Goal: Information Seeking & Learning: Find specific fact

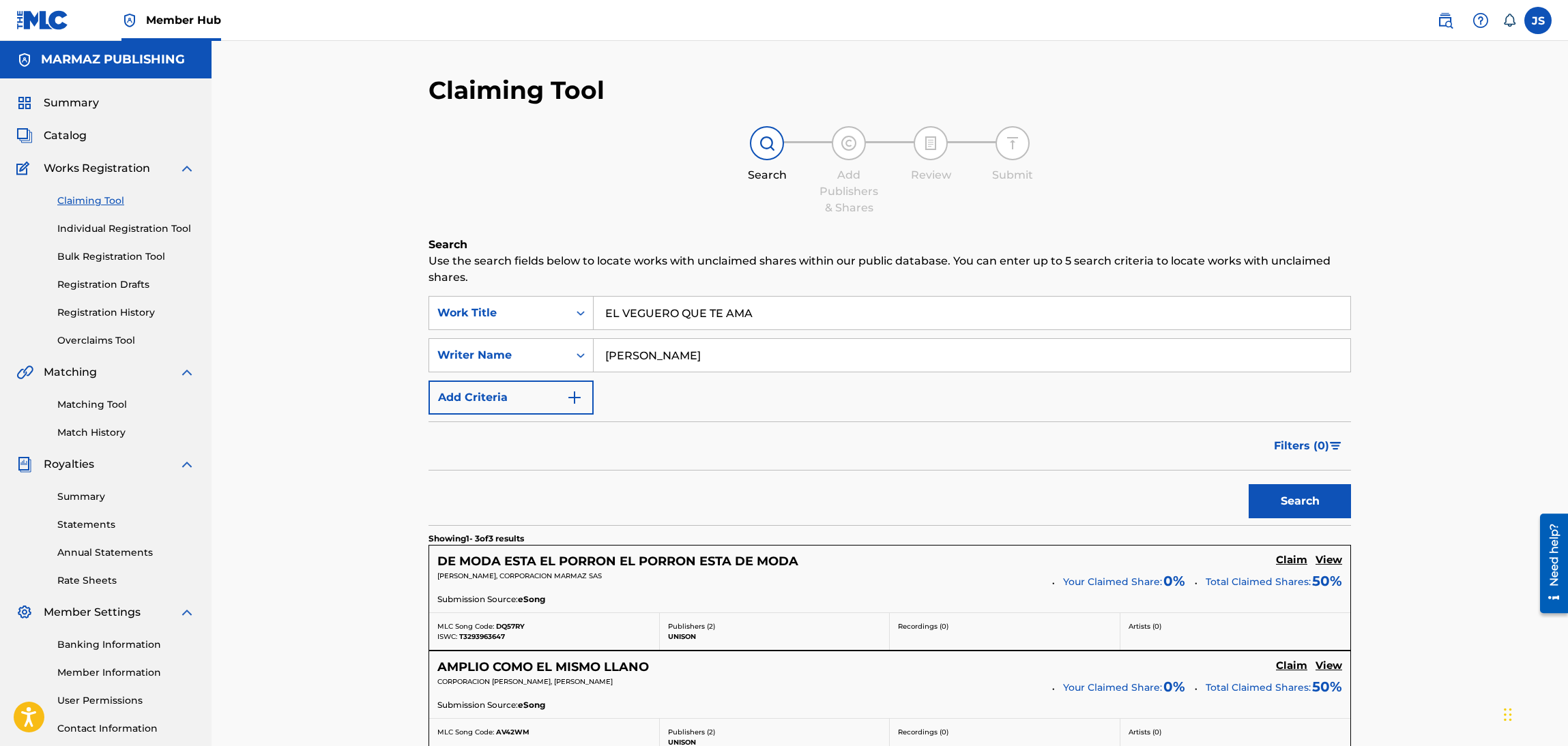
click at [80, 141] on span "Catalog" at bounding box center [65, 136] width 43 height 16
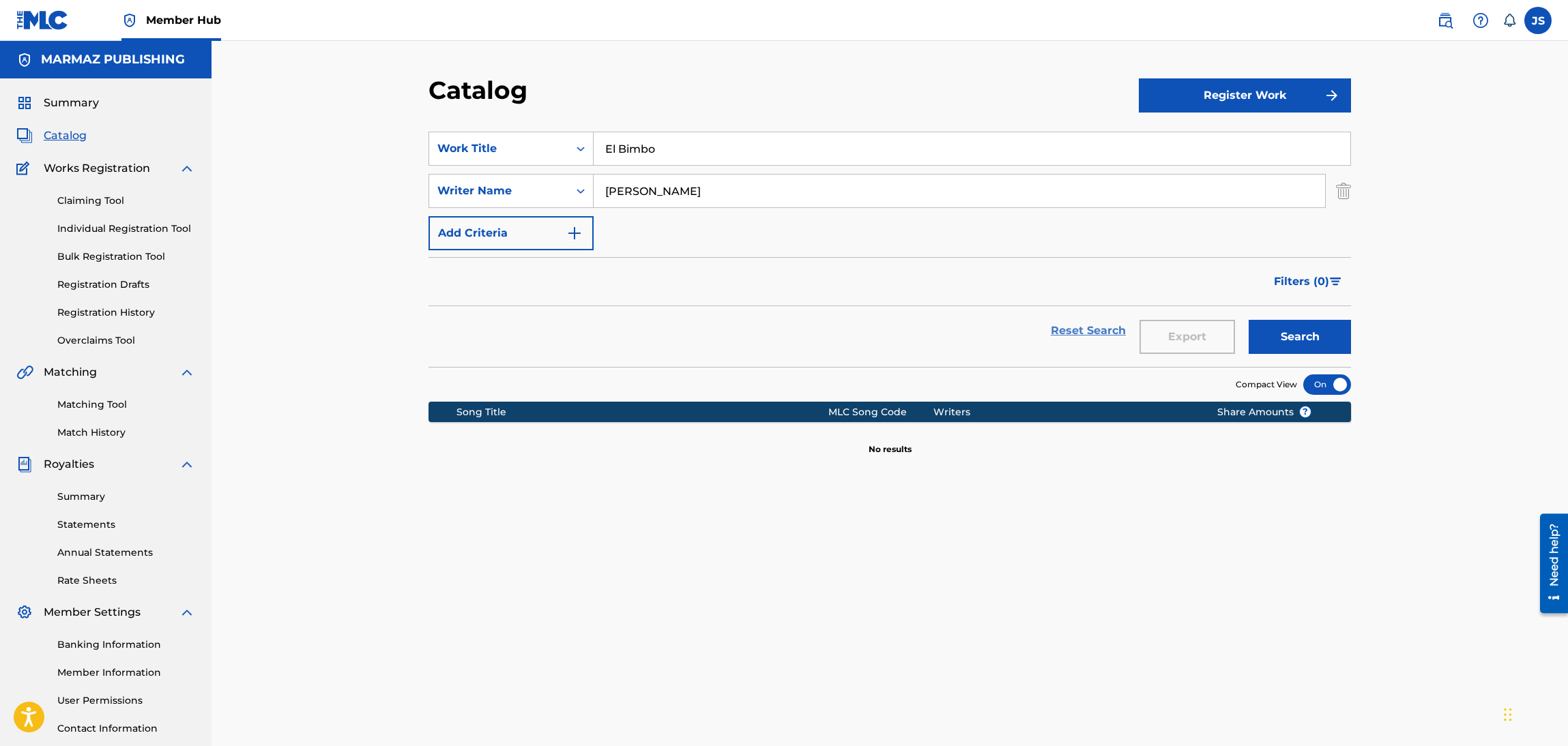
click at [1094, 330] on link "Reset Search" at bounding box center [1088, 330] width 88 height 30
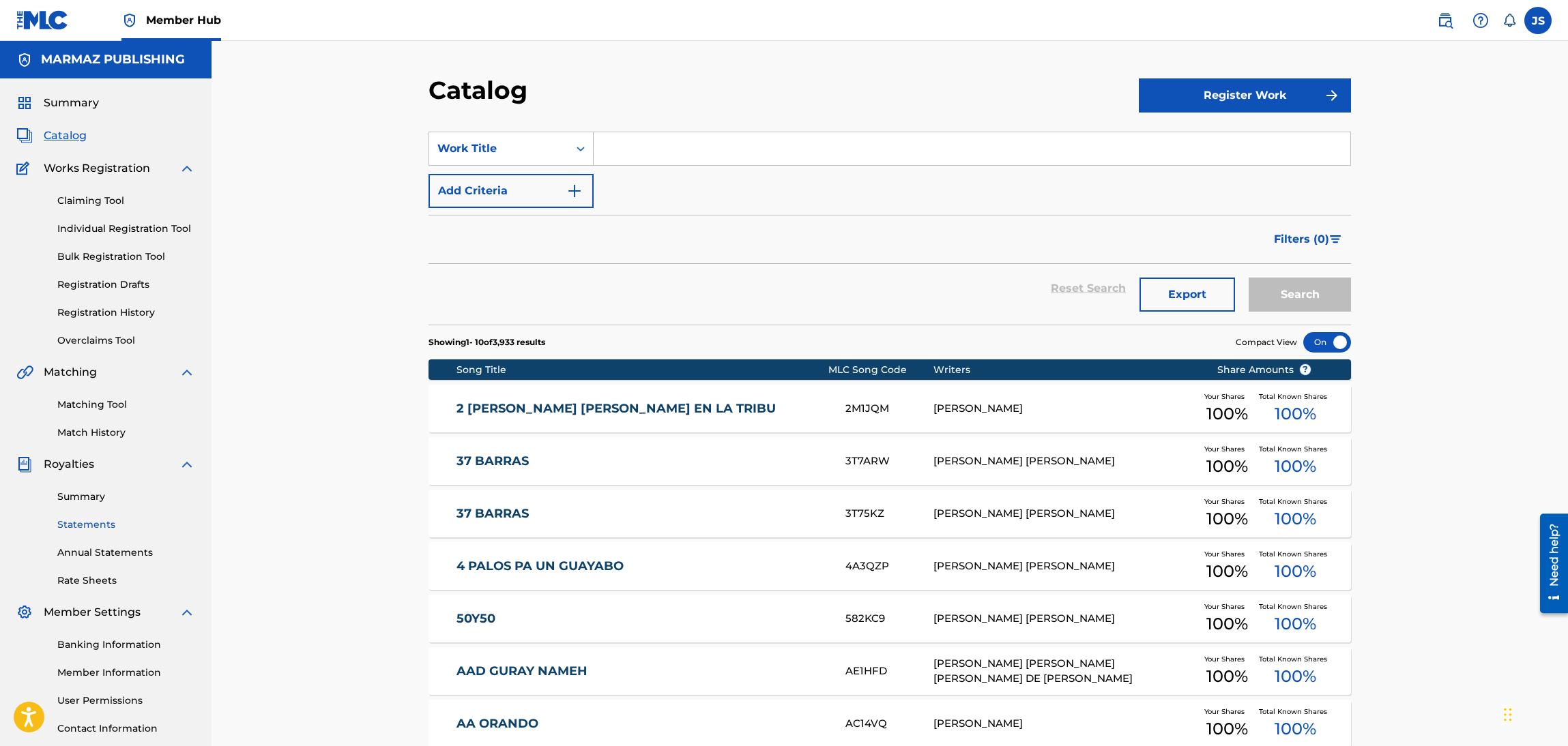
scroll to position [205, 0]
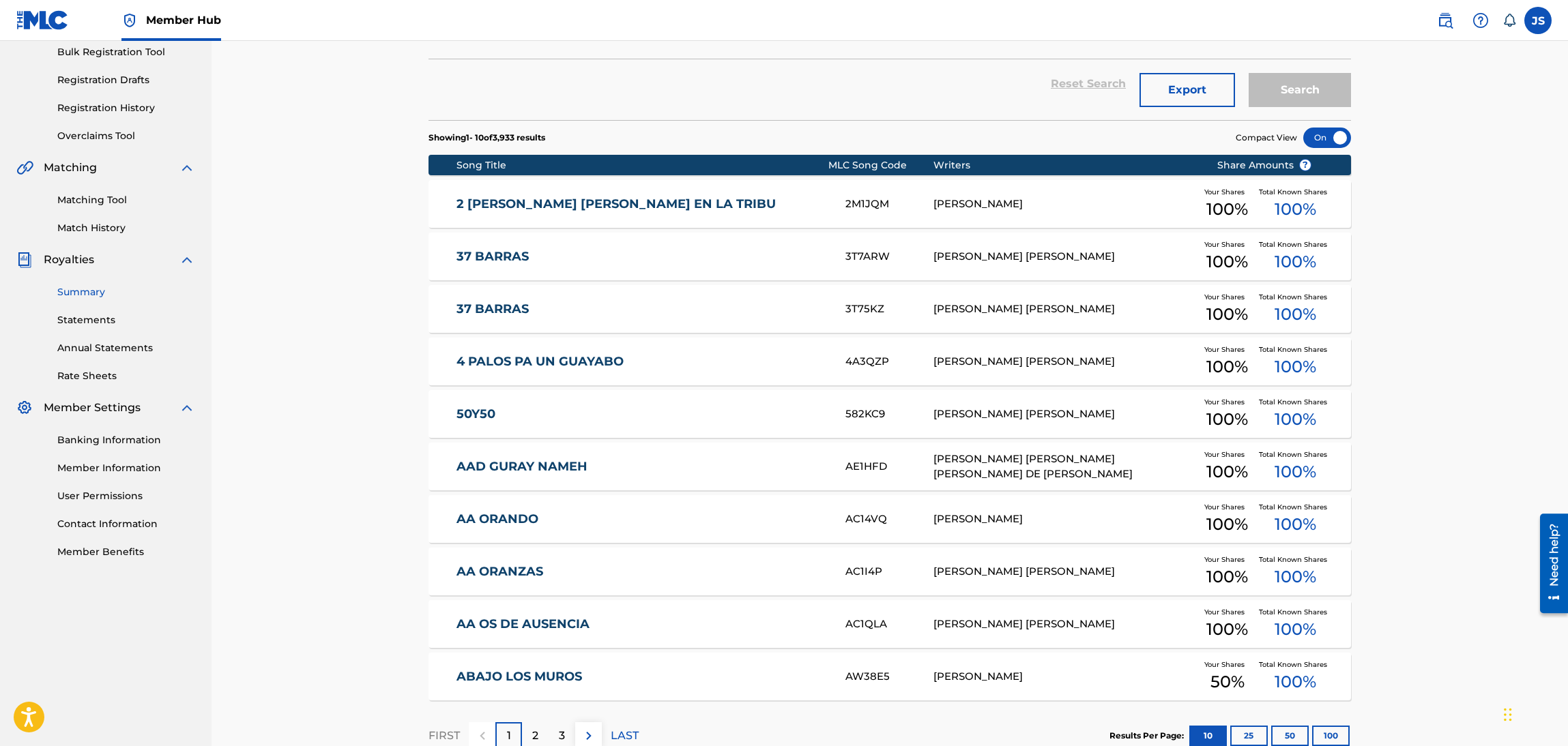
click at [96, 285] on link "Summary" at bounding box center [126, 292] width 138 height 15
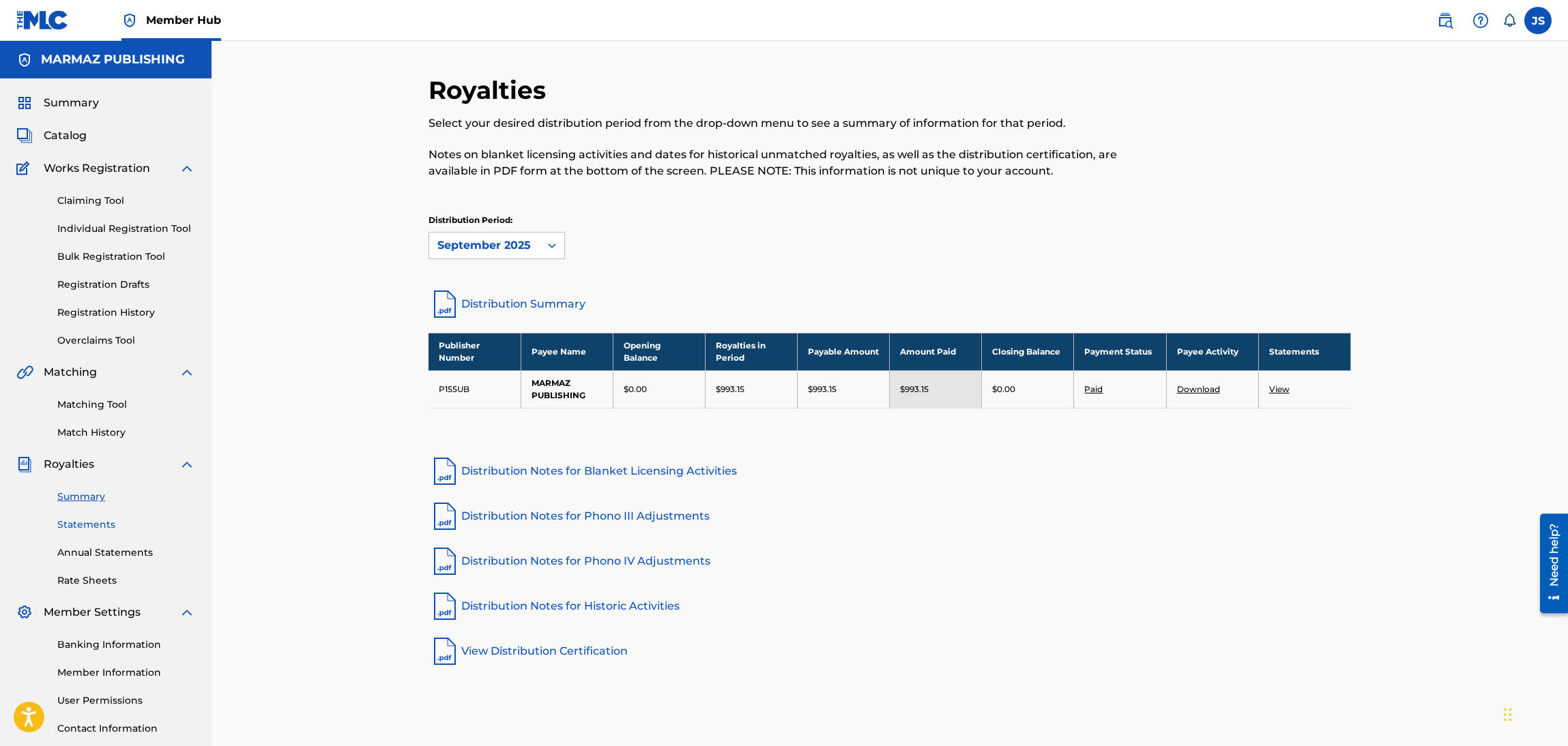
click at [97, 526] on link "Statements" at bounding box center [126, 525] width 138 height 15
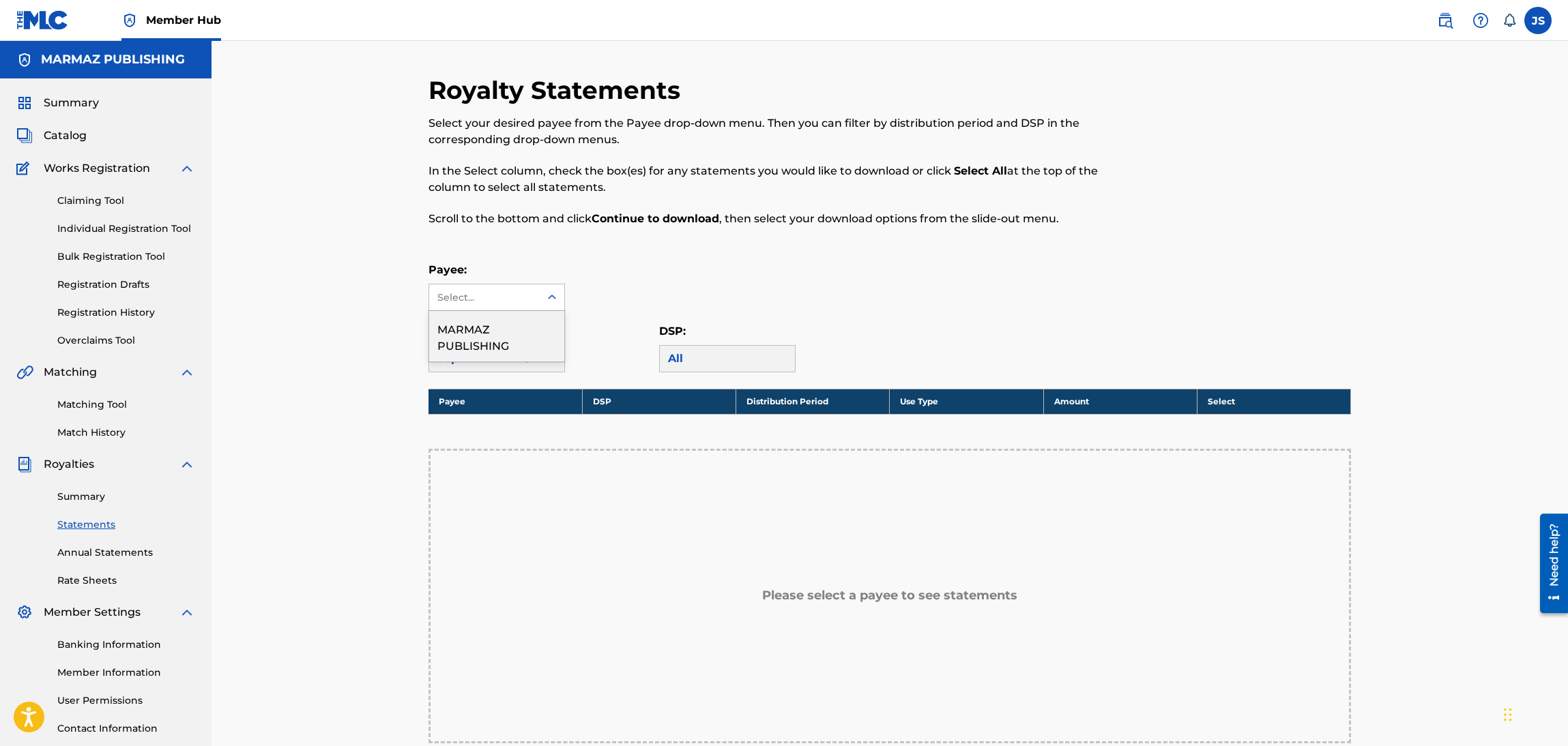
click at [545, 306] on div at bounding box center [552, 297] width 25 height 25
click at [534, 338] on div "MARMAZ PUBLISHING" at bounding box center [496, 336] width 135 height 50
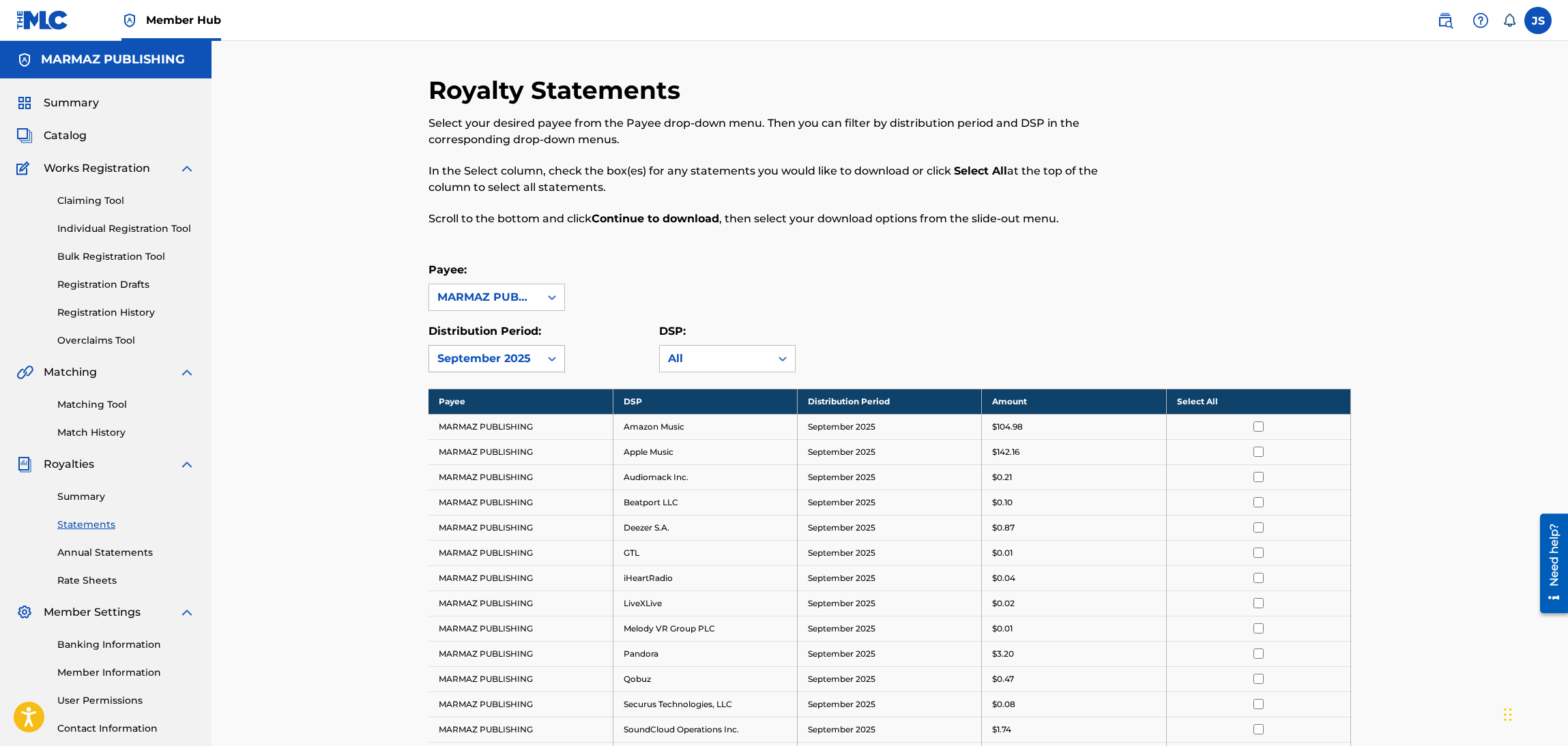
click at [548, 365] on icon at bounding box center [552, 359] width 14 height 14
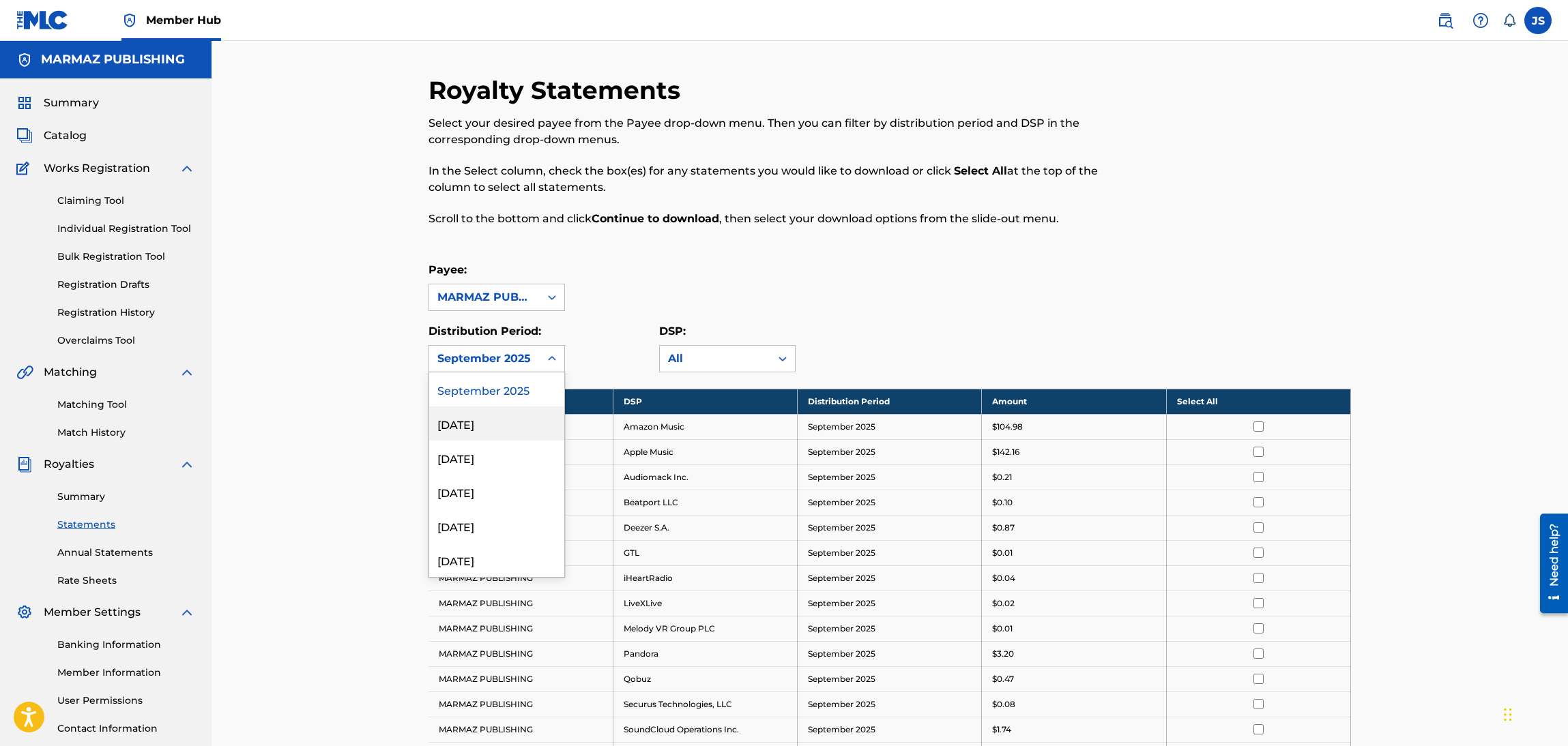
click at [506, 418] on div "[DATE]" at bounding box center [496, 423] width 135 height 34
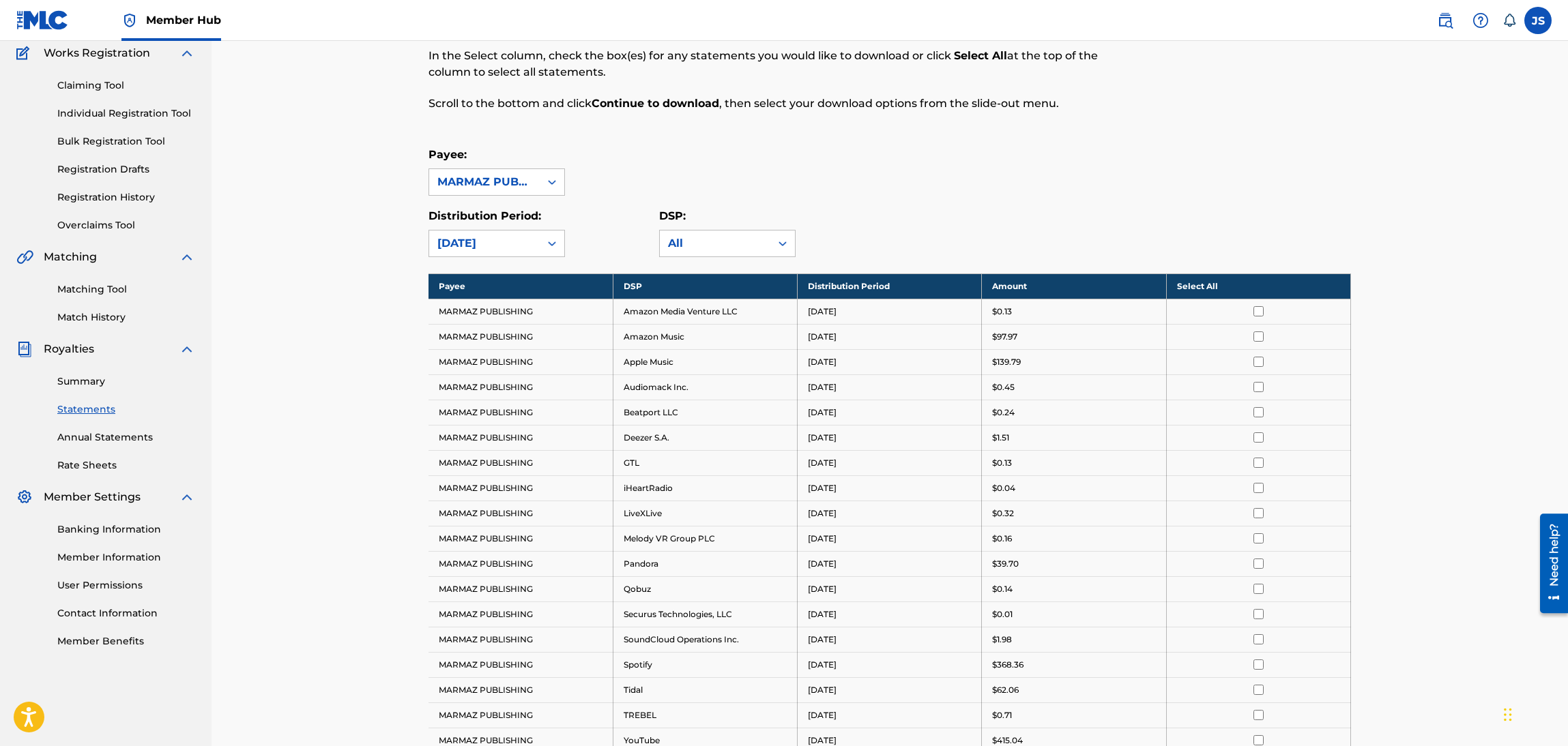
scroll to position [1, 0]
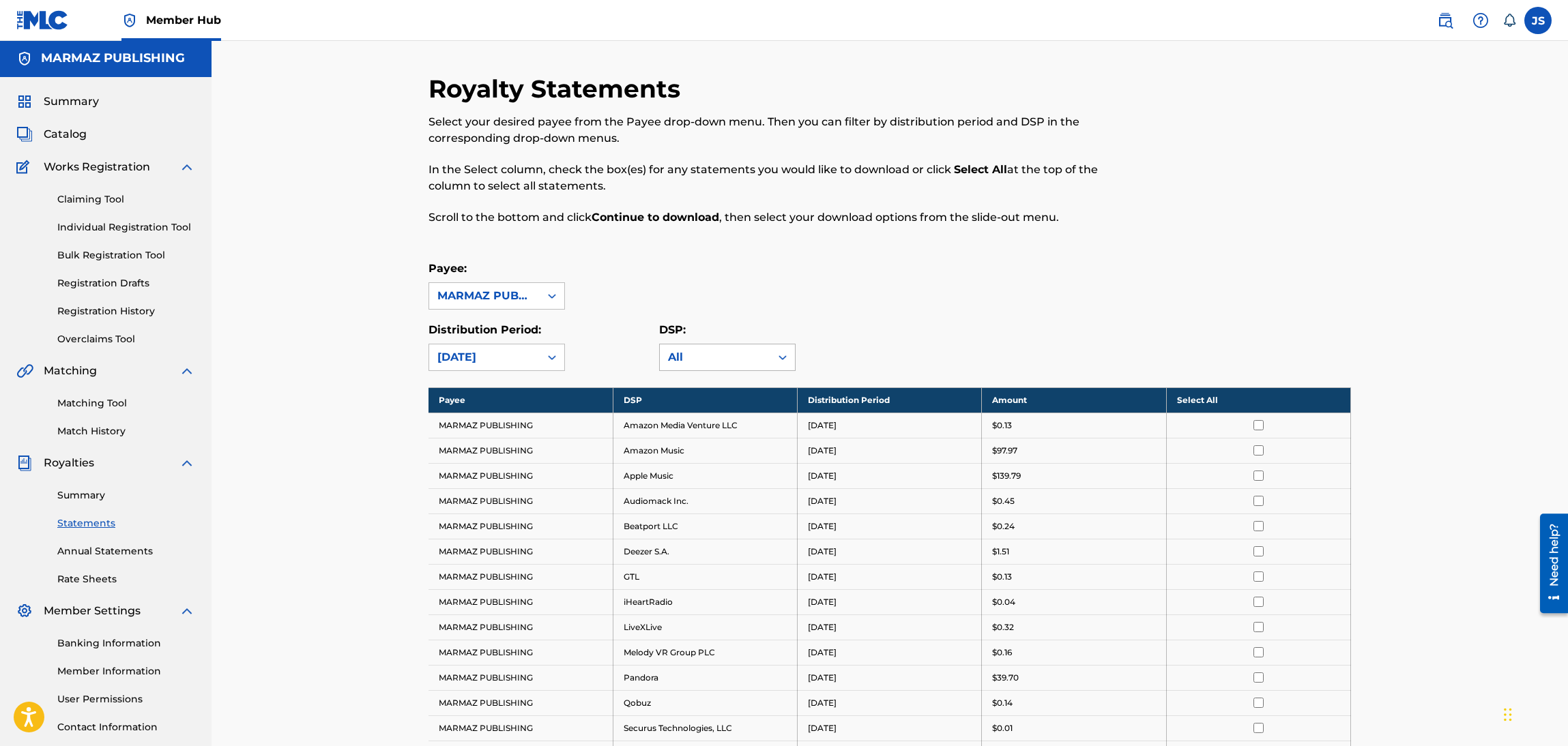
click at [705, 353] on div "All" at bounding box center [715, 357] width 94 height 16
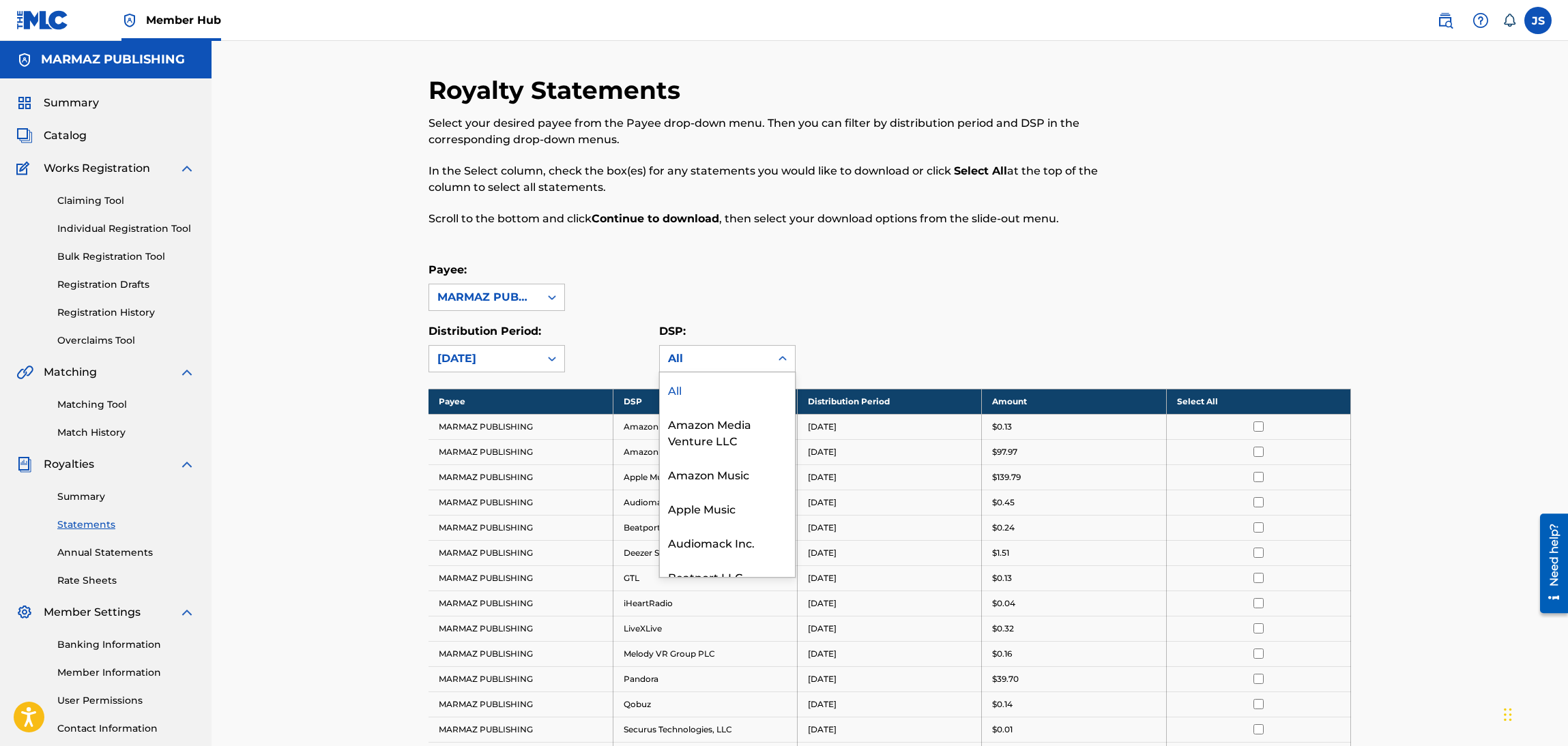
click at [694, 383] on div "All" at bounding box center [727, 389] width 135 height 34
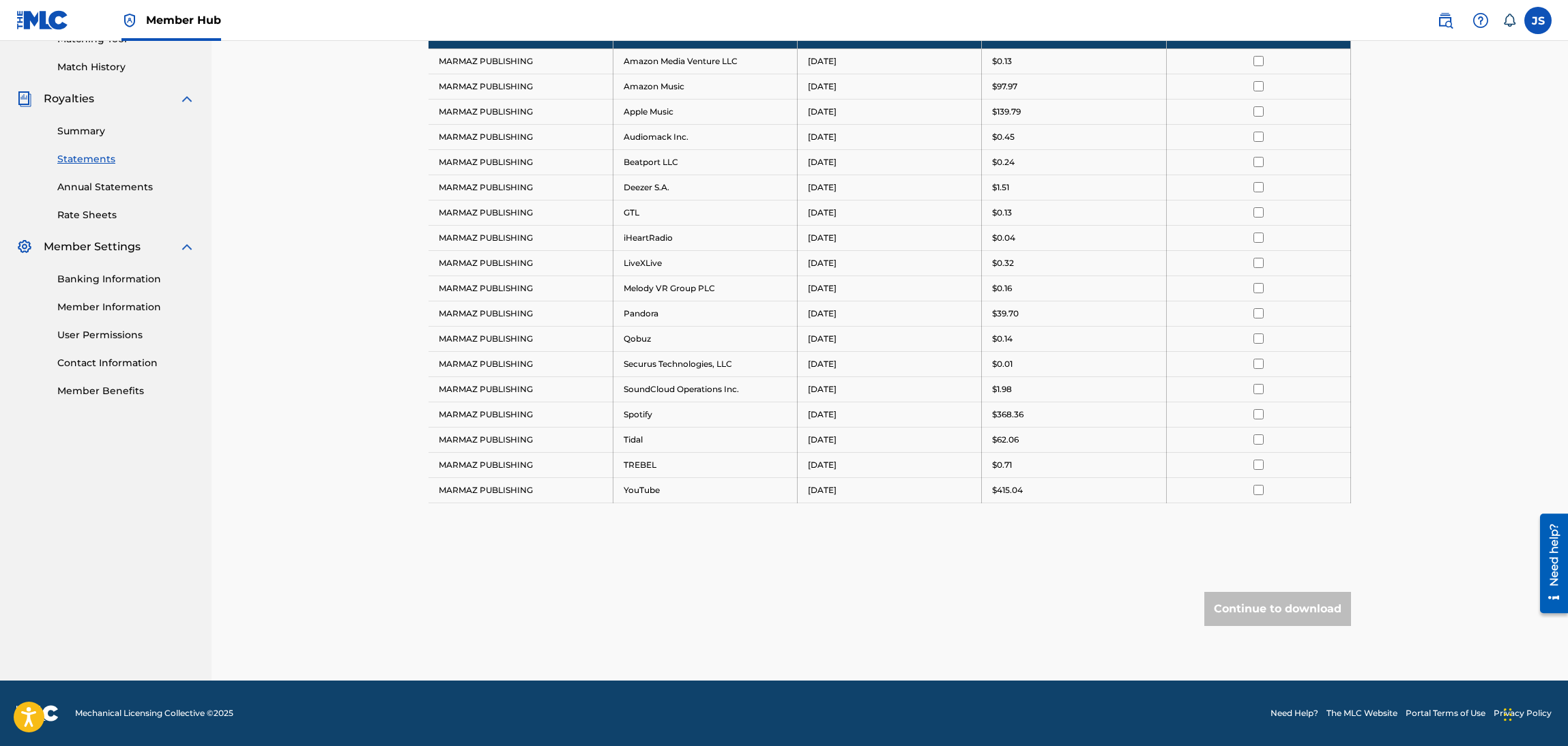
scroll to position [61, 0]
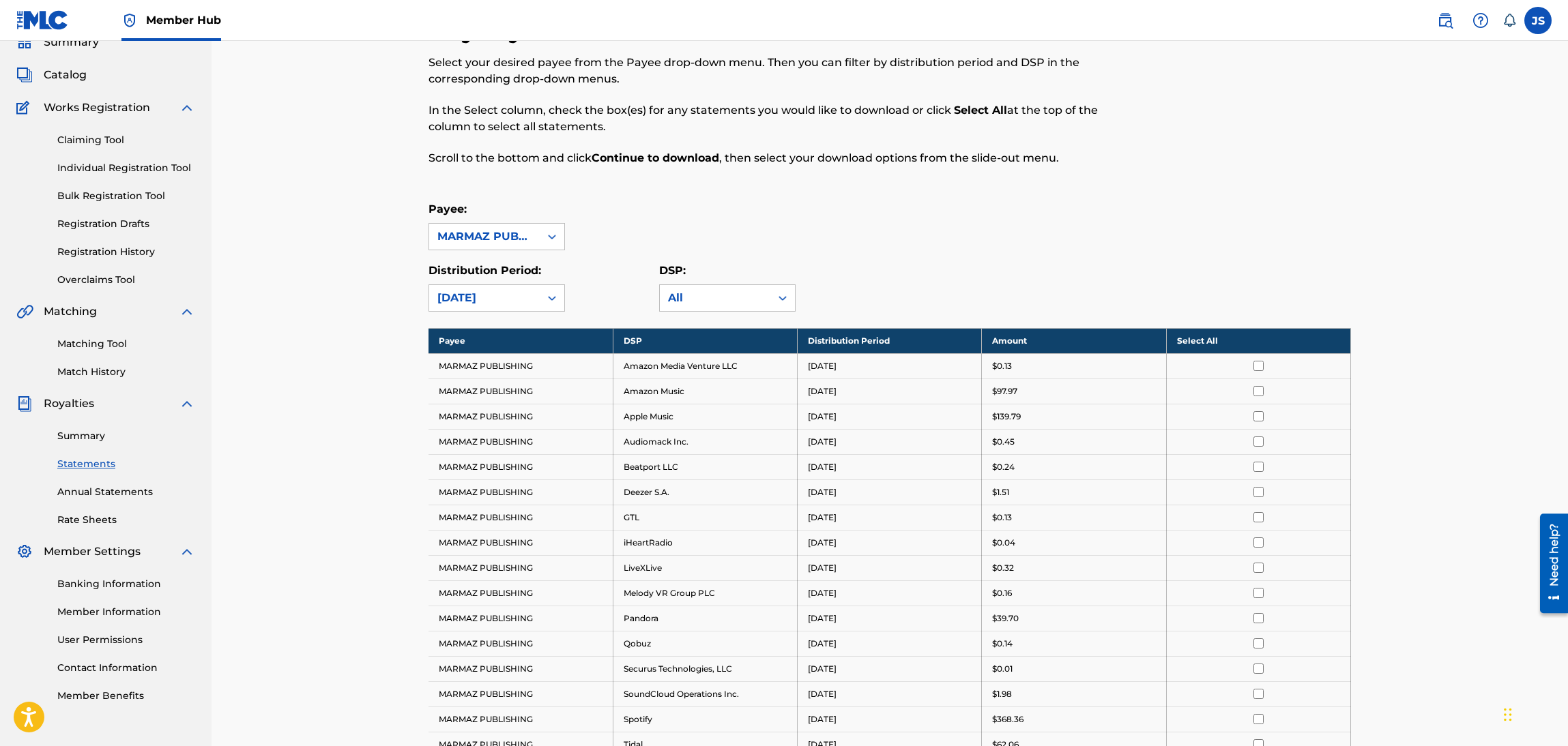
click at [1184, 342] on th "Select All" at bounding box center [1258, 340] width 184 height 26
click at [1204, 343] on th "Deselect All" at bounding box center [1258, 340] width 184 height 26
click at [1068, 339] on th "Amount" at bounding box center [1074, 340] width 184 height 26
click at [503, 295] on div "[DATE]" at bounding box center [484, 298] width 94 height 16
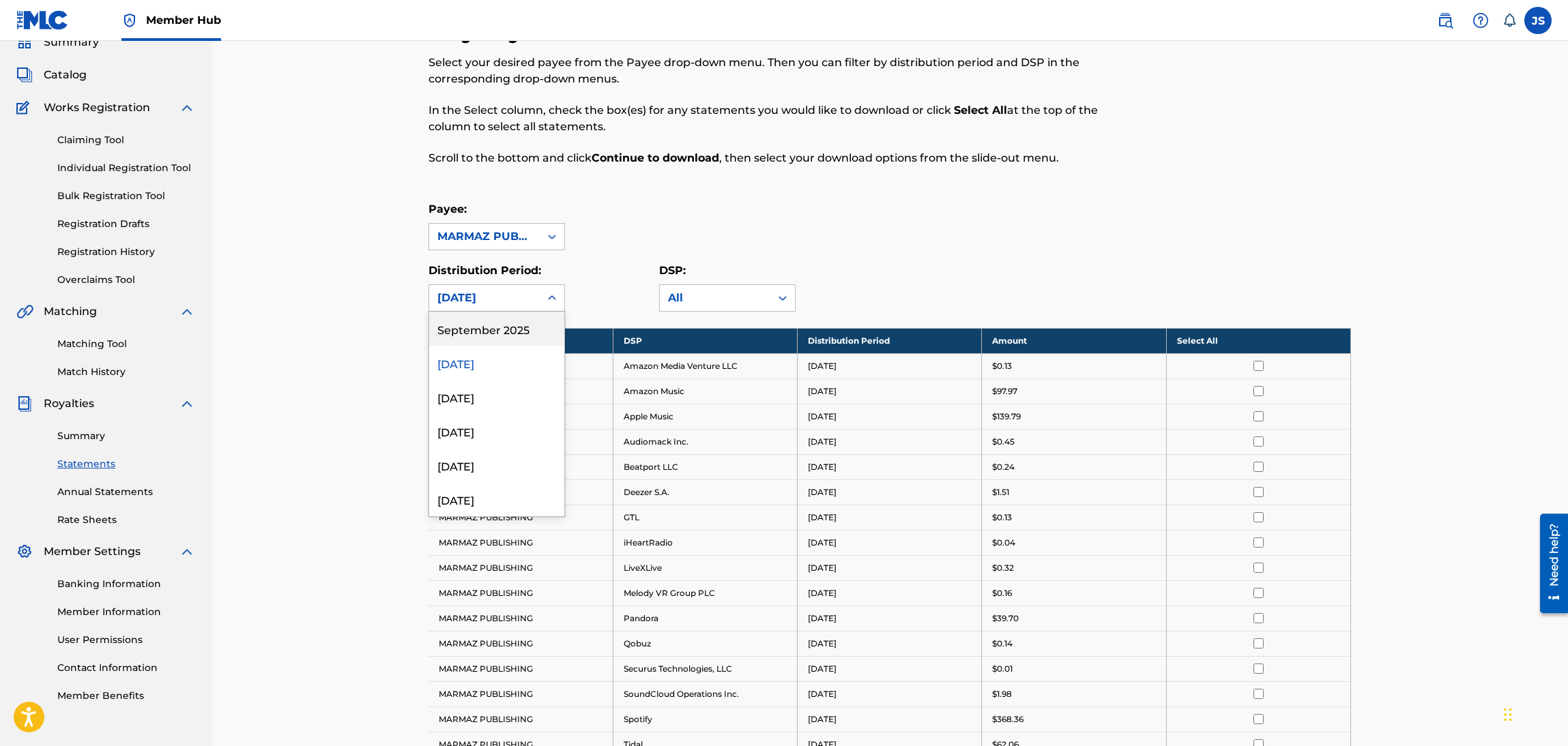
click at [507, 331] on div "September 2025" at bounding box center [496, 329] width 135 height 34
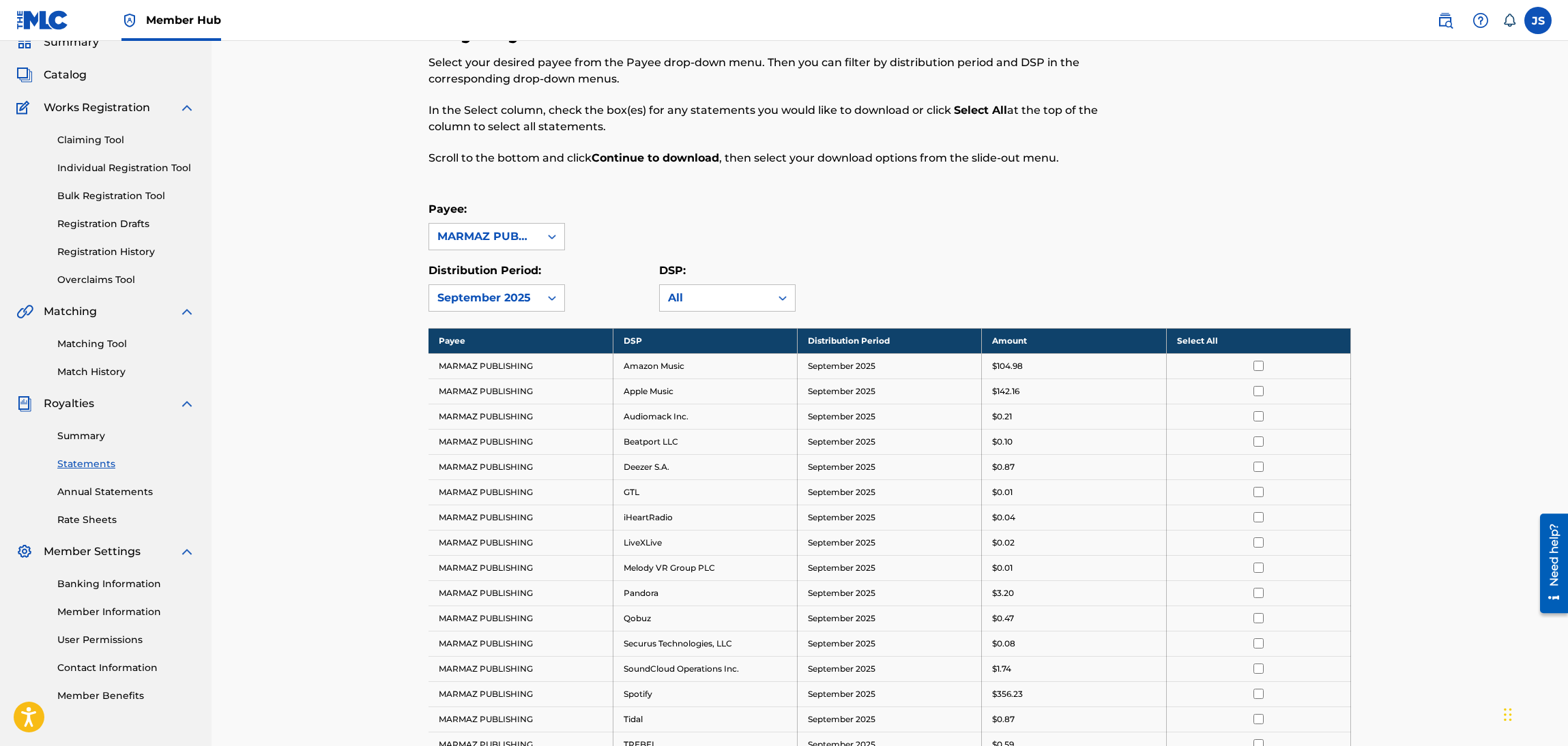
scroll to position [343, 0]
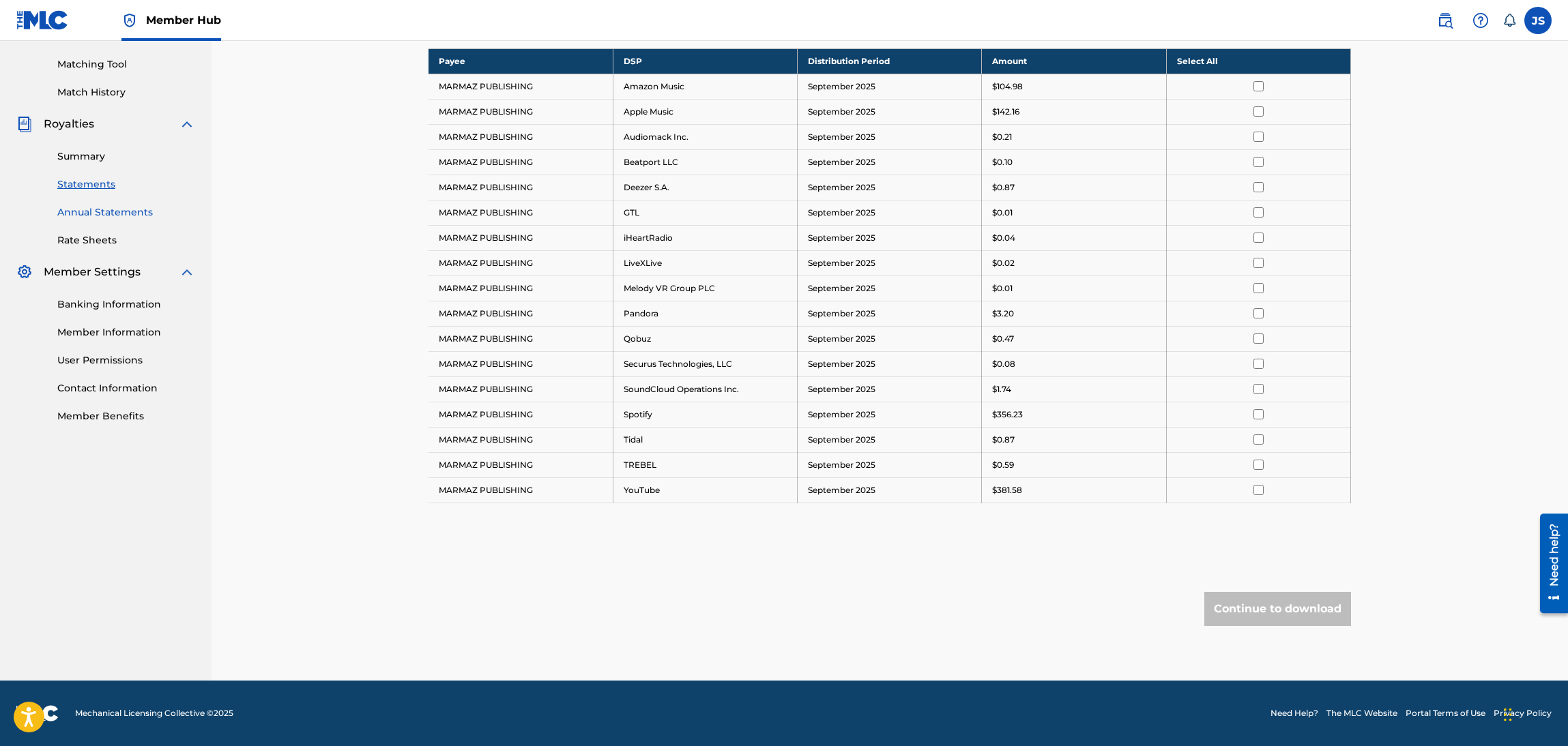
click at [107, 209] on link "Annual Statements" at bounding box center [126, 213] width 138 height 15
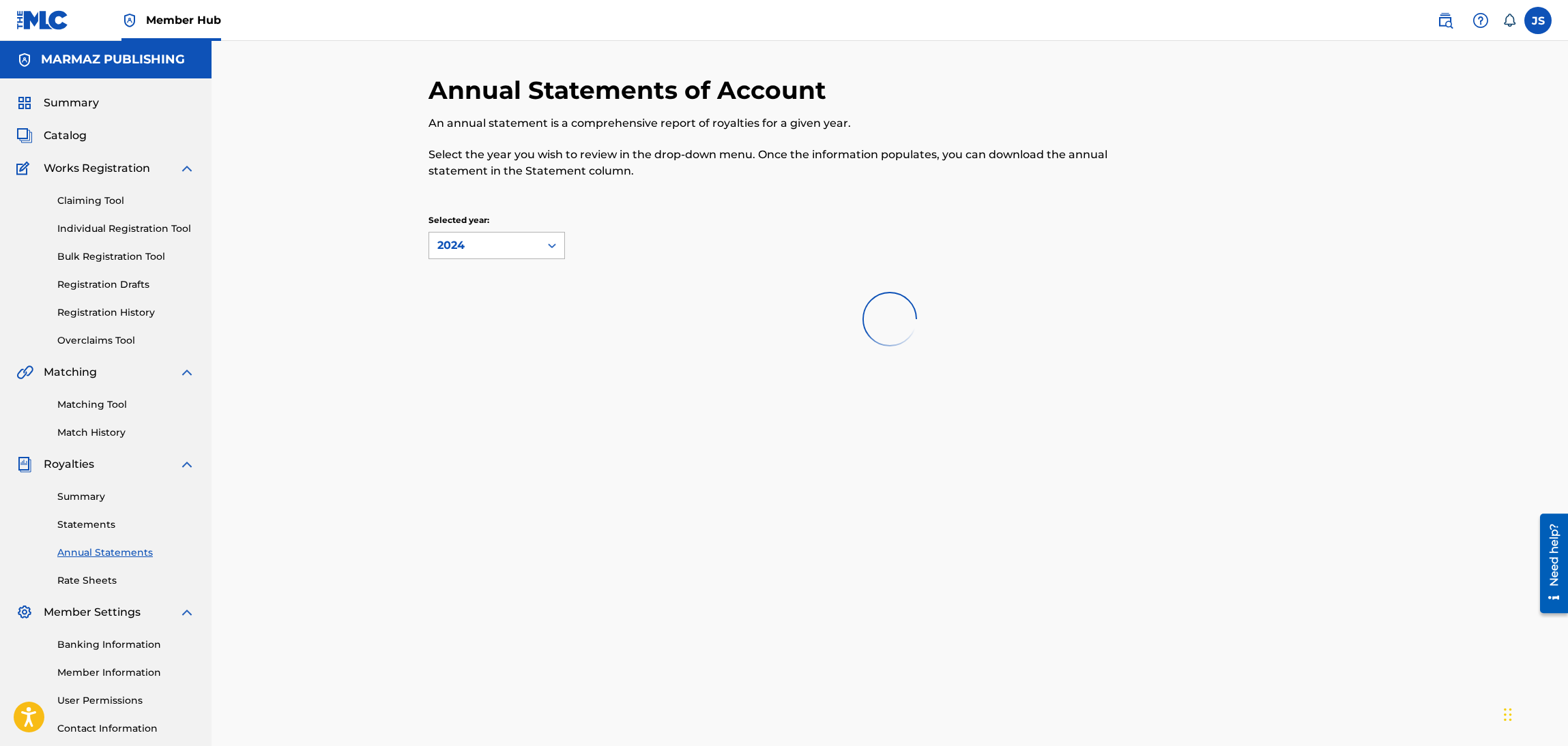
click at [505, 251] on div "2024" at bounding box center [484, 246] width 94 height 16
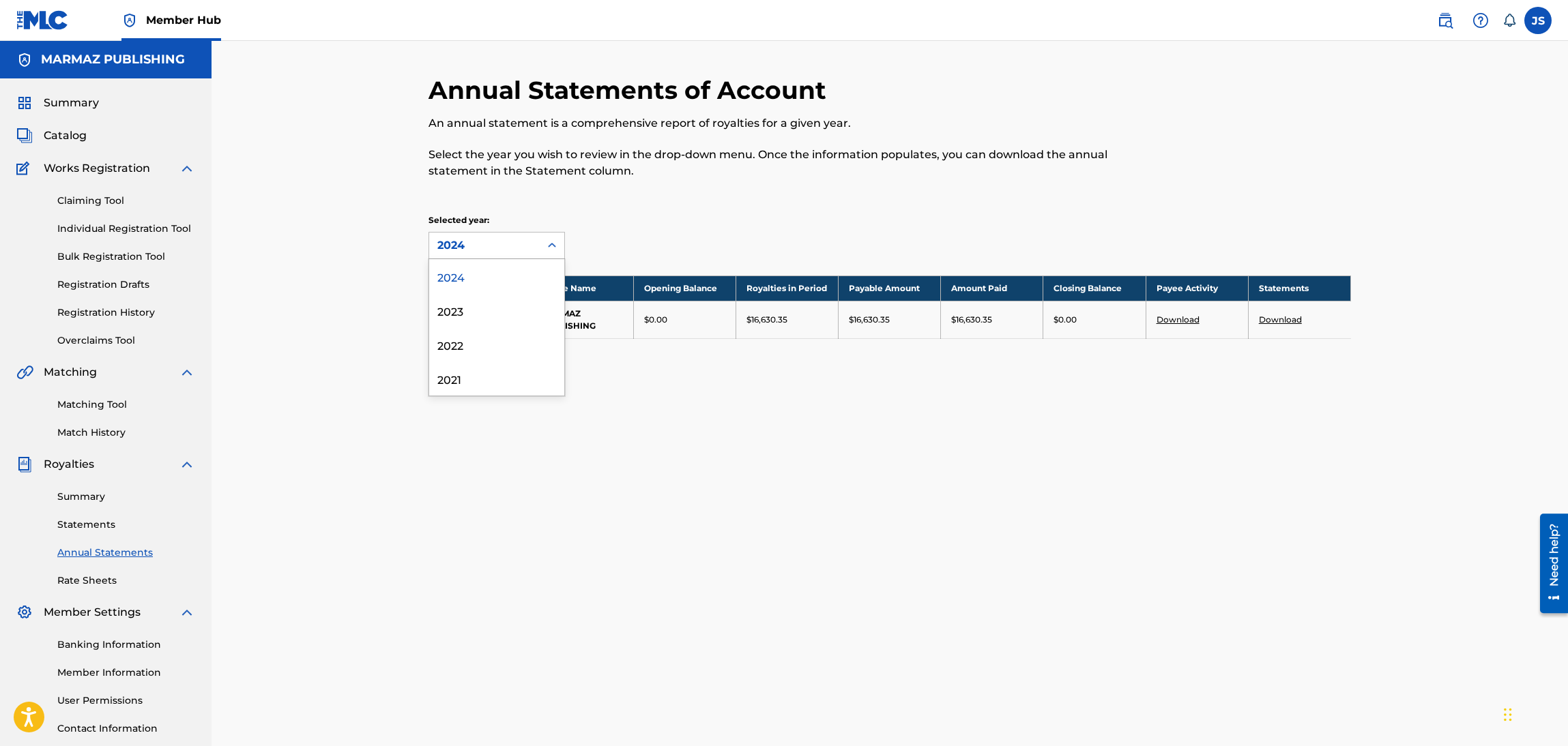
click at [734, 255] on div "Selected year: 4 results available. Use Up and Down to choose options, press En…" at bounding box center [890, 237] width 923 height 45
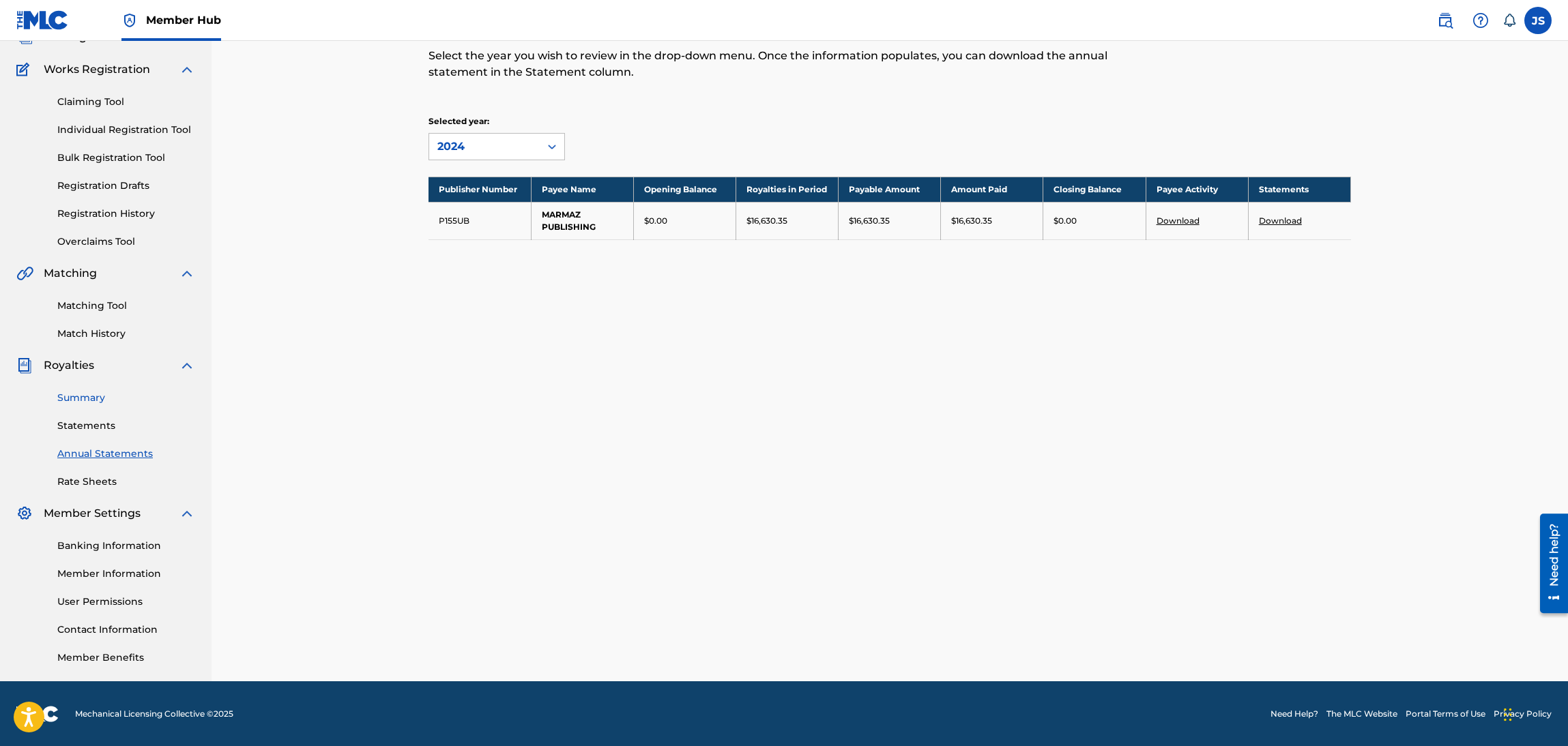
drag, startPoint x: 154, startPoint y: 549, endPoint x: 133, endPoint y: 489, distance: 63.6
click at [154, 549] on link "Banking Information" at bounding box center [126, 546] width 138 height 15
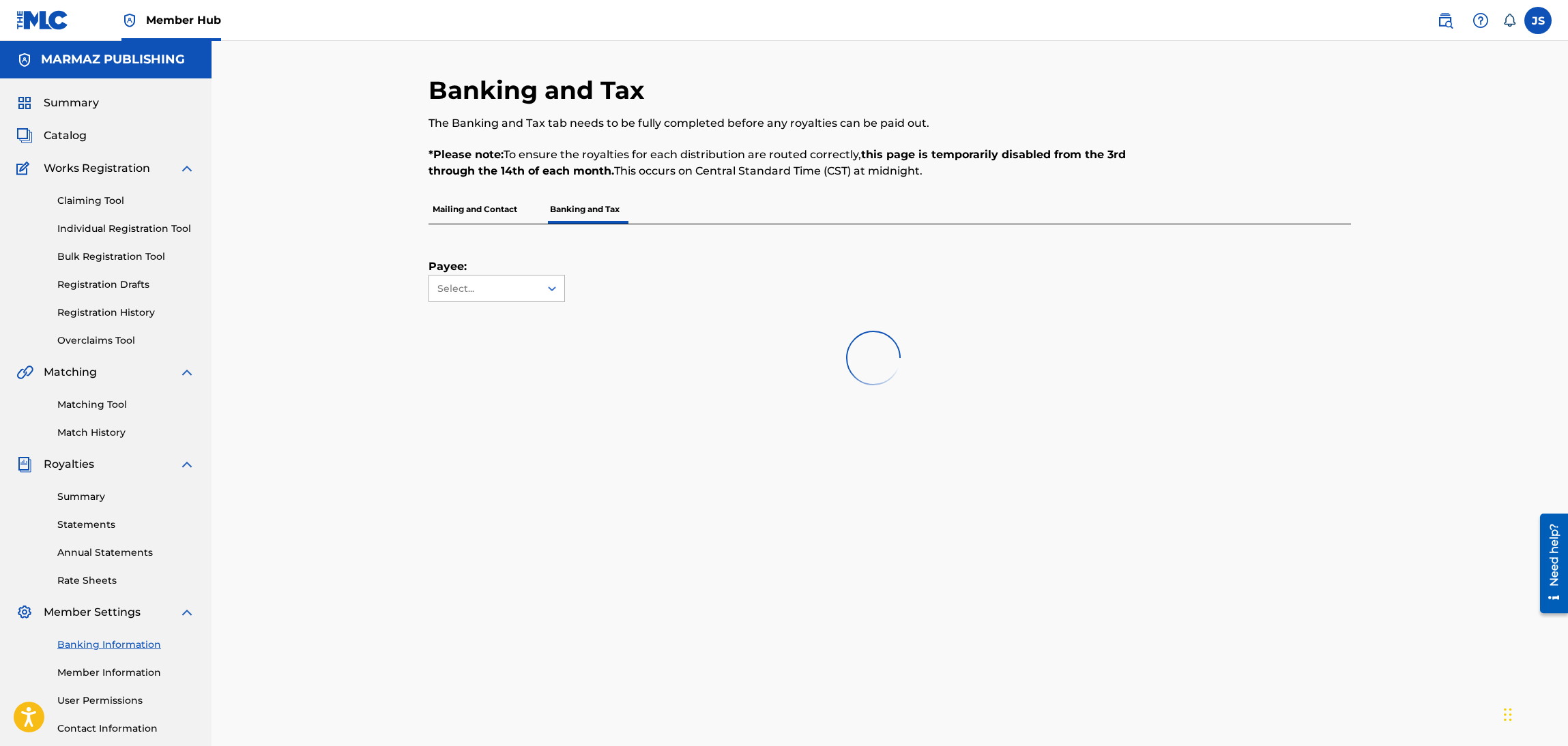
click at [527, 290] on div "Select..." at bounding box center [483, 289] width 93 height 15
click at [509, 342] on div "MARMAZ PUBLISHING" at bounding box center [496, 327] width 135 height 50
click at [947, 349] on div "Payee: option MARMAZ PUBLISHING, selected. MARMAZ PUBLISHING" at bounding box center [890, 288] width 923 height 128
click at [1094, 332] on div "Payee: MARMAZ PUBLISHING" at bounding box center [890, 679] width 923 height 909
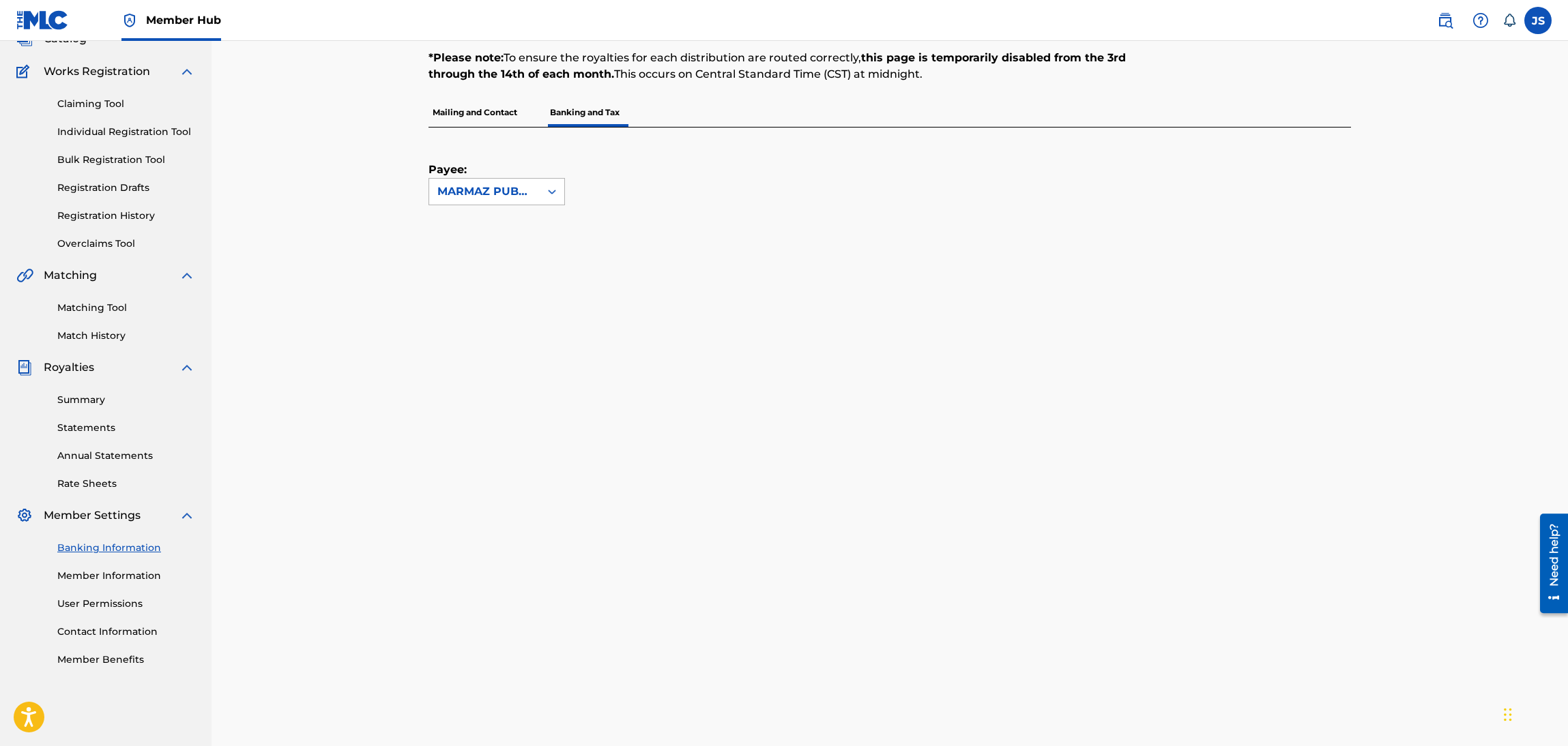
click at [1034, 172] on div "Payee: MARMAZ PUBLISHING" at bounding box center [873, 167] width 890 height 77
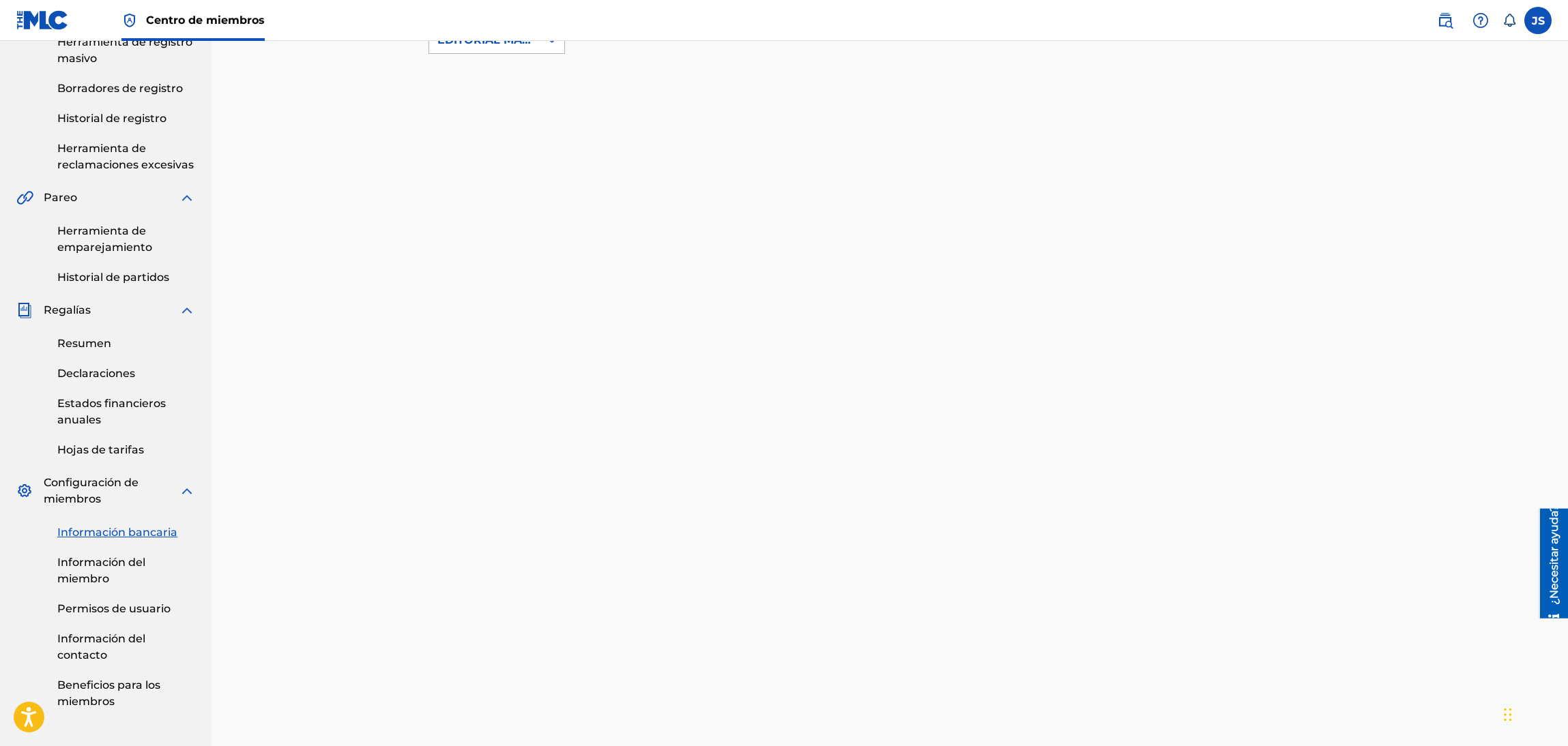
scroll to position [47, 0]
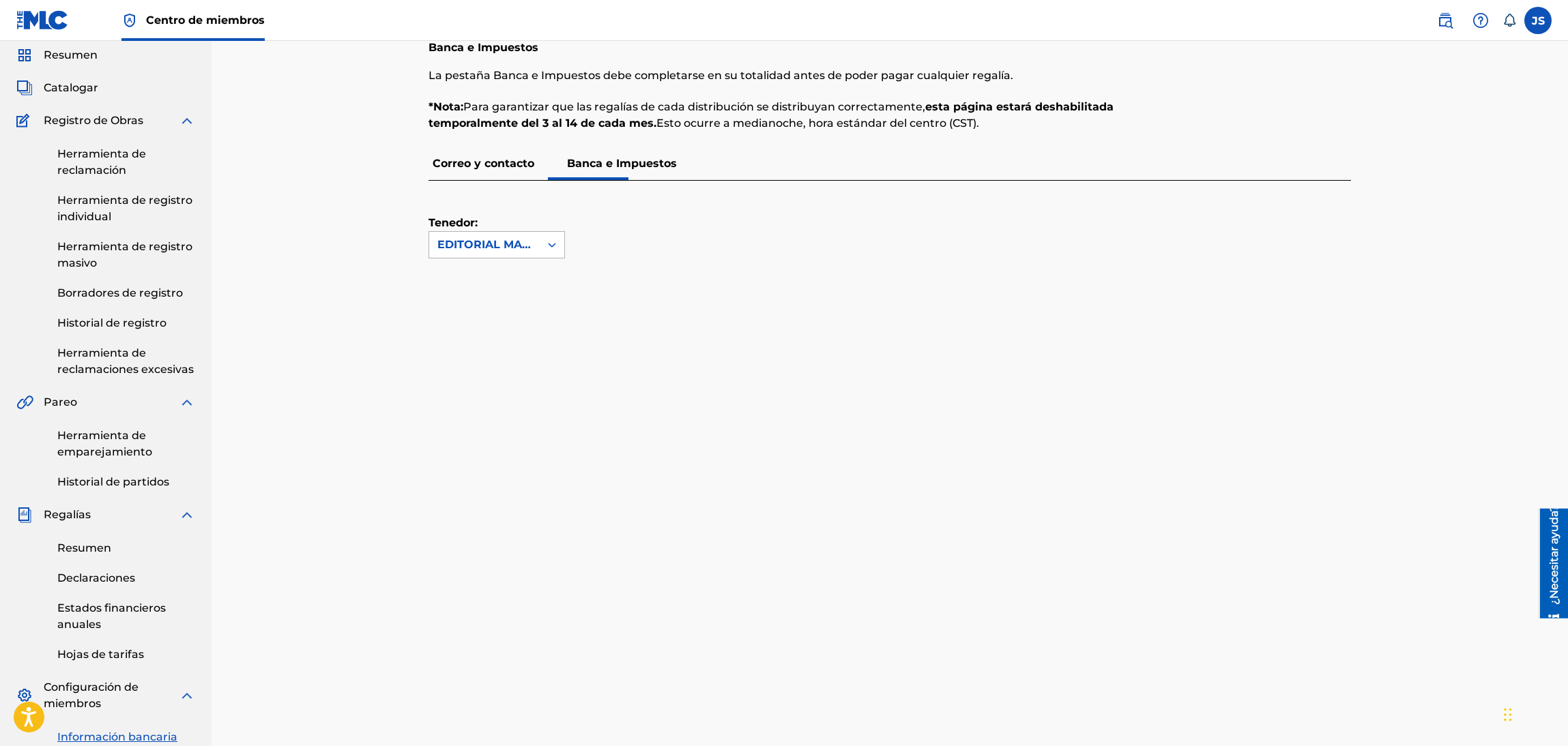
click at [503, 180] on div "Tenedor: EDITORIAL MARMAZ" at bounding box center [496, 219] width 137 height 77
click at [507, 168] on font "Correo y contacto" at bounding box center [483, 164] width 102 height 13
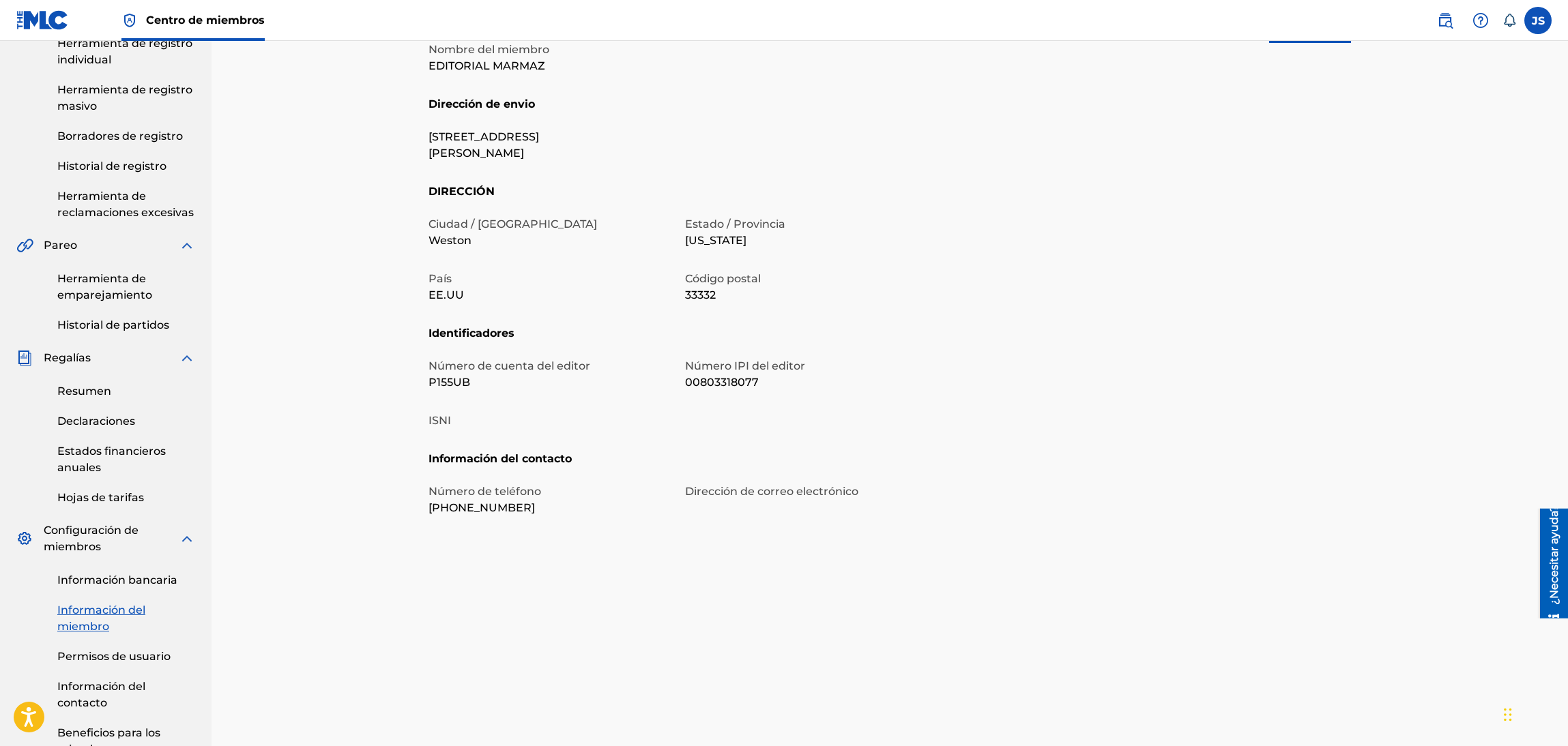
scroll to position [297, 0]
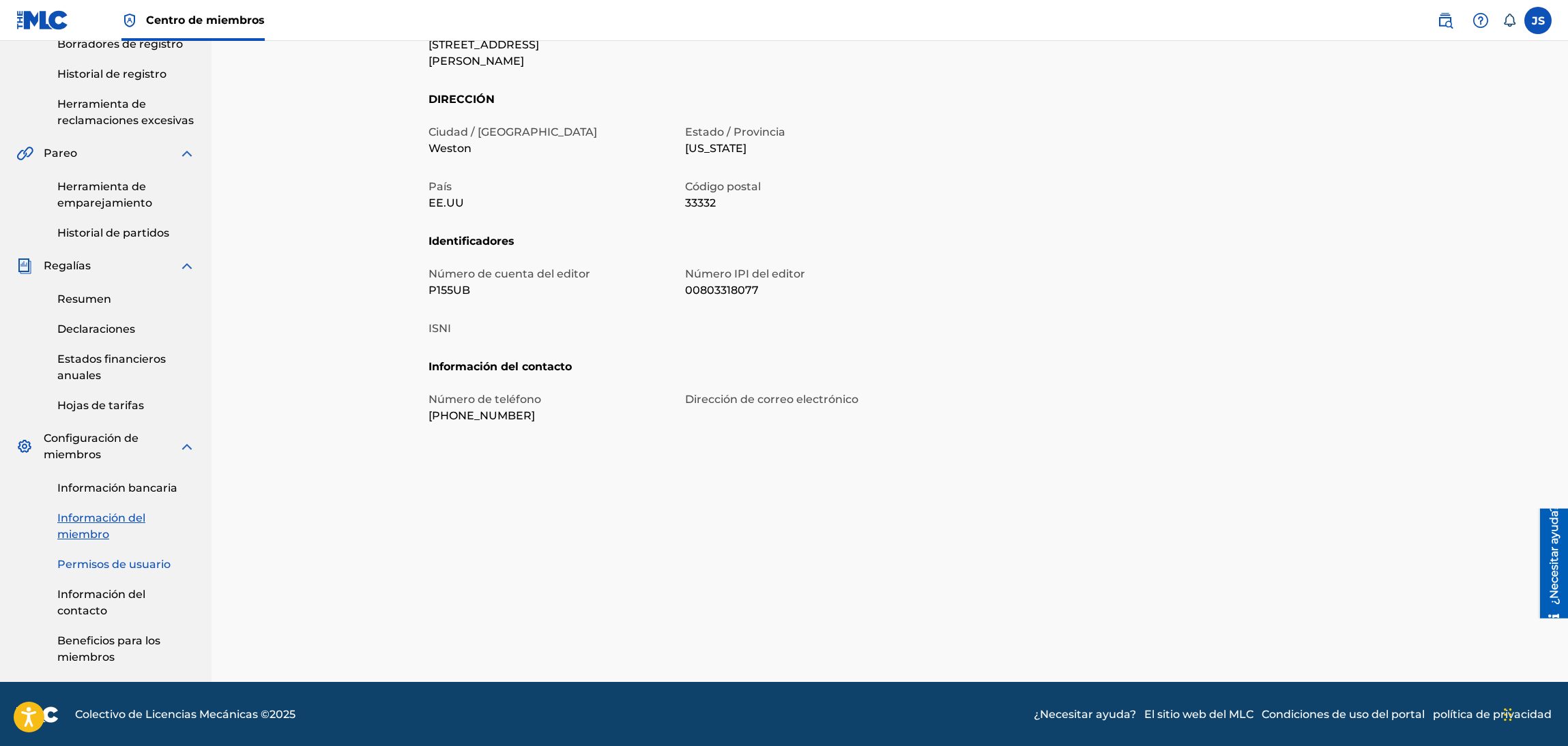
click at [148, 561] on font "Permisos de usuario" at bounding box center [113, 564] width 113 height 13
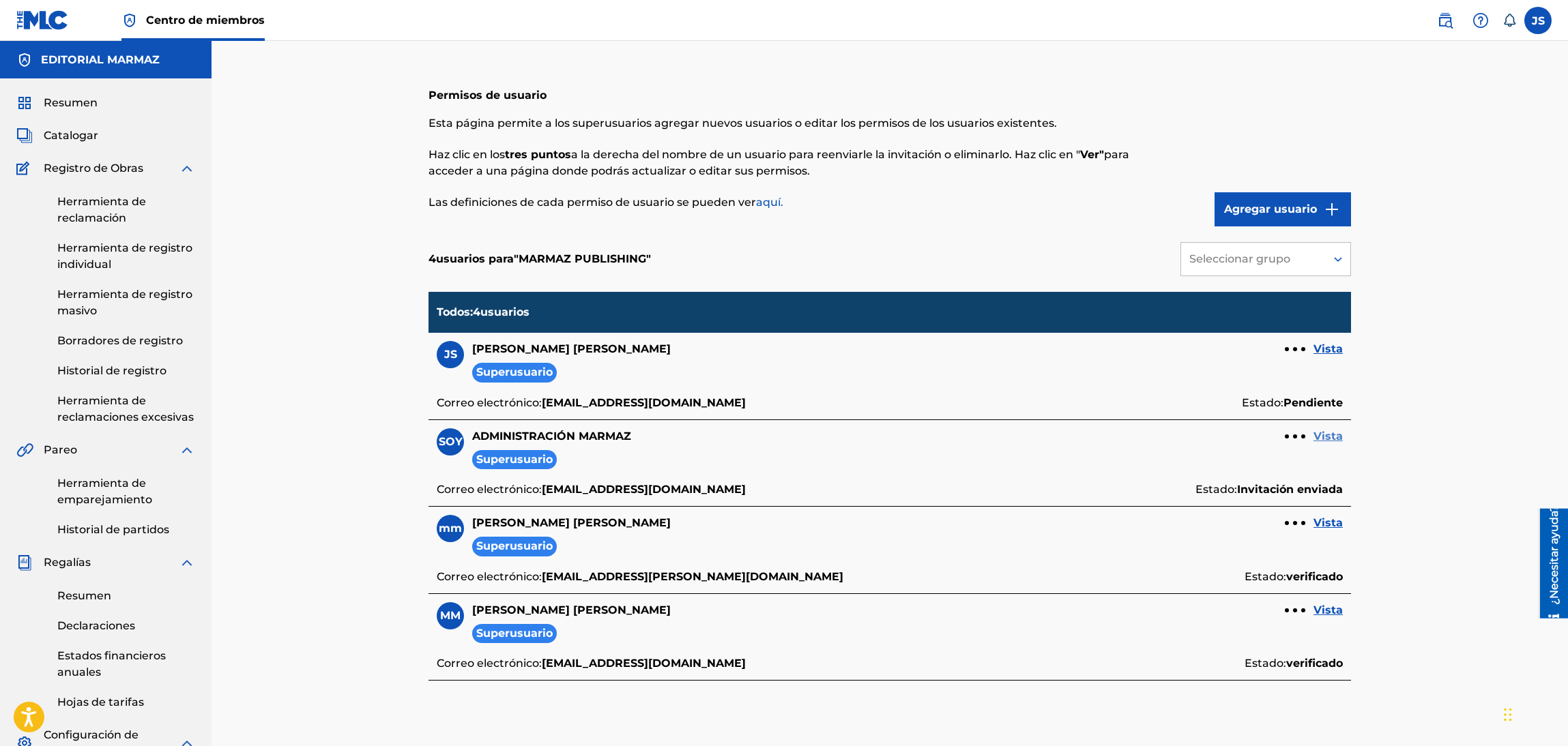
click at [1323, 435] on font "Vista" at bounding box center [1328, 436] width 29 height 13
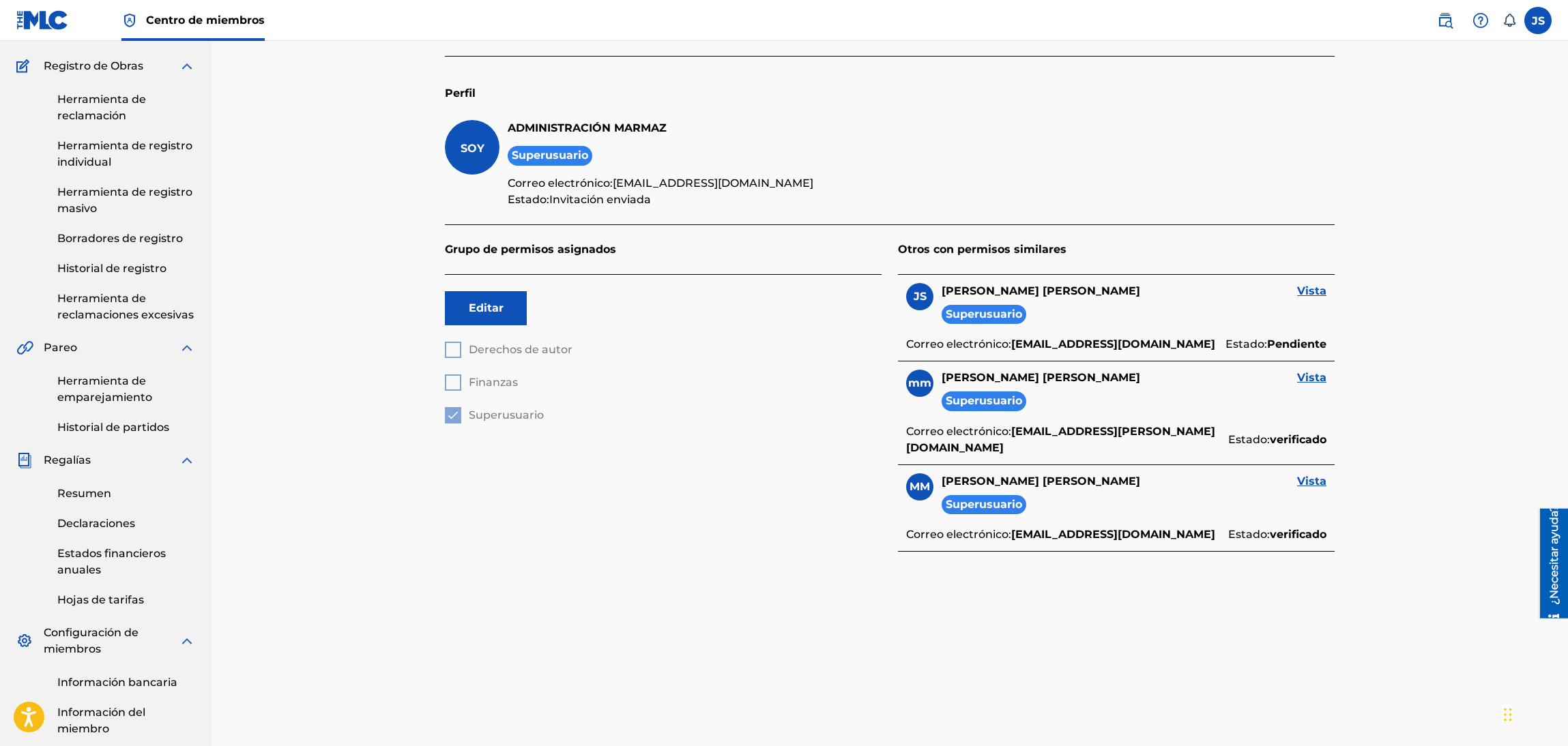
scroll to position [205, 0]
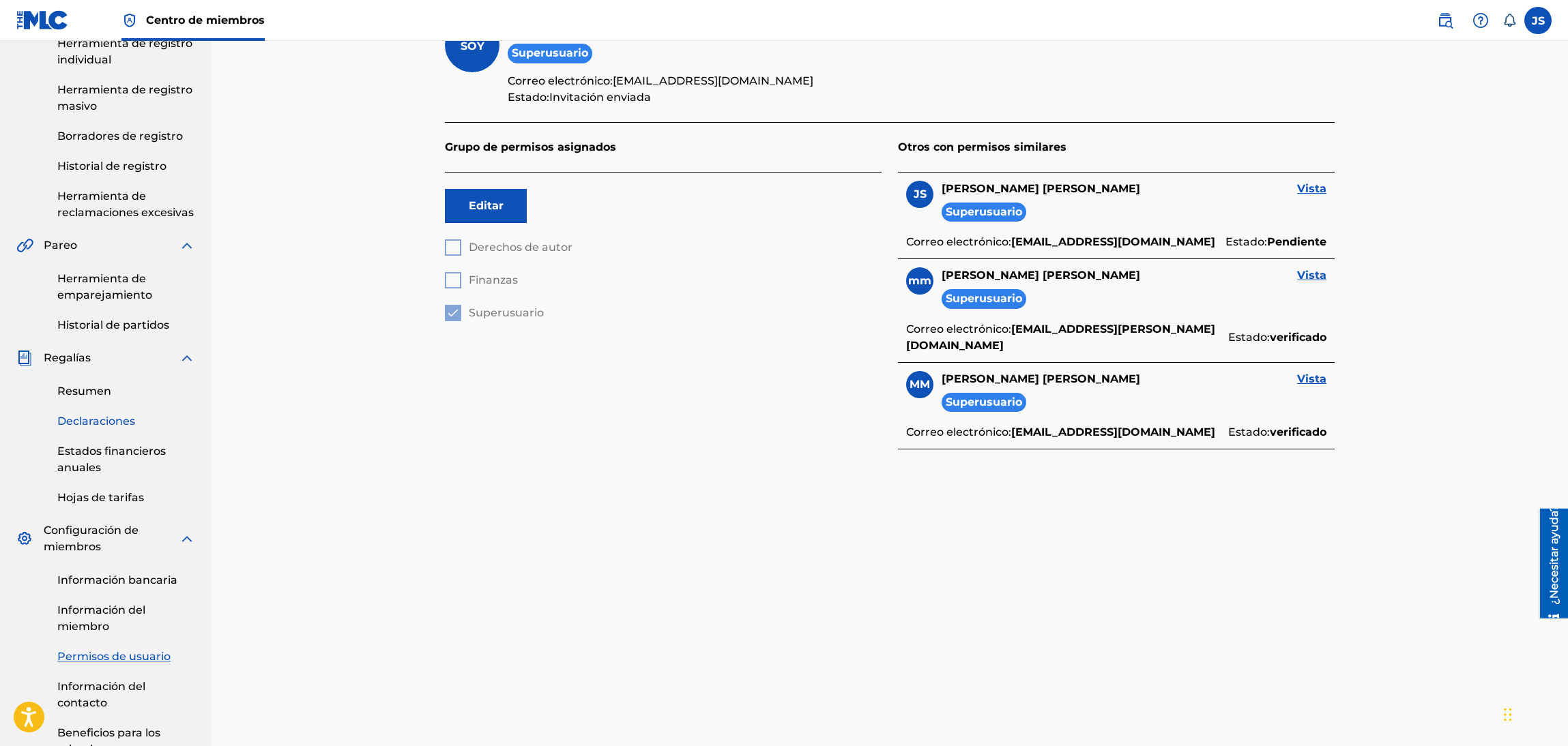
click at [105, 415] on font "Declaraciones" at bounding box center [96, 421] width 77 height 13
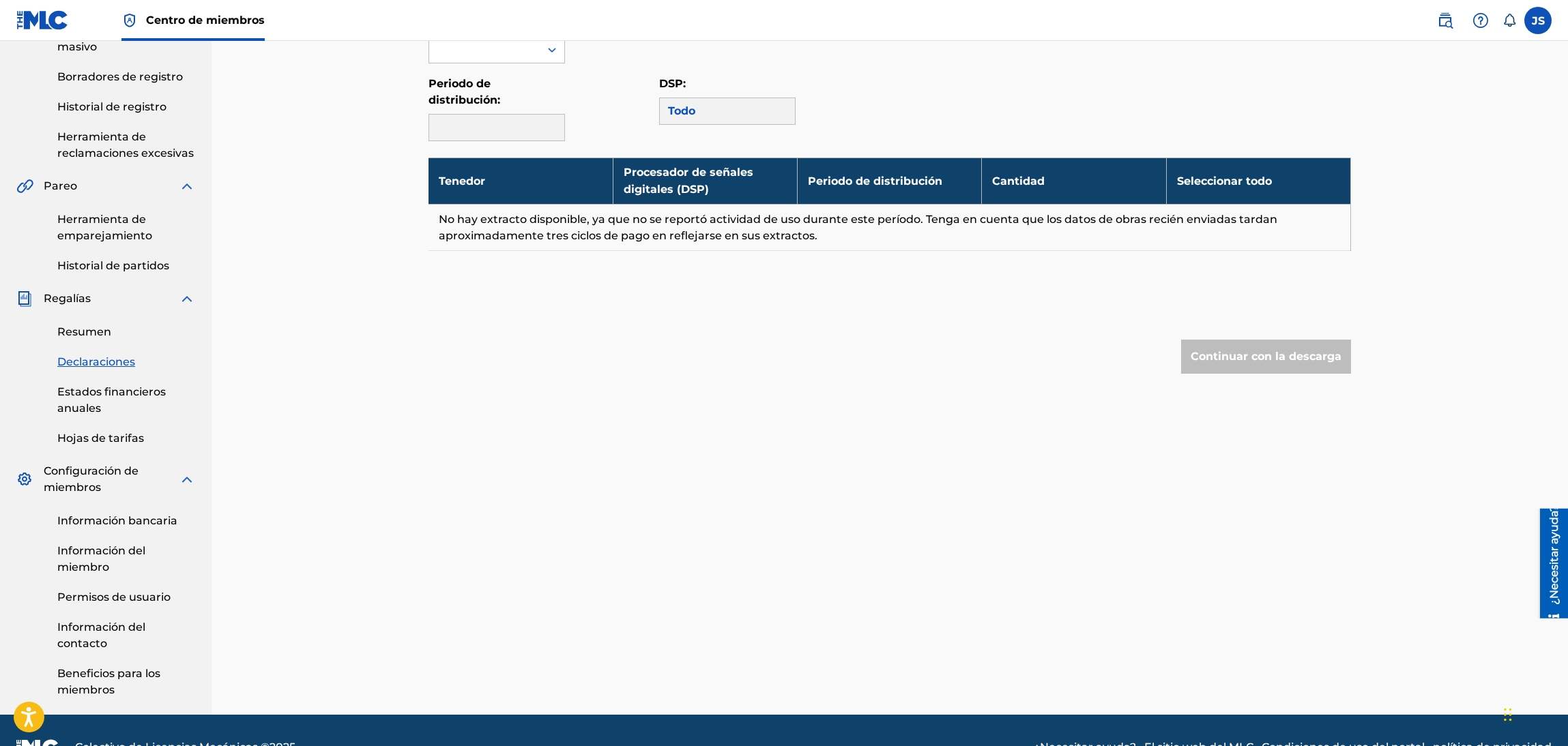
scroll to position [297, 0]
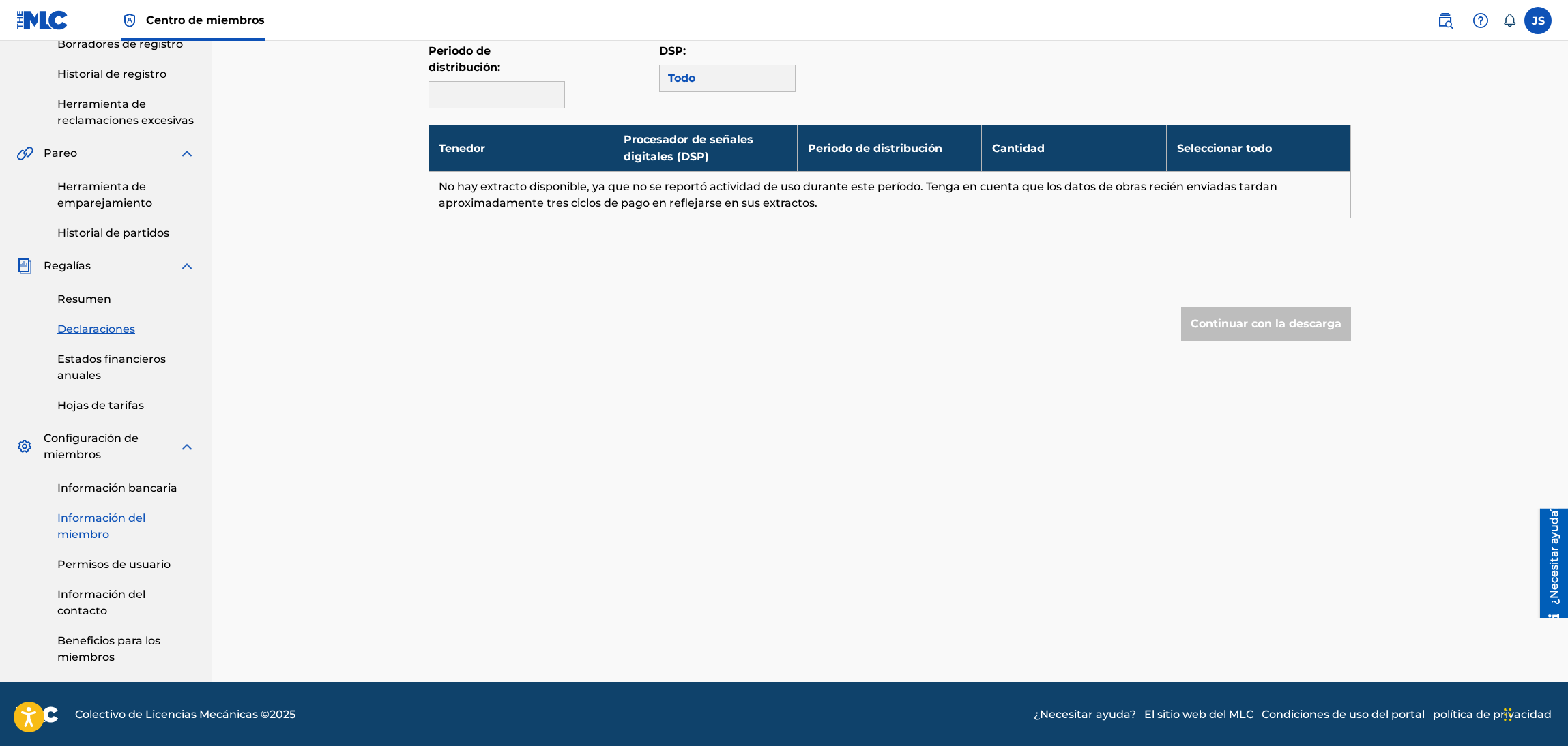
click at [111, 517] on font "Información del miembro" at bounding box center [101, 526] width 88 height 29
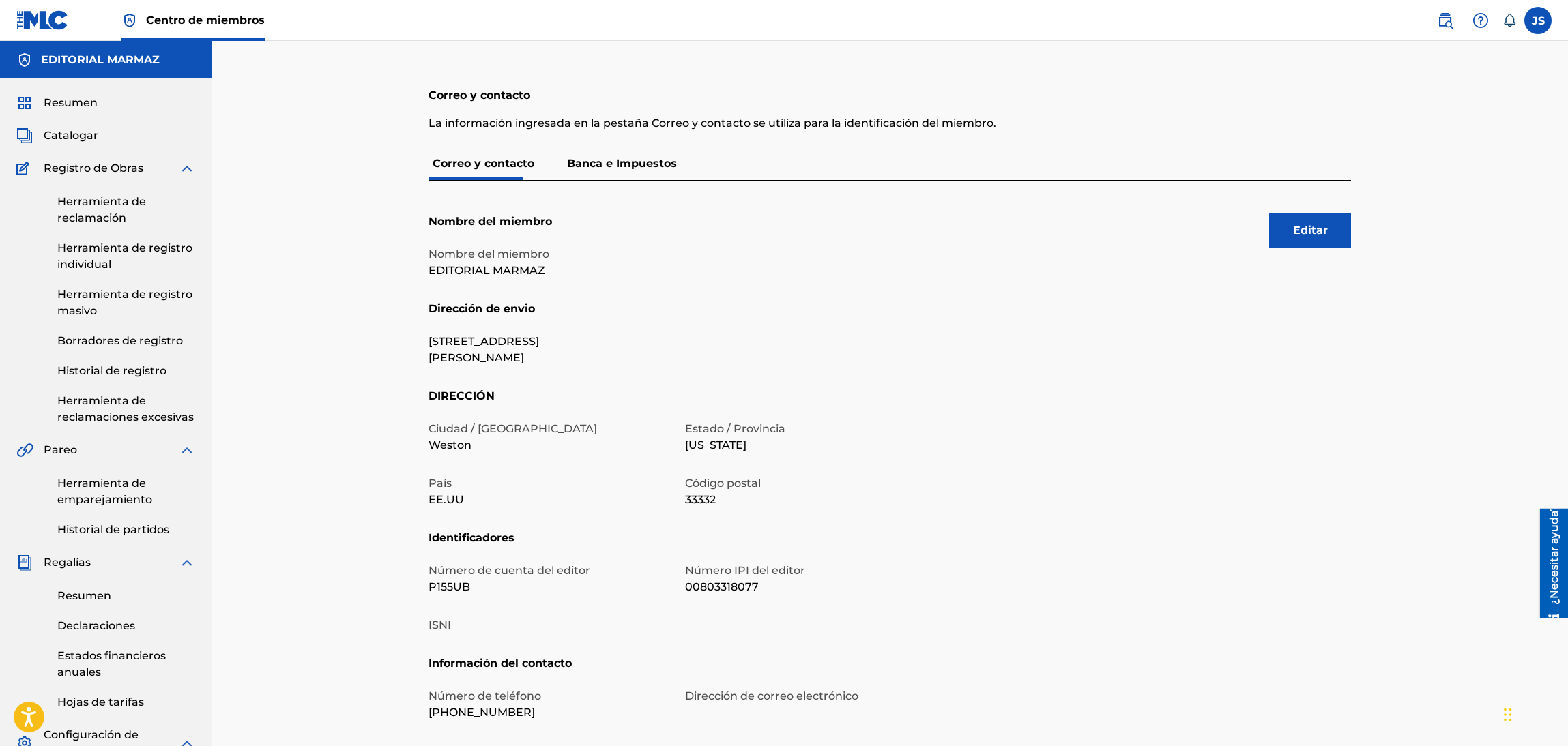
click at [103, 103] on div "Resumen" at bounding box center [105, 103] width 179 height 16
click at [88, 100] on font "Resumen" at bounding box center [71, 103] width 54 height 13
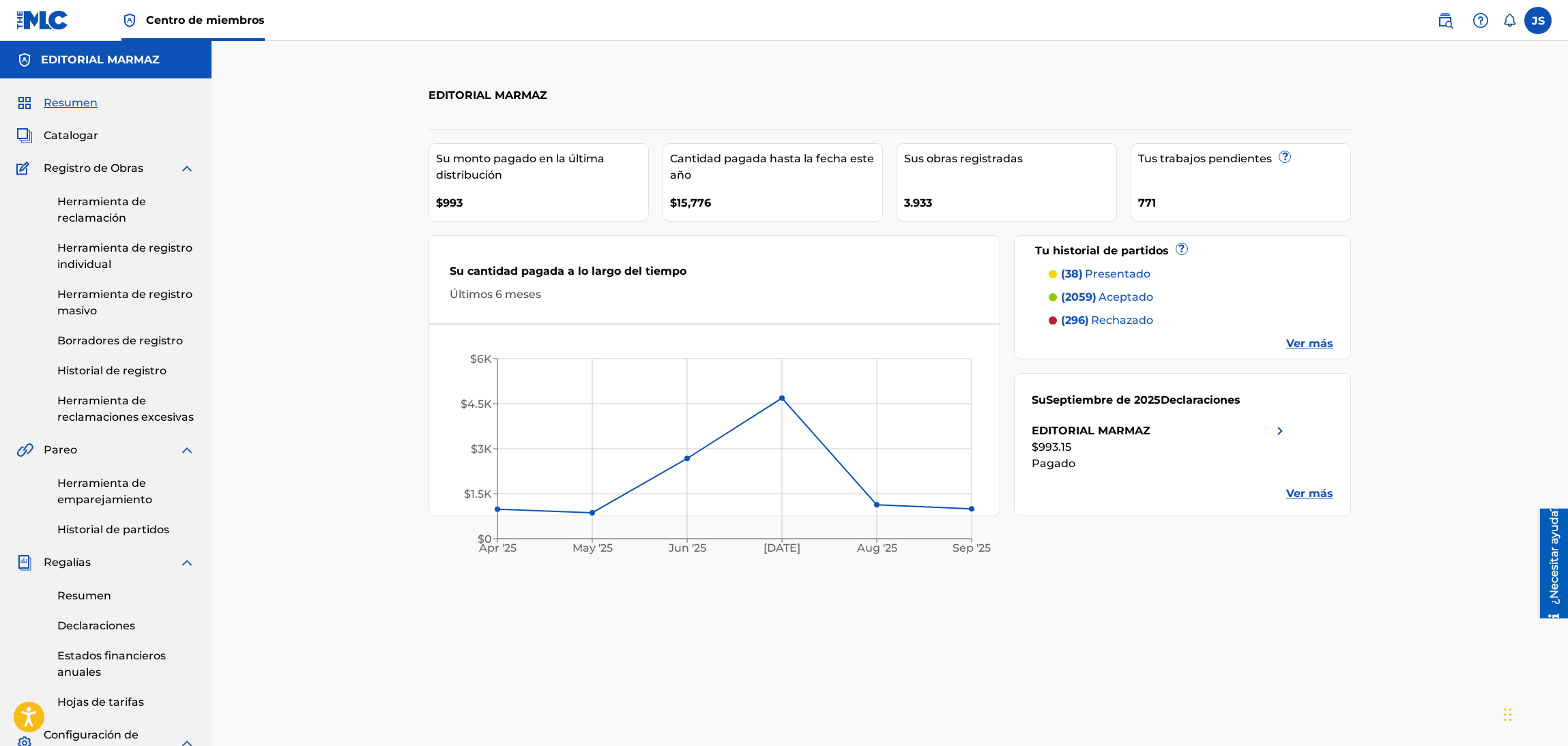
click at [923, 172] on div "Sus obras registradas 3.933" at bounding box center [1006, 182] width 220 height 78
click at [943, 157] on font "Sus obras registradas" at bounding box center [963, 159] width 118 height 13
click at [917, 213] on div "3.933" at bounding box center [1010, 199] width 212 height 31
click at [925, 197] on font "3.933" at bounding box center [918, 203] width 28 height 13
drag, startPoint x: 925, startPoint y: 196, endPoint x: 922, endPoint y: 205, distance: 9.5
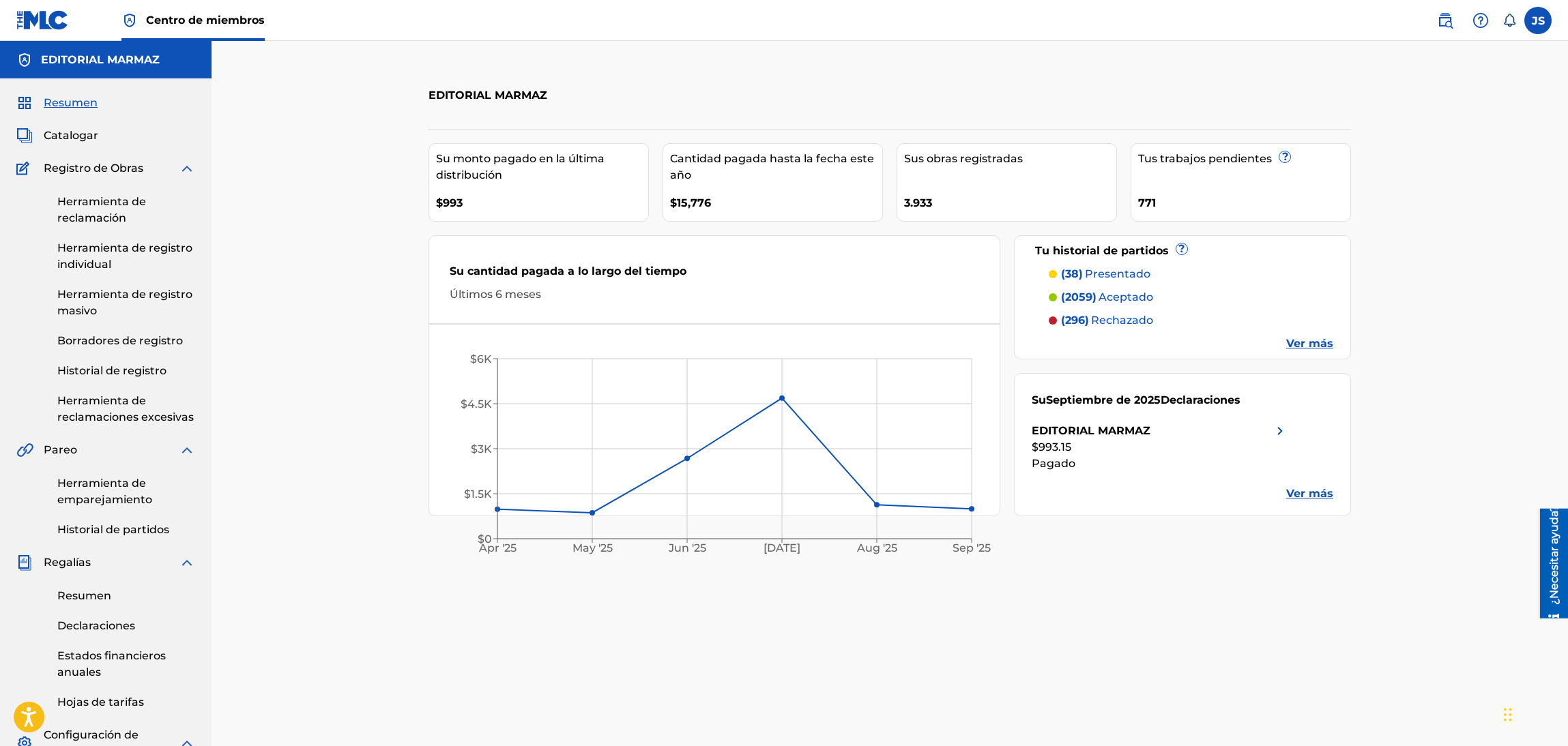
click at [923, 205] on font "3.933" at bounding box center [918, 203] width 28 height 13
click at [919, 222] on div "[PERSON_NAME] pagado en la última distribución $993 Cantidad pagada hasta la fe…" at bounding box center [890, 322] width 923 height 387
click at [1313, 343] on font "Ver más" at bounding box center [1309, 343] width 47 height 13
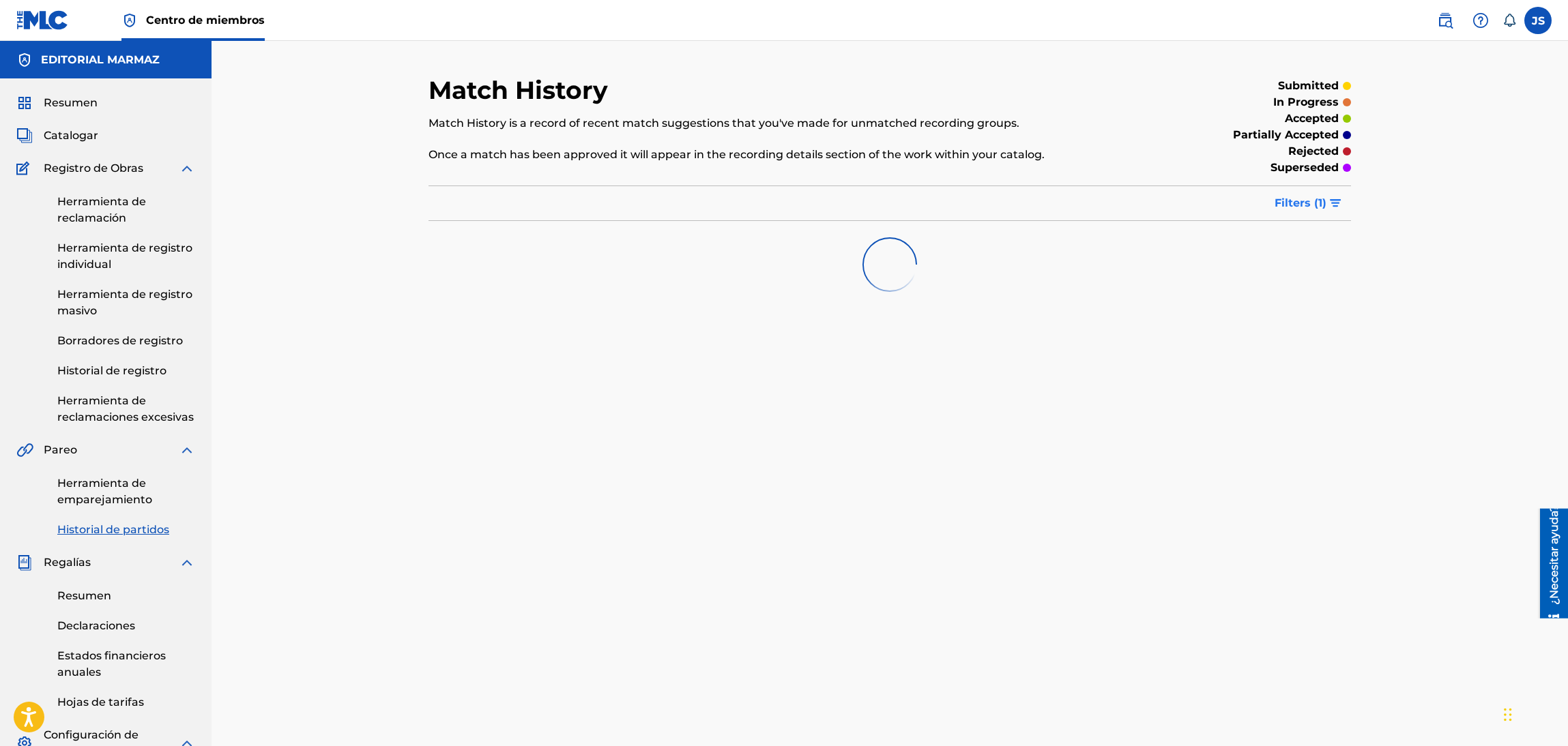
click at [1323, 189] on div "Match History Match History is a record of recent match suggestions that you've…" at bounding box center [890, 191] width 923 height 233
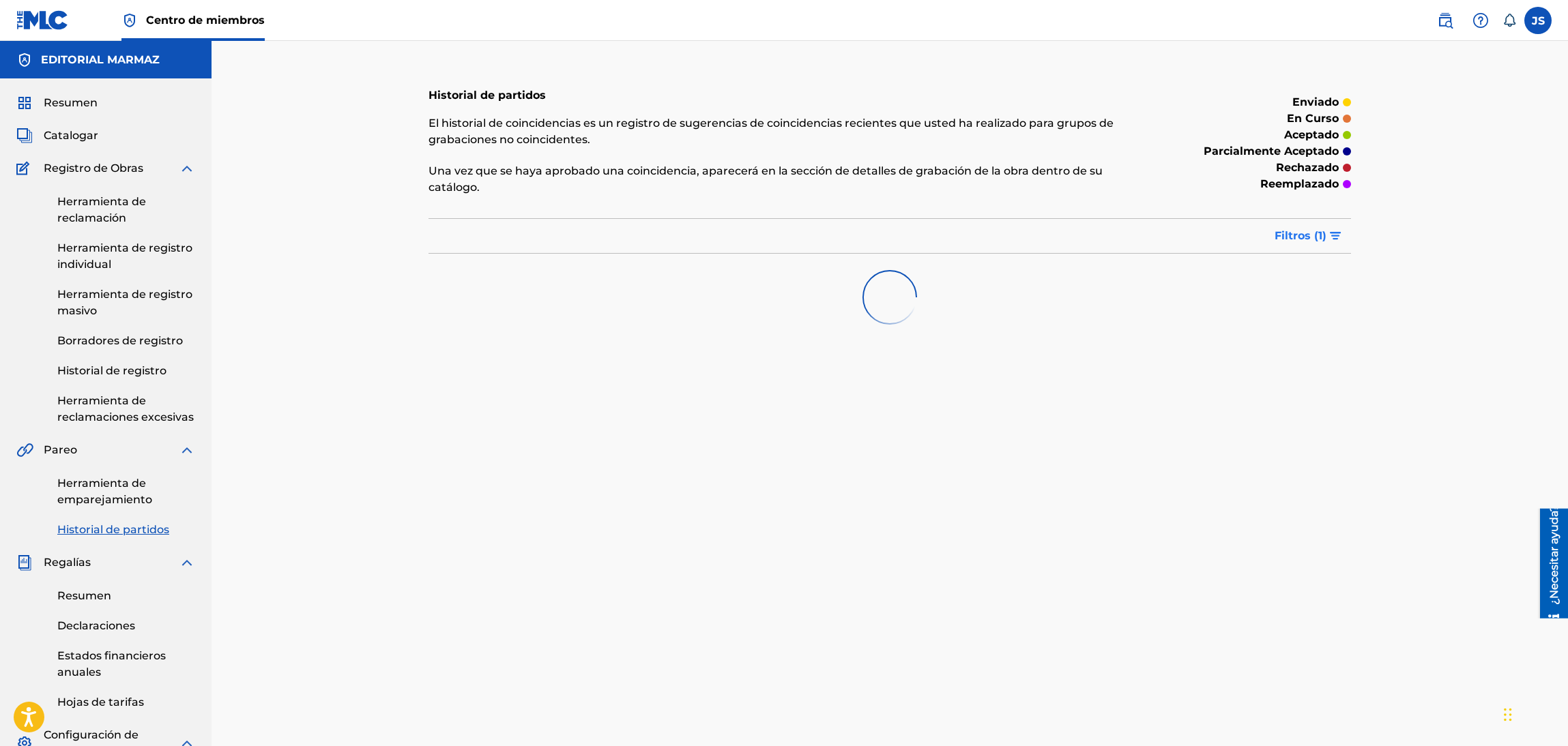
click at [1287, 233] on font "Filtros (" at bounding box center [1296, 236] width 44 height 13
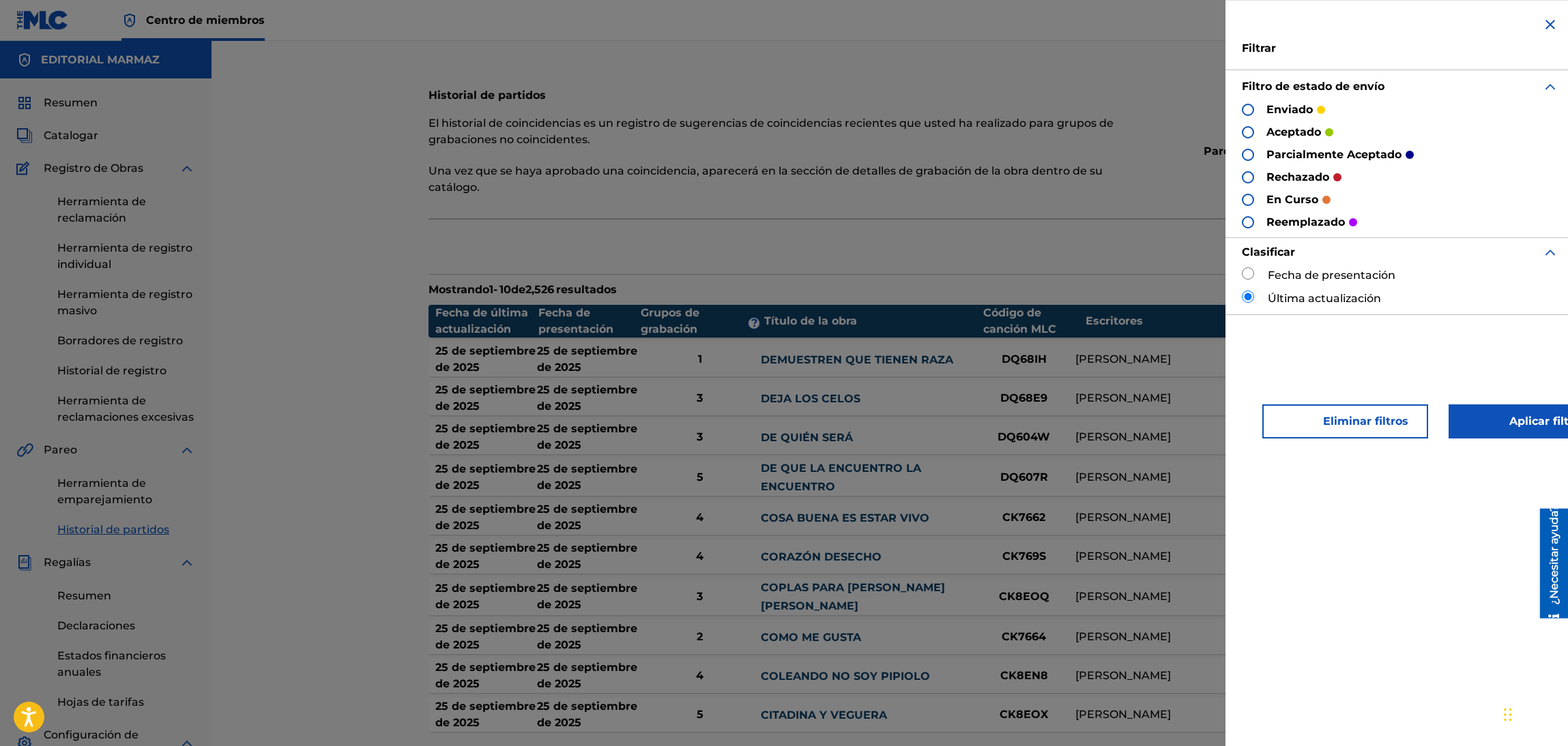
click at [1286, 129] on font "aceptado" at bounding box center [1293, 132] width 55 height 13
click at [1251, 133] on div at bounding box center [1248, 132] width 12 height 12
click at [1479, 422] on button "Aplicar filtros" at bounding box center [1527, 421] width 158 height 34
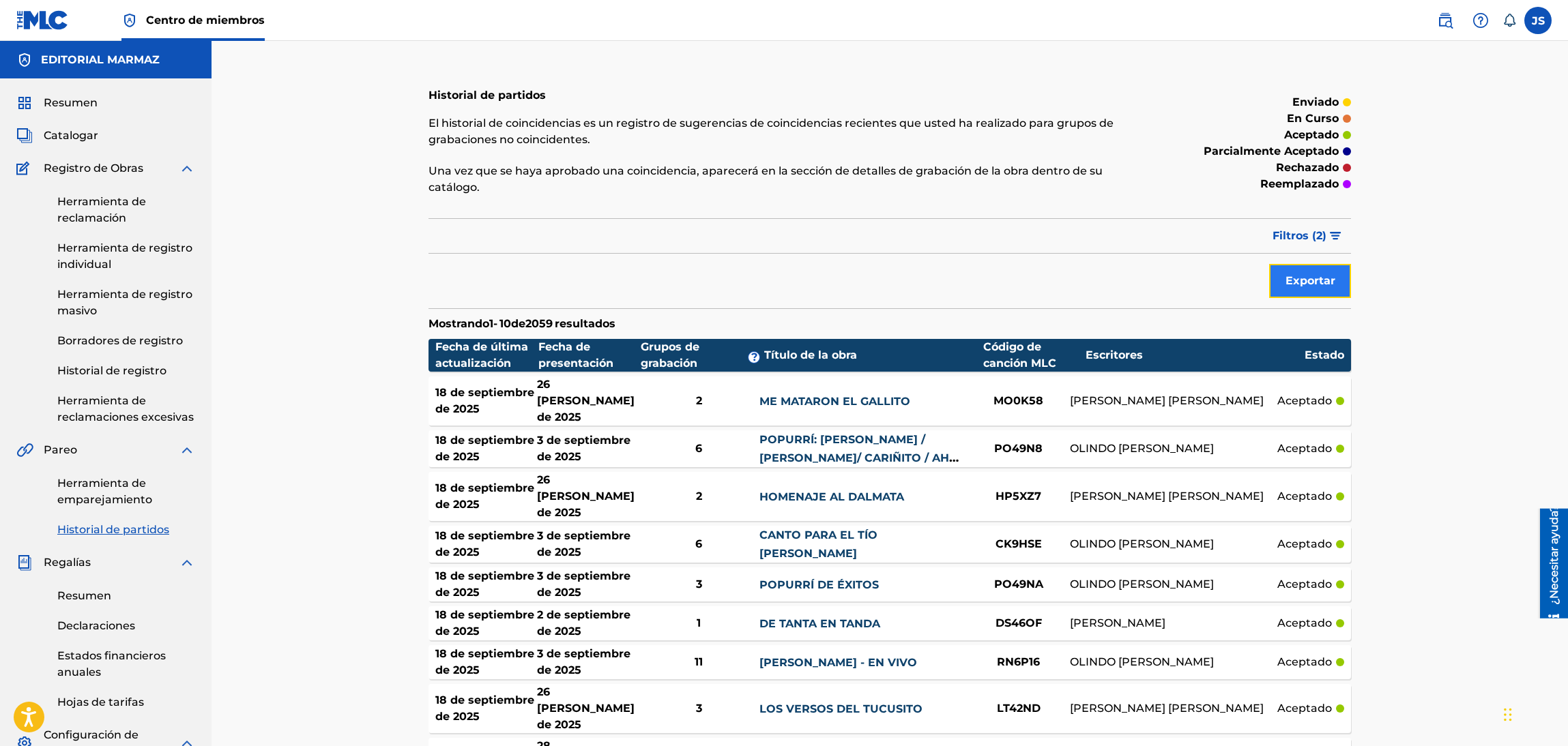
click at [1338, 284] on button "Exportar" at bounding box center [1310, 281] width 82 height 34
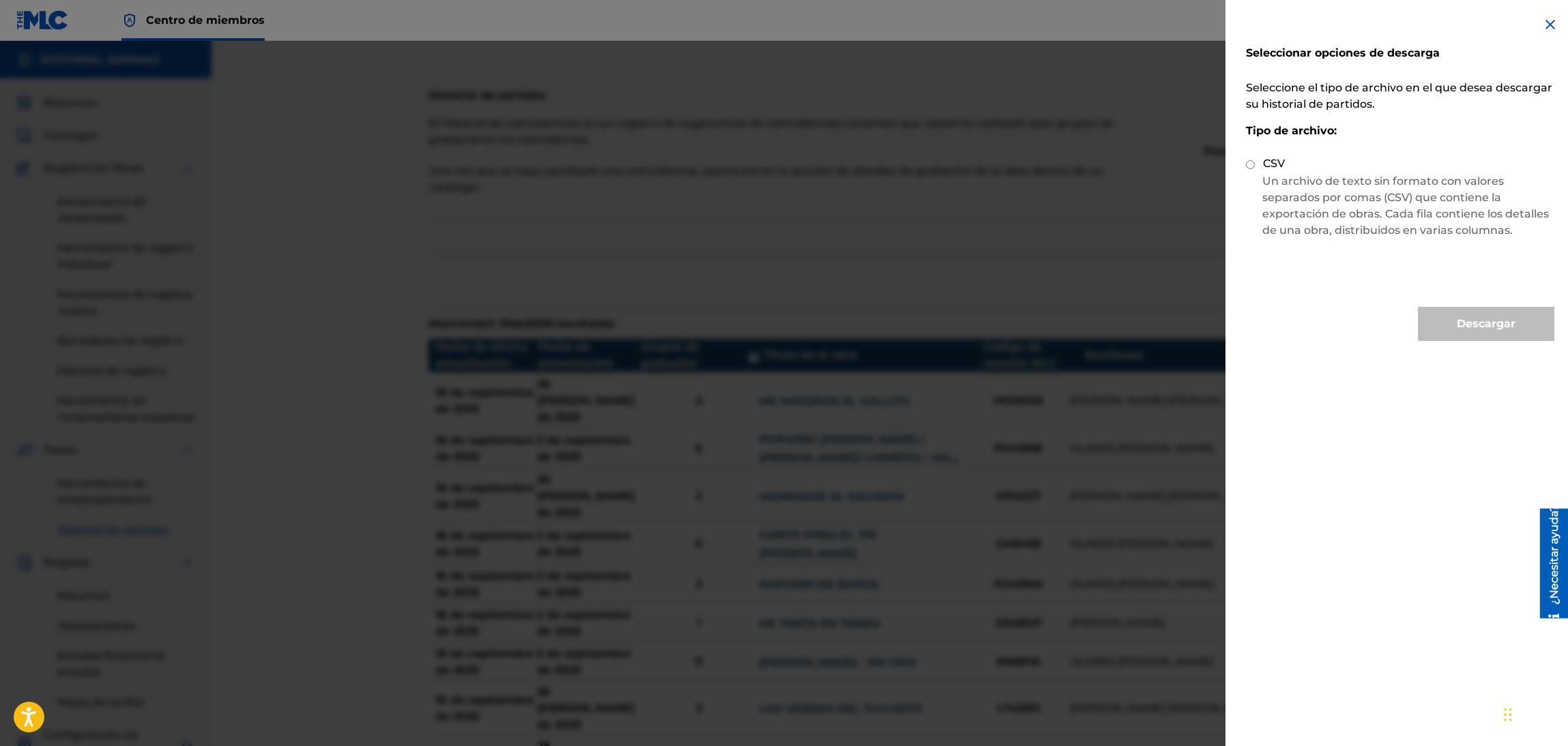
click at [1246, 160] on input "CSV" at bounding box center [1250, 164] width 9 height 9
radio input "true"
click at [1254, 163] on input "CSV" at bounding box center [1250, 164] width 9 height 9
click at [1442, 332] on button "Descargar" at bounding box center [1485, 324] width 137 height 34
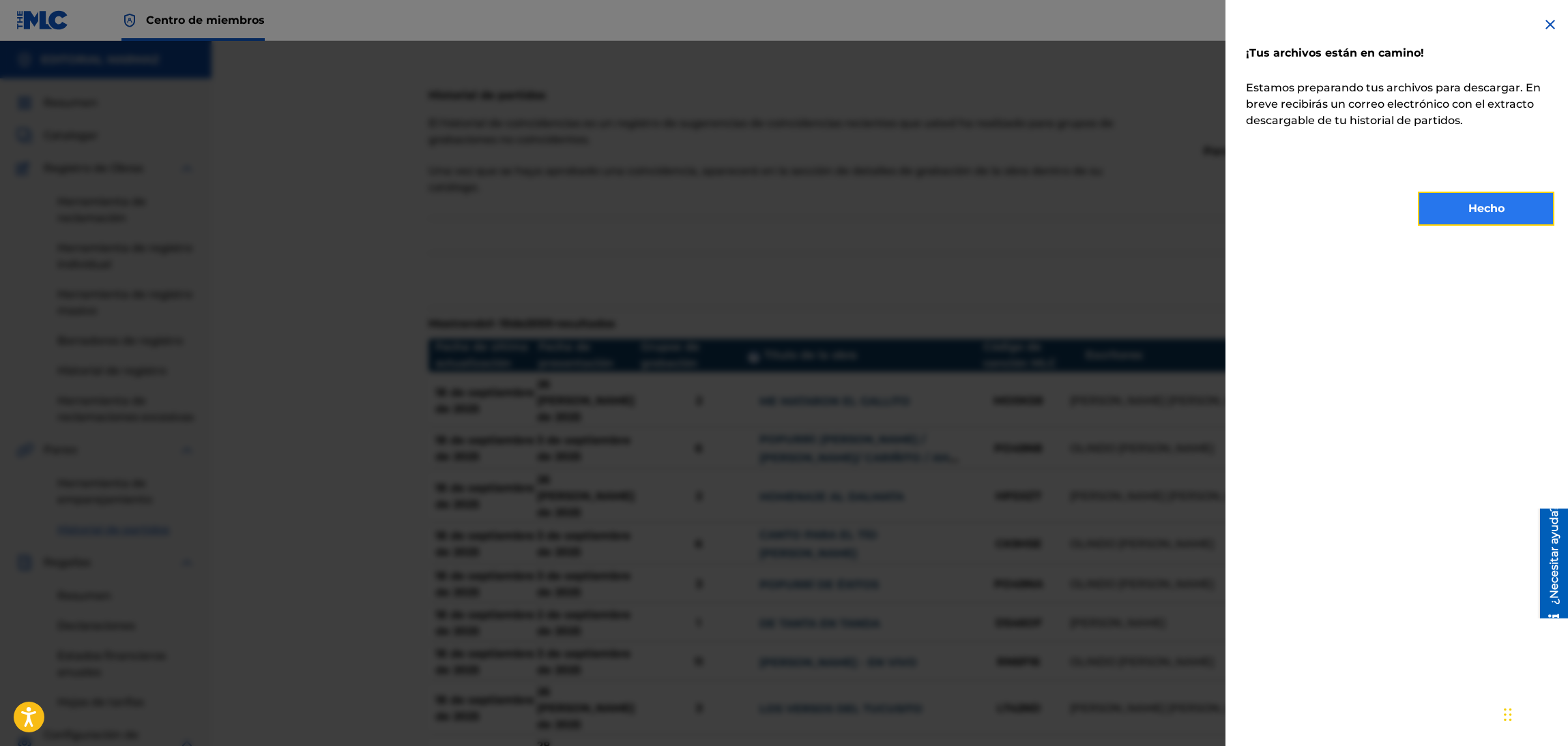
click at [1472, 207] on font "Hecho" at bounding box center [1485, 208] width 36 height 13
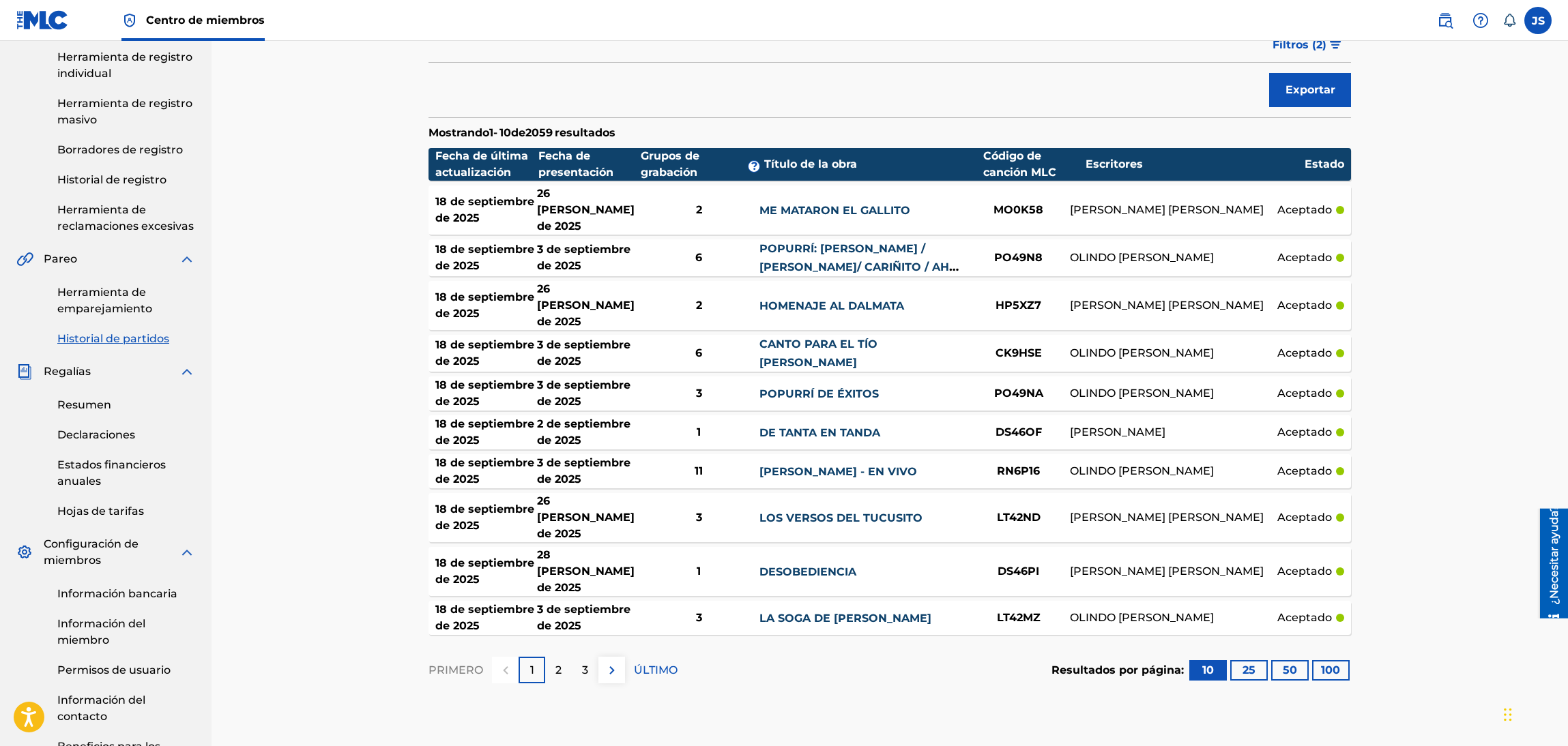
scroll to position [205, 0]
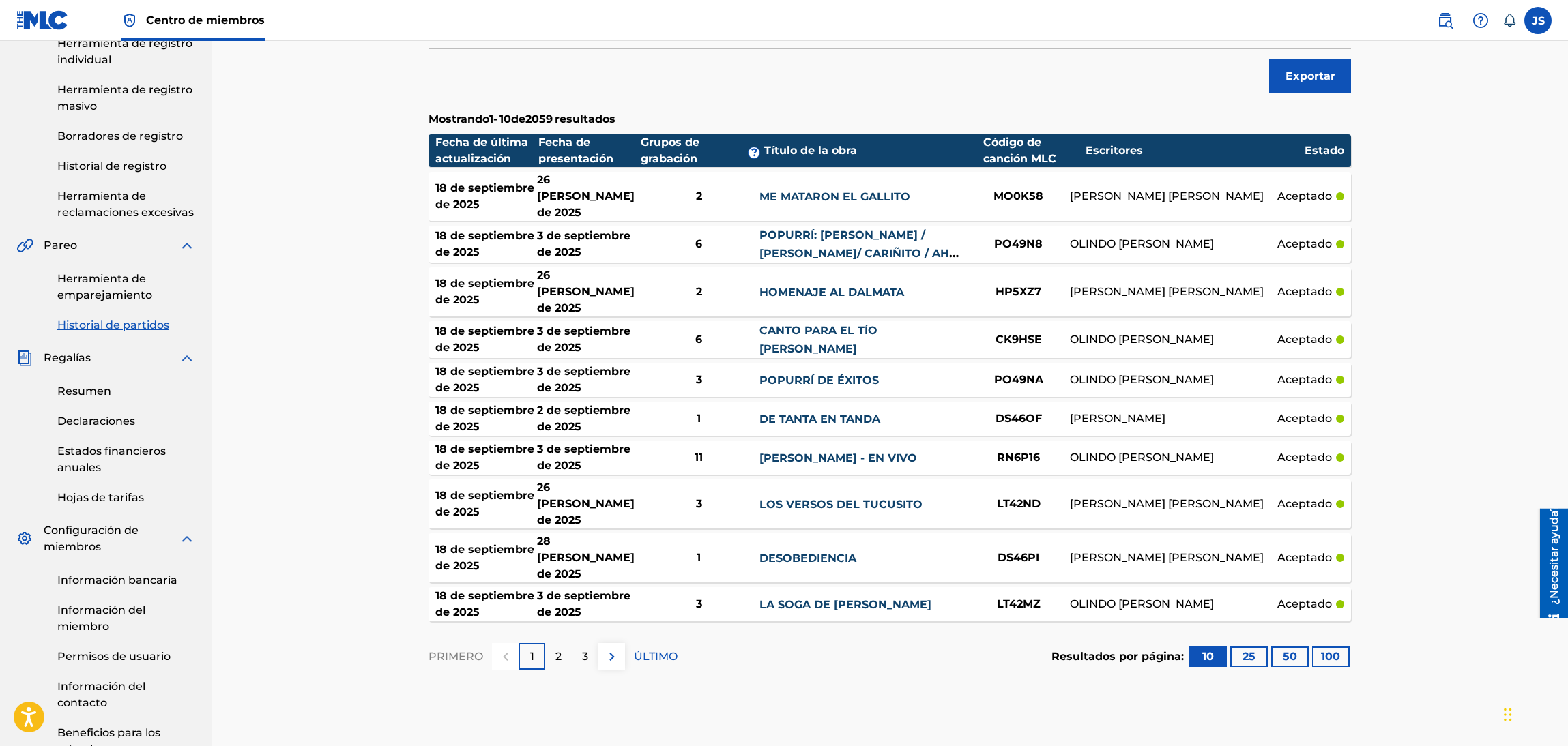
click at [1124, 237] on font "OLINDO [PERSON_NAME]" at bounding box center [1141, 244] width 144 height 13
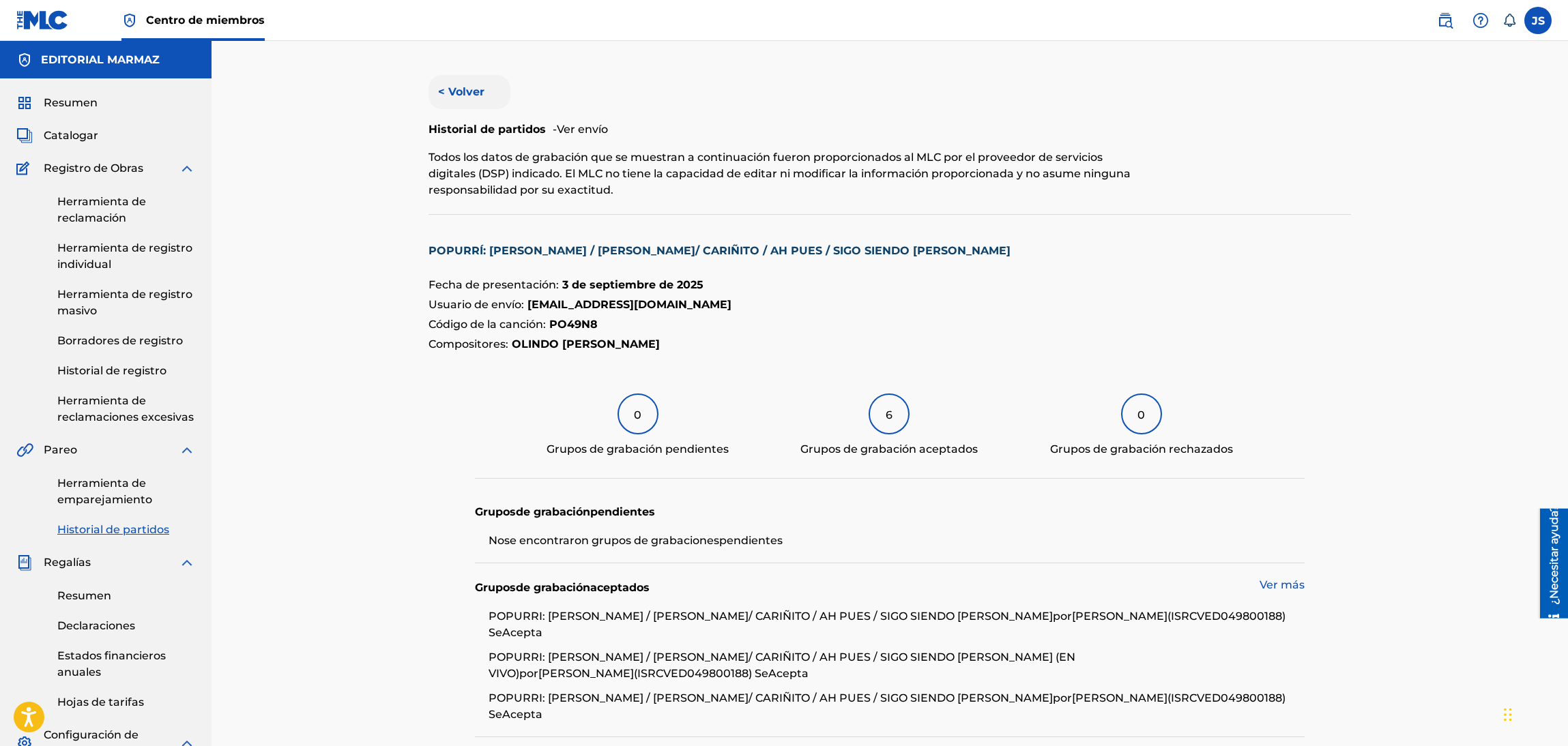
click at [461, 86] on font "< Volver" at bounding box center [461, 92] width 46 height 13
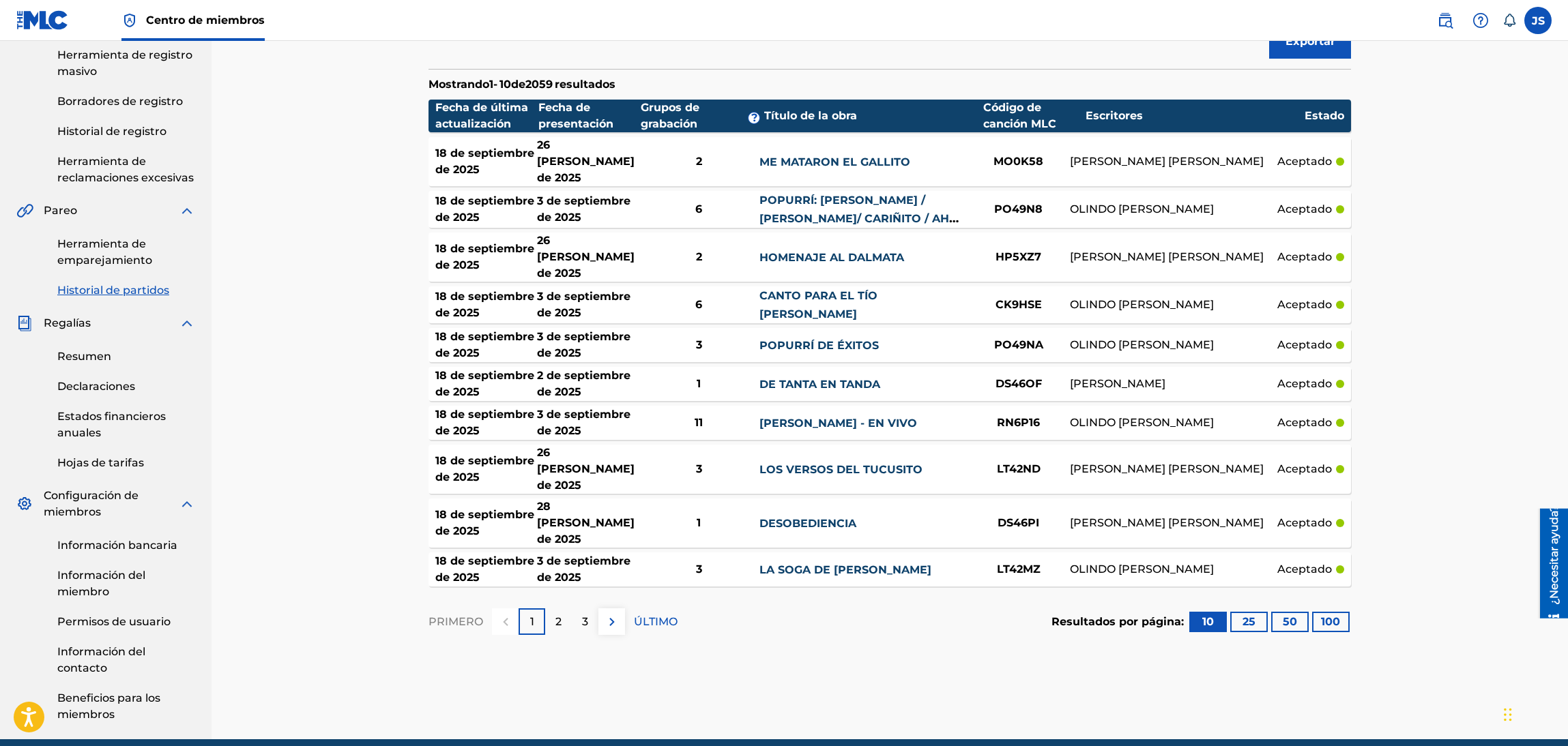
scroll to position [297, 0]
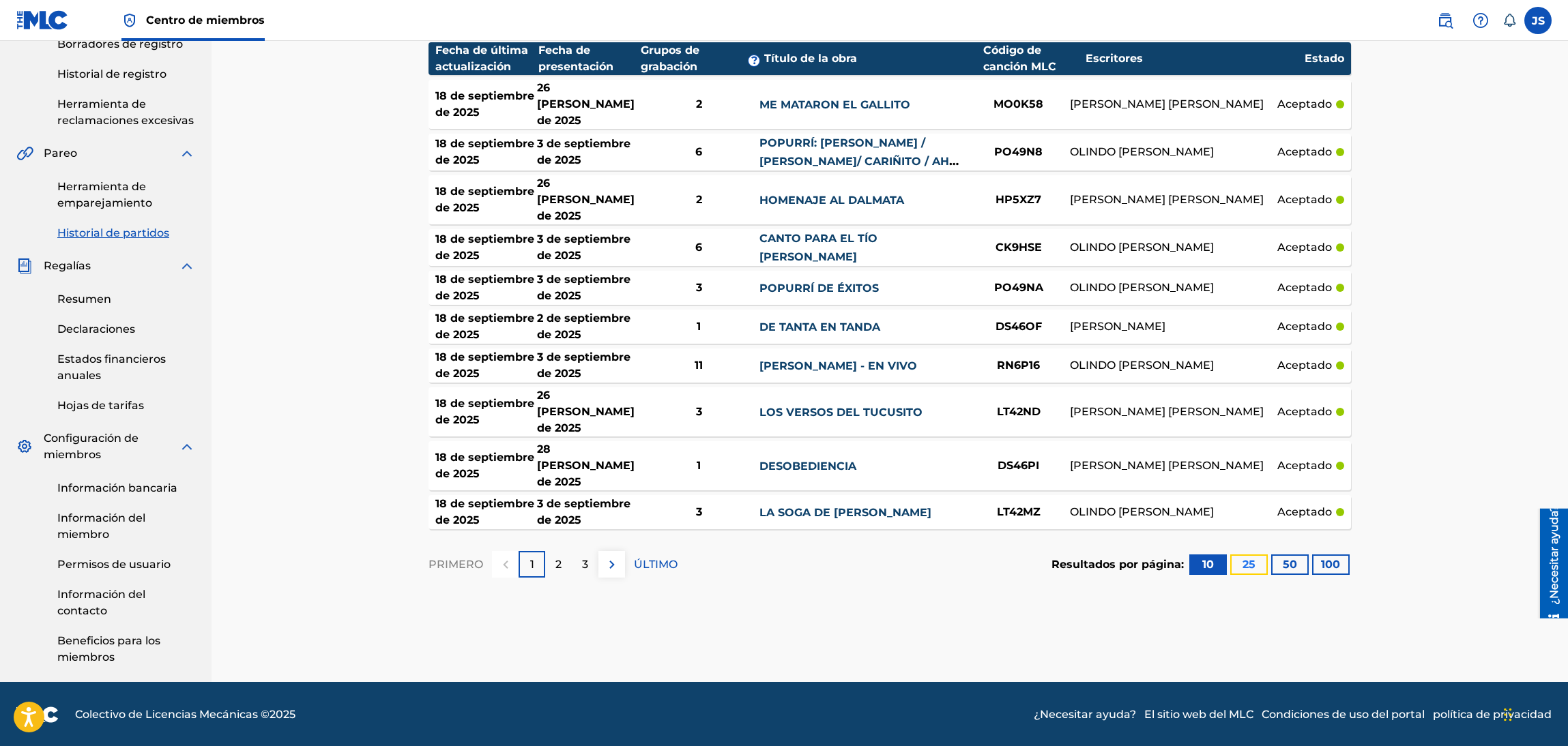
click at [1241, 555] on button "25" at bounding box center [1249, 565] width 37 height 20
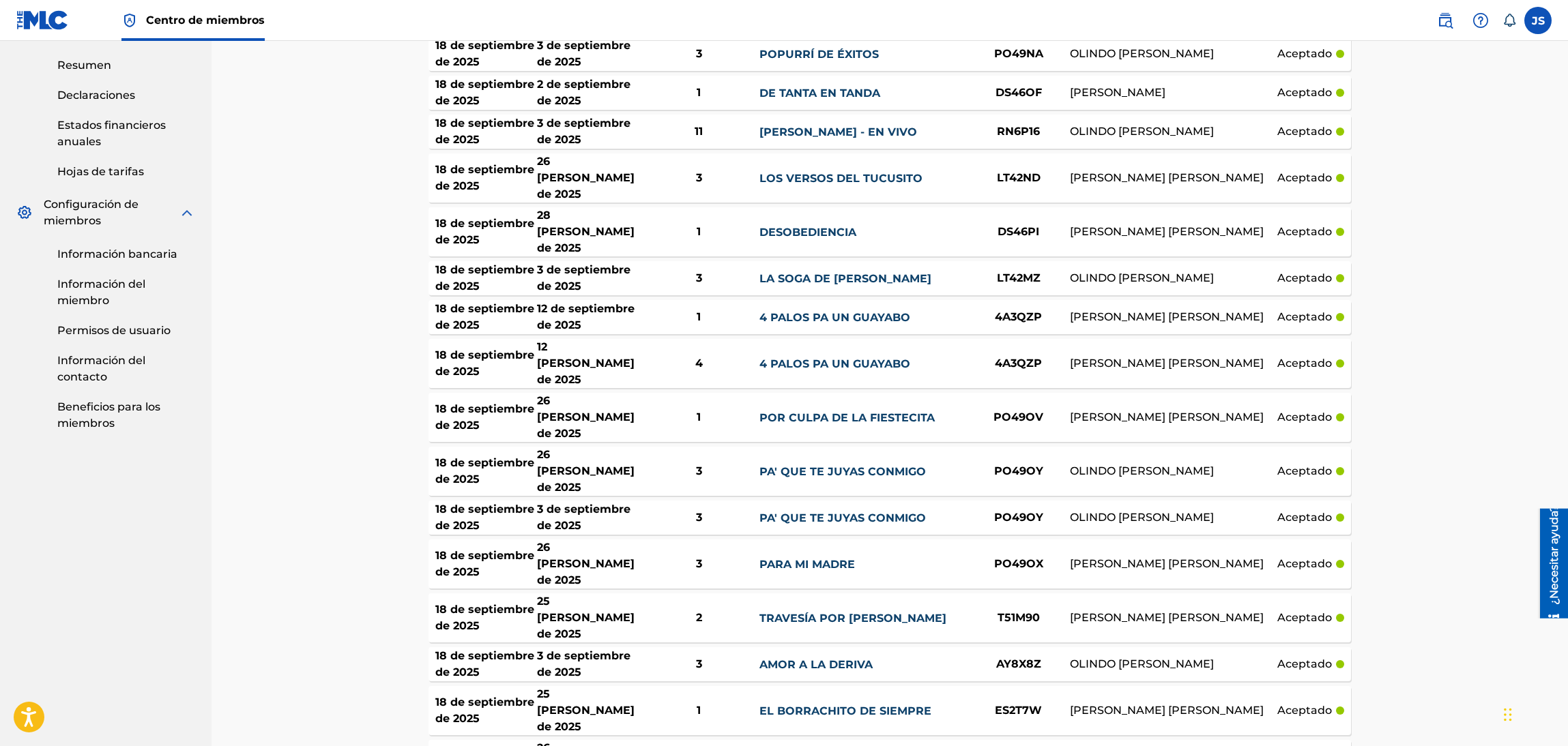
scroll to position [0, 0]
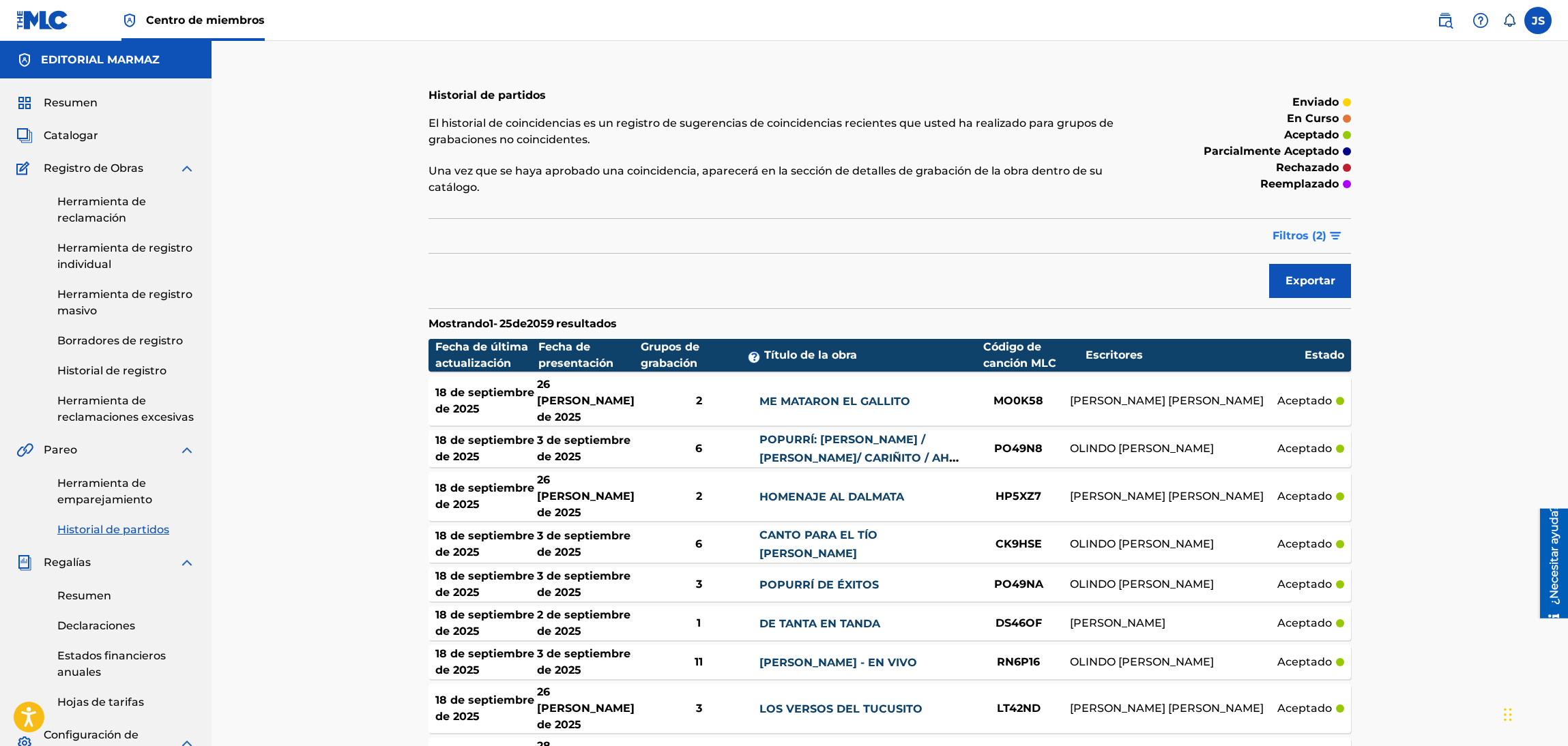
click at [1319, 229] on font "2" at bounding box center [1319, 236] width 6 height 13
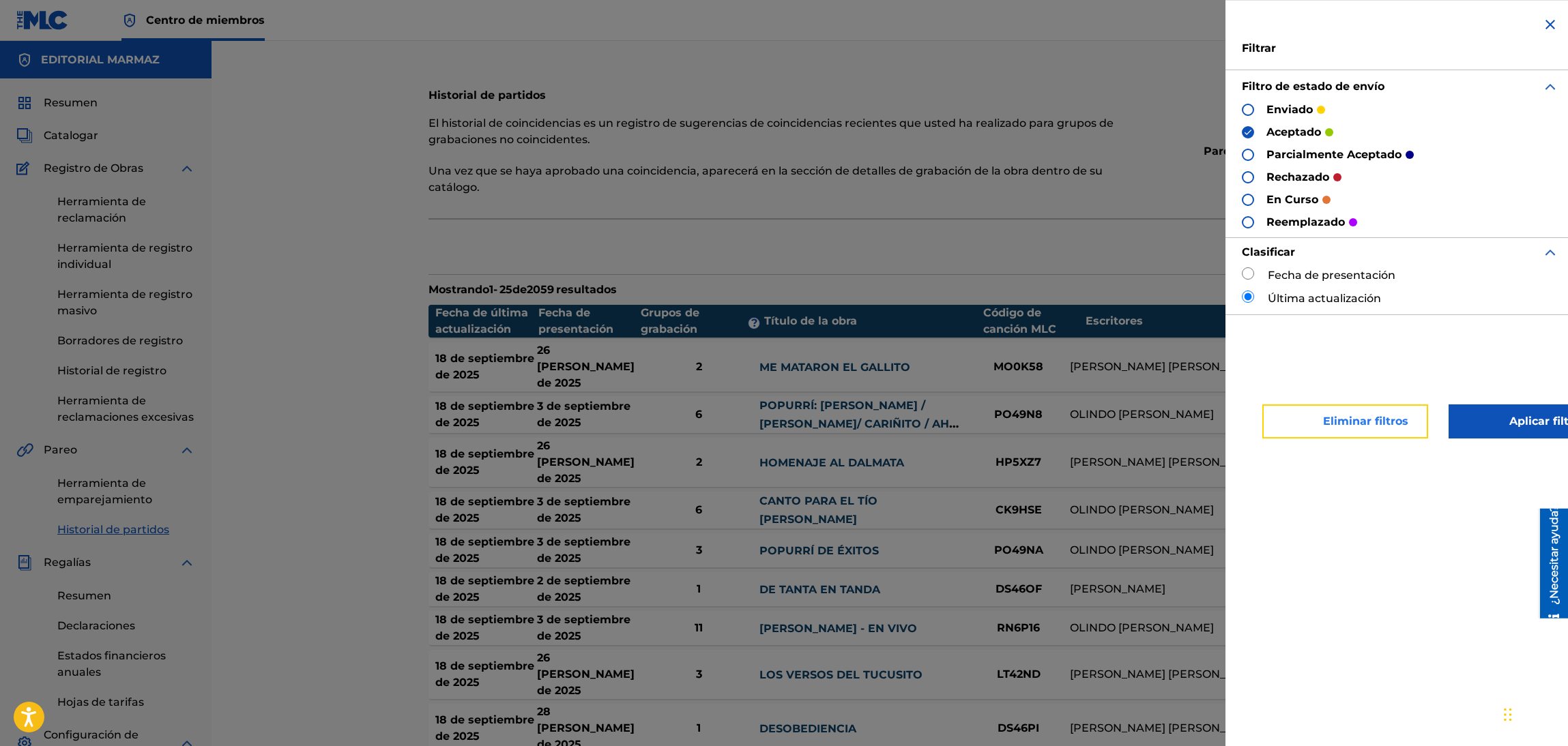
click at [1399, 416] on font "Eliminar filtros" at bounding box center [1366, 421] width 86 height 13
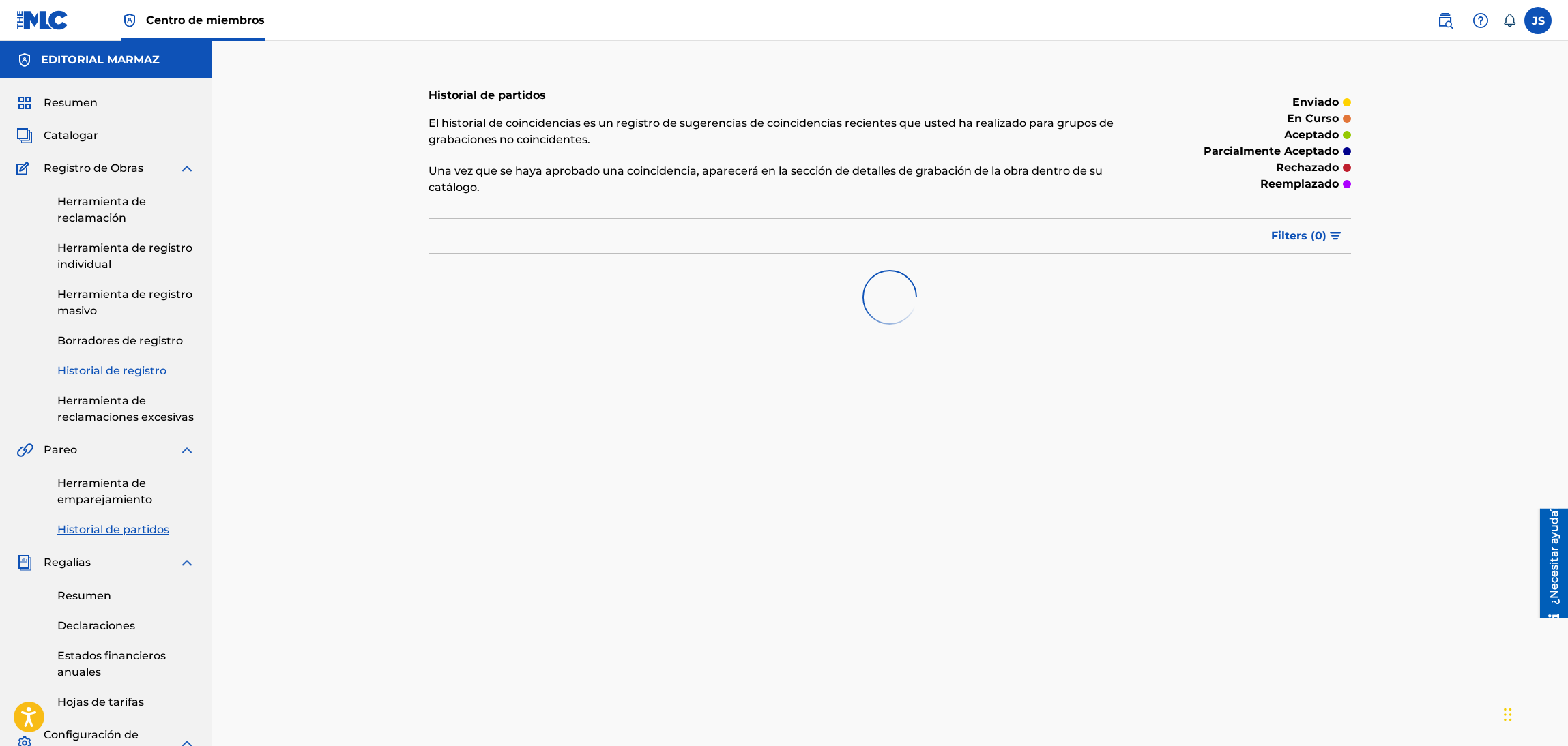
click at [138, 363] on link "Historial de registro" at bounding box center [126, 371] width 138 height 16
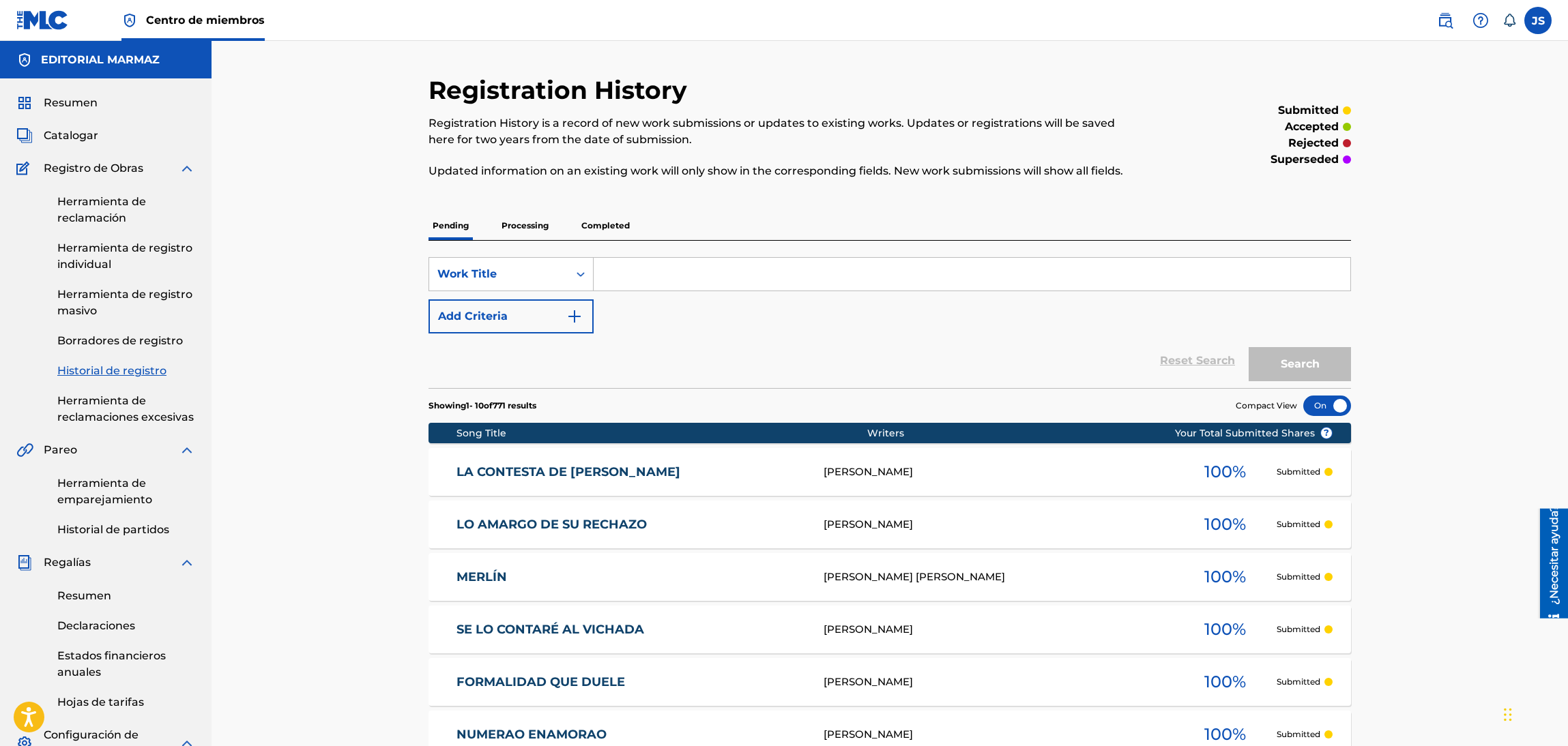
click at [619, 235] on div "Pending Processing Completed" at bounding box center [890, 225] width 923 height 28
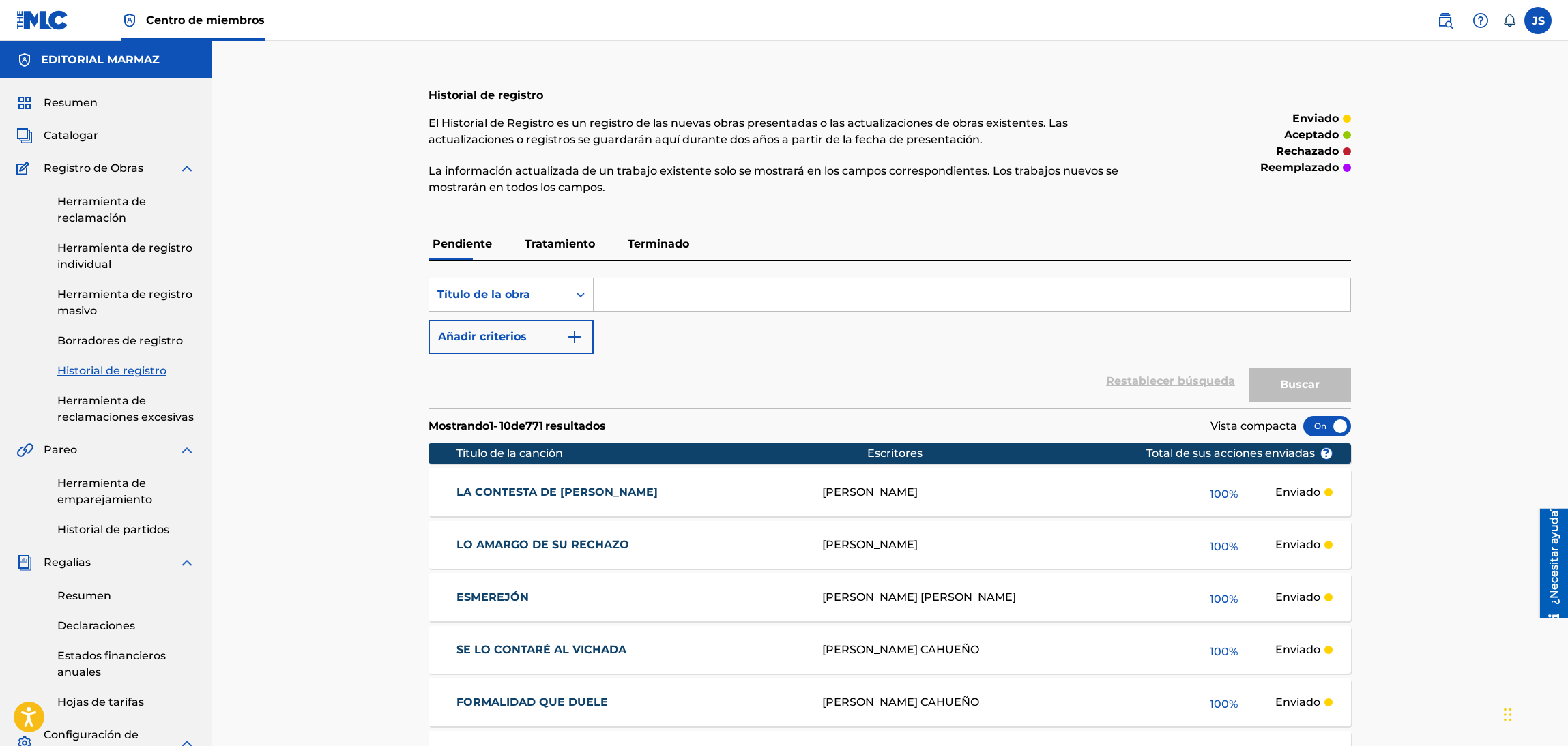
click at [640, 241] on font "Terminado" at bounding box center [659, 244] width 61 height 13
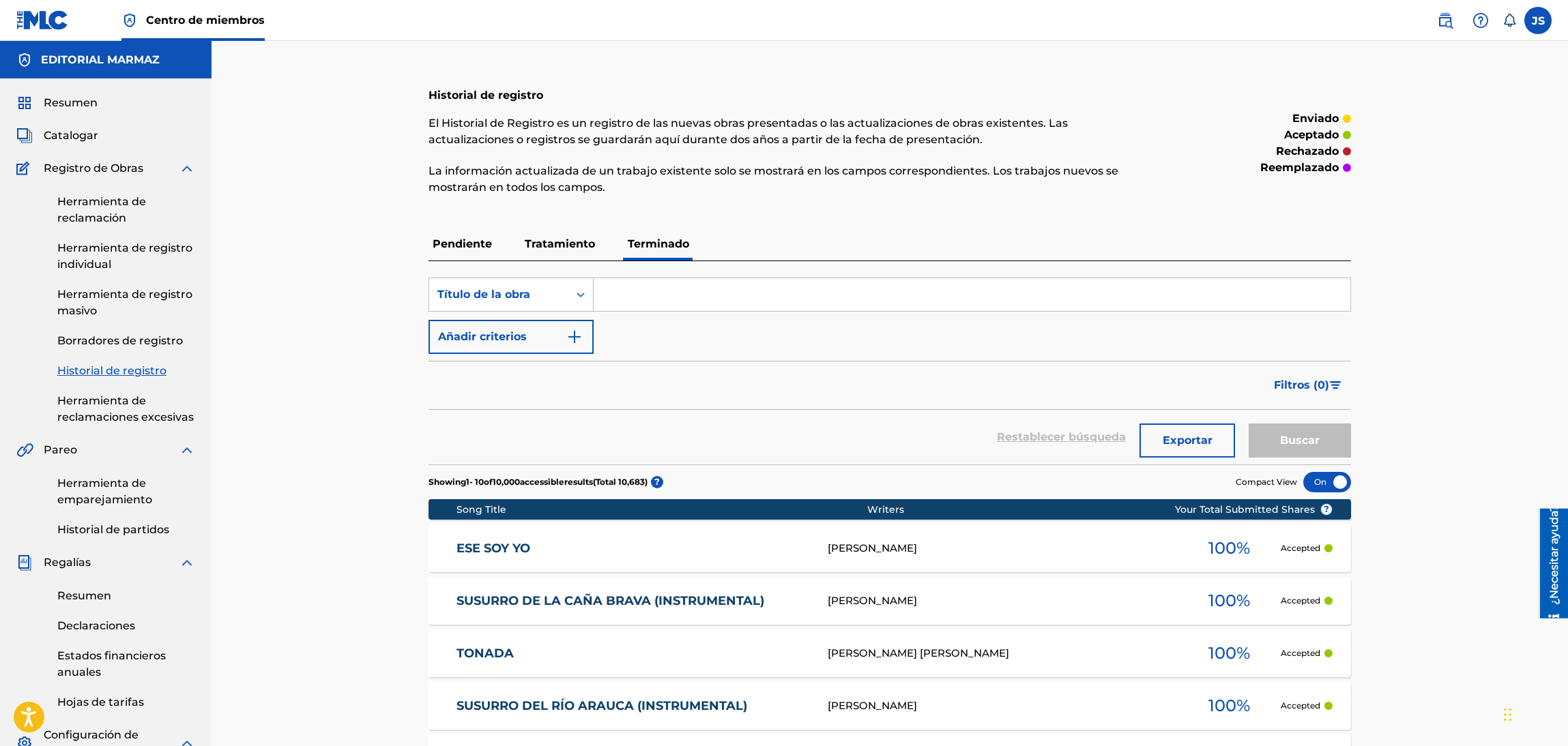
scroll to position [205, 0]
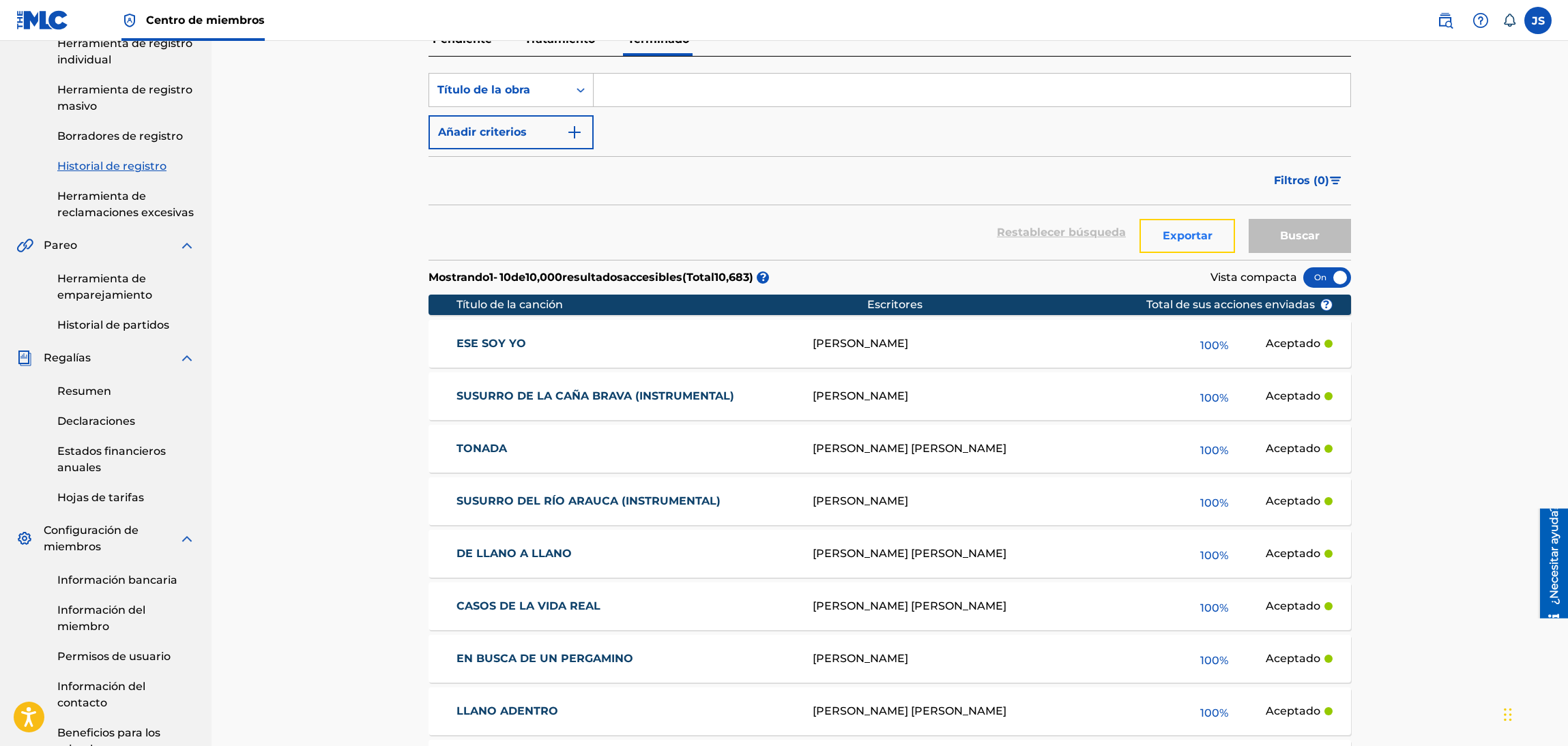
click at [1201, 240] on font "Exportar" at bounding box center [1187, 236] width 50 height 13
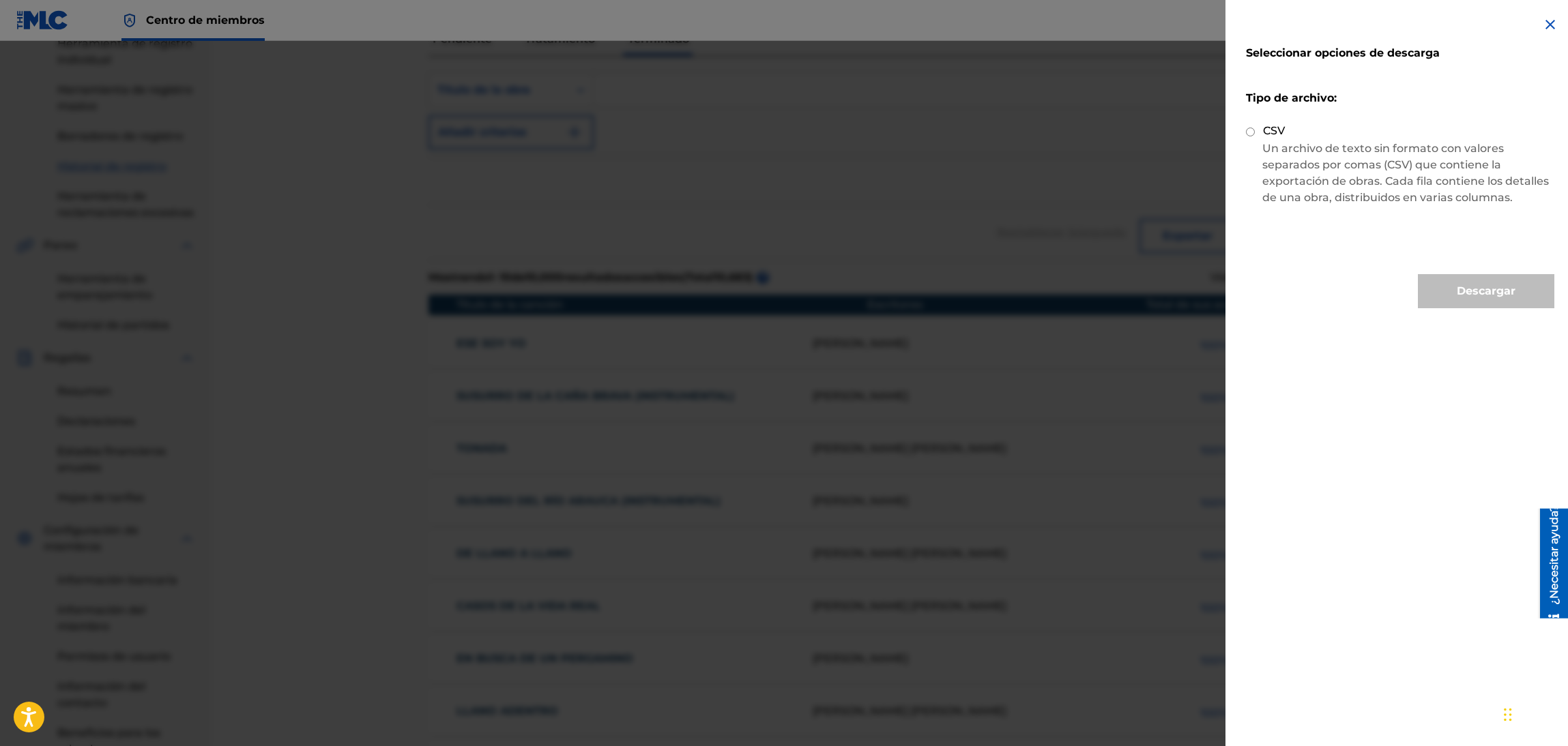
click at [1246, 172] on p "Un archivo de texto sin formato con valores separados por comas (CSV) que conti…" at bounding box center [1400, 173] width 308 height 66
click at [1246, 140] on p "Un archivo de texto sin formato con valores separados por comas (CSV) que conti…" at bounding box center [1400, 173] width 308 height 66
click at [1064, 198] on div at bounding box center [784, 414] width 1568 height 746
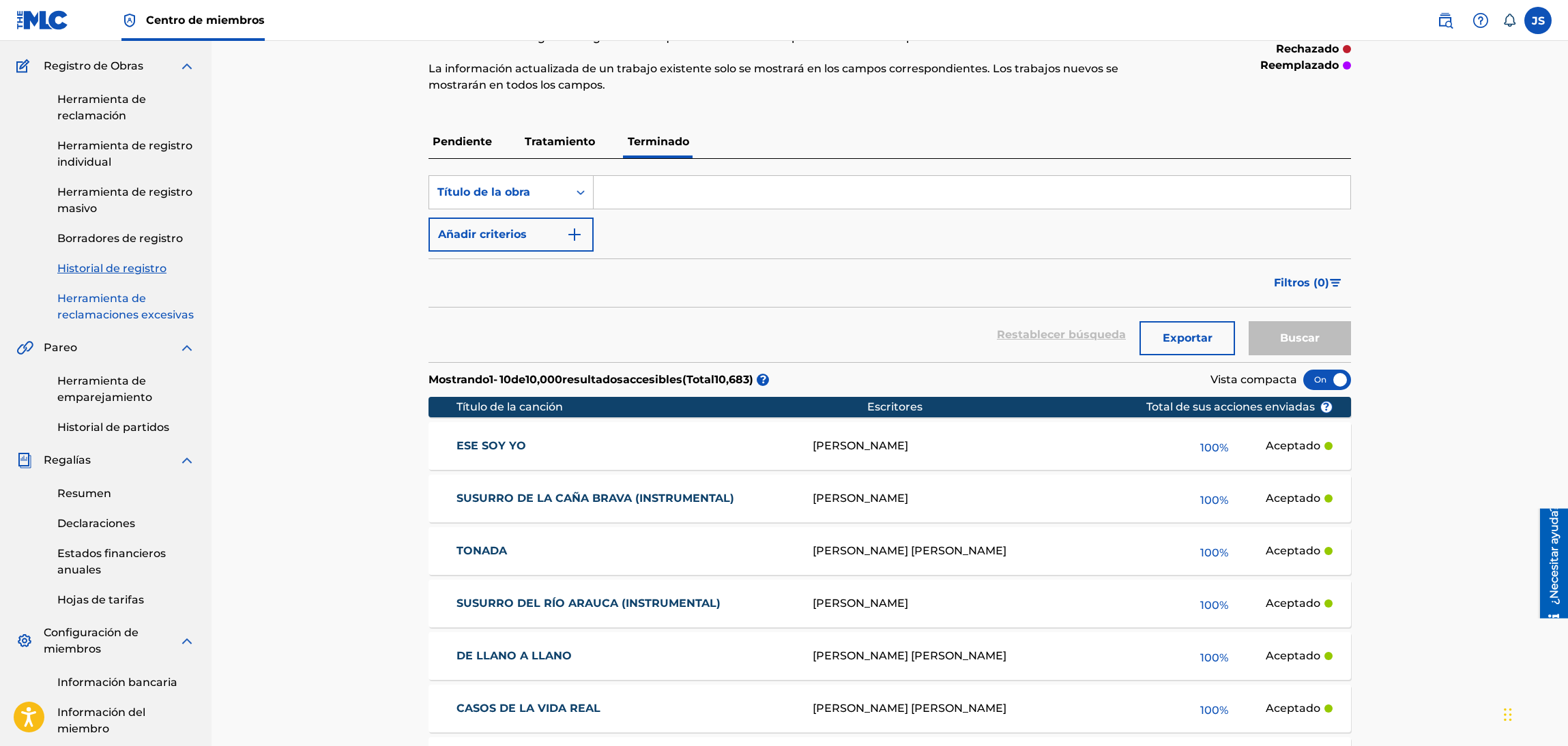
scroll to position [0, 0]
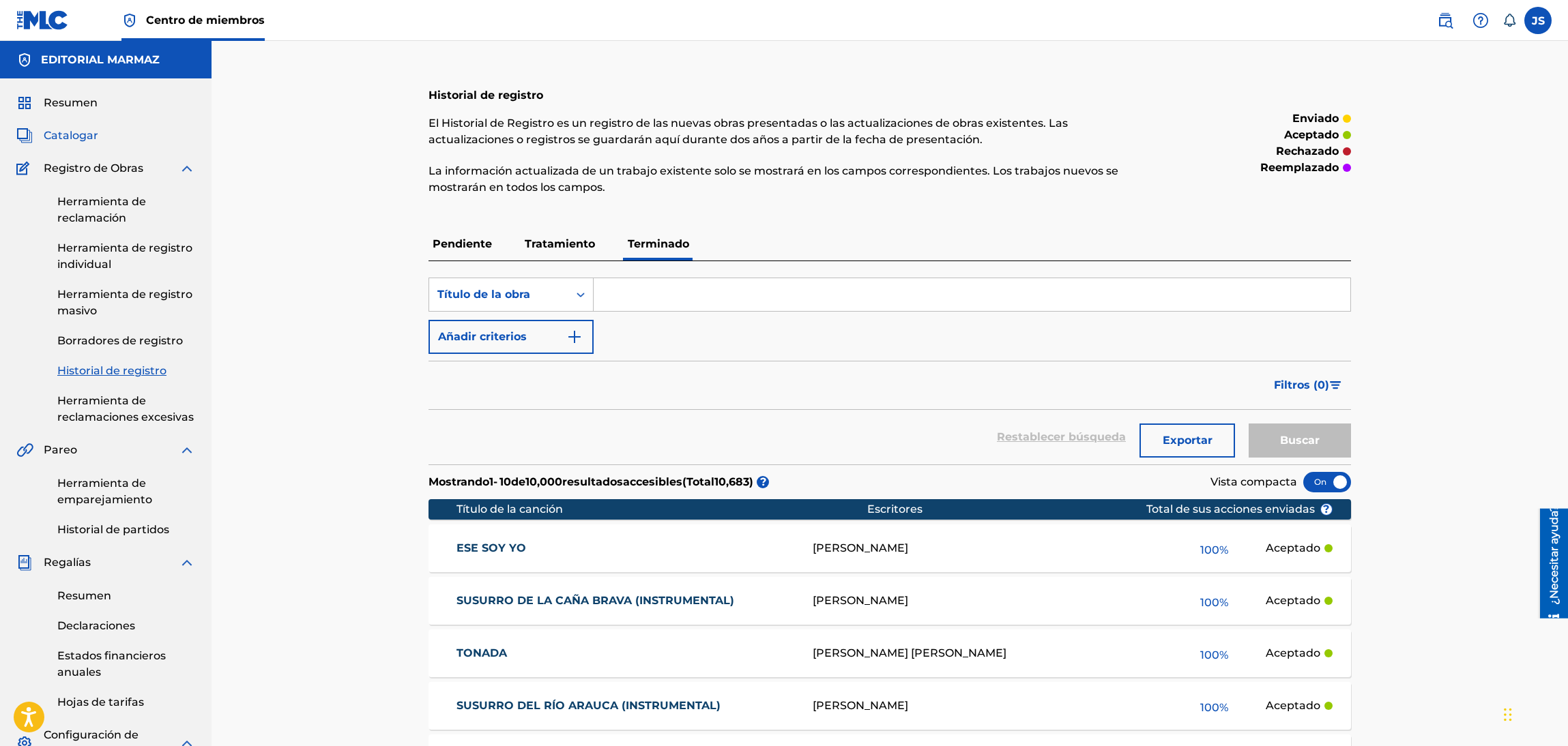
click at [88, 133] on font "Catalogar" at bounding box center [71, 135] width 55 height 13
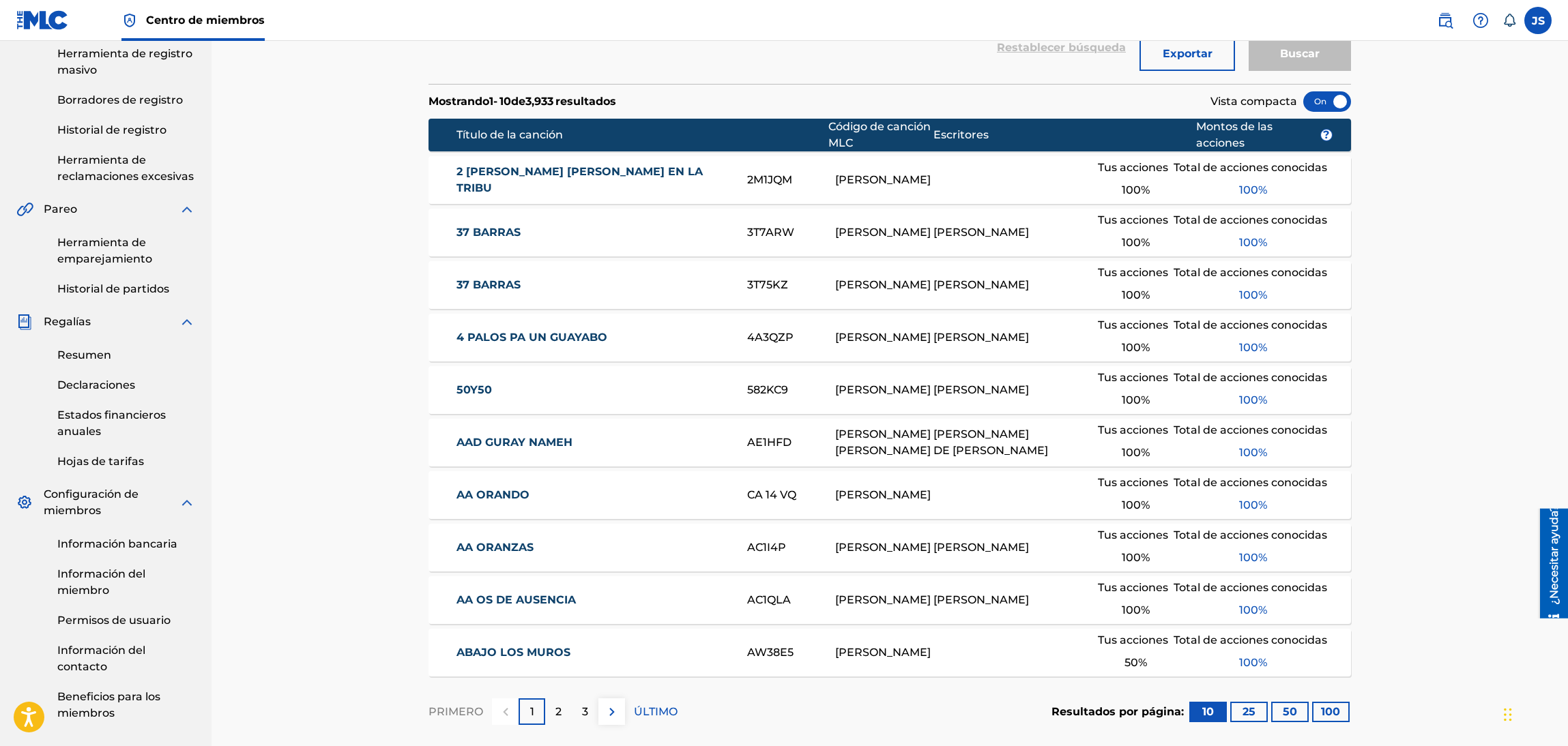
scroll to position [306, 0]
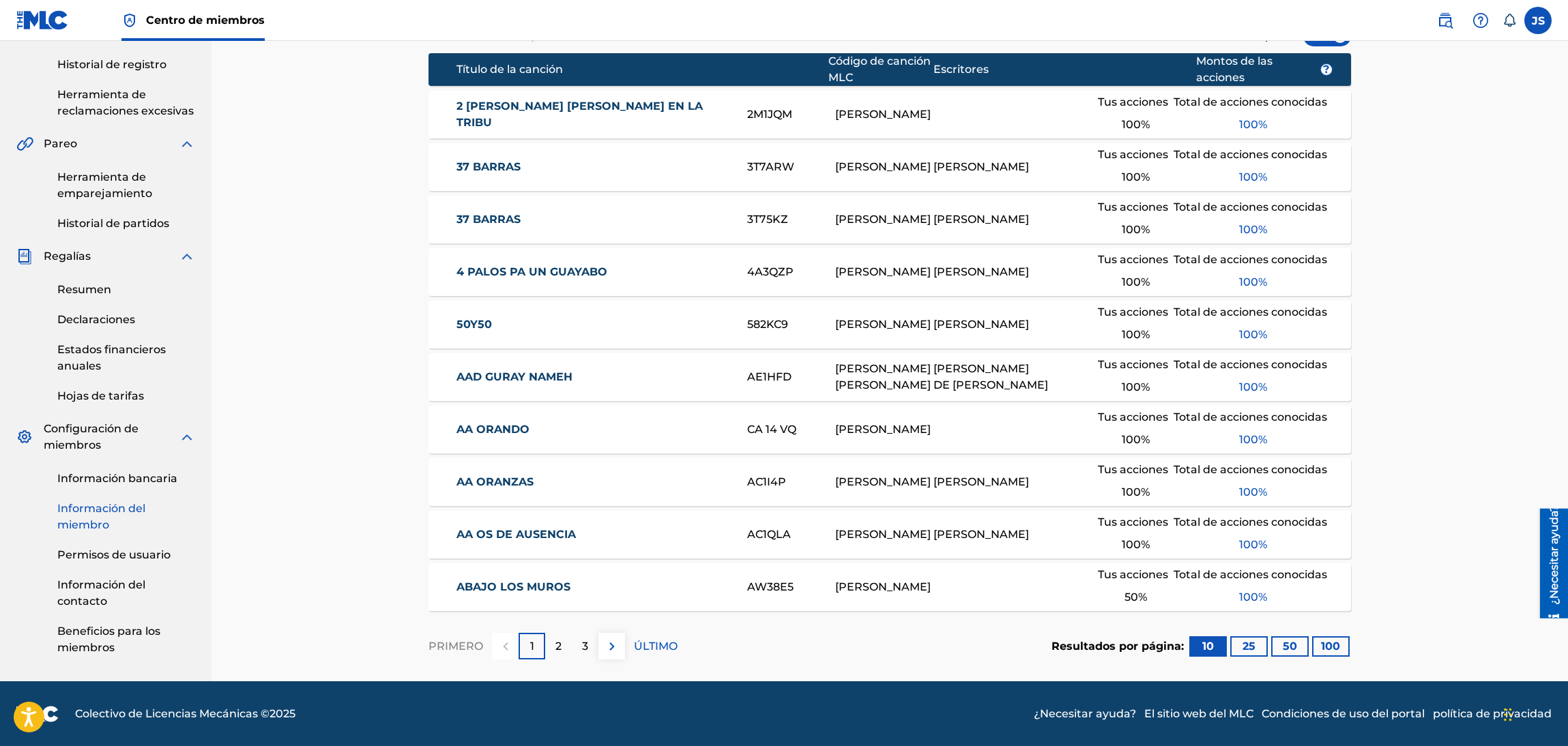
click at [124, 522] on link "Información del miembro" at bounding box center [126, 517] width 138 height 33
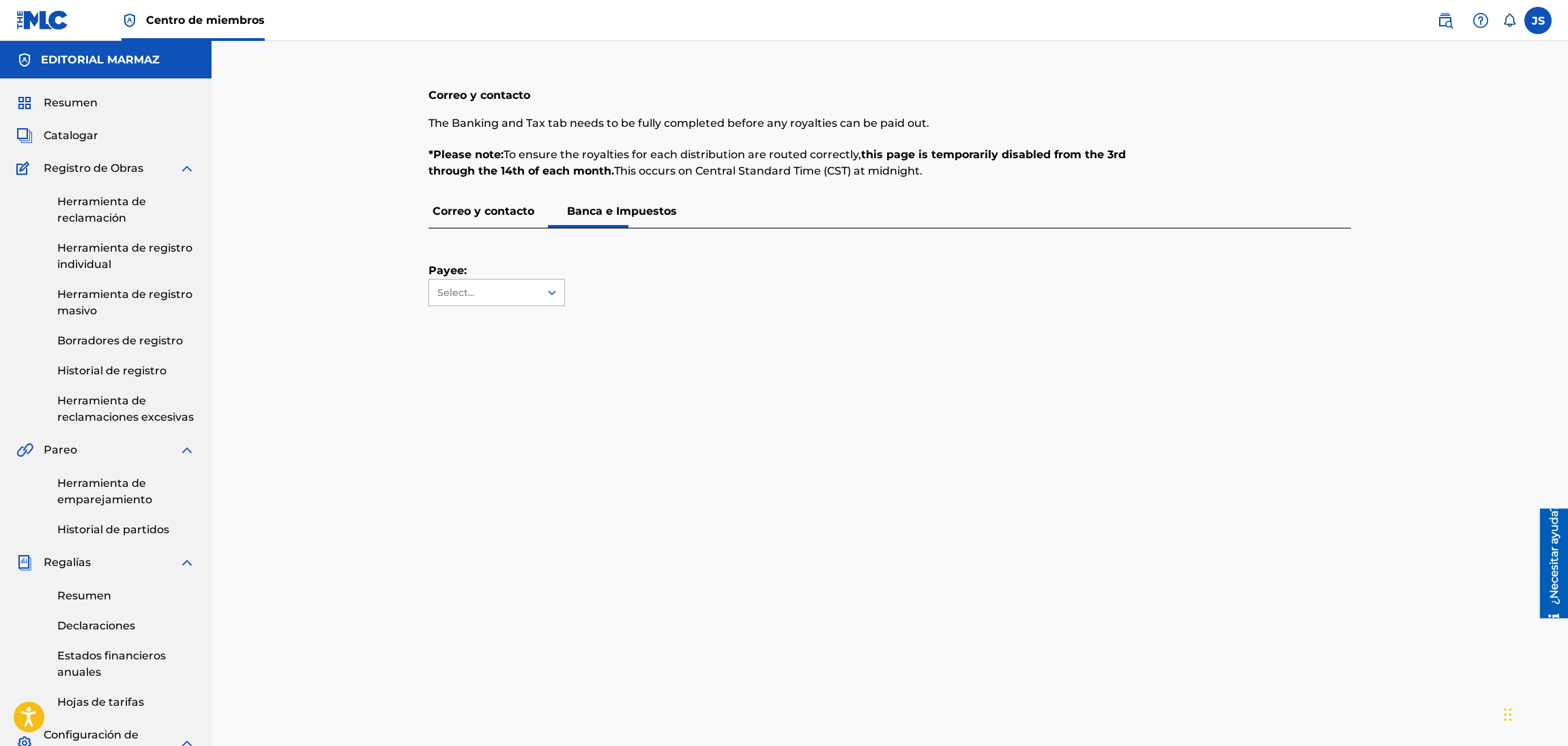
click at [515, 289] on div "Select..." at bounding box center [483, 293] width 93 height 15
click at [518, 322] on div at bounding box center [873, 362] width 890 height 87
click at [989, 376] on div "Correo y contacto [PERSON_NAME] Banca e Impuestos debe completarse en su totali…" at bounding box center [890, 527] width 923 height 904
click at [65, 143] on span "Catalogar" at bounding box center [71, 136] width 55 height 16
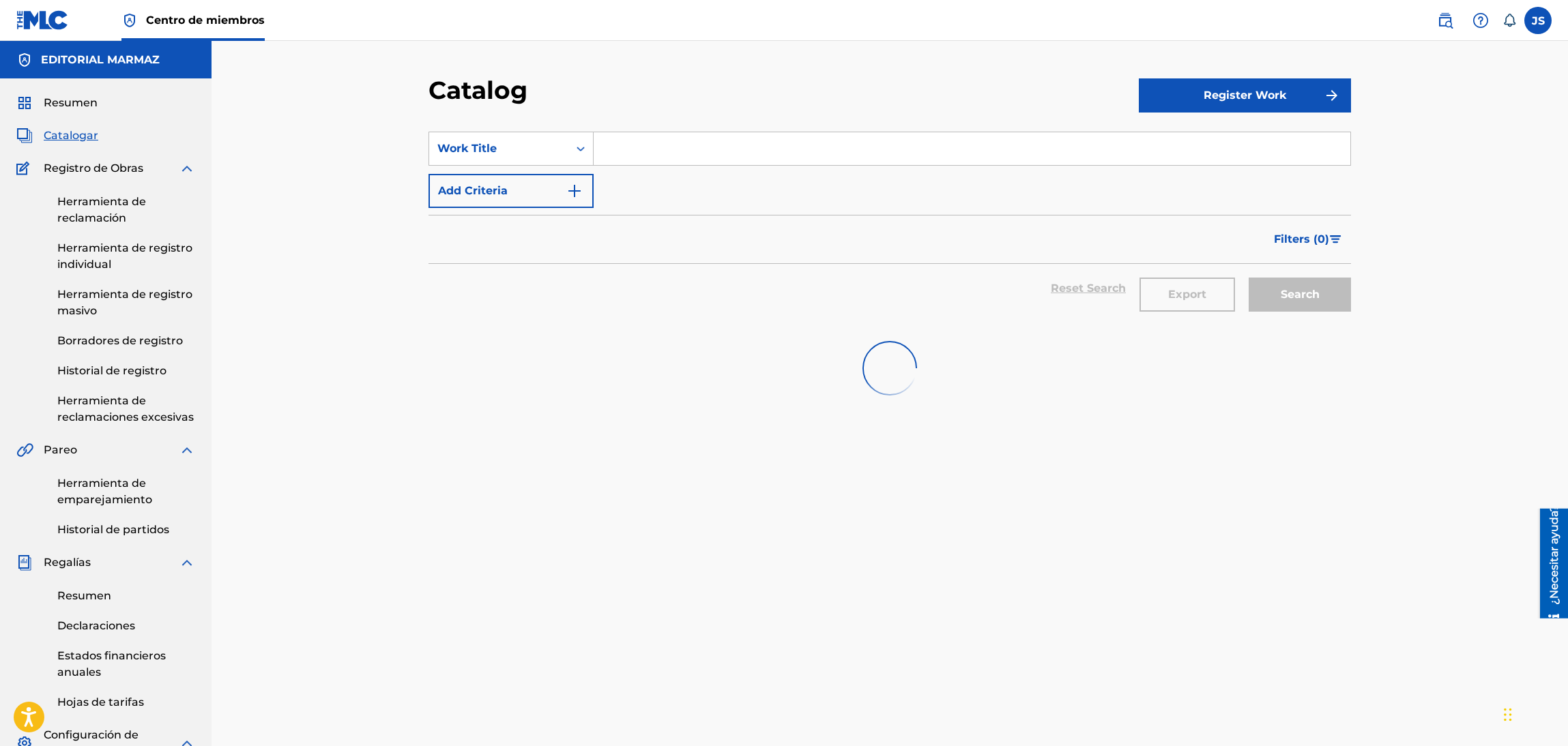
drag, startPoint x: 687, startPoint y: 183, endPoint x: 682, endPoint y: 145, distance: 38.3
click at [687, 182] on div "SearchWithCriteria93b5de38-62a4-4177-ab03-742c480f9f2b Work Title Add Criteria" at bounding box center [890, 170] width 923 height 77
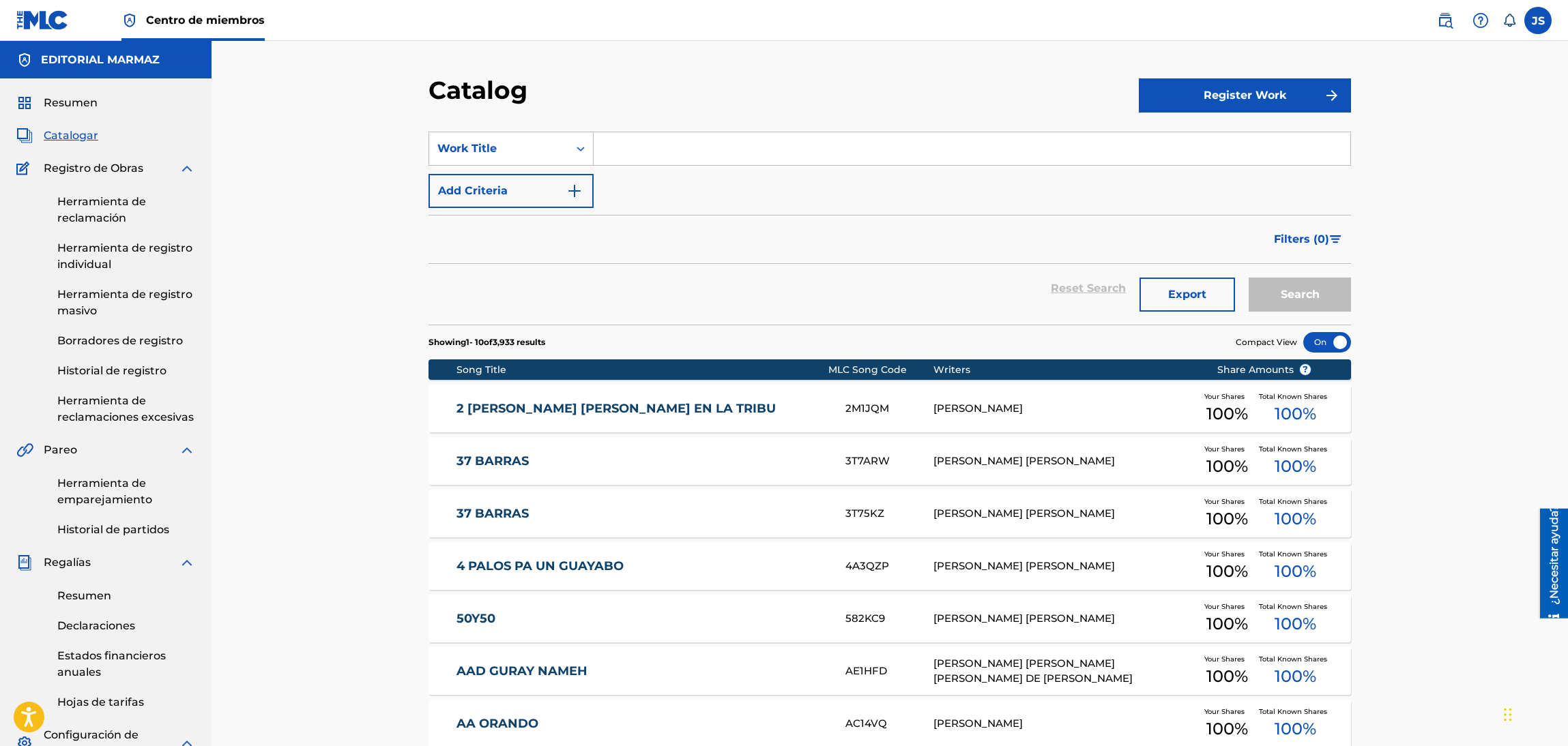
click at [682, 144] on input "Search Form" at bounding box center [972, 148] width 757 height 33
paste input "UN REGALO HECHO CANCIÓN"
type input "UN REGALO HECHO CANCIÓN"
click at [1298, 290] on button "Search" at bounding box center [1300, 294] width 102 height 34
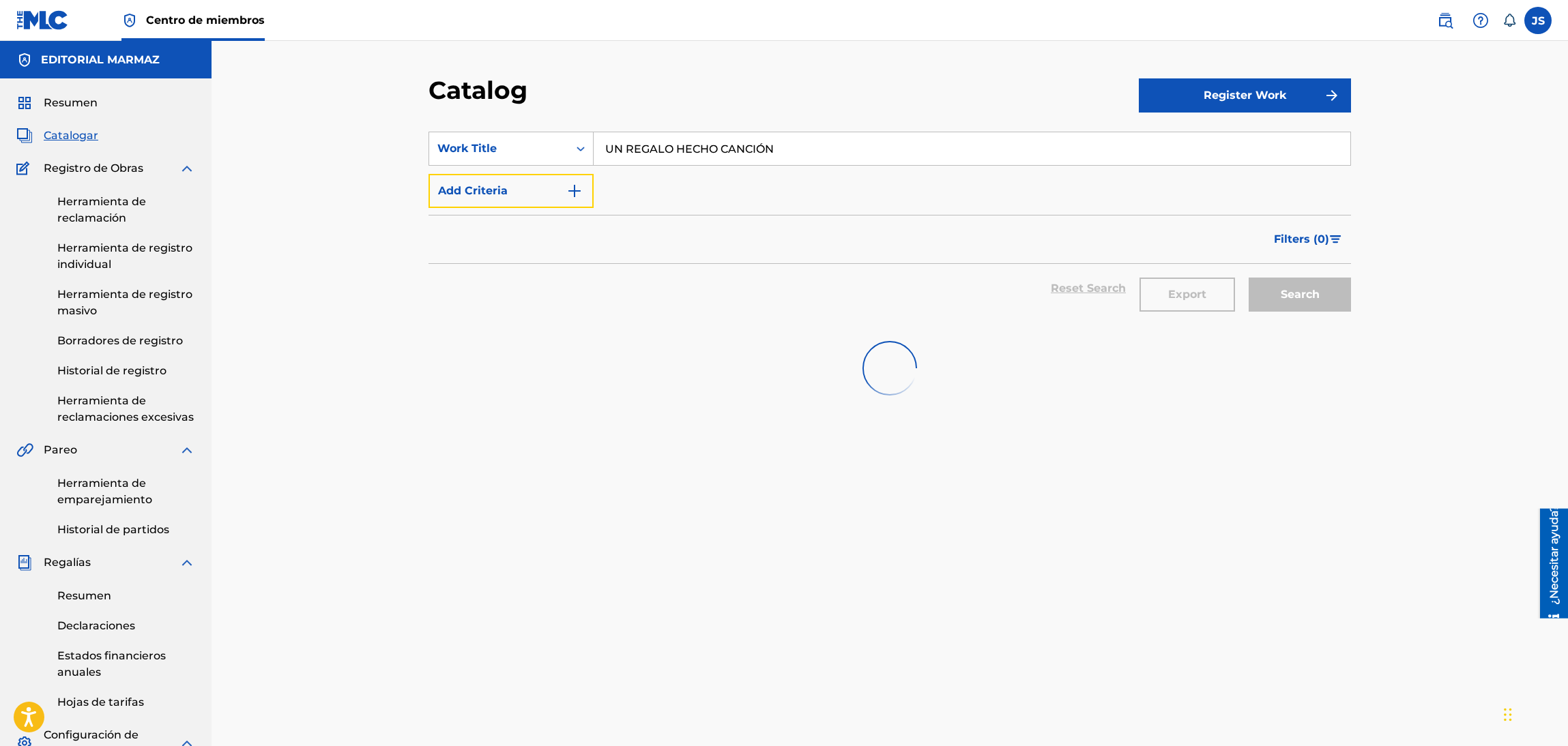
click at [537, 197] on button "Add Criteria" at bounding box center [511, 191] width 165 height 34
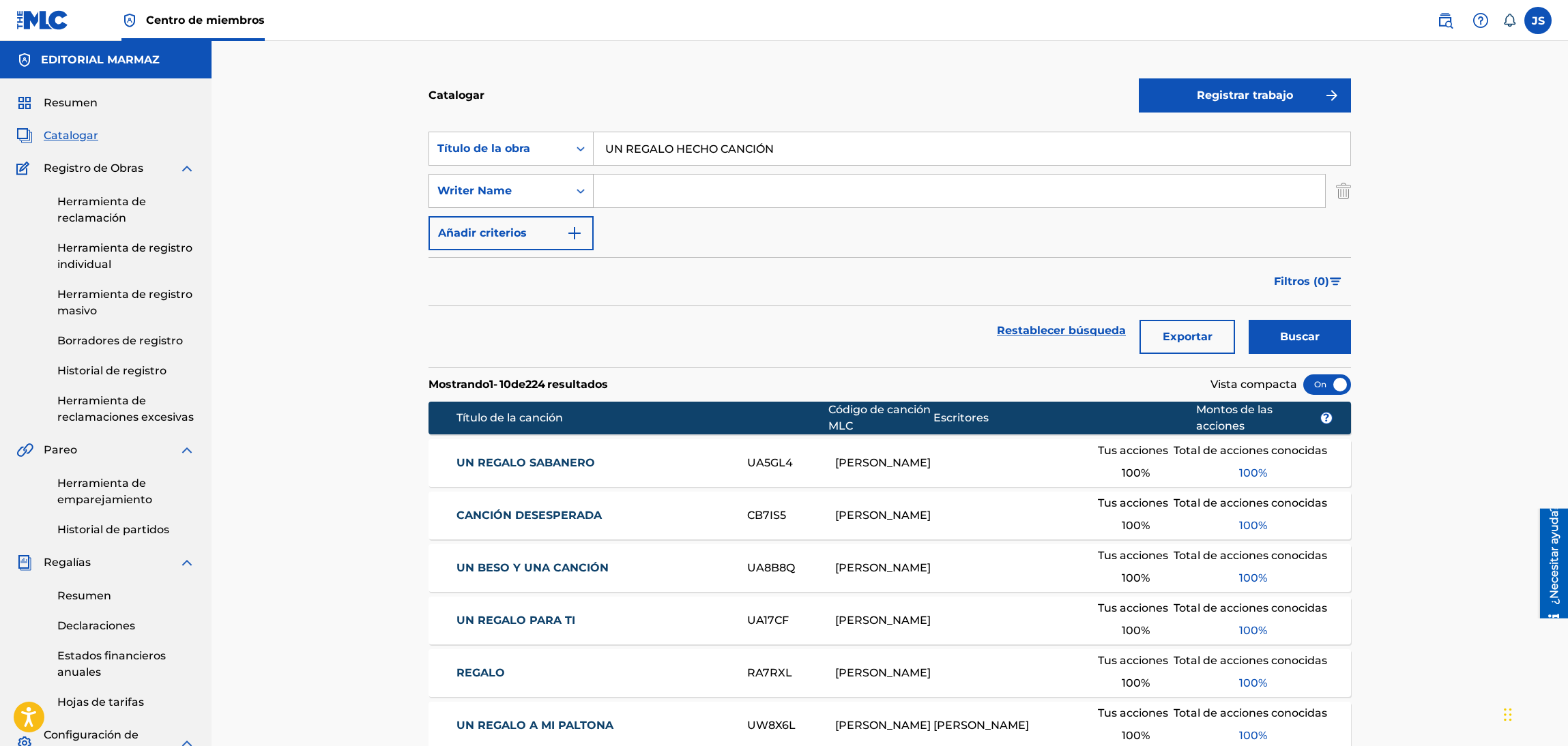
click at [460, 189] on div "Writer Name" at bounding box center [499, 191] width 123 height 16
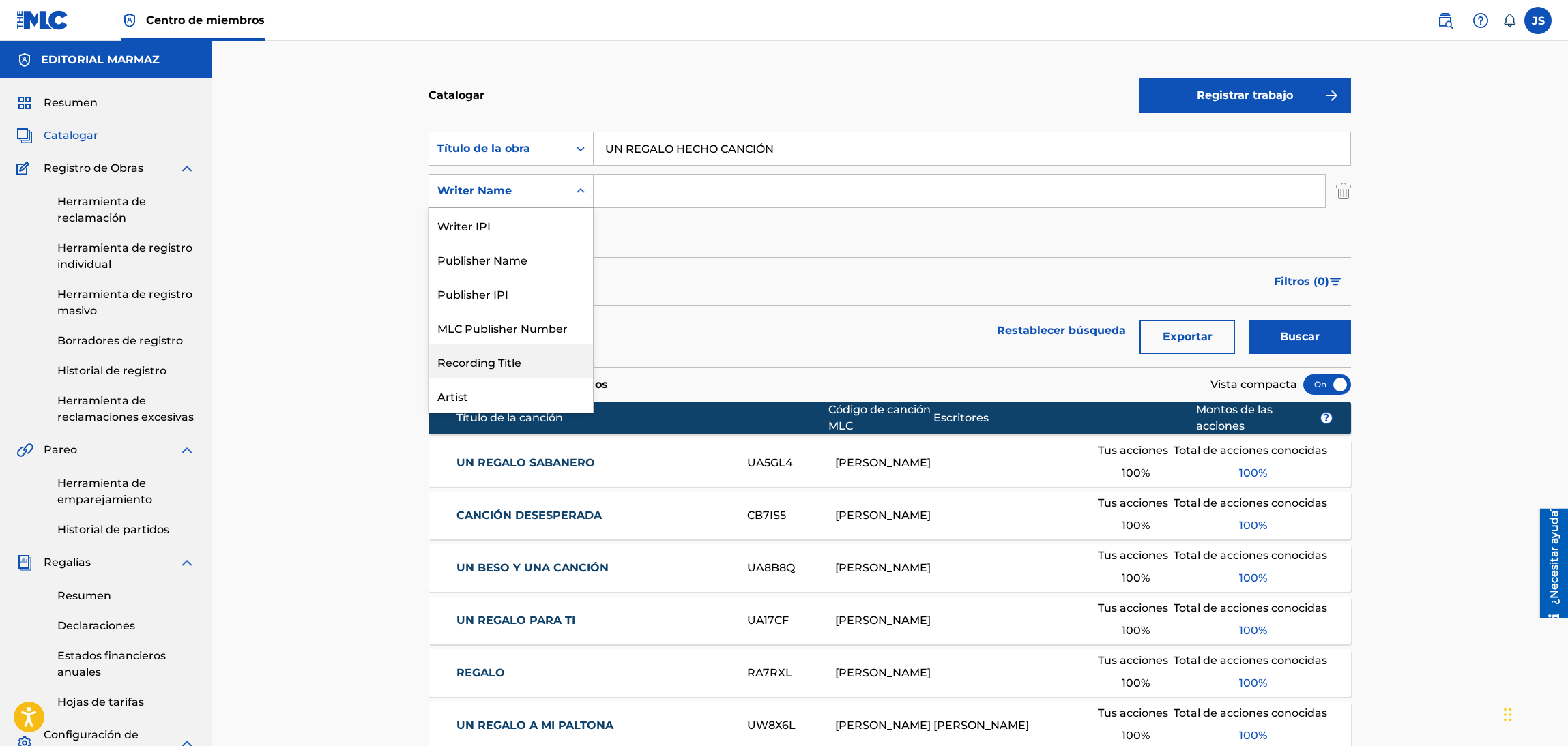
scroll to position [67, 0]
click at [513, 389] on div "Writer Name" at bounding box center [511, 396] width 164 height 34
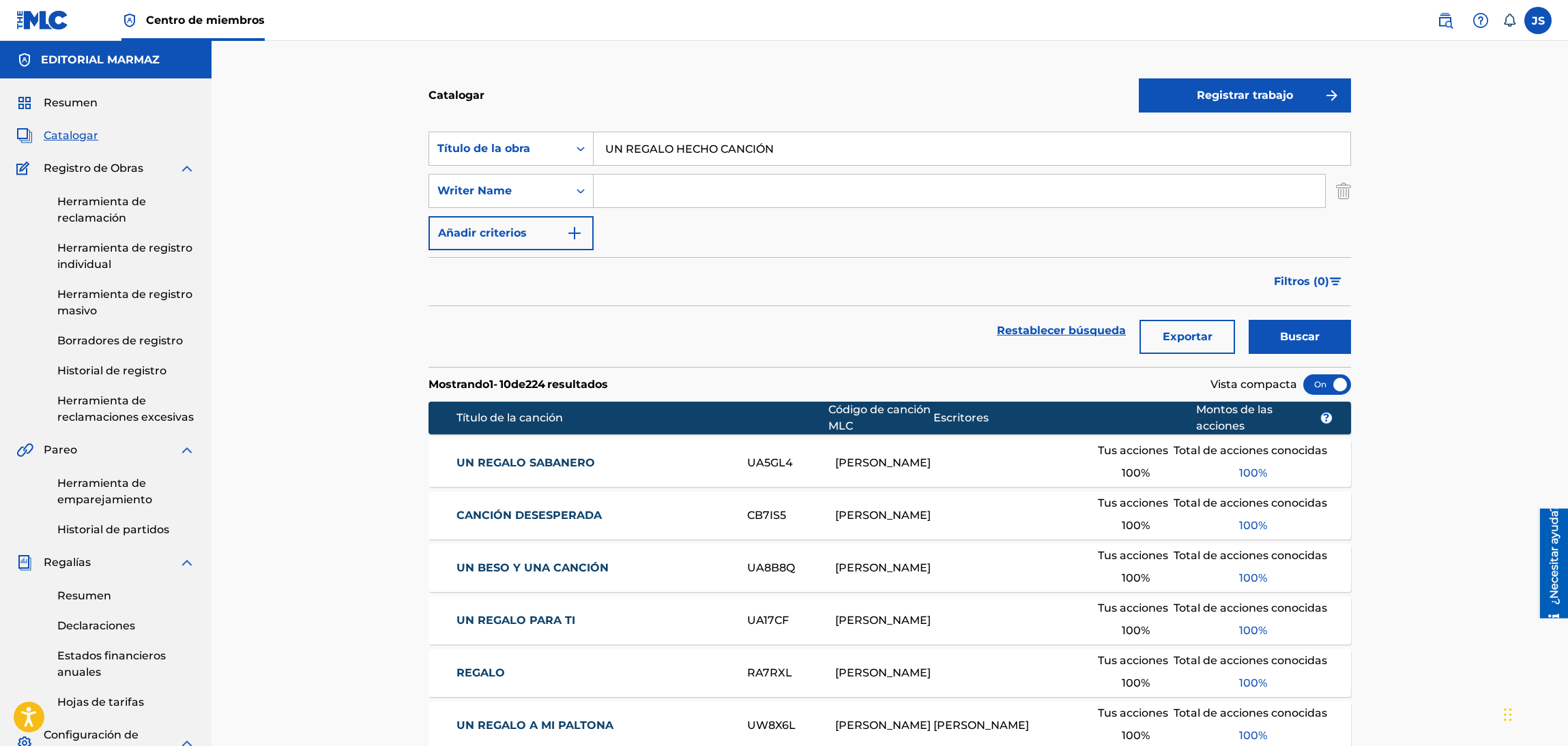
click at [733, 196] on input "Formulario de búsqueda" at bounding box center [959, 191] width 731 height 33
paste input "[PERSON_NAME]"
type input "[PERSON_NAME]"
click at [725, 278] on div "Filtros ( 0 )" at bounding box center [890, 281] width 923 height 49
click at [1308, 340] on font "Buscar" at bounding box center [1300, 337] width 39 height 13
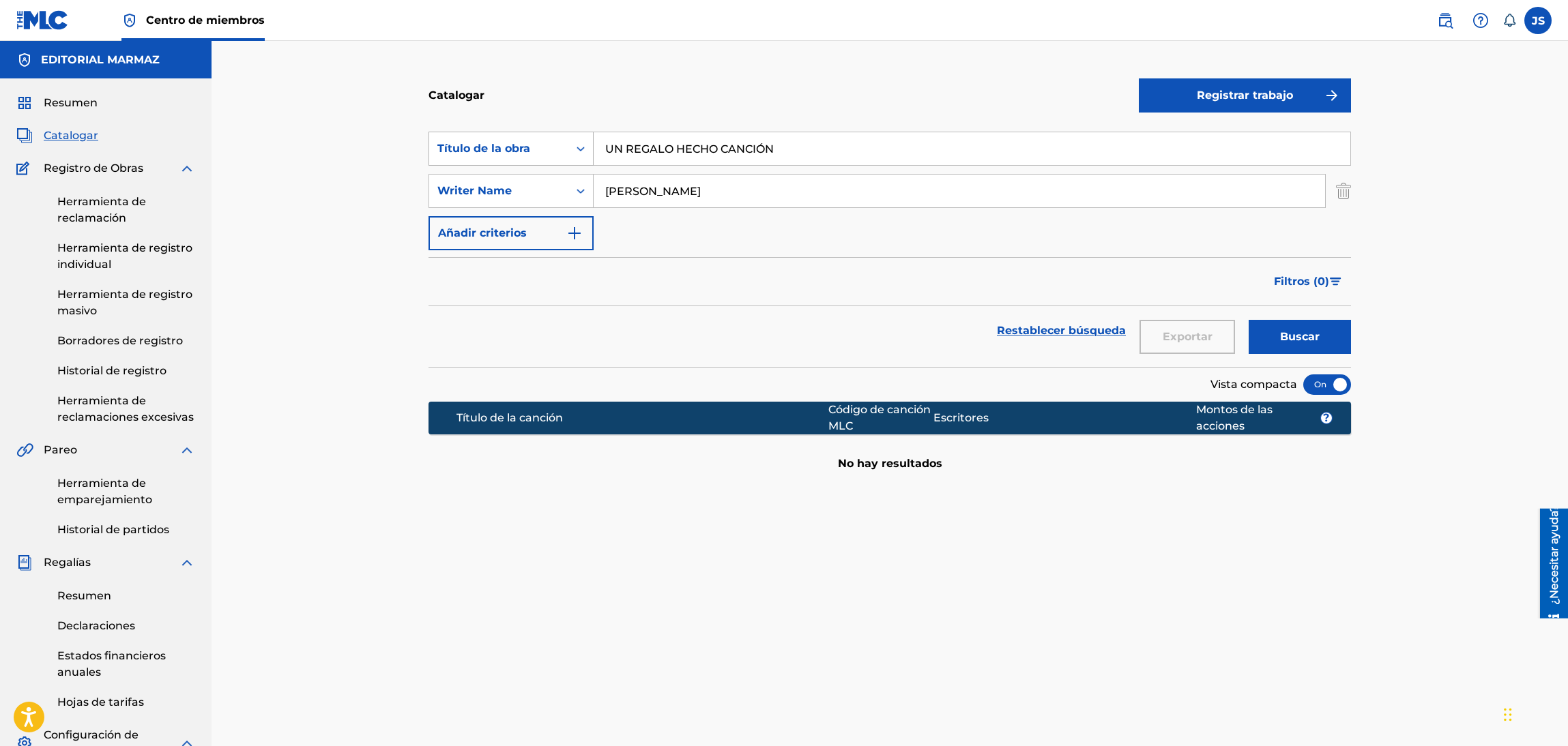
drag, startPoint x: 701, startPoint y: 144, endPoint x: 526, endPoint y: 132, distance: 175.4
click at [520, 145] on div "Buscar con criterios93b5de38-62a4-4177-ab03-742c480f9f2b Título de la obra UN R…" at bounding box center [890, 148] width 923 height 34
paste input "MI VERSO Y YO"
type input "MI VERSO Y YO"
click at [691, 257] on div "Filtros ( 0 )" at bounding box center [890, 281] width 923 height 49
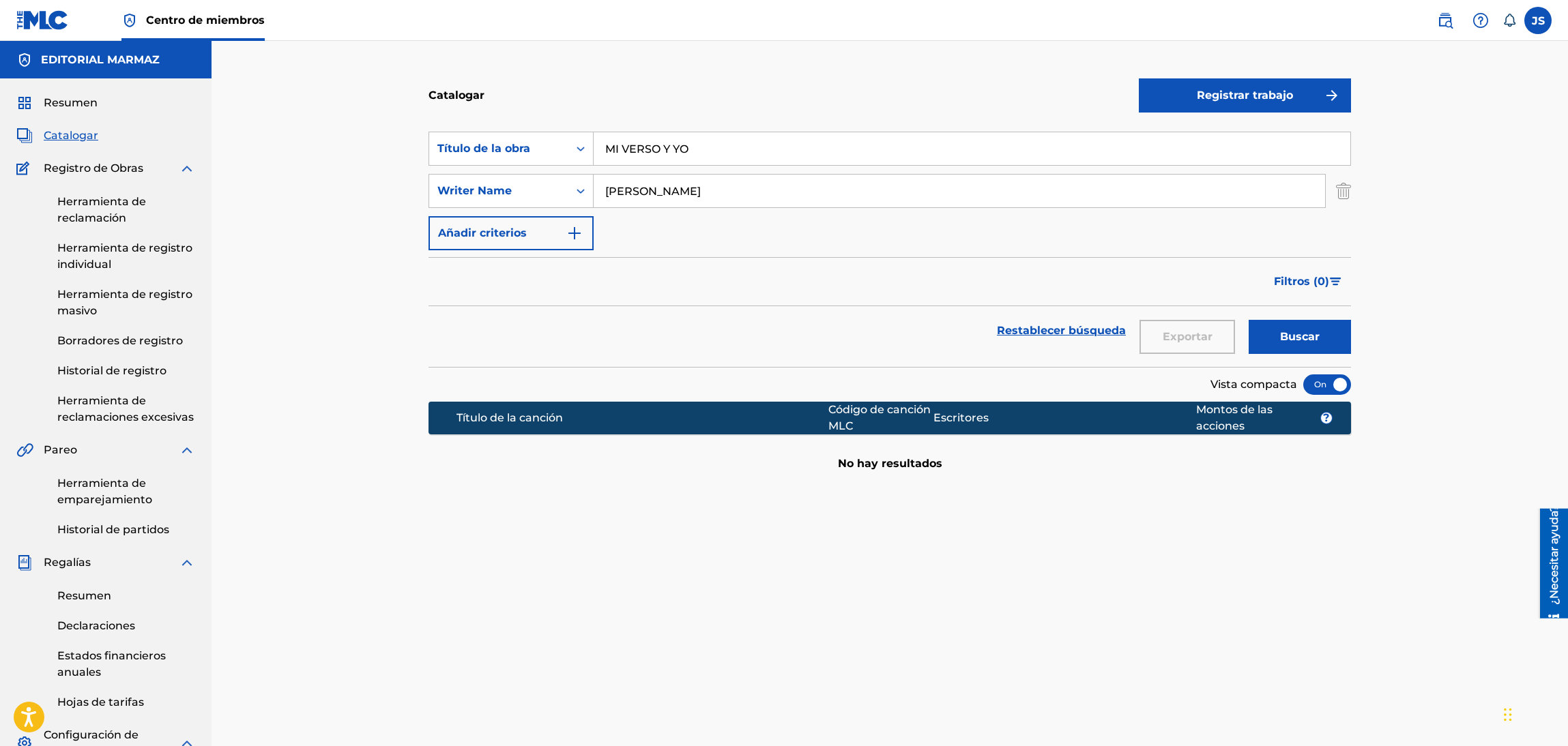
drag, startPoint x: 629, startPoint y: 207, endPoint x: 673, endPoint y: 234, distance: 51.6
click at [510, 202] on div "SearchWithCriteria4f19ddbd-f02b-4ade-a07a-0690c56f3786 Writer Name [PERSON_NAME]" at bounding box center [890, 191] width 923 height 34
paste input "SON [PERSON_NAME]"
type input "[PERSON_NAME] [PERSON_NAME]"
drag, startPoint x: 751, startPoint y: 251, endPoint x: 1301, endPoint y: 343, distance: 557.6
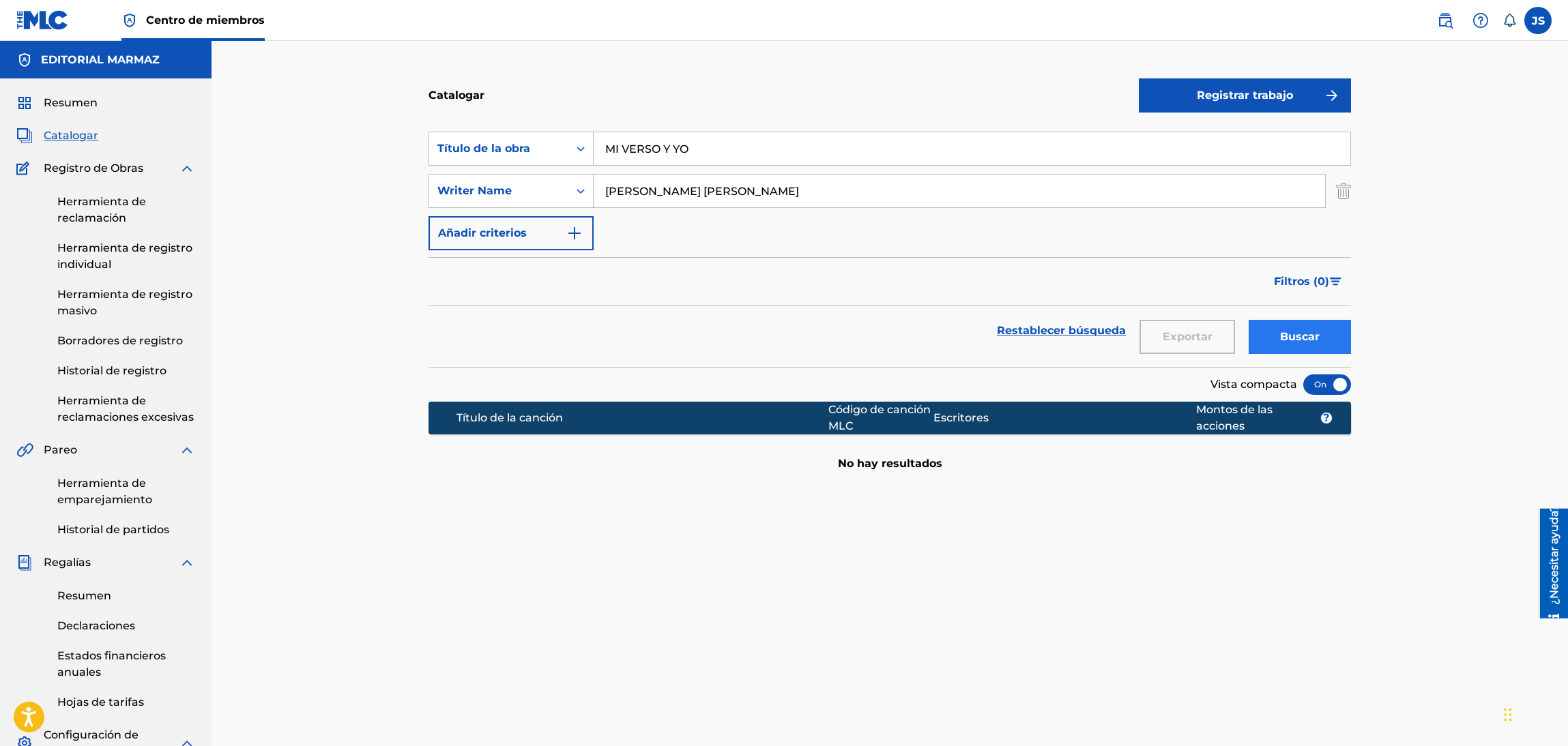
click at [754, 251] on form "Buscar con criterios93b5de38-62a4-4177-ab03-742c480f9f2b Título de la obra MI V…" at bounding box center [890, 249] width 923 height 235
click at [1303, 343] on font "Buscar" at bounding box center [1300, 337] width 39 height 16
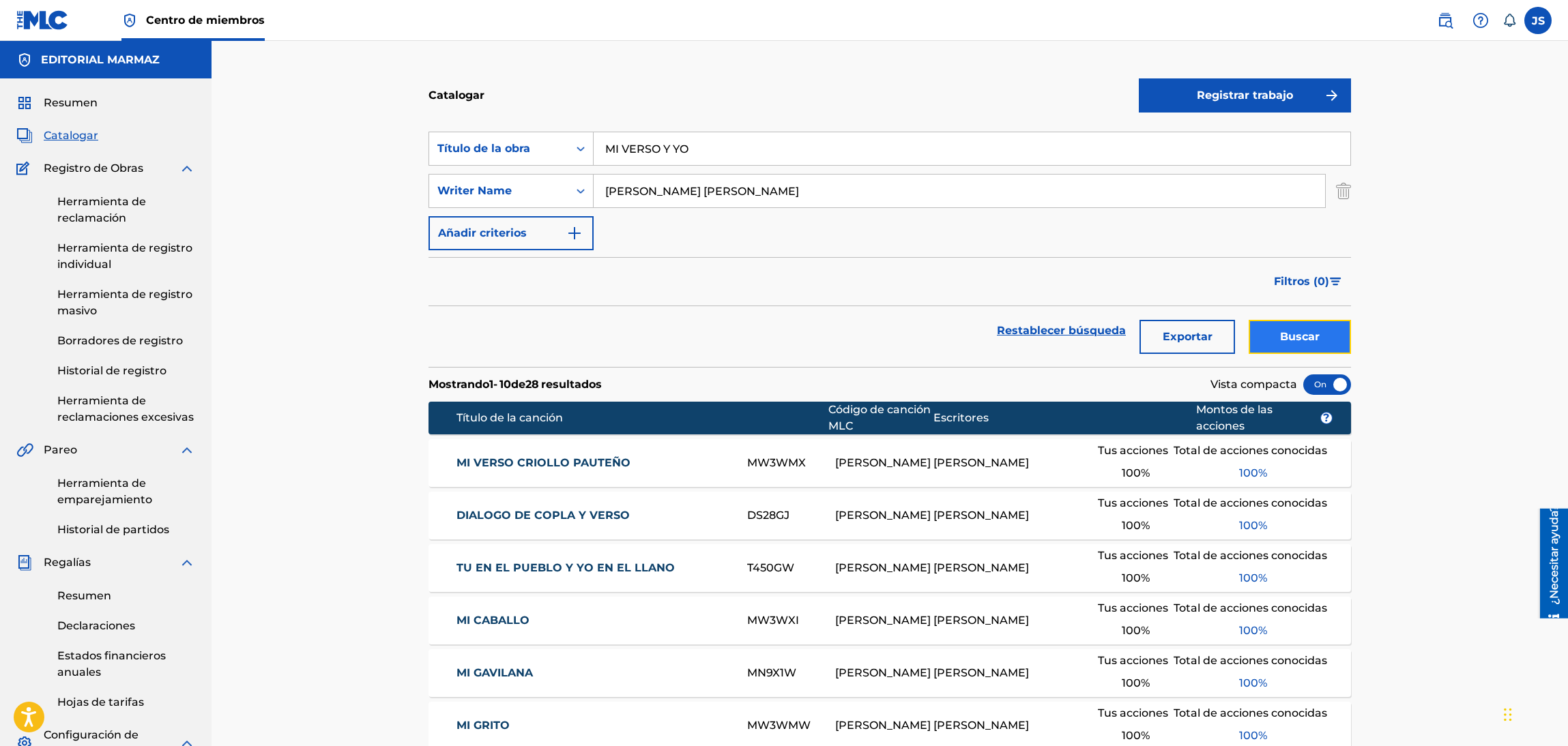
click at [1272, 340] on button "Buscar" at bounding box center [1300, 337] width 102 height 34
drag, startPoint x: 711, startPoint y: 143, endPoint x: 612, endPoint y: 107, distance: 105.3
click at [482, 139] on div "Buscar con criterios93b5de38-62a4-4177-ab03-742c480f9f2b Título de la obra MI V…" at bounding box center [890, 148] width 923 height 34
paste input "HACE TIEMP"
click at [768, 83] on div "Catalogar" at bounding box center [784, 95] width 711 height 40
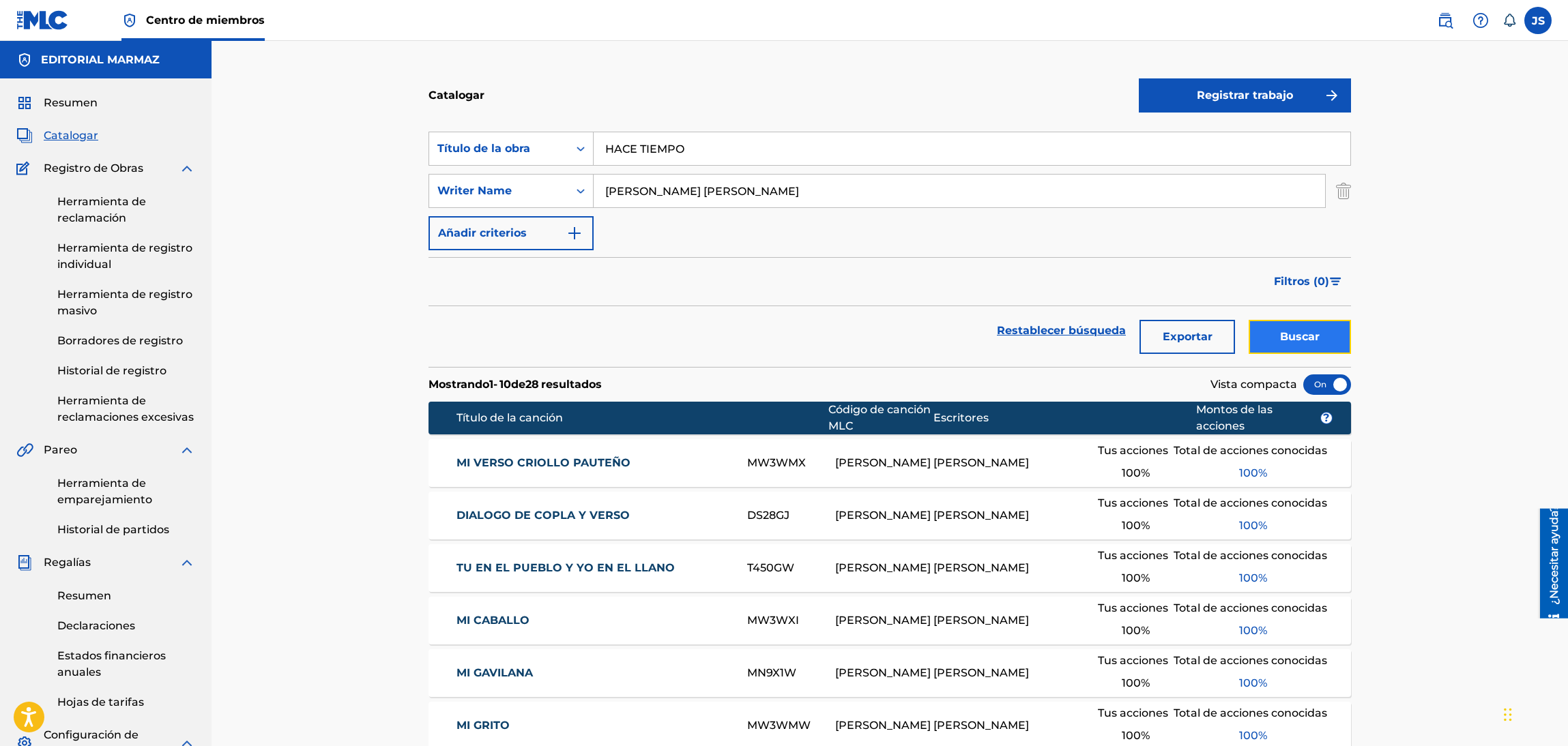
click at [1325, 344] on button "Buscar" at bounding box center [1300, 337] width 102 height 34
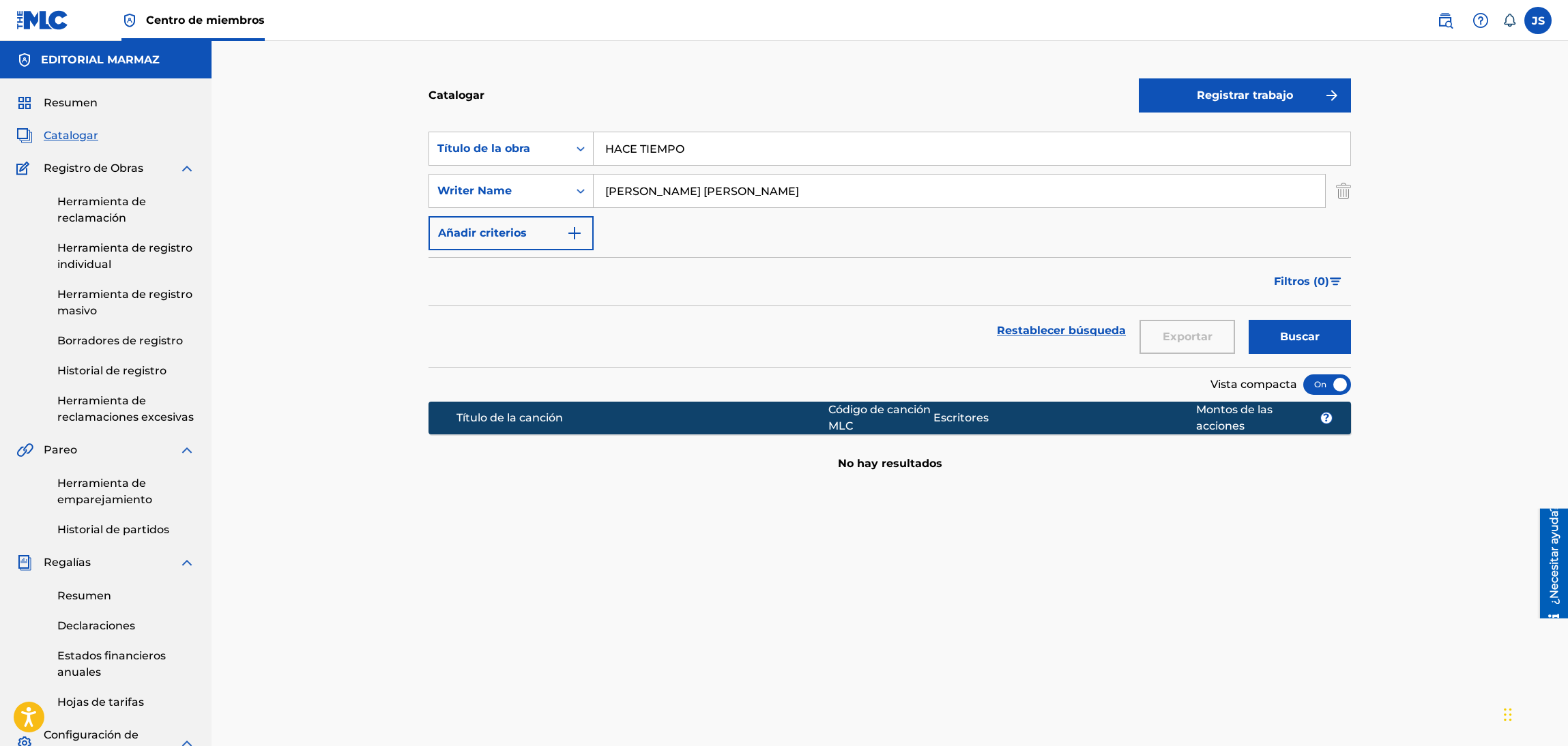
drag, startPoint x: 641, startPoint y: 155, endPoint x: 542, endPoint y: 130, distance: 102.1
click at [486, 159] on div "Buscar con criterios93b5de38-62a4-4177-ab03-742c480f9f2b Título de la obra HACE…" at bounding box center [890, 148] width 923 height 34
paste input "ESPERÁNDOTE"
type input "ESPERÁNDOTE"
drag, startPoint x: 817, startPoint y: 202, endPoint x: 529, endPoint y: 209, distance: 288.1
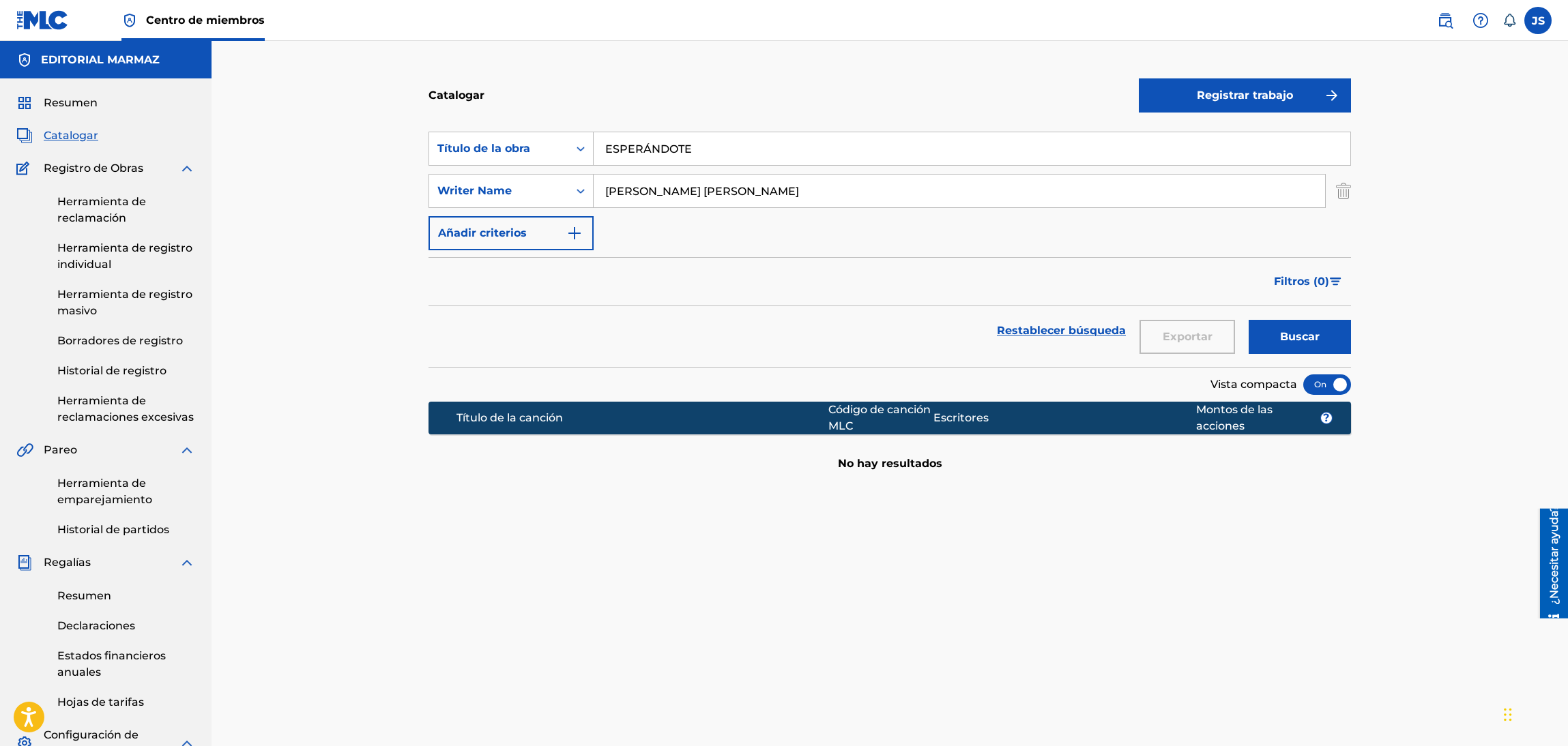
click at [529, 209] on div "Buscar con criterios93b5de38-62a4-4177-ab03-742c480f9f2b Título de la obra ESPE…" at bounding box center [890, 191] width 923 height 118
click at [1249, 320] on button "Buscar" at bounding box center [1300, 337] width 102 height 34
drag, startPoint x: 406, startPoint y: 148, endPoint x: 363, endPoint y: 14, distance: 140.7
click at [404, 147] on div "Catalogar Registrar trabajo Buscar con criterios93b5de38-62a4-4177-ab03-742c480…" at bounding box center [889, 509] width 1356 height 937
drag, startPoint x: 612, startPoint y: 194, endPoint x: 544, endPoint y: 194, distance: 68.0
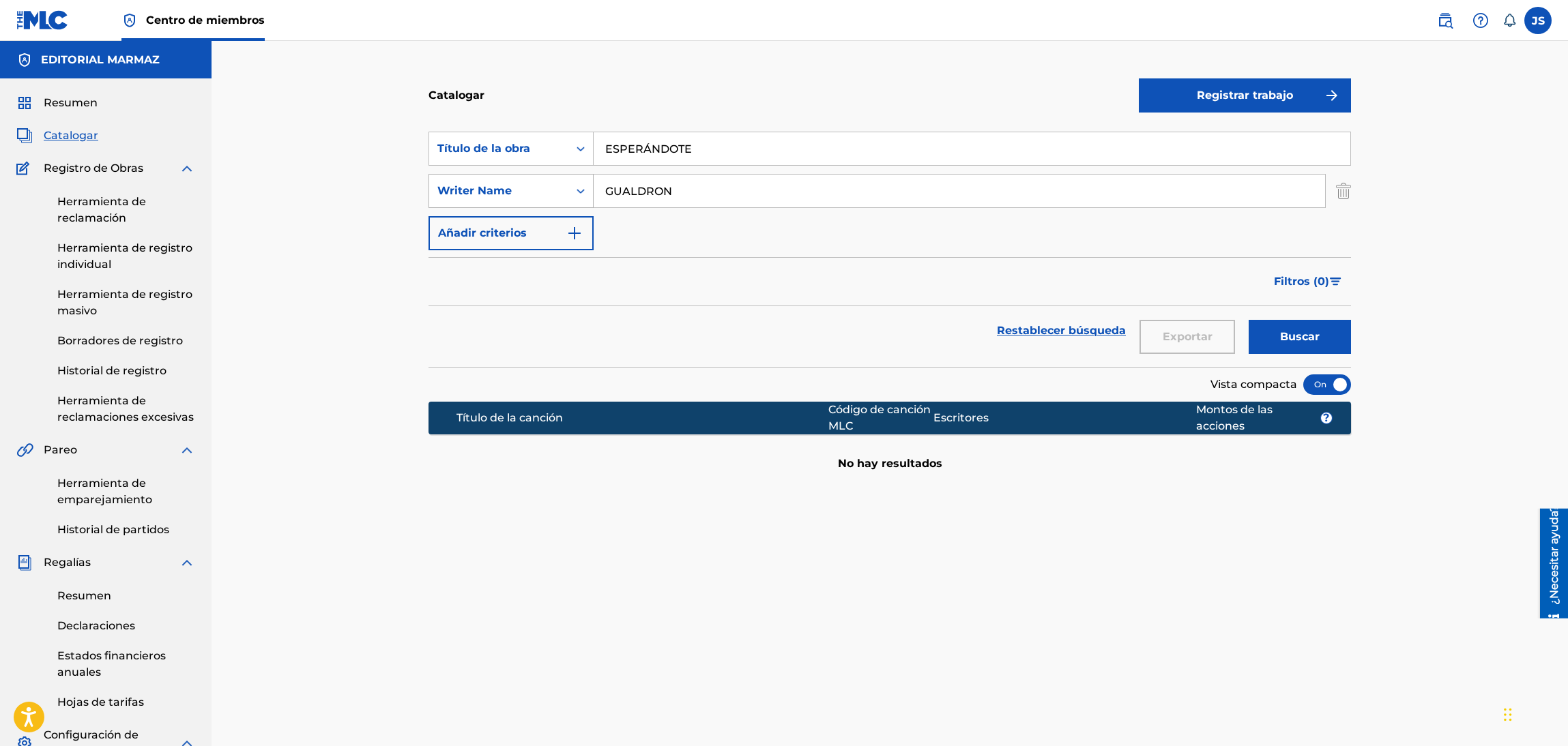
click at [544, 194] on div "SearchWithCriteria4f19ddbd-f02b-4ade-a07a-0690c56f3786 Writer Name GUALDRON" at bounding box center [890, 191] width 923 height 34
paste input "[PERSON_NAME]"
type input "[PERSON_NAME]"
click at [390, 121] on div "Catalogar Registrar trabajo Buscar con criterios93b5de38-62a4-4177-ab03-742c480…" at bounding box center [889, 509] width 1356 height 937
paste input "FRACASÓ MI MATRIMONIO"
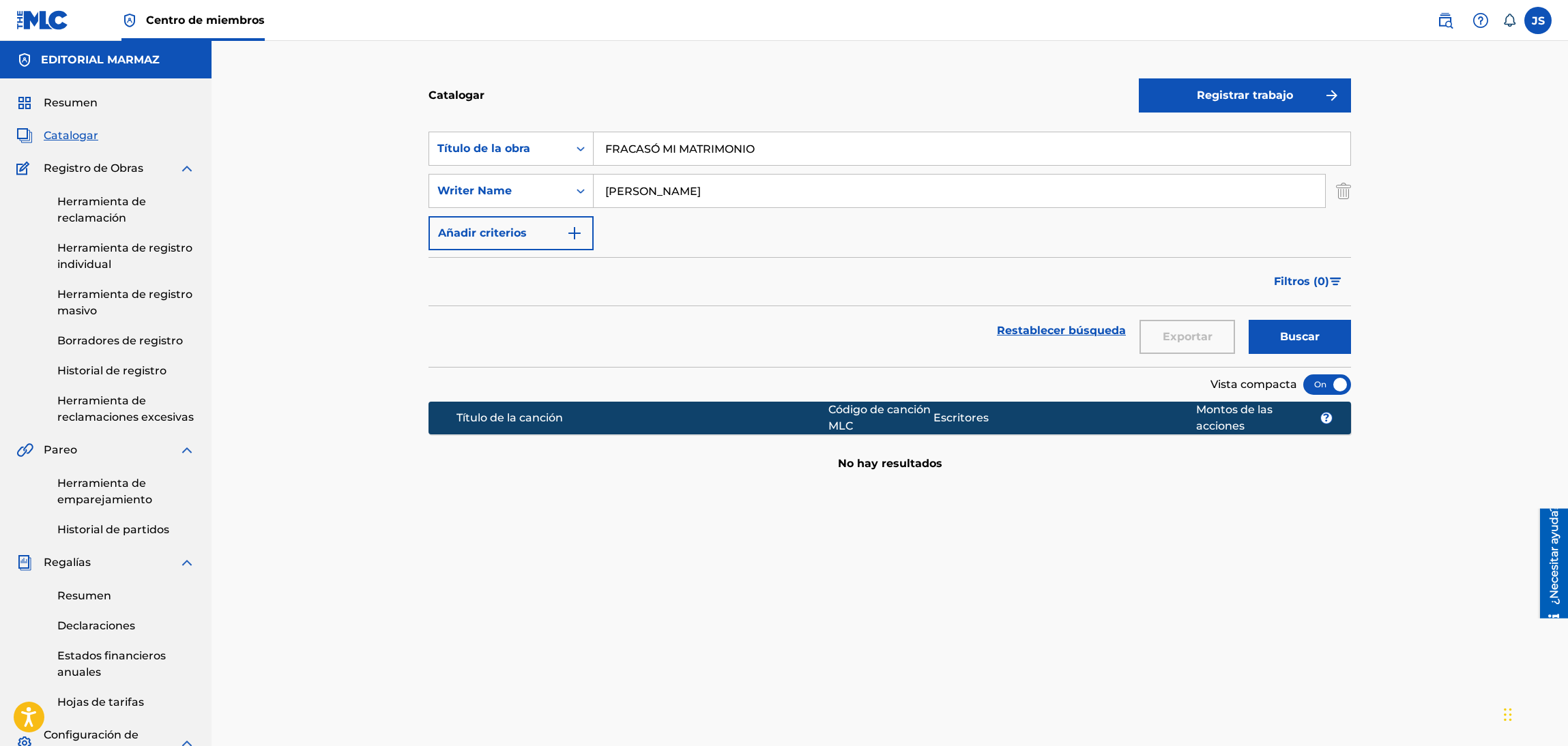
type input "FRACASÓ MI MATRIMONIO"
click at [681, 121] on section "Buscar con criterios93b5de38-62a4-4177-ab03-742c480f9f2b Título de la obra FRAC…" at bounding box center [890, 241] width 923 height 251
click at [1293, 327] on button "Buscar" at bounding box center [1300, 337] width 102 height 34
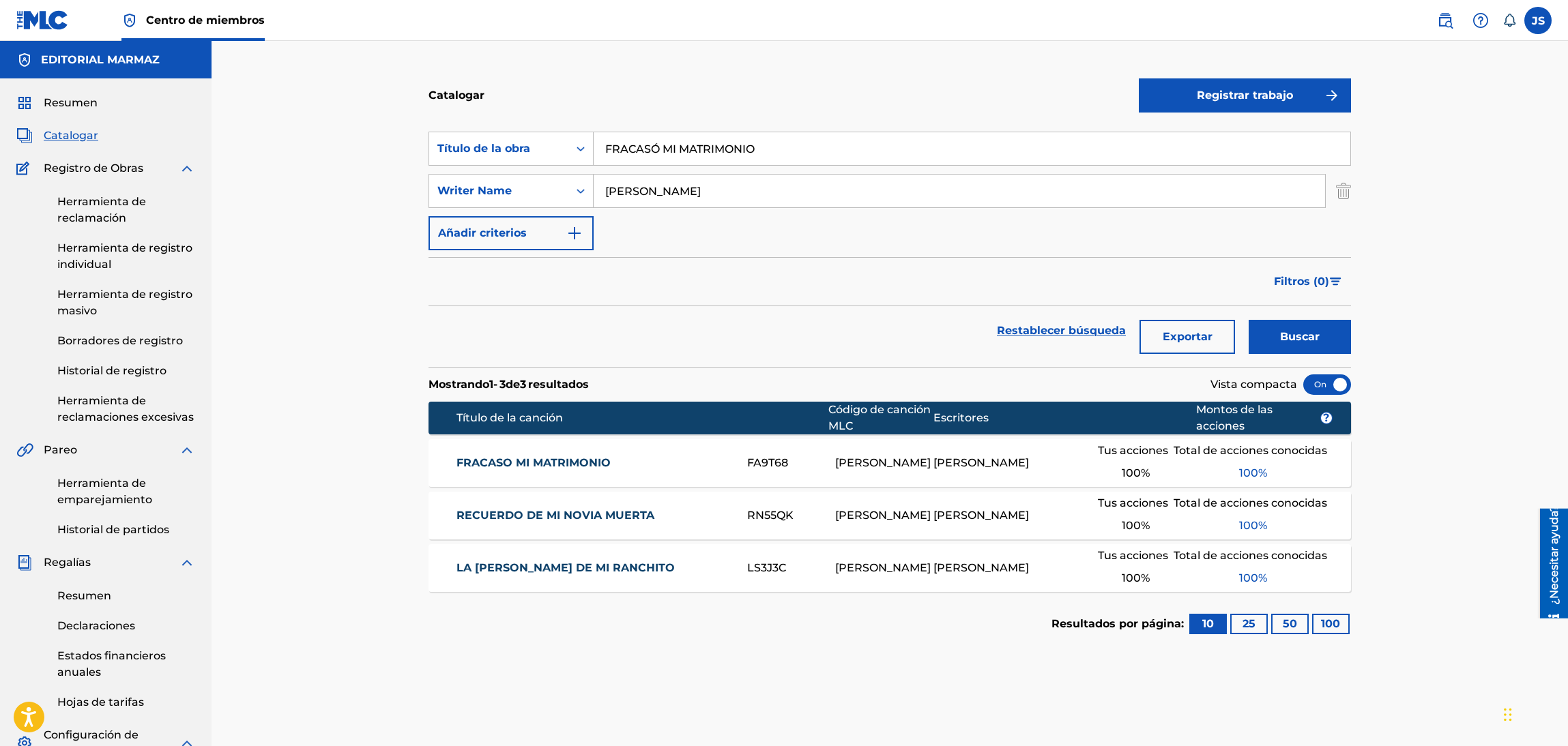
click at [542, 467] on font "FRACASO MI MATRIMONIO" at bounding box center [533, 463] width 154 height 13
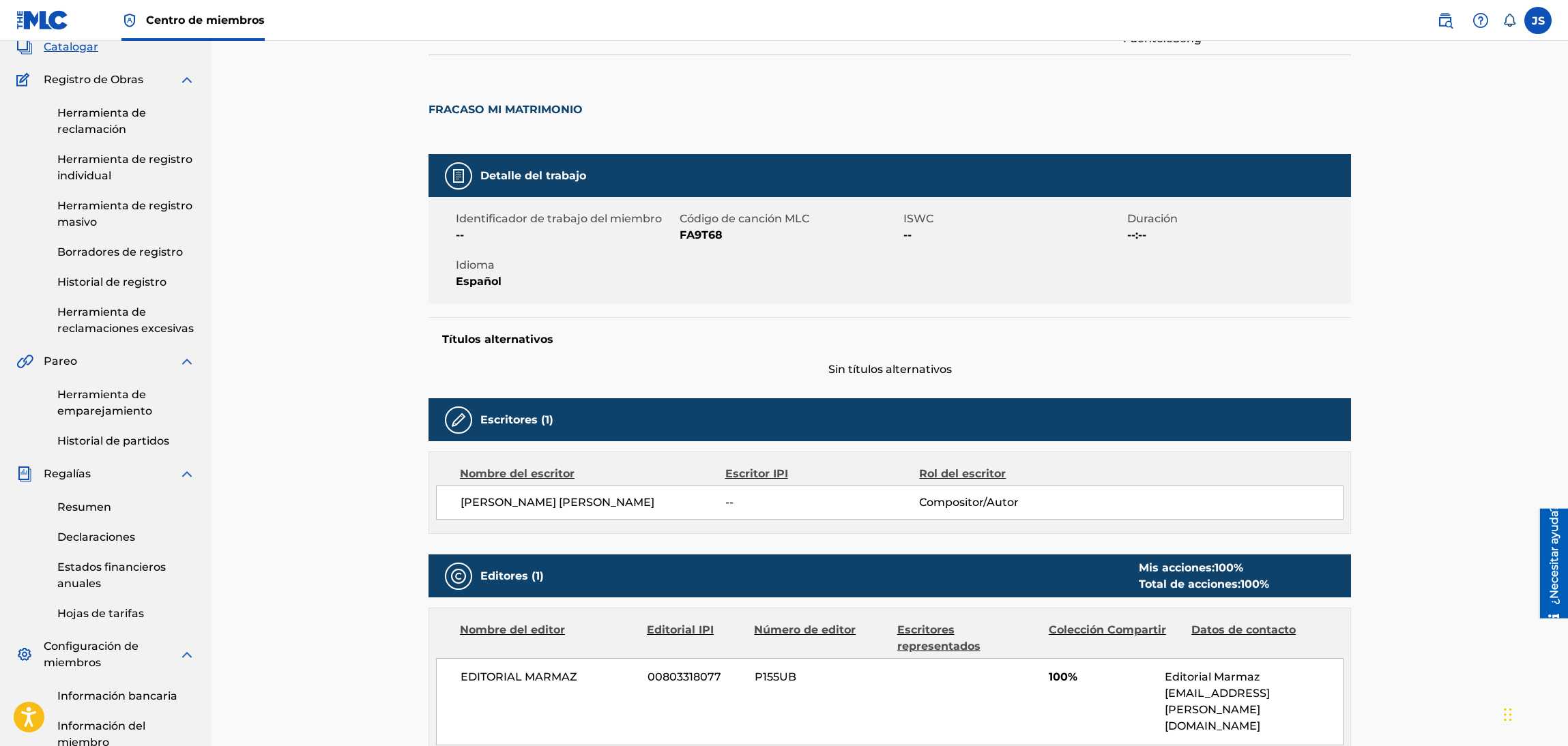
scroll to position [42, 0]
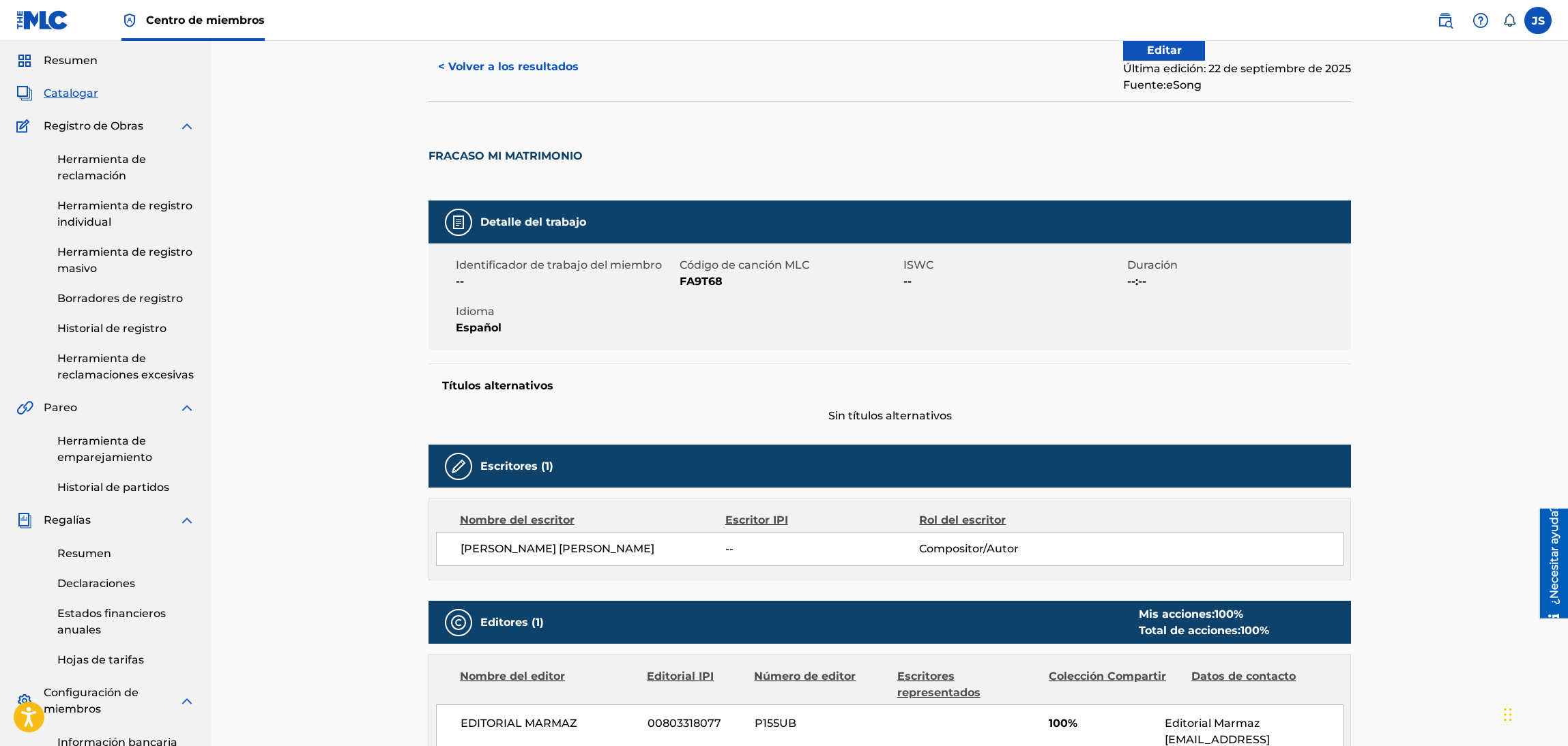
click at [711, 286] on font "FA9T68" at bounding box center [701, 281] width 43 height 13
copy font "FA9T68"
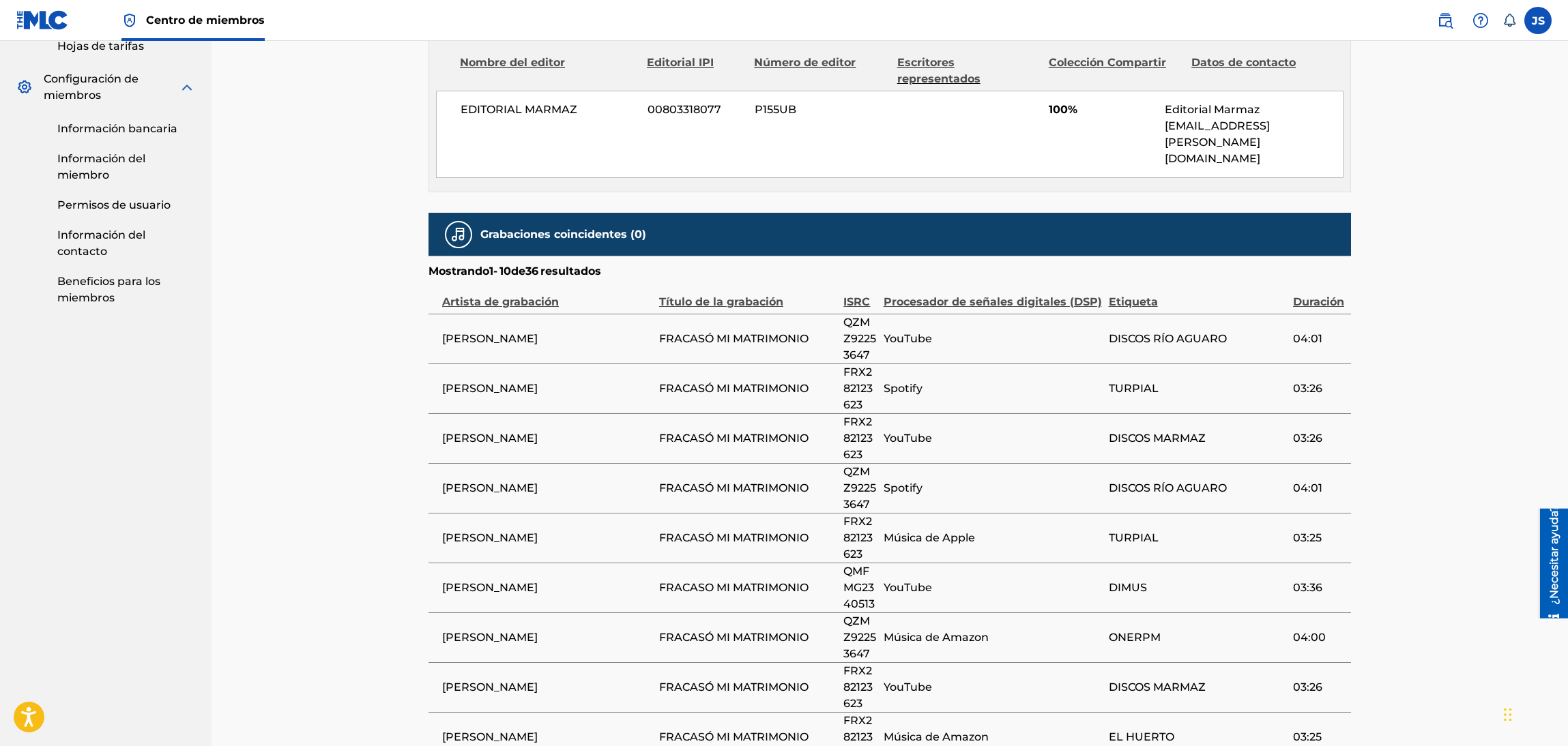
scroll to position [0, 0]
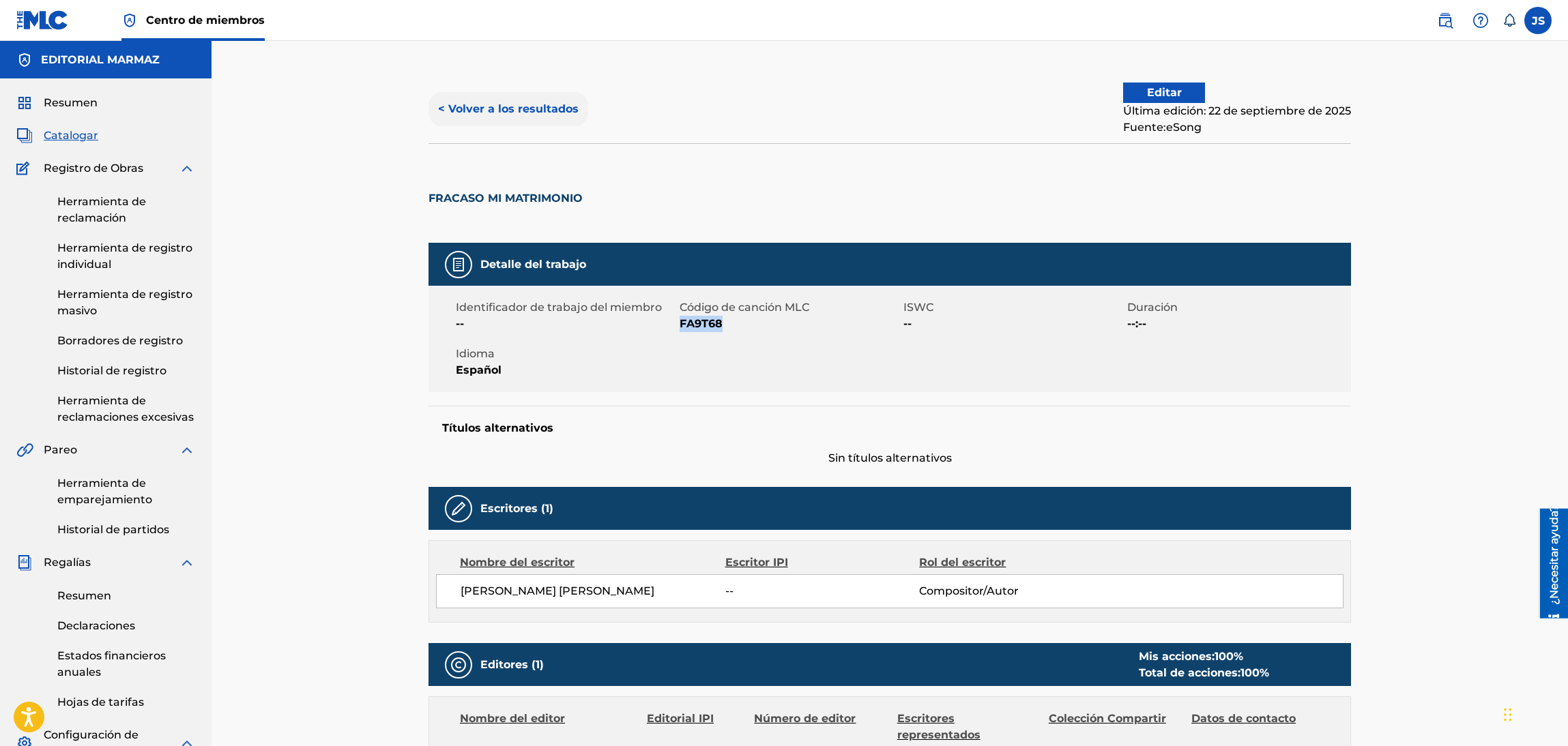
click at [545, 104] on font "< Volver a los resultados" at bounding box center [508, 109] width 140 height 13
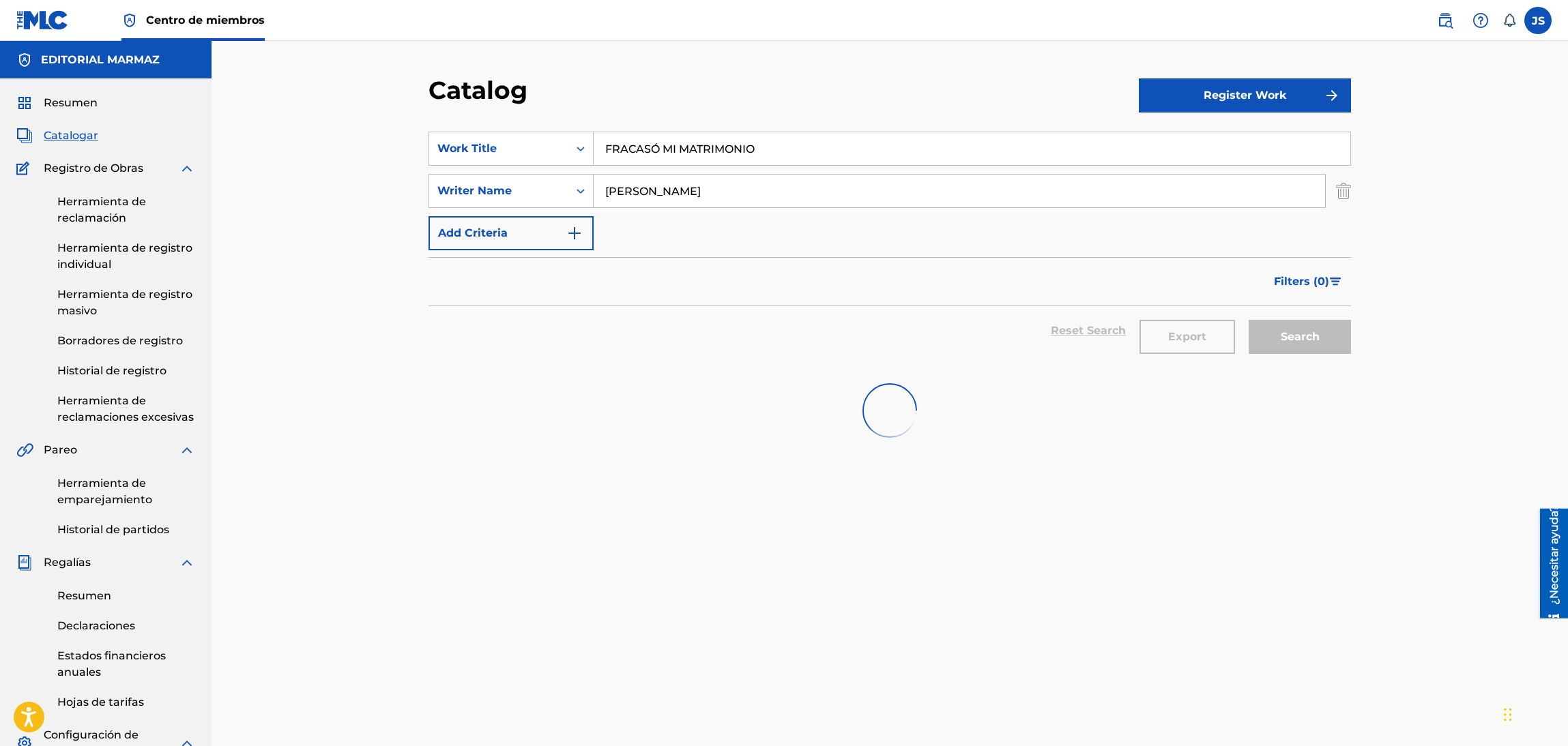
drag, startPoint x: 456, startPoint y: 153, endPoint x: 823, endPoint y: 314, distance: 400.8
click at [455, 153] on div "SearchWithCriteria93b5de38-62a4-4177-ab03-742c480f9f2b Work Title FRACASÓ MI MA…" at bounding box center [890, 148] width 923 height 34
paste input "LA VIUDA MILLONARIA (REMASTERED 2024)"
type input "LA VIUDA MILLONARIA (REMASTERED 2024)"
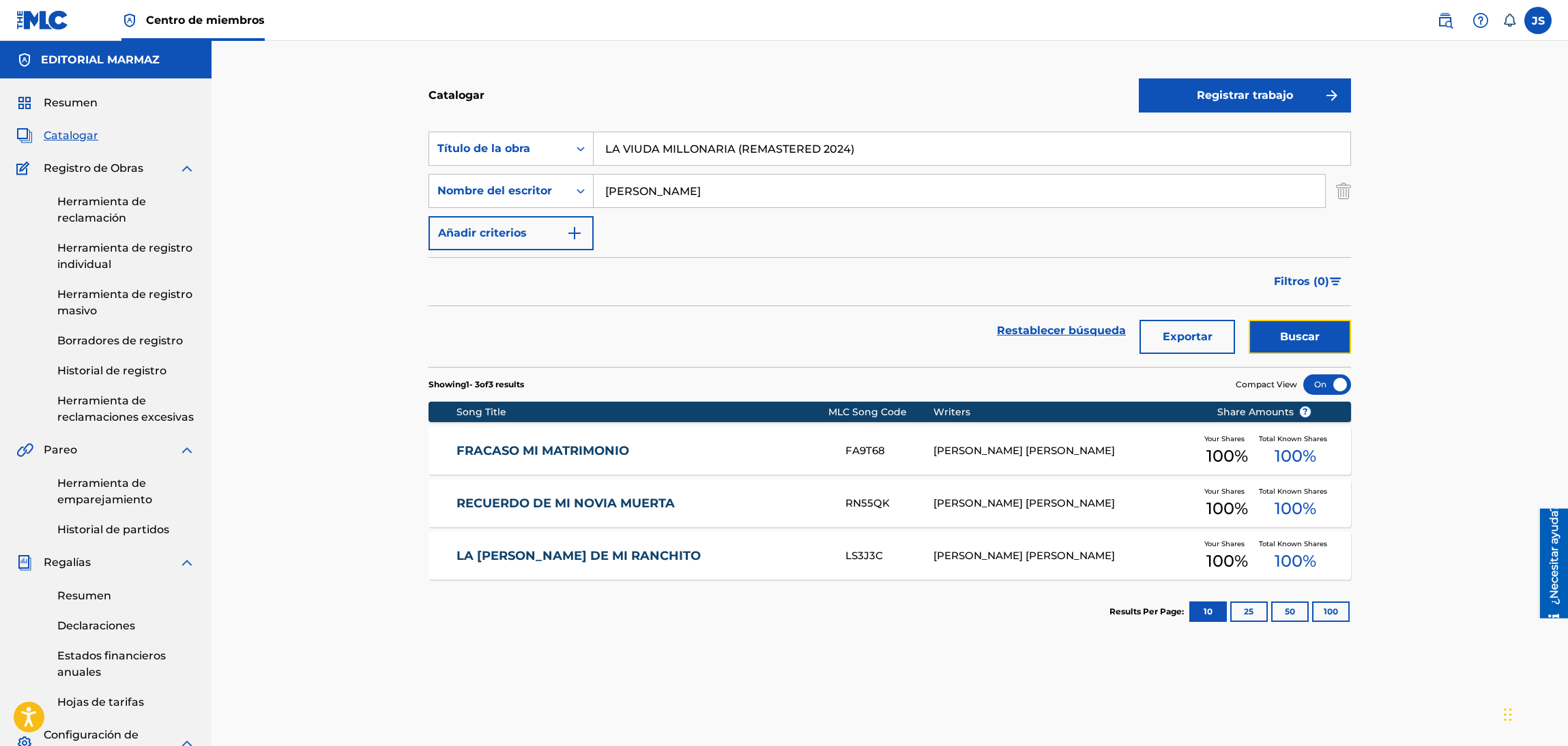
click at [1316, 336] on font "Buscar" at bounding box center [1300, 337] width 39 height 13
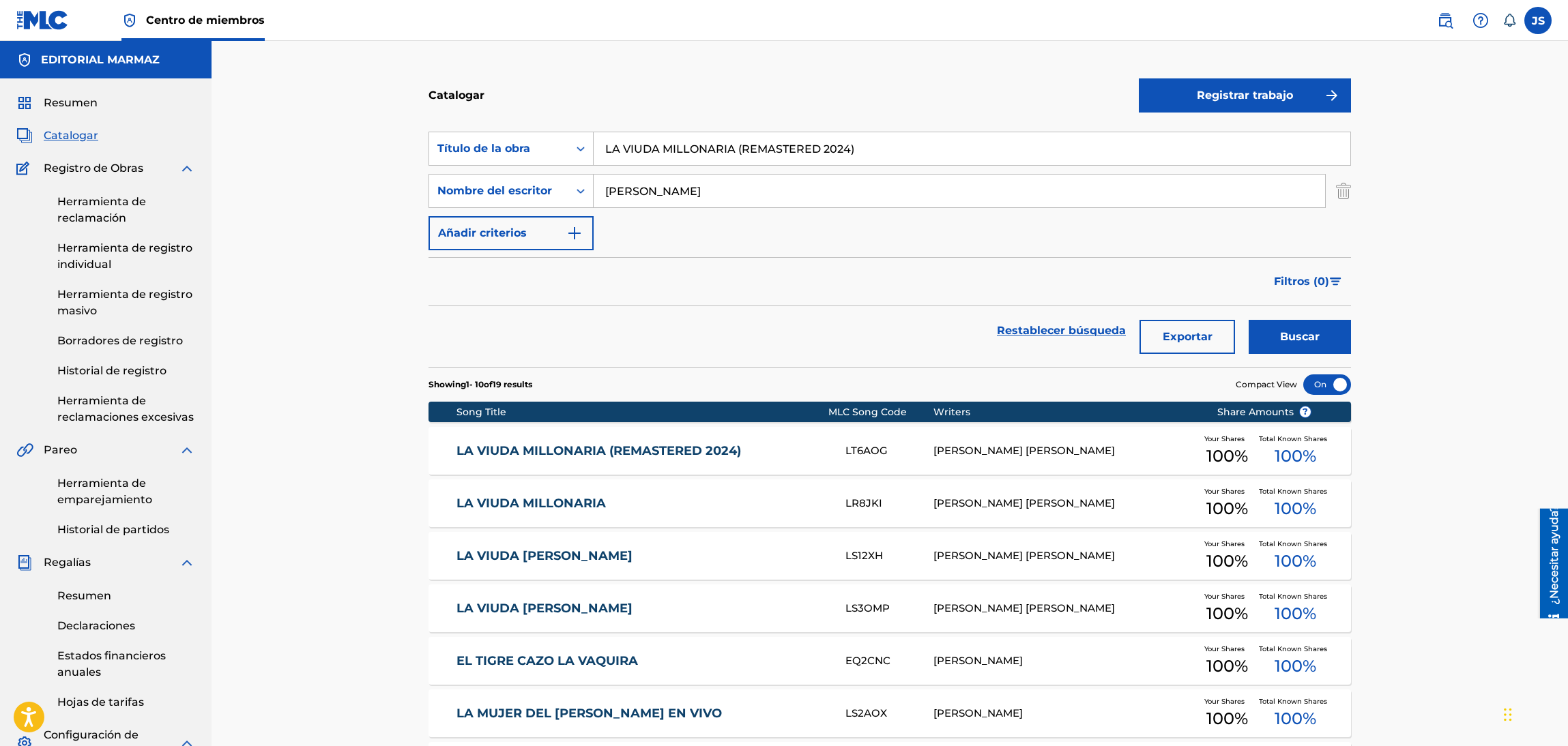
click at [673, 450] on link "LA VIUDA MILLONARIA (REMASTERED 2024)" at bounding box center [642, 451] width 371 height 15
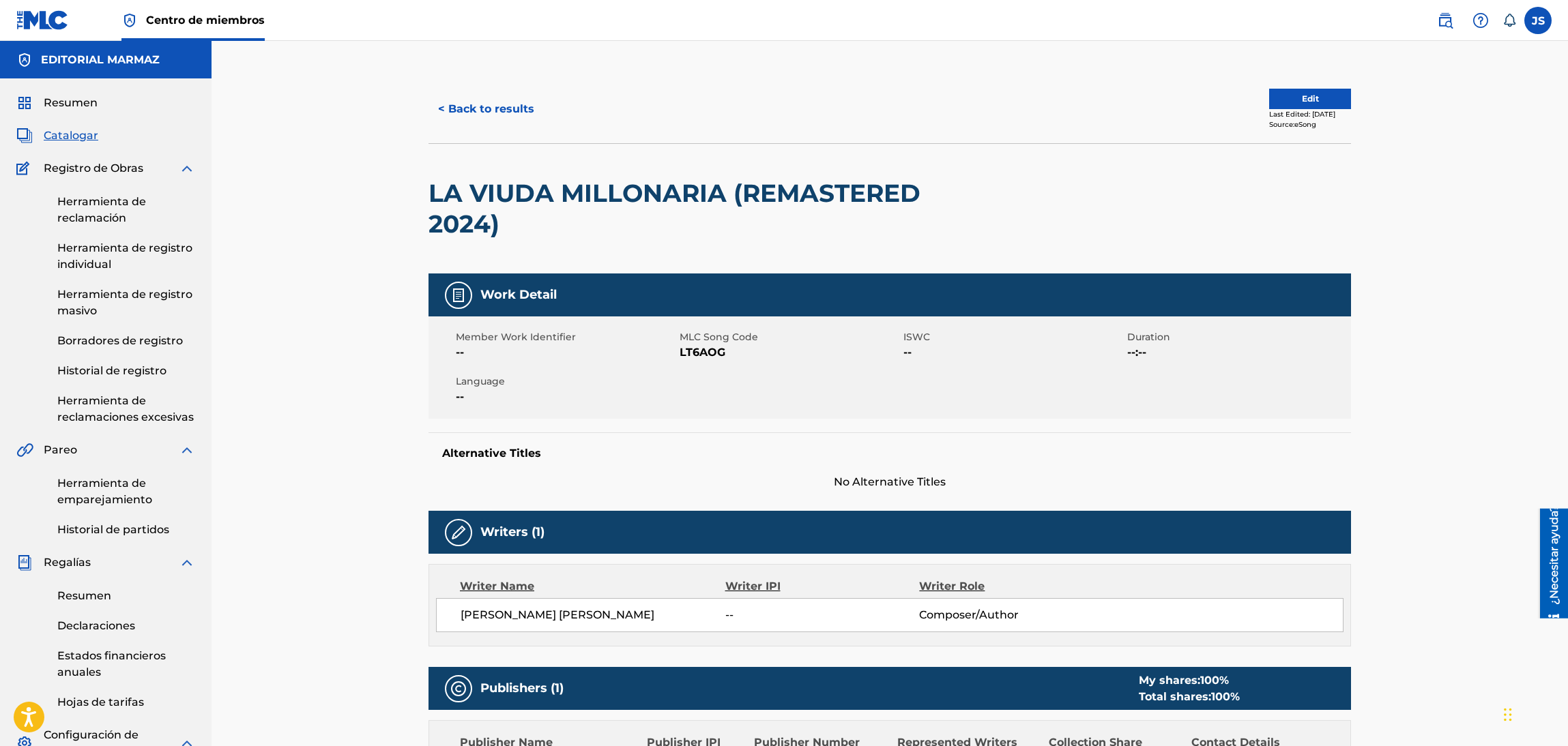
scroll to position [300, 0]
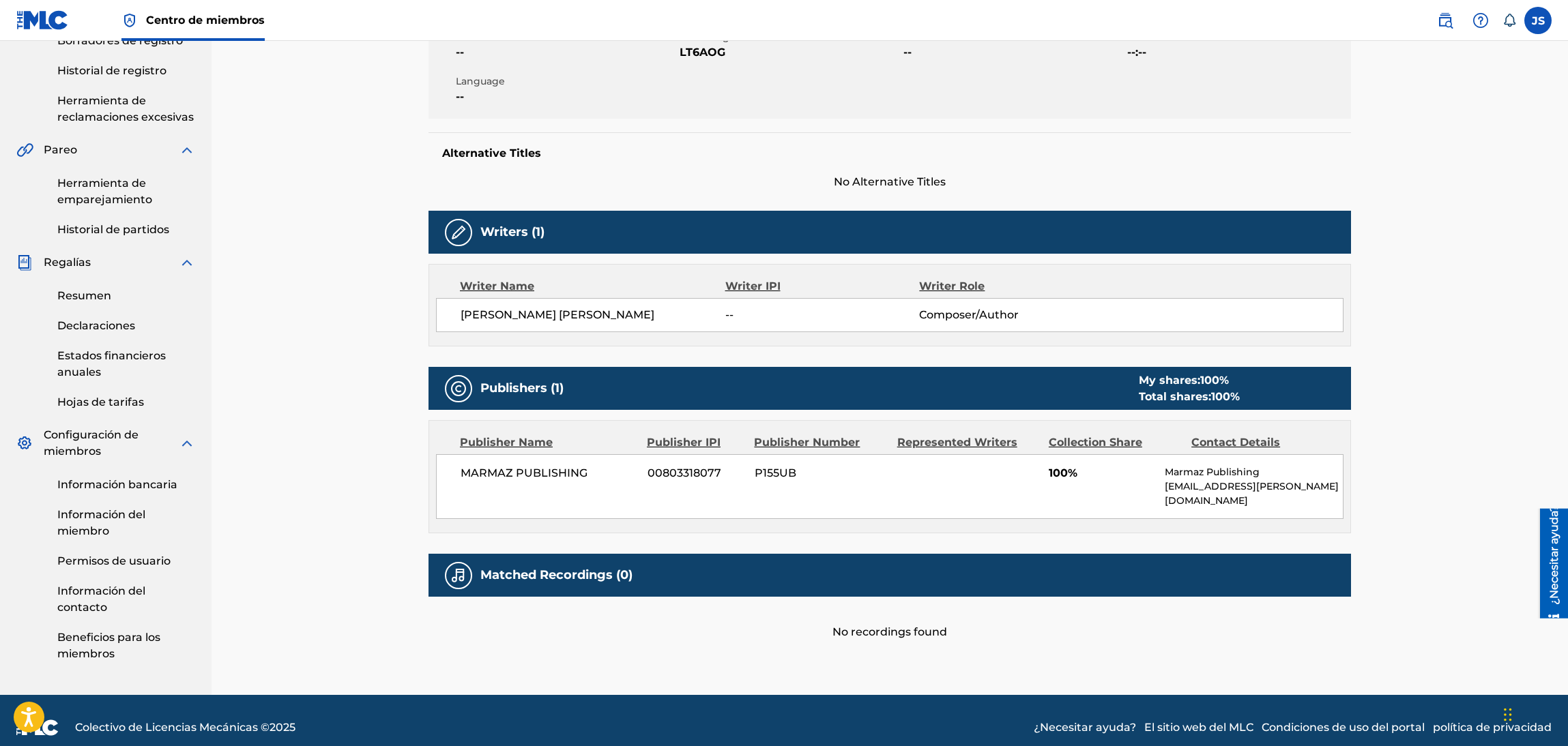
click at [697, 61] on span "LT6AOG" at bounding box center [789, 53] width 220 height 16
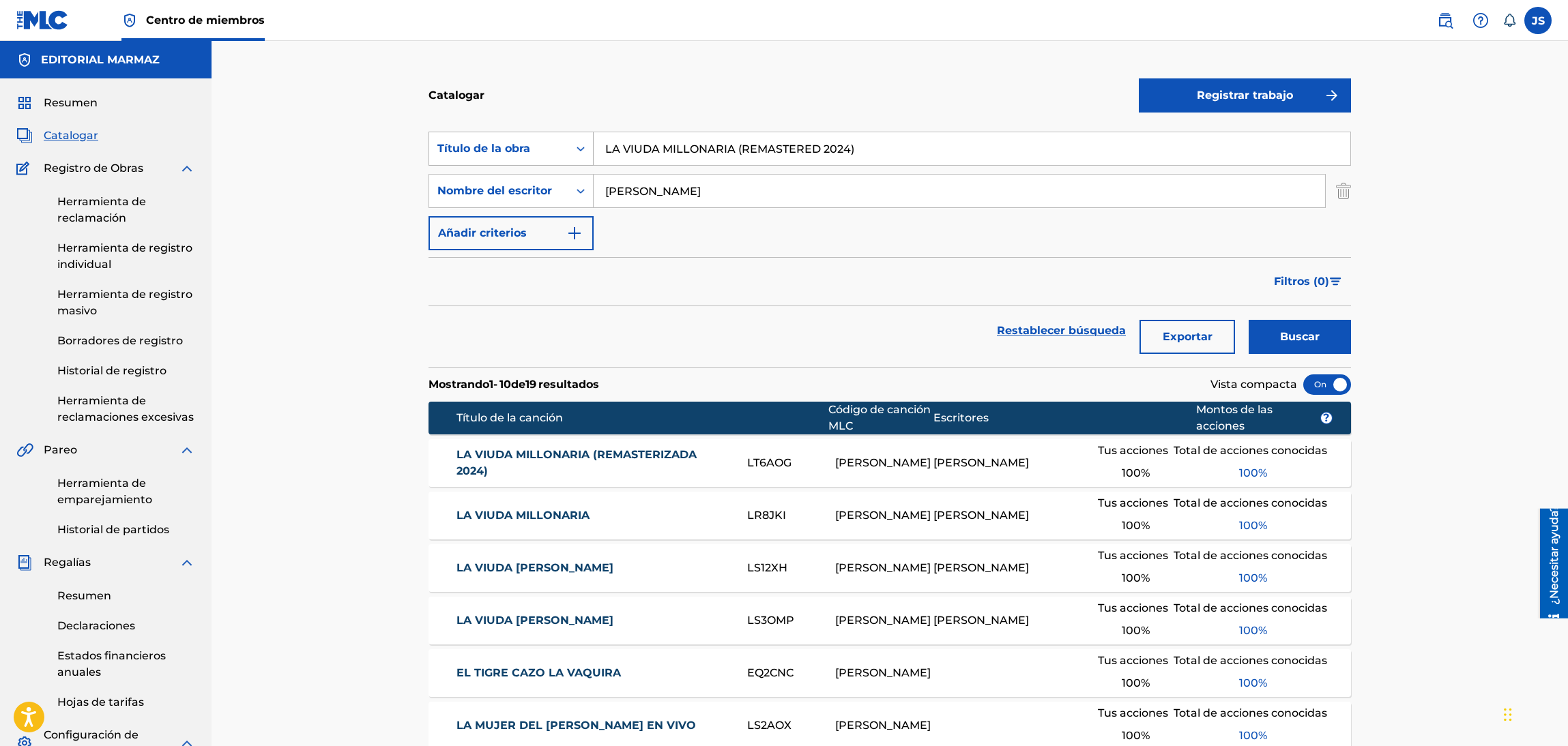
drag, startPoint x: 899, startPoint y: 157, endPoint x: 591, endPoint y: 153, distance: 308.0
click at [504, 176] on div "Buscar con criterios93b5de38-62a4-4177-ab03-742c480f9f2b Título de la obra LA V…" at bounding box center [890, 191] width 923 height 118
paste input "A LAS MADRES"
type input "A LAS MADRES"
click at [855, 96] on div "Catalogar" at bounding box center [784, 95] width 711 height 40
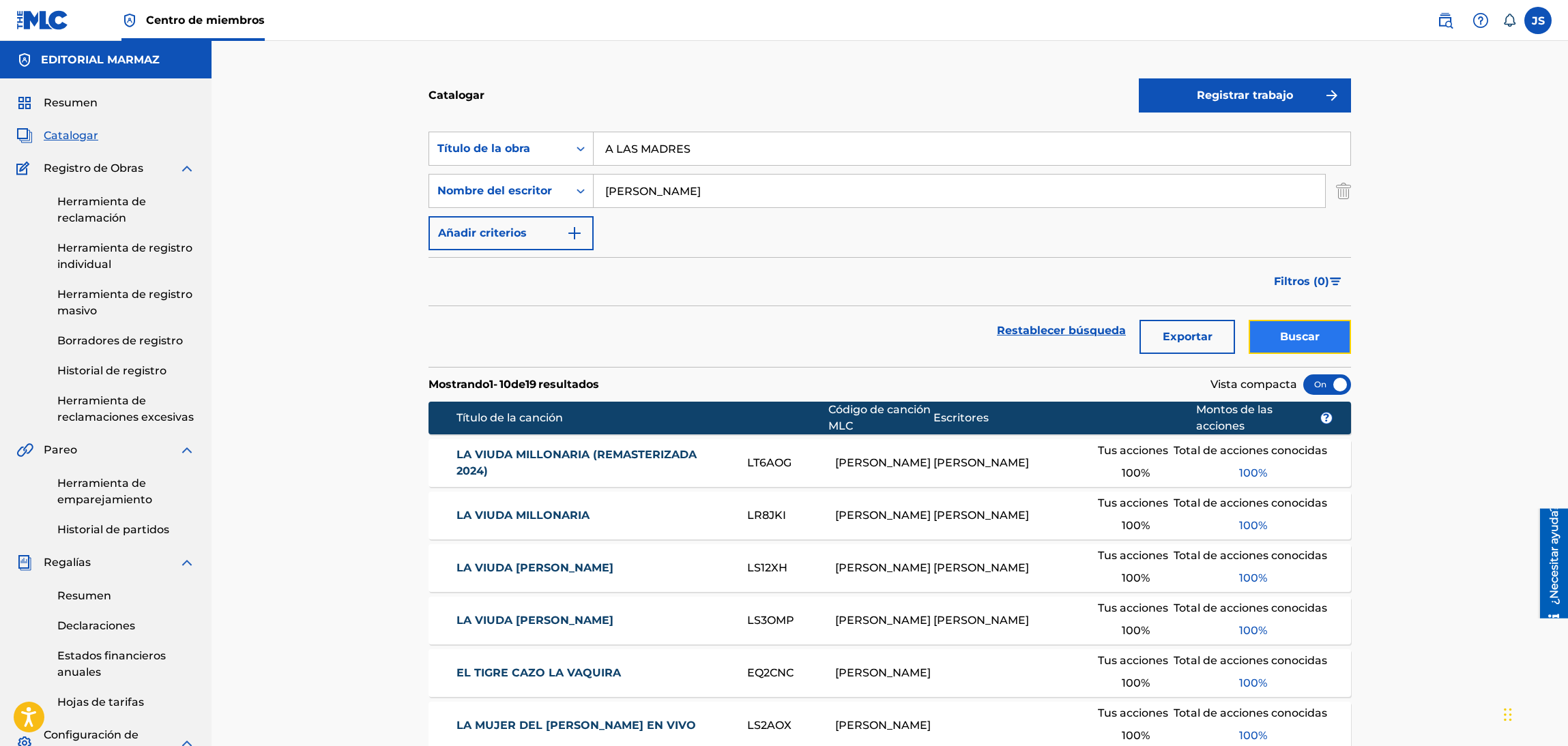
click at [1344, 340] on button "Buscar" at bounding box center [1300, 337] width 102 height 34
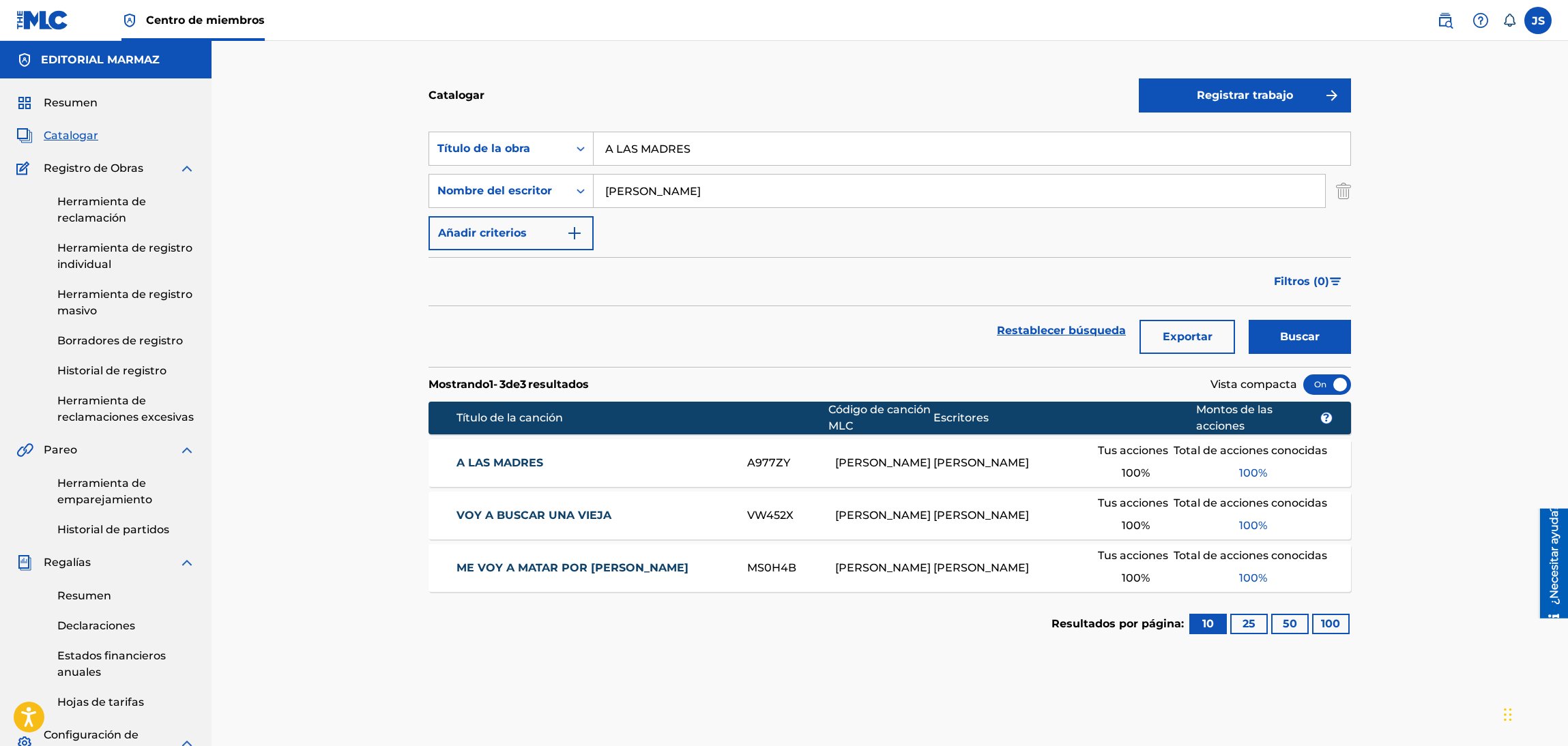
click at [476, 463] on font "A LAS MADRES" at bounding box center [499, 463] width 87 height 13
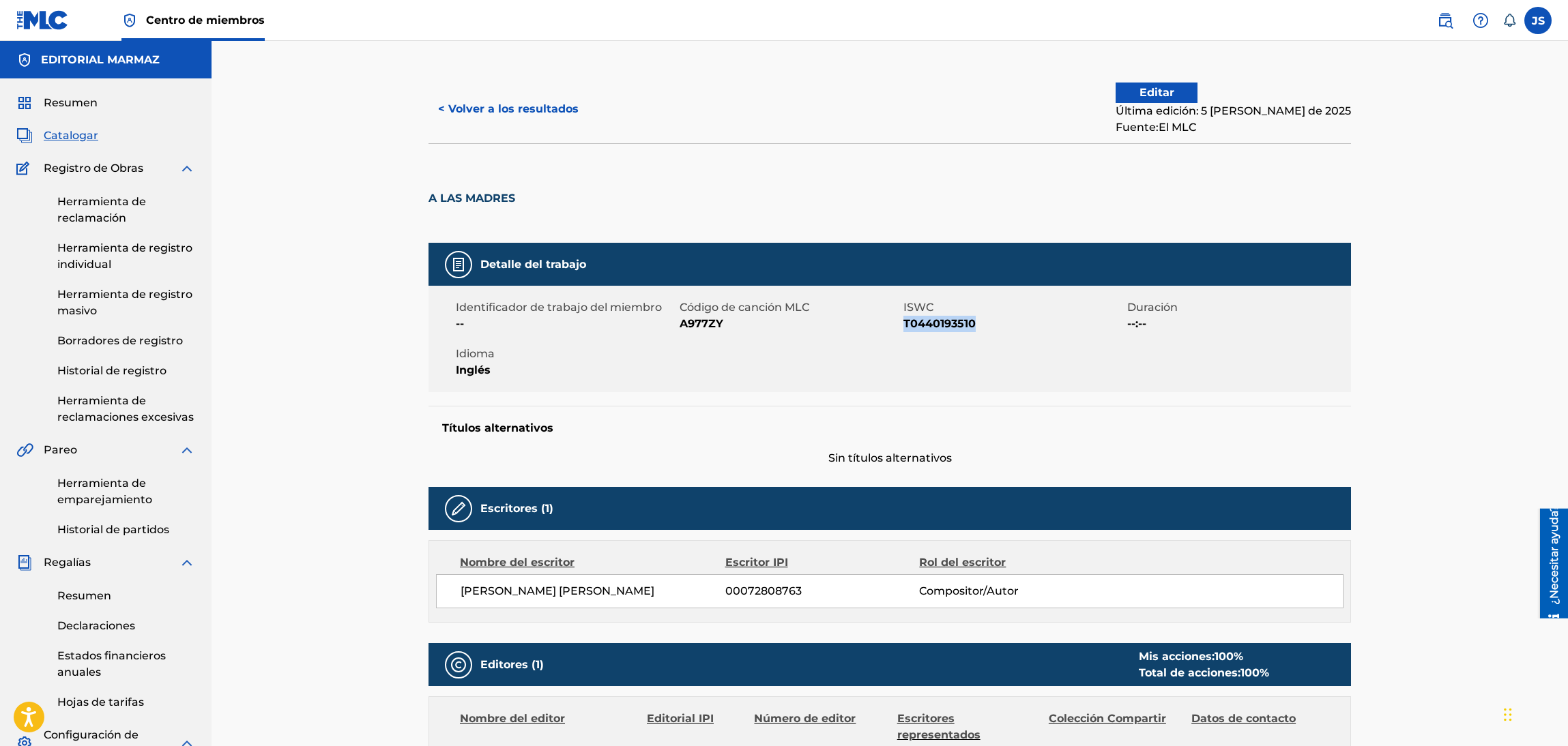
click at [702, 319] on font "A977ZY" at bounding box center [702, 324] width 44 height 13
click at [539, 112] on font "< Volver a los resultados" at bounding box center [508, 109] width 140 height 13
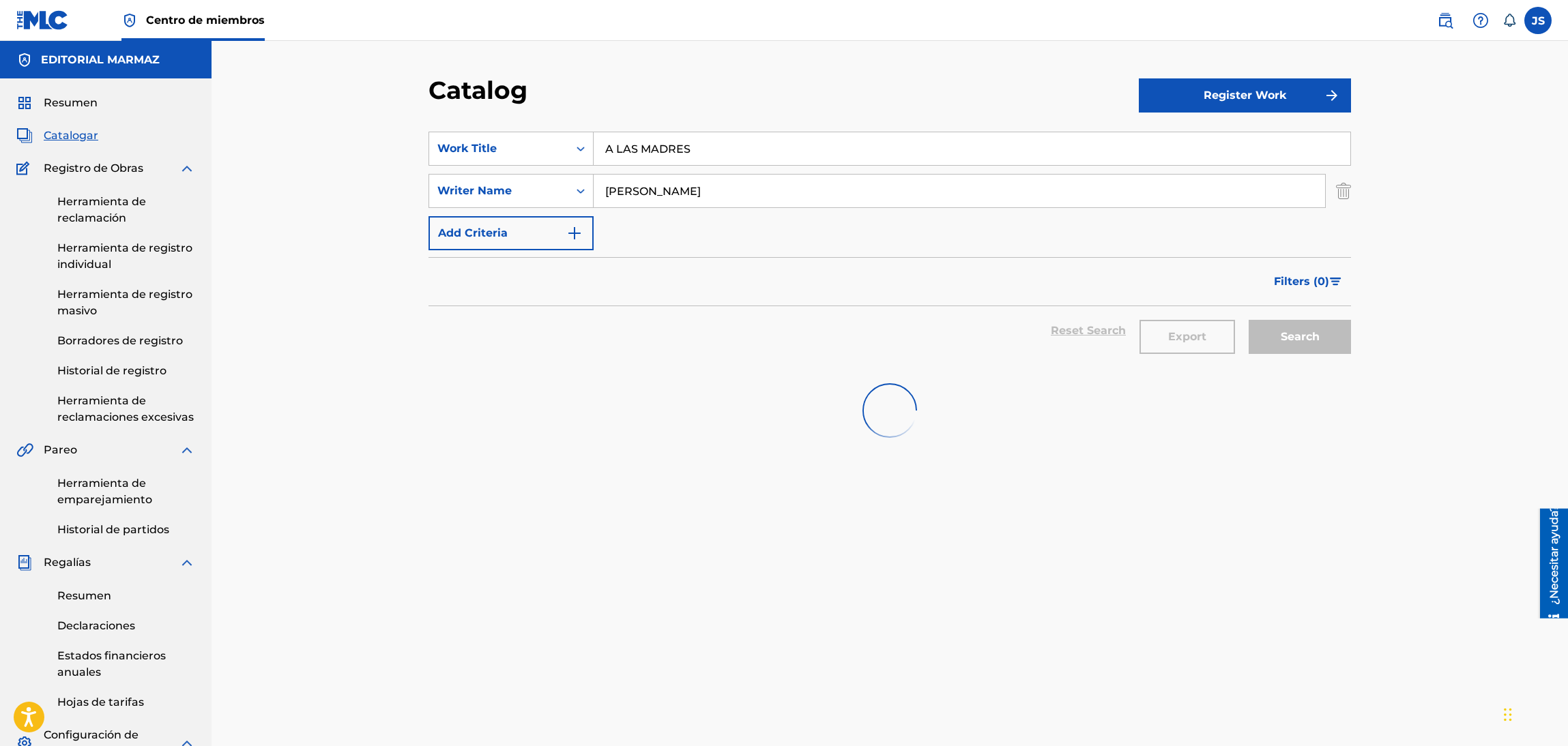
click at [498, 123] on section "SearchWithCriteria93b5de38-62a4-4177-ab03-742c480f9f2b Work Title A LAS MADRES …" at bounding box center [890, 241] width 923 height 251
paste input "LA VIUDA MILLONARIA"
type input "LA VIUDA MILLONARIA"
click at [739, 94] on div "Catalog" at bounding box center [784, 95] width 711 height 40
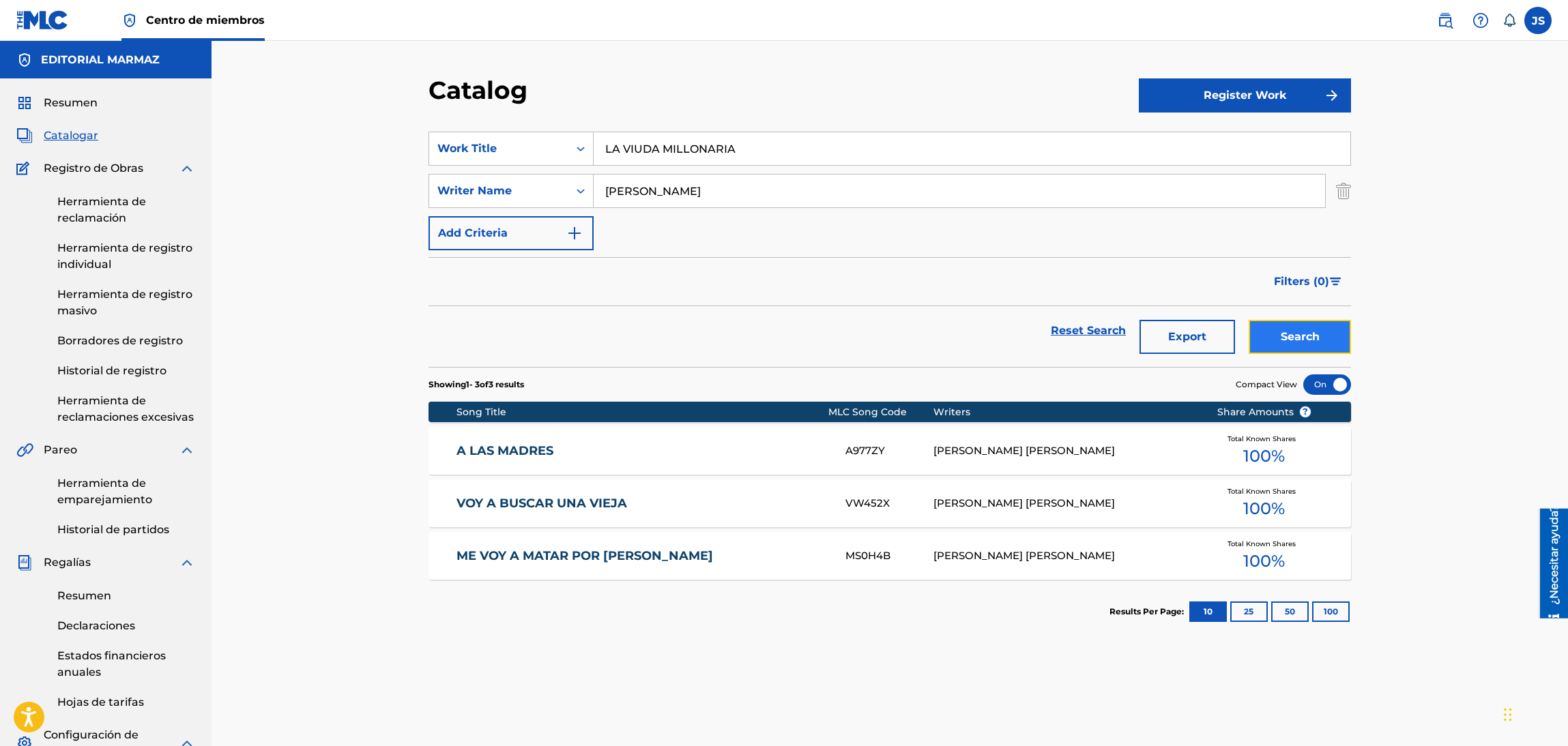
click at [1336, 330] on button "Search" at bounding box center [1300, 337] width 102 height 34
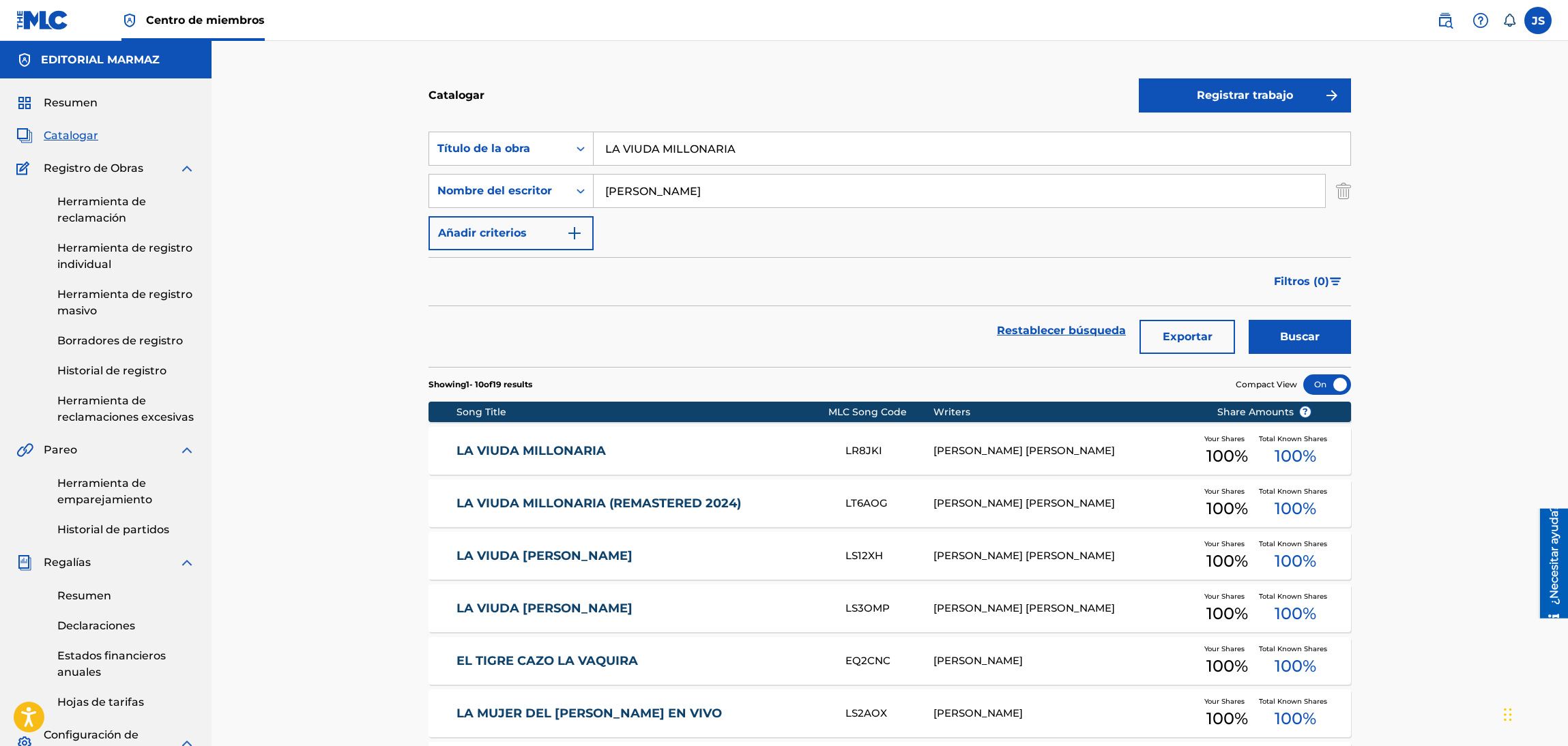
click at [534, 457] on link "LA VIUDA MILLONARIA" at bounding box center [642, 451] width 371 height 15
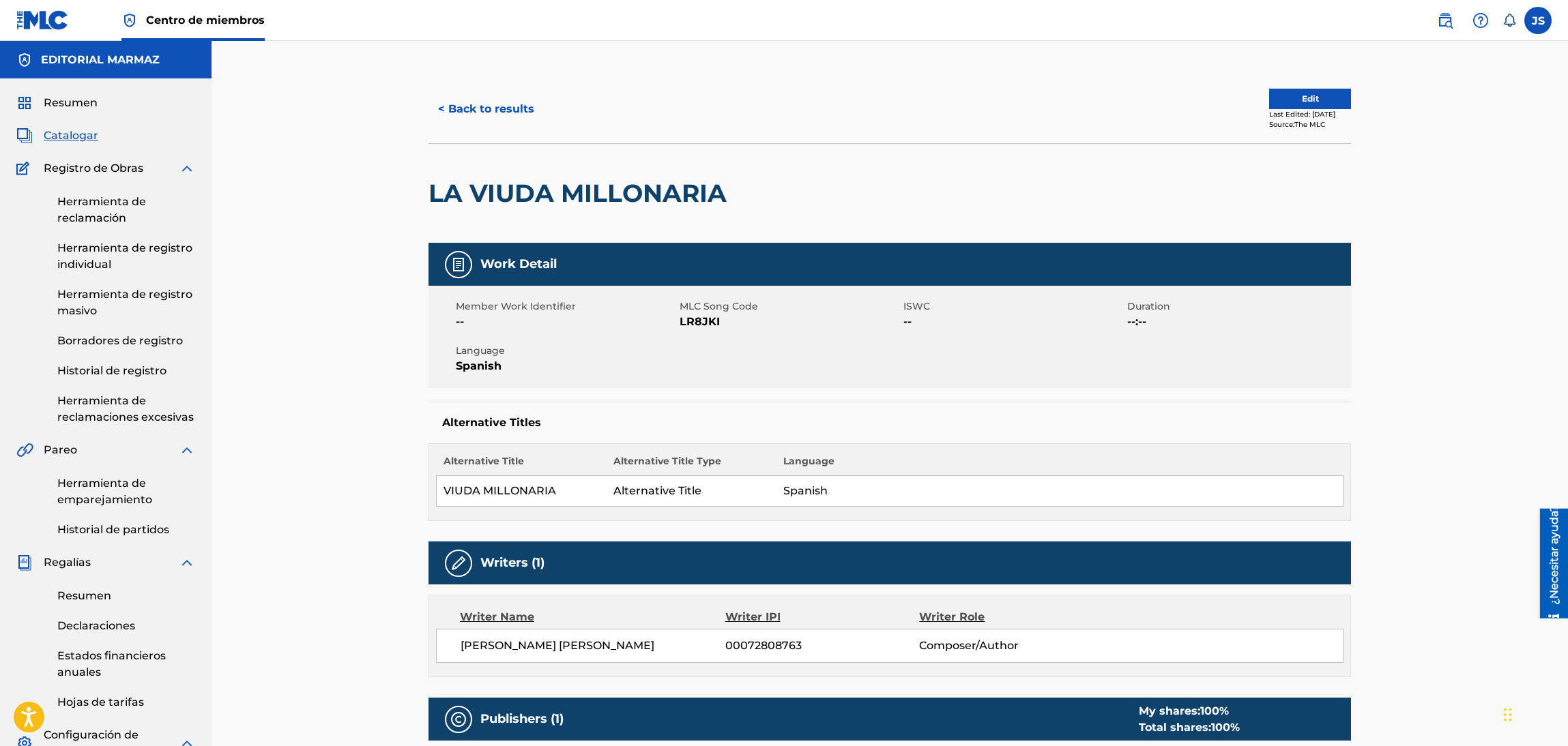
click at [681, 324] on span "LR8JKI" at bounding box center [789, 321] width 220 height 16
click at [686, 324] on span "LR8JKI" at bounding box center [789, 321] width 220 height 16
click at [692, 324] on span "LR8JKI" at bounding box center [789, 321] width 220 height 16
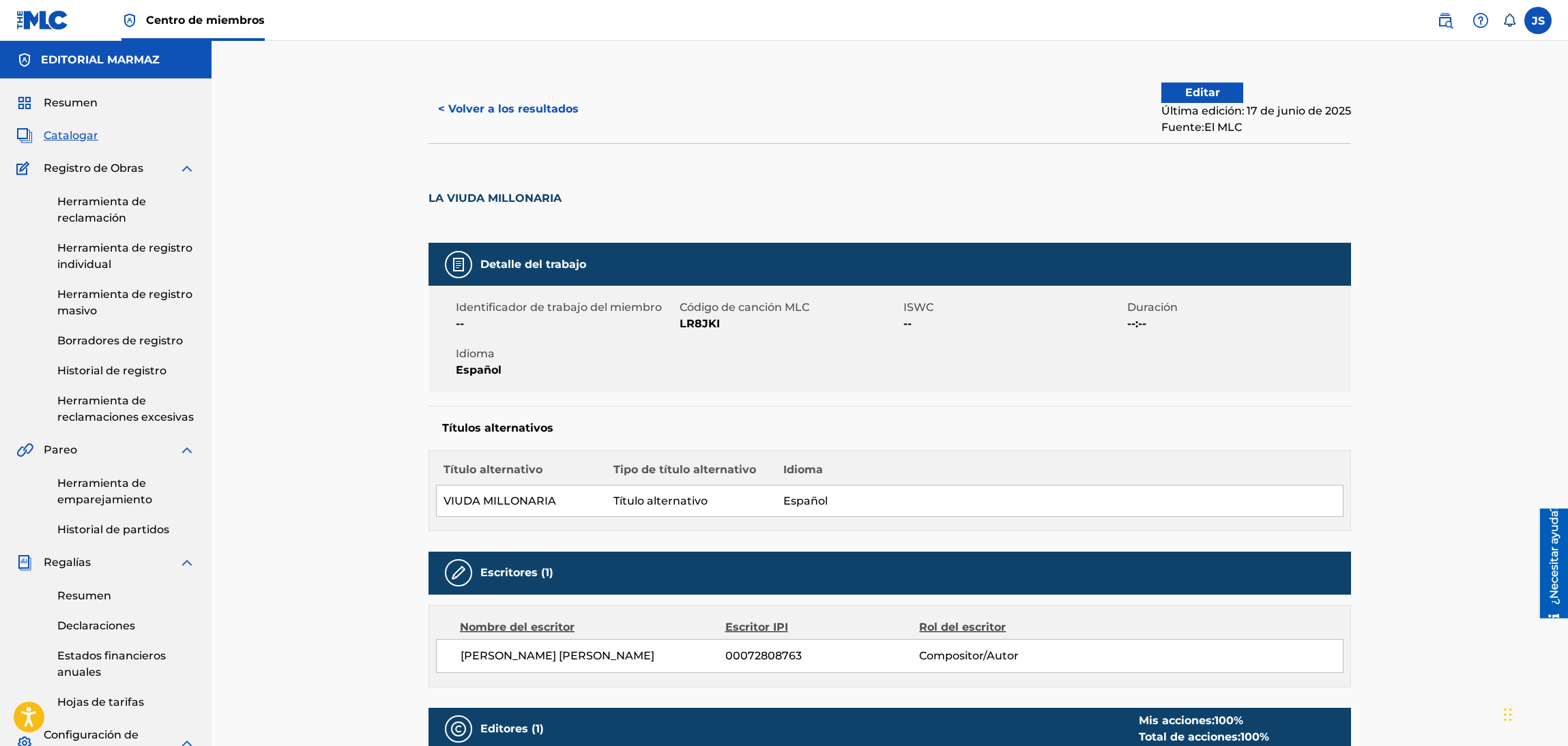
click at [692, 324] on font "LR8JKI" at bounding box center [700, 324] width 40 height 13
click at [560, 108] on font "< Volver a los resultados" at bounding box center [508, 109] width 140 height 13
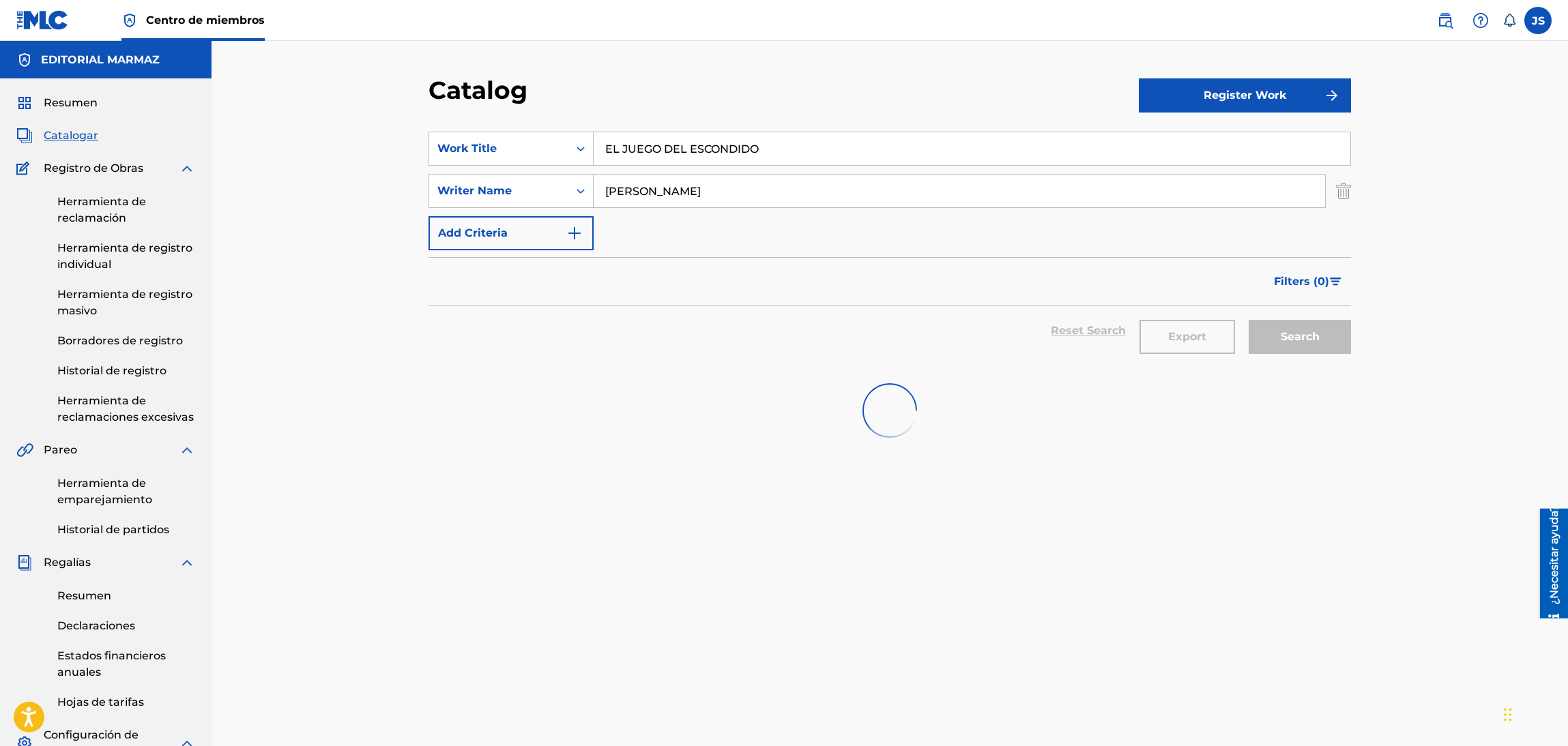
type input "EL JUEGO DEL ESCONDIDO"
click at [784, 77] on div "Catalog" at bounding box center [784, 95] width 711 height 40
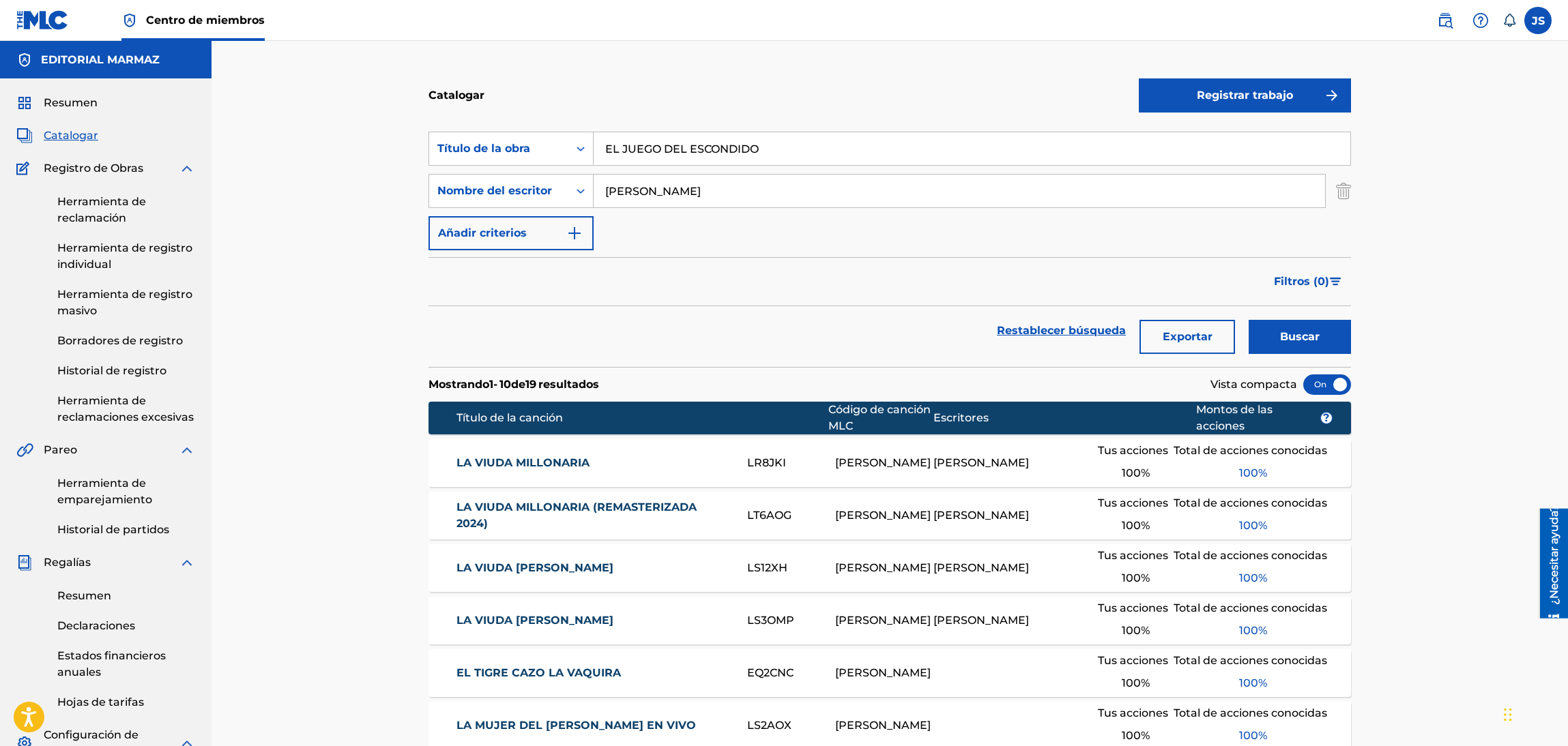
click at [841, 153] on input "EL JUEGO DEL ESCONDIDO" at bounding box center [972, 148] width 757 height 33
click at [1290, 336] on font "Buscar" at bounding box center [1300, 337] width 39 height 13
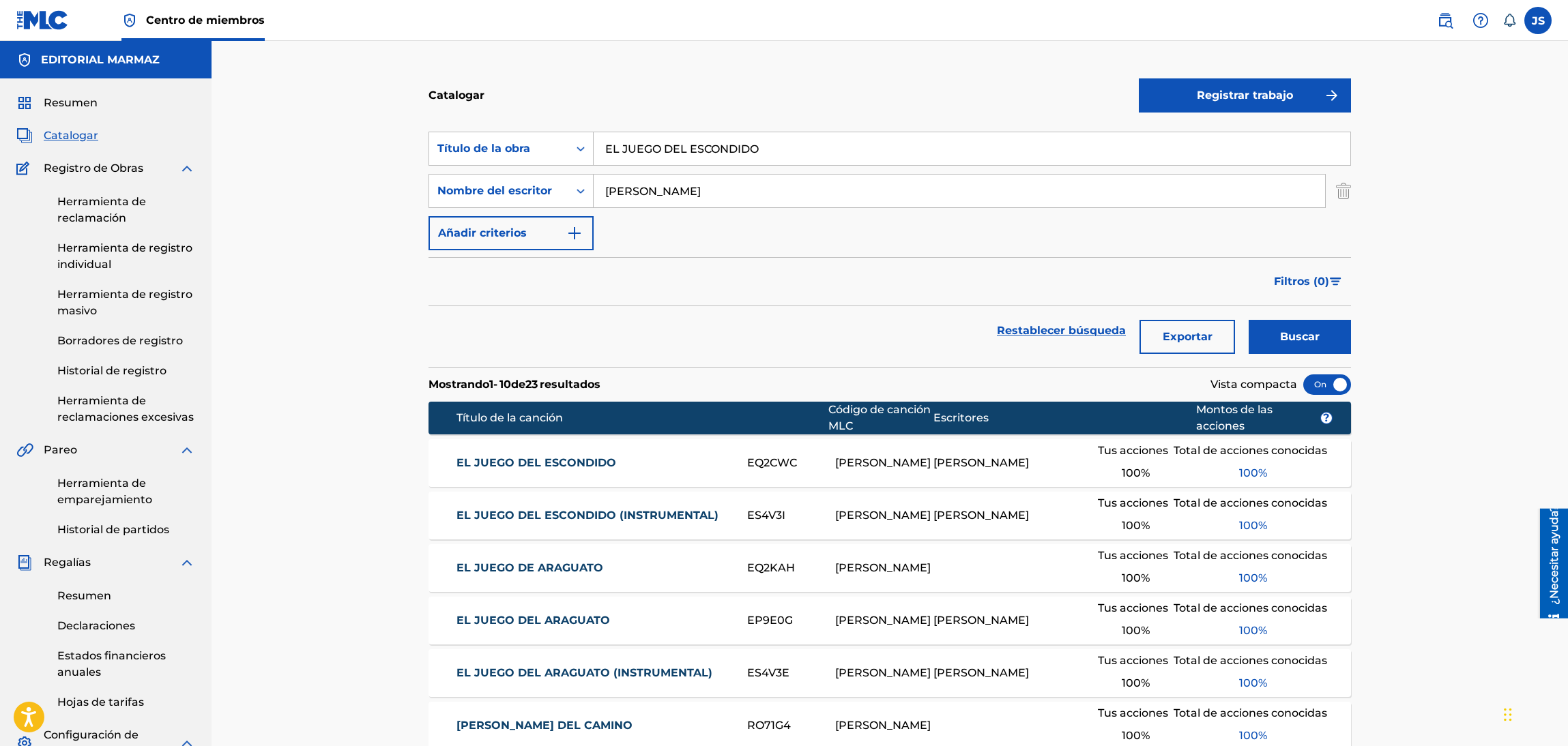
click at [587, 456] on font "EL JUEGO DEL ESCONDIDO" at bounding box center [536, 463] width 159 height 13
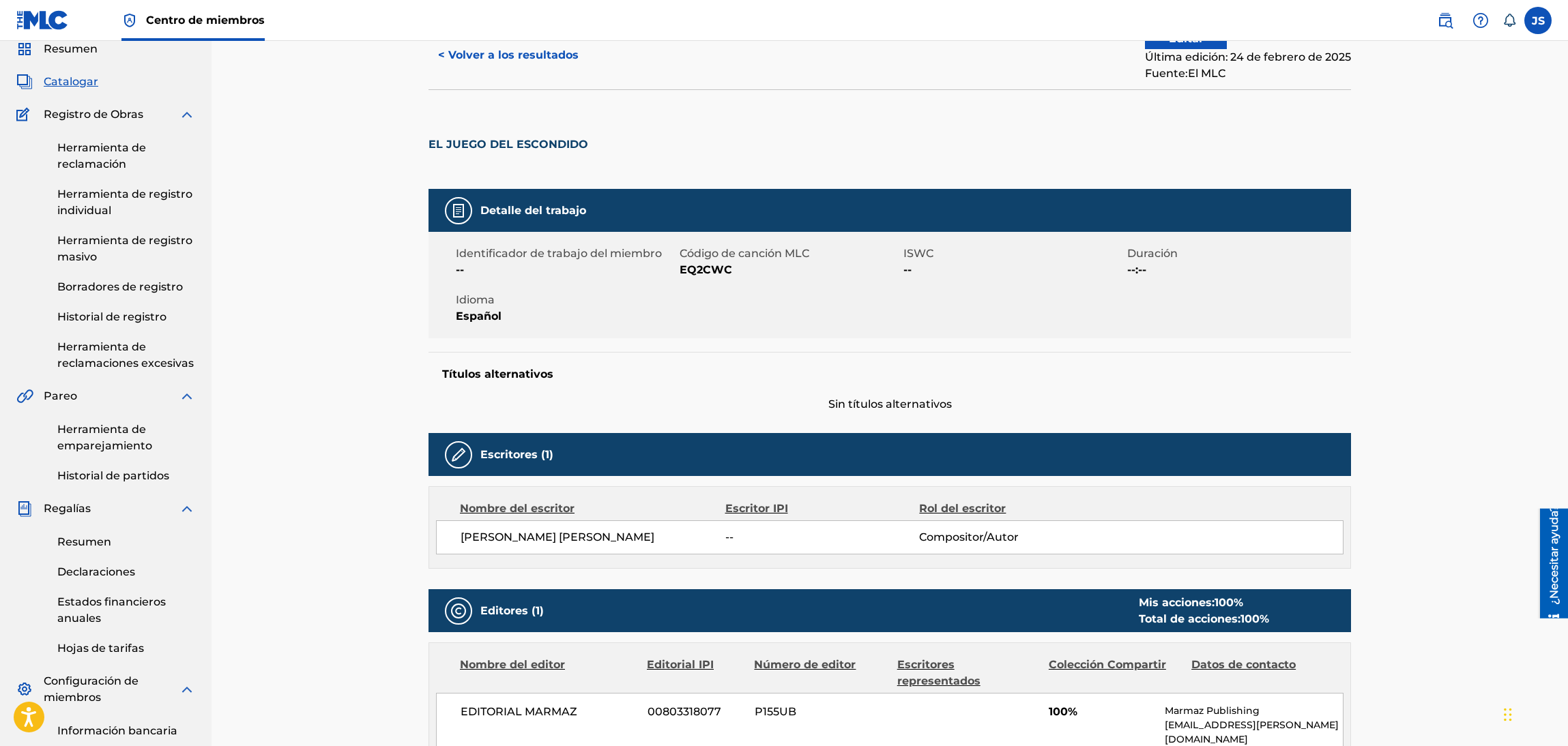
scroll to position [102, 0]
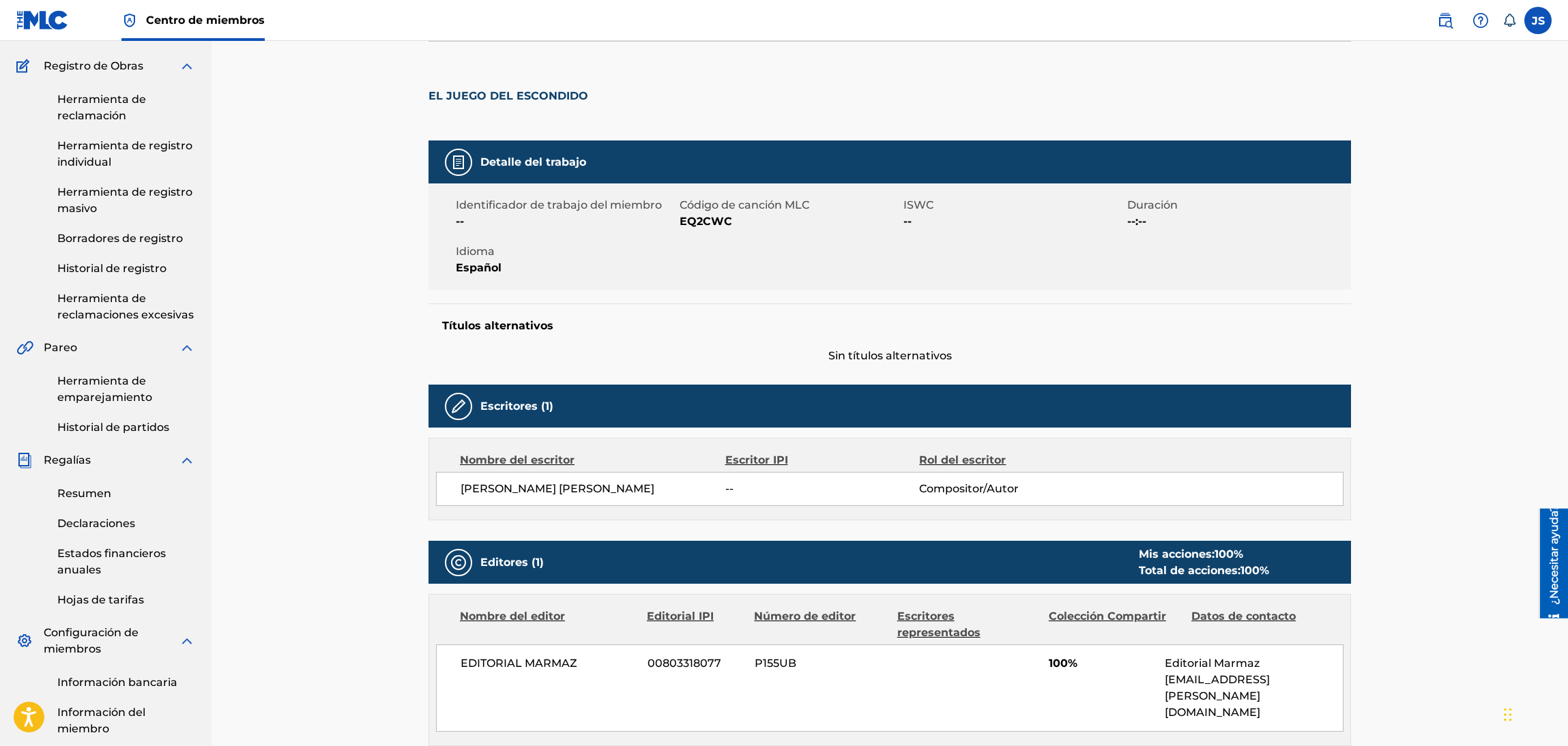
click at [699, 218] on font "EQ2CWC" at bounding box center [706, 221] width 53 height 13
click at [517, 104] on h2 "EL JUEGO DEL ESCONDIDO" at bounding box center [512, 91] width 167 height 31
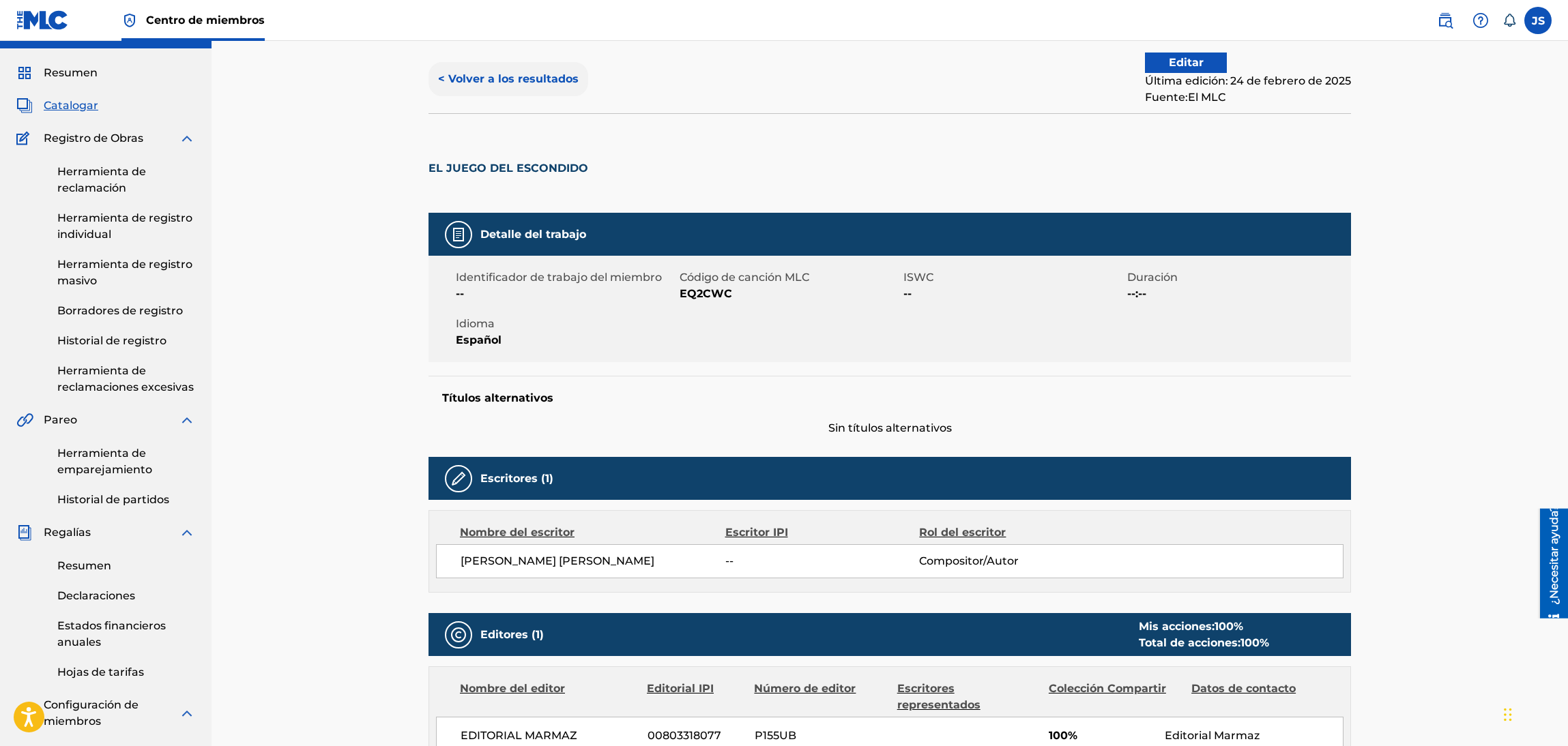
scroll to position [0, 0]
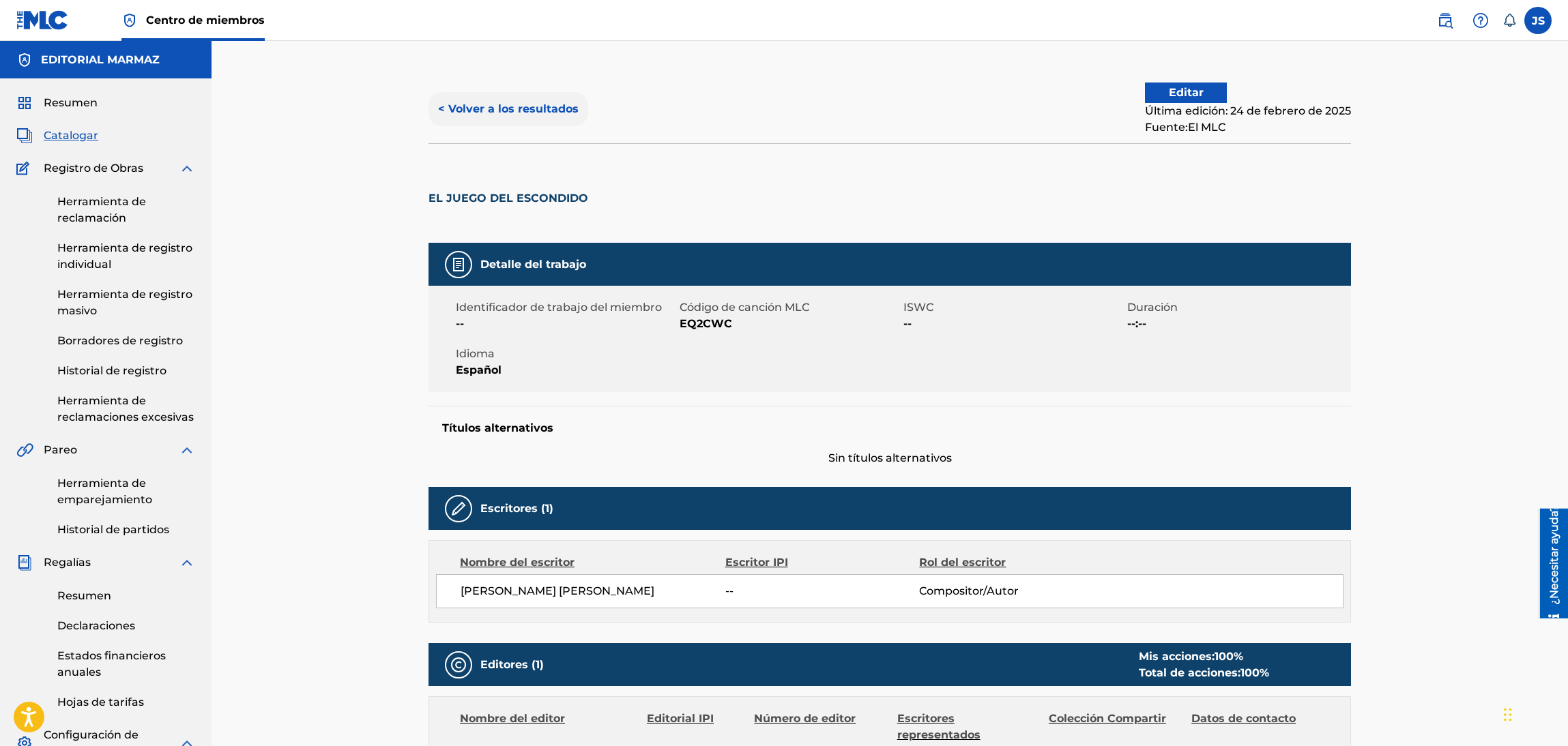
click at [517, 99] on button "< Volver a los resultados" at bounding box center [508, 109] width 159 height 34
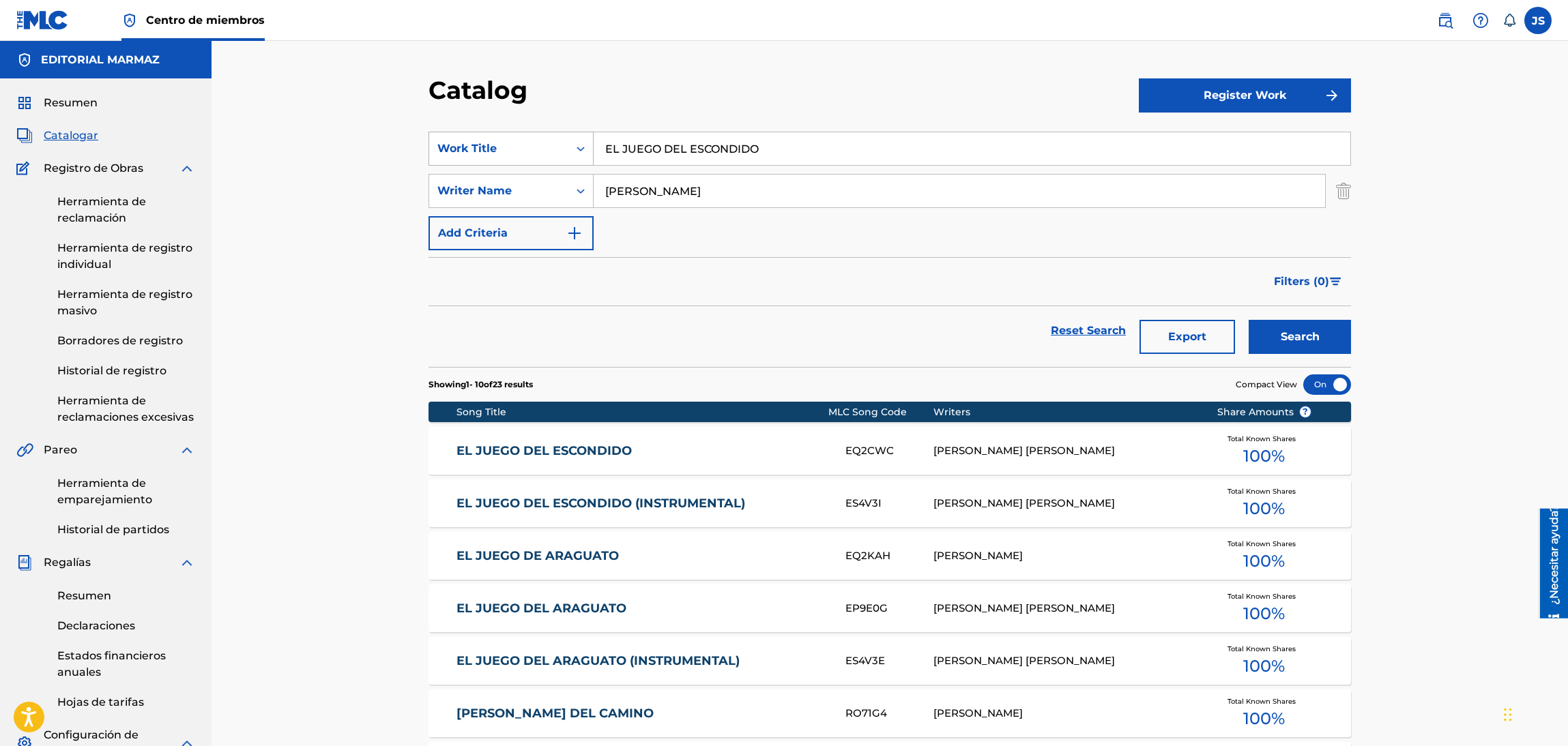
drag, startPoint x: 788, startPoint y: 158, endPoint x: 554, endPoint y: 156, distance: 234.0
click at [546, 156] on div "SearchWithCriteria93b5de38-62a4-4177-ab03-742c480f9f2b Work Title EL JUEGO DEL …" at bounding box center [890, 148] width 923 height 34
paste input "CUANDO ME ROBE EL COCHIN"
type input "CUANDO ME ROBE EL COCHINO"
click at [799, 104] on div "Catalog" at bounding box center [784, 95] width 711 height 40
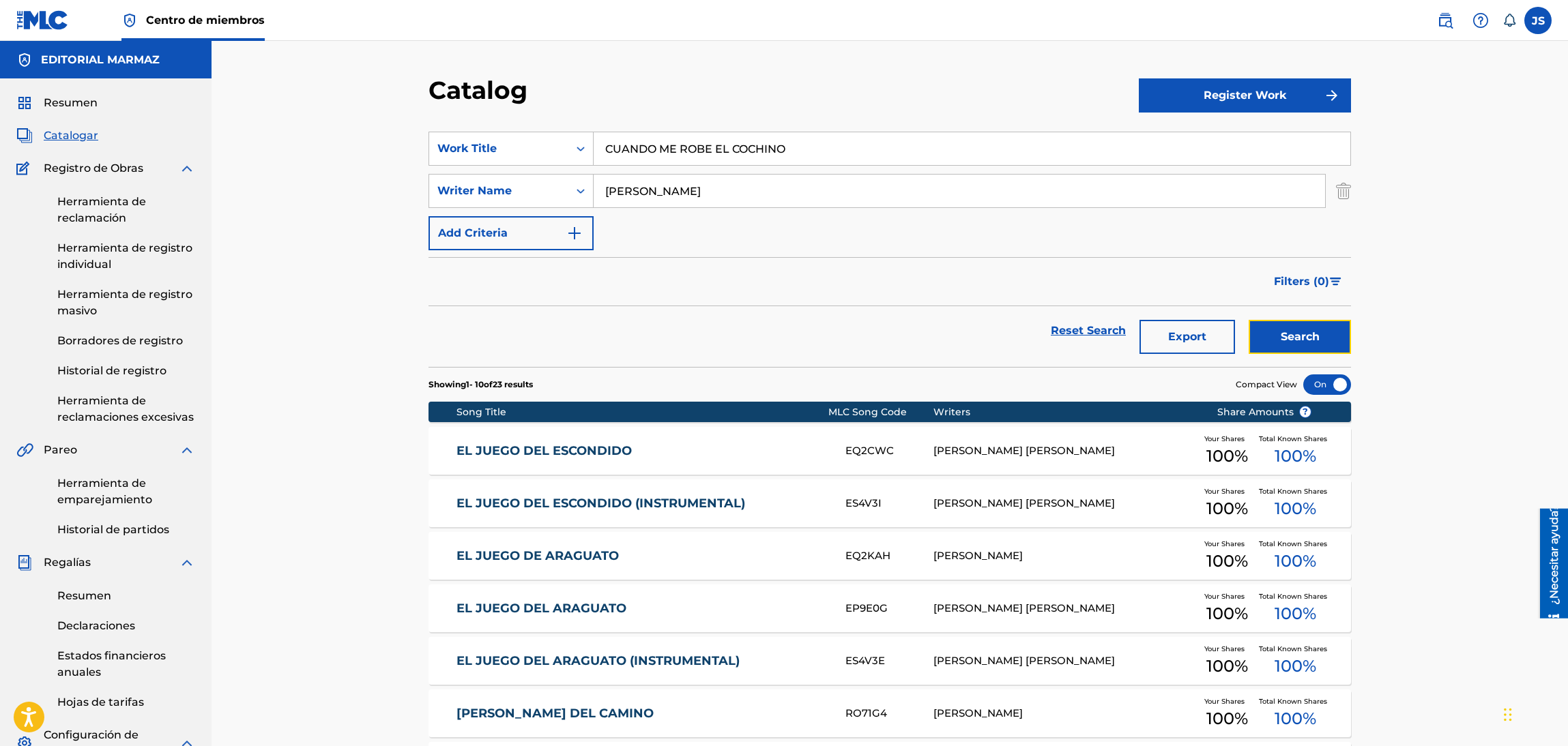
click at [1317, 337] on button "Search" at bounding box center [1300, 337] width 102 height 34
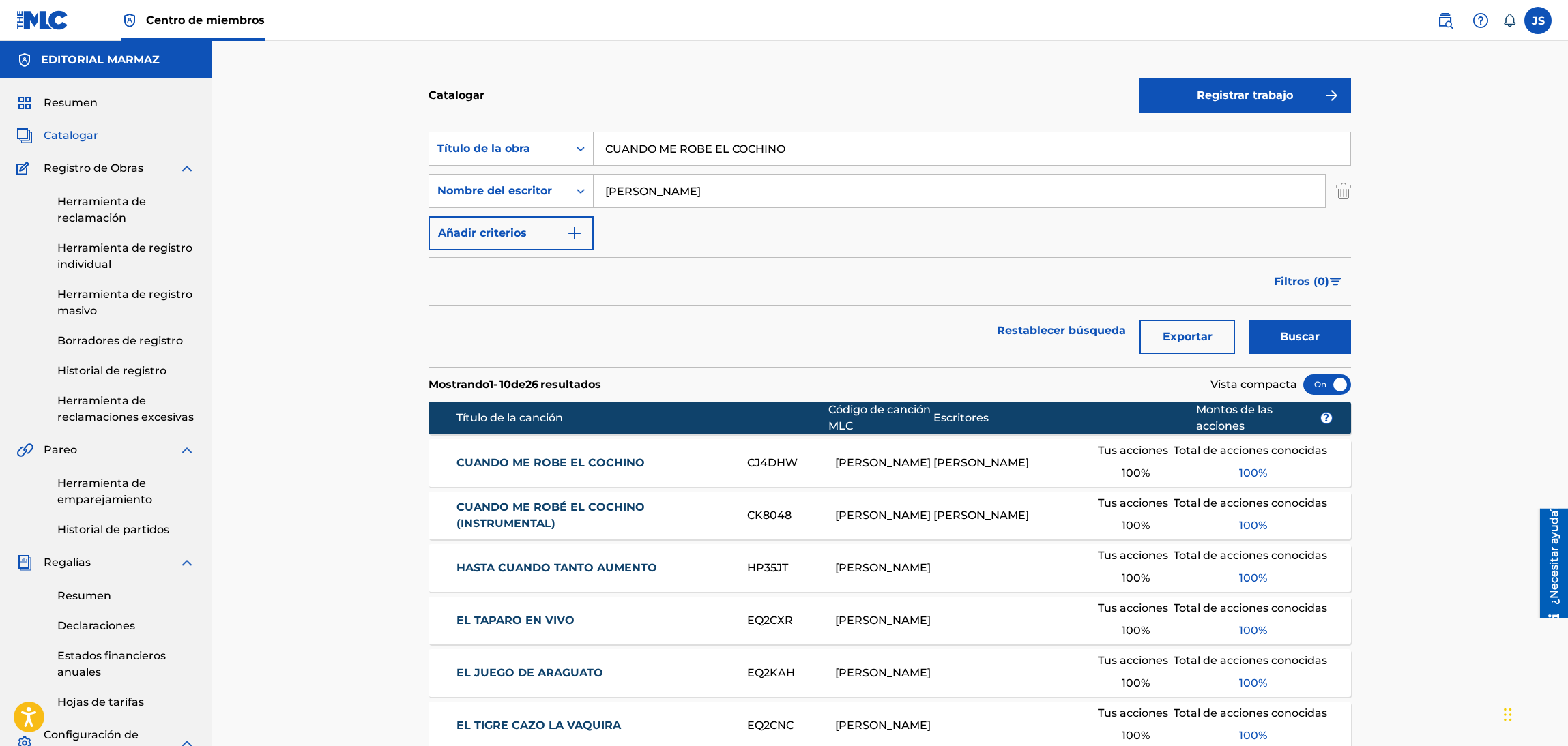
click at [583, 457] on font "CUANDO ME ROBE EL COCHINO" at bounding box center [550, 463] width 189 height 13
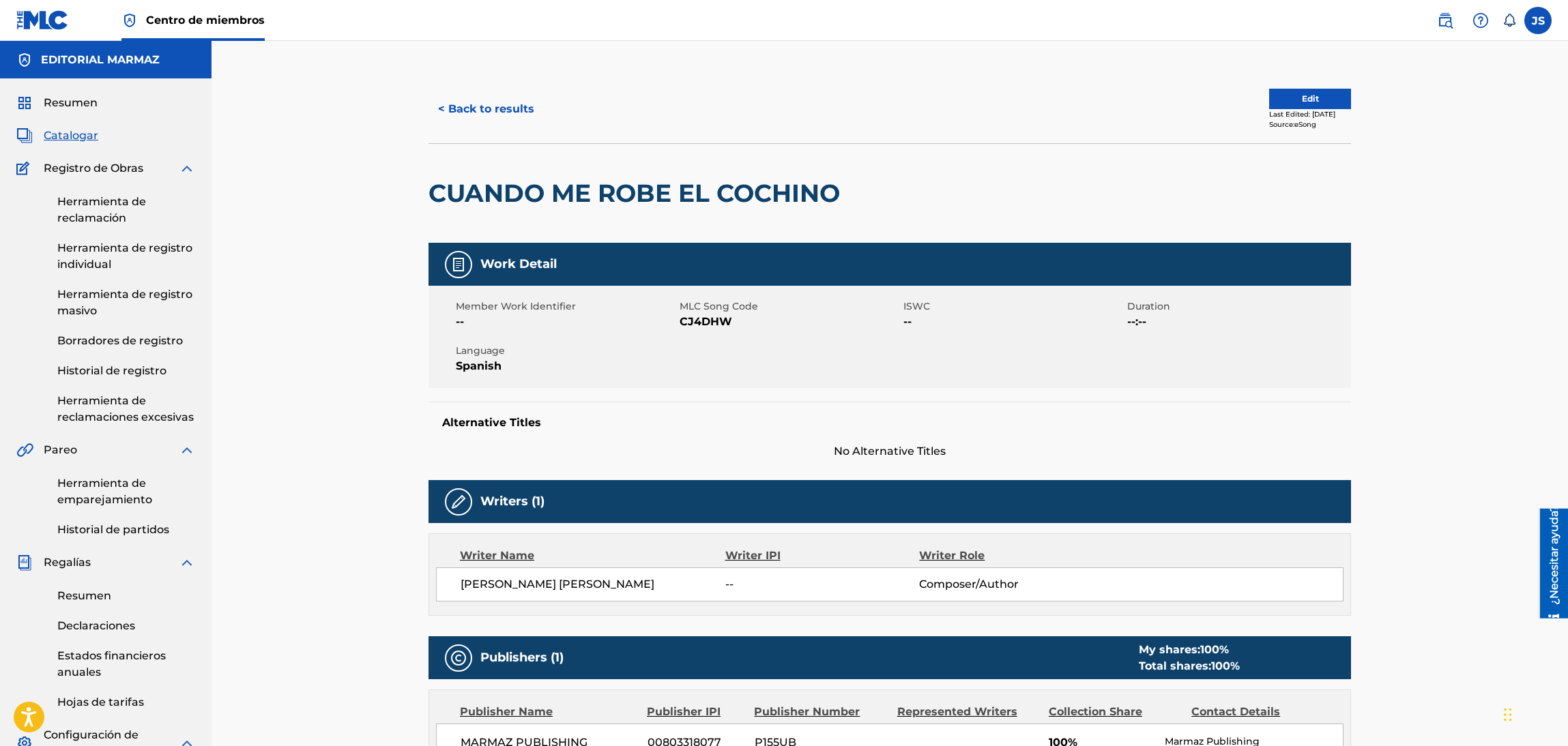
click at [707, 328] on span "CJ4DHW" at bounding box center [789, 321] width 220 height 16
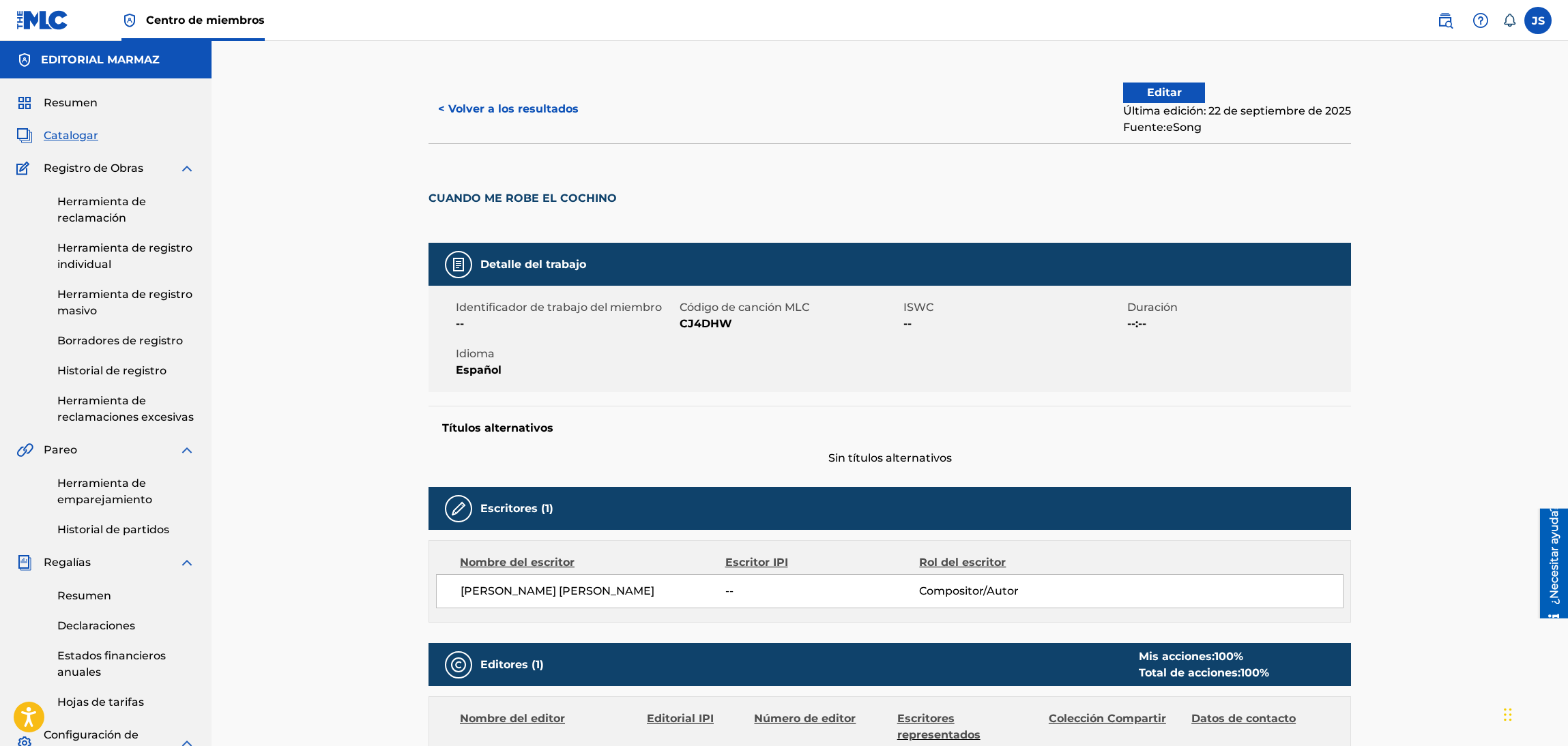
click at [711, 319] on font "CJ4DHW" at bounding box center [706, 324] width 53 height 13
drag, startPoint x: 527, startPoint y: 132, endPoint x: 543, endPoint y: 116, distance: 22.6
click at [529, 129] on div "< Volver a los resultados Editar Última edición: 22 de septiembre de 2025 Fuent…" at bounding box center [890, 109] width 923 height 68
click at [543, 115] on button "< Volver a los resultados" at bounding box center [508, 109] width 159 height 34
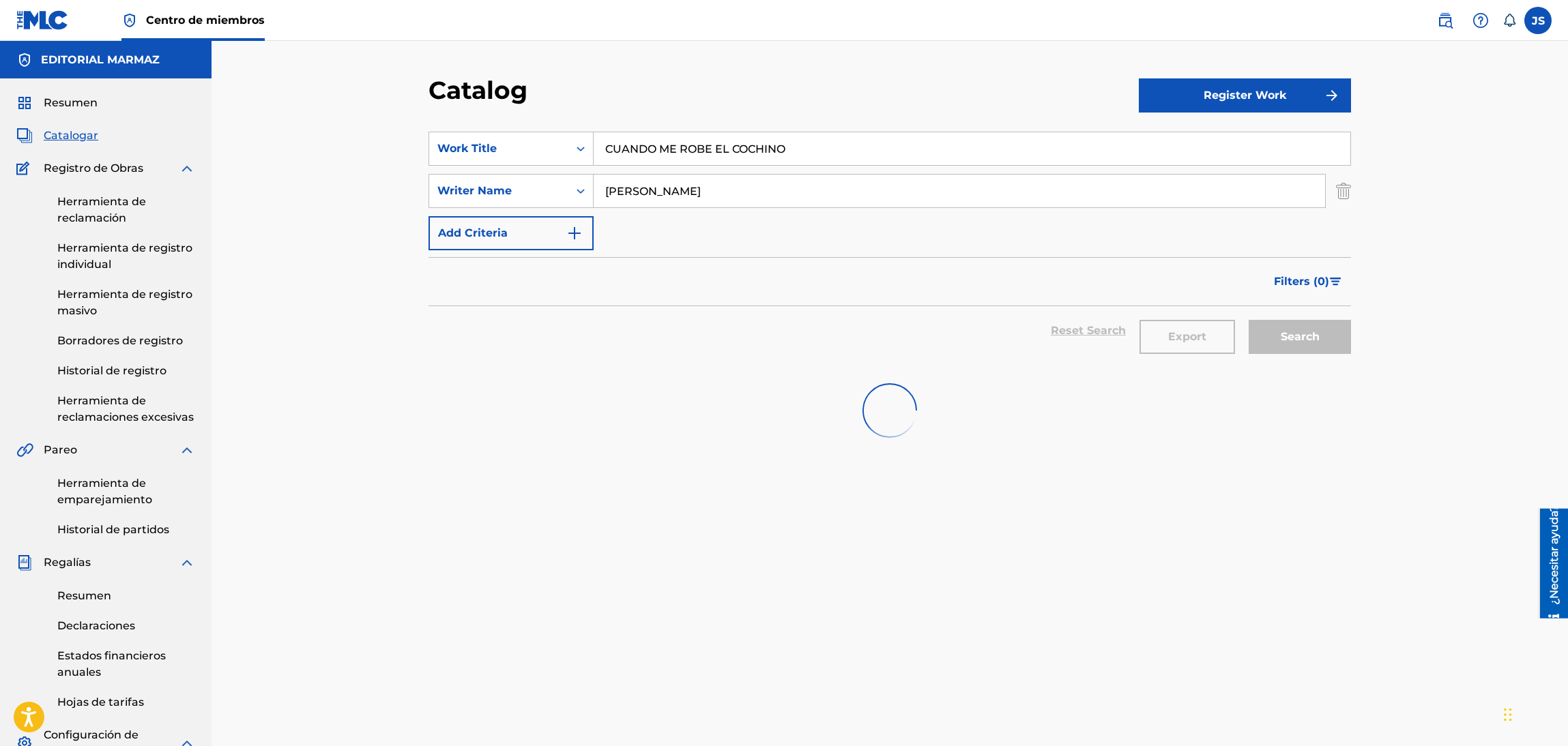
click at [377, 92] on div "Catalog Register Work SearchWithCriteria93b5de38-62a4-4177-ab03-742c480f9f2b Wo…" at bounding box center [889, 509] width 1356 height 937
paste input "LA VIUDA MILLONARIA"
type input "LA VIUDA MILLONARIA"
click at [799, 103] on div "Catalog" at bounding box center [784, 95] width 711 height 40
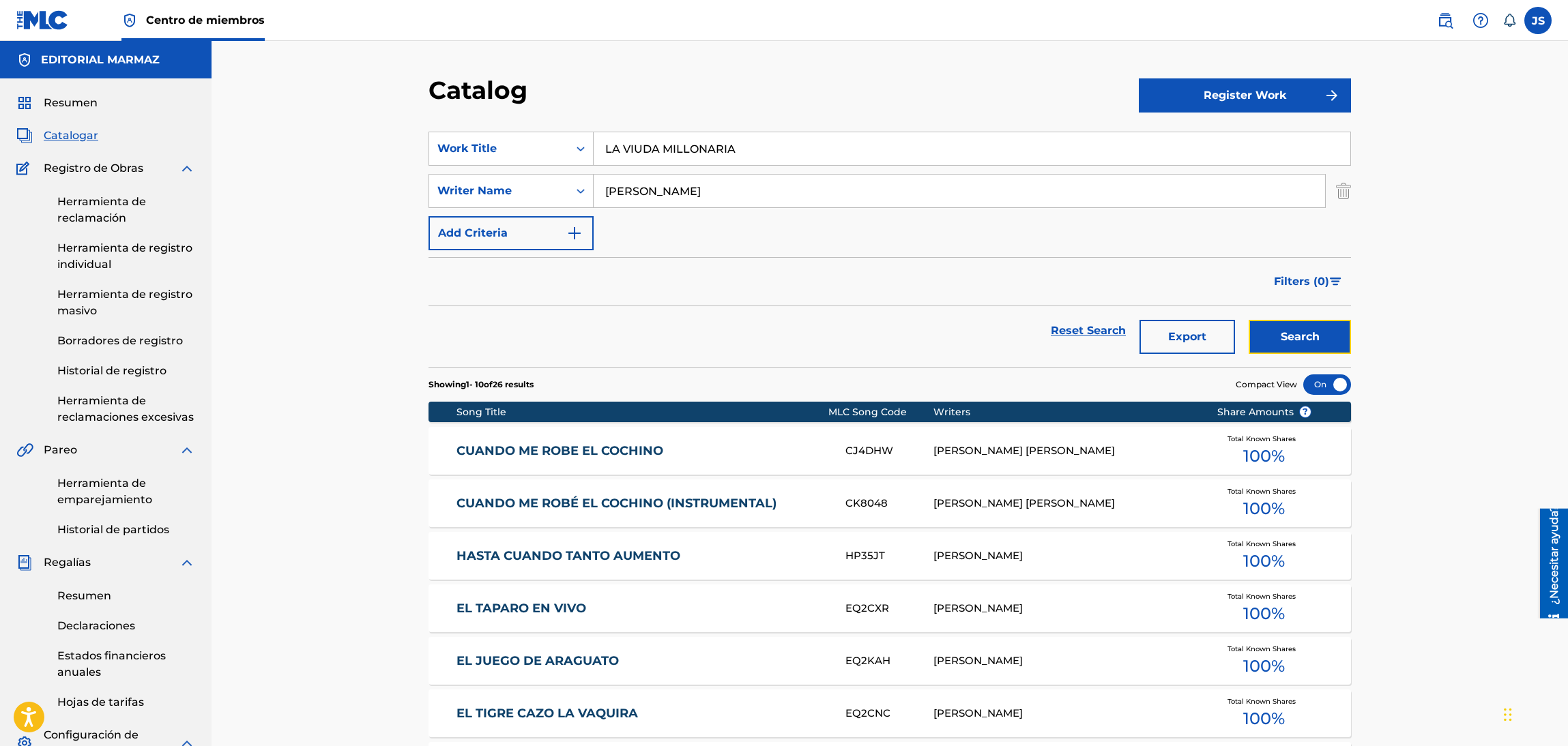
click at [1320, 343] on button "Search" at bounding box center [1300, 337] width 102 height 34
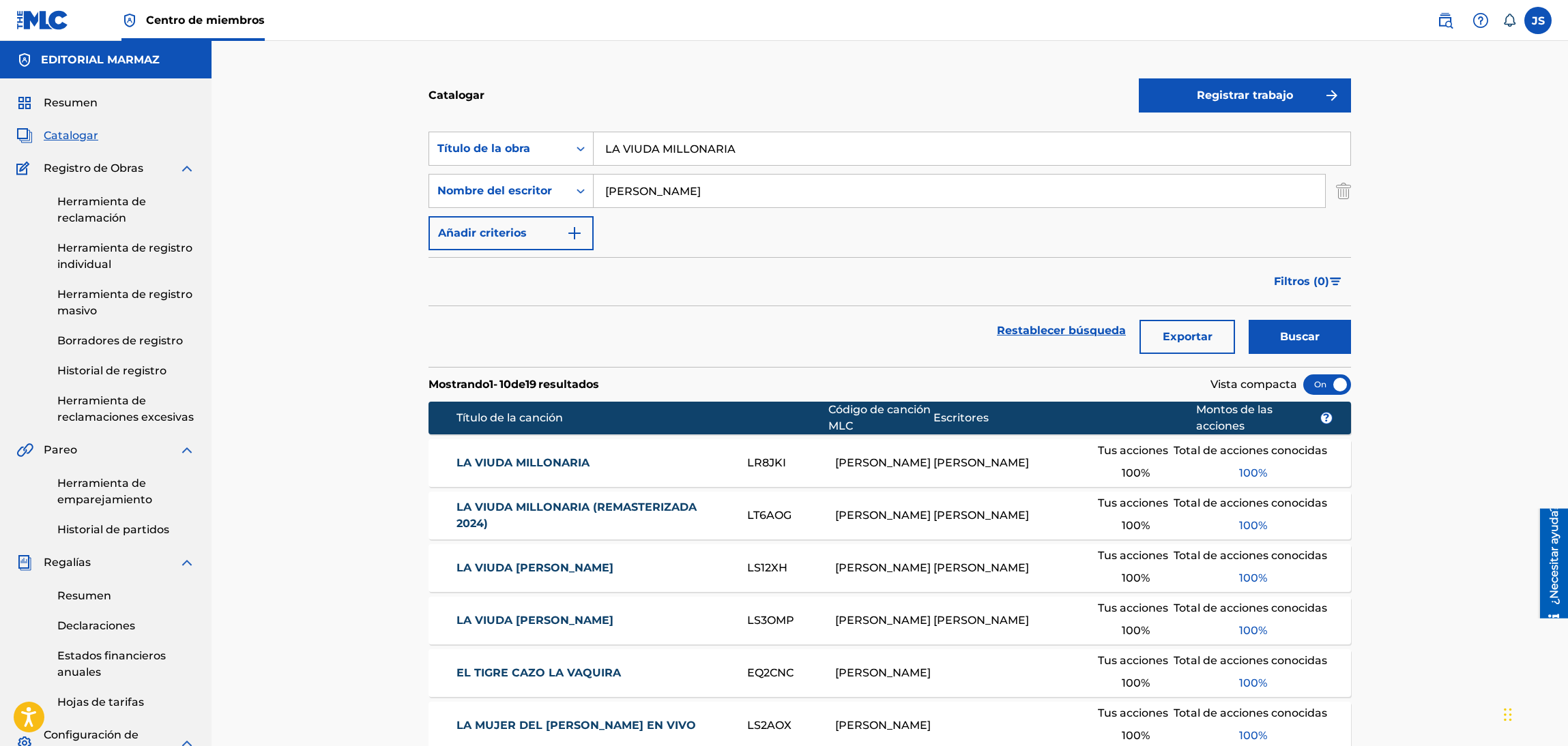
click at [553, 468] on link "LA VIUDA MILLONARIA" at bounding box center [592, 463] width 273 height 16
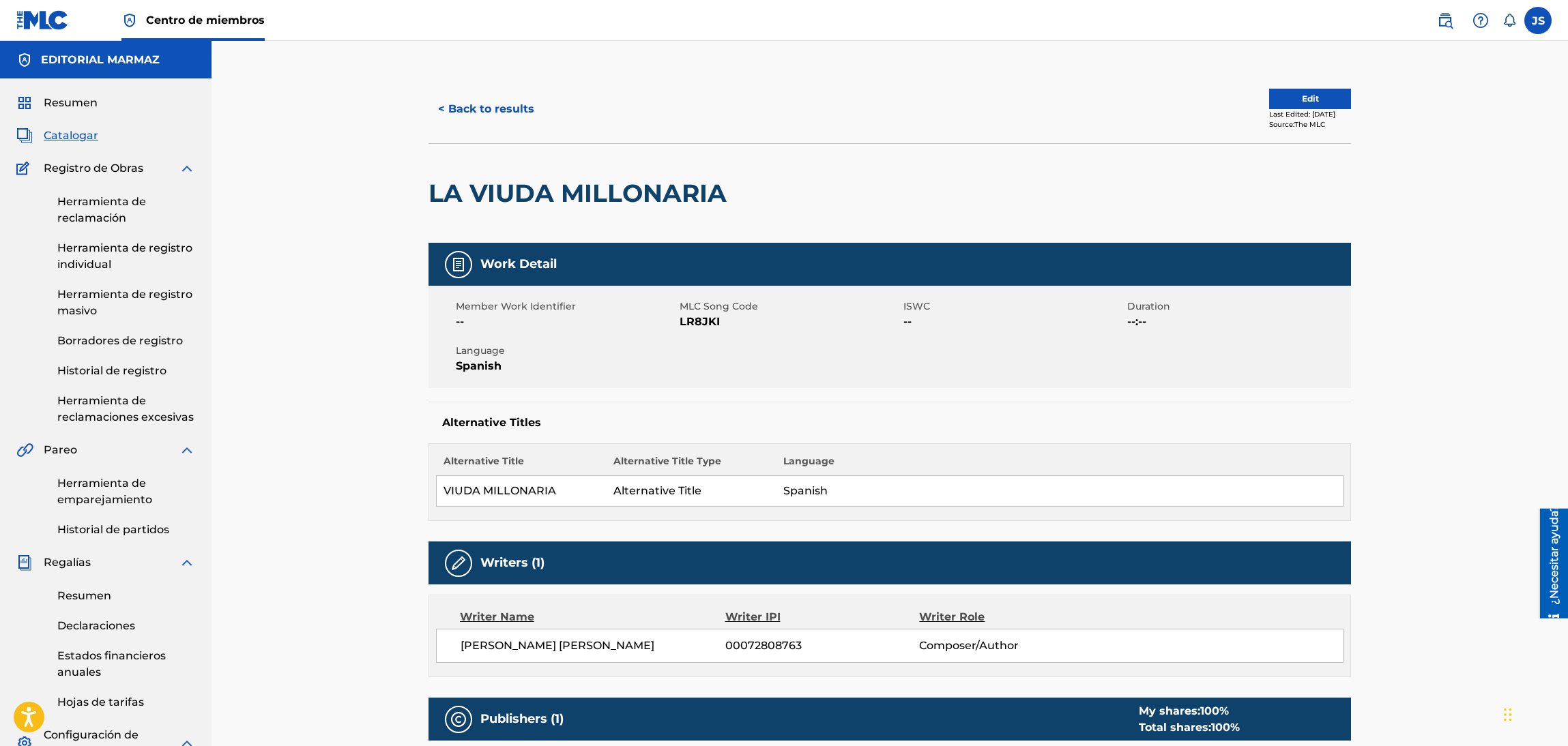
click at [697, 316] on span "LR8JKI" at bounding box center [789, 321] width 220 height 16
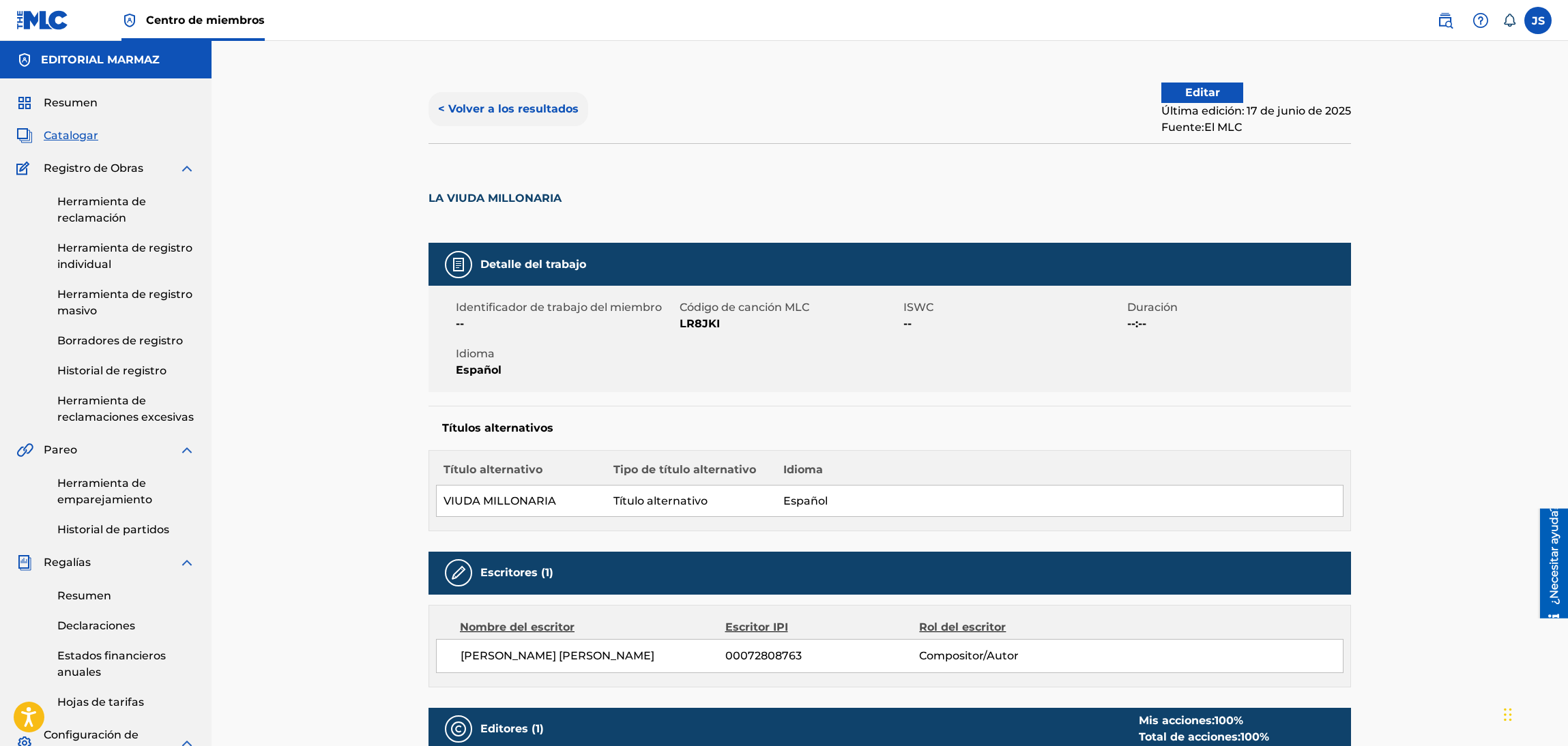
click at [527, 121] on button "< Volver a los resultados" at bounding box center [508, 109] width 159 height 34
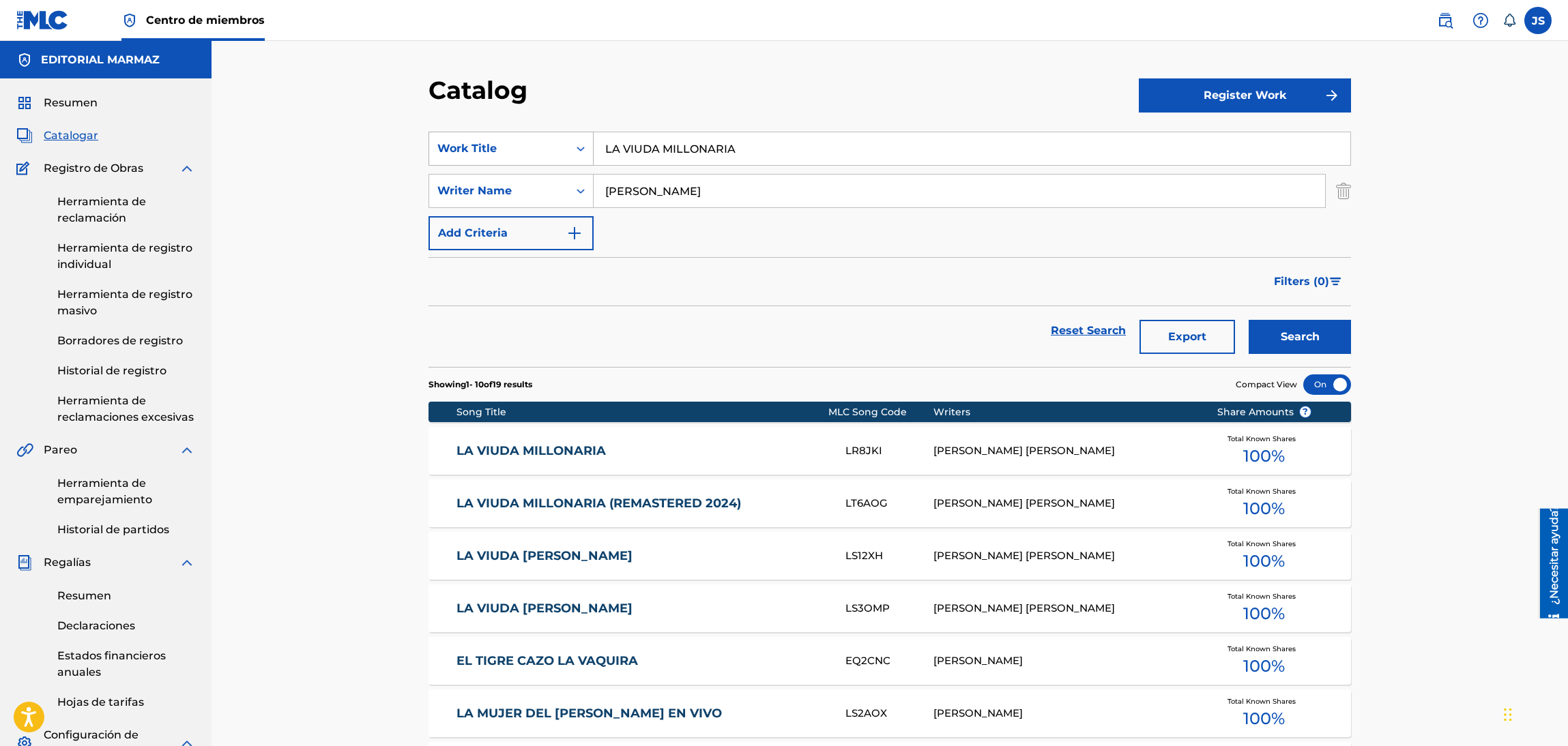
paste input "EL JUEGO DEL ARAGUATO"
click at [493, 137] on div "SearchWithCriteria93b5de38-62a4-4177-ab03-742c480f9f2b Work Title LA VIUDA MILL…" at bounding box center [890, 148] width 923 height 34
type input "EL JUEGO DEL ARAGUATO"
click at [868, 98] on div "Catalog" at bounding box center [784, 95] width 711 height 40
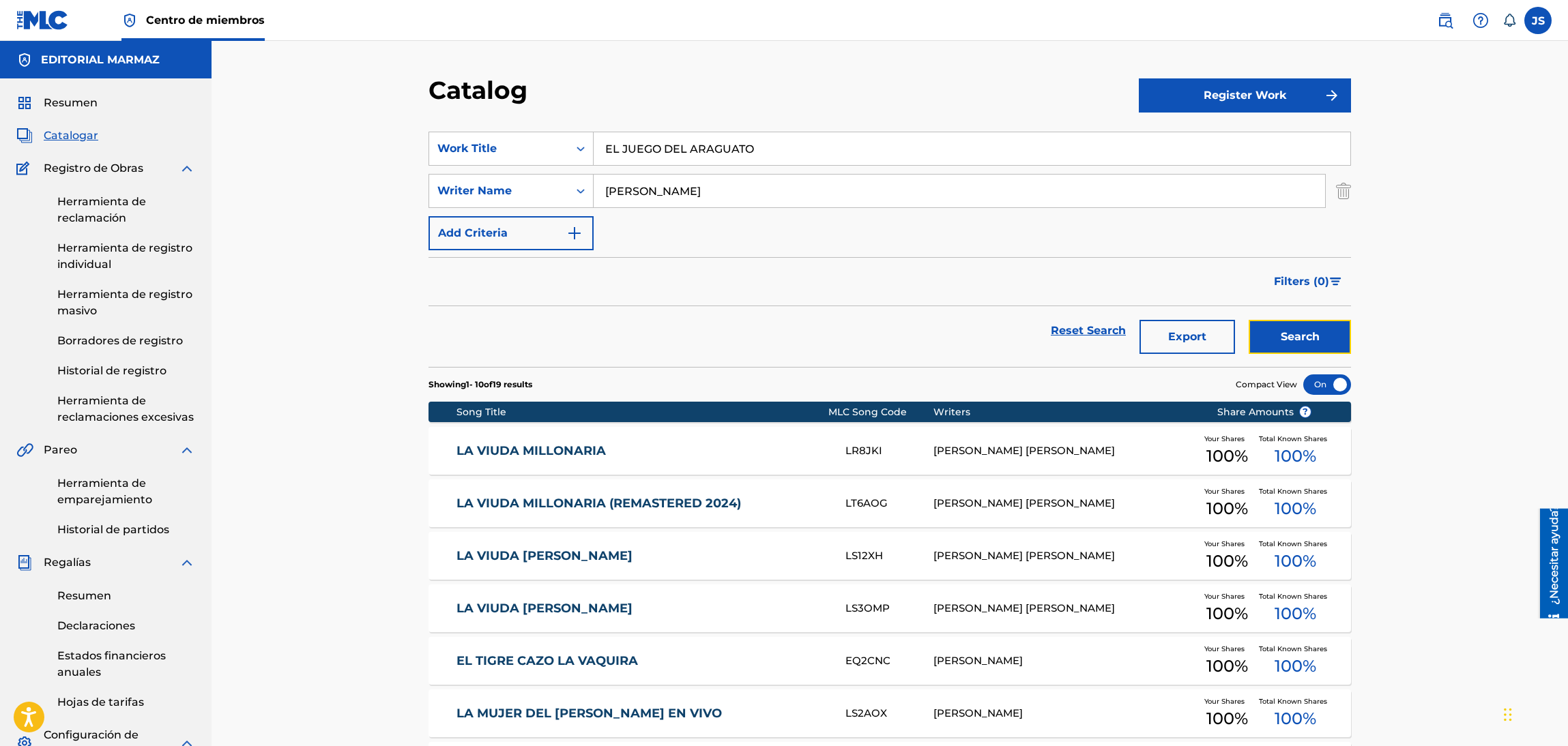
click at [1346, 347] on button "Search" at bounding box center [1300, 337] width 102 height 34
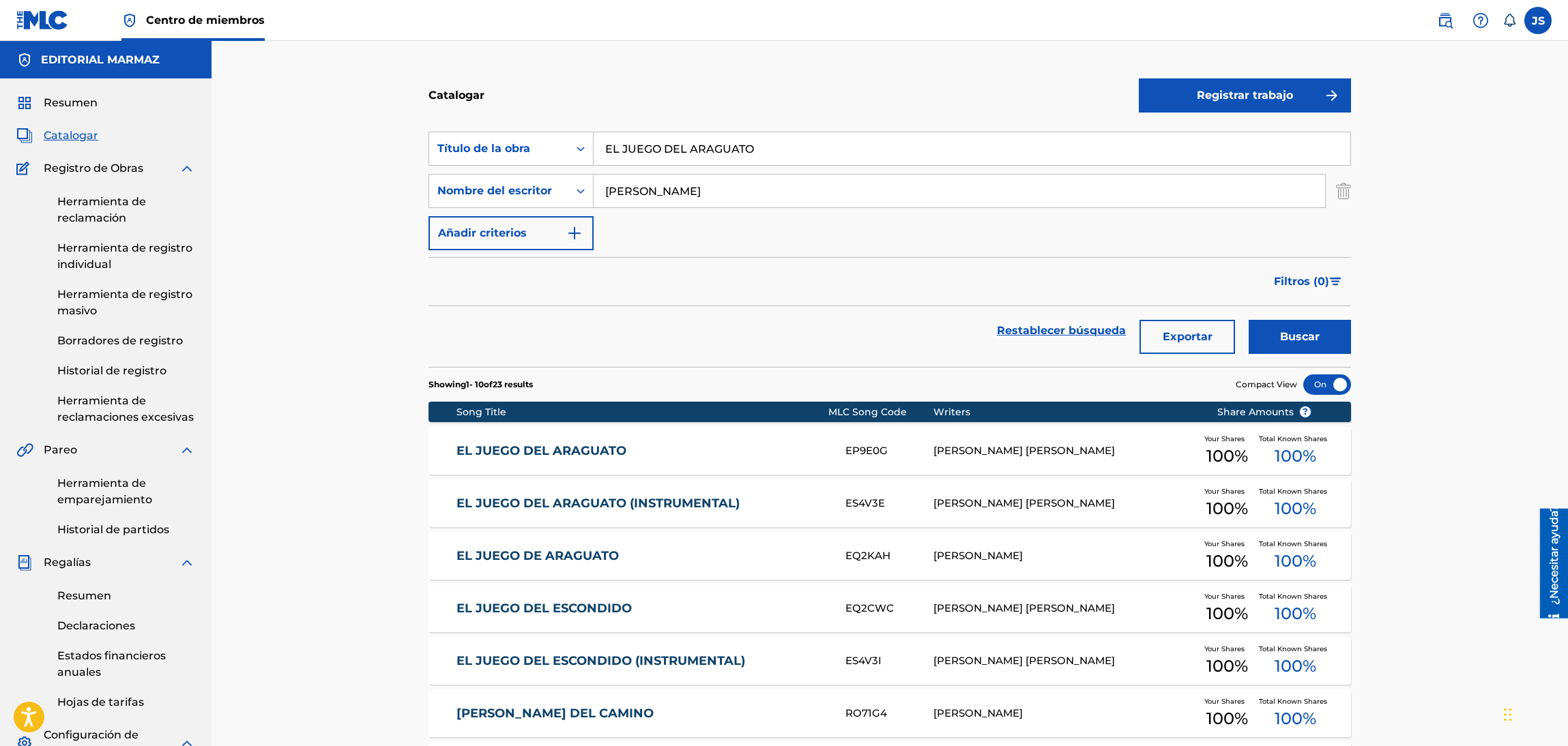
click at [597, 444] on link "EL JUEGO DEL ARAGUATO" at bounding box center [642, 451] width 371 height 15
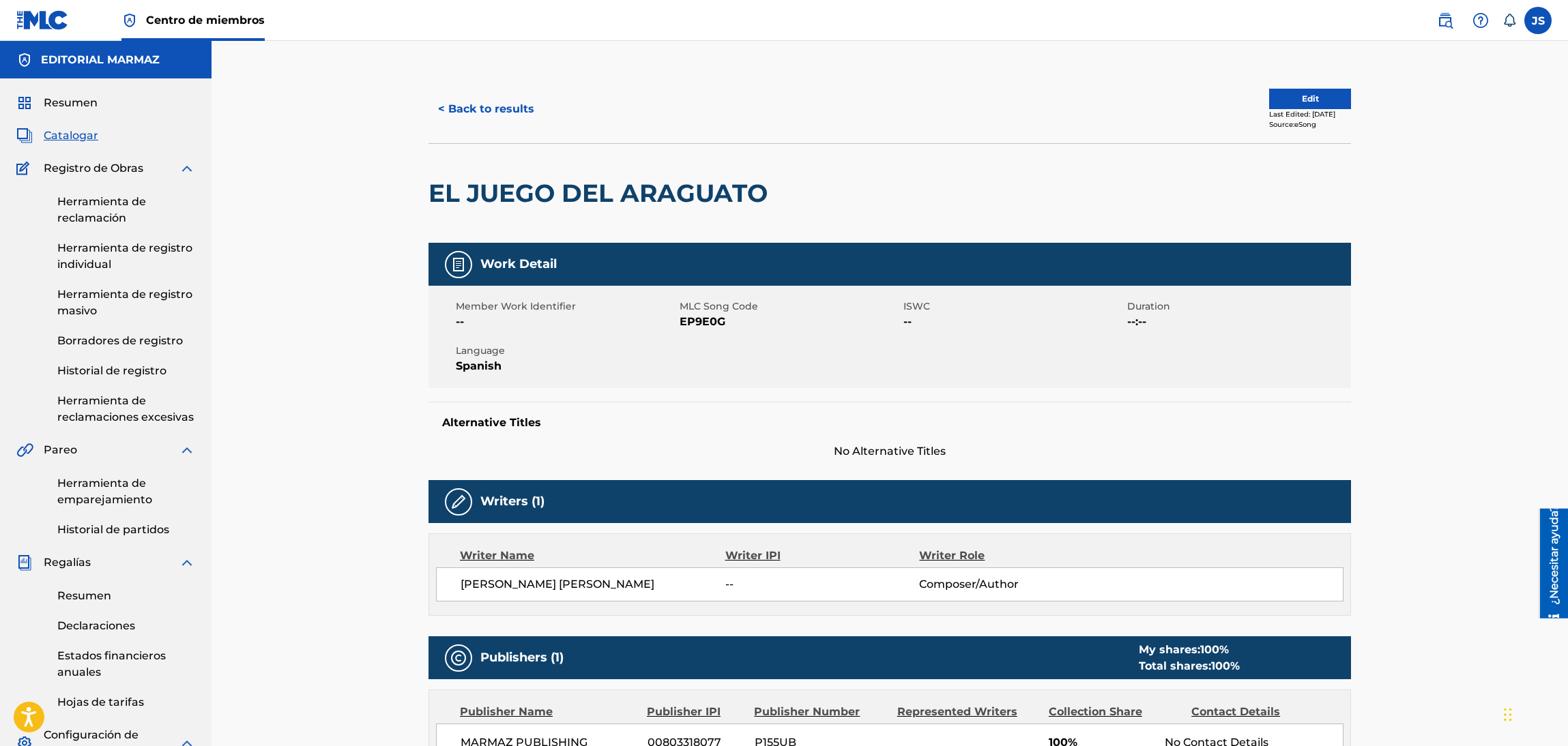
click at [703, 328] on span "EP9E0G" at bounding box center [789, 321] width 220 height 16
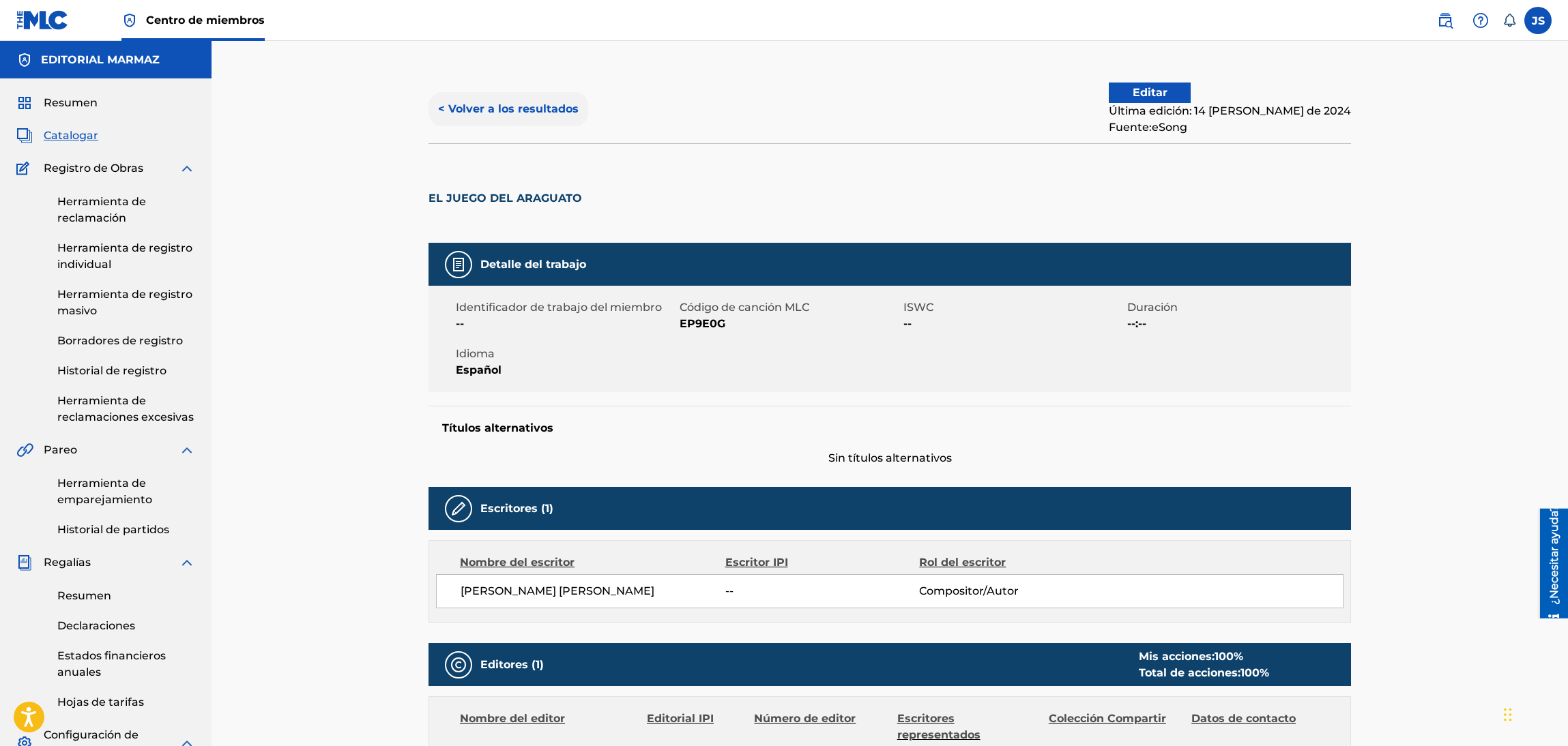
click at [525, 106] on font "< Volver a los resultados" at bounding box center [508, 109] width 140 height 13
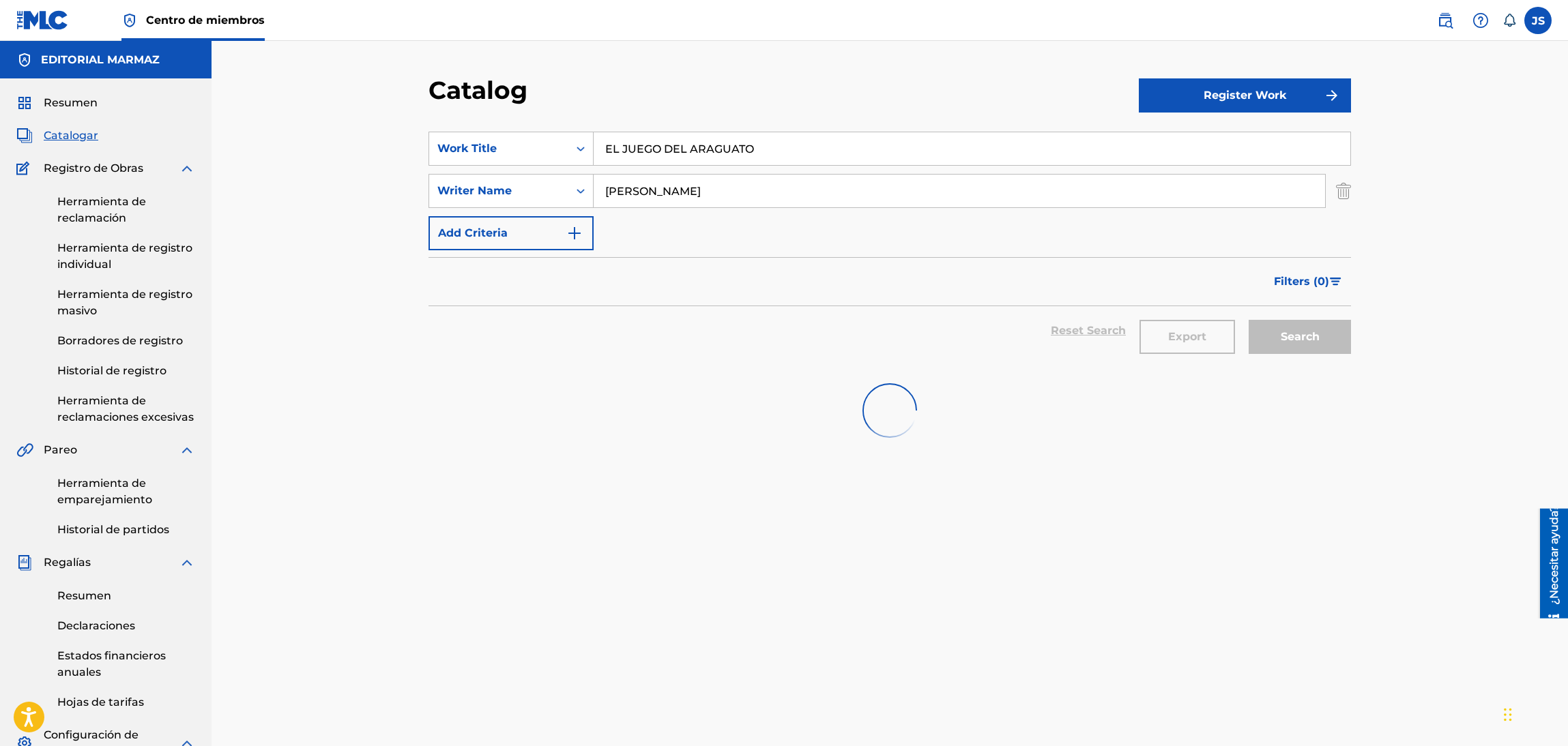
drag, startPoint x: 833, startPoint y: 190, endPoint x: 844, endPoint y: 159, distance: 32.9
click at [818, 188] on input "[PERSON_NAME]" at bounding box center [959, 191] width 731 height 33
click at [494, 138] on div "SearchWithCriteria93b5de38-62a4-4177-ab03-742c480f9f2b Work Title EL JUEGO DEL …" at bounding box center [890, 148] width 923 height 34
paste input "LA CULEBRA BEJUCA"
type input "LA CULEBRA BEJUCA"
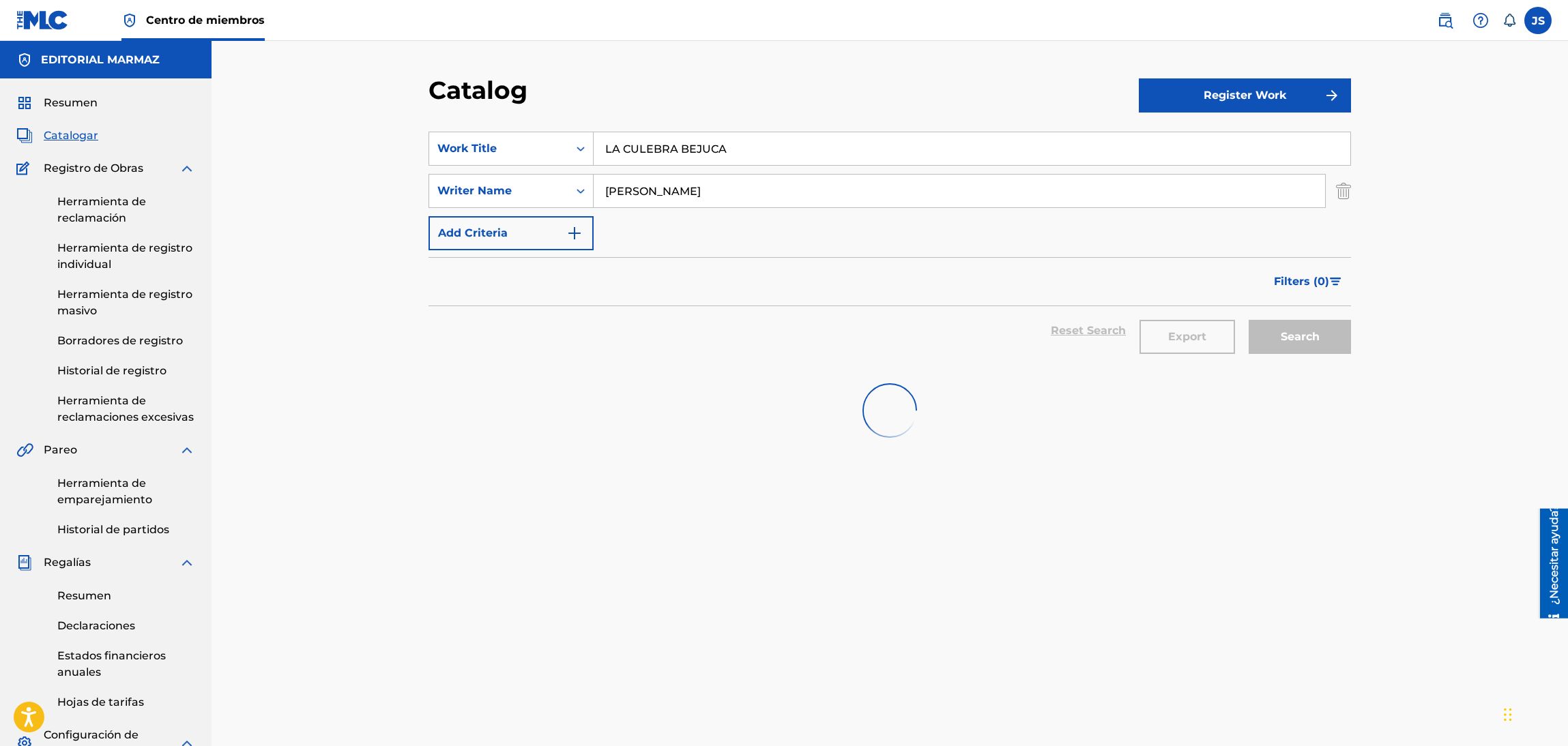
click at [874, 87] on div "Catalog" at bounding box center [784, 95] width 711 height 40
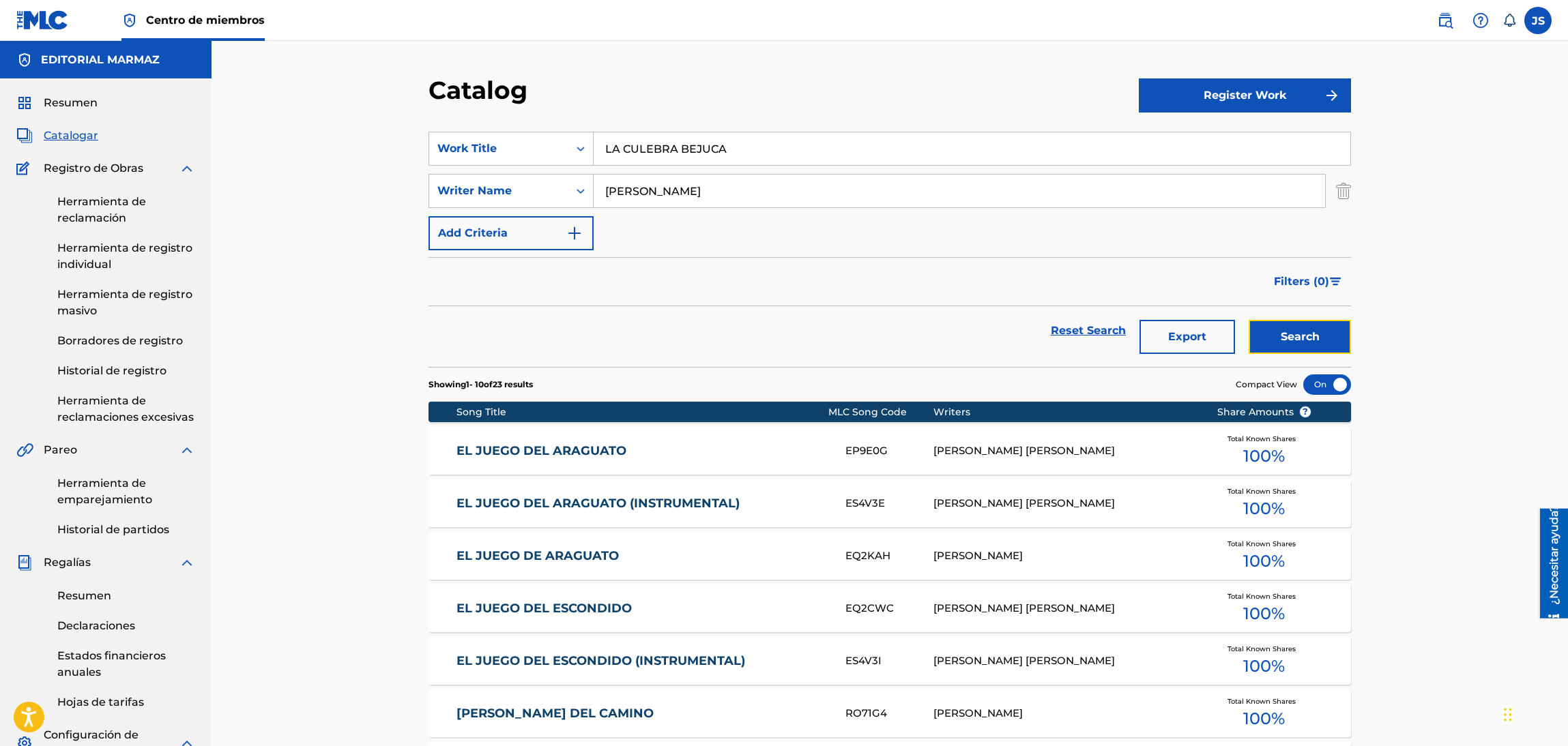
click at [1296, 330] on button "Search" at bounding box center [1300, 337] width 102 height 34
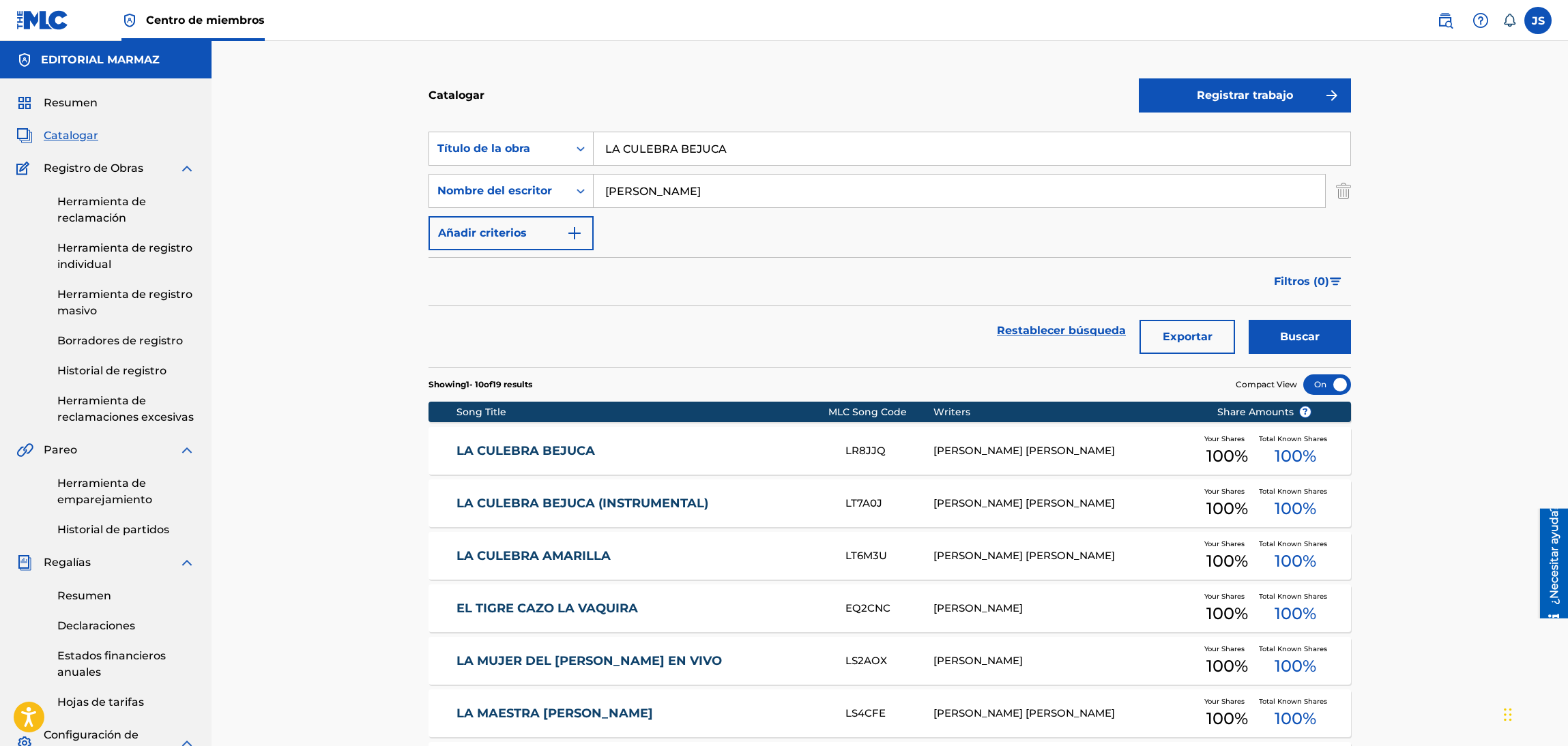
click at [512, 437] on div "LA CULEBRA BEJUCA LR8JJQ [PERSON_NAME] [PERSON_NAME] Your Shares 100 % Total Kn…" at bounding box center [890, 450] width 923 height 47
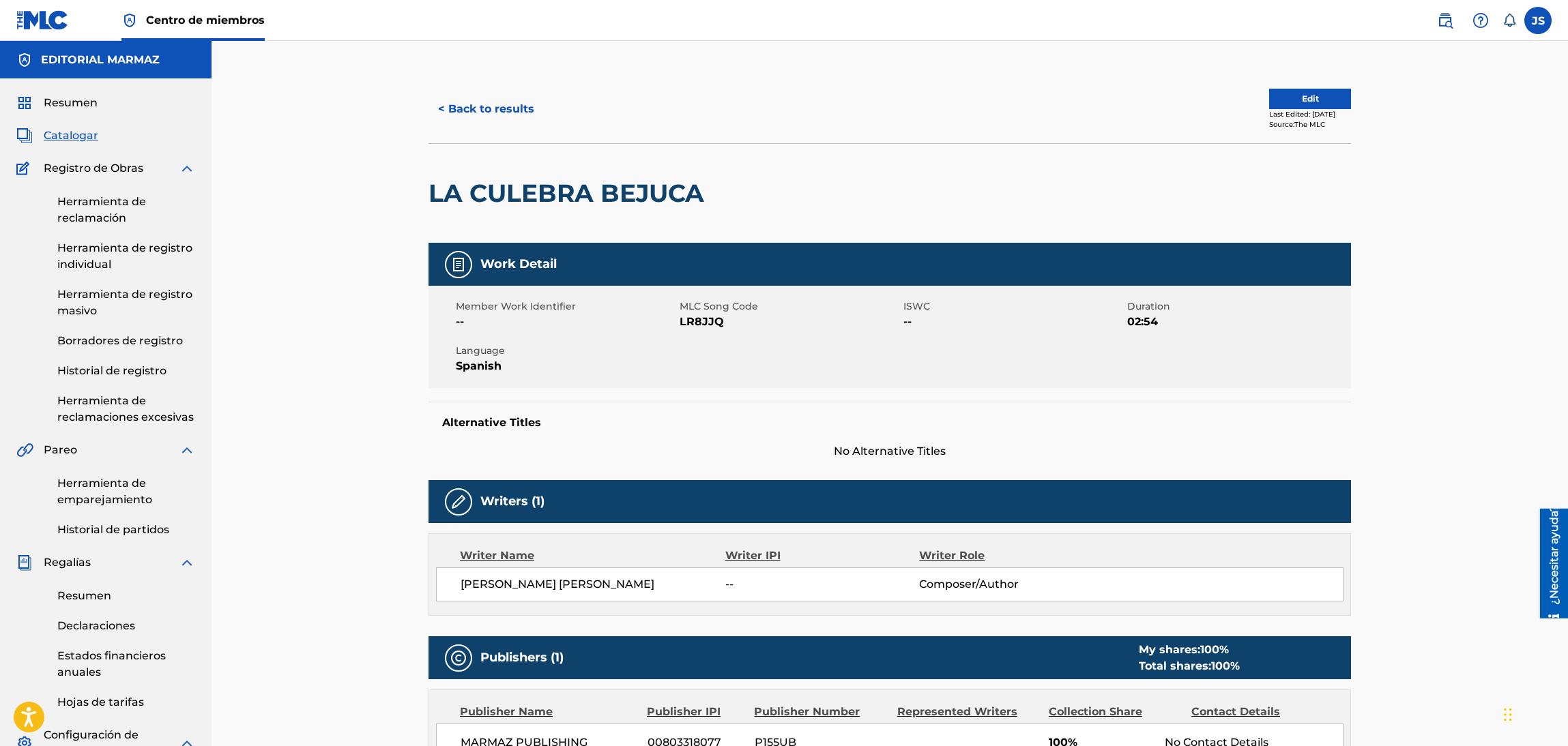
click at [711, 329] on span "LR8JJQ" at bounding box center [789, 321] width 220 height 16
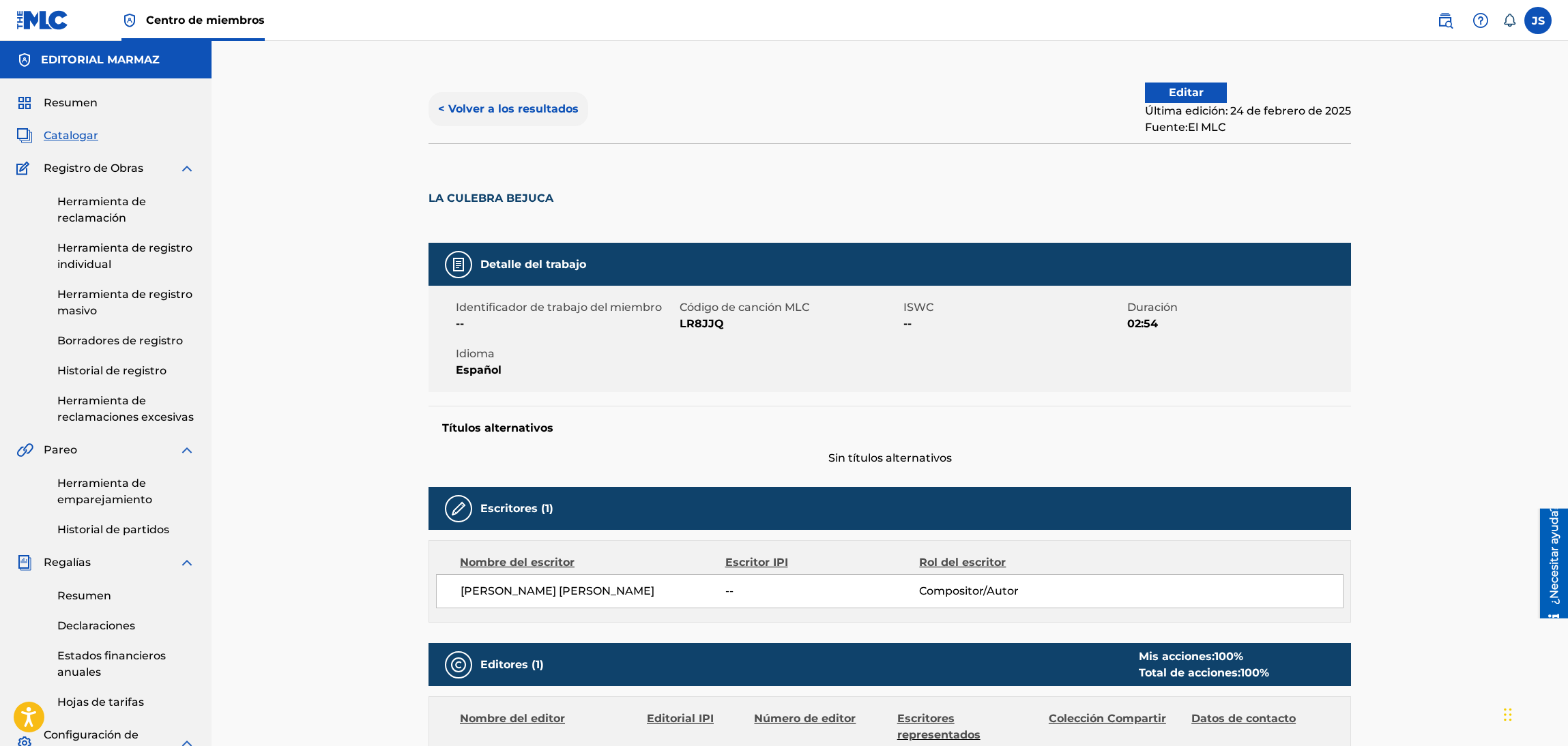
click at [501, 107] on font "< Volver a los resultados" at bounding box center [508, 109] width 140 height 13
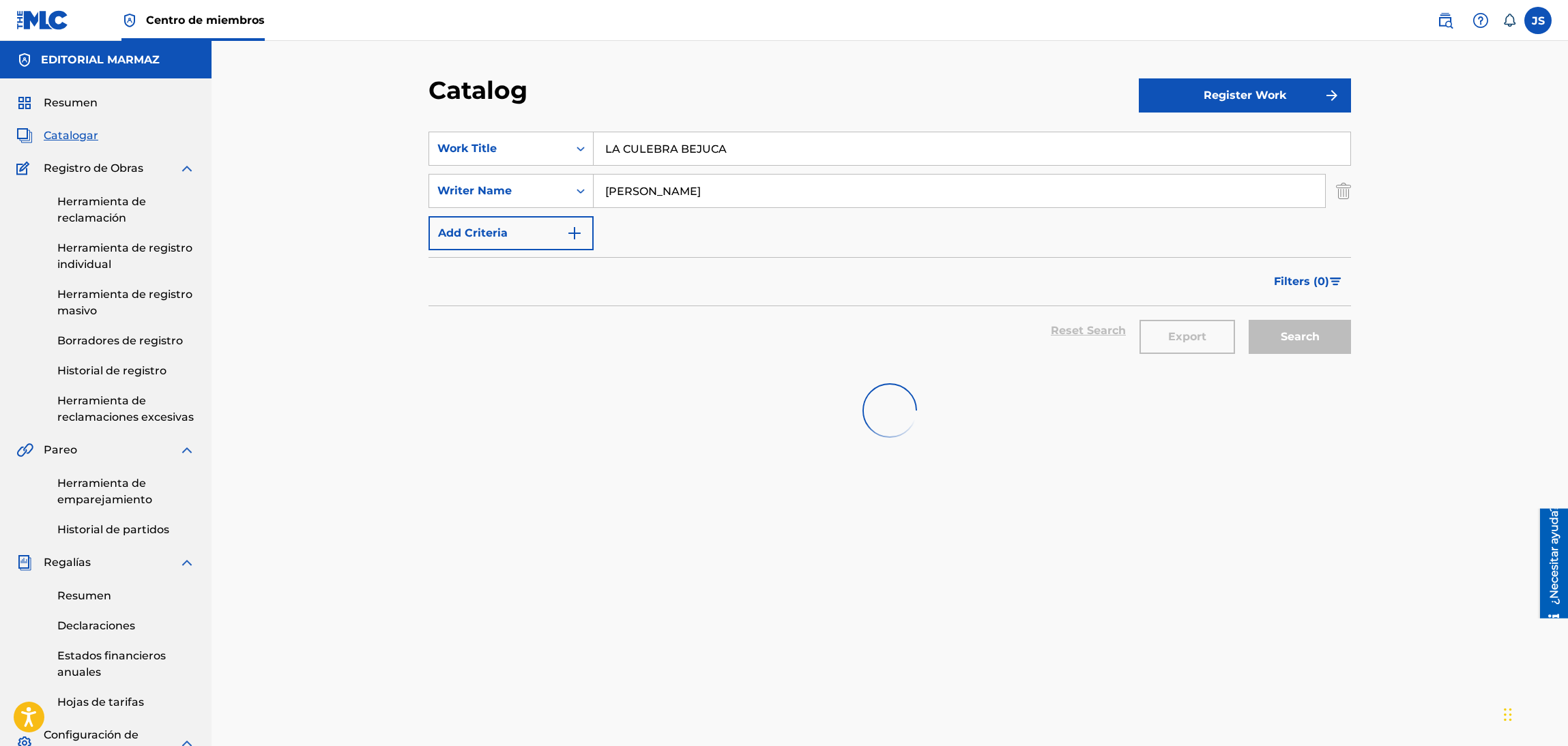
click at [510, 112] on div "Catalog Register Work SearchWithCriteria93b5de38-62a4-4177-ab03-742c480f9f2b Wo…" at bounding box center [890, 527] width 955 height 904
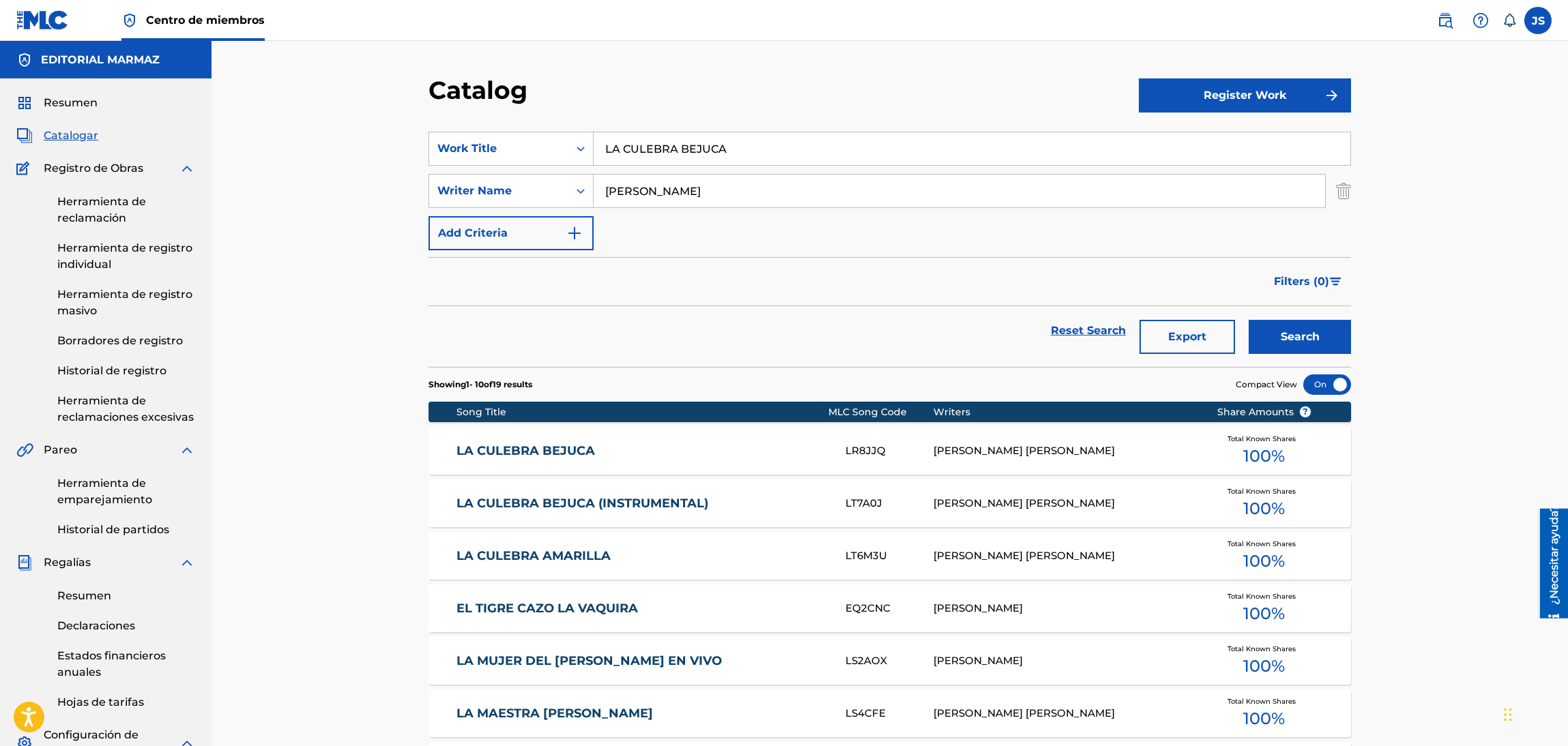
paste input "EL PADRINO CELOSO"
type input "EL PADRINO CELOSO"
click at [803, 81] on div "Catalog" at bounding box center [784, 95] width 711 height 40
click at [1305, 335] on button "Search" at bounding box center [1300, 337] width 102 height 34
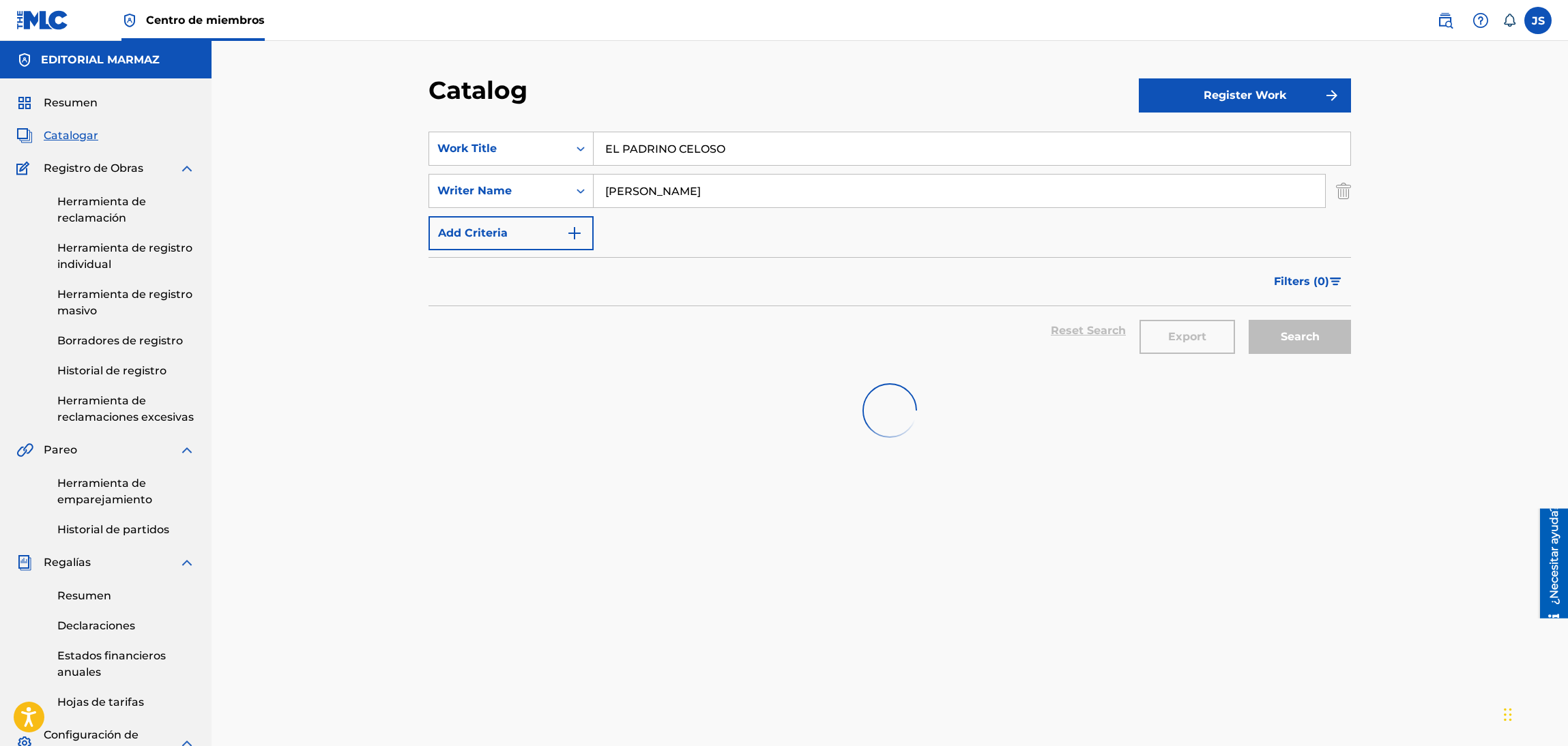
scroll to position [297, 0]
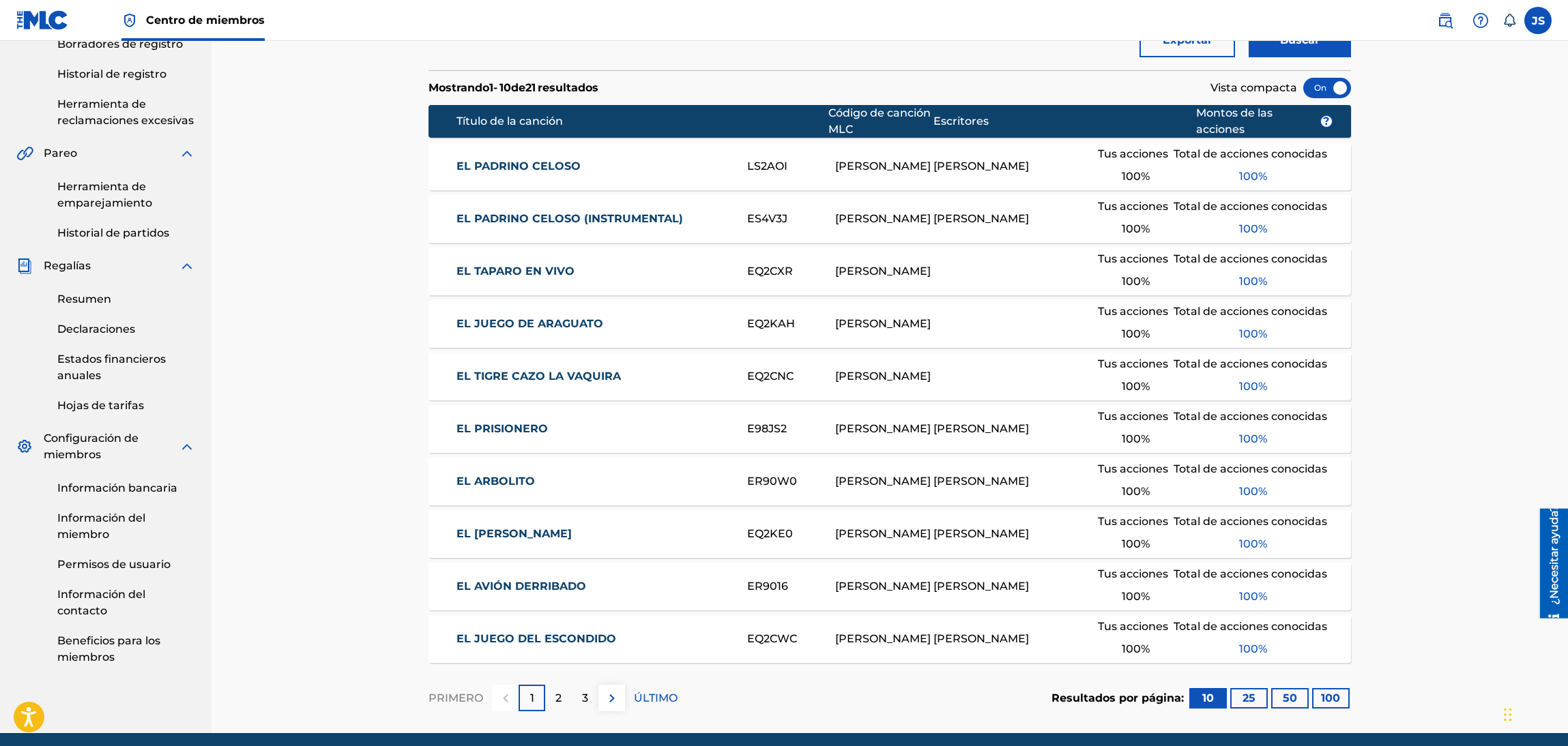
click at [548, 160] on font "EL PADRINO CELOSO" at bounding box center [518, 166] width 124 height 13
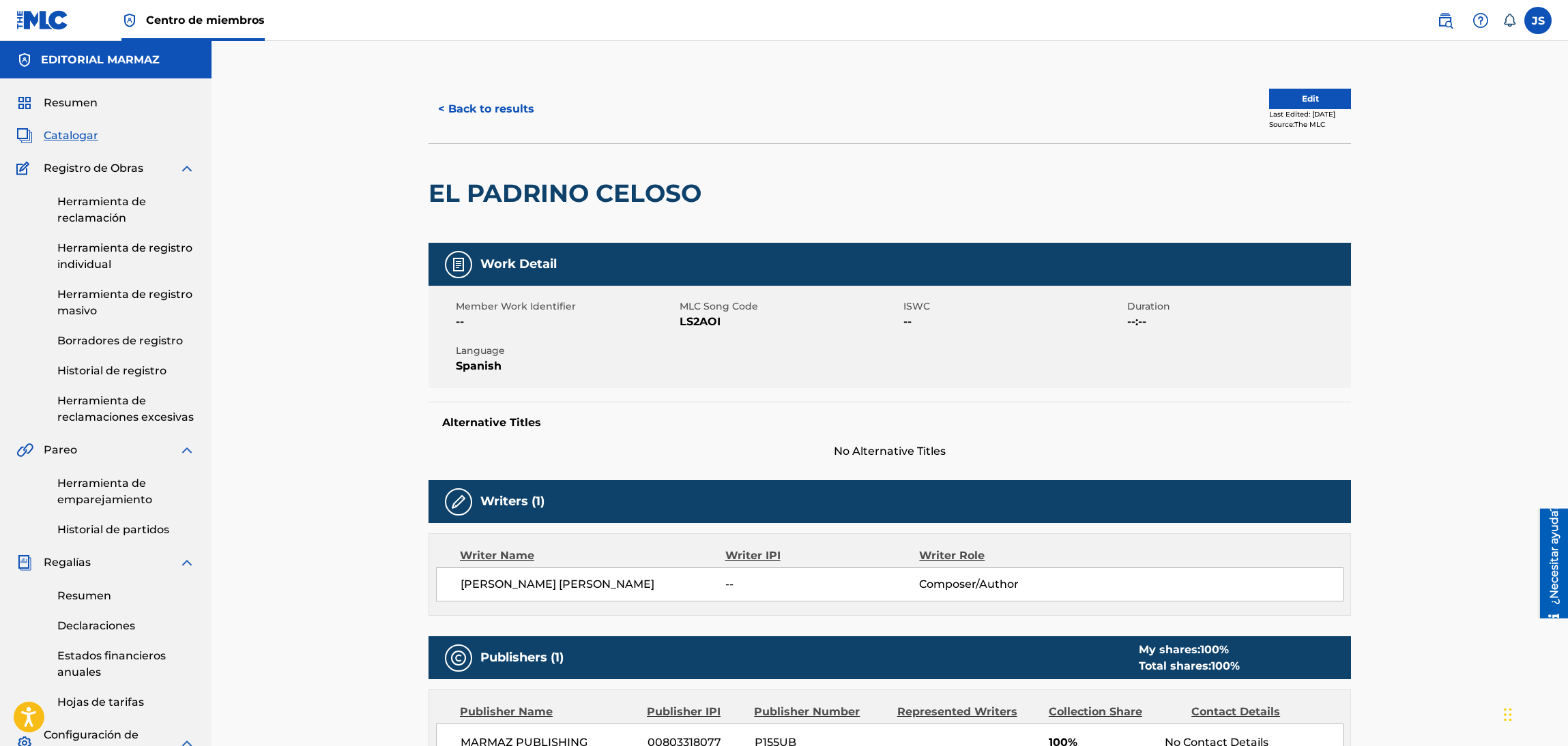
click at [707, 312] on span "MLC Song Code" at bounding box center [789, 307] width 220 height 15
click at [711, 316] on span "LS2AOI" at bounding box center [789, 321] width 220 height 16
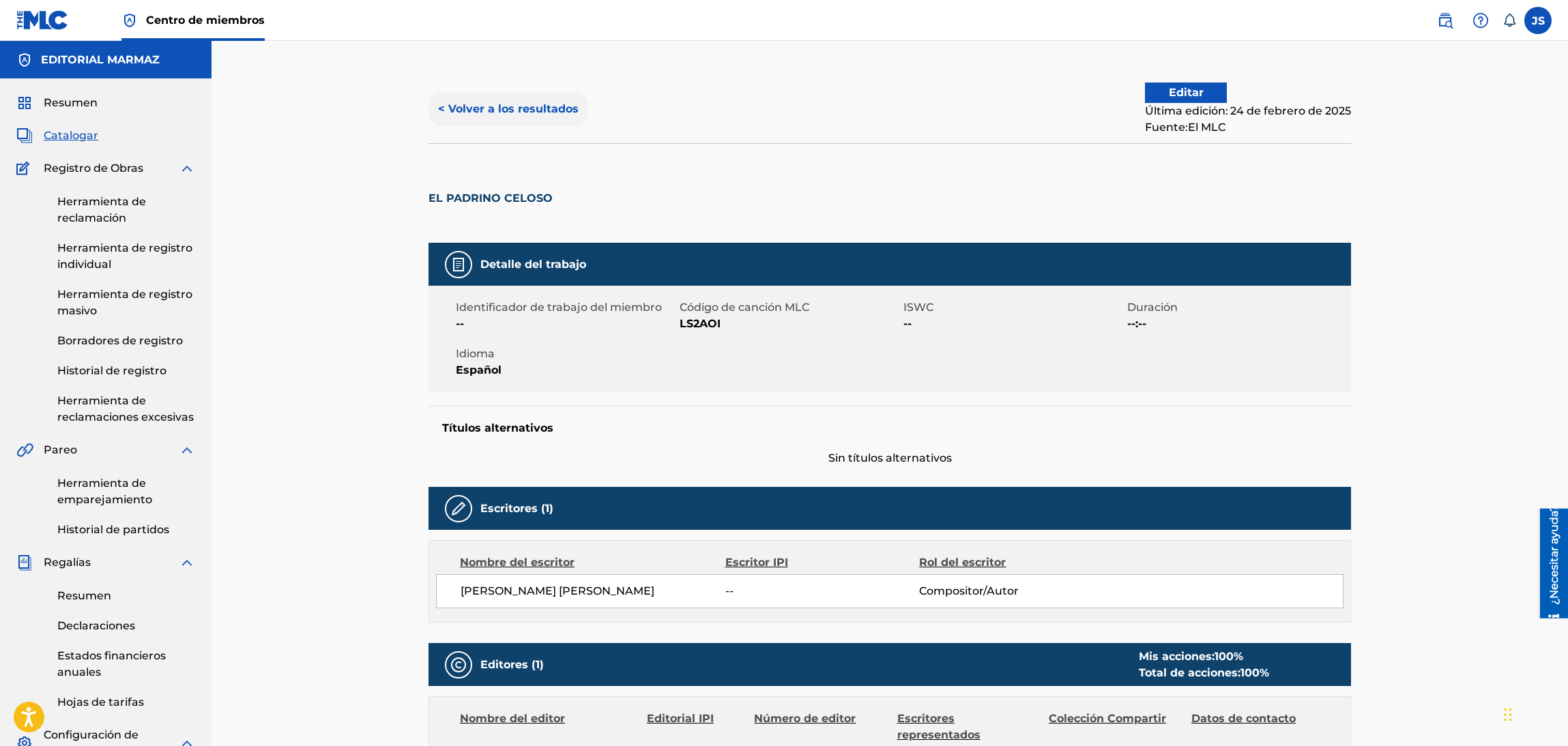
click at [541, 121] on button "< Volver a los resultados" at bounding box center [508, 109] width 159 height 34
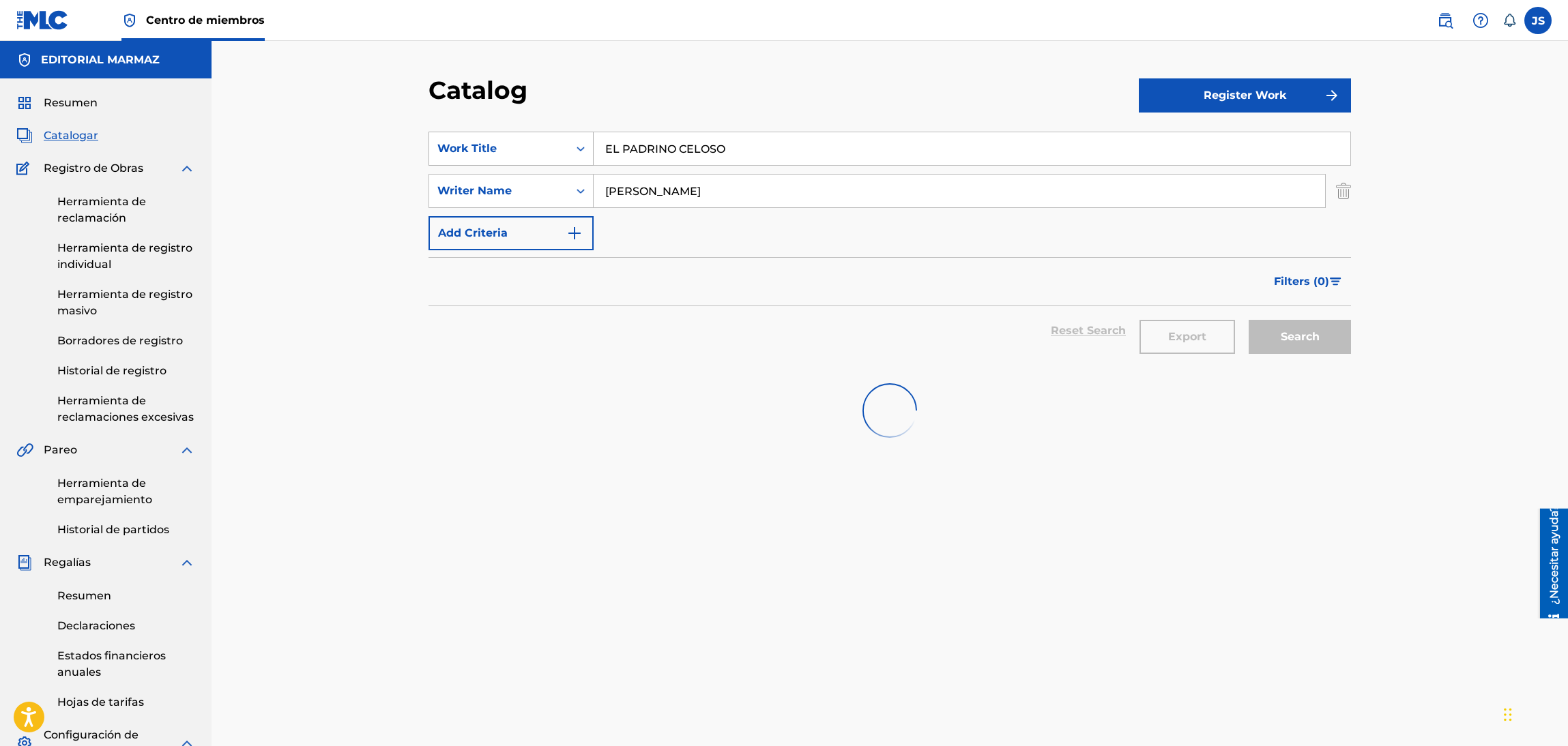
click at [497, 137] on div "SearchWithCriteria93b5de38-62a4-4177-ab03-742c480f9f2b Work Title EL PADRINO CE…" at bounding box center [890, 148] width 923 height 34
paste input "LA TUERTA [PERSON_NAME]"
type input "LA TUERTA [PERSON_NAME]"
click at [811, 95] on div "Catalog" at bounding box center [784, 95] width 711 height 40
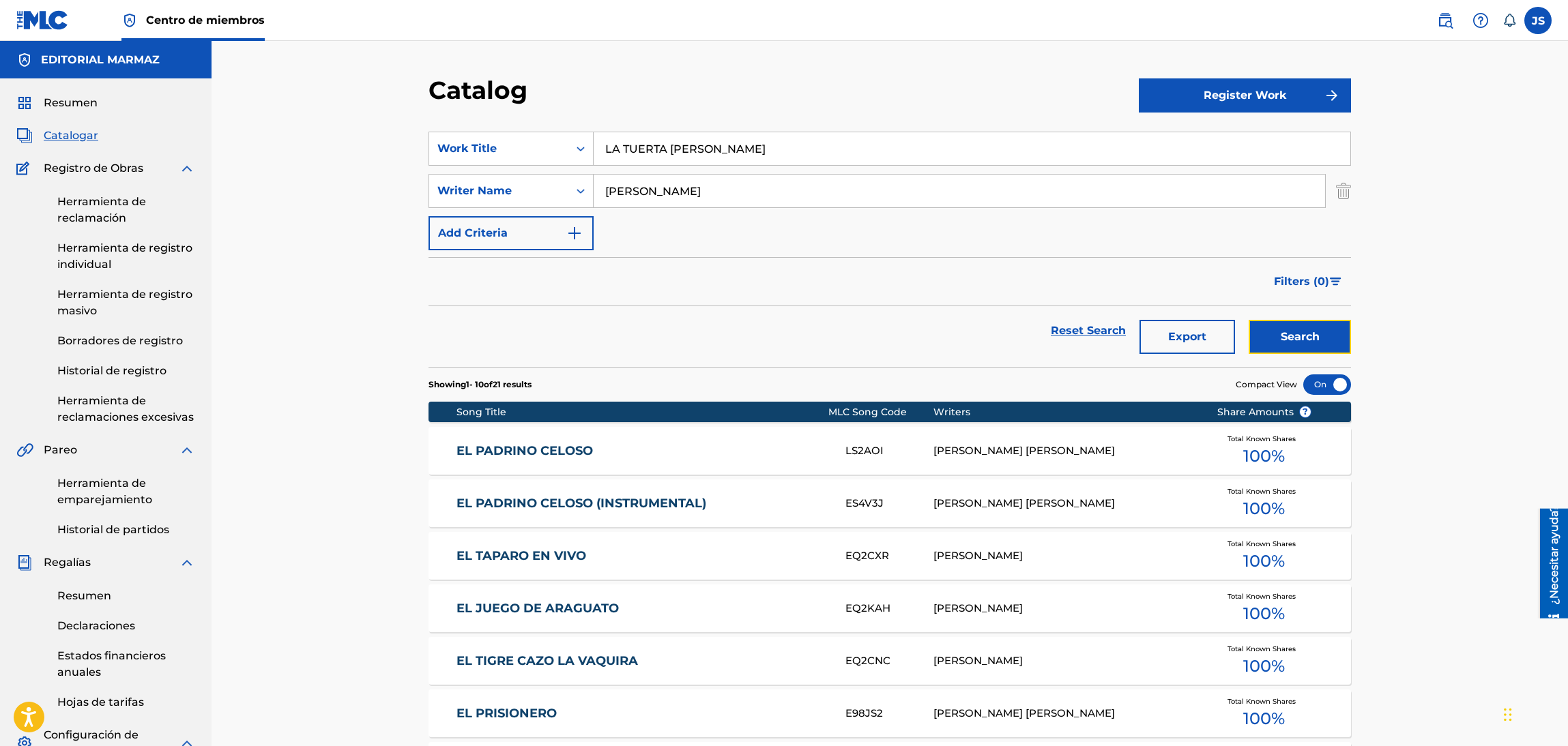
click at [1287, 336] on button "Search" at bounding box center [1300, 337] width 102 height 34
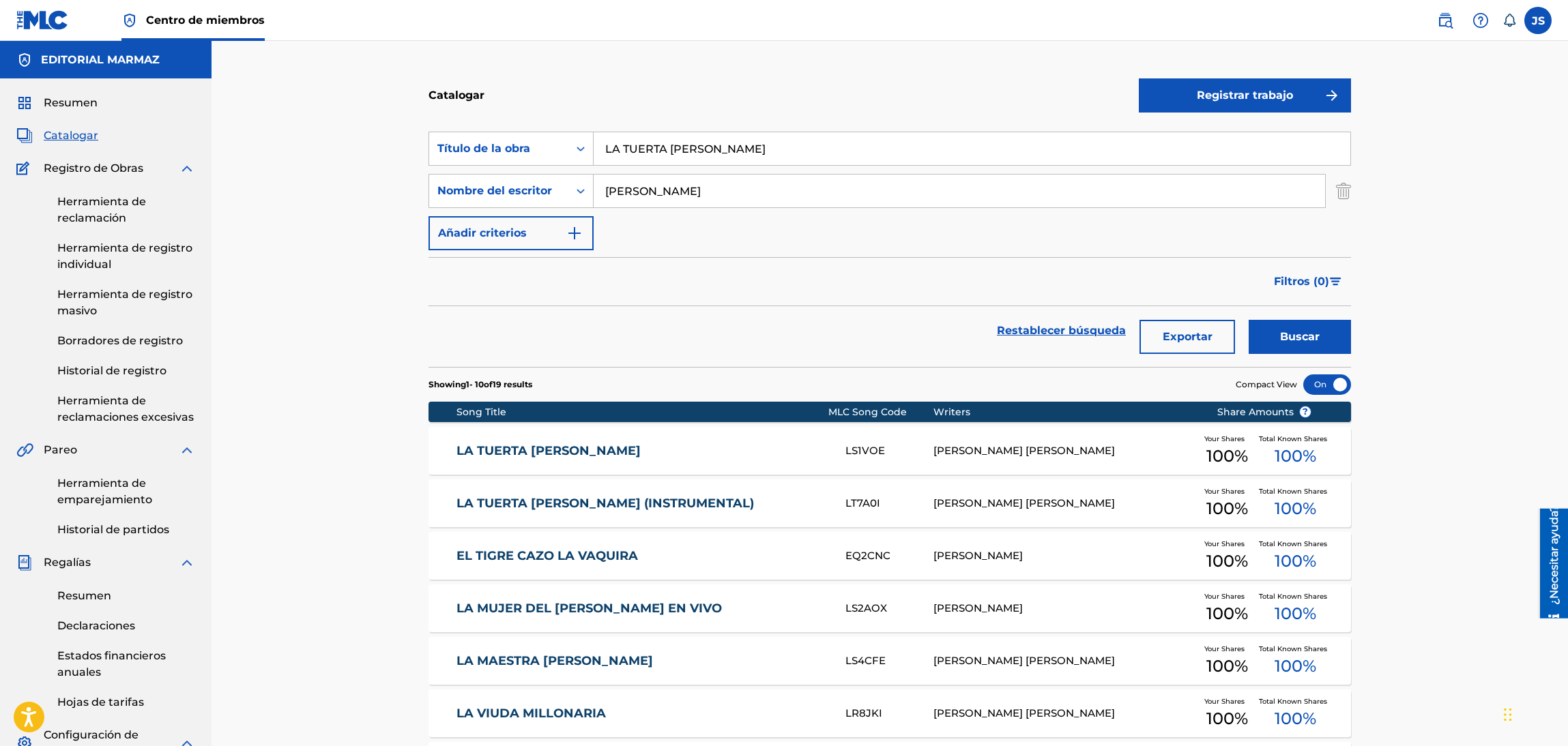
click at [599, 446] on link "LA TUERTA [PERSON_NAME]" at bounding box center [642, 451] width 371 height 15
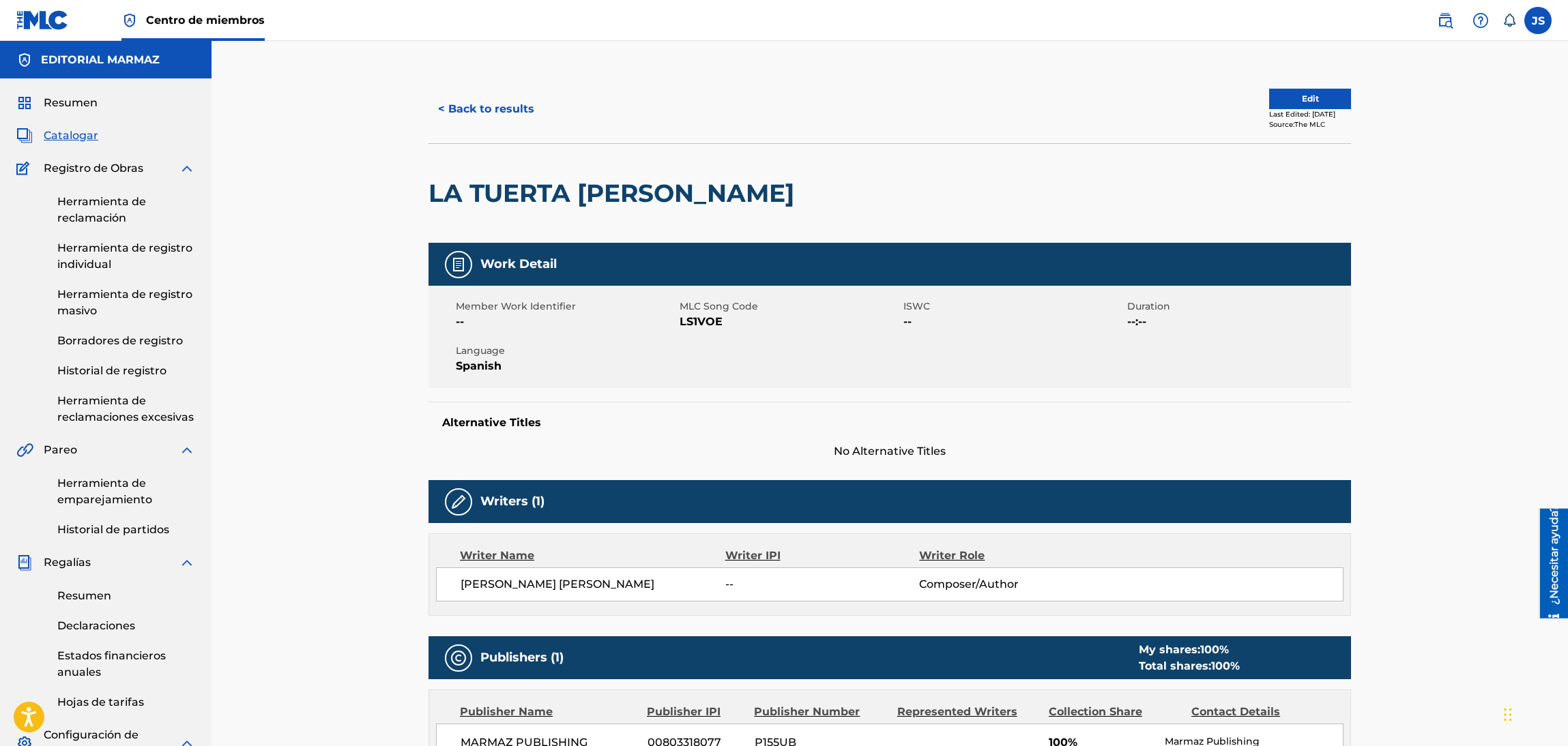
click at [686, 315] on span "LS1VOE" at bounding box center [789, 321] width 220 height 16
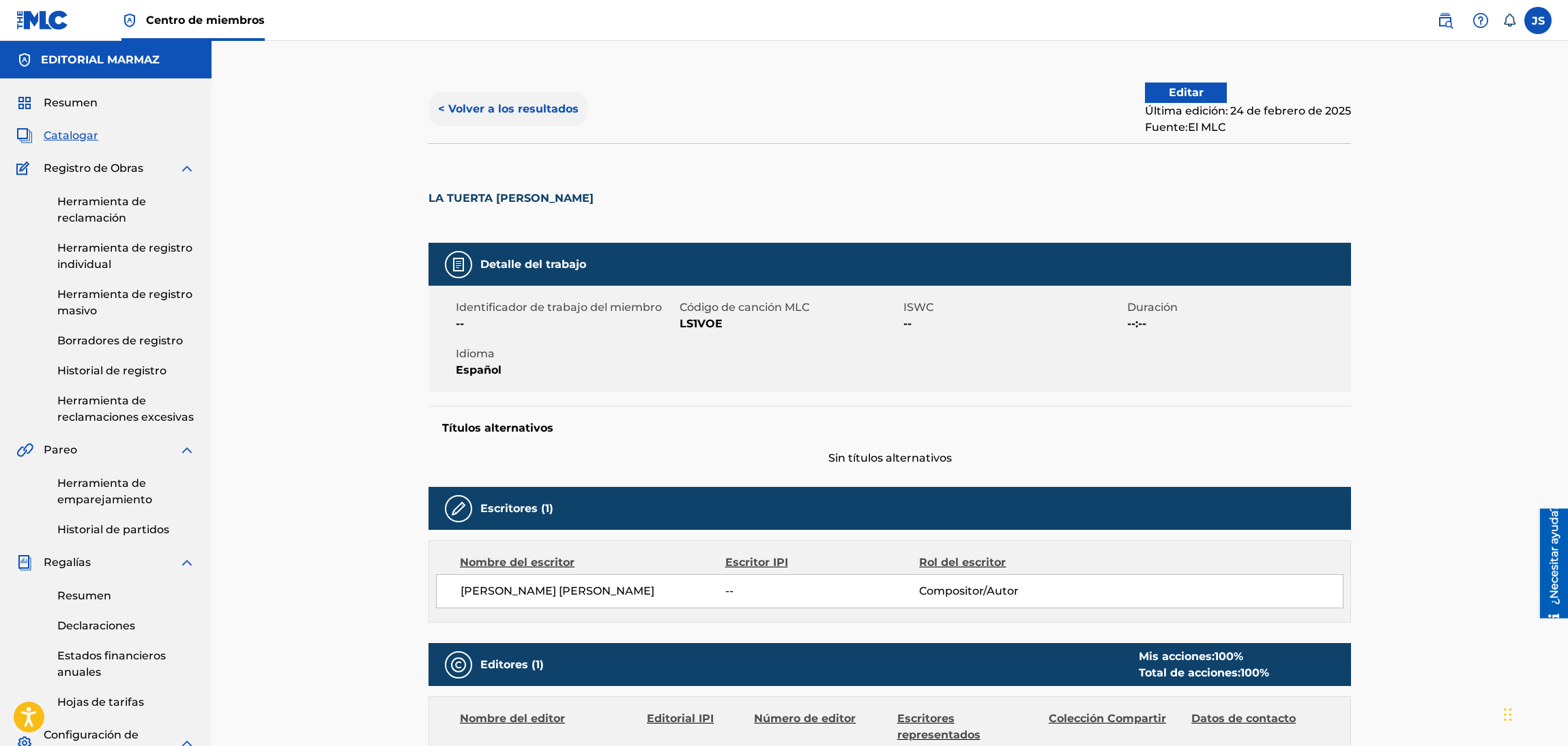
click at [506, 104] on font "< Volver a los resultados" at bounding box center [508, 109] width 140 height 13
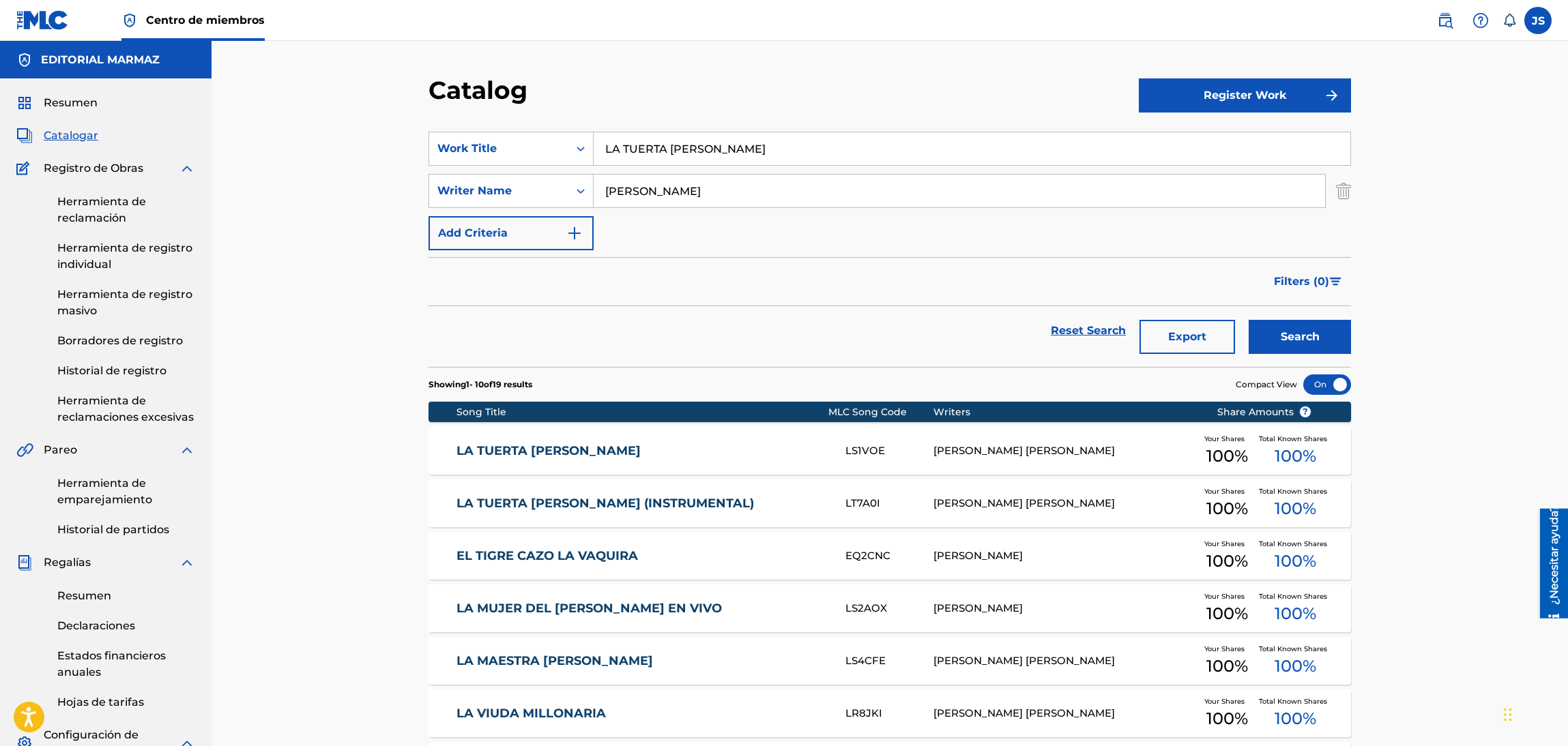
click at [607, 450] on link "LA TUERTA [PERSON_NAME]" at bounding box center [642, 451] width 371 height 15
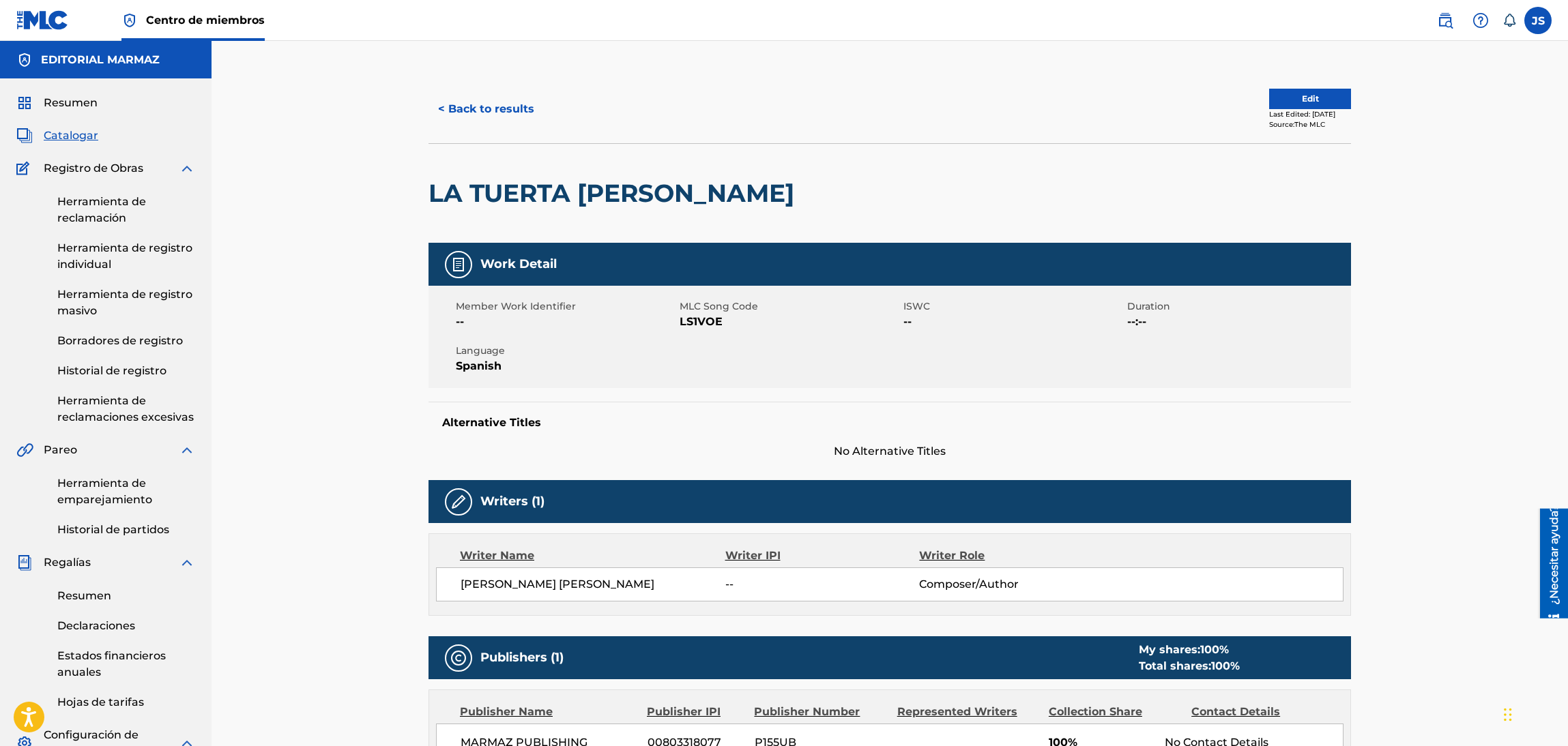
scroll to position [205, 0]
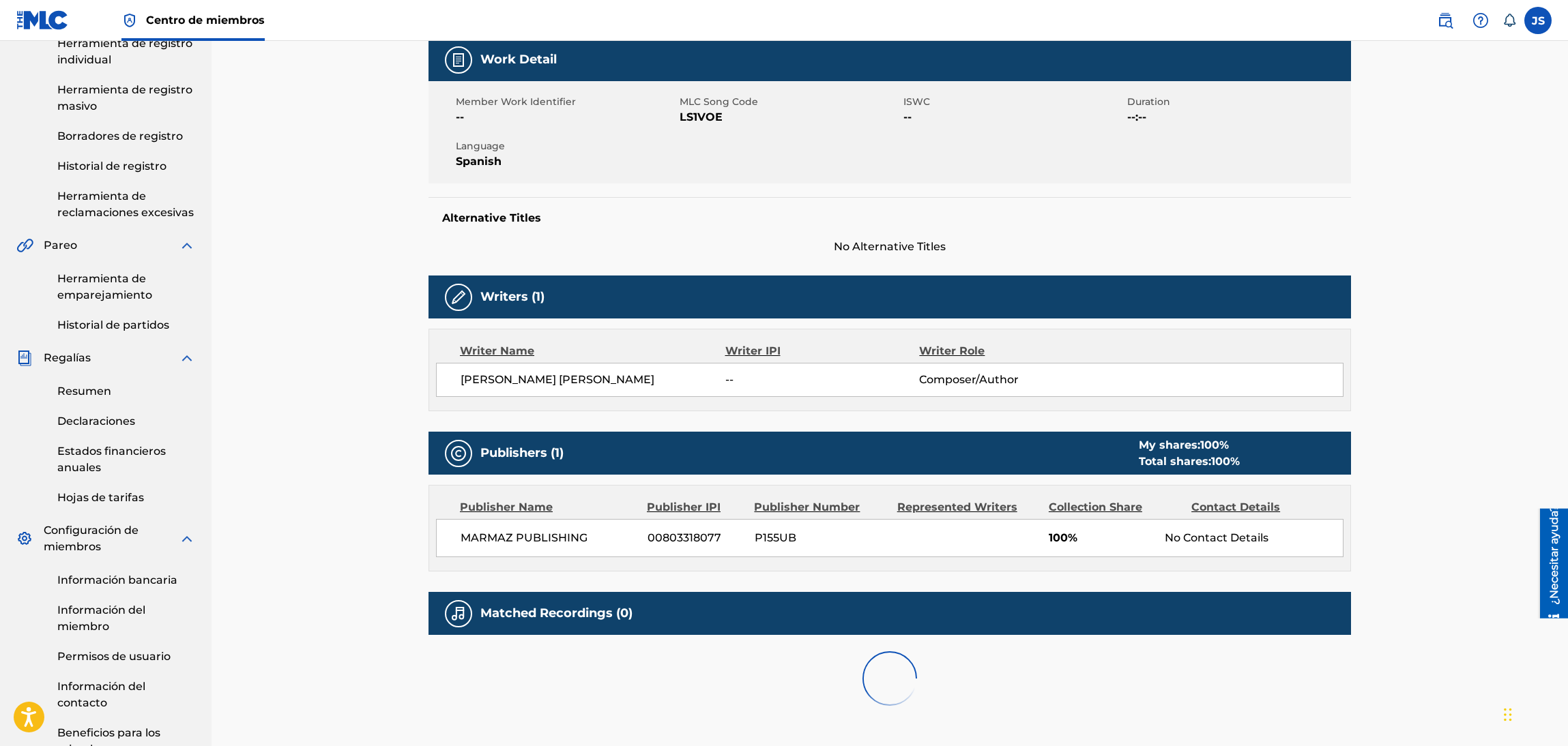
drag, startPoint x: 711, startPoint y: 411, endPoint x: 697, endPoint y: 405, distance: 15.2
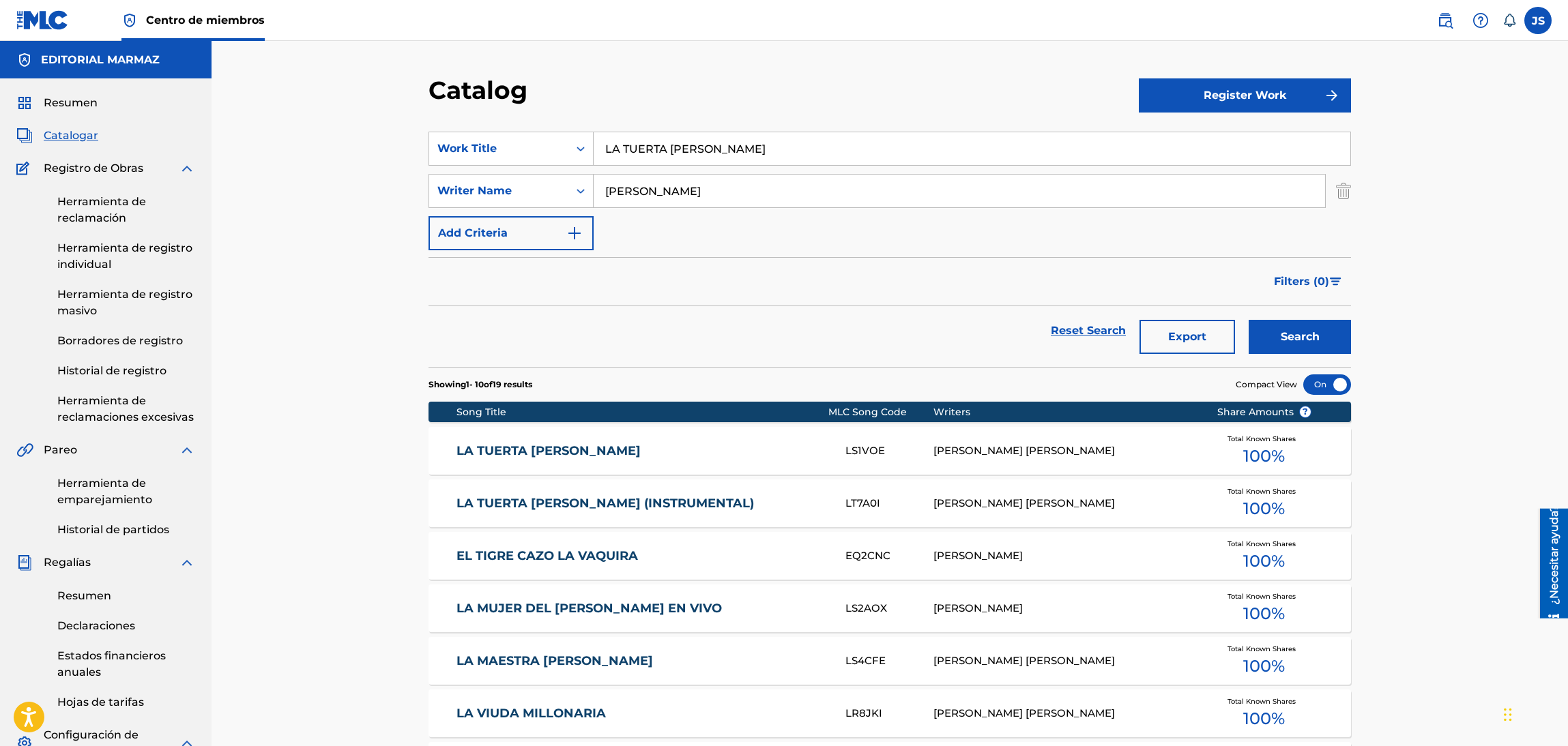
drag, startPoint x: 769, startPoint y: 148, endPoint x: 443, endPoint y: 129, distance: 326.6
click at [443, 129] on section "SearchWithCriteria93b5de38-62a4-4177-ab03-742c480f9f2b Work Title LA TUERTA [PE…" at bounding box center [890, 241] width 923 height 251
paste input "EL JUEGO DEL ESCONDIDO"
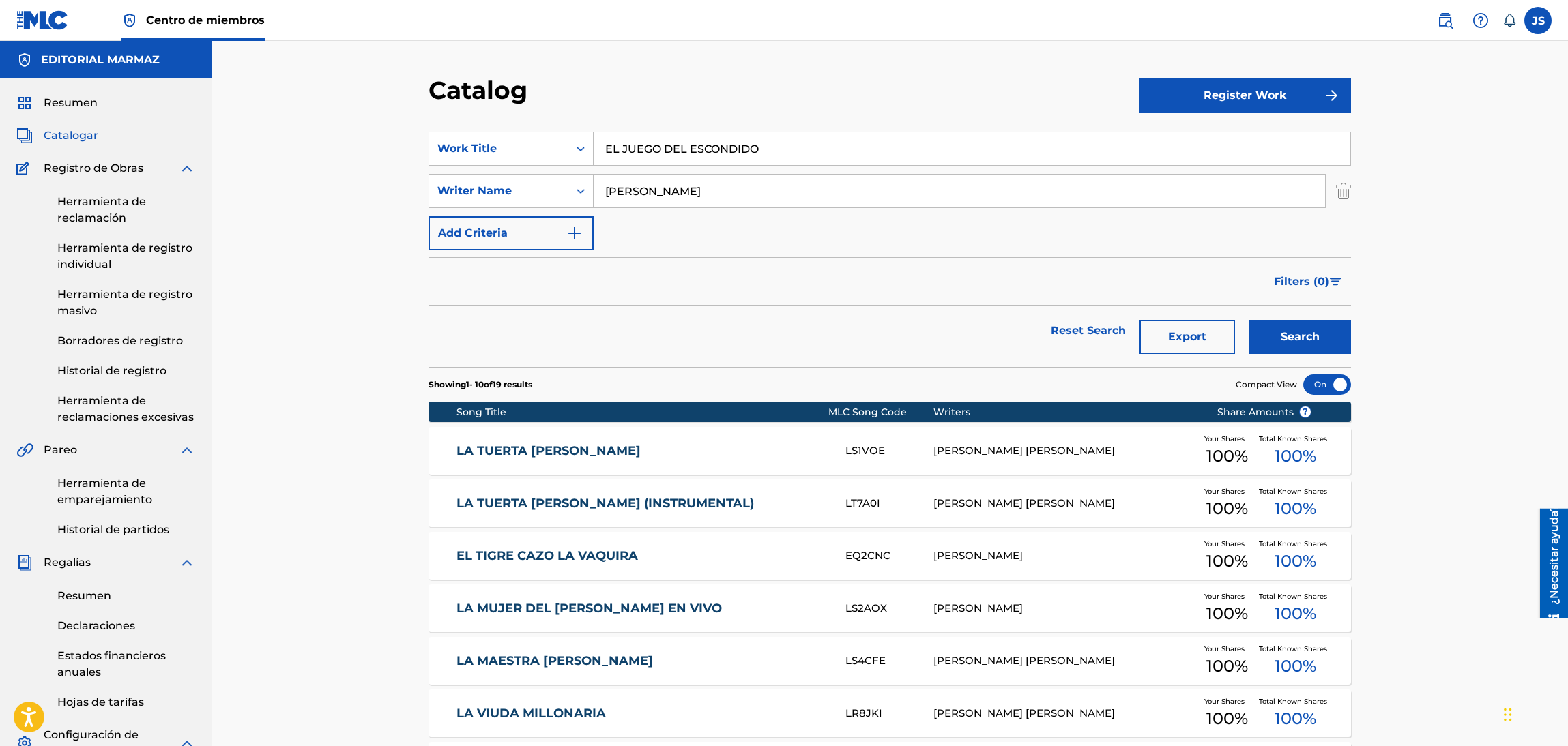
type input "EL JUEGO DEL ESCONDIDO"
click at [853, 112] on div "Catalog" at bounding box center [784, 95] width 711 height 40
click at [1274, 332] on button "Buscar" at bounding box center [1300, 337] width 102 height 34
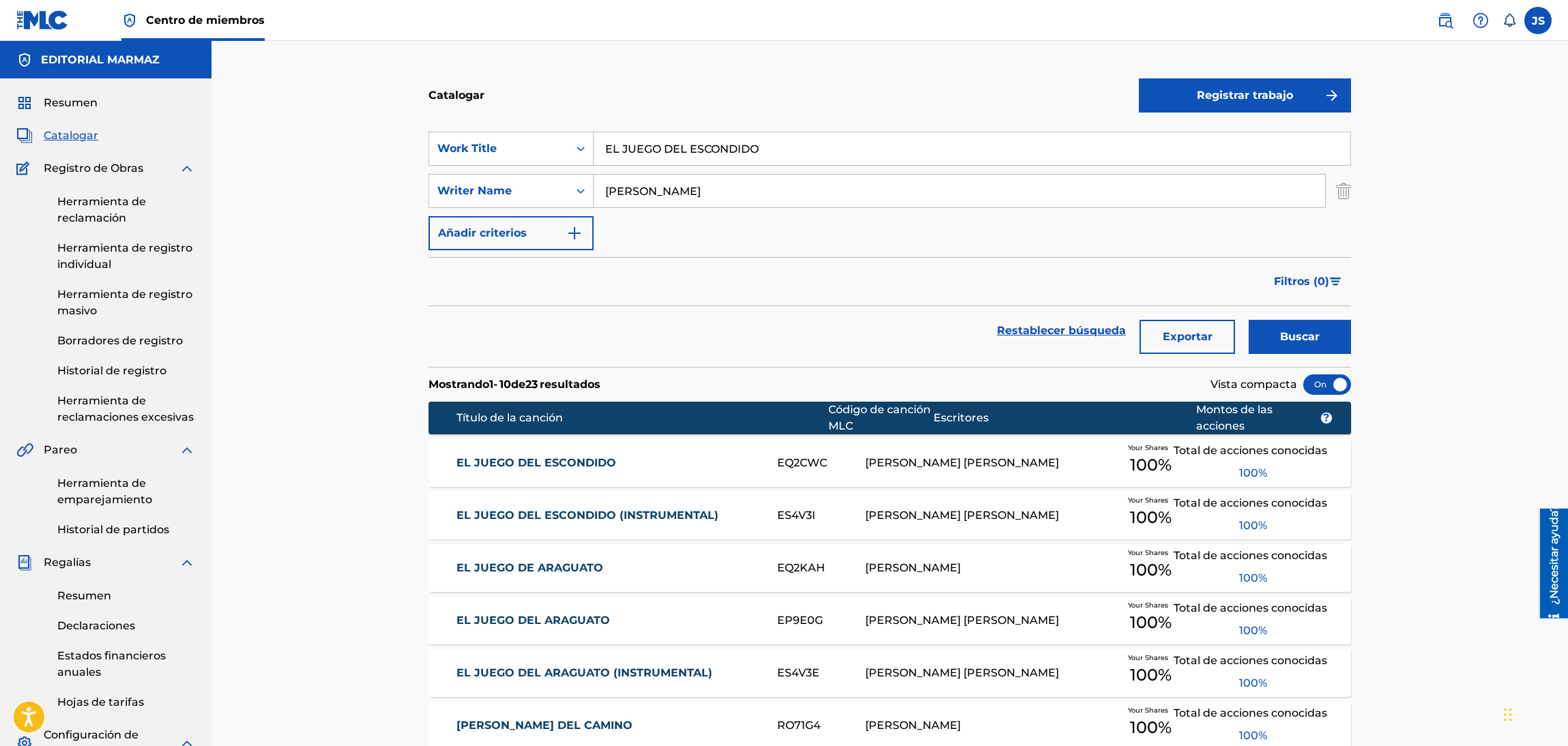
click at [577, 456] on font "EL JUEGO DEL ESCONDIDO" at bounding box center [536, 463] width 159 height 13
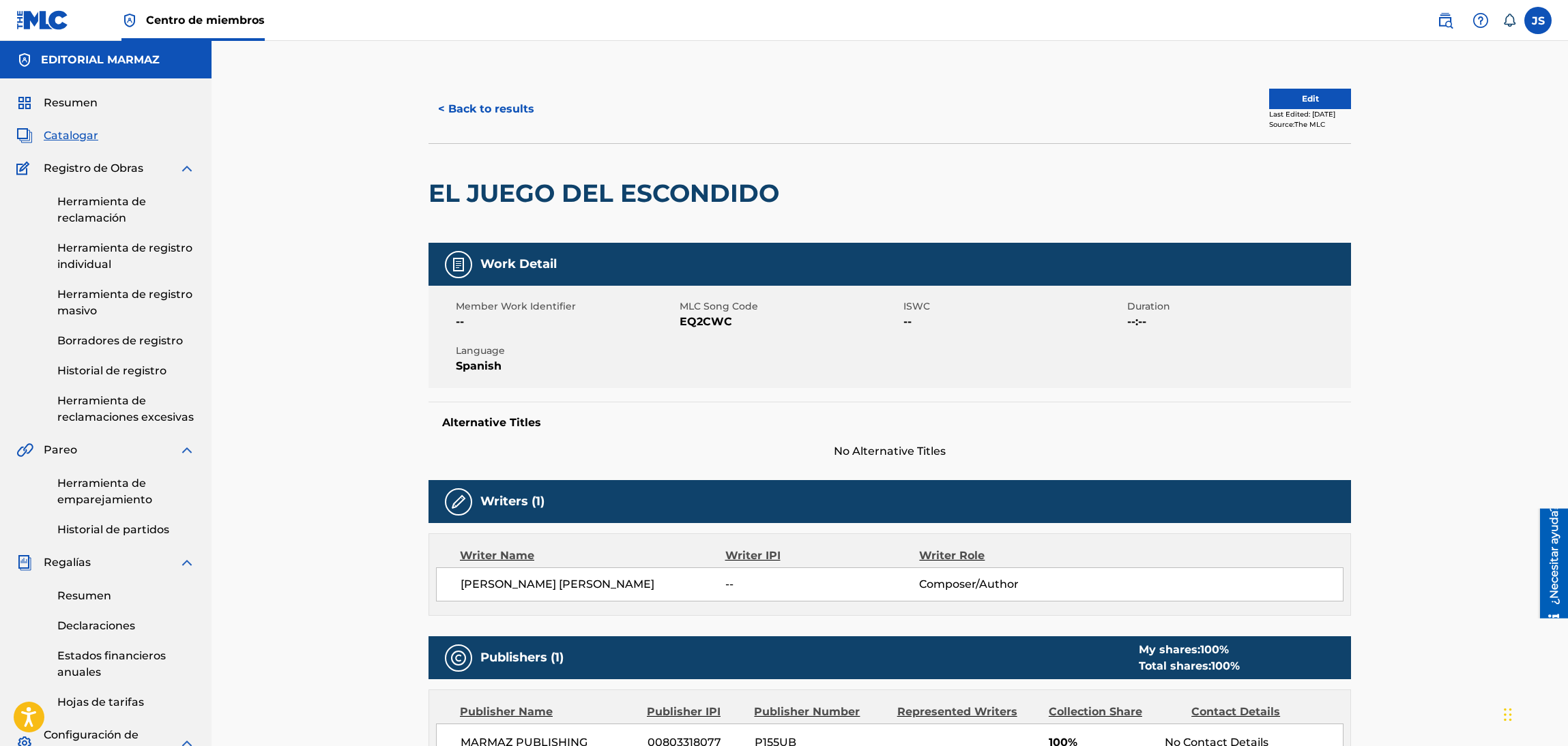
click at [709, 327] on span "EQ2CWC" at bounding box center [789, 321] width 220 height 16
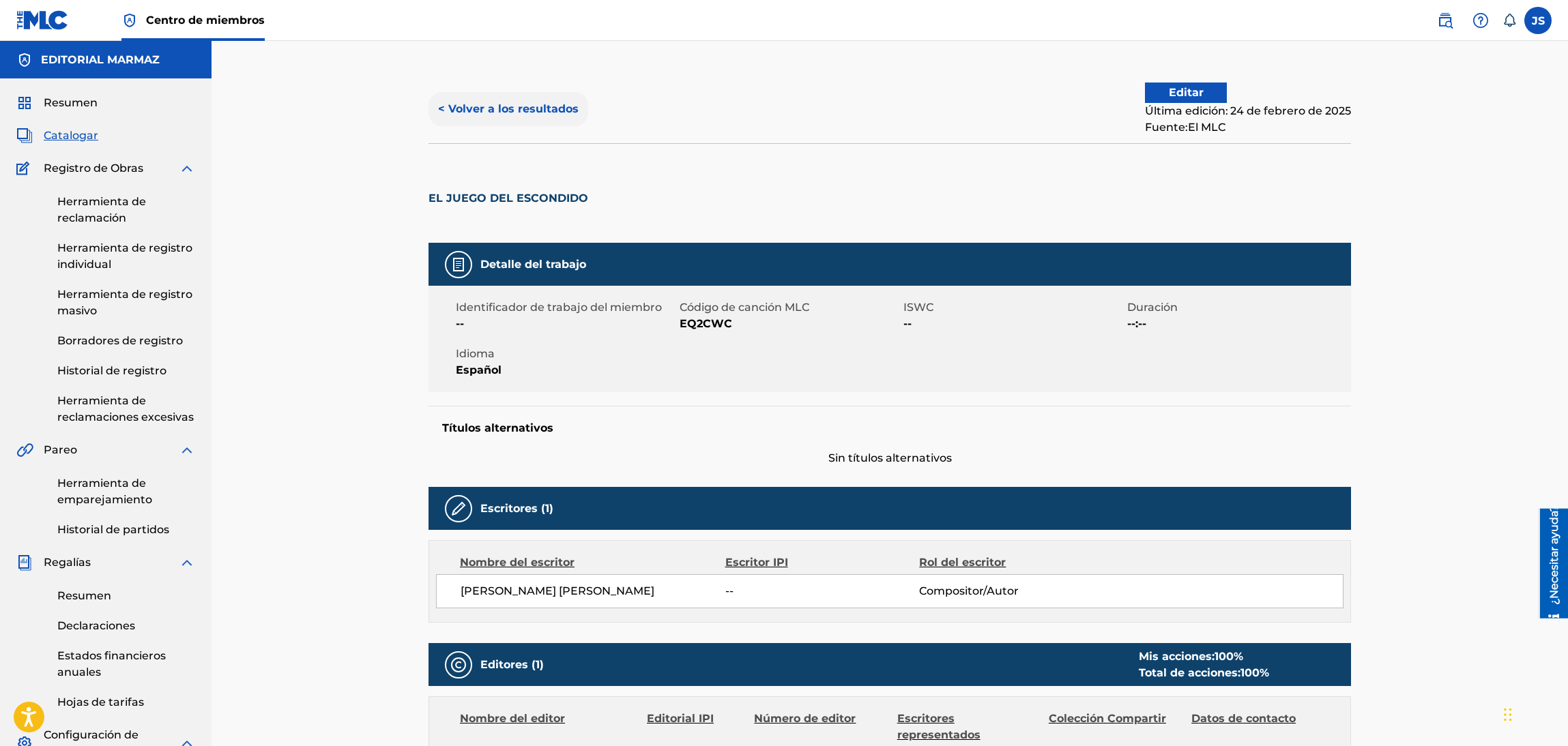
click at [514, 92] on button "< Volver a los resultados" at bounding box center [508, 109] width 159 height 34
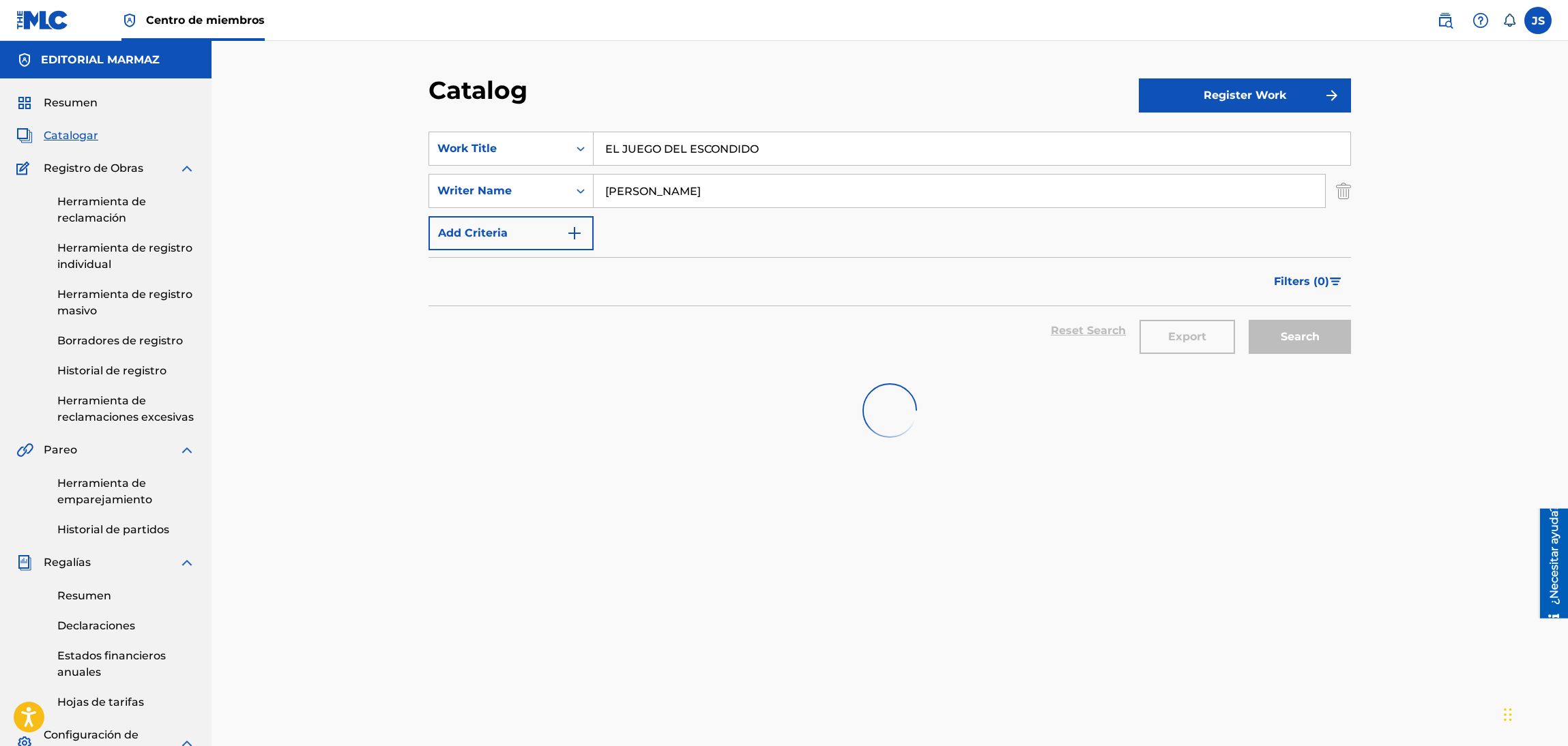
click at [404, 137] on div "Catalog Register Work SearchWithCriteria93b5de38-62a4-4177-ab03-742c480f9f2b Wo…" at bounding box center [889, 509] width 1356 height 937
type input "[PERSON_NAME]"
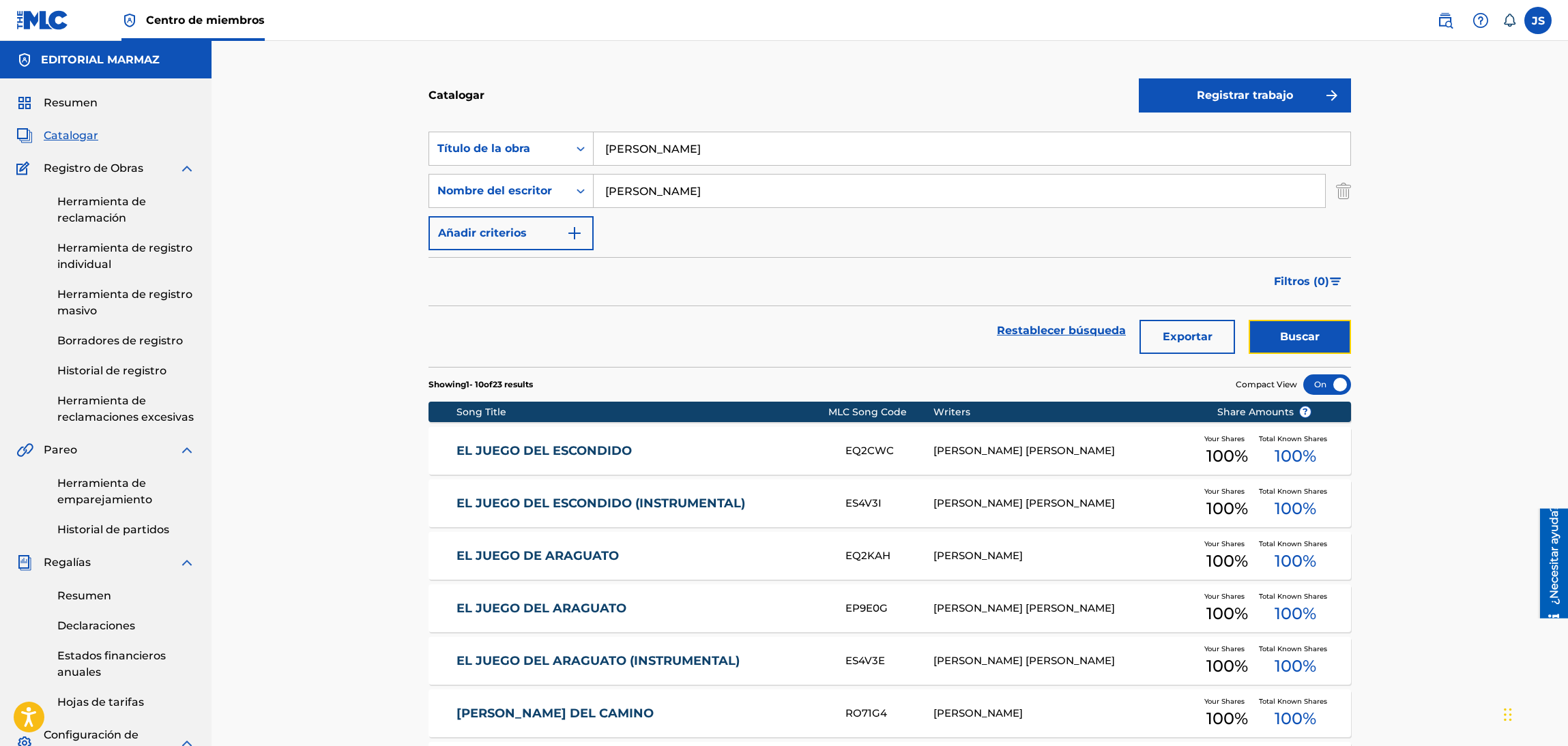
click at [1293, 331] on font "Buscar" at bounding box center [1300, 337] width 39 height 13
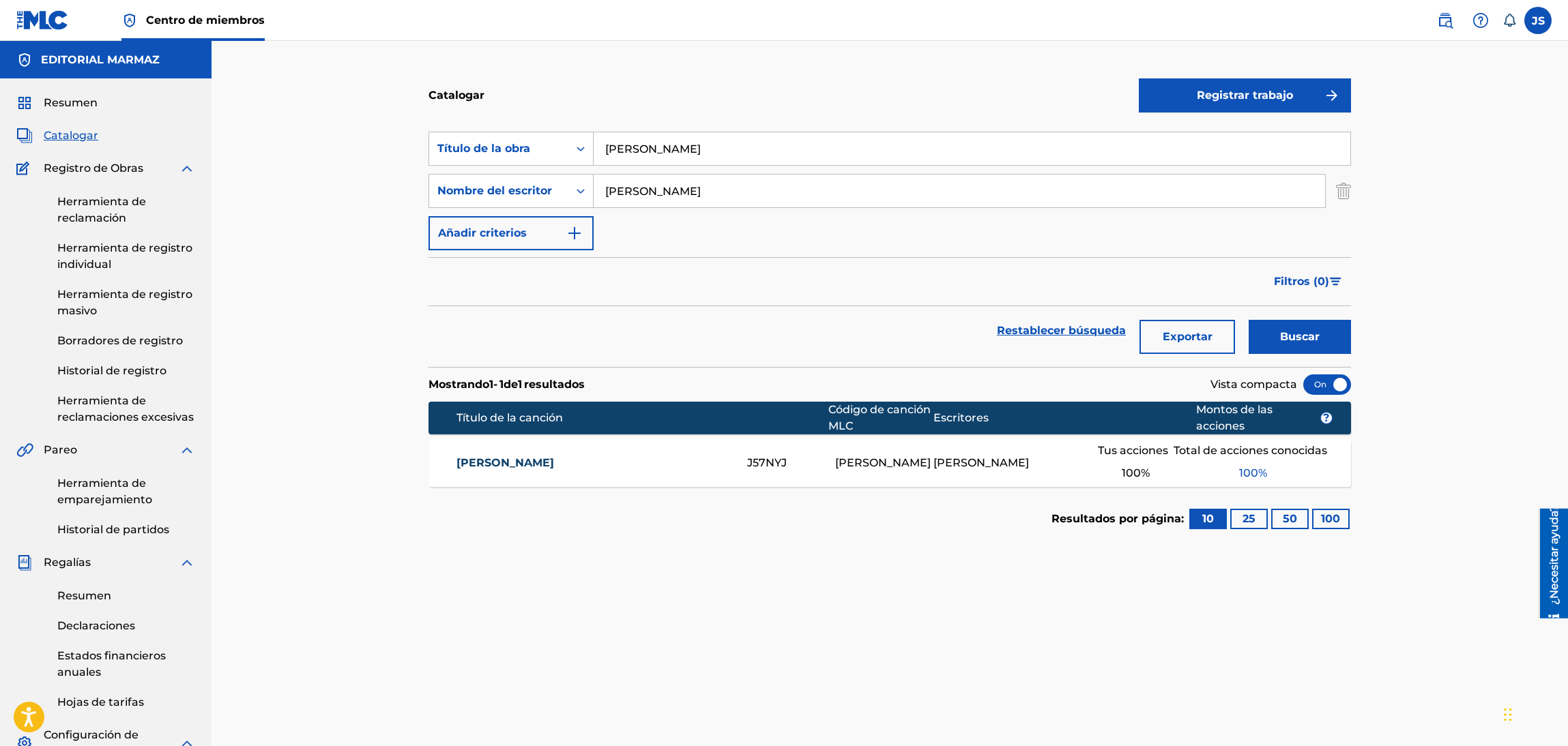
click at [506, 455] on link "[PERSON_NAME]" at bounding box center [592, 463] width 273 height 16
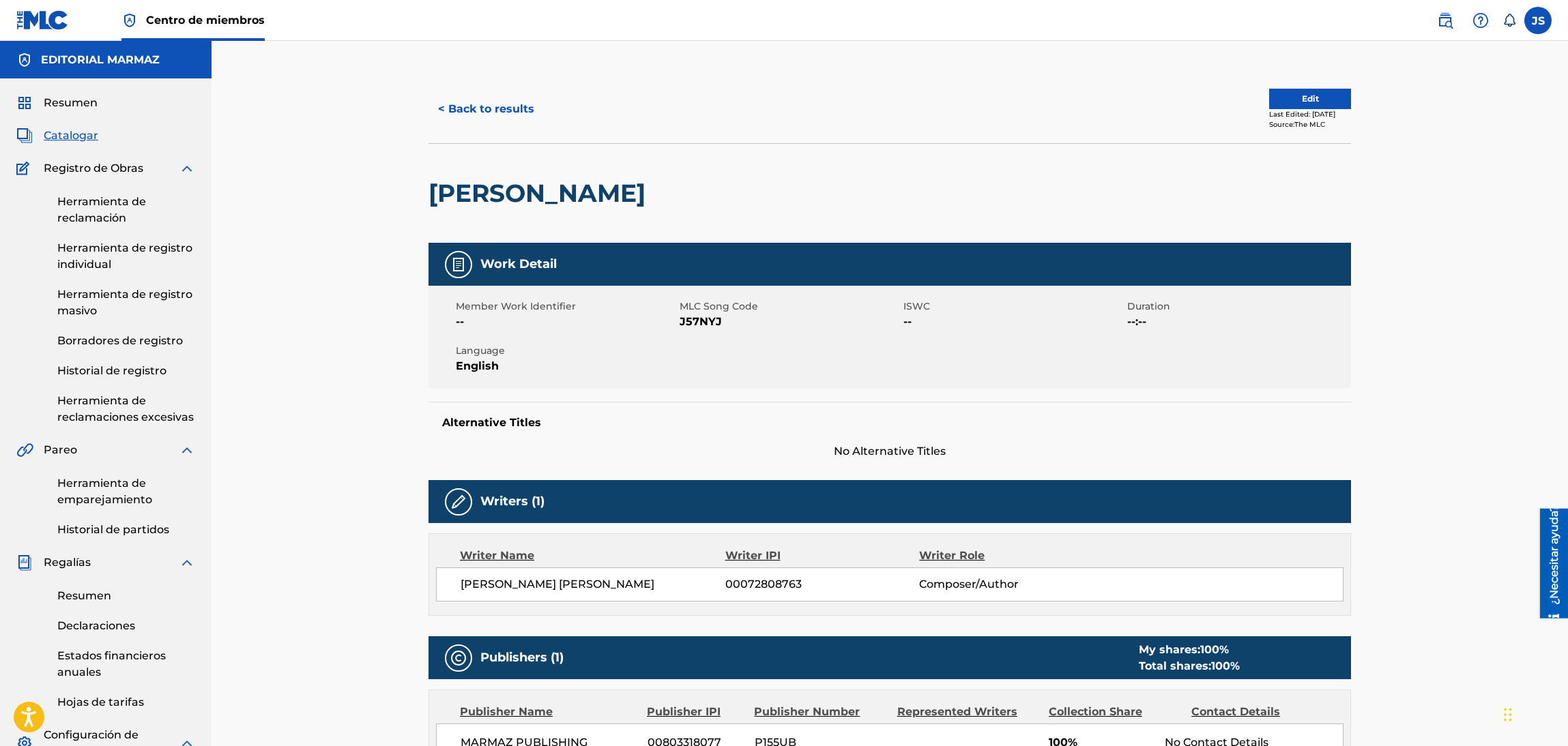
click at [710, 321] on span "J57NYJ" at bounding box center [789, 321] width 220 height 16
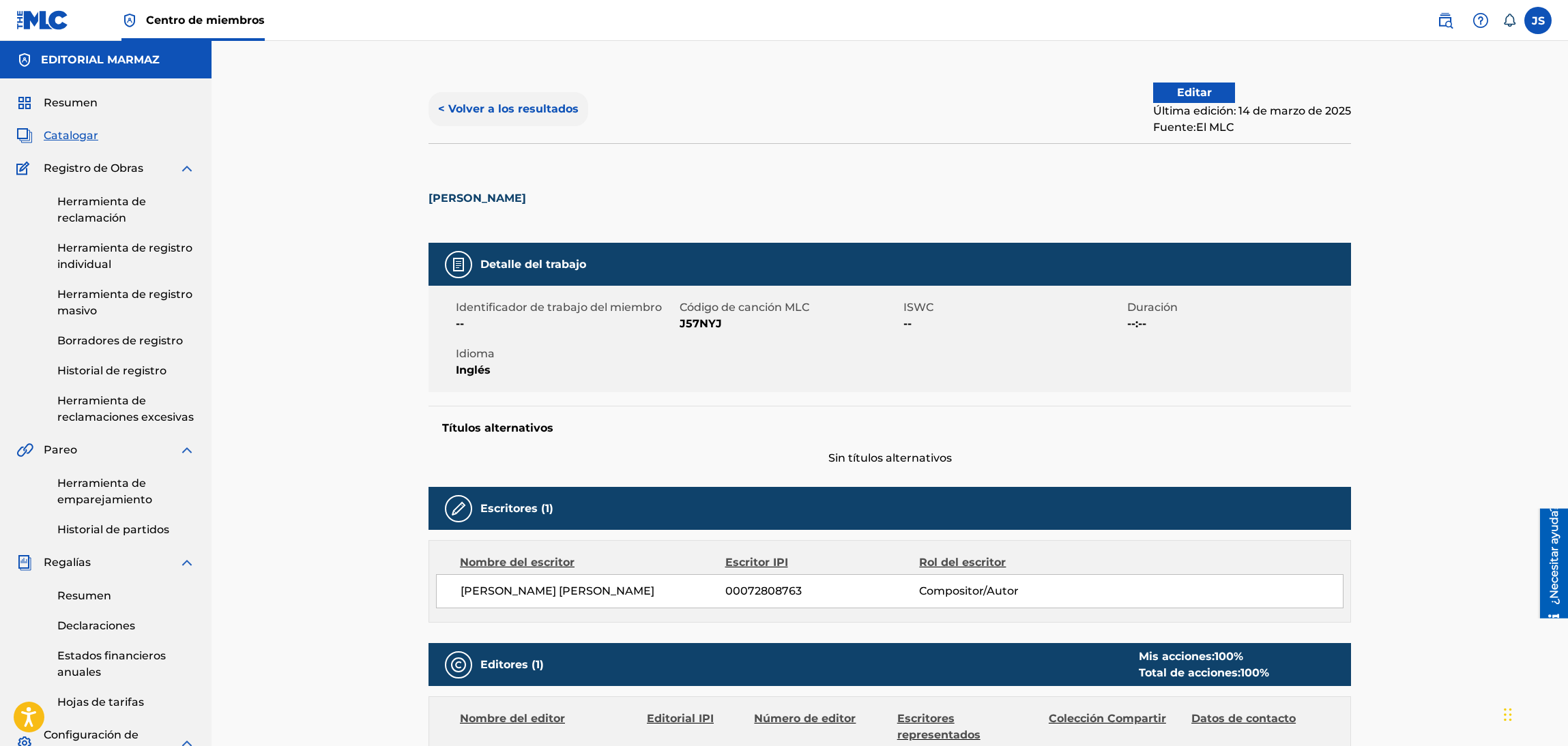
click at [515, 120] on button "< Volver a los resultados" at bounding box center [508, 109] width 159 height 34
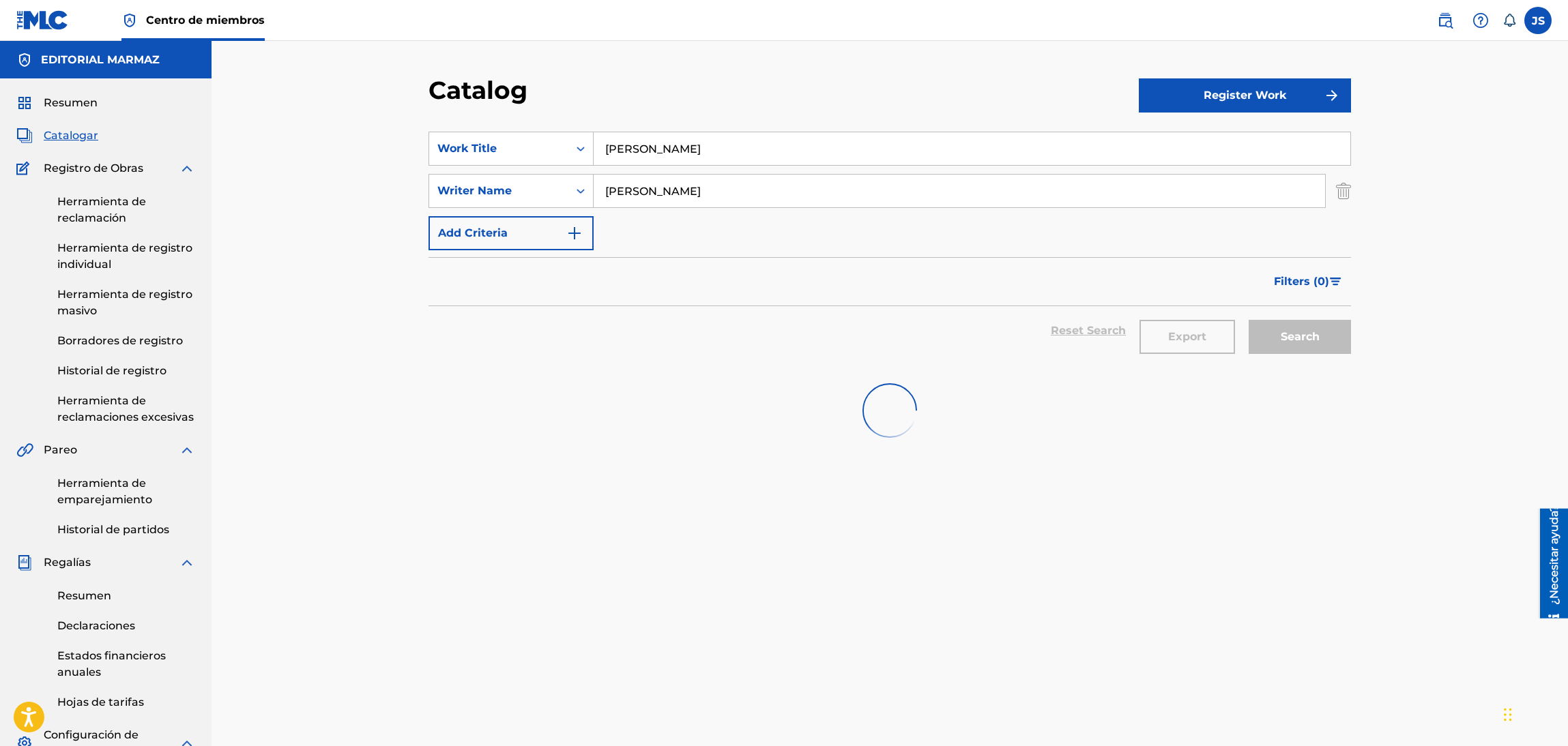
click at [538, 155] on div "SearchWithCriteria93b5de38-62a4-4177-ab03-742c480f9f2b Work Title [PERSON_NAME]" at bounding box center [890, 148] width 923 height 34
type input "TU BENDICION"
click at [738, 104] on div "Catalog" at bounding box center [784, 95] width 711 height 40
click at [1314, 325] on button "Search" at bounding box center [1300, 337] width 102 height 34
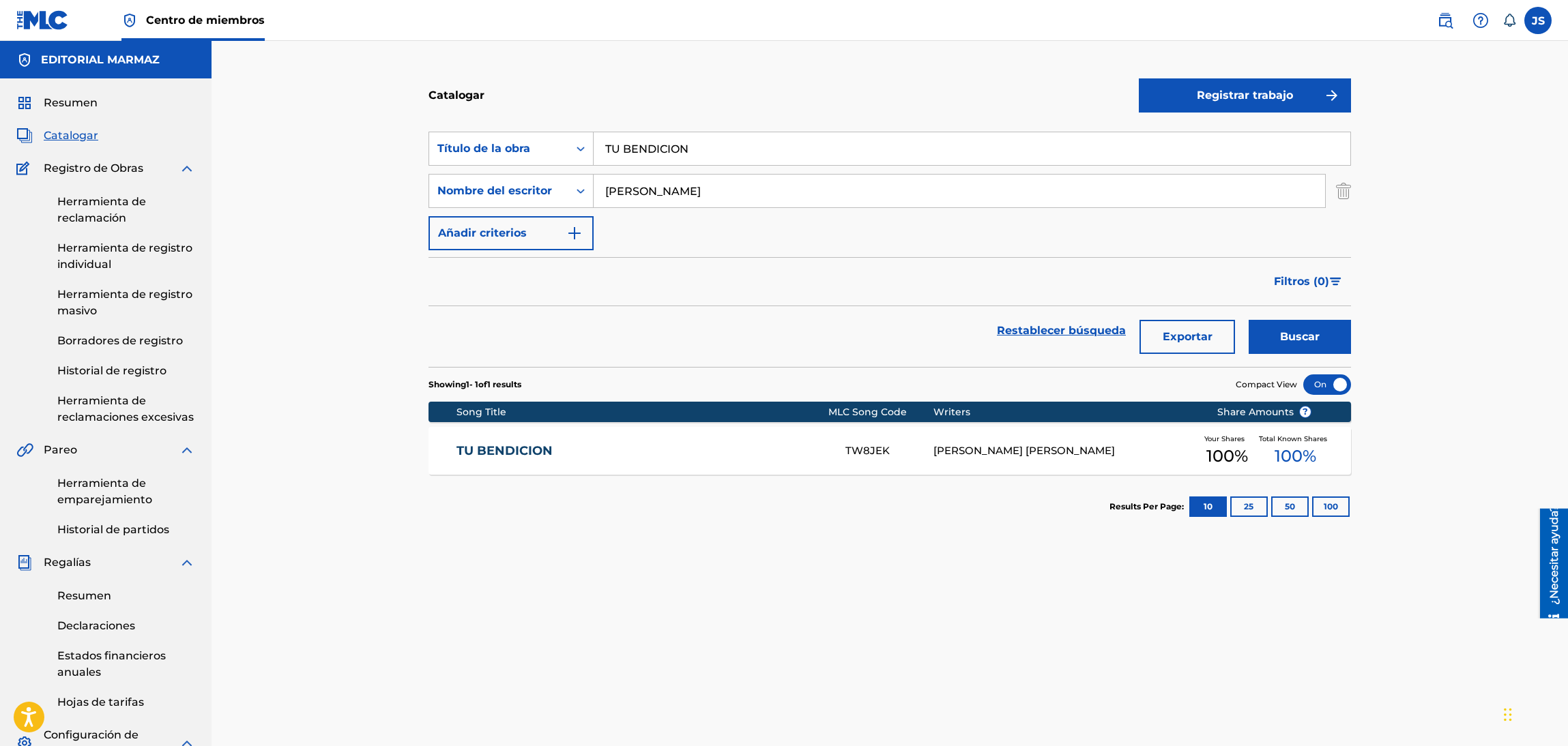
click at [537, 455] on link "TU BENDICION" at bounding box center [642, 451] width 371 height 15
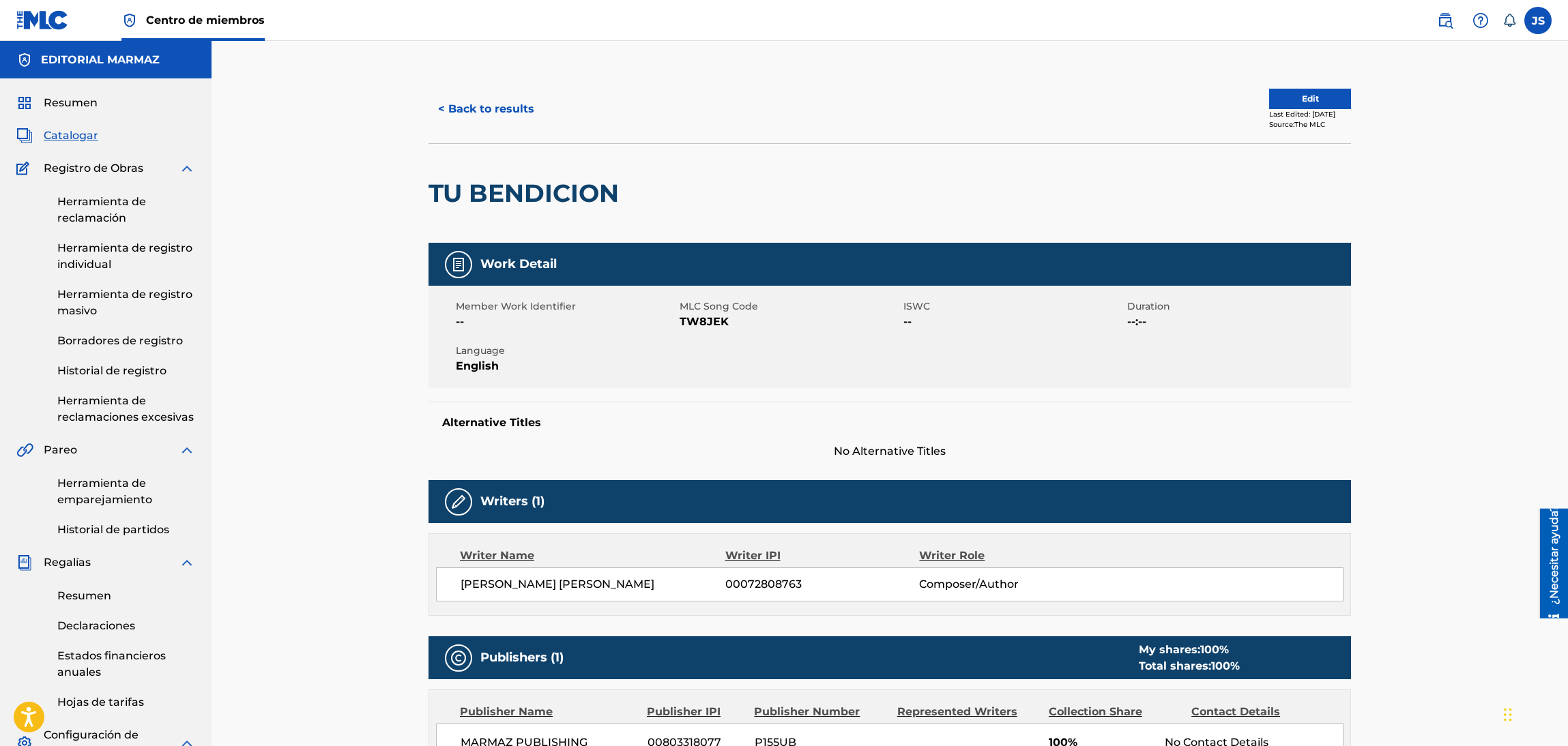
click at [714, 322] on span "TW8JEK" at bounding box center [789, 321] width 220 height 16
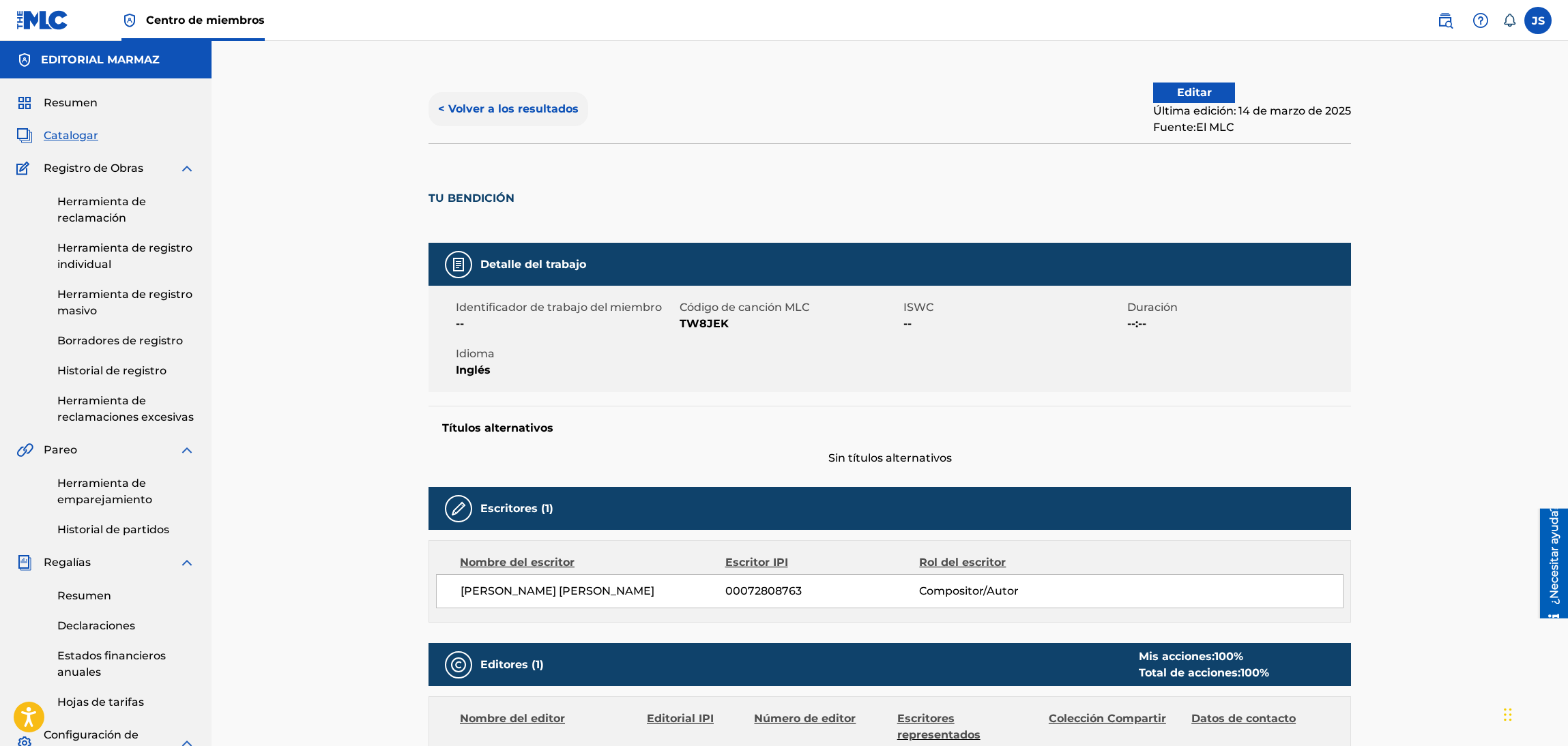
click at [484, 95] on button "< Volver a los resultados" at bounding box center [508, 109] width 159 height 34
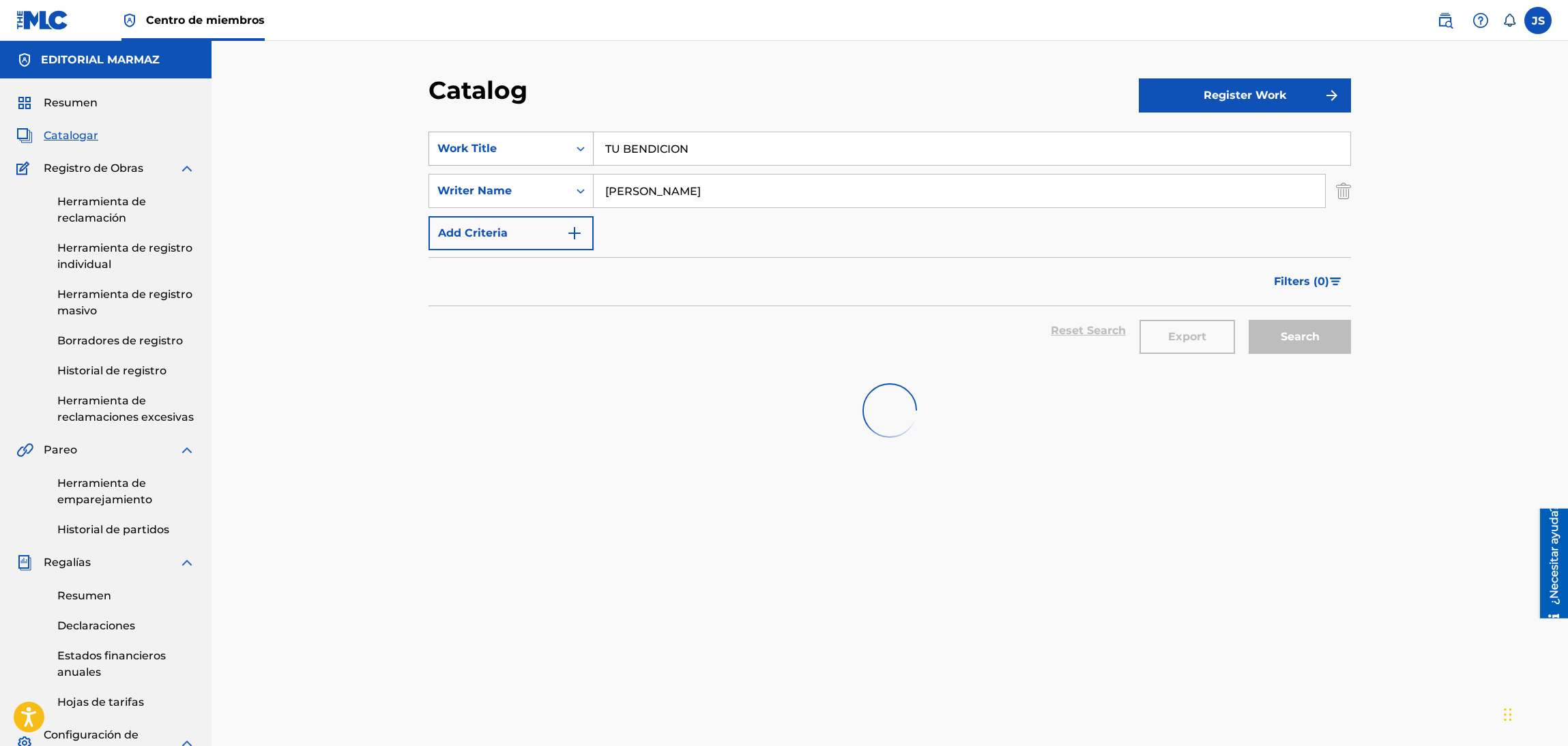
drag, startPoint x: 668, startPoint y: 159, endPoint x: 510, endPoint y: 161, distance: 158.0
click at [510, 161] on div "SearchWithCriteria93b5de38-62a4-4177-ab03-742c480f9f2b Work Title TU BENDICION" at bounding box center [890, 148] width 923 height 34
paste input "FRACASÓ MI MATRIMONIO"
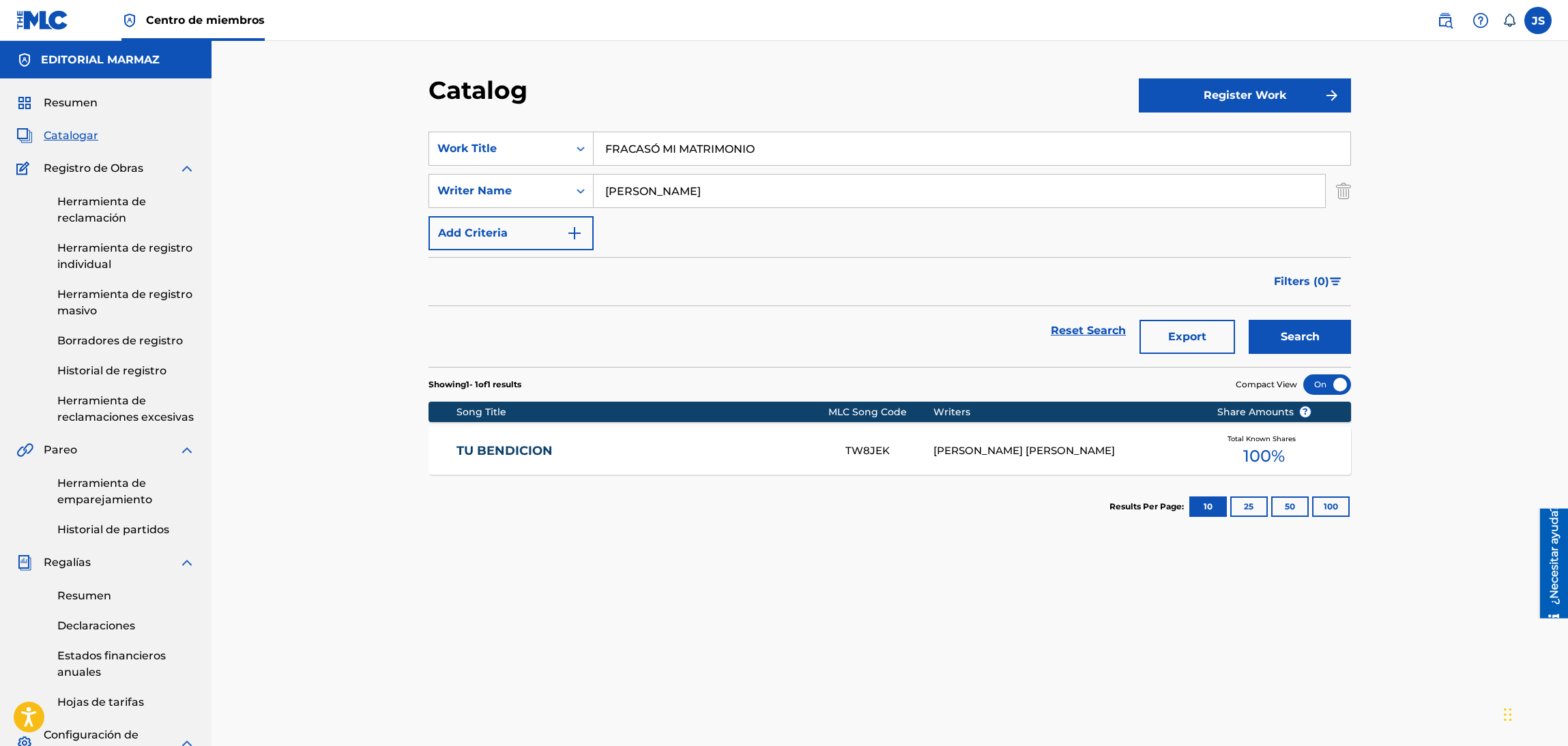
drag, startPoint x: 867, startPoint y: 66, endPoint x: 1118, endPoint y: 222, distance: 295.5
click at [871, 66] on div "Catalog Register Work SearchWithCriteria93b5de38-62a4-4177-ab03-742c480f9f2b Wo…" at bounding box center [889, 509] width 1356 height 937
click at [1309, 322] on button "Search" at bounding box center [1300, 337] width 102 height 34
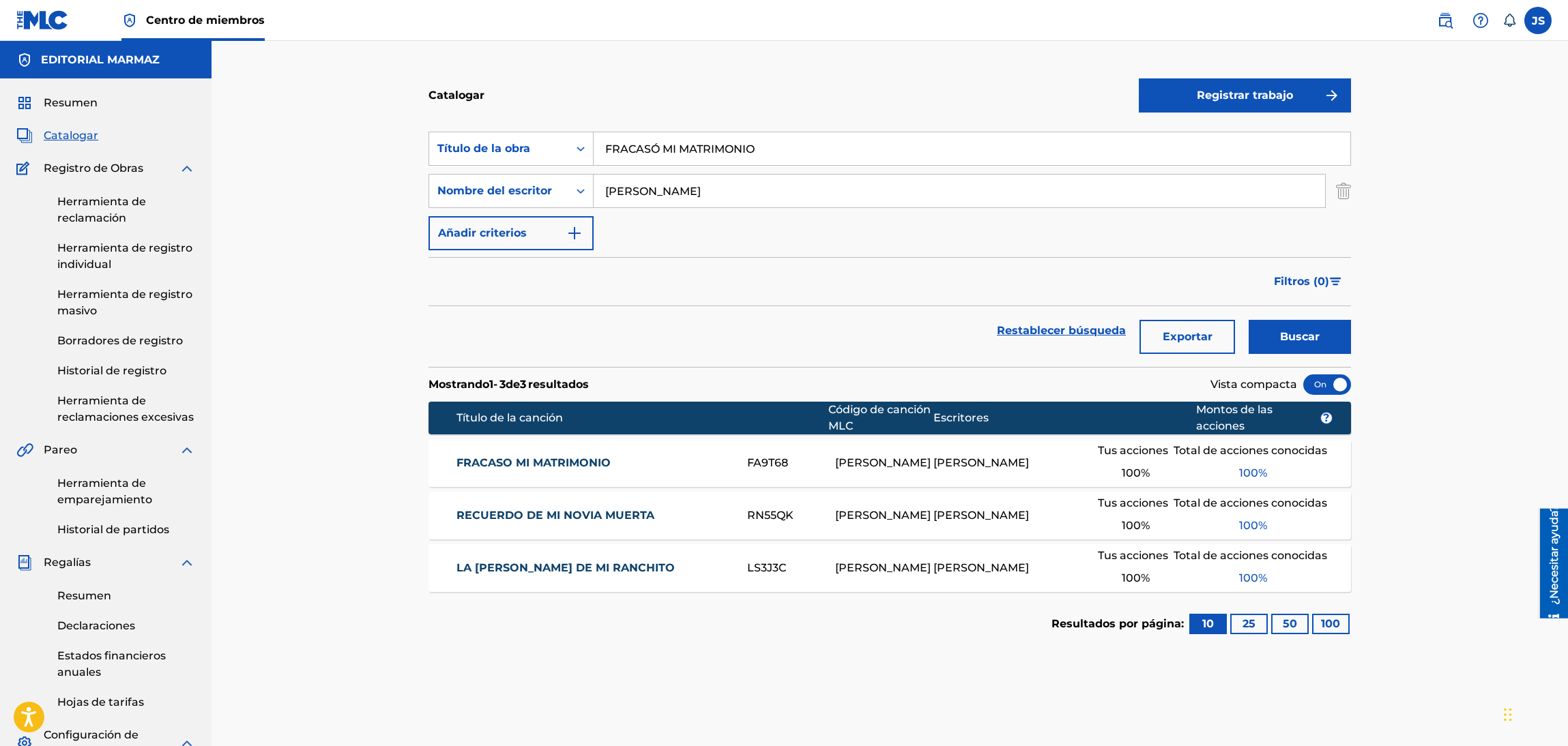
click at [385, 165] on div "Catalogar Registrar trabajo Buscar con criterios93b5de38-62a4-4177-ab03-742c480…" at bounding box center [889, 509] width 1356 height 937
paste input "POBRE SABANER"
type input "POBRE SABANERO"
click at [795, 90] on div "Catalogar" at bounding box center [784, 95] width 711 height 40
click at [1312, 327] on button "Buscar" at bounding box center [1300, 337] width 102 height 34
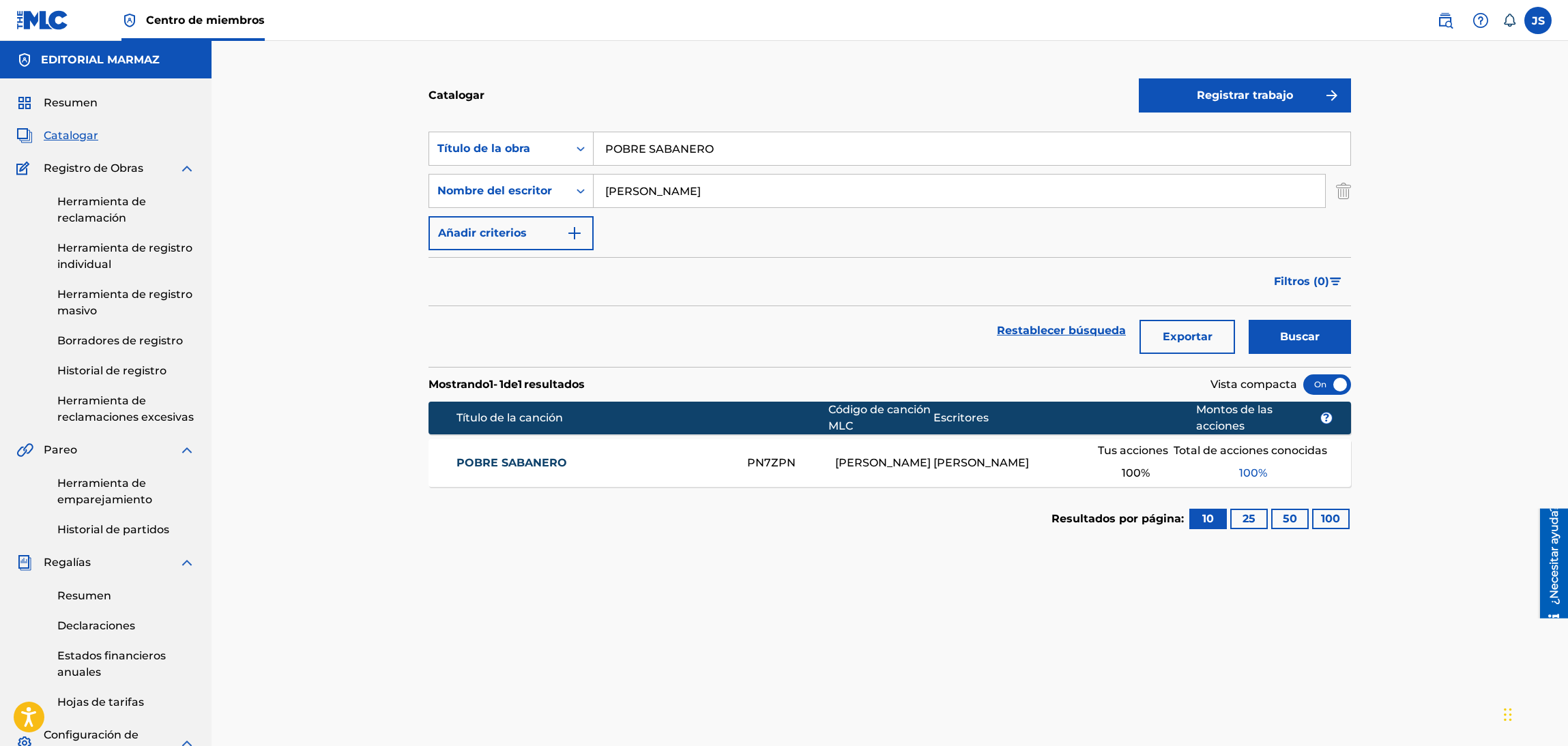
click at [525, 442] on div "POBRE SABANERO PN7ZPN [PERSON_NAME] [PERSON_NAME] Tus acciones 100 % Total de a…" at bounding box center [890, 463] width 923 height 47
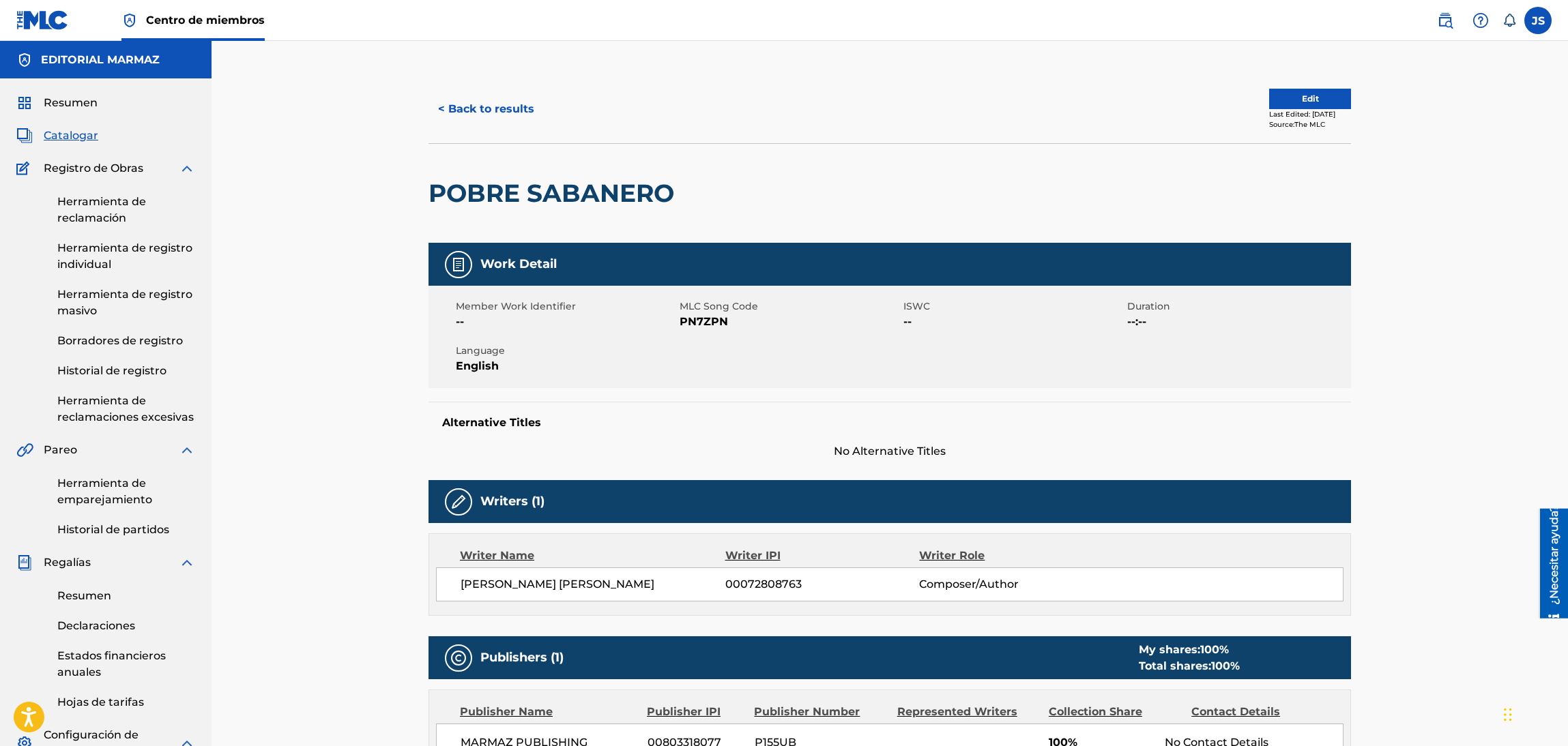
click at [711, 321] on span "PN7ZPN" at bounding box center [789, 321] width 220 height 16
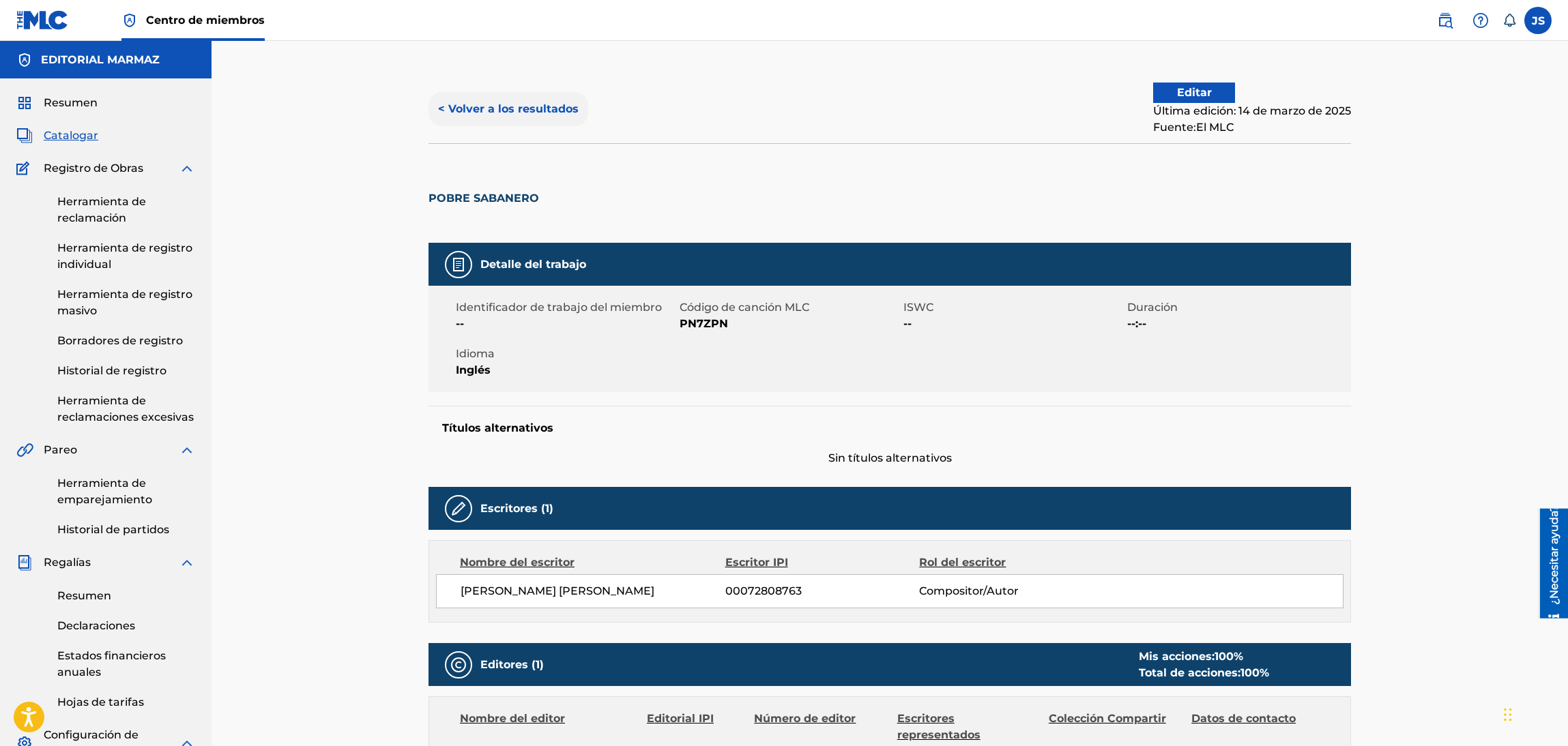
click at [482, 91] on div "< Volver a los resultados Editar Última edición: 14 de marzo de 2025 Fuente: El…" at bounding box center [890, 109] width 923 height 68
click at [548, 98] on button "< Volver a los resultados" at bounding box center [508, 109] width 159 height 34
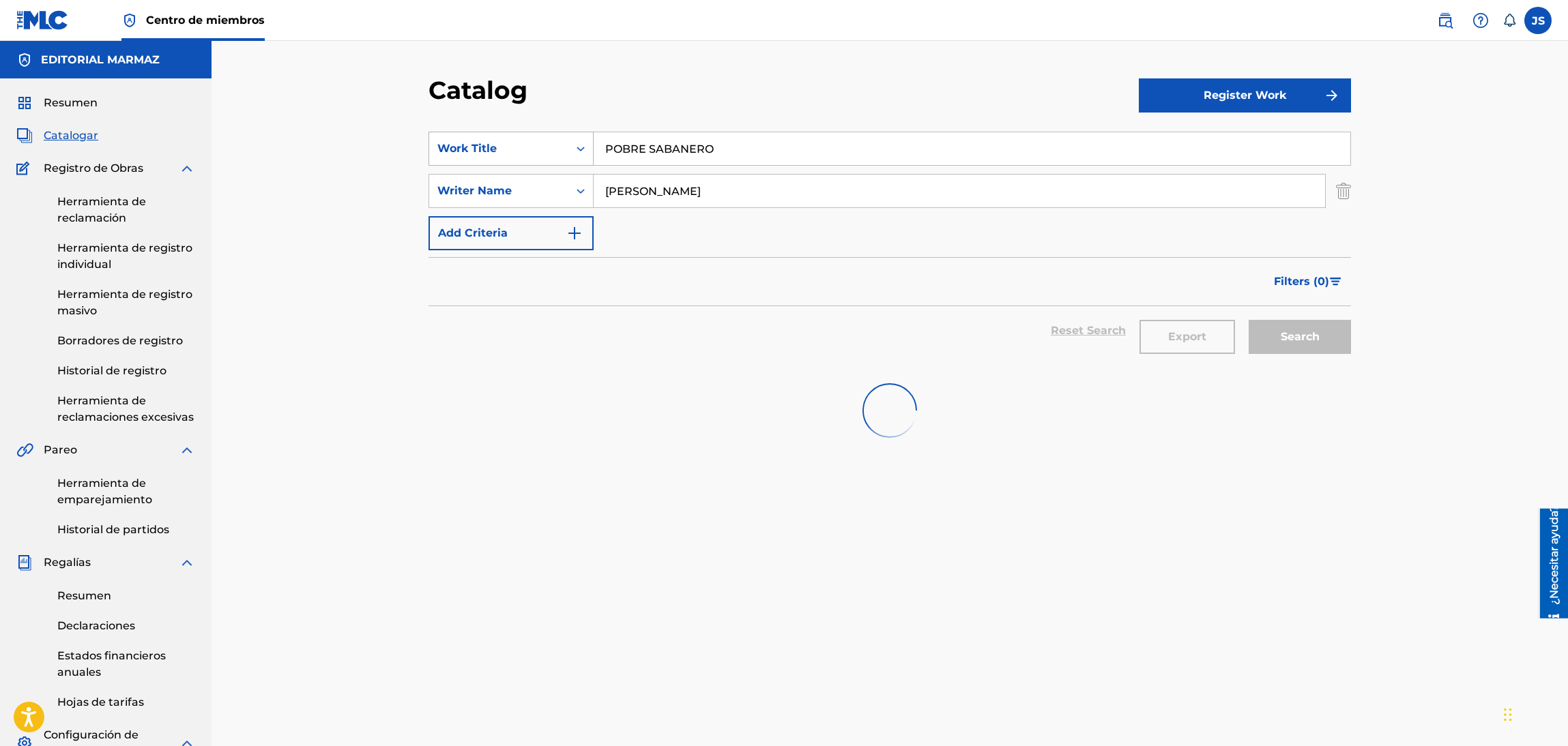
drag, startPoint x: 756, startPoint y: 145, endPoint x: 530, endPoint y: 137, distance: 226.1
click at [530, 137] on div "SearchWithCriteria93b5de38-62a4-4177-ab03-742c480f9f2b Work Title POBRE SABANERO" at bounding box center [890, 148] width 923 height 34
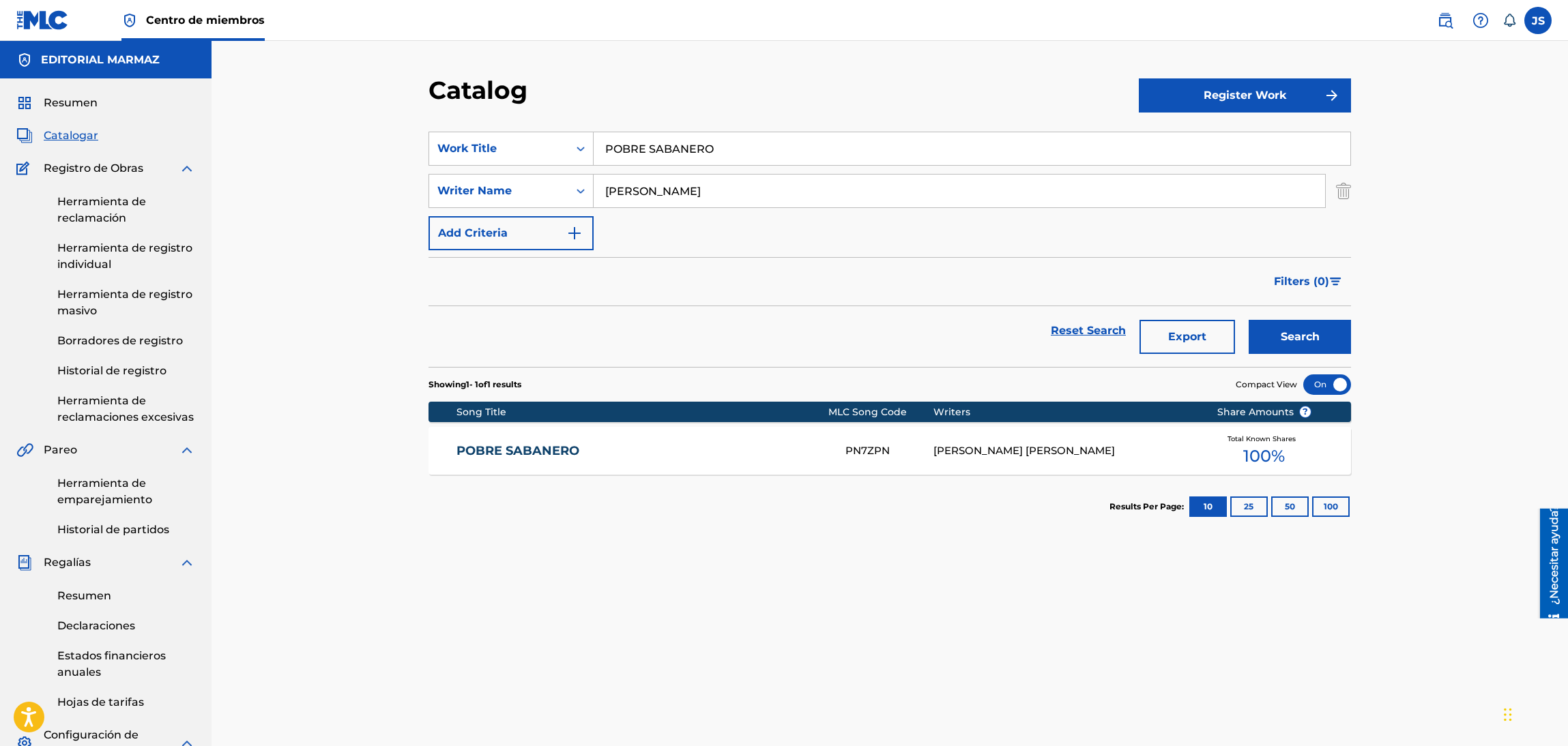
click at [777, 110] on div "Catalog" at bounding box center [784, 95] width 711 height 40
drag, startPoint x: 480, startPoint y: 132, endPoint x: 535, endPoint y: 114, distance: 57.9
click at [423, 124] on div "Catalogar Registrar trabajo Buscar con criterios93b5de38-62a4-4177-ab03-742c480…" at bounding box center [890, 527] width 955 height 904
paste input "EL AVION DERRIBAD"
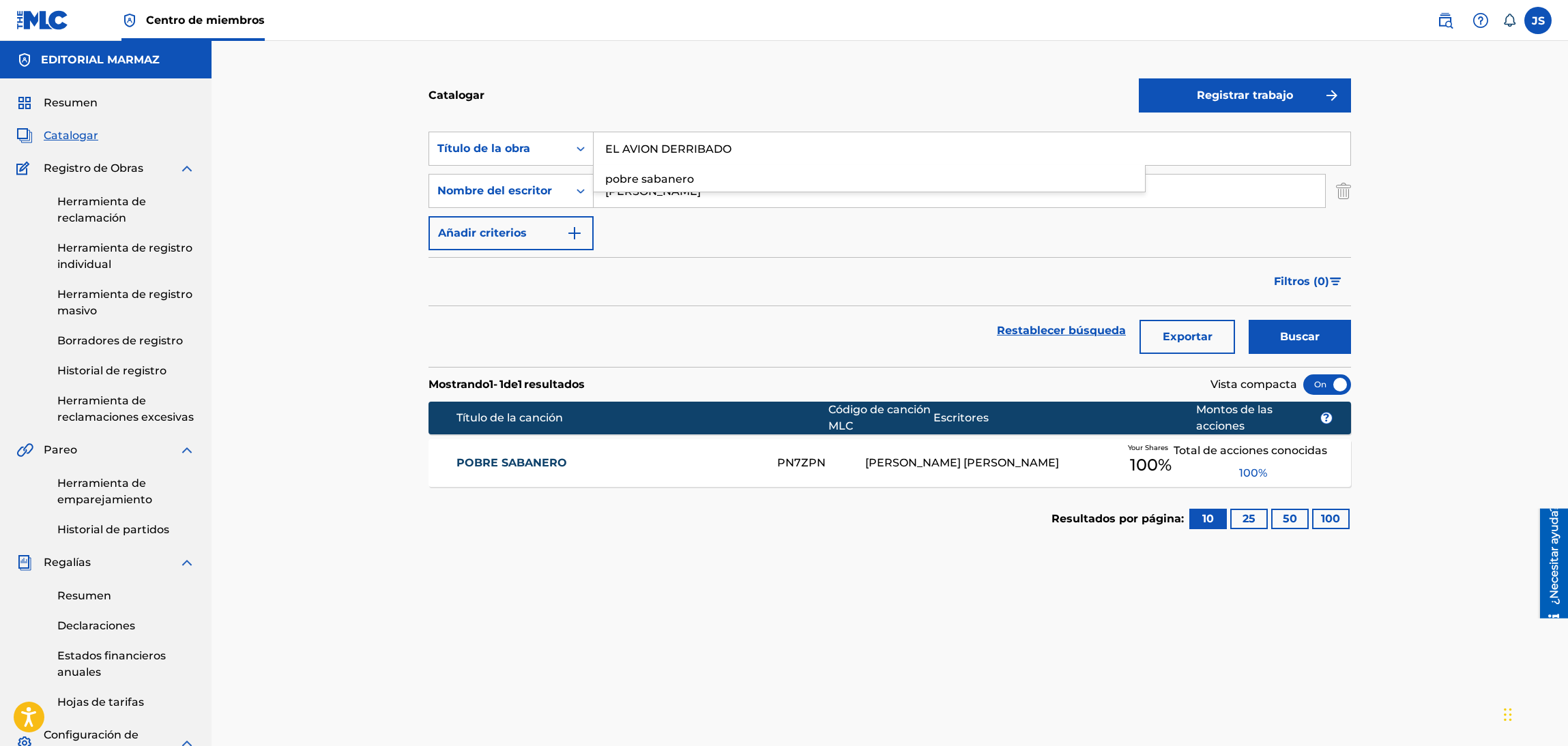
click at [800, 132] on input "EL AVION DERRIBADO" at bounding box center [972, 148] width 757 height 33
type input "EL AVION DERRIBADO"
click at [1272, 340] on button "Buscar" at bounding box center [1300, 337] width 102 height 34
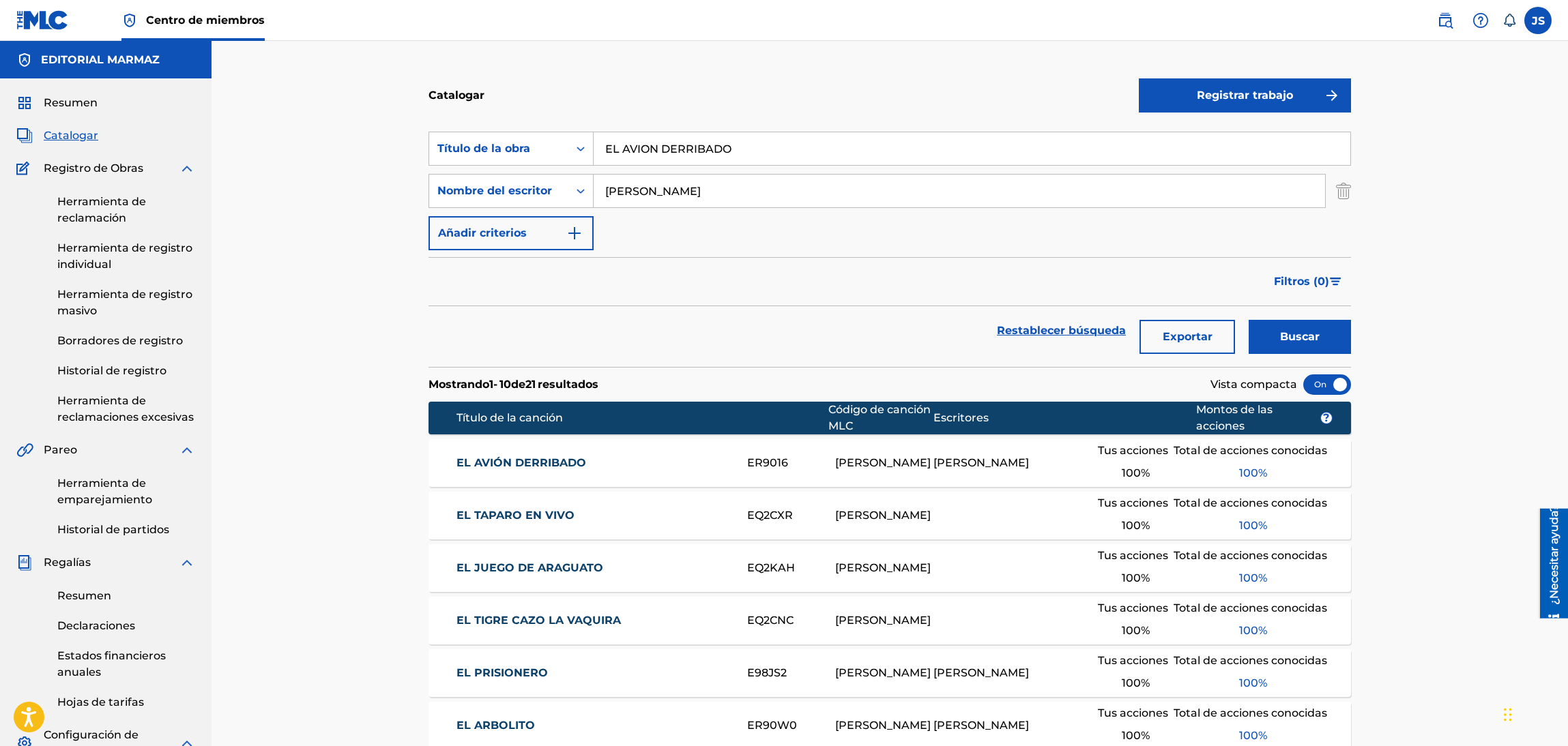
click at [561, 450] on div "EL AVIÓN DERRIBADO ER9016 [PERSON_NAME] [PERSON_NAME] Tus acciones 100 % Total …" at bounding box center [890, 463] width 923 height 47
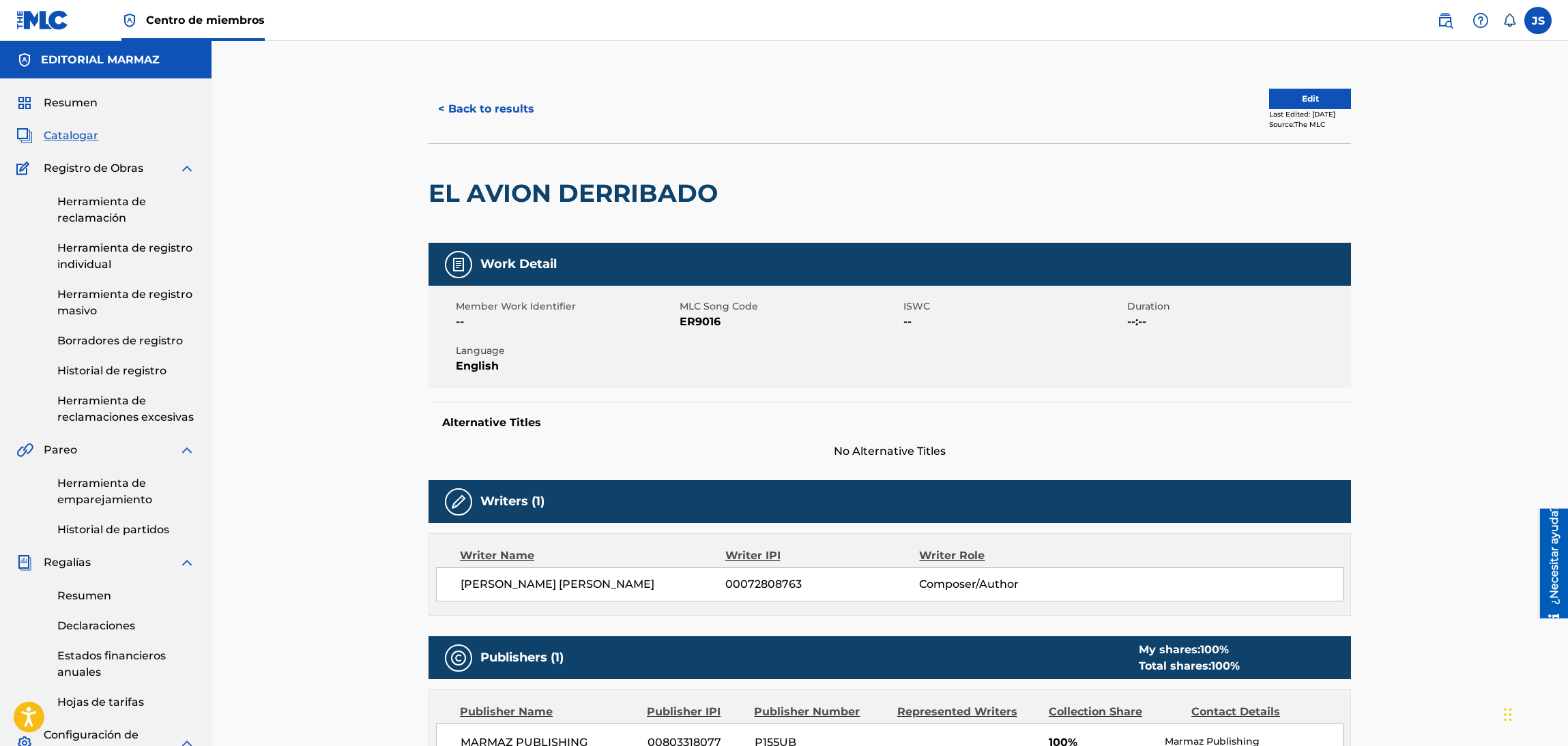
click at [700, 324] on span "ER9016" at bounding box center [789, 321] width 220 height 16
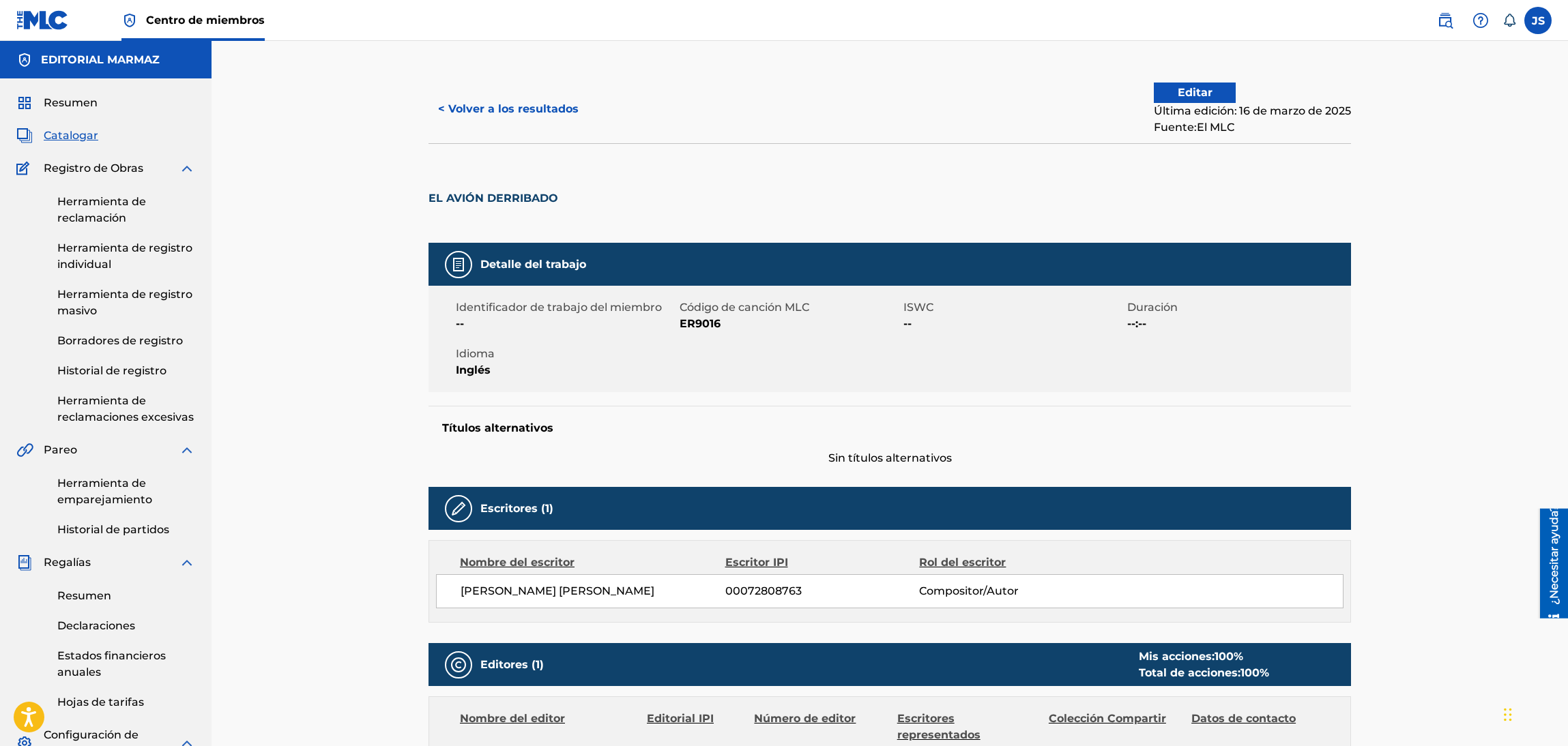
click at [692, 335] on div "Identificador de trabajo del miembro -- Código de canción MLC ER9016 ISWC -- Du…" at bounding box center [890, 339] width 923 height 107
copy font "ER9016"
click at [481, 76] on div "< Volver a los resultados Editar Última edición: 16 de marzo de 2025 Fuente: El…" at bounding box center [890, 109] width 923 height 68
click at [507, 99] on button "< Volver a los resultados" at bounding box center [508, 109] width 159 height 34
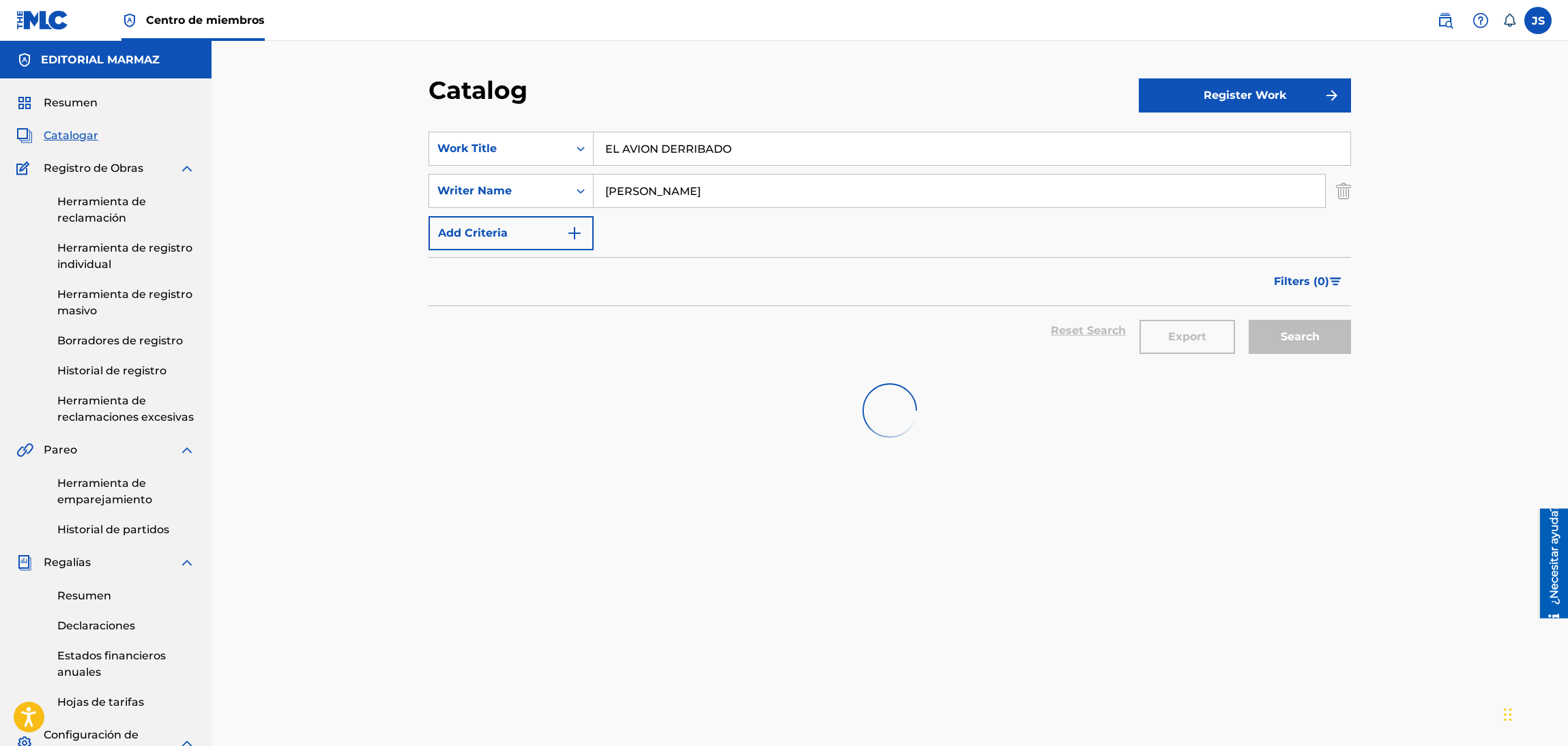
drag, startPoint x: 713, startPoint y: 138, endPoint x: 810, endPoint y: 84, distance: 111.0
click at [468, 145] on div "SearchWithCriteria93b5de38-62a4-4177-ab03-742c480f9f2b Work Title EL AVION DERR…" at bounding box center [890, 148] width 923 height 34
paste input "RBOLIT"
type input "EL ARBOLITO"
click at [810, 84] on div "Catalog" at bounding box center [784, 95] width 711 height 40
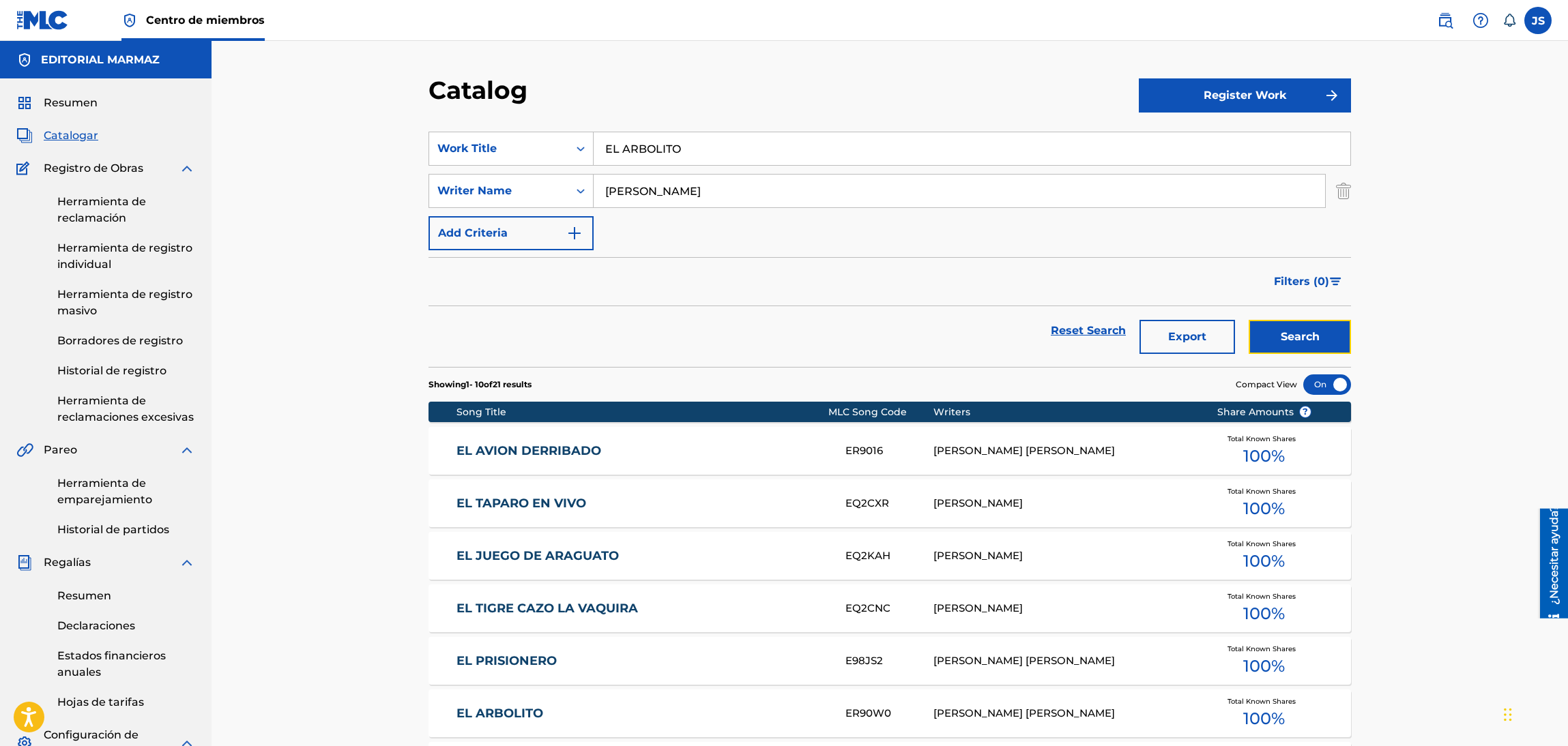
click at [1316, 340] on button "Search" at bounding box center [1300, 337] width 102 height 34
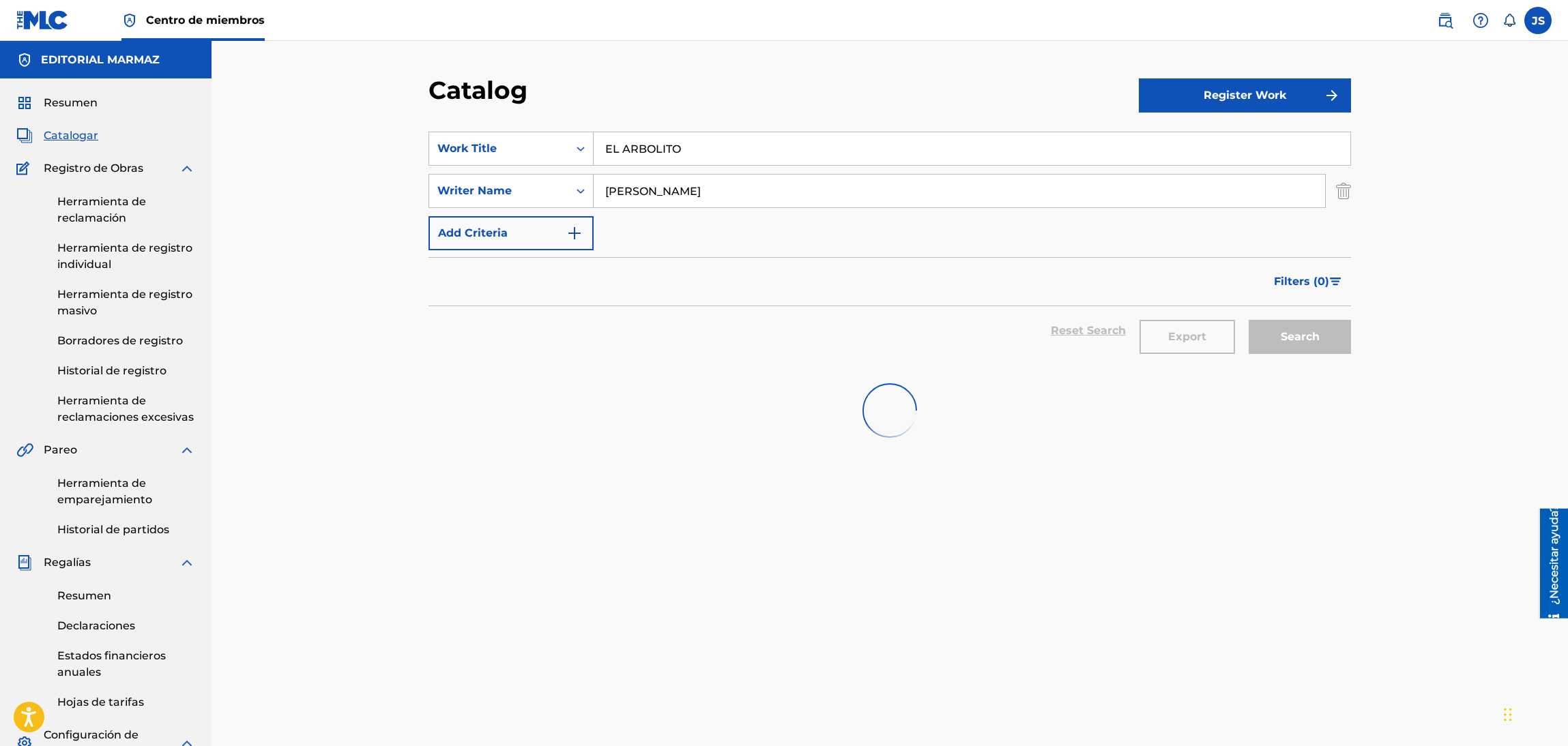
scroll to position [297, 0]
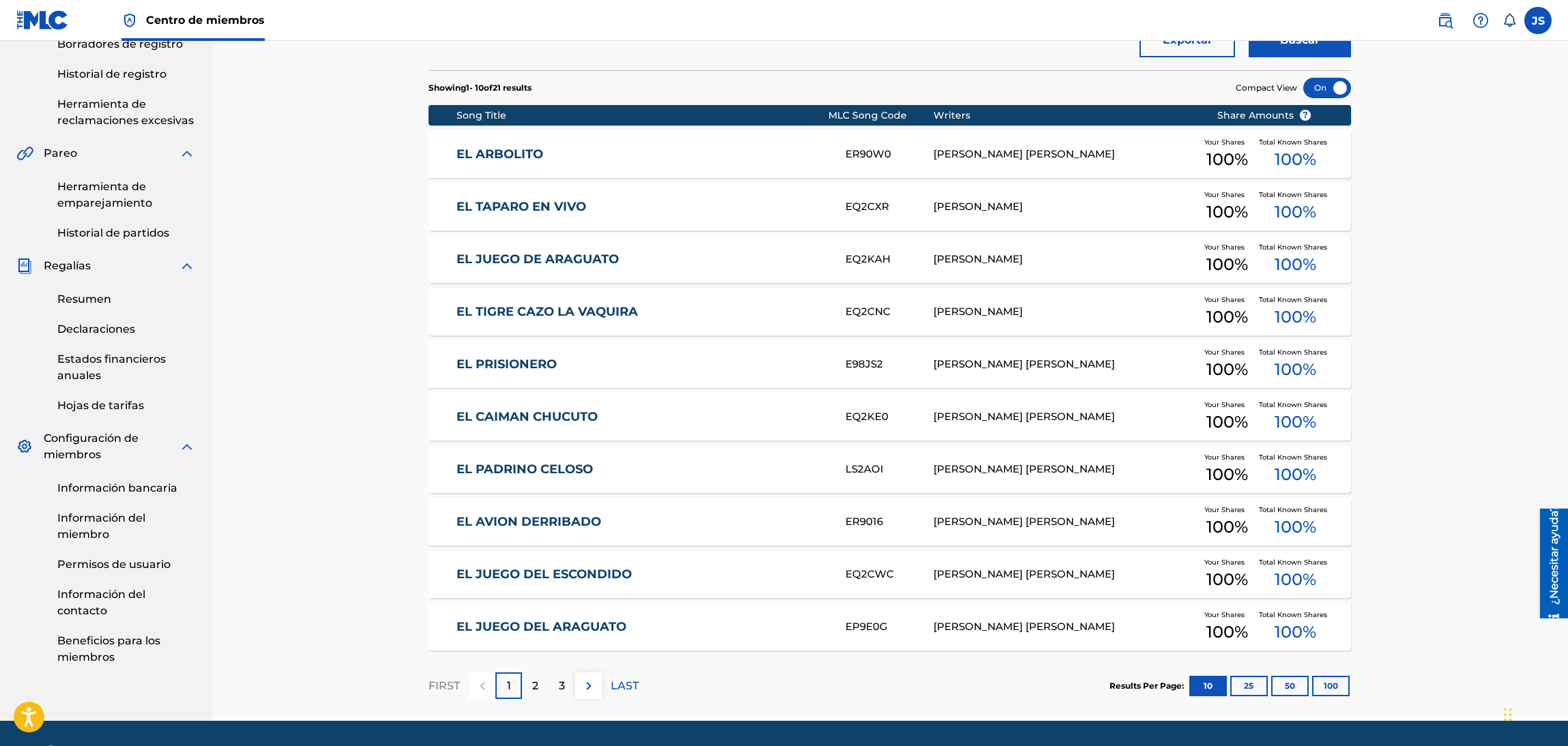
click at [507, 162] on link "EL ARBOLITO" at bounding box center [642, 154] width 371 height 15
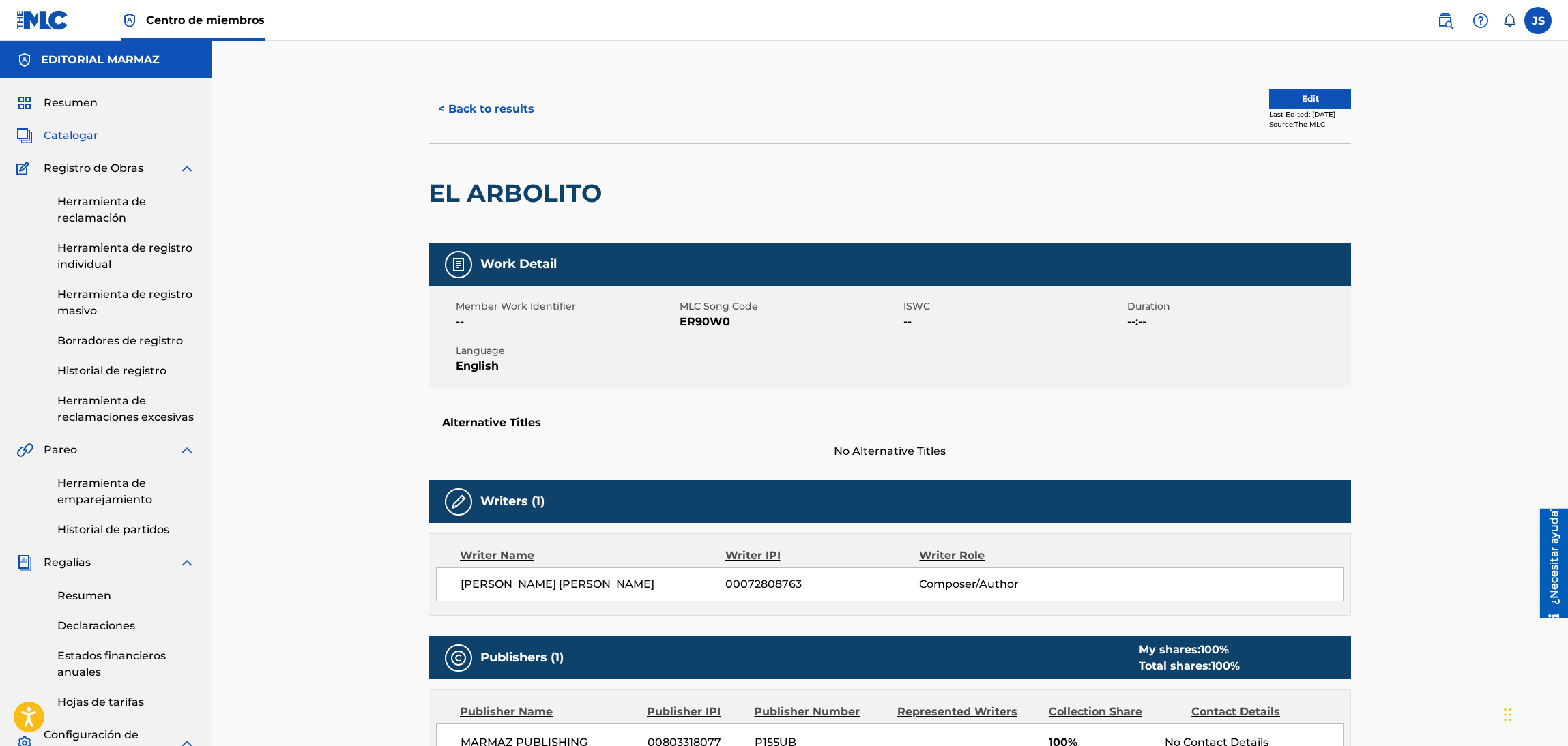
click at [694, 319] on span "ER90W0" at bounding box center [789, 321] width 220 height 16
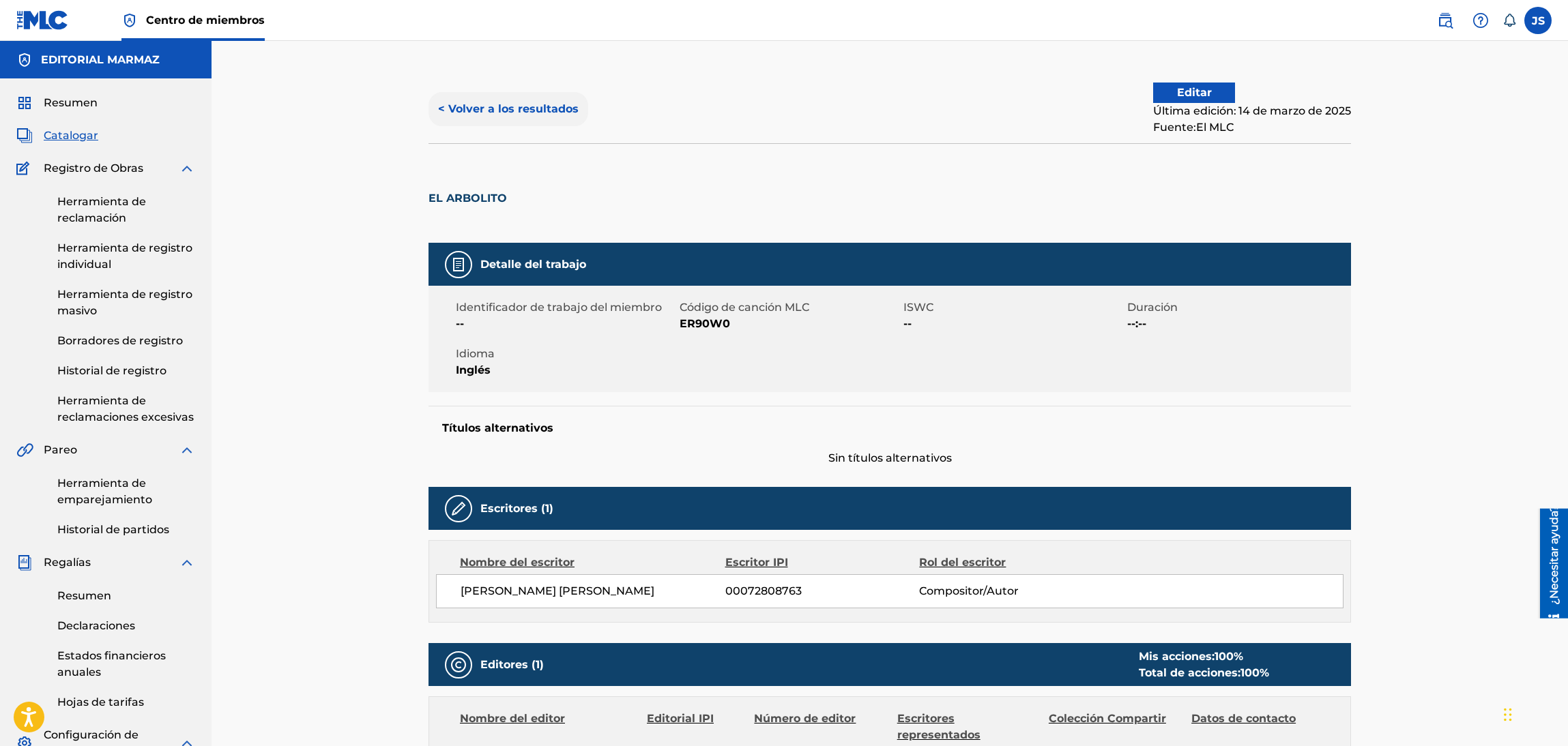
click at [476, 99] on button "< Volver a los resultados" at bounding box center [508, 109] width 159 height 34
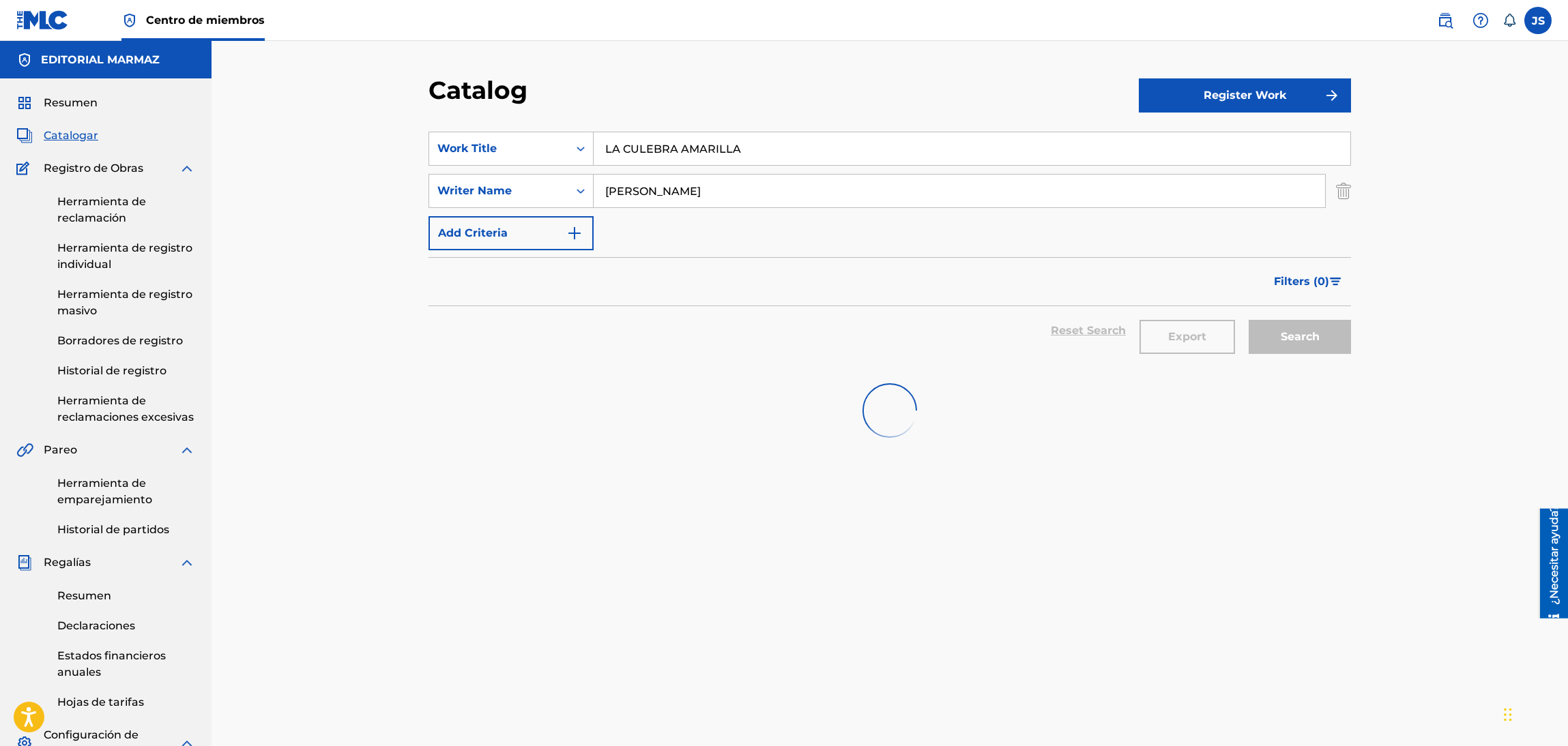
type input "LA CULEBRA AMARILLA"
click at [758, 117] on section "SearchWithCriteria93b5de38-62a4-4177-ab03-742c480f9f2b Work Title LA CULEBRA AM…" at bounding box center [890, 241] width 923 height 251
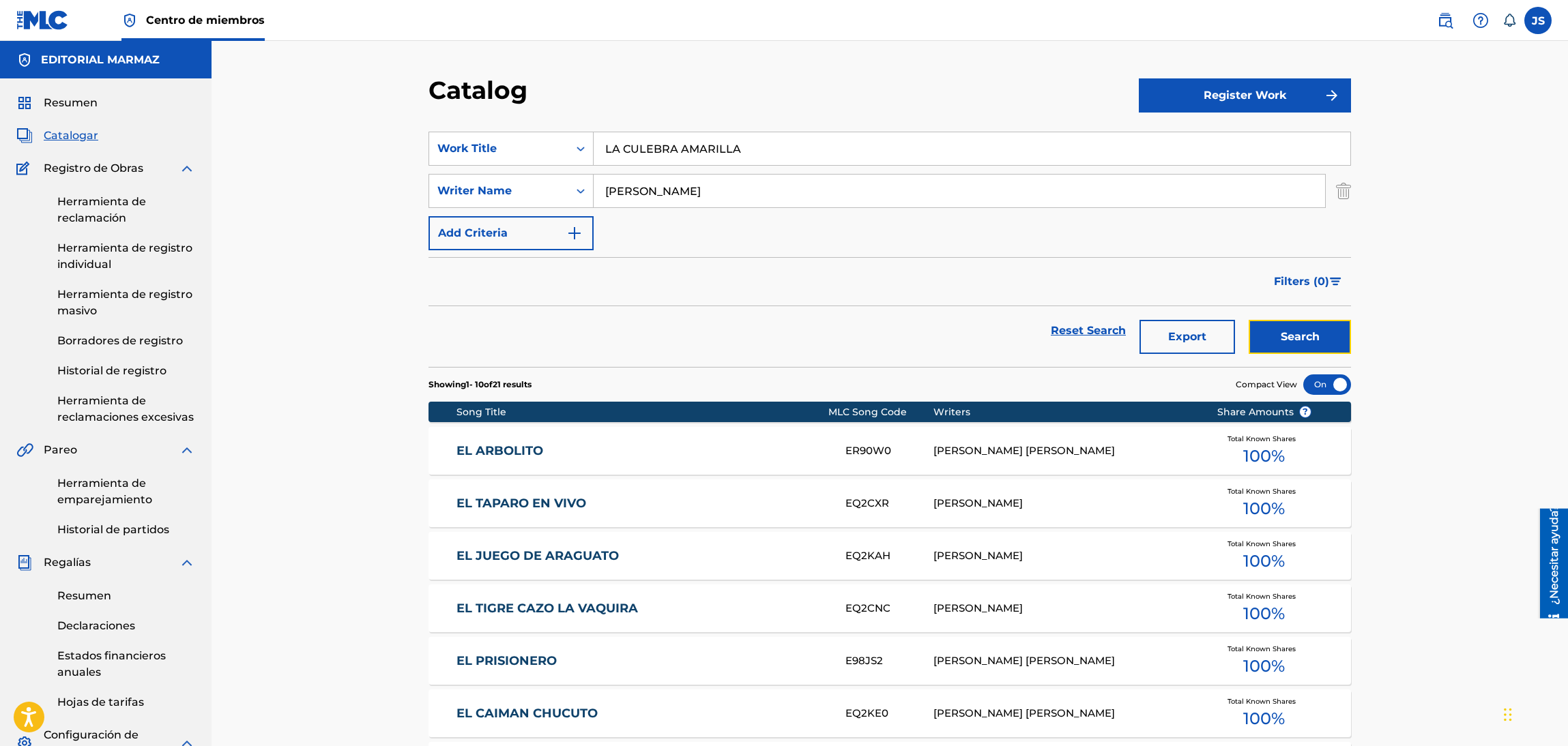
click at [1286, 333] on button "Search" at bounding box center [1300, 337] width 102 height 34
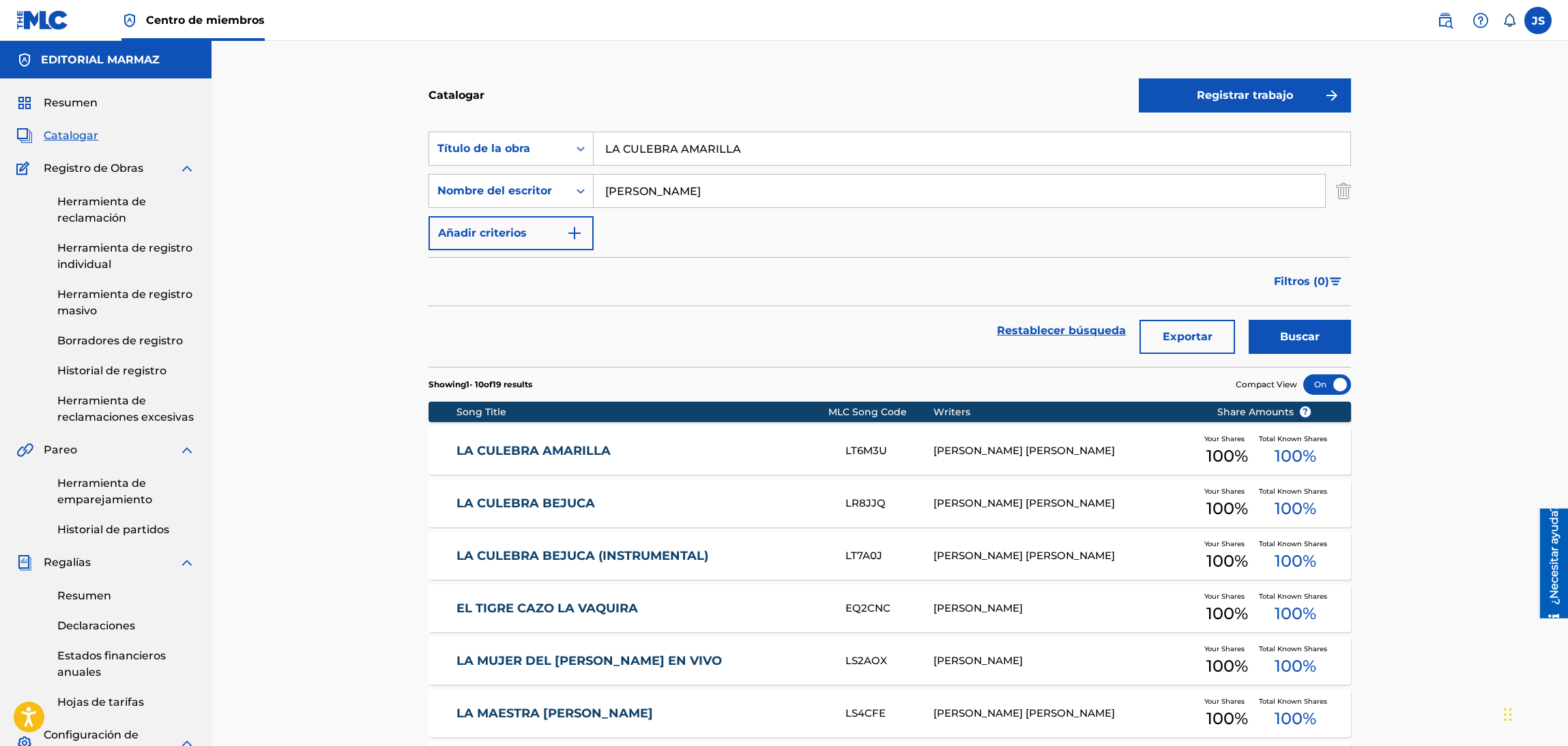
drag, startPoint x: 587, startPoint y: 451, endPoint x: 697, endPoint y: 409, distance: 117.7
click at [587, 451] on link "LA CULEBRA AMARILLA" at bounding box center [642, 451] width 371 height 15
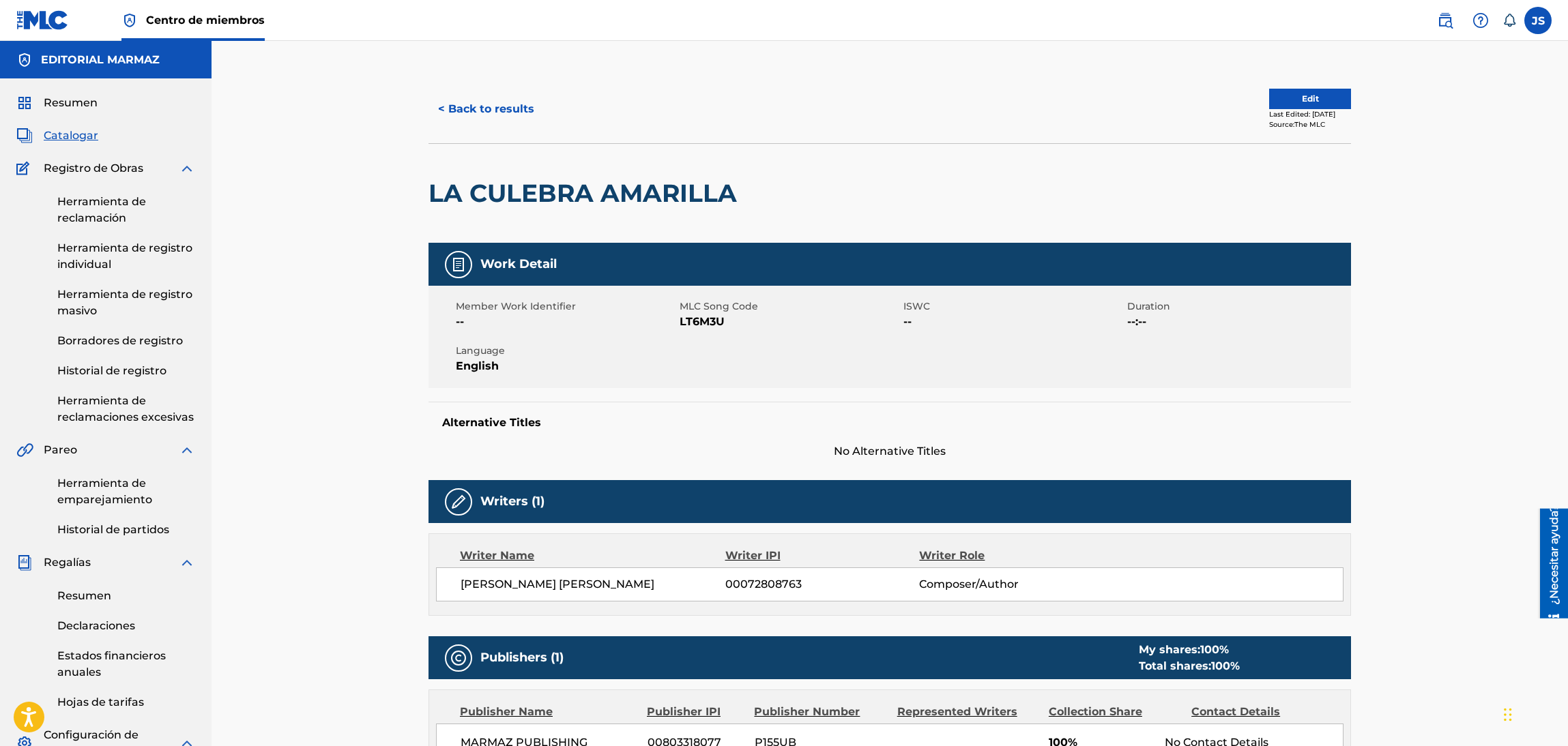
click at [711, 330] on span "LT6M3U" at bounding box center [789, 321] width 220 height 16
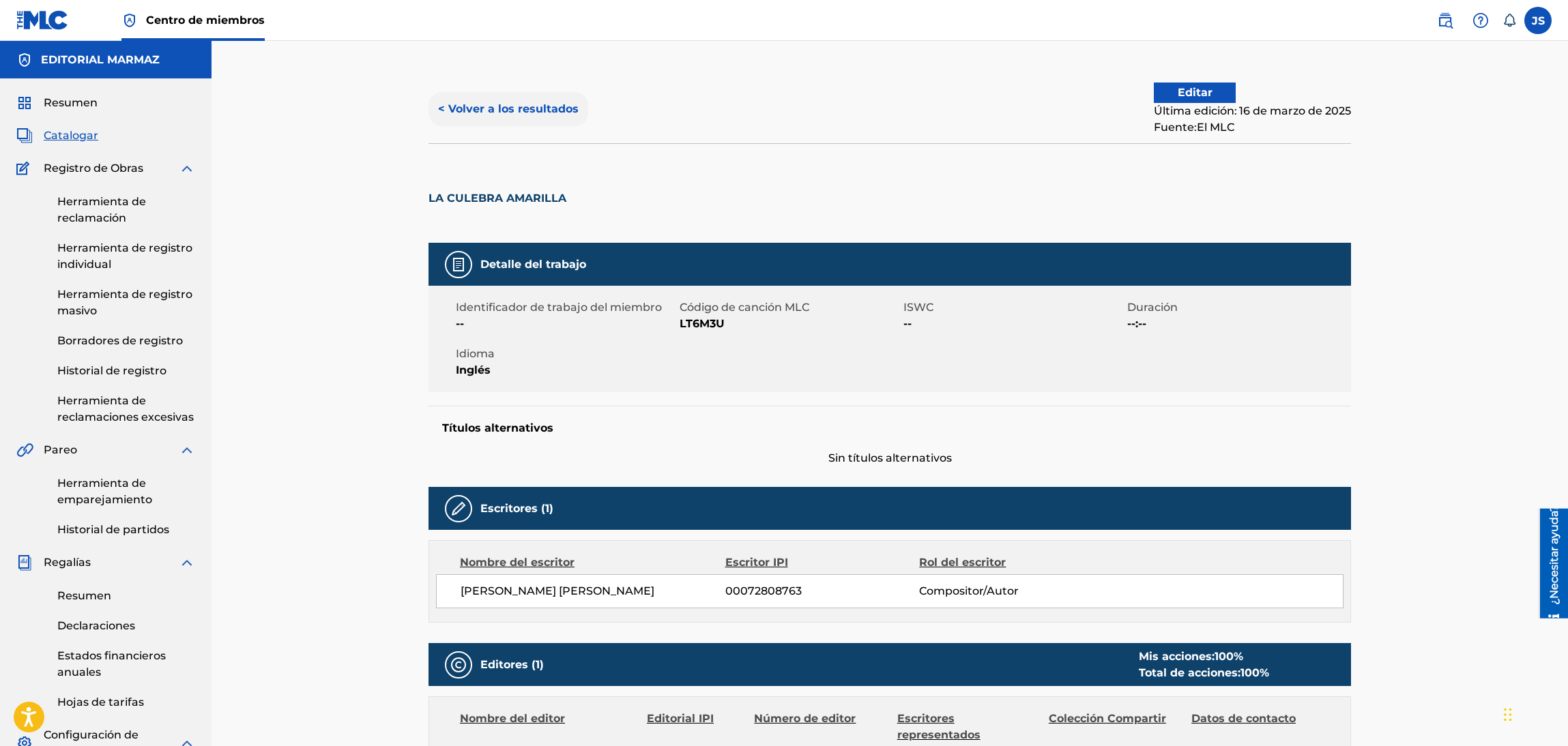
click at [537, 102] on font "< Volver a los resultados" at bounding box center [508, 109] width 140 height 13
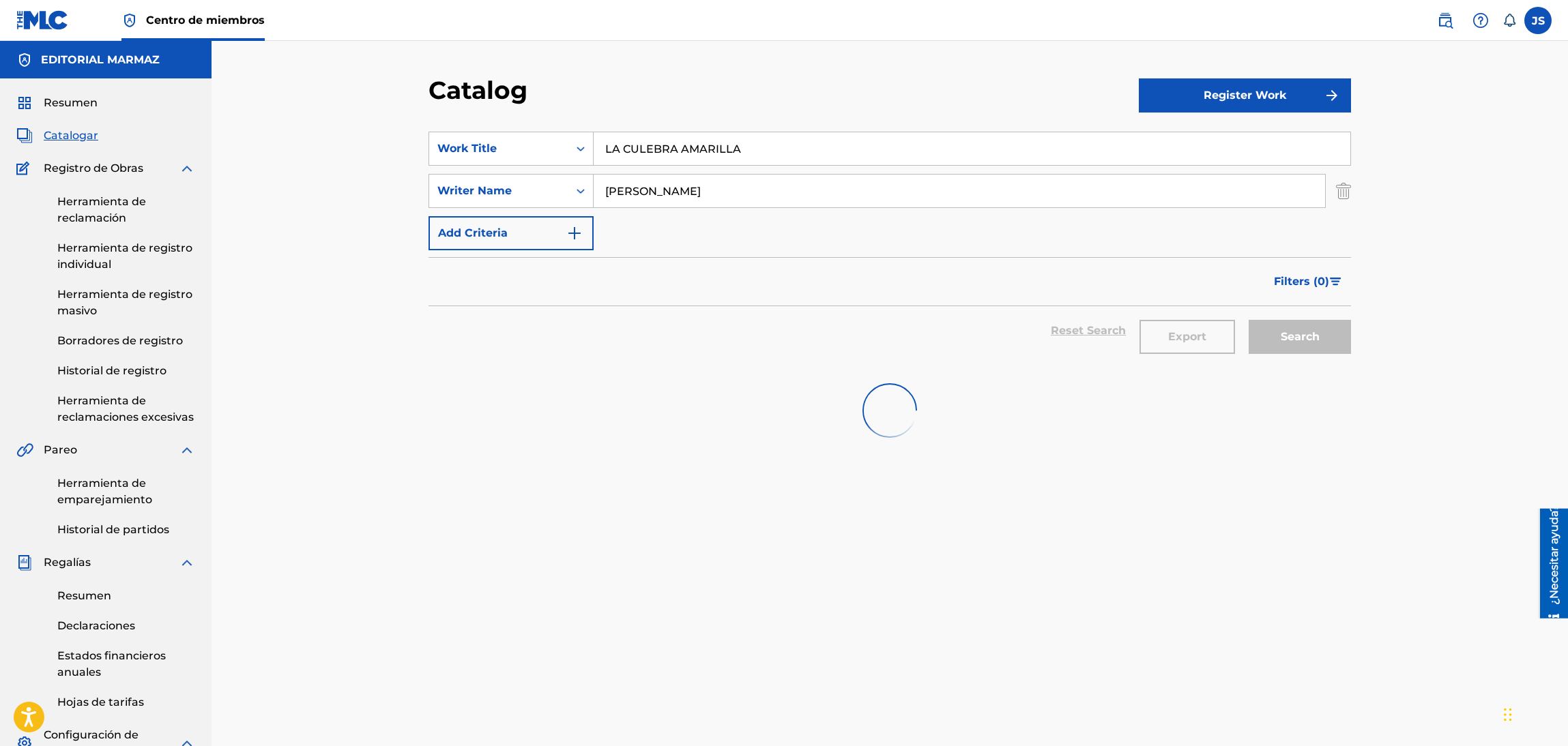
drag, startPoint x: 741, startPoint y: 155, endPoint x: 808, endPoint y: 132, distance: 70.8
click at [383, 141] on div "Catalog Register Work SearchWithCriteria93b5de38-62a4-4177-ab03-742c480f9f2b Wo…" at bounding box center [889, 509] width 1356 height 937
paste input "ESTOY LLORANDO POR DENTRO"
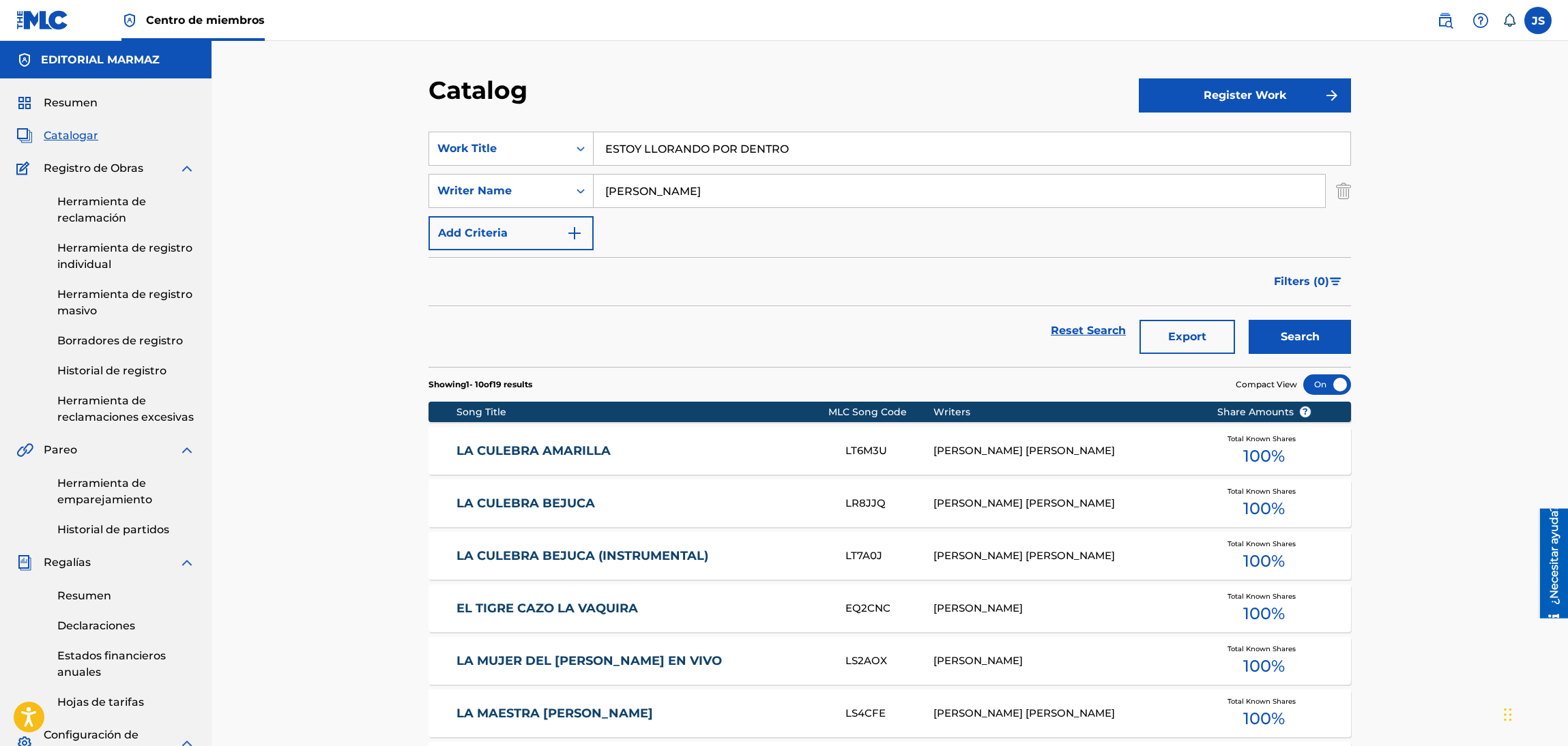
click at [808, 132] on input "ESTOY LLORANDO POR DENTRO" at bounding box center [972, 148] width 757 height 33
type input "ESTOY LLORANDO POR DENTRO"
click at [1311, 333] on button "Search" at bounding box center [1300, 337] width 102 height 34
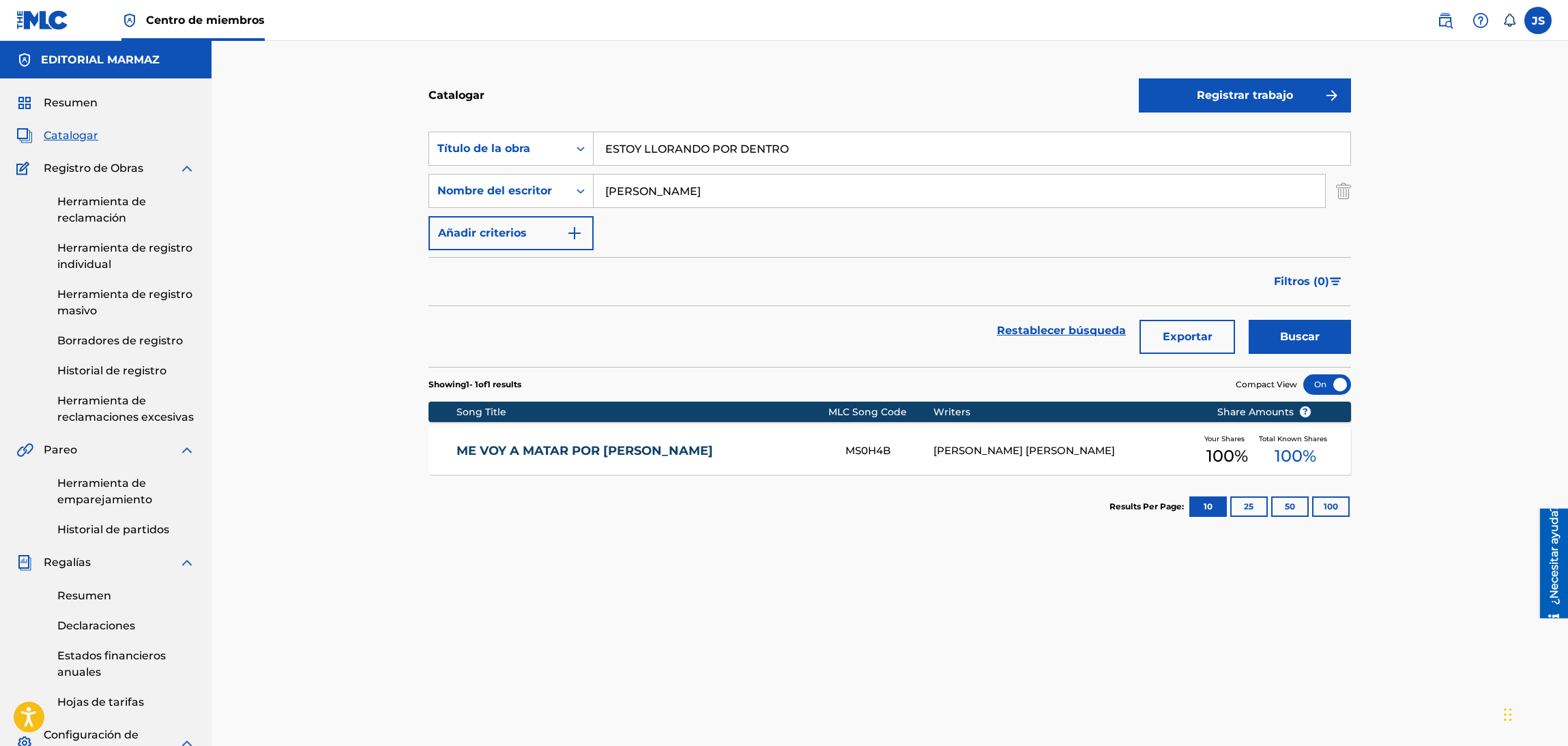
click at [578, 444] on link "ME VOY A MATAR POR [PERSON_NAME]" at bounding box center [642, 451] width 371 height 15
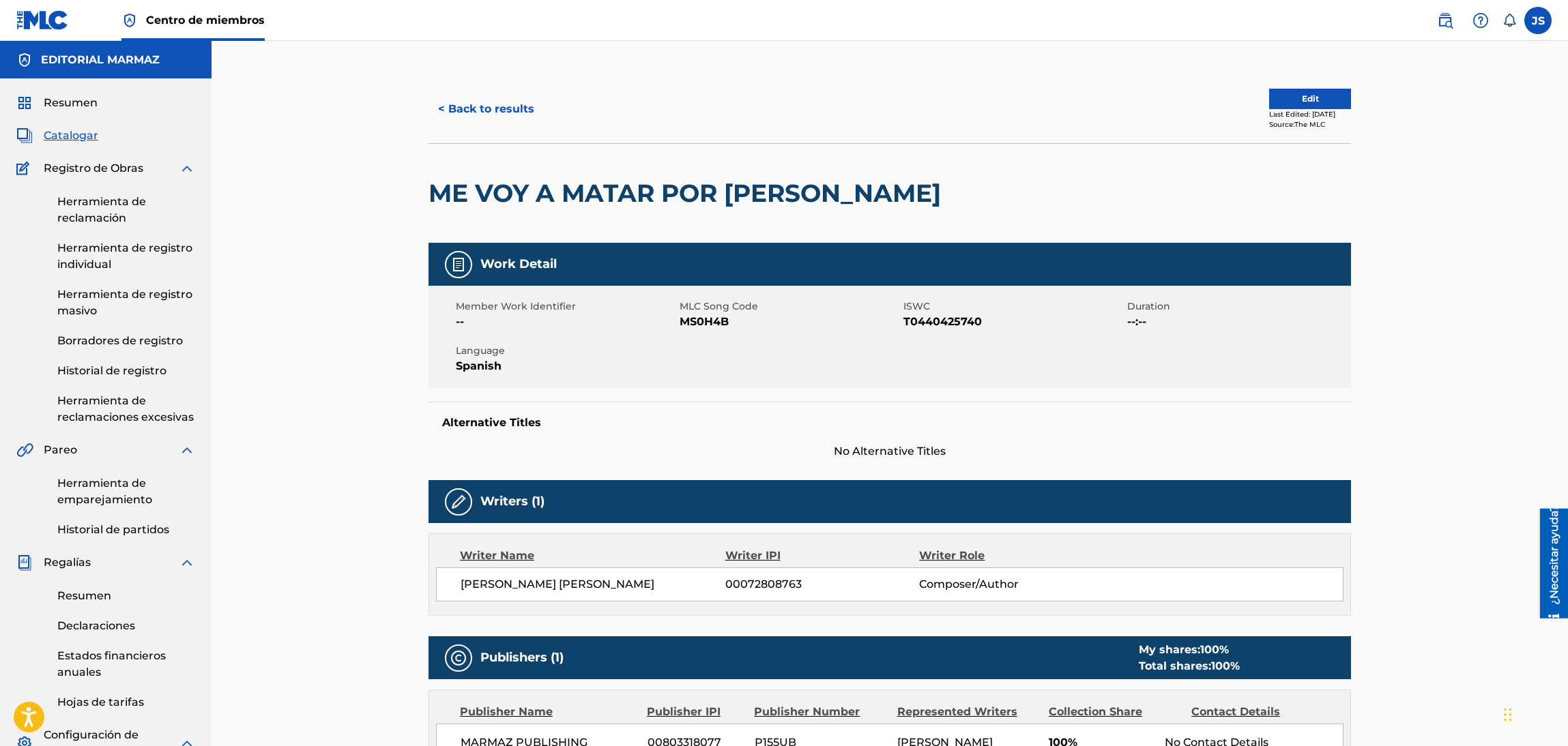
click at [931, 321] on span "T0440425740" at bounding box center [1013, 321] width 220 height 16
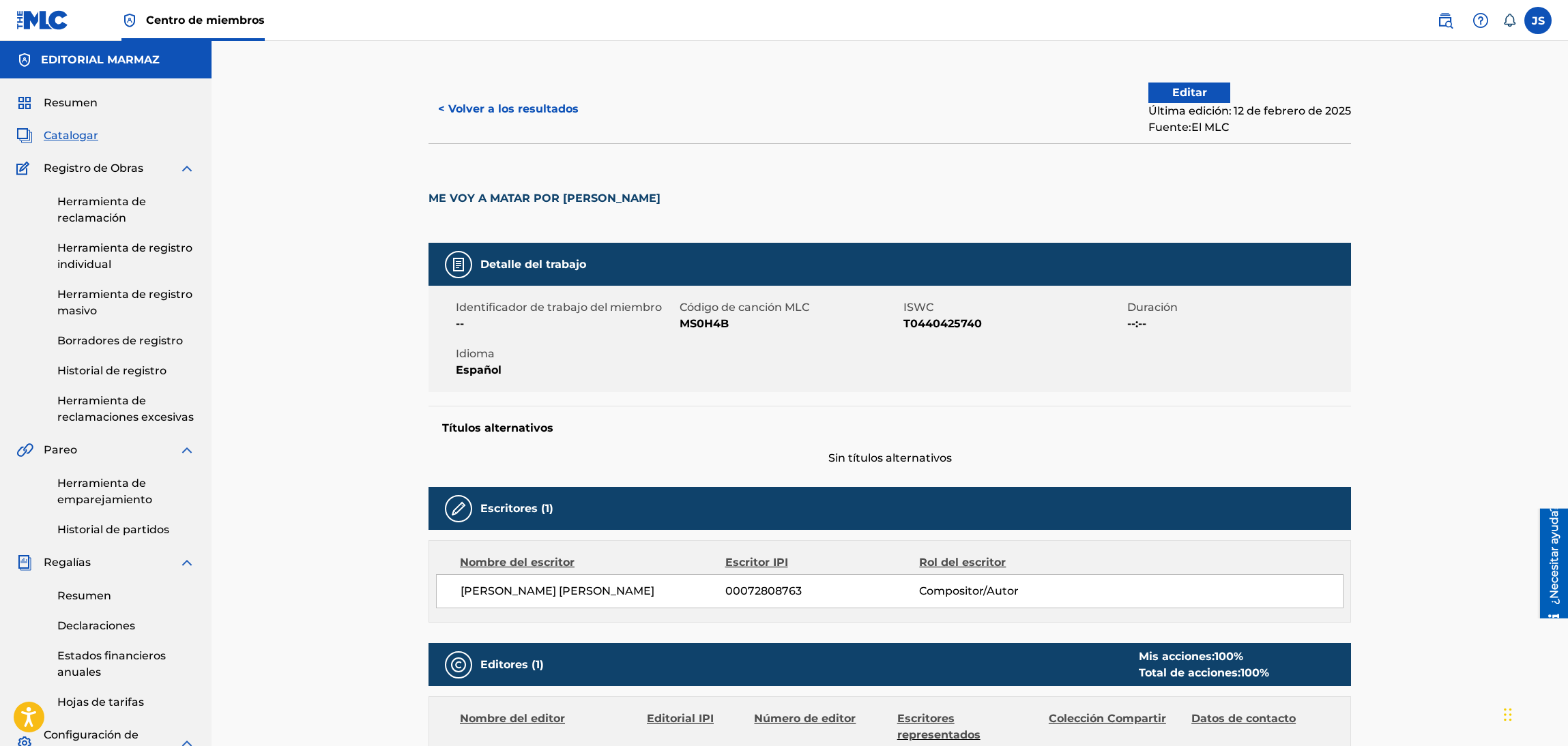
click at [710, 323] on font "MS0H4B" at bounding box center [704, 324] width 49 height 13
copy font "MS0H4B"
click at [550, 116] on button "< Volver a los resultados" at bounding box center [508, 109] width 159 height 34
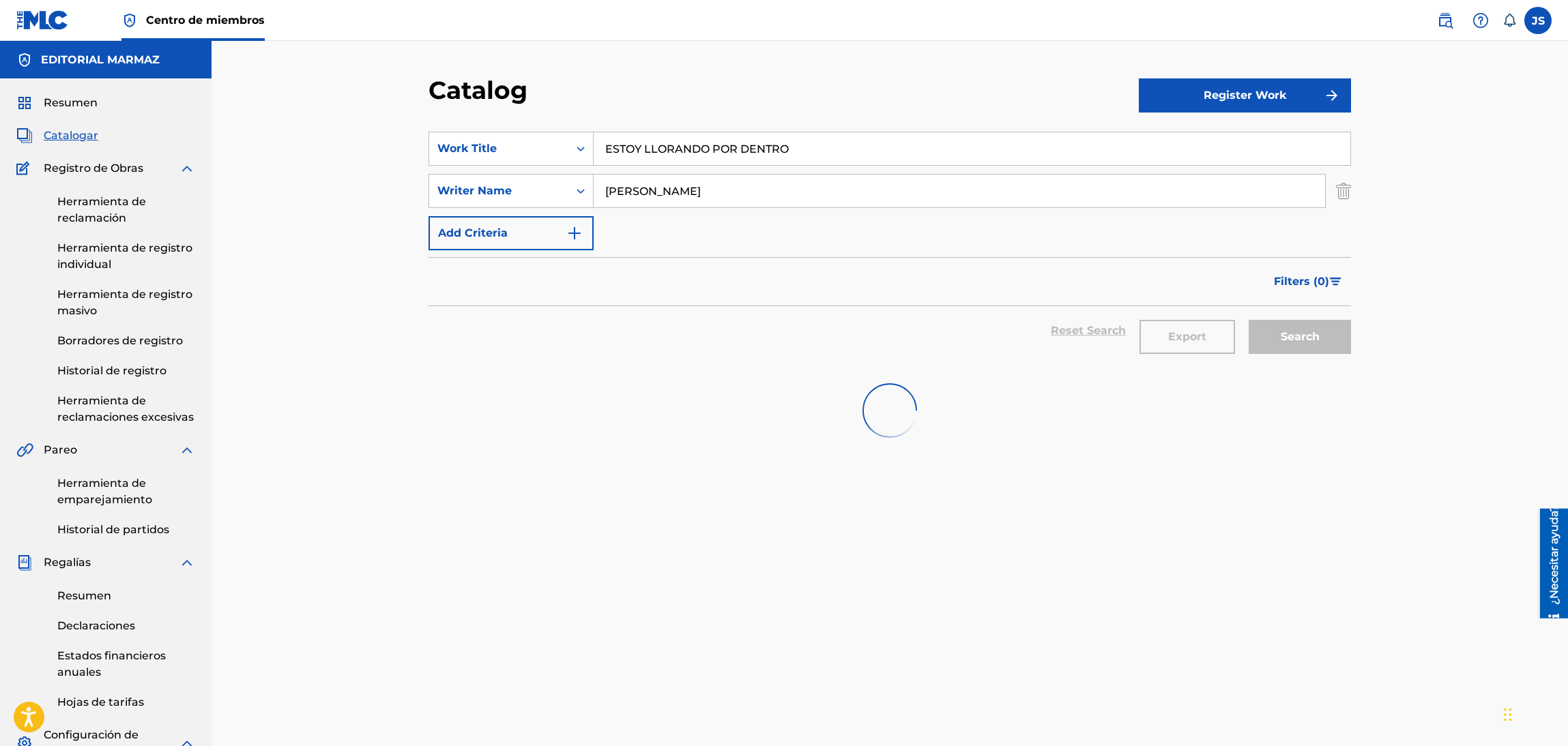
drag, startPoint x: 574, startPoint y: 156, endPoint x: 664, endPoint y: 110, distance: 101.1
click at [495, 151] on div "SearchWithCriteria93b5de38-62a4-4177-ab03-742c480f9f2b Work Title ESTOY LLORAND…" at bounding box center [890, 148] width 923 height 34
paste input "LLANERO CON ANSIEDAD"
type input "LLANERO CON ANSIEDAD"
click at [740, 91] on div "Catalog" at bounding box center [784, 95] width 711 height 40
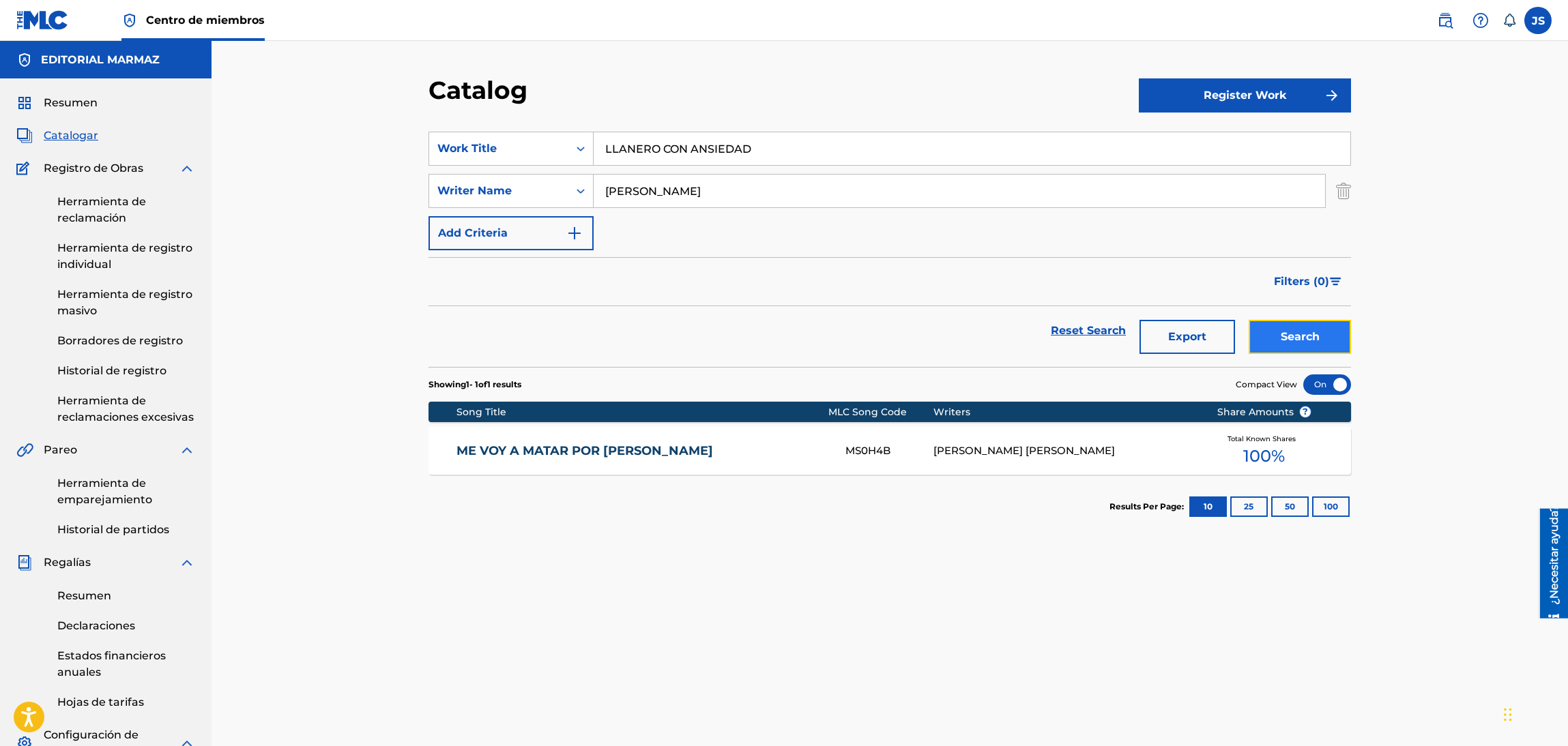
click at [1329, 335] on button "Search" at bounding box center [1300, 337] width 102 height 34
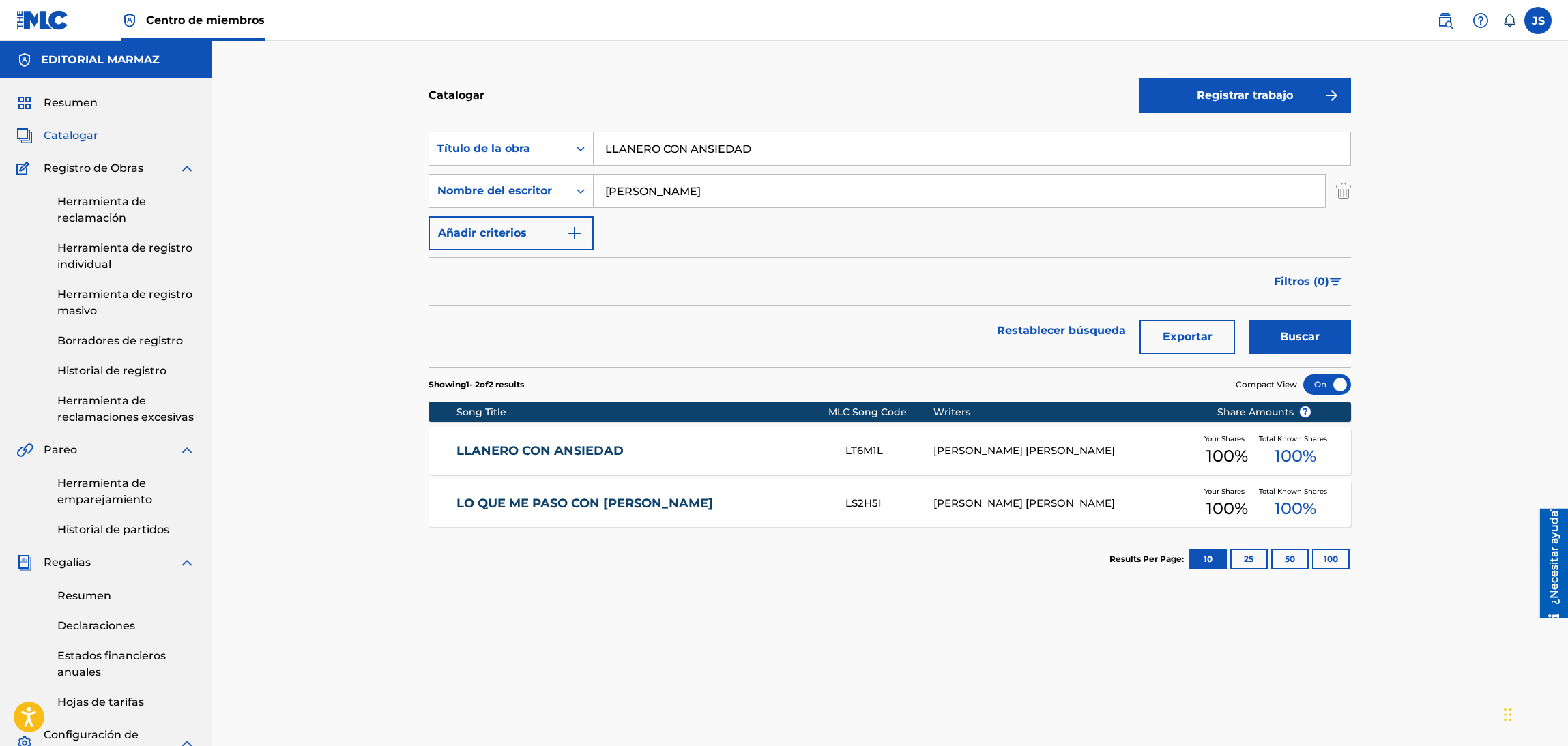
click at [560, 441] on div "LLANERO CON ANSIEDAD LT6M1L [PERSON_NAME] [PERSON_NAME] Your Shares 100 % Total…" at bounding box center [890, 450] width 923 height 47
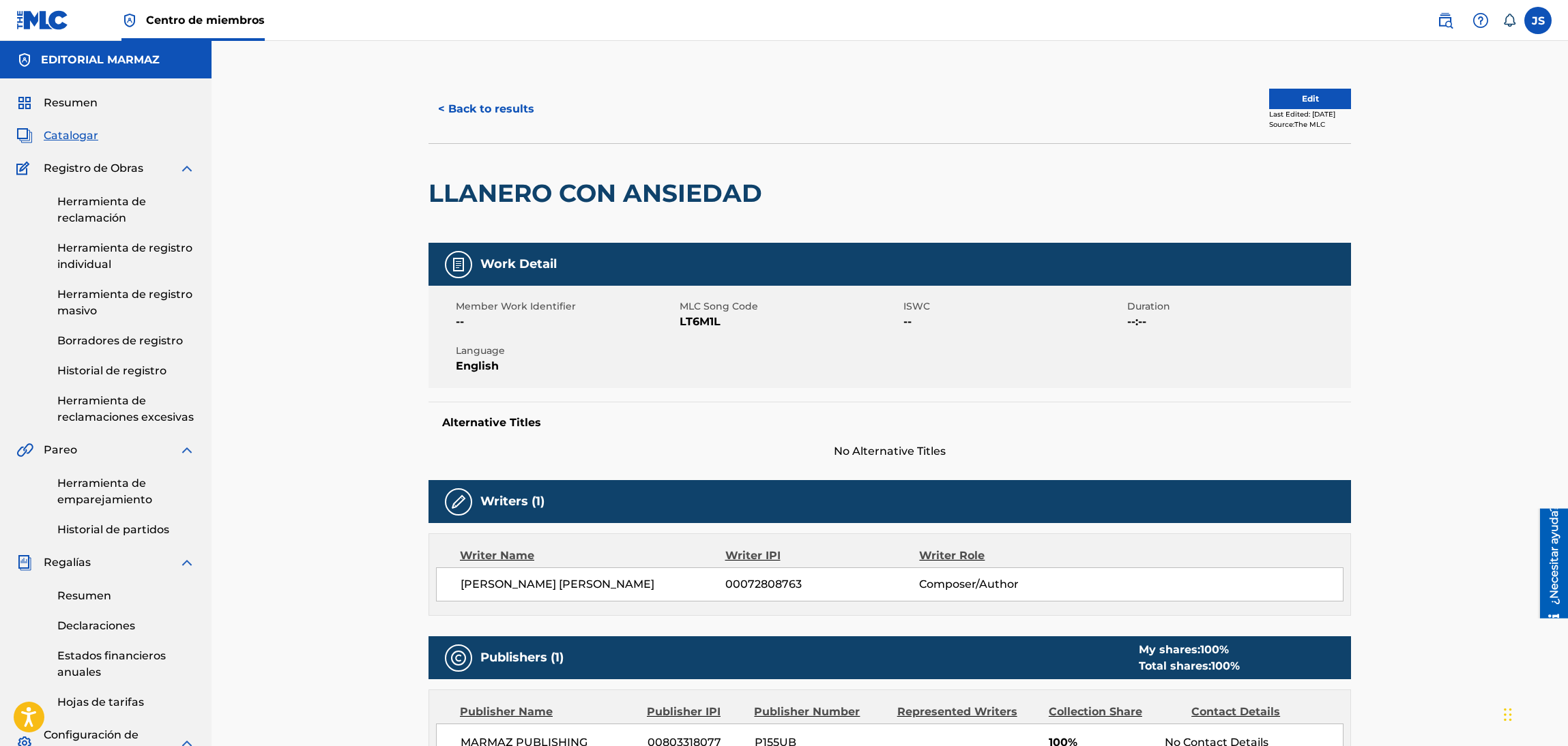
click at [709, 320] on span "LT6M1L" at bounding box center [789, 321] width 220 height 16
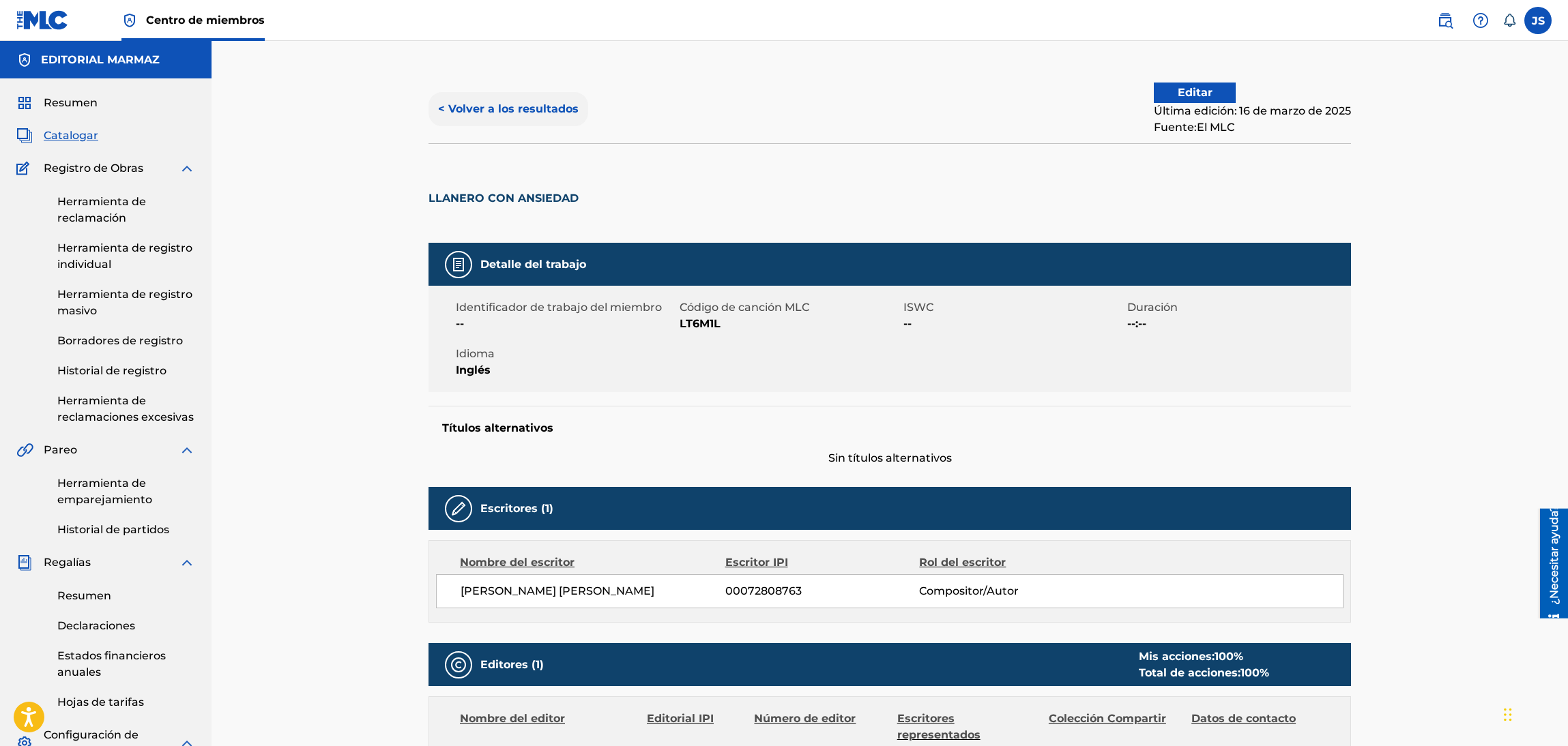
click at [526, 117] on button "< Volver a los resultados" at bounding box center [508, 109] width 159 height 34
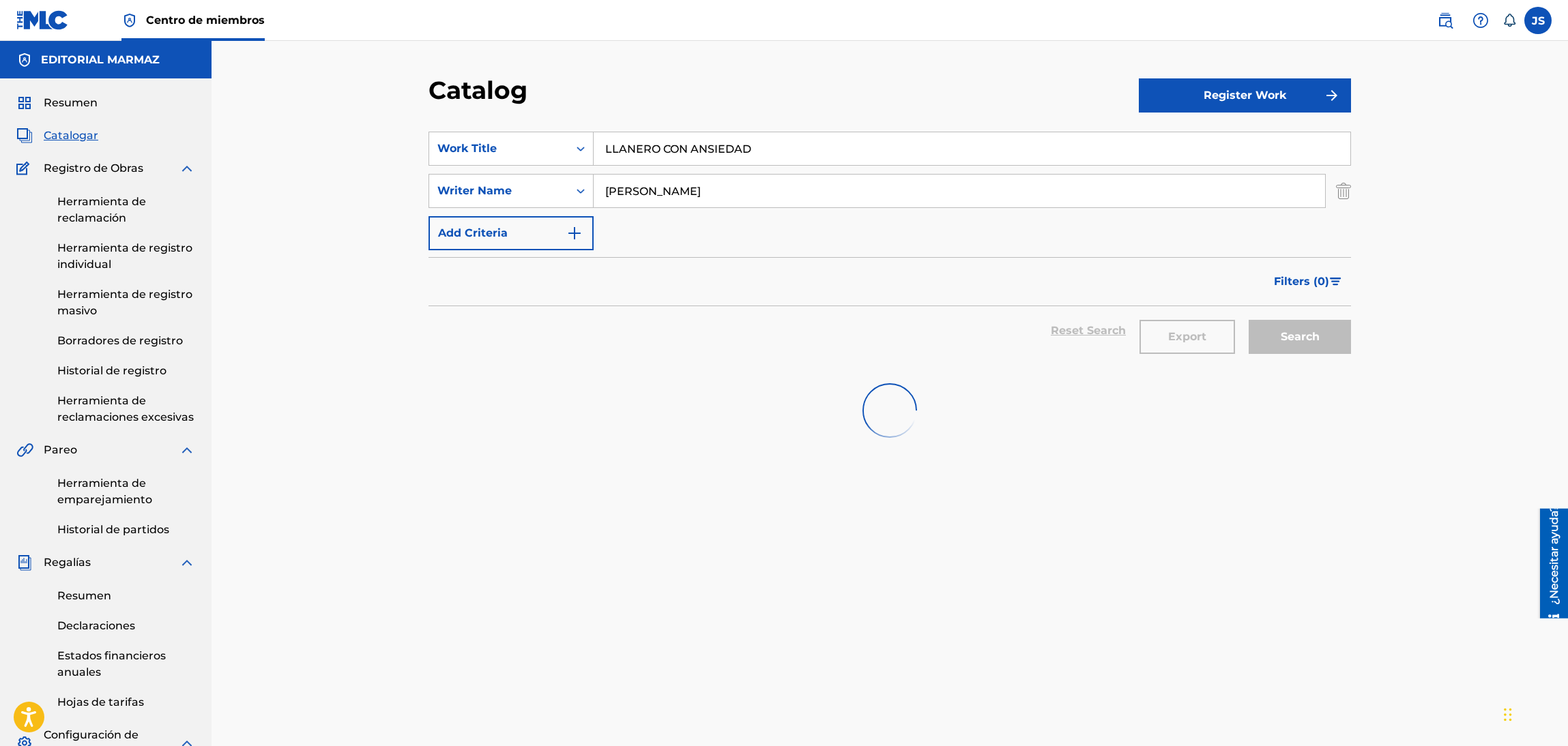
drag, startPoint x: 750, startPoint y: 157, endPoint x: 757, endPoint y: 96, distance: 61.4
click at [566, 137] on div "SearchWithCriteria93b5de38-62a4-4177-ab03-742c480f9f2b Work Title LLANERO CON A…" at bounding box center [890, 148] width 923 height 34
paste input "ASI SE TRABAJA EL LLANO"
type input "ASI SE TRABAJA EL LLANO"
click at [707, 96] on div "Catalog" at bounding box center [784, 95] width 711 height 40
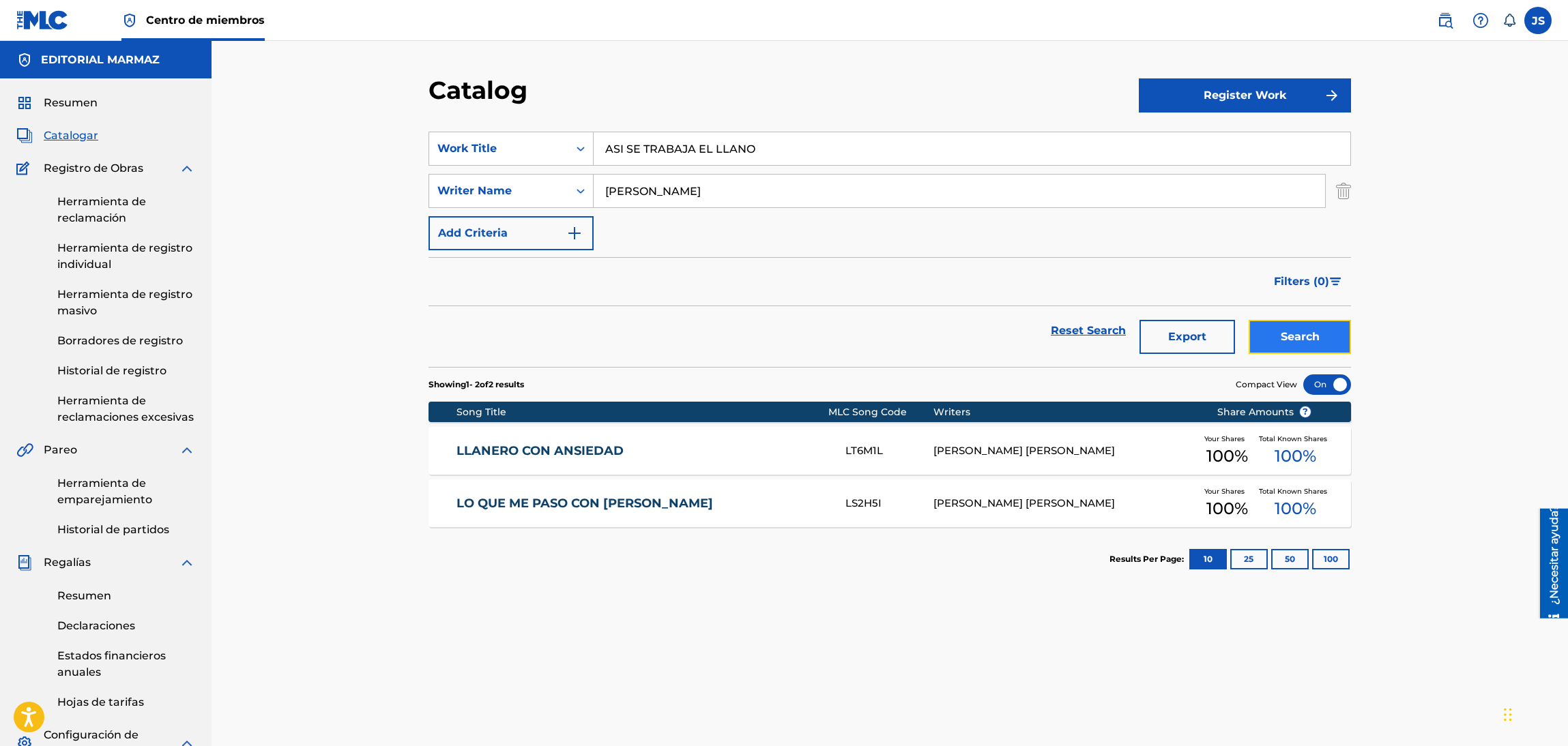
click at [1308, 339] on button "Search" at bounding box center [1300, 337] width 102 height 34
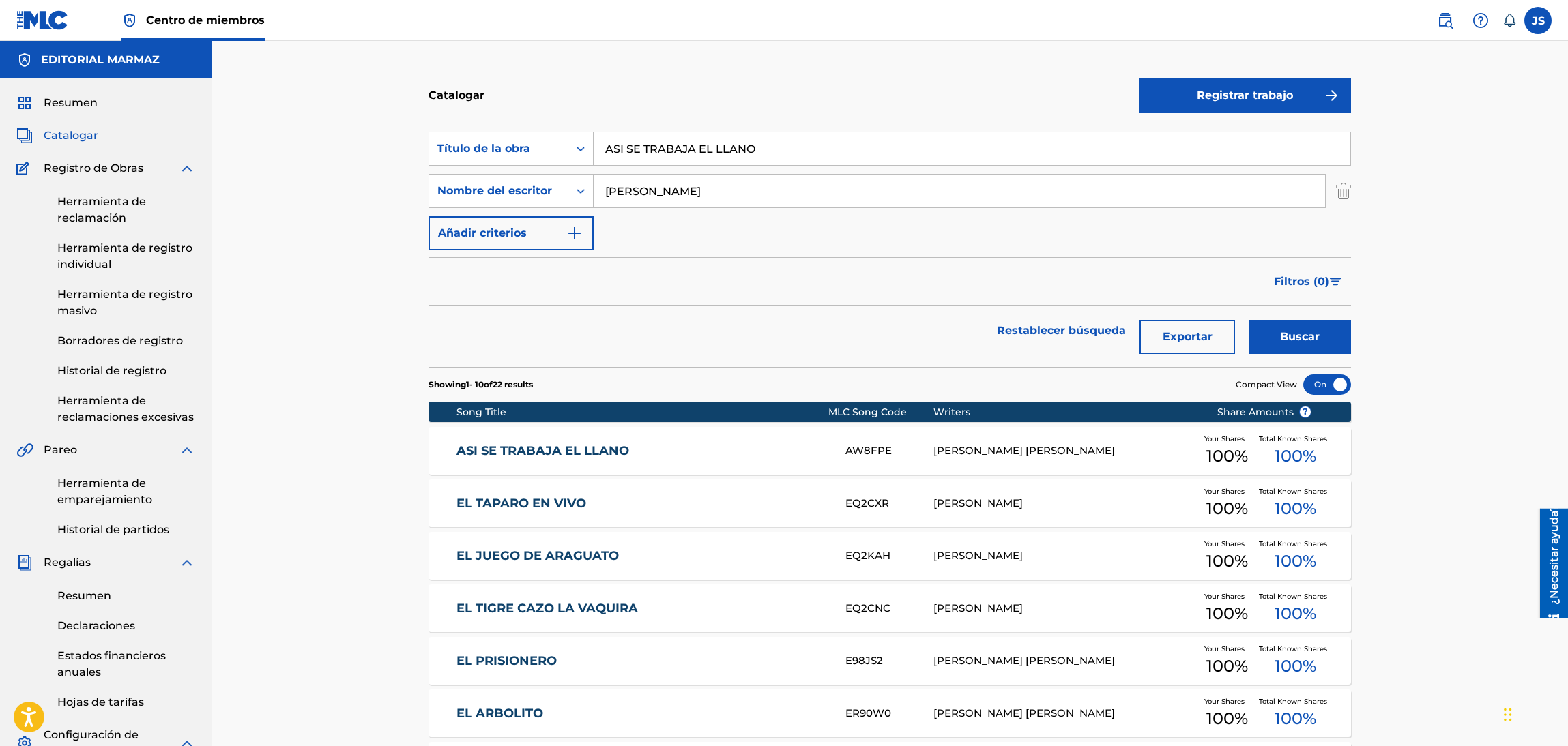
click at [588, 452] on link "ASI SE TRABAJA EL LLANO" at bounding box center [642, 451] width 371 height 15
click at [588, 452] on div "Catalogar Registrar trabajo Buscar con criterios93b5de38-62a4-4177-ab03-742c480…" at bounding box center [890, 547] width 955 height 943
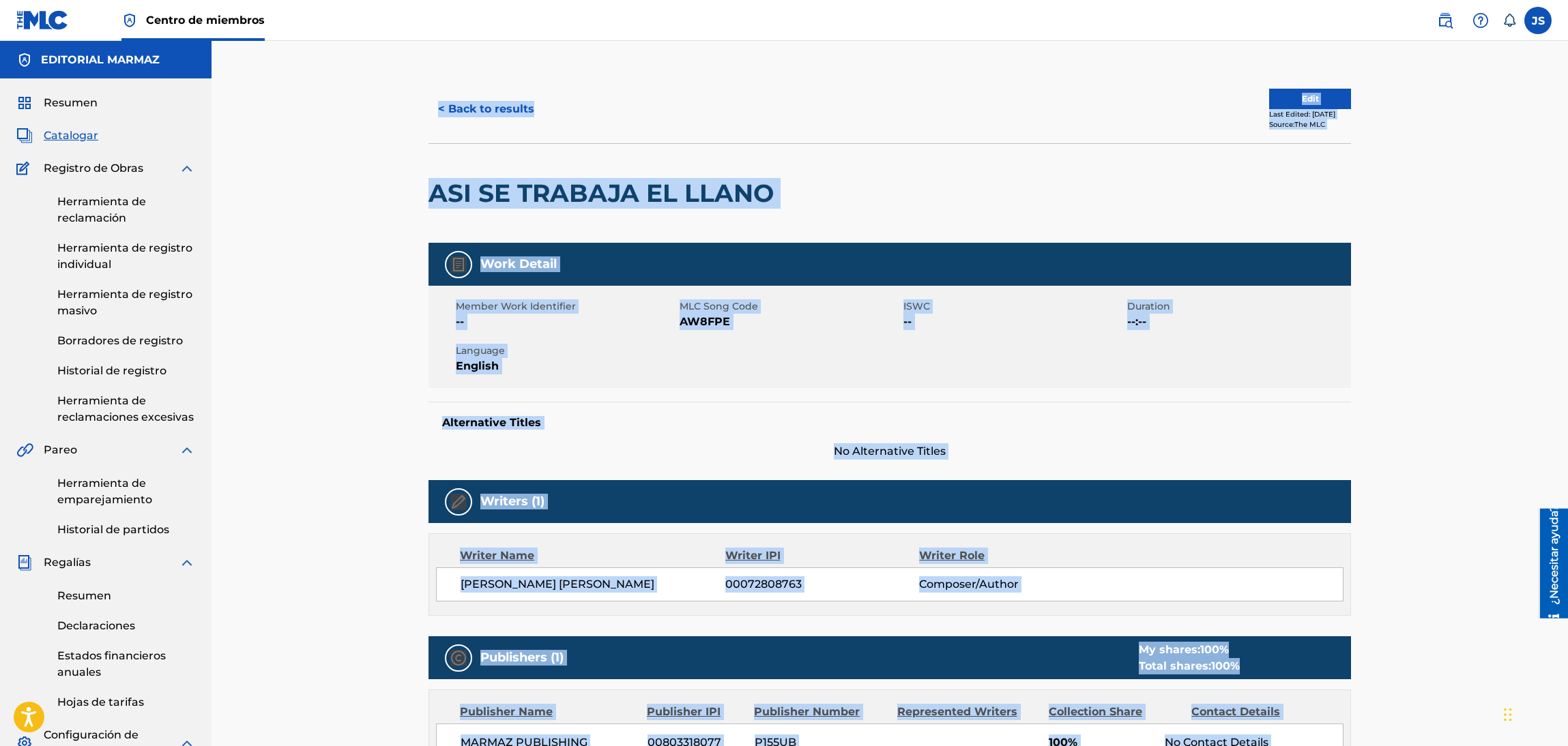
click at [761, 319] on span "AW8FPE" at bounding box center [789, 321] width 220 height 16
click at [718, 321] on span "AW8FPE" at bounding box center [789, 321] width 220 height 16
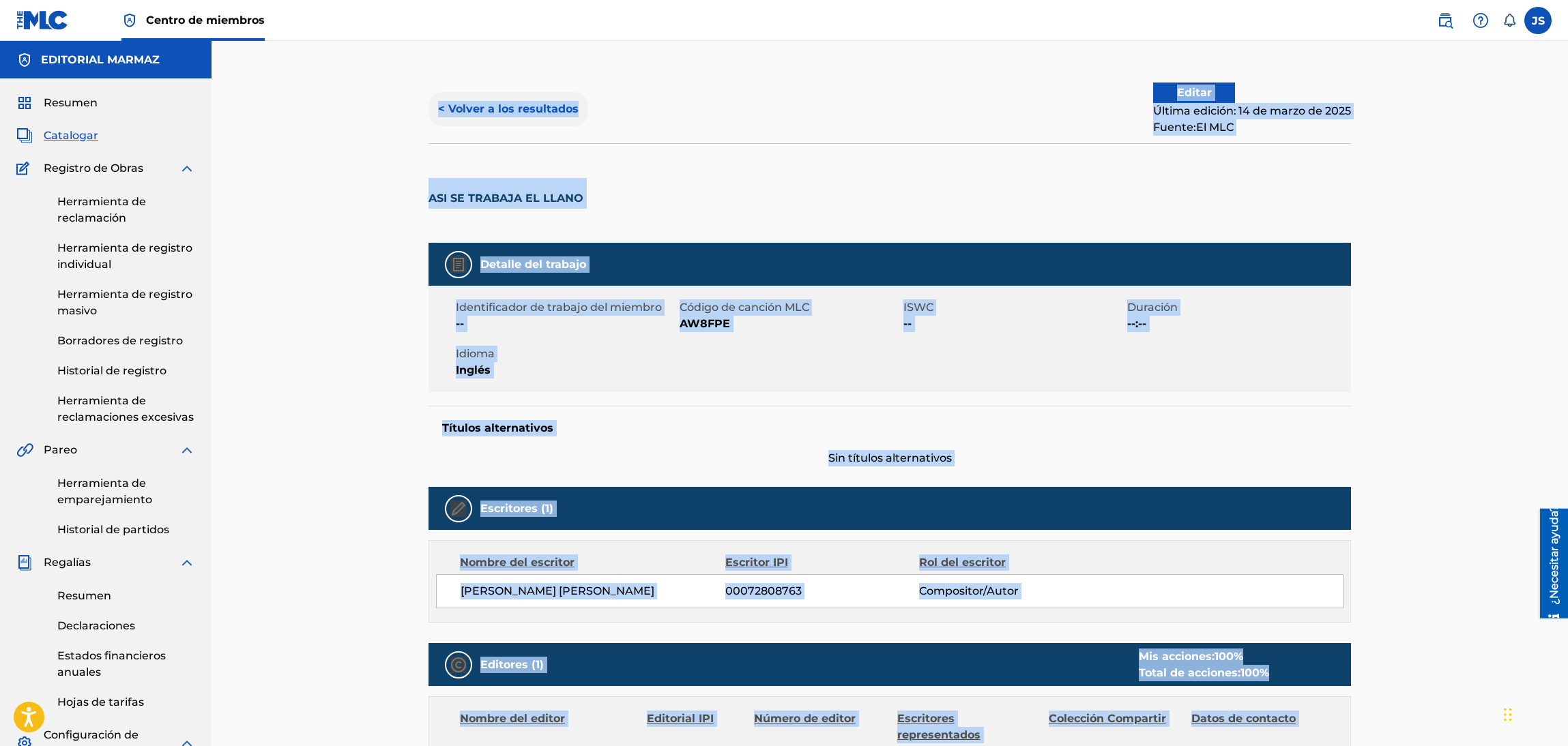
click at [544, 99] on button "< Volver a los resultados" at bounding box center [508, 109] width 159 height 34
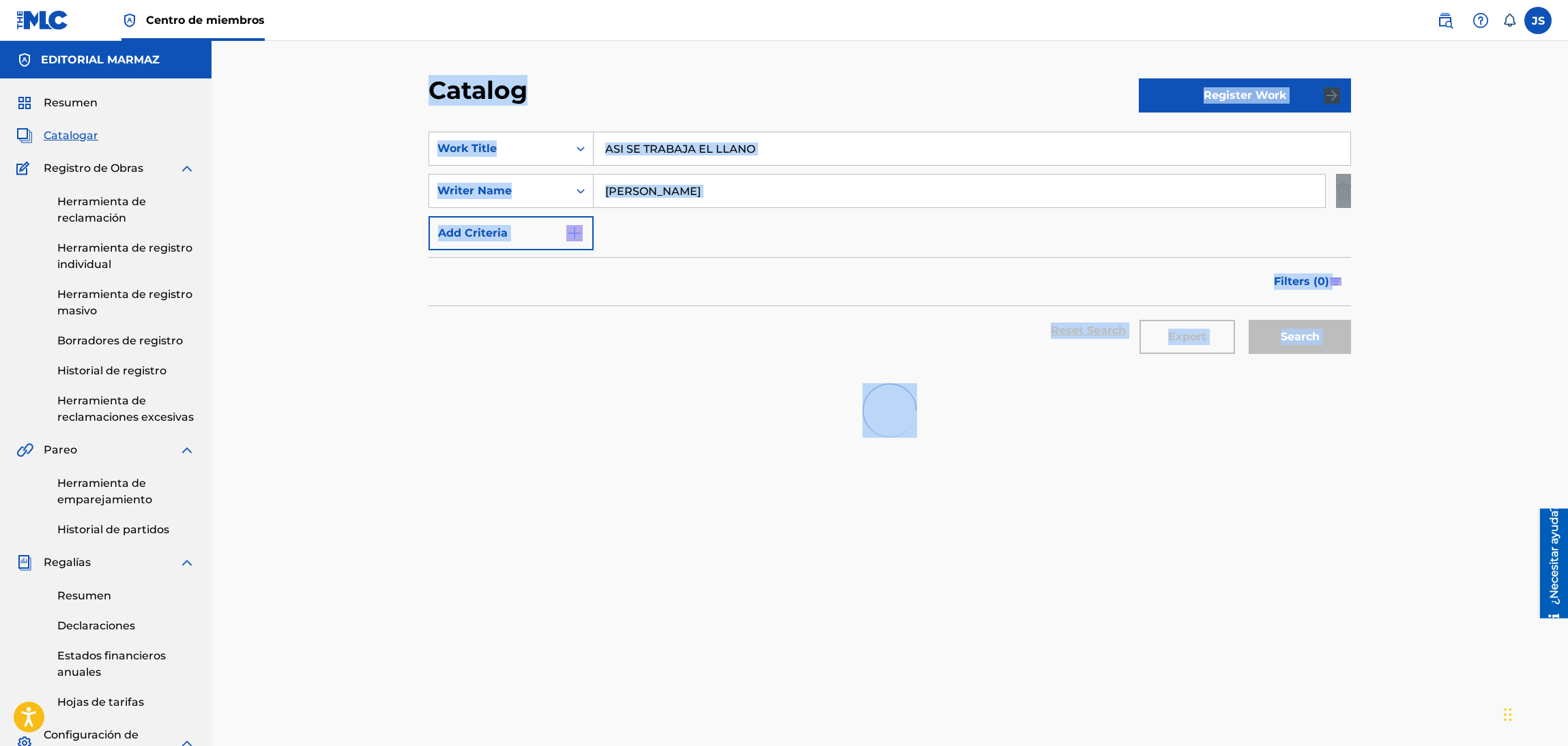
click at [409, 136] on div "Catalog Register Work SearchWithCriteria93b5de38-62a4-4177-ab03-742c480f9f2b Wo…" at bounding box center [889, 509] width 1356 height 937
paste input "MOR TRAICIONER"
type input "AMOR TRAICIONERO"
click at [758, 110] on div "Catalog" at bounding box center [784, 95] width 711 height 40
click at [1329, 342] on button "Search" at bounding box center [1300, 337] width 102 height 34
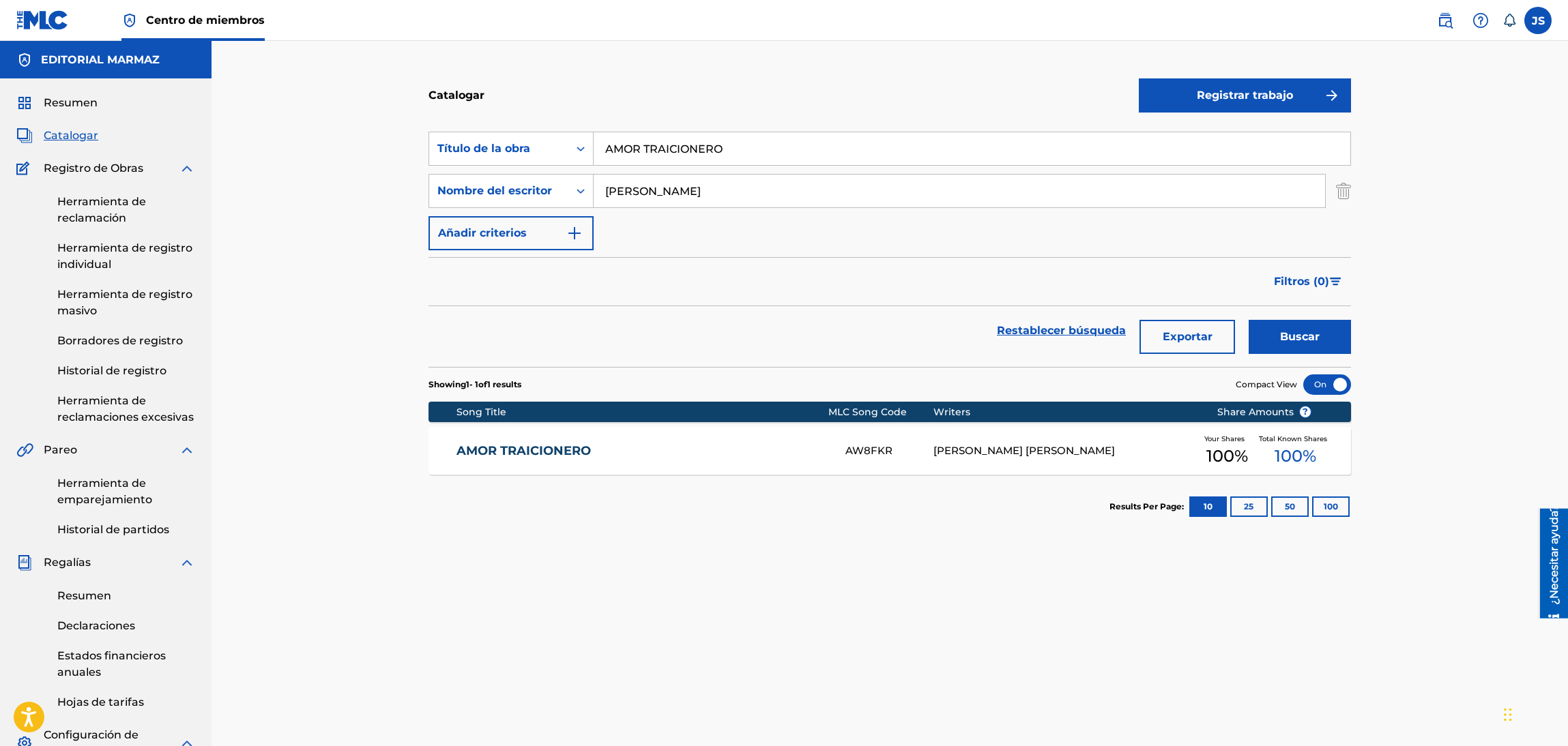
click at [572, 460] on div "AMOR TRAICIONERO AW8FKR [PERSON_NAME] [PERSON_NAME] Your Shares 100 % Total Kno…" at bounding box center [890, 450] width 923 height 47
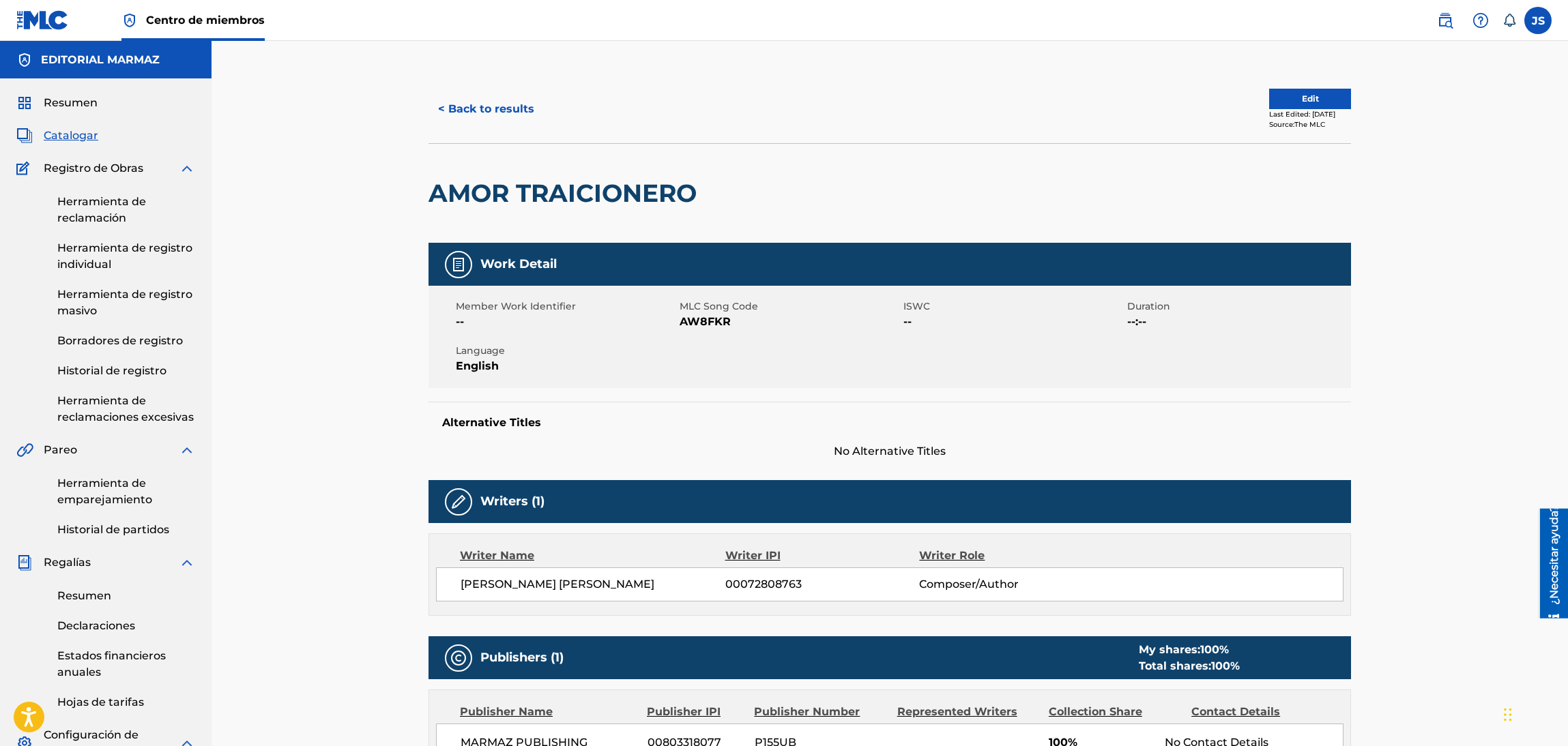
click at [697, 330] on span "AW8FKR" at bounding box center [789, 321] width 220 height 16
click at [700, 325] on span "AW8FKR" at bounding box center [789, 321] width 220 height 16
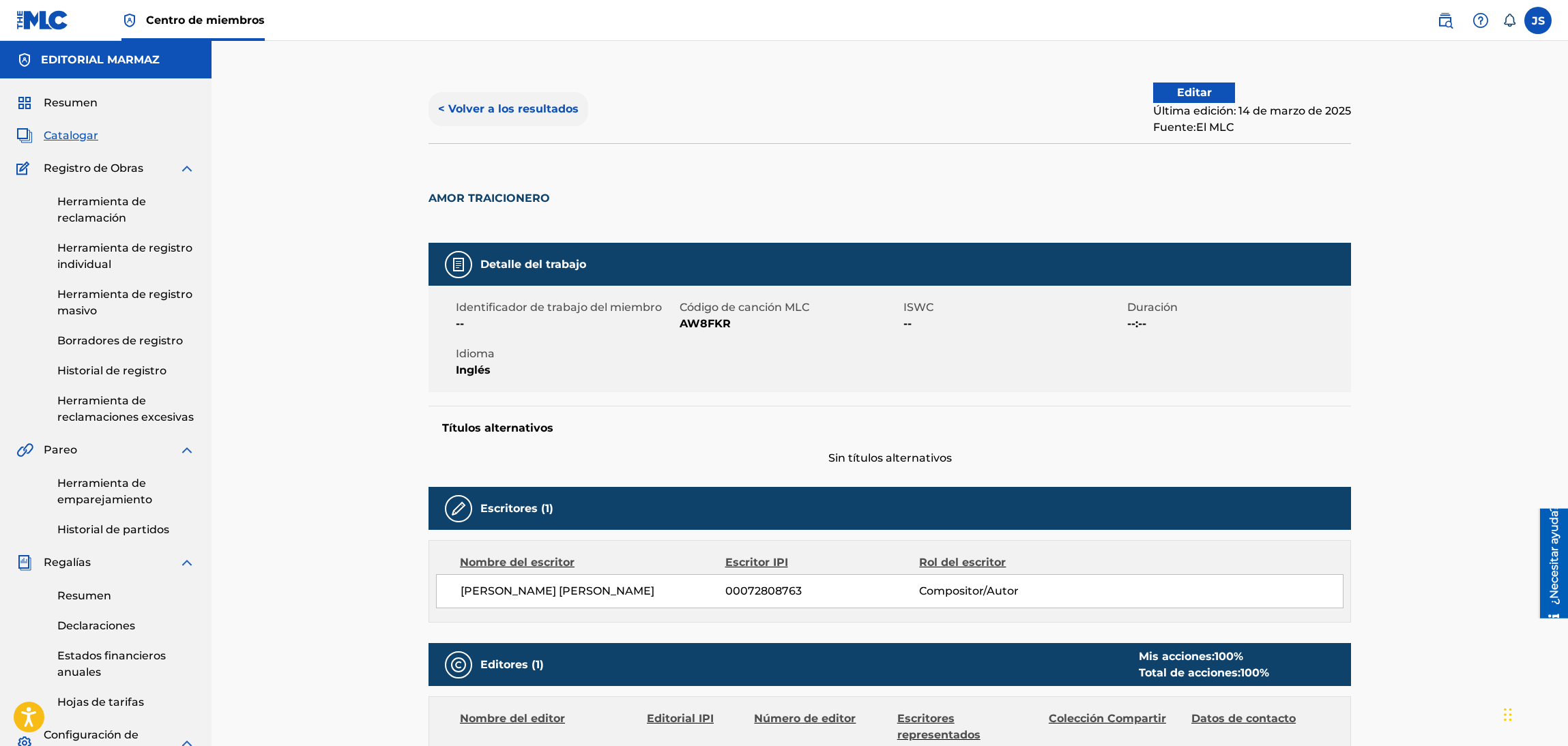
click at [508, 103] on font "< Volver a los resultados" at bounding box center [508, 109] width 140 height 13
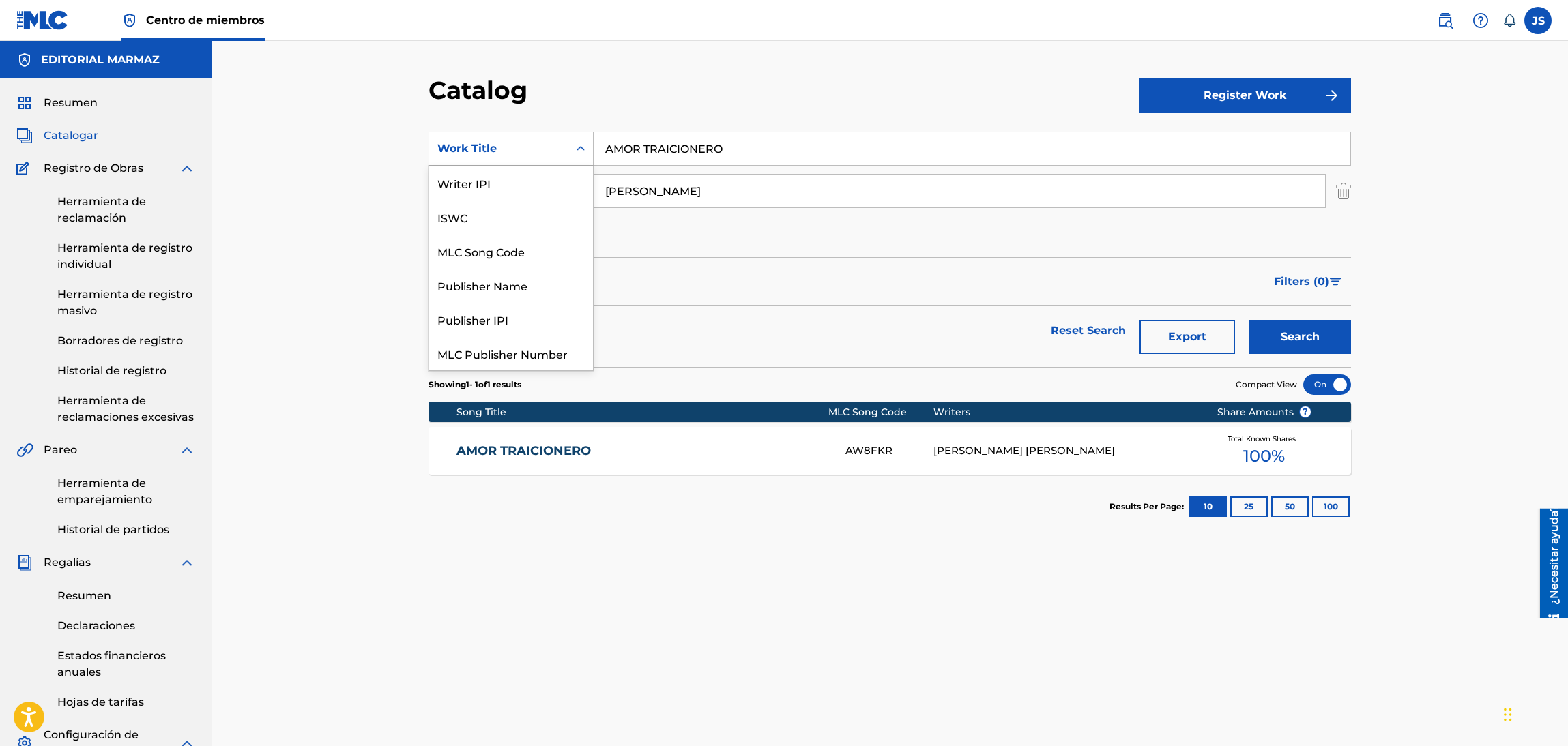
click at [564, 145] on div "Work Title" at bounding box center [499, 148] width 139 height 26
click at [518, 473] on div "ISRC" at bounding box center [511, 490] width 164 height 34
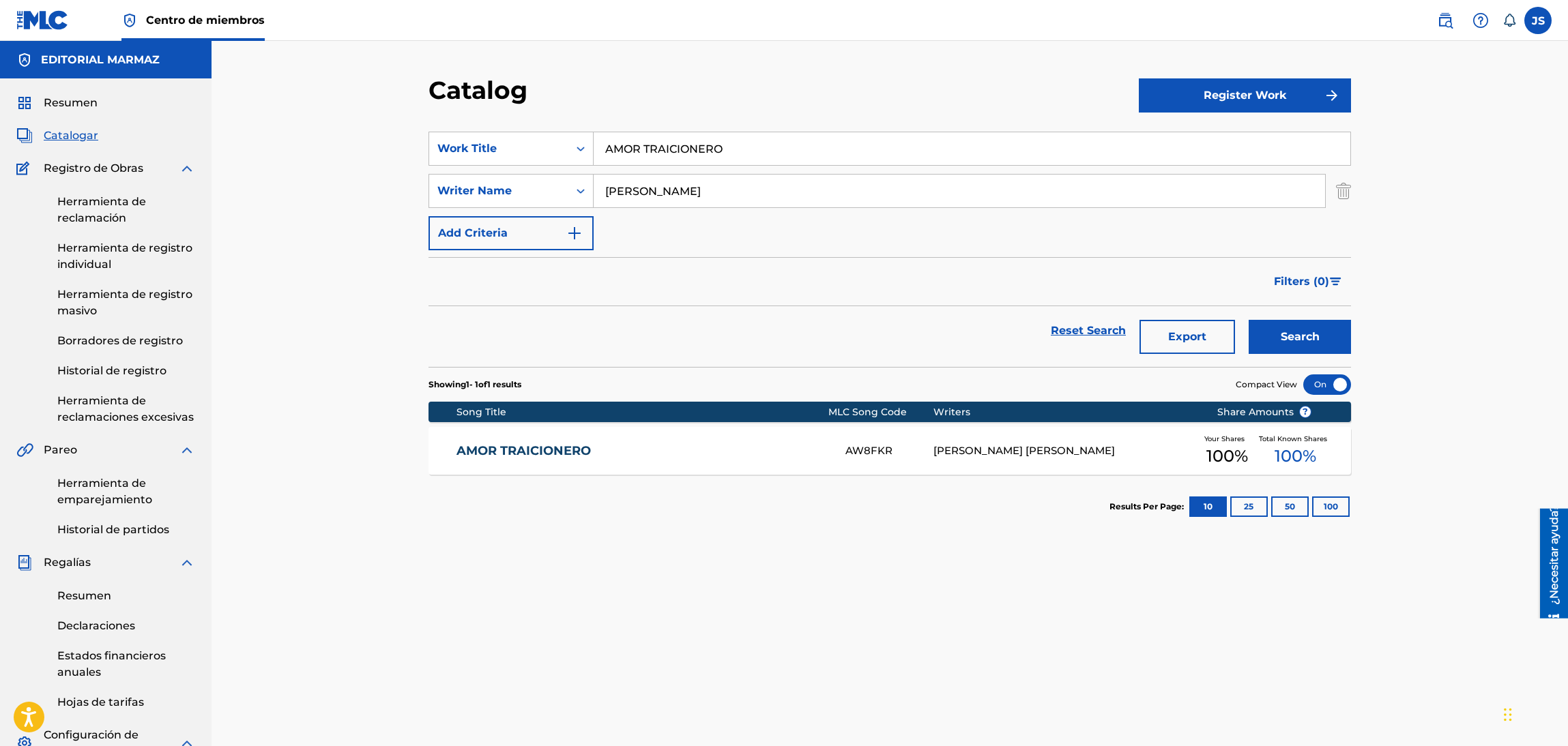
click at [751, 148] on input "AMOR TRAICIONERO" at bounding box center [972, 148] width 757 height 33
click at [731, 168] on div "SearchWithCriteria2a84c17c-d343-4a92-9d57-31219869ee52 ISRC SearchWithCriteria4…" at bounding box center [890, 191] width 923 height 118
drag, startPoint x: 743, startPoint y: 156, endPoint x: 734, endPoint y: 163, distance: 11.4
click at [743, 156] on input "Search Form" at bounding box center [972, 148] width 757 height 33
paste input "COA6W1900136"
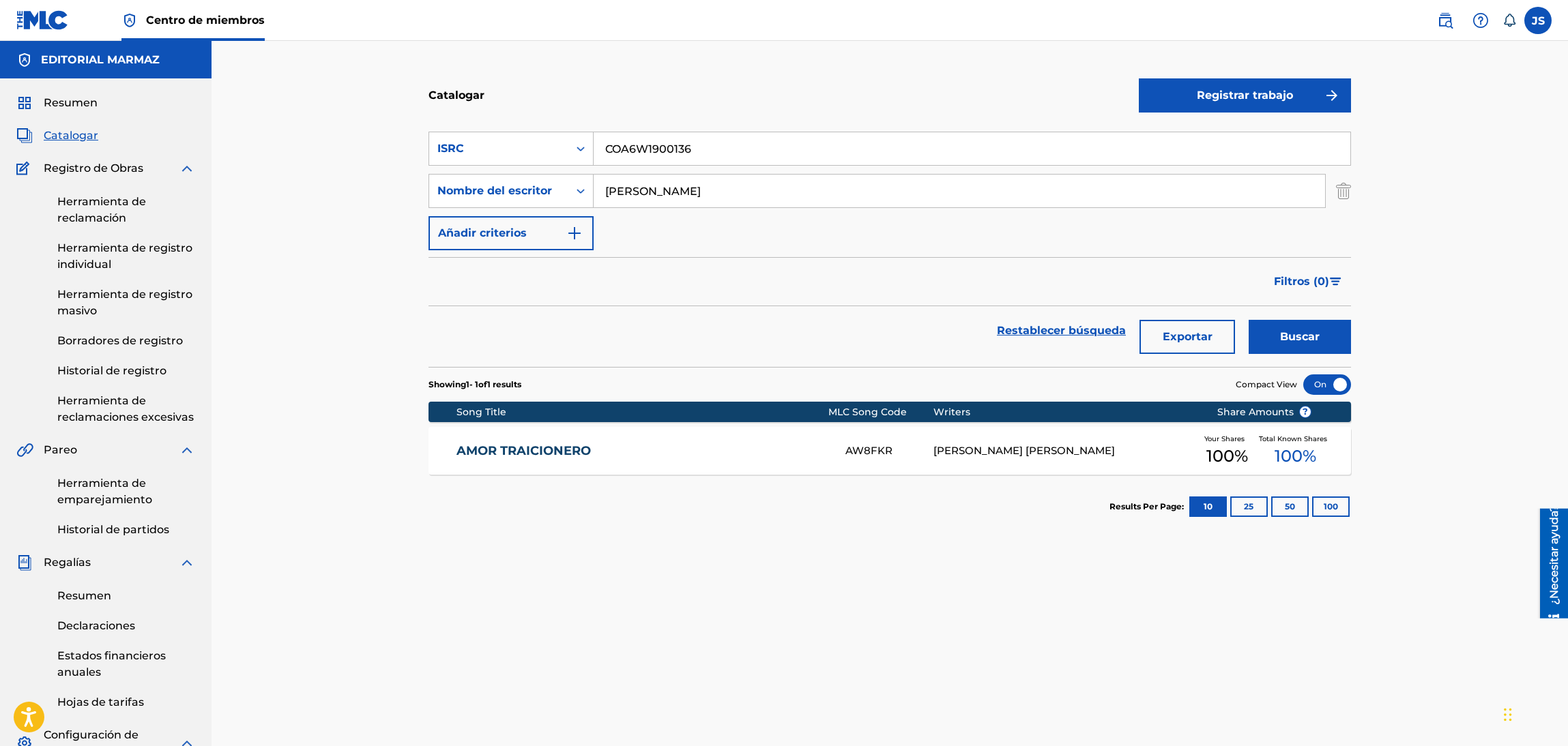
type input "COA6W1900136"
click at [640, 192] on input "[PERSON_NAME]" at bounding box center [959, 191] width 731 height 33
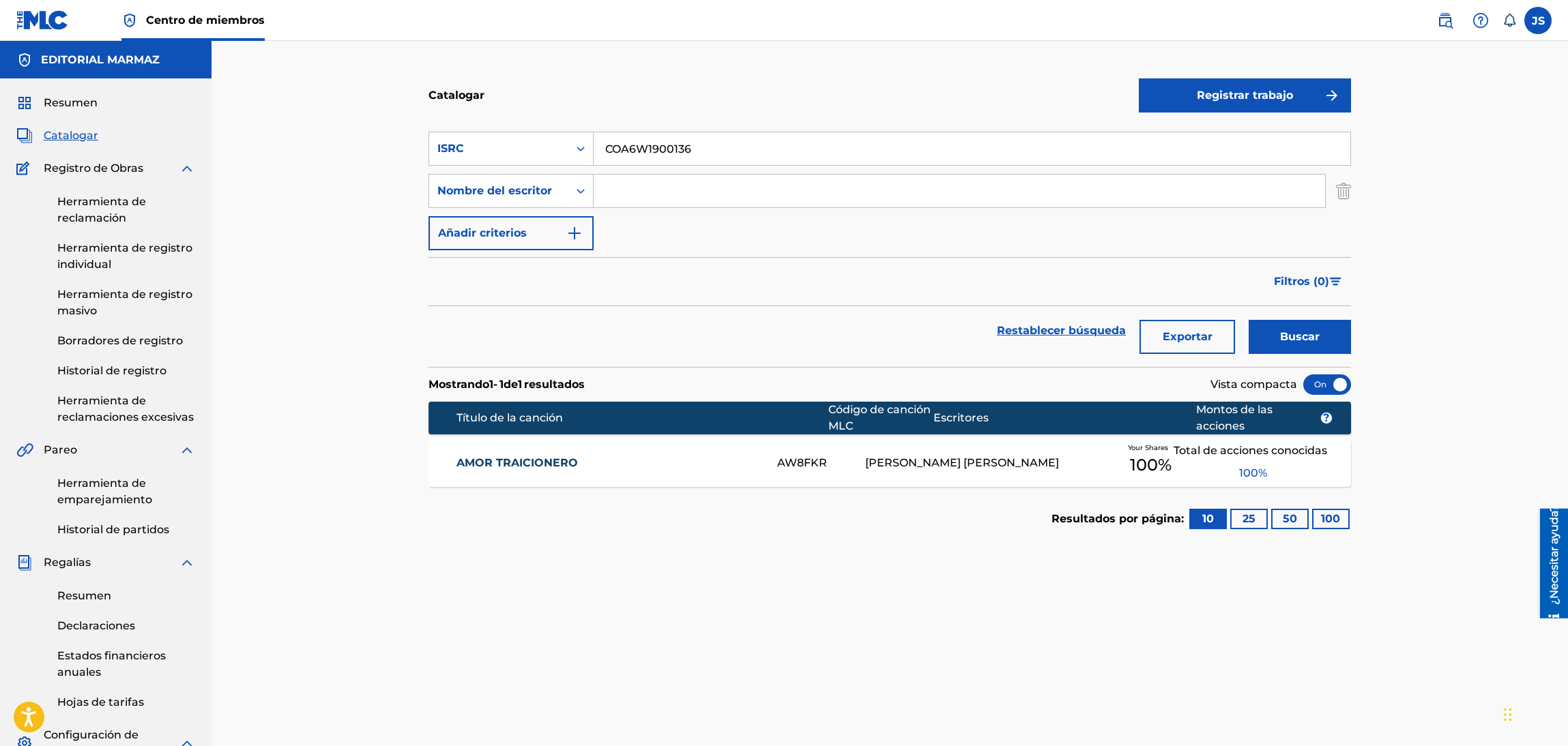
click at [714, 274] on div "Filtros ( 0 )" at bounding box center [890, 281] width 923 height 49
click at [1301, 336] on font "Buscar" at bounding box center [1300, 337] width 39 height 13
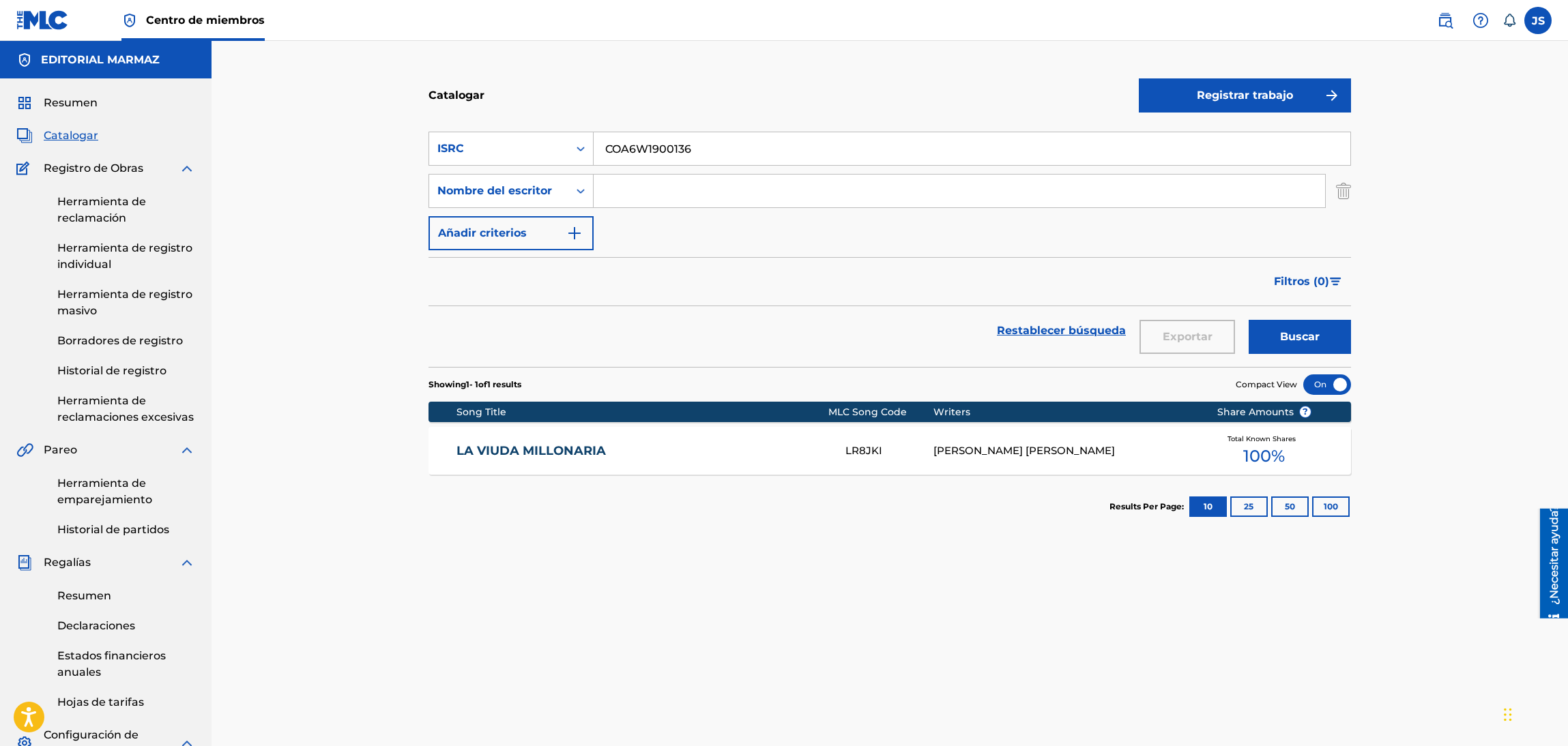
click at [575, 447] on link "LA VIUDA MILLONARIA" at bounding box center [642, 451] width 371 height 15
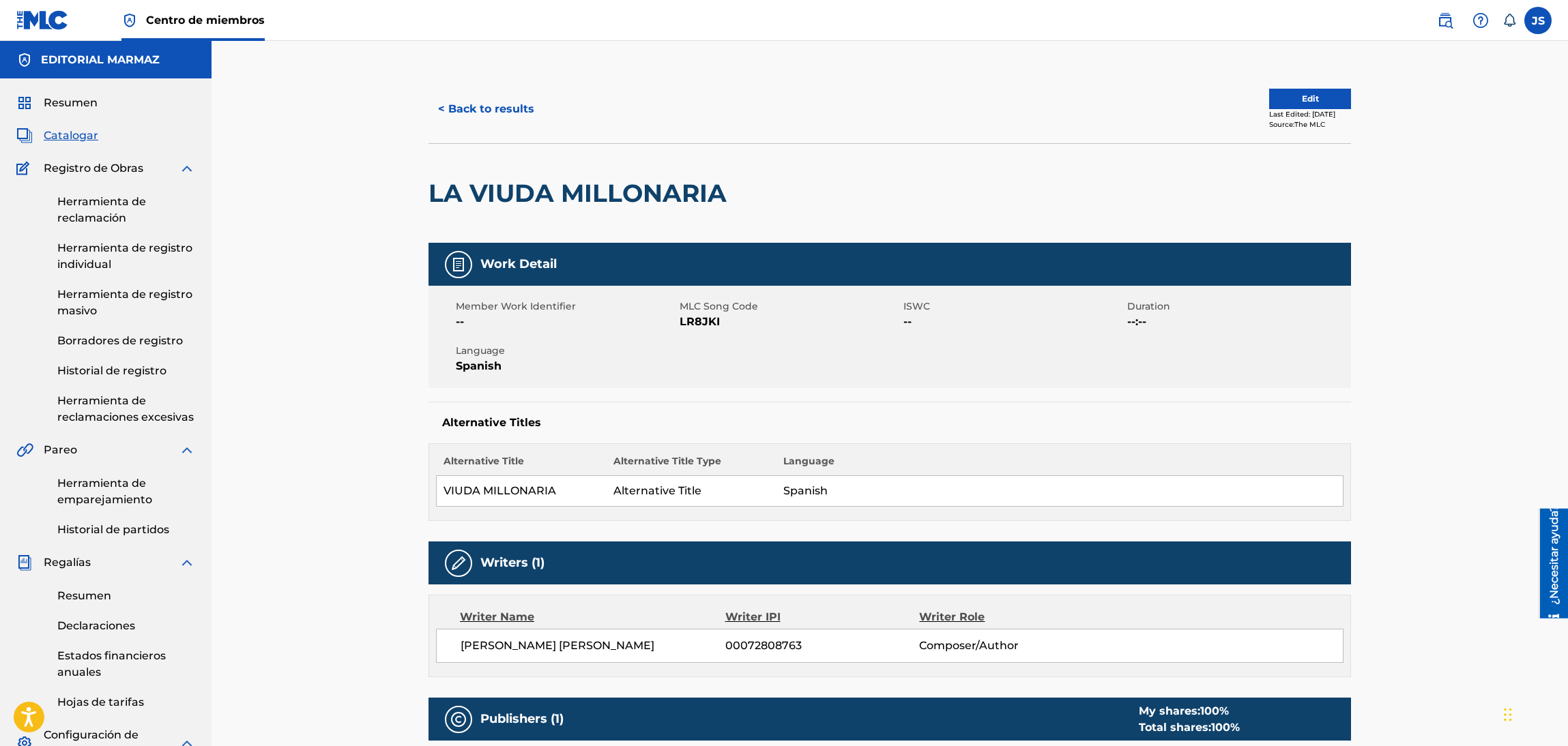
drag, startPoint x: 439, startPoint y: 194, endPoint x: 428, endPoint y: 198, distance: 11.7
click at [415, 194] on div "< Back to results Edit Last Edited: [DATE] Source: The MLC LA VIUDA MILLONARIA …" at bounding box center [890, 567] width 955 height 984
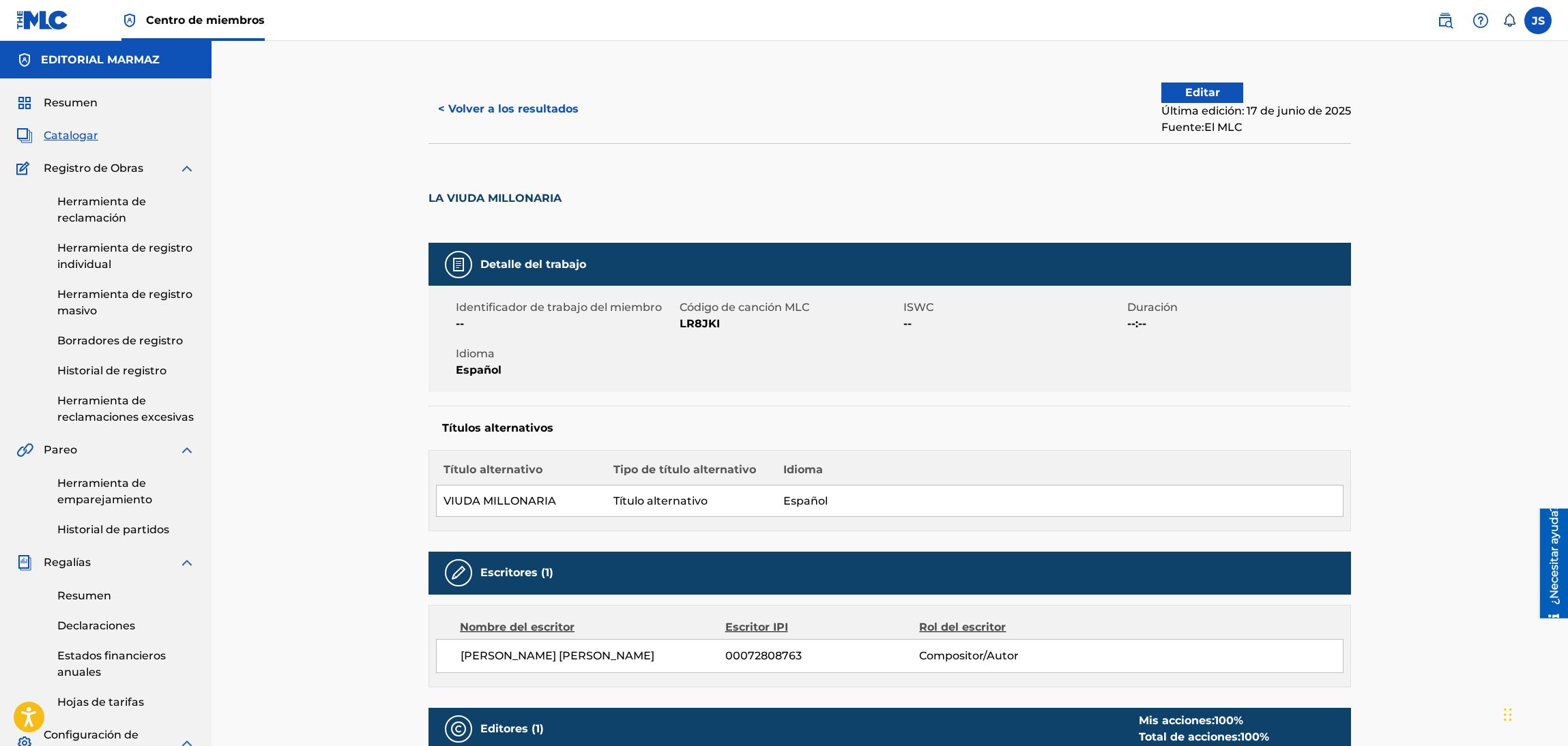
click at [695, 321] on font "LR8JKI" at bounding box center [700, 324] width 40 height 13
copy font "LR8JKI"
click at [515, 129] on div "< Volver a los resultados Editar Última edición: 17 de junio de 2025 Fuente: El…" at bounding box center [890, 109] width 923 height 68
click at [526, 118] on button "< Volver a los resultados" at bounding box center [508, 109] width 159 height 34
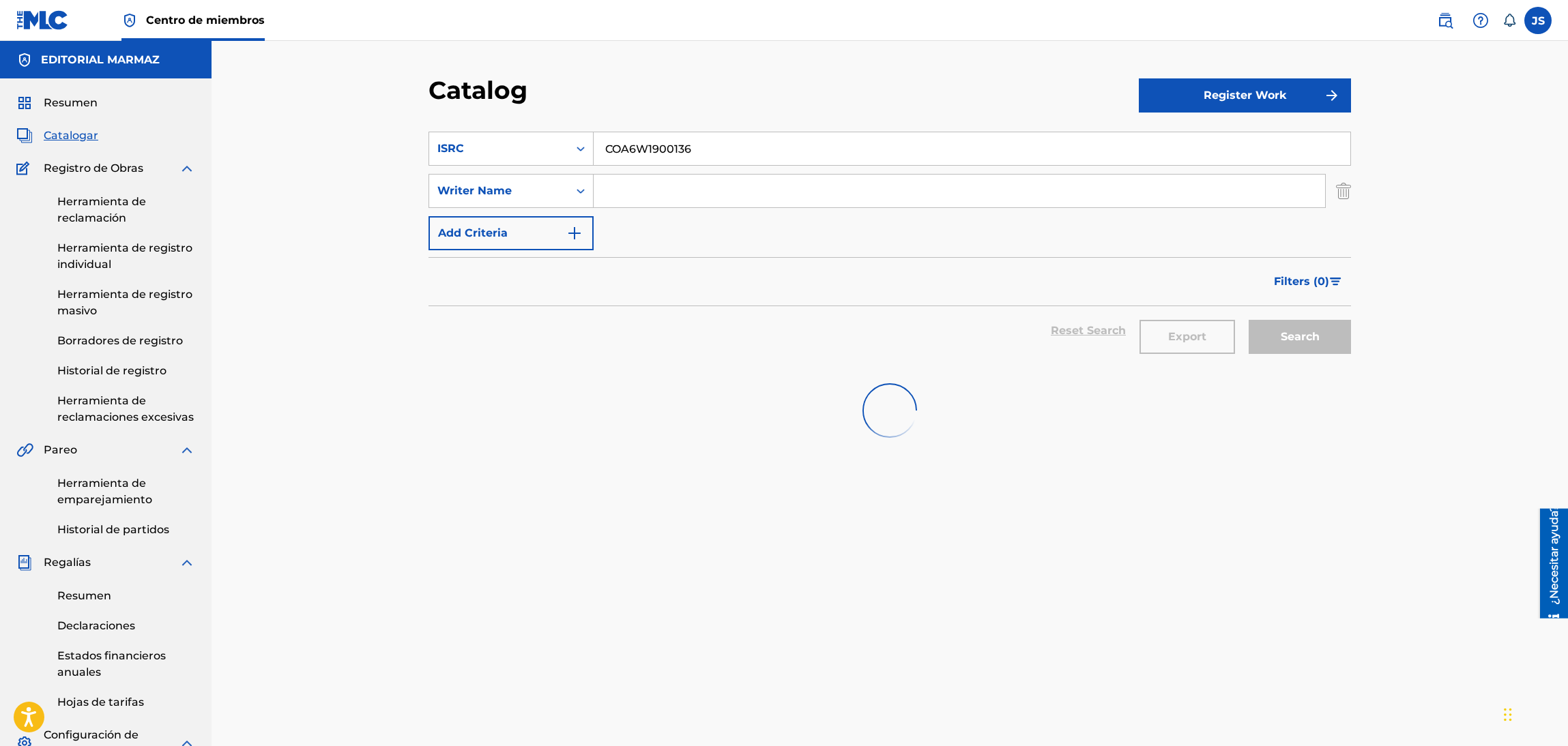
click at [436, 136] on div "SearchWithCriteria2a84c17c-d343-4a92-9d57-31219869ee52 ISRC COA6W1900136" at bounding box center [890, 148] width 923 height 34
paste input "SOY EL TURPIAL"
type input "SOY EL TURPIAL"
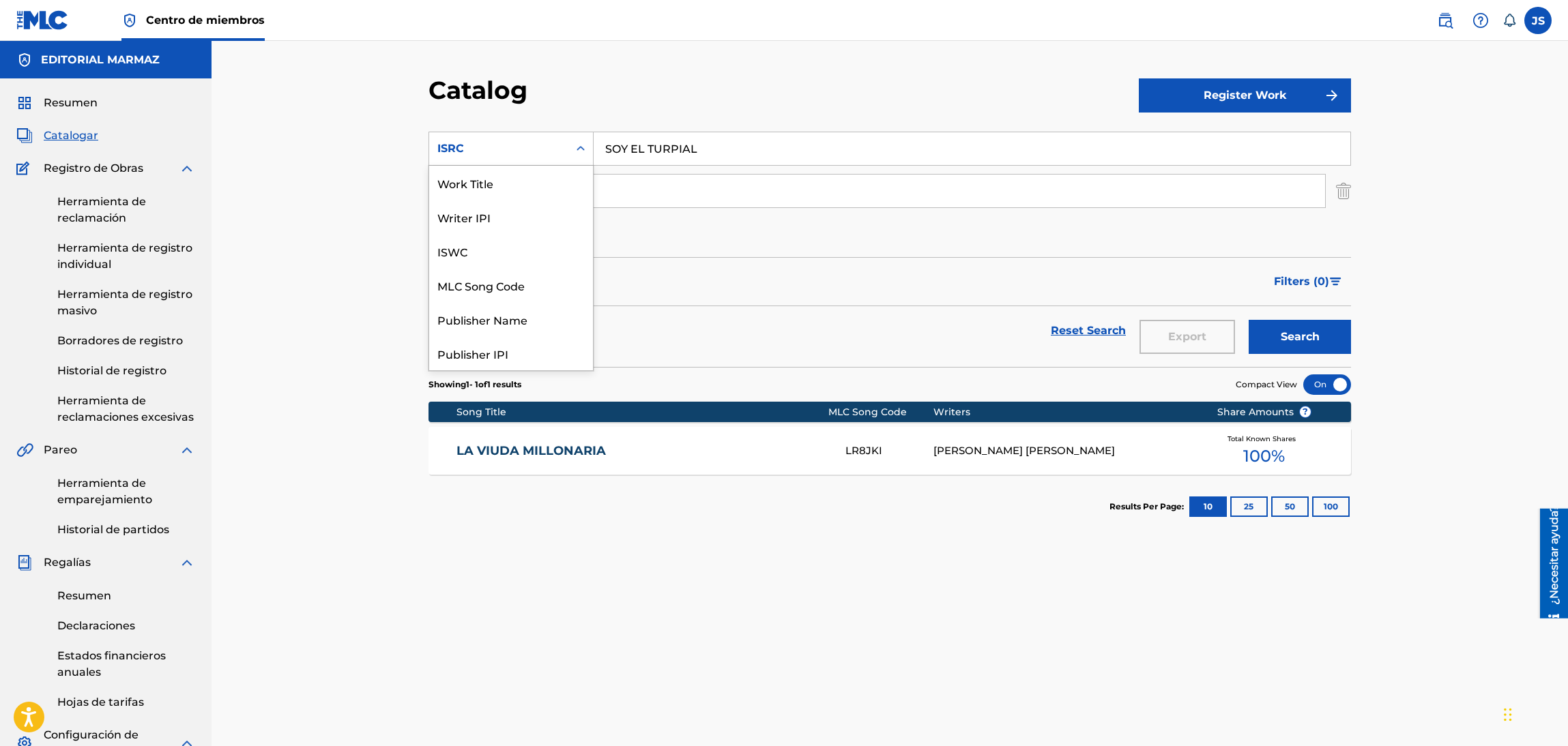
click at [454, 143] on div "ISRC" at bounding box center [499, 148] width 123 height 16
click at [500, 184] on div "Work Title" at bounding box center [511, 183] width 164 height 34
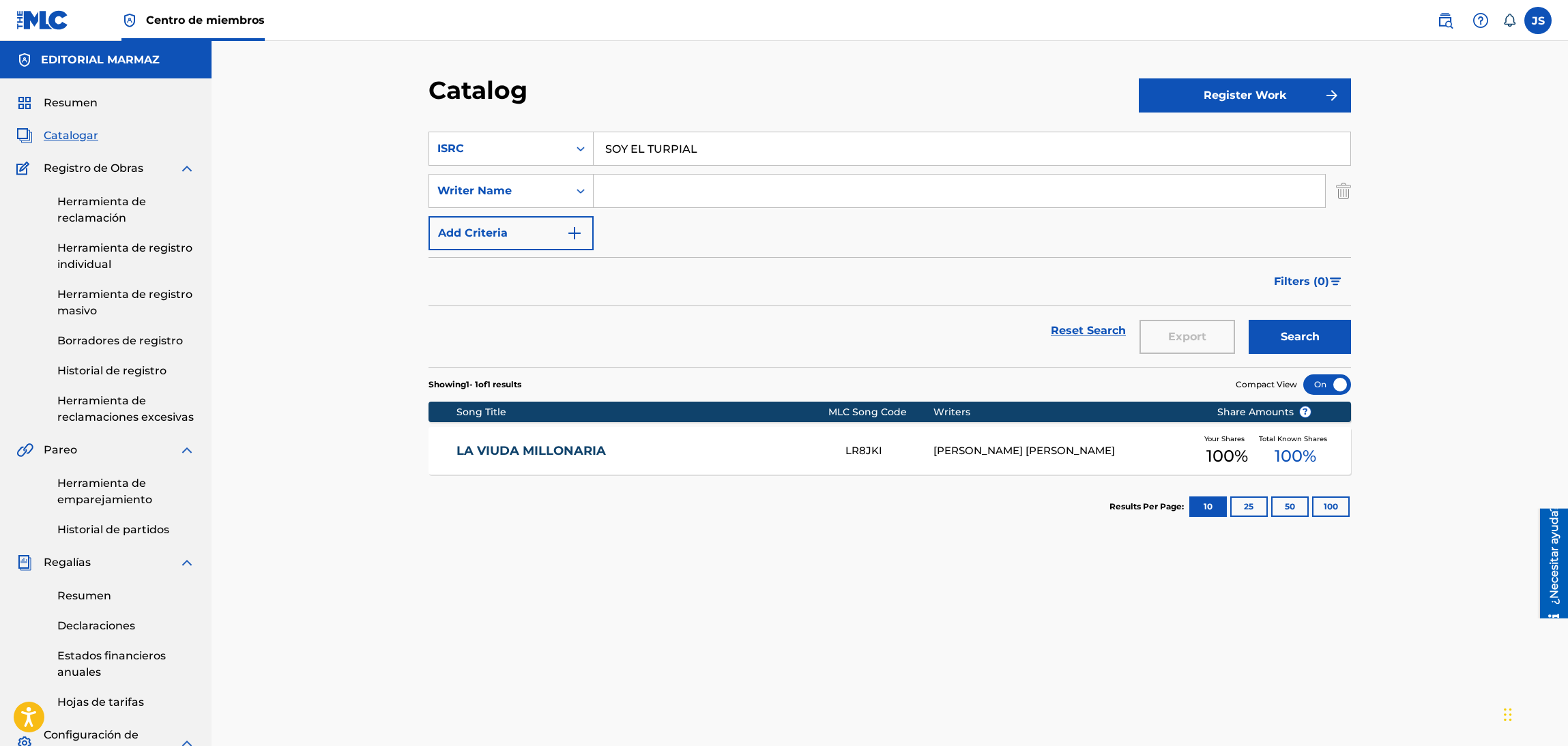
click at [743, 153] on input "SOY EL TURPIAL" at bounding box center [972, 148] width 757 height 33
click at [751, 144] on input "Formulario de búsqueda" at bounding box center [972, 148] width 757 height 33
paste input "SOY EL TURPIAL"
type input "SOY EL TURPIAL"
click at [792, 103] on div "Catalogar" at bounding box center [784, 95] width 711 height 40
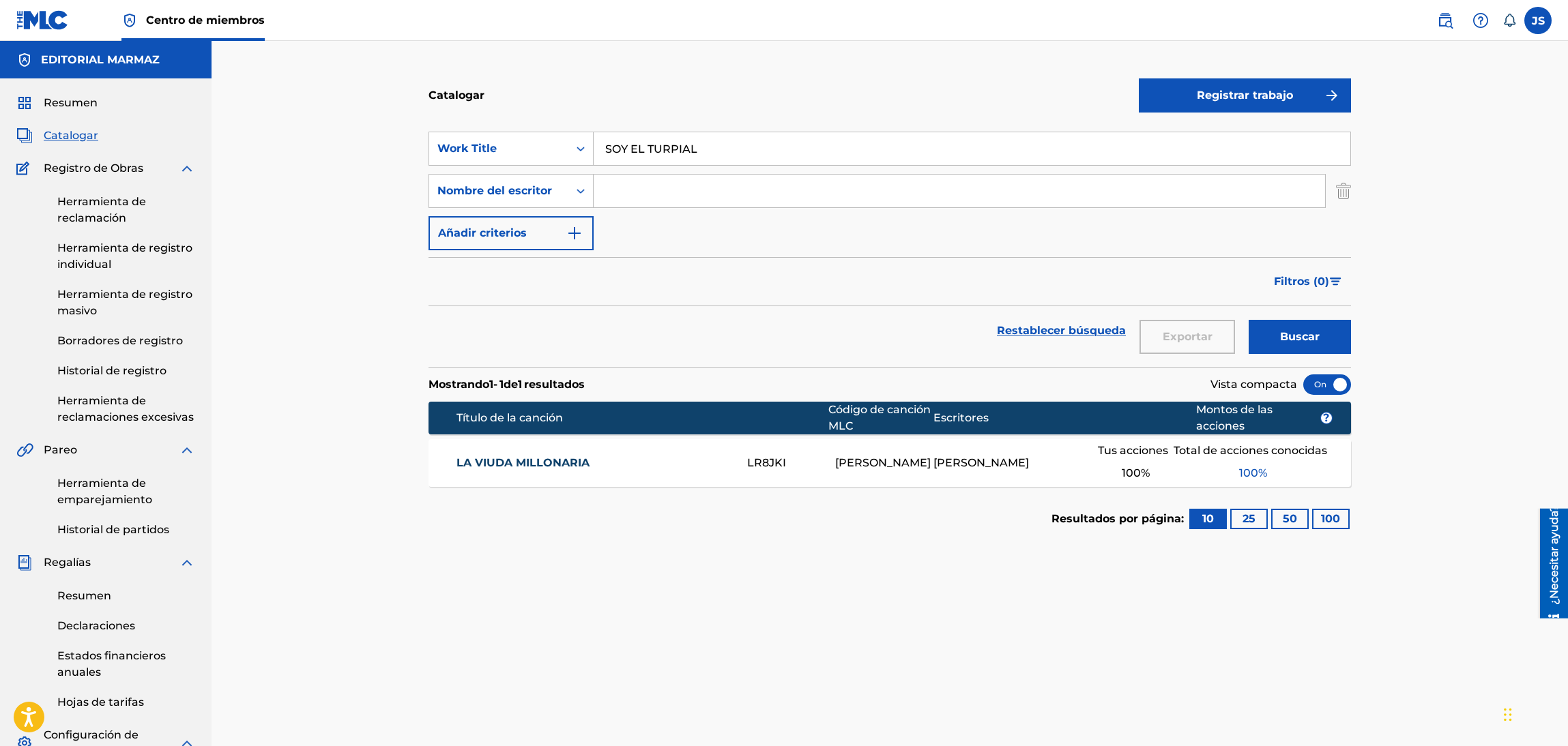
click at [641, 189] on input "Formulario de búsqueda" at bounding box center [959, 191] width 731 height 33
paste input "[PERSON_NAME] [PERSON_NAME]"
type input "[PERSON_NAME] [PERSON_NAME]"
click at [798, 305] on div "Filtros ( 0 )" at bounding box center [890, 281] width 923 height 49
click at [1303, 344] on font "Buscar" at bounding box center [1300, 337] width 39 height 16
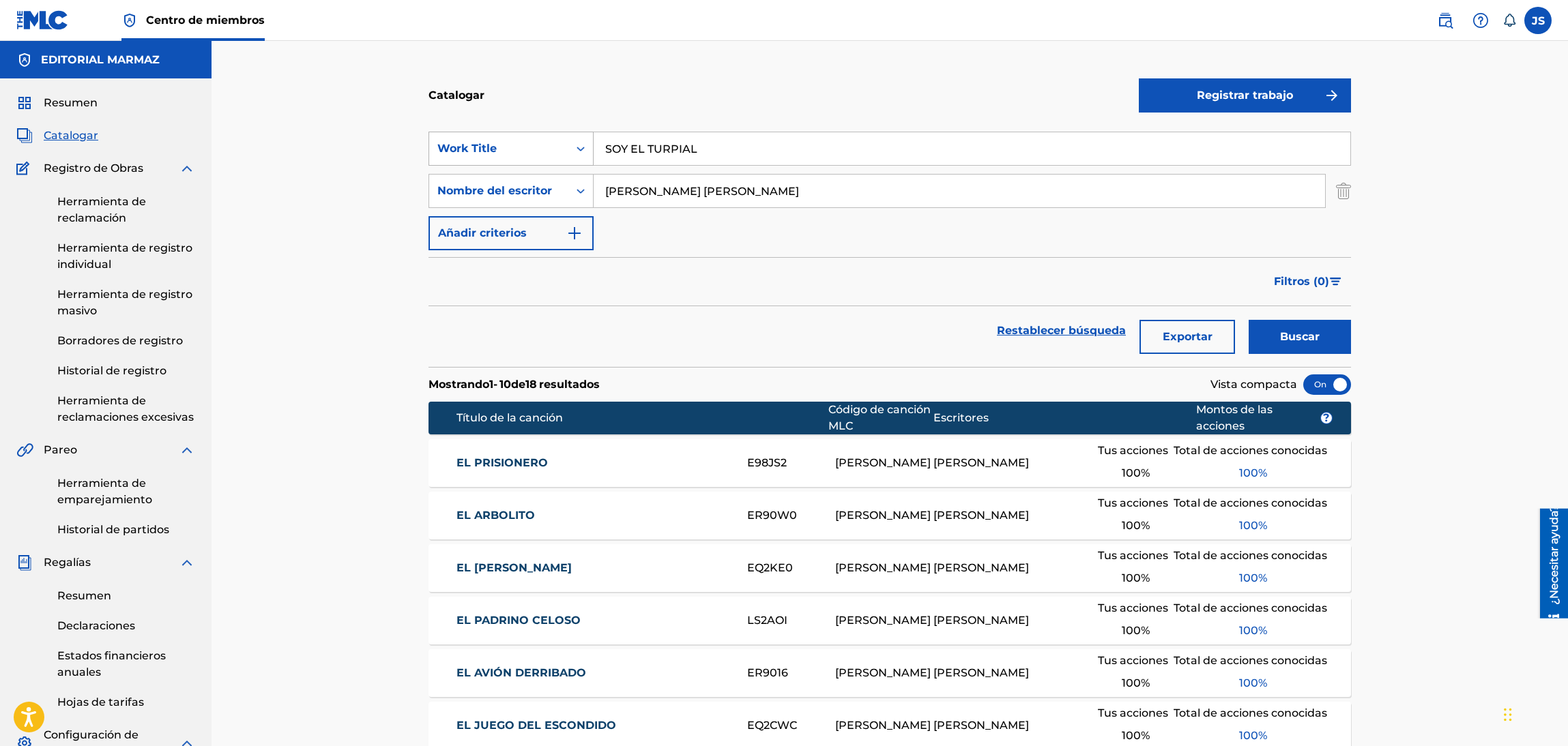
drag, startPoint x: 721, startPoint y: 141, endPoint x: 466, endPoint y: 136, distance: 255.0
click at [466, 136] on div "SearchWithCriteria13dd69ec-0344-472e-a016-fa29d3bf2829 Work Title SOY EL TURPIAL" at bounding box center [890, 148] width 923 height 34
paste input "ERIE YO SOY [GEOGRAPHIC_DATA]"
click at [874, 294] on div "Filtros ( 0 )" at bounding box center [890, 281] width 923 height 49
click at [1296, 335] on font "Buscar" at bounding box center [1300, 337] width 39 height 13
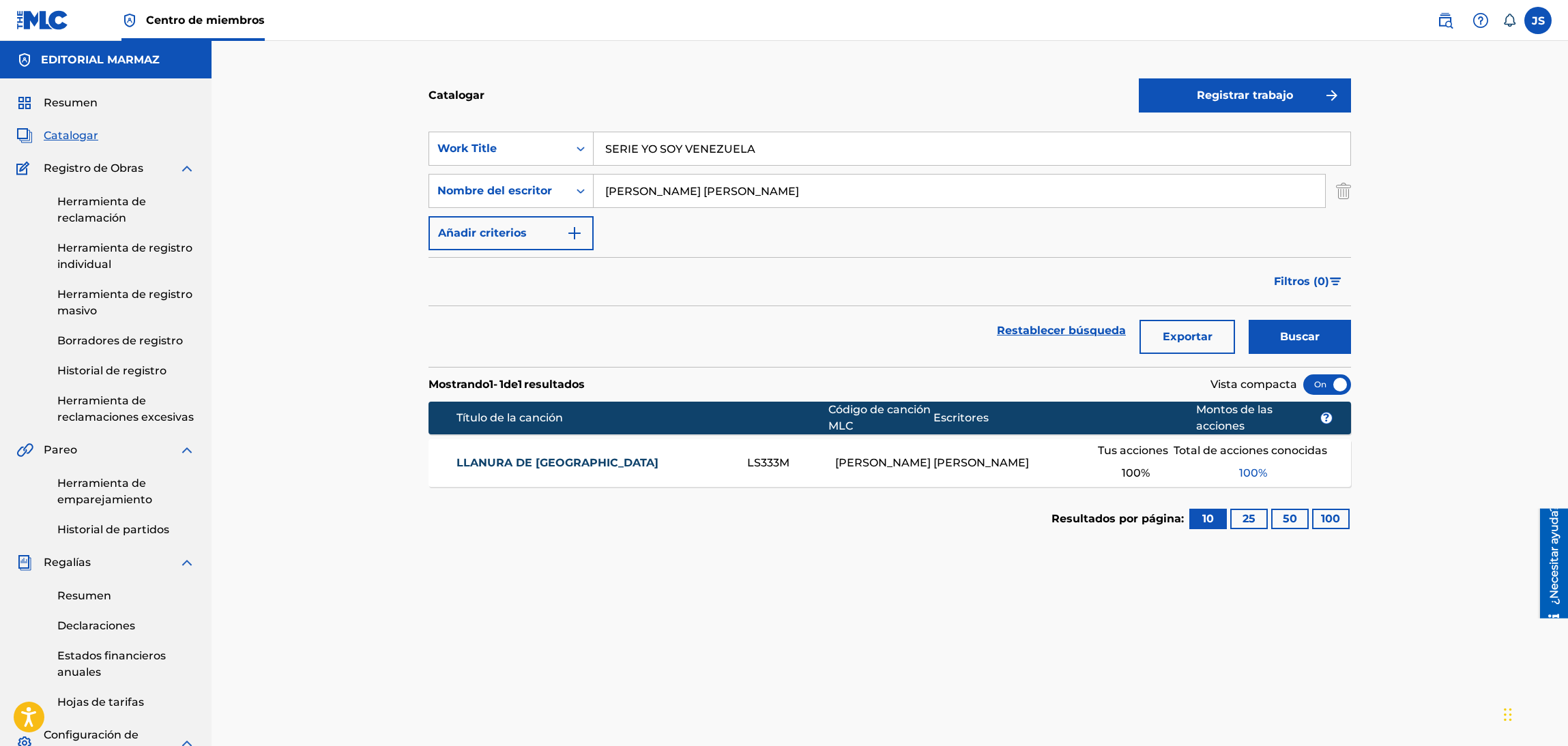
paste input "EL PADRINO CELOSO"
click at [394, 134] on div "Catalogar Registrar trabajo SearchWithCriteria13dd69ec-0344-472e-a016-fa29d3bf2…" at bounding box center [889, 509] width 1356 height 937
type input "EL PADRINO CELOSO"
click at [843, 77] on div "Catalogar" at bounding box center [784, 95] width 711 height 40
click at [1294, 338] on font "Buscar" at bounding box center [1300, 337] width 39 height 13
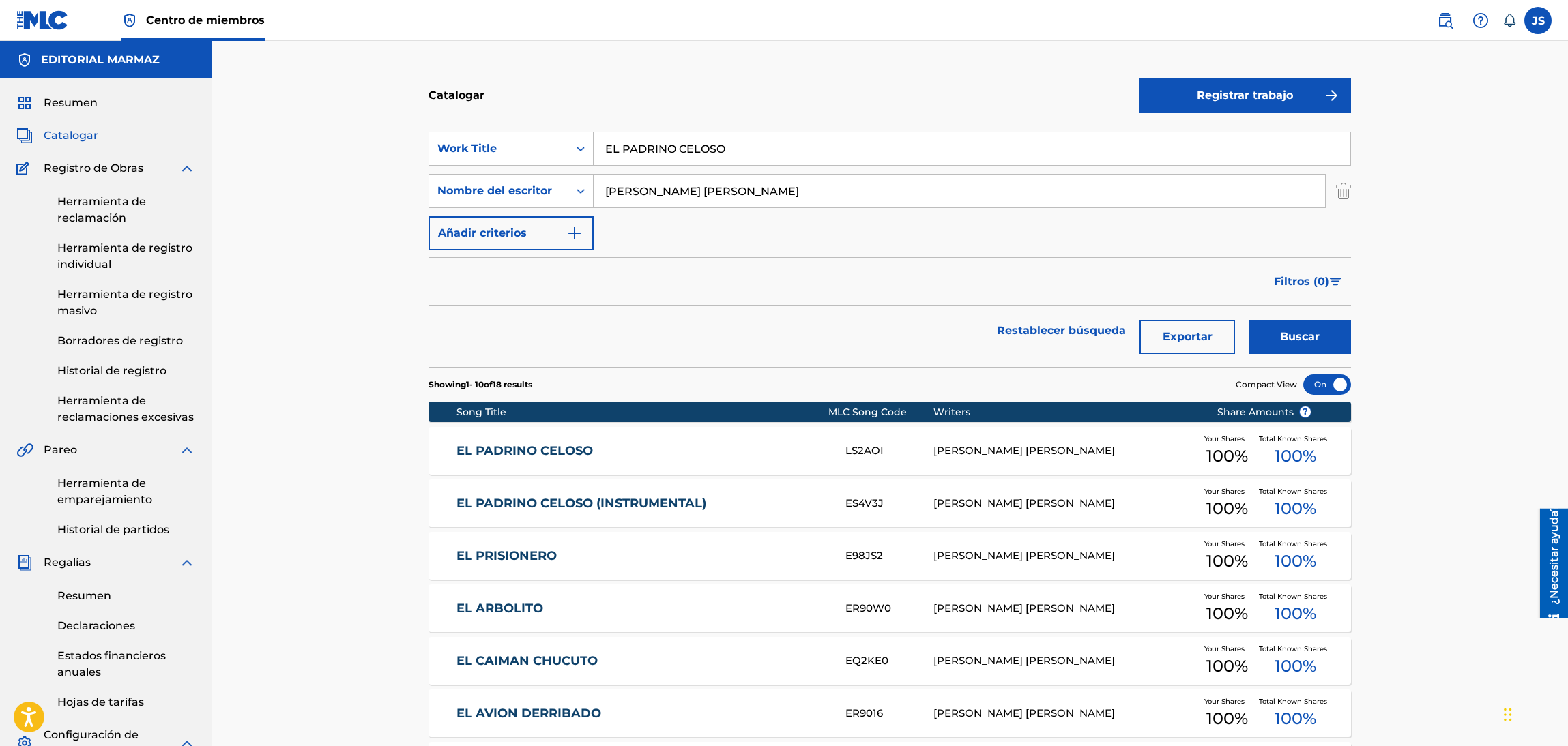
click at [556, 446] on link "EL PADRINO CELOSO" at bounding box center [642, 451] width 371 height 15
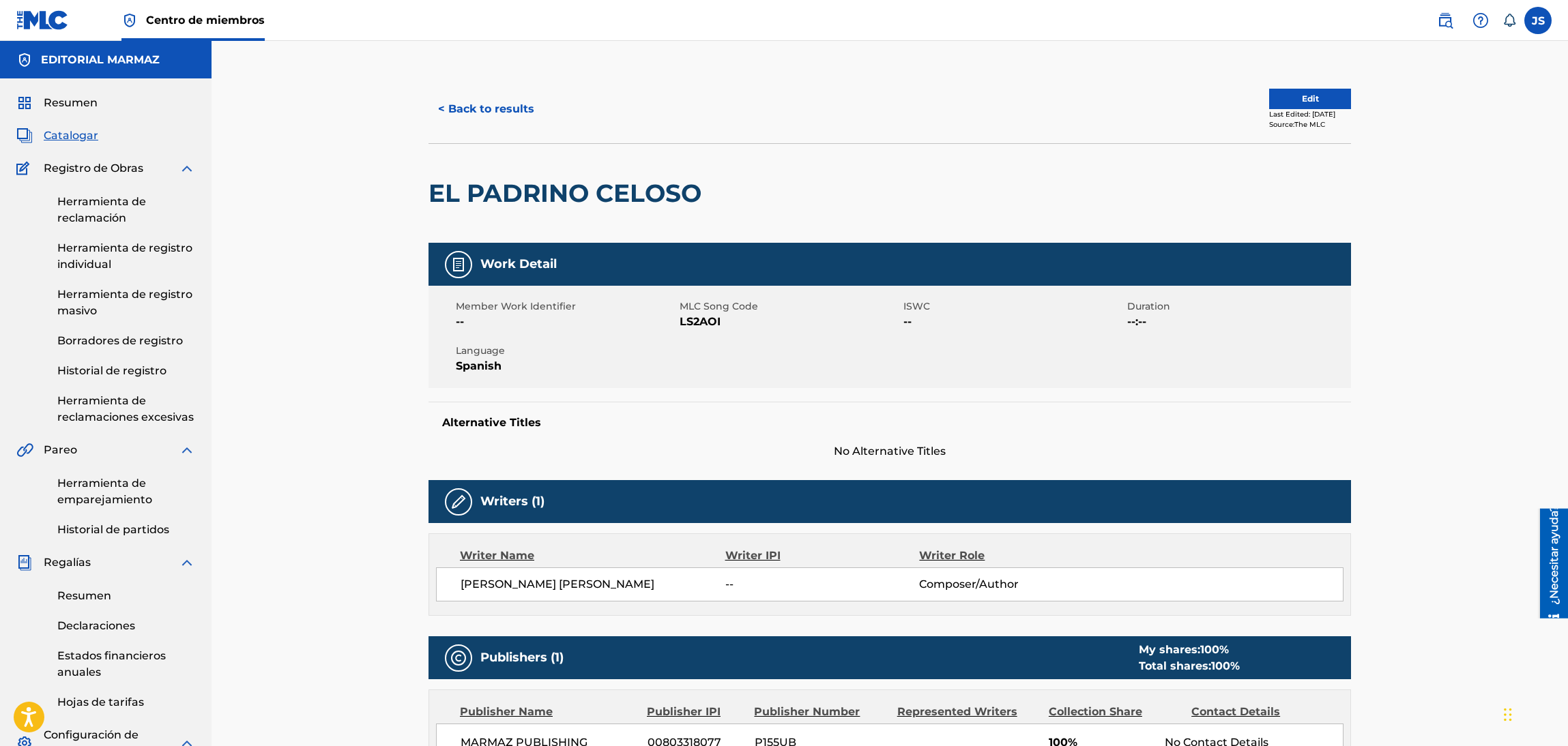
click at [697, 317] on span "LS2AOI" at bounding box center [789, 321] width 220 height 16
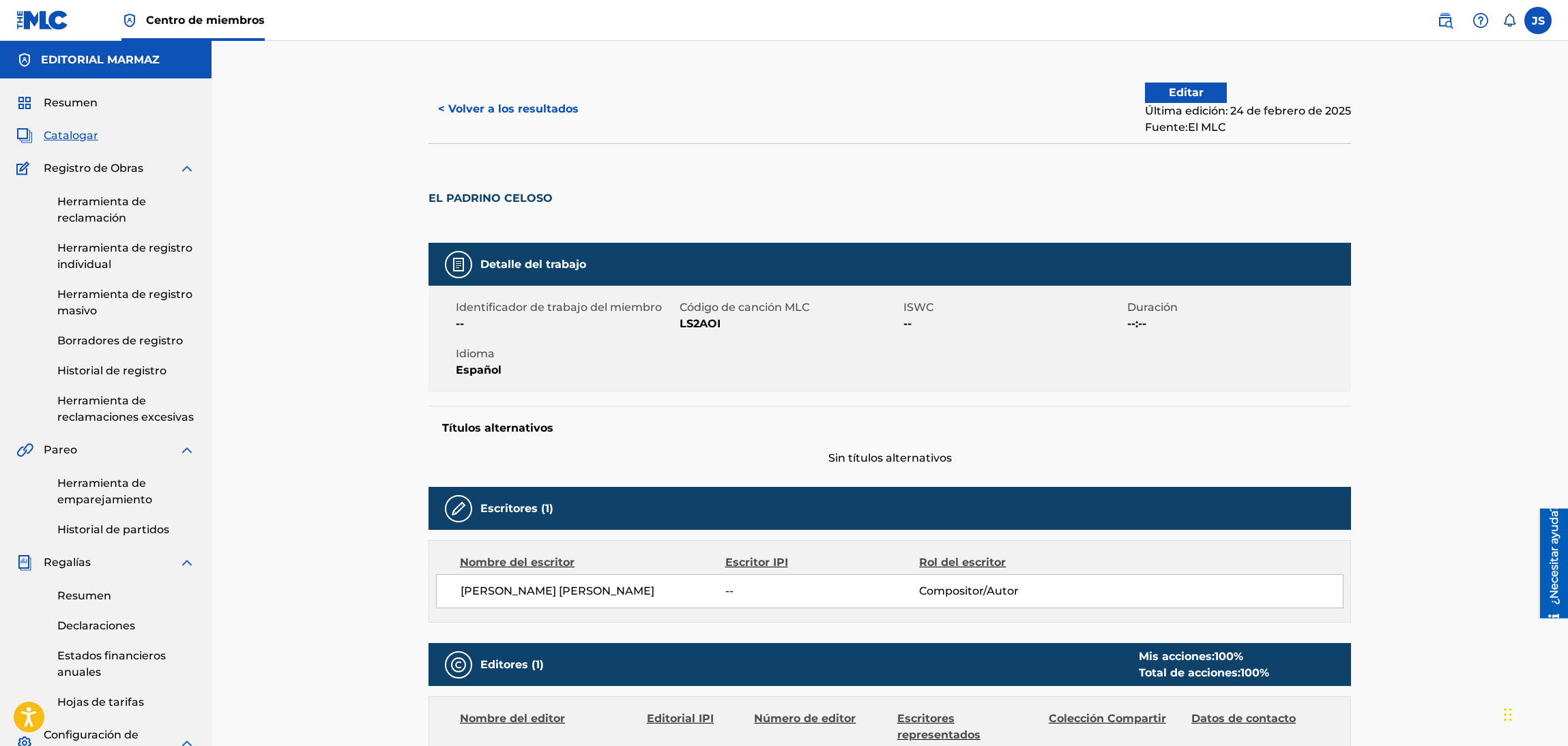
click at [706, 317] on font "LS2AOI" at bounding box center [700, 324] width 41 height 13
click at [544, 107] on font "< Volver a los resultados" at bounding box center [508, 109] width 140 height 13
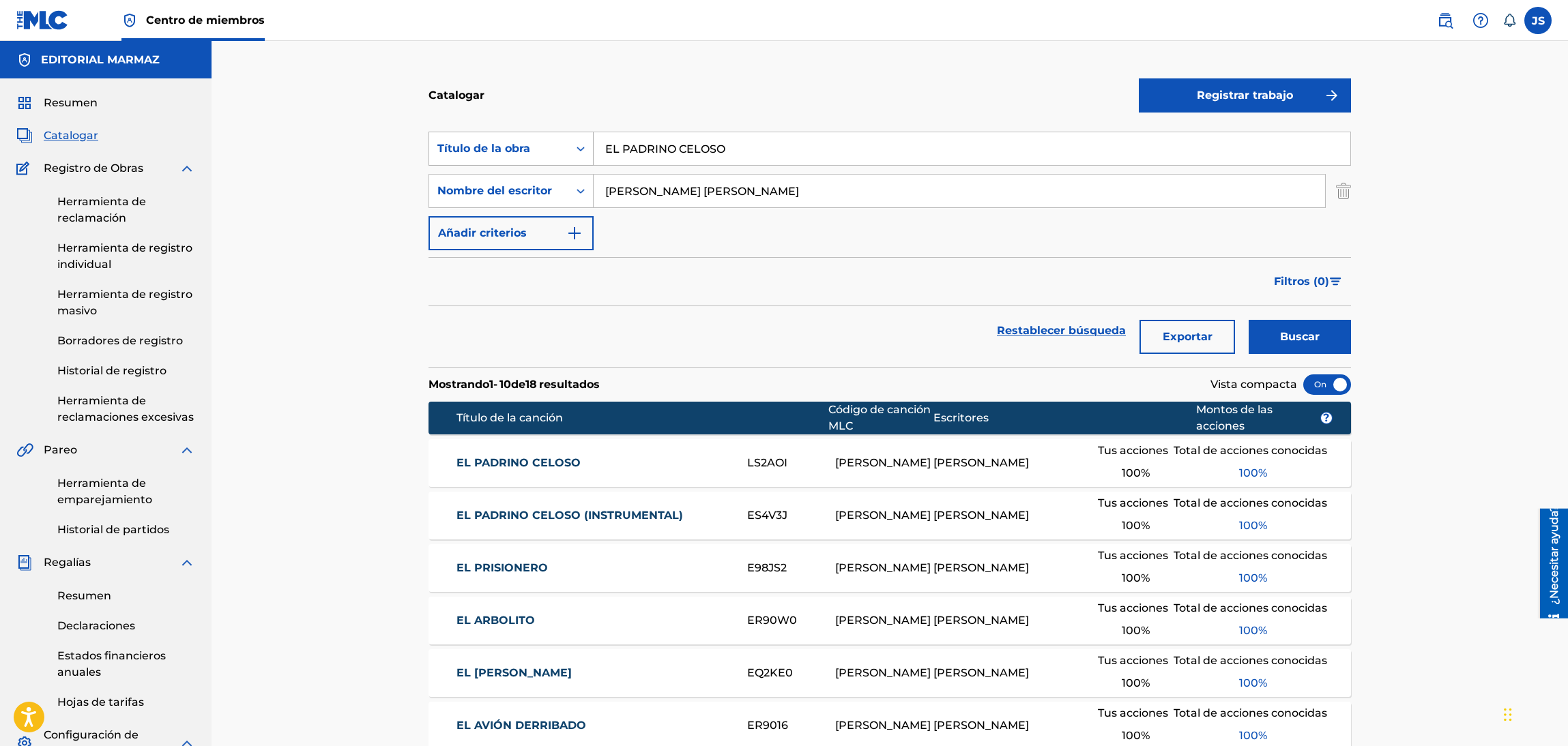
click at [547, 161] on div "Título de la obra" at bounding box center [511, 148] width 165 height 34
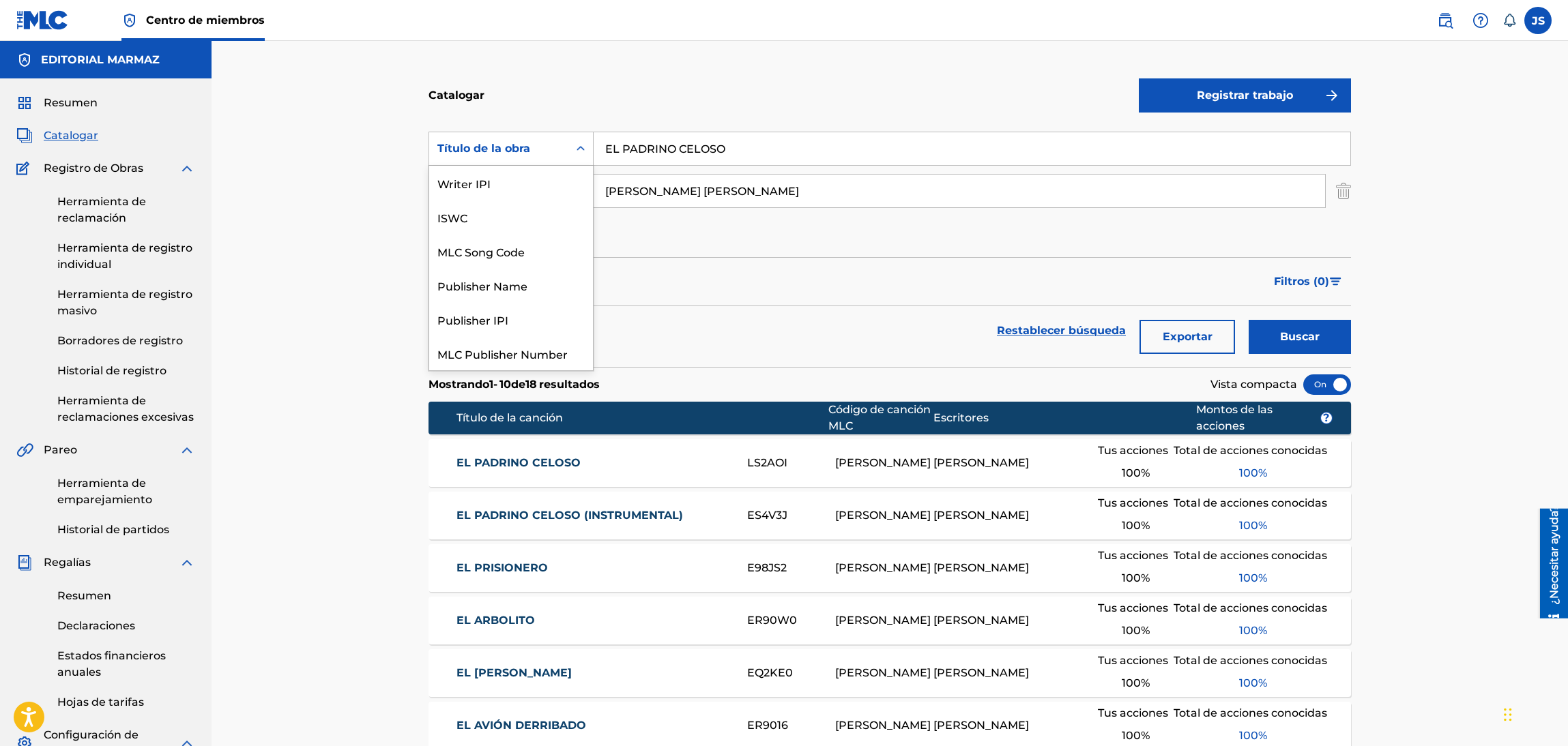
scroll to position [186, 0]
click at [510, 316] on div "ISRC" at bounding box center [511, 319] width 164 height 34
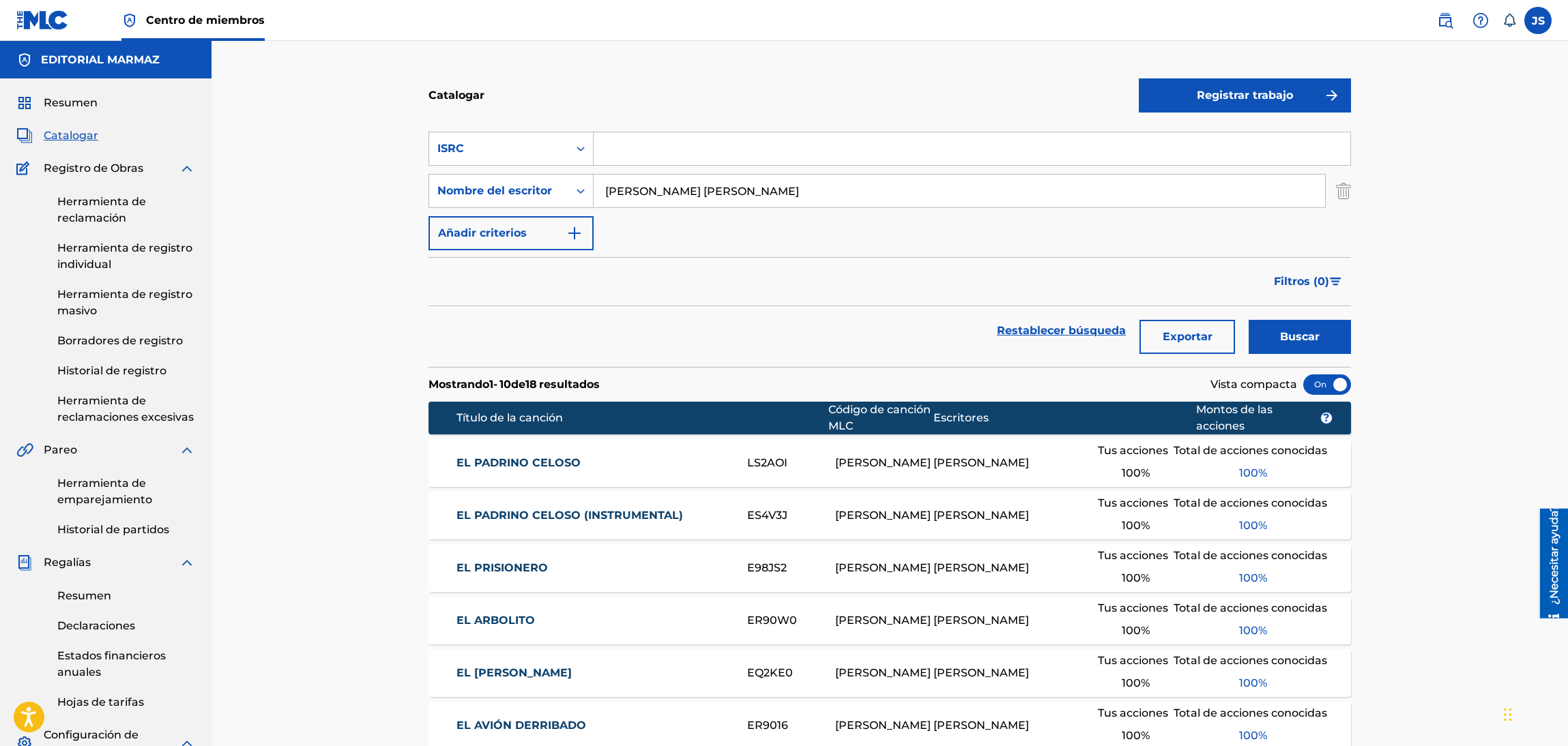
click at [710, 147] on input "Formulario de búsqueda" at bounding box center [972, 148] width 757 height 33
paste input "FRX282123617"
type input "FRX282123617"
click at [657, 185] on input "[PERSON_NAME] [PERSON_NAME]" at bounding box center [959, 191] width 731 height 33
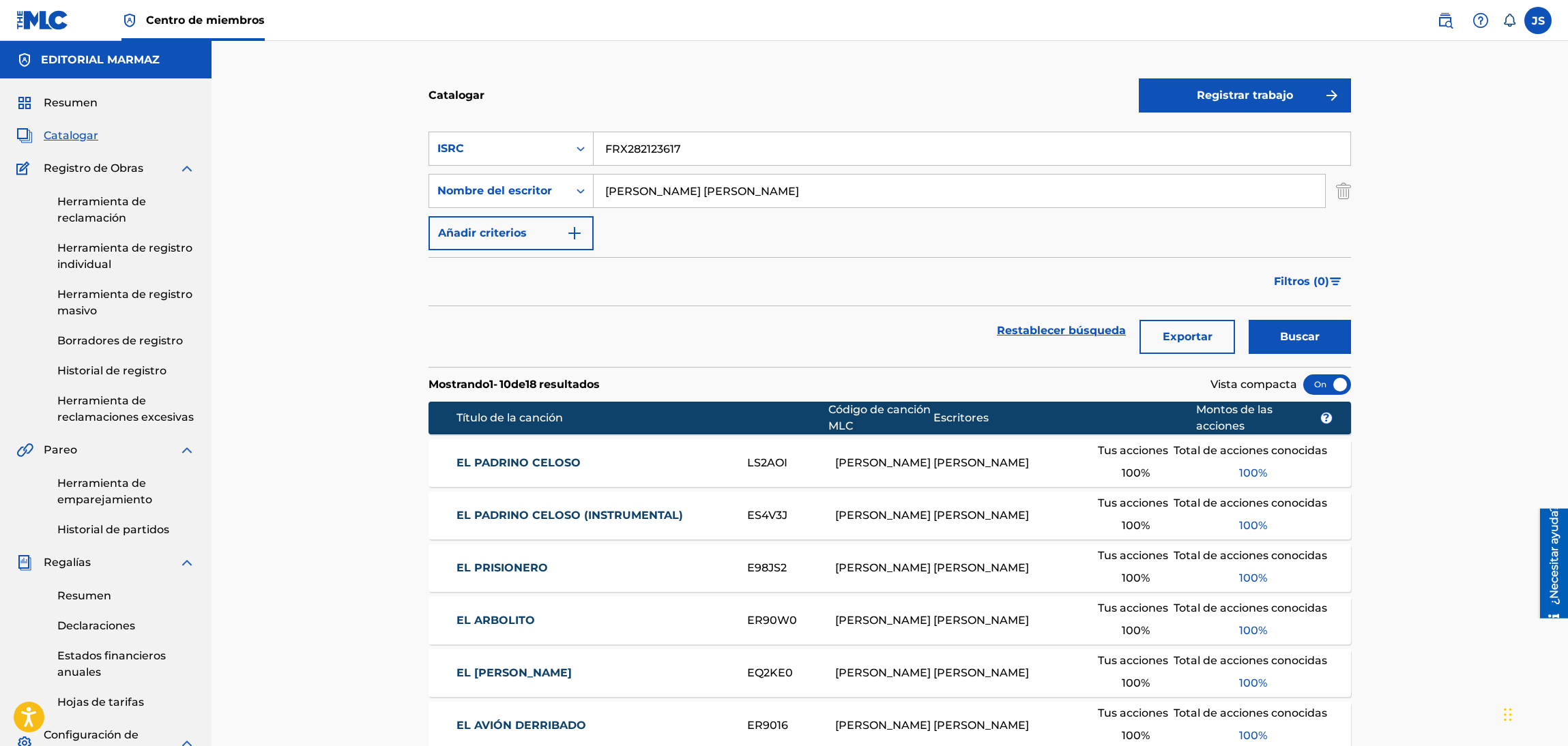
click at [657, 185] on input "[PERSON_NAME] [PERSON_NAME]" at bounding box center [959, 191] width 731 height 33
click at [1335, 341] on button "Buscar" at bounding box center [1300, 337] width 102 height 34
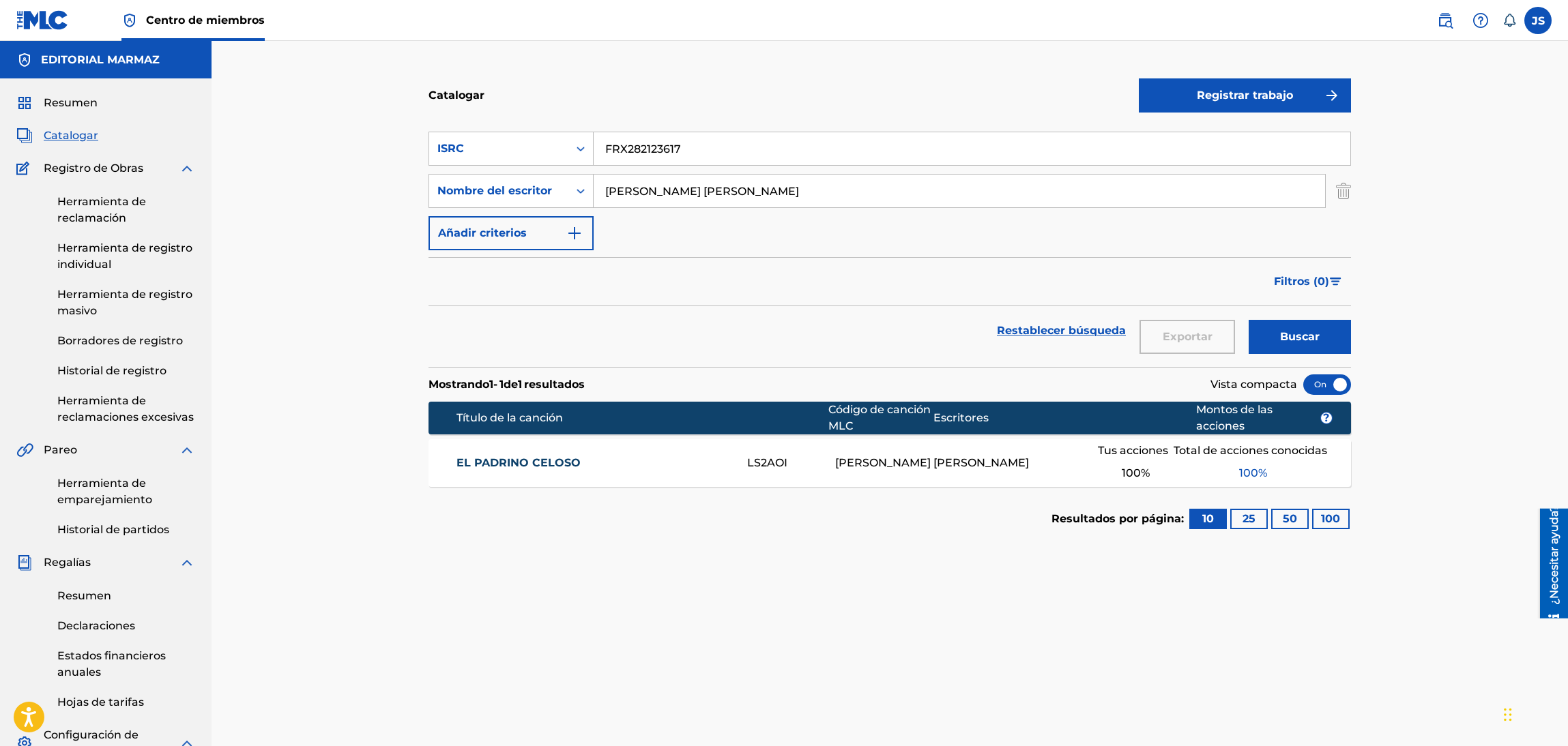
click at [558, 456] on font "EL PADRINO CELOSO" at bounding box center [518, 463] width 124 height 13
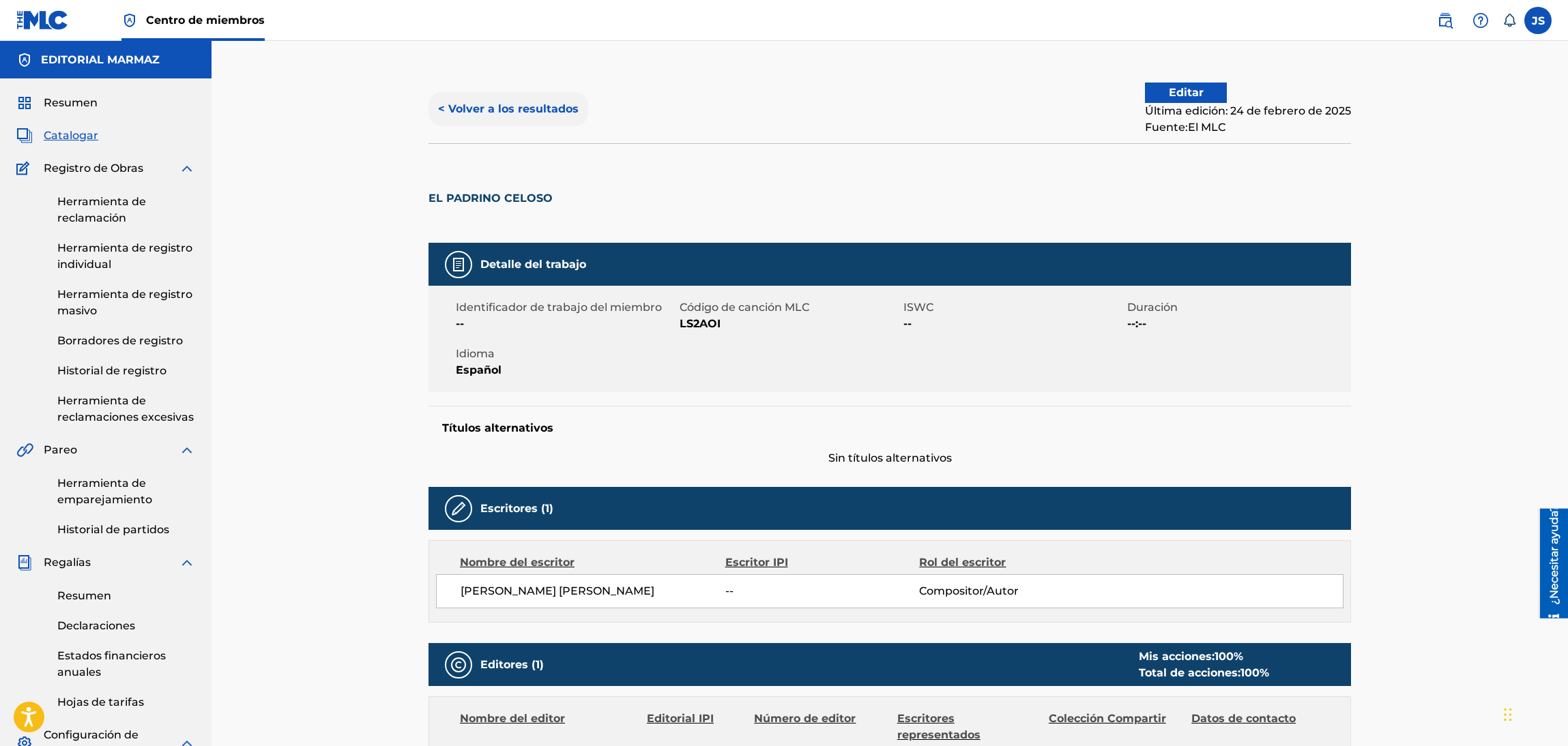
click at [541, 113] on font "< Volver a los resultados" at bounding box center [508, 109] width 140 height 13
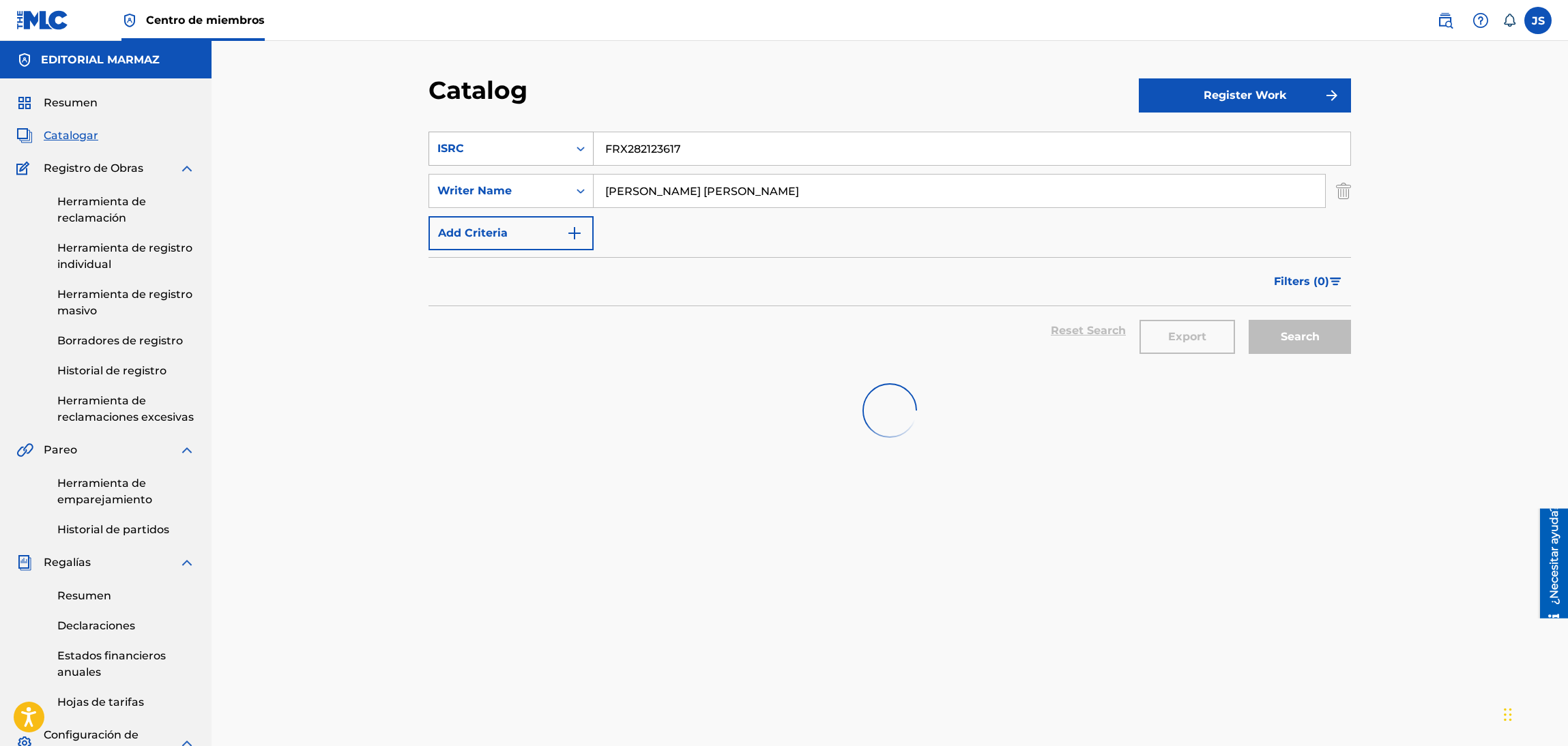
click at [560, 151] on div "ISRC" at bounding box center [499, 148] width 139 height 26
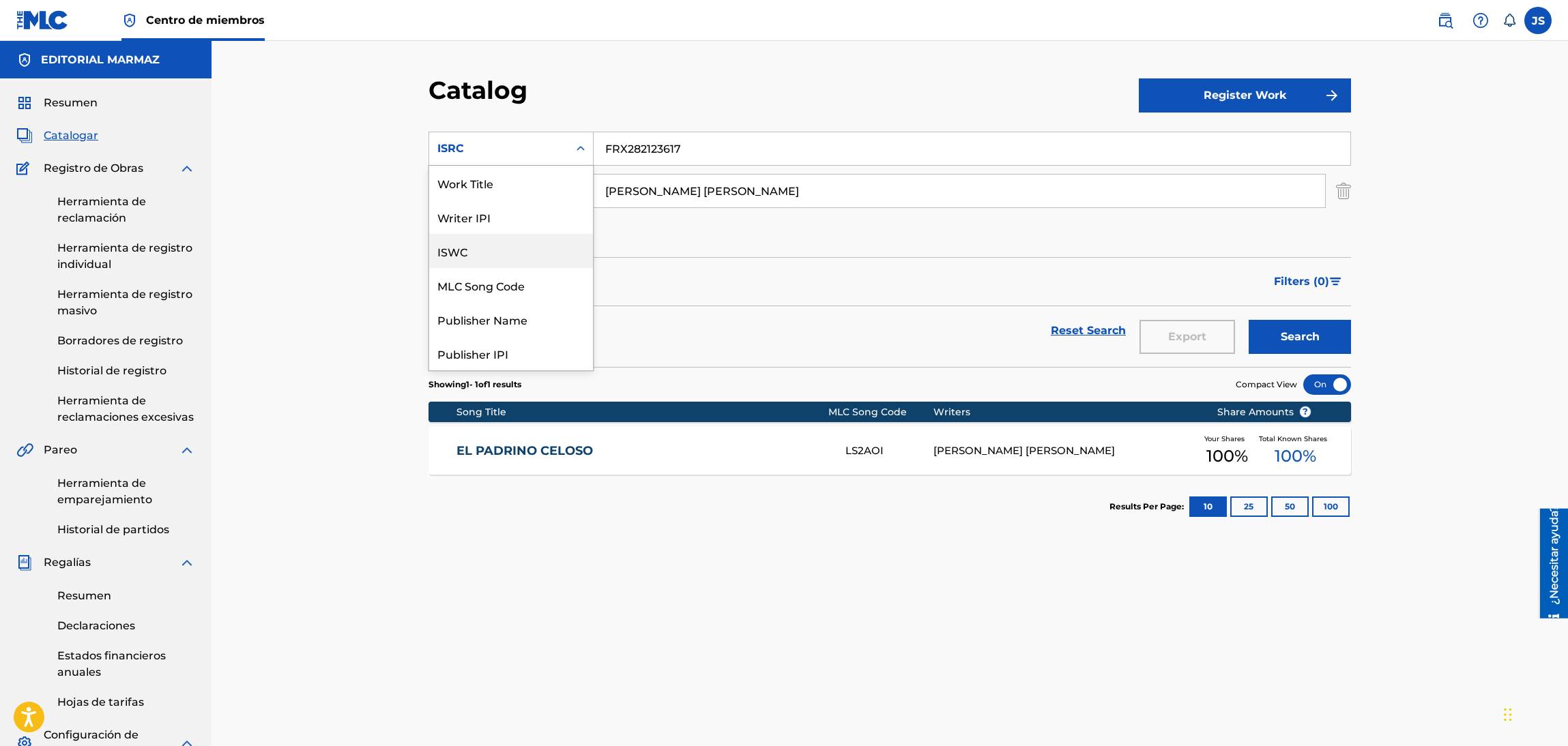
click at [525, 259] on div "ISWC" at bounding box center [511, 251] width 164 height 34
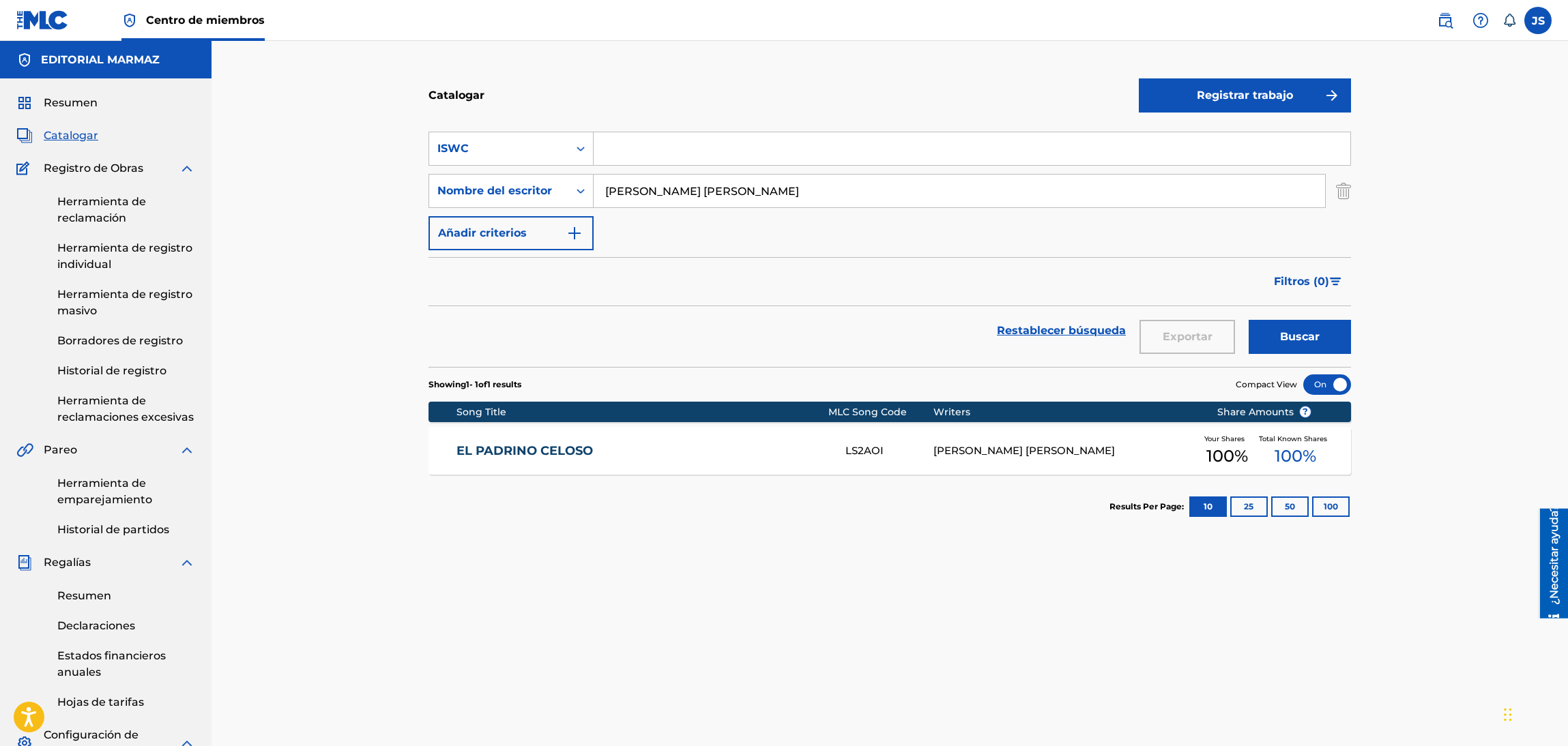
drag, startPoint x: 686, startPoint y: 151, endPoint x: 693, endPoint y: 144, distance: 9.9
click at [686, 151] on input "Formulario de búsqueda" at bounding box center [972, 148] width 757 height 33
paste input "T0440562162"
type input "T0440562162"
click at [731, 115] on section "SearchWithCriteriaf43a7cae-aed1-4174-a409-663f78f5781f ISWC T0440562162 Buscar …" at bounding box center [890, 241] width 923 height 251
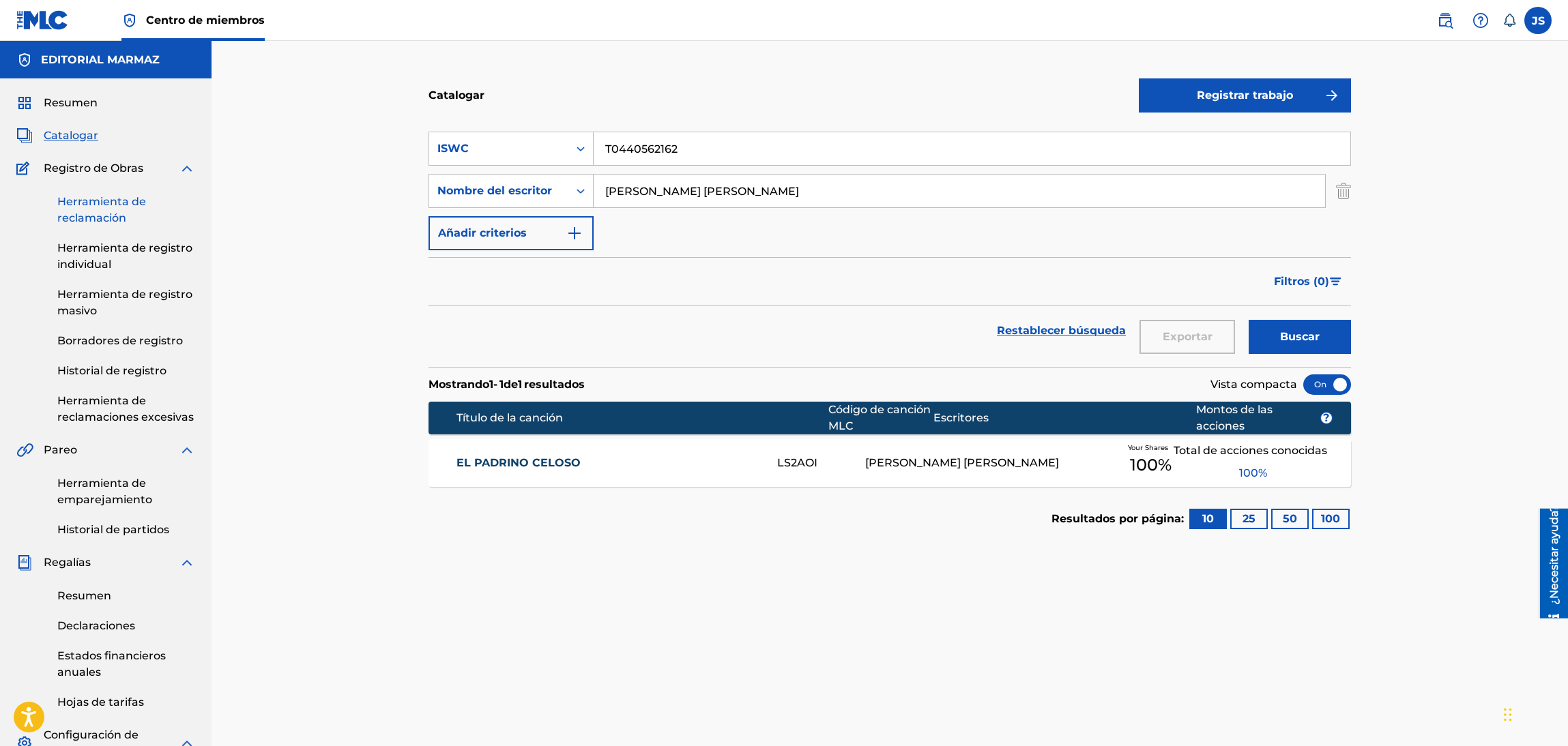
click at [115, 210] on main "EDITORIAL MARMAZ Resumen Catalogar Registro de Obras Herramienta de reclamación…" at bounding box center [784, 509] width 1568 height 937
click at [1249, 320] on button "Buscar" at bounding box center [1300, 337] width 102 height 34
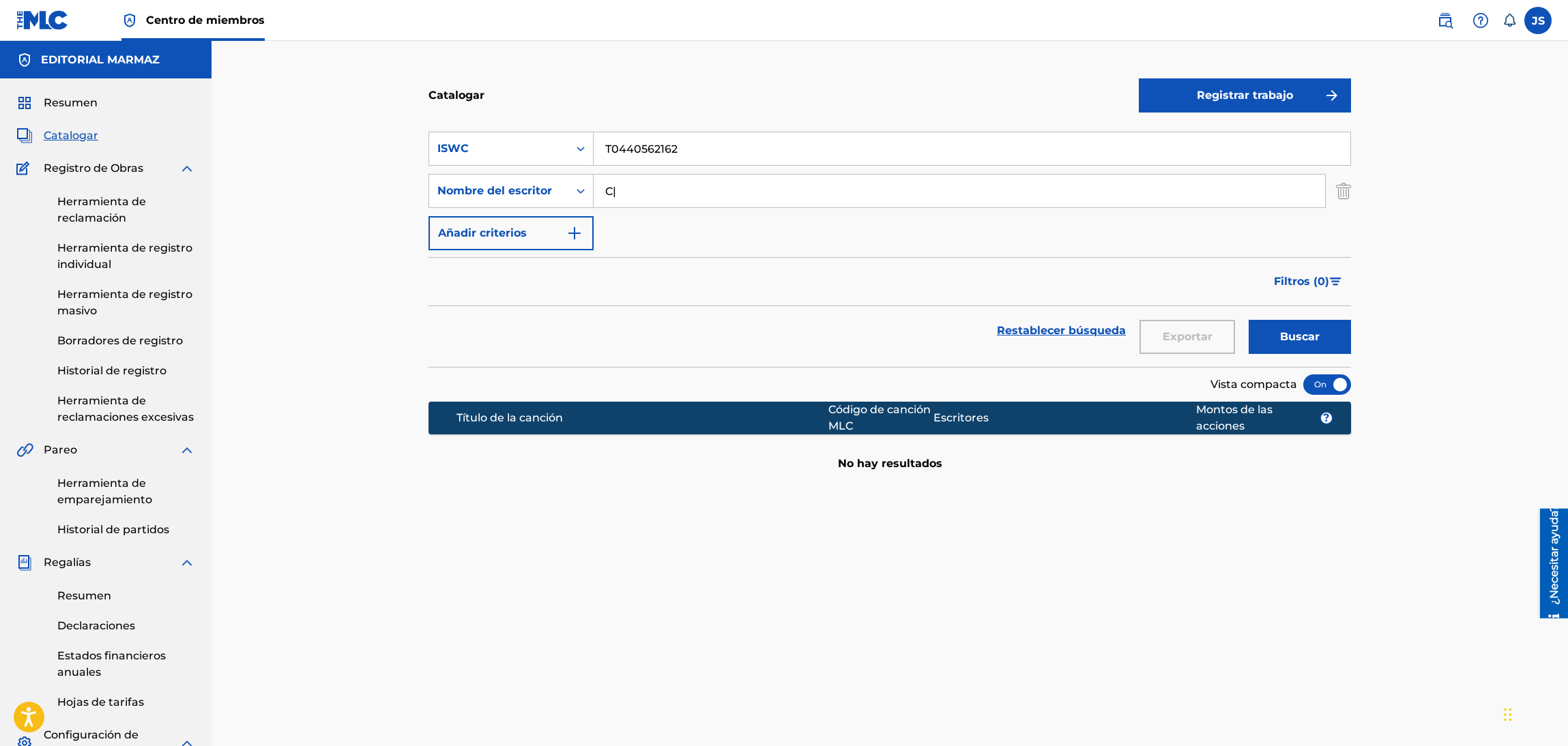
type input "C|"
drag, startPoint x: 733, startPoint y: 145, endPoint x: 534, endPoint y: 129, distance: 199.6
click at [534, 132] on div "SearchWithCriteriaf43a7cae-aed1-4174-a409-663f78f5781f ISWC T0440562162" at bounding box center [890, 148] width 923 height 34
paste input "FRX282123617"
type input "FRX282123617"
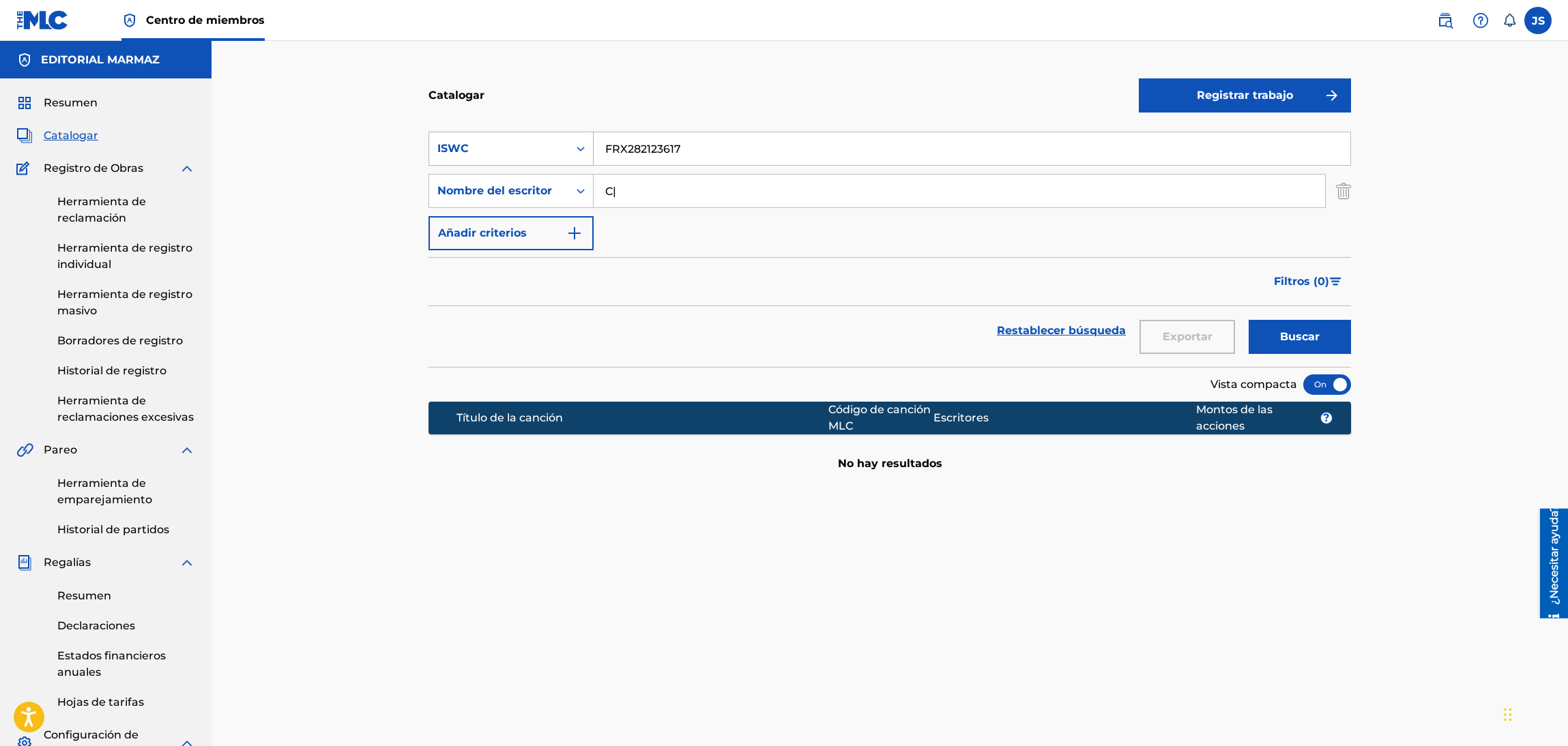
click at [534, 147] on div "ISWC" at bounding box center [499, 148] width 123 height 16
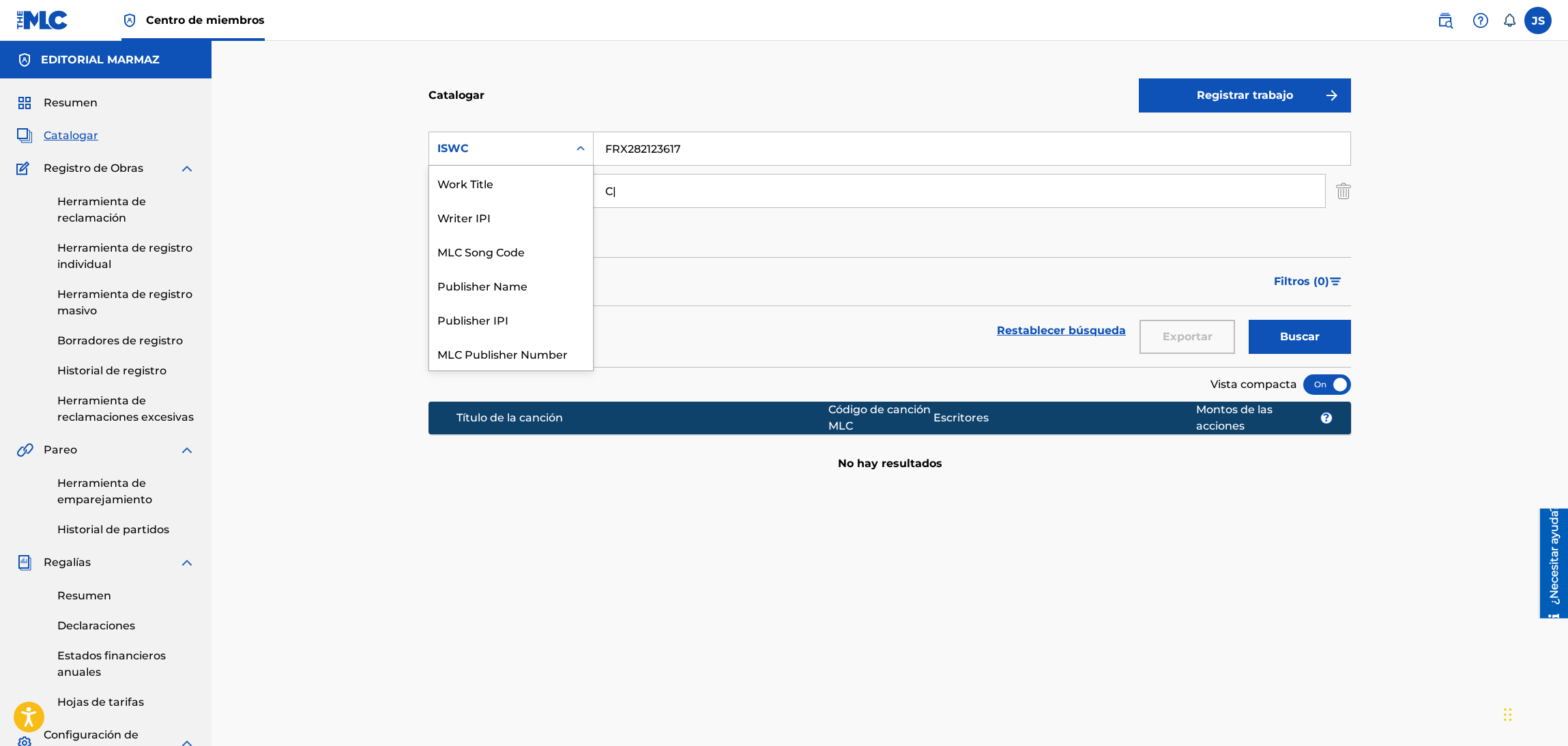
click at [548, 473] on div "ISRC" at bounding box center [511, 490] width 164 height 34
click at [548, 327] on div "Restablecer búsqueda Exportar Buscar" at bounding box center [890, 330] width 923 height 49
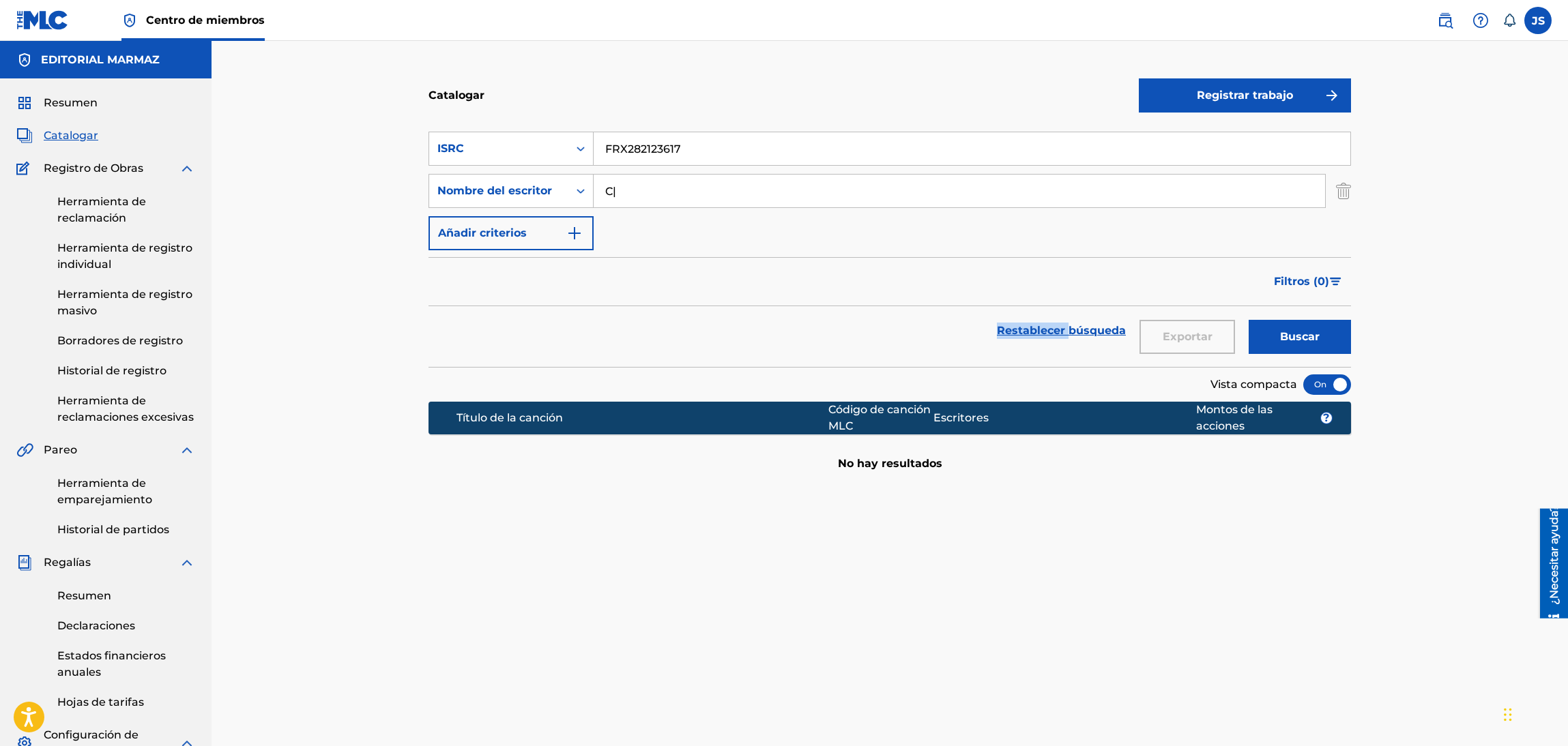
type input "FRX282123617"
click at [762, 83] on div "Catalogar" at bounding box center [784, 95] width 711 height 40
click at [379, 178] on div "Catalogar Registrar trabajo SearchWithCriteria5f99531c-9e8e-4713-a7af-0f107b598…" at bounding box center [889, 509] width 1356 height 937
click at [1249, 320] on button "Buscar" at bounding box center [1300, 337] width 102 height 34
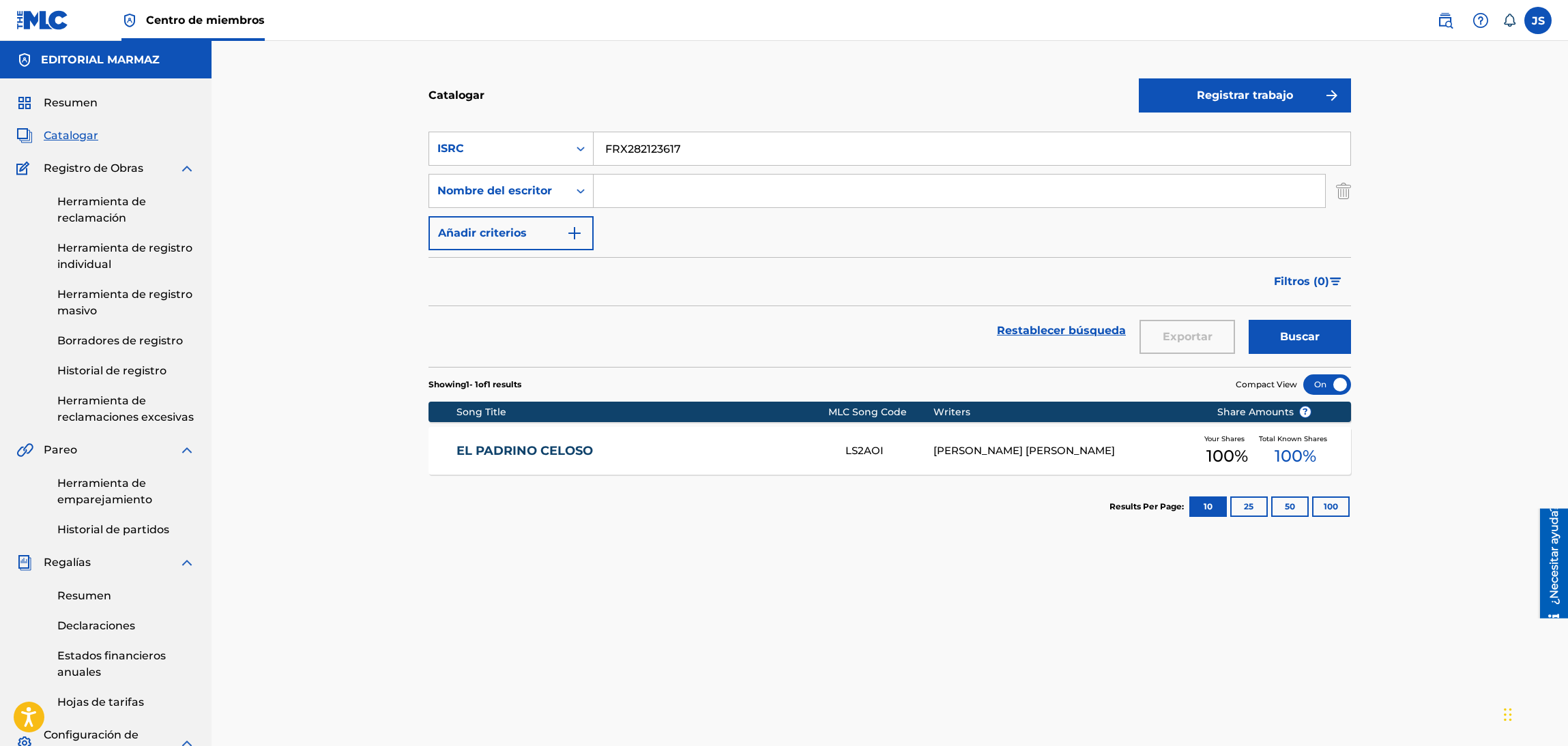
drag, startPoint x: 632, startPoint y: 465, endPoint x: 594, endPoint y: 457, distance: 38.8
click at [596, 458] on div "EL PADRINO CELOSO LS2AOI [PERSON_NAME] [PERSON_NAME] Your Shares 100 % Total Kn…" at bounding box center [890, 450] width 923 height 47
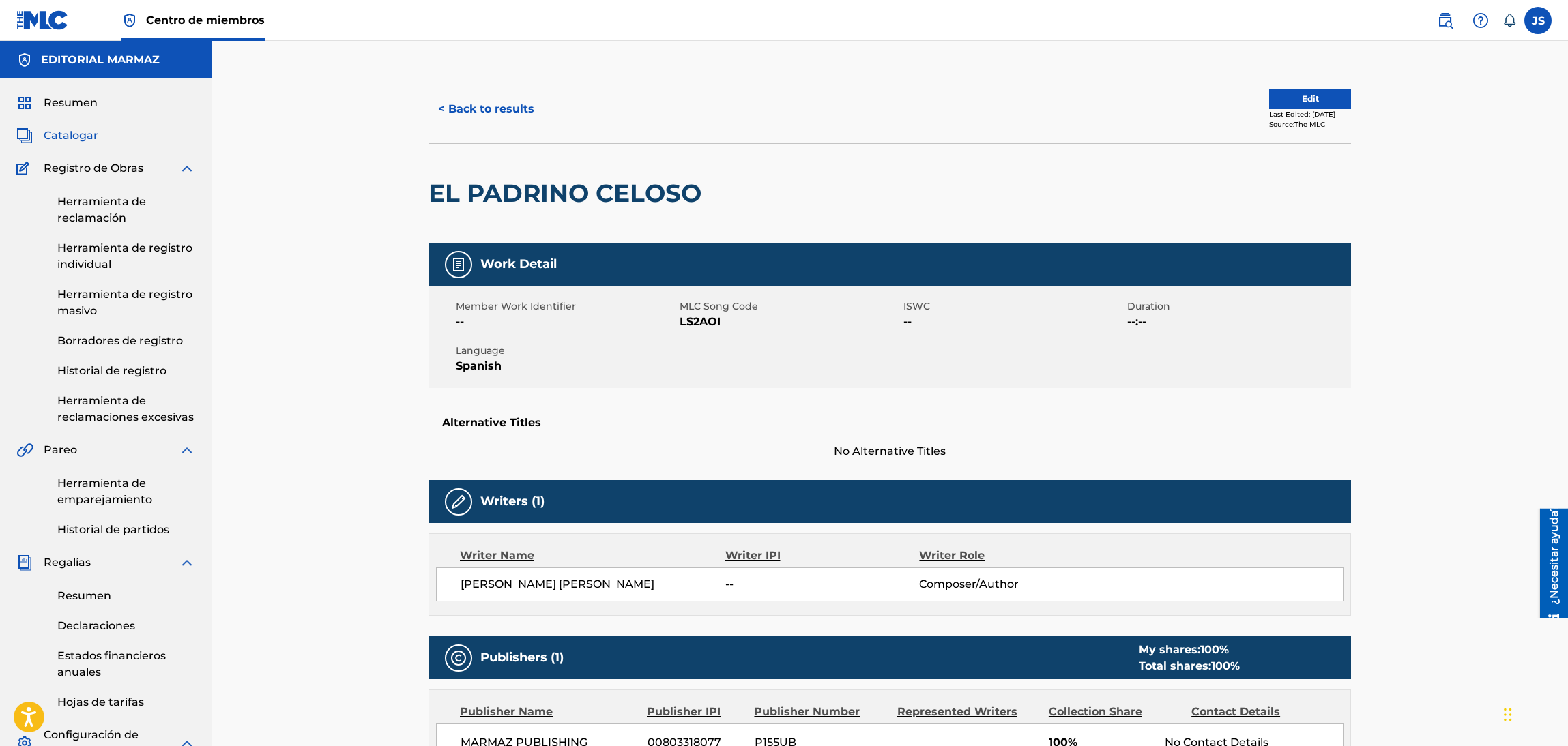
click at [703, 315] on span "LS2AOI" at bounding box center [789, 321] width 220 height 16
click at [703, 316] on span "LS2AOI" at bounding box center [789, 321] width 220 height 16
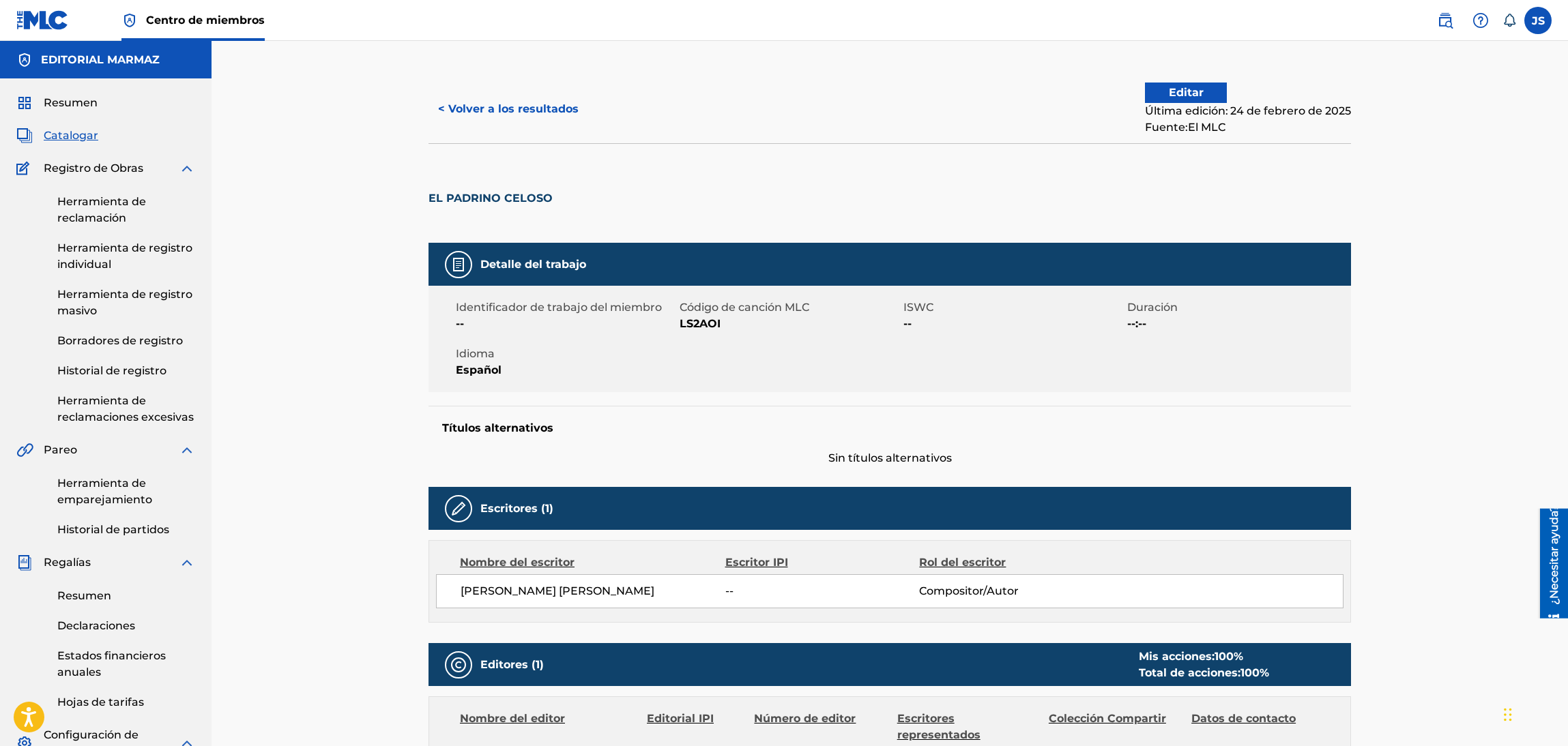
drag, startPoint x: 595, startPoint y: 210, endPoint x: 406, endPoint y: 194, distance: 189.7
click at [692, 329] on font "LS2AOI" at bounding box center [700, 324] width 41 height 13
copy font "LS2AOI"
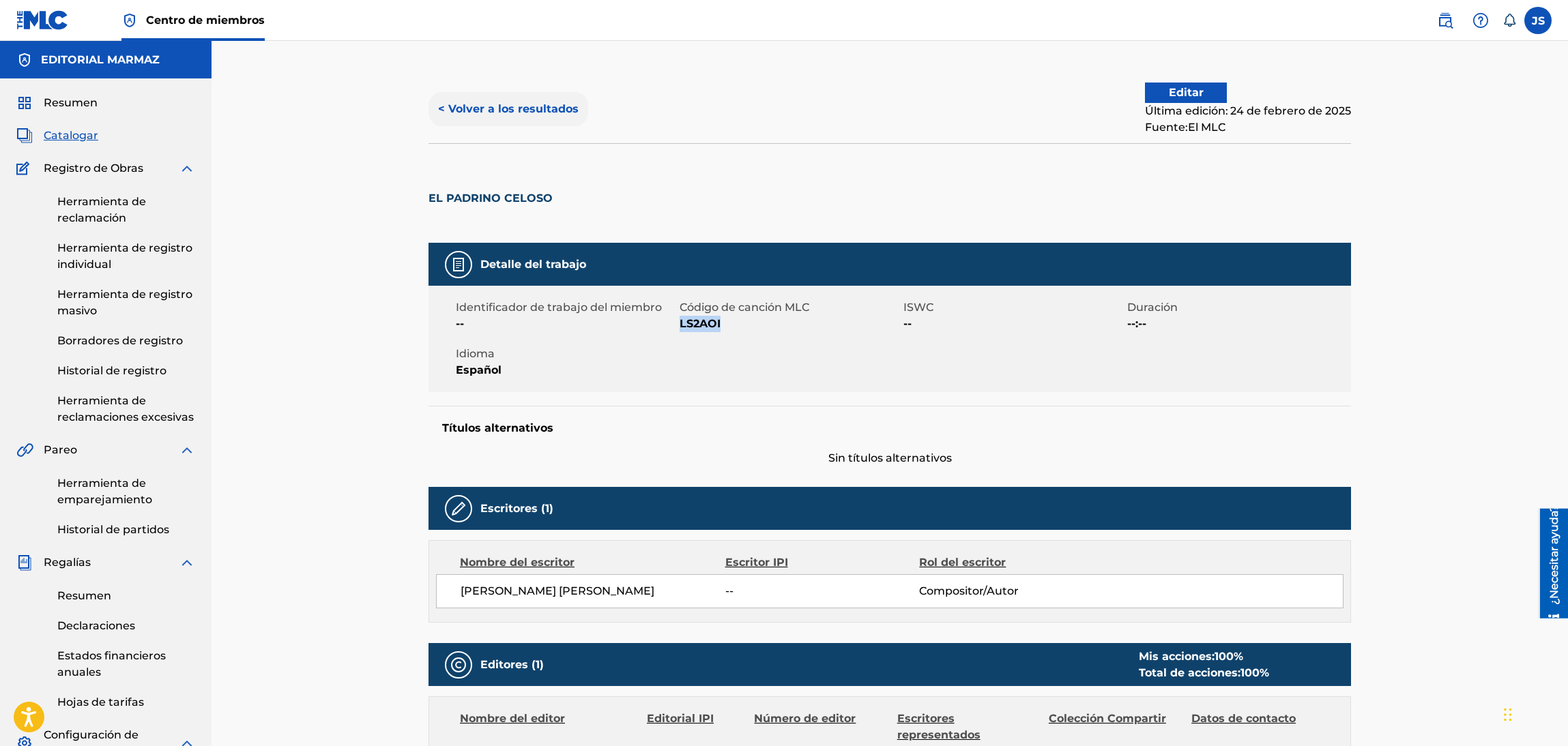
click at [527, 107] on font "< Volver a los resultados" at bounding box center [508, 109] width 140 height 13
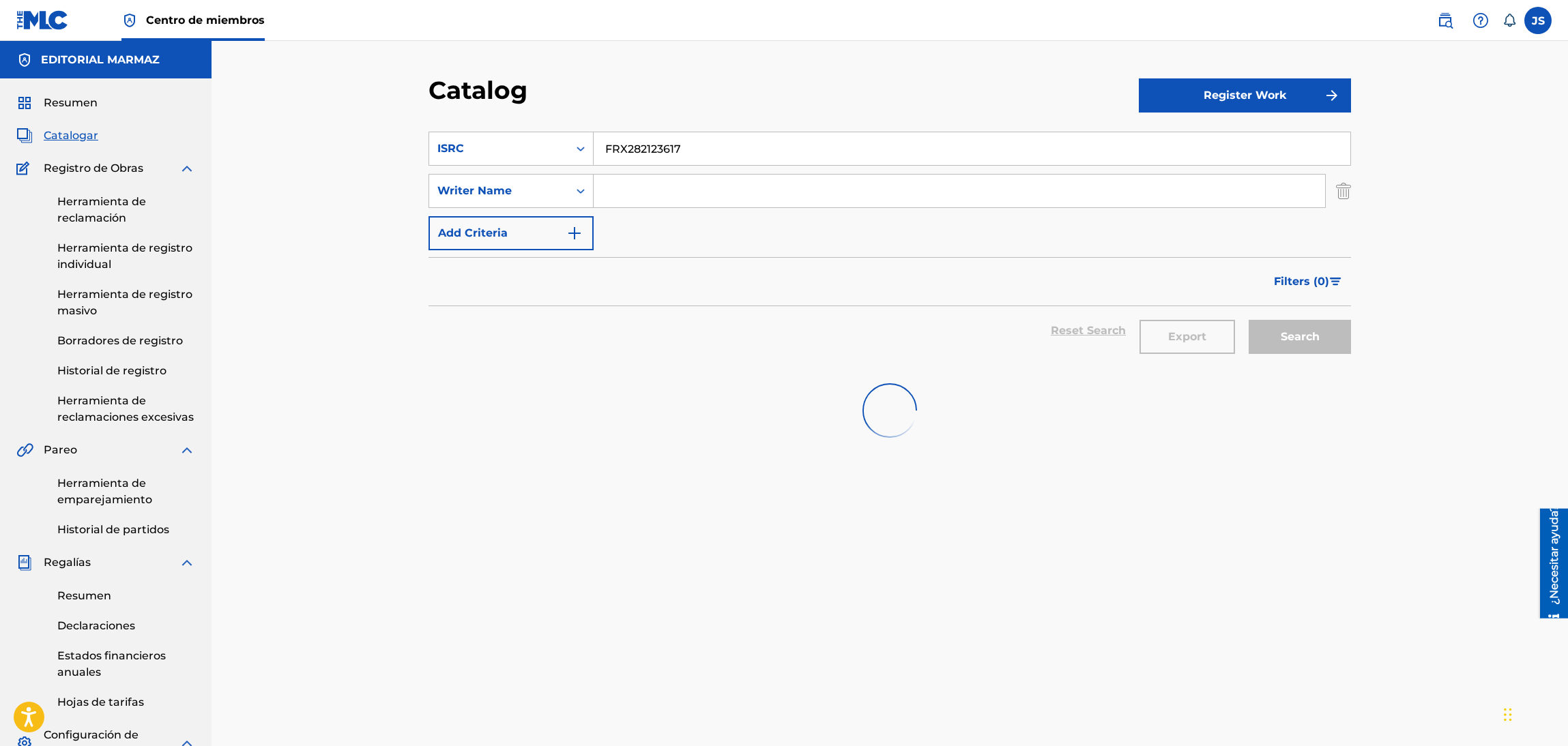
click at [506, 137] on div "SearchWithCriteria5f99531c-9e8e-4713-a7af-0f107b5986c3 ISRC FRX282123617" at bounding box center [890, 148] width 923 height 34
paste input "EL CAZADOR DE CONEJOS"
type input "EL CAZADOR DE CONEJOS"
click at [752, 102] on div "Catalog" at bounding box center [784, 95] width 711 height 40
click at [537, 149] on div "ISRC" at bounding box center [499, 148] width 123 height 16
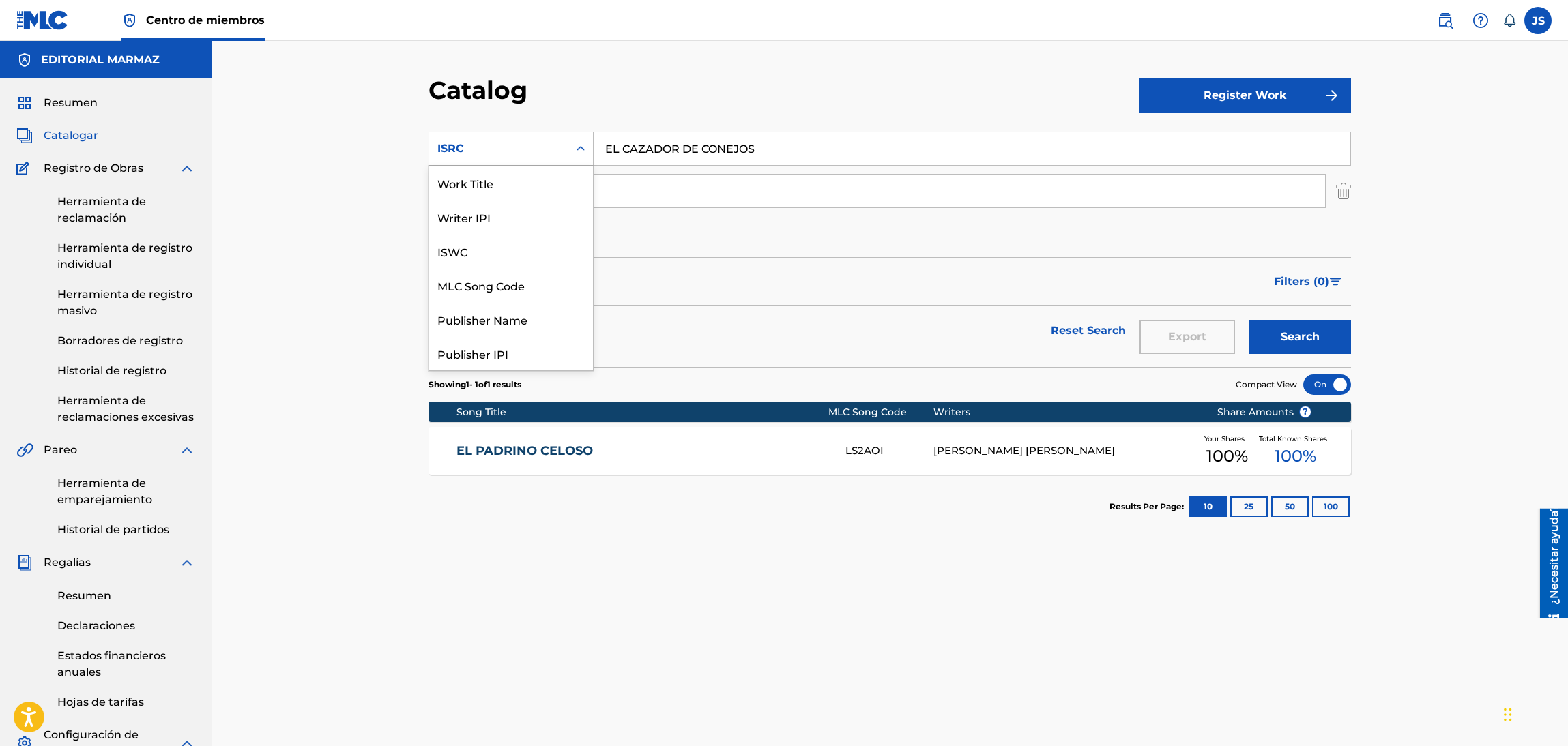
click at [507, 336] on div "Publisher IPI" at bounding box center [511, 353] width 164 height 34
click at [505, 188] on div "Work Title" at bounding box center [511, 183] width 164 height 34
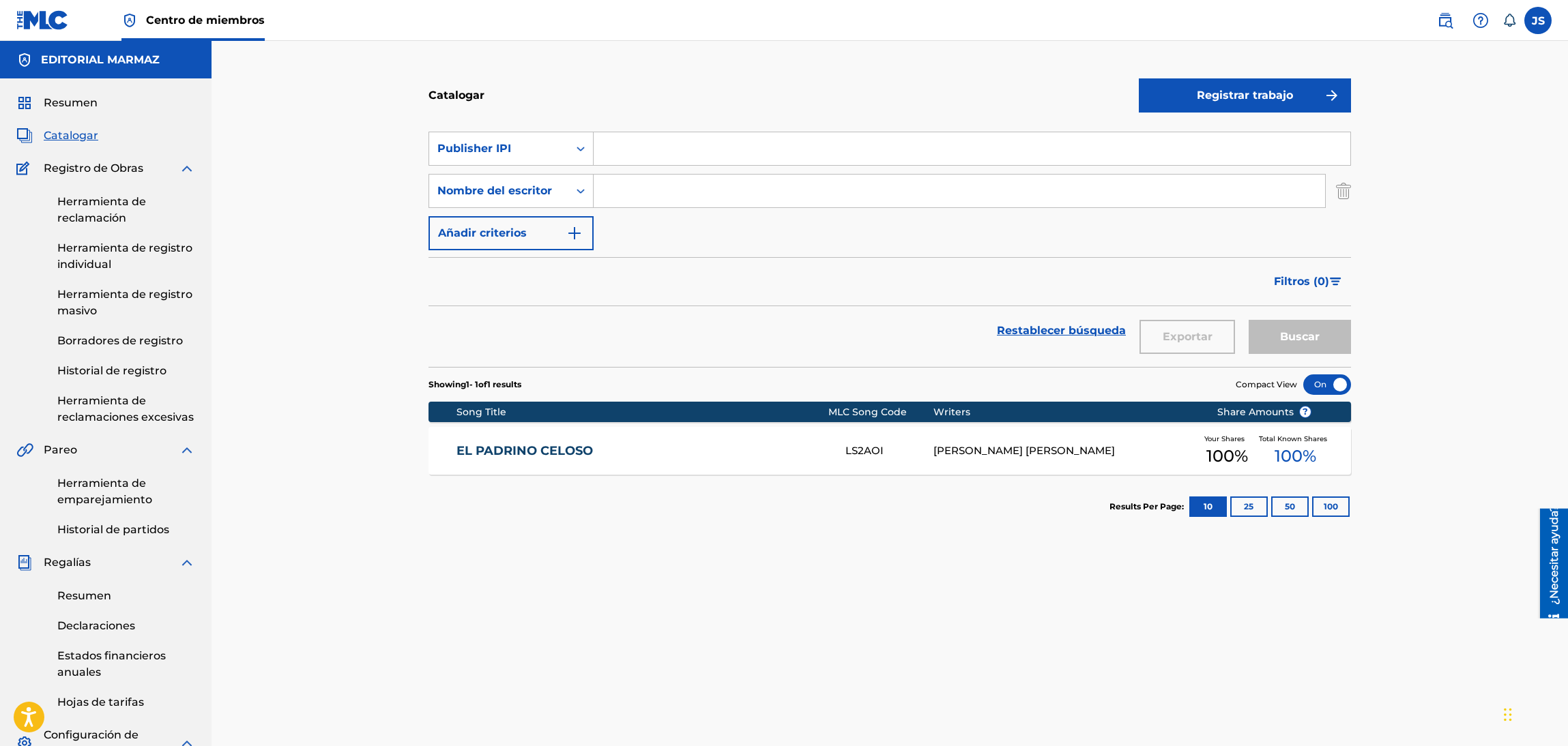
click at [645, 140] on input "Formulario de búsqueda" at bounding box center [972, 148] width 757 height 33
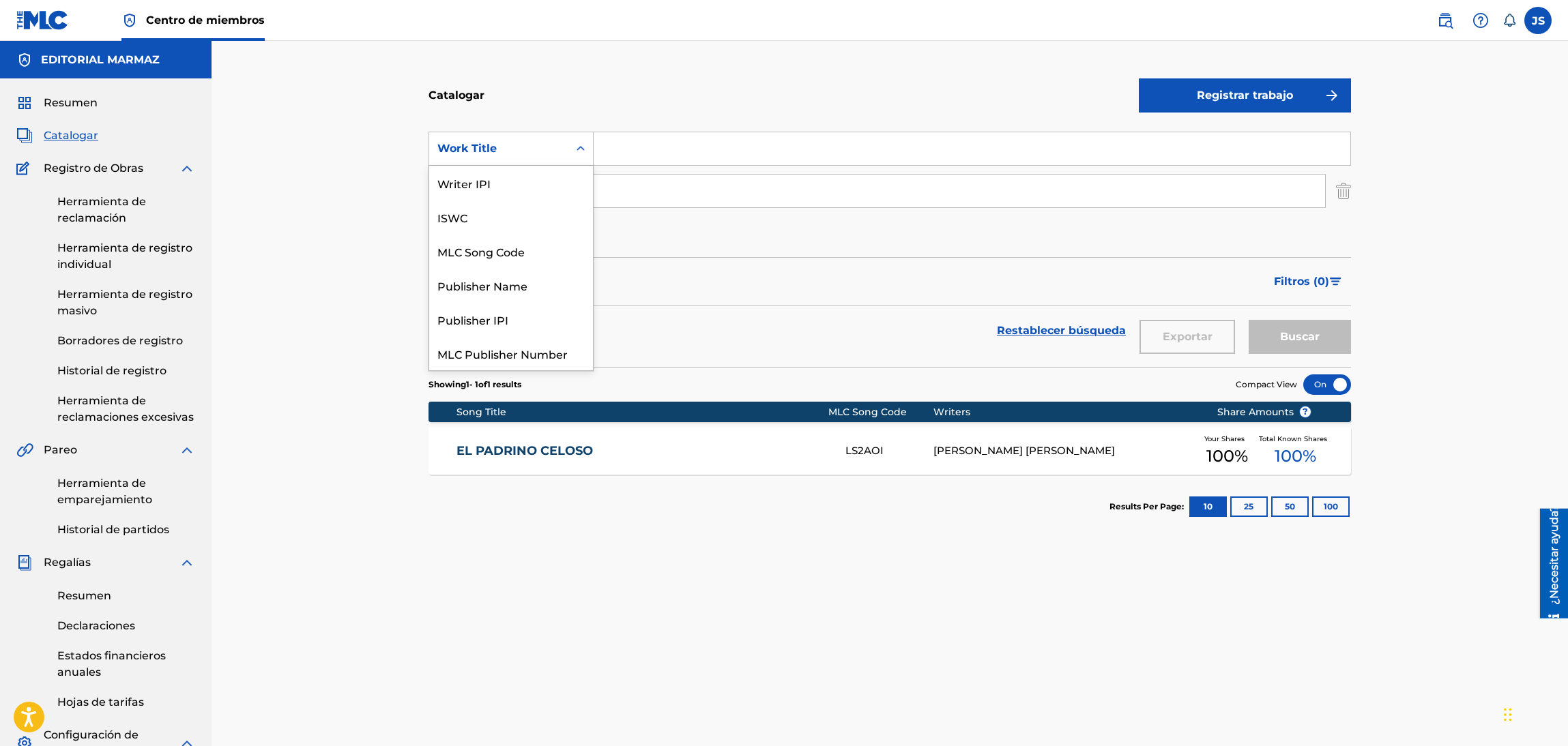
click at [689, 88] on div "Catalogar" at bounding box center [784, 95] width 711 height 40
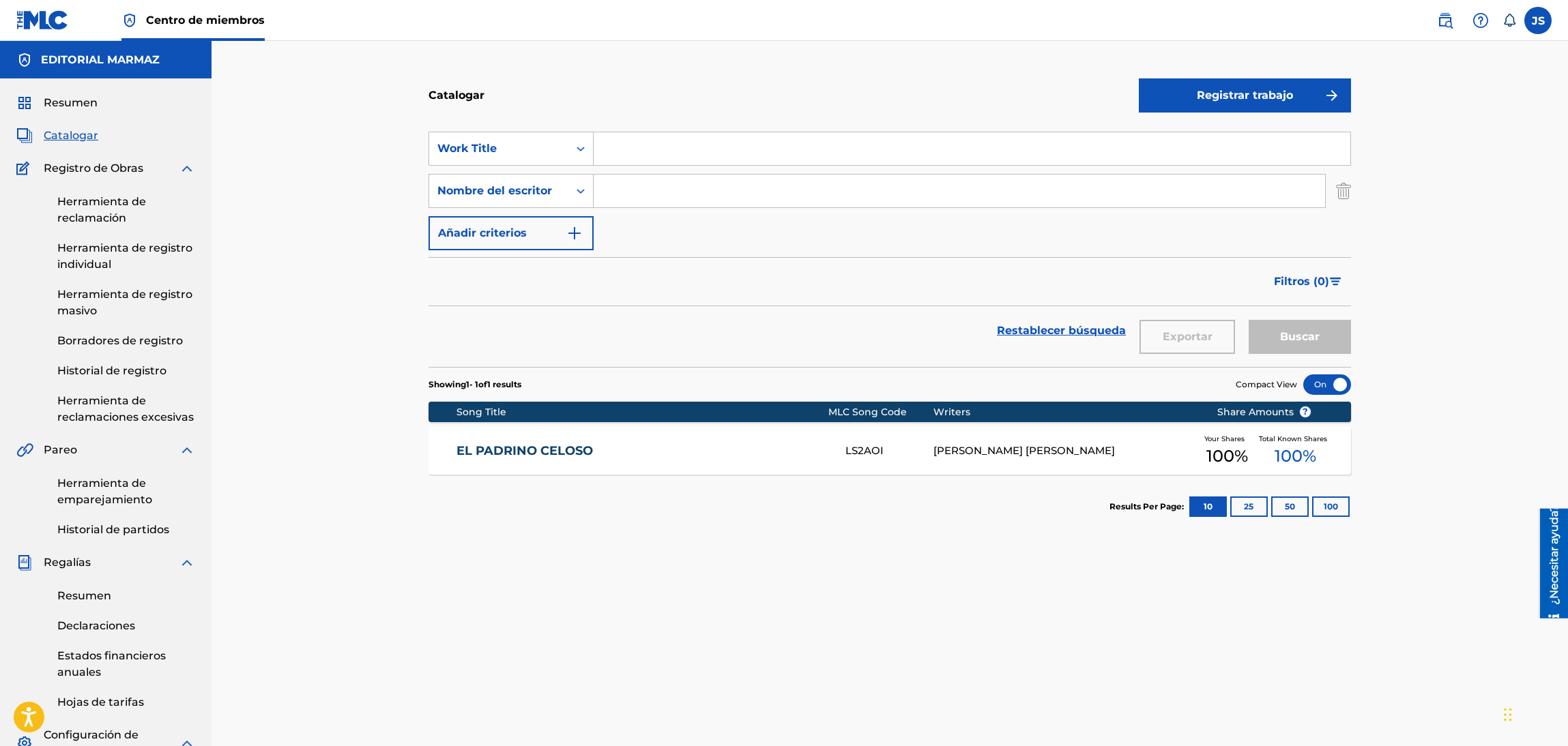
click at [719, 144] on input "Formulario de búsqueda" at bounding box center [972, 148] width 757 height 33
paste input "EL CAZADOR DE CONEJOS"
type input "EL CAZADOR DE CONEJOS"
click at [701, 191] on input "Formulario de búsqueda" at bounding box center [959, 191] width 731 height 33
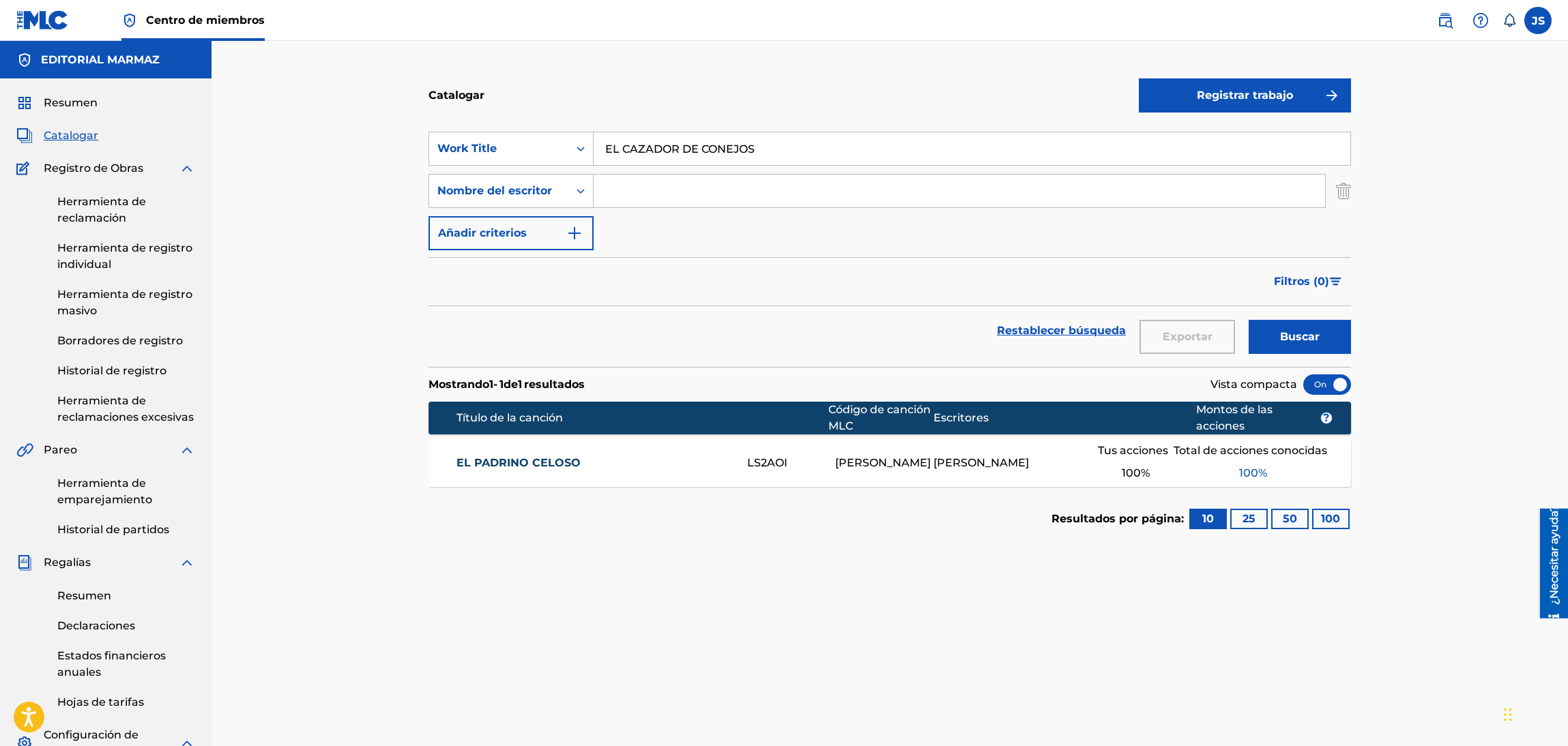
click at [660, 197] on input "Formulario de búsqueda" at bounding box center [959, 191] width 731 height 33
paste input "[PERSON_NAME] [PERSON_NAME]"
type input "[PERSON_NAME] [PERSON_NAME]"
click at [657, 270] on div "Filtros ( 0 )" at bounding box center [890, 281] width 923 height 49
click at [1329, 349] on button "Buscar" at bounding box center [1300, 337] width 102 height 34
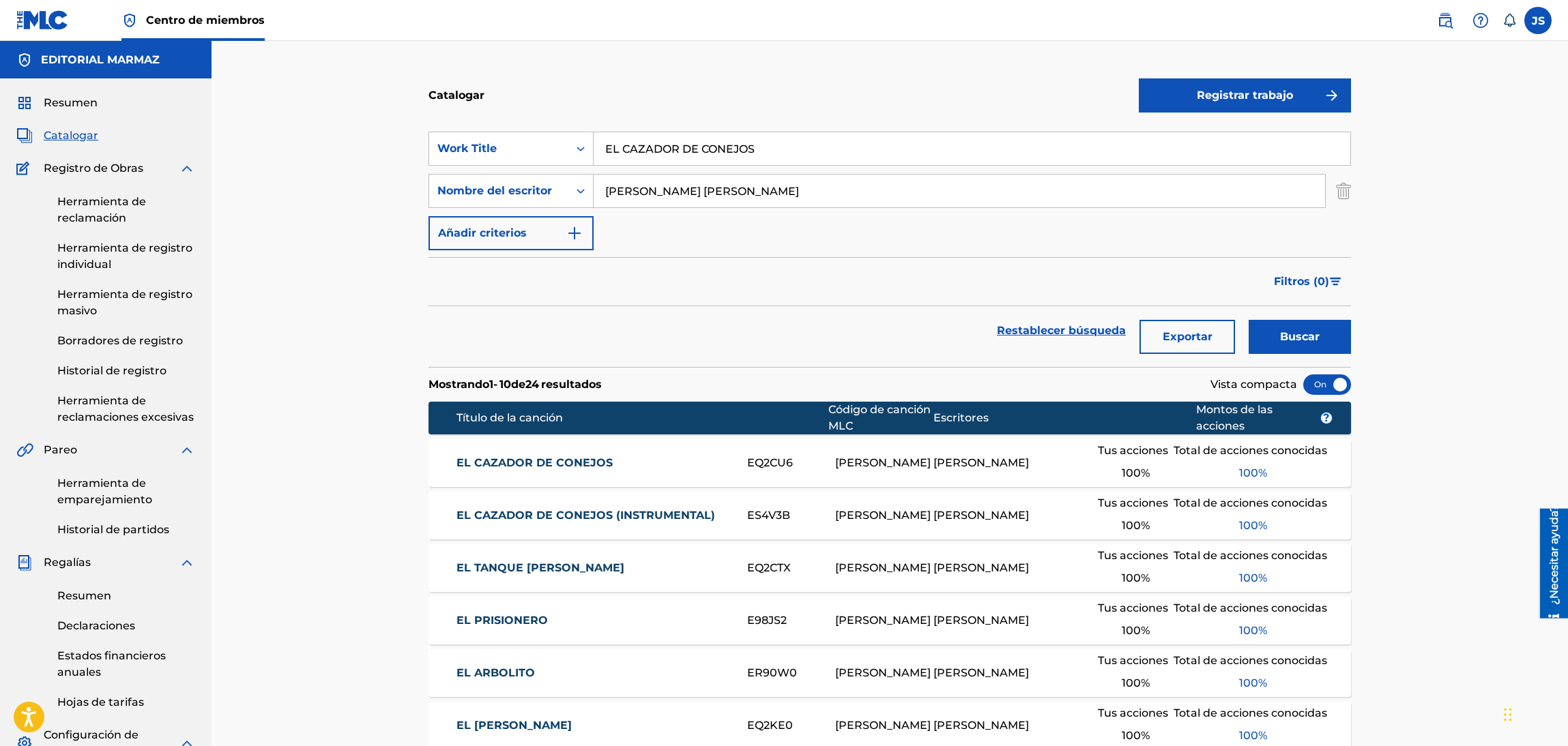
click at [558, 460] on font "EL CAZADOR DE CONEJOS" at bounding box center [534, 463] width 156 height 13
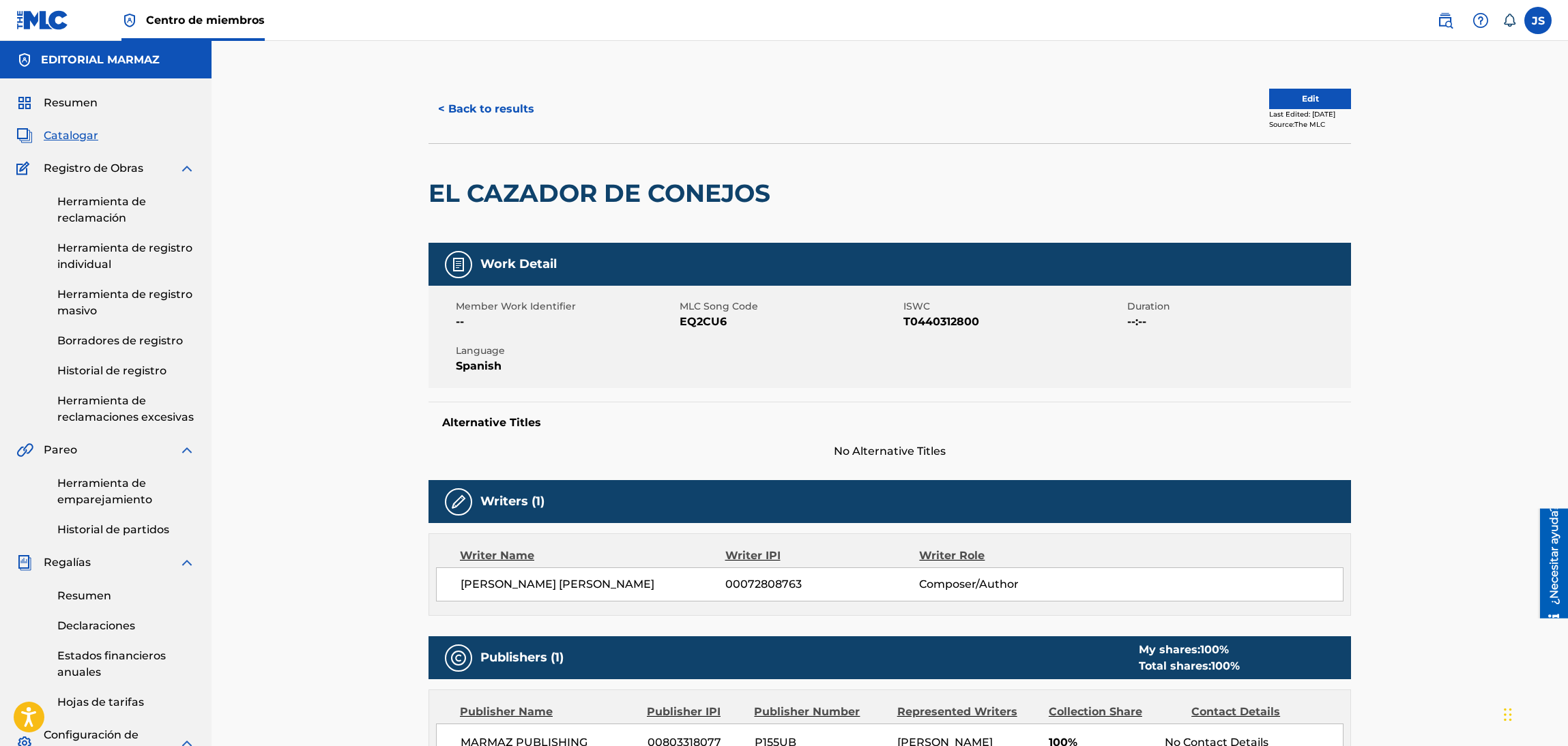
click at [926, 316] on span "T0440312800" at bounding box center [1013, 321] width 220 height 16
click at [928, 327] on span "T0440312800" at bounding box center [1013, 321] width 220 height 16
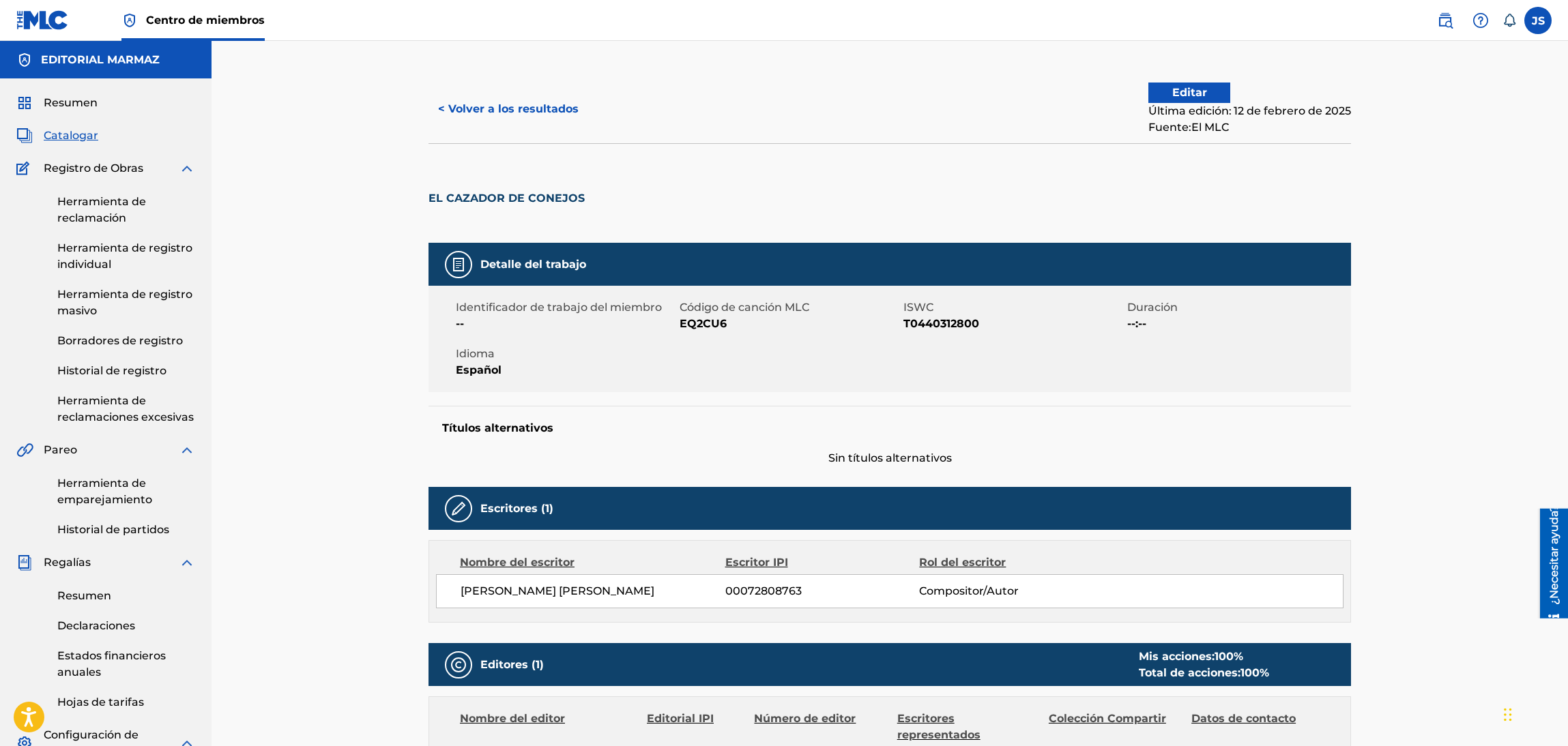
click at [715, 324] on font "EQ2CU6" at bounding box center [703, 324] width 47 height 13
click at [509, 114] on font "< Volver a los resultados" at bounding box center [508, 109] width 140 height 13
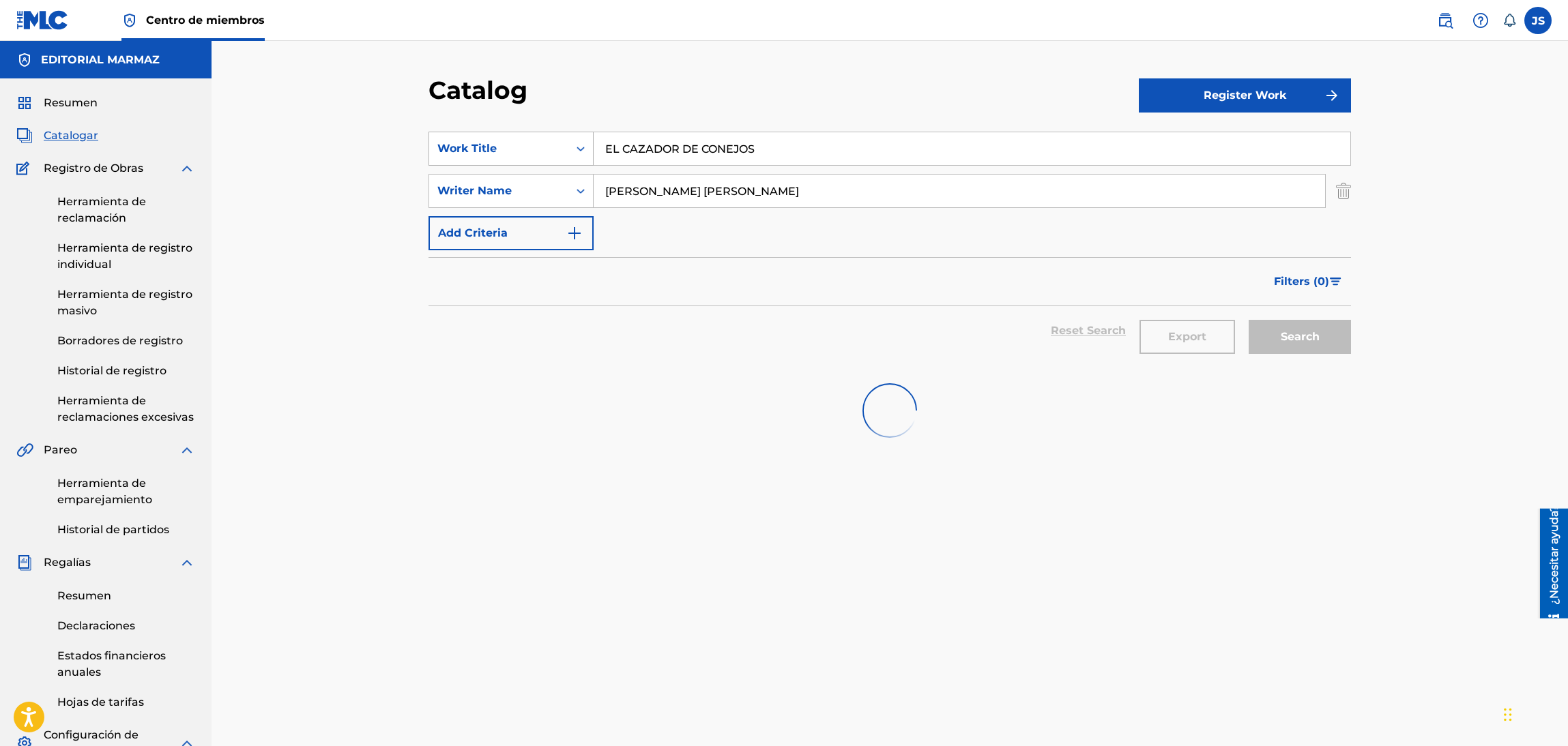
click at [432, 148] on div "SearchWithCriteria40fa4fde-c813-450a-a1a6-75663d833b35 Work Title EL CAZADOR DE…" at bounding box center [890, 148] width 923 height 34
paste input "JUEGO DEL ARAGUATO"
type input "EL JUEGO DEL ARAGUATO"
click at [766, 118] on section "SearchWithCriteria40fa4fde-c813-450a-a1a6-75663d833b35 Work Title EL JUEGO DEL …" at bounding box center [890, 241] width 923 height 251
click at [1299, 338] on div "Search" at bounding box center [1296, 330] width 109 height 49
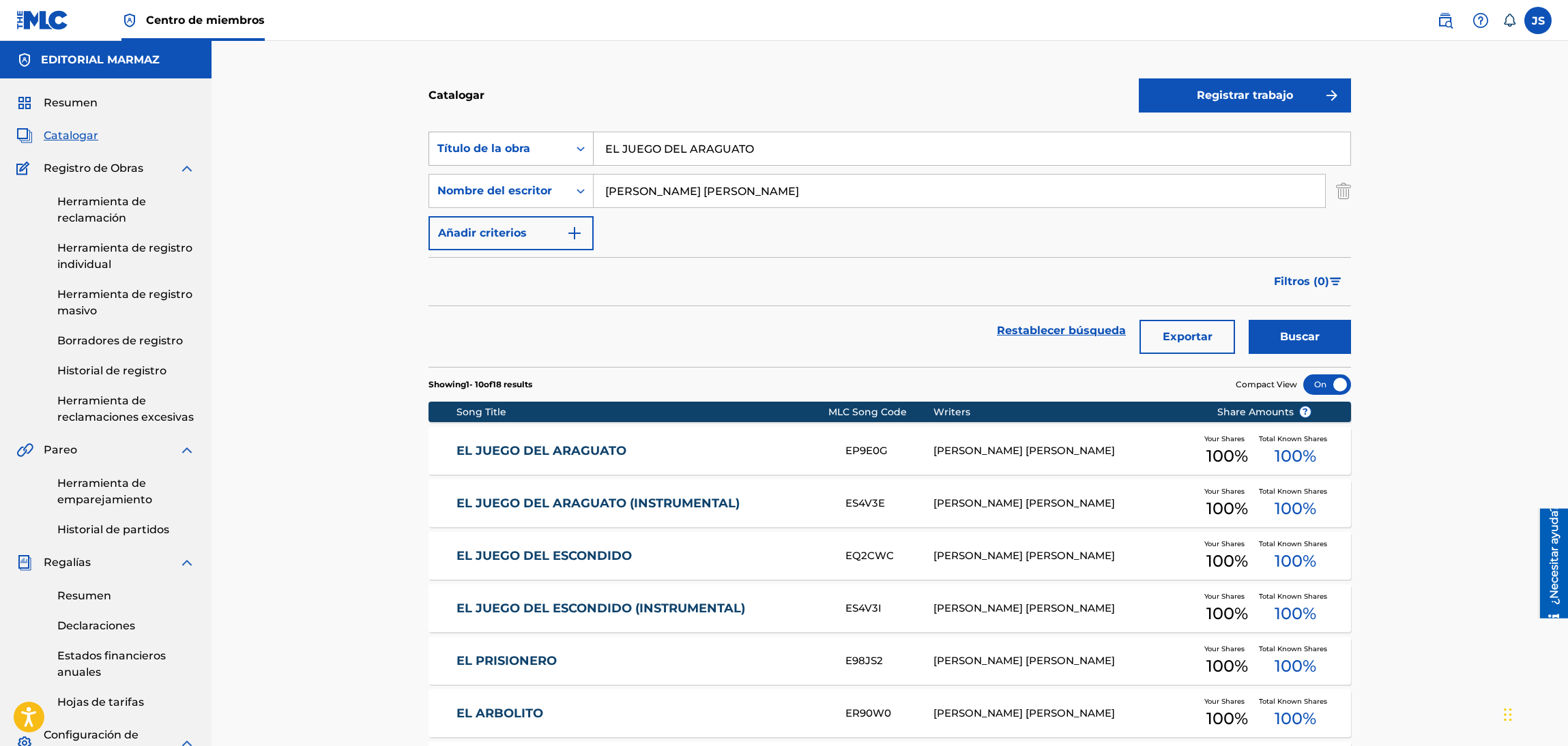
click at [507, 155] on div "Título de la obra" at bounding box center [499, 148] width 123 height 16
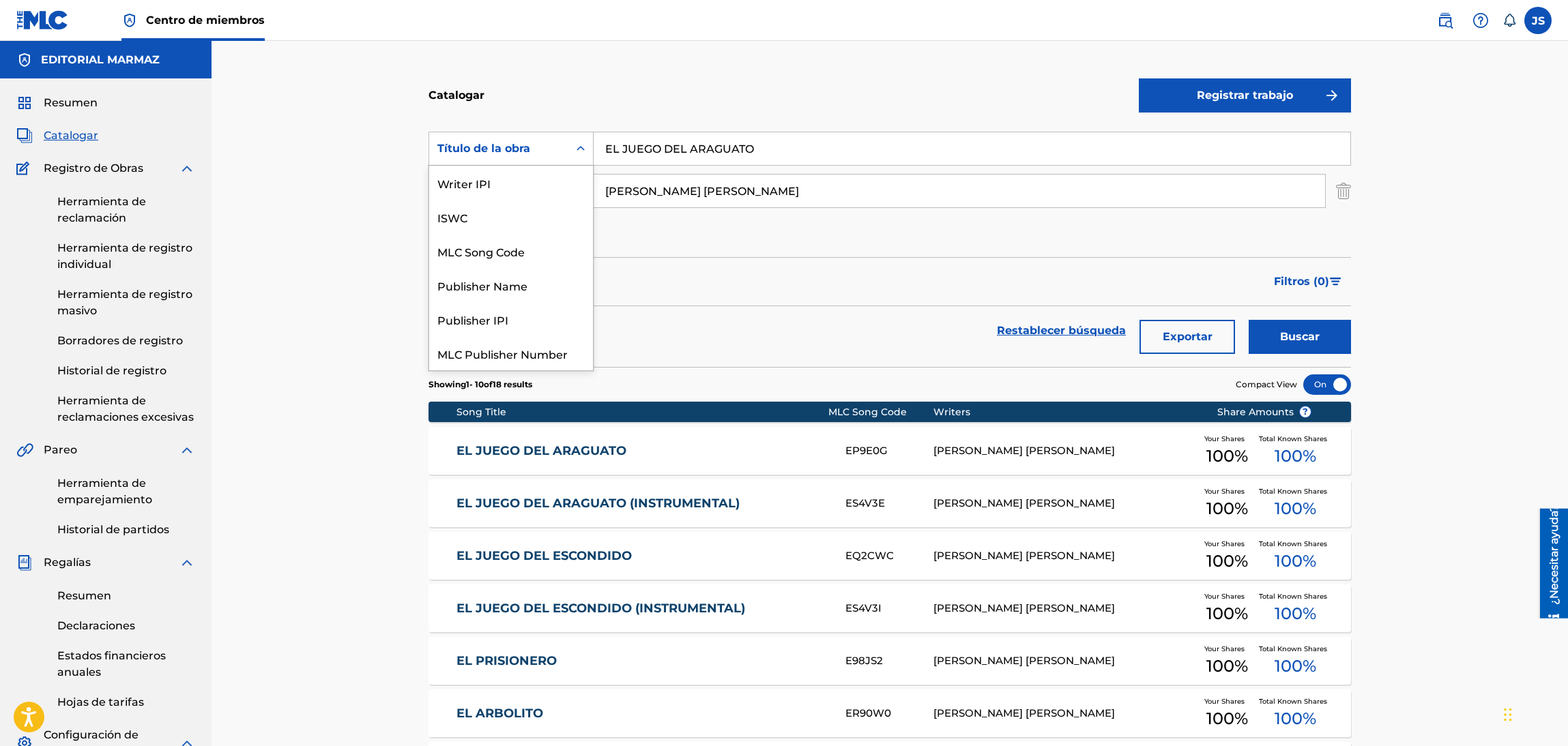
click at [499, 473] on div "ISRC" at bounding box center [511, 490] width 164 height 34
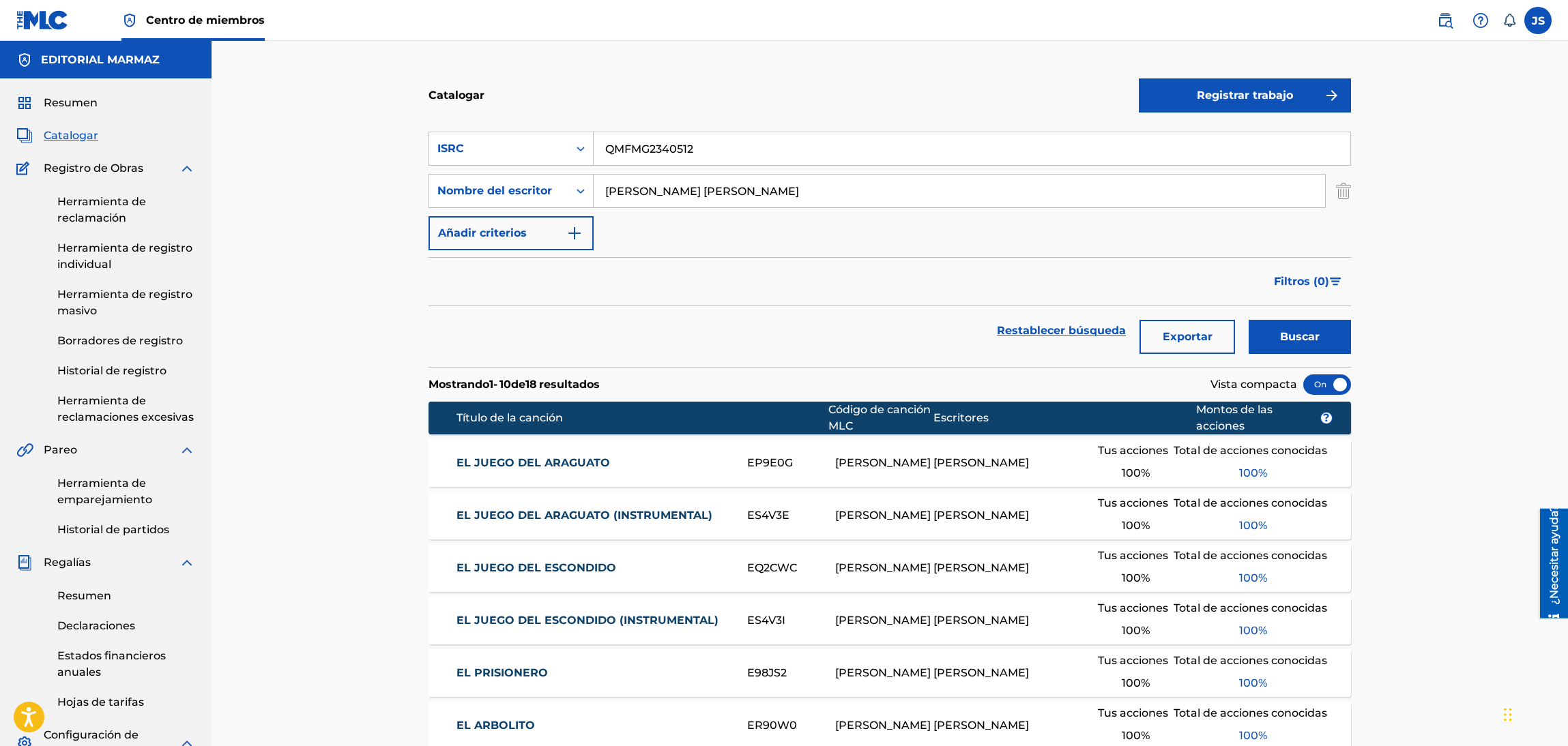
type input "QMFMG2340512"
click at [806, 117] on section "SearchWithCriteriad645dfa2-a8fc-4548-91dc-417b3e74cfaa ISRC QMFMG2340512 Buscar…" at bounding box center [890, 241] width 923 height 251
click at [1290, 344] on font "Buscar" at bounding box center [1300, 337] width 39 height 16
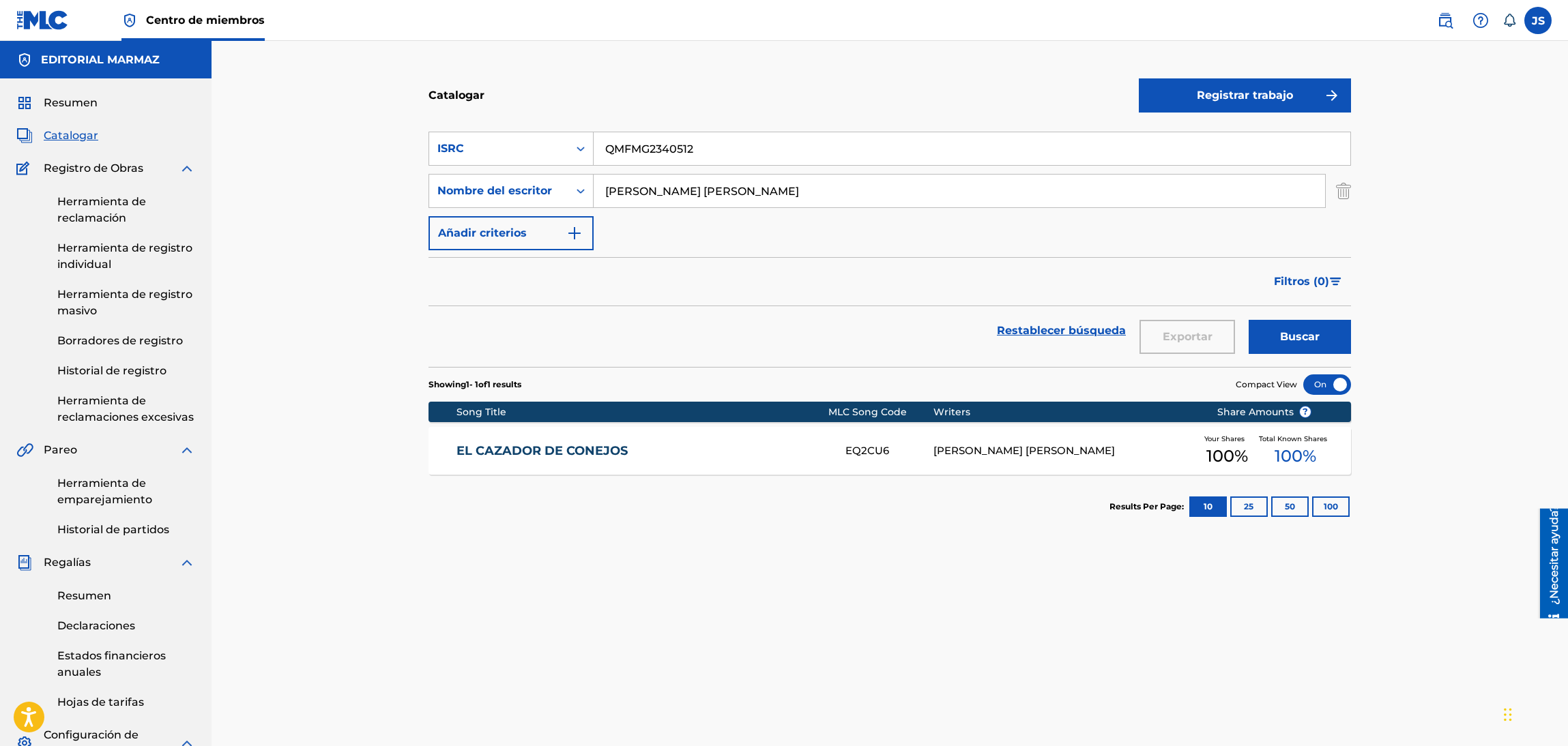
click at [558, 446] on link "EL CAZADOR DE CONEJOS" at bounding box center [642, 451] width 371 height 15
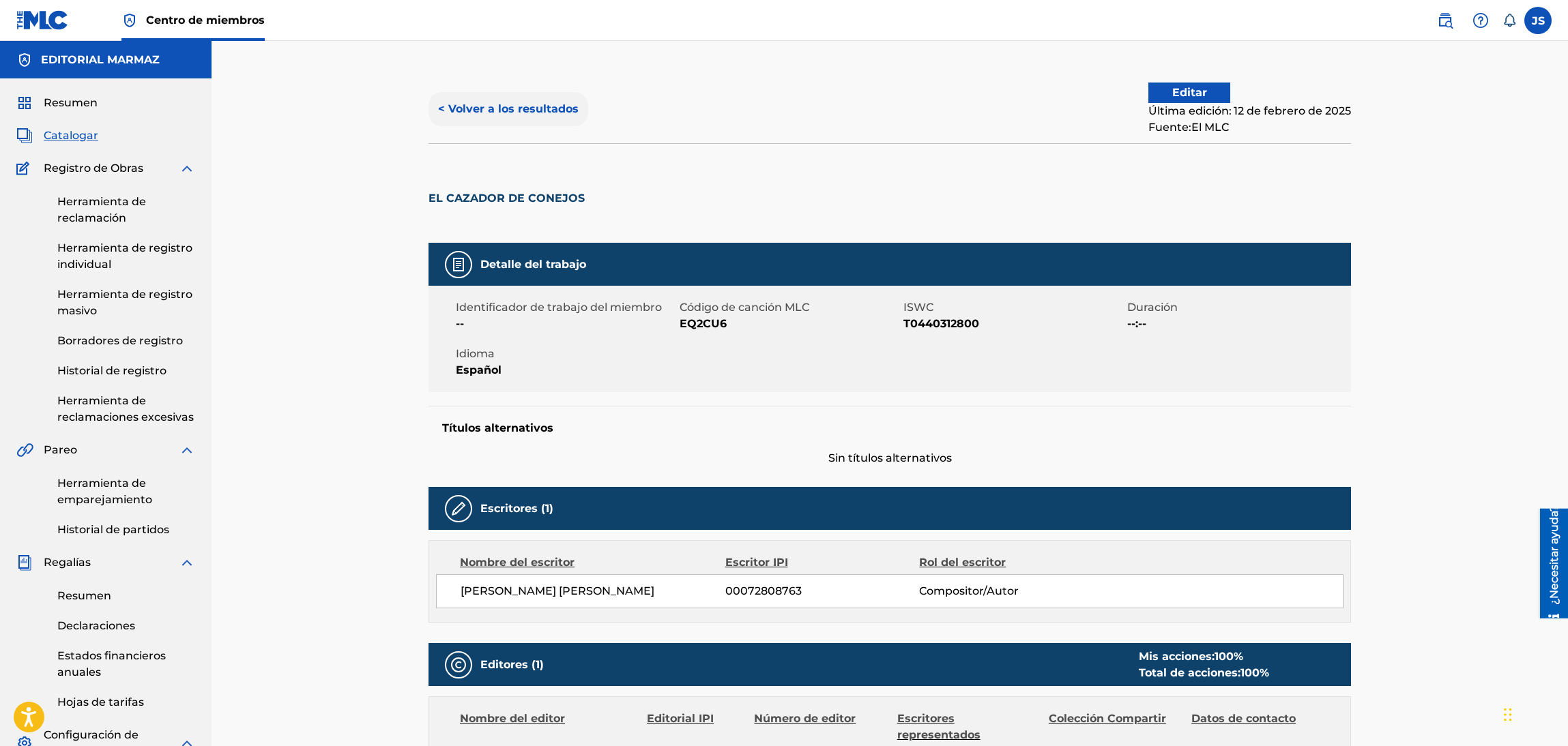
click at [534, 99] on button "< Volver a los resultados" at bounding box center [508, 109] width 159 height 34
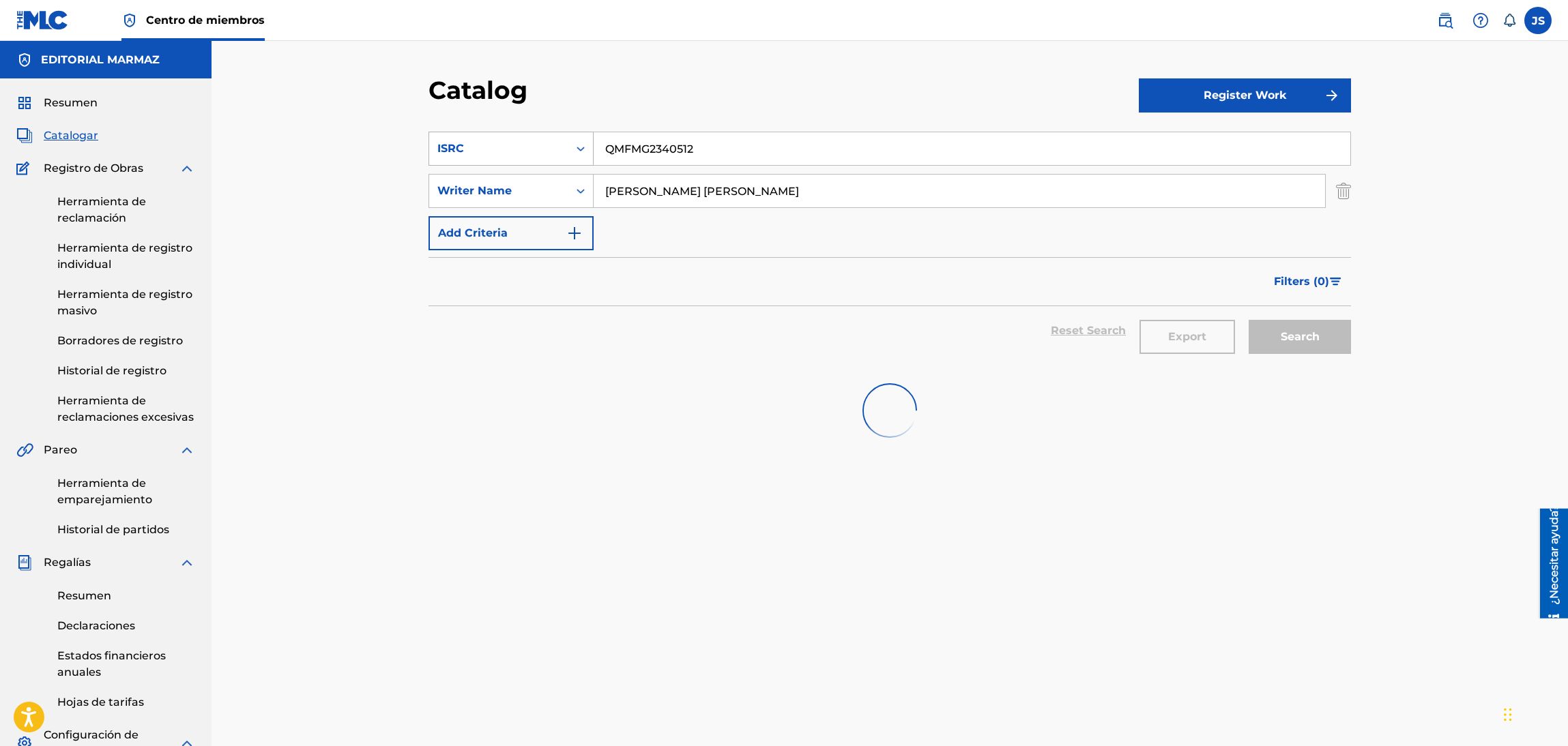
paste input "ZMZ92253646"
click at [508, 137] on div "SearchWithCriteriad645dfa2-a8fc-4548-91dc-417b3e74cfaa ISRC QMFMG2340512" at bounding box center [890, 148] width 923 height 34
type input "QZMZ92253646"
click at [681, 100] on div "Catalog" at bounding box center [784, 95] width 711 height 40
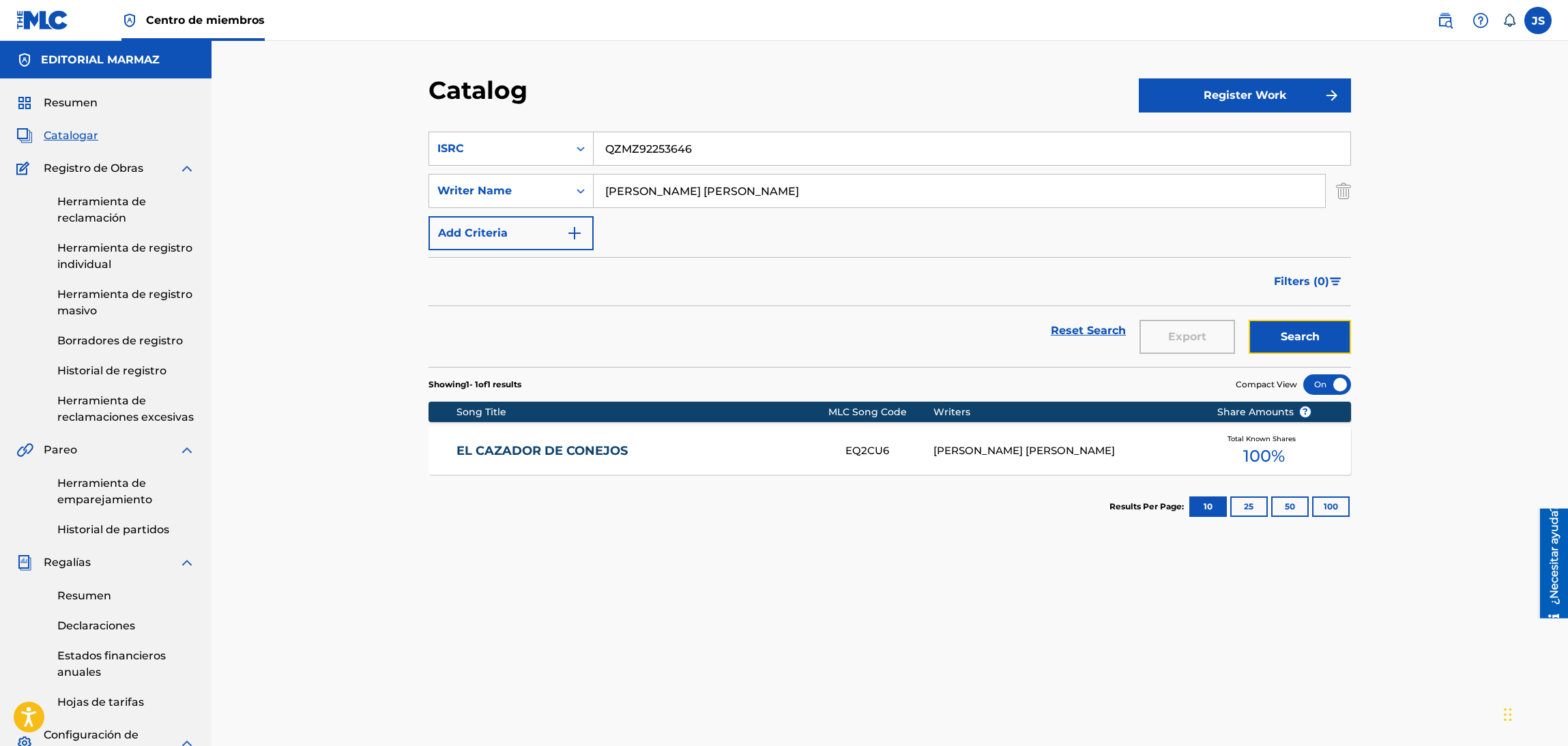
click at [1297, 345] on button "Search" at bounding box center [1300, 337] width 102 height 34
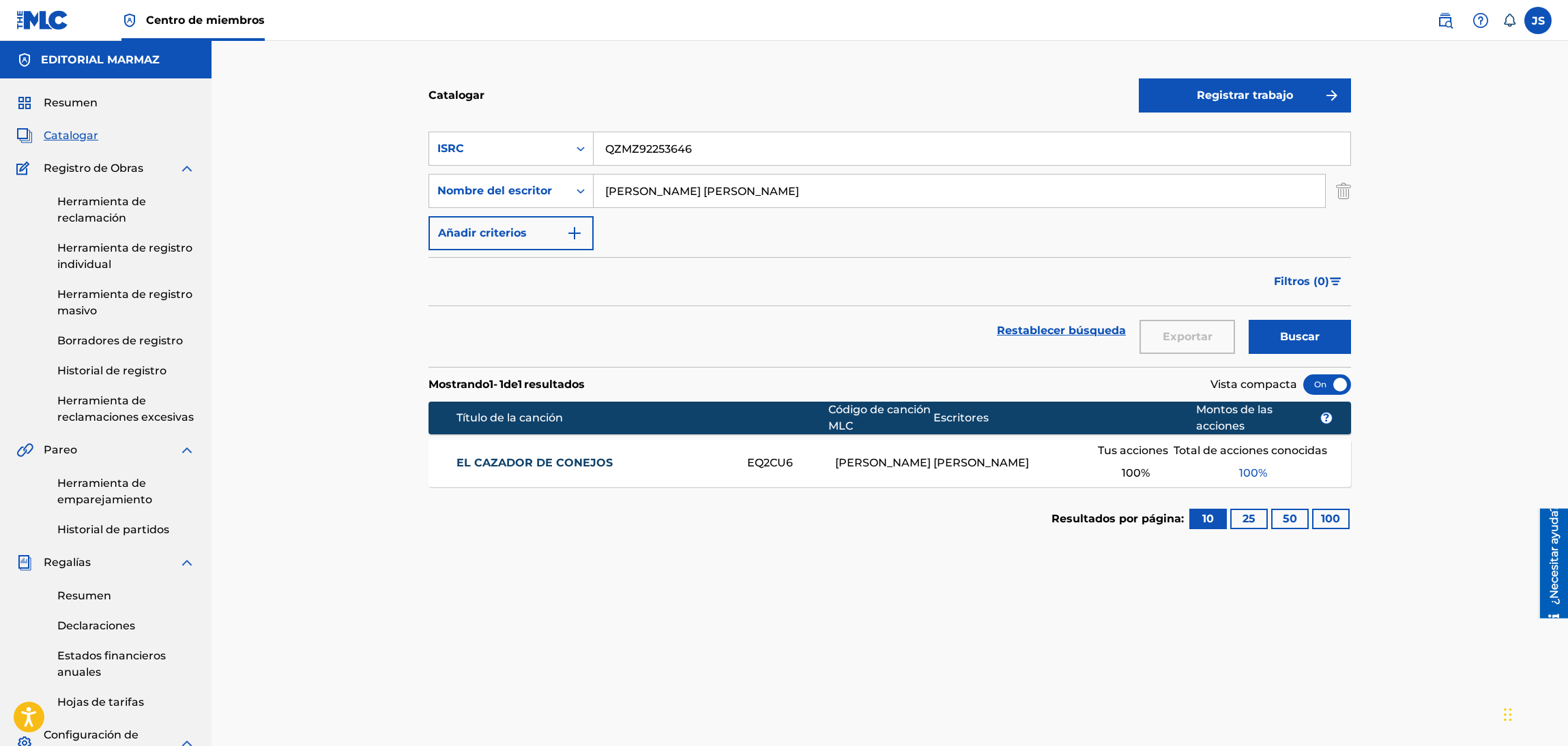
drag, startPoint x: 510, startPoint y: 467, endPoint x: 518, endPoint y: 467, distance: 8.0
click at [511, 467] on font "EL CAZADOR DE CONEJOS" at bounding box center [534, 463] width 156 height 13
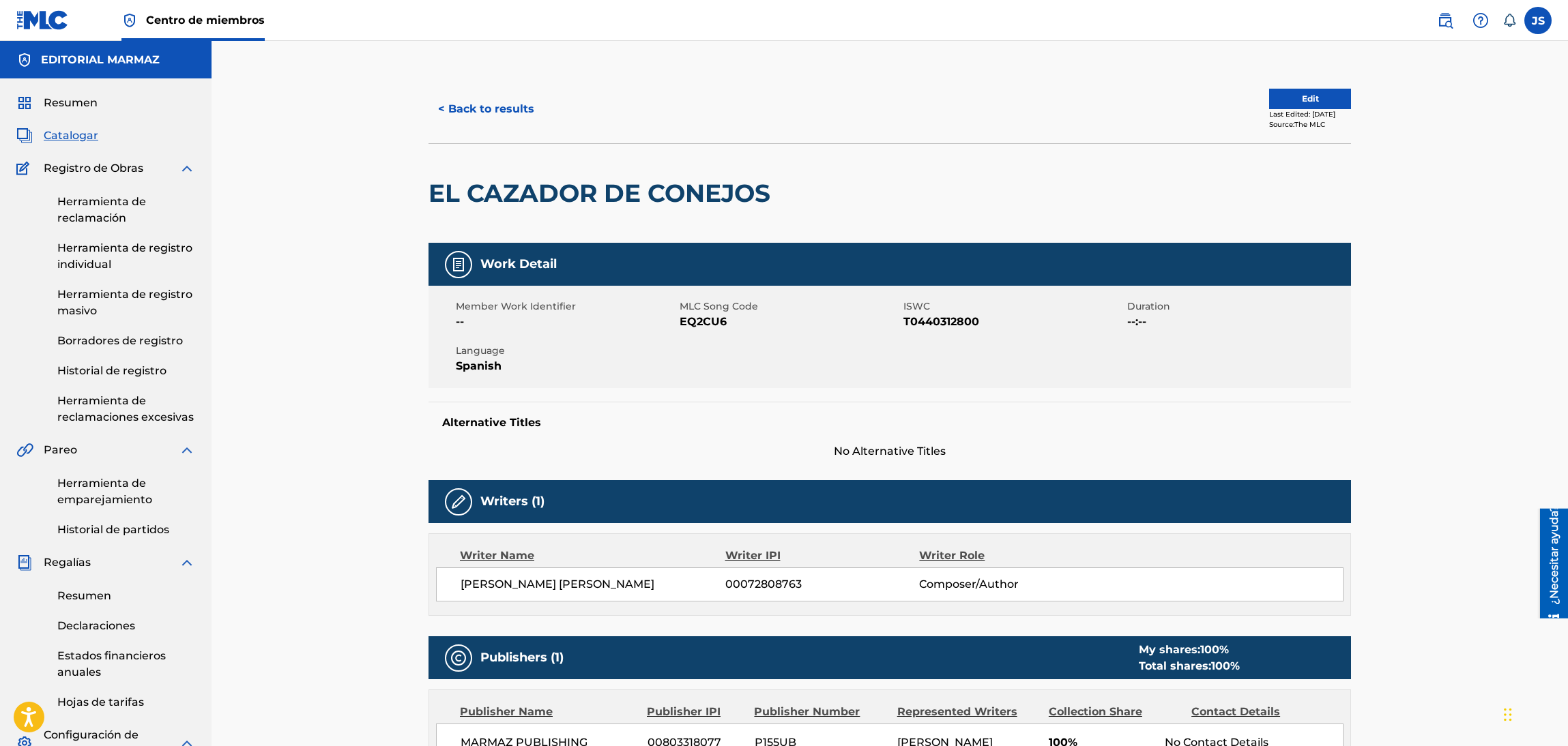
click at [711, 324] on span "EQ2CU6" at bounding box center [789, 321] width 220 height 16
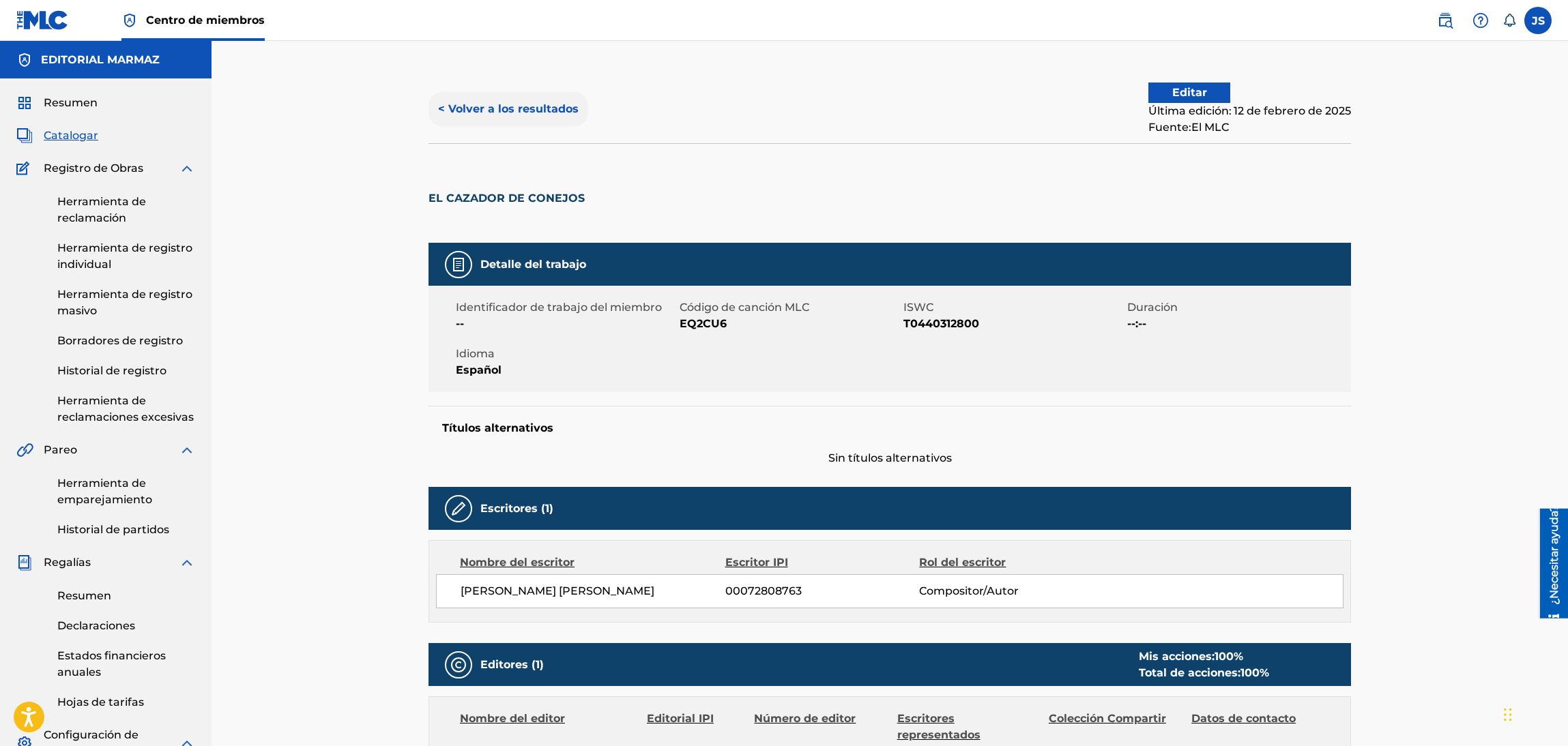
click at [513, 99] on button "< Volver a los resultados" at bounding box center [508, 109] width 159 height 34
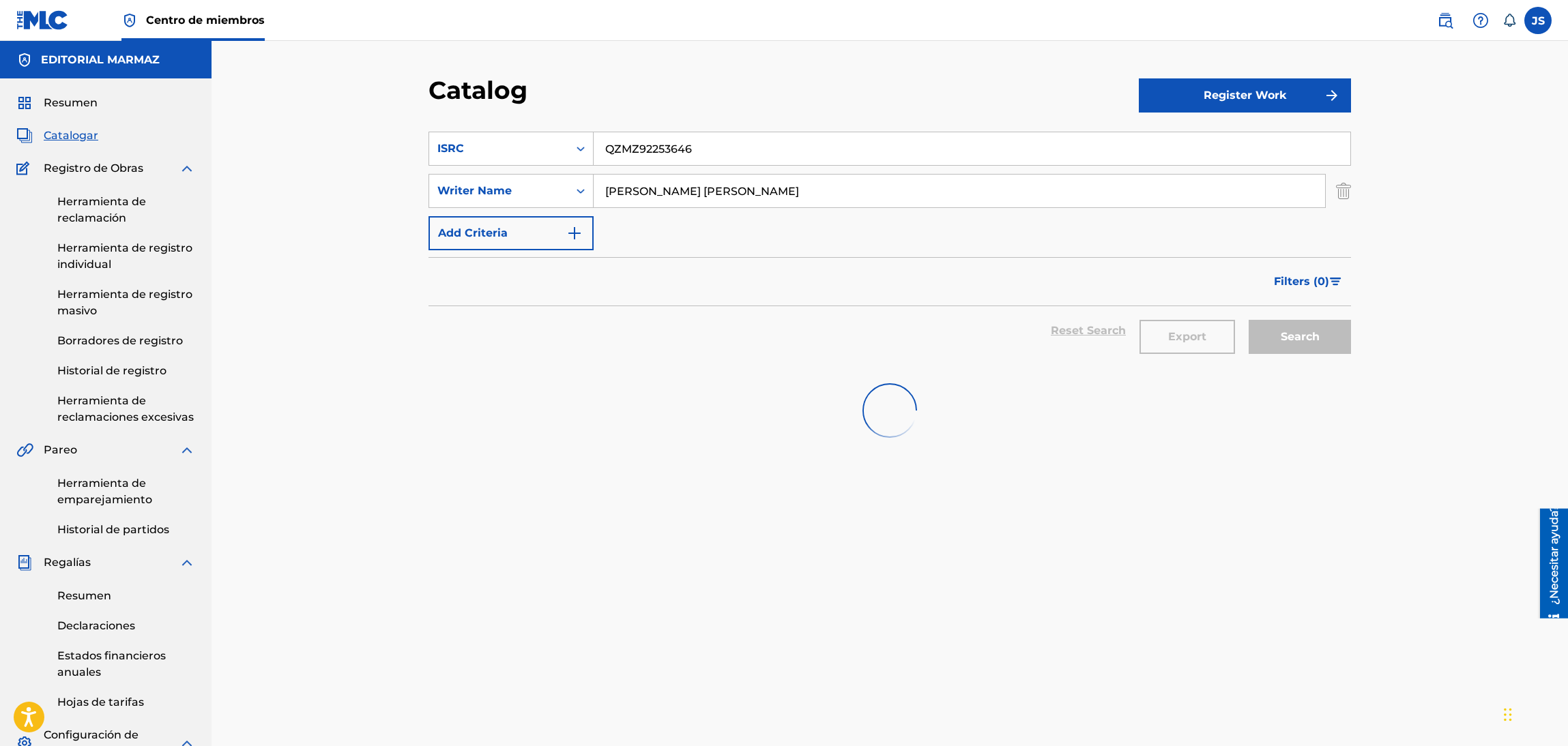
click at [531, 134] on div "SearchWithCriteriad645dfa2-a8fc-4548-91dc-417b3e74cfaa ISRC QZMZ92253646" at bounding box center [890, 148] width 923 height 34
type input "QMFMG2340512"
click at [702, 107] on div "Catalog" at bounding box center [784, 95] width 711 height 40
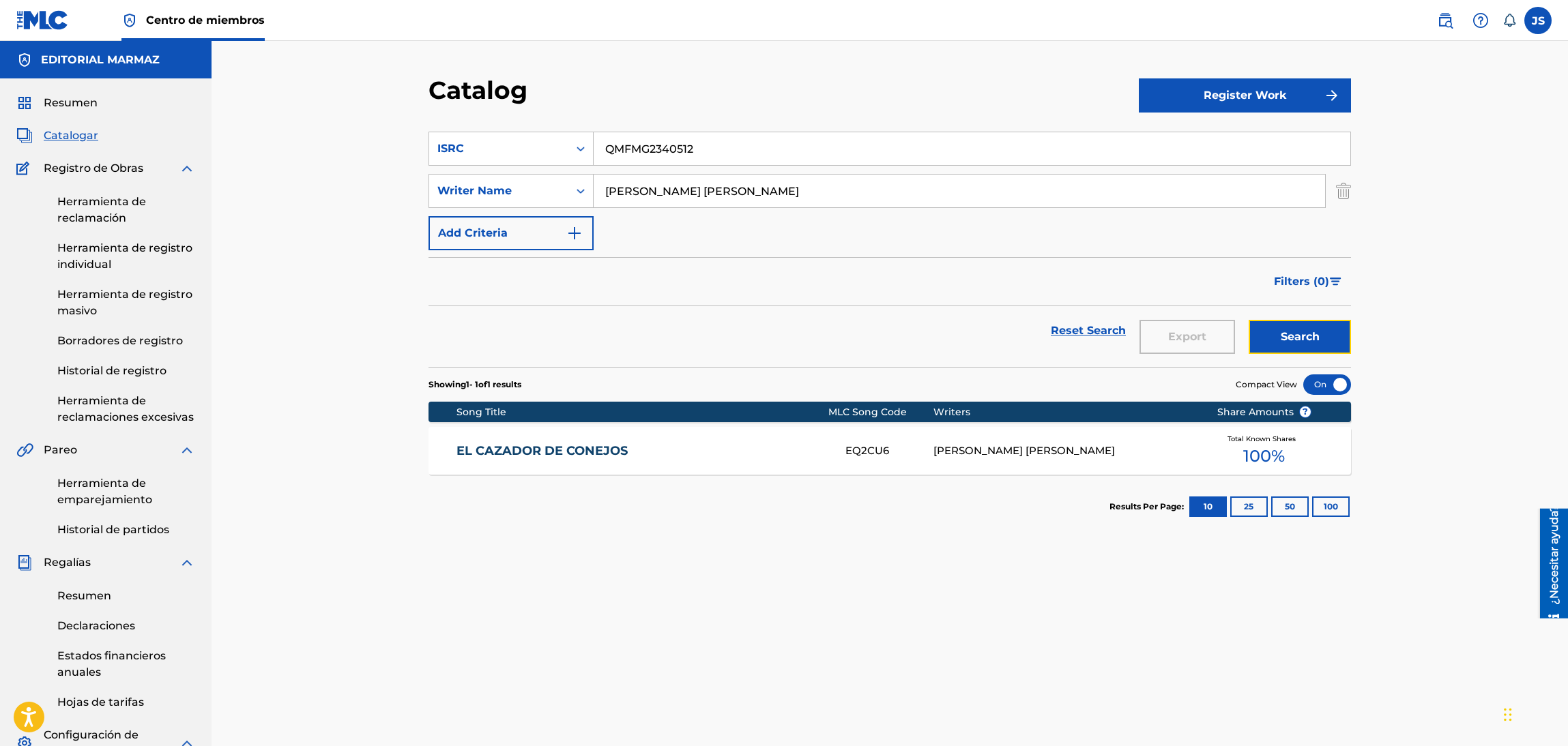
click at [1284, 331] on button "Search" at bounding box center [1300, 337] width 102 height 34
click at [572, 445] on link "EL CAZADOR DE CONEJOS" at bounding box center [642, 451] width 371 height 15
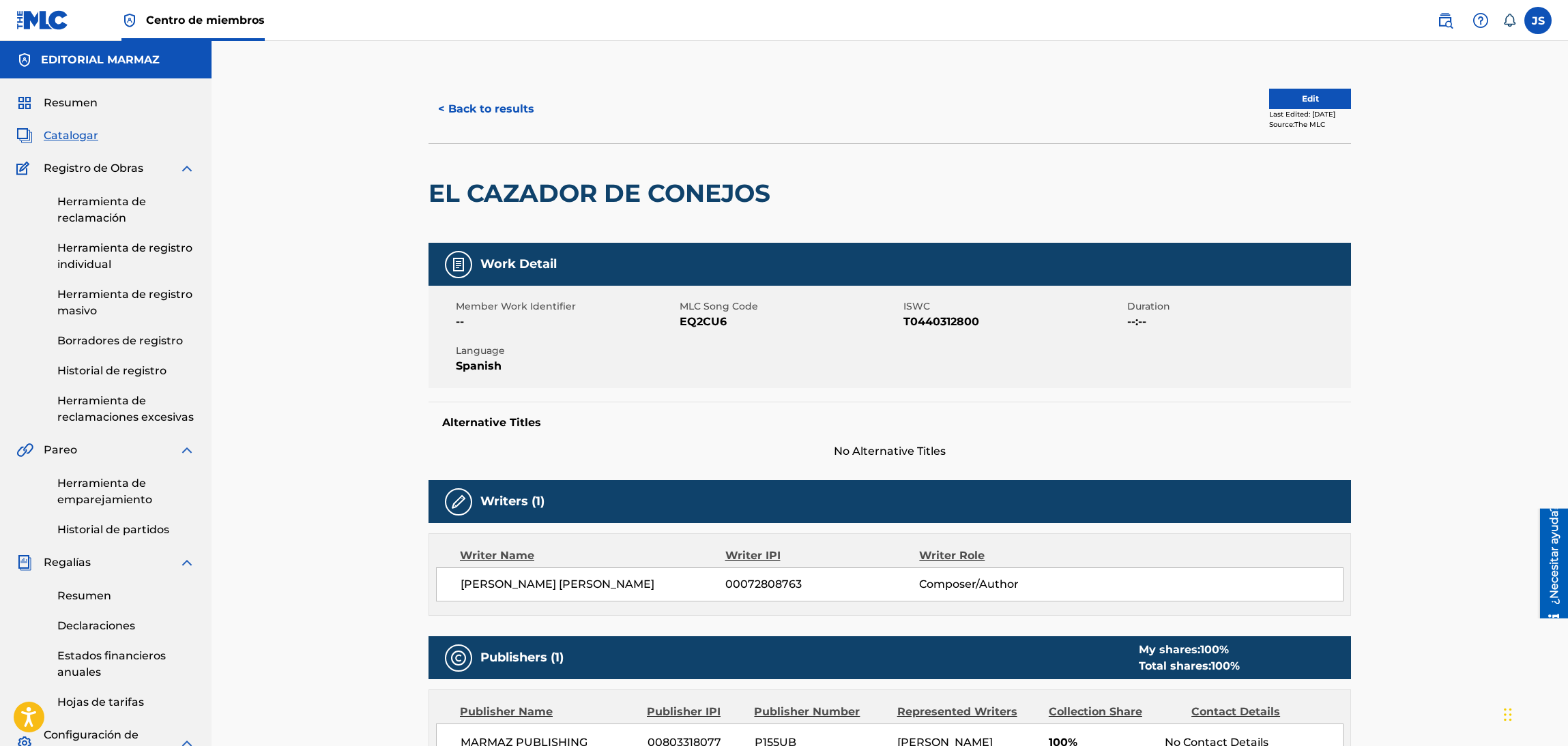
click at [955, 319] on span "T0440312800" at bounding box center [1013, 321] width 220 height 16
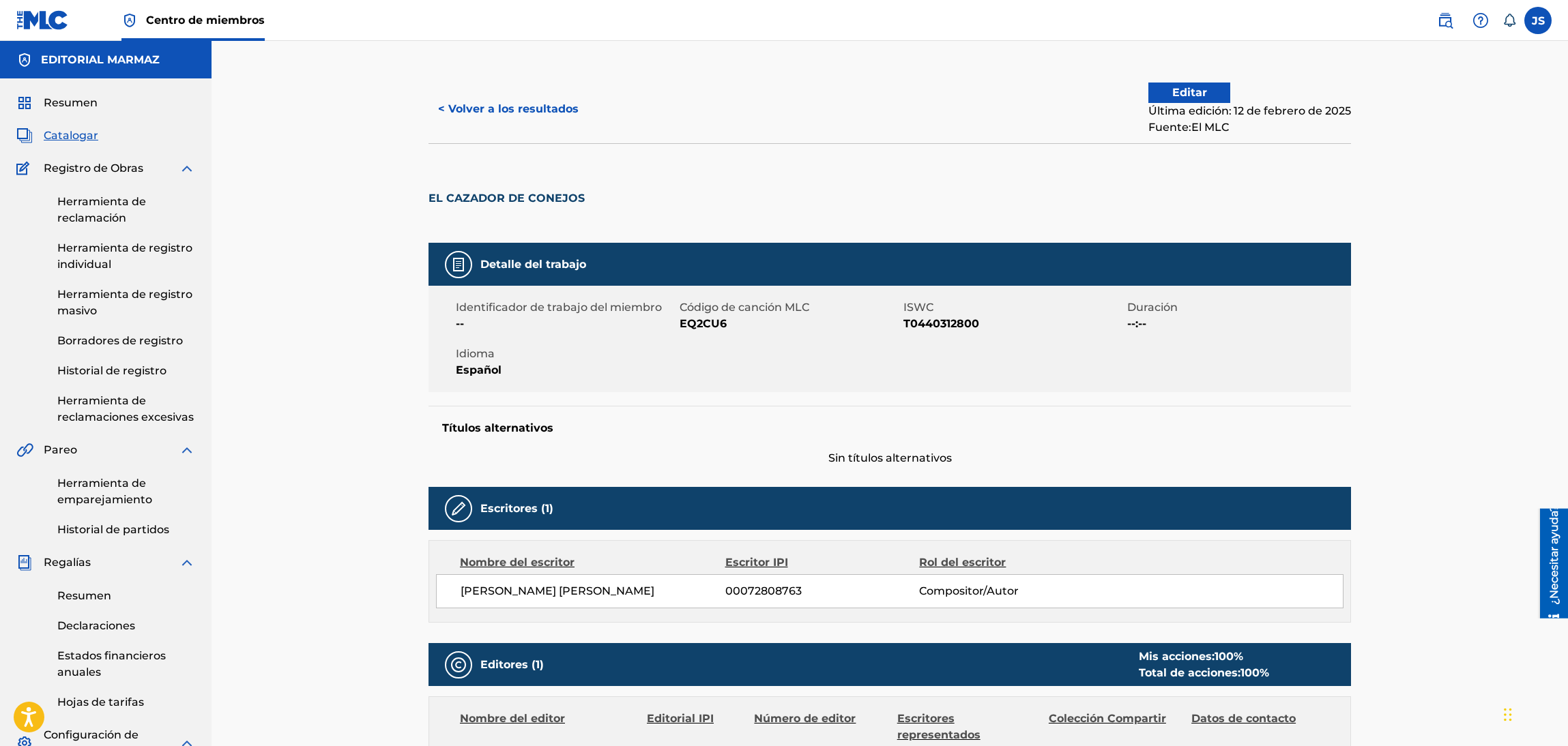
click at [711, 323] on font "EQ2CU6" at bounding box center [703, 324] width 47 height 13
click at [470, 129] on div "< Volver a los resultados Editar Última edición: 12 de febrero de 2025 Fuente: …" at bounding box center [890, 109] width 923 height 68
click at [486, 112] on font "< Volver a los resultados" at bounding box center [508, 109] width 140 height 13
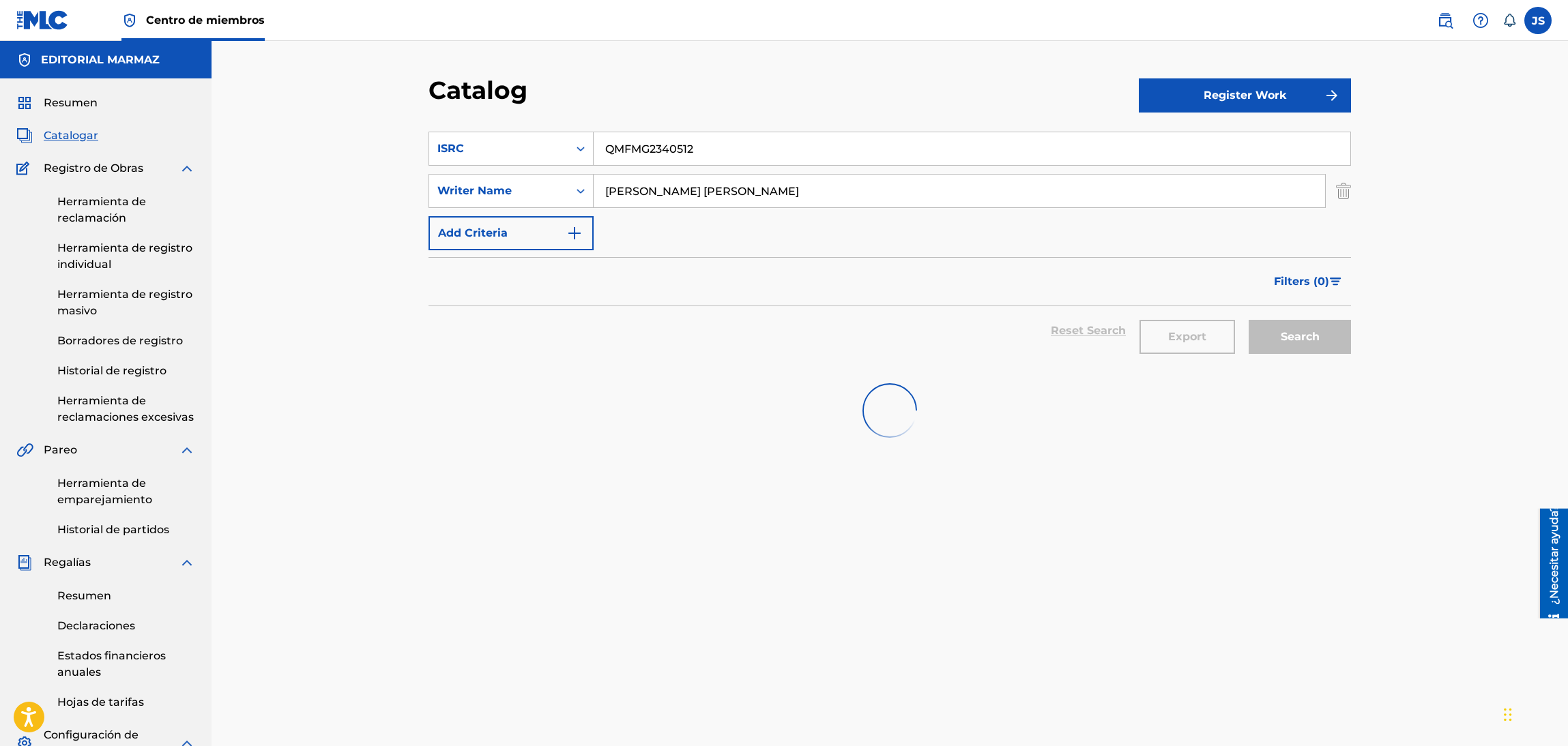
click at [719, 134] on section "SearchWithCriteriad645dfa2-a8fc-4548-91dc-417b3e74cfaa ISRC QMFMG2340512 Search…" at bounding box center [890, 241] width 923 height 251
drag, startPoint x: 650, startPoint y: 151, endPoint x: 702, endPoint y: 83, distance: 85.6
click at [488, 115] on section "SearchWithCriteriad645dfa2-a8fc-4548-91dc-417b3e74cfaa ISRC QMFMG2340512 Search…" at bounding box center [890, 241] width 923 height 251
paste input "FRX28212362"
type input "FRX282123622"
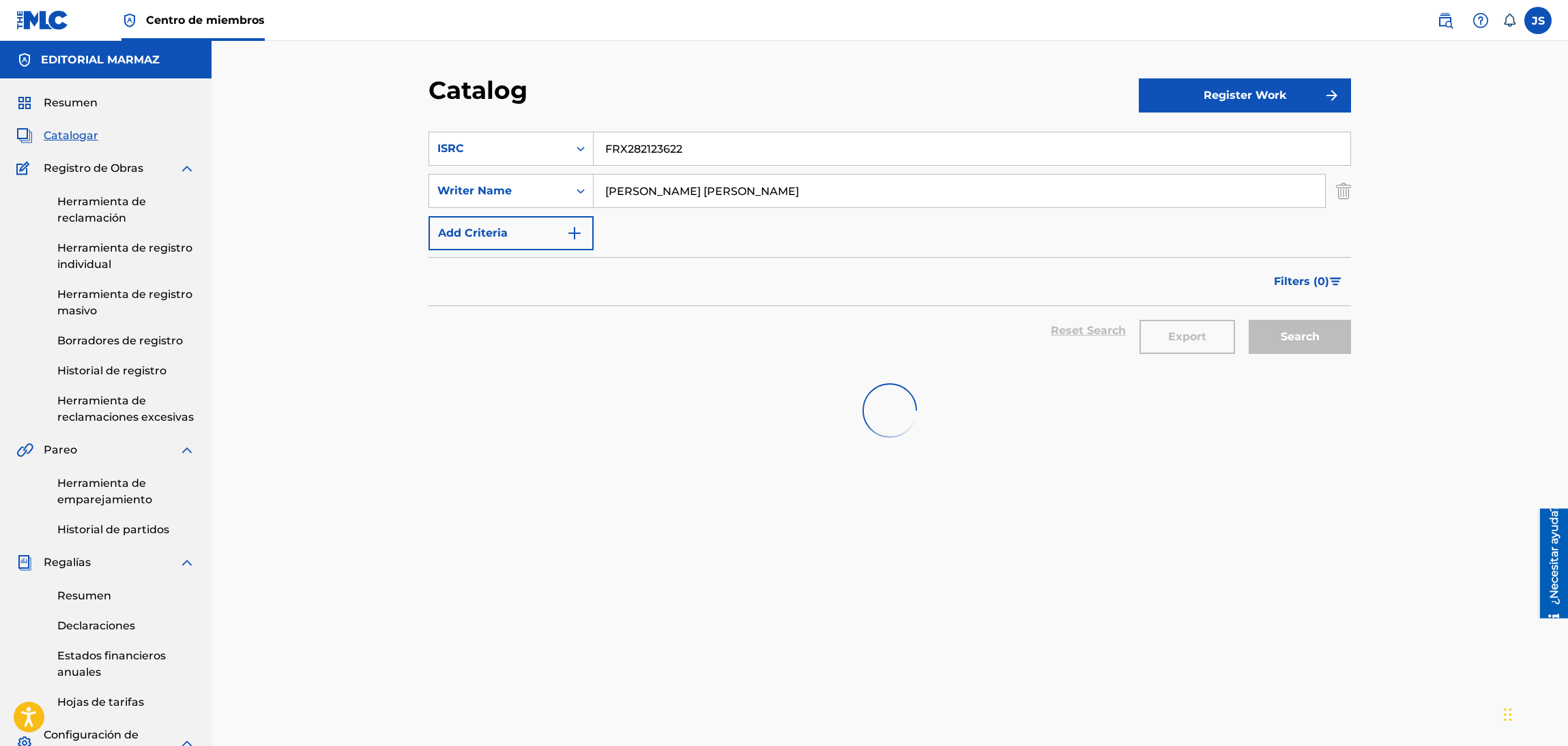
click at [678, 76] on div "Catalog" at bounding box center [784, 95] width 711 height 40
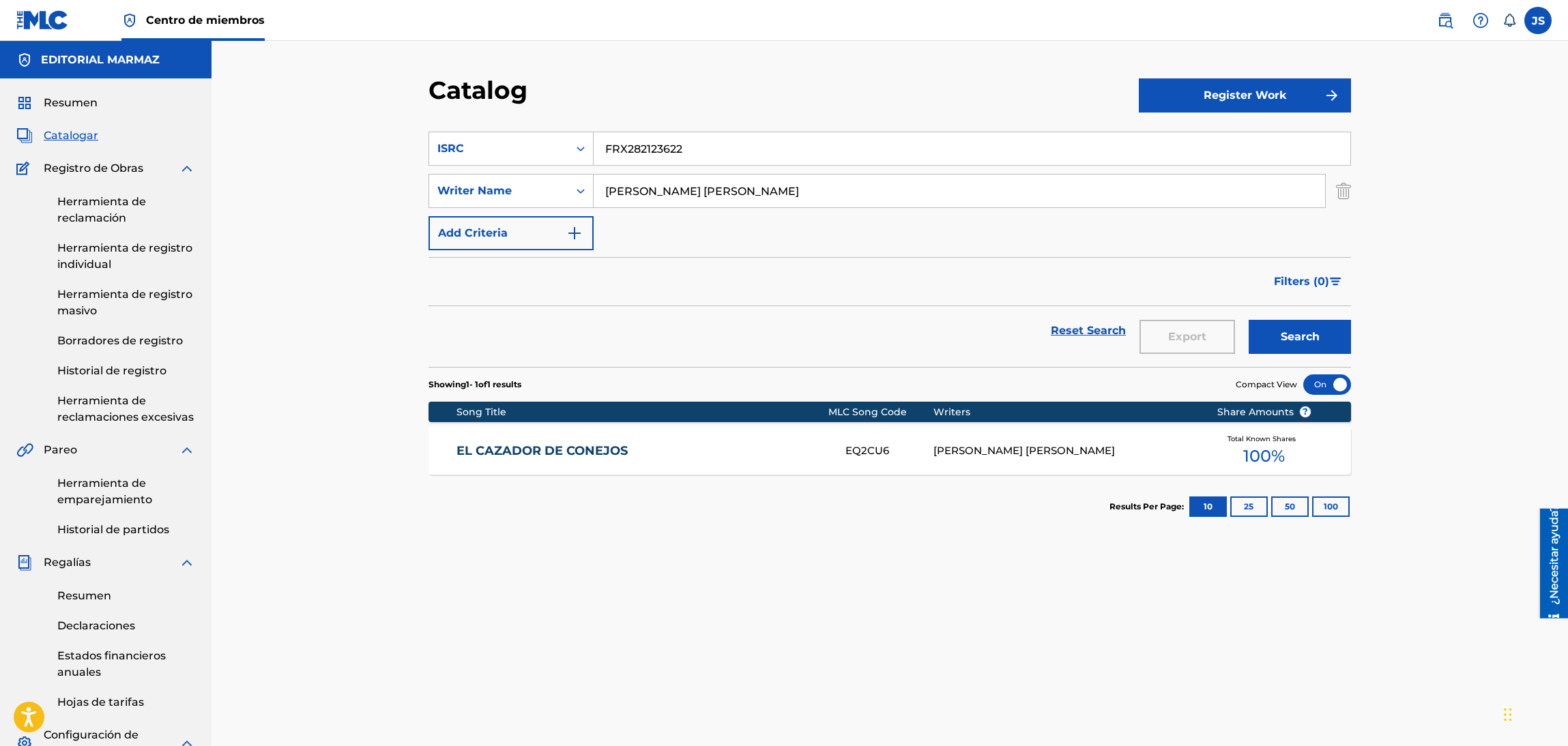
click at [1294, 363] on div "Reset Search Export Search" at bounding box center [890, 336] width 923 height 61
click at [1307, 350] on button "Search" at bounding box center [1300, 337] width 102 height 34
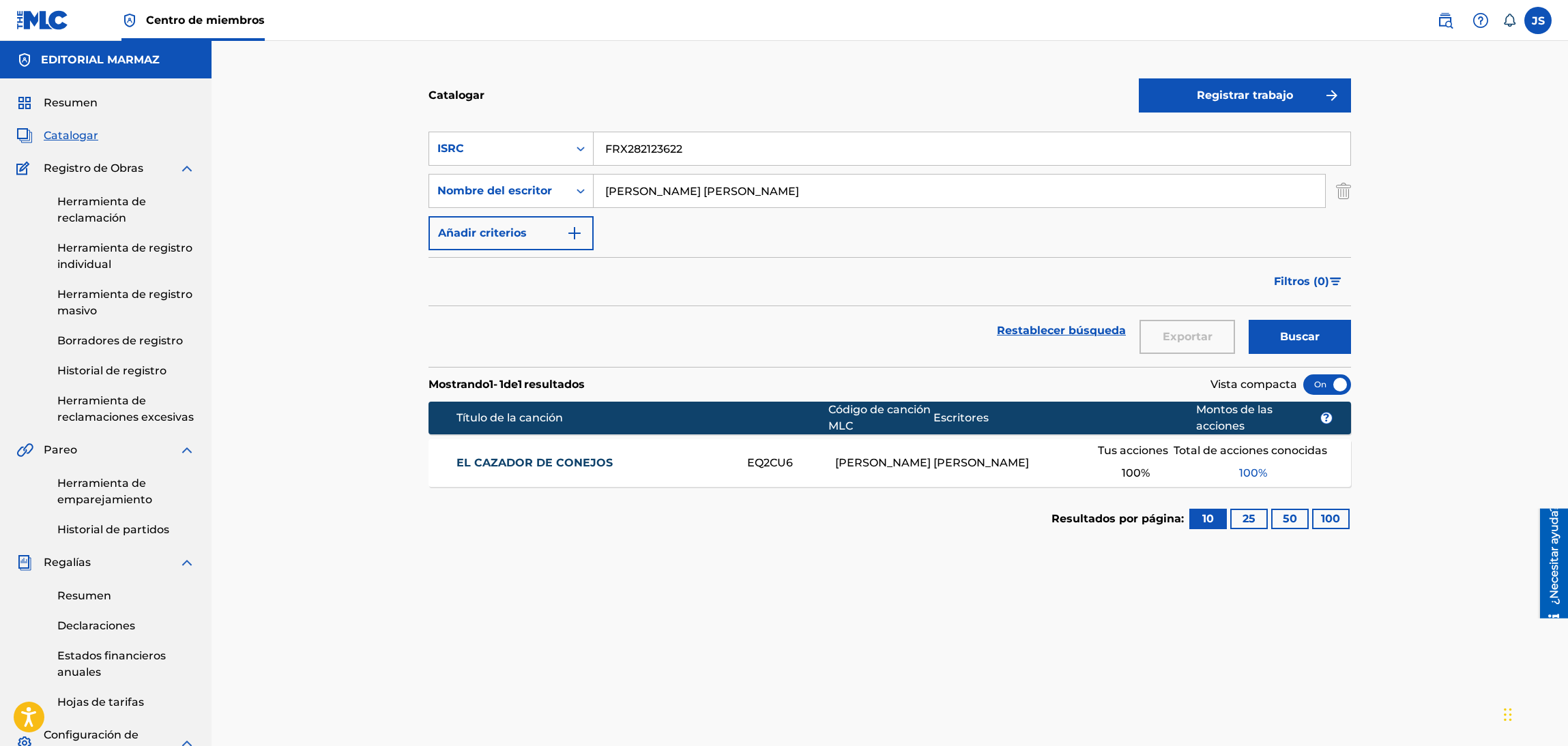
click at [333, 200] on div "Catalogar Registrar trabajo Búsqueda con criteriosd645dfa2-a8fc-4548-91dc-417b3…" at bounding box center [889, 509] width 1356 height 937
click at [1249, 320] on button "Buscar" at bounding box center [1300, 337] width 102 height 34
click at [591, 464] on font "EL CAZADOR DE CONEJOS" at bounding box center [534, 463] width 156 height 13
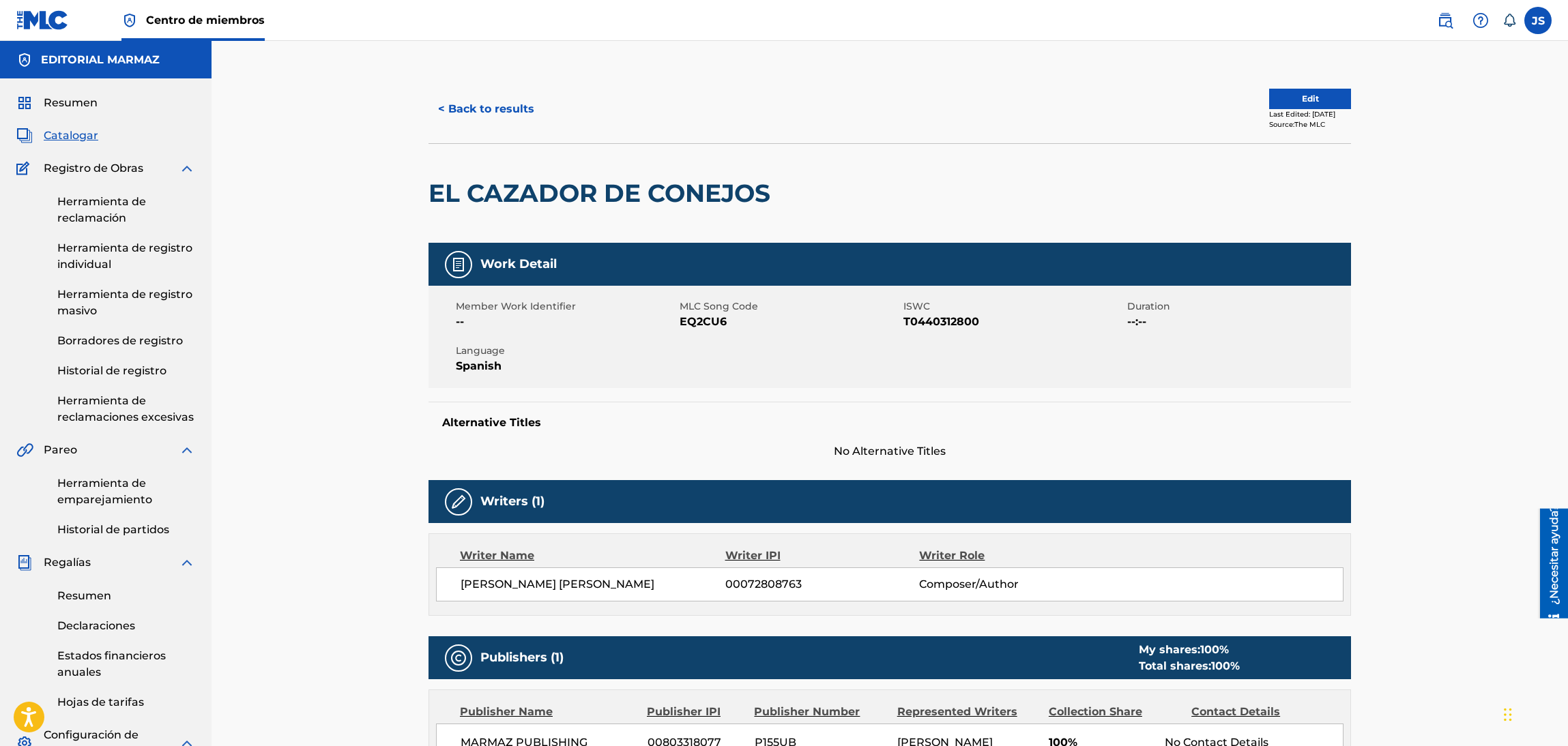
click at [956, 312] on span "ISWC" at bounding box center [1013, 307] width 220 height 15
click at [957, 315] on span "T0440312800" at bounding box center [1013, 321] width 220 height 16
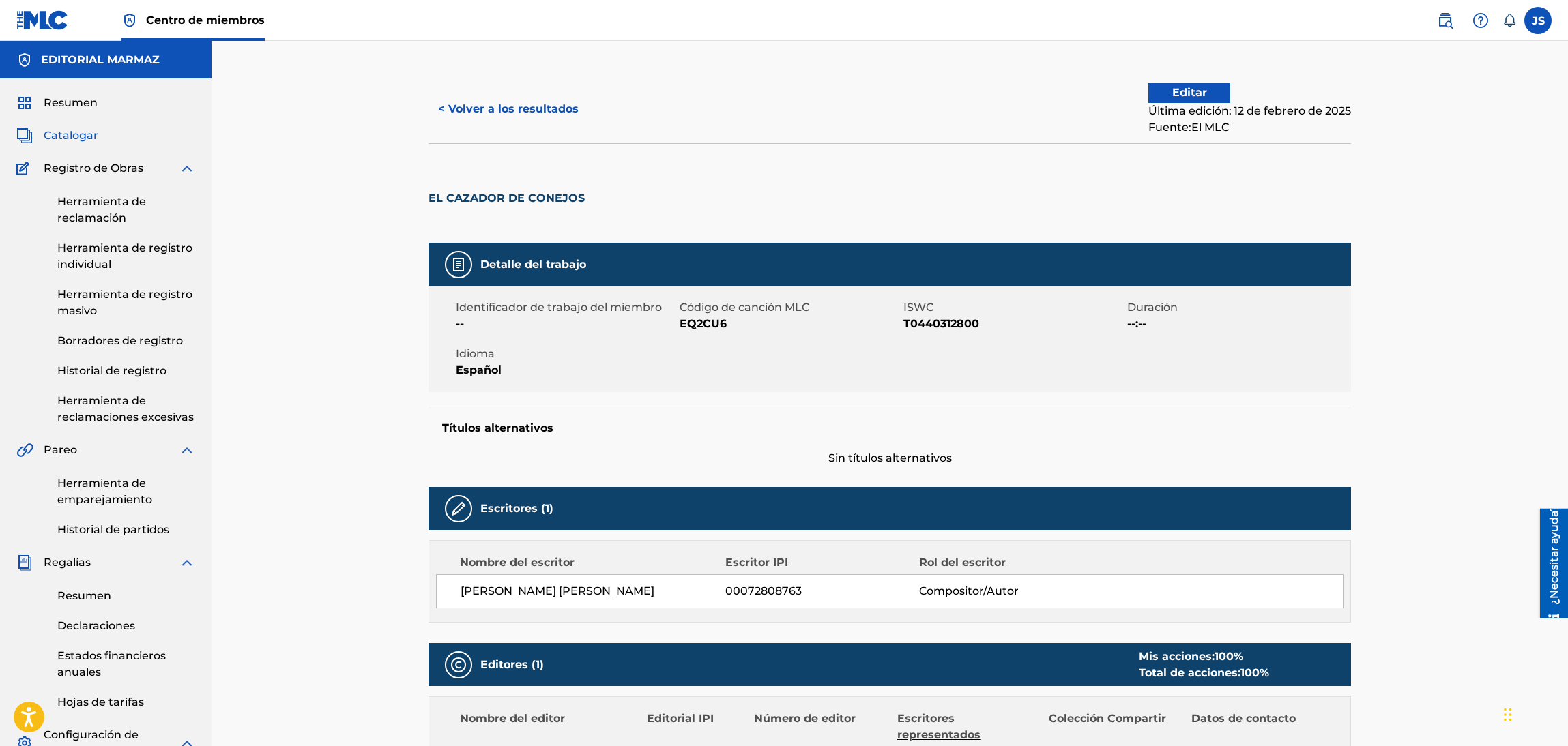
click at [700, 327] on font "EQ2CU6" at bounding box center [703, 324] width 47 height 13
copy font "EQ2CU6"
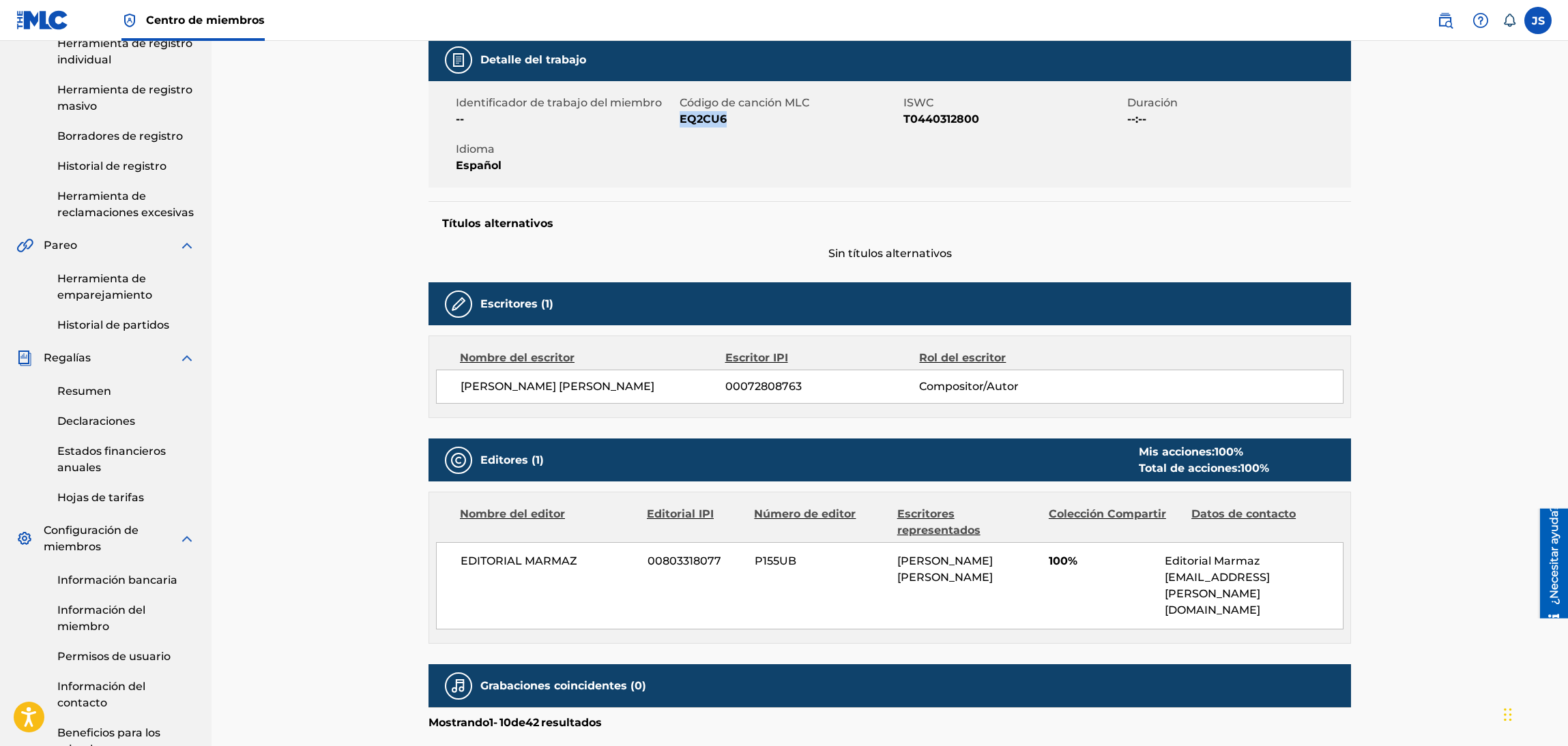
click at [504, 148] on span "Idioma" at bounding box center [565, 149] width 220 height 16
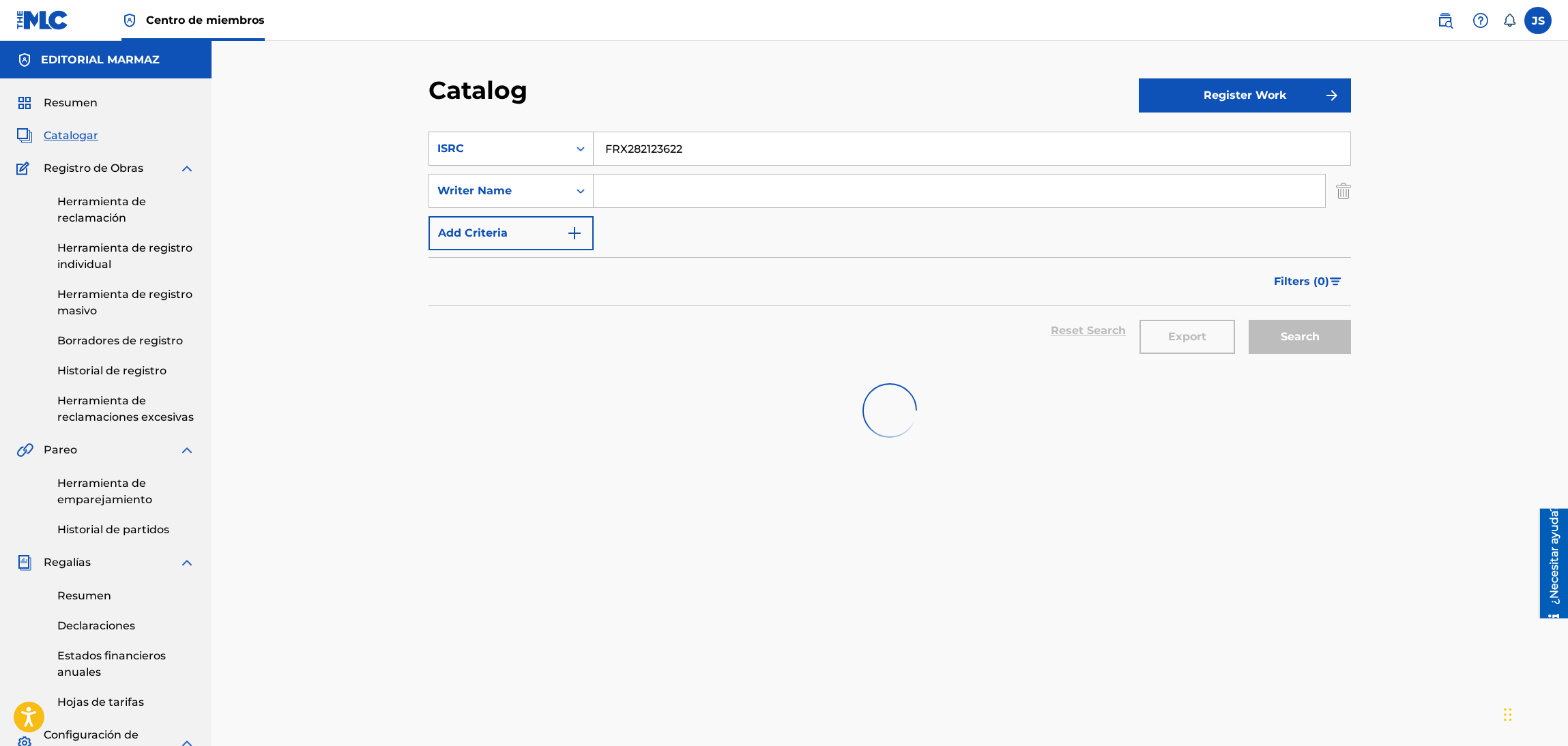
click at [533, 145] on div "ISRC" at bounding box center [499, 148] width 123 height 16
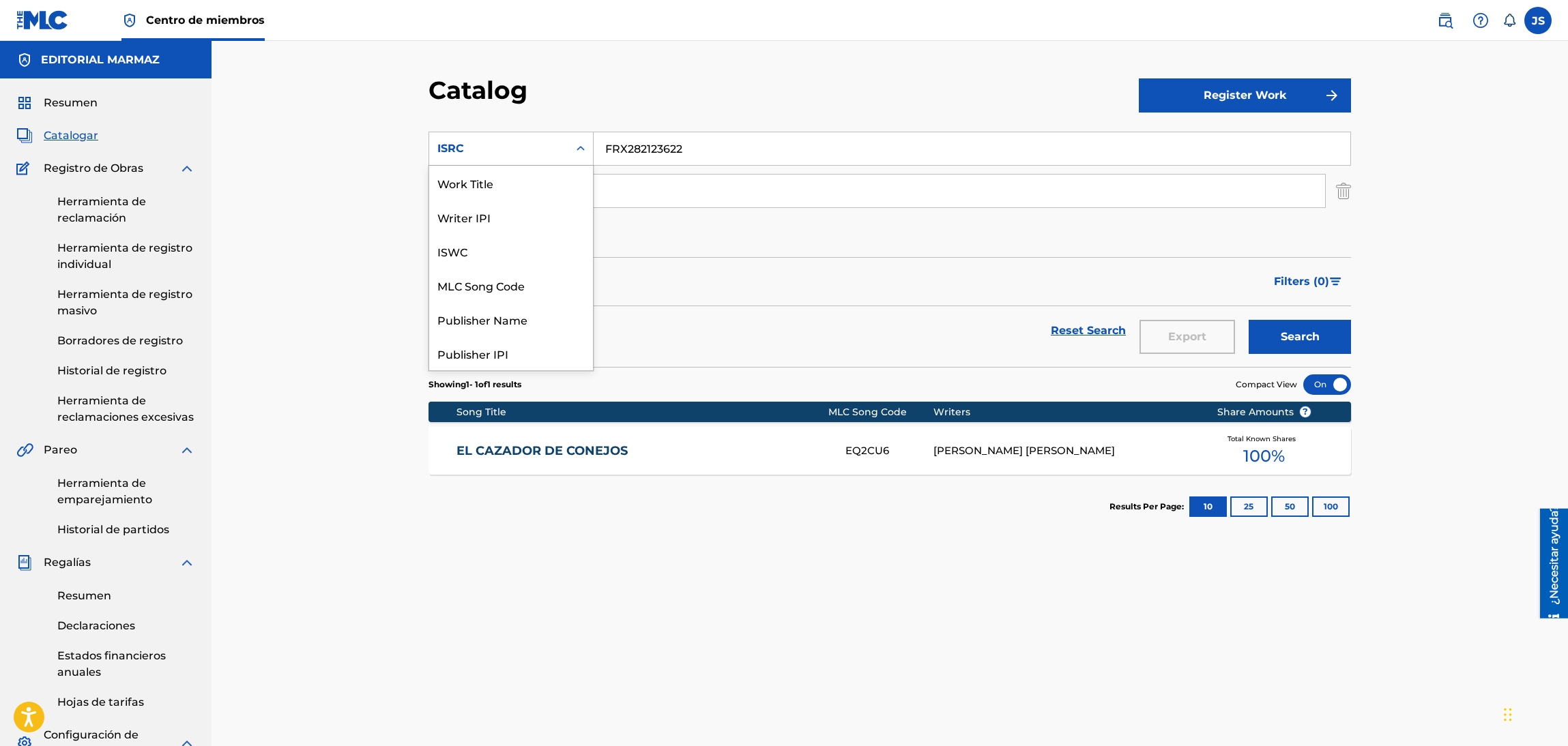
click at [517, 180] on div "Work Title" at bounding box center [511, 183] width 164 height 34
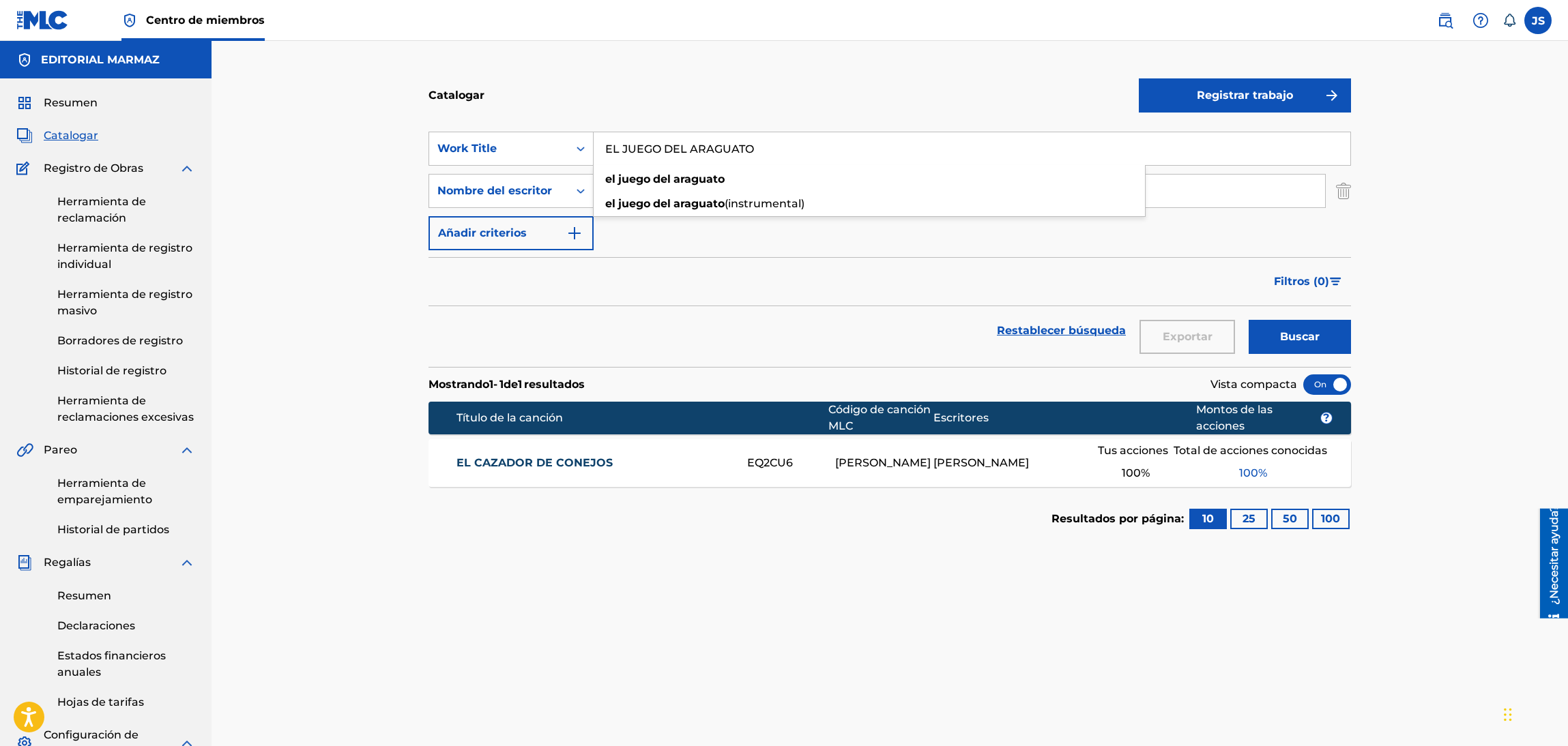
type input "EL JUEGO DEL ARAGUATO"
click at [875, 294] on div "Filtros ( 0 )" at bounding box center [890, 281] width 923 height 49
click at [542, 189] on font "Nombre del escritor" at bounding box center [494, 191] width 115 height 13
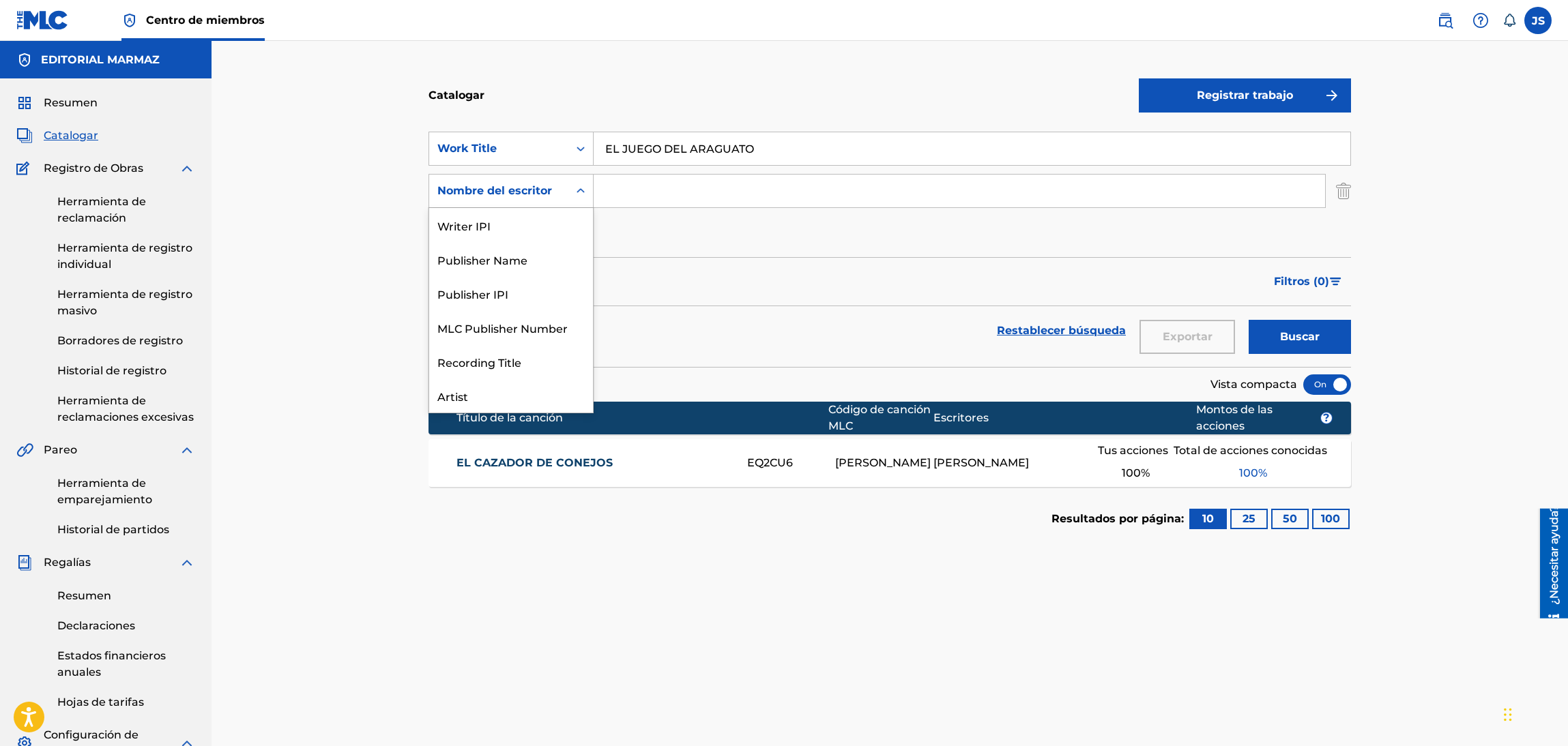
click at [560, 189] on div "Nombre del escritor" at bounding box center [499, 191] width 139 height 26
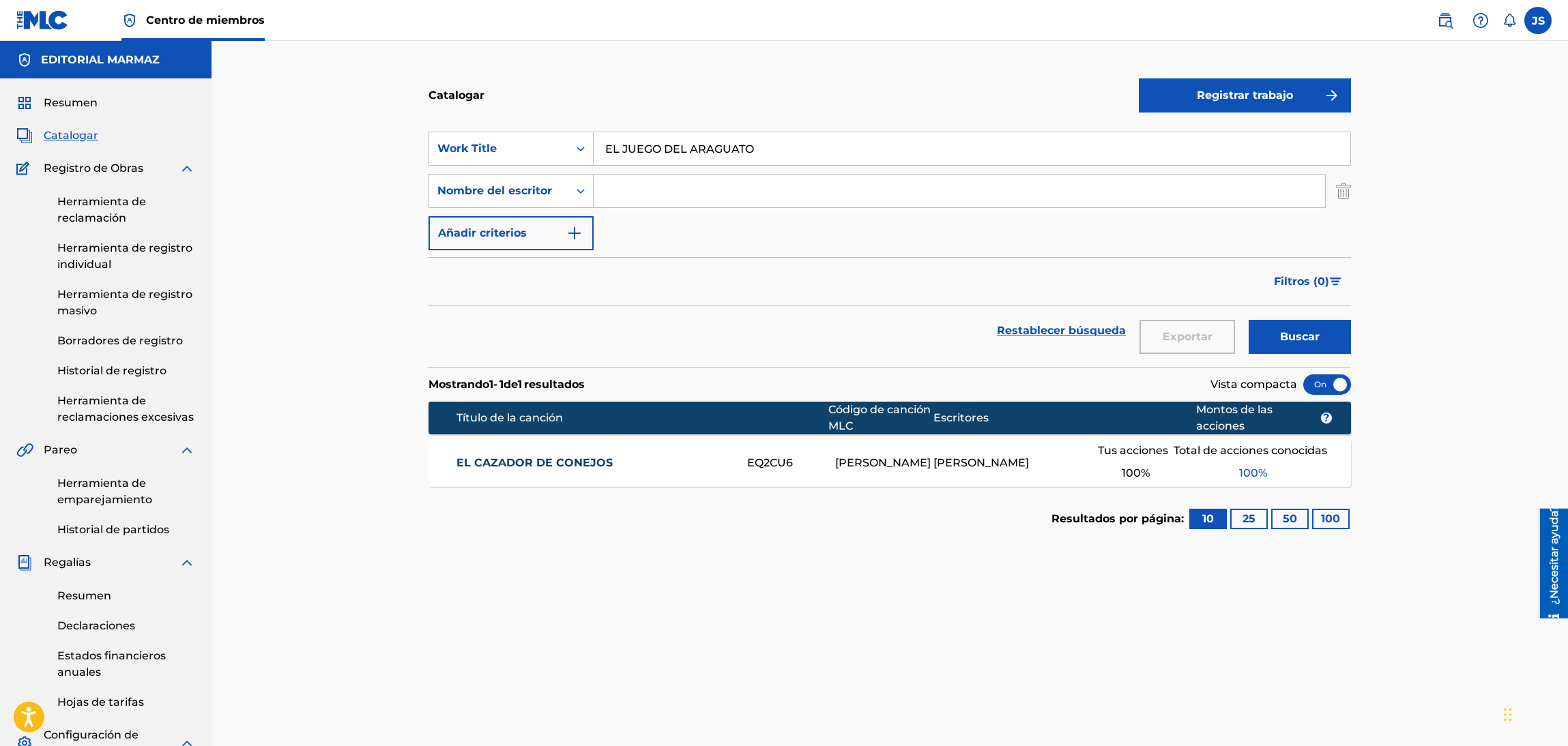
click at [632, 194] on input "Formulario de búsqueda" at bounding box center [959, 191] width 731 height 33
paste input "[PERSON_NAME] [PERSON_NAME]"
type input "[PERSON_NAME] [PERSON_NAME]"
click at [784, 323] on div "Restablecer búsqueda Exportar Buscar" at bounding box center [890, 330] width 923 height 49
click at [1320, 353] on button "Buscar" at bounding box center [1300, 337] width 102 height 34
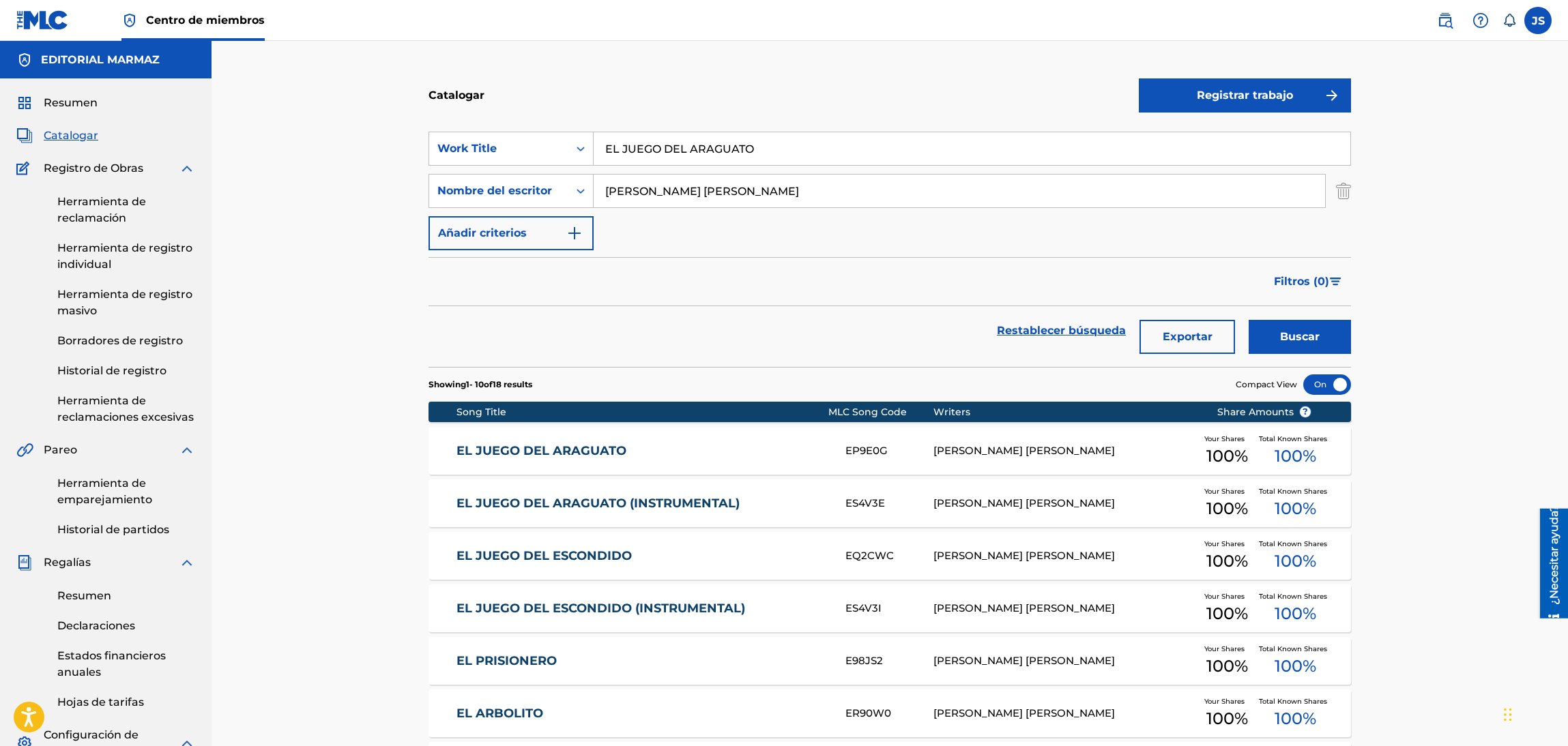
click at [593, 451] on link "EL JUEGO DEL ARAGUATO" at bounding box center [642, 451] width 371 height 15
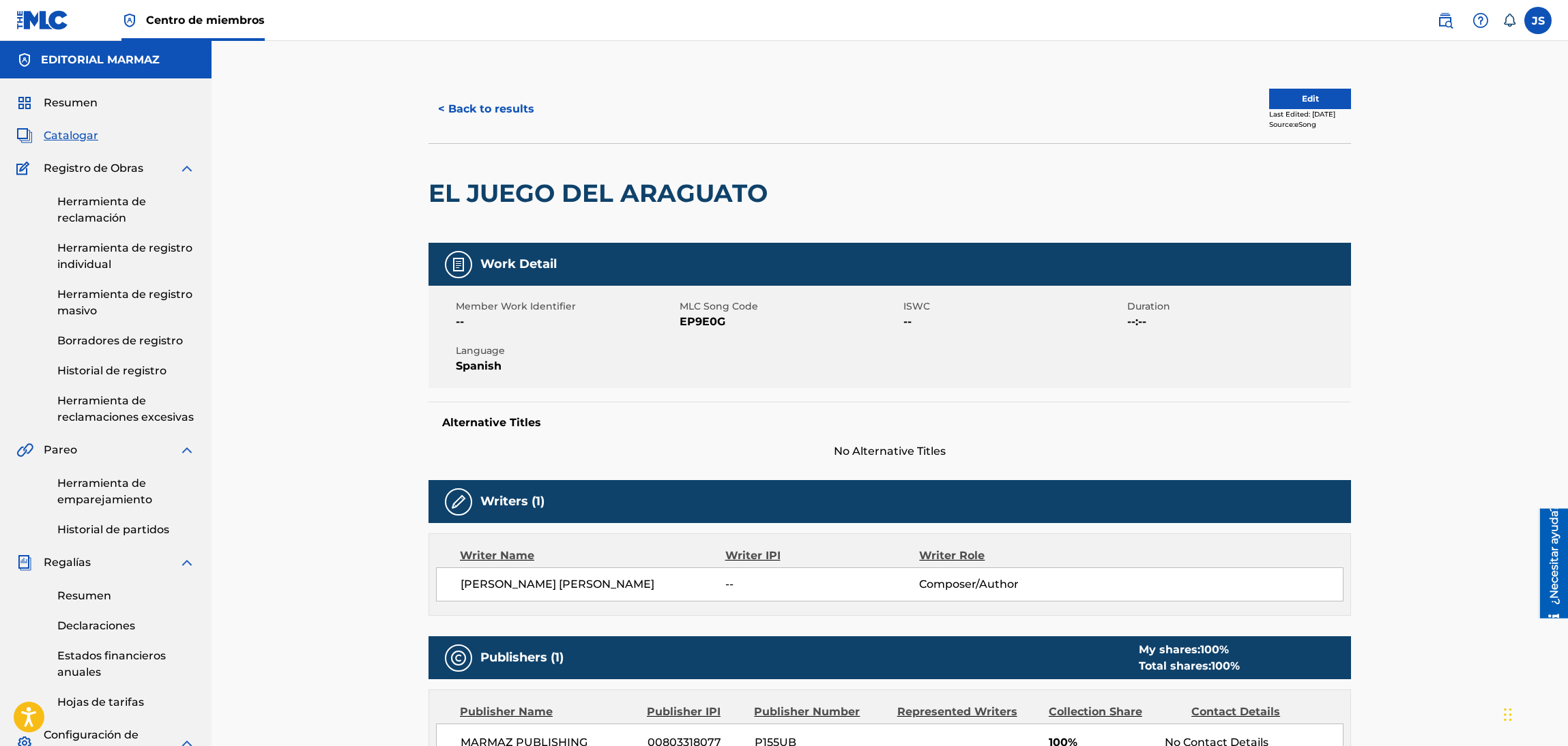
click at [700, 322] on span "EP9E0G" at bounding box center [789, 321] width 220 height 16
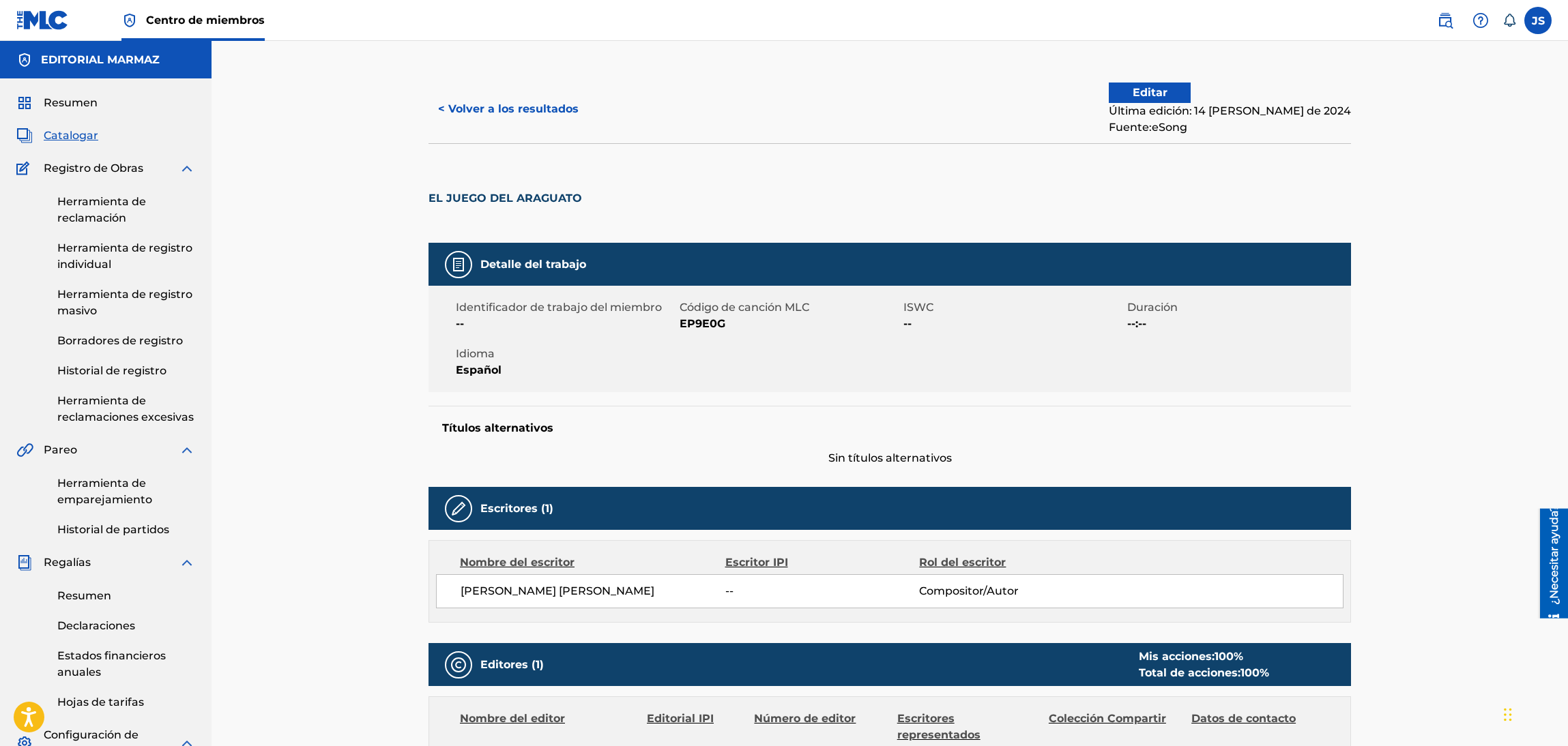
click at [700, 322] on font "EP9E0G" at bounding box center [702, 324] width 46 height 13
drag, startPoint x: 592, startPoint y: 206, endPoint x: 363, endPoint y: 185, distance: 230.0
copy font "EP9E0G"
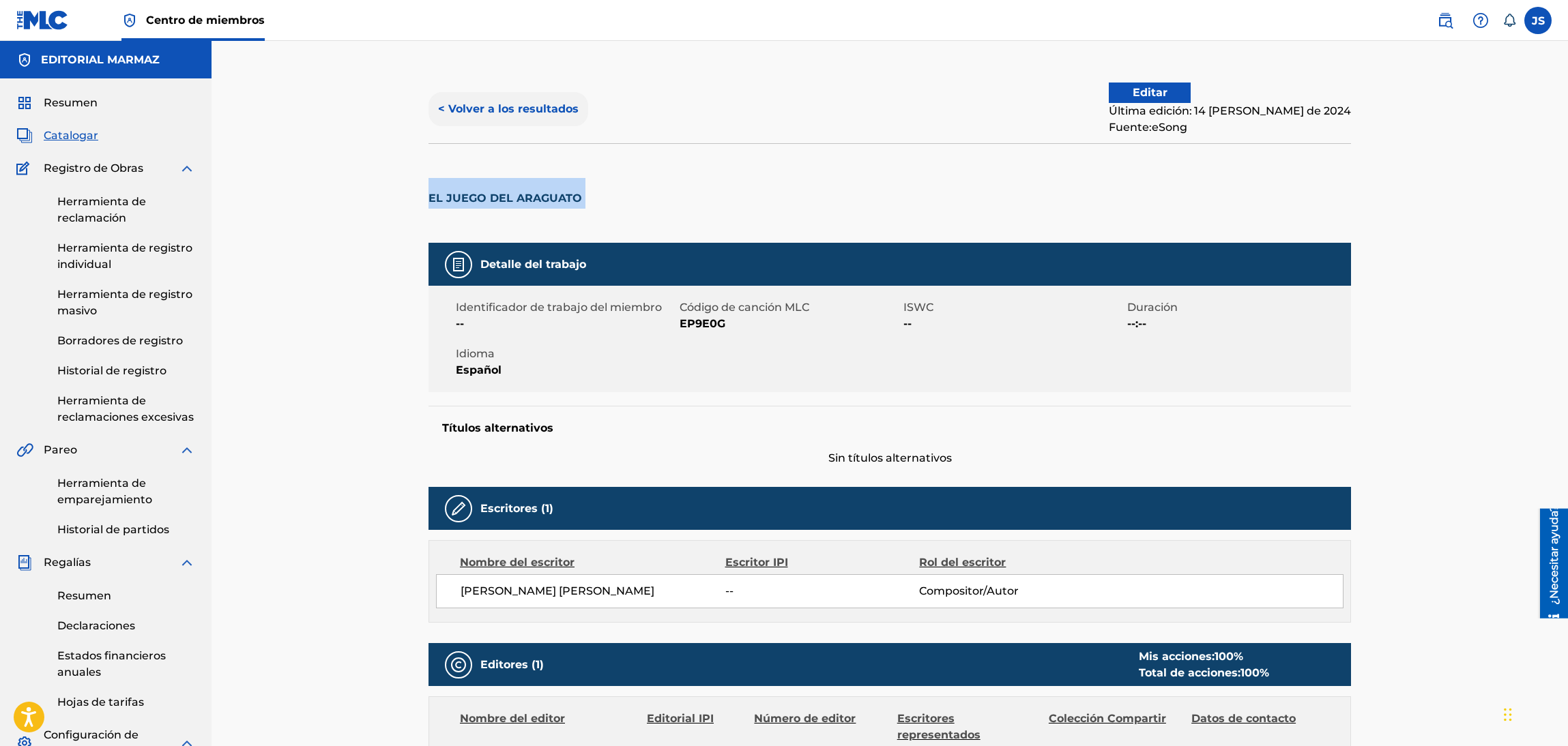
click at [499, 116] on button "< Volver a los resultados" at bounding box center [508, 109] width 159 height 34
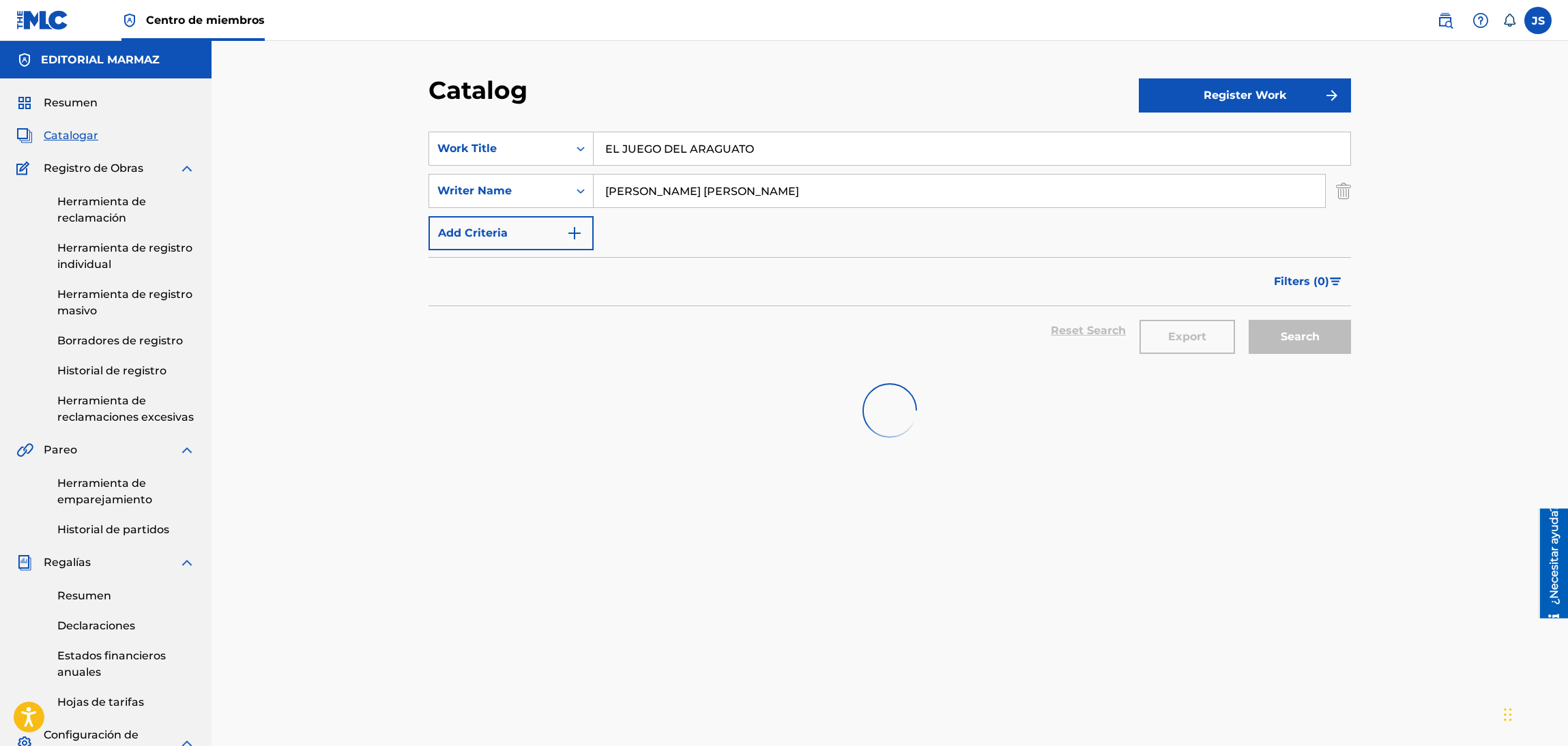
drag, startPoint x: 757, startPoint y: 156, endPoint x: 834, endPoint y: 115, distance: 87.2
click at [435, 141] on div "SearchWithCriteria04158eff-f011-48fd-b4e3-3f16d6dad5b3 Work Title EL JUEGO DEL …" at bounding box center [890, 148] width 923 height 34
click at [834, 115] on section "SearchWithCriteria04158eff-f011-48fd-b4e3-3f16d6dad5b3 Work Title EL JUEGO DEL …" at bounding box center [890, 241] width 923 height 251
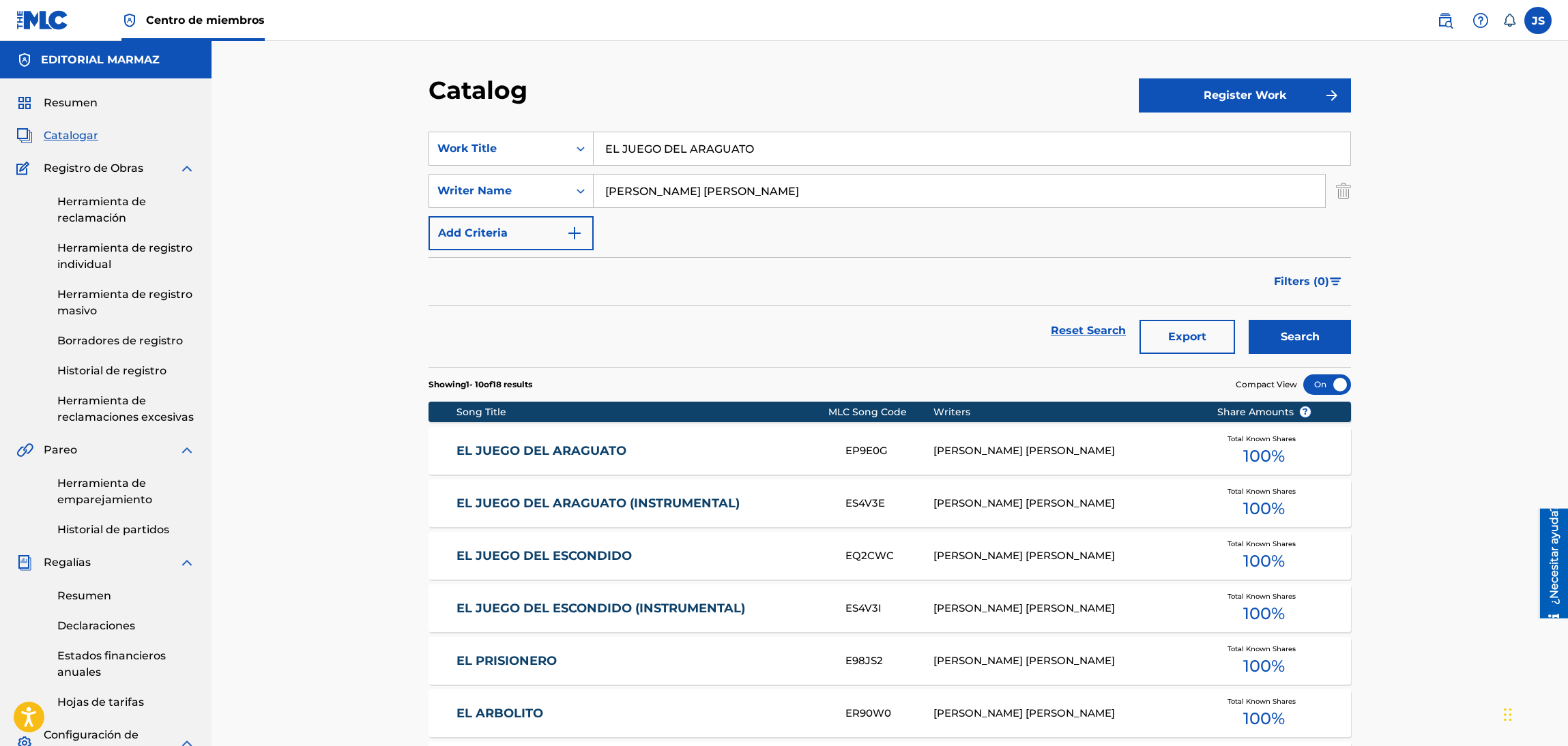
drag, startPoint x: 762, startPoint y: 151, endPoint x: 678, endPoint y: 111, distance: 93.0
click at [477, 138] on div "SearchWithCriteria04158eff-f011-48fd-b4e3-3f16d6dad5b3 Work Title EL JUEGO DEL …" at bounding box center [890, 148] width 923 height 34
click at [673, 111] on div "Catalog" at bounding box center [784, 95] width 711 height 40
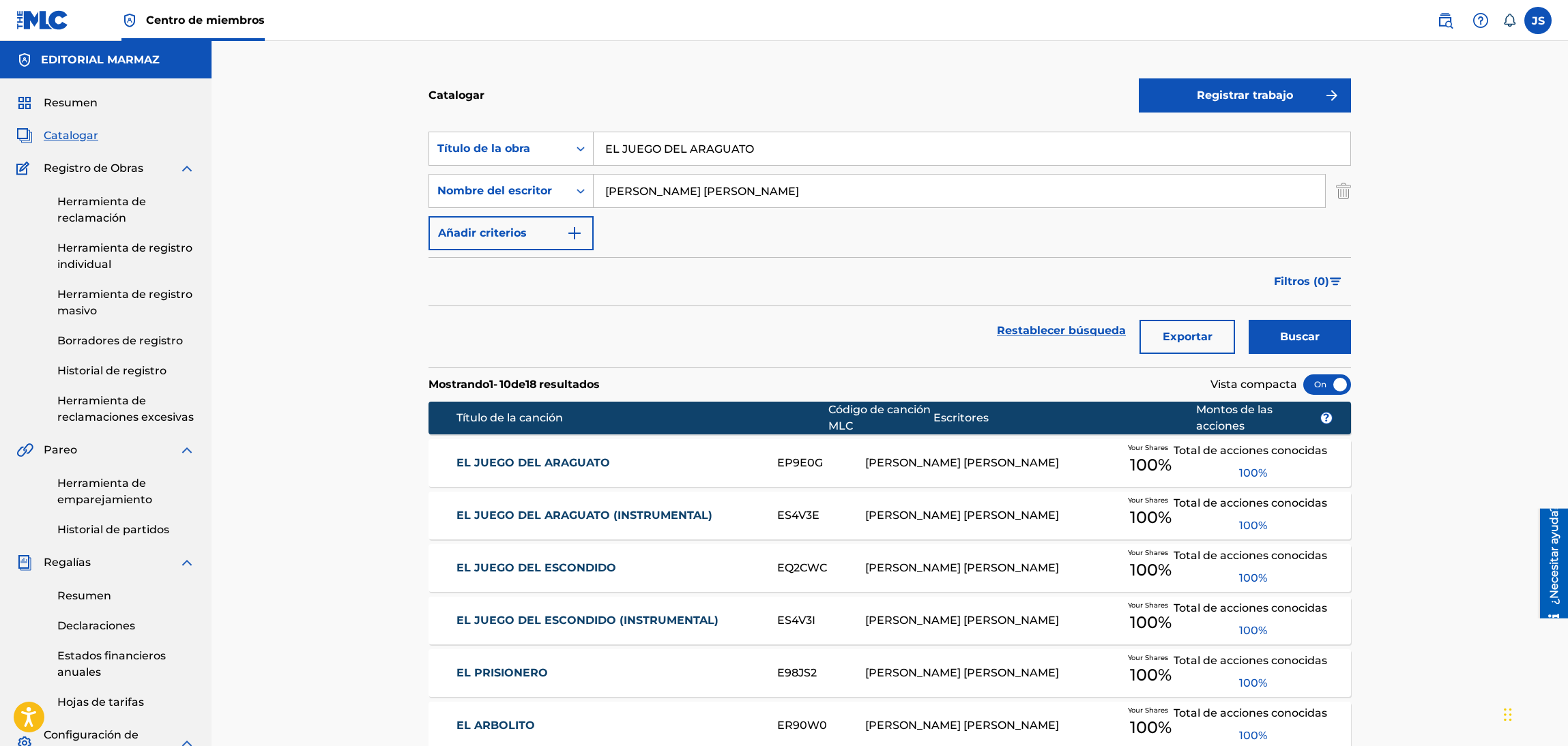
drag, startPoint x: 703, startPoint y: 198, endPoint x: 950, endPoint y: 325, distance: 277.7
click at [439, 186] on div "Buscar con criterios4f19ddbd-f02b-4ade-a07a-0690c56f3786 Nombre del [PERSON_NAM…" at bounding box center [890, 191] width 923 height 34
click at [950, 325] on div "Restablecer búsqueda Exportar Buscar" at bounding box center [890, 330] width 923 height 49
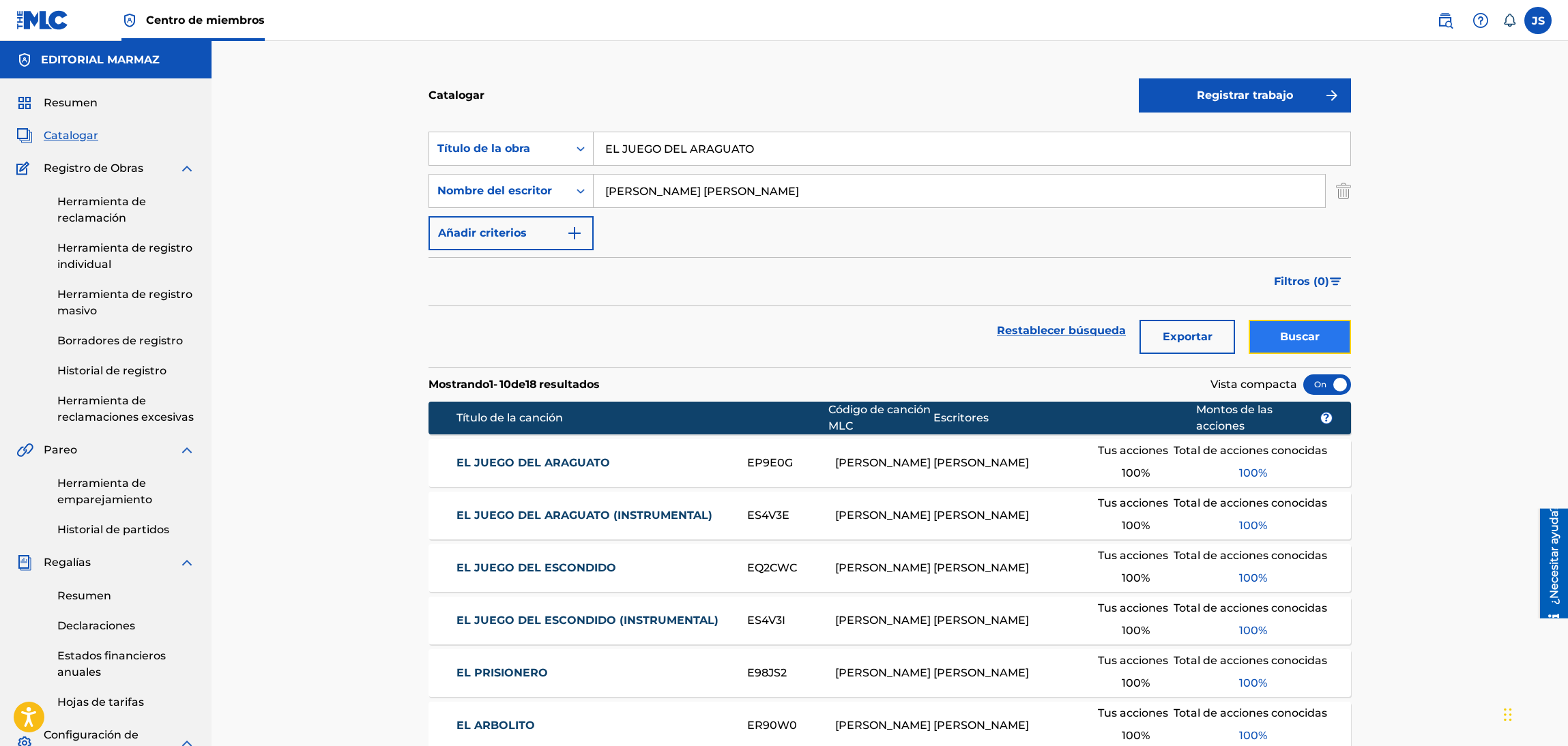
click at [1328, 340] on button "Buscar" at bounding box center [1300, 337] width 102 height 34
click at [575, 463] on font "EL JUEGO DEL ARAGUATO" at bounding box center [533, 463] width 154 height 13
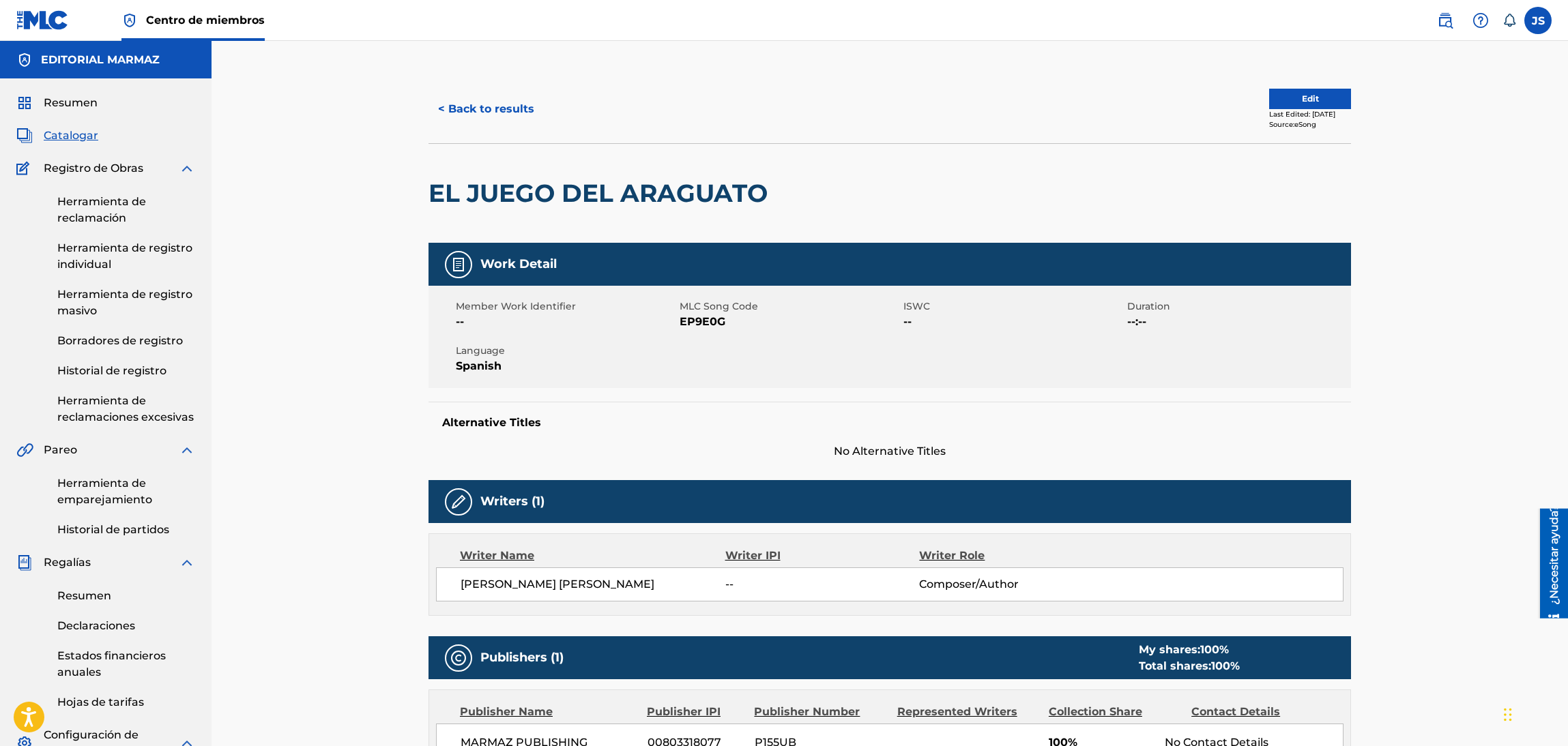
click at [705, 324] on span "EP9E0G" at bounding box center [789, 321] width 220 height 16
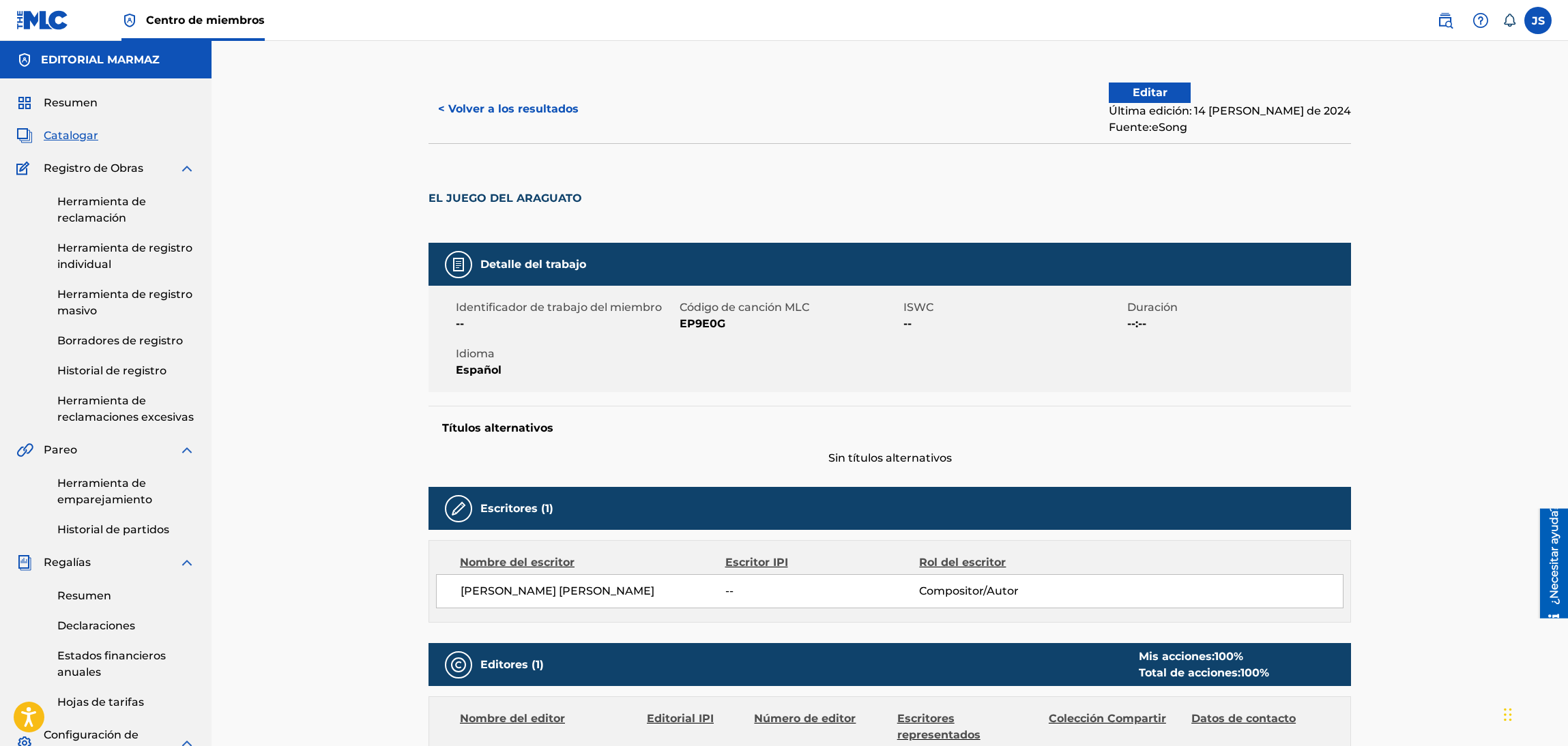
click at [530, 107] on font "< Volver a los resultados" at bounding box center [508, 109] width 140 height 13
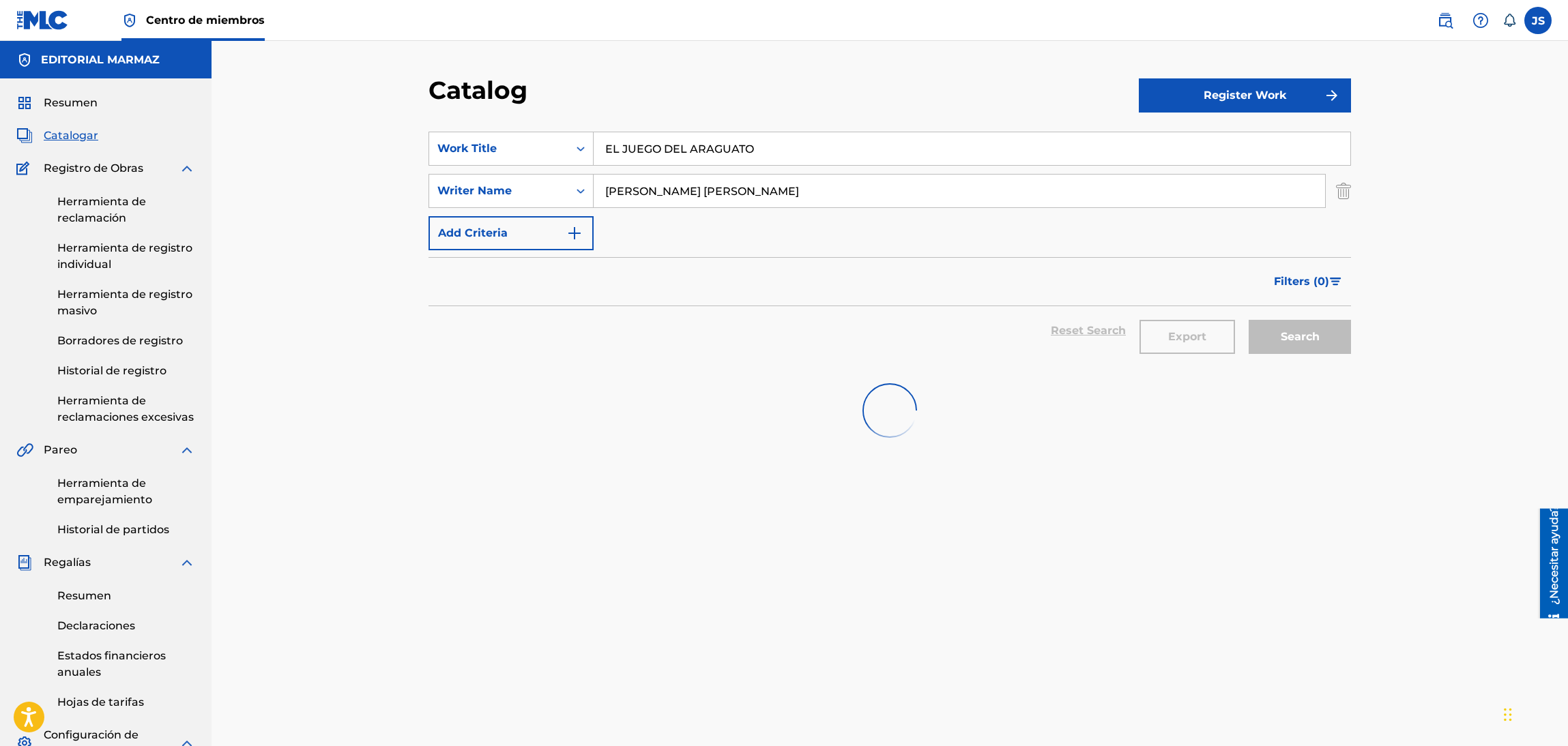
click at [558, 157] on div "Work Title" at bounding box center [499, 148] width 139 height 26
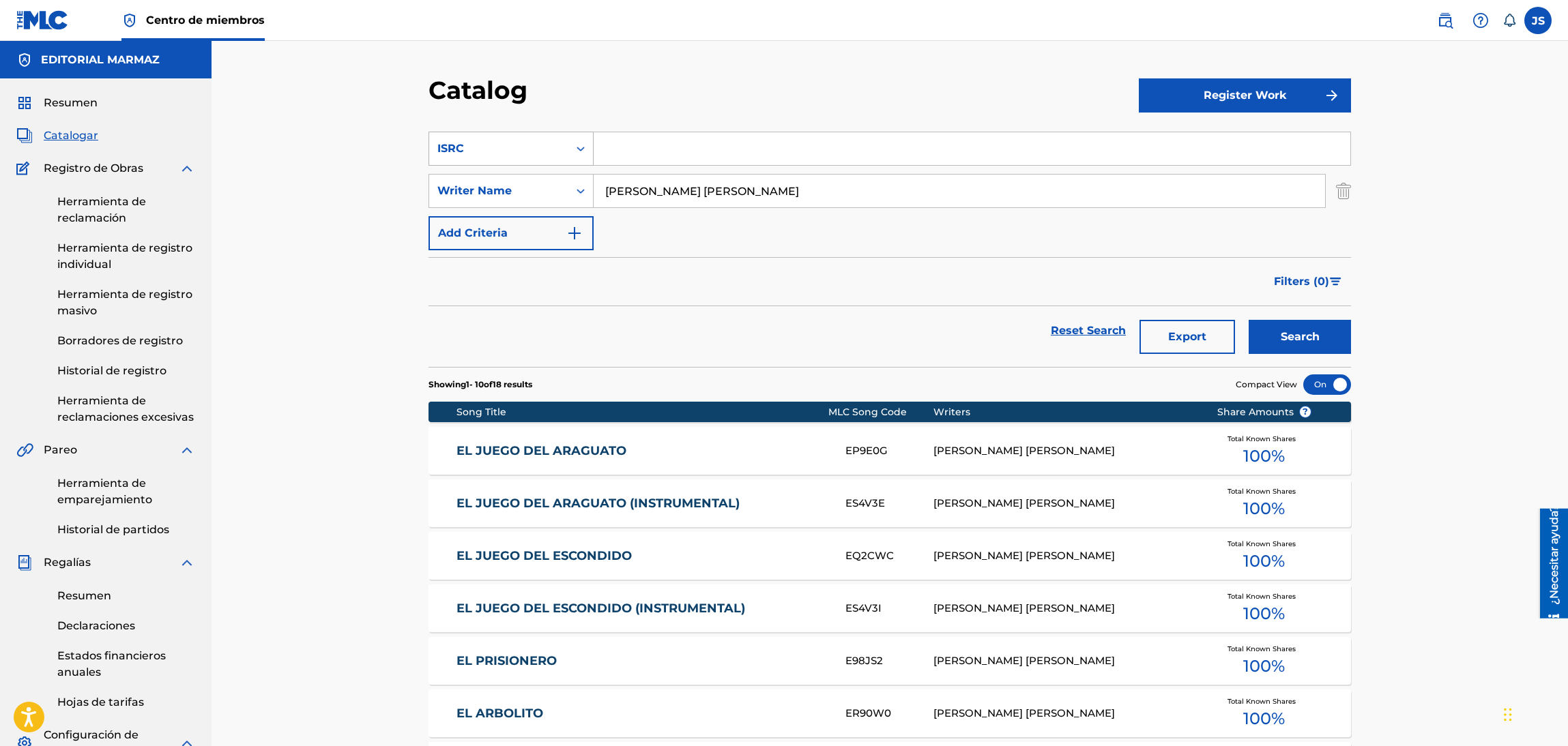
drag, startPoint x: 776, startPoint y: 148, endPoint x: 580, endPoint y: 133, distance: 196.6
click at [558, 151] on div "SearchWithCriteria6aadcef5-21dd-4ba9-811c-fe56df524dfa ISRC" at bounding box center [890, 148] width 923 height 34
paste input "QMFMG2340508"
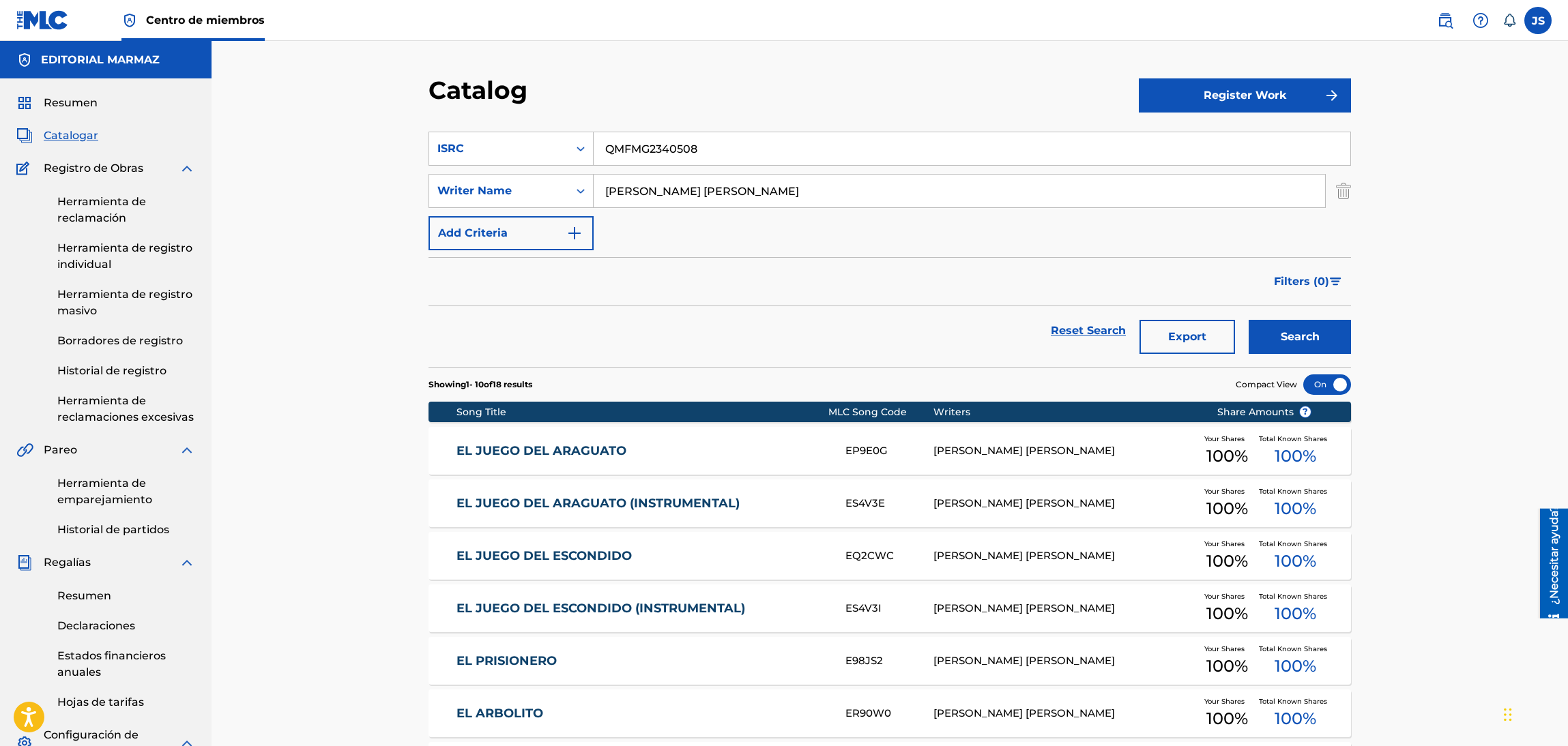
type input "QMFMG2340508"
click at [718, 102] on div "Catalog" at bounding box center [784, 95] width 711 height 40
click at [1300, 342] on button "Search" at bounding box center [1300, 337] width 102 height 34
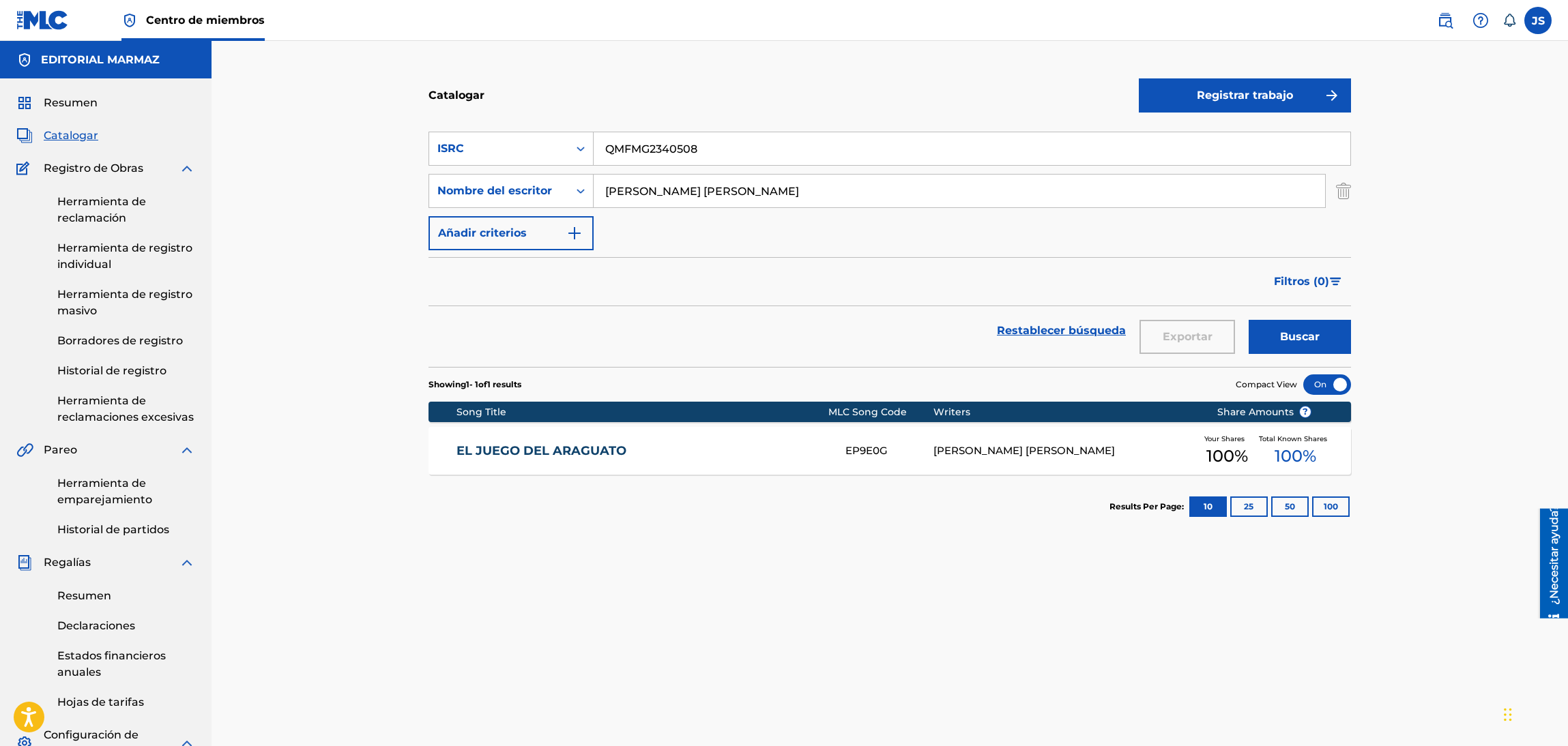
click at [578, 445] on link "EL JUEGO DEL ARAGUATO" at bounding box center [642, 451] width 371 height 15
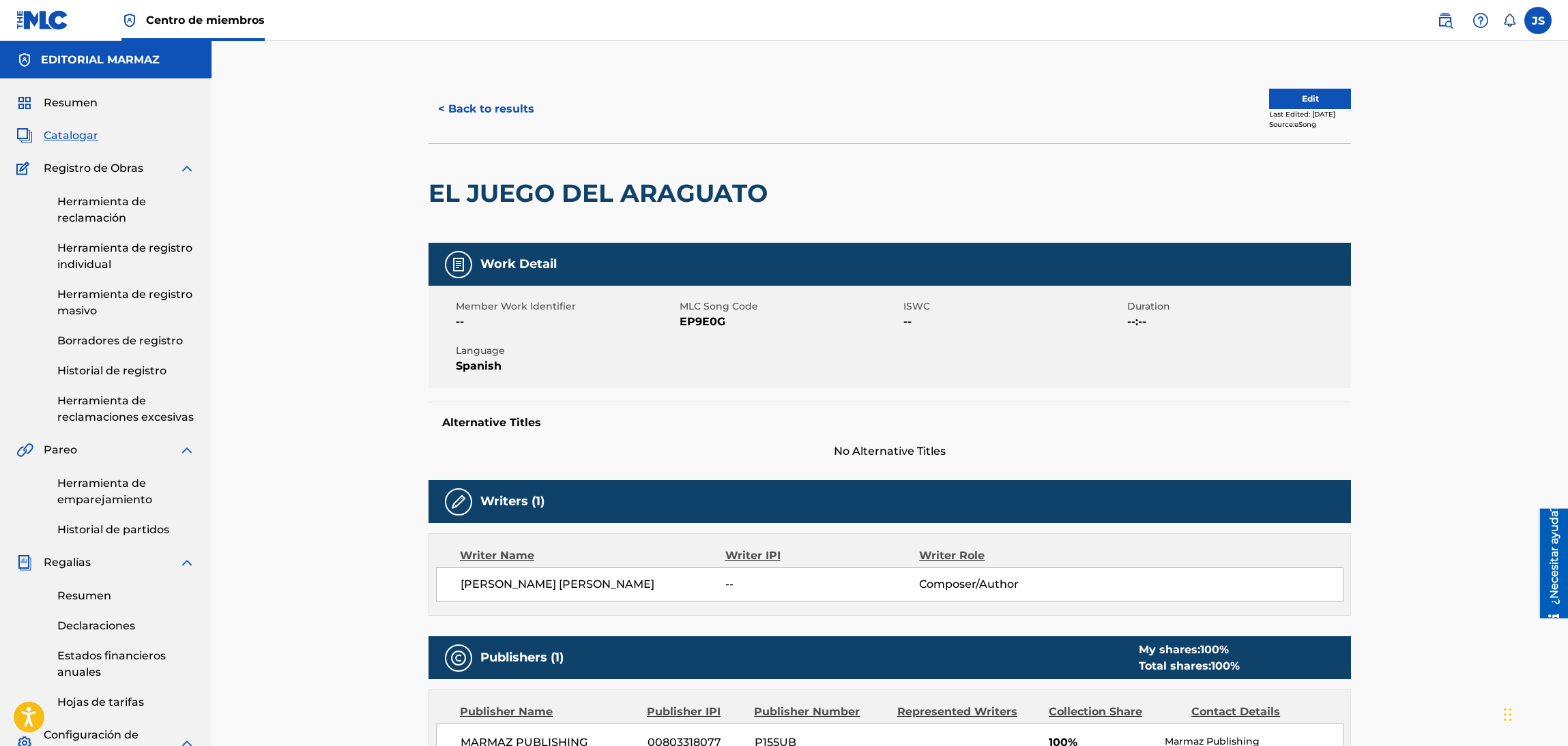
click at [701, 332] on div "Member Work Identifier -- MLC Song Code EP9E0G ISWC -- Duration --:-- Language …" at bounding box center [890, 337] width 923 height 102
click at [708, 322] on span "EP9E0G" at bounding box center [789, 321] width 220 height 16
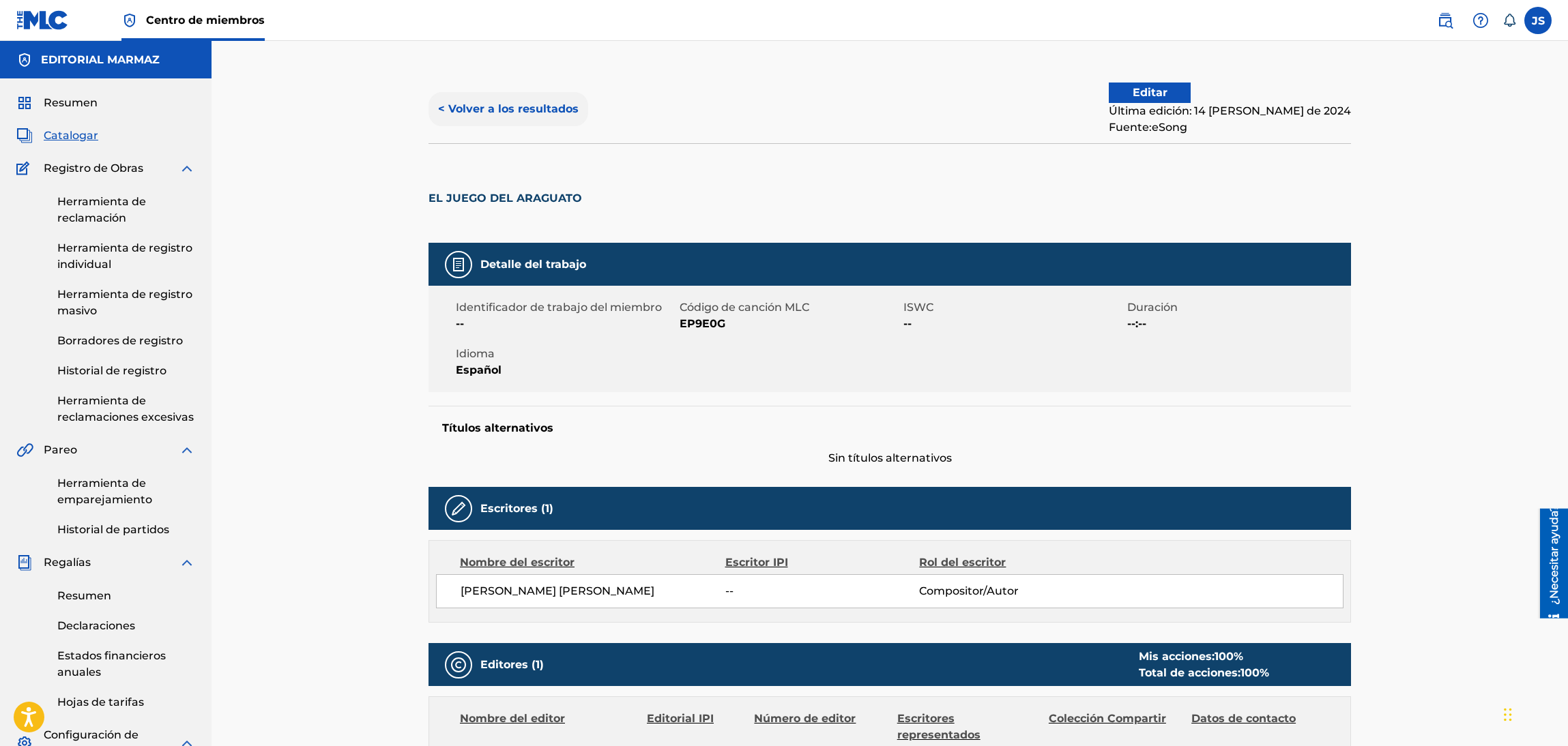
click at [505, 102] on font "< Volver a los resultados" at bounding box center [508, 109] width 140 height 13
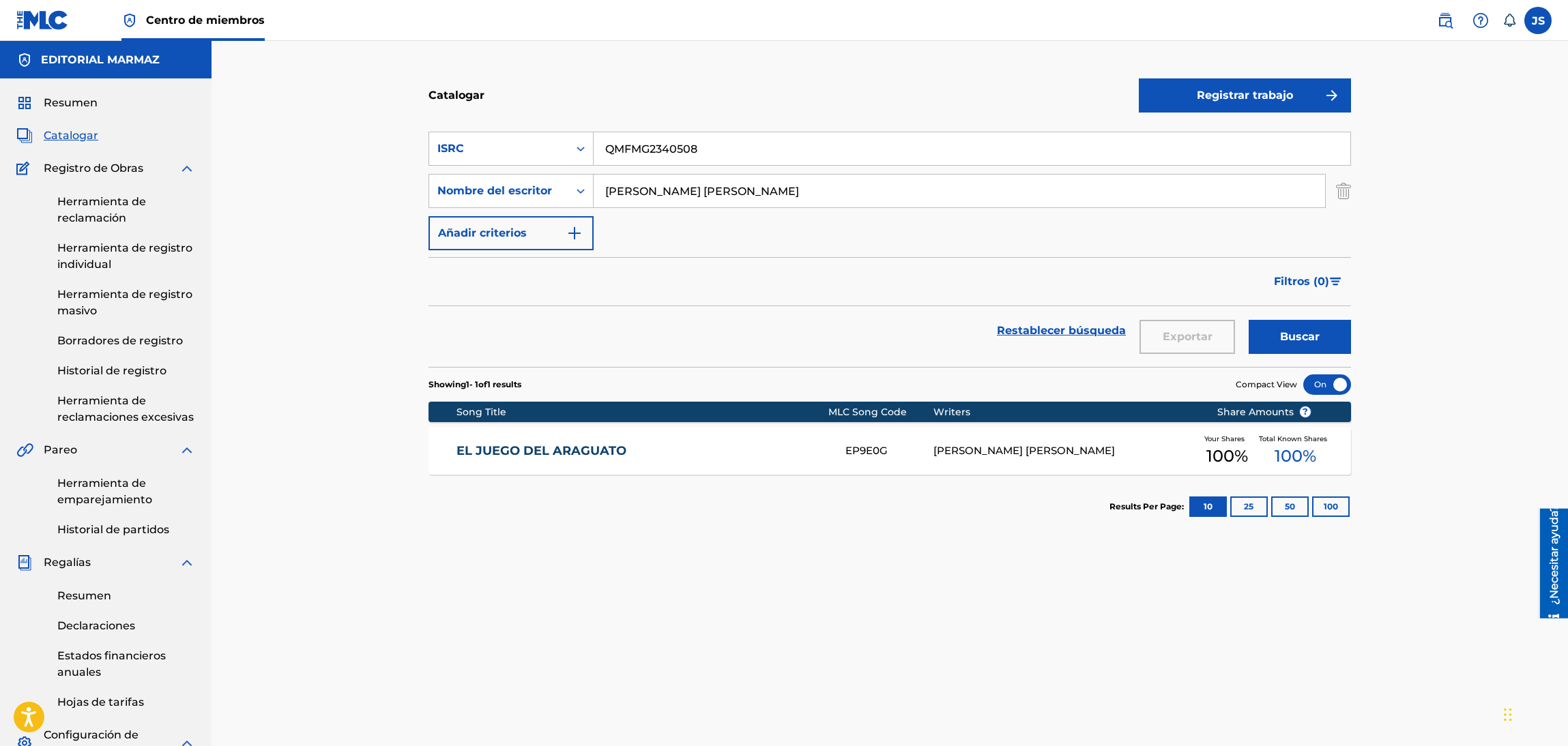
drag, startPoint x: 718, startPoint y: 161, endPoint x: 770, endPoint y: 97, distance: 82.5
click at [531, 151] on div "Buscar con criterios6aadcef5-21dd-4ba9-811c-fe56df524dfa ISRC QMFMG2340508" at bounding box center [890, 148] width 923 height 34
paste input "FR10S2191247"
type input "FR10S2191247"
click at [754, 92] on div "Catalogar" at bounding box center [784, 95] width 711 height 40
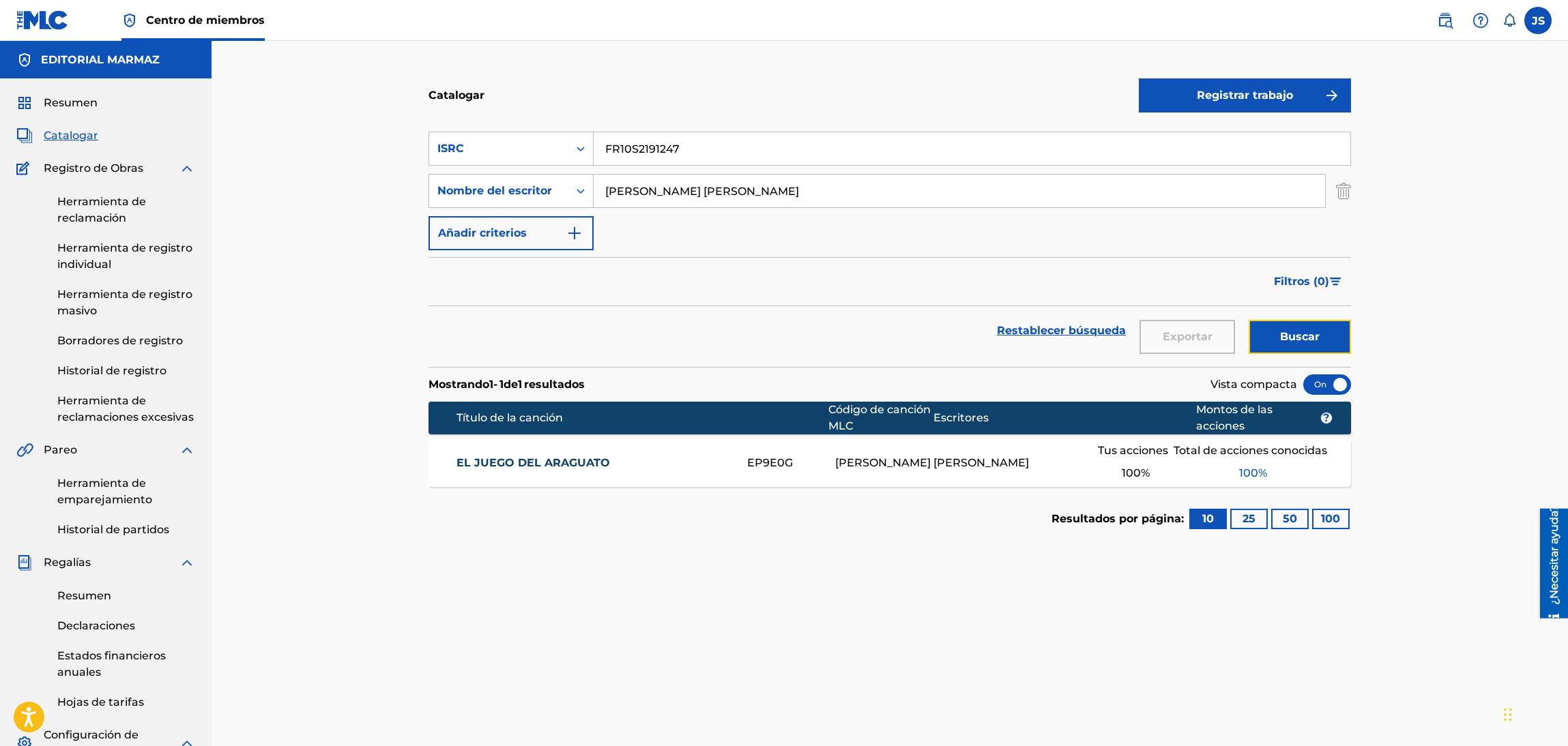
click at [1340, 345] on button "Buscar" at bounding box center [1300, 337] width 102 height 34
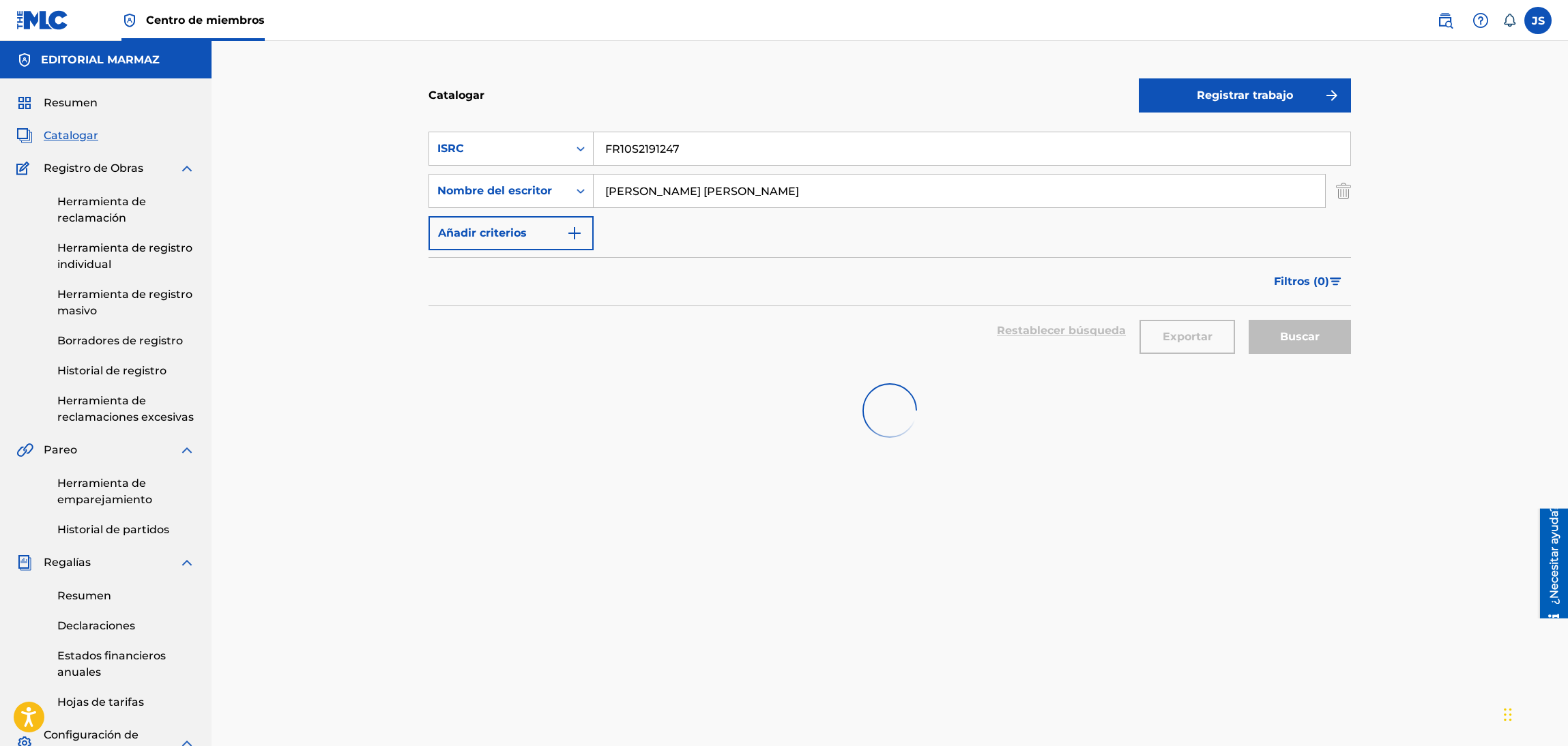
click at [1327, 340] on div "Buscar" at bounding box center [1296, 330] width 109 height 49
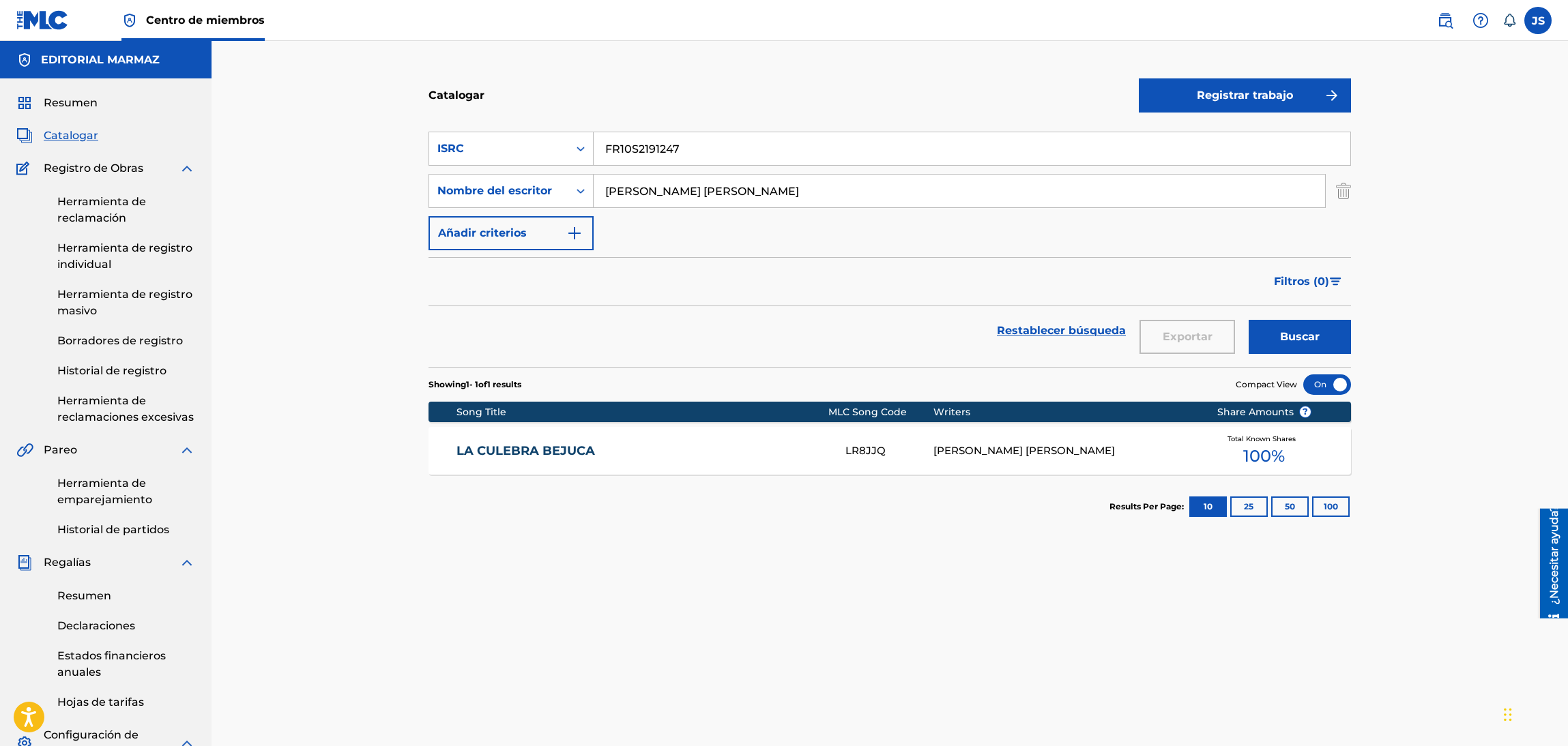
click at [548, 446] on link "LA CULEBRA BEJUCA" at bounding box center [642, 451] width 371 height 15
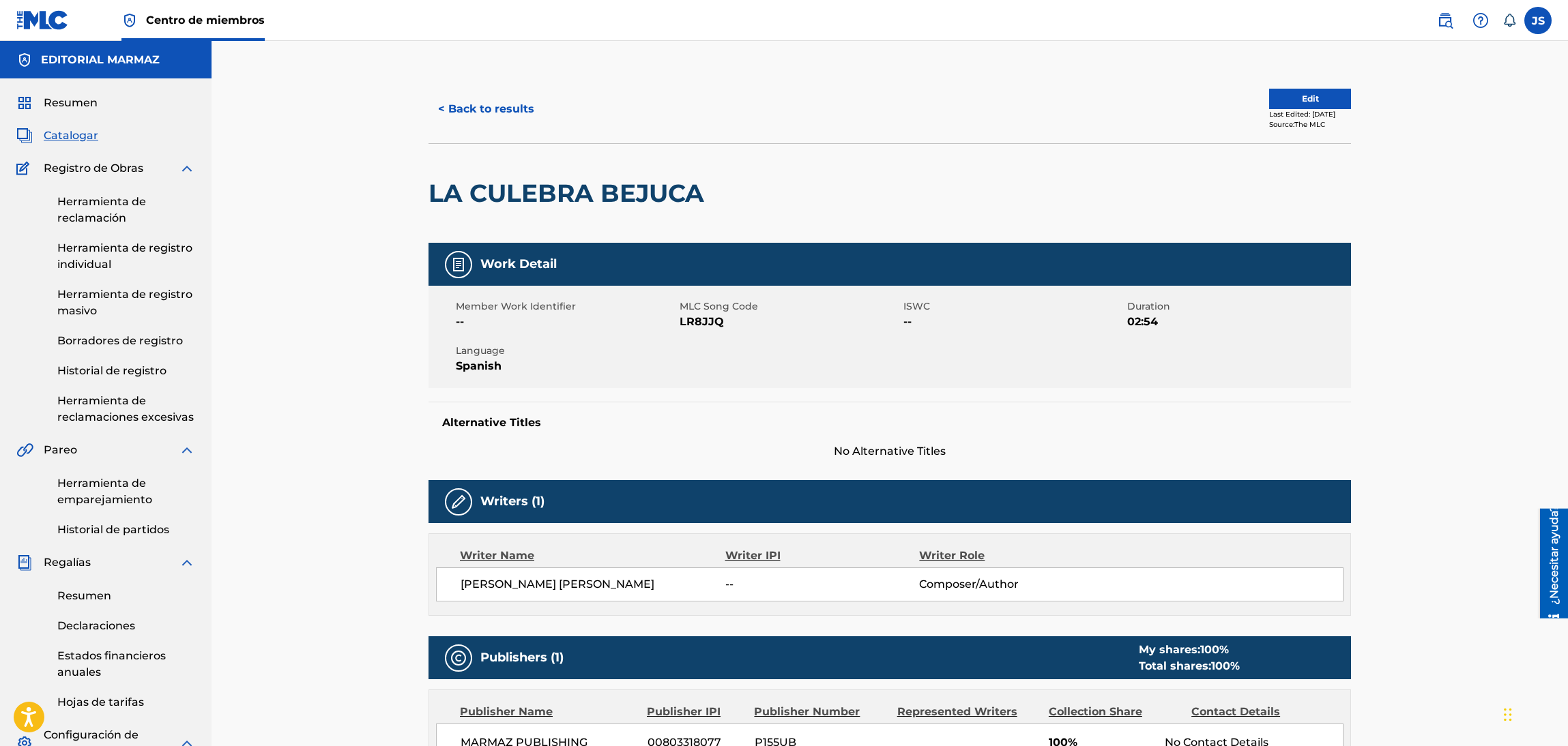
drag, startPoint x: 518, startPoint y: 199, endPoint x: 407, endPoint y: 199, distance: 111.0
click at [407, 199] on div "< Back to results Edit Last Edited: [DATE] Source: The MLC LA CULEBRA BEJUCA Wo…" at bounding box center [889, 511] width 1356 height 940
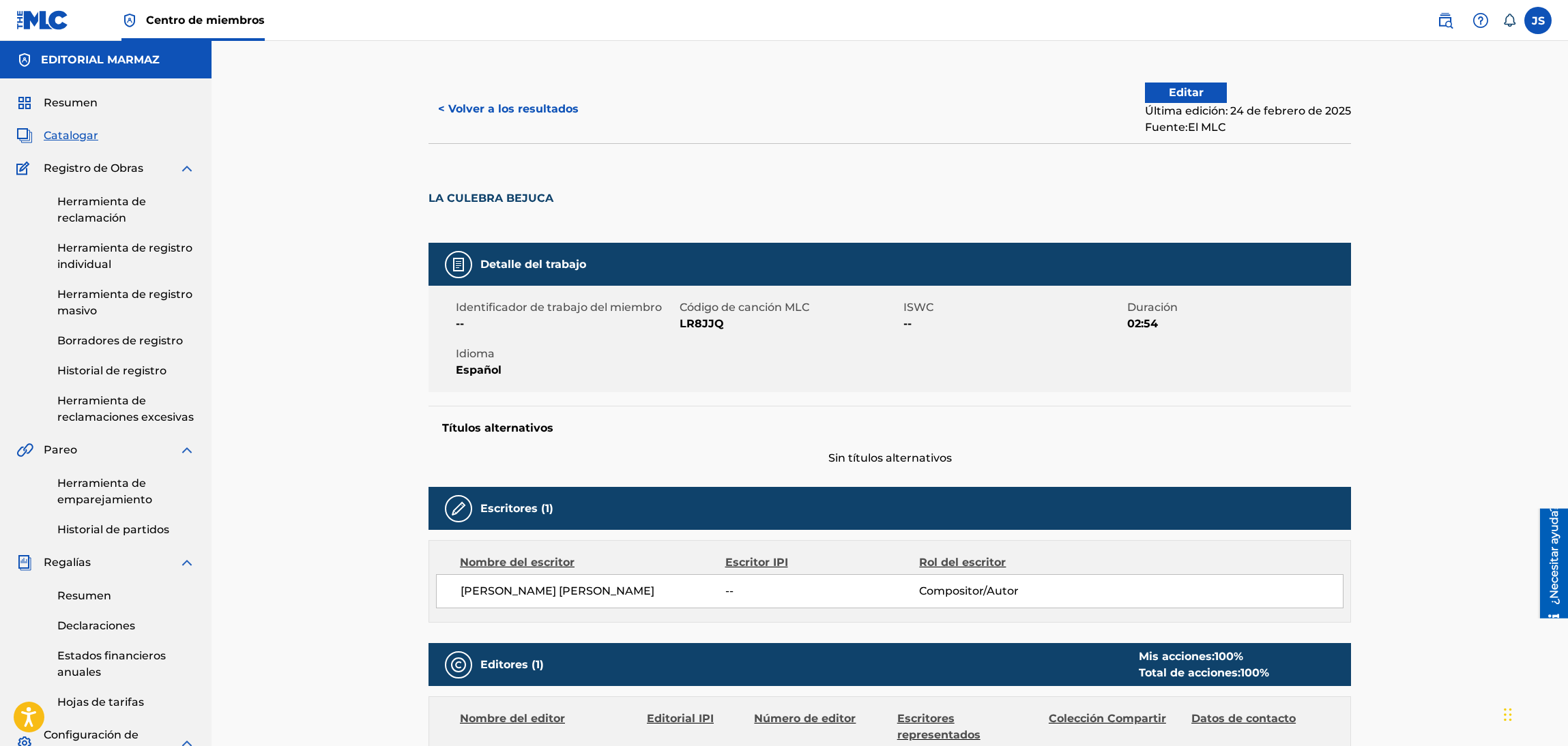
click at [709, 328] on font "LR8JJQ" at bounding box center [702, 324] width 45 height 13
click at [530, 116] on button "< Volver a los resultados" at bounding box center [508, 109] width 159 height 34
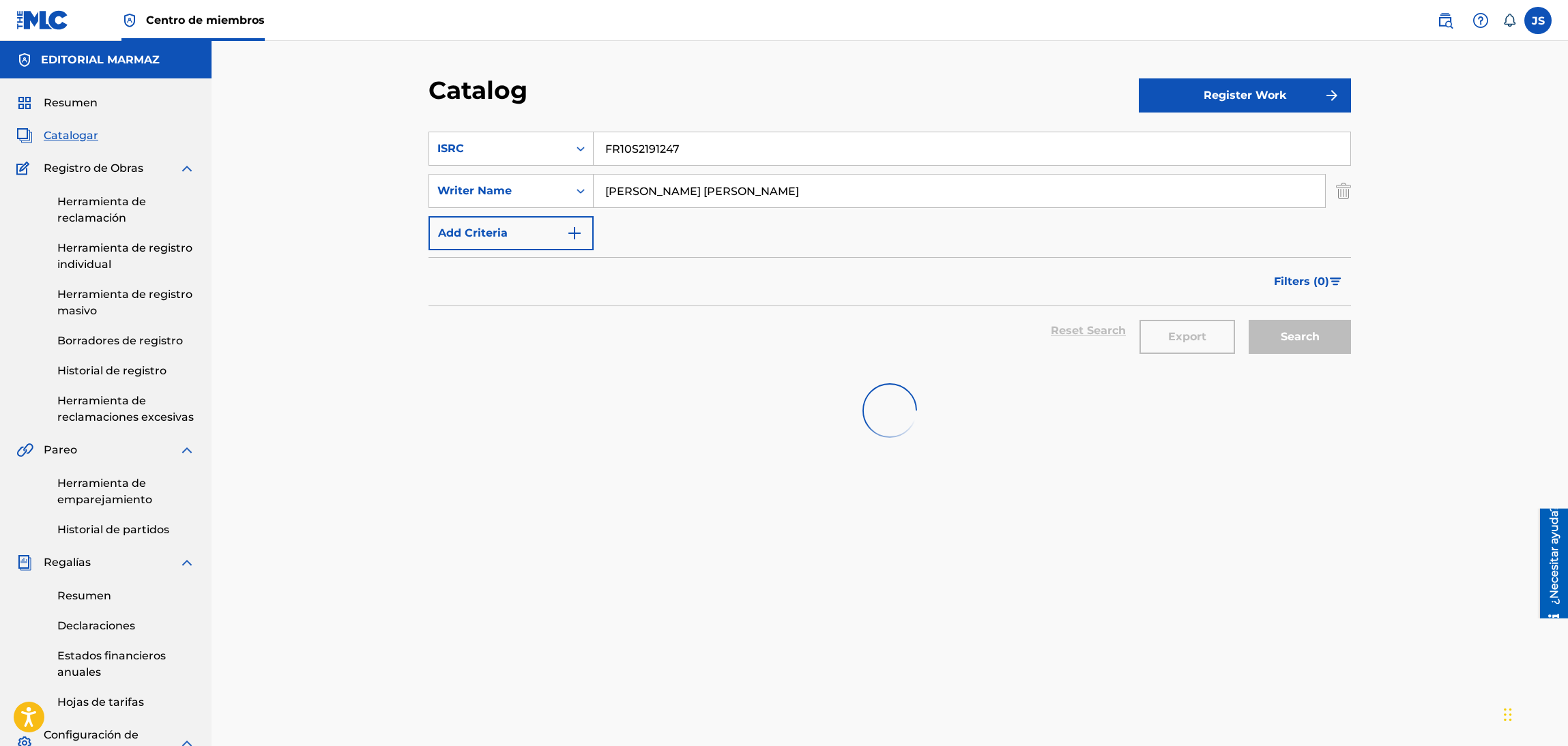
click at [439, 169] on div "SearchWithCriteria6aadcef5-21dd-4ba9-811c-fe56df524dfa ISRC FR10S2191247 Search…" at bounding box center [890, 191] width 923 height 118
paste input "ME VOY A MATAR POR [PERSON_NAME]"
type input "ME VOY A MATAR POR [PERSON_NAME]"
click at [558, 157] on div "ISRC" at bounding box center [499, 148] width 139 height 26
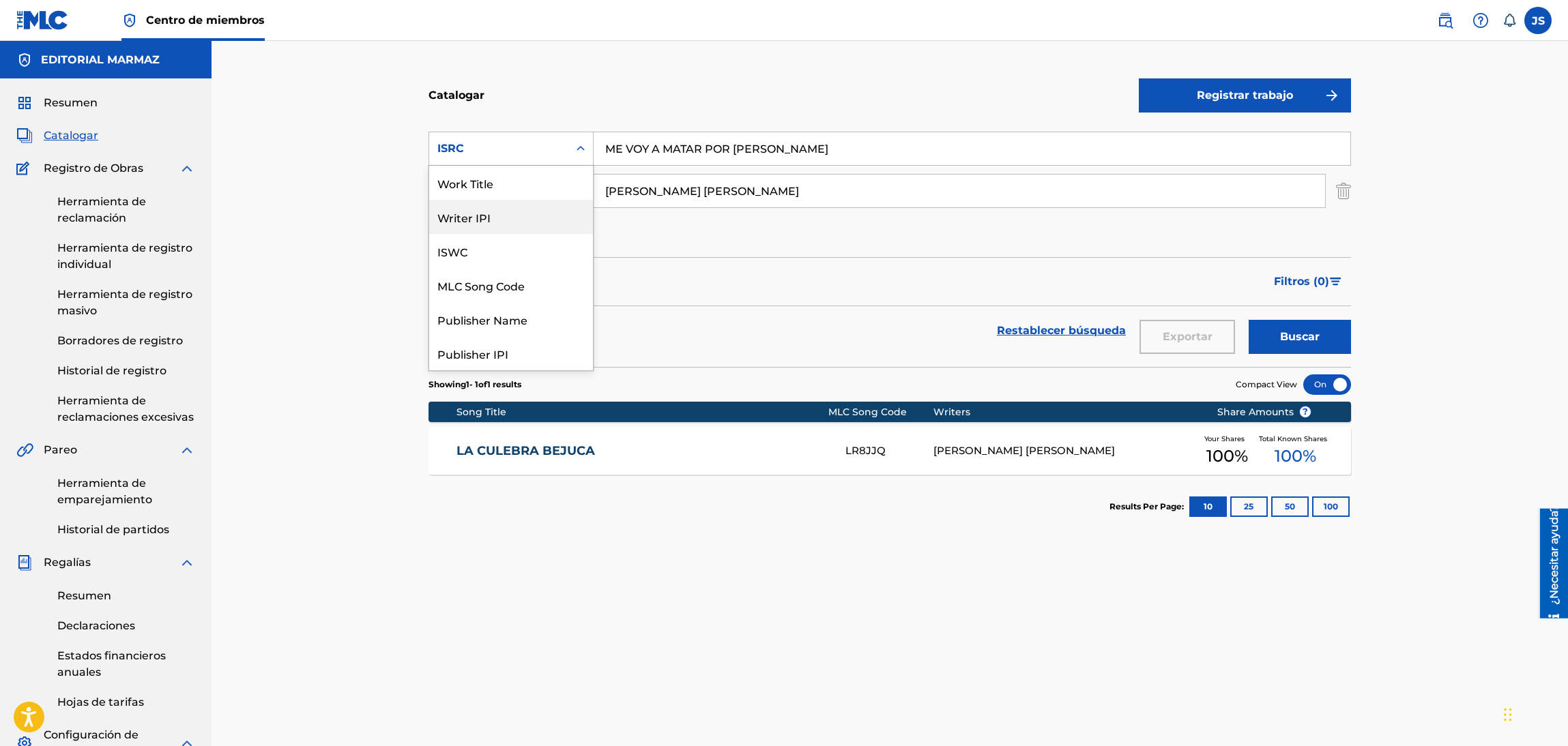
click at [511, 189] on div "Work Title" at bounding box center [511, 183] width 164 height 34
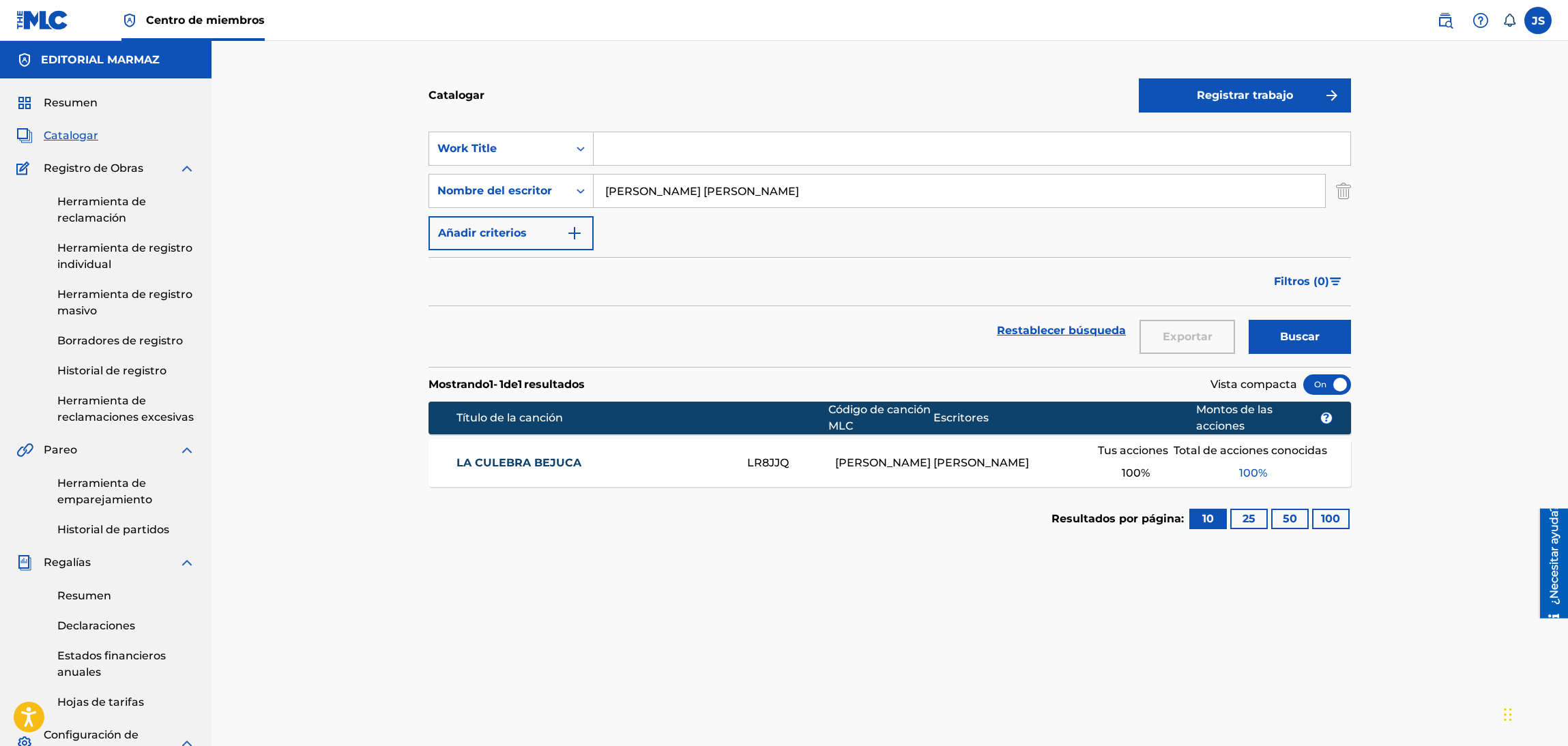
click at [710, 151] on input "Formulario de búsqueda" at bounding box center [972, 148] width 757 height 33
paste input "ME VOY A MATAR POR [PERSON_NAME]"
type input "ME VOY A MATAR POR [PERSON_NAME]"
click at [864, 119] on section "SearchWithCriteria5853f9fd-b2a3-4457-843a-dcbf10101972 Work Title ME VOY A MATA…" at bounding box center [890, 241] width 923 height 251
click at [1292, 338] on font "Buscar" at bounding box center [1300, 337] width 39 height 13
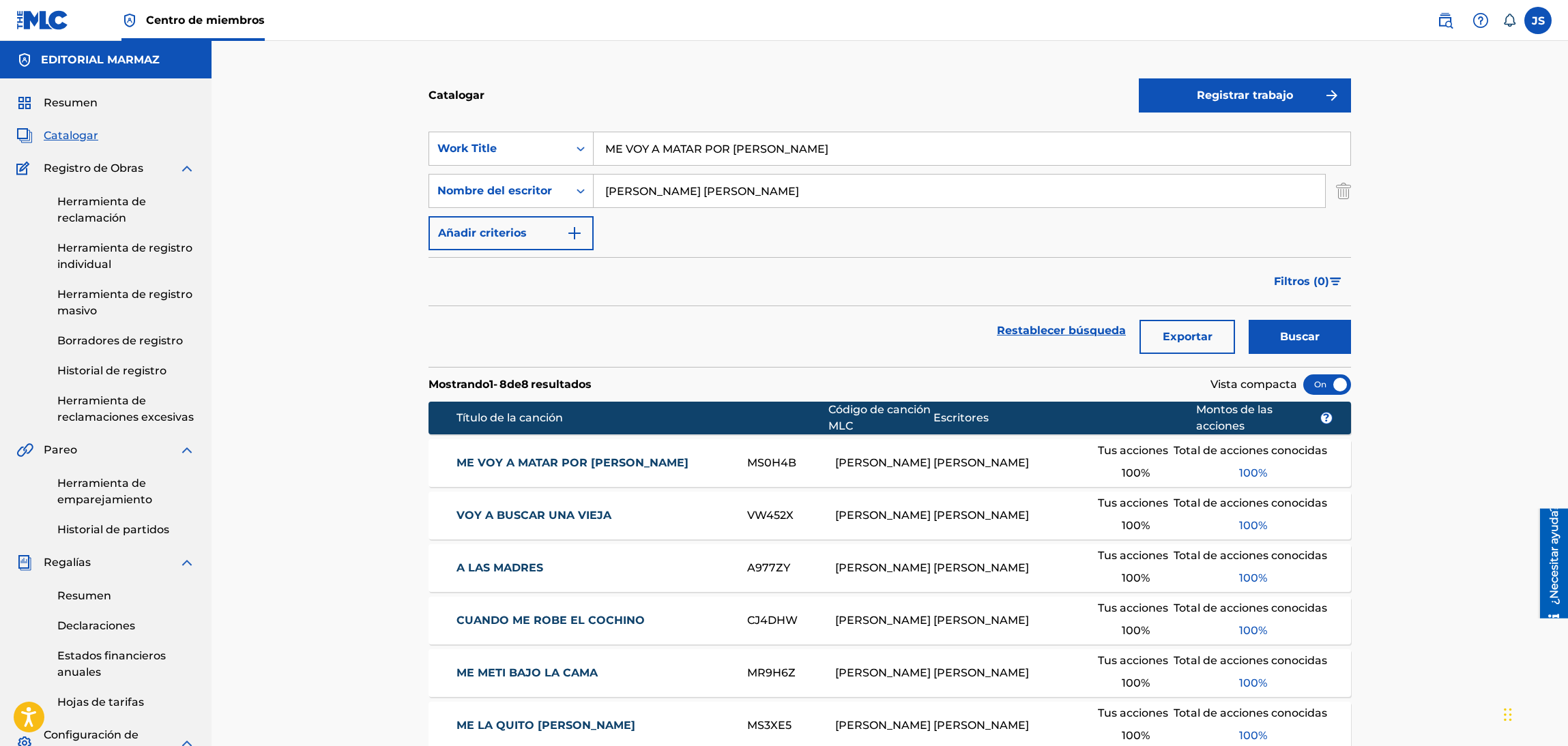
click at [578, 456] on font "ME VOY A MATAR POR [PERSON_NAME]" at bounding box center [572, 463] width 232 height 13
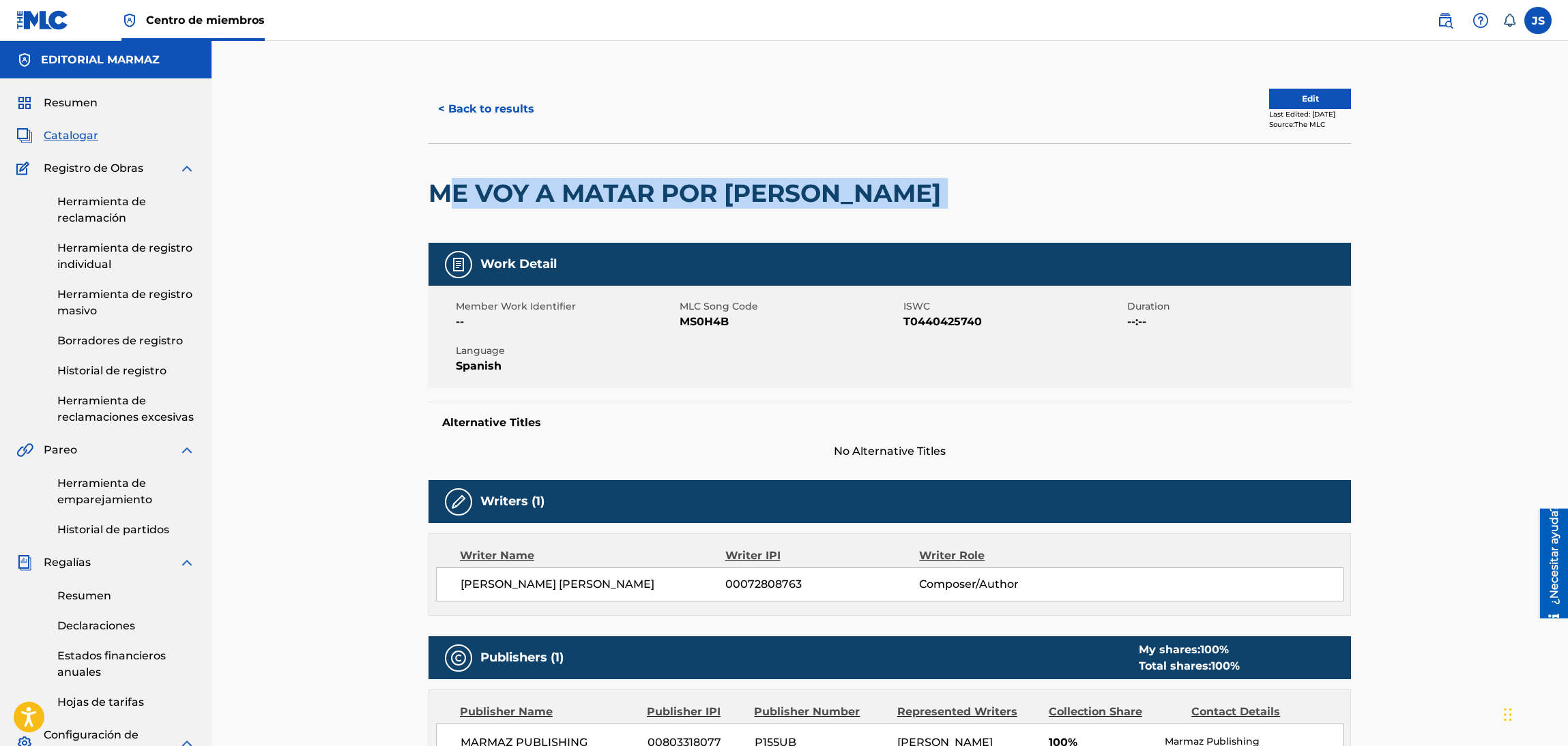
drag, startPoint x: 505, startPoint y: 207, endPoint x: 439, endPoint y: 210, distance: 66.1
click at [439, 210] on div "ME VOY A MATAR POR [PERSON_NAME]" at bounding box center [890, 193] width 923 height 99
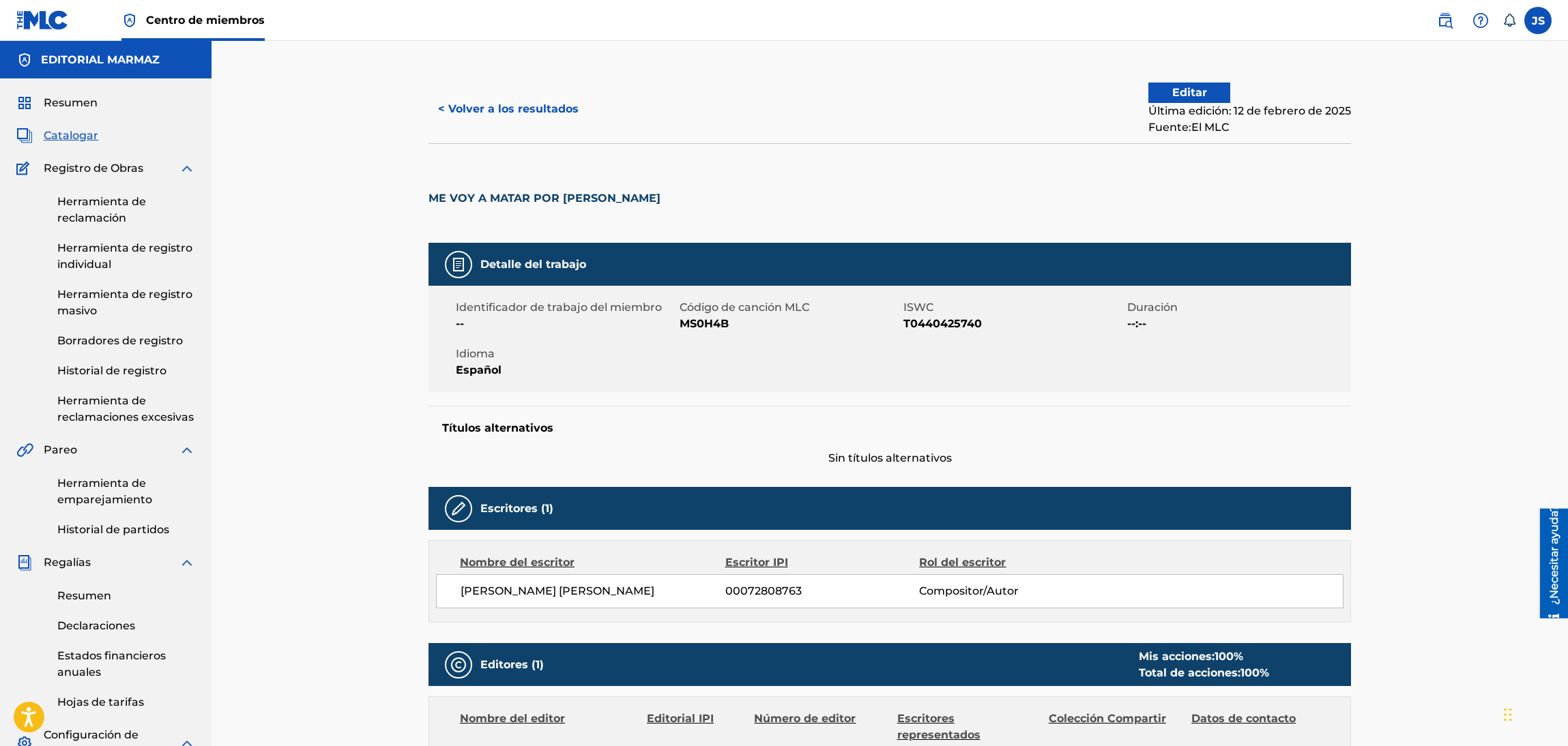
click at [963, 327] on font "T0440425740" at bounding box center [942, 324] width 78 height 13
click at [711, 324] on font "MS0H4B" at bounding box center [704, 324] width 49 height 13
click at [515, 87] on div "< Volver a los resultados Editar Última edición: 12 de febrero de 2025 Fuente: …" at bounding box center [890, 109] width 923 height 68
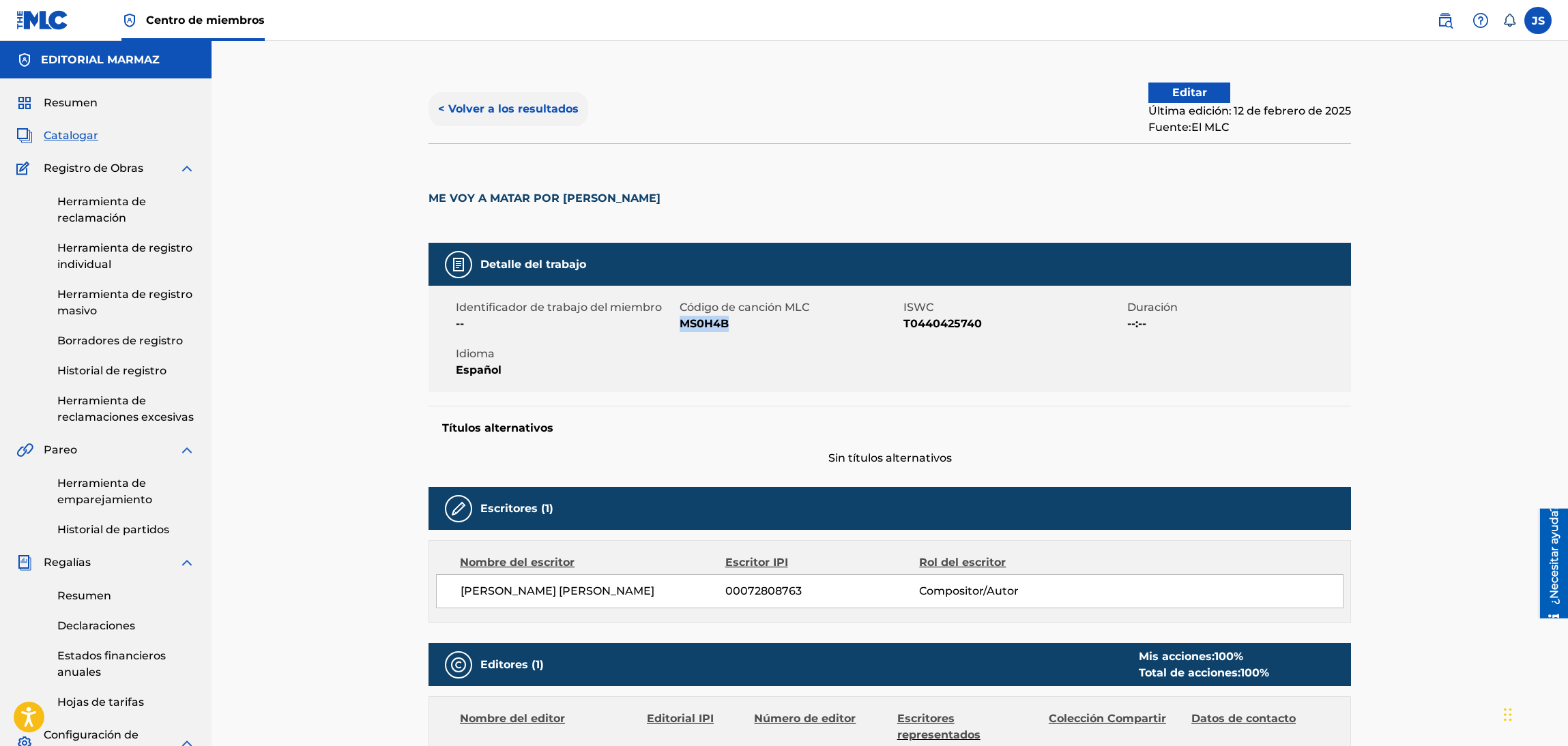
click at [537, 107] on font "< Volver a los resultados" at bounding box center [508, 109] width 140 height 13
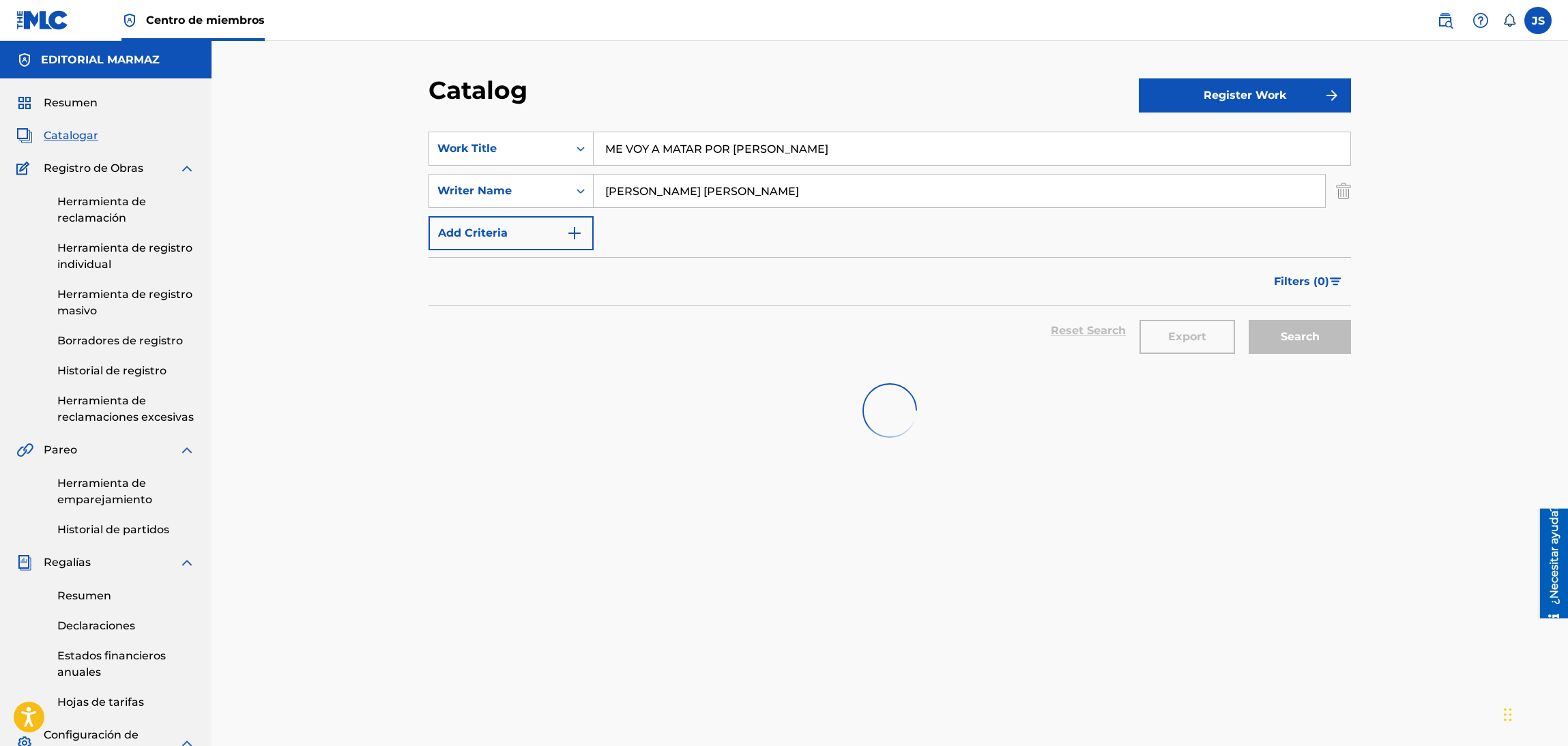
click at [501, 130] on section "SearchWithCriteria5853f9fd-b2a3-4457-843a-dcbf10101972 Work Title ME VOY A MATA…" at bounding box center [890, 241] width 923 height 251
paste input "SOY EL TURPIAL"
type input "SOY EL TURPIAL"
click at [656, 94] on div "Catalog" at bounding box center [784, 95] width 711 height 40
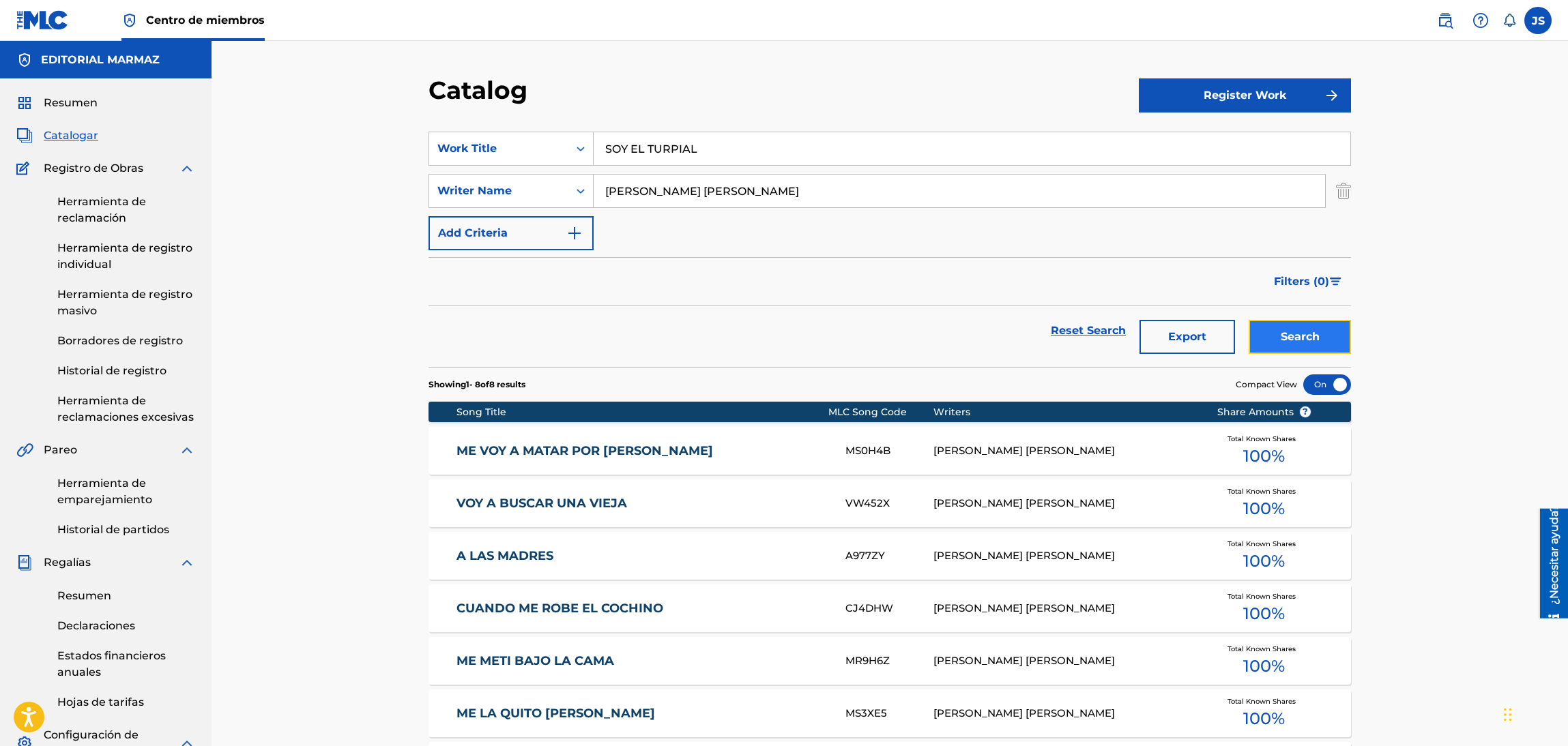
click at [1276, 332] on button "Search" at bounding box center [1300, 337] width 102 height 34
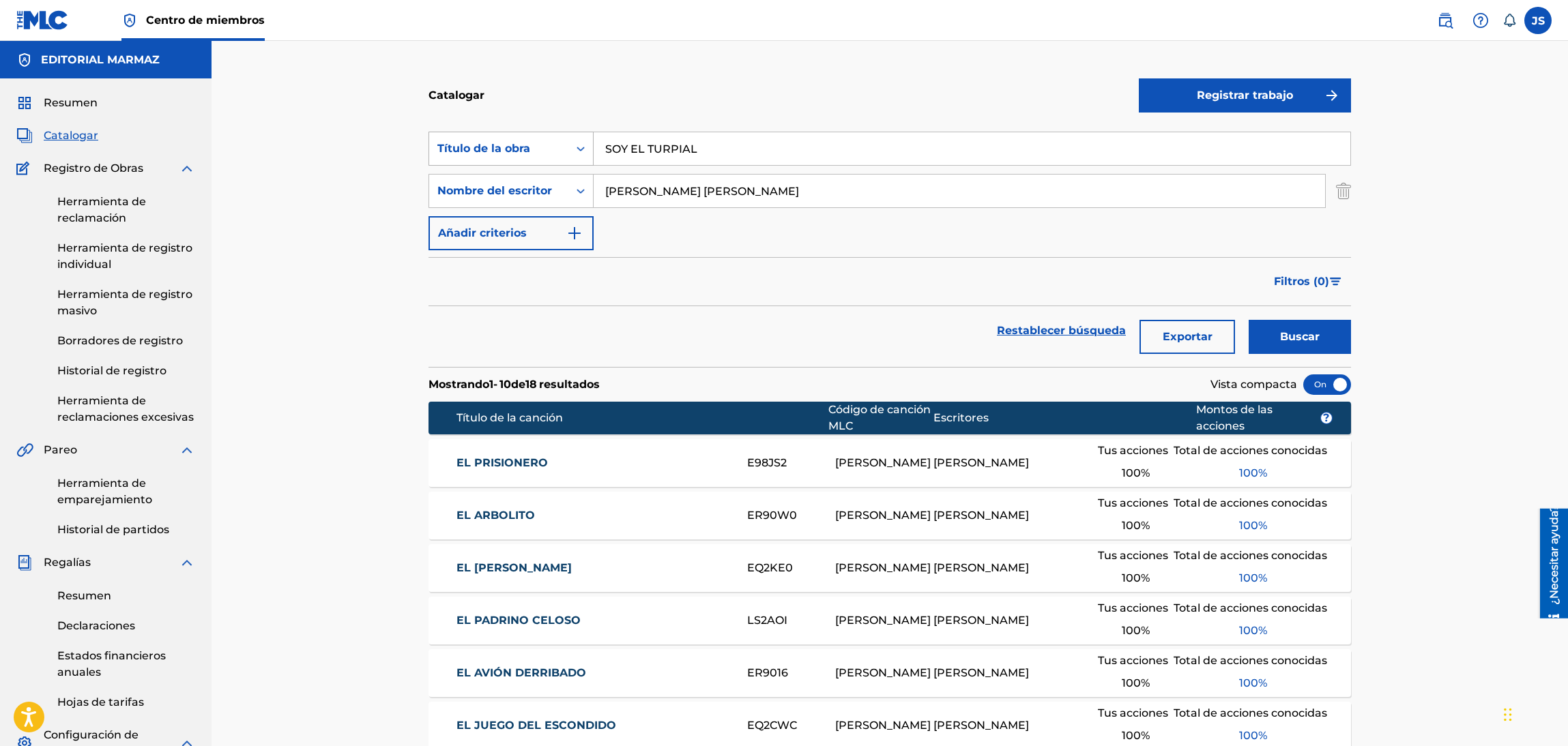
click at [561, 145] on div "Título de la obra" at bounding box center [499, 148] width 139 height 26
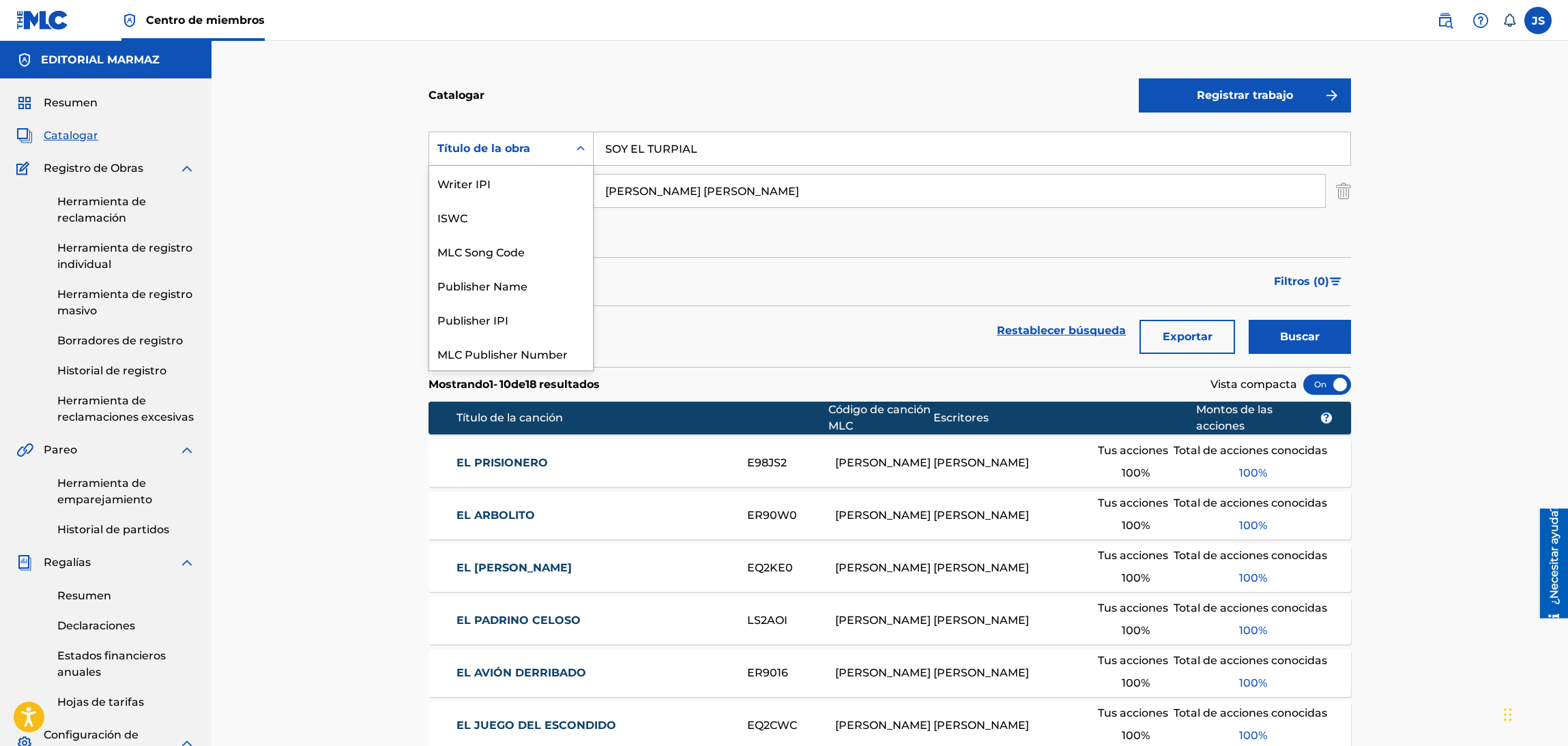
click at [503, 473] on div "ISRC" at bounding box center [511, 490] width 164 height 34
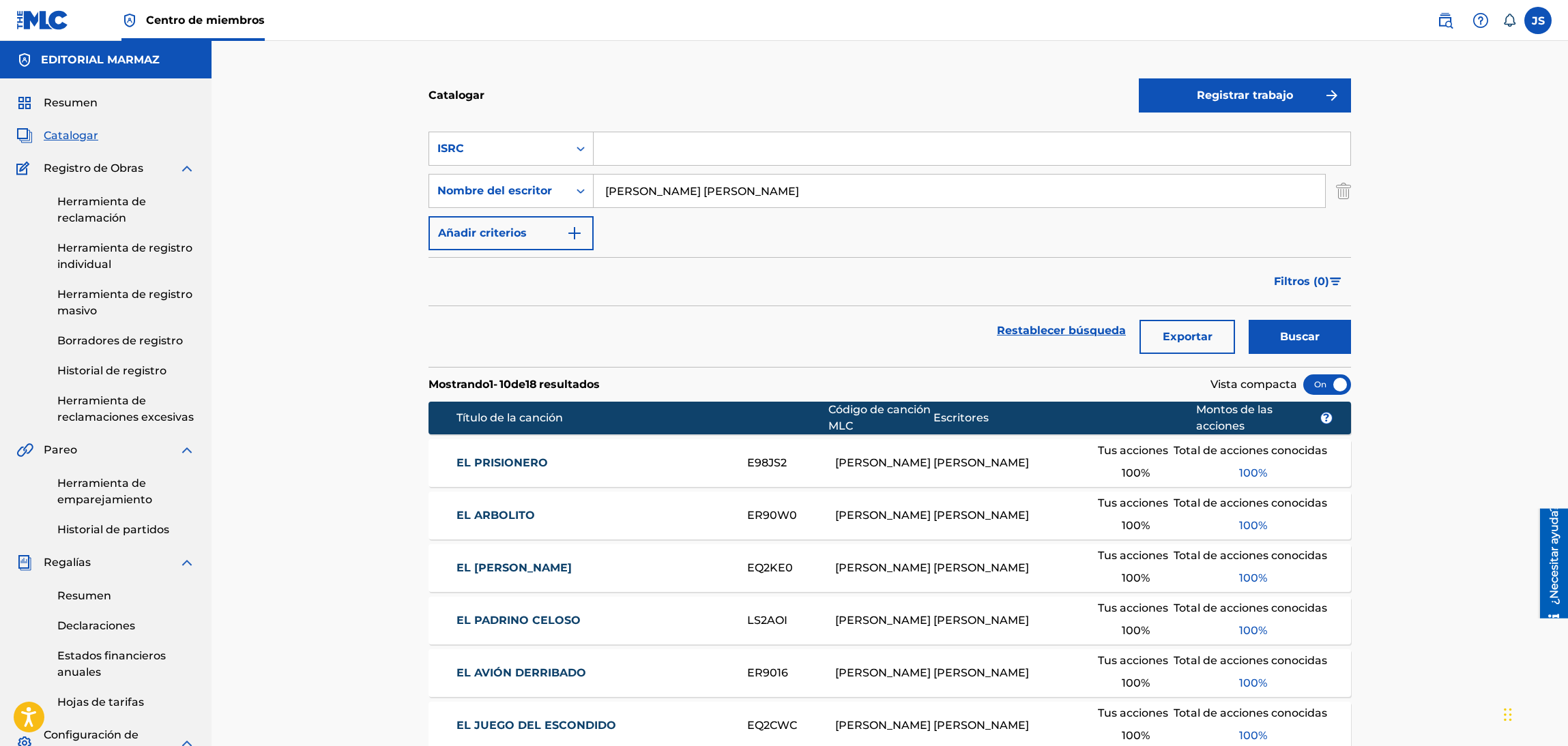
drag, startPoint x: 722, startPoint y: 153, endPoint x: 738, endPoint y: 112, distance: 44.0
click at [692, 155] on input "Formulario de búsqueda" at bounding box center [972, 148] width 757 height 33
paste input "FRX282123620"
type input "FRX282123620"
click at [736, 112] on div "Catalogar" at bounding box center [784, 95] width 711 height 40
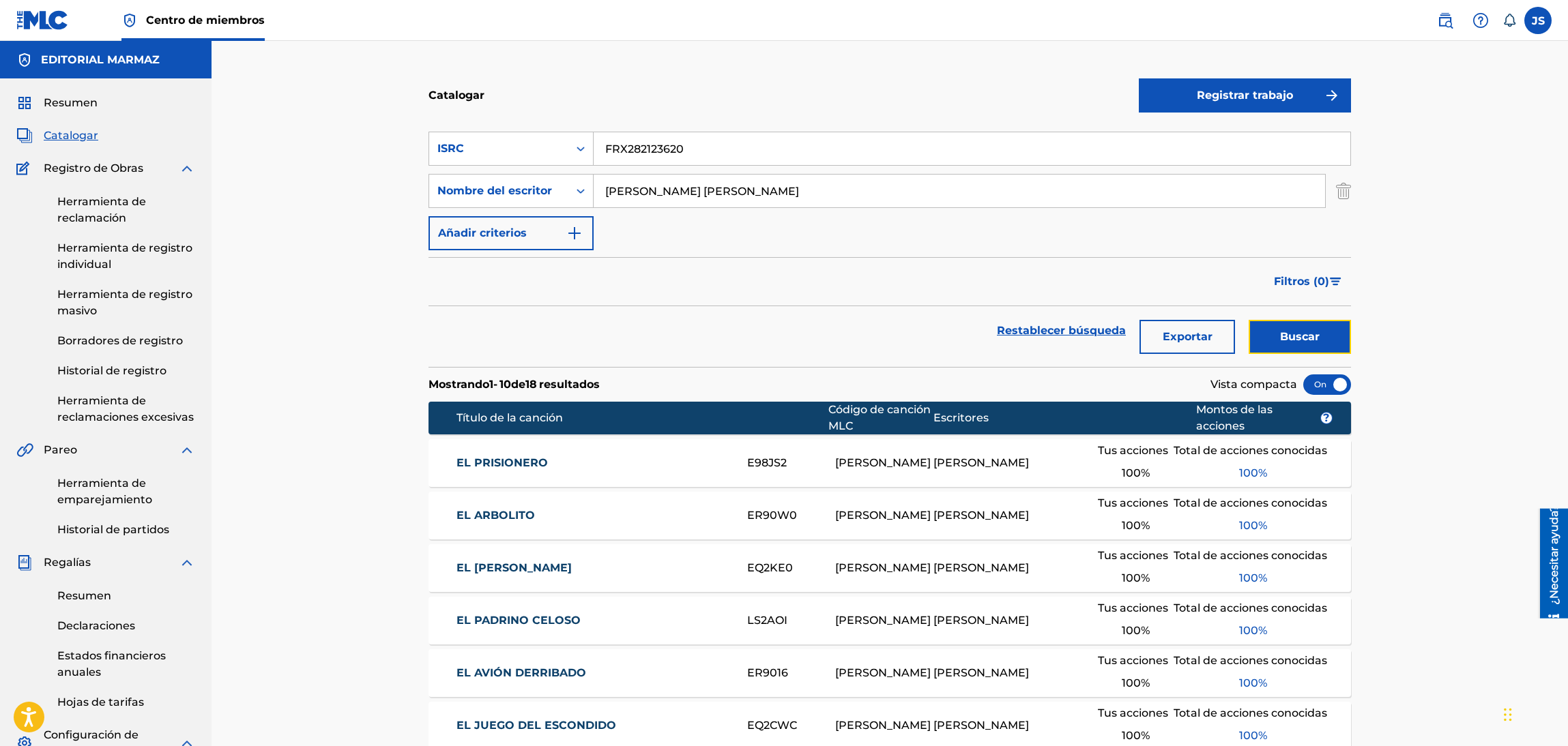
click at [1292, 332] on font "Buscar" at bounding box center [1300, 337] width 39 height 13
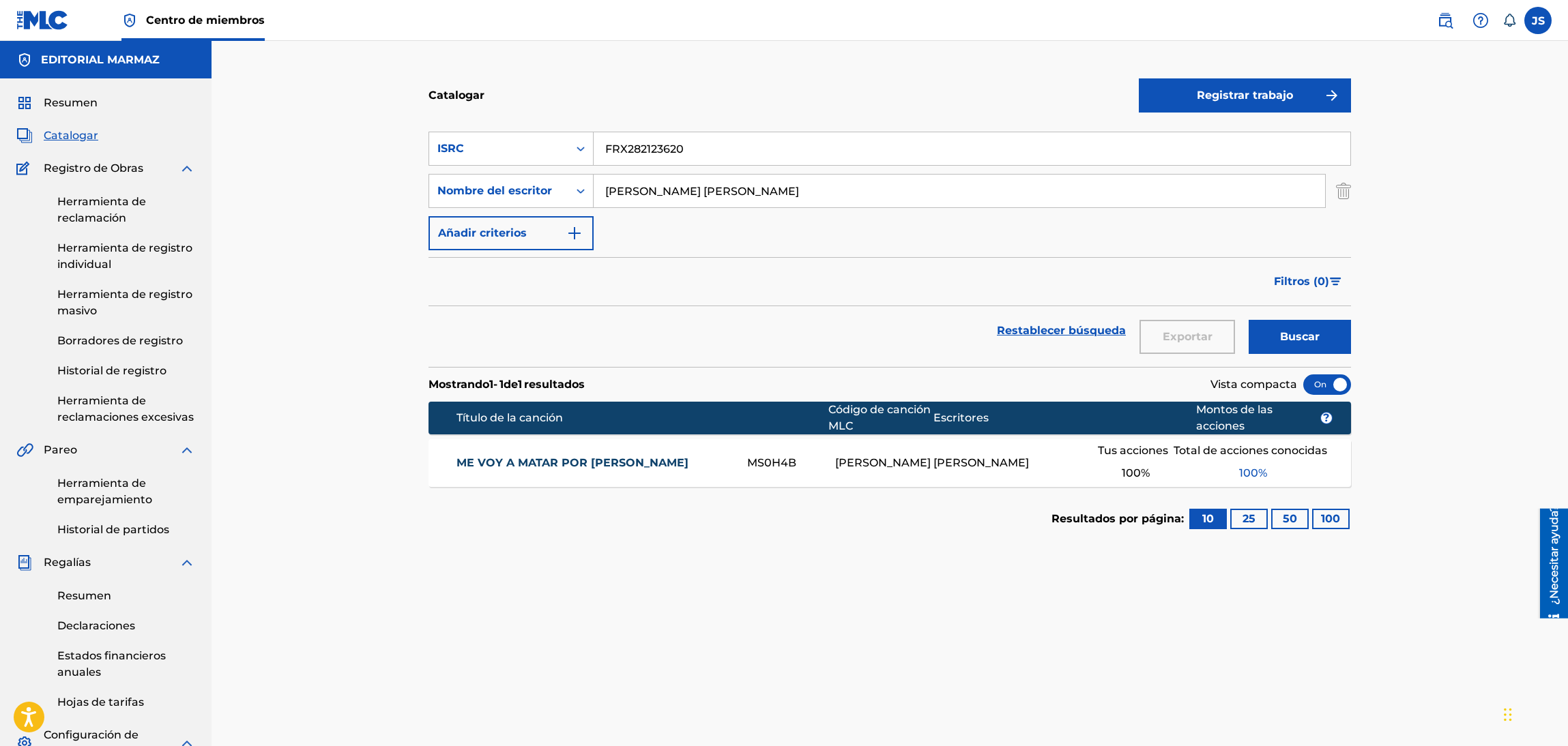
drag, startPoint x: 501, startPoint y: 466, endPoint x: 490, endPoint y: 438, distance: 30.1
click at [501, 466] on font "ME VOY A MATAR POR [PERSON_NAME]" at bounding box center [572, 463] width 232 height 13
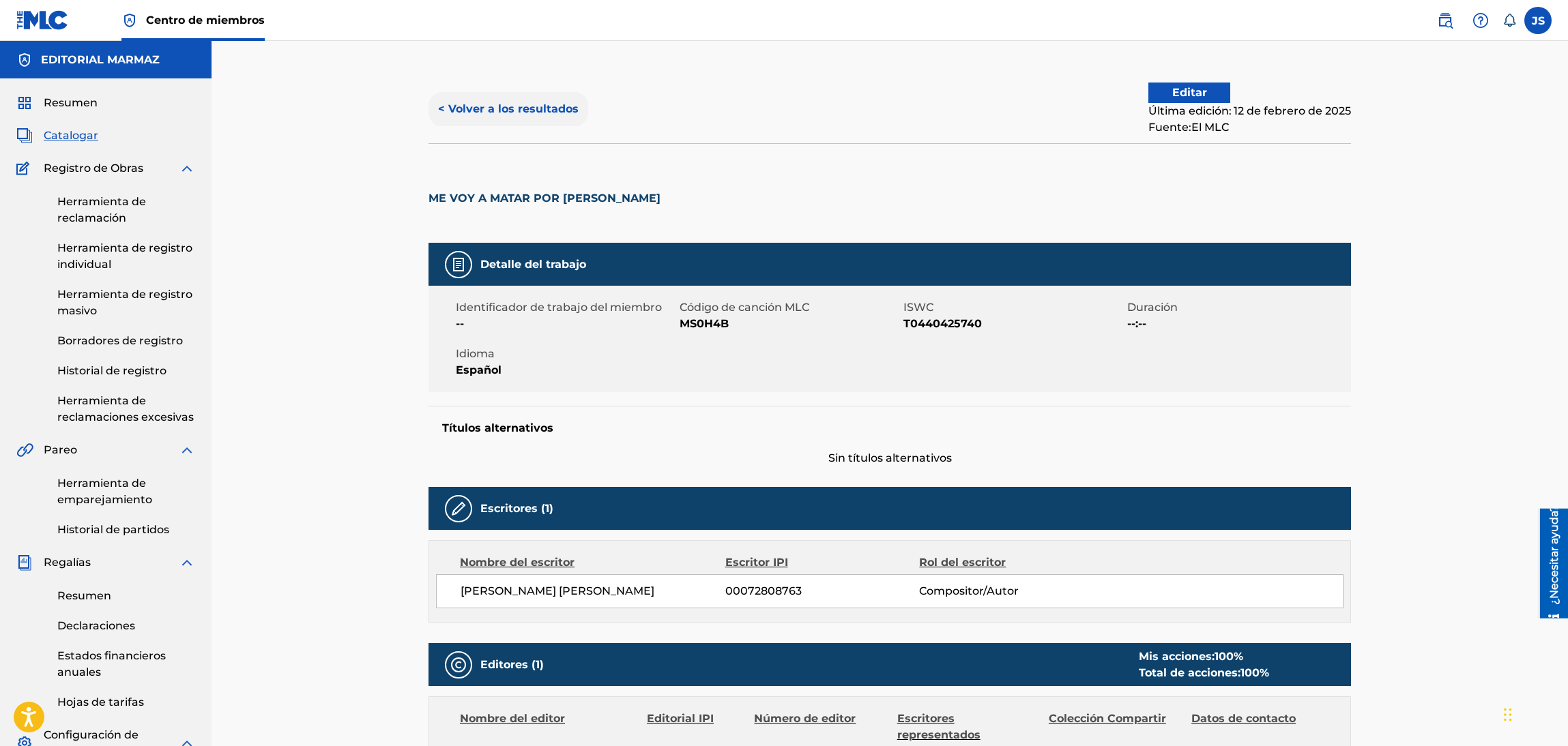
click at [569, 115] on button "< Volver a los resultados" at bounding box center [508, 109] width 159 height 34
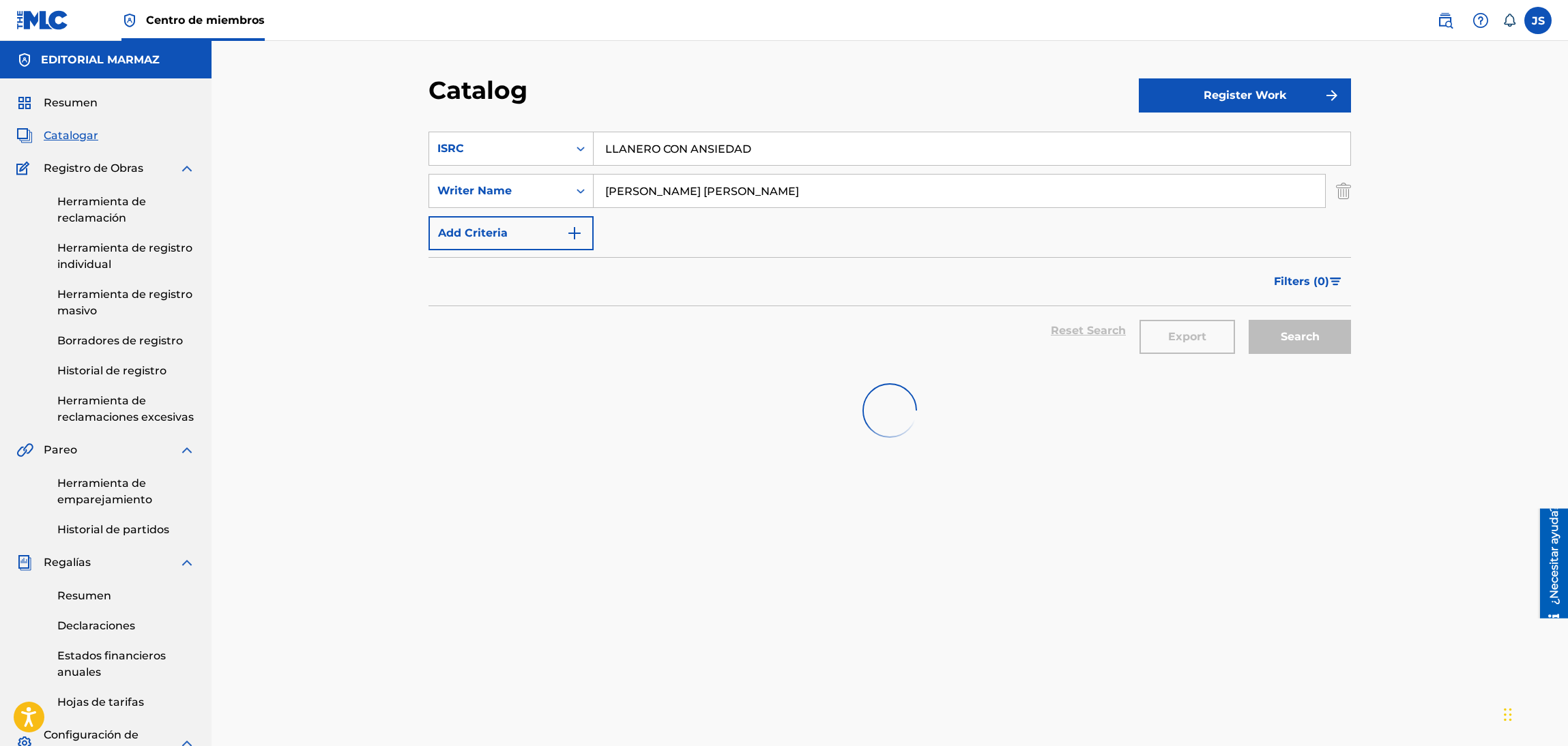
click at [783, 95] on div "Catalog" at bounding box center [784, 95] width 711 height 40
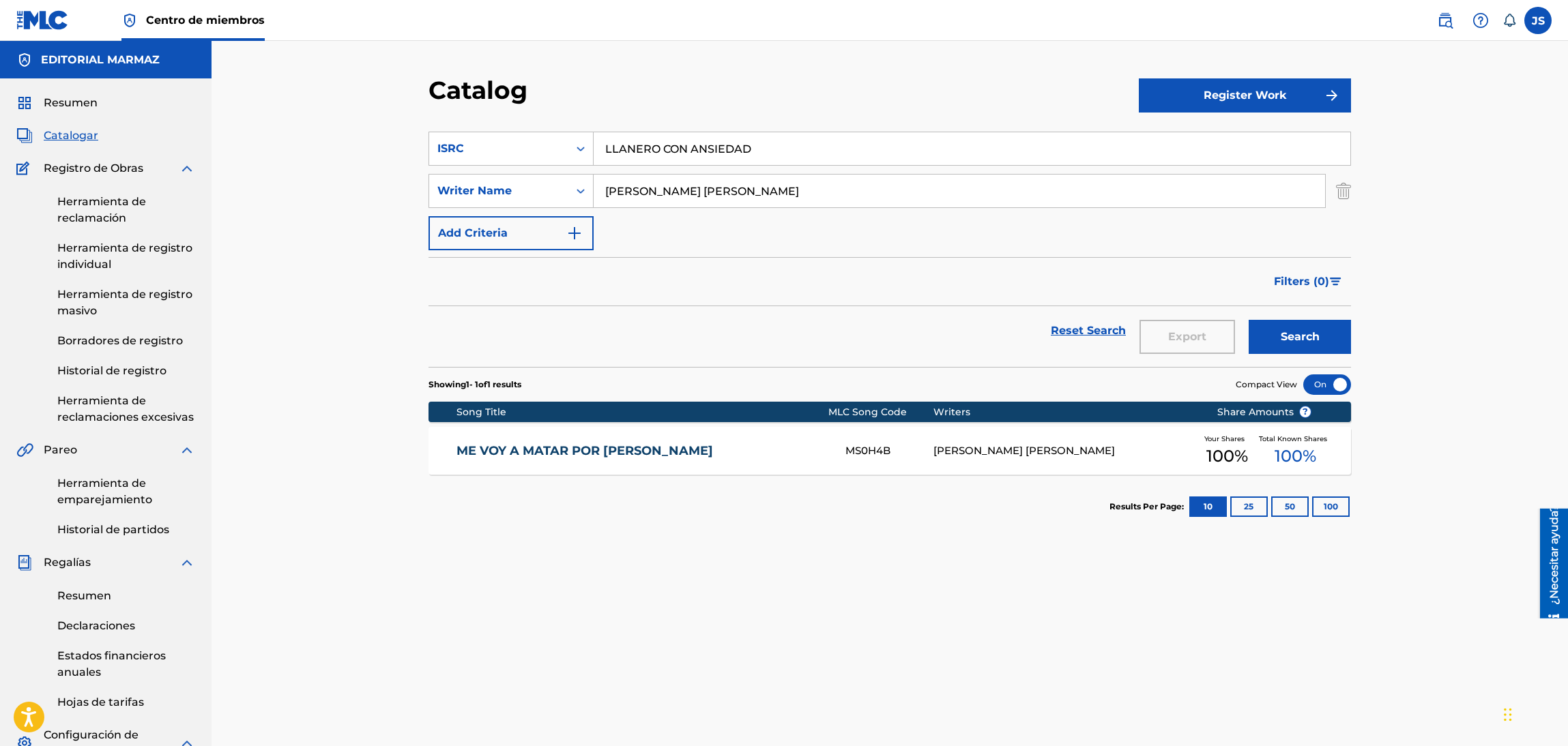
click at [480, 148] on div "SearchWithCriteria8642ddcc-89ad-4d8e-b5c6-fe29145c20d5 ISRC LLANERO CON ANSIEDAD" at bounding box center [890, 148] width 923 height 34
paste input "FR10S2191248"
type input "FR10S2191248"
click at [798, 102] on div "Catalog" at bounding box center [784, 95] width 711 height 40
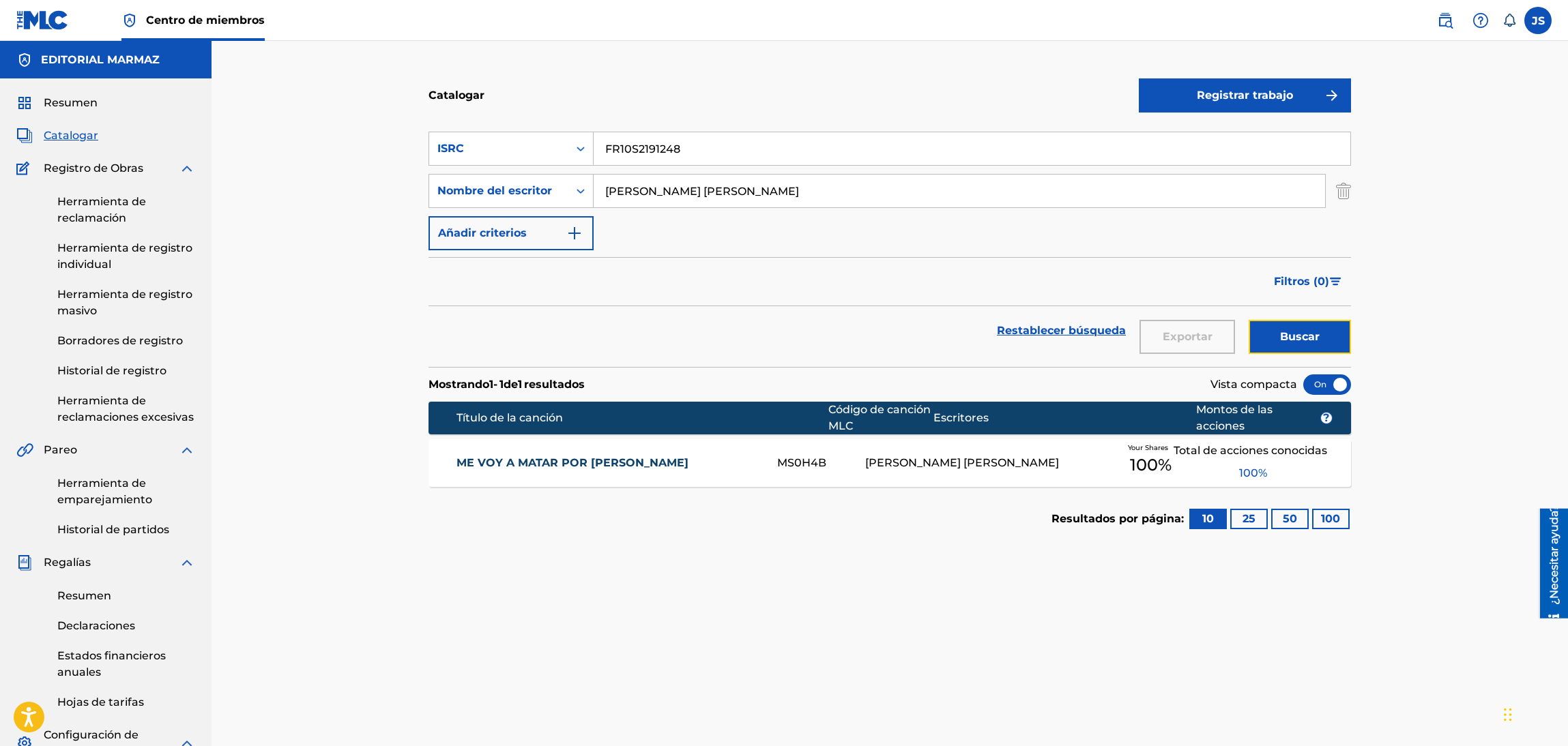
click at [1301, 330] on font "Buscar" at bounding box center [1300, 337] width 39 height 13
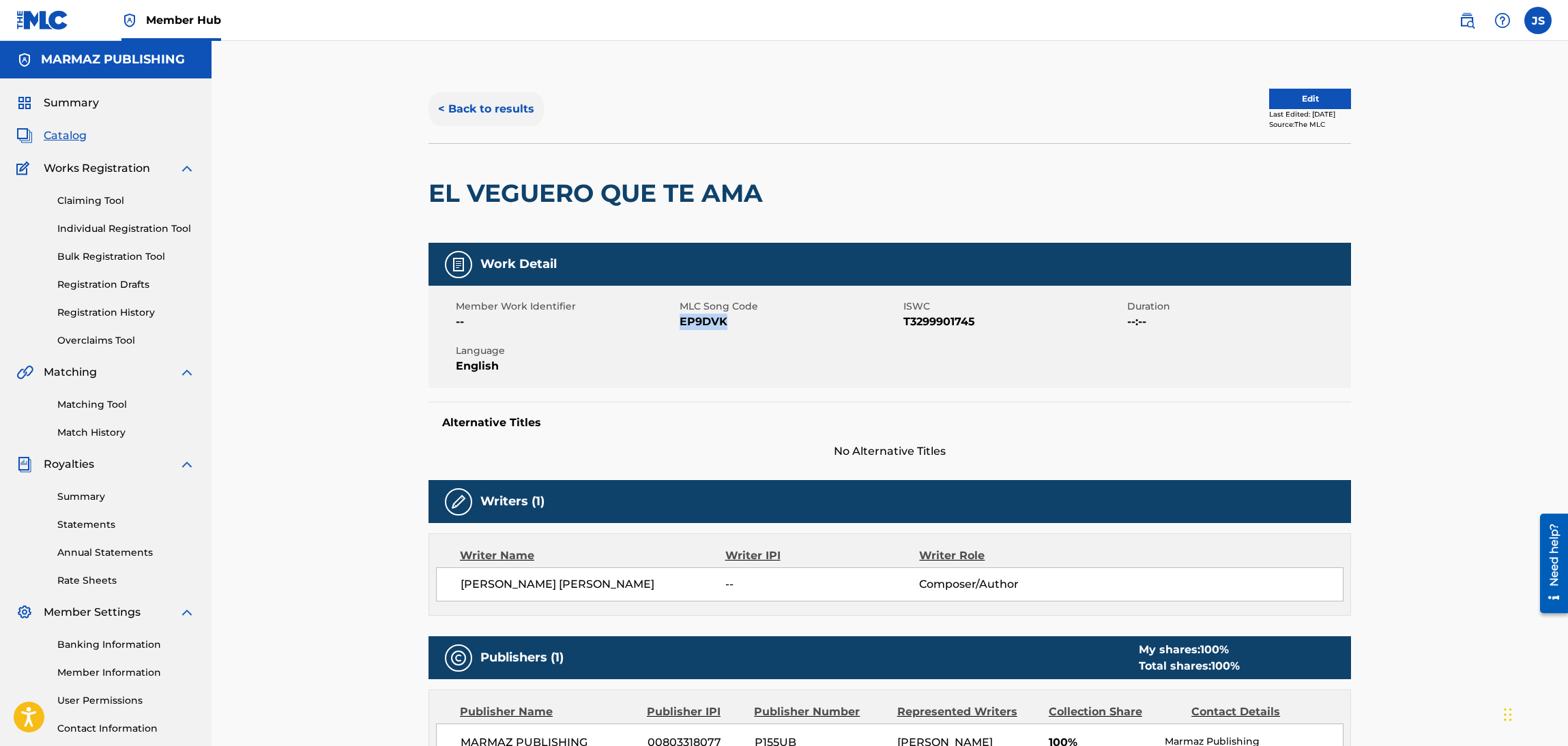
click at [526, 124] on button "< Back to results" at bounding box center [486, 109] width 115 height 34
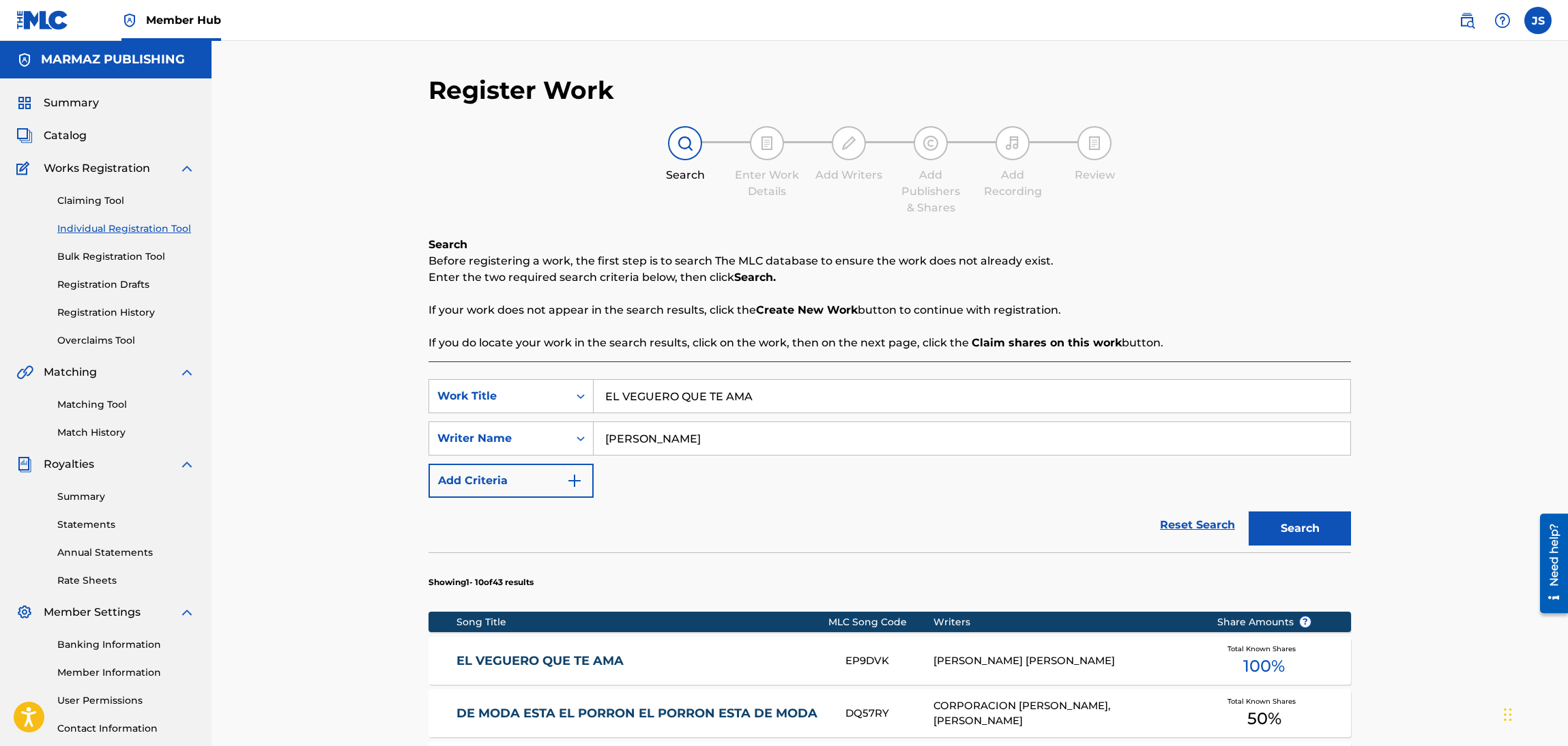
scroll to position [99, 0]
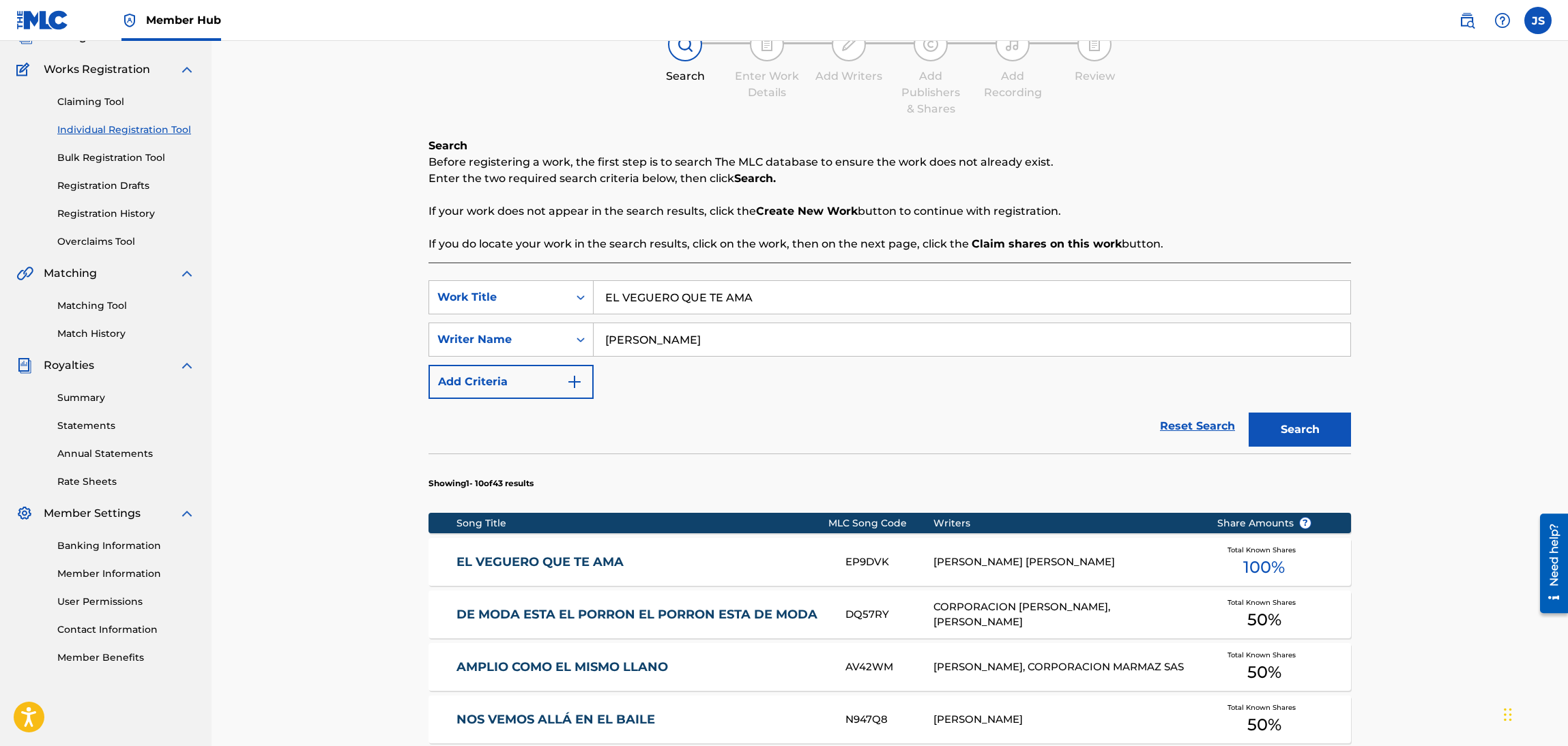
drag, startPoint x: 775, startPoint y: 299, endPoint x: 319, endPoint y: 278, distance: 456.5
click at [319, 278] on div "Register Work Search Enter Work Details Add Writers Add Publishers & Shares Add…" at bounding box center [889, 587] width 1356 height 1290
paste input "ME TIRE LO DEL MERCADO"
type input "ME TIRE LO DEL MERCADO"
drag, startPoint x: 1283, startPoint y: 181, endPoint x: 1299, endPoint y: 270, distance: 90.4
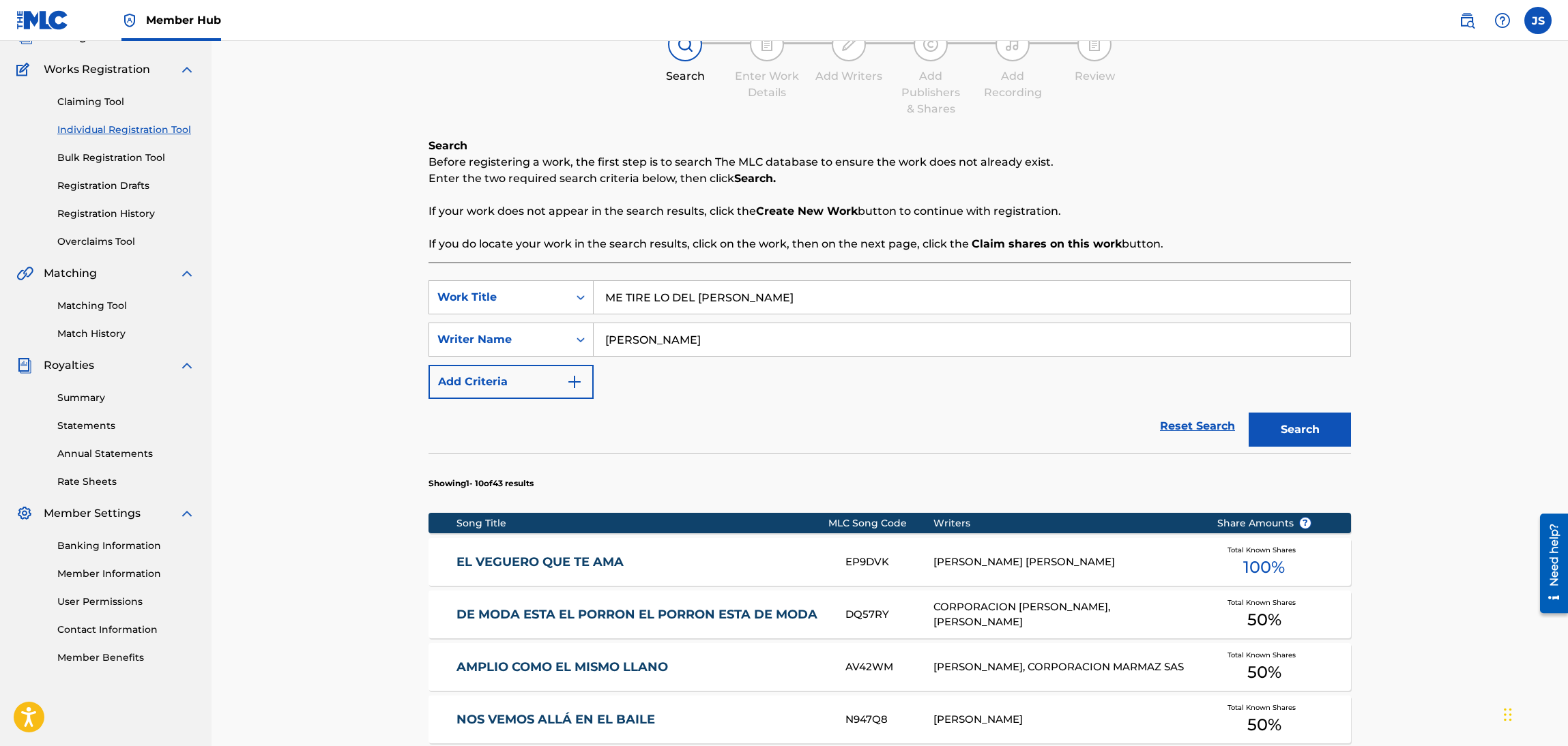
click at [1284, 181] on p "Enter the two required search criteria below, then click Search." at bounding box center [890, 178] width 923 height 16
click at [1331, 437] on button "Search" at bounding box center [1300, 430] width 102 height 34
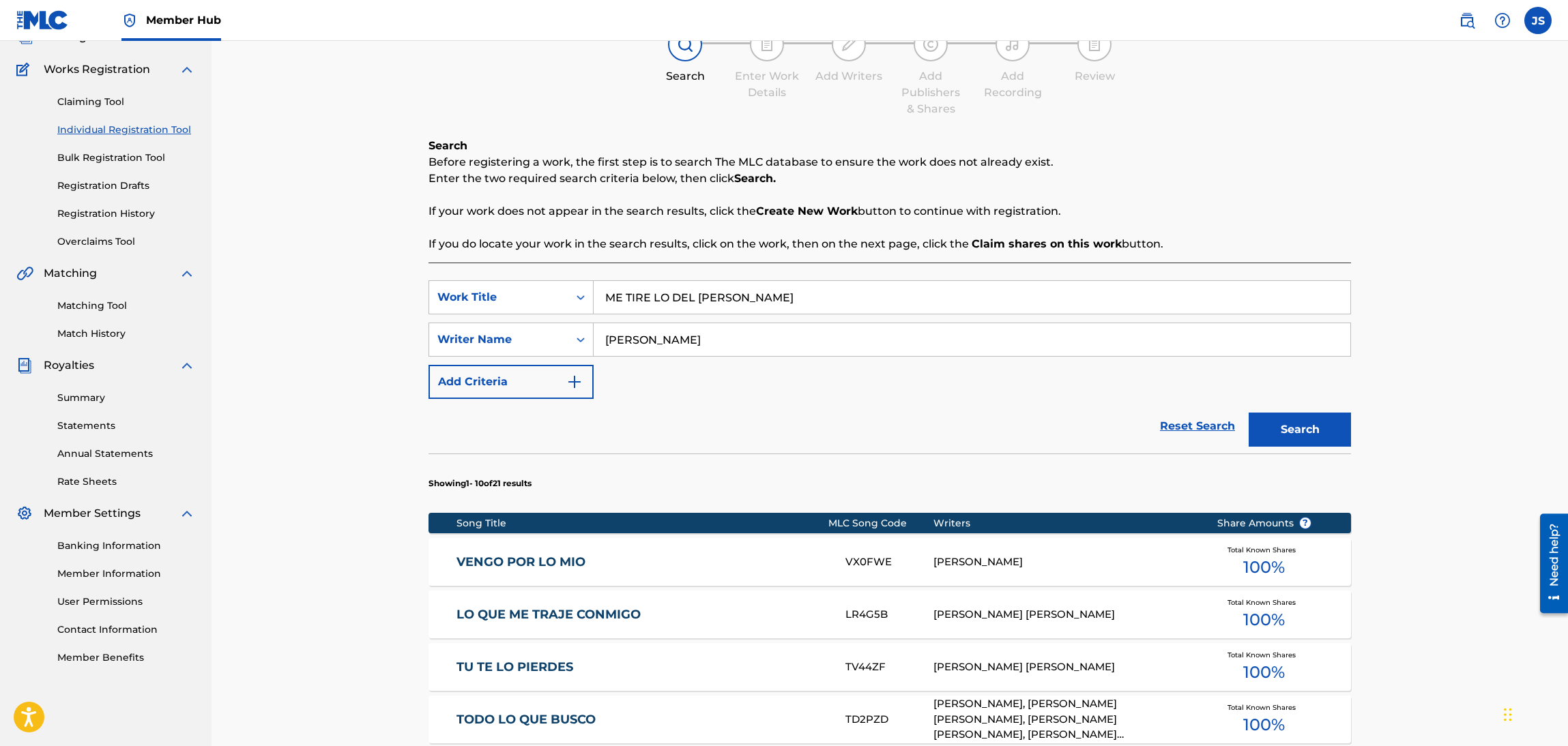
click at [390, 361] on div "Register Work Search Enter Work Details Add Writers Add Publishers & Shares Add…" at bounding box center [889, 587] width 1356 height 1290
paste input "YOLMAN CABURUCO"
type input "YOLMAN CABURUCO"
click at [923, 472] on section "Showing 1 - 10 of 21 results" at bounding box center [890, 480] width 923 height 53
click at [1319, 422] on button "Search" at bounding box center [1300, 430] width 102 height 34
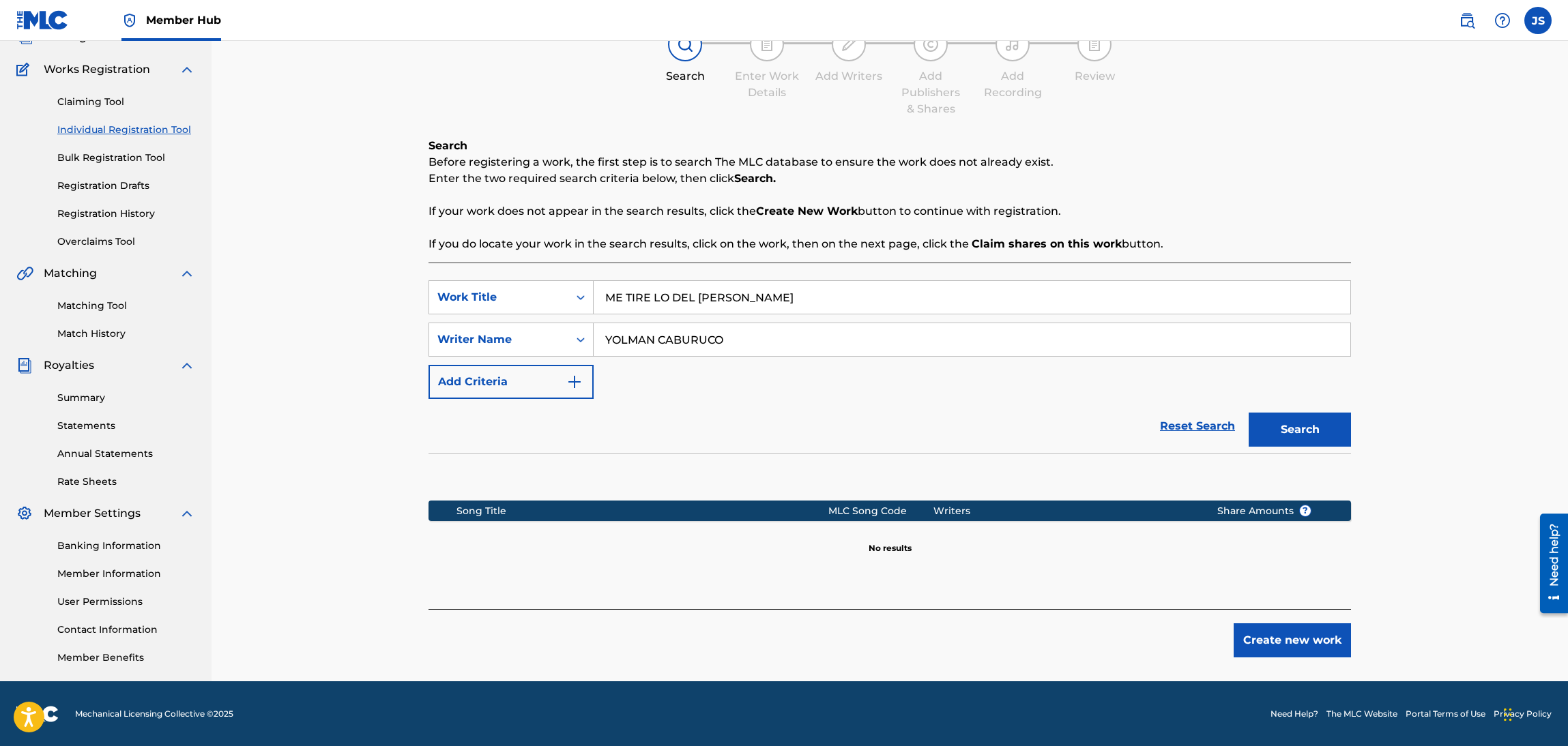
paste input "LA MEJOR HERENCIA (feat. Yohander Pérez, Elicar Pérez, Rafael Elias Pérez)"
drag, startPoint x: 709, startPoint y: 299, endPoint x: 1164, endPoint y: 158, distance: 476.3
click at [450, 328] on div "SearchWithCriteriadbfa7cb7-ca72-4ef9-b73f-bbe0e38b85f4 Work Title ME TIRE LO DE…" at bounding box center [890, 340] width 923 height 118
drag, startPoint x: 724, startPoint y: 297, endPoint x: 1058, endPoint y: 280, distance: 334.4
click at [1058, 281] on div "LA MEJOR HERENCIA (feat. Yohander Pérez, Elicar Pérez, Rafael Elias Pérez)" at bounding box center [972, 297] width 757 height 34
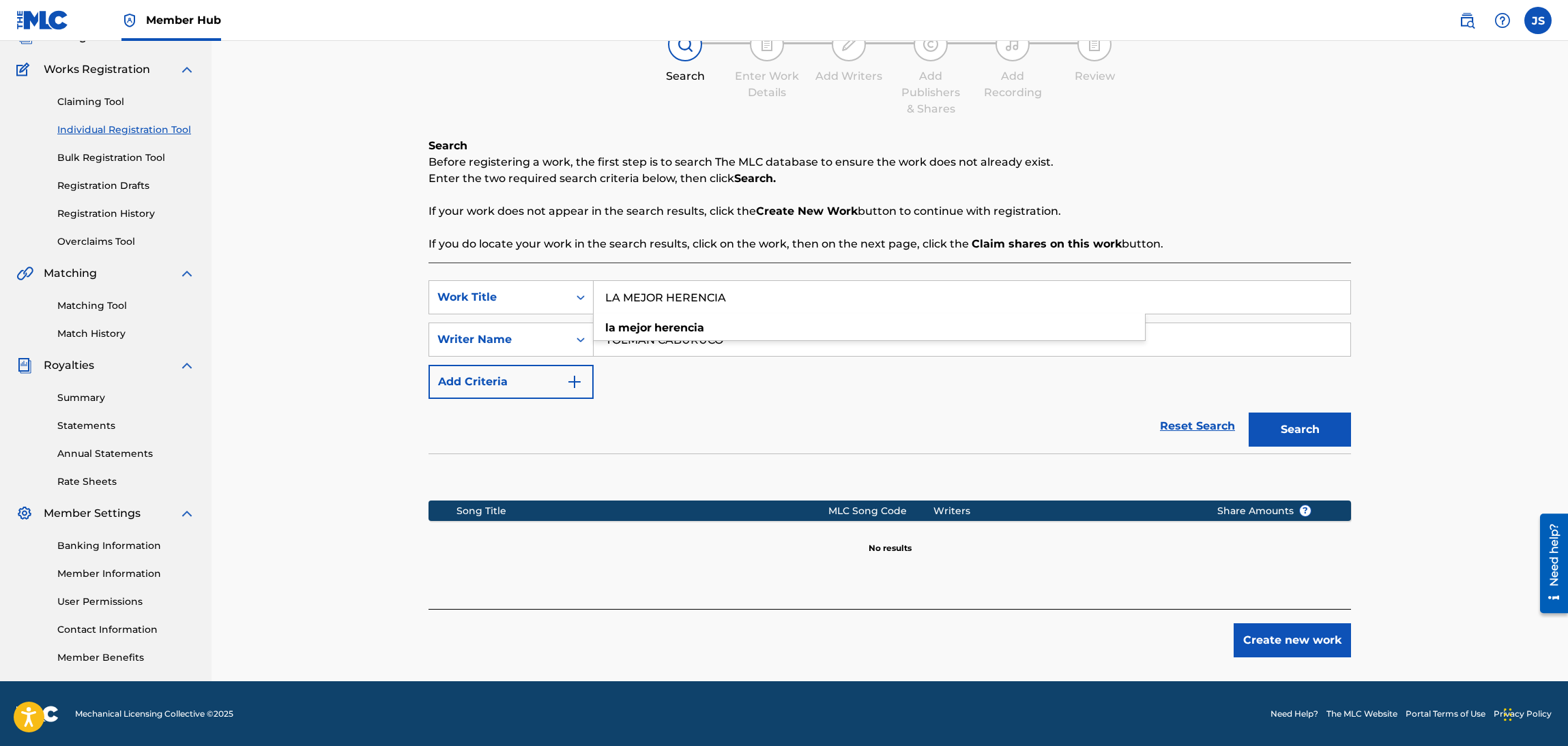
type input "LA MEJOR HERENCIA"
click at [928, 426] on div "Reset Search Search" at bounding box center [890, 426] width 923 height 55
drag, startPoint x: 904, startPoint y: 349, endPoint x: 300, endPoint y: 454, distance: 613.1
click at [301, 454] on div "Register Work Search Enter Work Details Add Writers Add Publishers & Shares Add…" at bounding box center [889, 312] width 1356 height 739
paste input "YOHANDER PÉREZ"
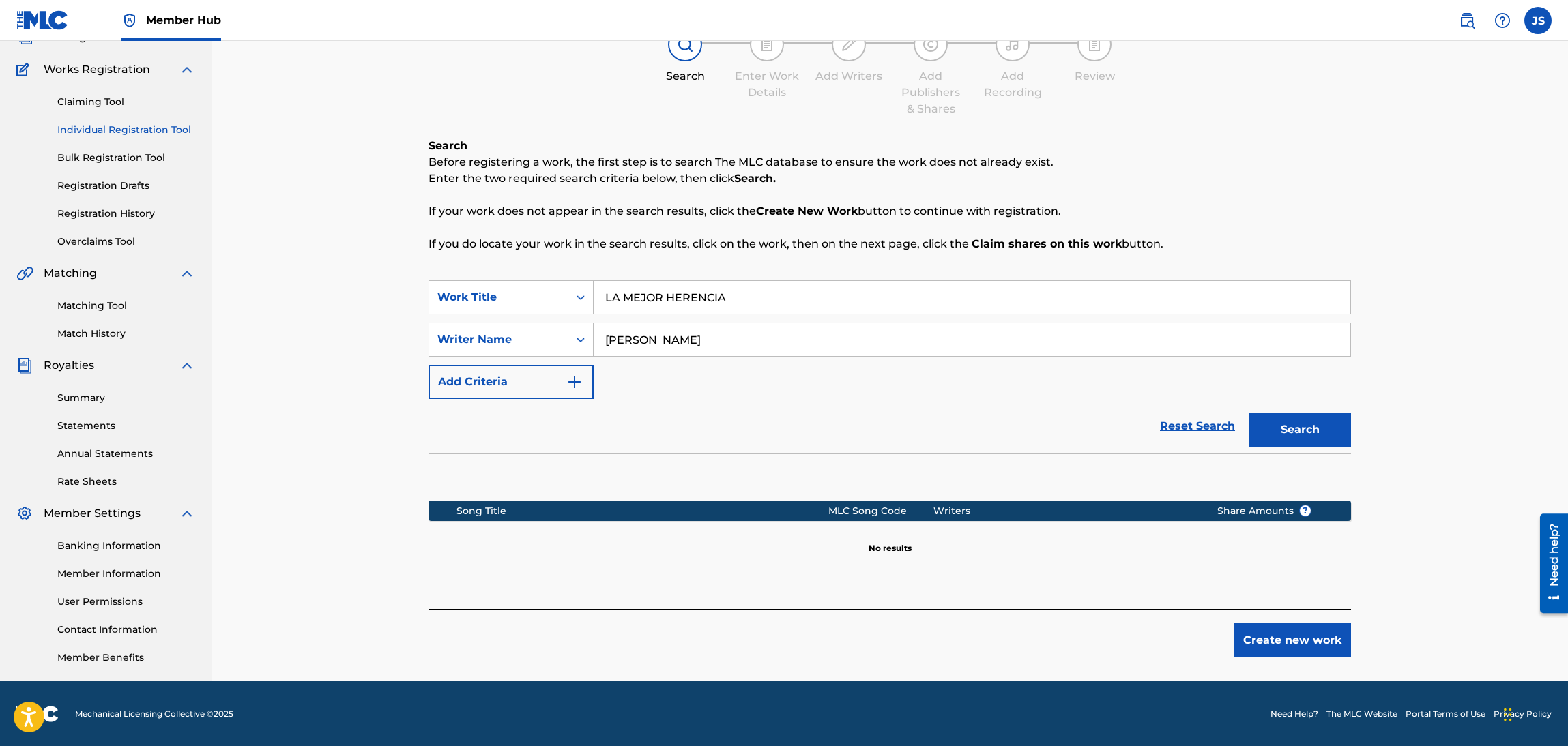
type input "YOHANDER PÉREZ"
drag, startPoint x: 925, startPoint y: 416, endPoint x: 1288, endPoint y: 433, distance: 363.4
click at [925, 417] on div "Reset Search Search" at bounding box center [890, 426] width 923 height 55
click at [1300, 434] on button "Search" at bounding box center [1300, 430] width 102 height 34
click at [341, 338] on div "Register Work Search Enter Work Details Add Writers Add Publishers & Shares Add…" at bounding box center [889, 312] width 1356 height 739
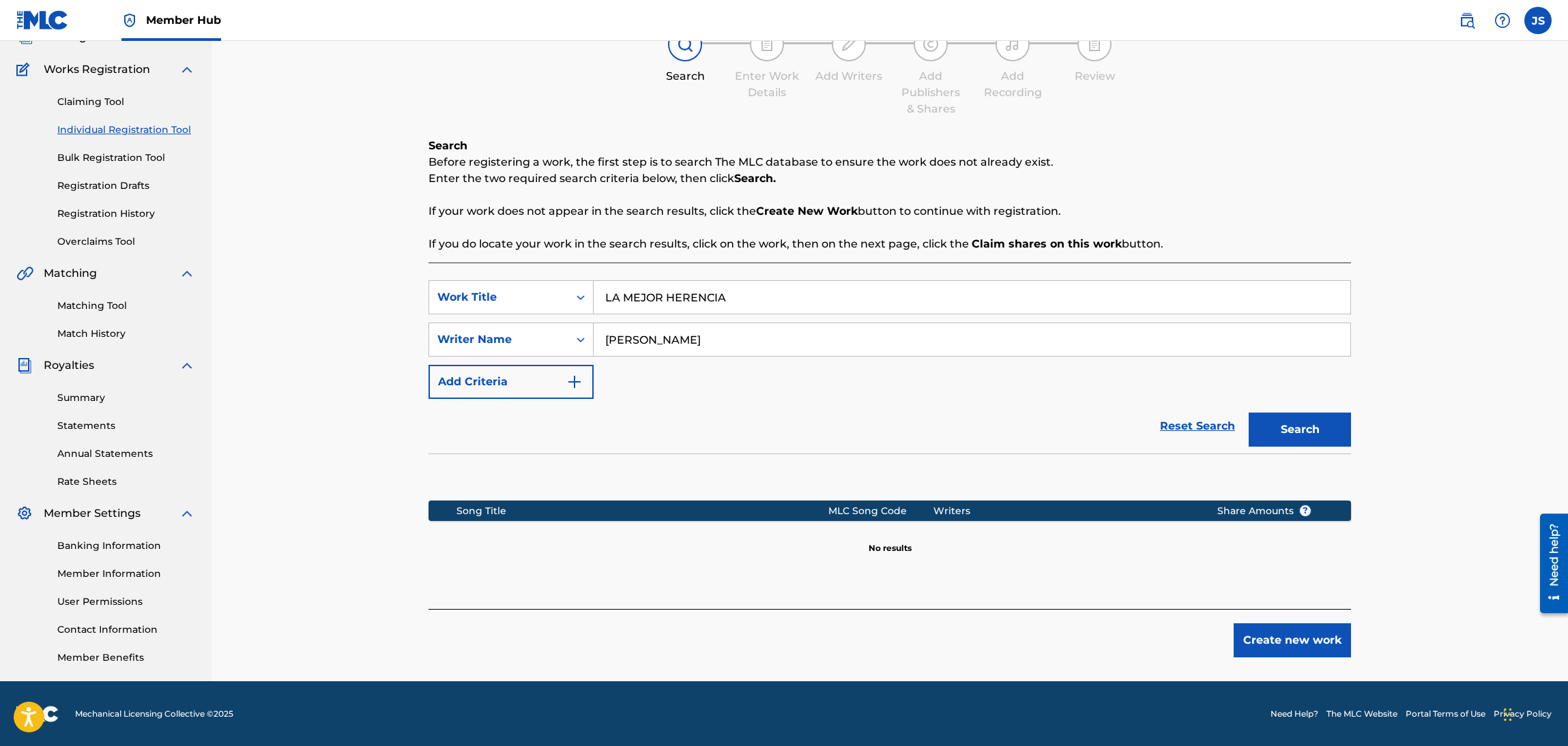
paste input "S HAZAÑAS DE MI ABUELO (INSTRUMENTAL)"
type input "LAS HAZAÑAS DE MI ABUELO (INSTRUMENTAL)"
drag, startPoint x: 746, startPoint y: 357, endPoint x: 720, endPoint y: 352, distance: 26.5
click at [720, 353] on div "SearchWithCriteriadbfa7cb7-ca72-4ef9-b73f-bbe0e38b85f4 Work Title LAS HAZAÑAS D…" at bounding box center [890, 340] width 923 height 118
click at [533, 341] on div "SearchWithCriteria5dcb776f-4dc8-4fca-a945-f56667ac0932 Writer Name YOHANDER PÉR…" at bounding box center [890, 339] width 923 height 34
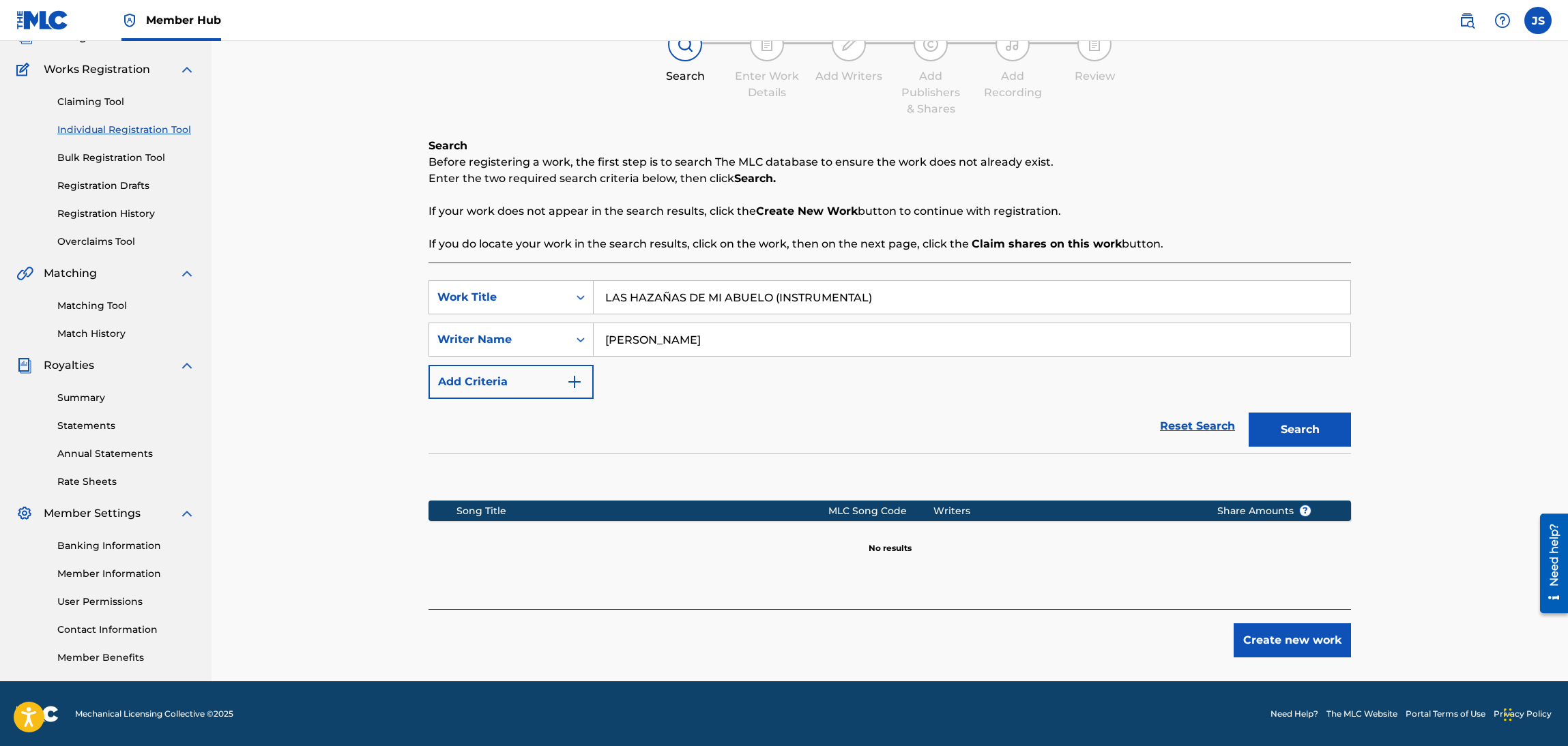
paste input "WLADIMIR DIA"
type input "WLADIMIR DIAZ"
click at [823, 442] on div "Reset Search Search" at bounding box center [890, 426] width 923 height 55
click at [1303, 433] on button "Search" at bounding box center [1300, 430] width 102 height 34
click at [847, 296] on input "LAS HAZAÑAS DE MI ABUELO (INSTRUMENTAL)" at bounding box center [972, 297] width 757 height 33
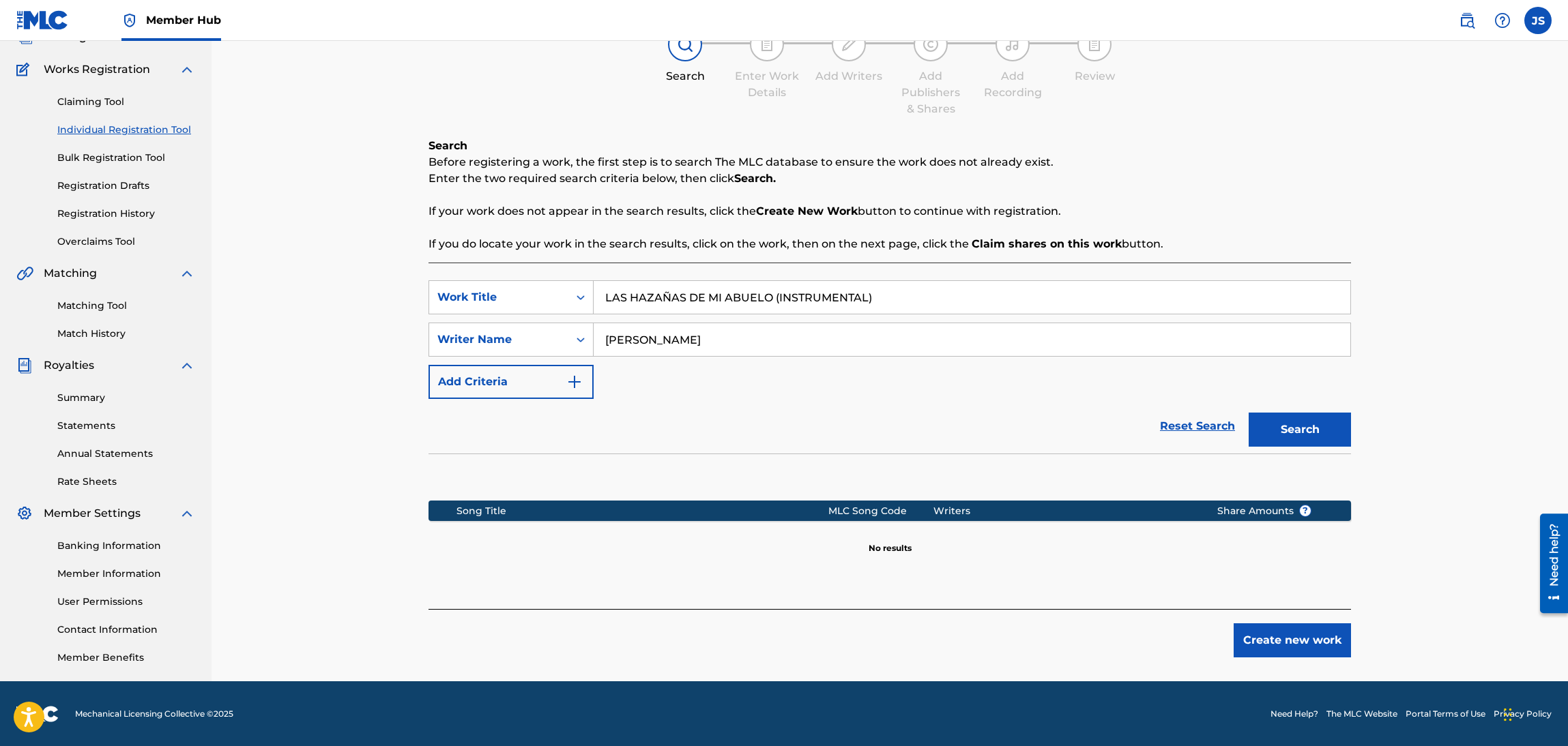
click at [847, 296] on input "LAS HAZAÑAS DE MI ABUELO (INSTRUMENTAL)" at bounding box center [972, 297] width 757 height 33
type input "LAS HAZAÑAS DE MI ABUELO"
click at [1249, 413] on button "Search" at bounding box center [1300, 430] width 102 height 34
click at [976, 503] on div "Song Title MLC Song Code Writers Share Amounts ?" at bounding box center [890, 511] width 923 height 20
click at [510, 357] on div "SearchWithCriteriadbfa7cb7-ca72-4ef9-b73f-bbe0e38b85f4 Work Title LAS HAZAÑAS D…" at bounding box center [890, 340] width 923 height 118
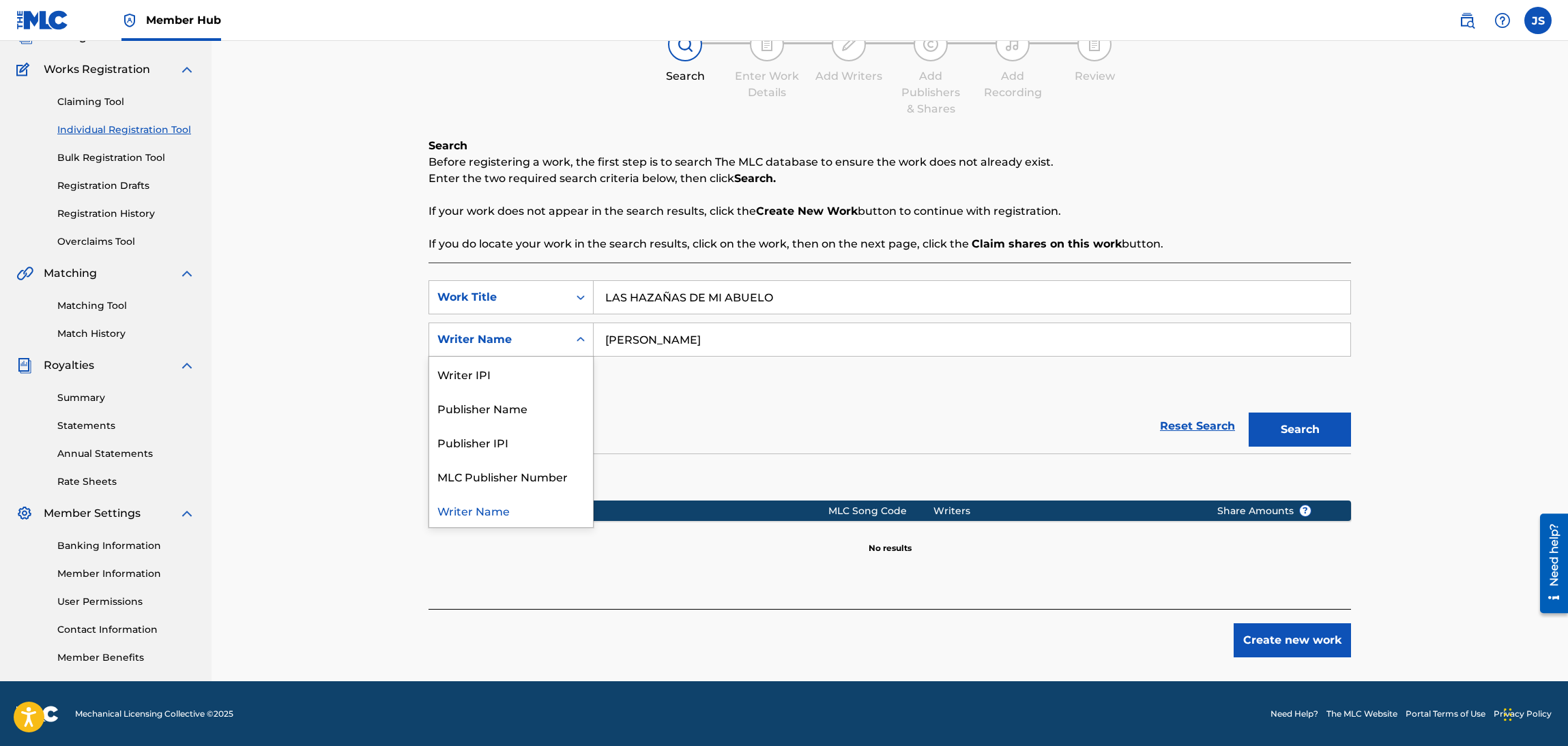
click at [558, 335] on div "Writer Name" at bounding box center [499, 340] width 123 height 16
click at [541, 414] on div "Publisher Name" at bounding box center [511, 408] width 164 height 34
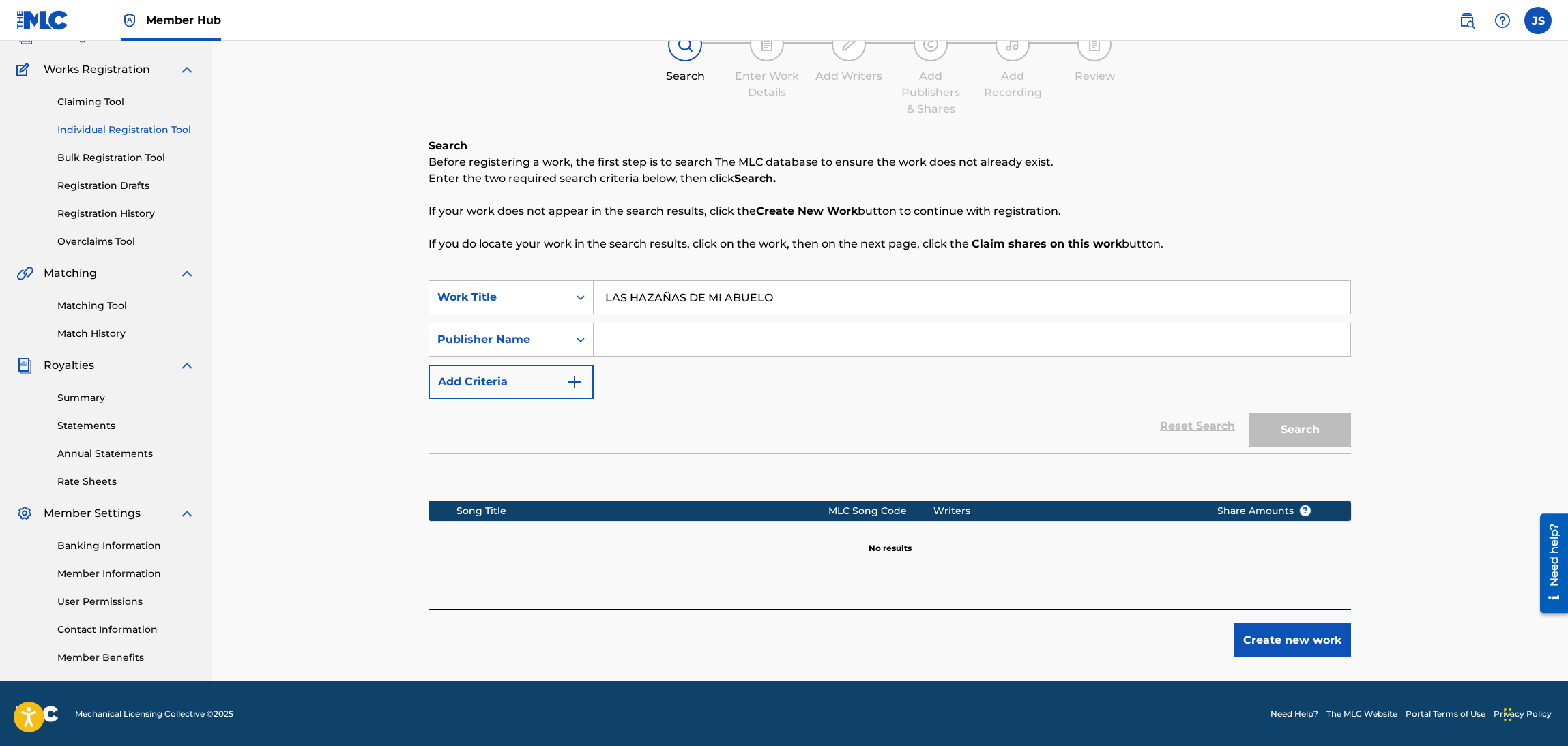
click at [648, 342] on input "Search Form" at bounding box center [972, 339] width 757 height 33
type input "MARMAZ"
click at [1249, 413] on button "Search" at bounding box center [1300, 430] width 102 height 34
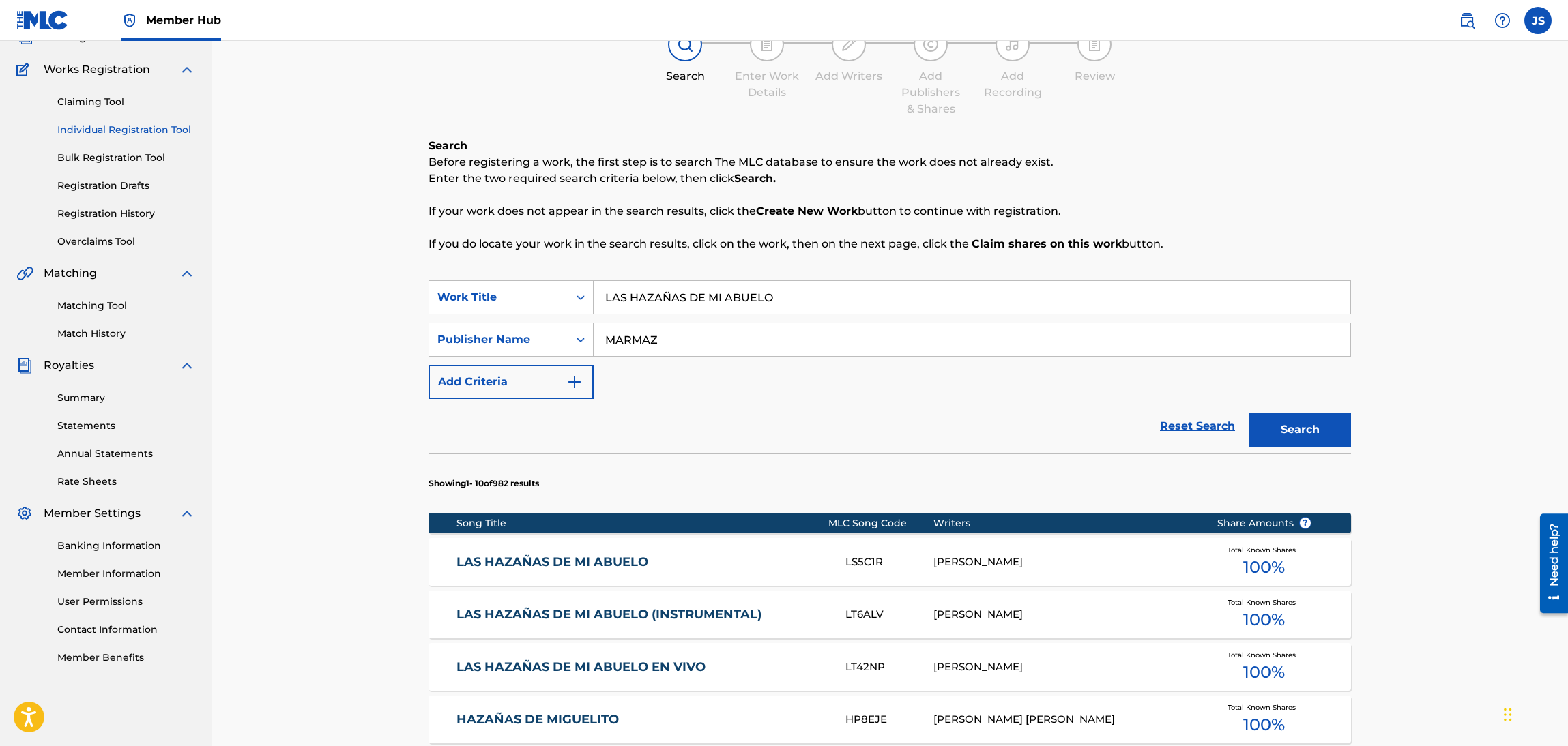
click at [597, 562] on link "LAS HAZAÑAS DE MI ABUELO" at bounding box center [642, 562] width 371 height 15
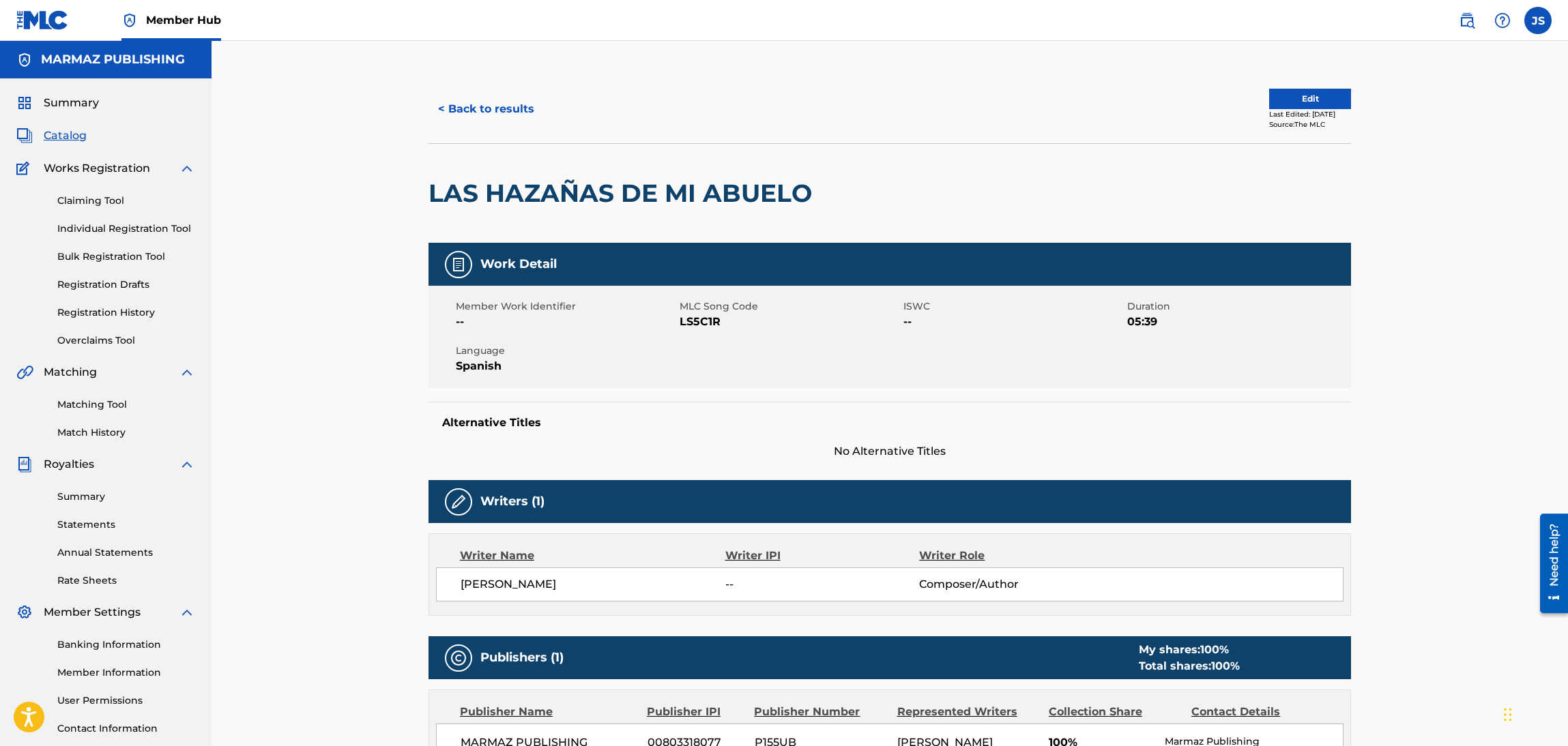
click at [697, 319] on span "LS5C1R" at bounding box center [789, 321] width 220 height 16
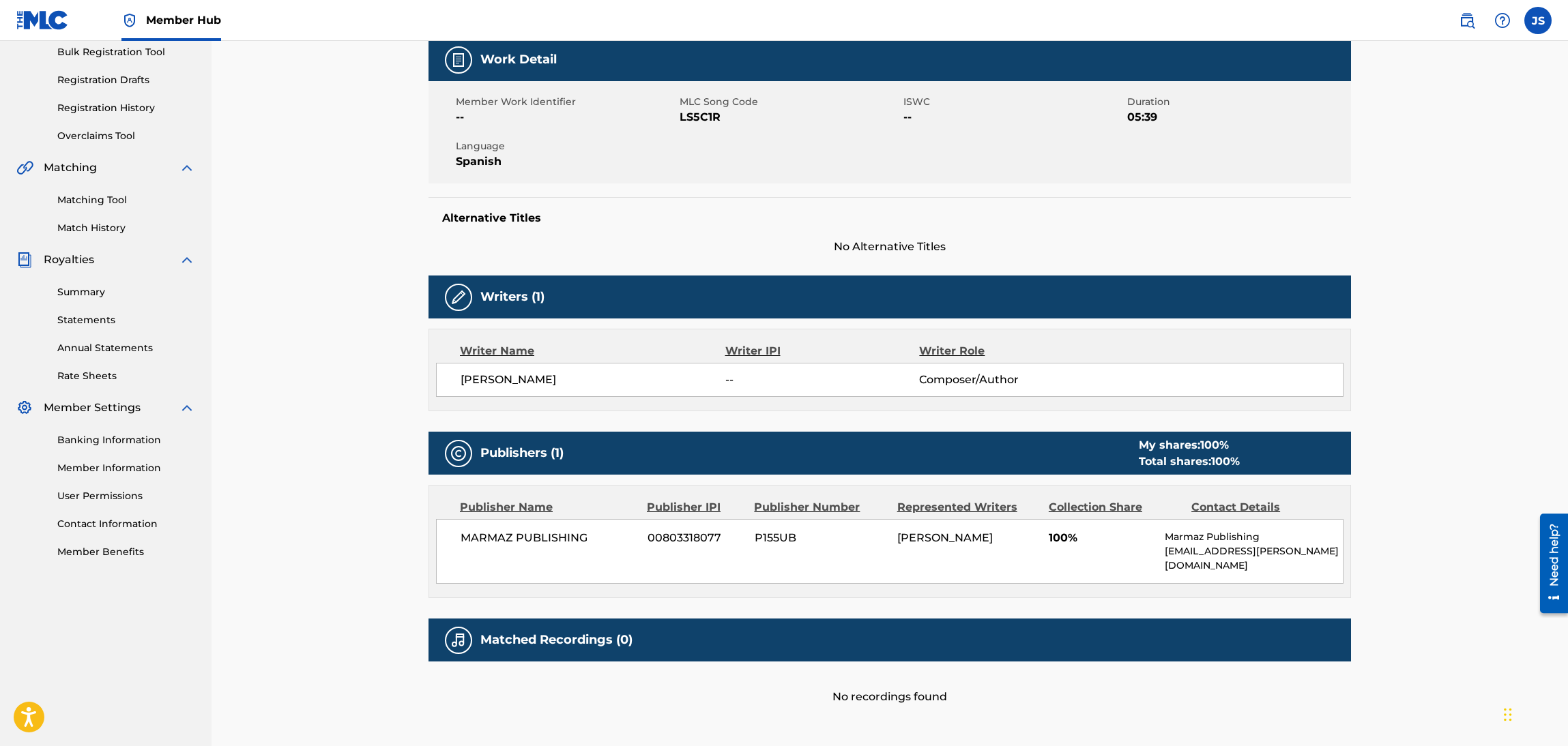
scroll to position [102, 0]
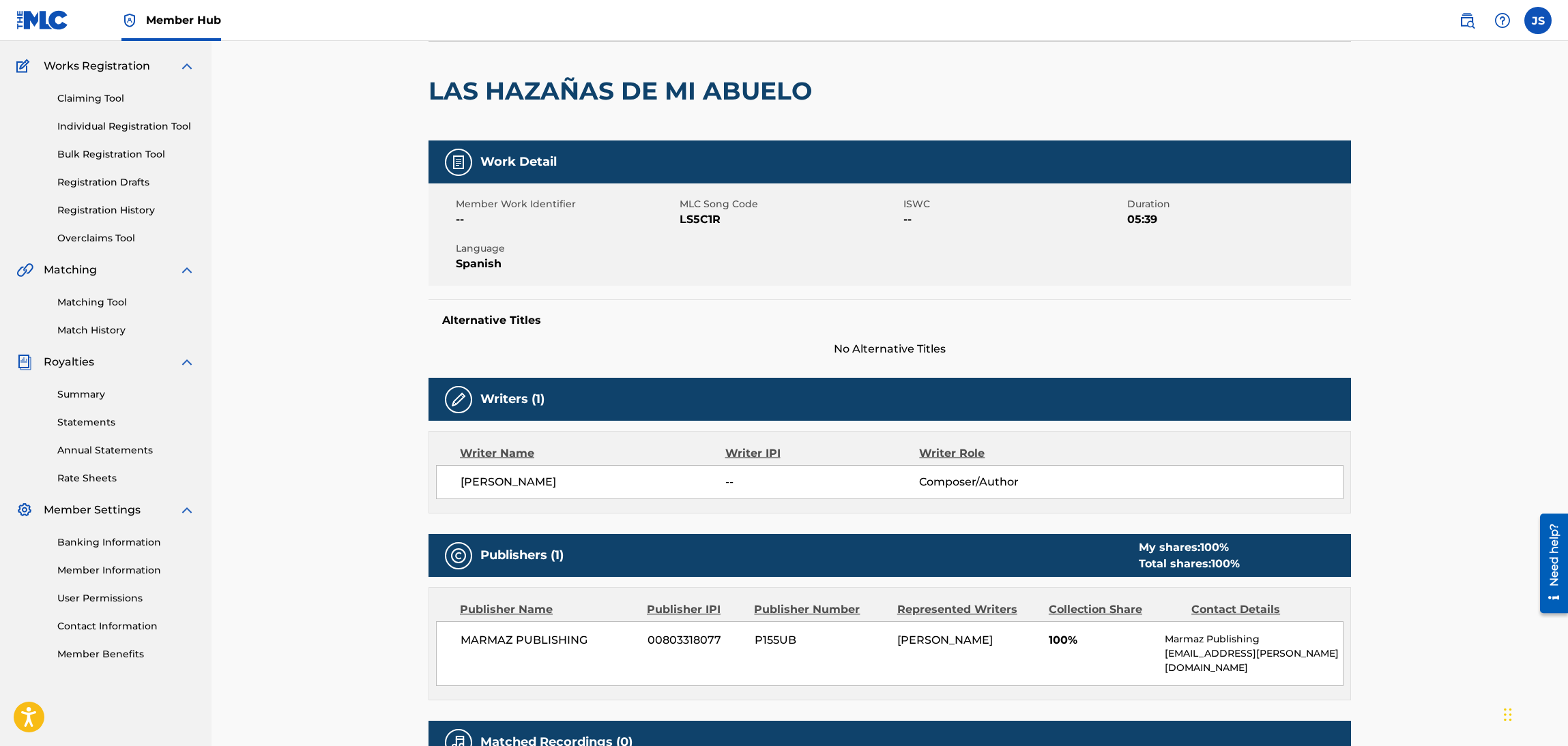
click at [702, 218] on span "LS5C1R" at bounding box center [789, 219] width 220 height 16
copy span "LS5C1R"
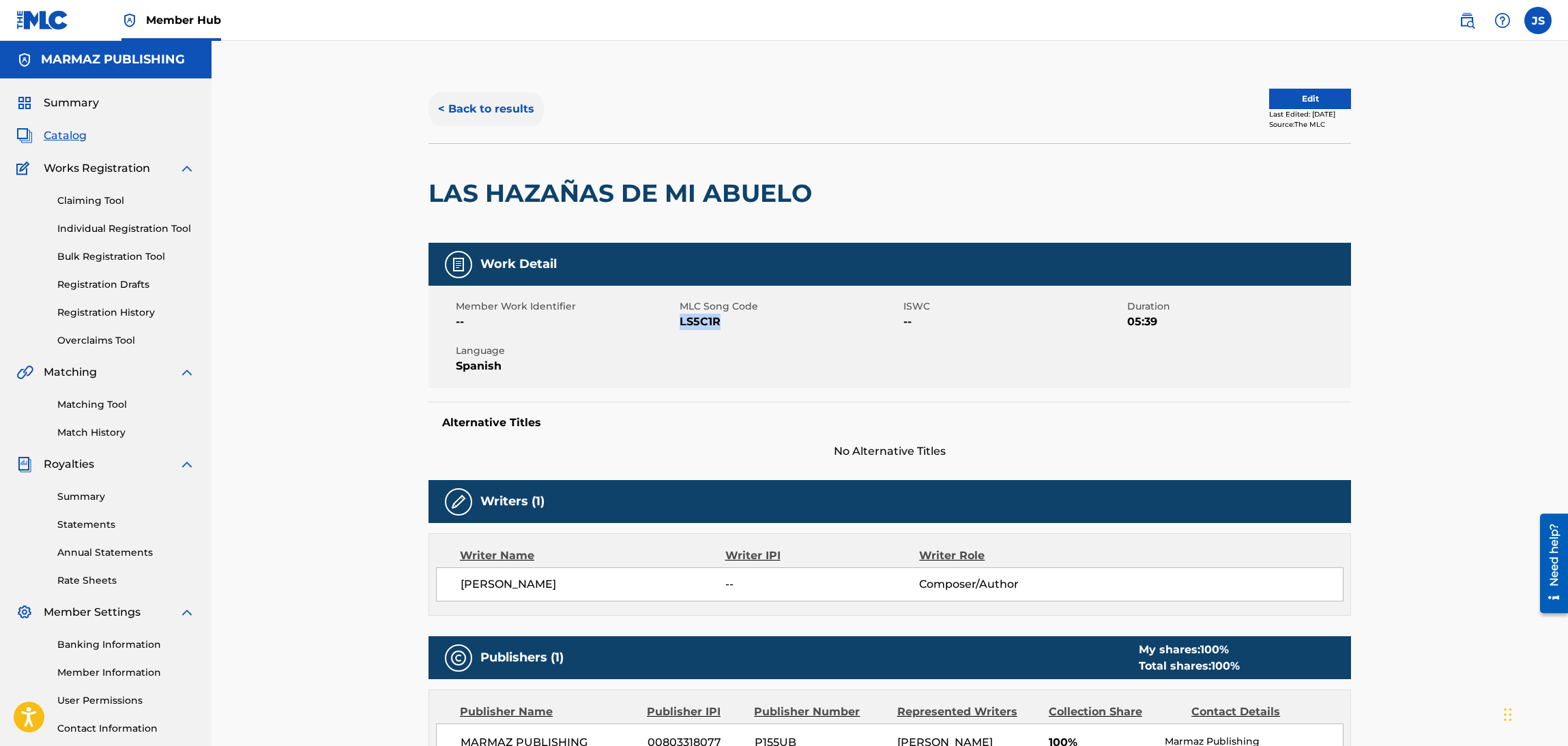
click at [491, 111] on button "< Back to results" at bounding box center [486, 109] width 115 height 34
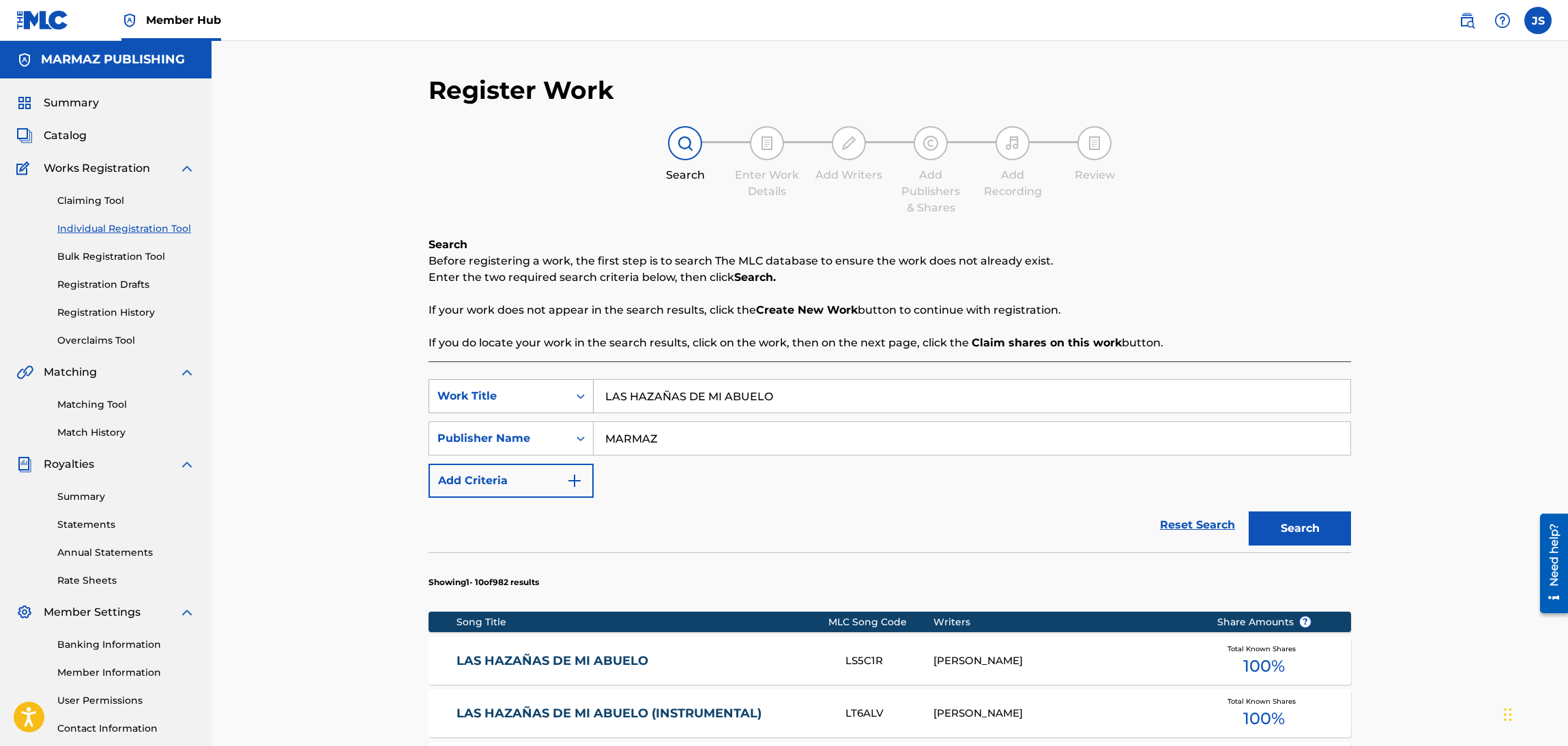
scroll to position [99, 0]
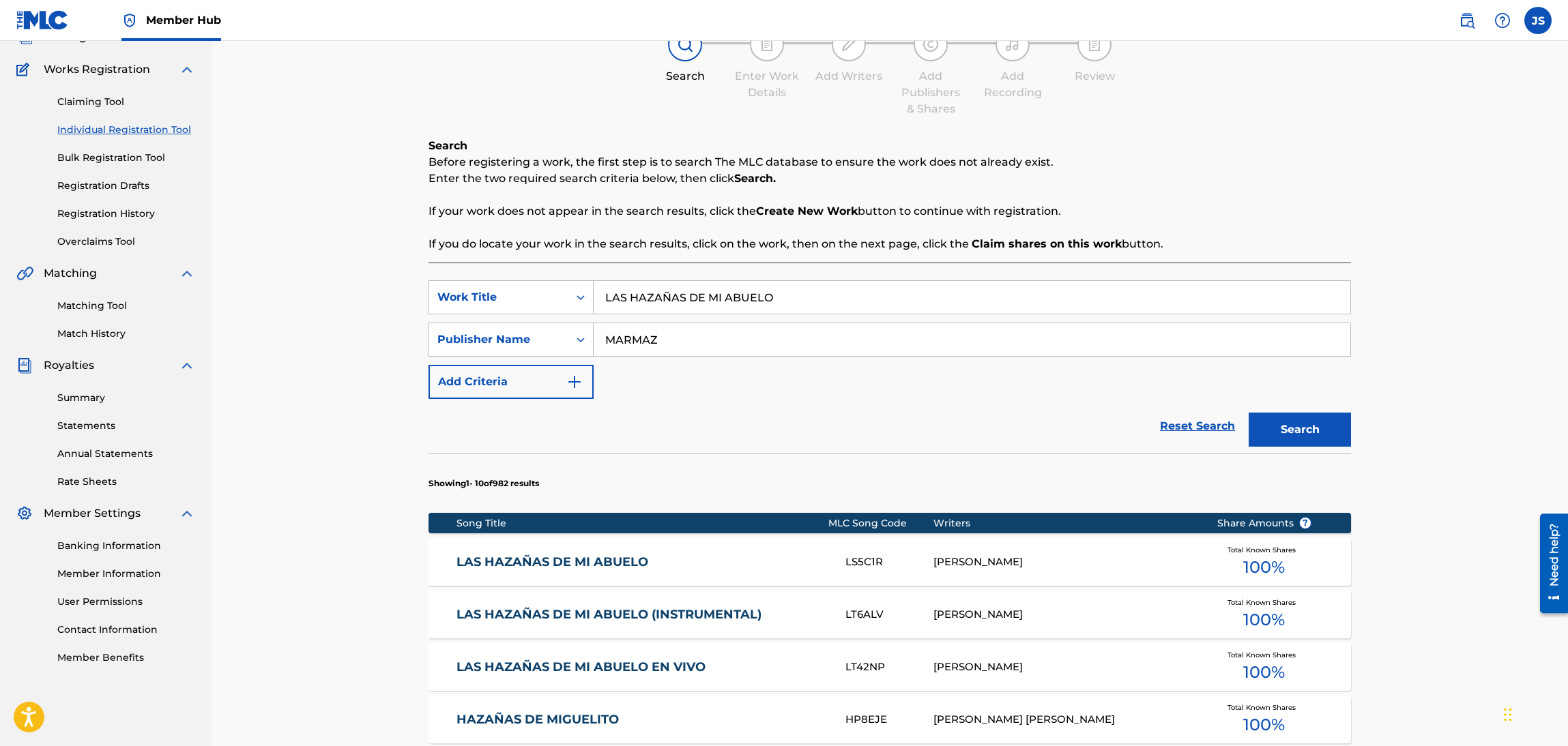
drag, startPoint x: 485, startPoint y: 298, endPoint x: 669, endPoint y: 270, distance: 186.1
click at [484, 298] on div "SearchWithCriteriadbfa7cb7-ca72-4ef9-b73f-bbe0e38b85f4 Work Title LAS HAZAÑAS D…" at bounding box center [890, 297] width 923 height 34
paste input "UN REGALO HECHO CANCIÓN"
type input "UN REGALO HECHO CANCIÓN"
click at [1346, 425] on button "Search" at bounding box center [1300, 430] width 102 height 34
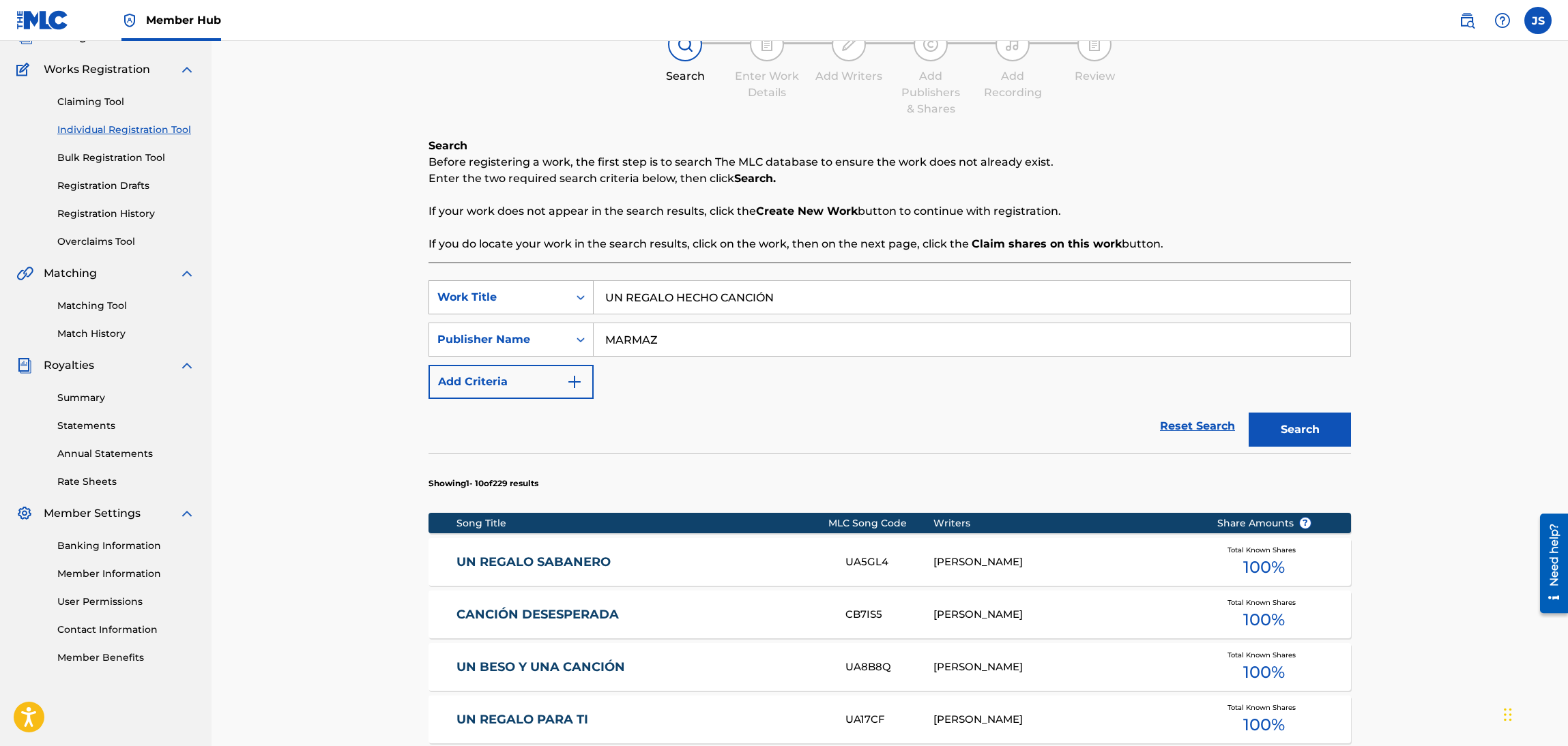
click at [501, 308] on div "SearchWithCriteriadbfa7cb7-ca72-4ef9-b73f-bbe0e38b85f4 Work Title UN REGALO HEC…" at bounding box center [890, 297] width 923 height 34
click at [697, 340] on input "MARMAZ" at bounding box center [972, 339] width 757 height 33
click at [408, 327] on div "Register Work Search Enter Work Details Add Writers Add Publishers & Shares Add…" at bounding box center [889, 587] width 1356 height 1290
paste input "[PERSON_NAME]"
type input "[PERSON_NAME]"
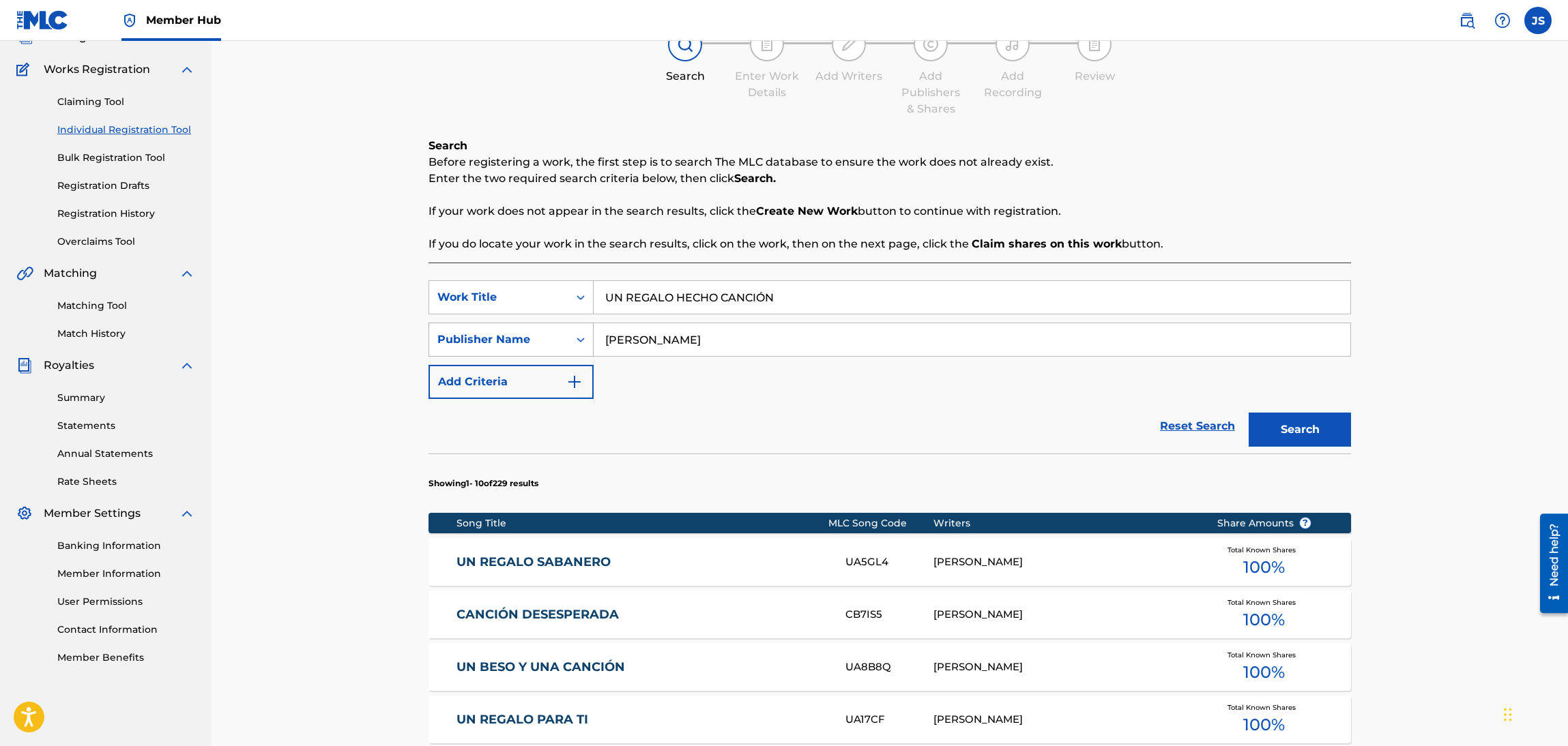
click at [754, 419] on div "Reset Search Search" at bounding box center [890, 426] width 923 height 55
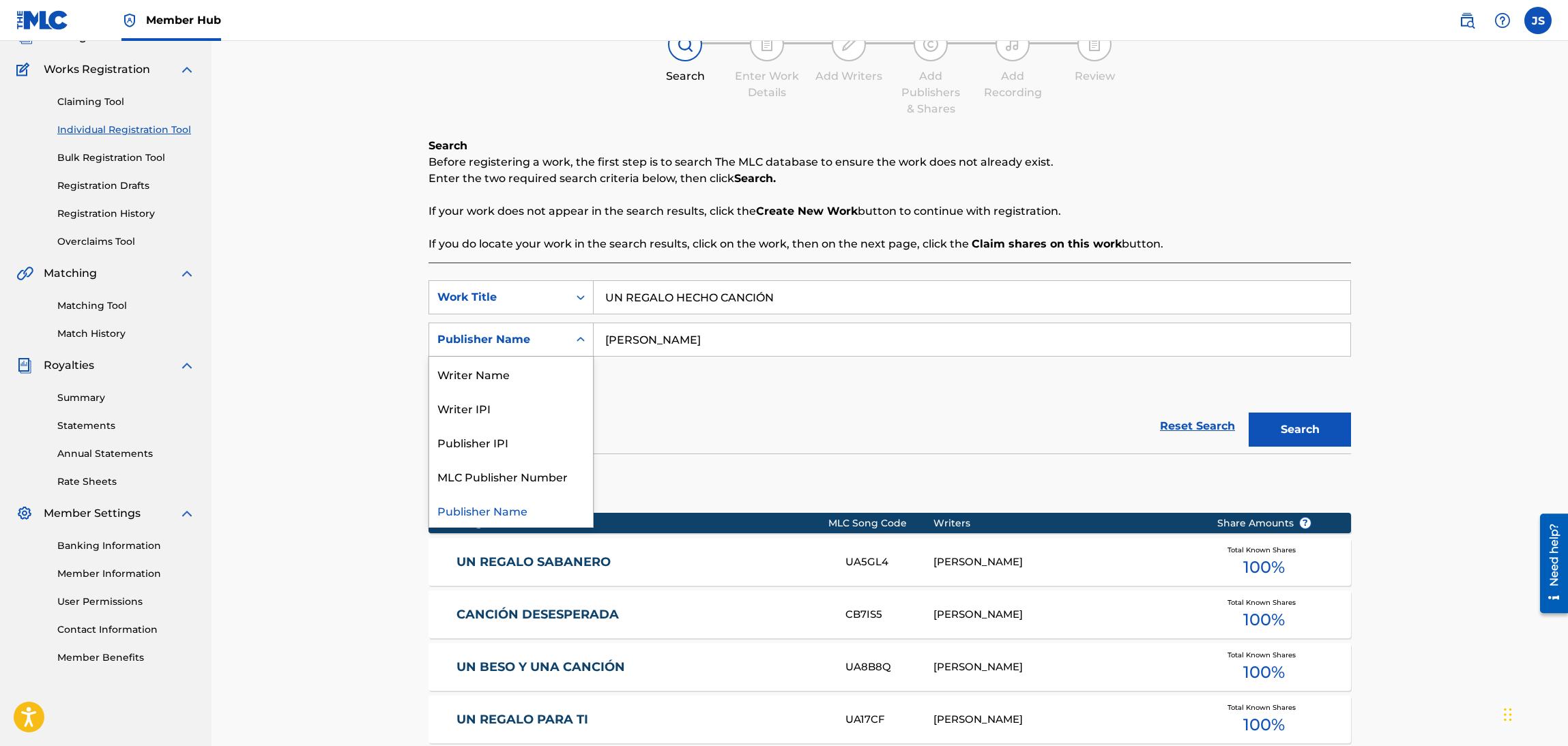
click at [509, 342] on div "Publisher Name" at bounding box center [499, 340] width 123 height 16
click at [510, 385] on div "Writer Name" at bounding box center [511, 373] width 164 height 34
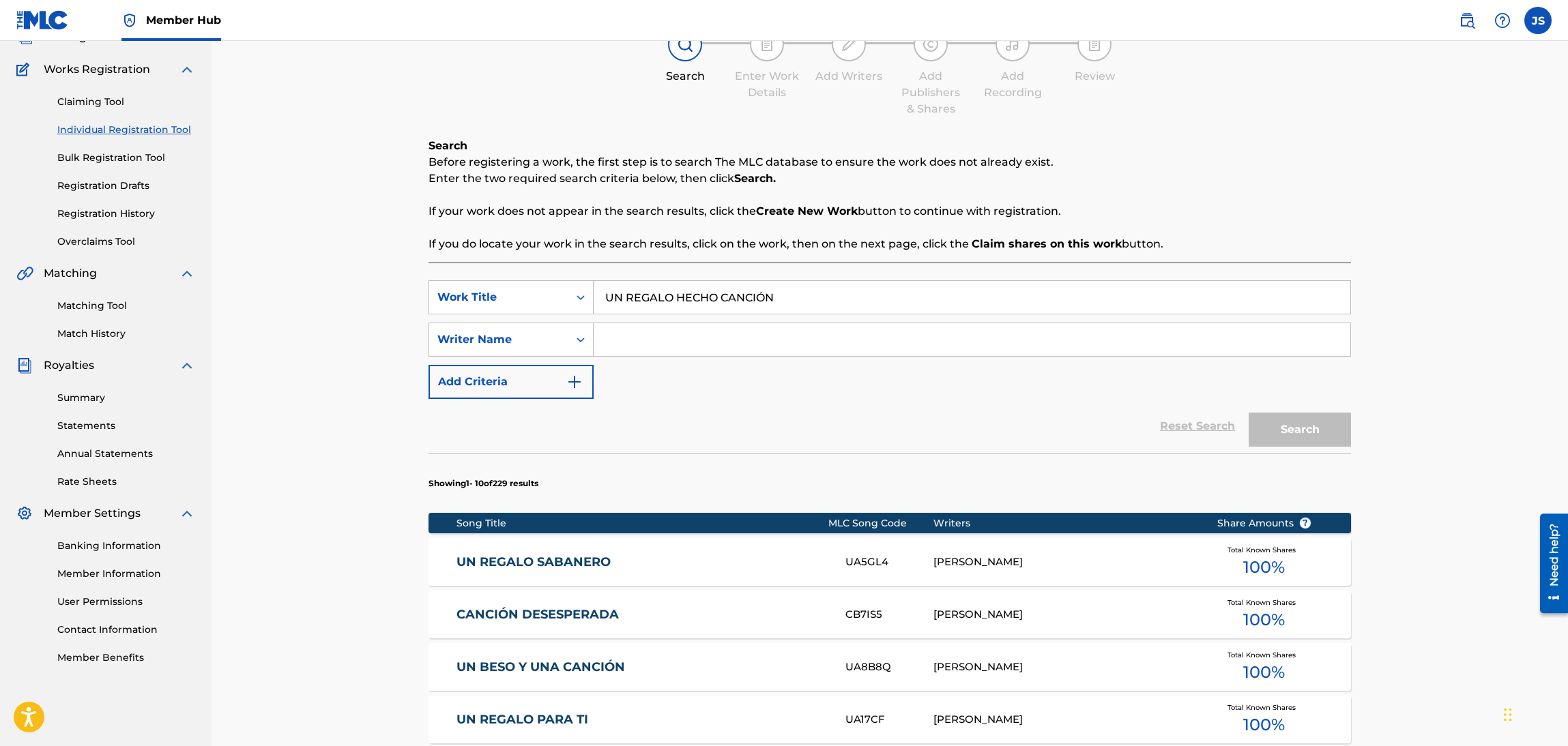
click at [656, 340] on input "Search Form" at bounding box center [972, 339] width 757 height 33
paste input "[PERSON_NAME]"
type input "[PERSON_NAME]"
click at [956, 407] on div "Reset Search Search" at bounding box center [890, 426] width 923 height 55
click at [1296, 422] on button "Search" at bounding box center [1300, 430] width 102 height 34
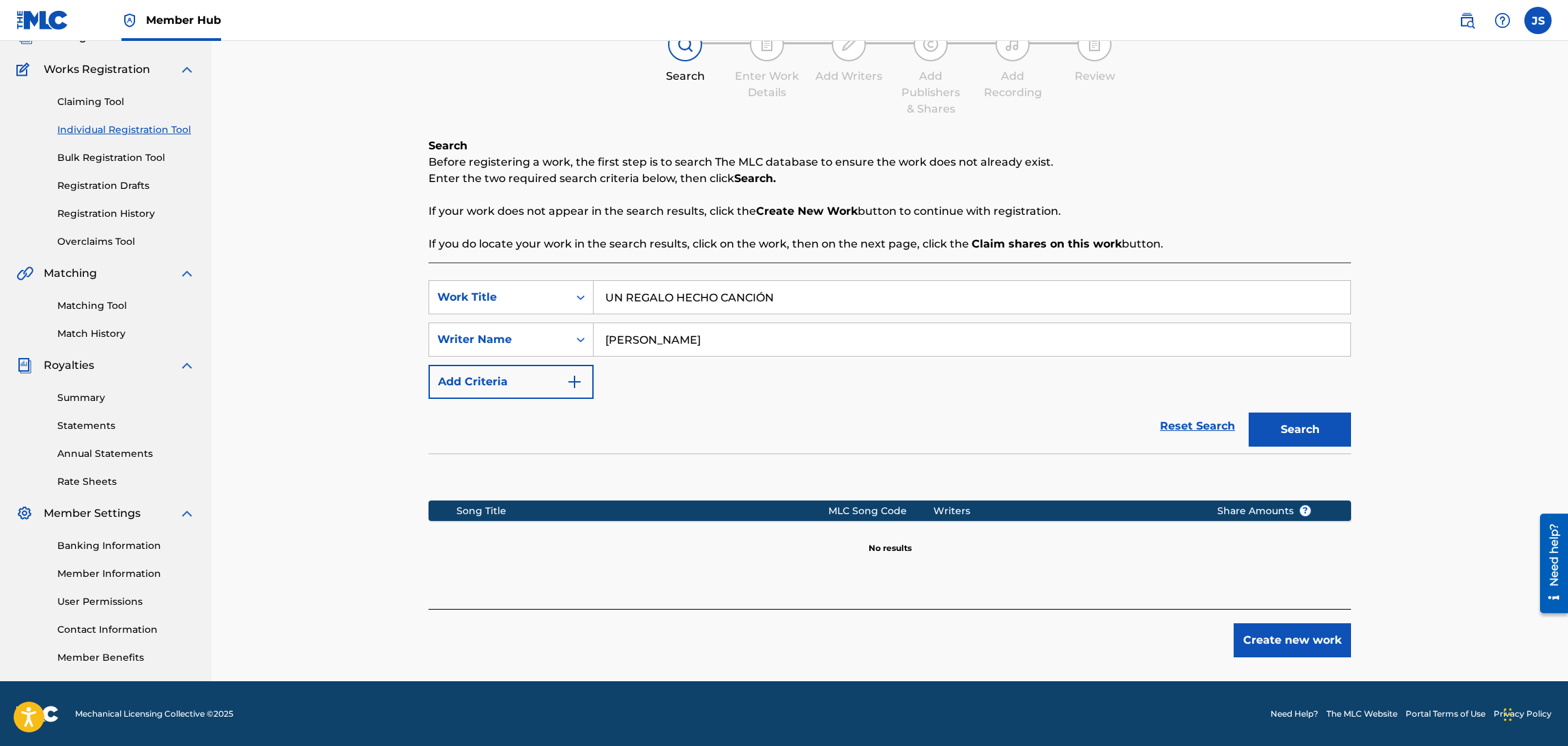
drag, startPoint x: 793, startPoint y: 305, endPoint x: 395, endPoint y: 317, distance: 398.2
click at [388, 319] on div "Register Work Search Enter Work Details Add Writers Add Publishers & Shares Add…" at bounding box center [889, 312] width 1356 height 739
paste input "MI VERSO Y YO"
type input "MI VERSO Y YO"
click at [1243, 203] on p "If your work does not appear in the search results, click the Create New Work b…" at bounding box center [890, 211] width 923 height 16
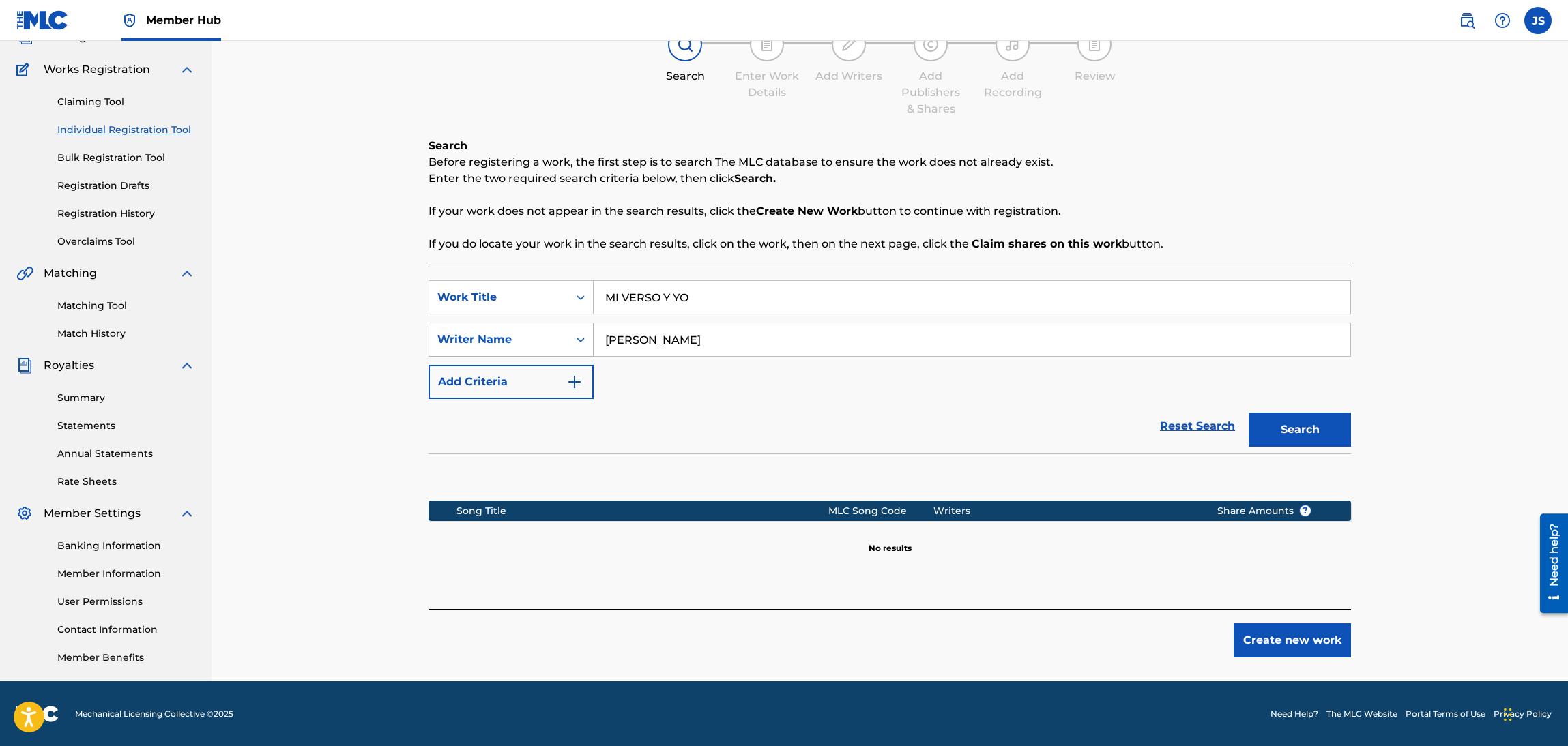
click at [470, 355] on div "SearchWithCriteria2d940d91-5980-42b8-af8d-08560f278701 Writer Name WILXANDER BL…" at bounding box center [890, 339] width 923 height 34
paste input "SON [PERSON_NAME]"
type input "[PERSON_NAME] [PERSON_NAME]"
click at [858, 429] on div "Reset Search Search" at bounding box center [890, 426] width 923 height 55
click at [1289, 421] on button "Search" at bounding box center [1300, 430] width 102 height 34
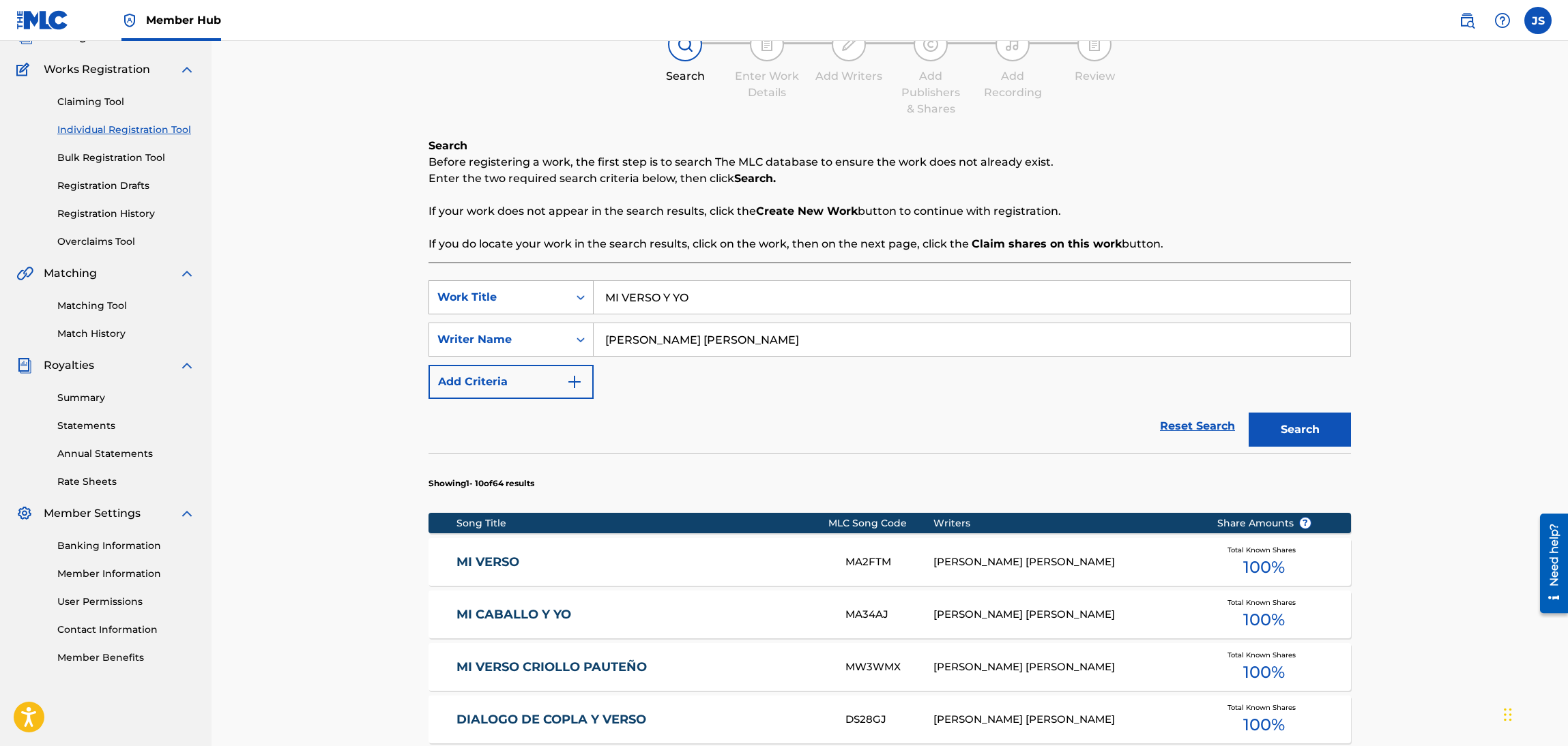
click at [488, 312] on div "SearchWithCriteriadbfa7cb7-ca72-4ef9-b73f-bbe0e38b85f4 Work Title MI VERSO Y YO" at bounding box center [890, 297] width 923 height 34
click at [795, 438] on div "Reset Search Search" at bounding box center [890, 426] width 923 height 55
click at [488, 378] on div "SearchWithCriteriadbfa7cb7-ca72-4ef9-b73f-bbe0e38b85f4 Work Title MI VERSO Y YO…" at bounding box center [890, 340] width 923 height 118
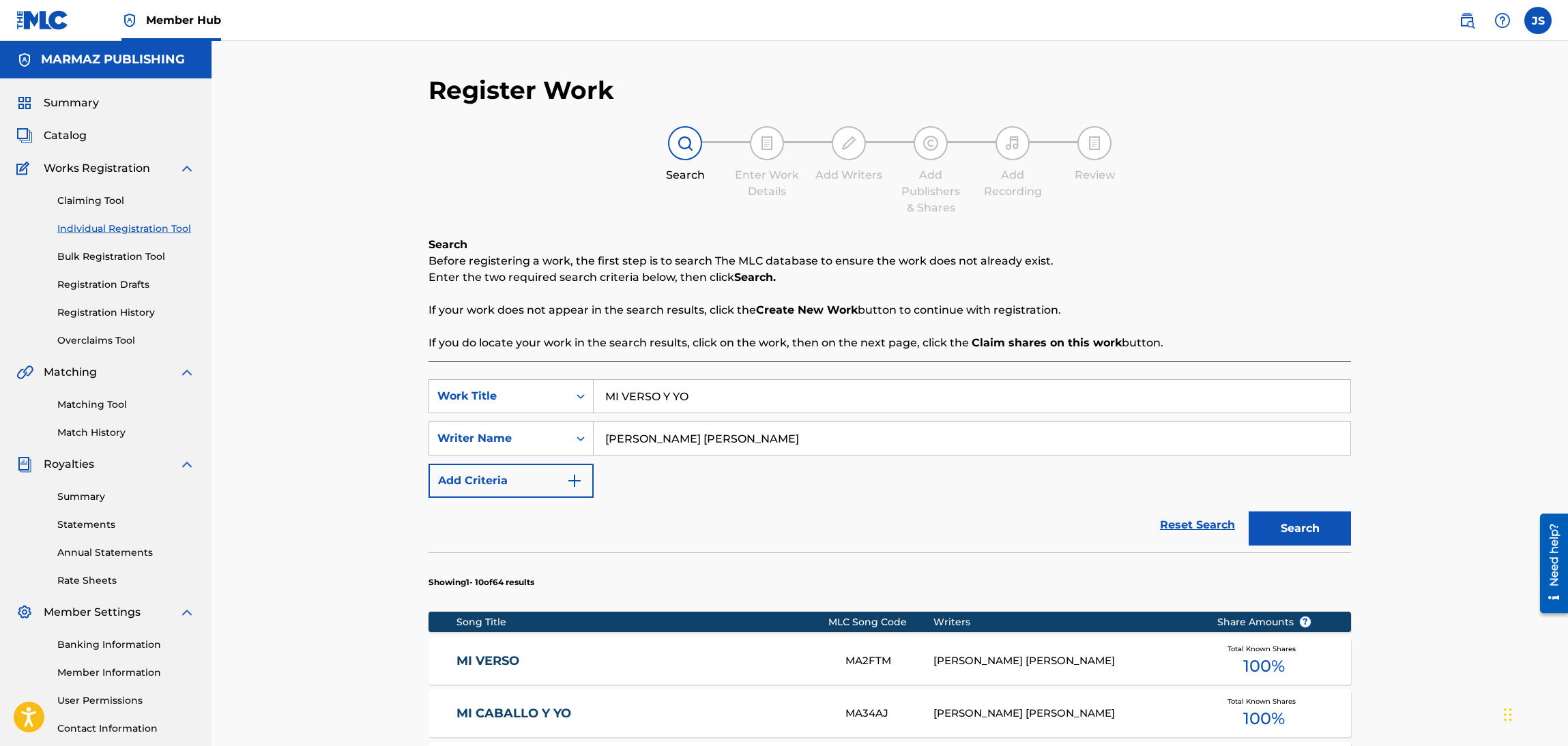
drag, startPoint x: 727, startPoint y: 389, endPoint x: 338, endPoint y: 411, distance: 389.6
click at [338, 411] on div "Register Work Search Enter Work Details Add Writers Add Publishers & Shares Add…" at bounding box center [889, 685] width 1356 height 1290
paste input "HACE TIEMP"
type input "HACE TIEMPO"
click at [1295, 205] on div "Search Enter Work Details Add Writers Add Publishers & Shares Add Recording Rev…" at bounding box center [890, 171] width 923 height 90
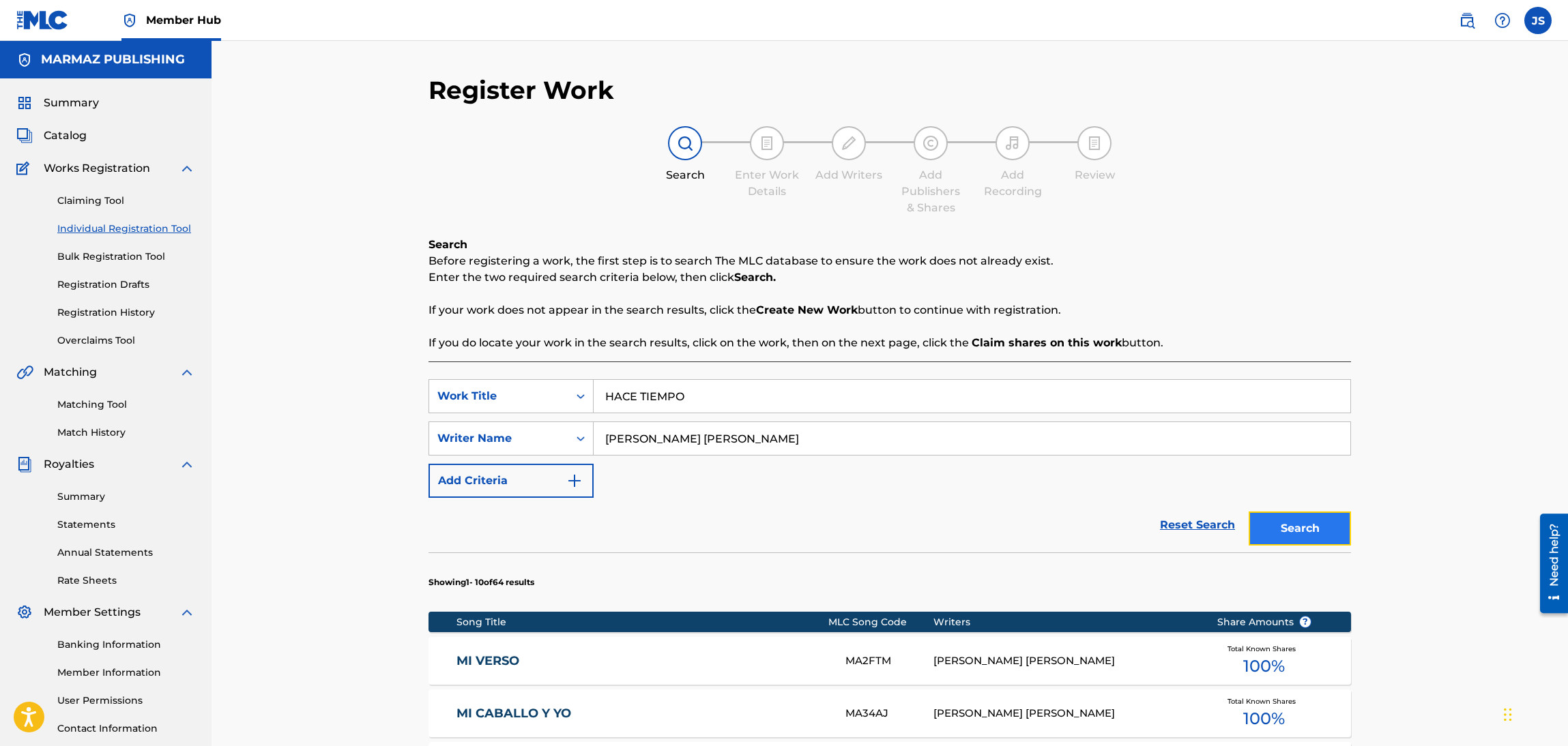
click at [1311, 538] on button "Search" at bounding box center [1300, 528] width 102 height 34
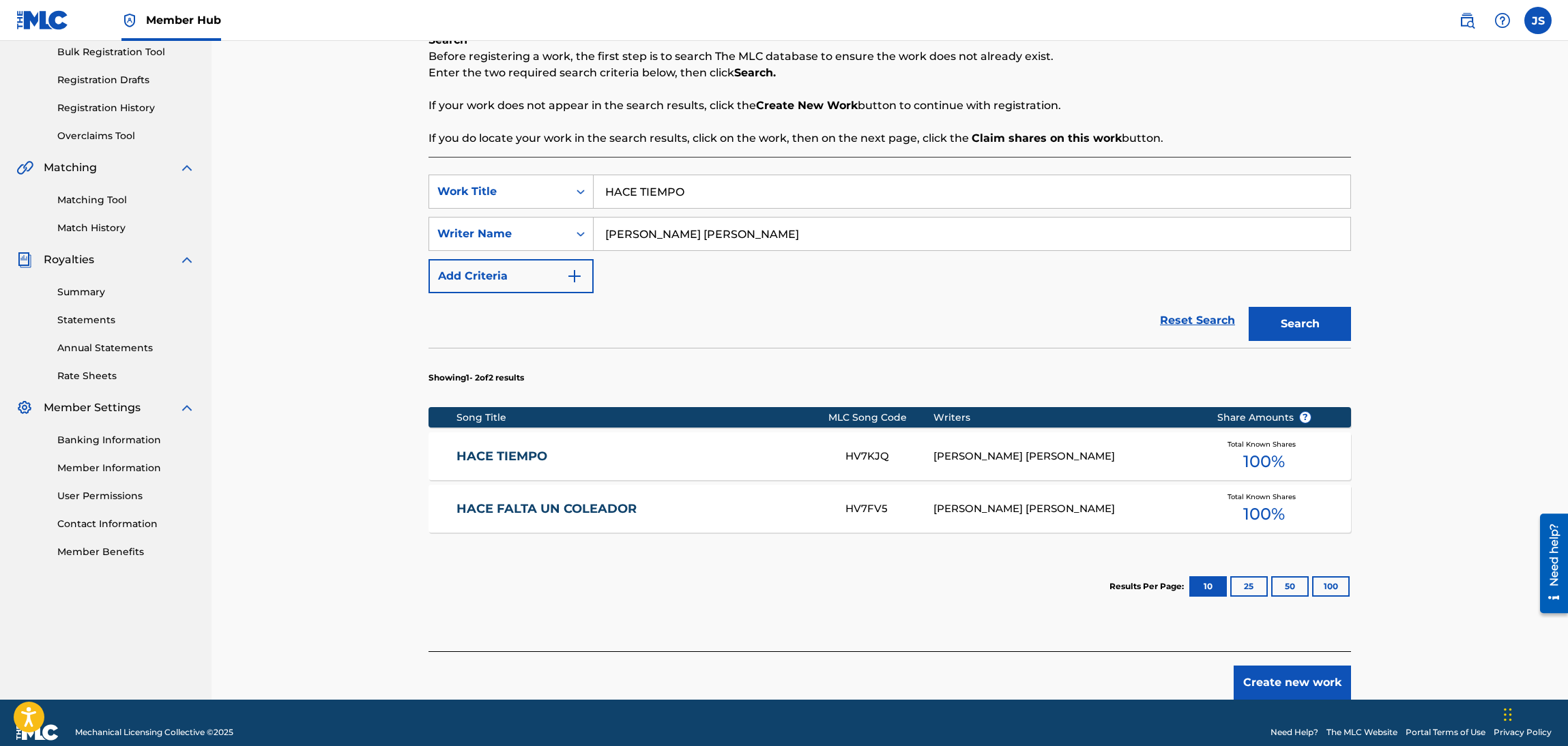
click at [529, 458] on link "HACE TIEMPO" at bounding box center [642, 456] width 371 height 15
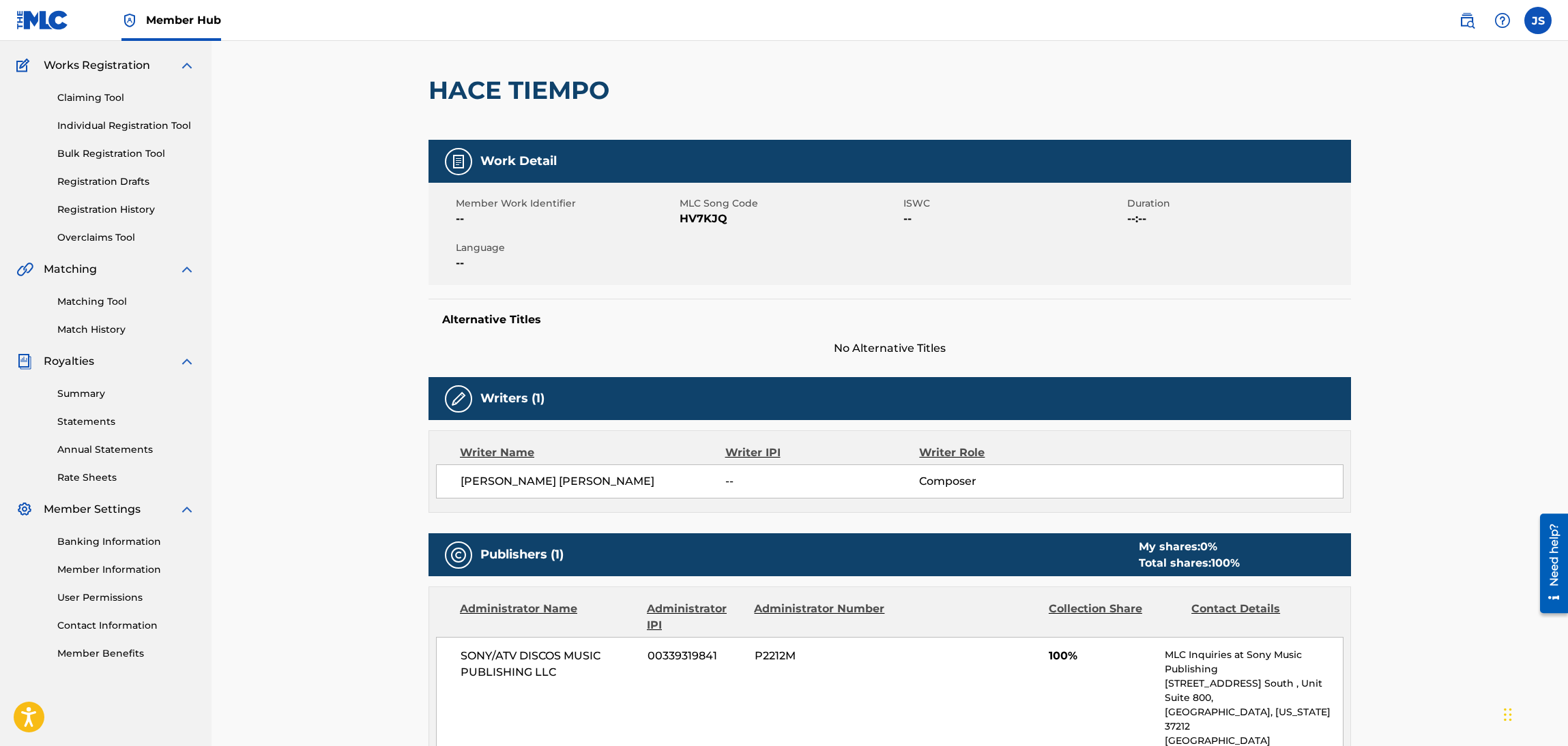
scroll to position [102, 0]
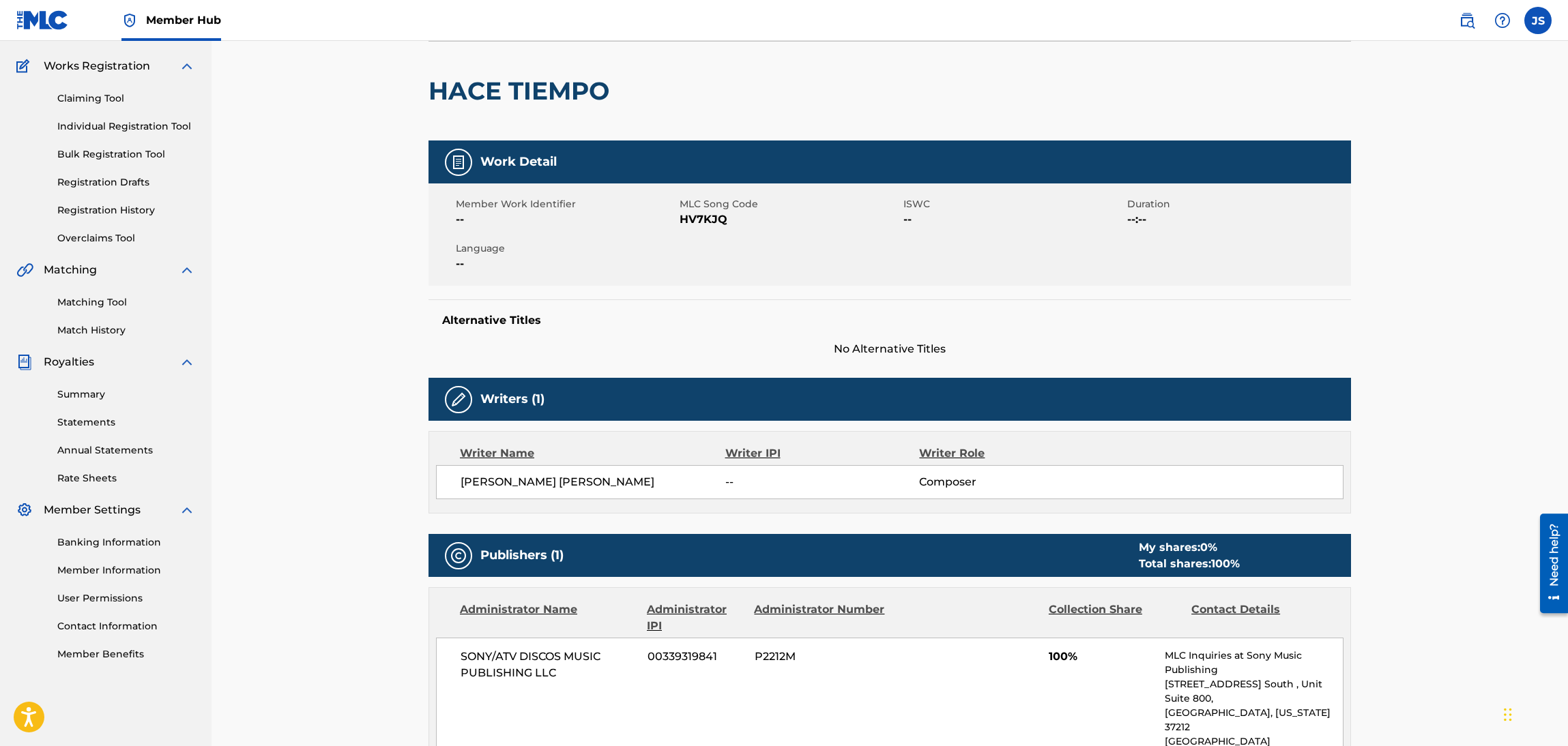
click at [700, 216] on span "HV7KJQ" at bounding box center [789, 219] width 220 height 16
click at [700, 216] on span "HV7KJQ" at bounding box center [789, 219] width 220 height 16
click at [741, 229] on div "Member Work Identifier -- MLC Song Code HV7KJQ ISWC -- Duration --:-- Language …" at bounding box center [890, 235] width 923 height 102
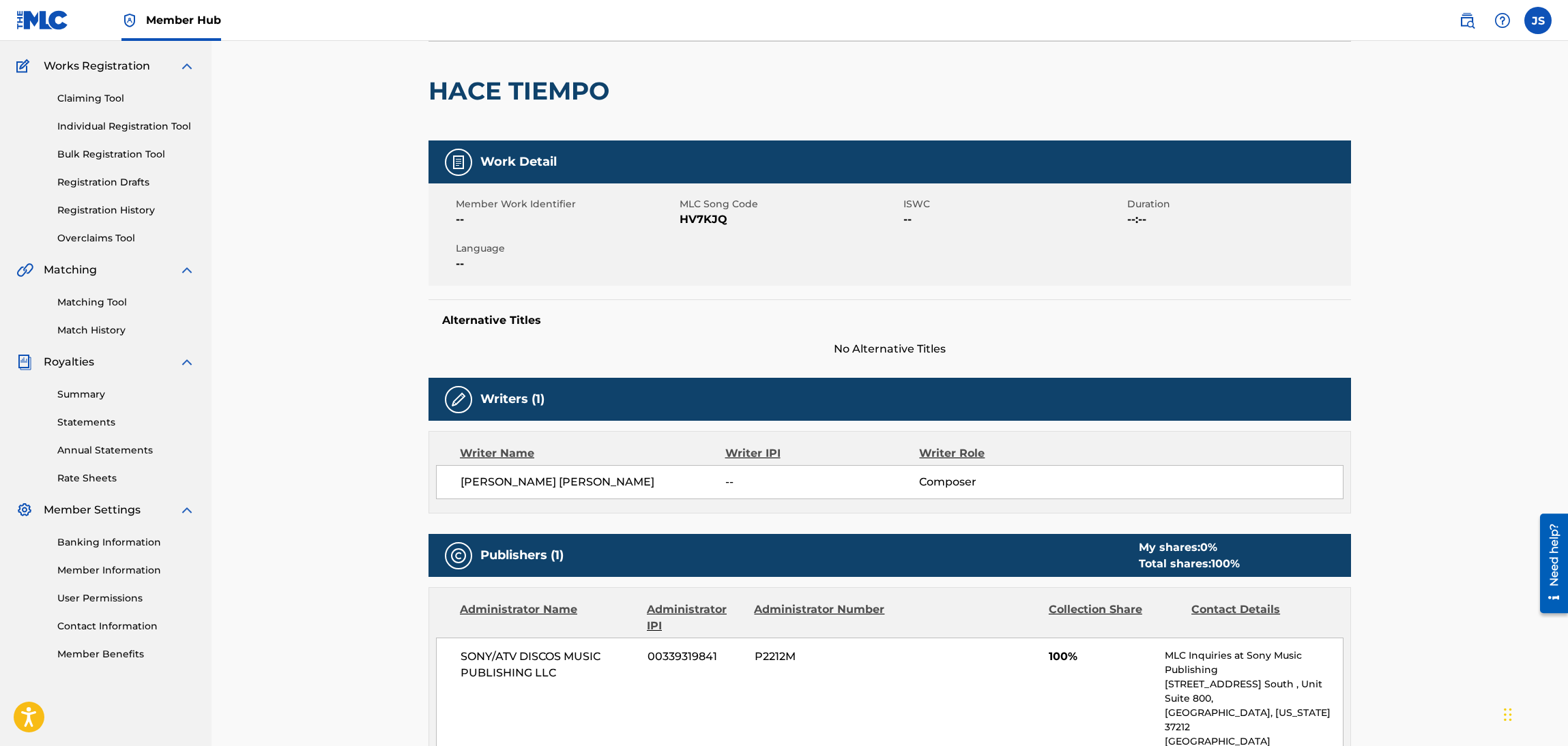
click at [707, 219] on span "HV7KJQ" at bounding box center [789, 219] width 220 height 16
copy span "HV7KJQ"
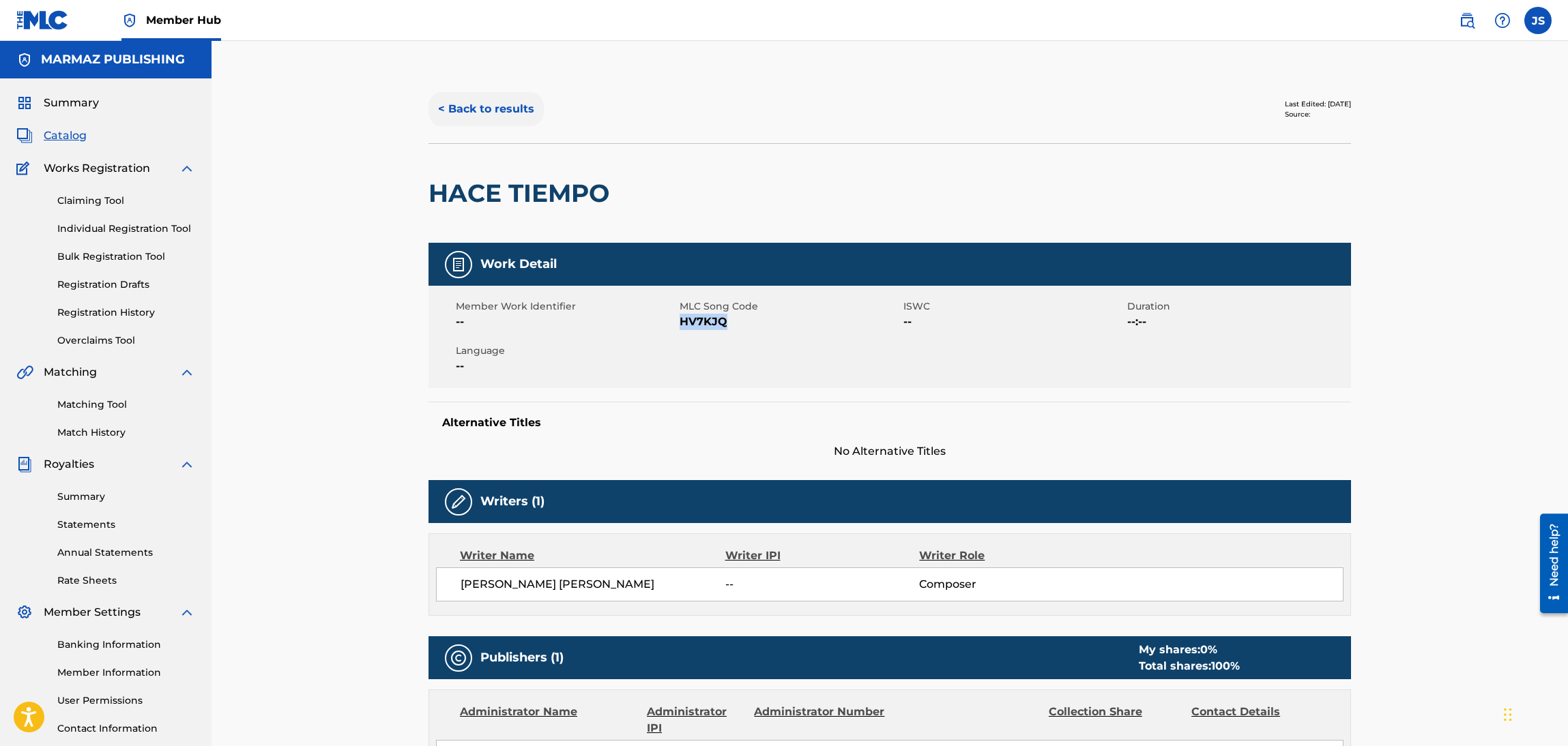
click at [478, 111] on button "< Back to results" at bounding box center [486, 109] width 115 height 34
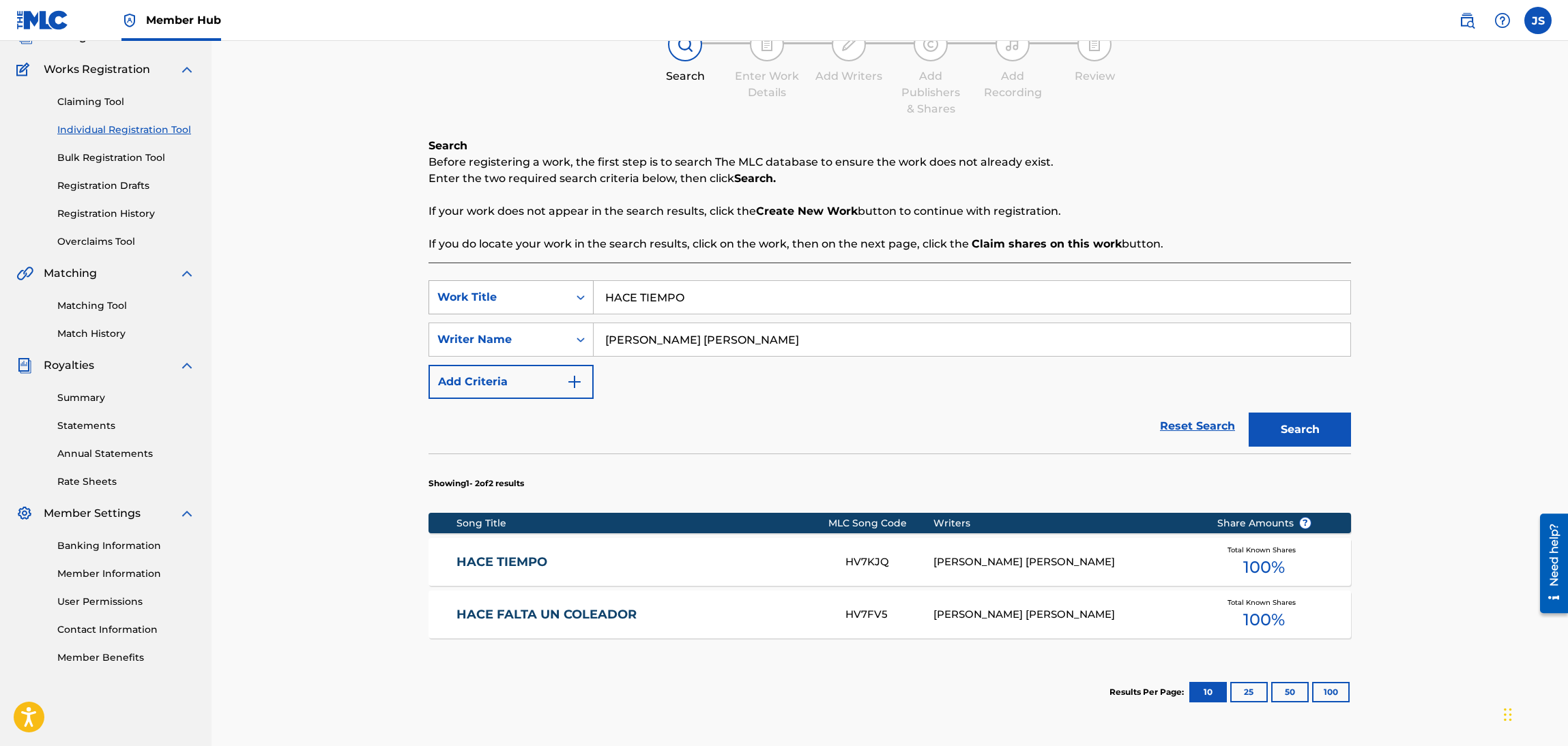
click at [458, 307] on div "SearchWithCriteriadbfa7cb7-ca72-4ef9-b73f-bbe0e38b85f4 Work Title HACE TIEMPO" at bounding box center [890, 297] width 923 height 34
paste input "TEO GALÍNDEZ EN VIVO, FINCA EL TERESERO, BARINAS VENEZUELA, 2025"
drag, startPoint x: 739, startPoint y: 305, endPoint x: 1202, endPoint y: 311, distance: 463.0
click at [1202, 311] on input "TEO GALÍNDEZ EN VIVO, FINCA EL TERESERO, BARINAS VENEZUELA, 2025" at bounding box center [972, 297] width 757 height 33
type input "TEO GALÍNDEZ EN VIVO"
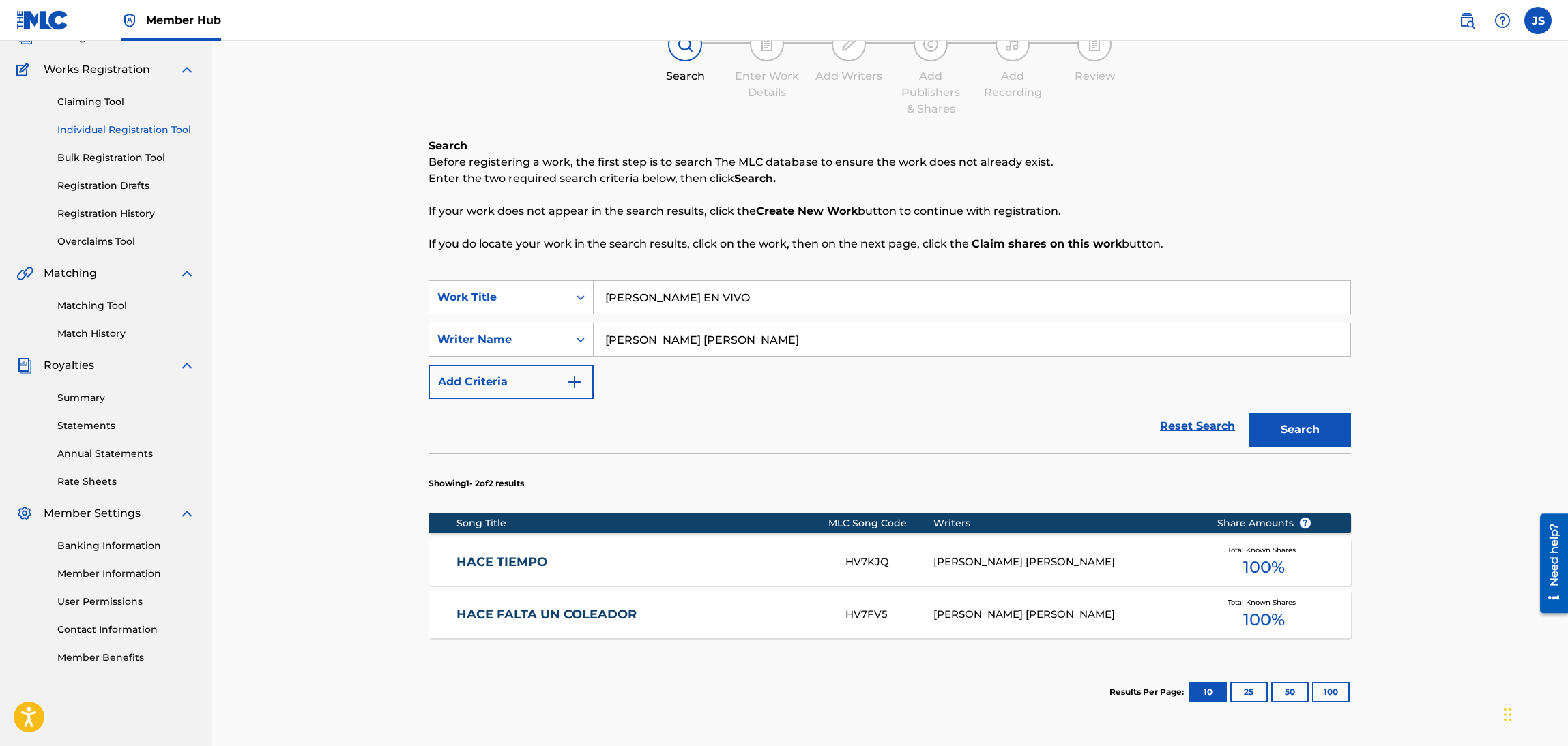
click at [1249, 413] on button "Search" at bounding box center [1300, 430] width 102 height 34
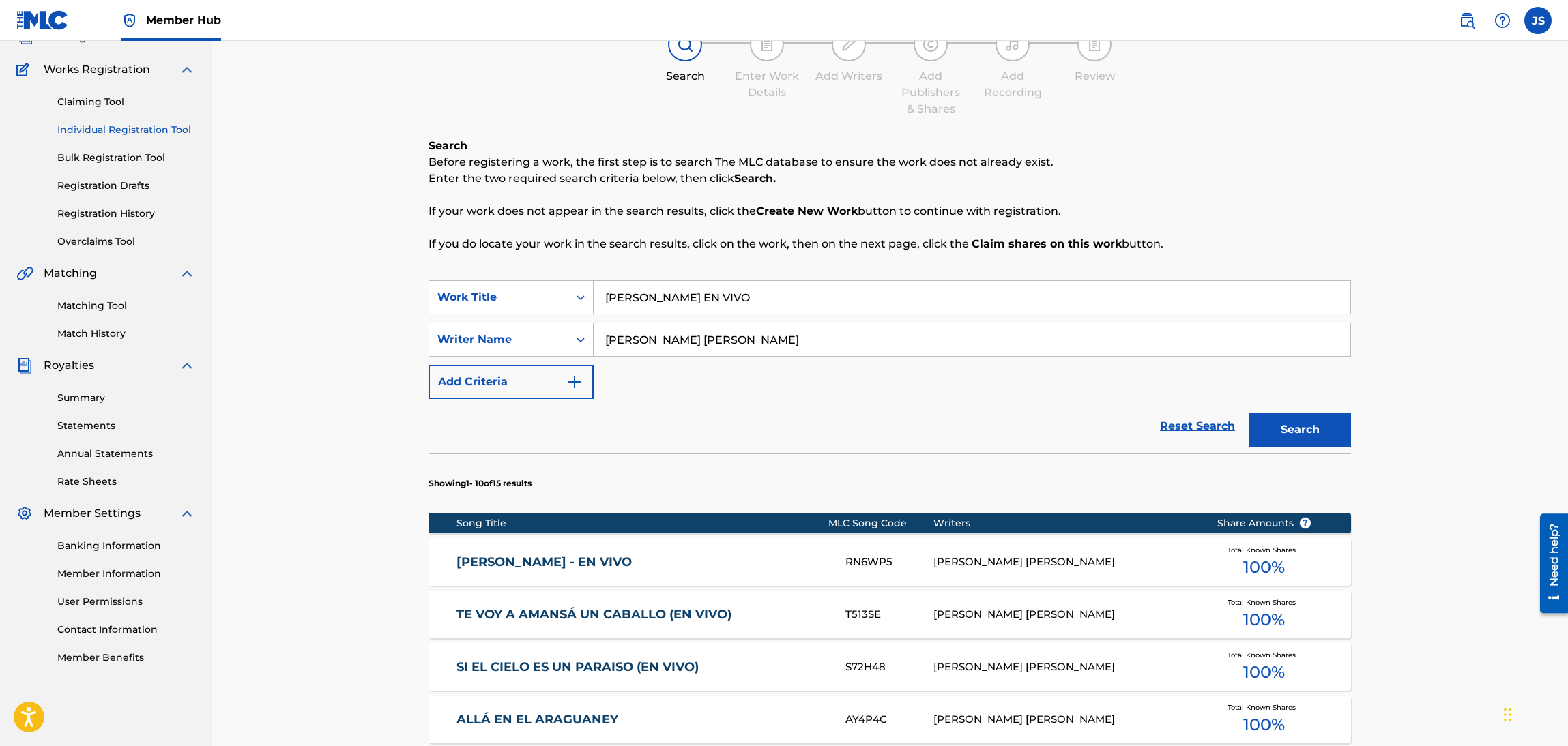
click at [338, 387] on div "Register Work Search Enter Work Details Add Writers Add Publishers & Shares Add…" at bounding box center [889, 587] width 1356 height 1290
type input "CHEO"
click at [1249, 413] on button "Search" at bounding box center [1300, 430] width 102 height 34
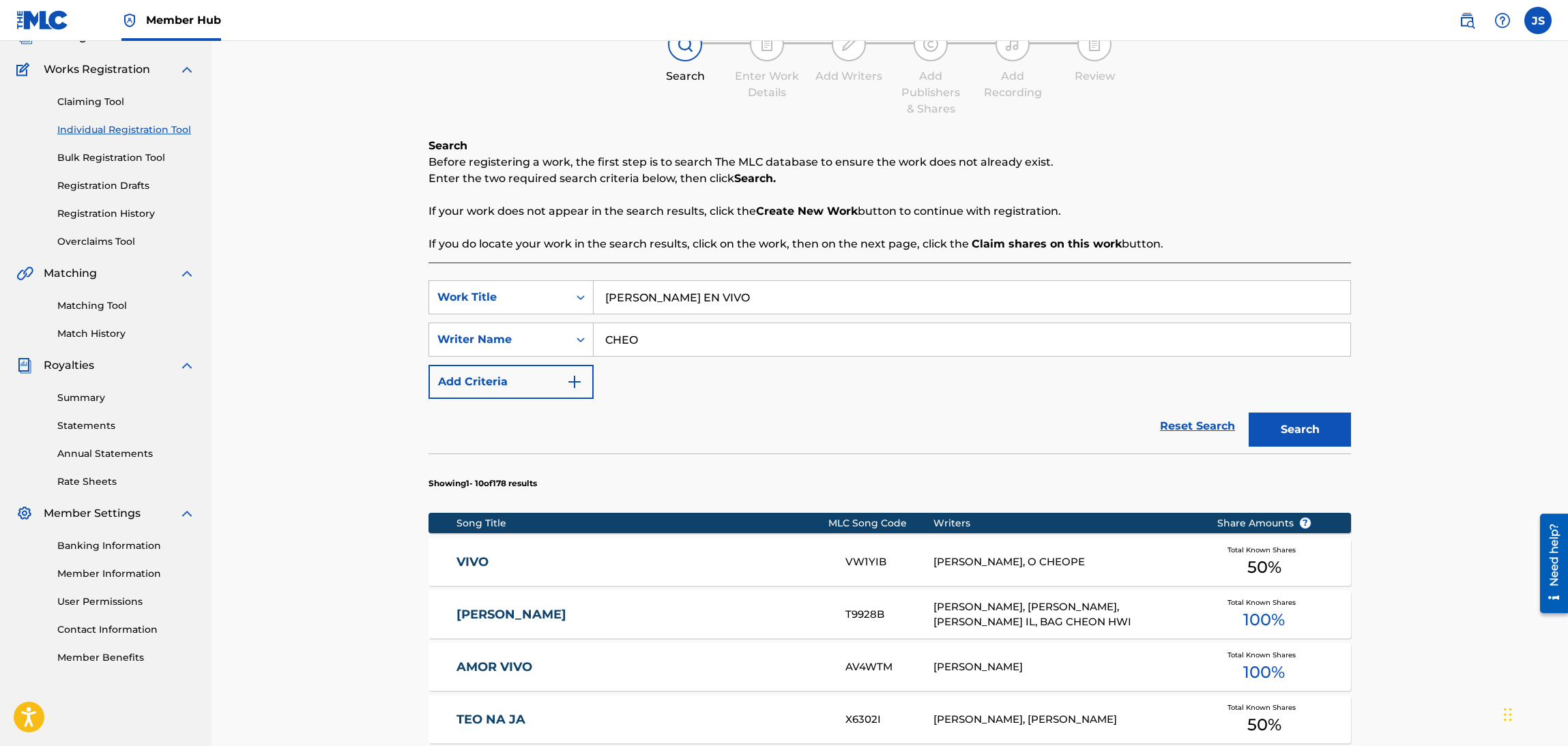
click at [440, 312] on div "SearchWithCriteriadbfa7cb7-ca72-4ef9-b73f-bbe0e38b85f4 Work Title TEO GALÍNDEZ …" at bounding box center [890, 297] width 923 height 34
paste input "ESPERÁNDOTE"
type input "ESPERÁNDOTE"
click at [751, 336] on input "CHEO" at bounding box center [972, 339] width 757 height 33
type input "C"
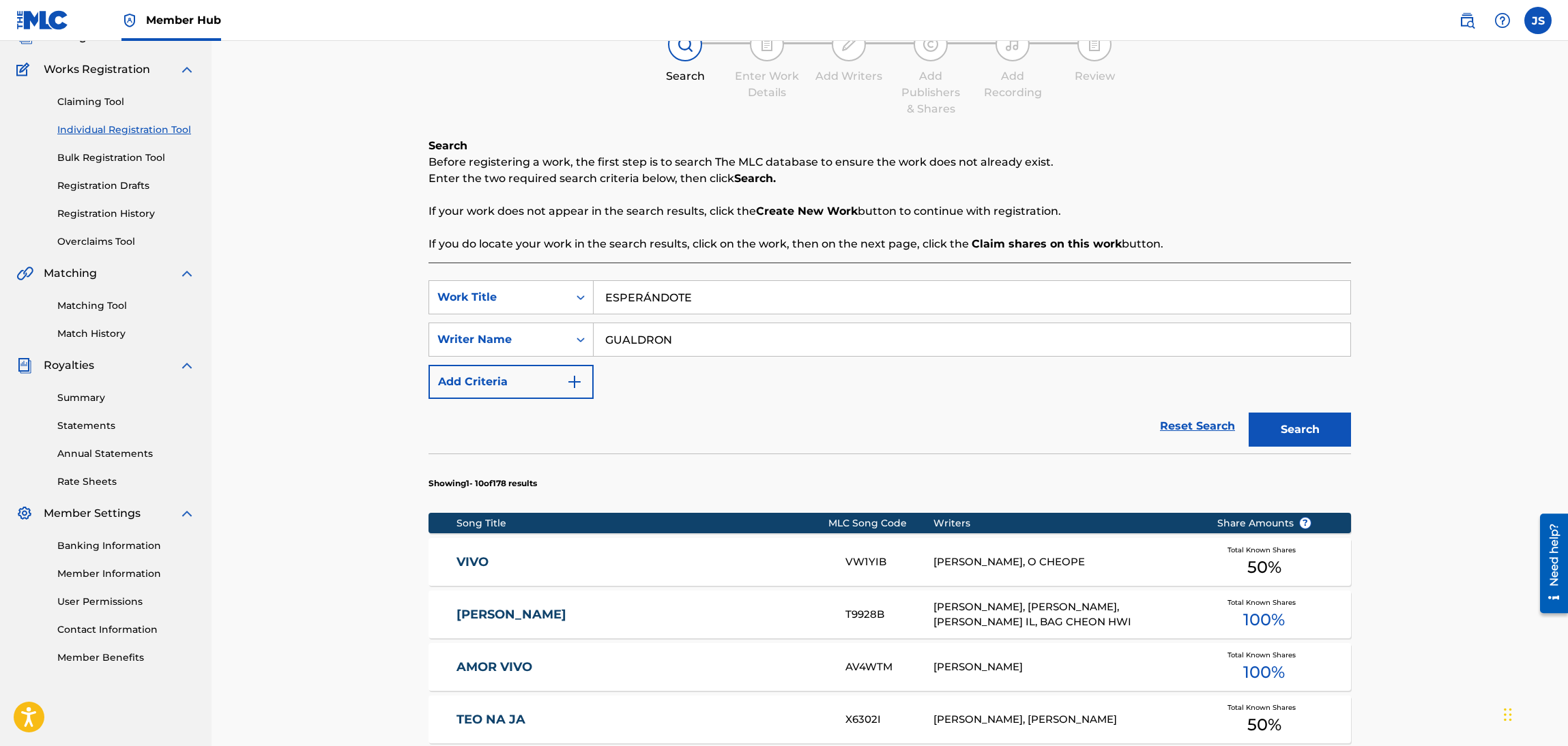
type input "GUALDRON"
click at [1249, 413] on button "Search" at bounding box center [1300, 430] width 102 height 34
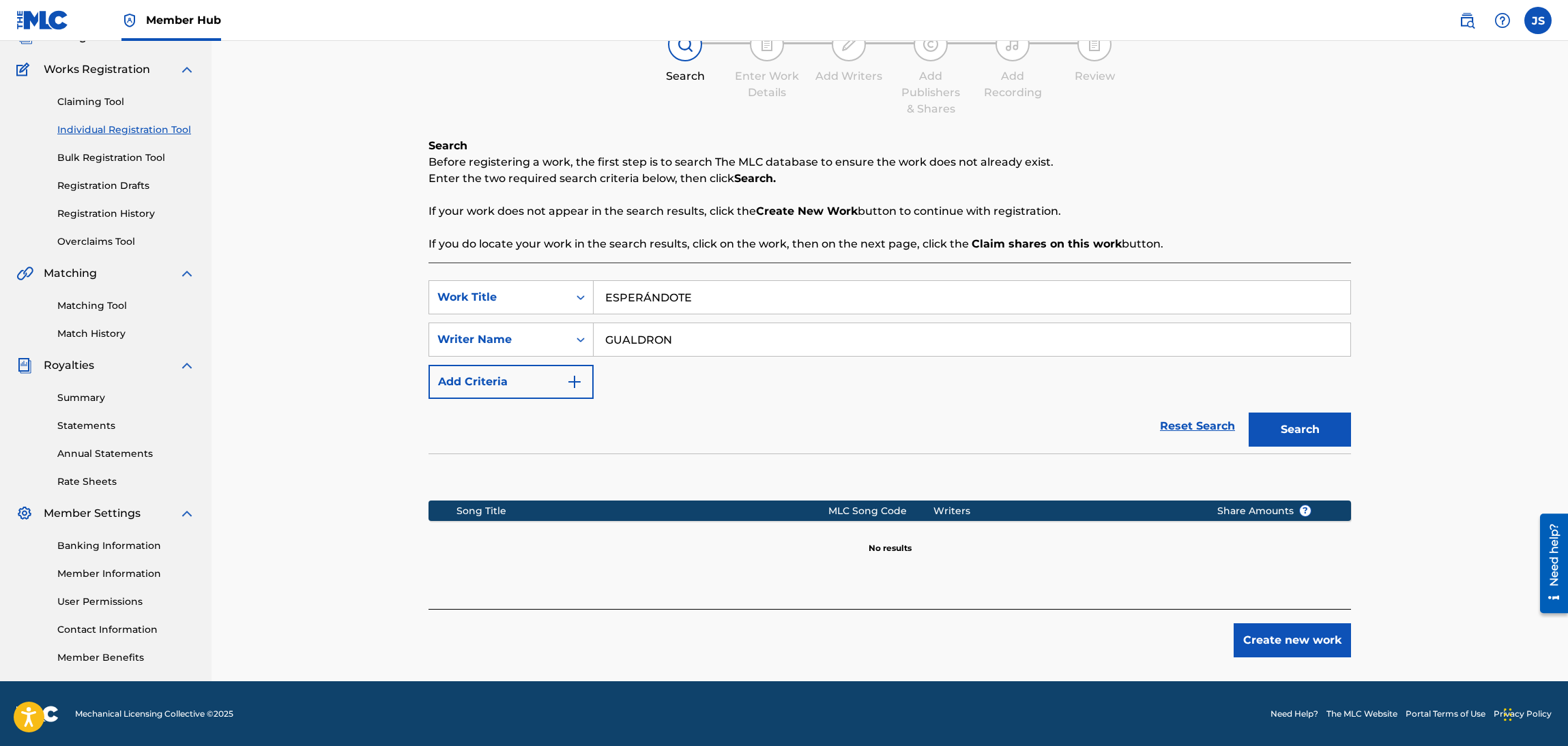
click at [96, 95] on link "Claiming Tool" at bounding box center [126, 102] width 138 height 15
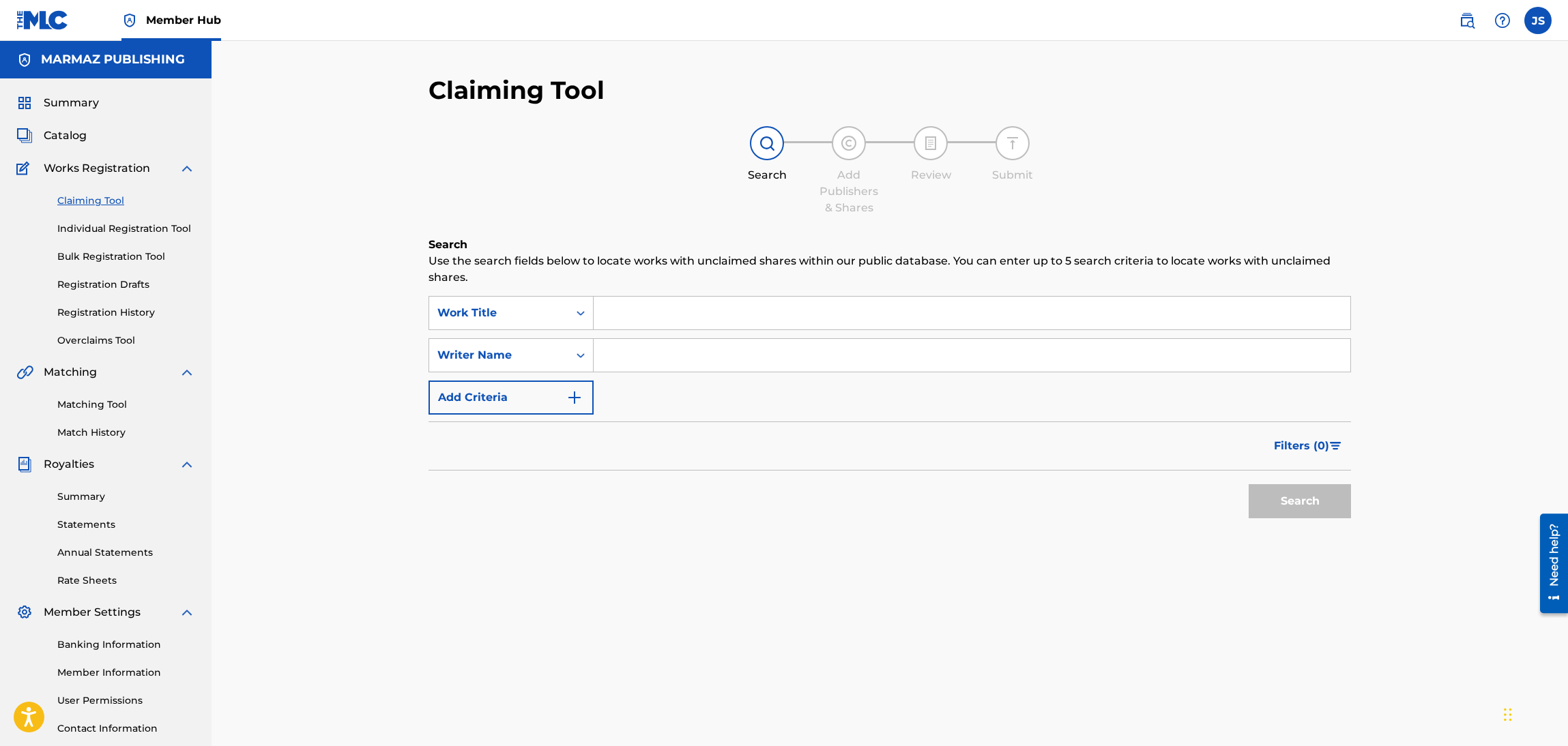
click at [874, 387] on div "SearchWithCriteriaaf624a47-a8a7-488d-91c5-eae7cac5439b Work Title SearchWithCri…" at bounding box center [890, 355] width 923 height 118
click at [836, 366] on input "Search Form" at bounding box center [972, 355] width 757 height 33
click at [785, 332] on div "SearchWithCriteriaaf624a47-a8a7-488d-91c5-eae7cac5439b Work Title SearchWithCri…" at bounding box center [890, 355] width 923 height 118
click at [758, 324] on input "Search Form" at bounding box center [972, 313] width 757 height 33
paste input "ESPERÁNDOTE"
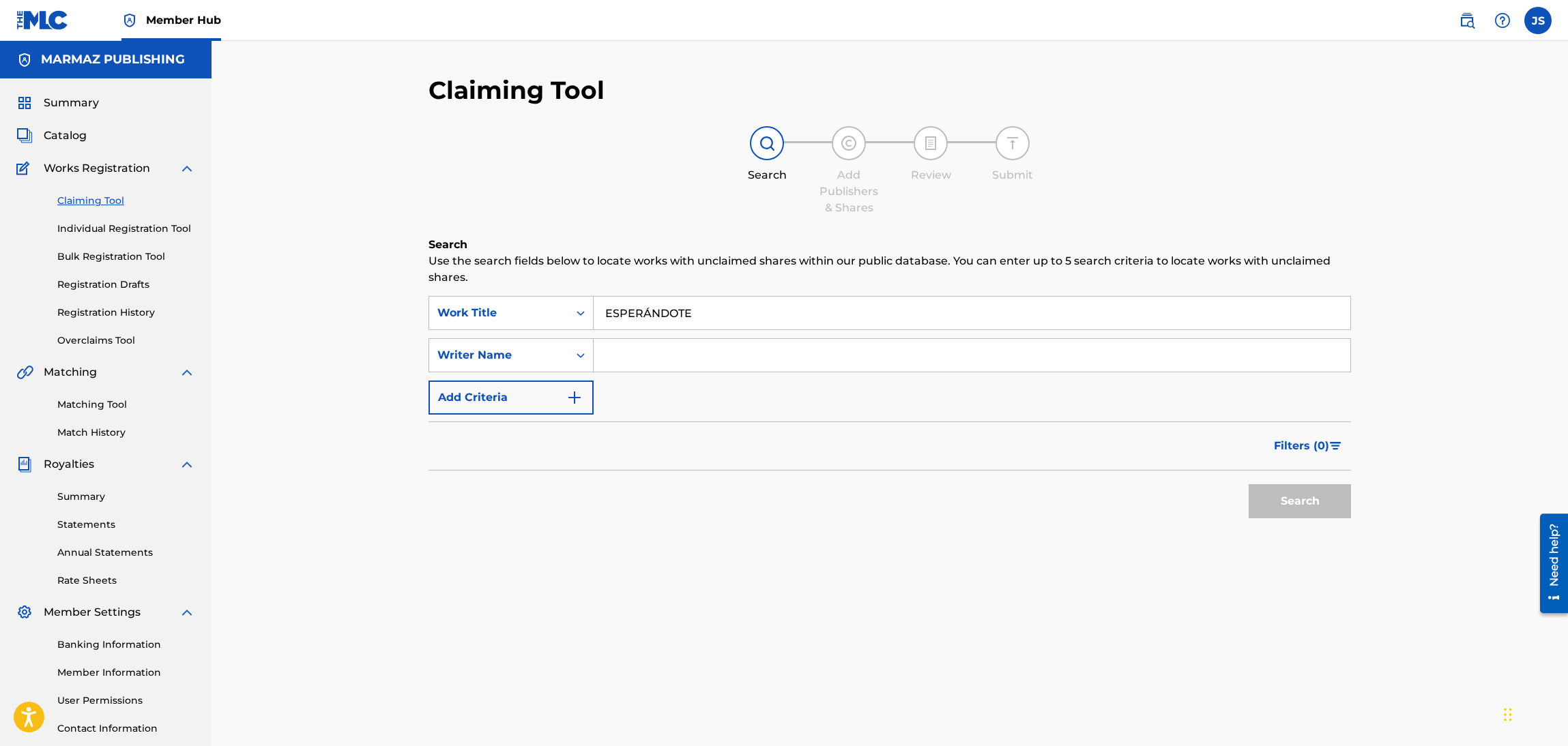
type input "ESPERÁNDOTE"
click at [751, 355] on input "Search Form" at bounding box center [972, 355] width 757 height 33
type input "GUALDRON"
click at [1249, 484] on button "Search" at bounding box center [1300, 501] width 102 height 34
drag, startPoint x: 746, startPoint y: 332, endPoint x: 716, endPoint y: 320, distance: 32.3
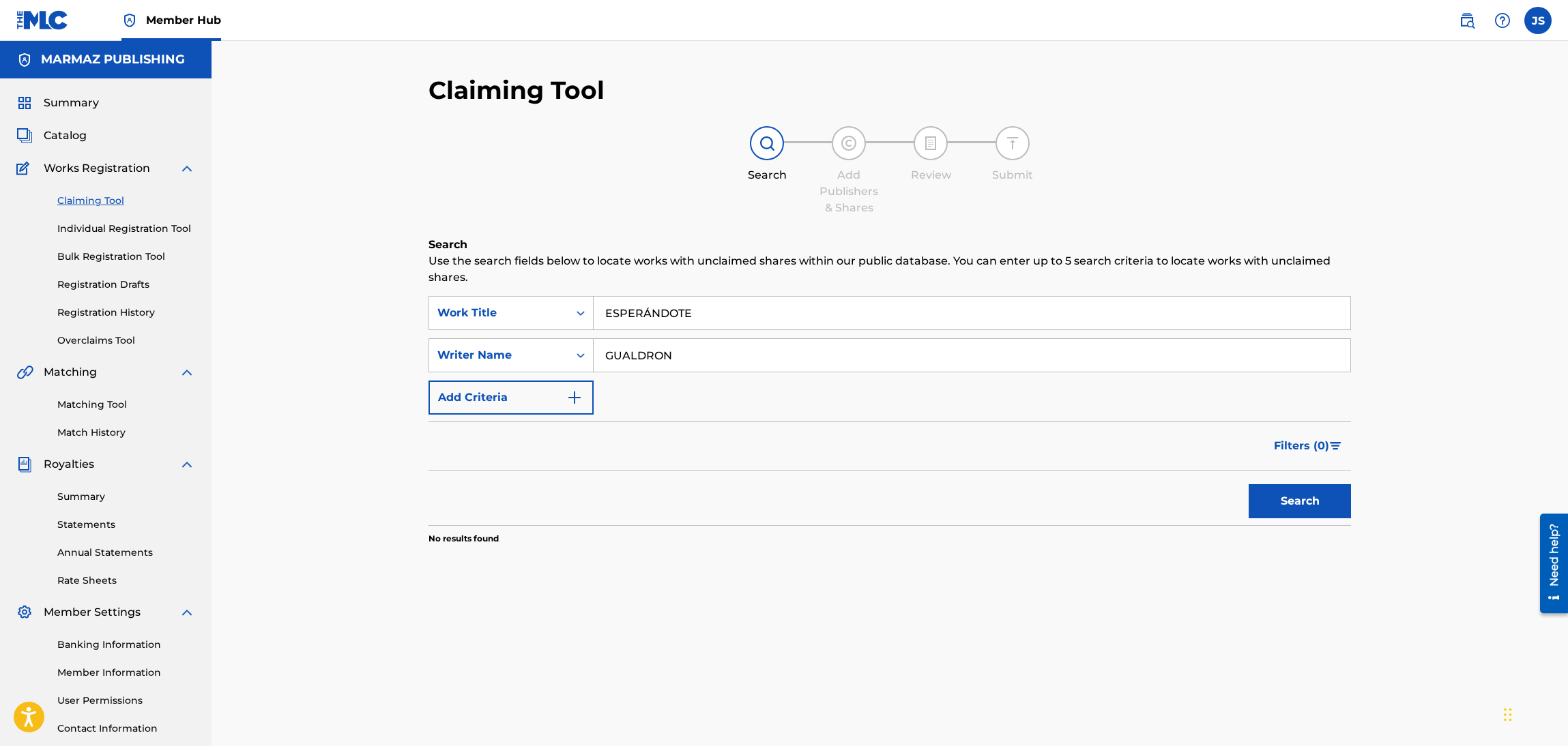
click at [588, 316] on div "SearchWithCriteriaaf624a47-a8a7-488d-91c5-eae7cac5439b Work Title ESPERÁNDOTE S…" at bounding box center [890, 355] width 923 height 118
click at [770, 294] on div "Search Use the search fields below to locate works with unclaimed shares within…" at bounding box center [890, 425] width 923 height 376
drag, startPoint x: 779, startPoint y: 308, endPoint x: 493, endPoint y: 344, distance: 288.3
click at [498, 344] on div "SearchWithCriteriaaf624a47-a8a7-488d-91c5-eae7cac5439b Work Title ESPERÁNDOTE S…" at bounding box center [890, 355] width 923 height 118
paste input "FRACASÓ MI MATRIMONIO"
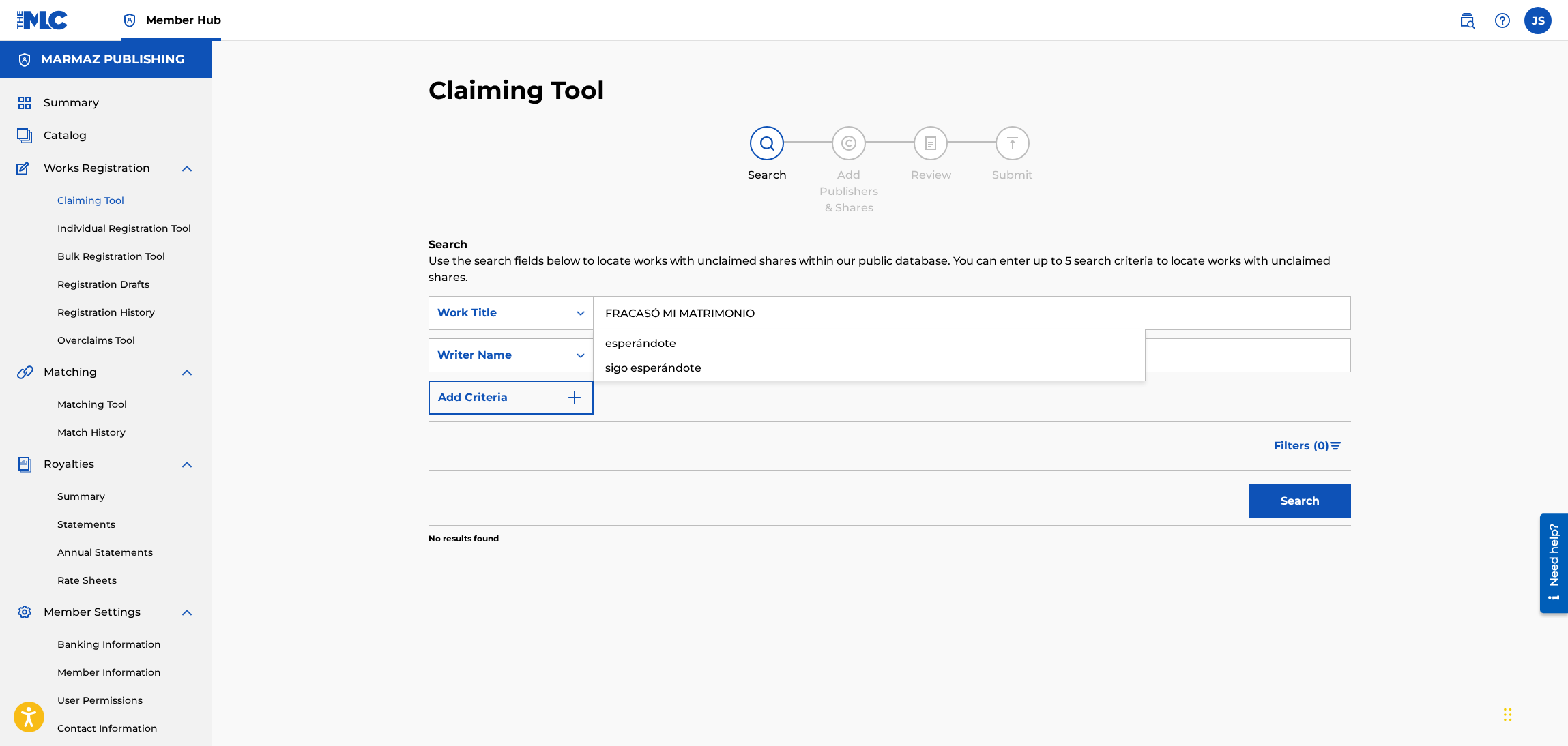
type input "FRACASÓ MI MATRIMONIO"
click at [531, 362] on div "SearchWithCriteria08f7c451-82e1-4d82-bd83-9922d7b48633 option Writer Name, sele…" at bounding box center [890, 355] width 923 height 34
paste input "[PERSON_NAME]"
type input "[PERSON_NAME]"
click at [886, 517] on div "Search" at bounding box center [890, 498] width 923 height 55
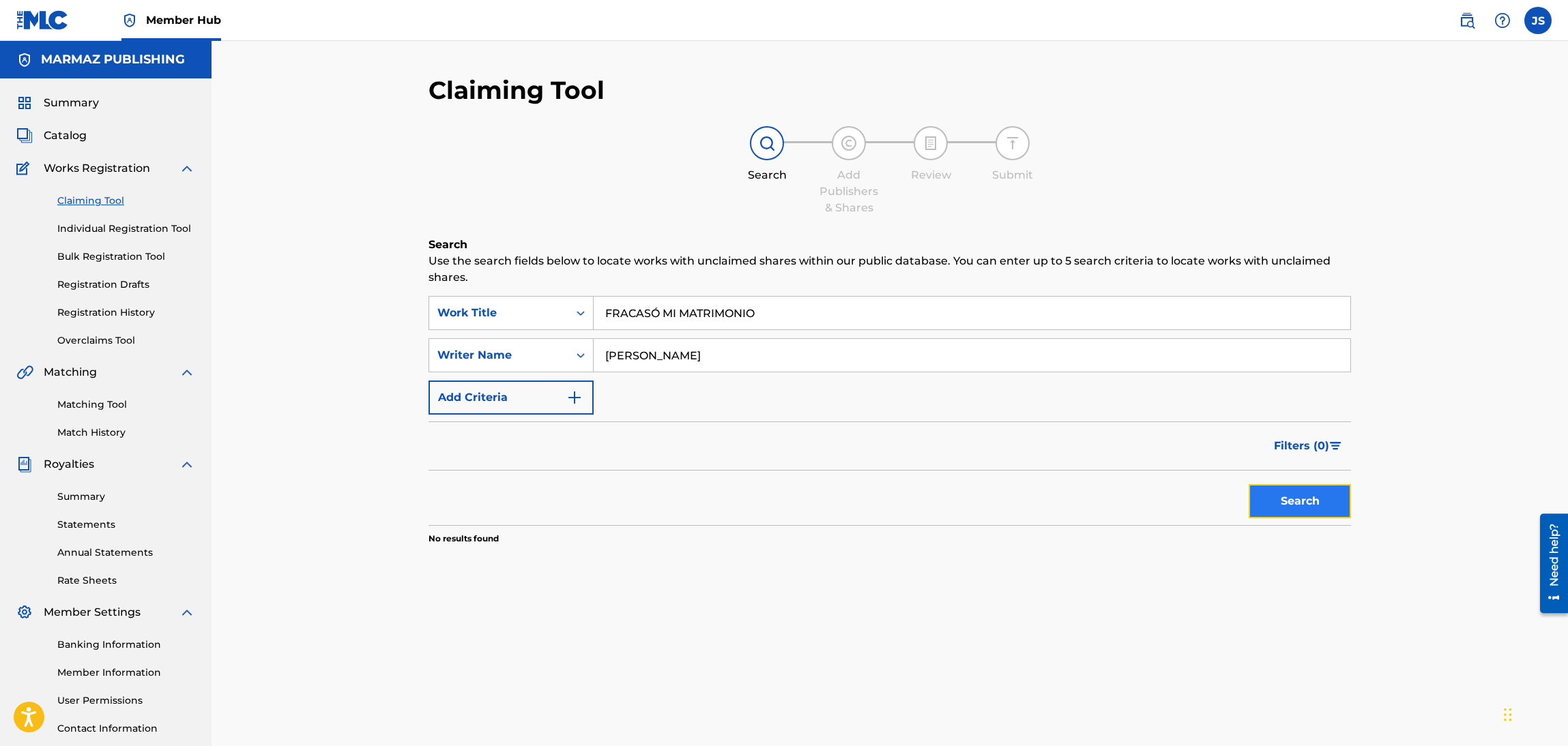
click at [1338, 492] on button "Search" at bounding box center [1300, 501] width 102 height 34
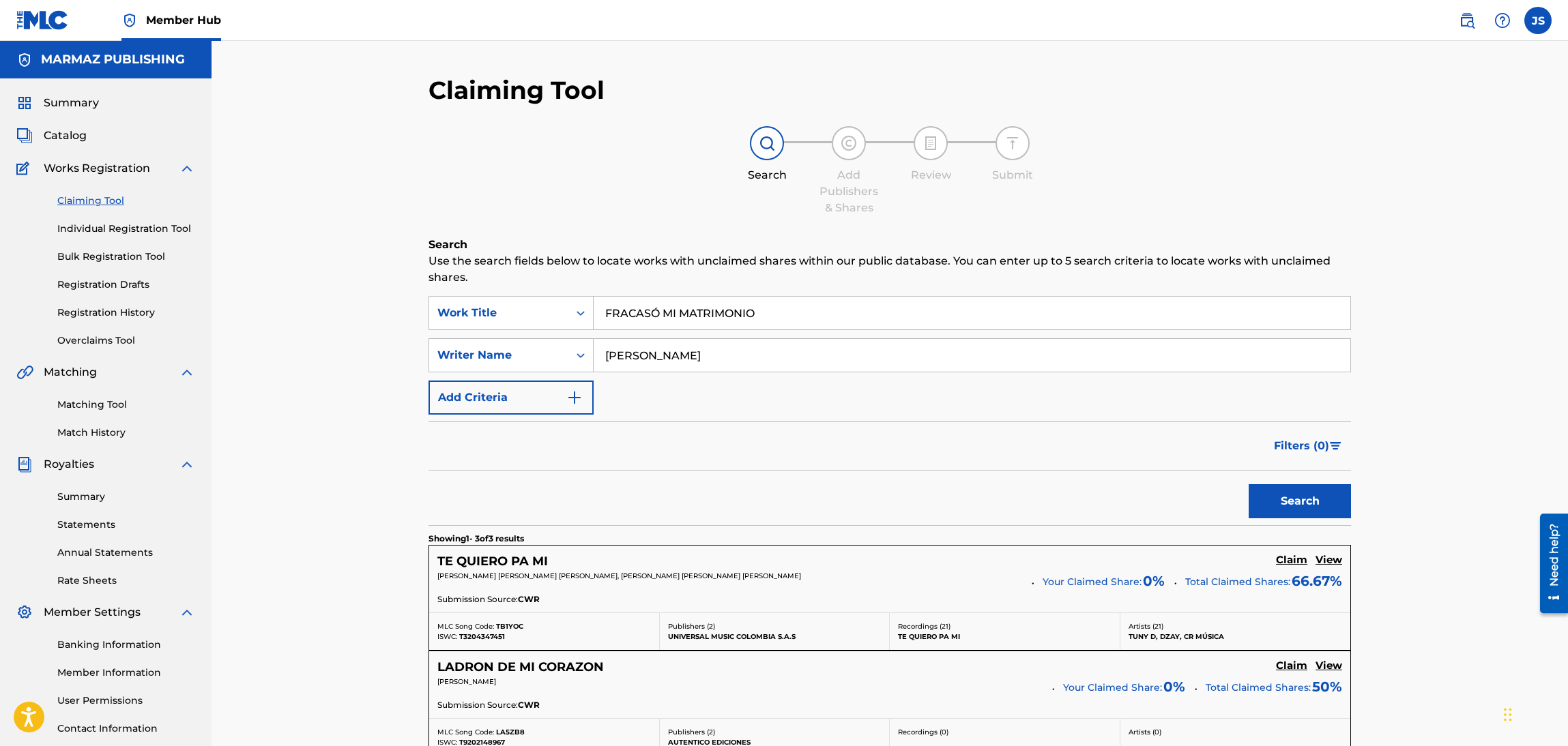
drag, startPoint x: 810, startPoint y: 319, endPoint x: 517, endPoint y: 330, distance: 293.2
click at [517, 330] on div "SearchWithCriteriaaf624a47-a8a7-488d-91c5-eae7cac5439b Work Title FRACASÓ MI MA…" at bounding box center [890, 355] width 923 height 118
paste input "[PERSON_NAME] [PERSON_NAME]"
click at [690, 302] on div "Search Use the search fields below to locate works with unclaimed shares within…" at bounding box center [890, 615] width 923 height 758
click at [795, 317] on input "[PERSON_NAME] [PERSON_NAME]" at bounding box center [972, 313] width 757 height 33
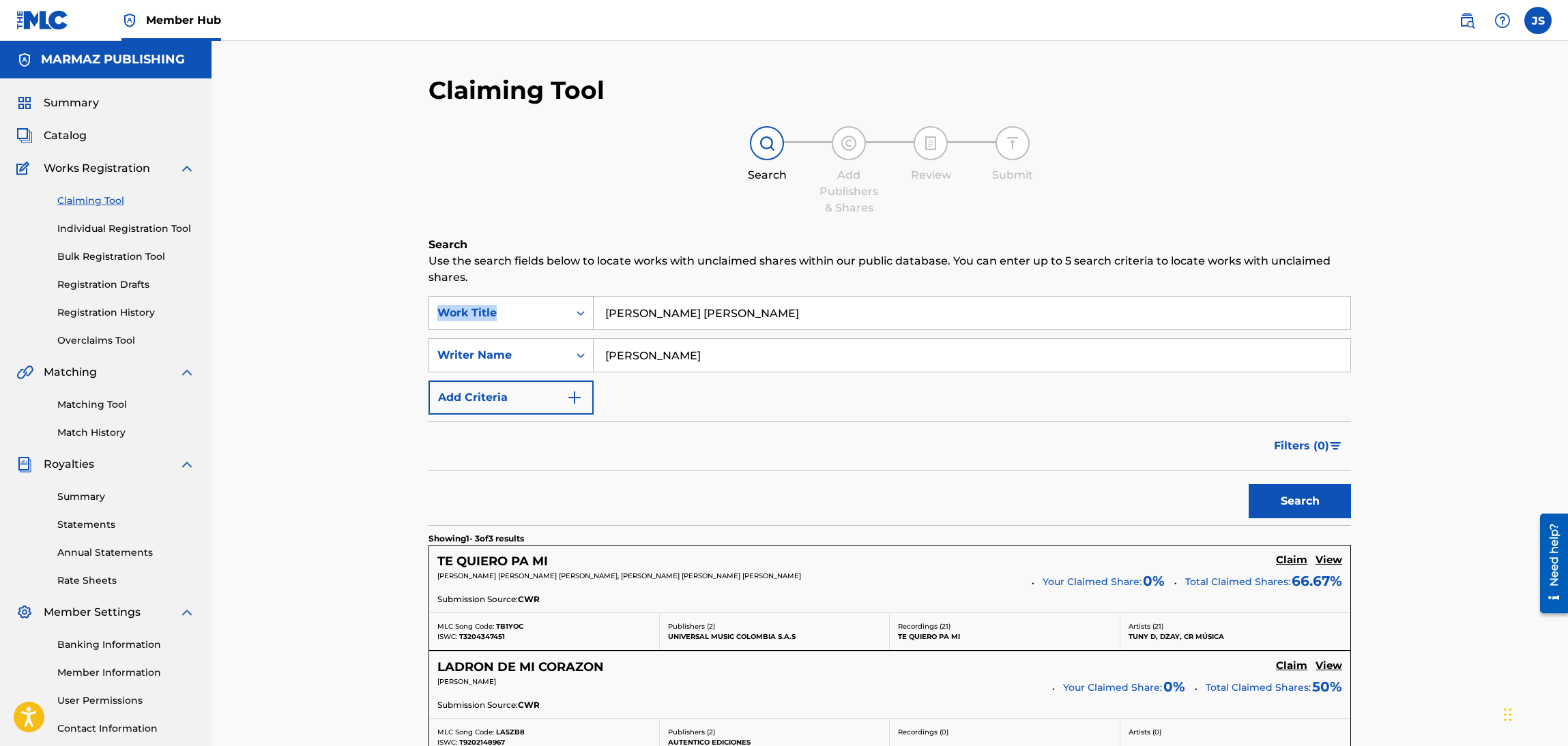
drag, startPoint x: 815, startPoint y: 312, endPoint x: 587, endPoint y: 314, distance: 228.0
click at [317, 330] on div "Claiming Tool Search Add Publishers & Shares Review Submit Search Use the searc…" at bounding box center [889, 517] width 1356 height 954
paste input "OY EL TURPIAL"
type input "SOY EL TURPIAL"
click at [1493, 218] on div "Claiming Tool Search Add Publishers & Shares Review Submit Search Use the searc…" at bounding box center [889, 517] width 1356 height 954
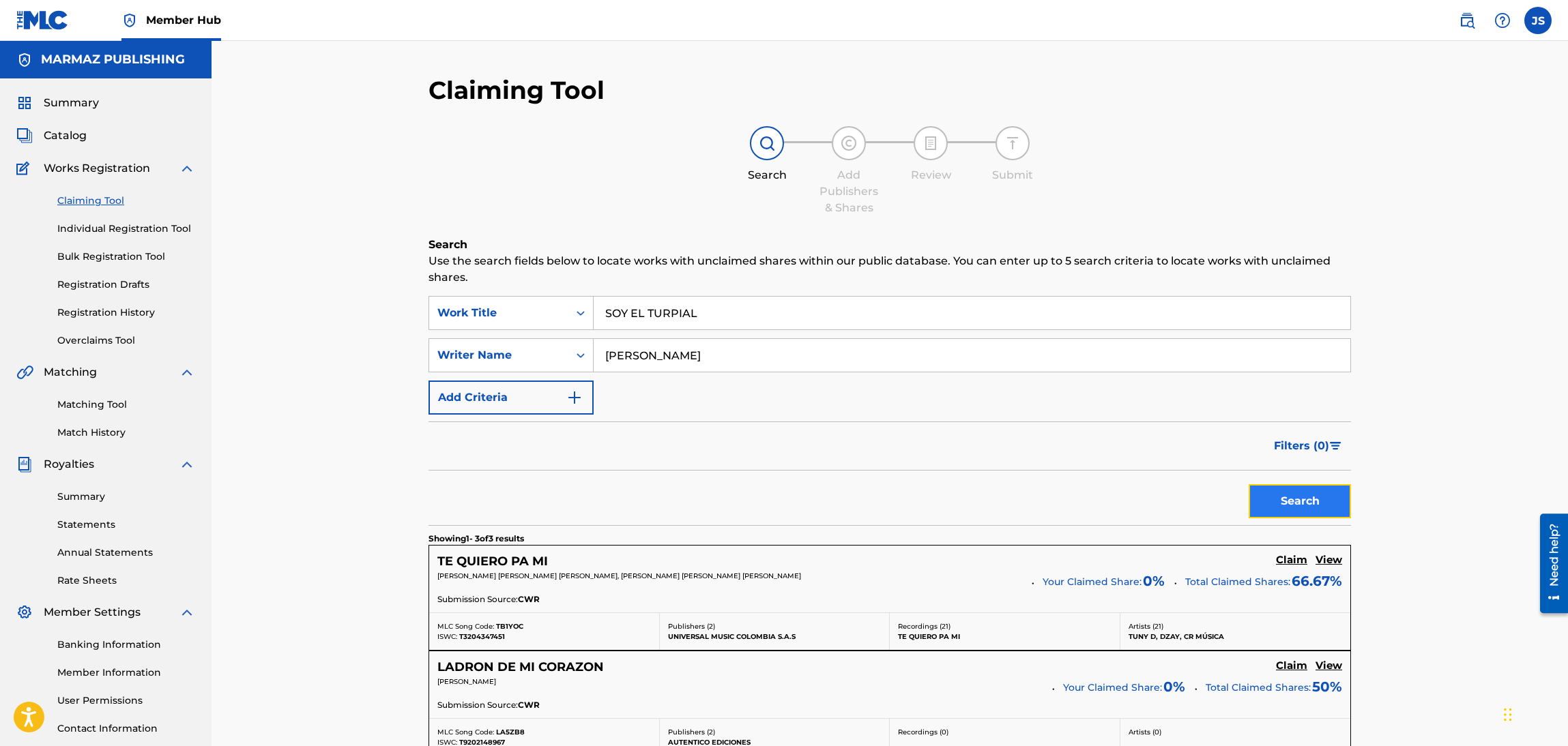
click at [1330, 498] on button "Search" at bounding box center [1300, 501] width 102 height 34
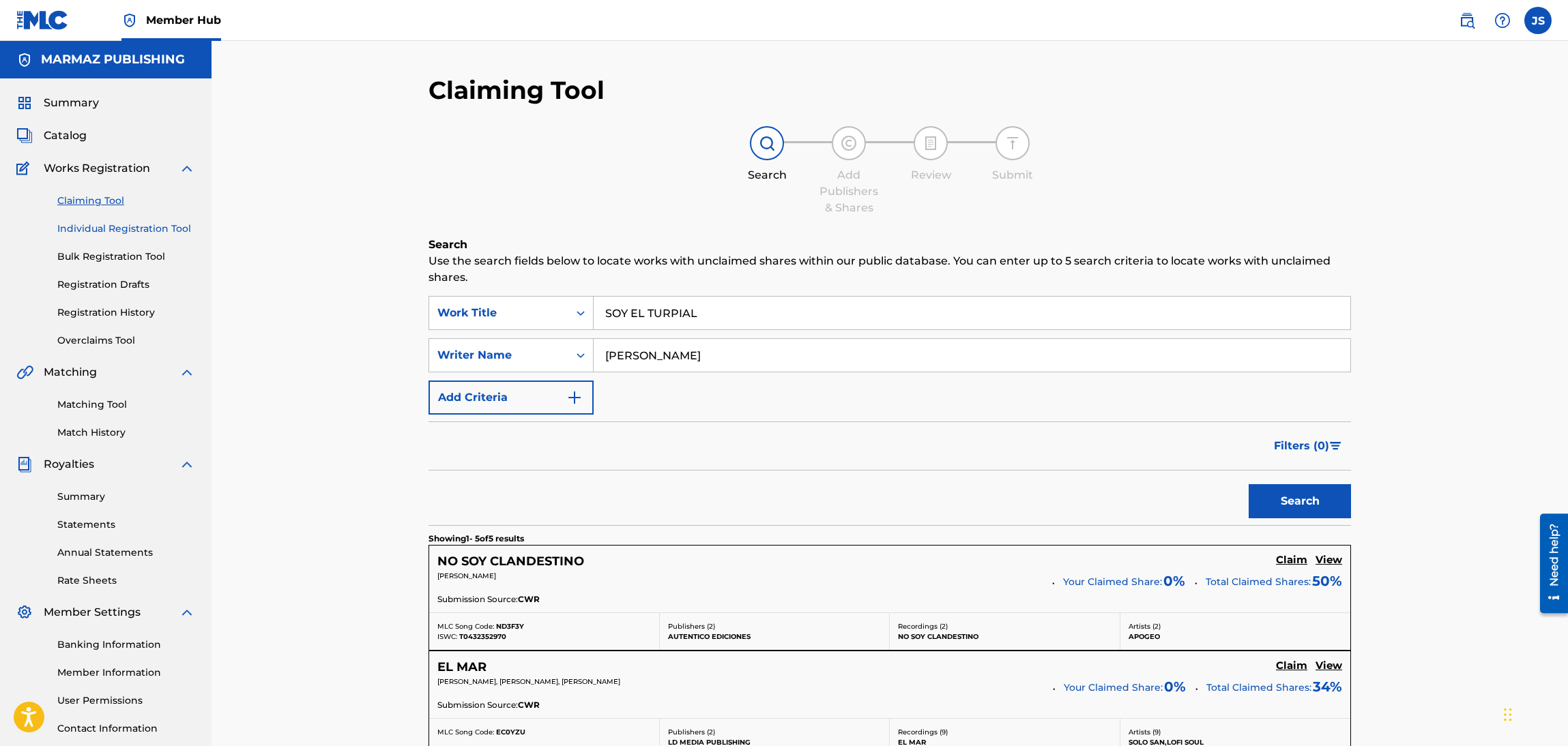
click at [77, 235] on link "Individual Registration Tool" at bounding box center [126, 229] width 138 height 15
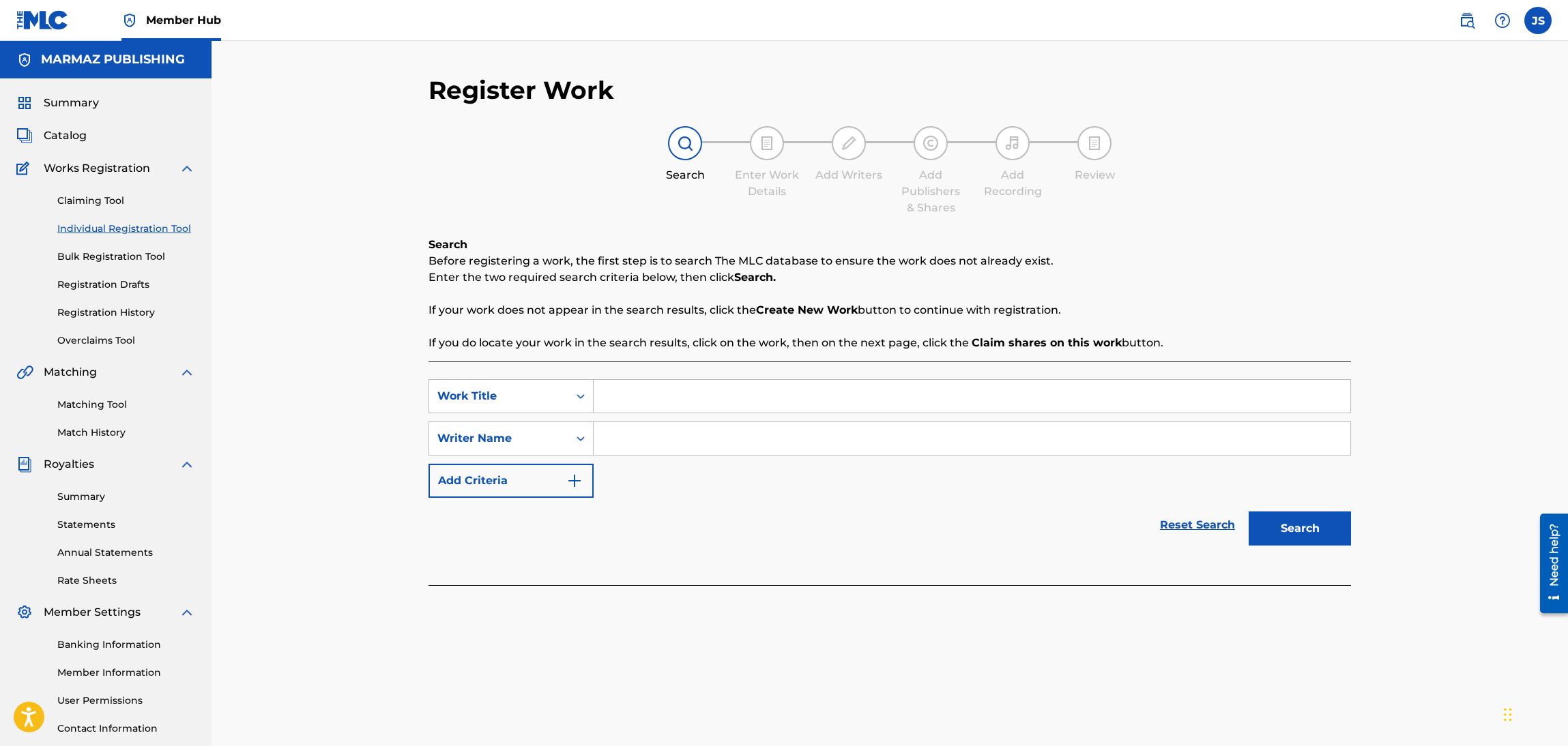
click at [695, 393] on input "Search Form" at bounding box center [972, 396] width 757 height 33
paste input "SOY EL TURPIAL"
type input "SOY EL TURPIAL"
click at [798, 440] on input "Search Form" at bounding box center [972, 438] width 757 height 33
paste input "[PERSON_NAME] [PERSON_NAME]"
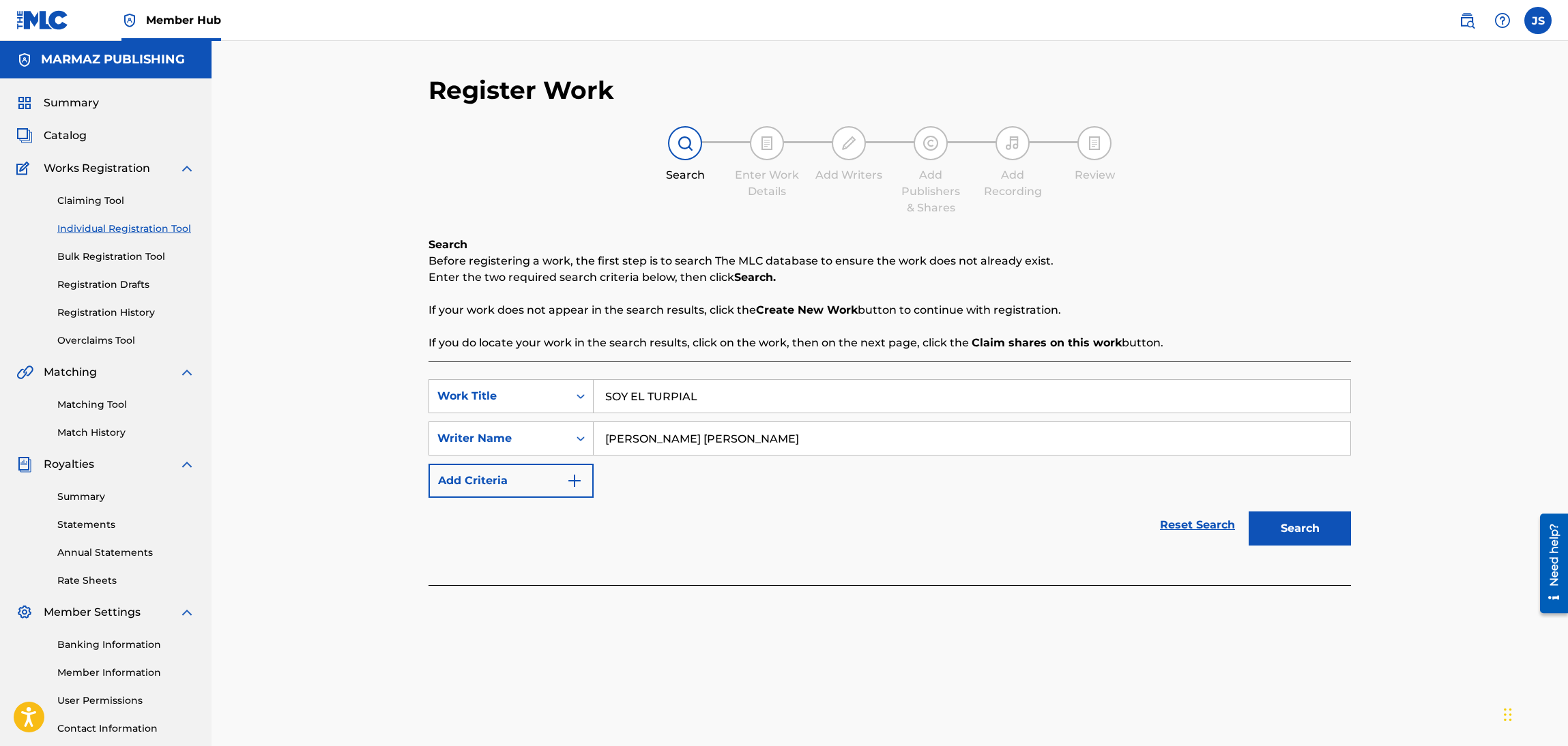
type input "[PERSON_NAME] [PERSON_NAME]"
click at [923, 517] on div "Reset Search Search" at bounding box center [890, 525] width 923 height 55
click at [1286, 528] on button "Search" at bounding box center [1300, 528] width 102 height 34
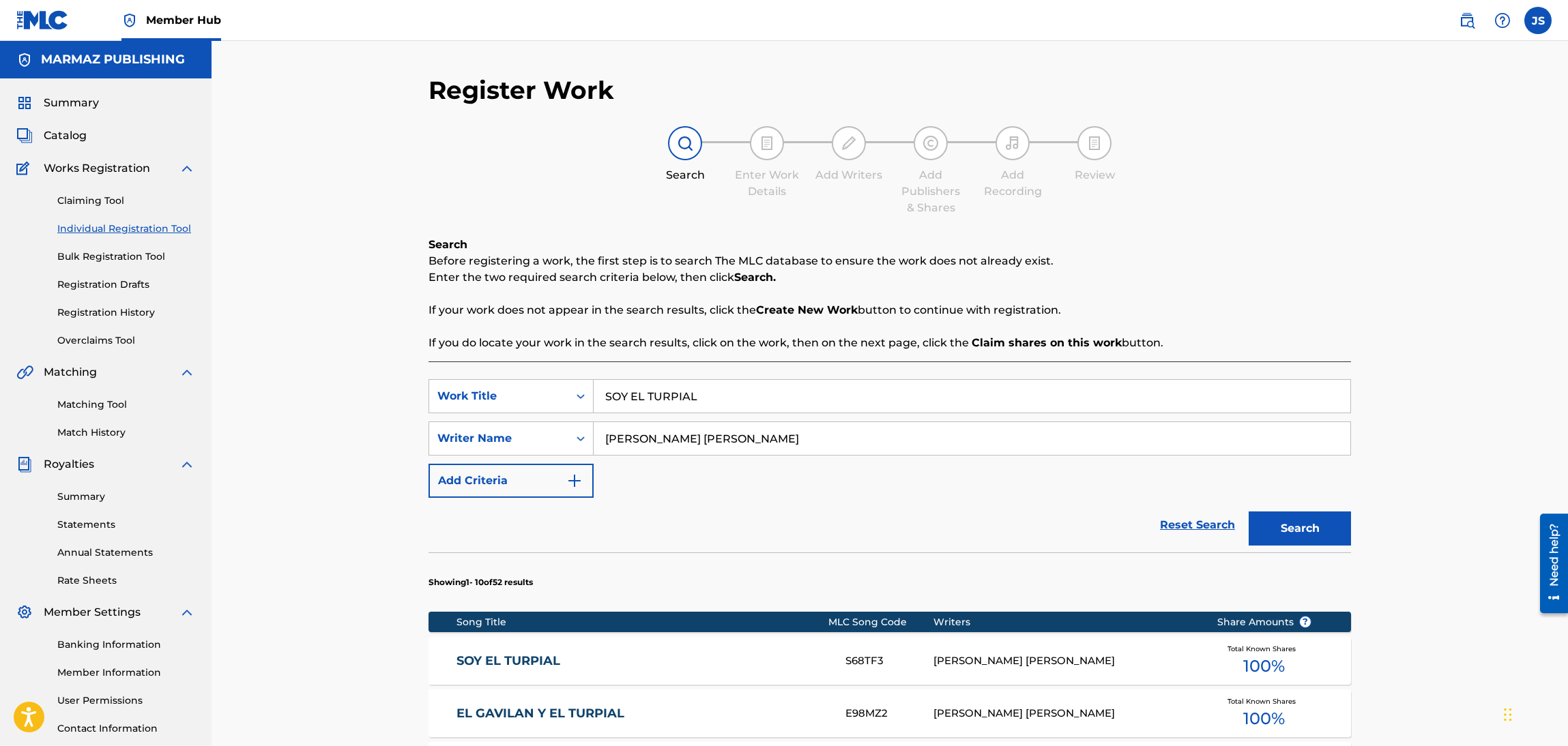
scroll to position [102, 0]
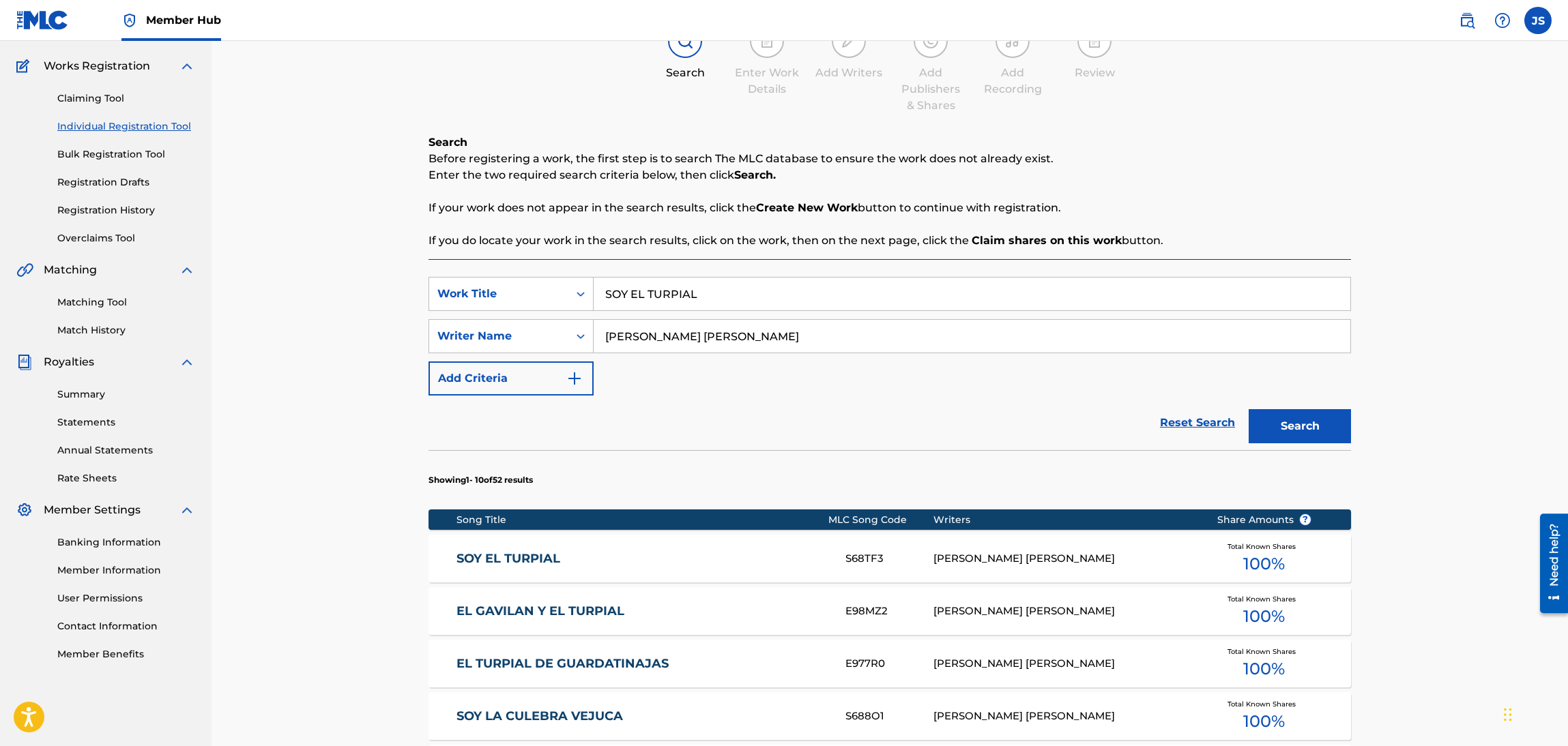
click at [544, 558] on link "SOY EL TURPIAL" at bounding box center [642, 558] width 371 height 15
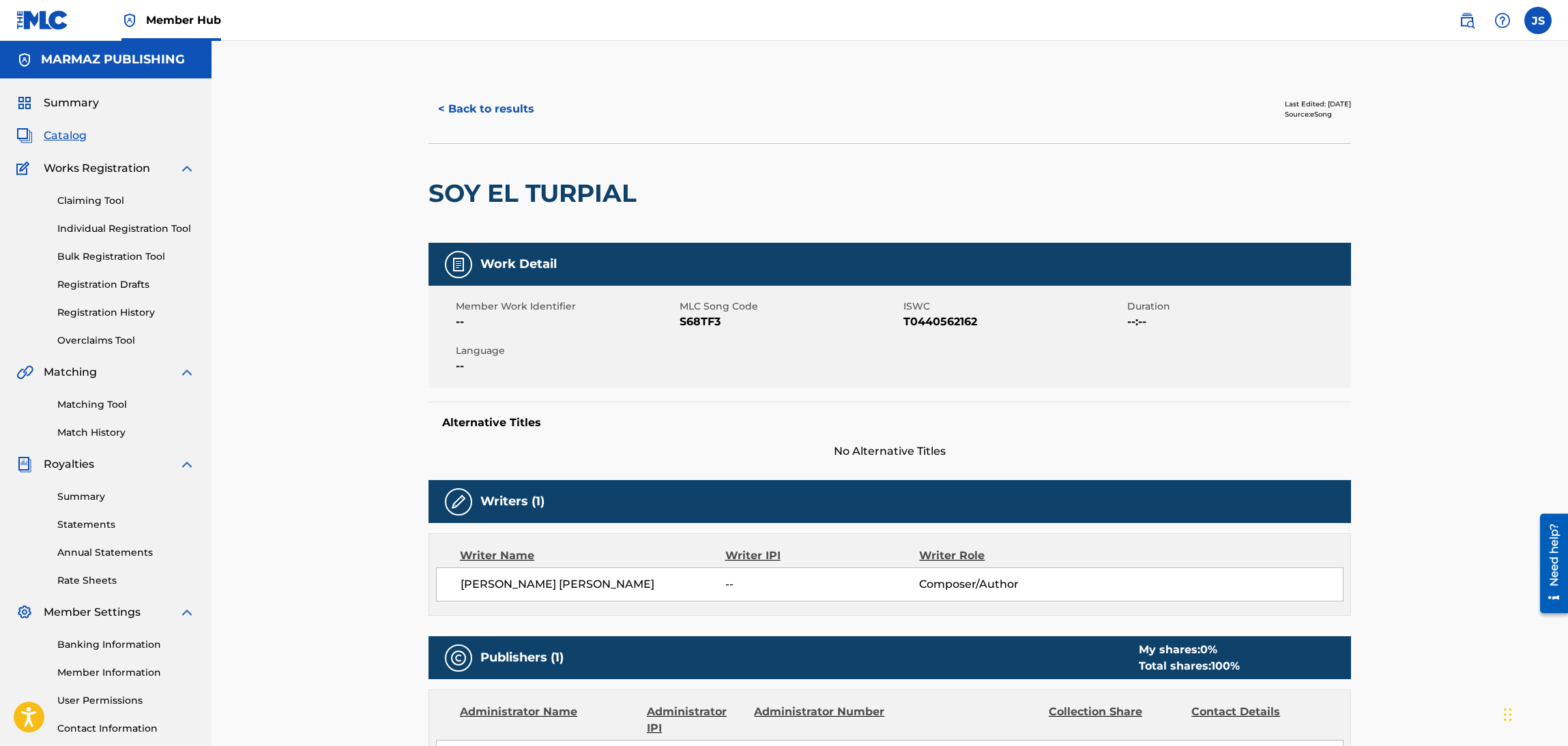
click at [693, 327] on span "S68TF3" at bounding box center [789, 321] width 220 height 16
click at [920, 324] on span "T0440562162" at bounding box center [1013, 321] width 220 height 16
click at [699, 320] on span "S68TF3" at bounding box center [789, 321] width 220 height 16
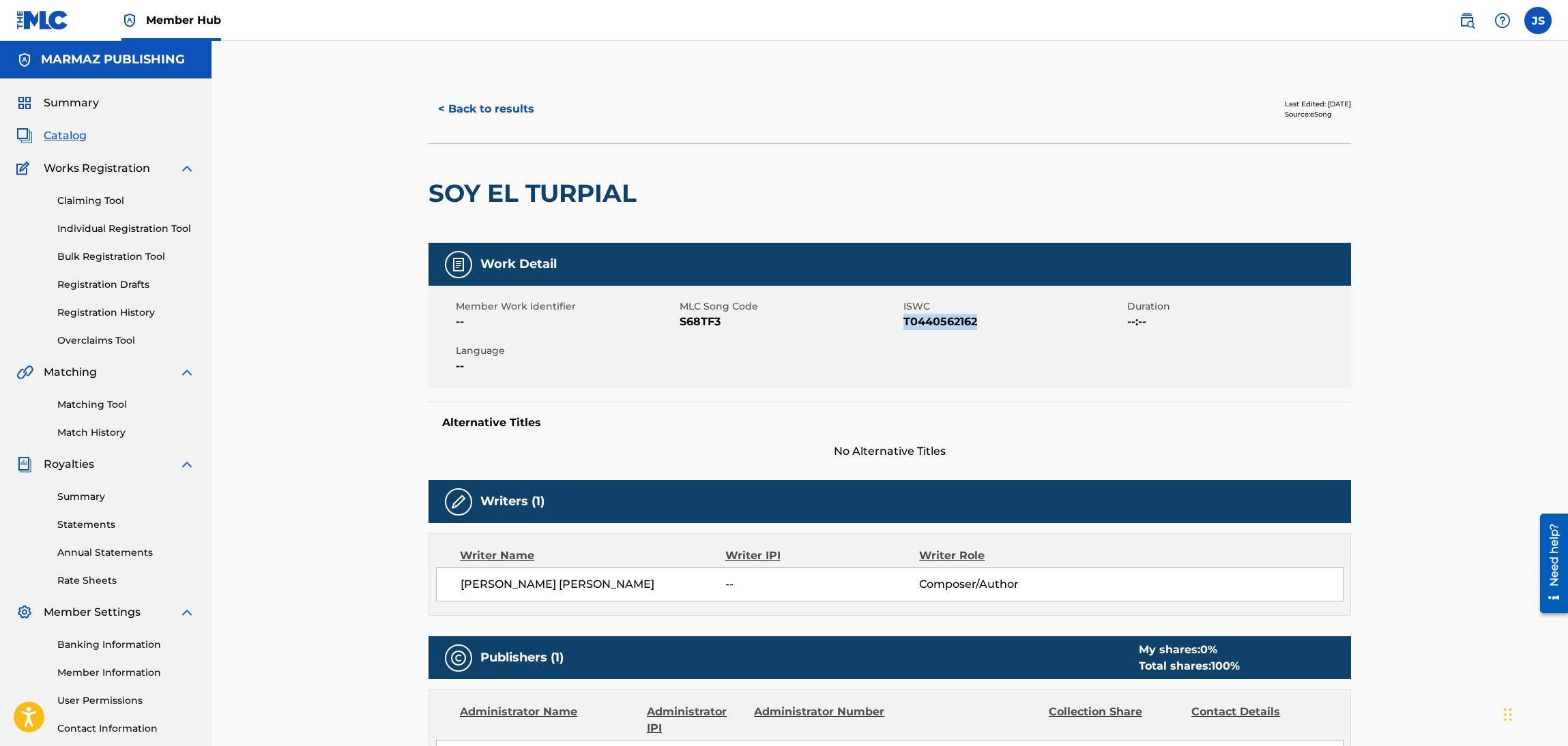
copy span "T0440562162"
click at [530, 100] on button "< Back to results" at bounding box center [486, 109] width 115 height 34
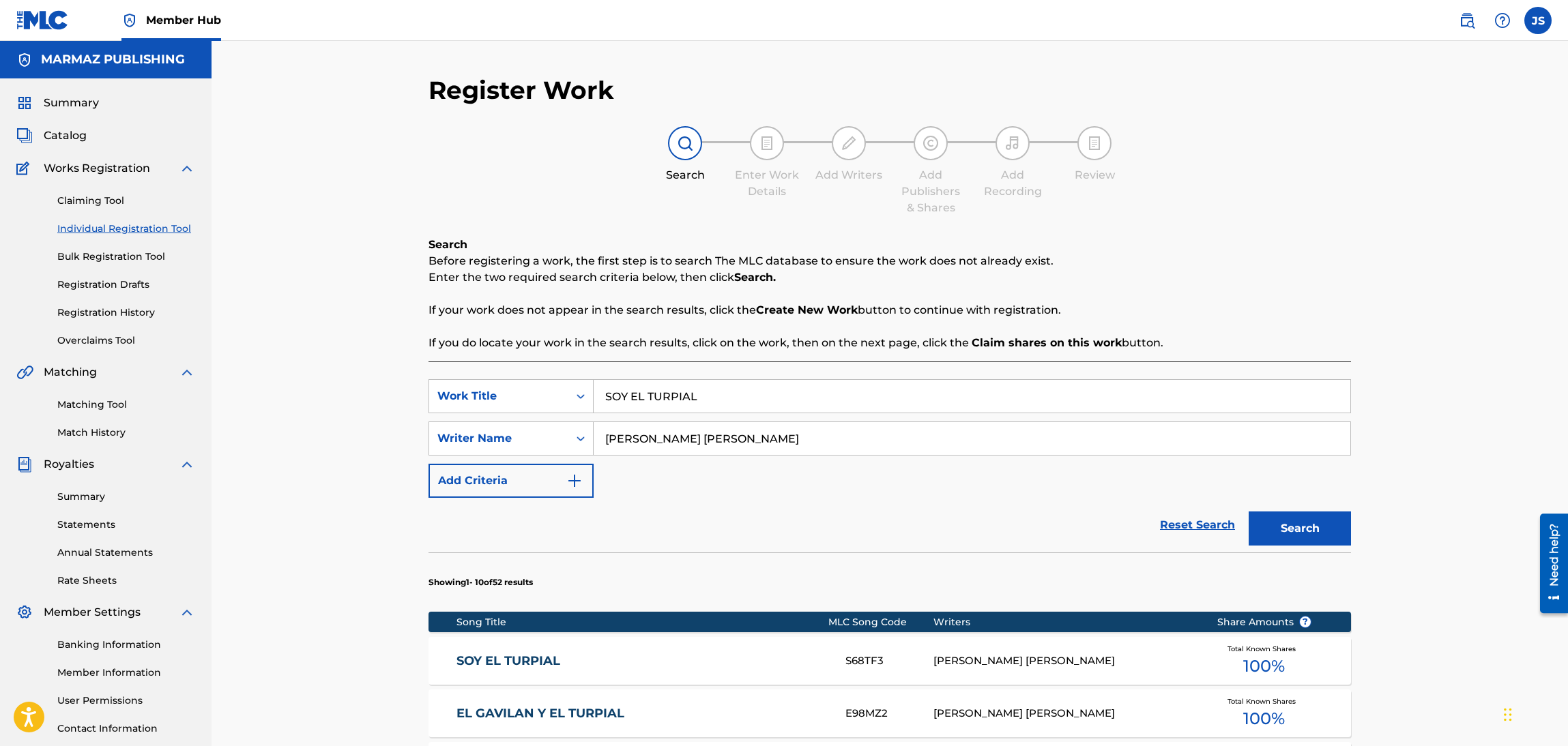
drag, startPoint x: 463, startPoint y: 391, endPoint x: 1455, endPoint y: 253, distance: 1001.6
click at [436, 389] on div "SearchWithCriteriadbfa7cb7-ca72-4ef9-b73f-bbe0e38b85f4 Work Title SOY EL TURPIAL" at bounding box center [890, 396] width 923 height 34
paste input "ERIE YO SOY [GEOGRAPHIC_DATA]"
type input "SERIE YO SOY VENEZUELA"
click at [1455, 251] on div "Register Work Search Enter Work Details Add Writers Add Publishers & Shares Add…" at bounding box center [889, 685] width 1356 height 1290
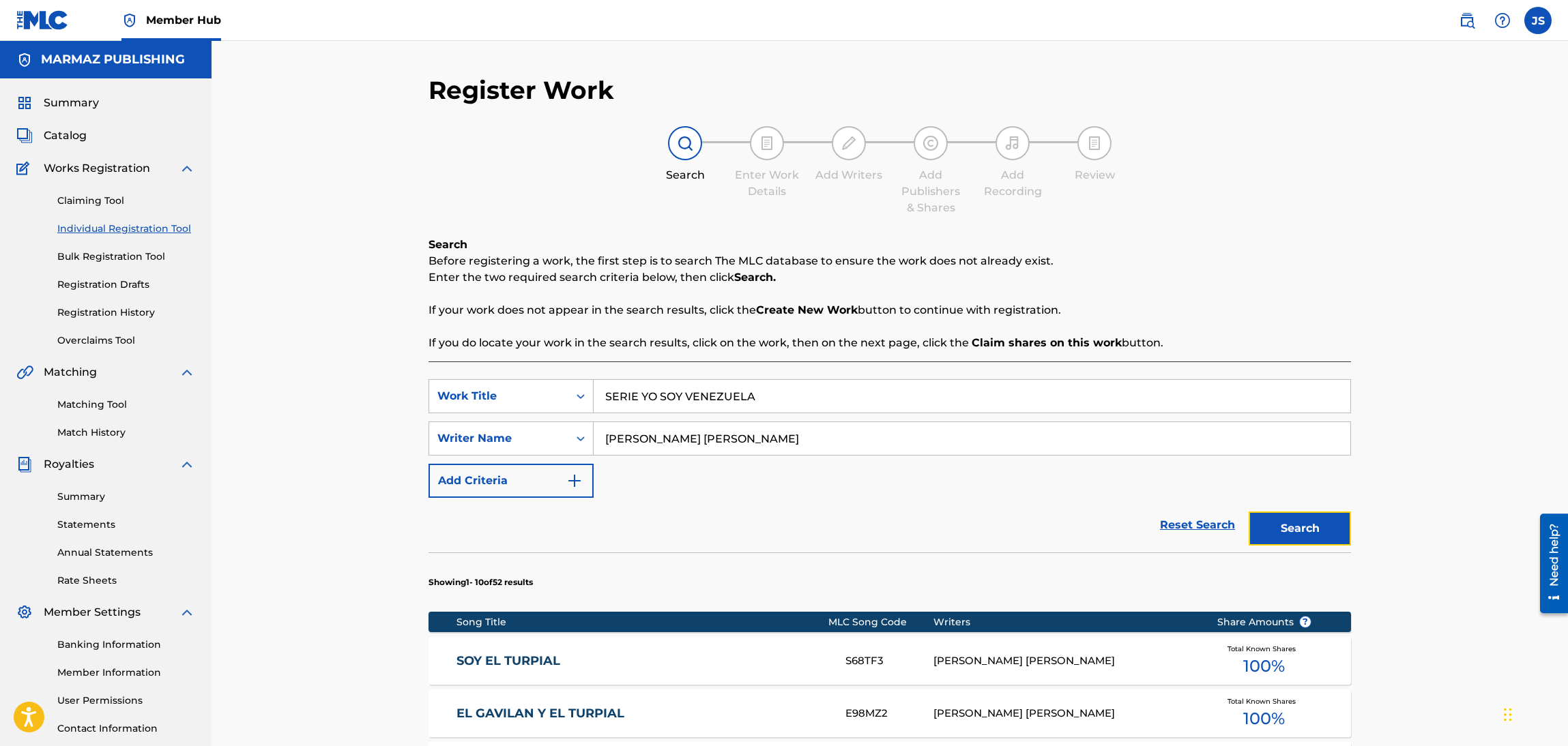
click at [1328, 541] on button "Search" at bounding box center [1300, 528] width 102 height 34
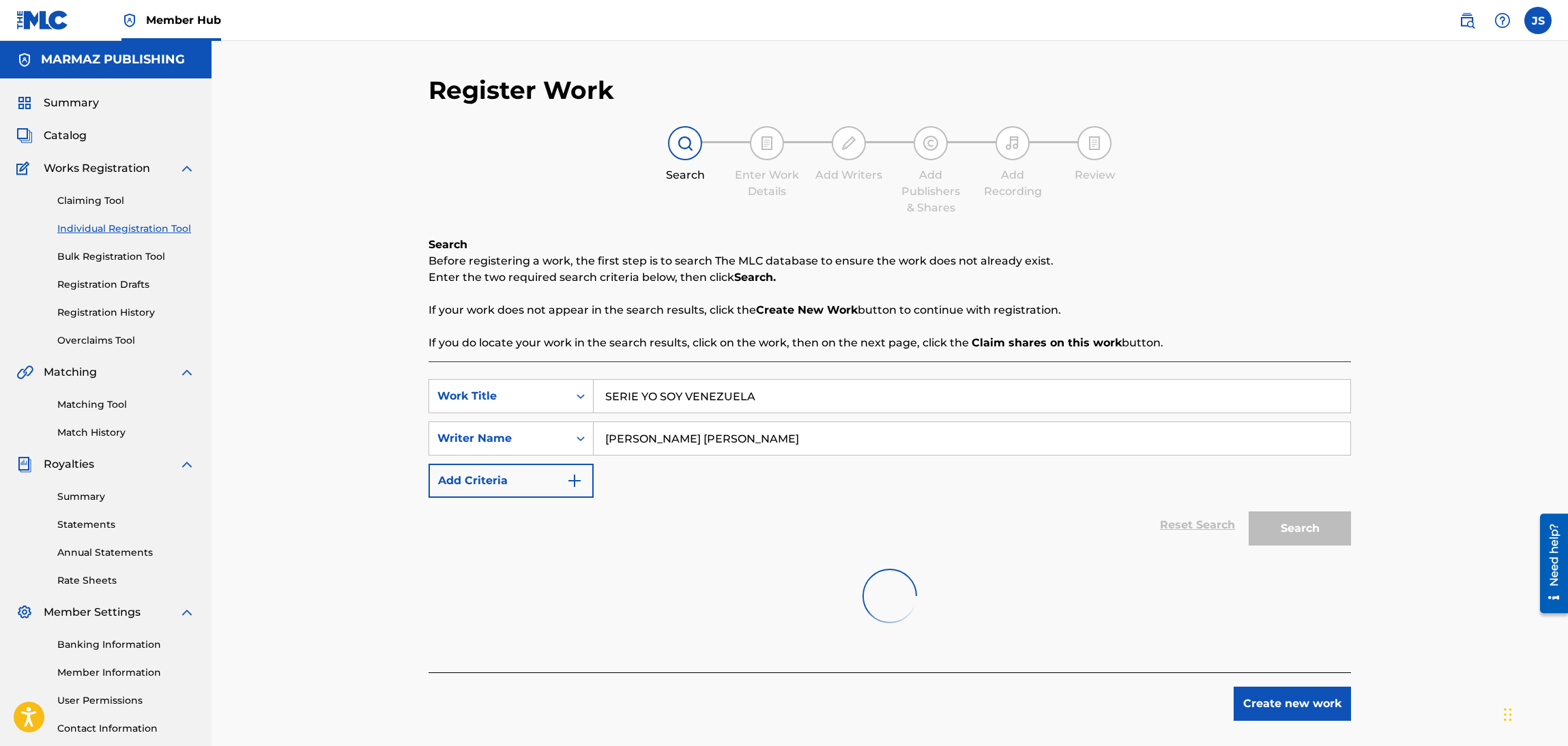
scroll to position [99, 0]
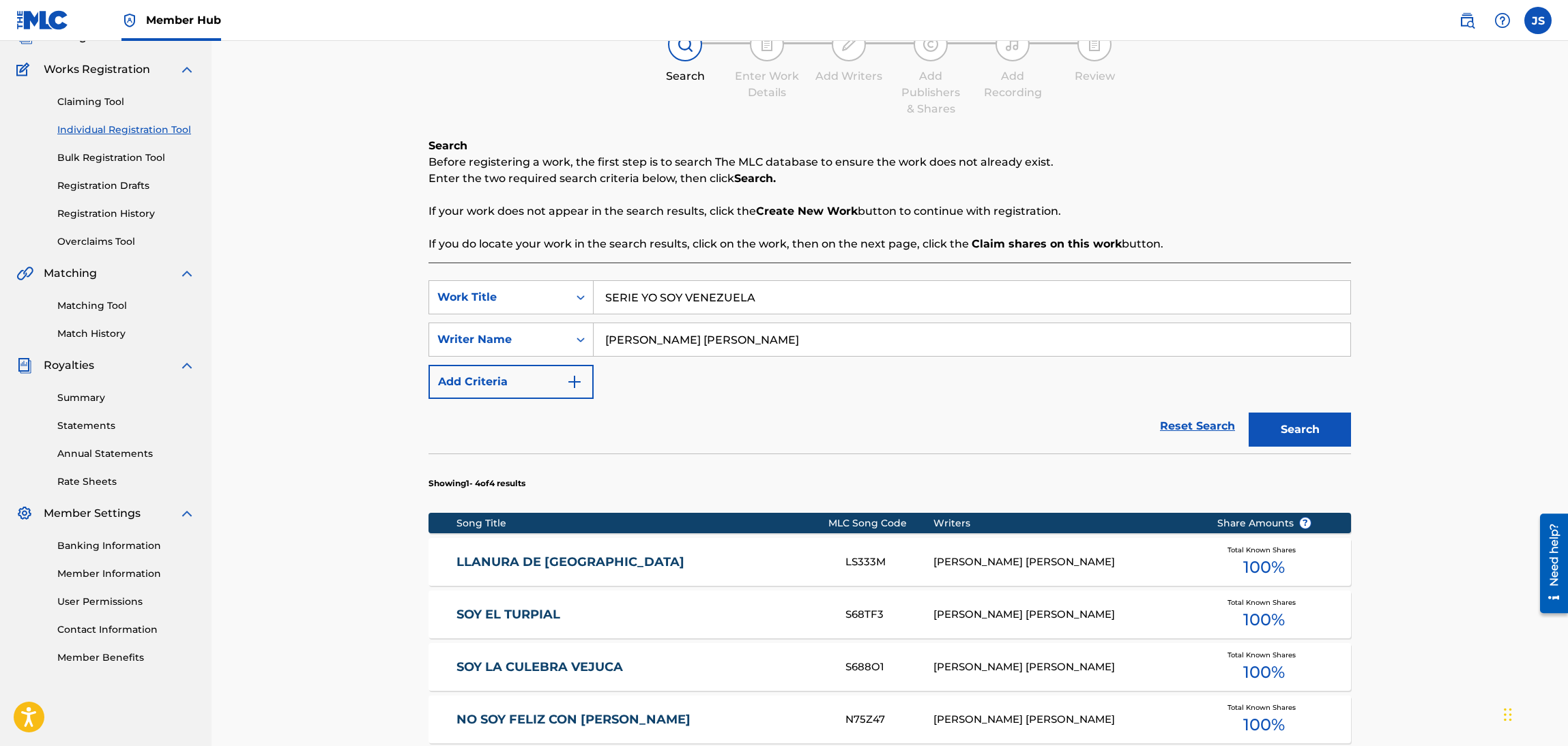
drag, startPoint x: 782, startPoint y: 298, endPoint x: 366, endPoint y: 301, distance: 416.0
click at [366, 304] on div "Register Work Search Enter Work Details Add Writers Add Publishers & Shares Add…" at bounding box center [889, 426] width 1356 height 968
click at [100, 124] on link "Individual Registration Tool" at bounding box center [126, 130] width 138 height 15
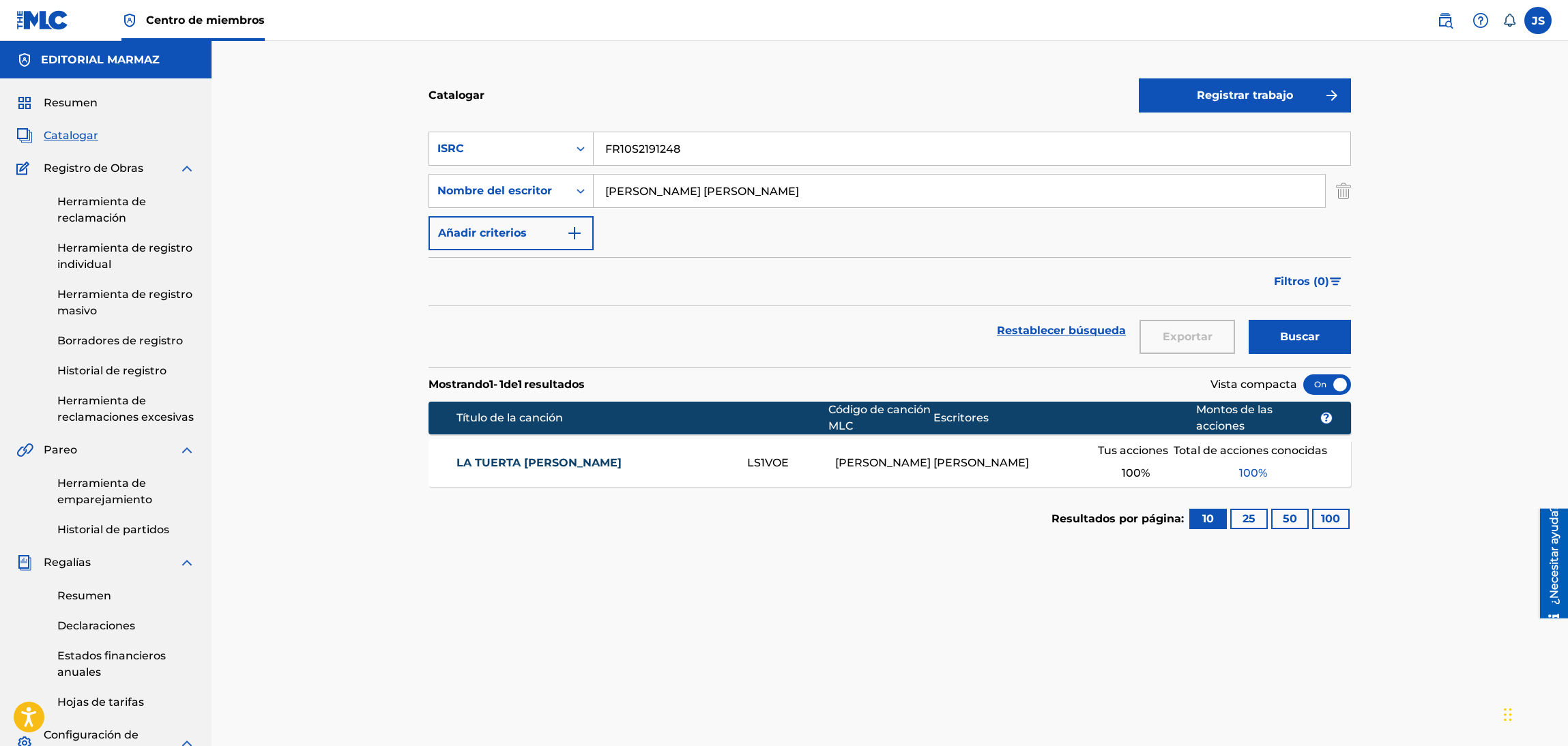
drag, startPoint x: 0, startPoint y: 0, endPoint x: 592, endPoint y: 464, distance: 752.2
click at [592, 464] on font "LA TUERTA [PERSON_NAME]" at bounding box center [539, 463] width 165 height 13
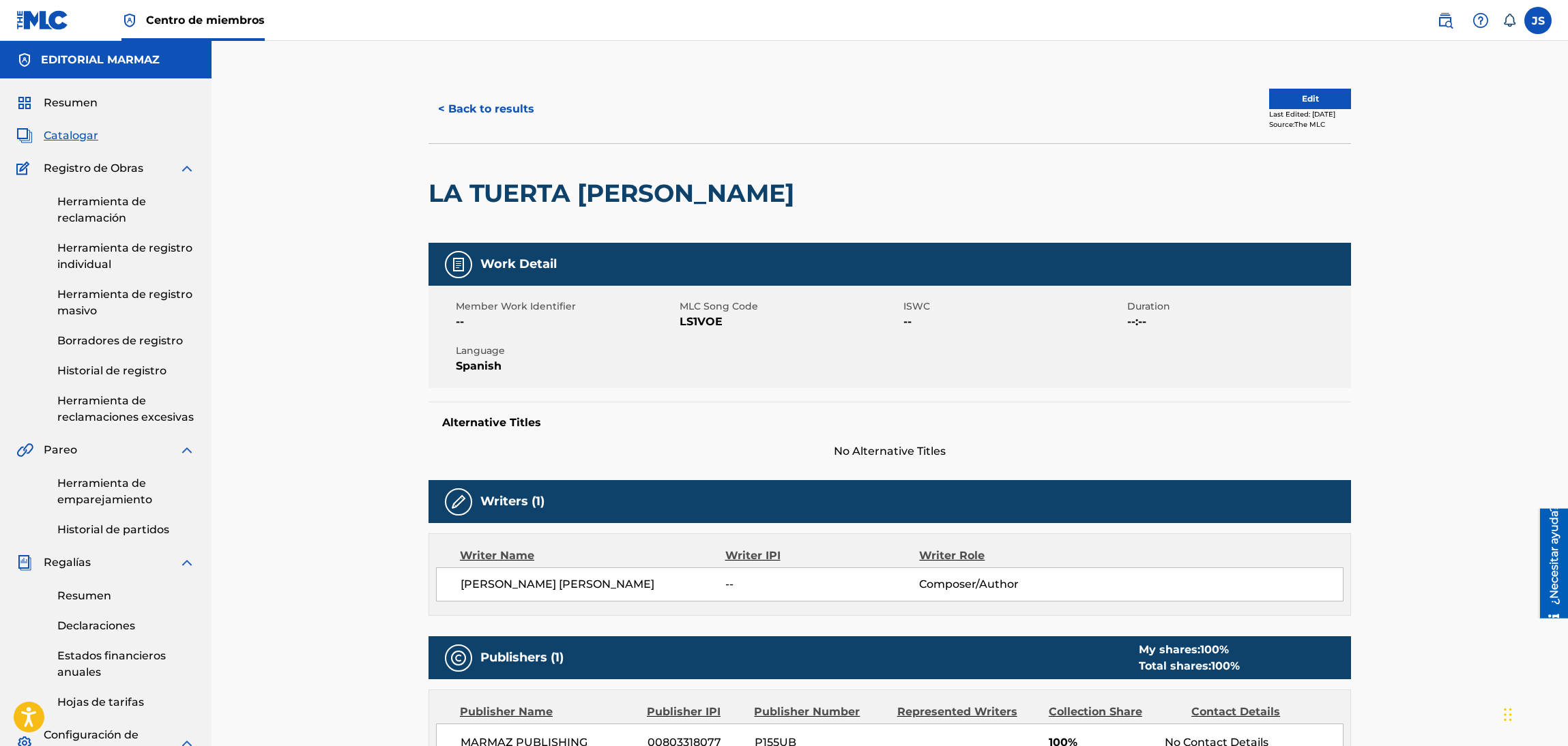
click at [694, 325] on span "LS1VOE" at bounding box center [789, 321] width 220 height 16
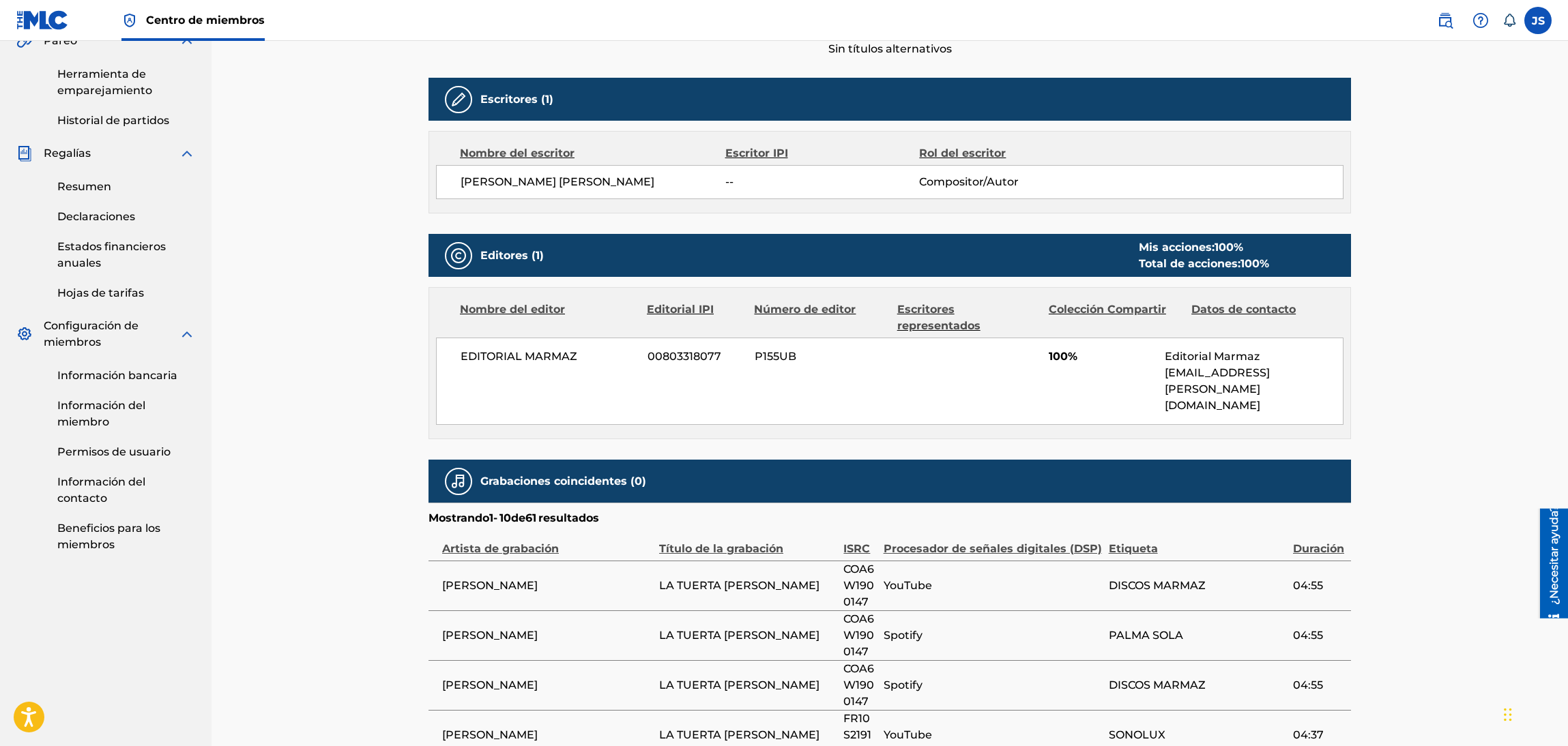
scroll to position [102, 0]
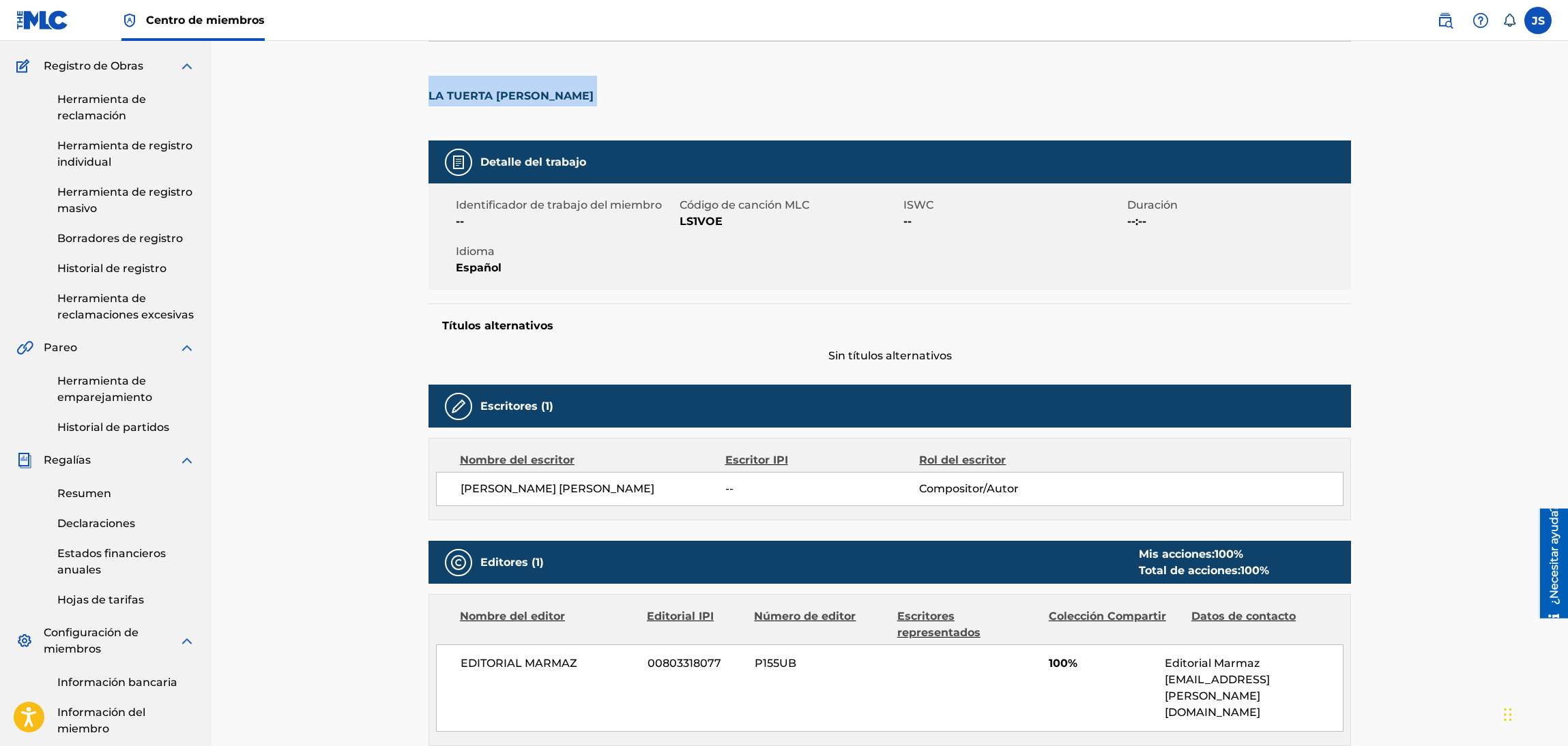
click at [717, 216] on font "LS1VOE" at bounding box center [701, 221] width 43 height 13
click at [539, 24] on button "< Volver a los resultados" at bounding box center [508, 7] width 159 height 34
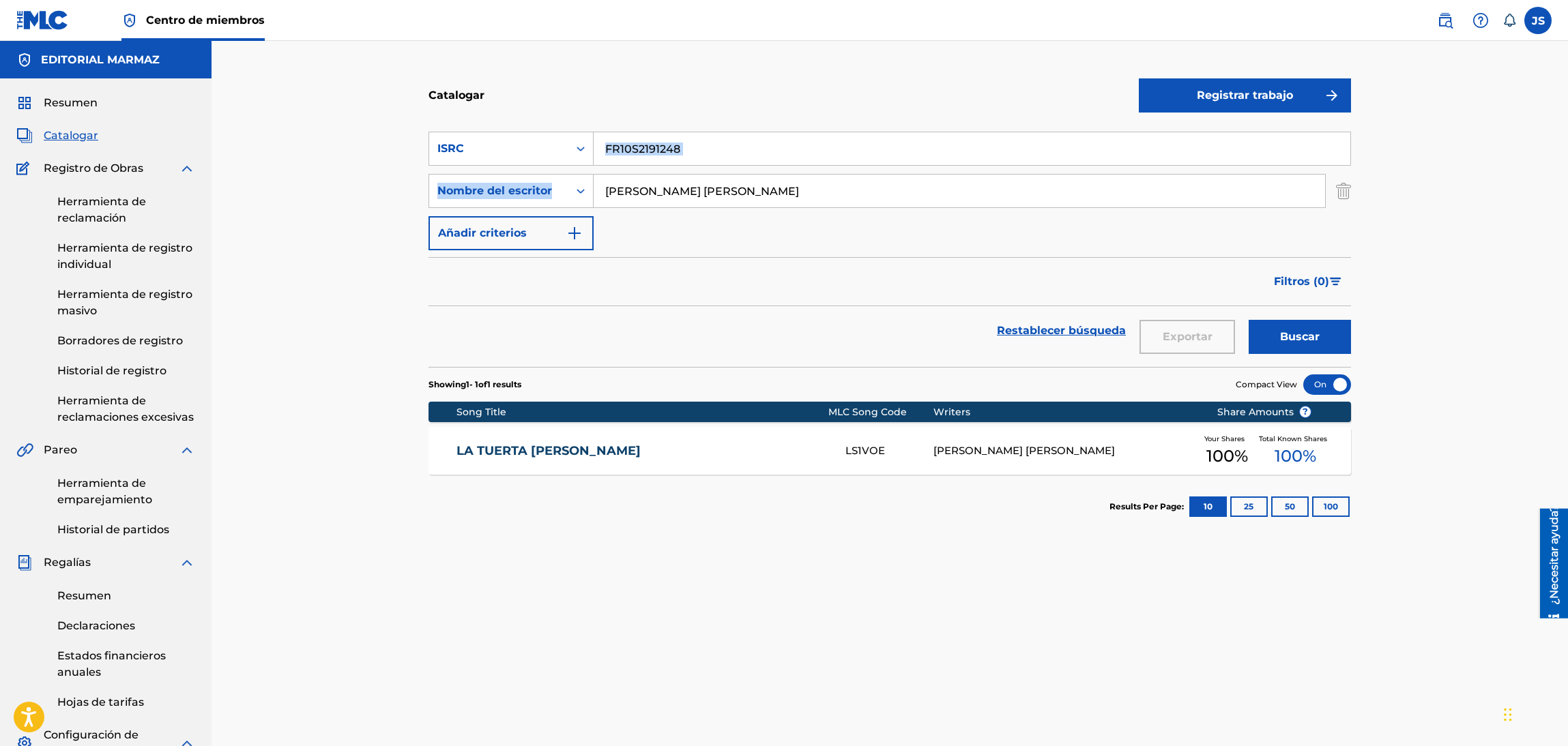
click at [701, 160] on div "Búsqueda con criterios8642ddcc-89ad-4d8e-b5c6-fe29145c20d5 ISRC FR10S2191248 Bu…" at bounding box center [890, 191] width 923 height 118
click at [470, 120] on section "Búsqueda con criterios8642ddcc-89ad-4d8e-b5c6-fe29145c20d5 ISRC FR10S2191248 Bu…" at bounding box center [890, 241] width 923 height 251
paste input "3"
click at [750, 86] on div "Catalogar" at bounding box center [784, 95] width 711 height 40
click at [1317, 344] on font "Buscar" at bounding box center [1300, 337] width 39 height 16
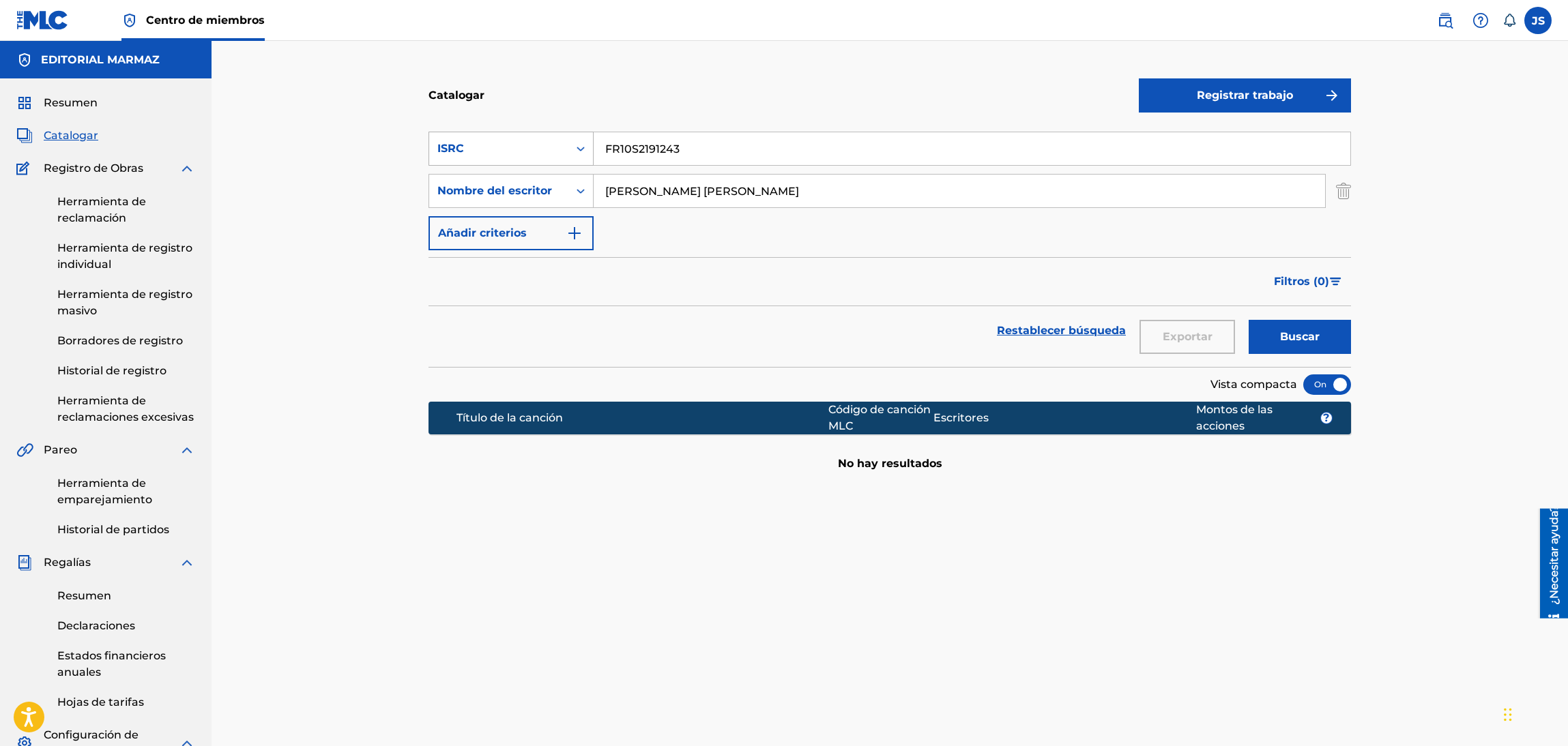
click at [514, 139] on div "Búsqueda con criterios8642ddcc-89ad-4d8e-b5c6-fe29145c20d5 ISRC FR10S2191243" at bounding box center [890, 148] width 923 height 34
paste input "AHI LES VA OTRO CAÑONAZO"
click at [744, 69] on div "Catalogar Registrar trabajo Búsqueda con criterios8642ddcc-89ad-4d8e-b5c6-fe291…" at bounding box center [889, 509] width 1356 height 937
click at [1270, 328] on button "Buscar" at bounding box center [1300, 337] width 102 height 34
click at [721, 144] on input "AHI LES VA OTRO CAÑONAZO" at bounding box center [972, 148] width 757 height 33
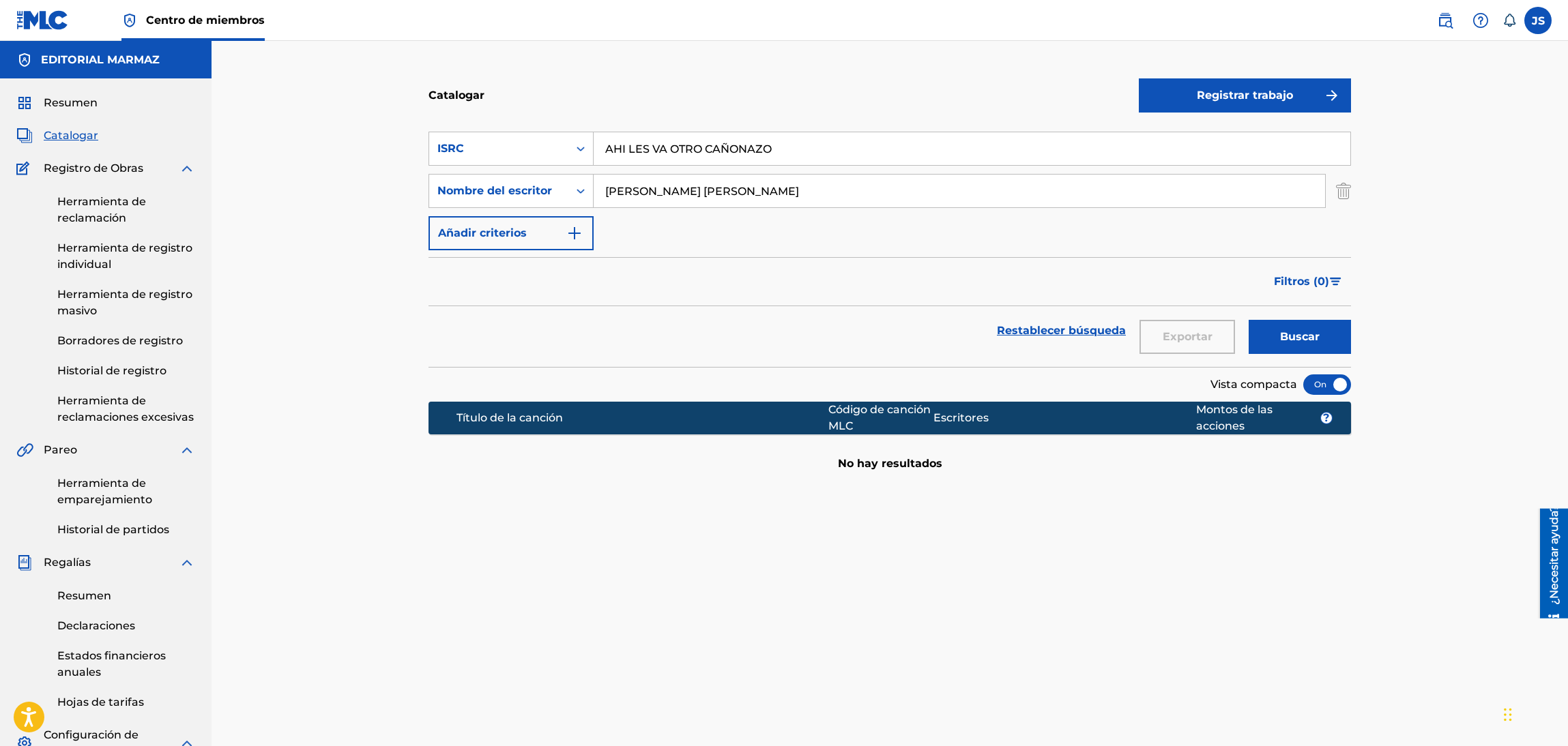
click at [721, 144] on input "AHI LES VA OTRO CAÑONAZO" at bounding box center [972, 148] width 757 height 33
paste input "FR10S2191243"
click at [1212, 288] on div "Filtros ( 0 )" at bounding box center [890, 281] width 923 height 49
click at [1341, 350] on button "Buscar" at bounding box center [1300, 337] width 102 height 34
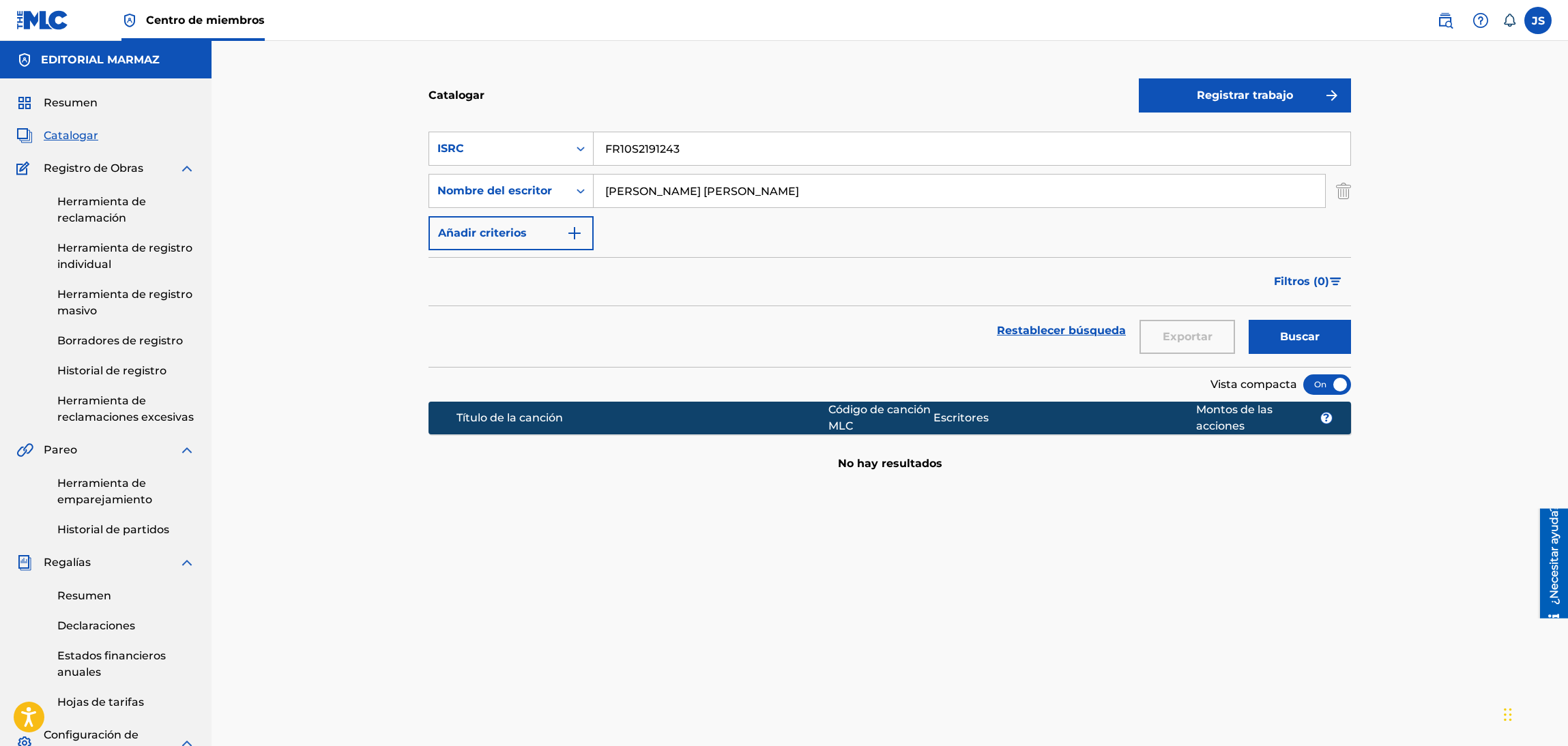
drag, startPoint x: 664, startPoint y: 148, endPoint x: 714, endPoint y: 112, distance: 61.6
click at [510, 141] on div "Búsqueda con criterios8642ddcc-89ad-4d8e-b5c6-fe29145c20d5 ISRC FR10S2191243" at bounding box center [890, 148] width 923 height 34
paste input "AHI LES VA OTRO CAÑONAZO"
type input "AHI LES VA OTRO CAÑONAZO"
click at [721, 113] on div "Catalogar" at bounding box center [784, 95] width 711 height 40
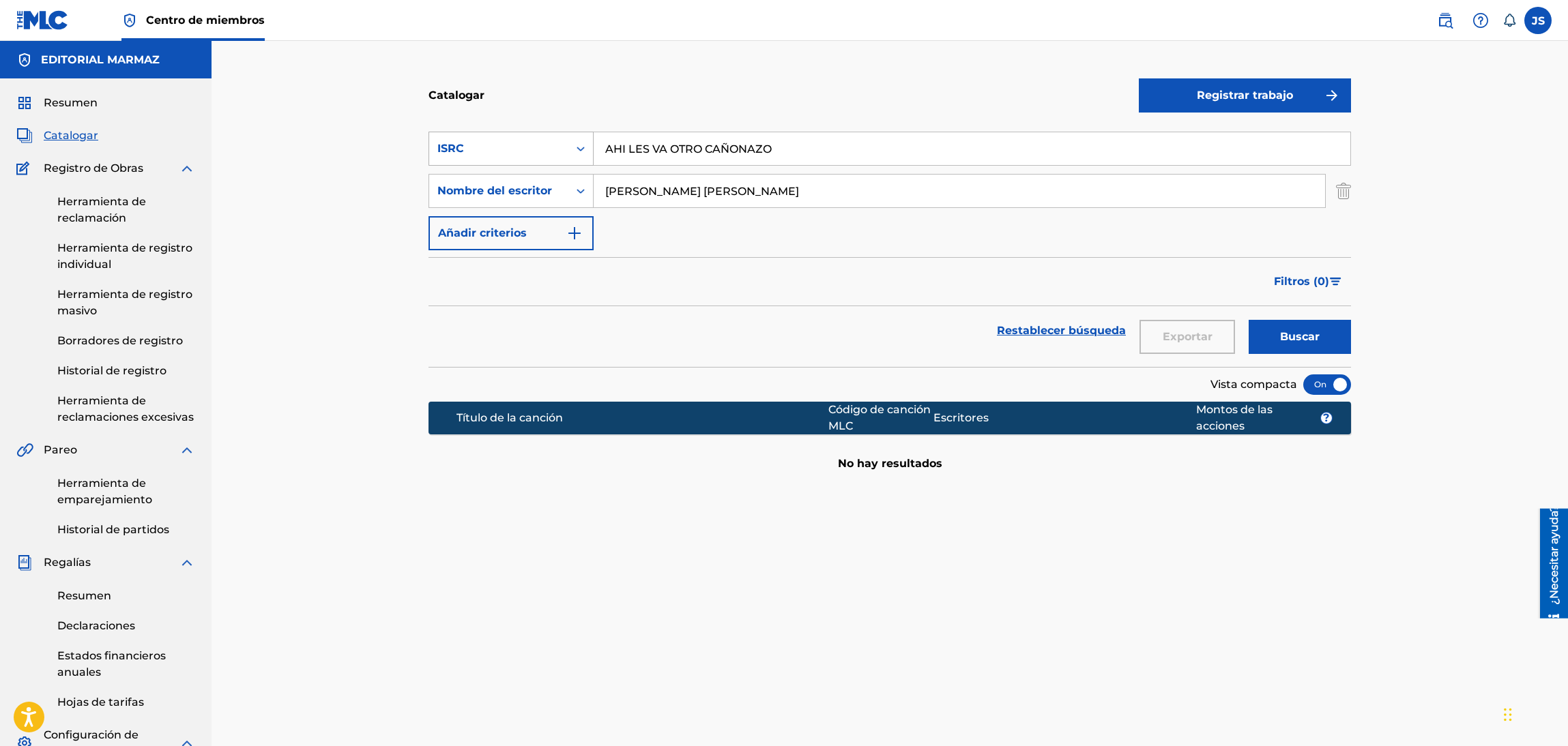
click at [517, 151] on div "ISRC" at bounding box center [499, 148] width 123 height 16
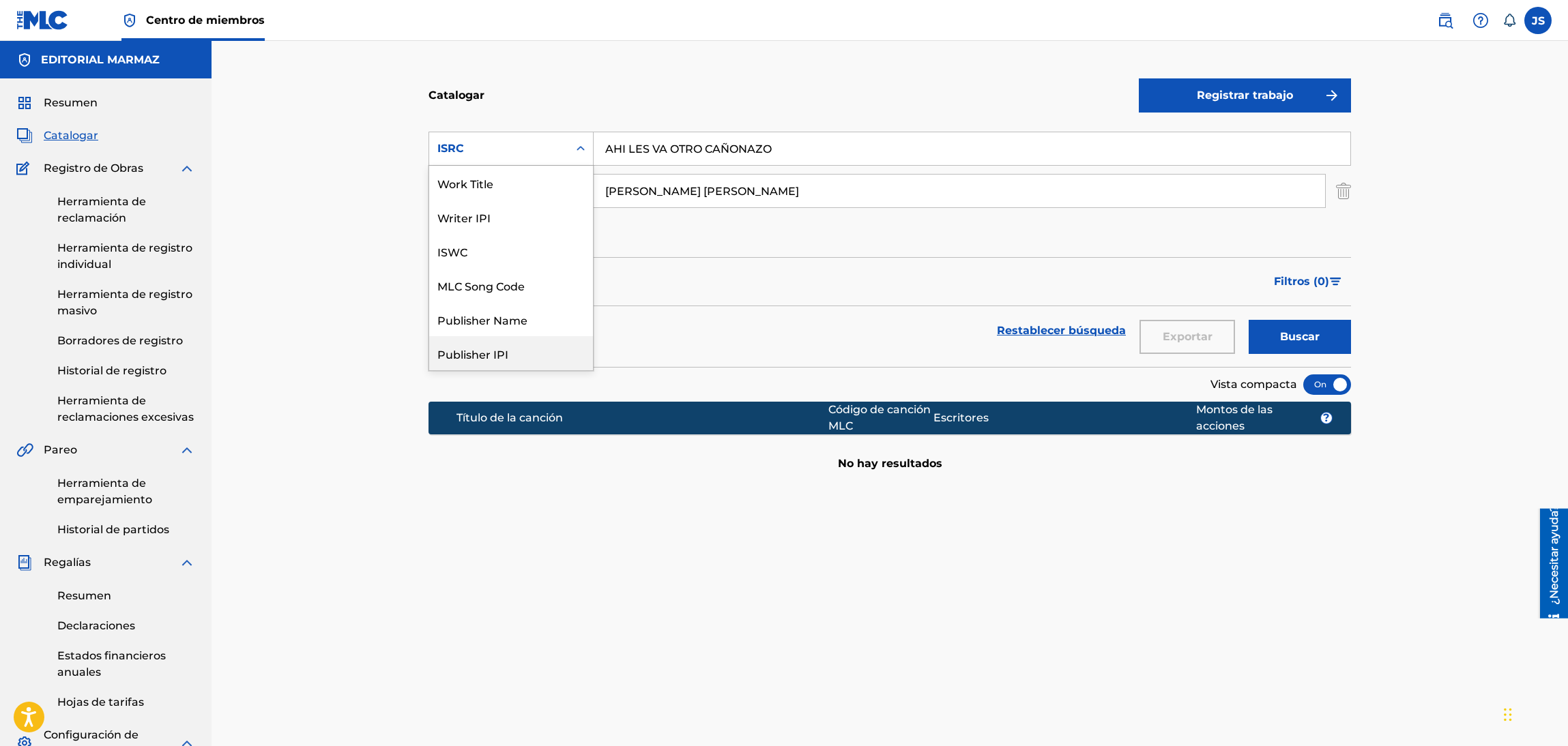
click at [521, 177] on div "Work Title" at bounding box center [511, 183] width 164 height 34
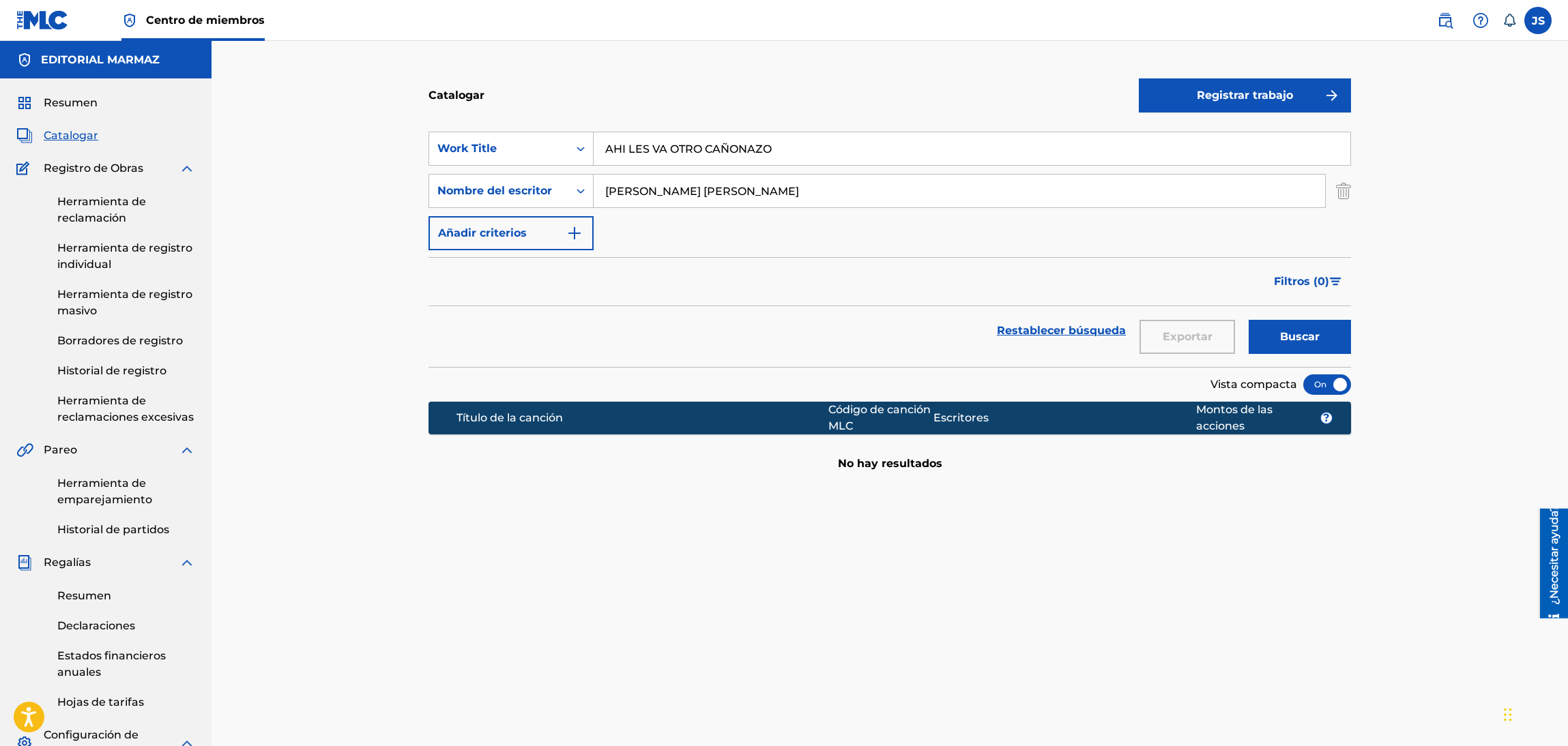
type input "AHI LES VA OTRO CAÑONAZO"
click at [711, 99] on div "Catalogar" at bounding box center [784, 95] width 711 height 40
click at [1287, 343] on font "Buscar" at bounding box center [1300, 337] width 39 height 16
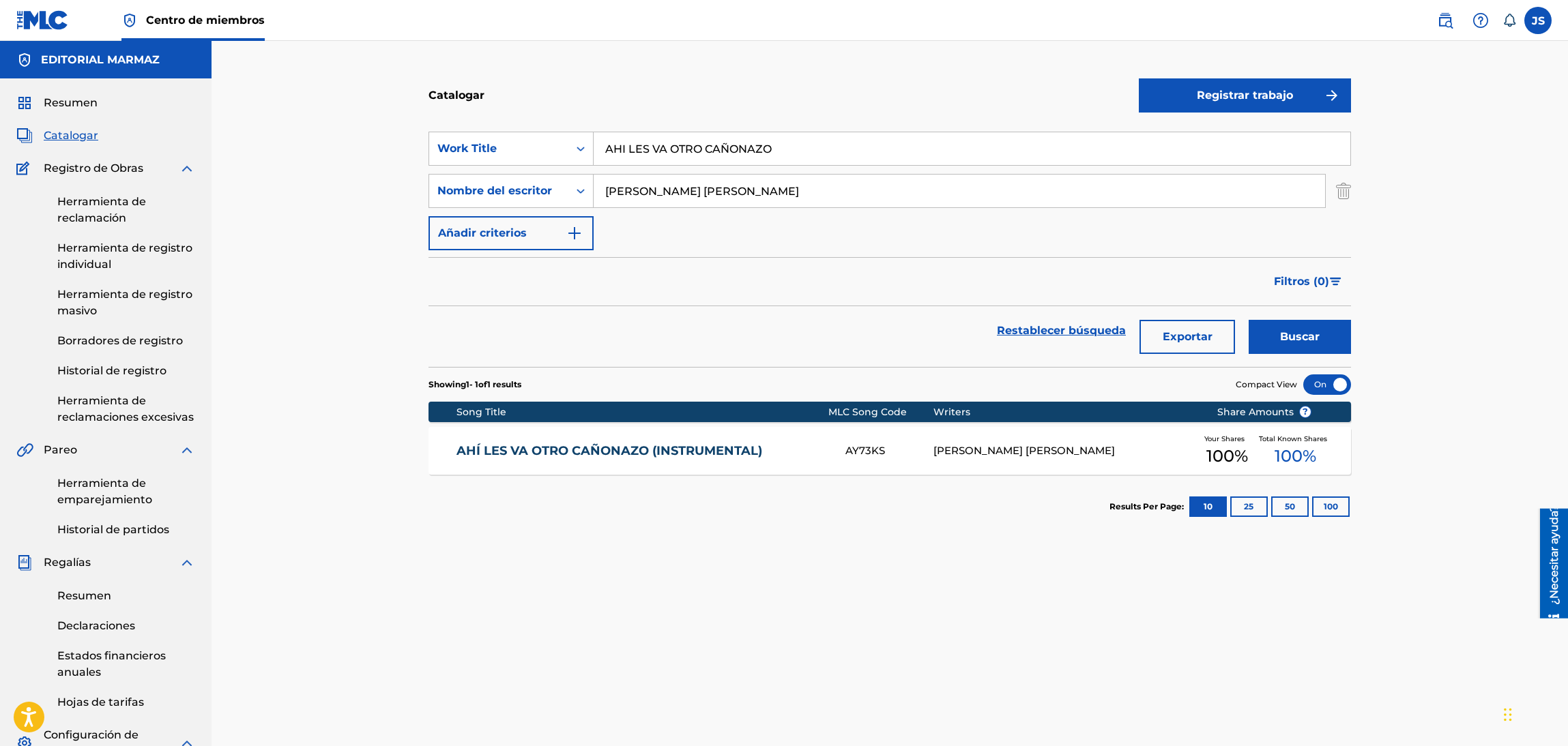
click at [617, 452] on link "AHÍ LES VA OTRO CAÑONAZO (INSTRUMENTAL)" at bounding box center [642, 451] width 371 height 15
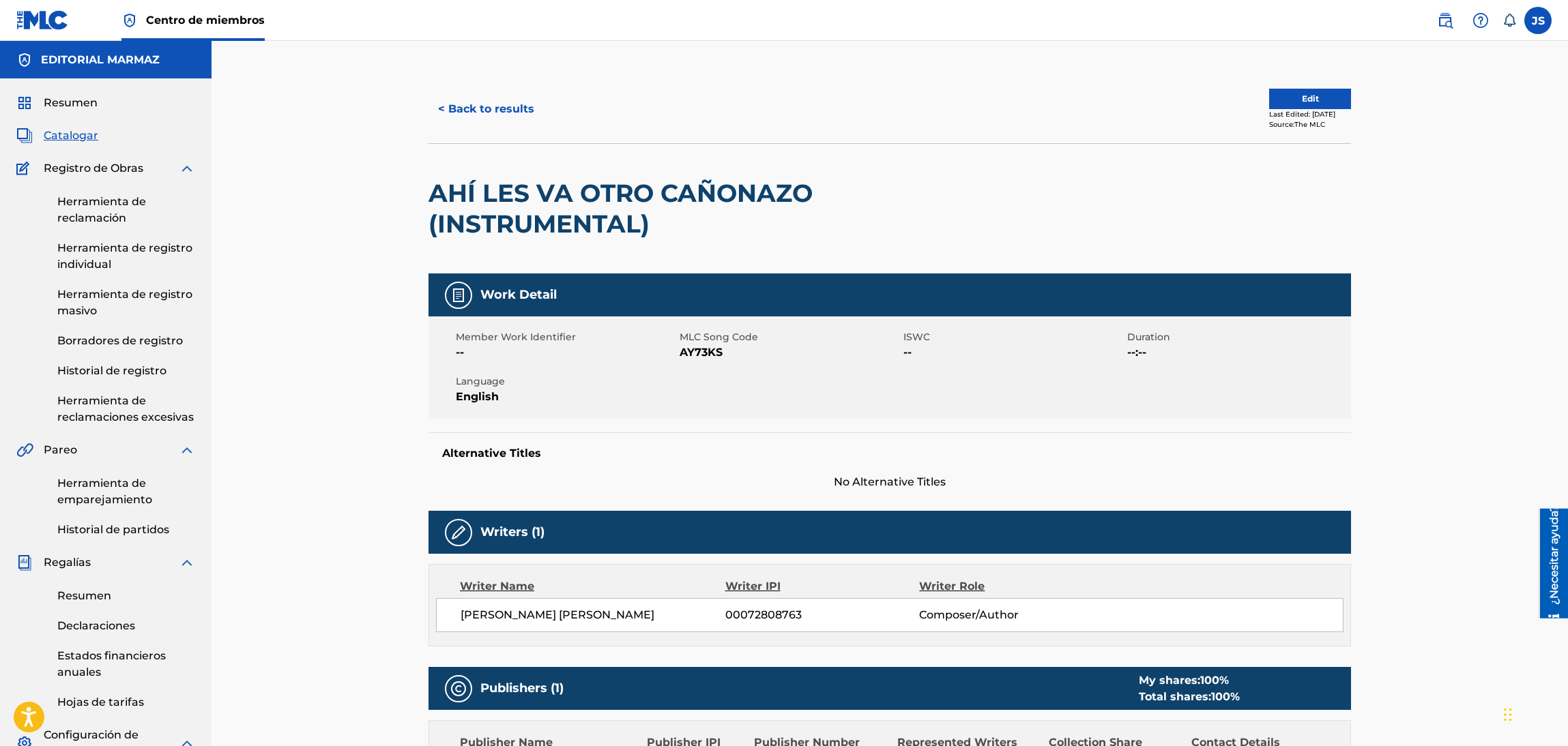
click at [697, 356] on span "AY73KS" at bounding box center [789, 352] width 220 height 16
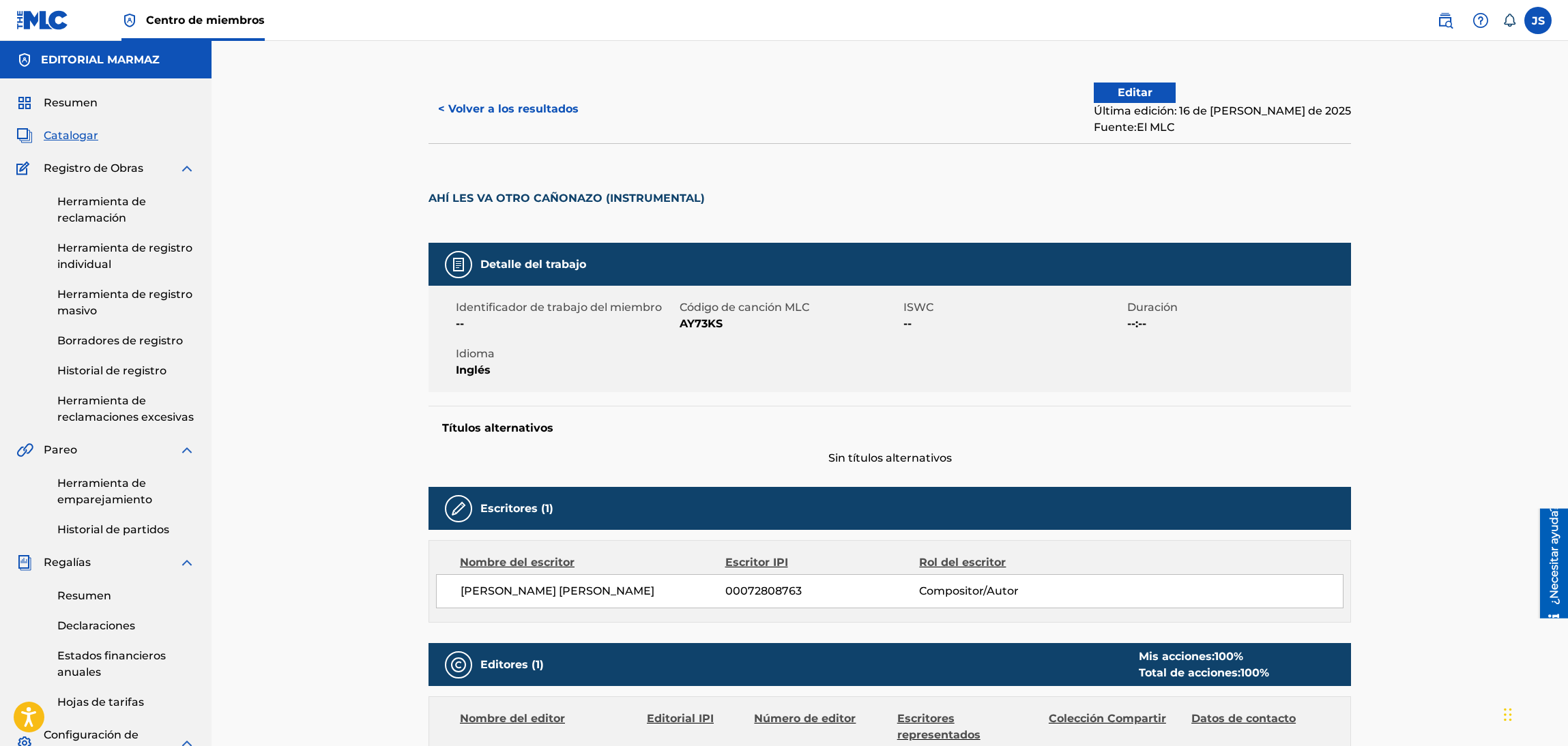
click at [713, 324] on font "AY73KS" at bounding box center [701, 324] width 43 height 13
click at [453, 106] on font "< Volver a los resultados" at bounding box center [508, 109] width 140 height 13
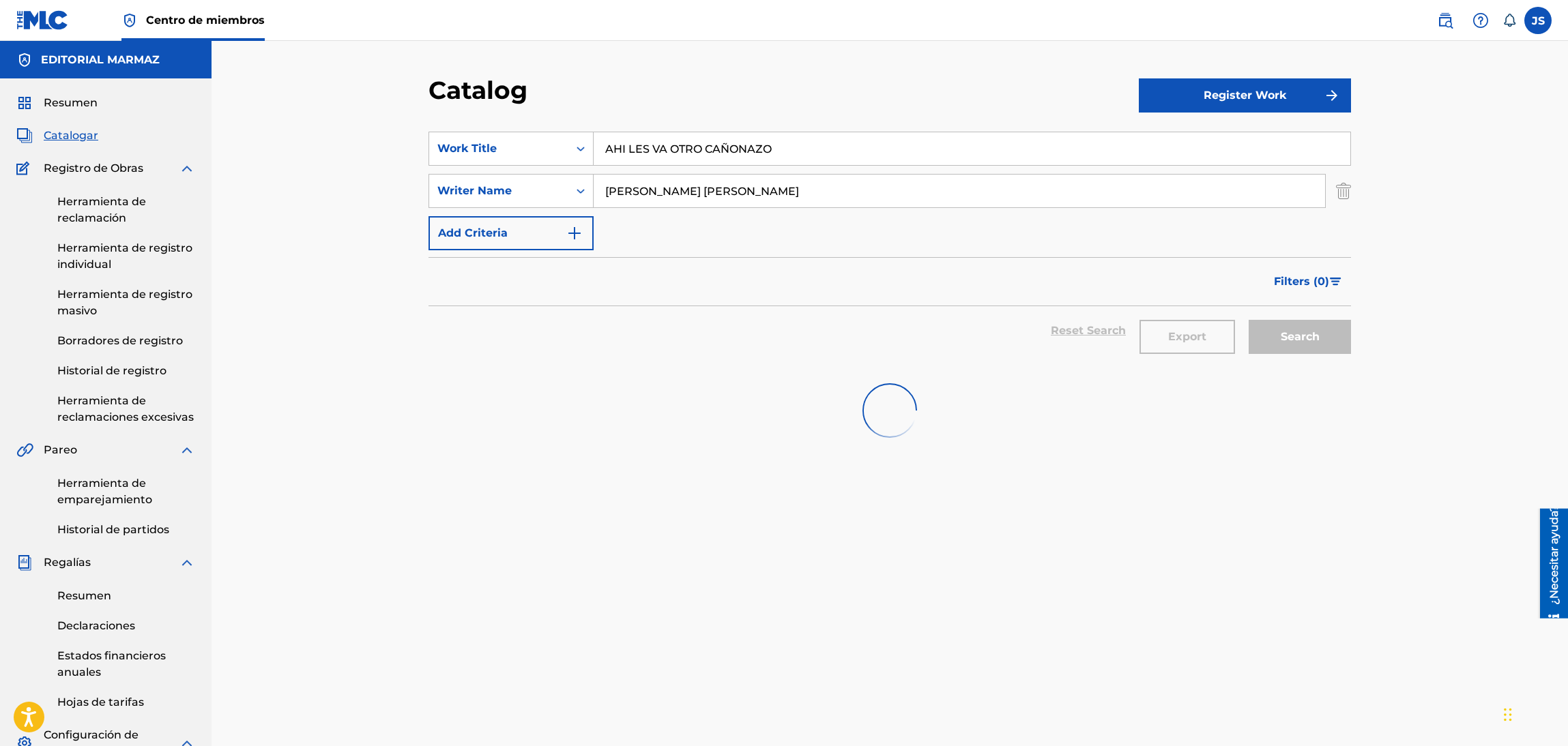
drag, startPoint x: 612, startPoint y: 133, endPoint x: 711, endPoint y: 94, distance: 106.4
click at [533, 124] on section "SearchWithCriteria8344dcb7-364d-4d28-aafc-bb163c596cee Work Title AHI LES VA OT…" at bounding box center [890, 241] width 923 height 251
paste input "LA SUEGRA DE SANTA RITA"
type input "LA SUEGRA DE SANTA RITA"
click at [707, 94] on div "Catalog" at bounding box center [784, 95] width 711 height 40
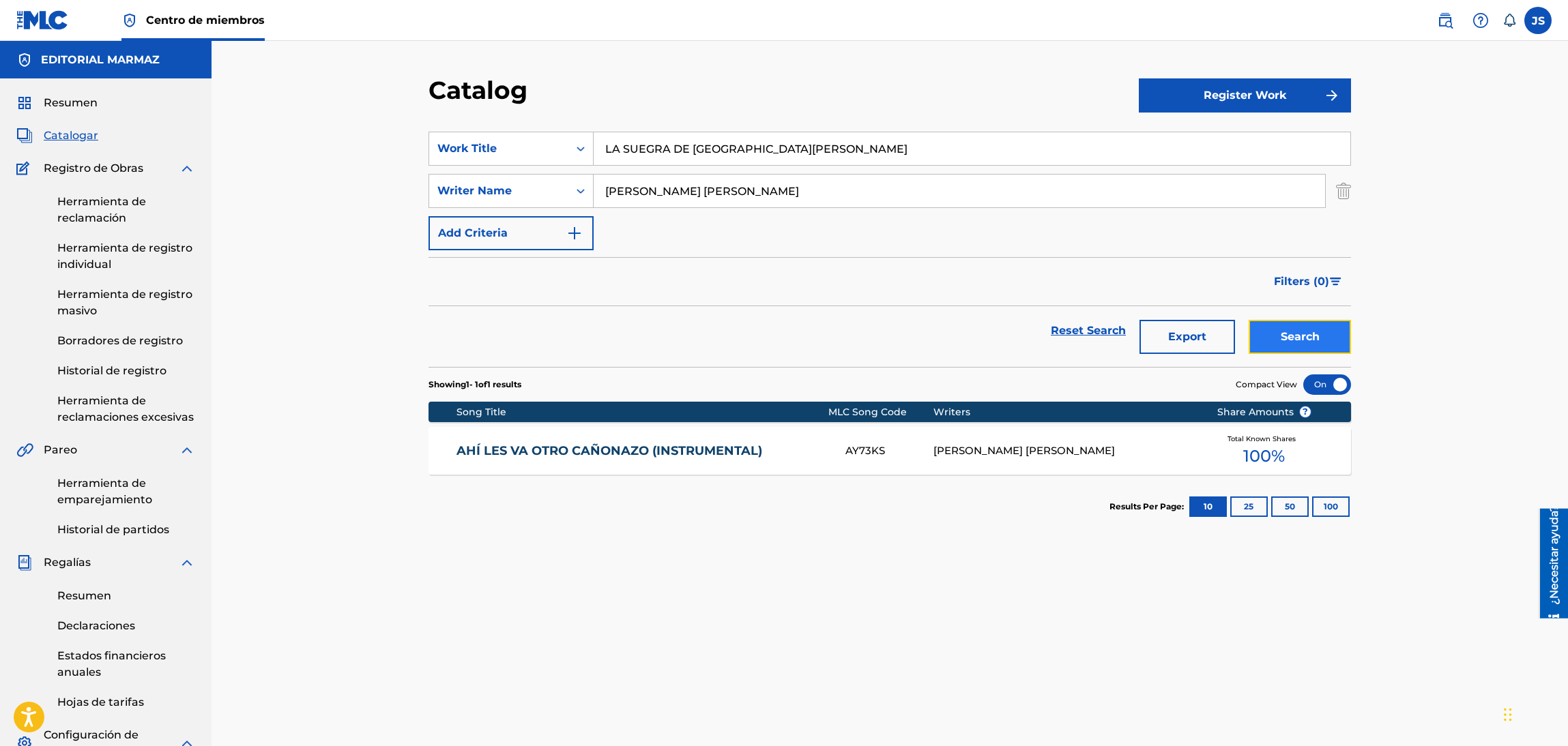
click at [1299, 350] on button "Search" at bounding box center [1300, 337] width 102 height 34
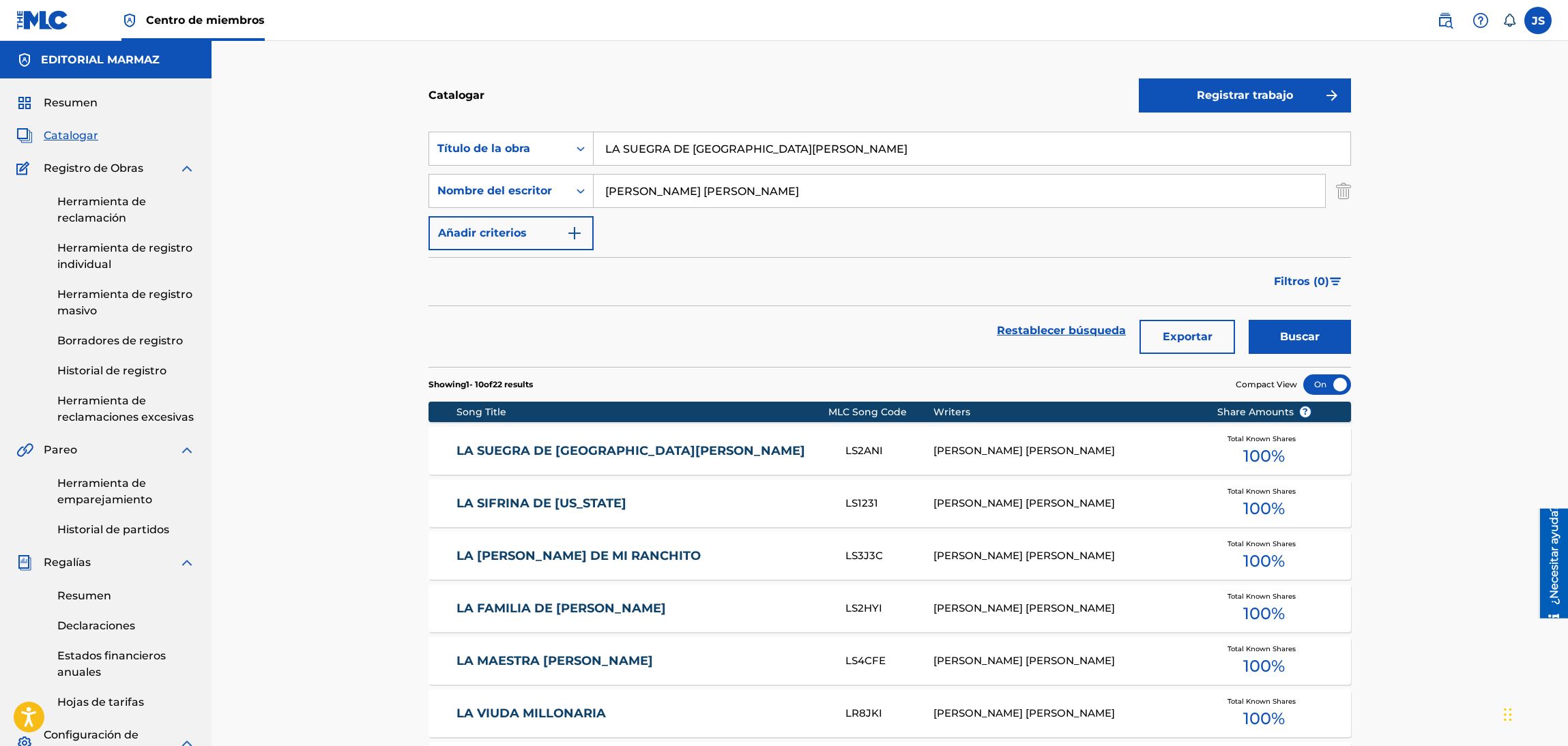
click at [591, 452] on link "LA SUEGRA DE SANTA RITA" at bounding box center [642, 451] width 371 height 15
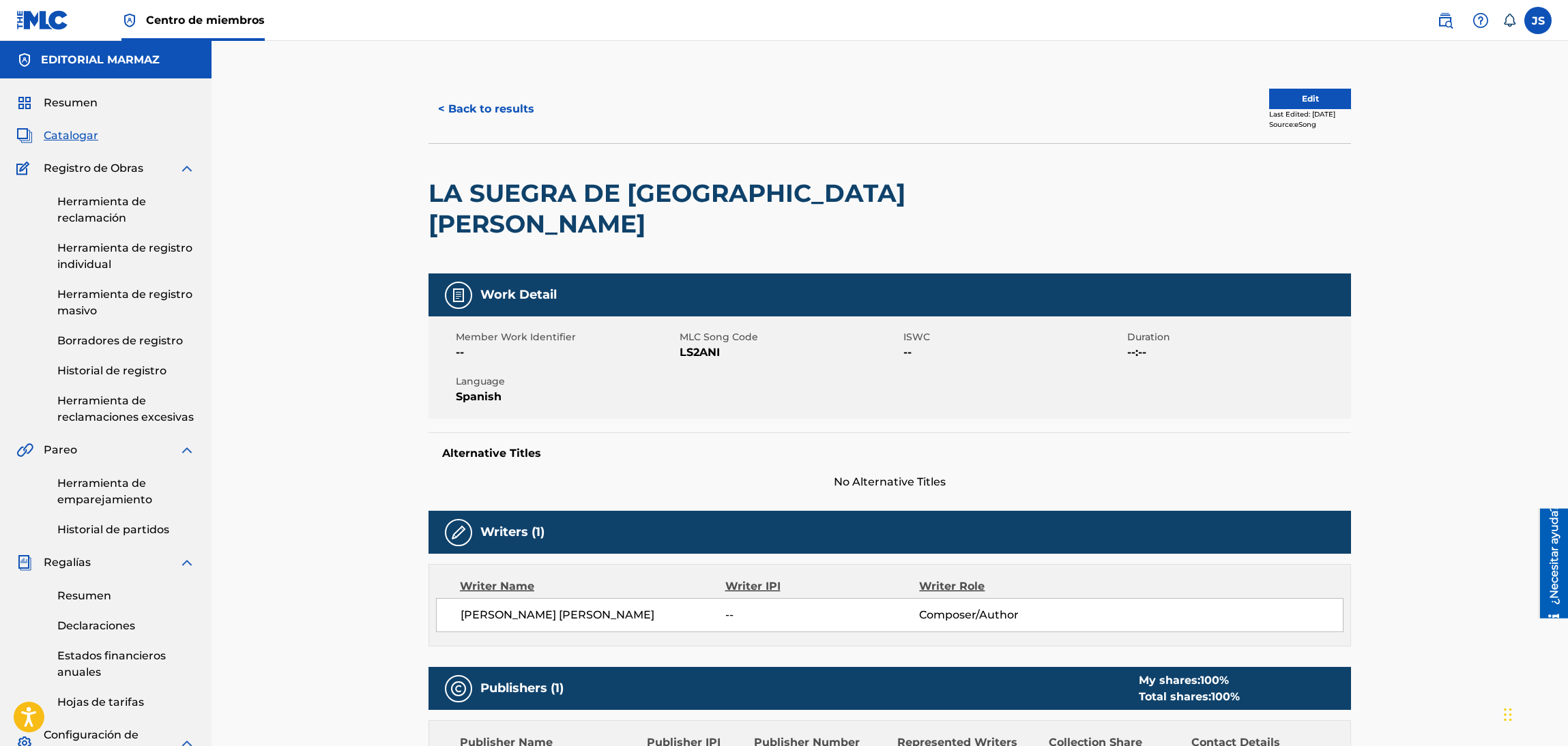
click at [700, 344] on span "LS2ANI" at bounding box center [789, 352] width 220 height 16
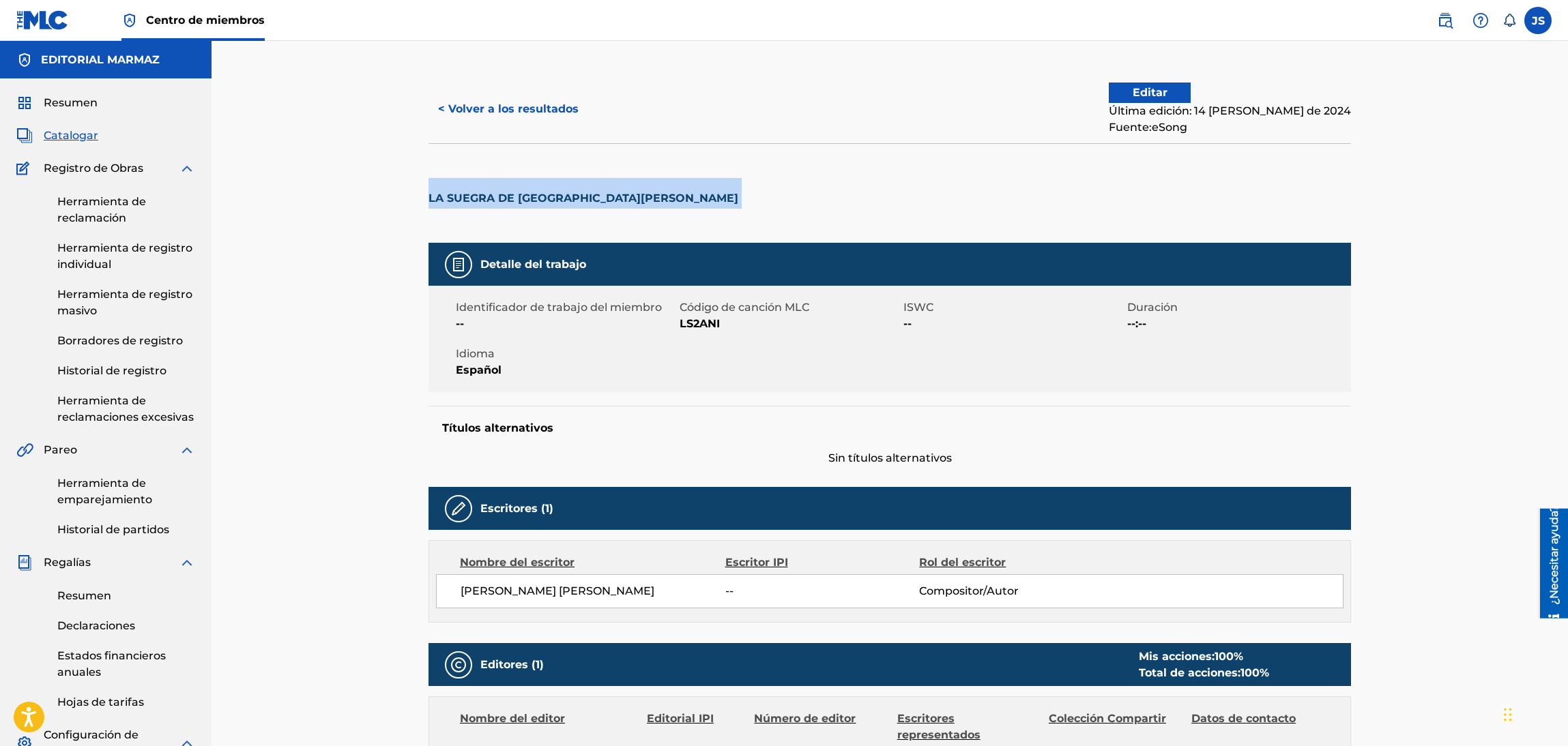
drag, startPoint x: 609, startPoint y: 202, endPoint x: 420, endPoint y: 190, distance: 189.4
click at [526, 107] on font "< Volver a los resultados" at bounding box center [508, 109] width 140 height 13
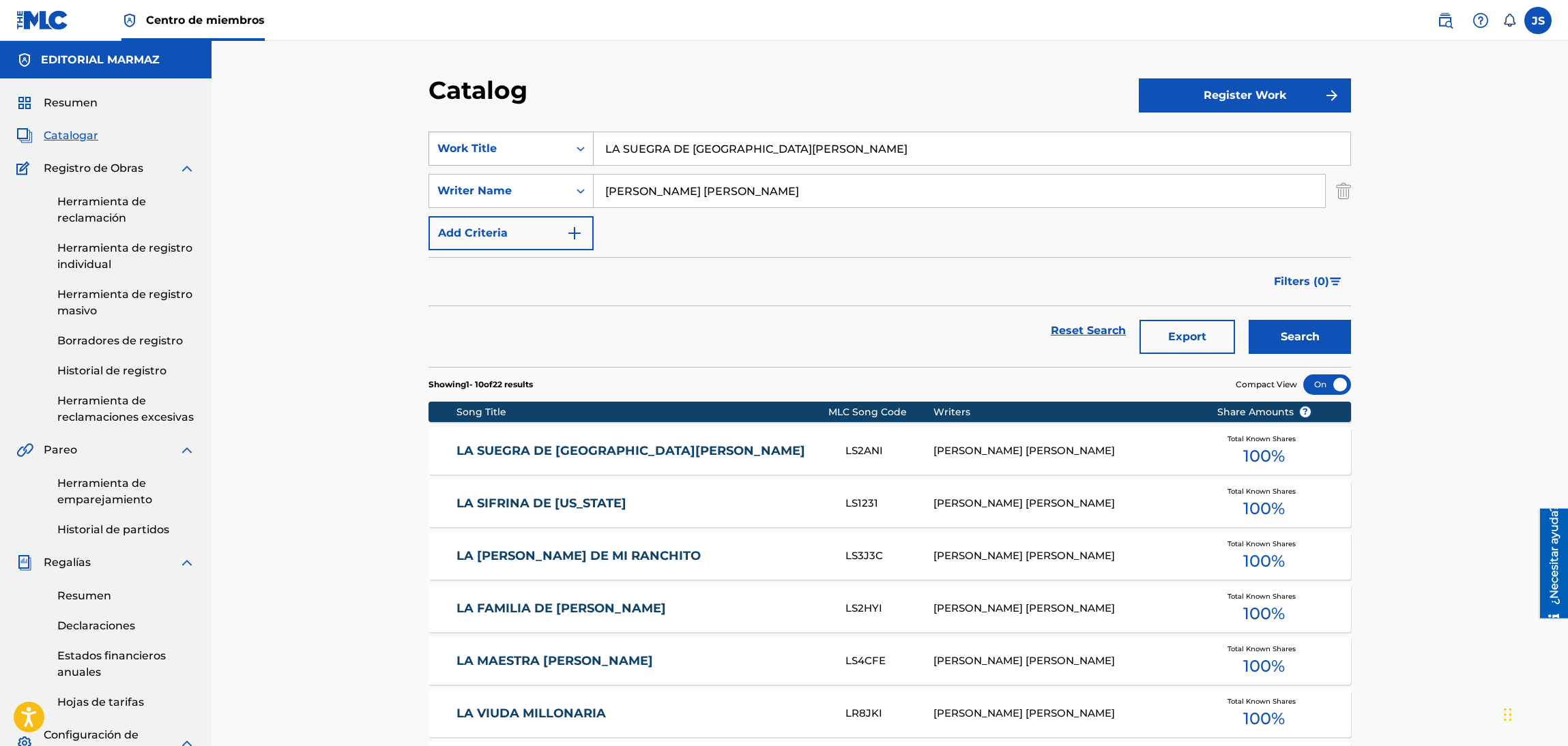
click at [511, 156] on div "Work Title" at bounding box center [499, 148] width 123 height 16
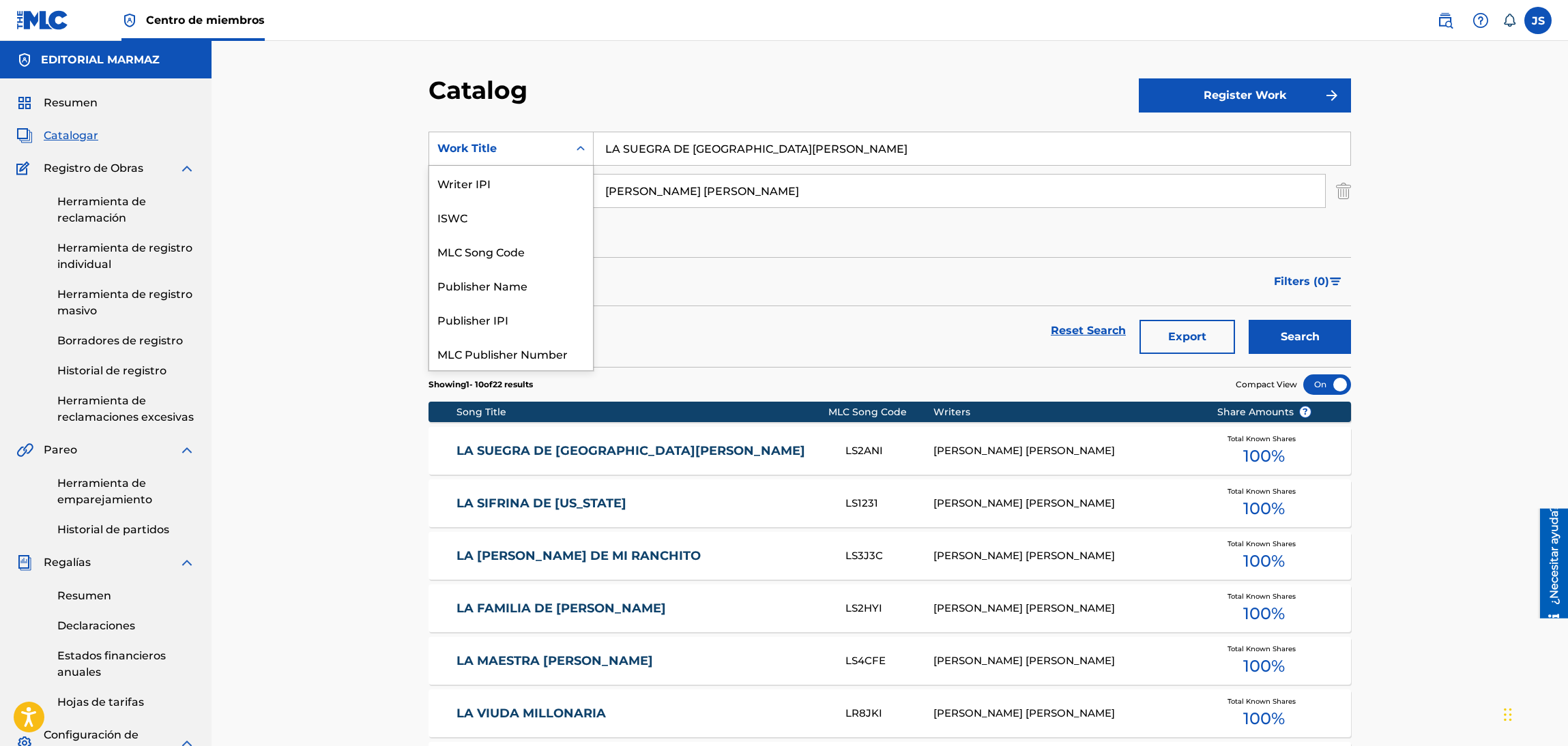
click at [507, 473] on div "ISRC" at bounding box center [511, 490] width 164 height 34
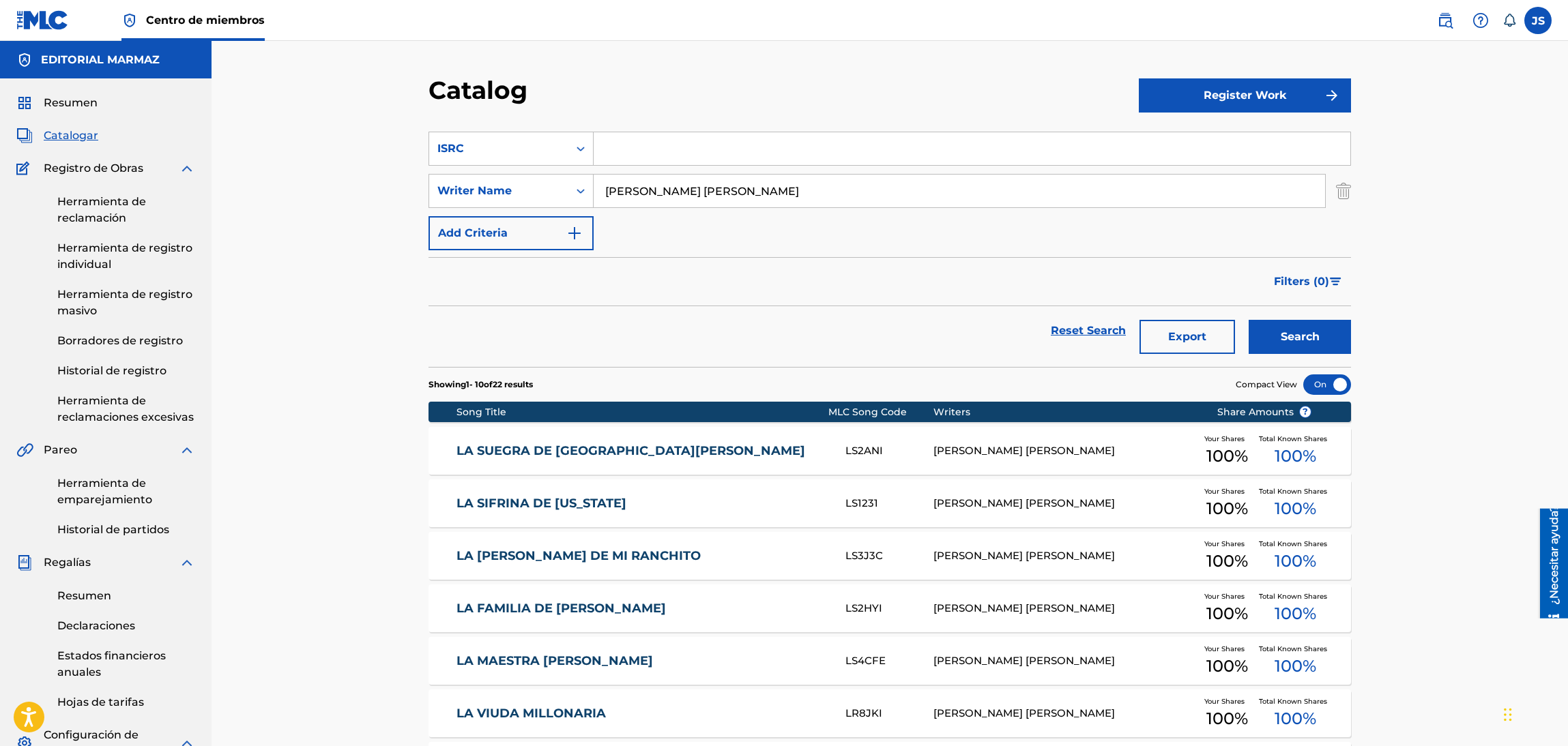
click at [728, 152] on input "Search Form" at bounding box center [972, 148] width 757 height 33
paste input "FR10S2191256"
type input "FR10S2191256"
click at [772, 98] on div "Catalog" at bounding box center [784, 95] width 711 height 40
click at [1287, 345] on button "Search" at bounding box center [1300, 337] width 102 height 34
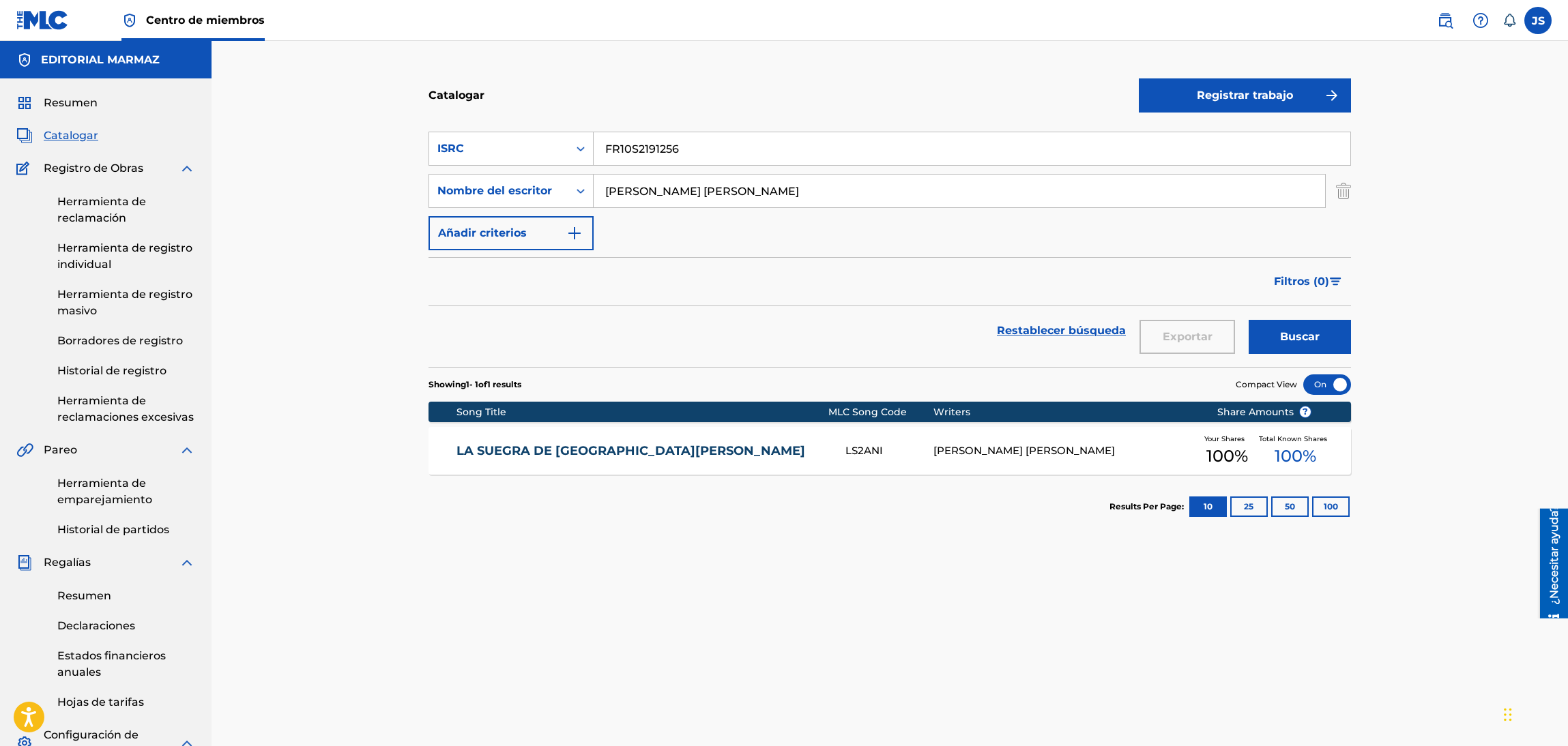
drag, startPoint x: 617, startPoint y: 307, endPoint x: 1004, endPoint y: 391, distance: 396.0
click at [574, 444] on link "LA SUEGRA DE SANTA RITA" at bounding box center [642, 451] width 371 height 15
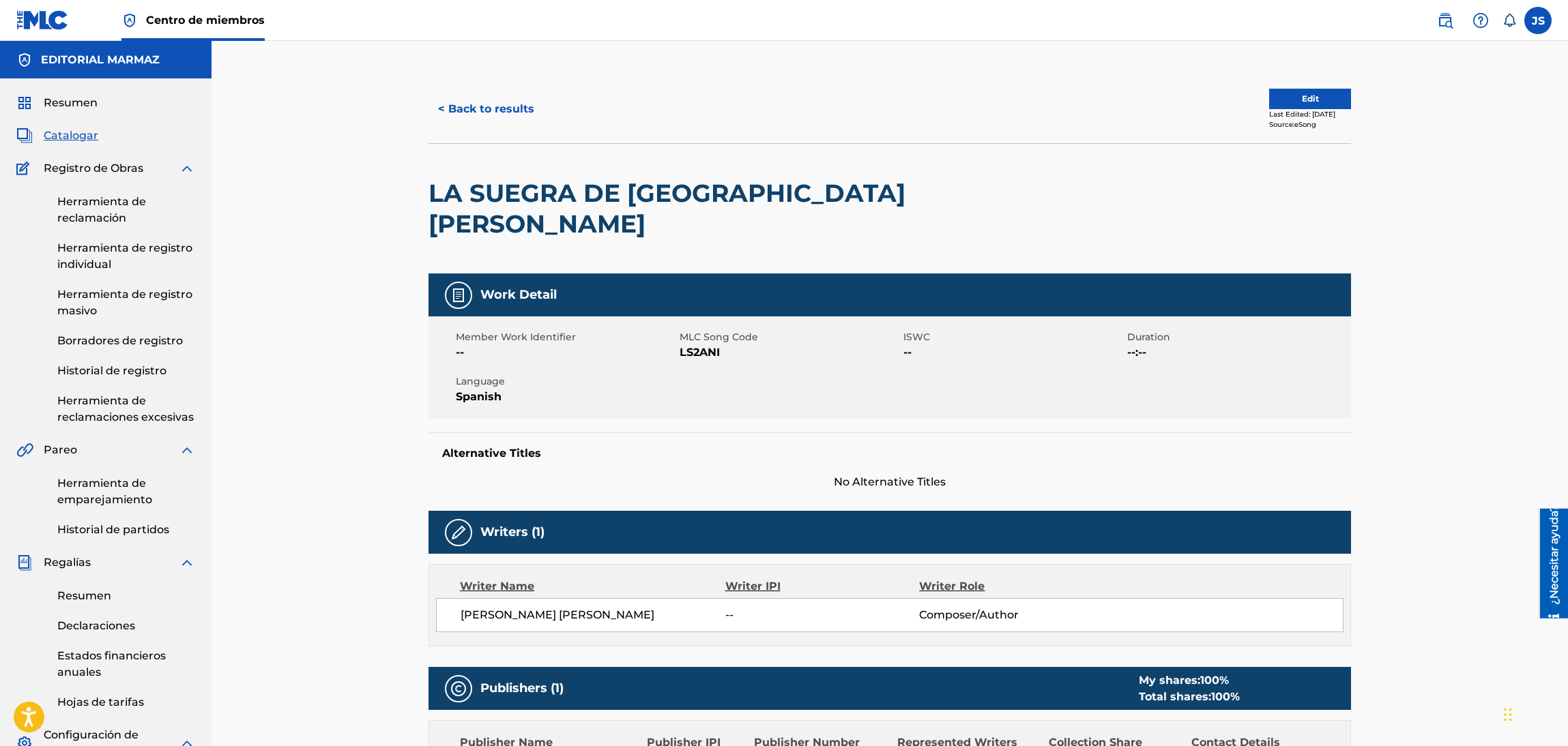
click at [432, 199] on div "LA SUEGRA DE SANTA RITA" at bounding box center [890, 208] width 923 height 130
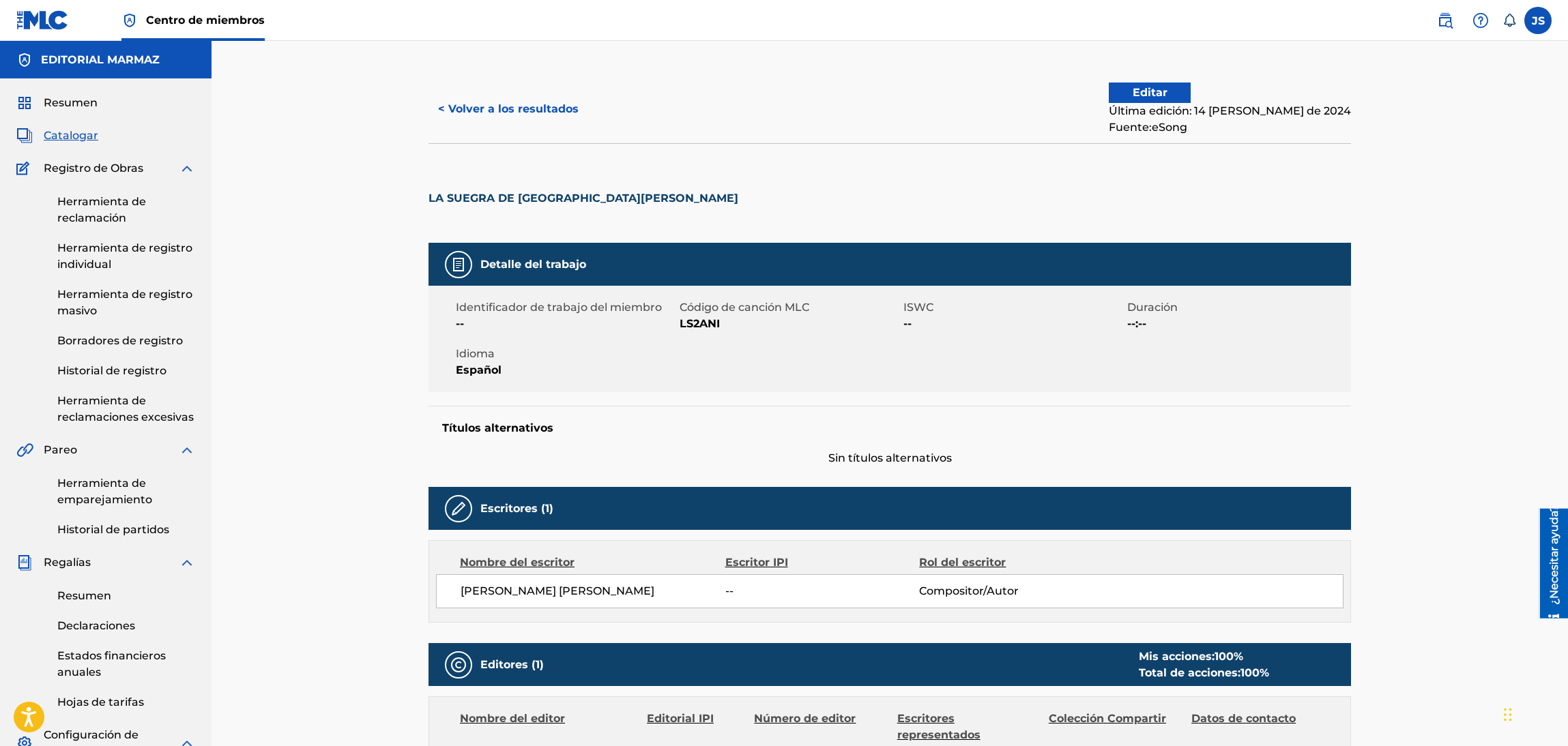
click at [700, 323] on font "LS2ANI" at bounding box center [700, 324] width 40 height 13
click at [537, 112] on font "< Volver a los resultados" at bounding box center [508, 109] width 140 height 13
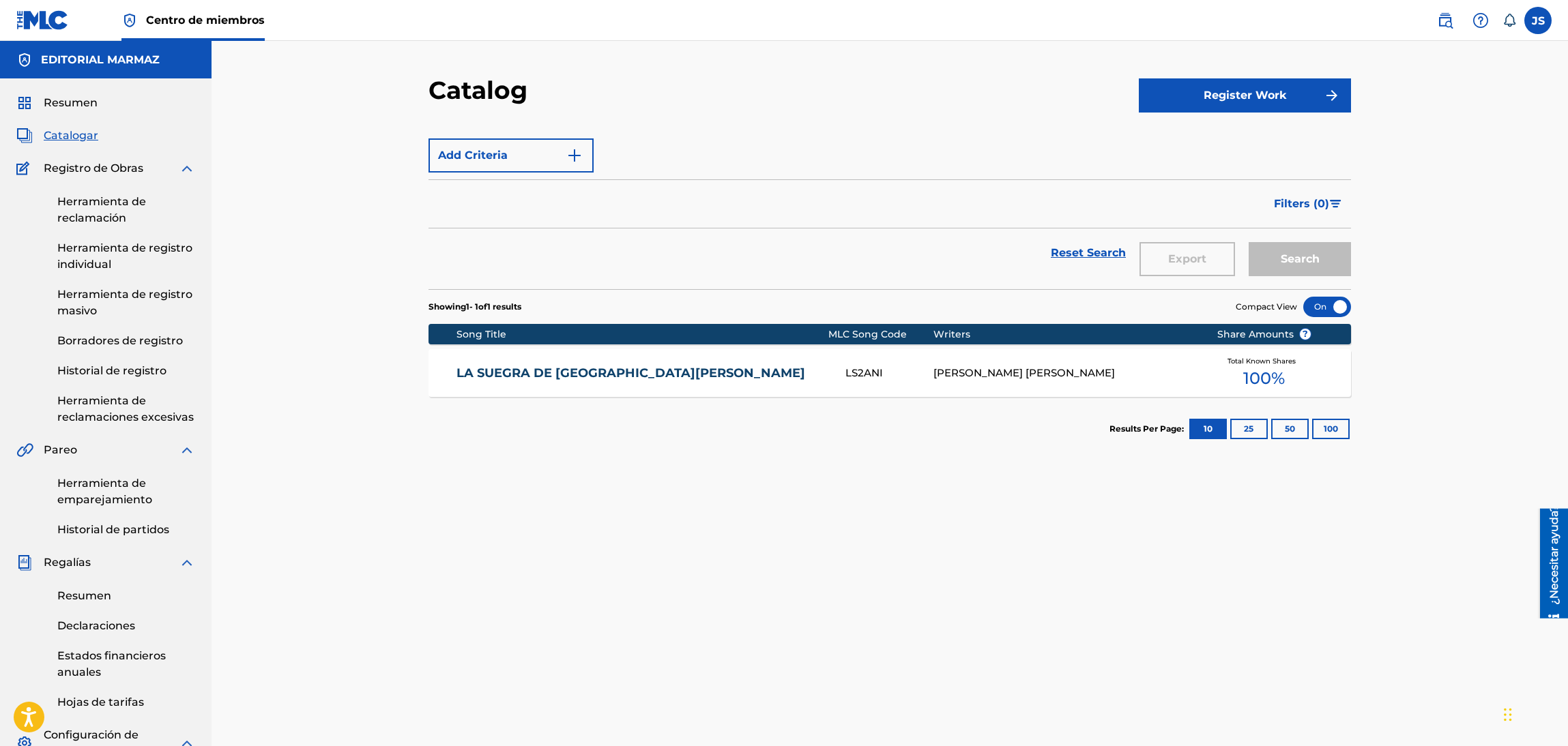
scroll to position [102, 0]
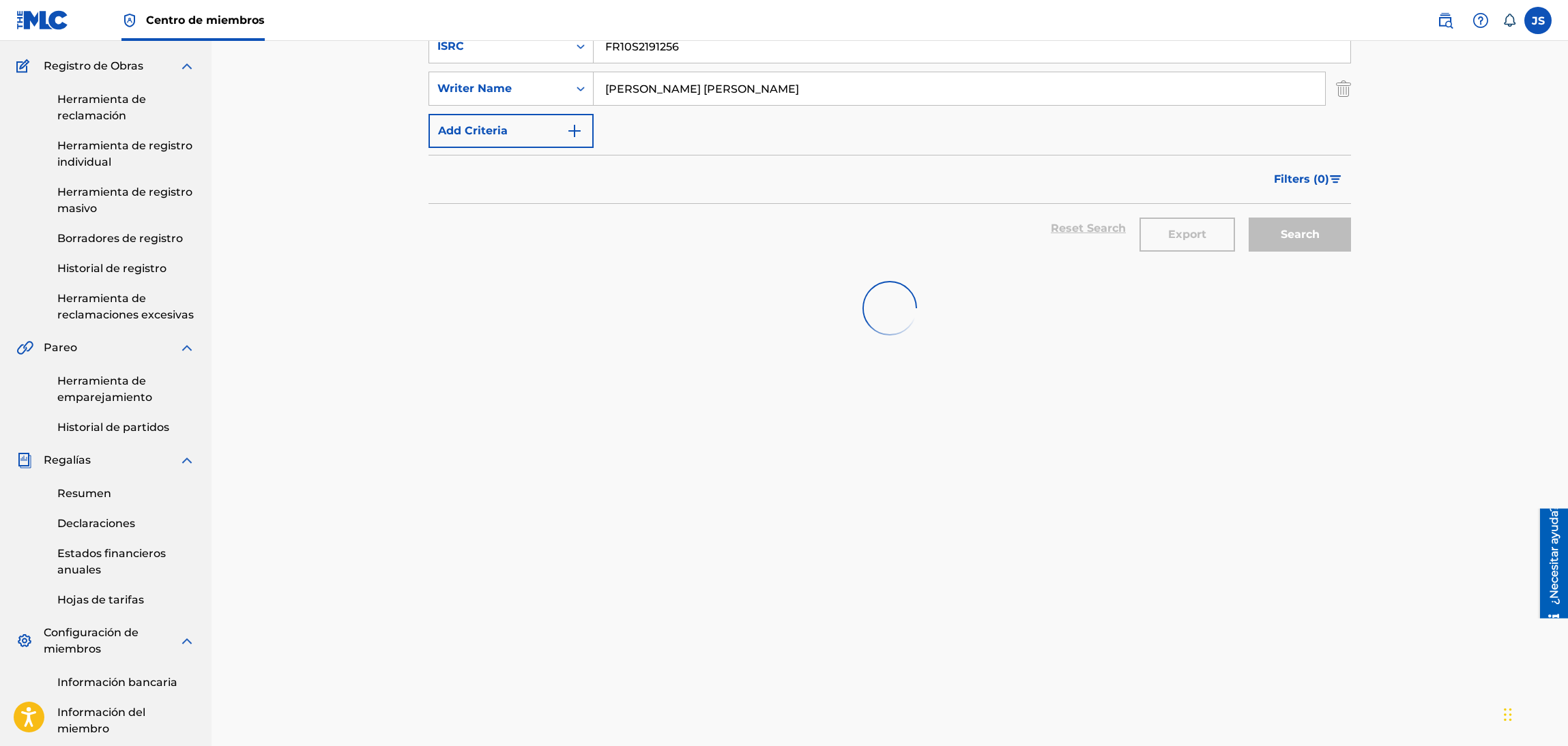
drag, startPoint x: 599, startPoint y: 148, endPoint x: 660, endPoint y: 89, distance: 84.9
click at [523, 64] on div "SearchWithCriteria8ef7379f-ad63-4c28-a0ac-760e03c1bc50 ISRC FR10S2191256" at bounding box center [890, 46] width 923 height 34
paste input "LA FAMILIA DE DON PEDRO"
type input "LA FAMILIA DE DON PEDRO"
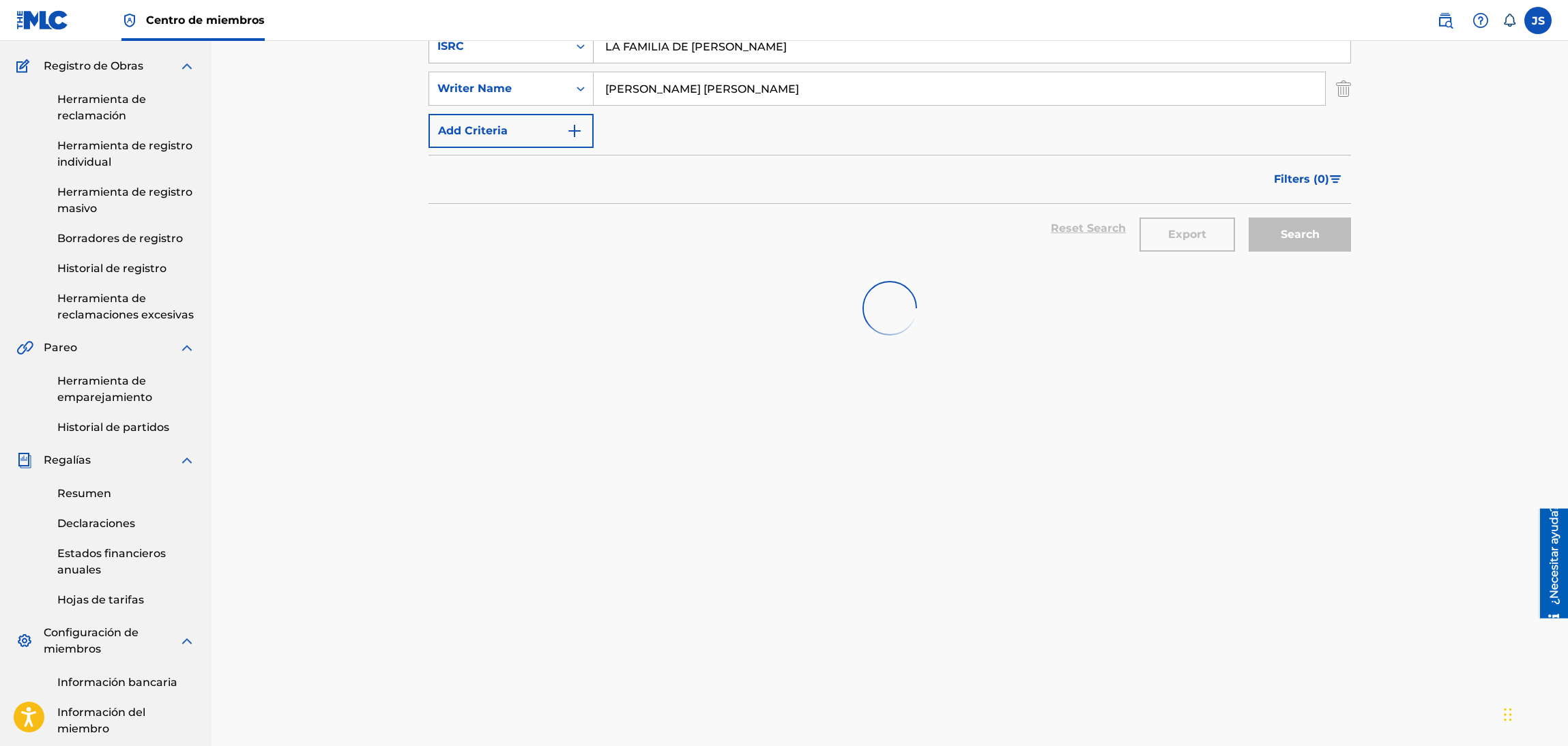
click at [548, 55] on div "ISRC" at bounding box center [499, 46] width 123 height 16
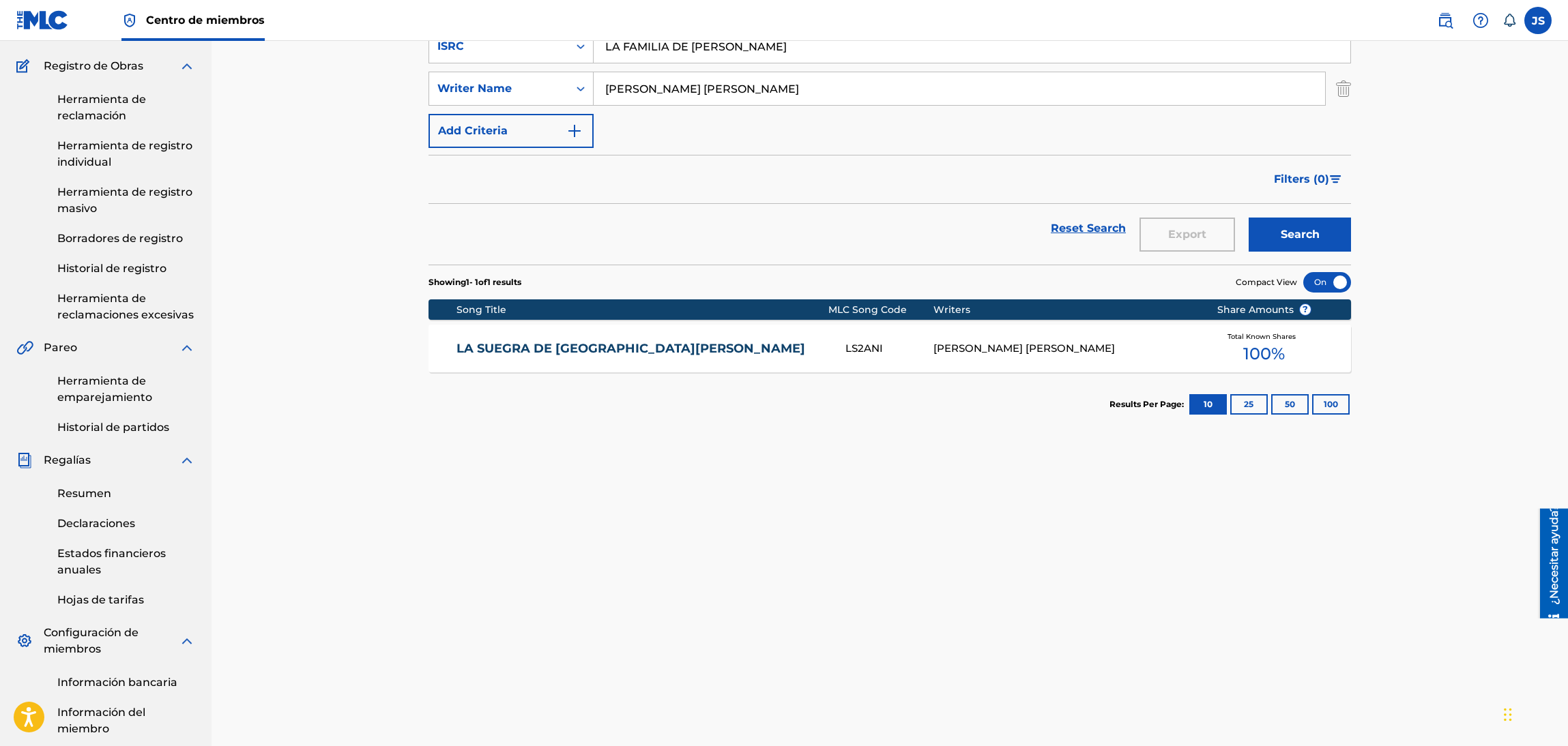
scroll to position [0, 0]
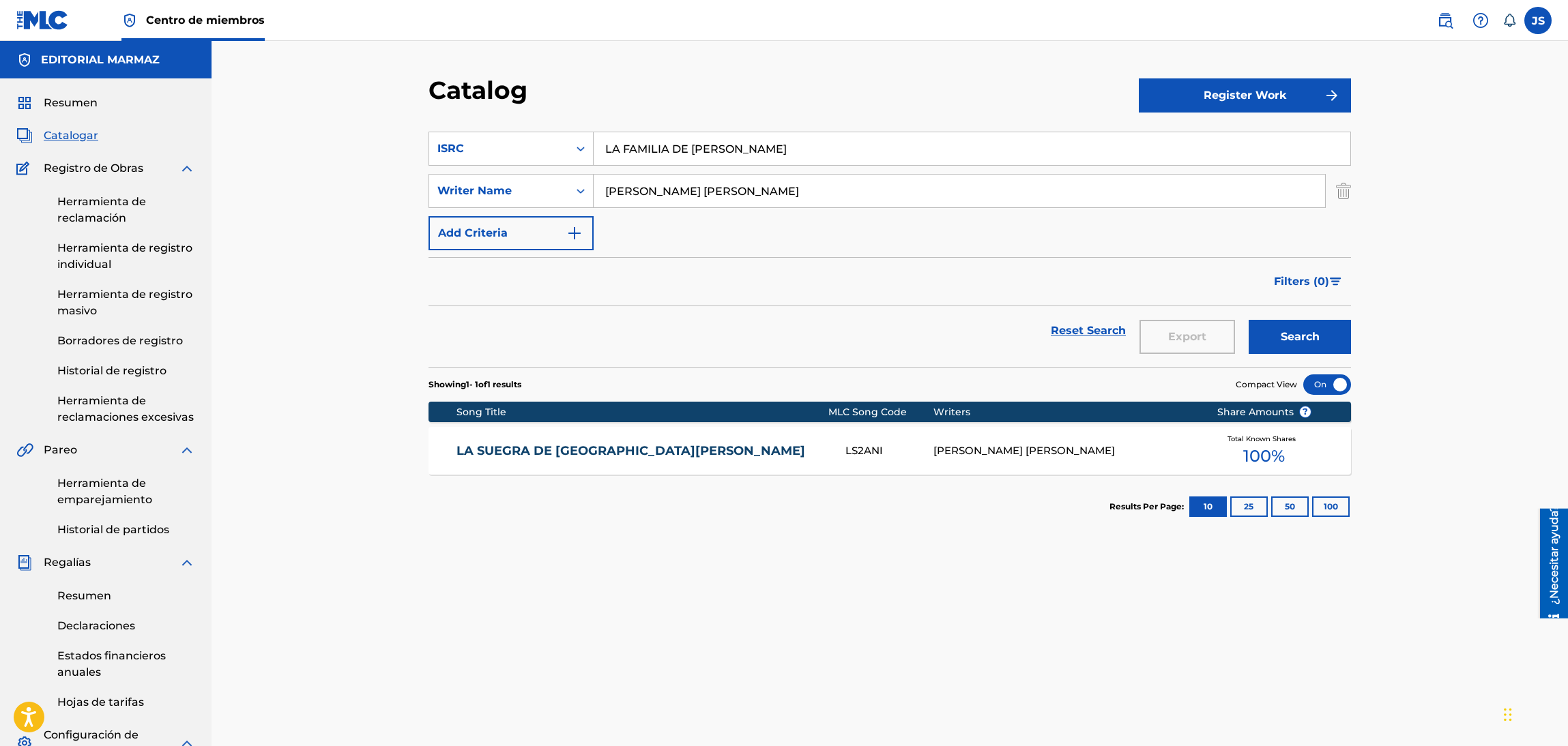
click at [644, 141] on input "LA FAMILIA DE DON PEDRO" at bounding box center [972, 148] width 757 height 33
drag, startPoint x: 800, startPoint y: 145, endPoint x: 694, endPoint y: 99, distance: 115.6
click at [474, 172] on div "SearchWithCriteria7b80ad1d-f1f3-4e72-8806-d6e723263042 Work Title LA FAMILIA DE…" at bounding box center [890, 191] width 923 height 118
click at [736, 87] on div "Catalog" at bounding box center [784, 95] width 711 height 40
click at [1260, 316] on div "Search" at bounding box center [1296, 330] width 109 height 49
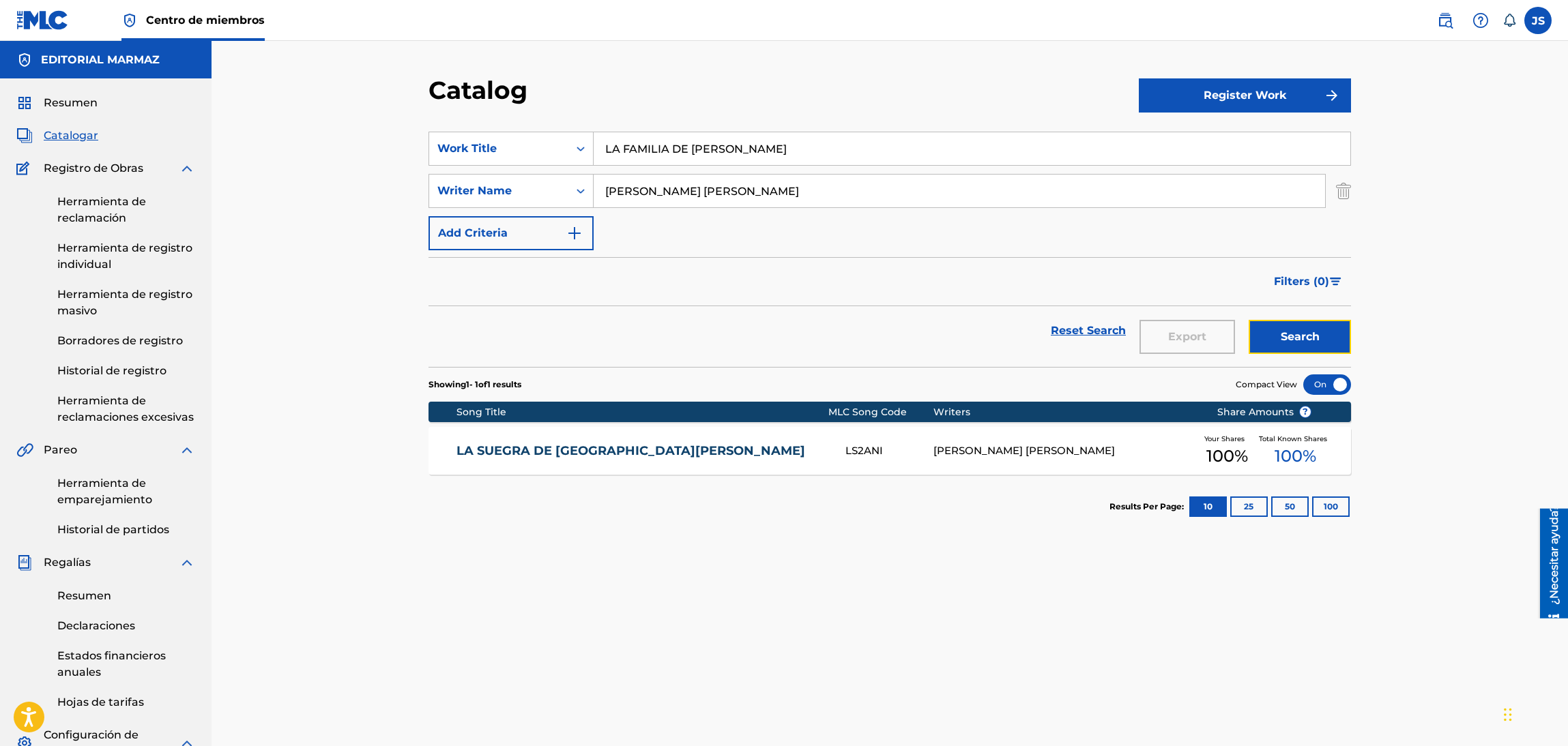
click at [1273, 335] on button "Search" at bounding box center [1300, 337] width 102 height 34
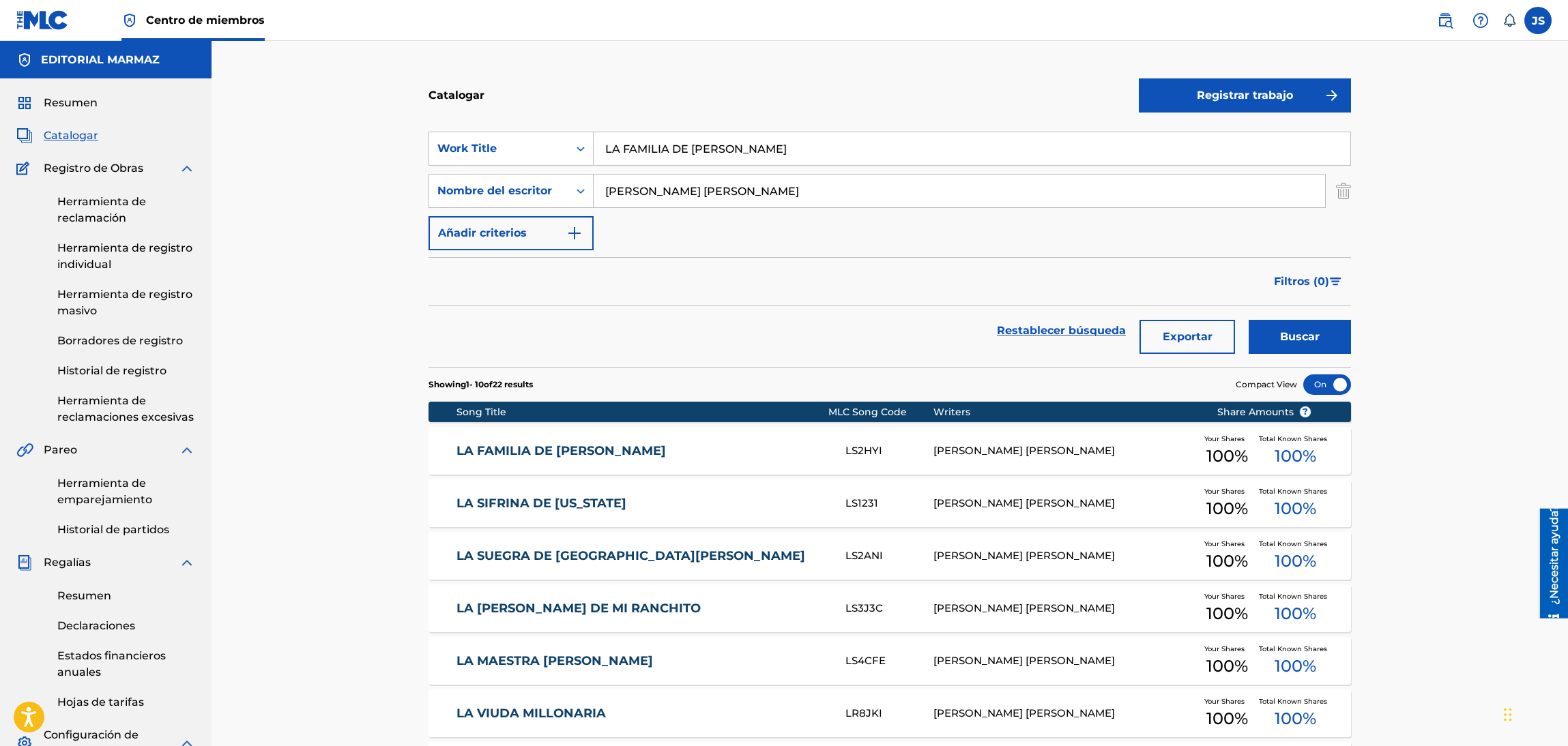
click at [550, 446] on link "LA FAMILIA DE DON PEDRO" at bounding box center [642, 451] width 371 height 15
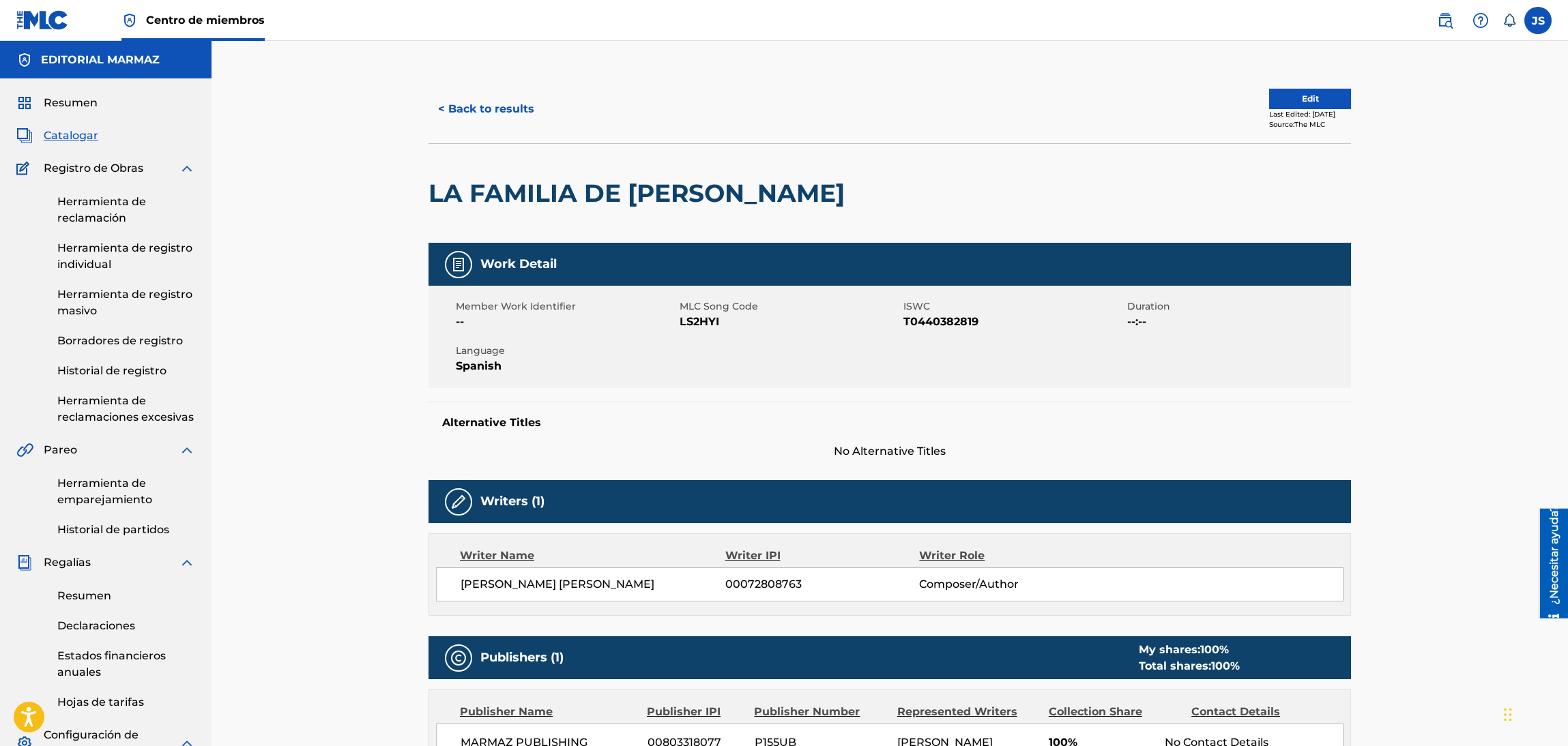
click at [926, 322] on span "T0440382819" at bounding box center [1013, 321] width 220 height 16
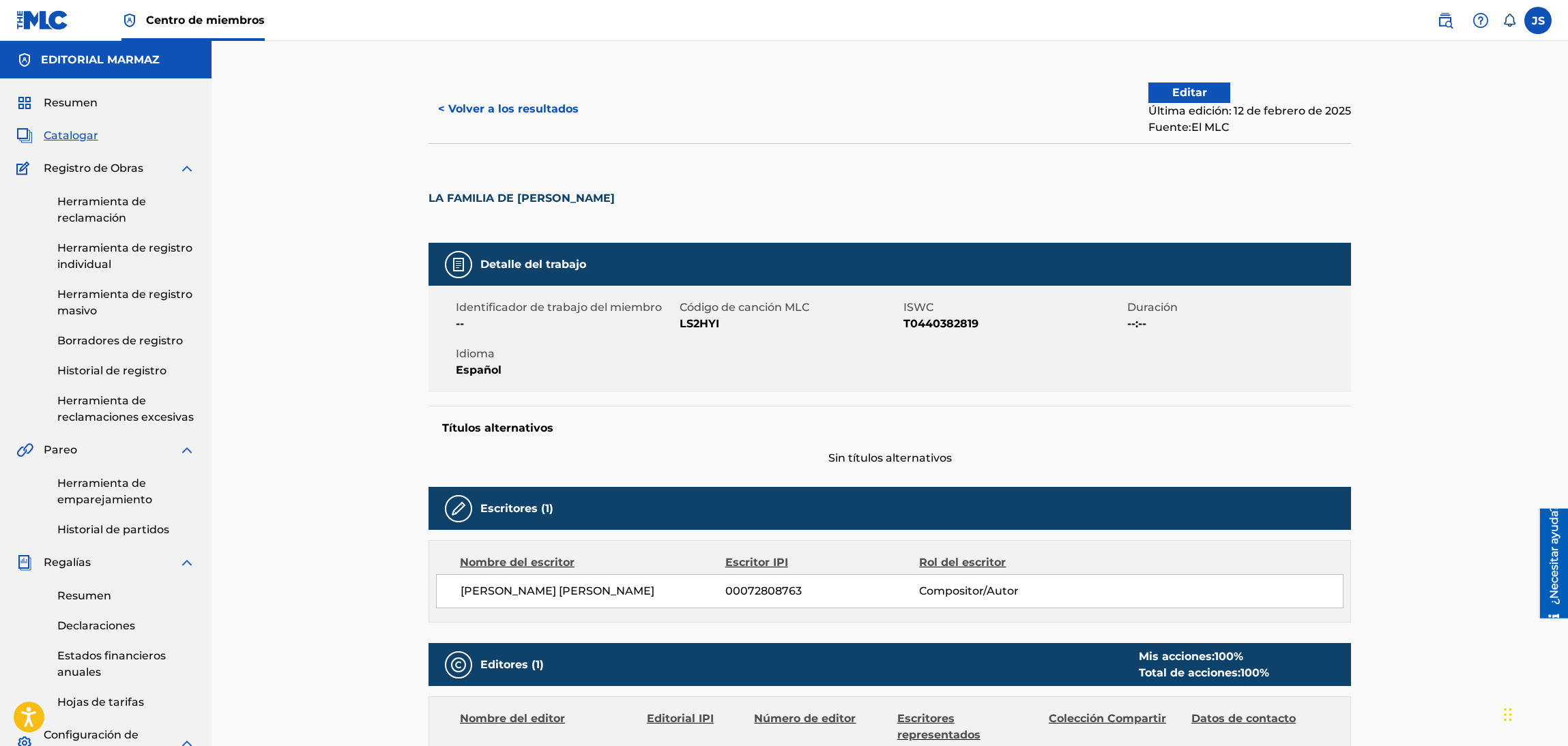
click at [690, 328] on font "LS2HYI" at bounding box center [700, 324] width 39 height 13
click at [531, 110] on font "< Volver a los resultados" at bounding box center [508, 109] width 140 height 13
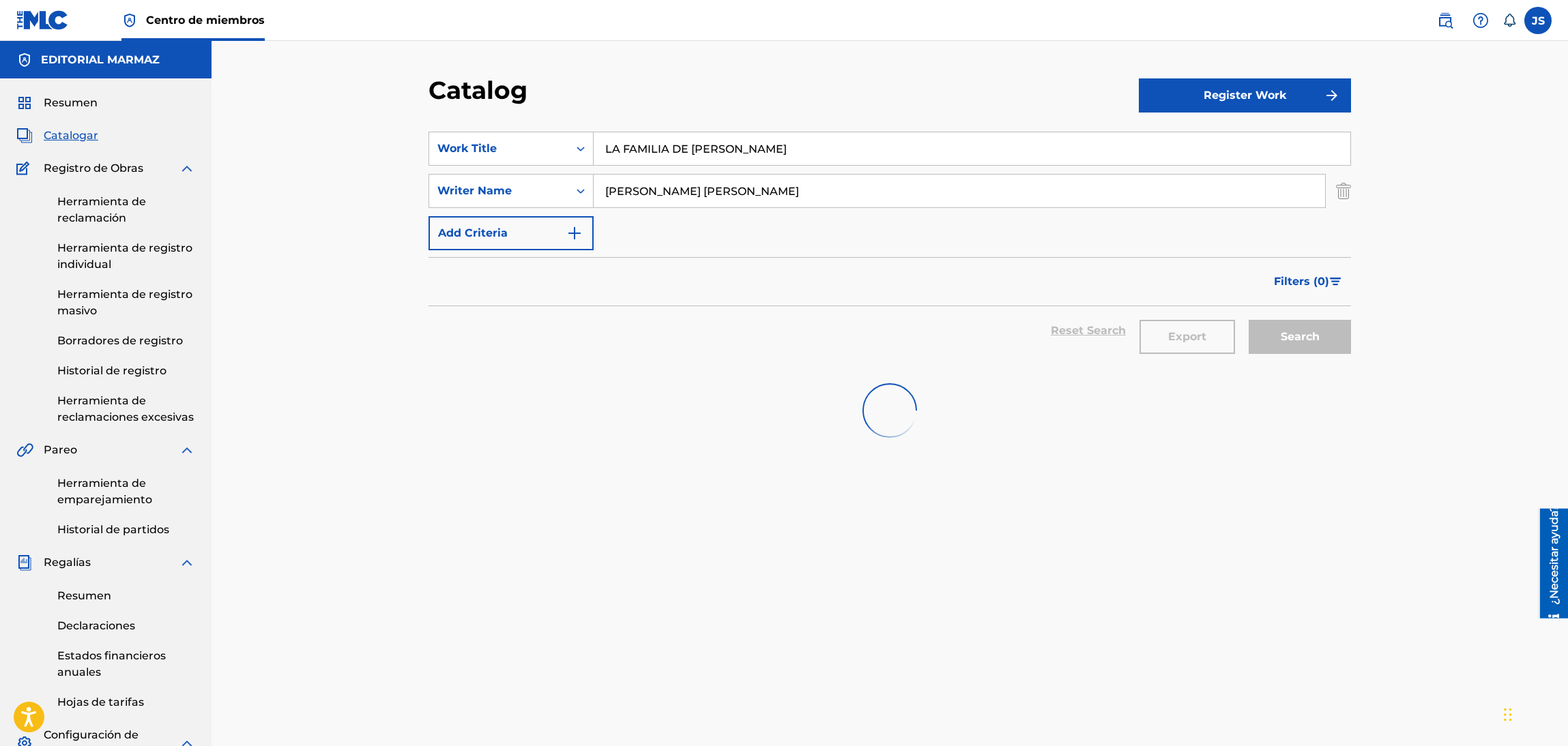
click at [447, 130] on section "SearchWithCriteria7b80ad1d-f1f3-4e72-8806-d6e723263042 Work Title LA FAMILIA DE…" at bounding box center [890, 241] width 923 height 251
type input "EL JUEGO DEL ARAGUATO"
click at [701, 85] on div "Catalog" at bounding box center [784, 95] width 711 height 40
click at [1288, 340] on div "Search" at bounding box center [1296, 330] width 109 height 49
click at [1288, 340] on button "Search" at bounding box center [1300, 337] width 102 height 34
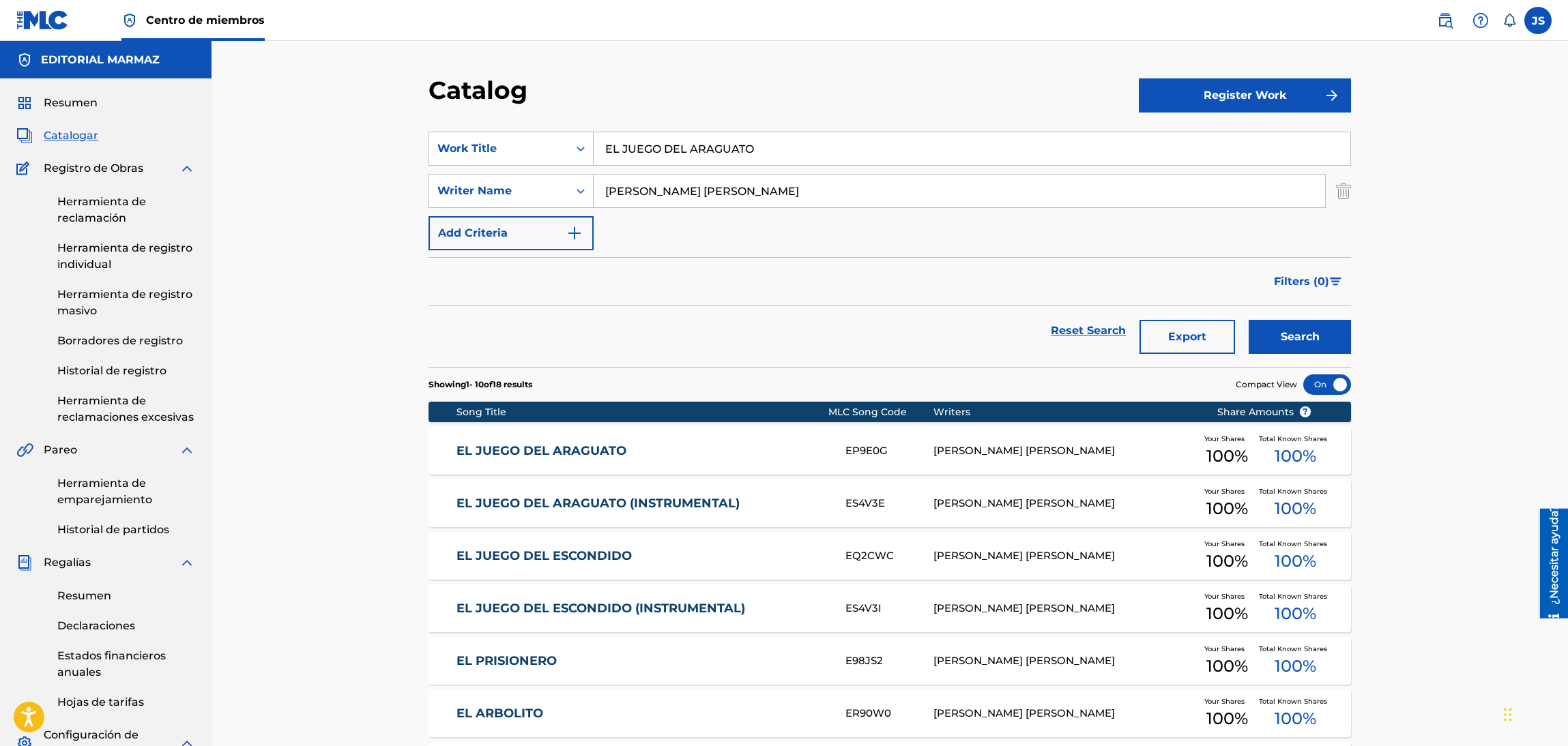
click at [607, 449] on link "EL JUEGO DEL ARAGUATO" at bounding box center [642, 451] width 371 height 15
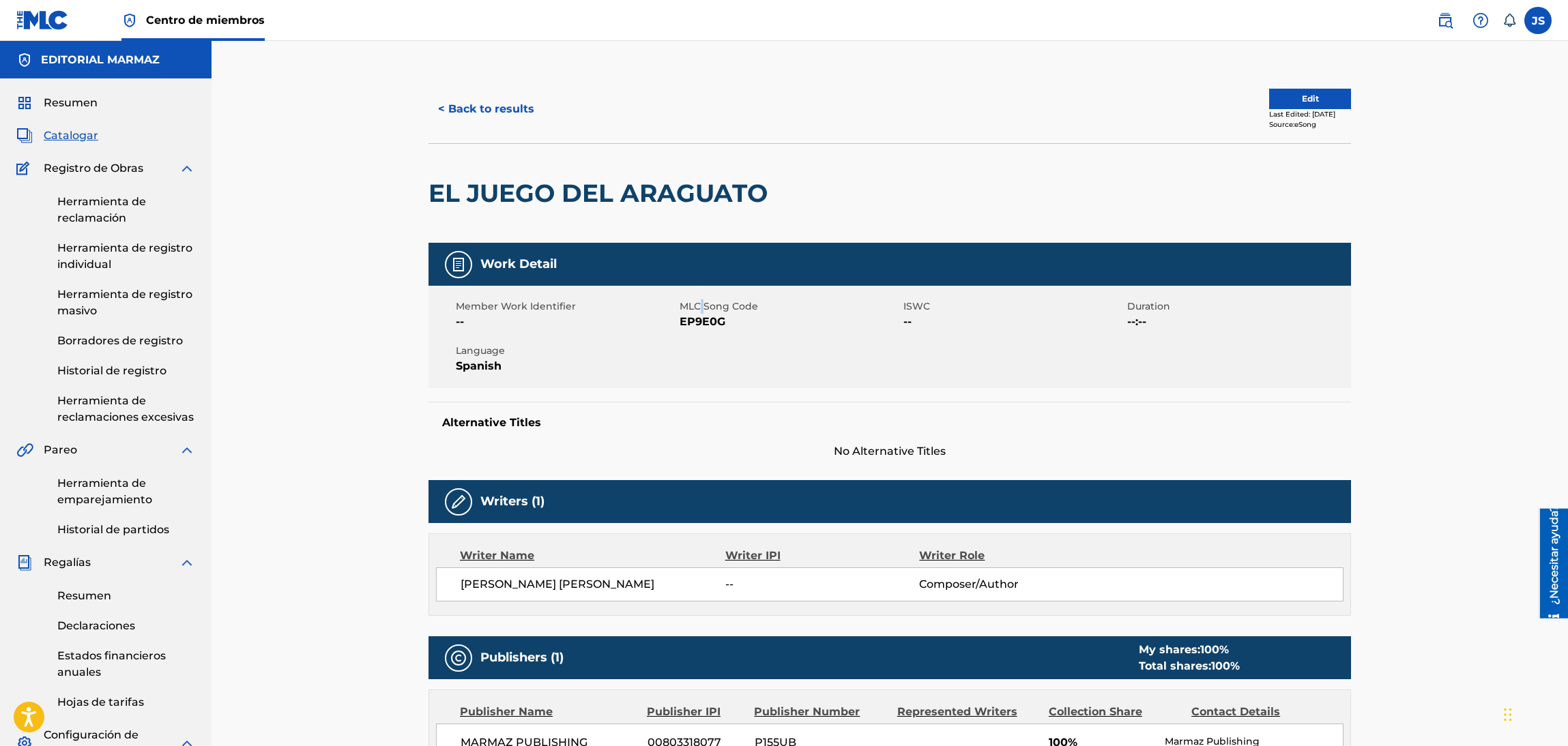
click at [700, 308] on span "MLC Song Code" at bounding box center [789, 307] width 220 height 15
click at [705, 317] on span "EP9E0G" at bounding box center [789, 321] width 220 height 16
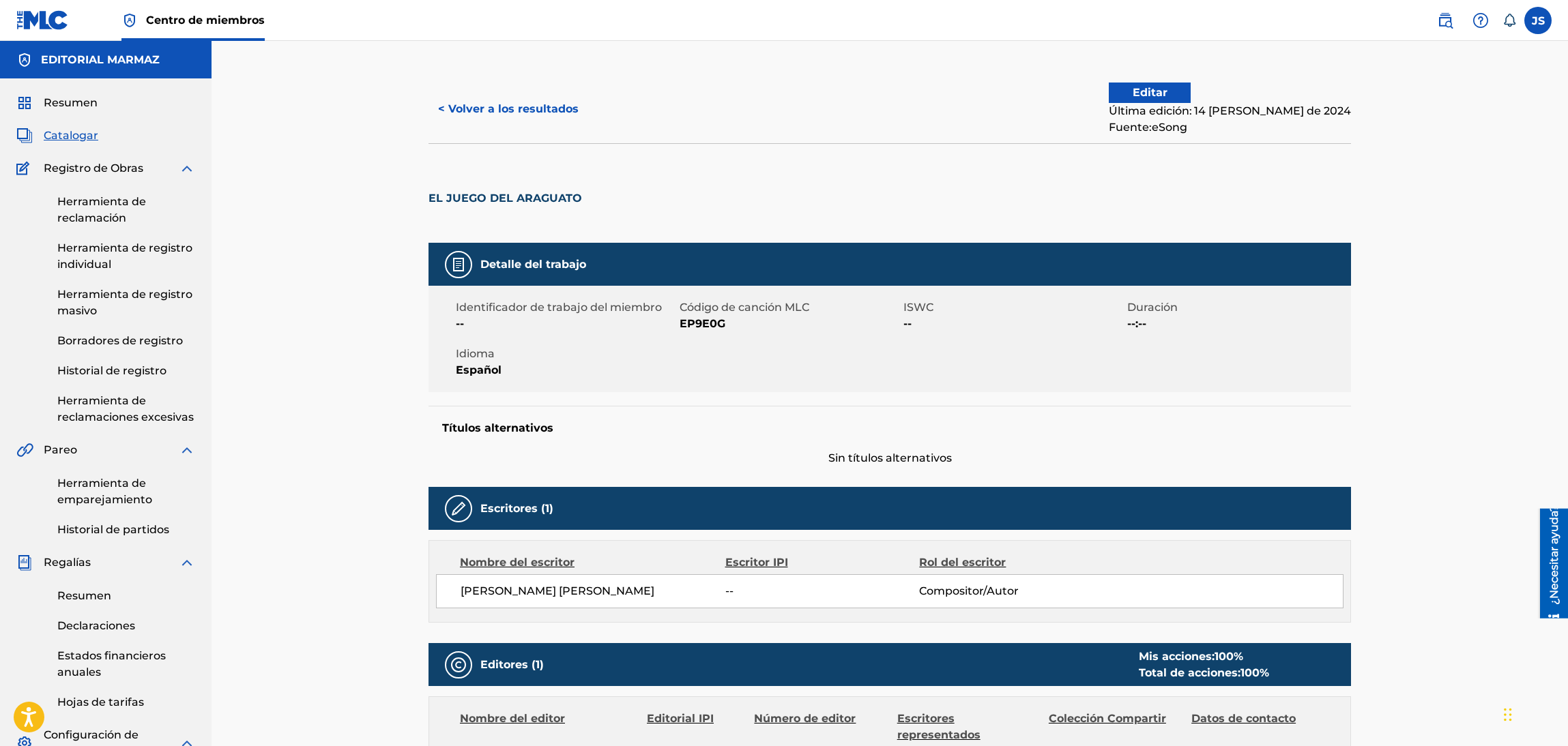
click at [678, 321] on div "Identificador de trabajo del miembro --" at bounding box center [567, 316] width 224 height 33
copy font "EL JUEGO DEL ARAGUATO"
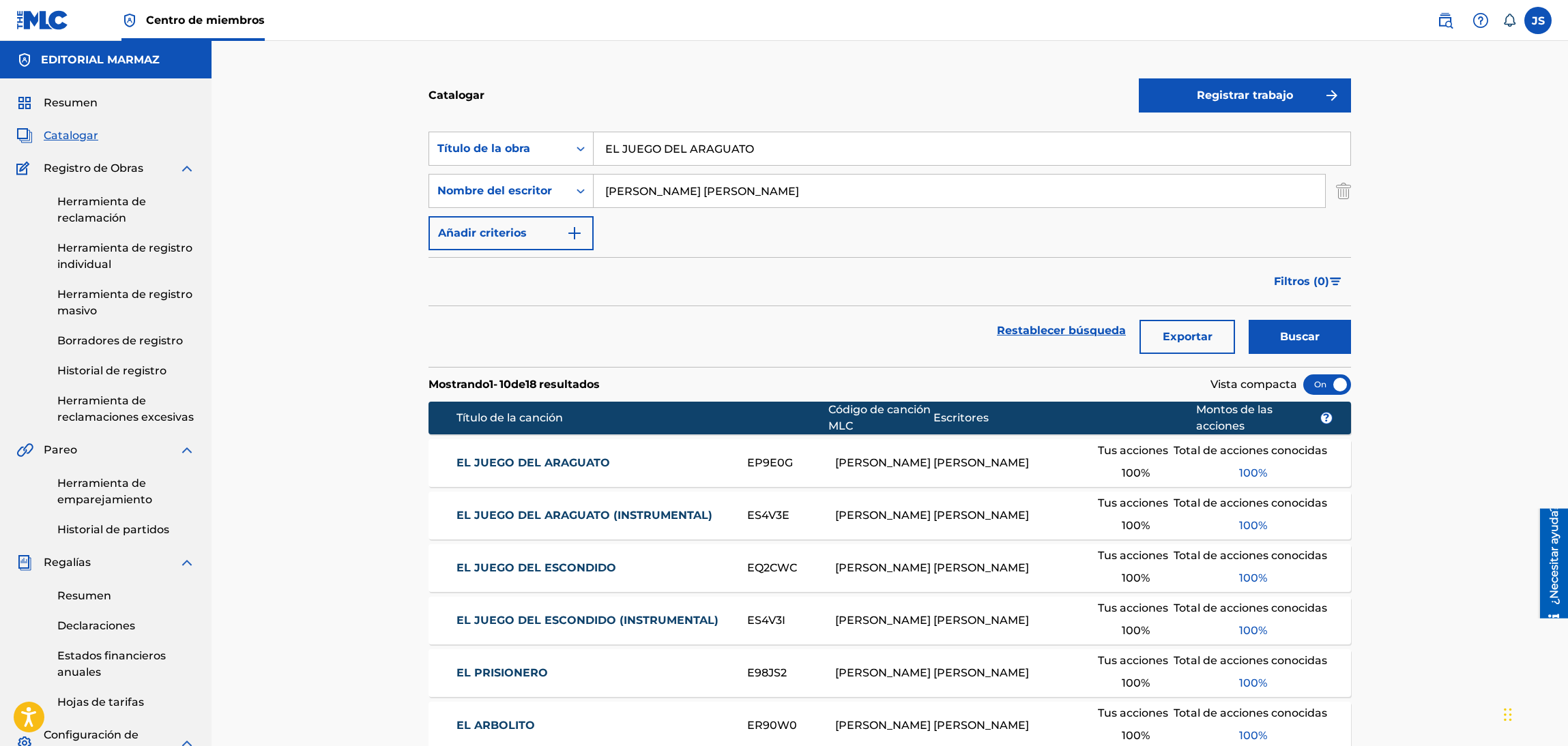
drag, startPoint x: 781, startPoint y: 147, endPoint x: 707, endPoint y: 111, distance: 82.3
click at [501, 138] on div "Buscar con criterios7b80ad1d-f1f3-4e72-8806-d6e723263042 Título de la obra EL J…" at bounding box center [890, 148] width 923 height 34
paste input "LA MUCHACHA TIMIDA"
type input "LA MUCHACHA TIMIDA"
drag, startPoint x: 742, startPoint y: 107, endPoint x: 1224, endPoint y: 288, distance: 514.9
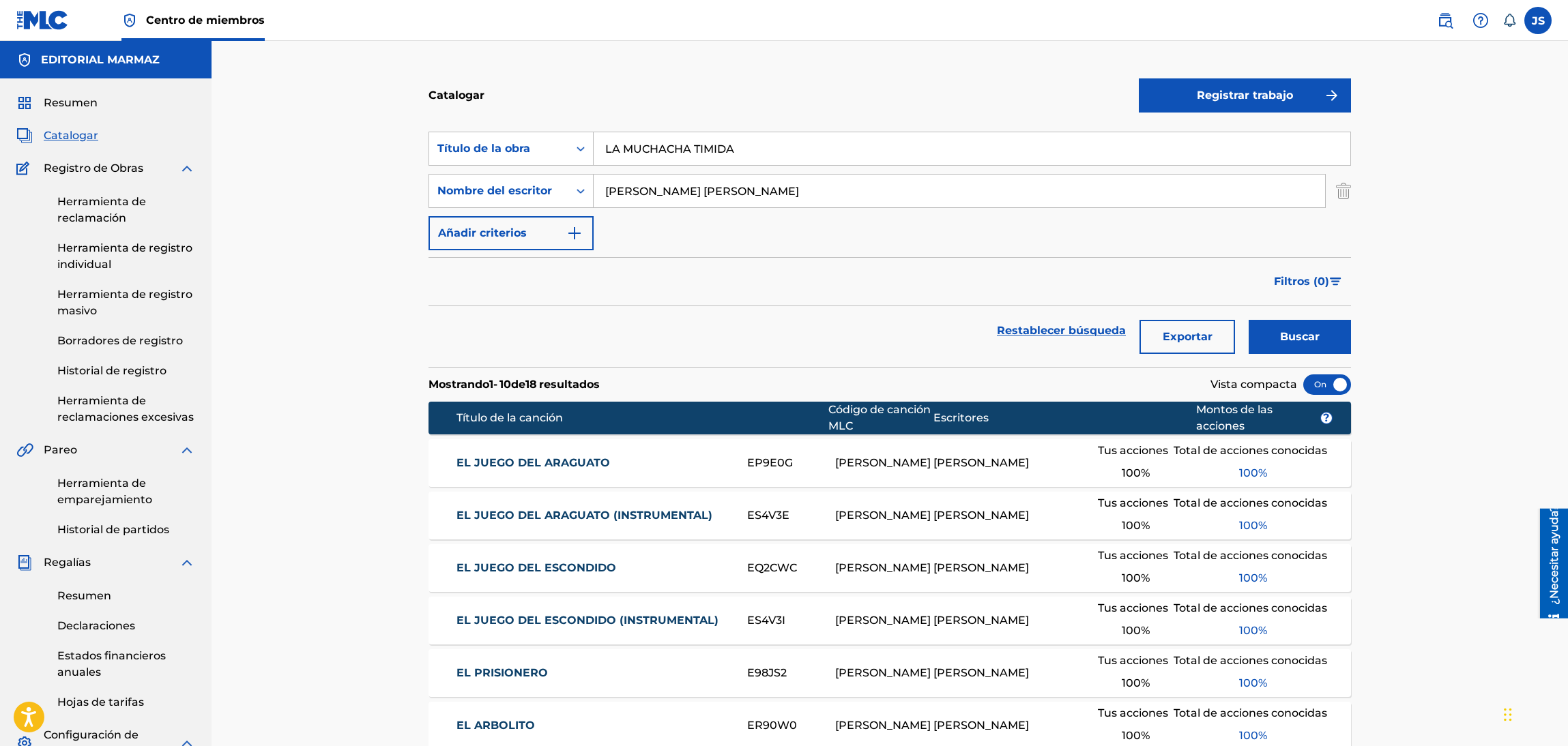
click at [743, 107] on div "Catalogar" at bounding box center [784, 95] width 711 height 40
click at [1295, 327] on button "Buscar" at bounding box center [1300, 337] width 102 height 34
click at [587, 449] on div "LA MUCHACHA TIMIDA LS3CNY SANTIAGO RAMÓN ROJAS Tus acciones 100 % Total de acci…" at bounding box center [890, 463] width 923 height 47
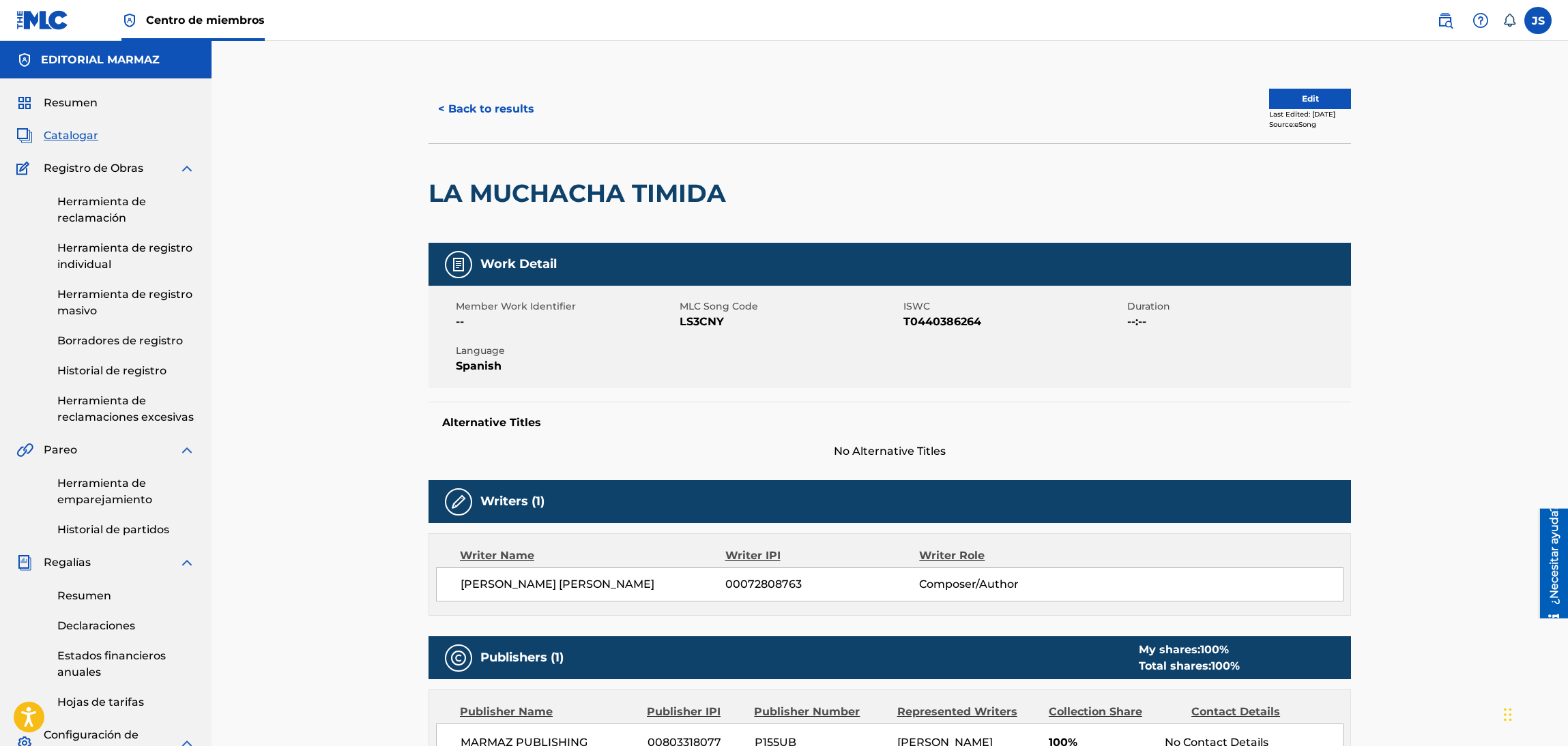
click at [940, 325] on span "T0440386264" at bounding box center [1013, 321] width 220 height 16
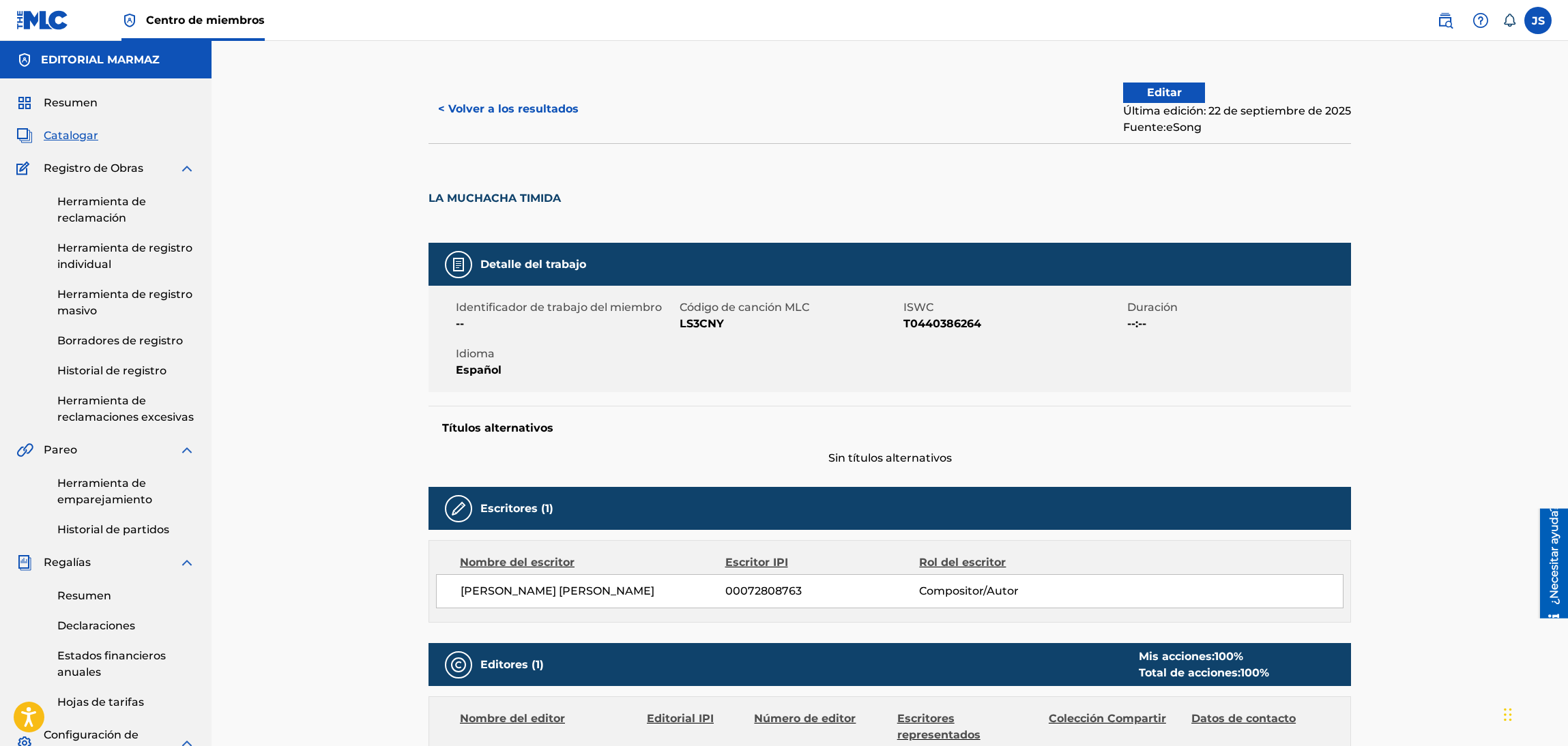
click at [698, 322] on font "LS3CNY" at bounding box center [702, 324] width 45 height 13
click at [518, 118] on button "< Volver a los resultados" at bounding box center [508, 109] width 159 height 34
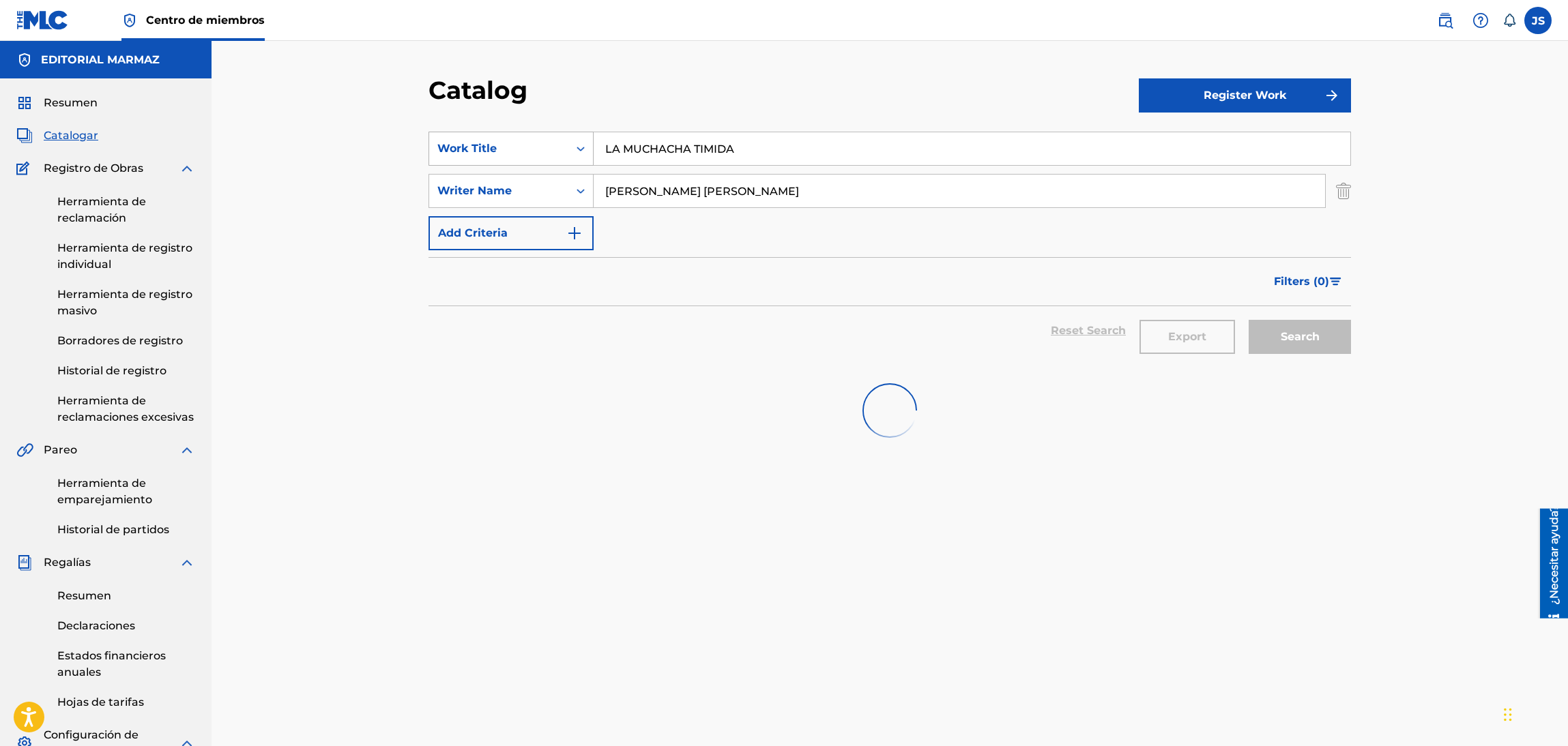
click at [511, 148] on div "Work Title" at bounding box center [499, 148] width 123 height 16
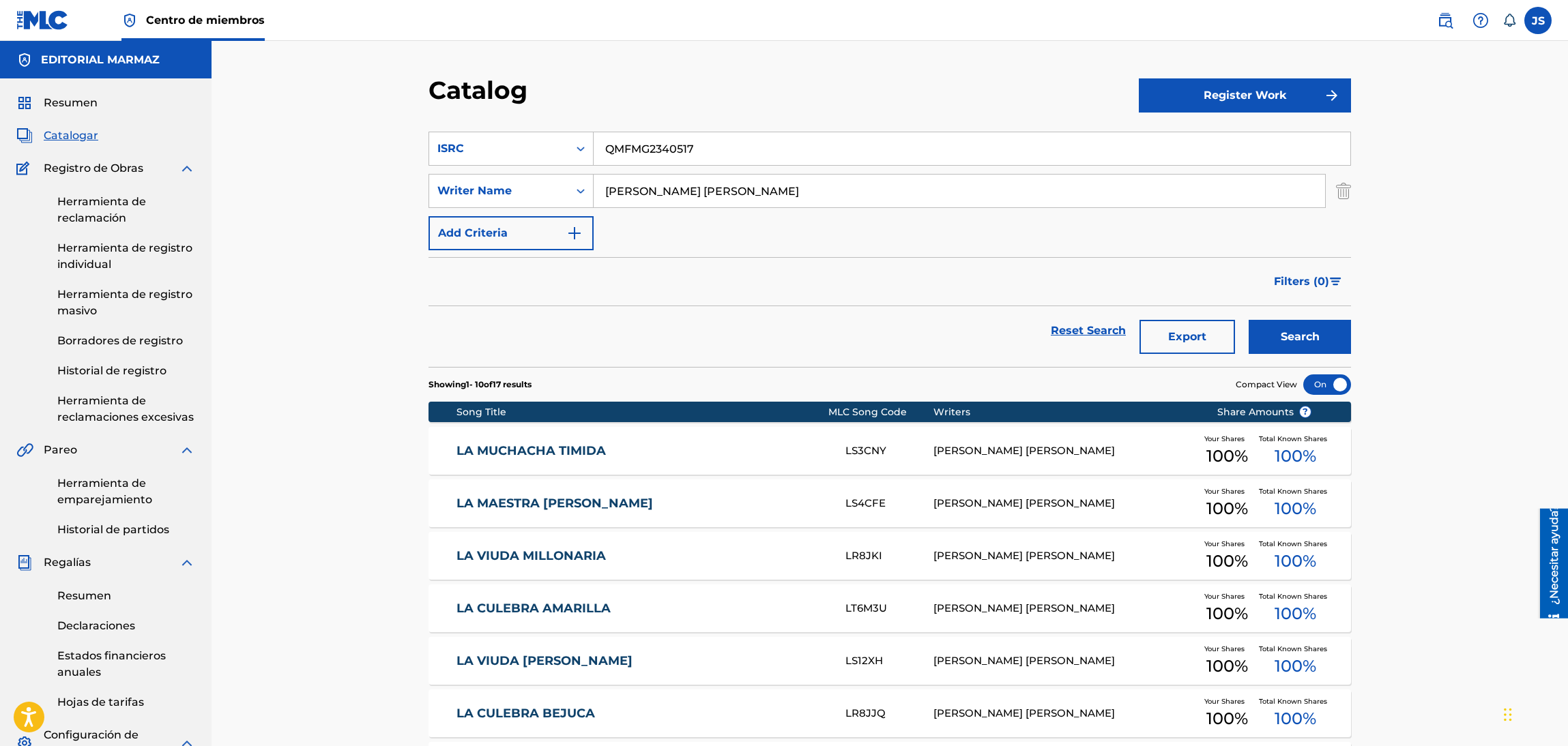
type input "QMFMG2340517"
click at [684, 99] on div "Catalog" at bounding box center [784, 95] width 711 height 40
click at [1298, 339] on button "Search" at bounding box center [1300, 337] width 102 height 34
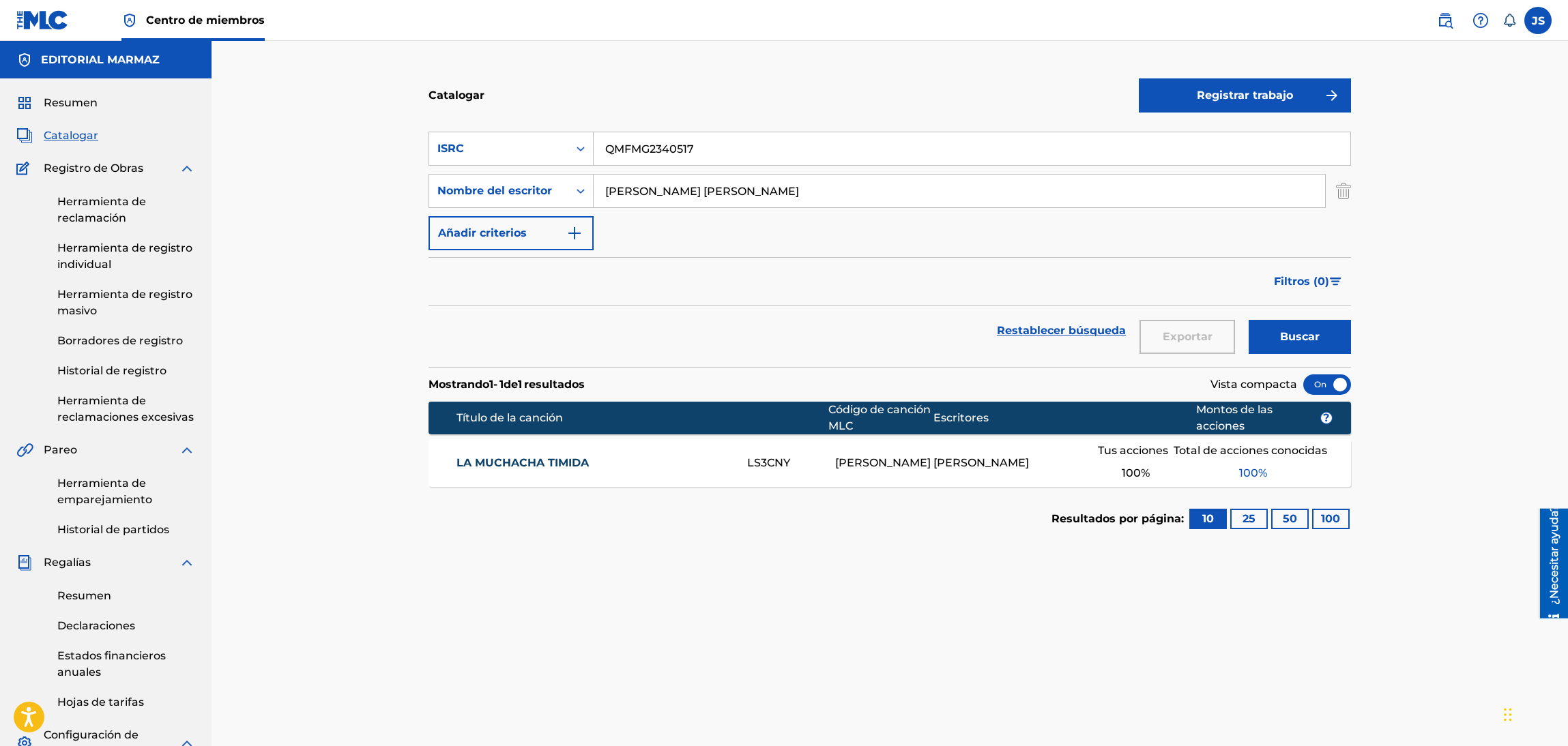
click at [508, 460] on font "LA MUCHACHA TIMIDA" at bounding box center [522, 463] width 132 height 13
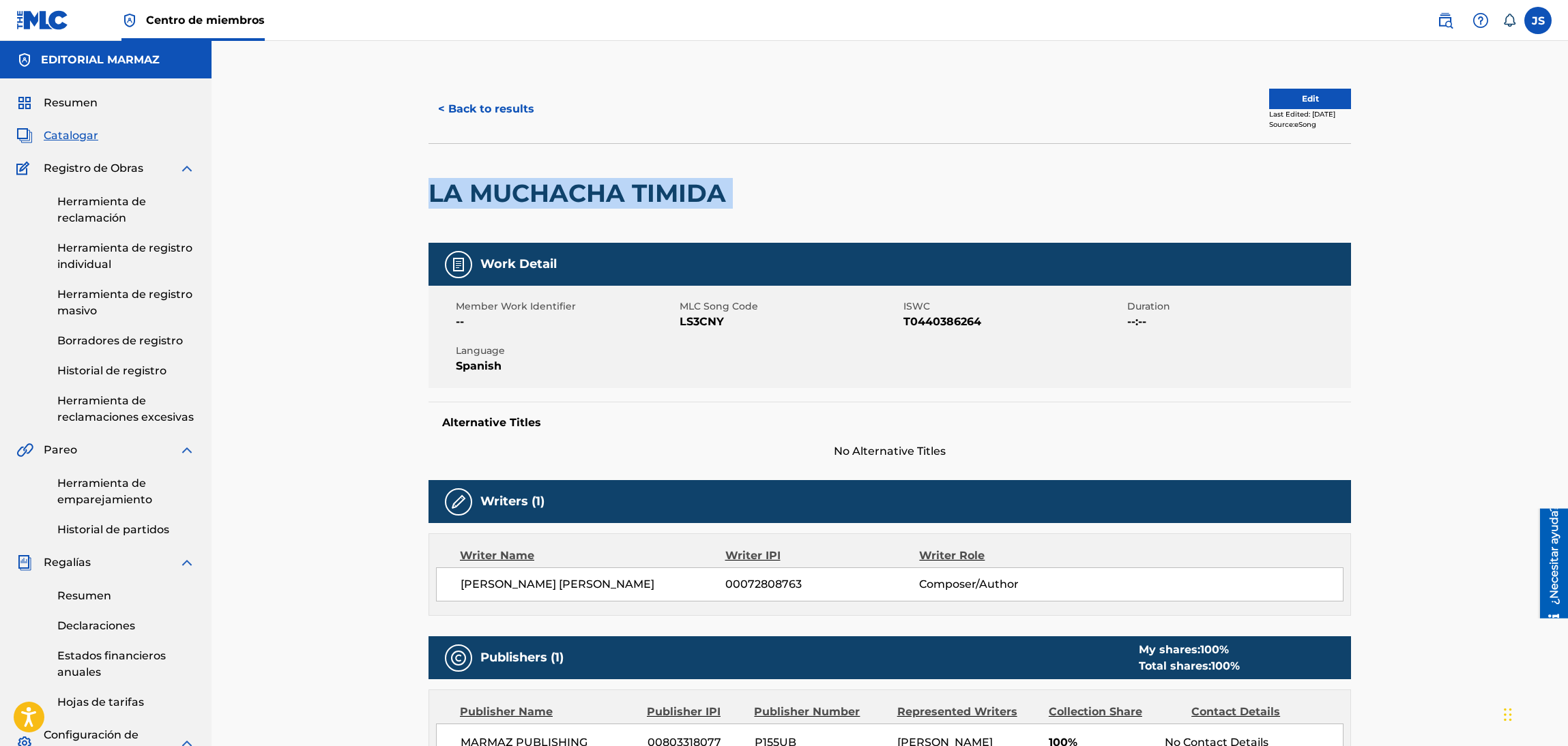
drag, startPoint x: 444, startPoint y: 189, endPoint x: 398, endPoint y: 189, distance: 46.0
click at [398, 189] on div "< Back to results Edit Last Edited: September 22, 2025 Source: eSong LA MUCHACH…" at bounding box center [889, 519] width 1356 height 956
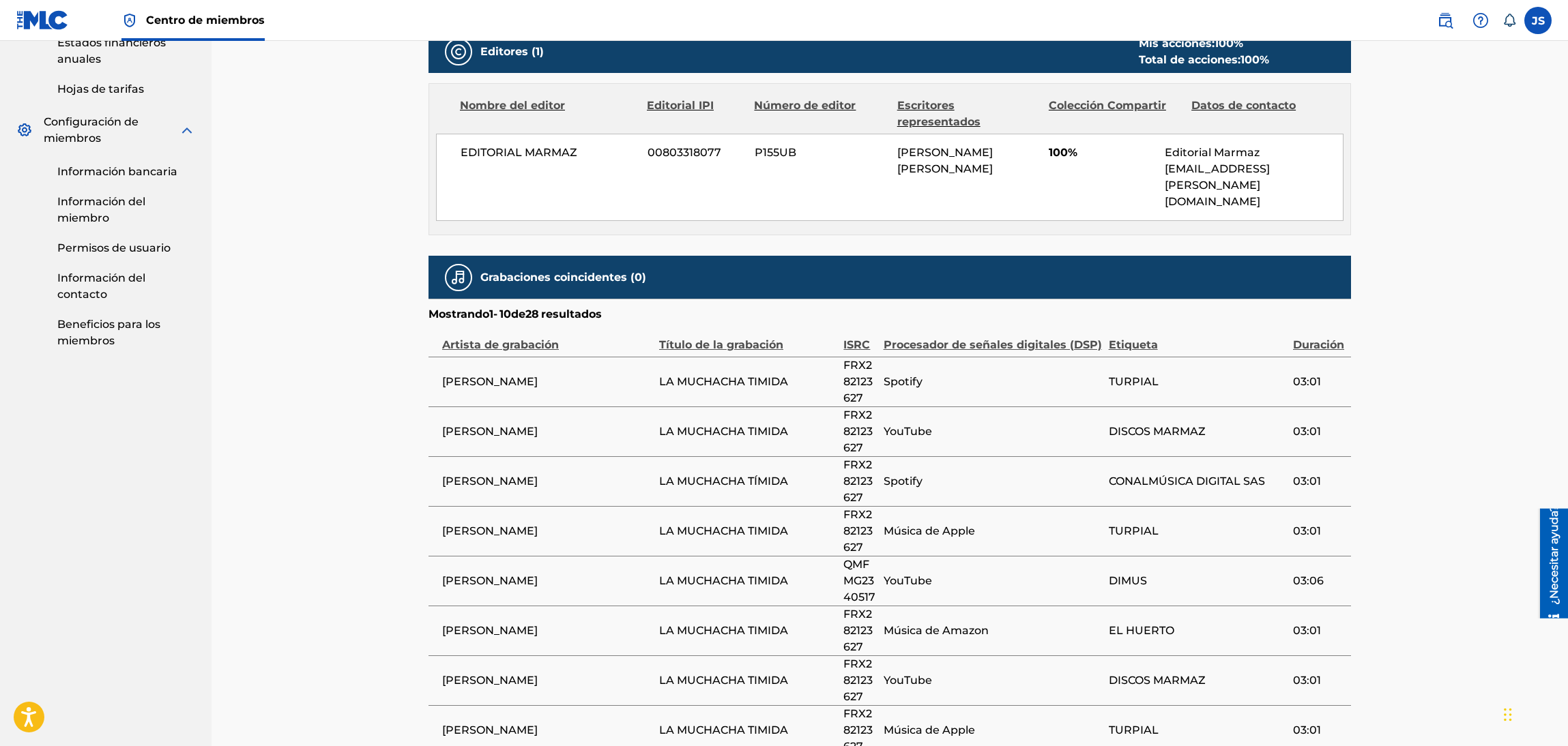
scroll to position [861, 0]
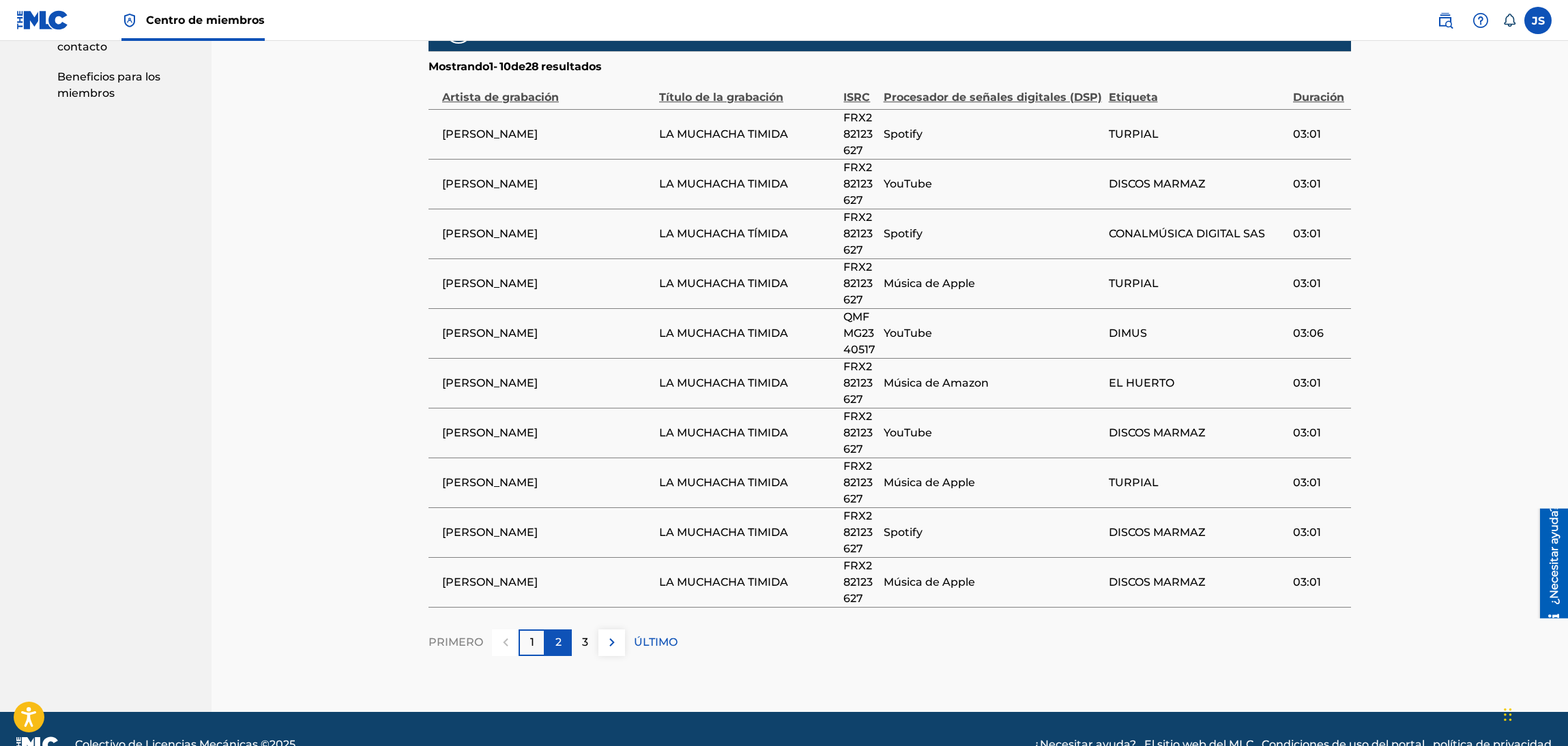
click at [564, 629] on div "2" at bounding box center [558, 642] width 26 height 26
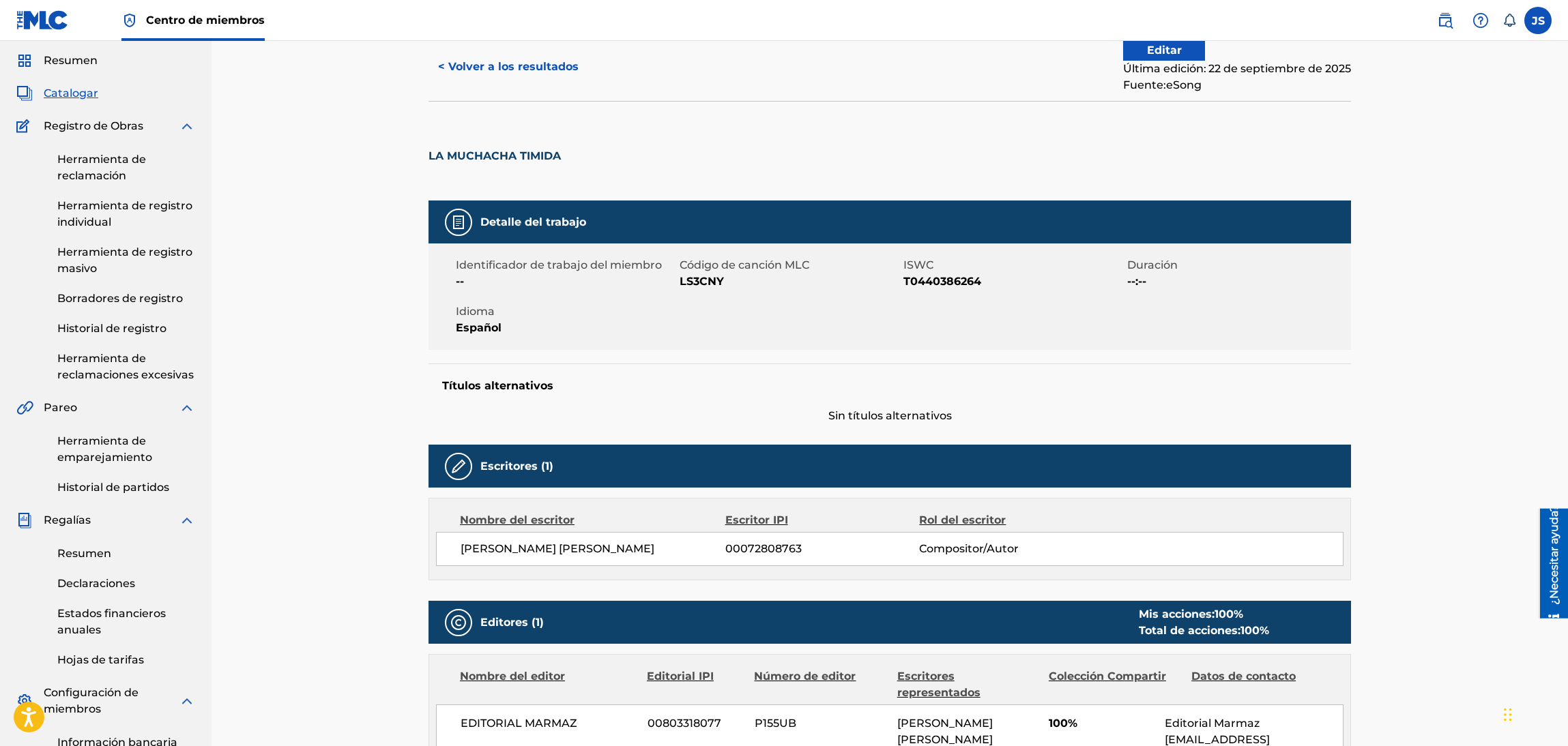
scroll to position [0, 0]
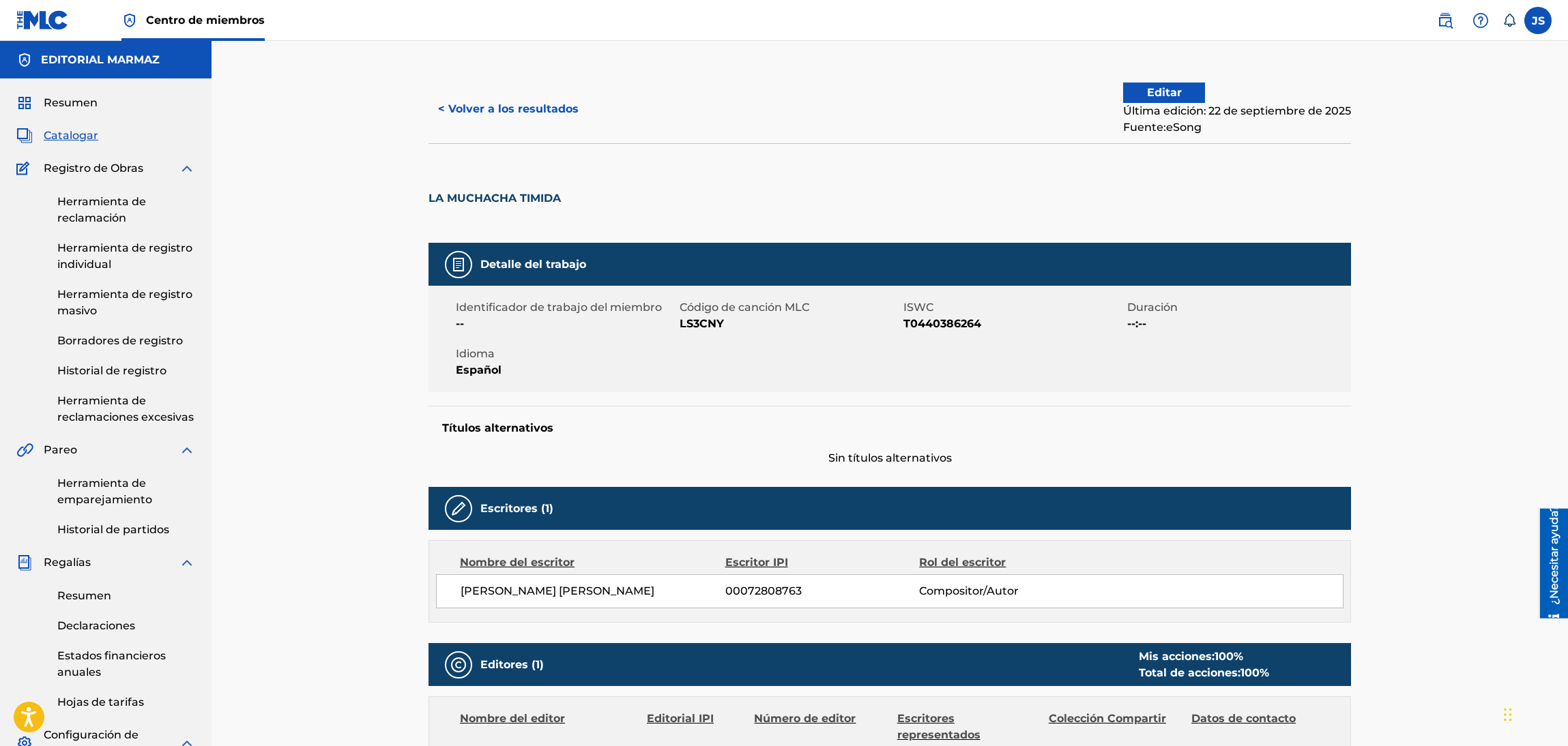
click at [931, 327] on font "T0440386264" at bounding box center [942, 324] width 77 height 13
click at [697, 319] on font "LS3CNY" at bounding box center [702, 324] width 45 height 13
click at [529, 115] on button "< Volver a los resultados" at bounding box center [508, 109] width 159 height 34
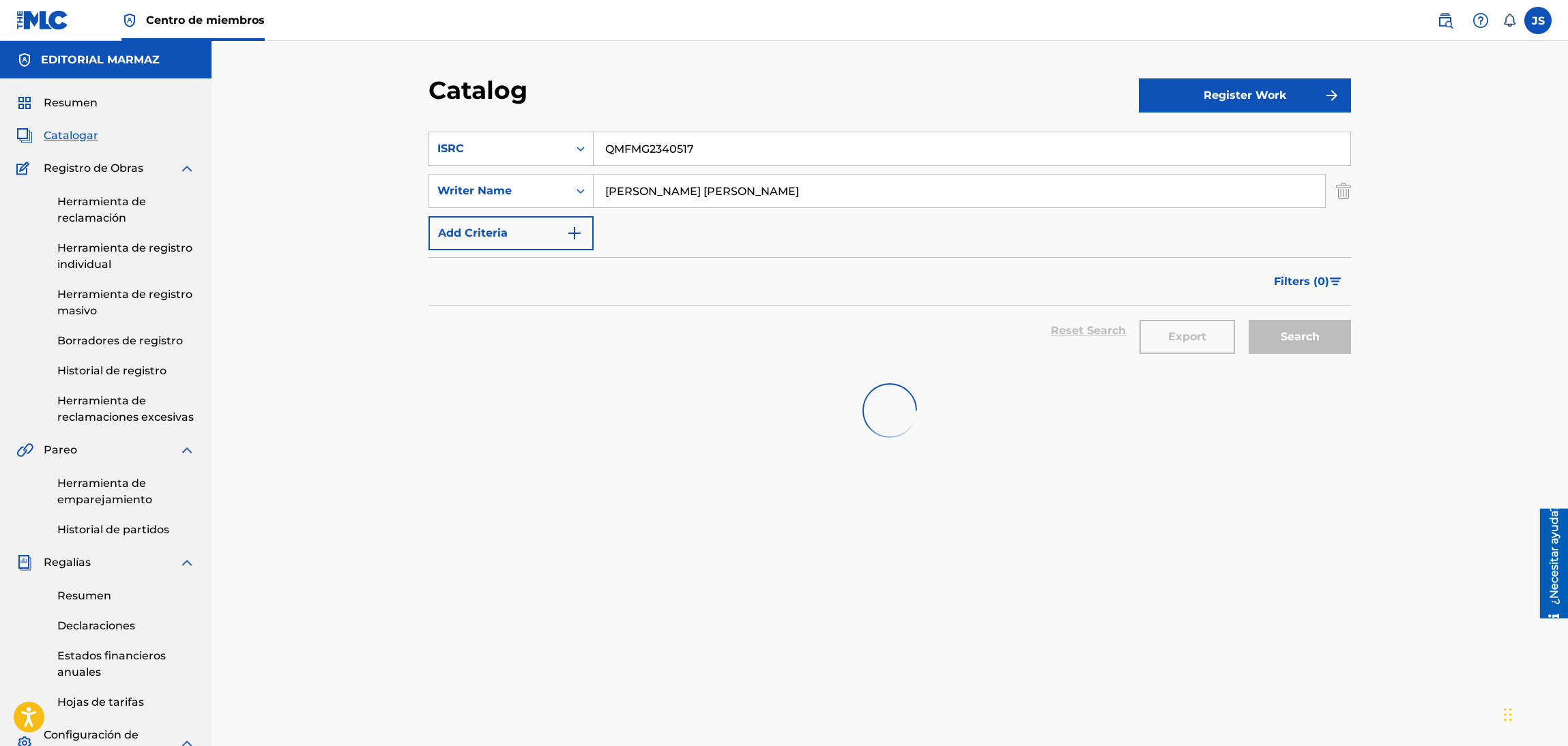
click at [503, 140] on div "SearchWithCriteria34565386-03f8-4d88-8168-1908ebbdebd5 ISRC QMFMG2340517" at bounding box center [890, 148] width 923 height 34
paste input "EL [PERSON_NAME]"
type input "EL [PERSON_NAME]"
click at [711, 96] on div "Catalog" at bounding box center [784, 95] width 711 height 40
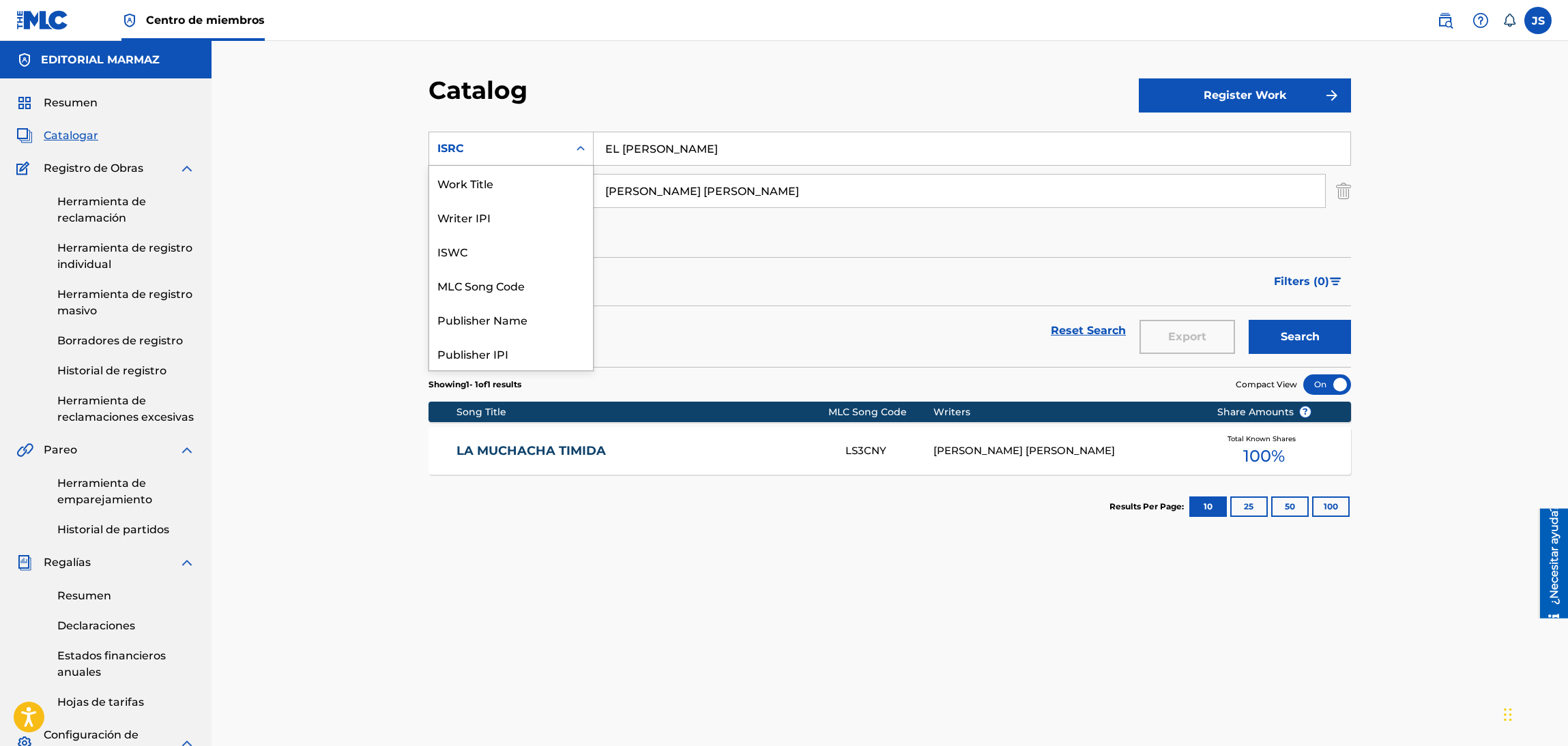
click at [478, 137] on div "ISRC" at bounding box center [499, 148] width 139 height 26
click at [499, 189] on div "Work Title" at bounding box center [511, 183] width 164 height 34
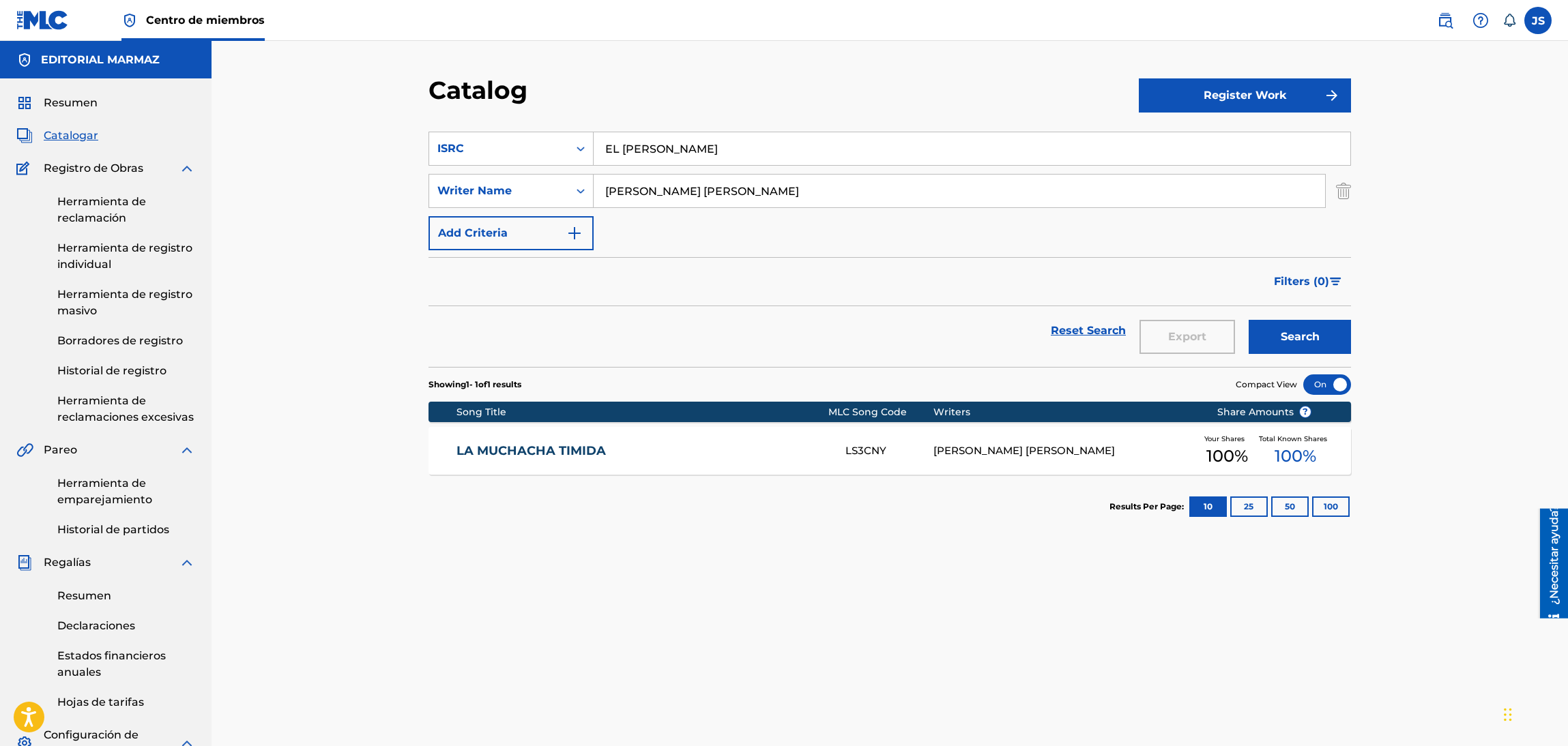
click at [501, 147] on div "ISRC" at bounding box center [499, 148] width 123 height 16
click at [640, 152] on input "Search Form" at bounding box center [972, 148] width 757 height 33
paste input "EL [PERSON_NAME]"
type input "EL [PERSON_NAME]"
drag, startPoint x: 700, startPoint y: 112, endPoint x: 735, endPoint y: 118, distance: 35.5
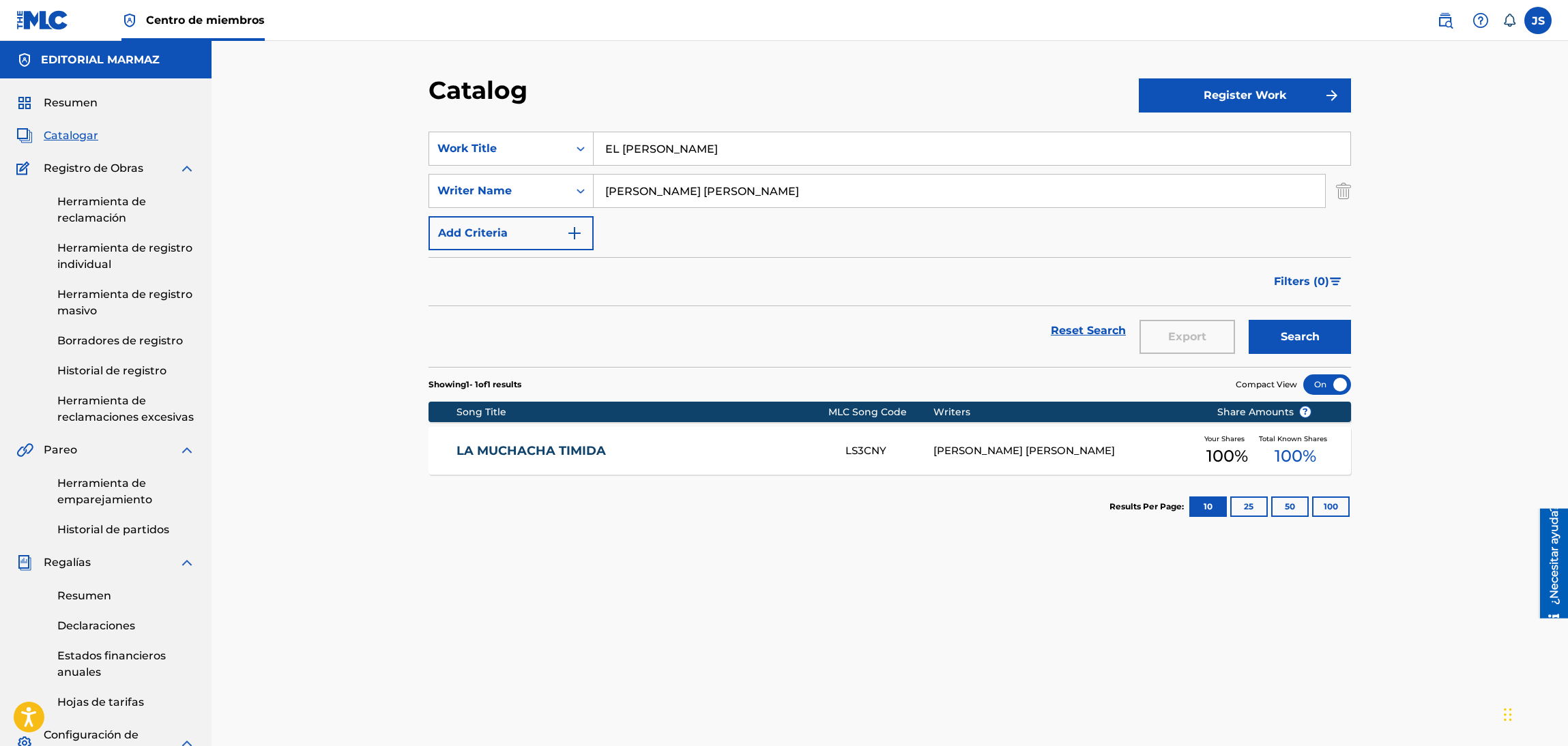
click at [702, 111] on div "Catalog" at bounding box center [784, 95] width 711 height 40
click at [1279, 337] on button "Search" at bounding box center [1300, 337] width 102 height 34
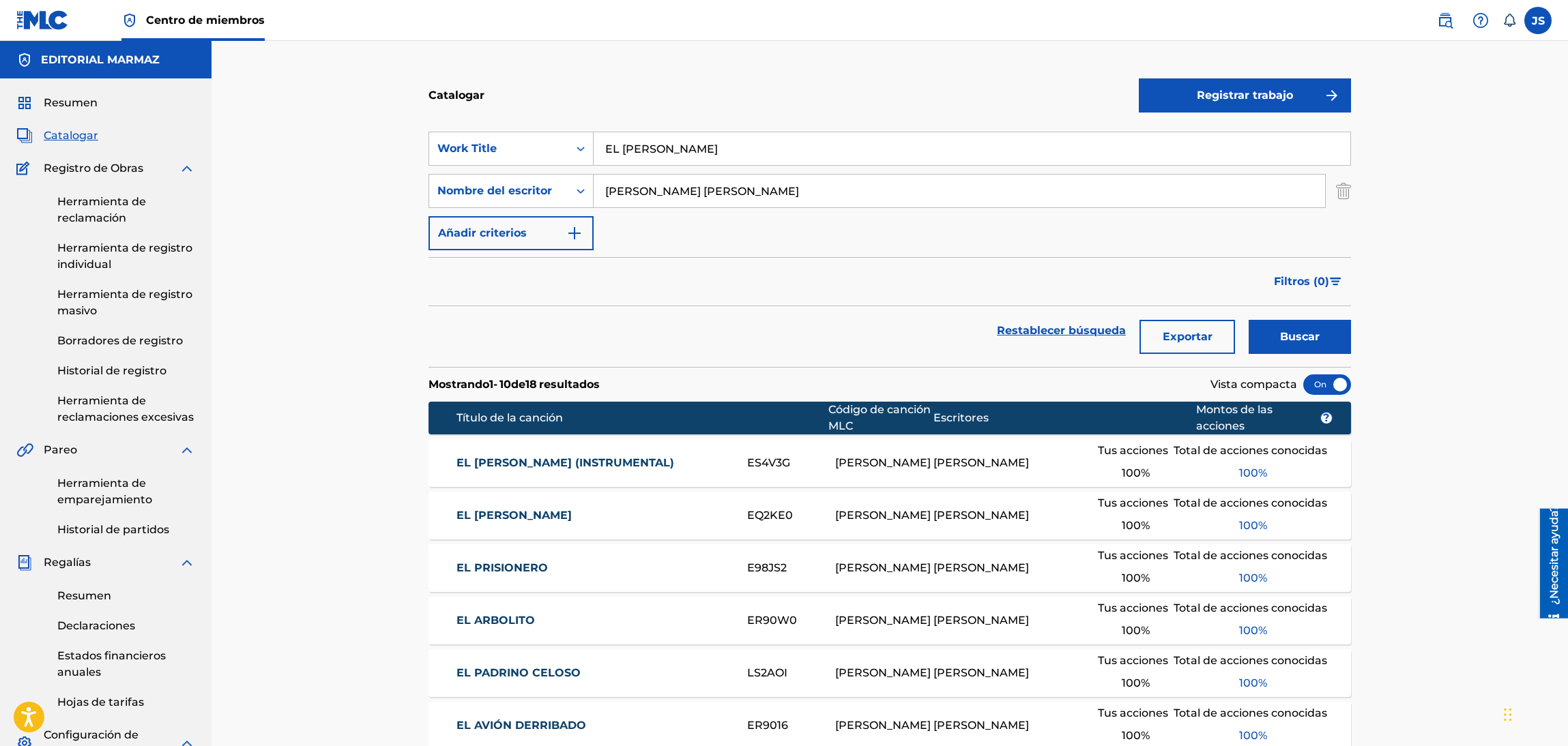
click at [562, 514] on font "EL [PERSON_NAME]" at bounding box center [514, 515] width 115 height 13
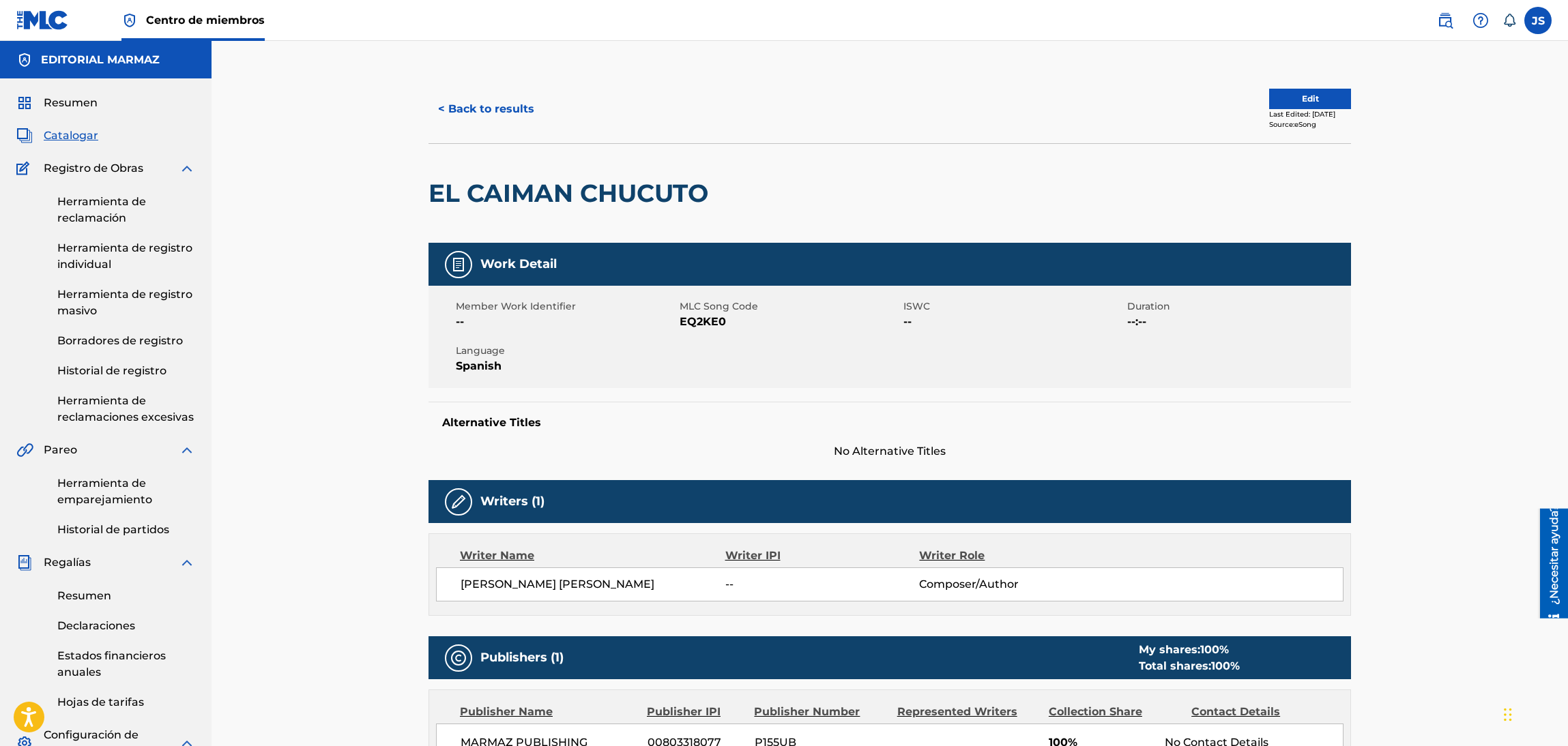
click at [690, 314] on span "EQ2KE0" at bounding box center [789, 321] width 220 height 16
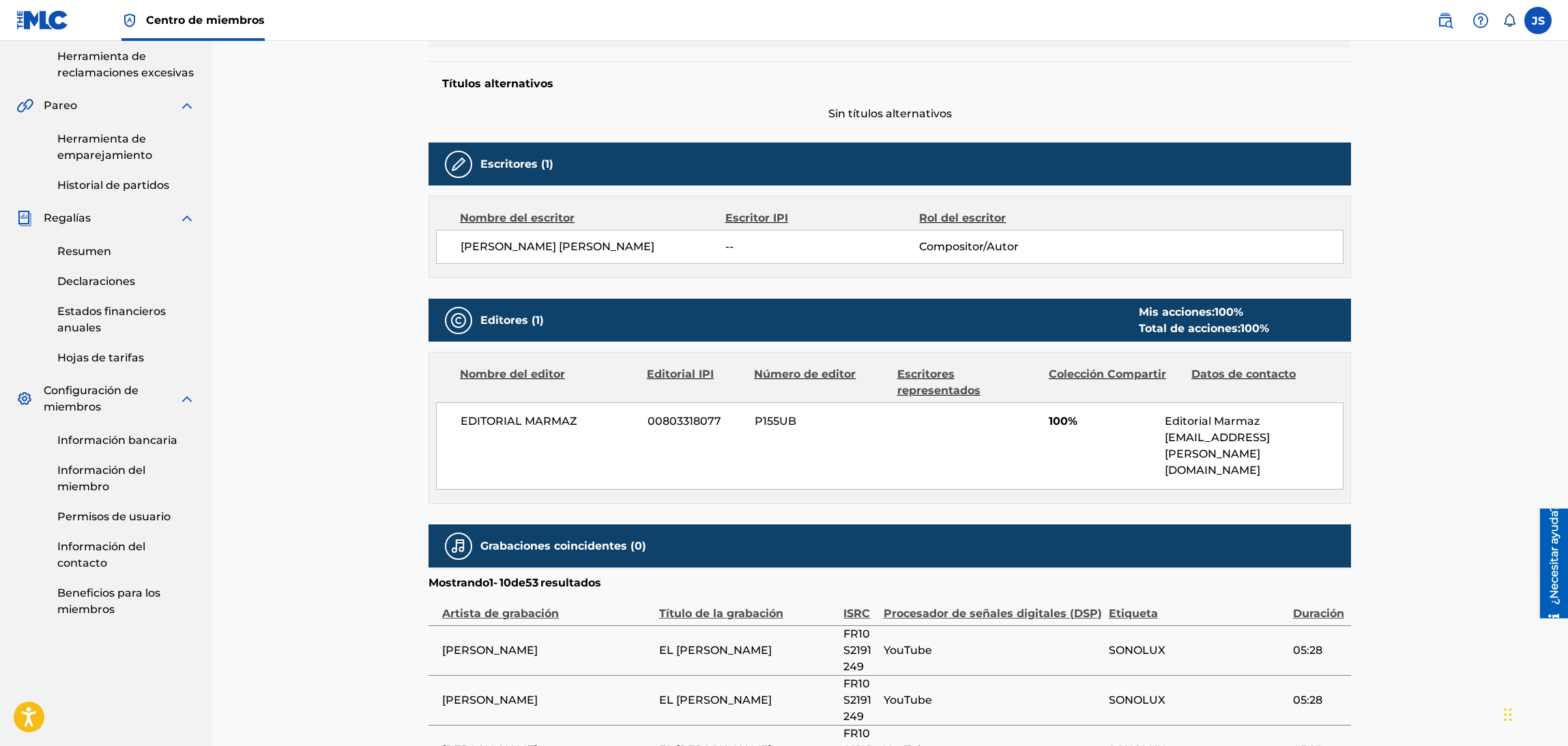
scroll to position [306, 0]
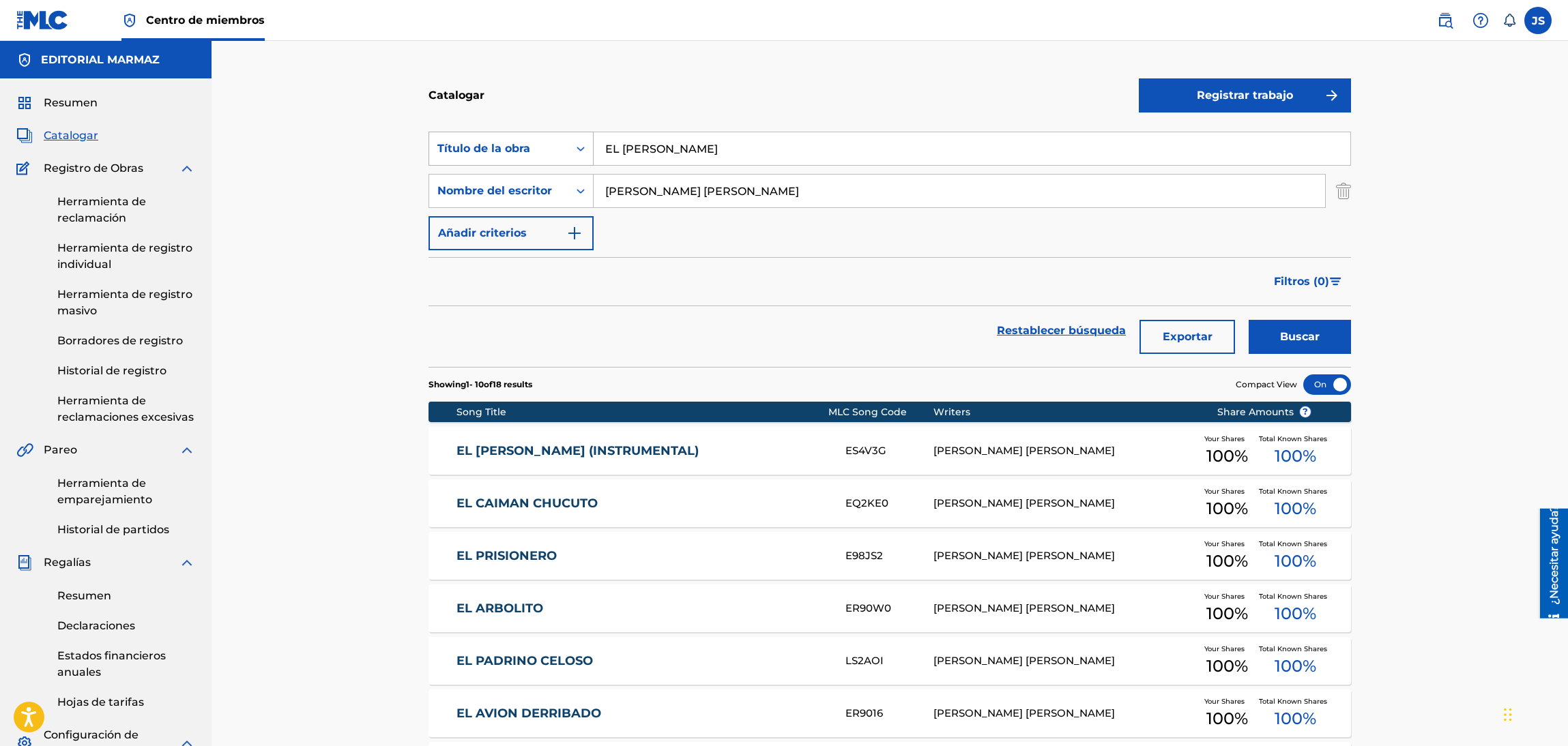
click at [555, 156] on div "Título de la obra" at bounding box center [499, 148] width 123 height 16
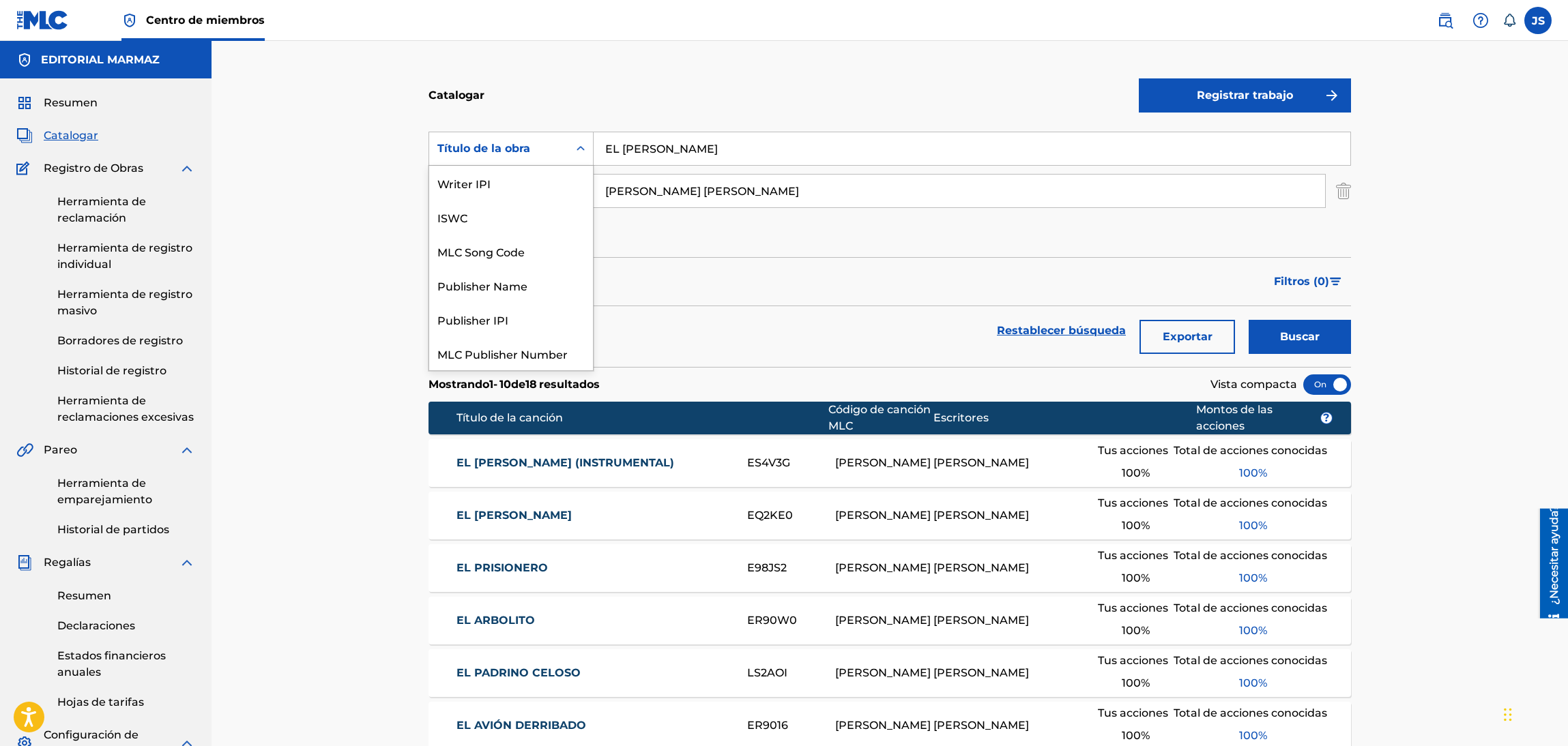
click at [502, 473] on div "ISRC" at bounding box center [511, 490] width 164 height 34
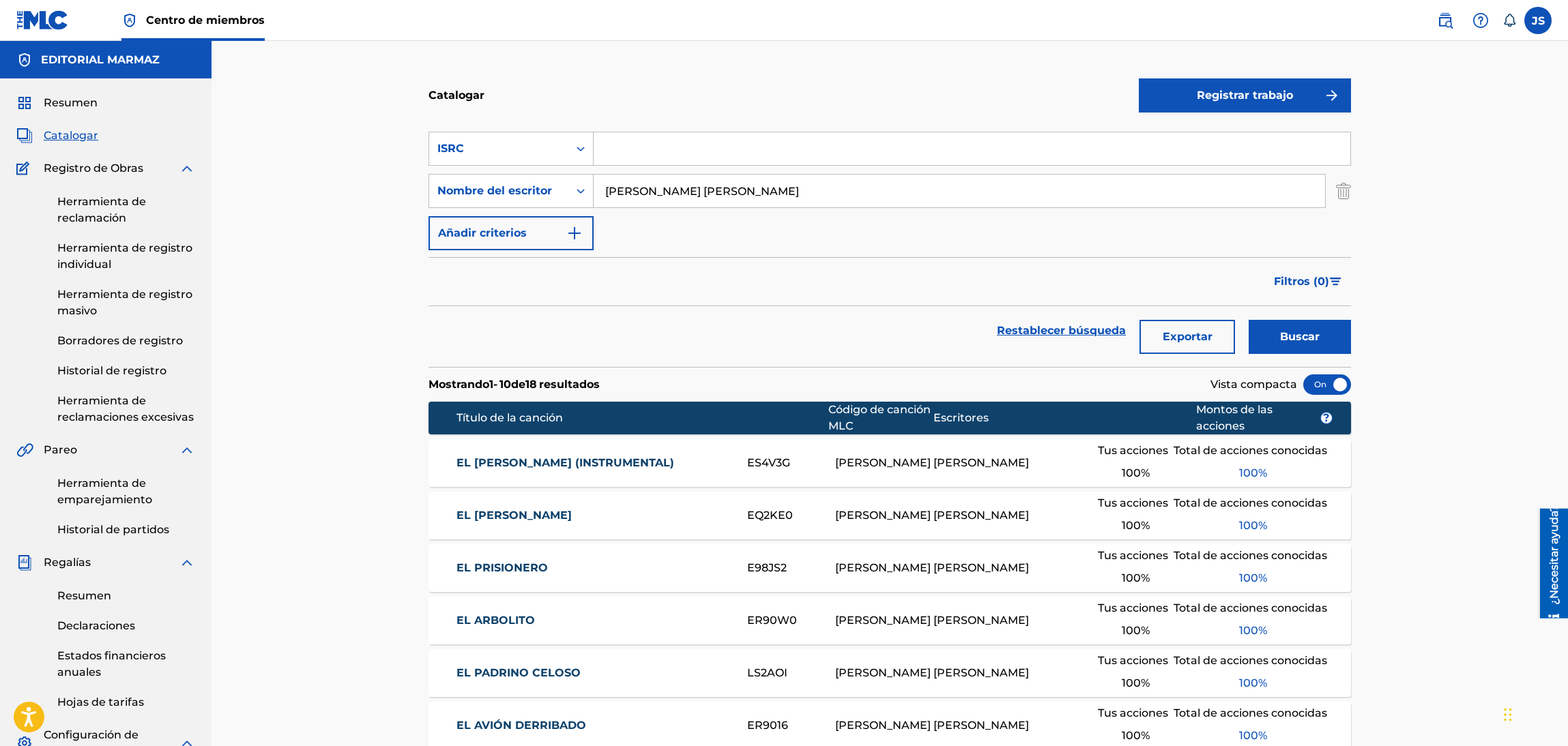
click at [529, 140] on div "SearchWithCriteriaa3bd7b9e-dee0-470c-a832-99196c8b0093 ISRC" at bounding box center [890, 148] width 923 height 34
type input "FR10S2191249"
click at [667, 96] on div "Catalogar" at bounding box center [784, 95] width 711 height 40
click at [1273, 332] on button "Buscar" at bounding box center [1300, 337] width 102 height 34
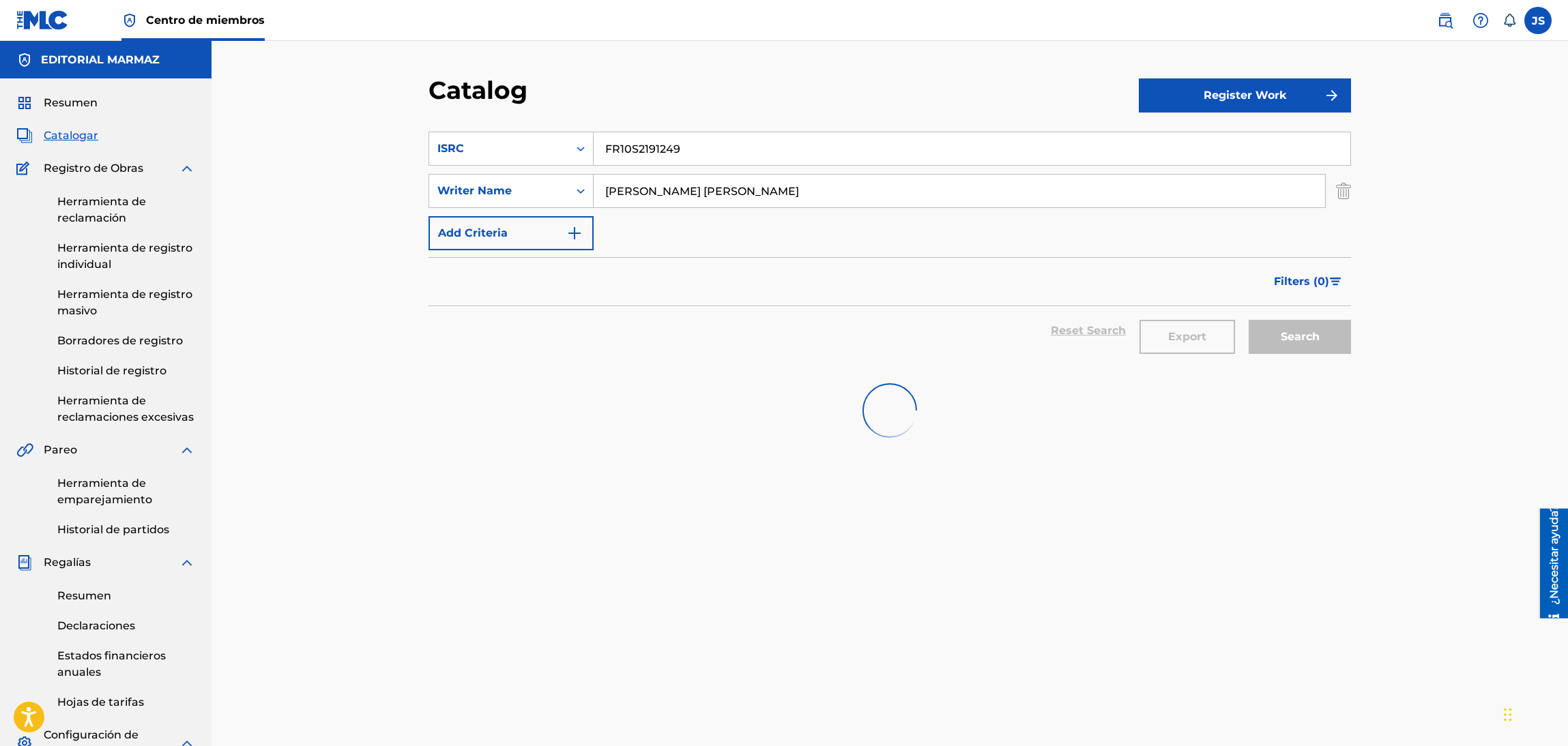
click at [520, 140] on div "SearchWithCriteriaa3bd7b9e-dee0-470c-a832-99196c8b0093 ISRC FR10S2191249" at bounding box center [890, 148] width 923 height 34
paste input "QZMZ92253642"
type input "QZMZ92253642"
click at [680, 102] on div "Catalog" at bounding box center [784, 95] width 711 height 40
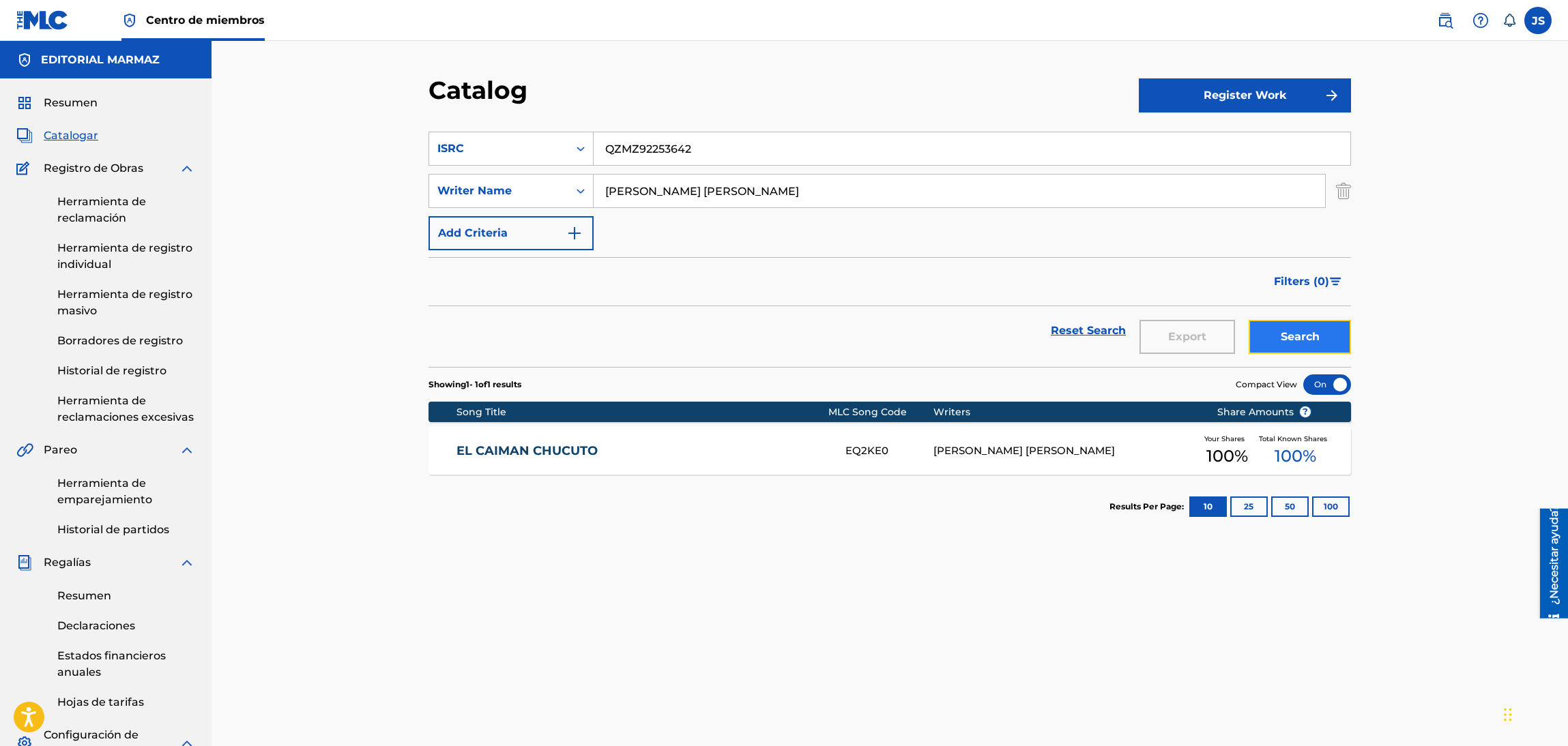
click at [1275, 332] on button "Search" at bounding box center [1300, 337] width 102 height 34
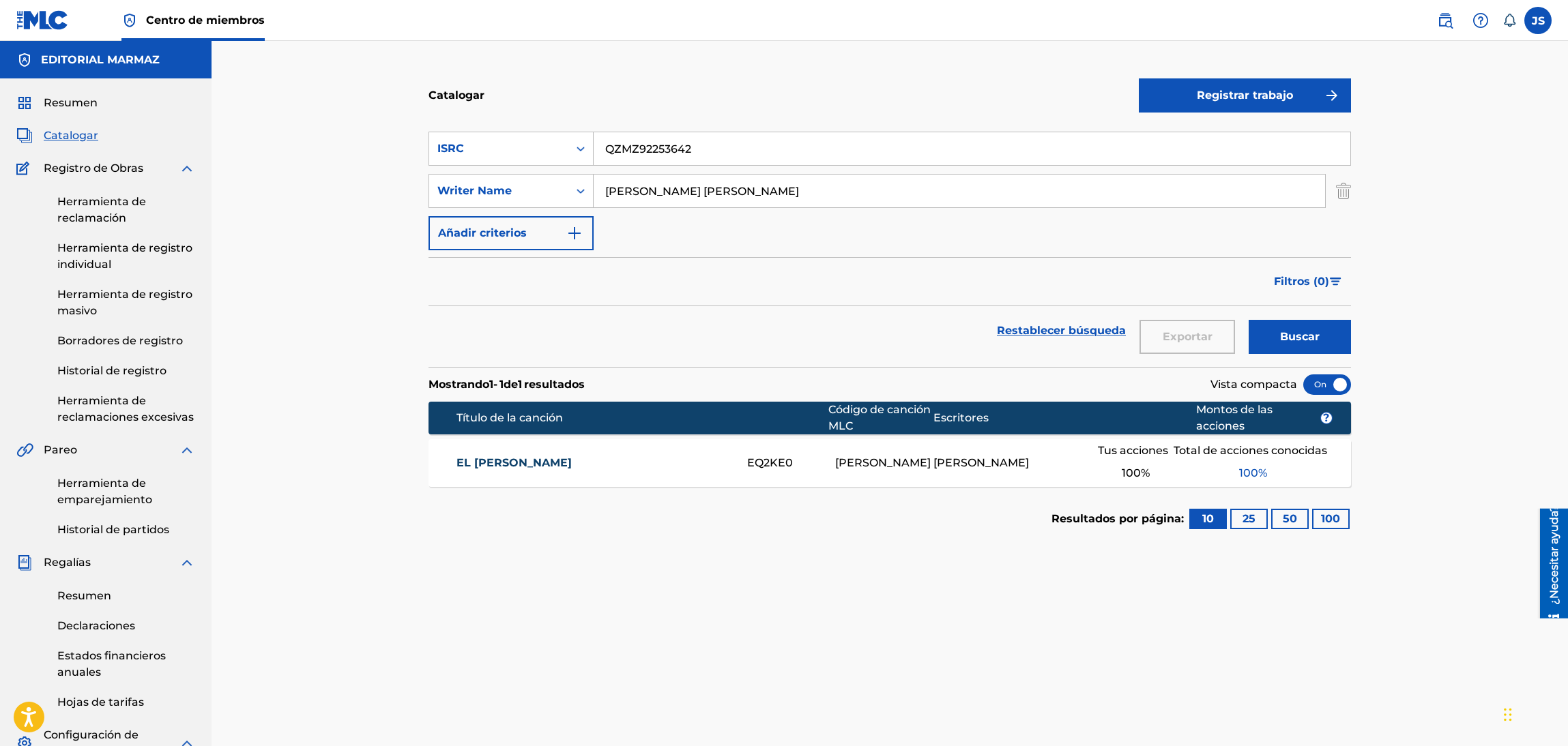
click at [762, 456] on font "EQ2KE0" at bounding box center [770, 463] width 46 height 13
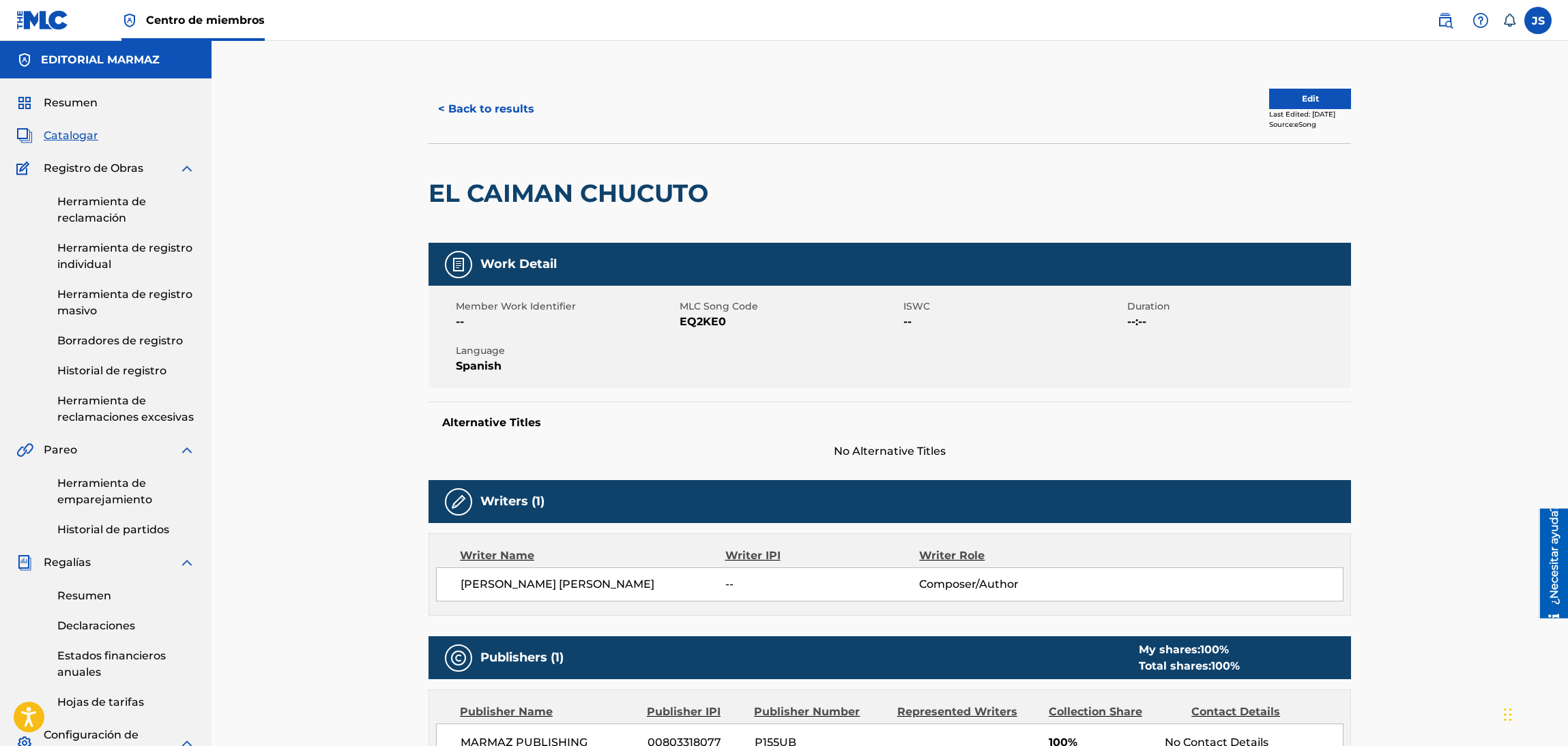
click at [706, 320] on span "EQ2KE0" at bounding box center [789, 321] width 220 height 16
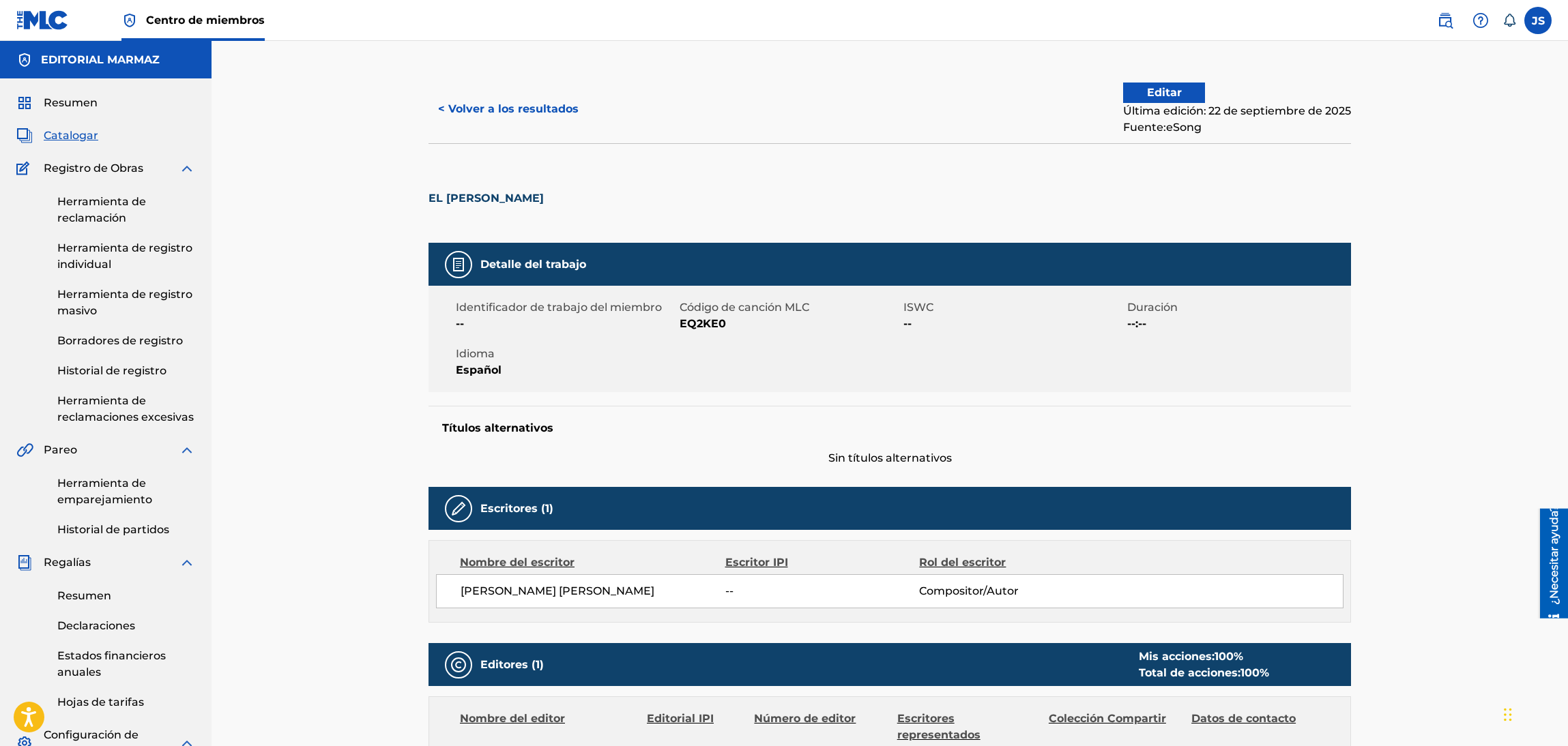
click at [509, 115] on button "< Volver a los resultados" at bounding box center [508, 109] width 159 height 34
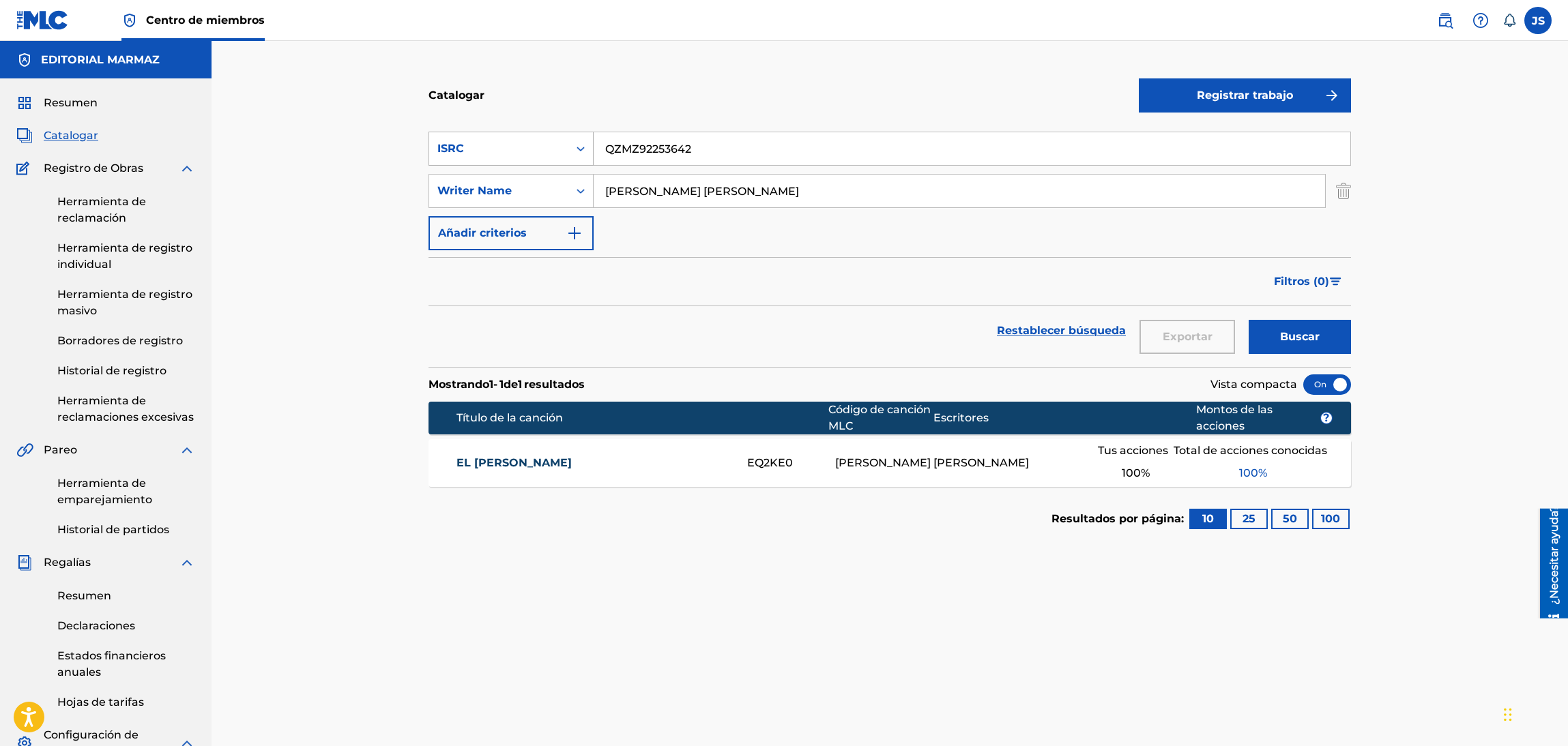
click at [556, 153] on div "ISRC" at bounding box center [499, 148] width 123 height 16
click at [509, 180] on div "Work Title" at bounding box center [511, 183] width 164 height 34
type input "LO QUE ME PASO CON [PERSON_NAME]"
click at [741, 121] on section "SearchWithCriteriaf80a7a50-03de-4e79-bab5-4f17197b2bb6 Work Title LO QUE ME PAS…" at bounding box center [890, 241] width 923 height 251
click at [1293, 331] on font "Buscar" at bounding box center [1300, 337] width 39 height 13
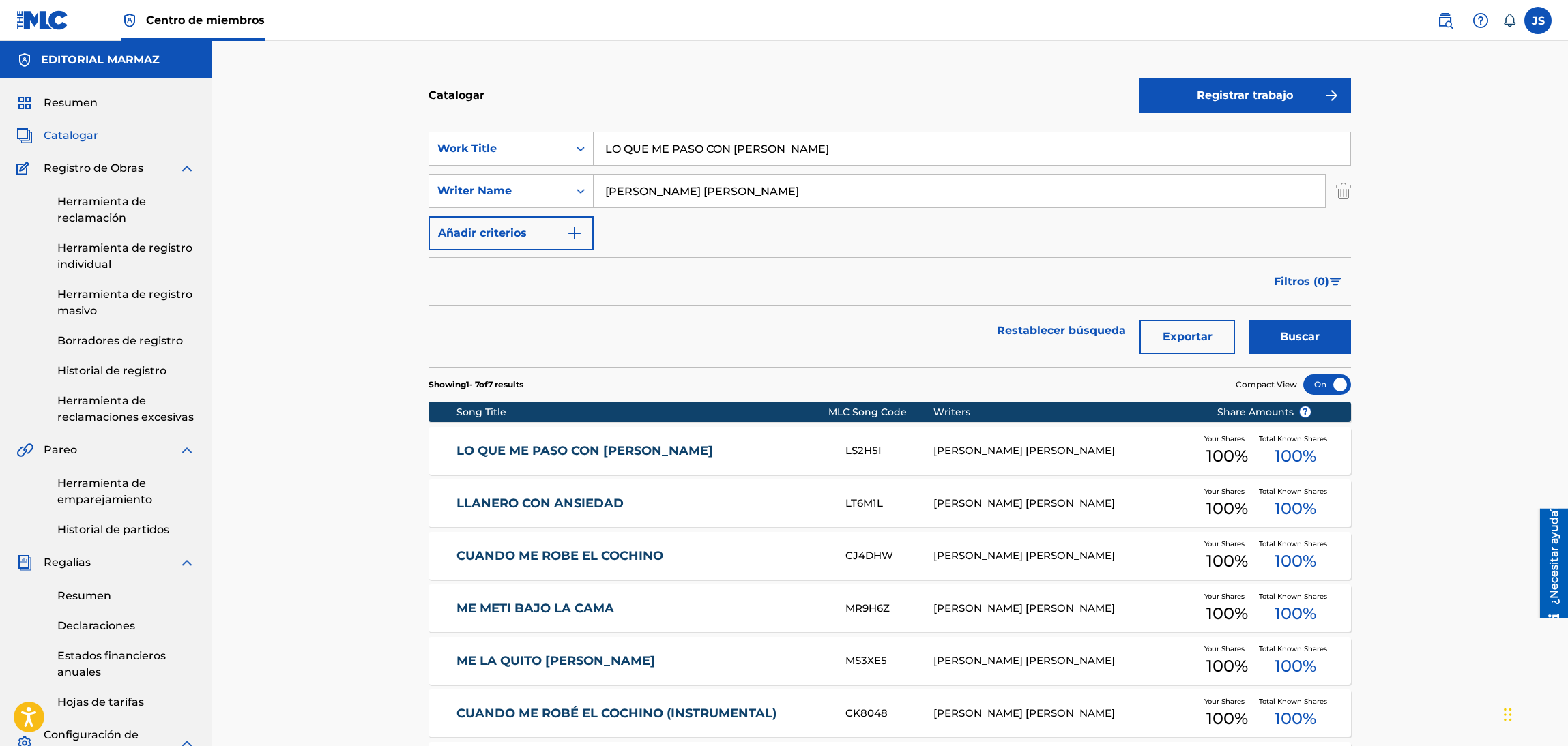
click at [490, 449] on link "LO QUE ME PASO CON [PERSON_NAME]" at bounding box center [642, 451] width 371 height 15
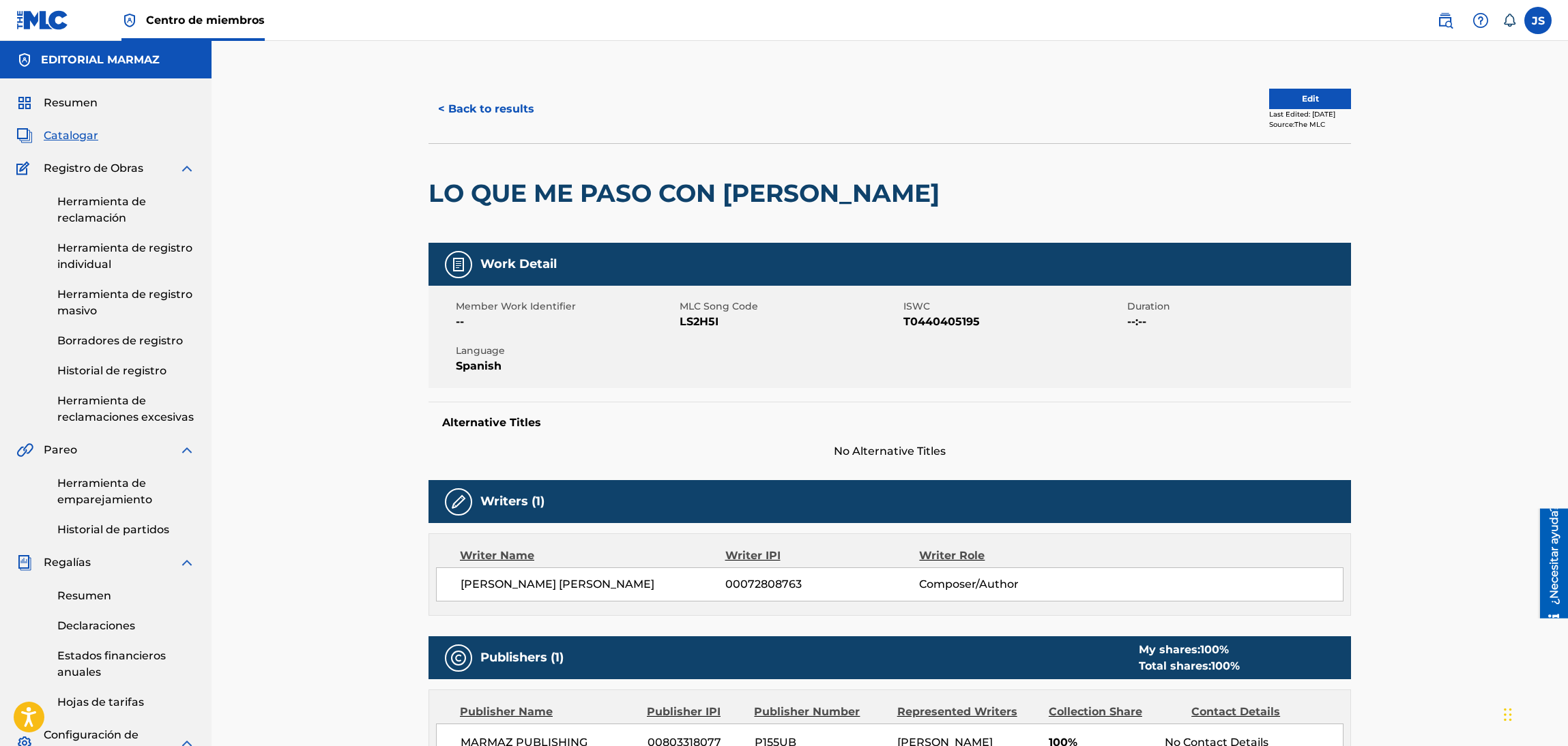
click at [946, 320] on span "T0440405195" at bounding box center [1013, 321] width 220 height 16
click at [690, 320] on span "LS2H5I" at bounding box center [789, 321] width 220 height 16
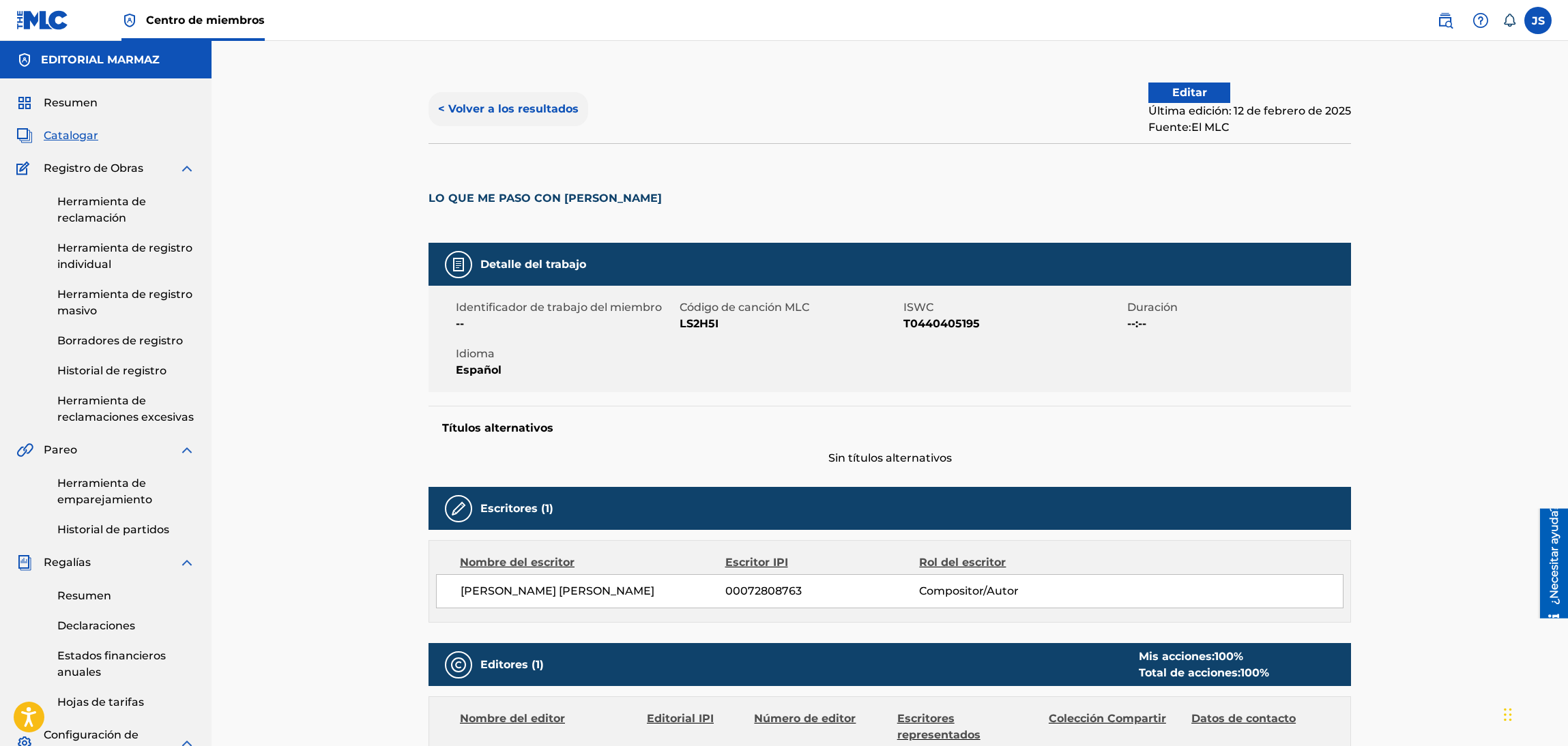
click at [523, 118] on button "< Volver a los resultados" at bounding box center [508, 109] width 159 height 34
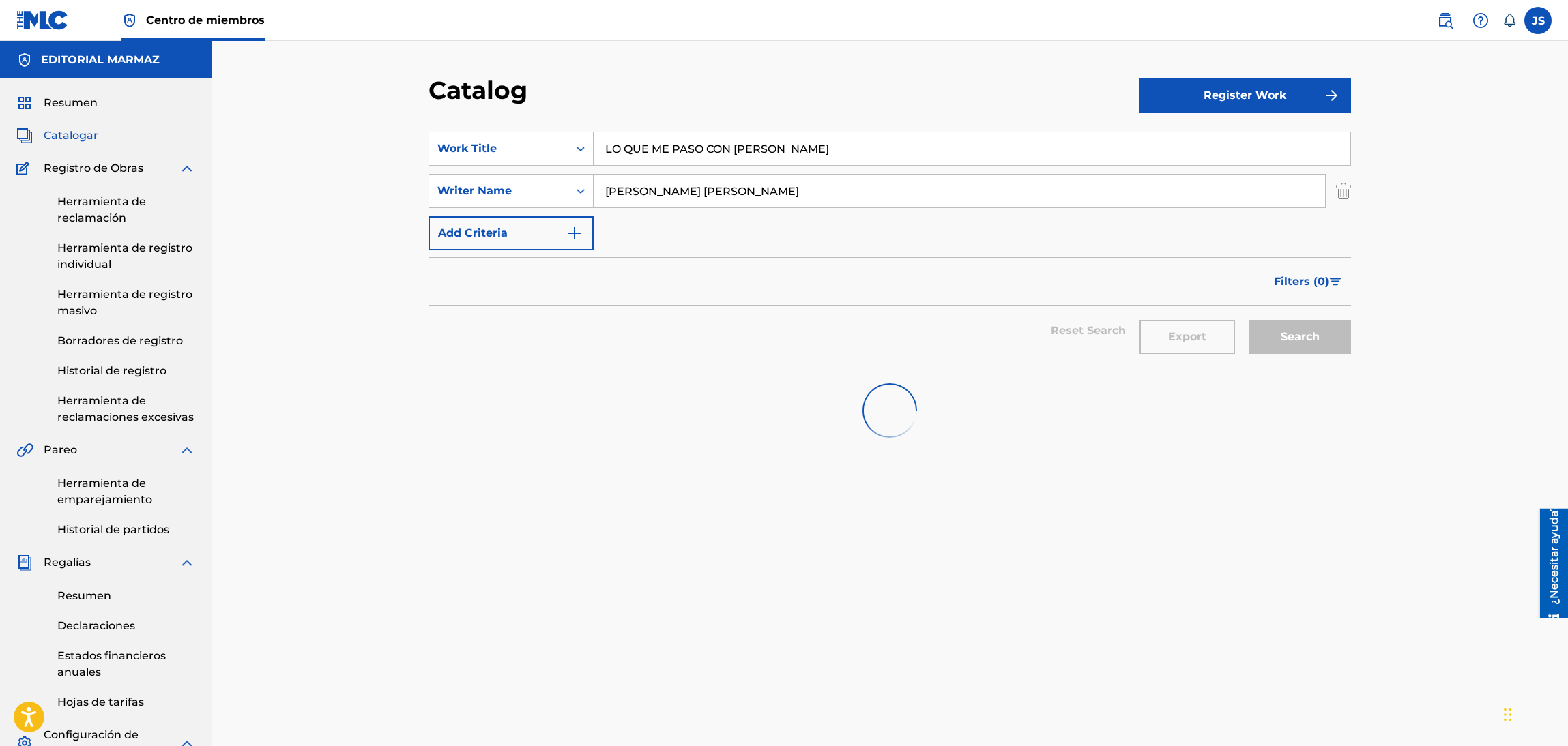
paste input "FRACASO MI MATRIMONIO"
drag, startPoint x: 734, startPoint y: 145, endPoint x: 735, endPoint y: 66, distance: 79.0
click at [584, 145] on div "SearchWithCriteriaf80a7a50-03de-4e79-bab5-4f17197b2bb6 Work Title LO QUE ME PAS…" at bounding box center [890, 148] width 923 height 34
type input "FRACASO MI MATRIMONIO"
click at [735, 66] on div "Catalog Register Work SearchWithCriteriaf80a7a50-03de-4e79-bab5-4f17197b2bb6 Wo…" at bounding box center [889, 509] width 1356 height 937
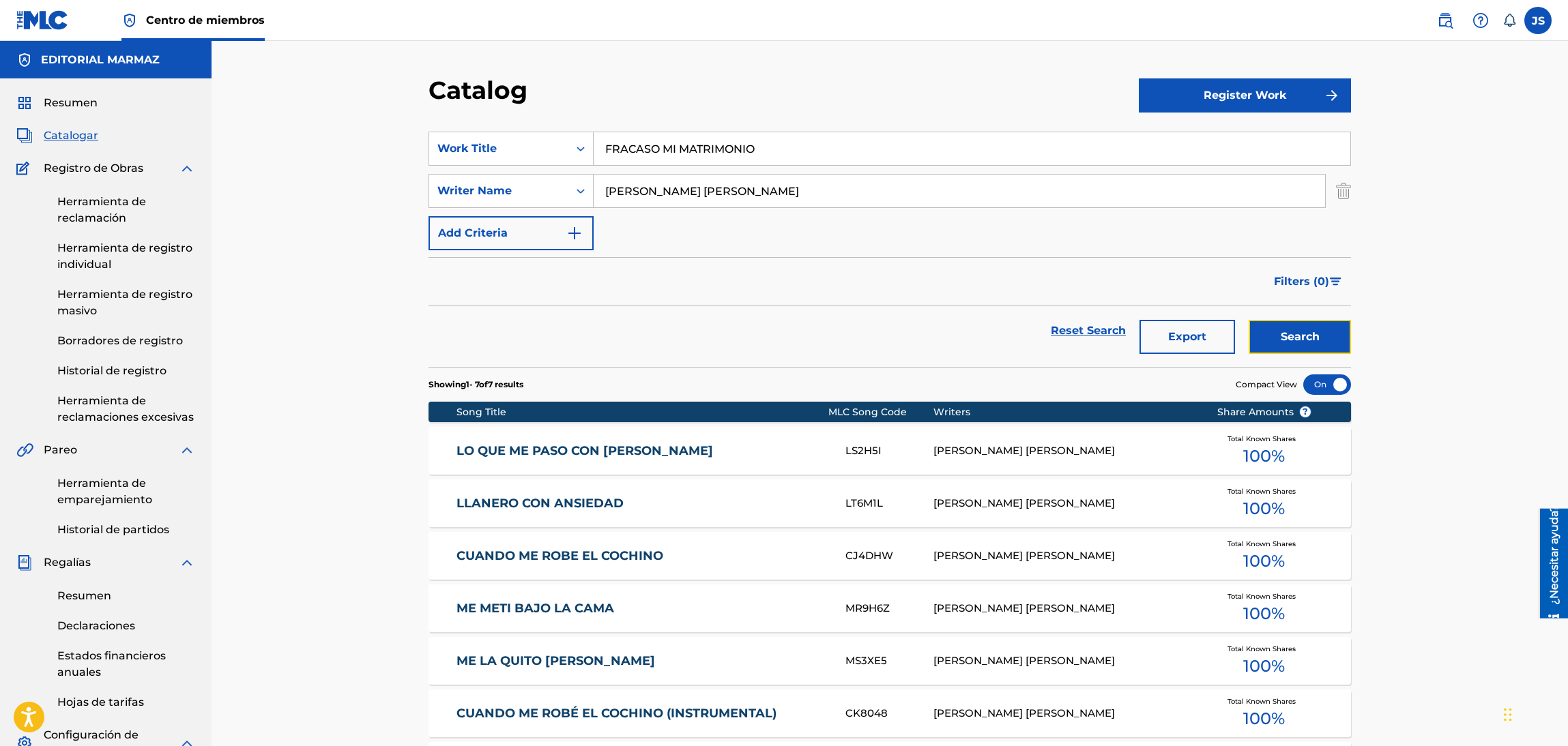
click at [1292, 332] on button "Search" at bounding box center [1300, 337] width 102 height 34
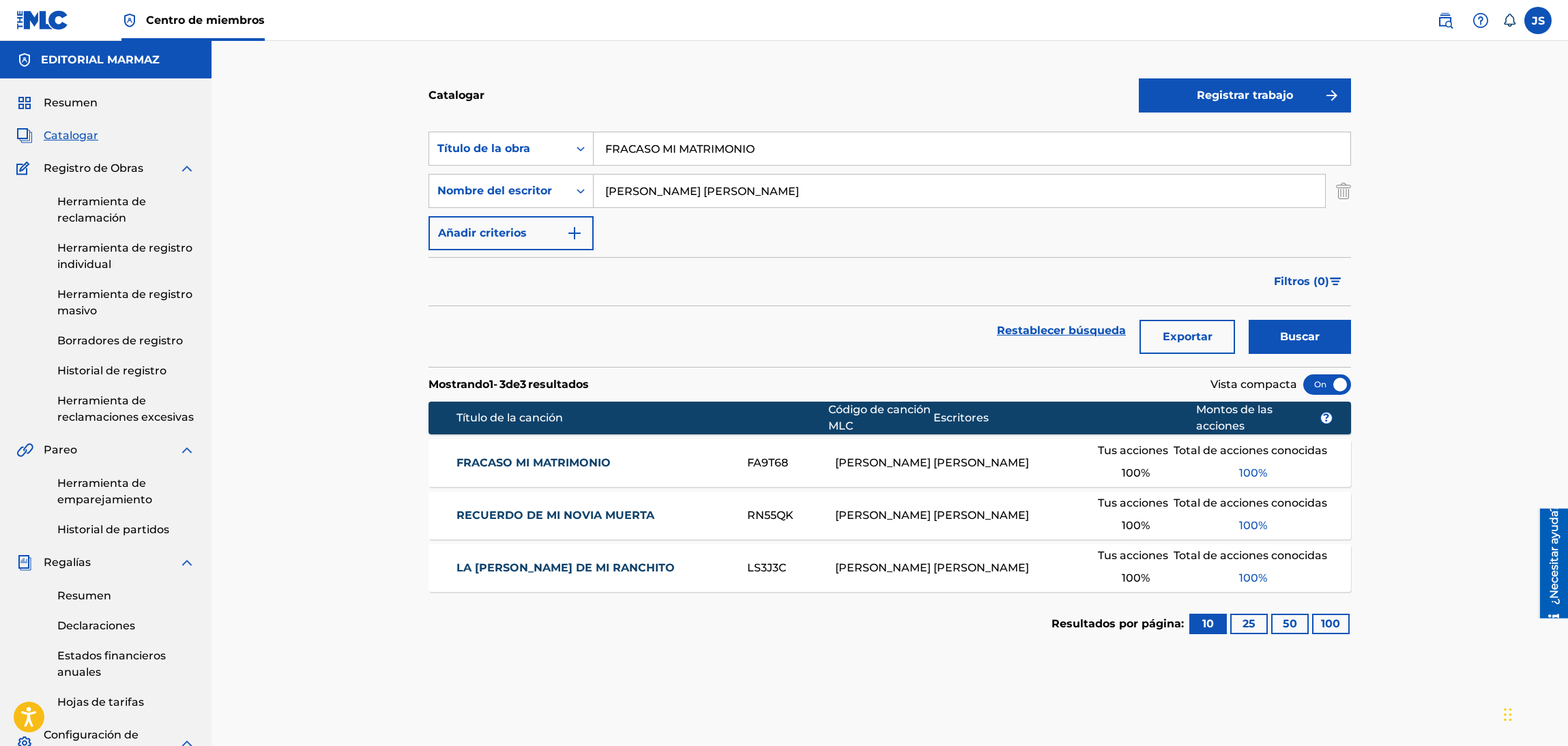
click at [594, 466] on font "FRACASO MI MATRIMONIO" at bounding box center [533, 463] width 154 height 13
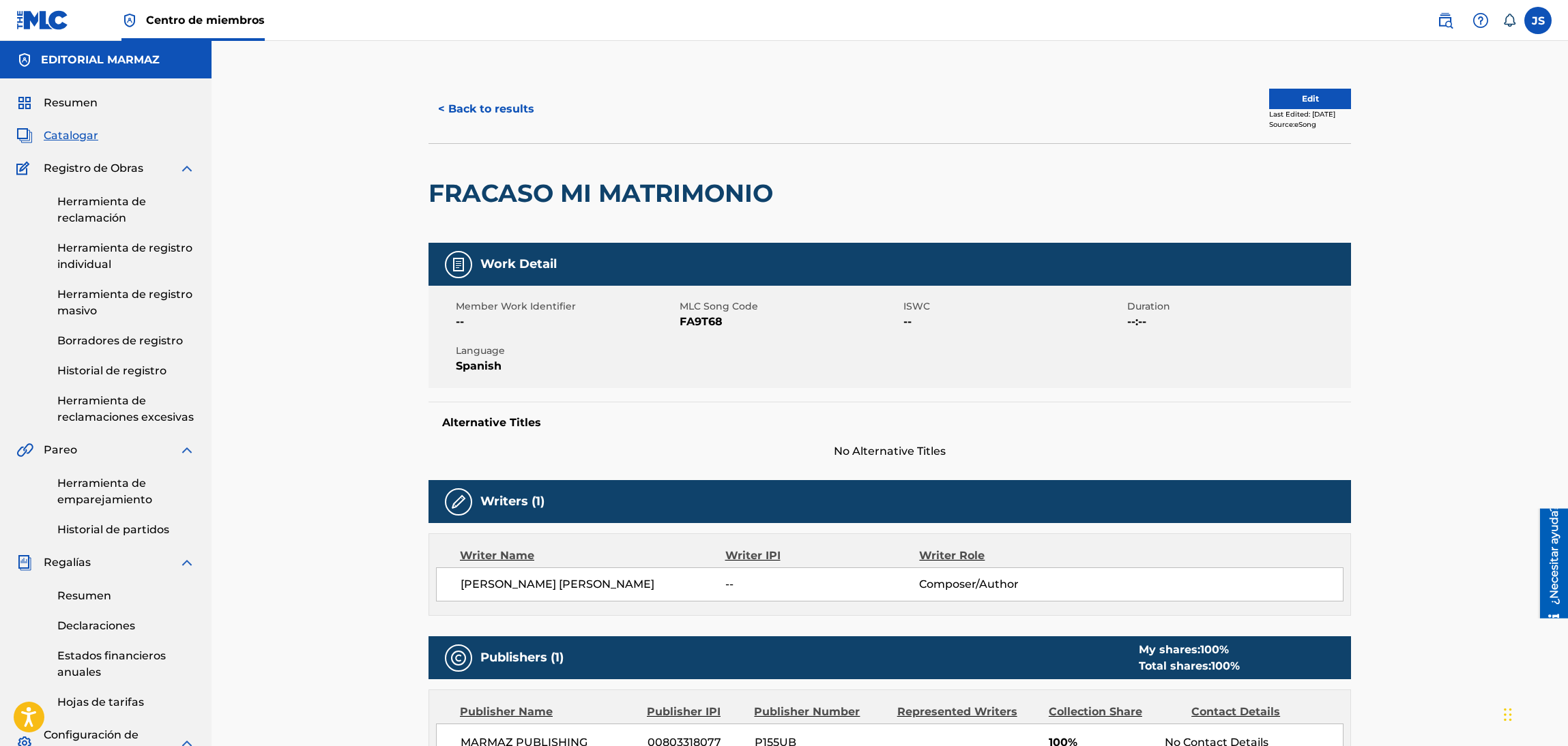
click at [705, 324] on span "FA9T68" at bounding box center [789, 321] width 220 height 16
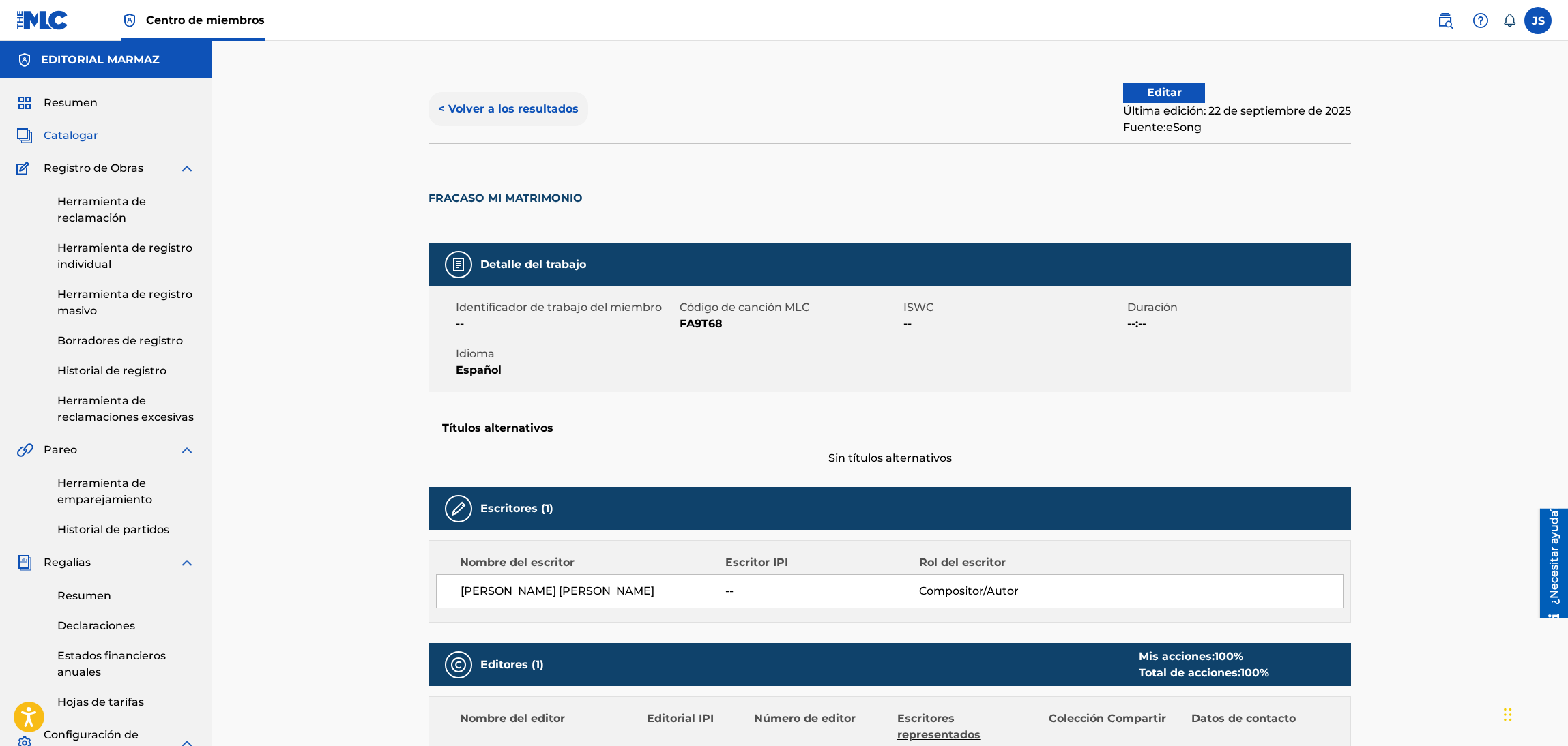
click at [509, 104] on font "< Volver a los resultados" at bounding box center [508, 109] width 140 height 13
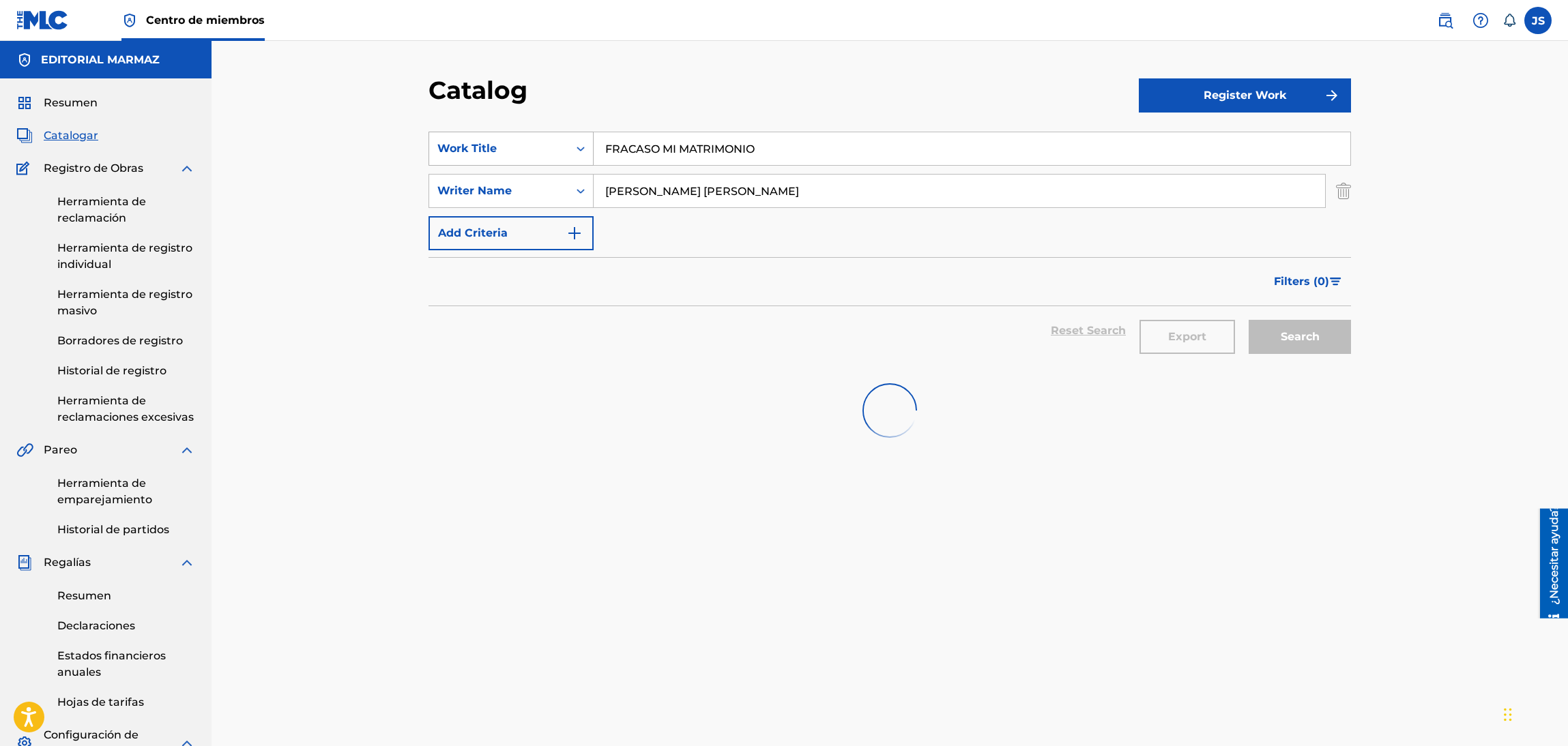
click at [544, 147] on div "SearchWithCriteriaf80a7a50-03de-4e79-bab5-4f17197b2bb6 Work Title FRACASO MI MA…" at bounding box center [890, 148] width 923 height 34
paste input "X282123623"
type input "FRX282123623"
click at [514, 144] on div "Work Title" at bounding box center [499, 148] width 123 height 16
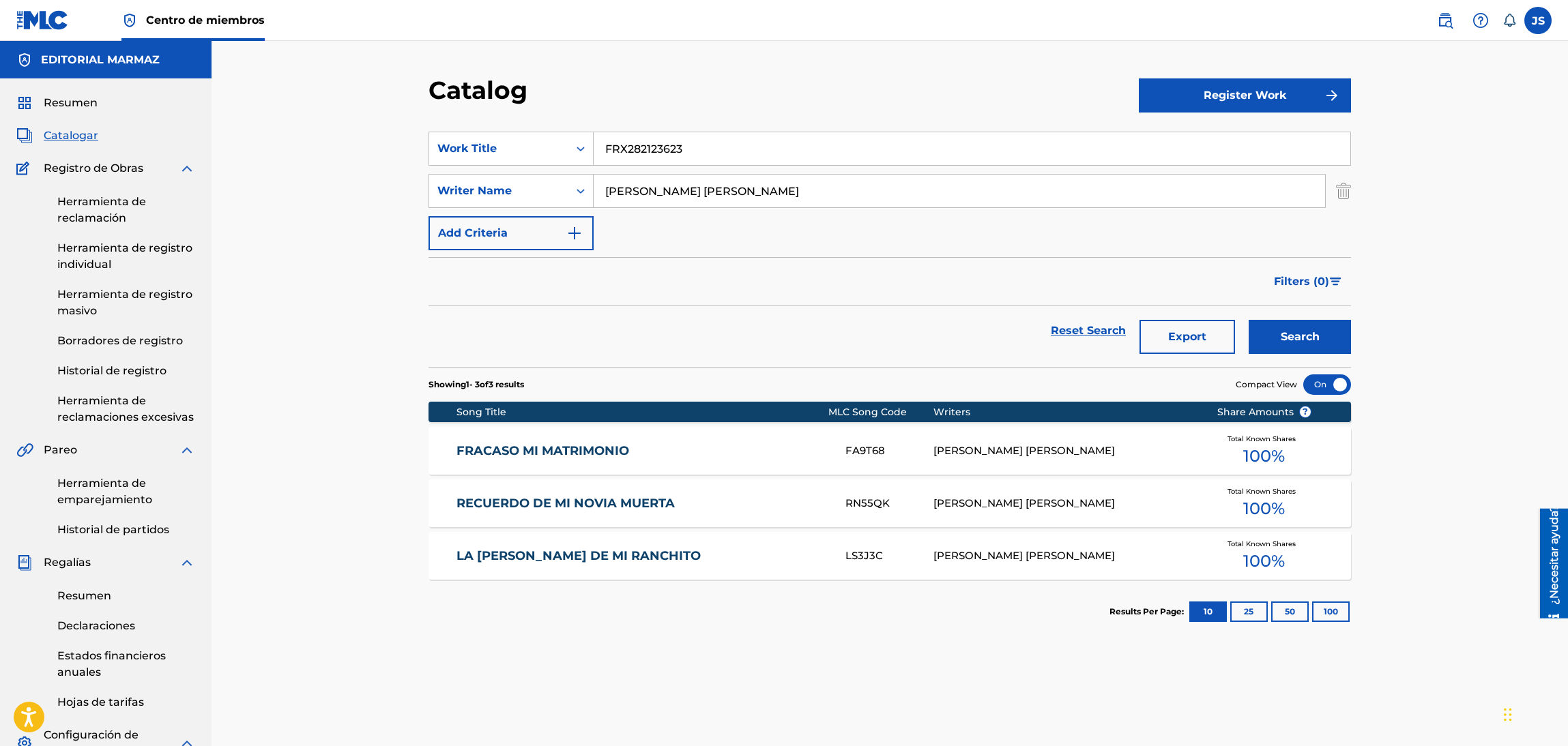
click at [746, 92] on div "Catalog" at bounding box center [784, 95] width 711 height 40
click at [732, 148] on input "FRX282123623" at bounding box center [972, 148] width 757 height 33
click at [838, 148] on input "Search Form" at bounding box center [972, 148] width 757 height 33
paste input "FRX282123623"
type input "FRX282123623"
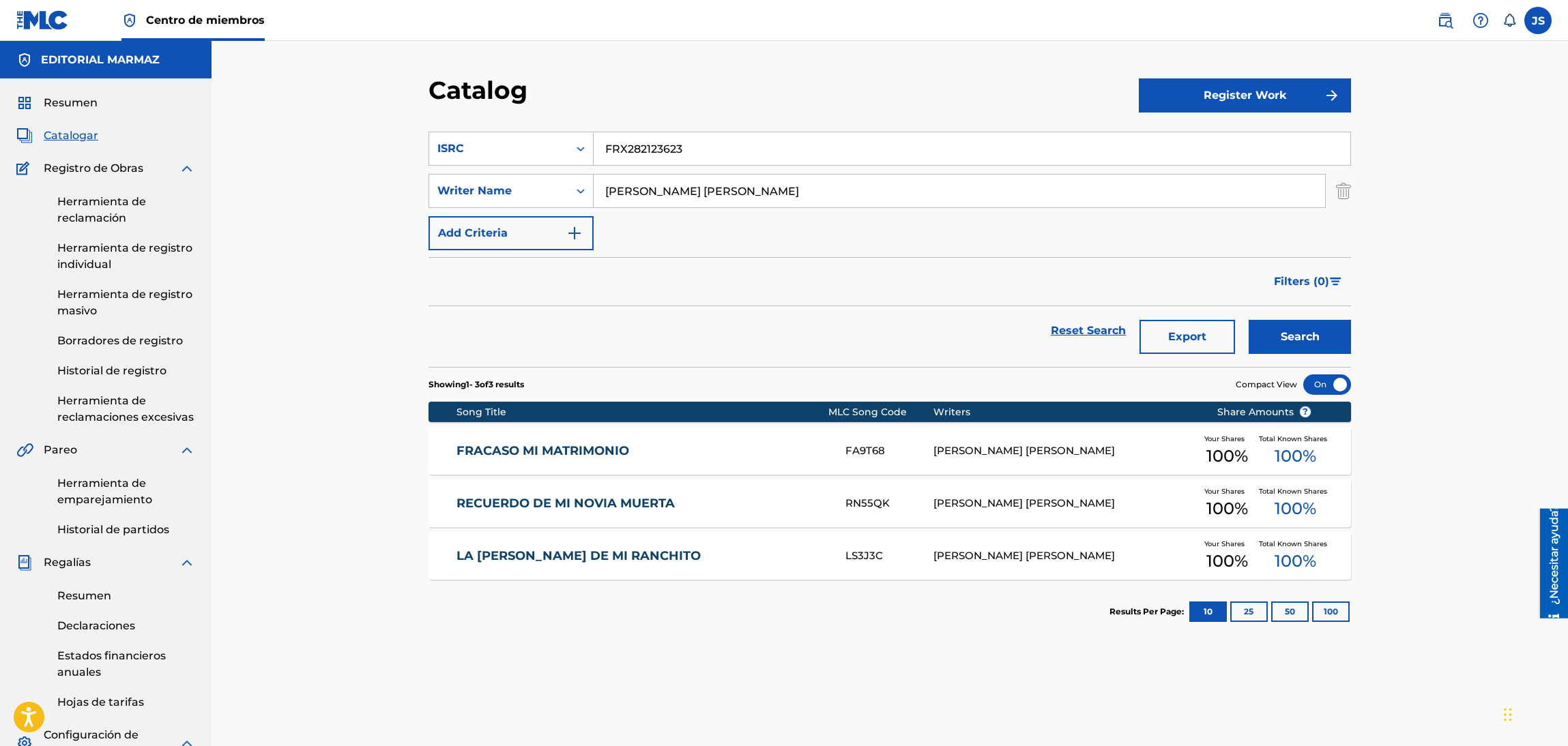
click at [866, 114] on div "Catalog" at bounding box center [784, 95] width 711 height 40
click at [1276, 340] on button "Search" at bounding box center [1300, 337] width 102 height 34
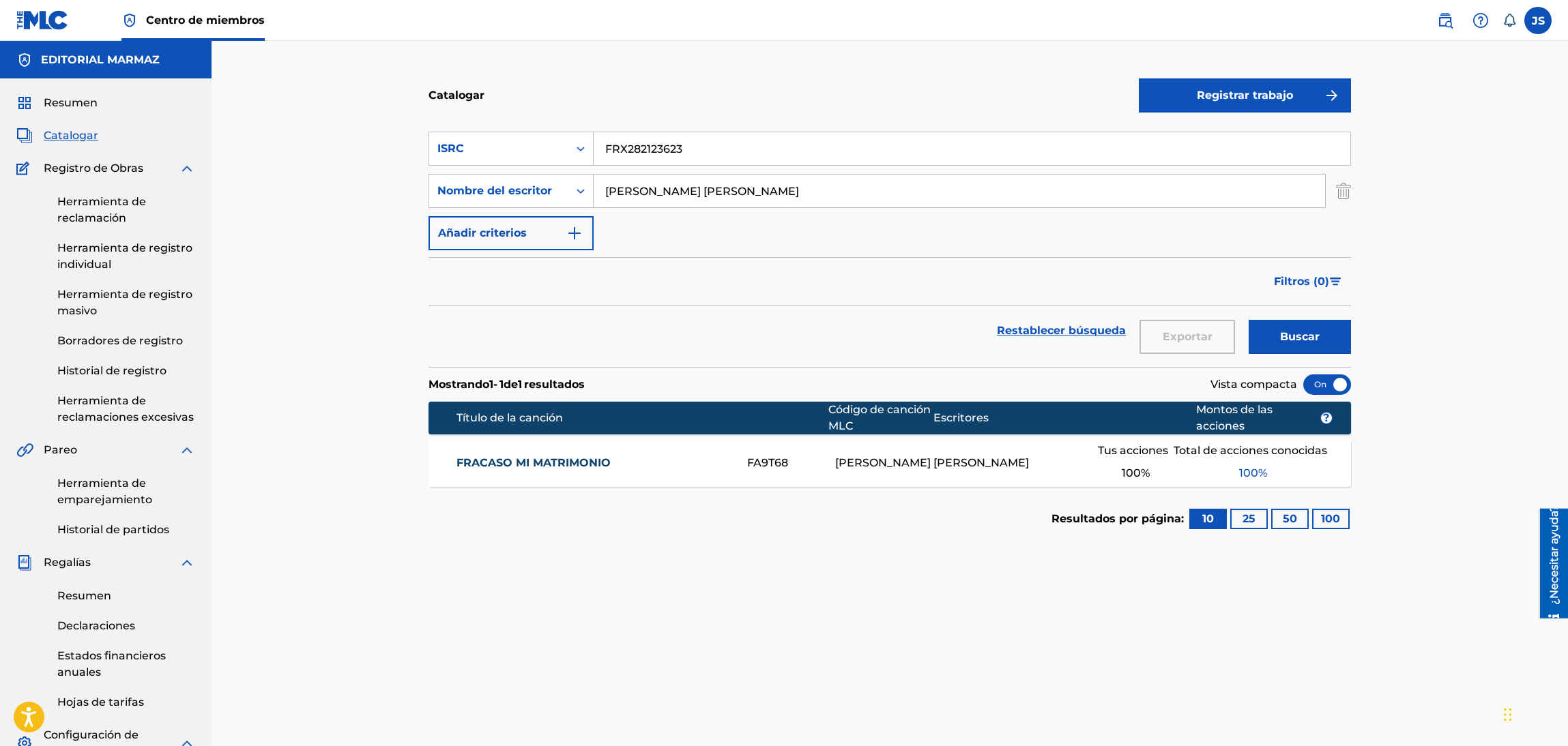
drag, startPoint x: 568, startPoint y: 457, endPoint x: 497, endPoint y: 132, distance: 332.7
click at [568, 457] on font "FRACASO MI MATRIMONIO" at bounding box center [533, 463] width 154 height 13
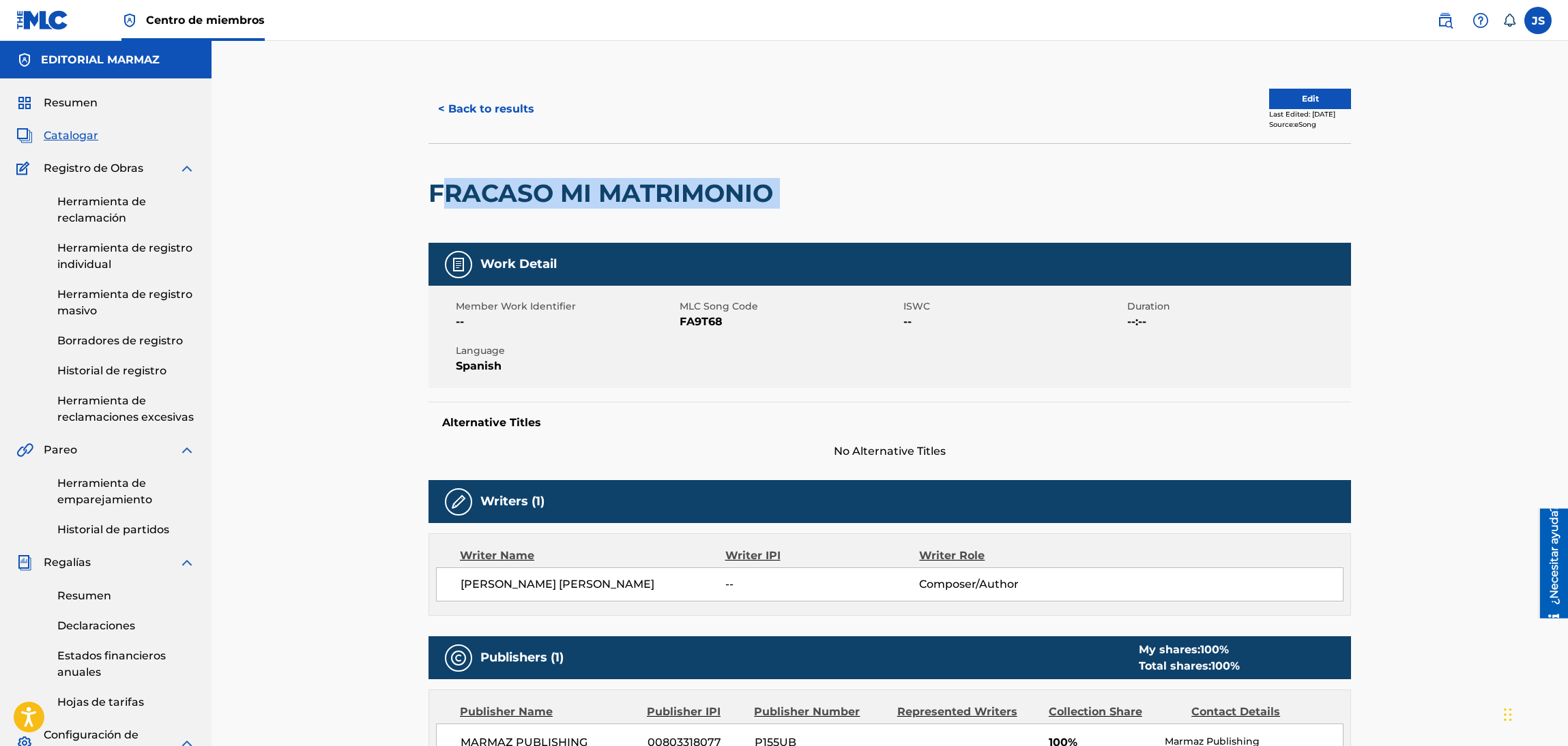
drag, startPoint x: 759, startPoint y: 198, endPoint x: 433, endPoint y: 194, distance: 326.0
click at [432, 194] on div "FRACASO MI MATRIMONIO" at bounding box center [890, 193] width 923 height 99
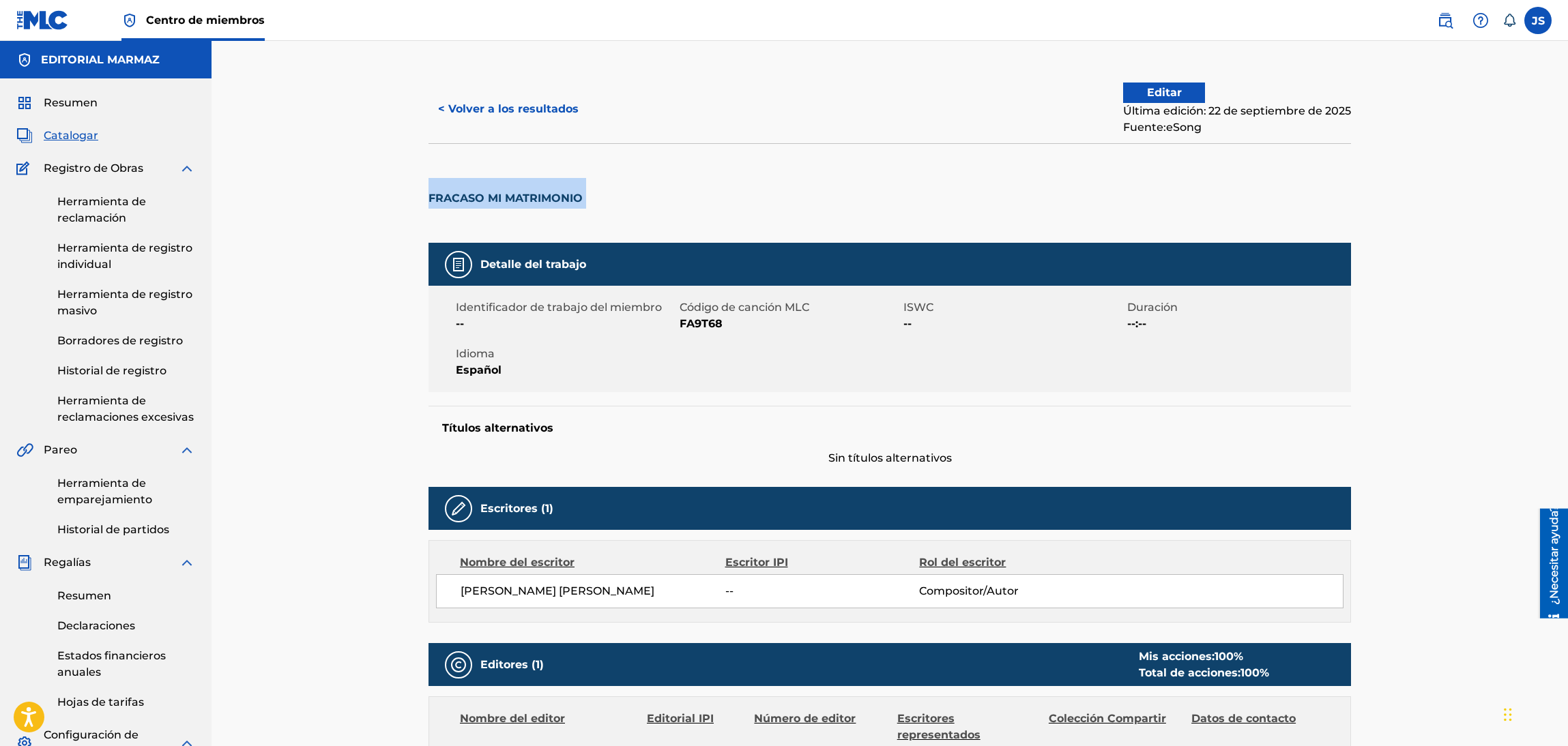
click at [711, 340] on div "Identificador de trabajo del miembro -- Código de canción MLC FA9T68 ISWC -- Du…" at bounding box center [890, 339] width 923 height 107
click at [710, 328] on font "FA9T68" at bounding box center [701, 324] width 43 height 13
click at [517, 110] on font "< Volver a los resultados" at bounding box center [508, 109] width 140 height 13
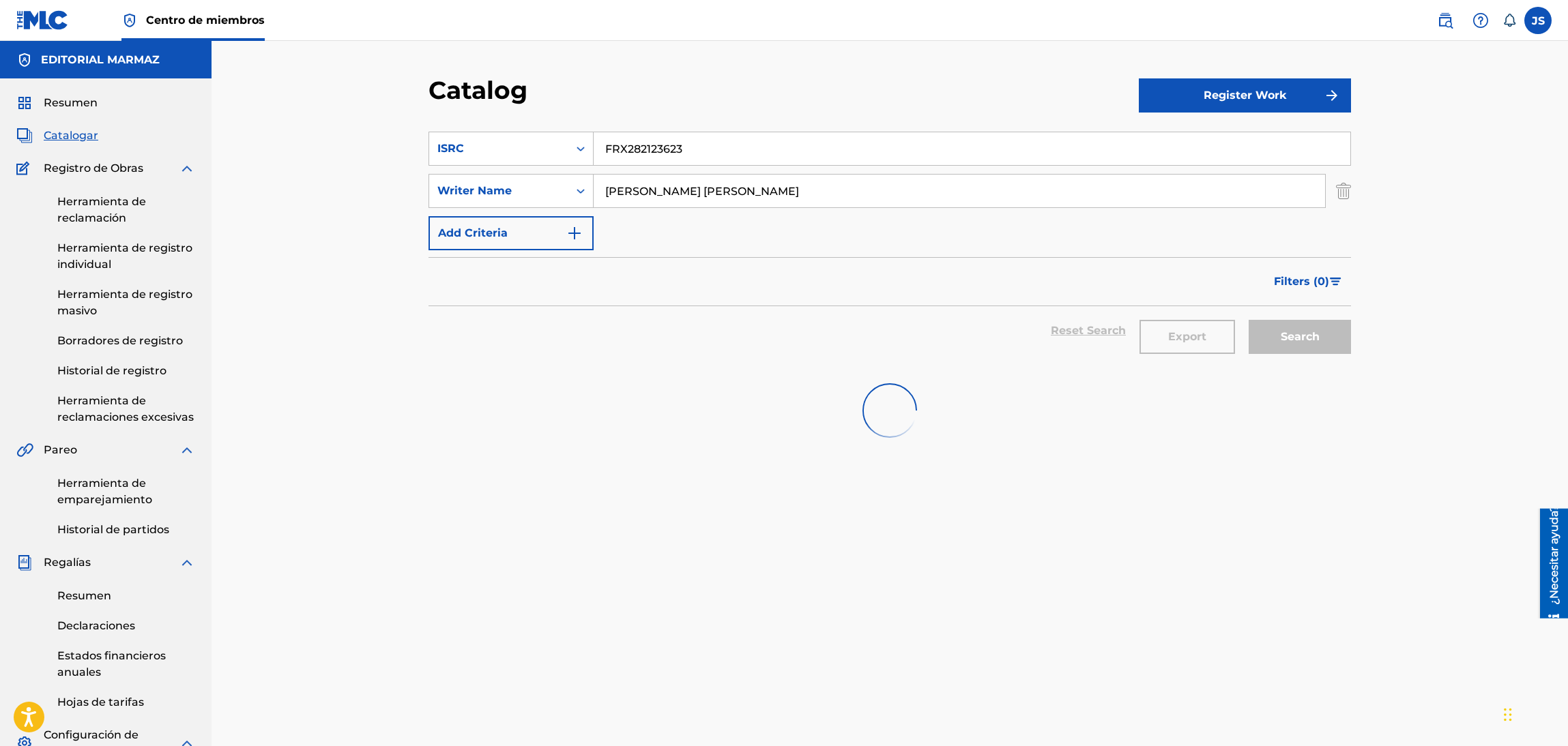
click at [695, 161] on input "FRX282123623" at bounding box center [972, 148] width 757 height 33
click at [697, 155] on input "FRX282123623" at bounding box center [972, 148] width 757 height 33
paste input "QMFMG234051"
type input "QMFMG2340513"
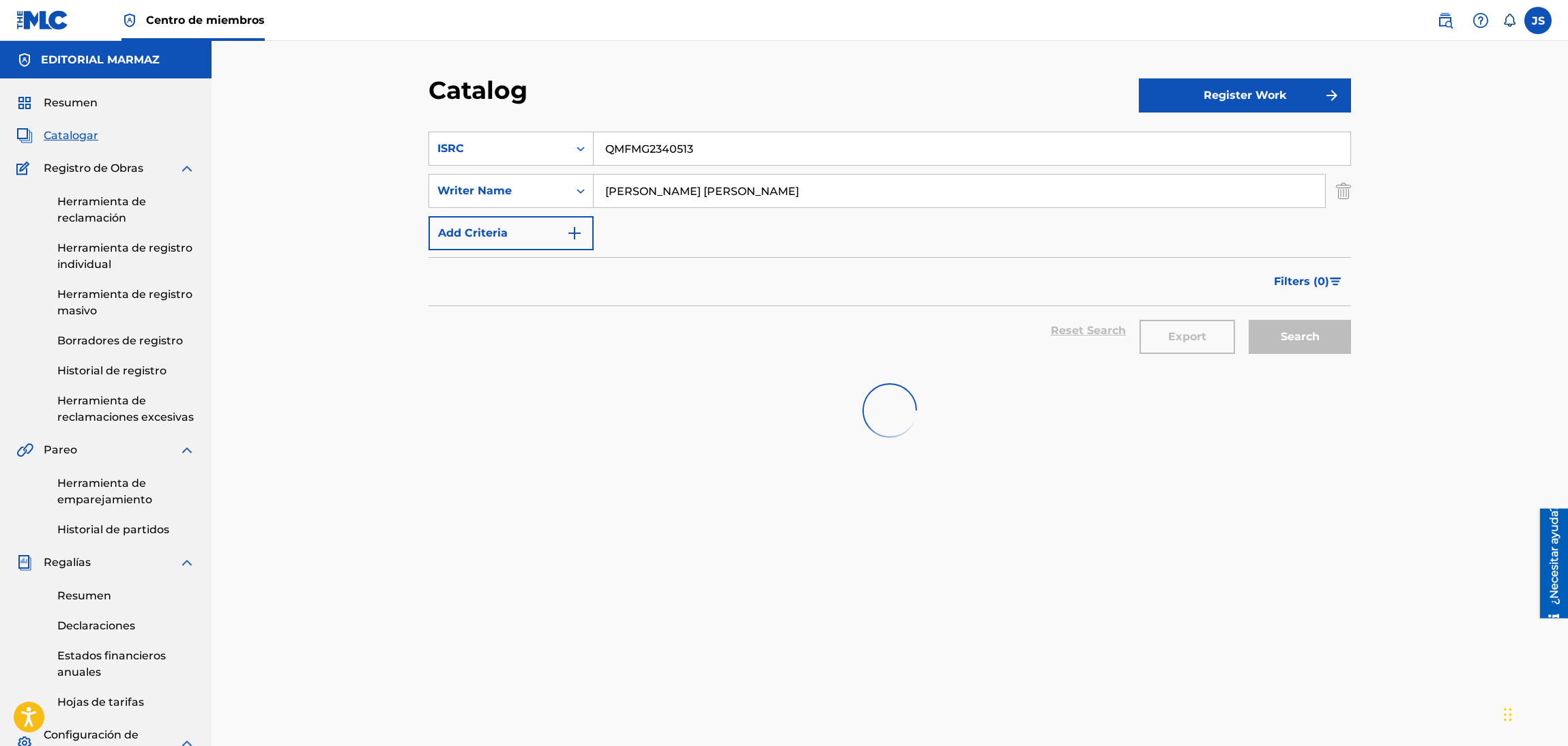
click at [739, 122] on section "SearchWithCriteriabaf44b83-20bd-41f6-adb3-61ac321029ea ISRC QMFMG2340513 Search…" at bounding box center [890, 241] width 923 height 251
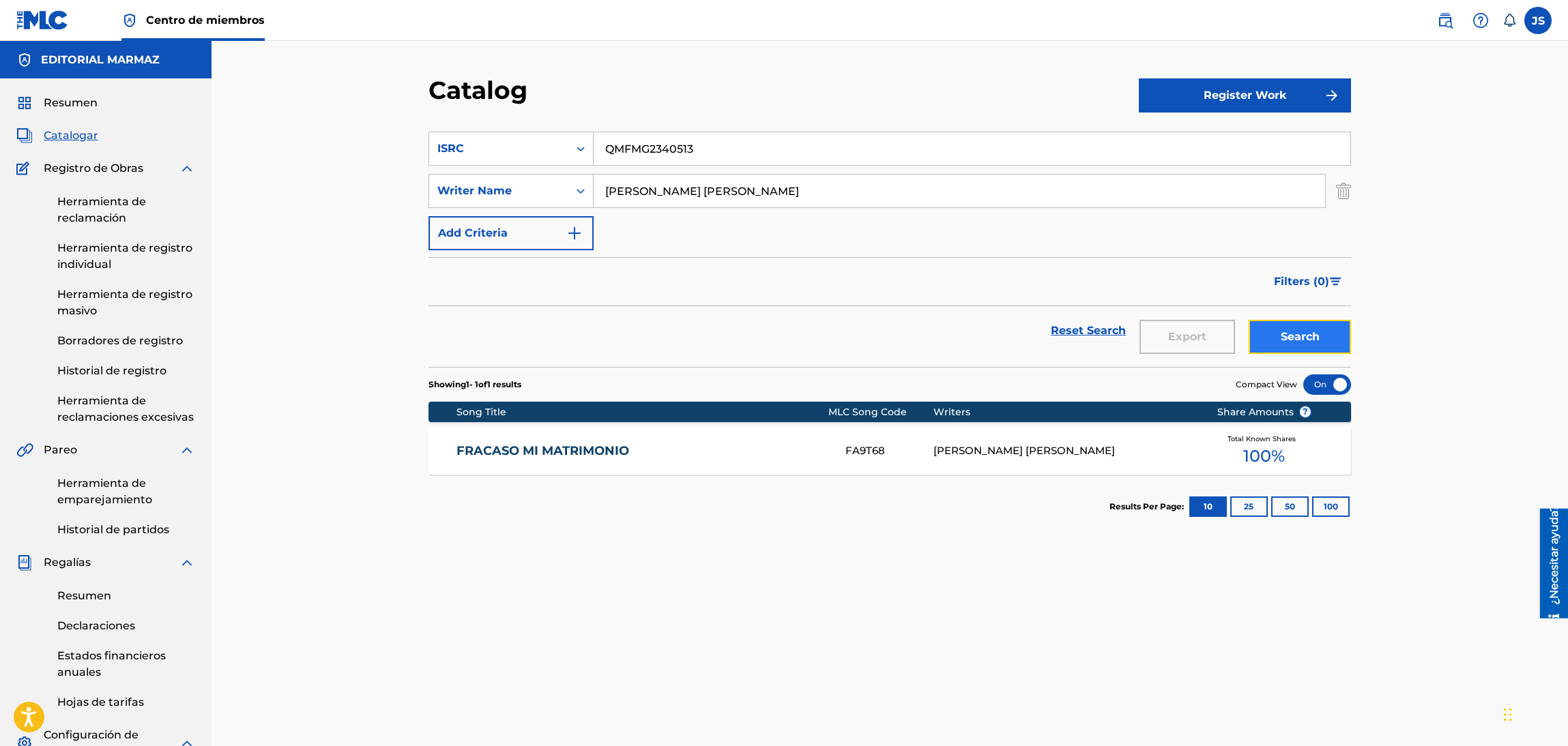
click at [1288, 337] on button "Search" at bounding box center [1300, 337] width 102 height 34
click at [612, 452] on link "FRACASO MI MATRIMONIO" at bounding box center [642, 451] width 371 height 15
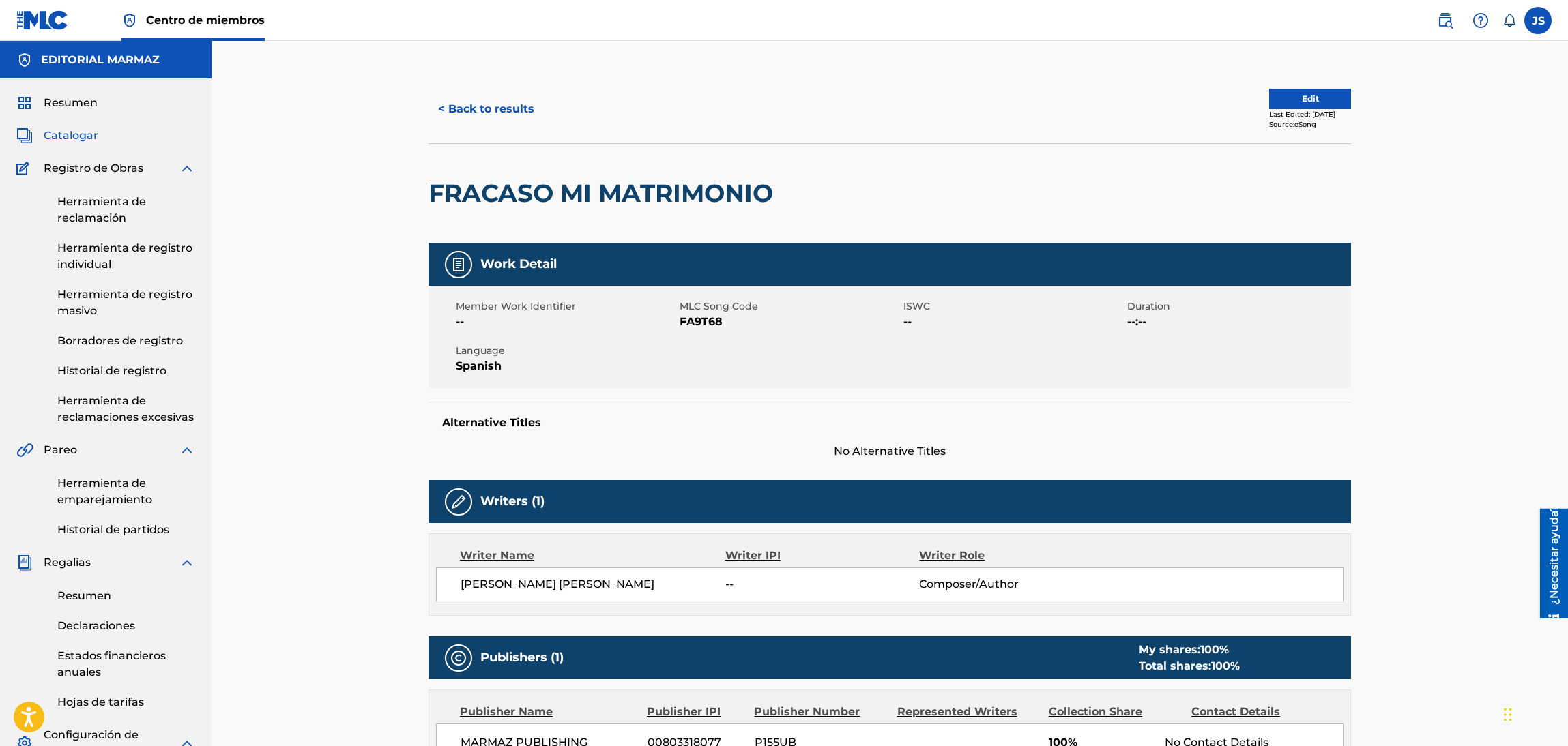
click at [711, 319] on span "FA9T68" at bounding box center [789, 321] width 220 height 16
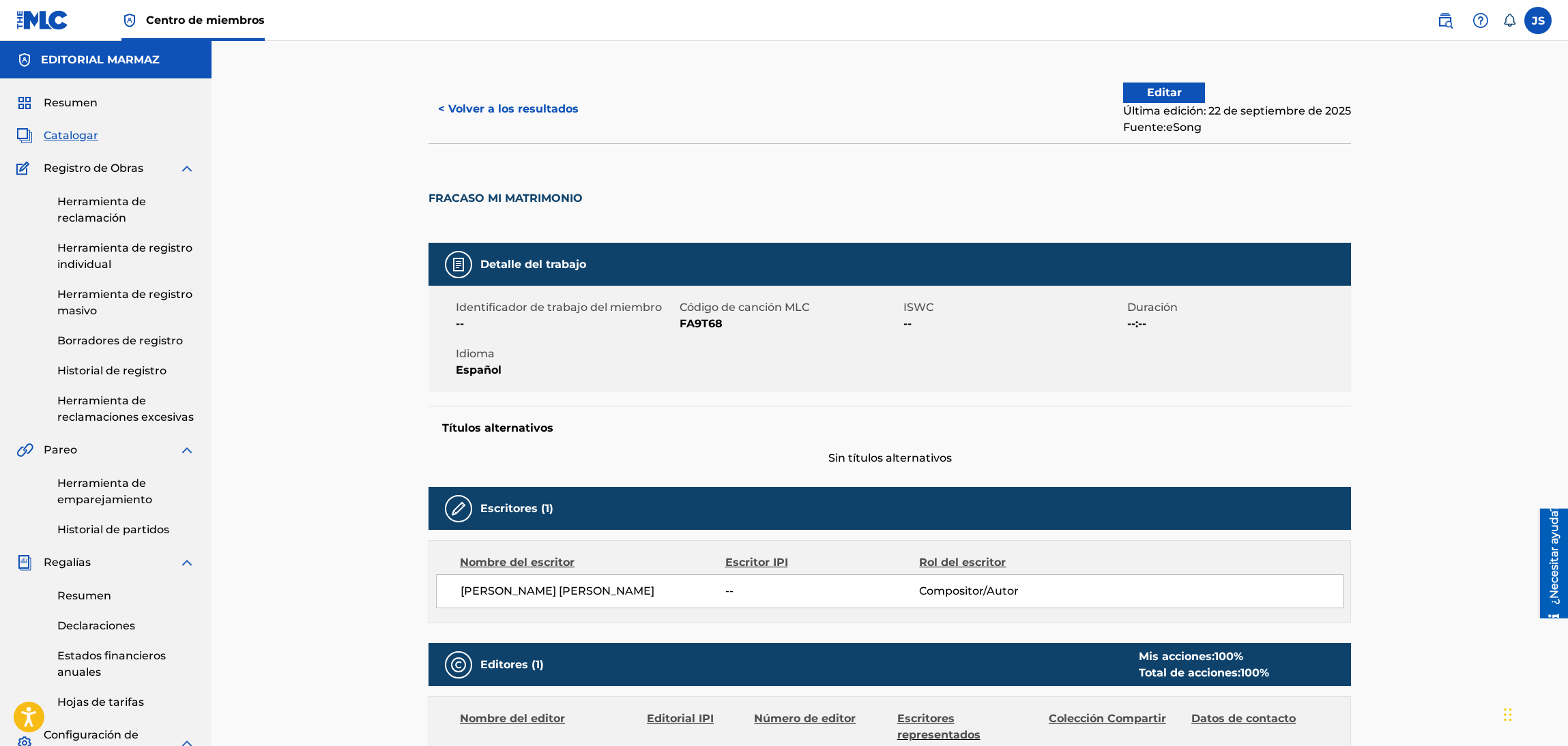
click at [689, 327] on font "FA9T68" at bounding box center [701, 324] width 43 height 13
click at [690, 327] on font "FA9T68" at bounding box center [701, 324] width 43 height 13
click at [507, 117] on button "< Volver a los resultados" at bounding box center [508, 109] width 159 height 34
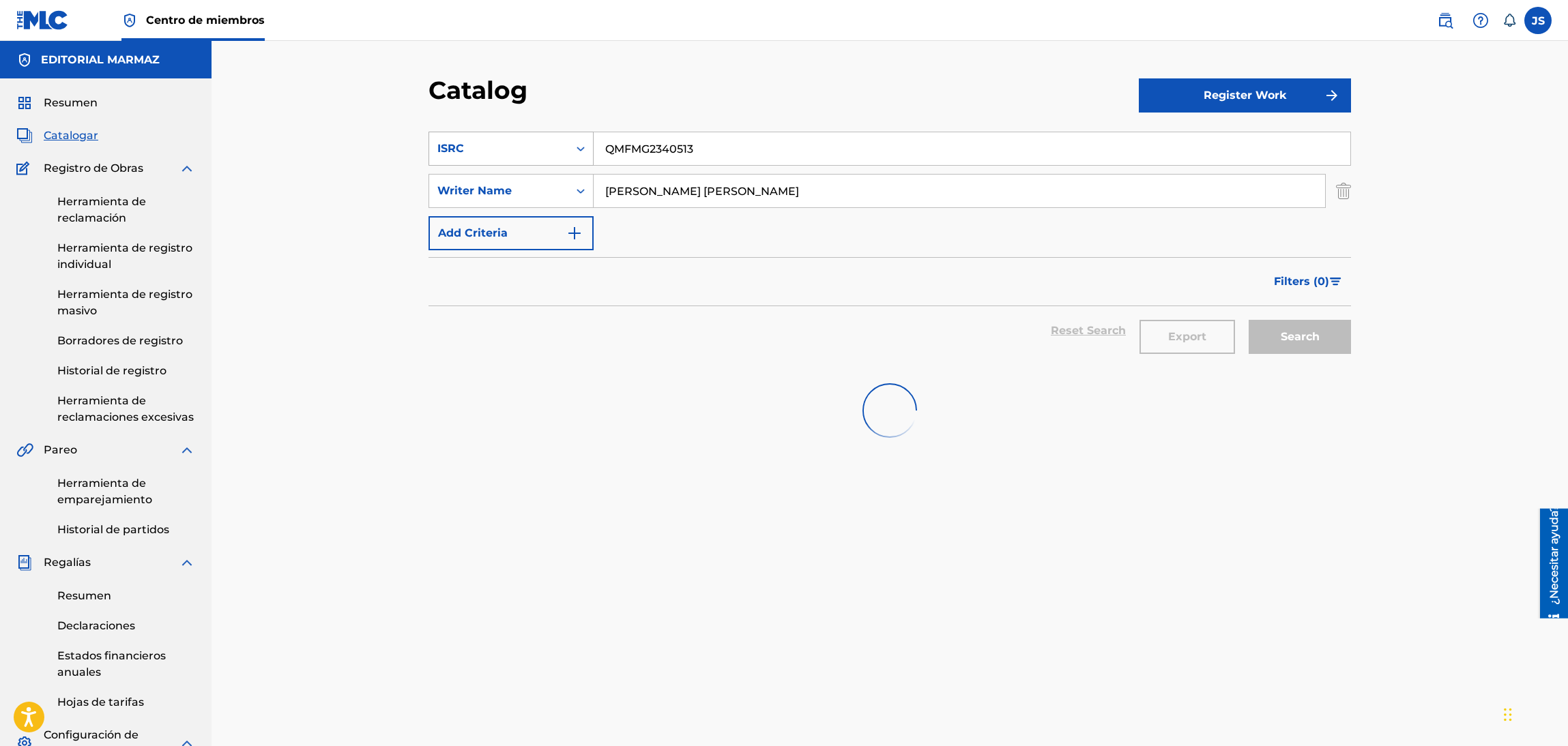
click at [452, 170] on div "SearchWithCriteriabaf44b83-20bd-41f6-adb3-61ac321029ea ISRC QMFMG2340513 Search…" at bounding box center [890, 191] width 923 height 118
click at [692, 121] on section "SearchWithCriteriabaf44b83-20bd-41f6-adb3-61ac321029ea ISRC TODOS SE FUERON DEL…" at bounding box center [890, 241] width 923 height 251
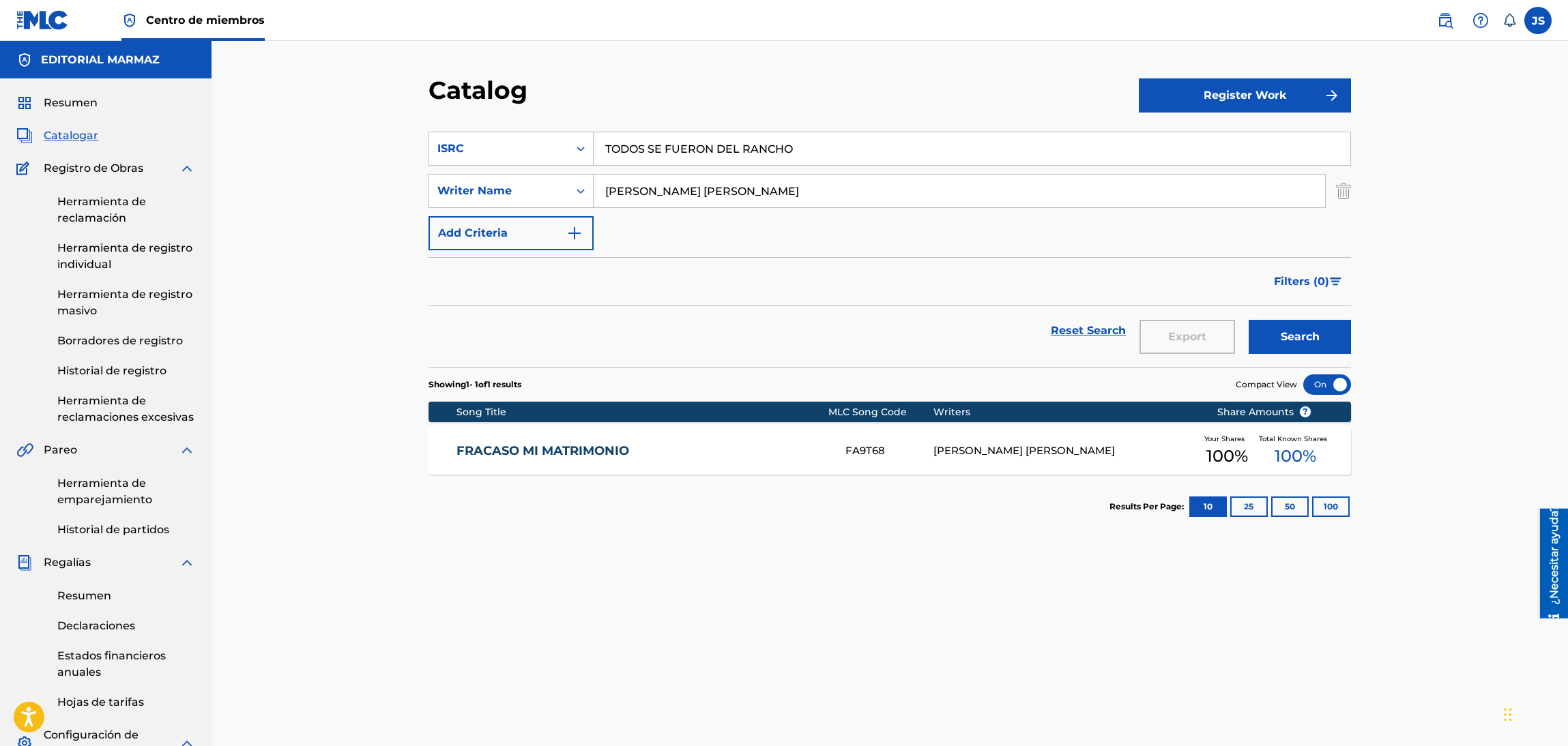
click at [261, 140] on div "Catalog Register Work SearchWithCriteriabaf44b83-20bd-41f6-adb3-61ac321029ea IS…" at bounding box center [889, 509] width 1356 height 937
paste input "COA6W2101038"
type input "COA6W2101038"
click at [767, 91] on div "Catalog" at bounding box center [784, 95] width 711 height 40
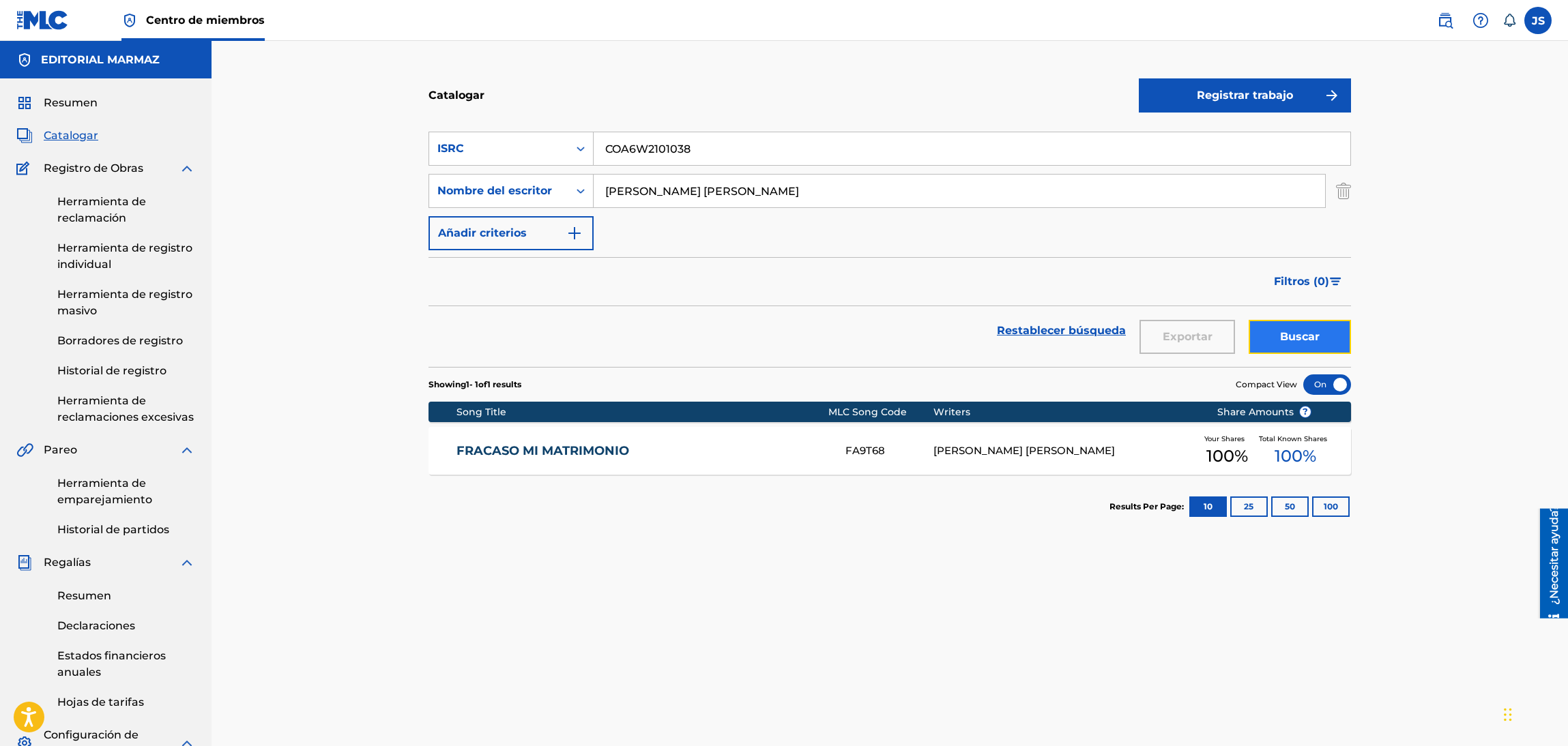
click at [1308, 344] on font "Buscar" at bounding box center [1300, 337] width 39 height 16
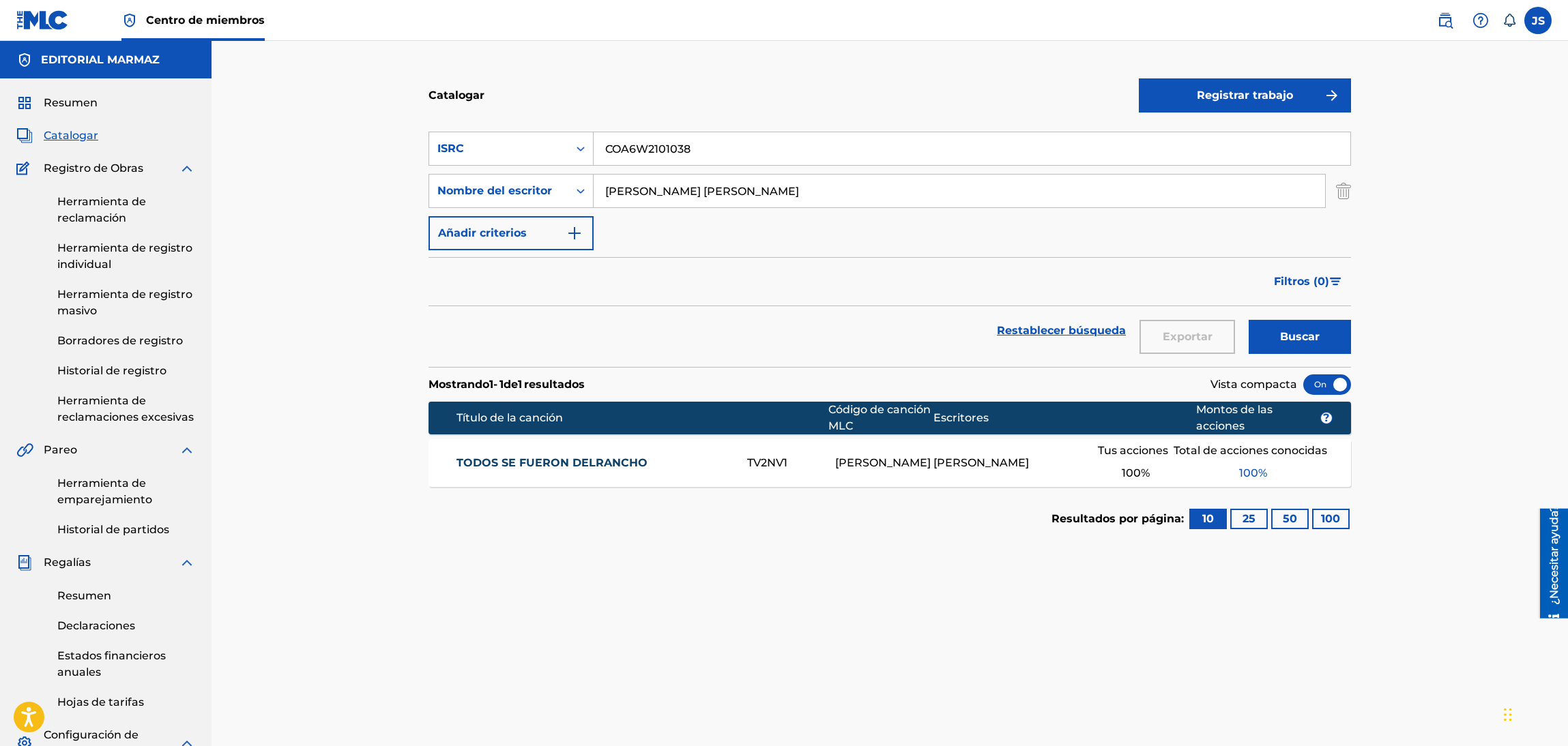
drag, startPoint x: 590, startPoint y: 457, endPoint x: 584, endPoint y: 475, distance: 19.0
click at [588, 457] on font "TODOS SE FUERON DELRANCHO" at bounding box center [551, 463] width 191 height 13
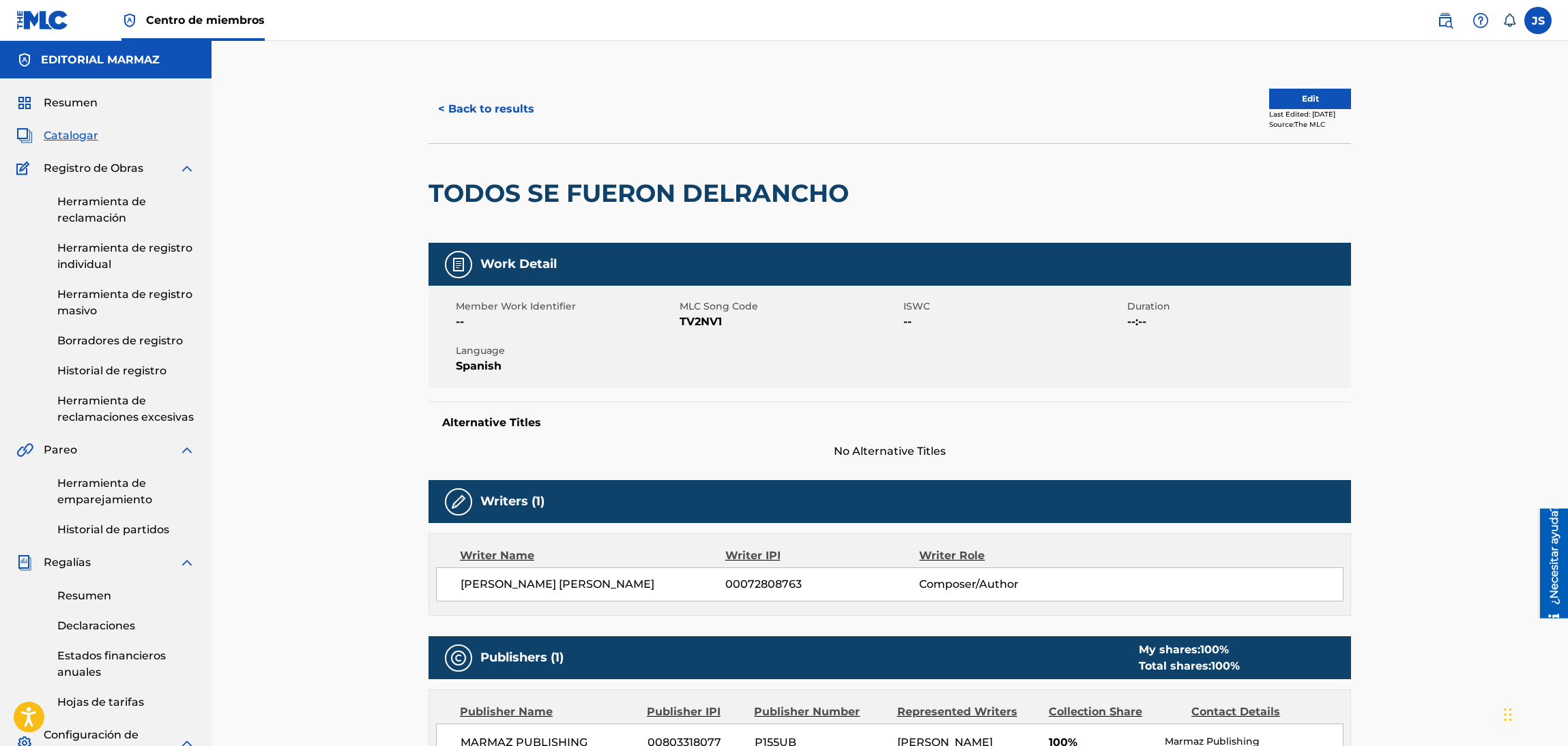
drag, startPoint x: 521, startPoint y: 171, endPoint x: 416, endPoint y: 169, distance: 105.0
click at [416, 169] on div "< Back to results Edit Last Edited: February 11, 2025 Source: The MLC TODOS SE …" at bounding box center [890, 720] width 955 height 1291
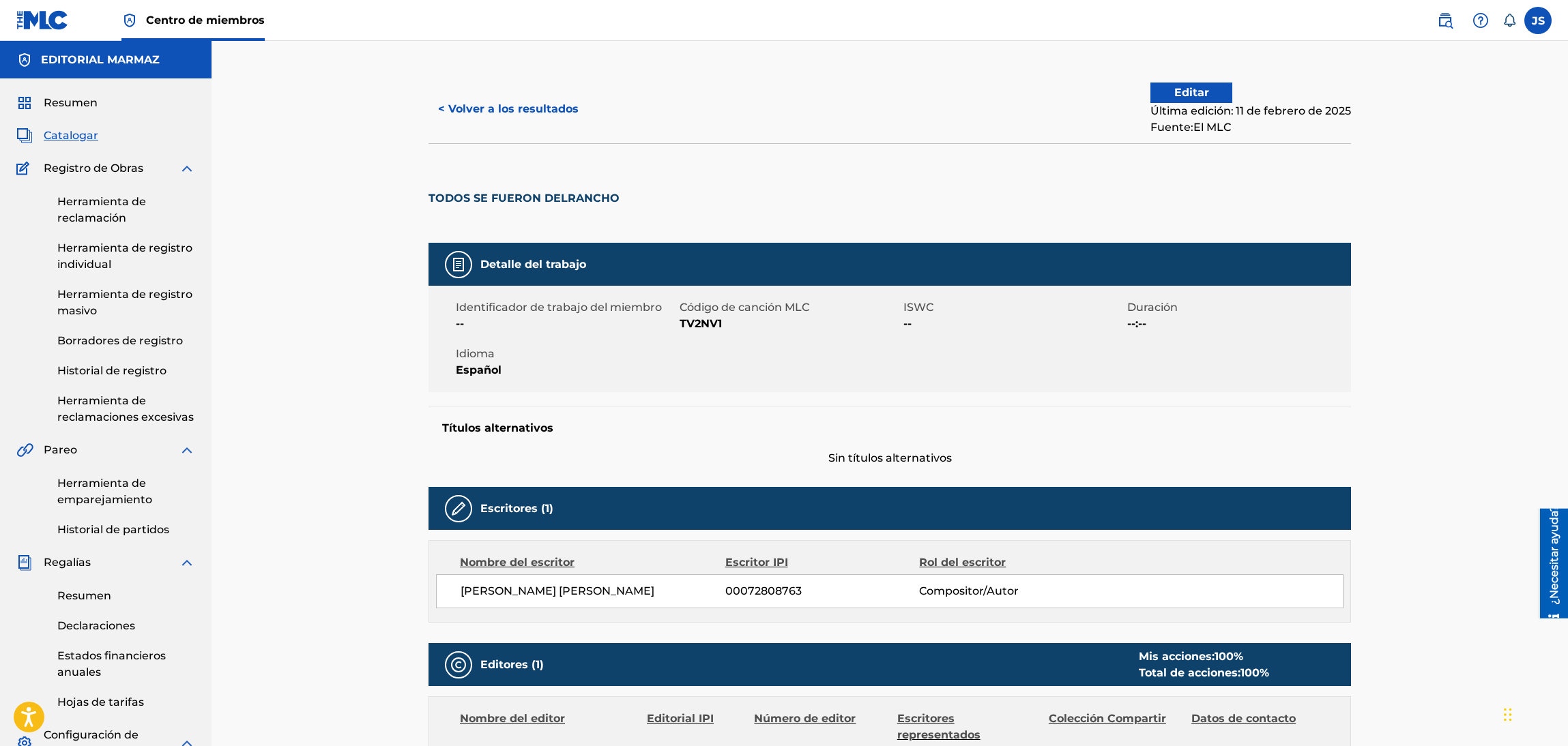
click at [711, 325] on font "TV2NV1" at bounding box center [701, 324] width 42 height 13
click at [500, 107] on font "< Volver a los resultados" at bounding box center [508, 109] width 140 height 13
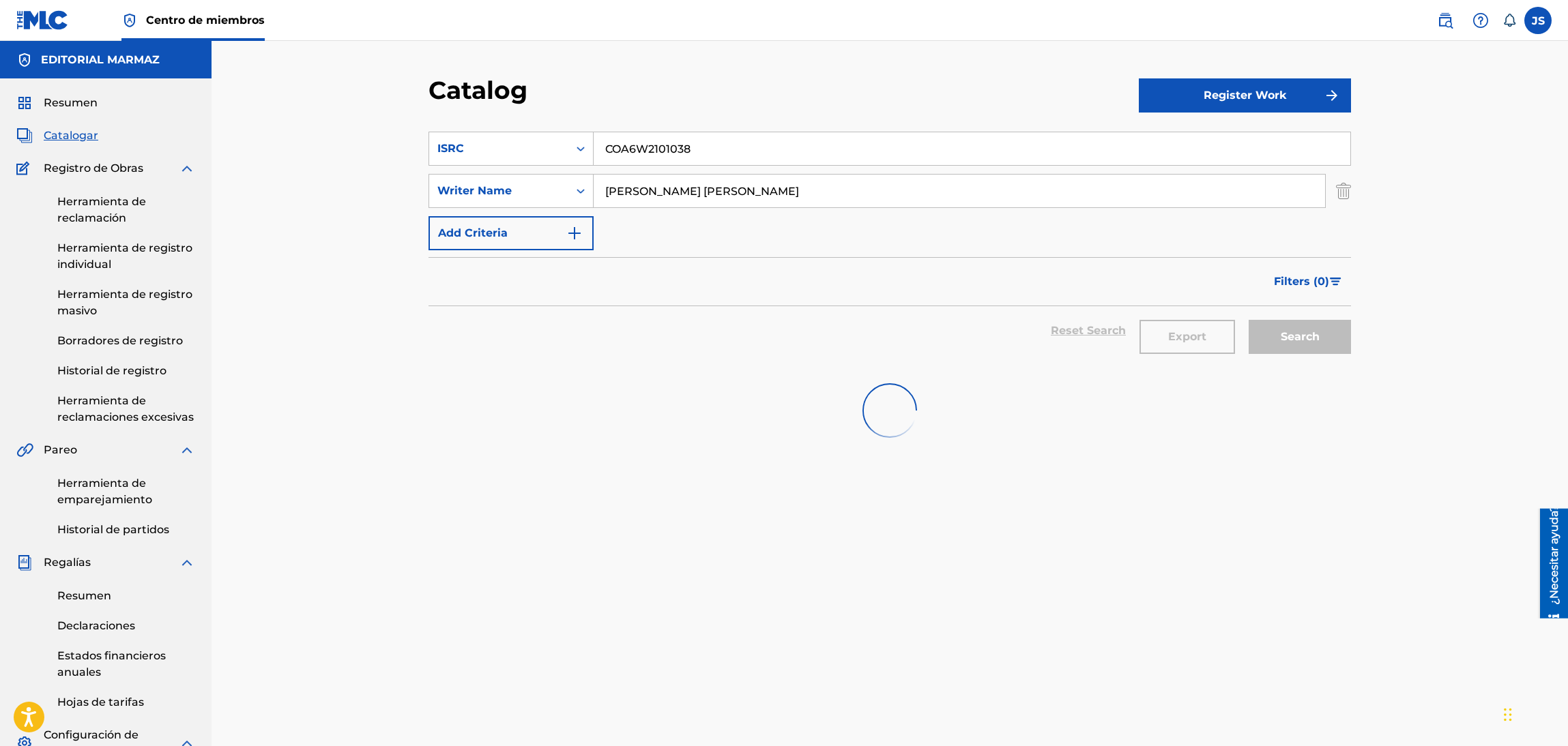
drag, startPoint x: 684, startPoint y: 140, endPoint x: 564, endPoint y: 129, distance: 120.5
click at [564, 129] on section "SearchWithCriteriabaf44b83-20bd-41f6-adb3-61ac321029ea ISRC COA6W2101038 Search…" at bounding box center [890, 241] width 923 height 251
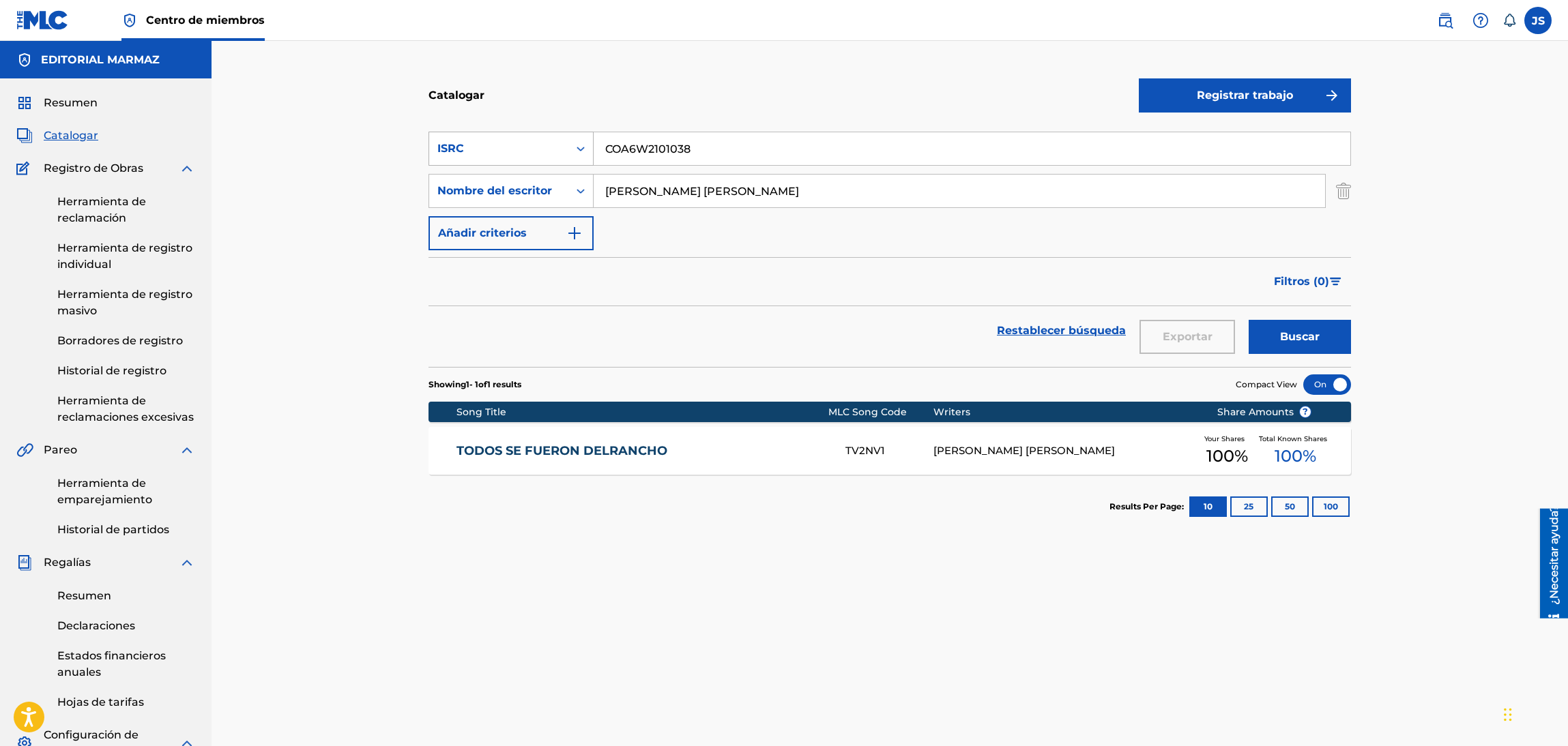
click at [533, 148] on div "ISRC" at bounding box center [499, 148] width 123 height 16
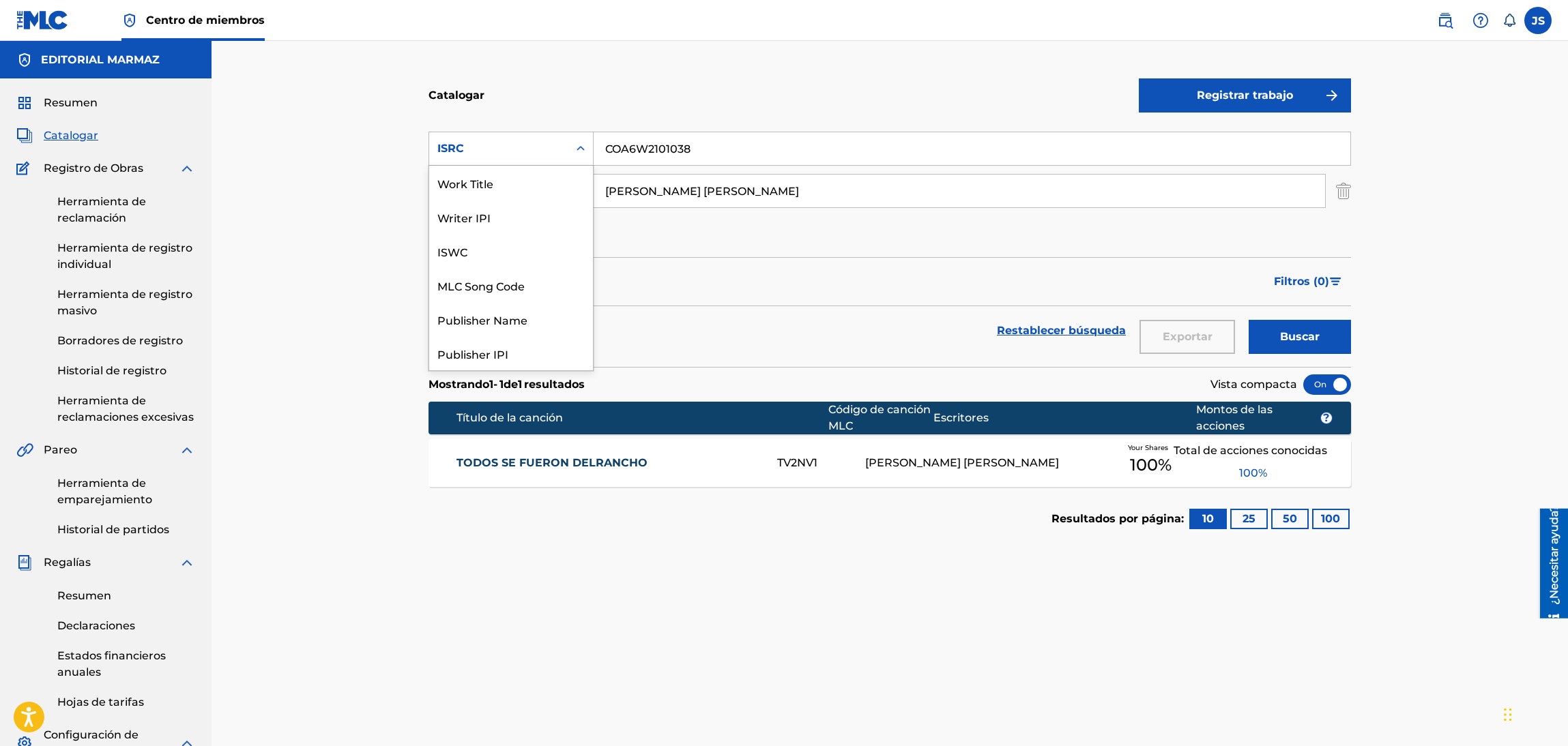
click at [509, 192] on div "Work Title" at bounding box center [511, 183] width 164 height 34
click at [652, 168] on div "Búsqueda con criteriosbaf44b83-20bd-41f6-adb3-61ac321029ea 11 results available…" at bounding box center [890, 191] width 923 height 118
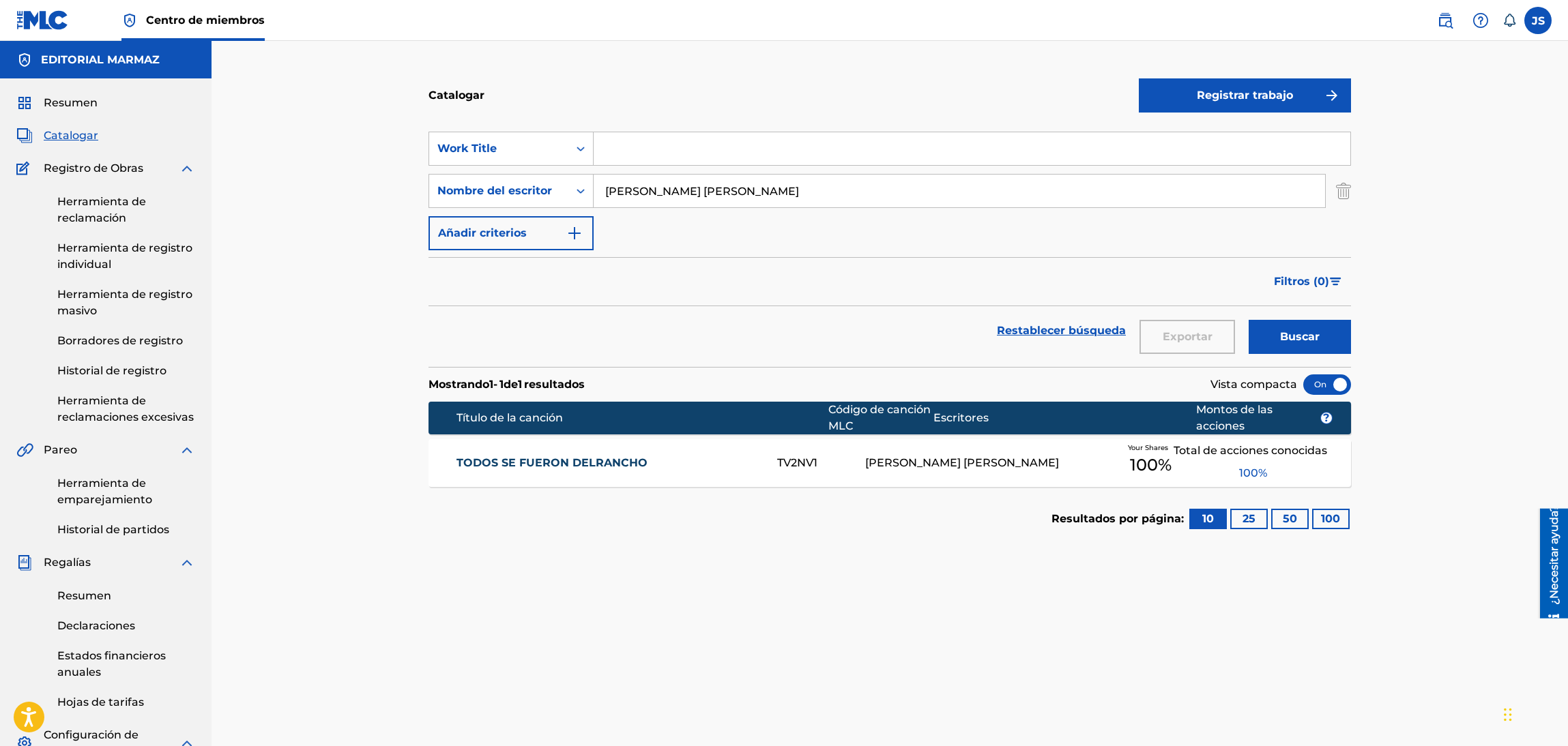
click at [669, 156] on input "Formulario de búsqueda" at bounding box center [972, 148] width 757 height 33
paste input "ME METI BAJO LA CAMA"
type input "ME METI BAJO LA CAMA"
click at [725, 107] on div "Catalogar" at bounding box center [784, 95] width 711 height 40
click at [1309, 327] on button "Buscar" at bounding box center [1300, 337] width 102 height 34
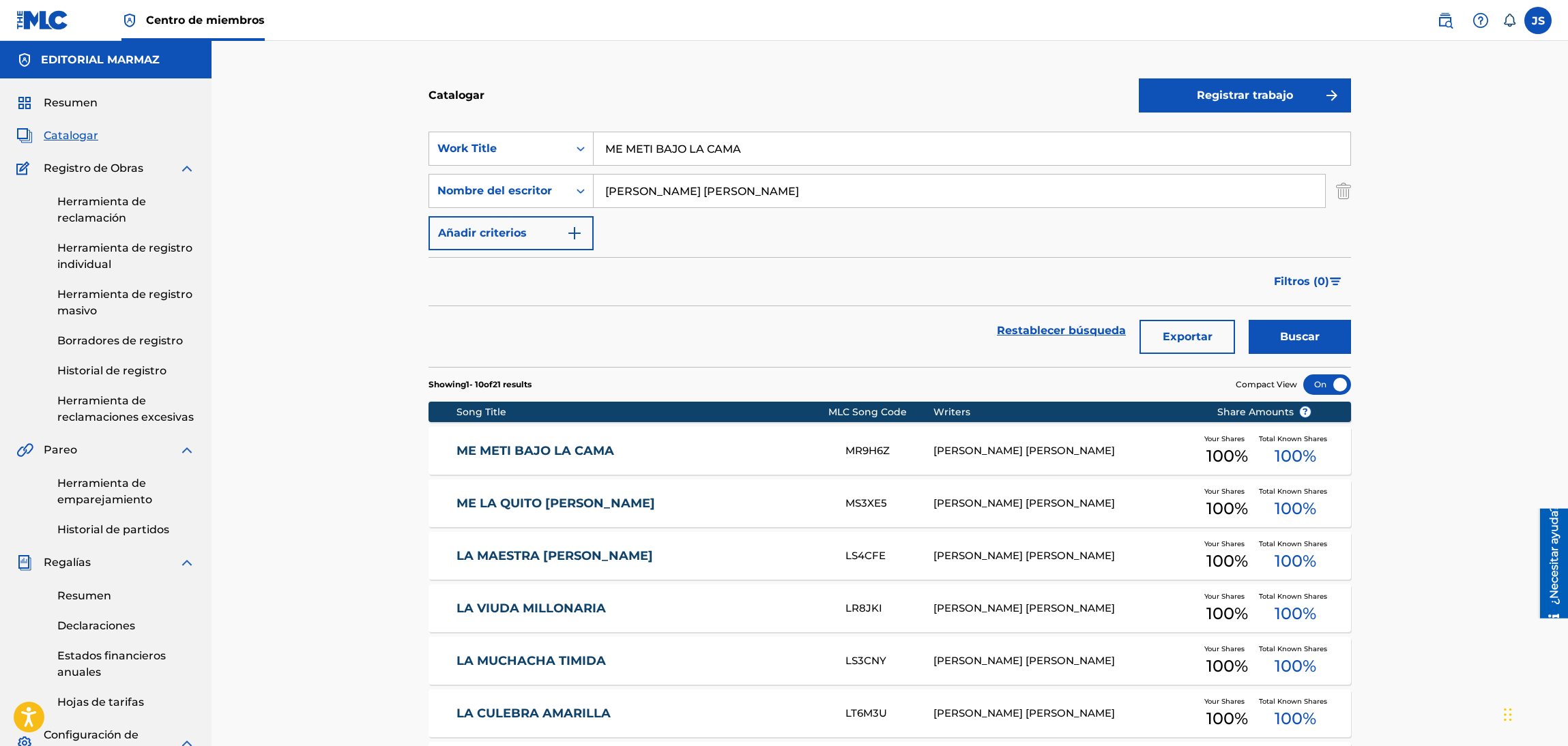
click at [569, 448] on link "ME METI BAJO LA CAMA" at bounding box center [642, 451] width 371 height 15
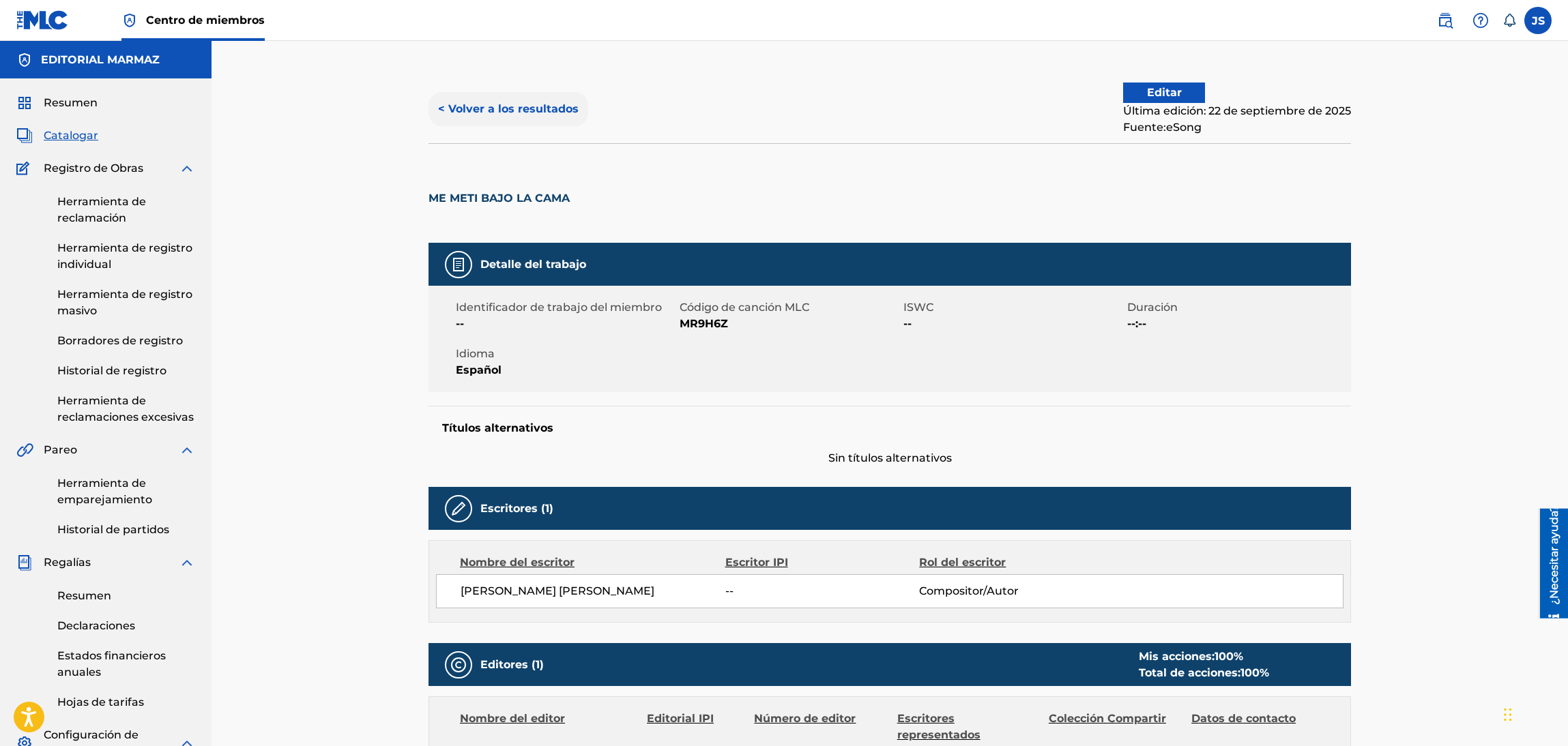
click at [488, 97] on button "< Volver a los resultados" at bounding box center [508, 109] width 159 height 34
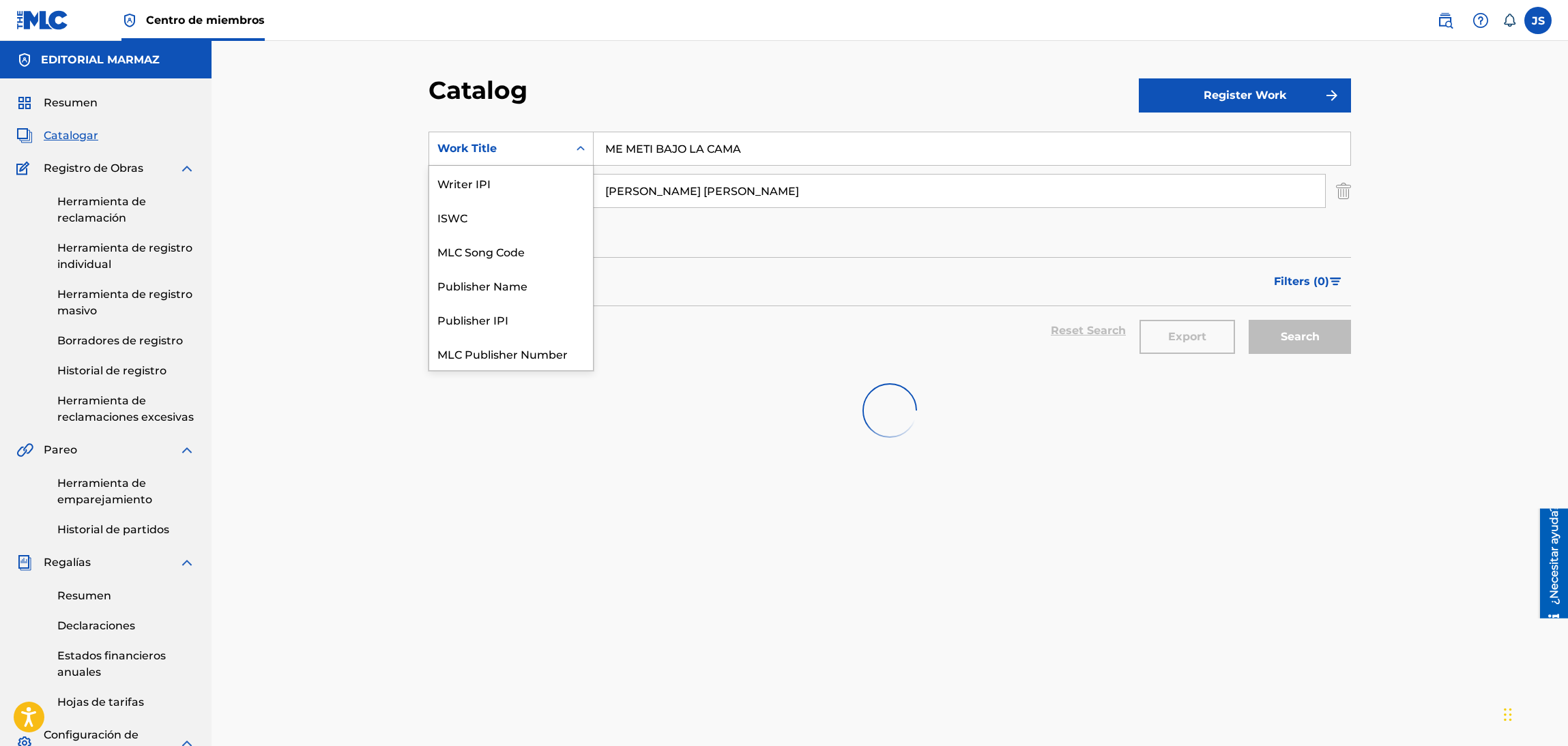
click at [518, 473] on div "ISRC" at bounding box center [511, 490] width 164 height 34
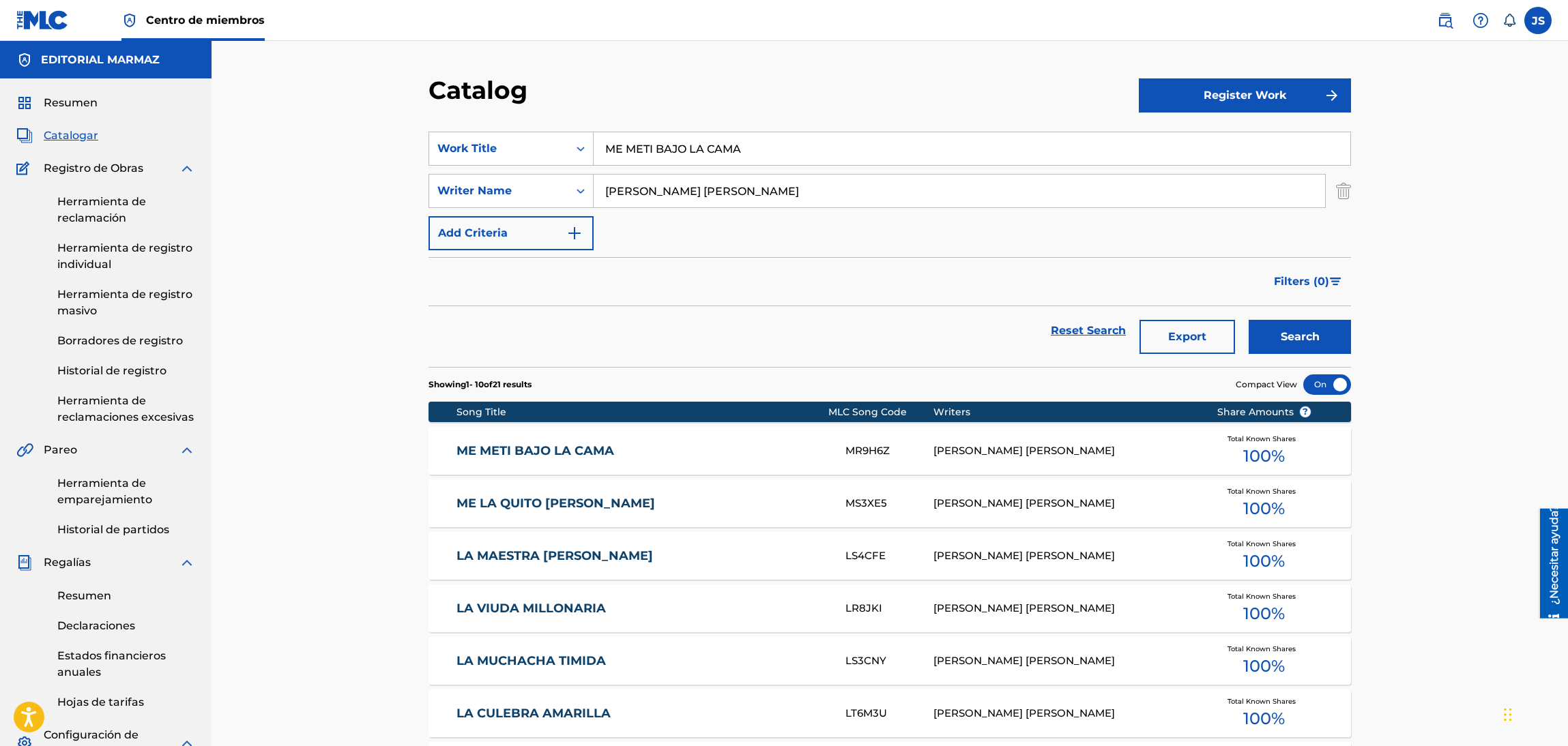
click at [658, 153] on input "ME METI BAJO LA CAMA" at bounding box center [972, 148] width 757 height 33
click at [500, 153] on div "Work Title" at bounding box center [499, 148] width 123 height 16
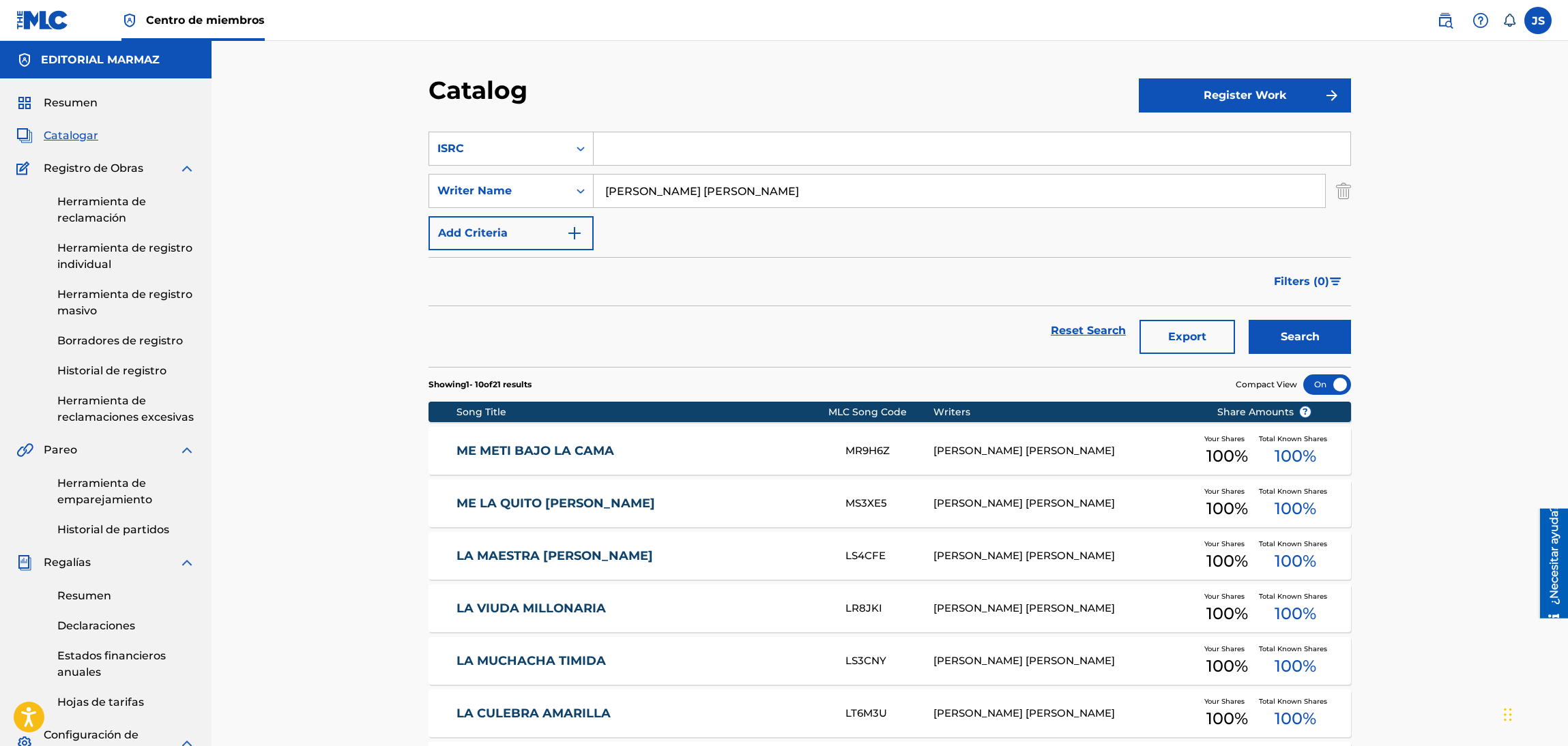
drag, startPoint x: 702, startPoint y: 144, endPoint x: 735, endPoint y: 104, distance: 51.9
click at [702, 144] on input "Search Form" at bounding box center [972, 148] width 757 height 33
paste input "FR10S2191245"
type input "FR10S2191245"
drag, startPoint x: 735, startPoint y: 104, endPoint x: 762, endPoint y: 115, distance: 29.2
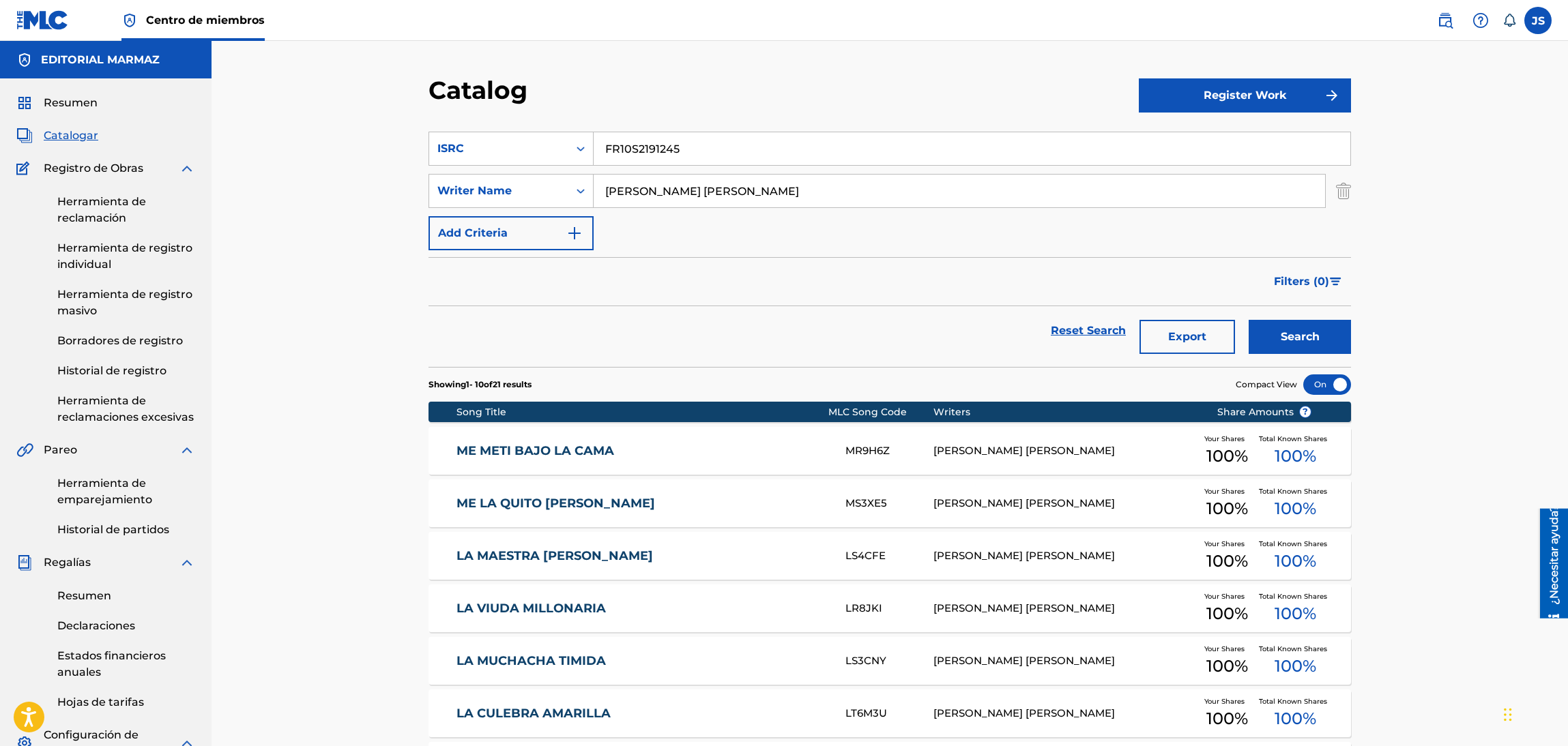
click at [736, 104] on div "Catalog" at bounding box center [784, 95] width 711 height 40
click at [1284, 330] on button "Search" at bounding box center [1300, 337] width 102 height 34
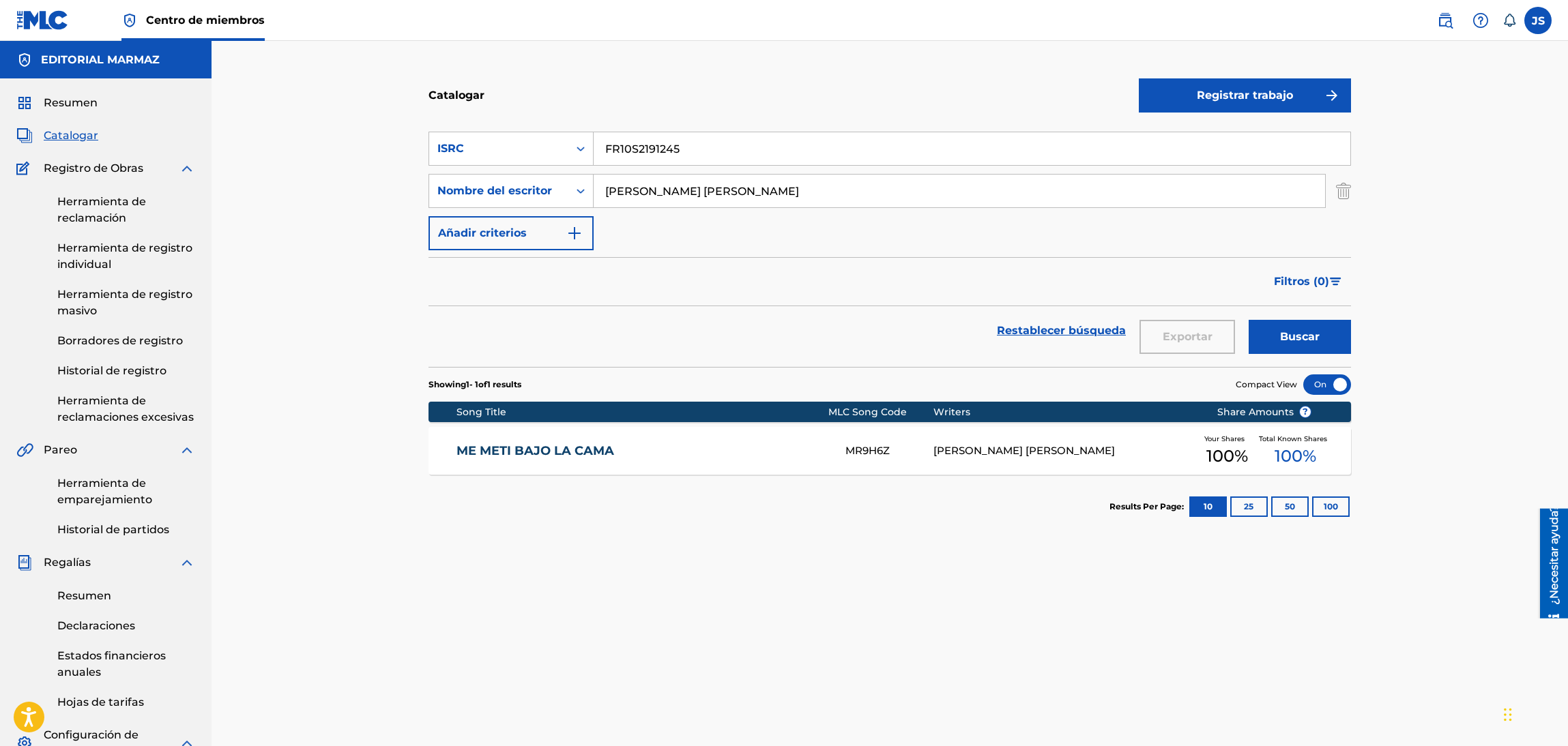
click at [564, 460] on div "ME METI BAJO LA CAMA MR9H6Z SANTIAGO RAMON ROJAS Your Shares 100 % Total Known …" at bounding box center [890, 450] width 923 height 47
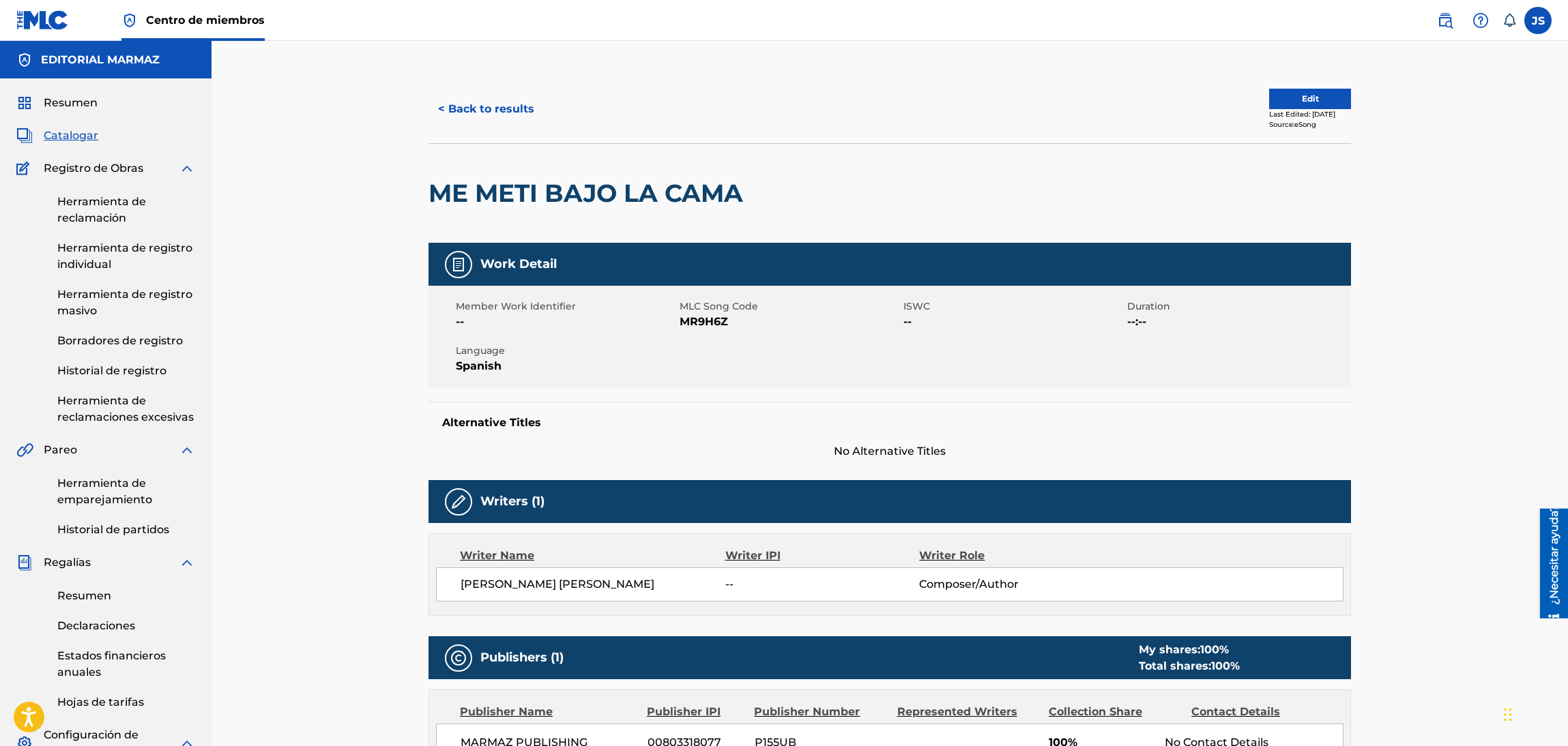
drag, startPoint x: 461, startPoint y: 188, endPoint x: 428, endPoint y: 189, distance: 33.0
click at [428, 189] on h2 "ME METI BAJO LA CAMA" at bounding box center [589, 194] width 322 height 31
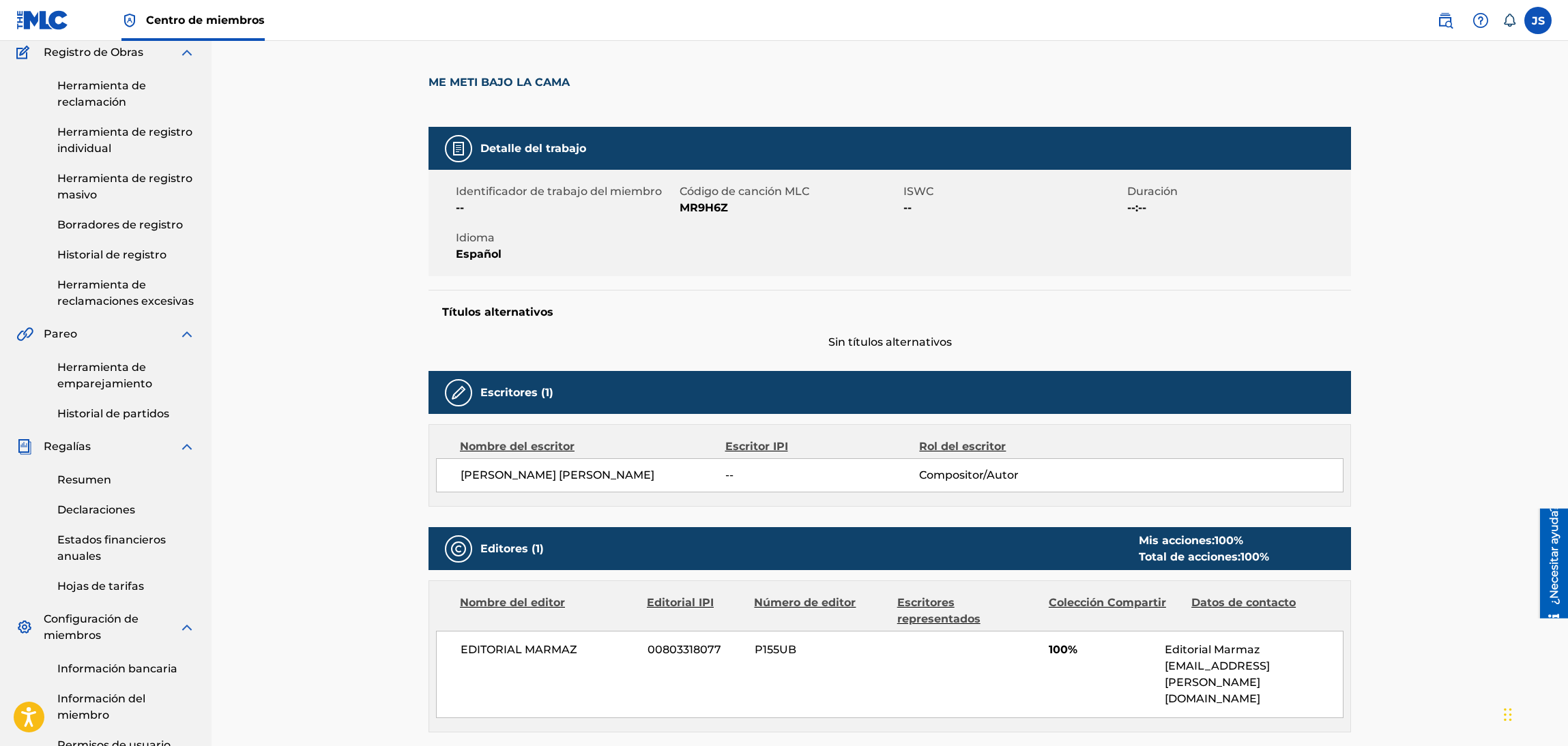
scroll to position [163, 0]
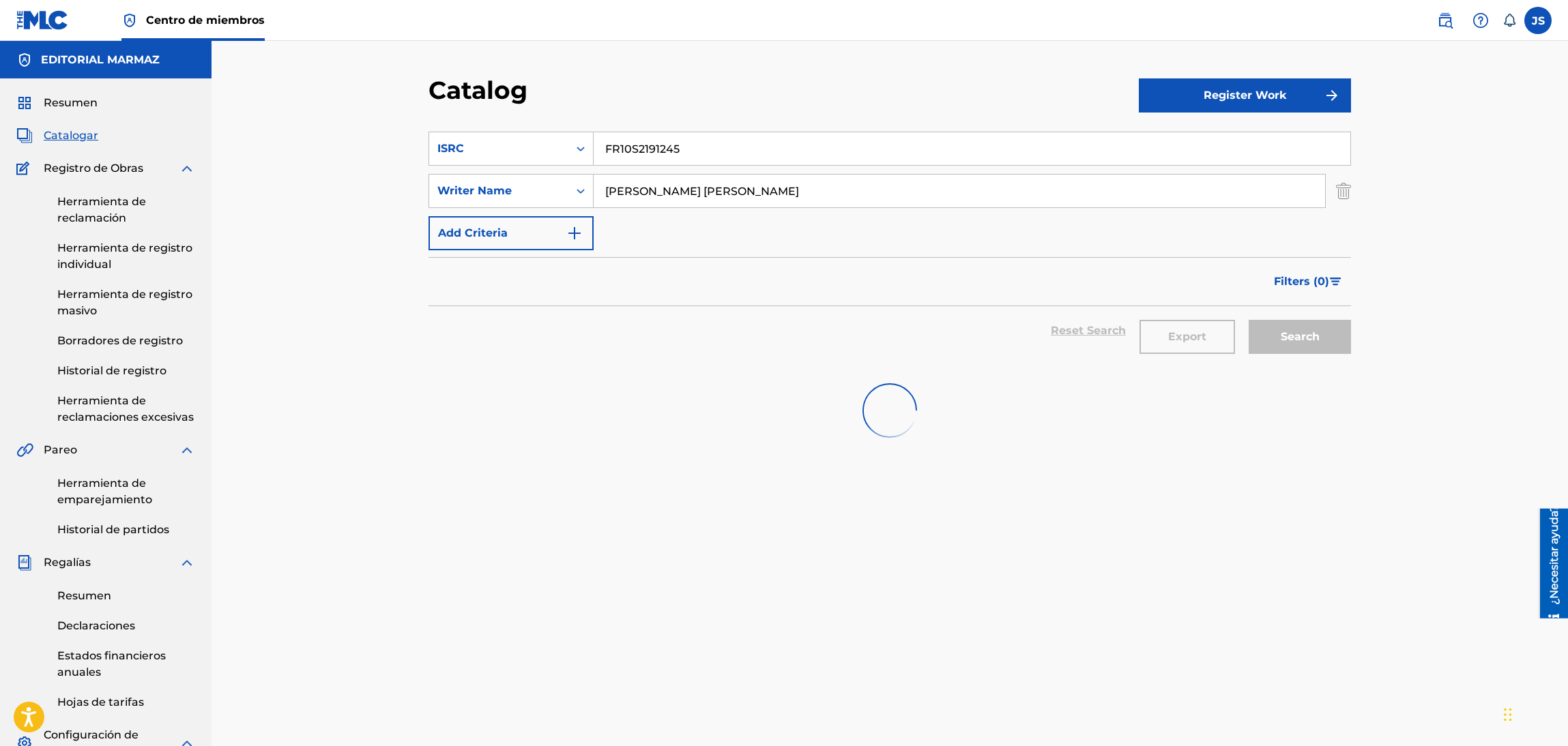
click at [529, 148] on div "SearchWithCriteria1663d89c-146e-437e-b8d9-f368382262ac ISRC FR10S2191245" at bounding box center [890, 148] width 923 height 34
click at [694, 97] on div "Catalog" at bounding box center [784, 95] width 711 height 40
click at [477, 159] on div "ISRC" at bounding box center [499, 148] width 139 height 26
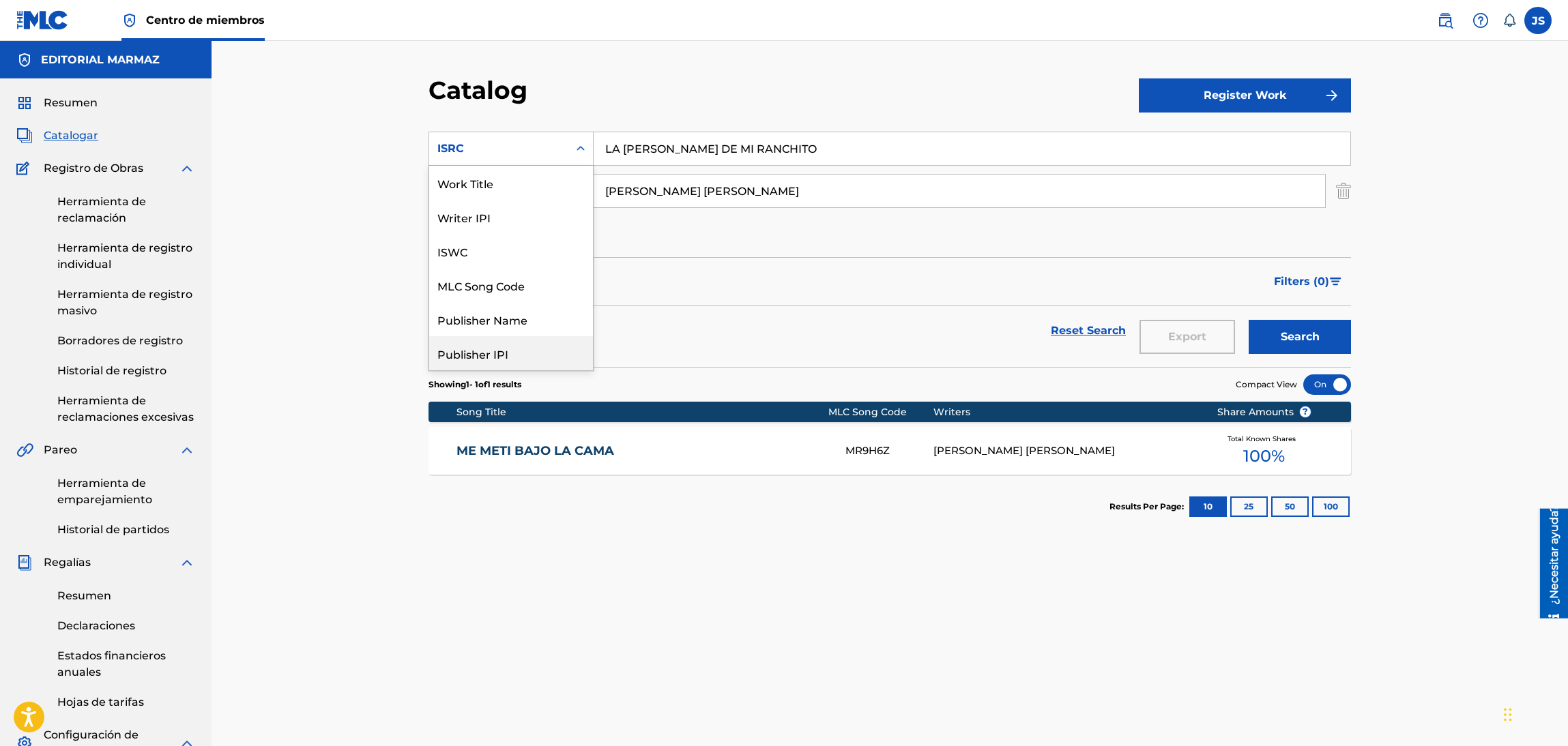
click at [508, 190] on div "Work Title" at bounding box center [511, 183] width 164 height 34
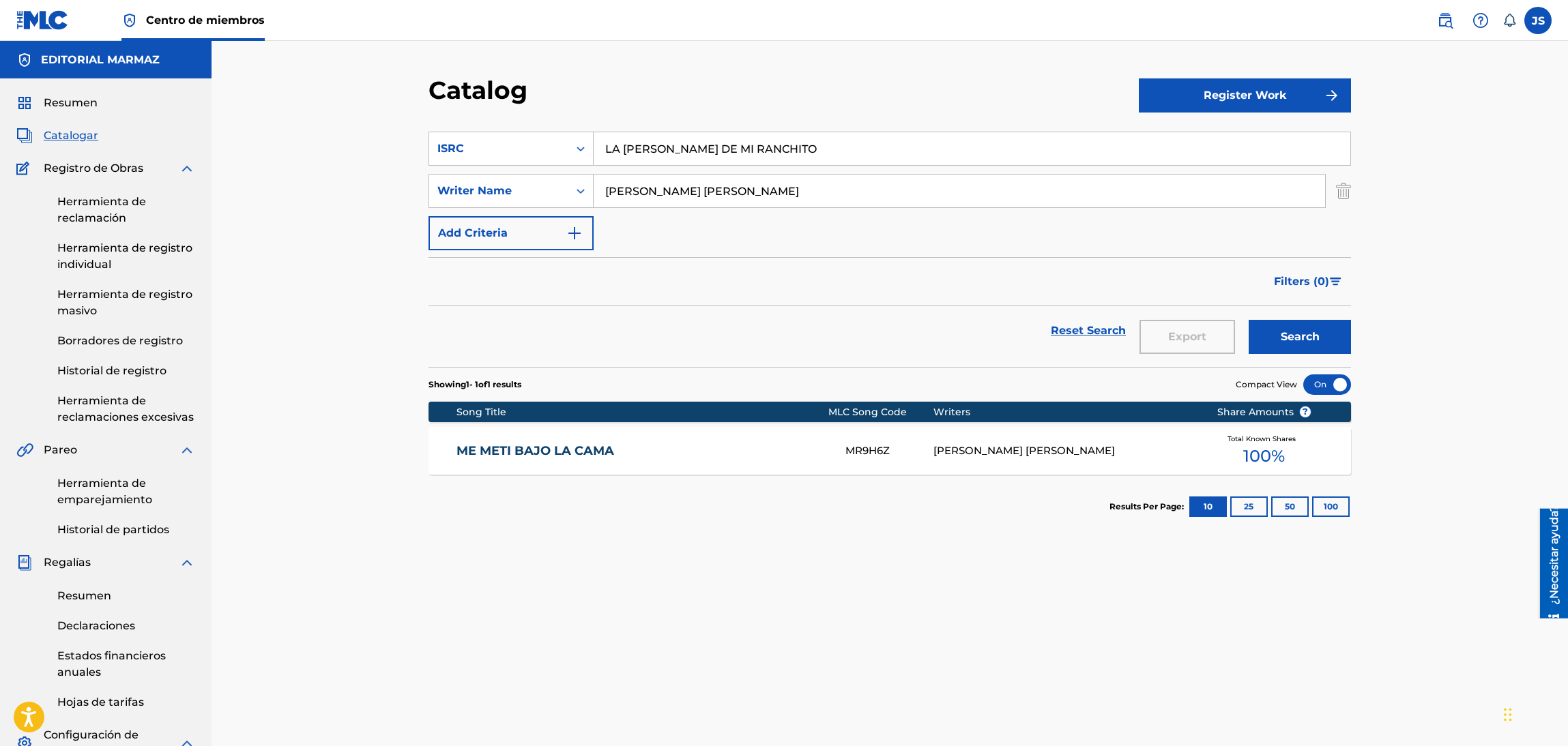
click at [730, 148] on input "LA [PERSON_NAME] DE MI RANCHITO" at bounding box center [972, 148] width 757 height 33
drag, startPoint x: 735, startPoint y: 142, endPoint x: 770, endPoint y: 112, distance: 46.1
click at [488, 121] on section "SearchWithCriteria62a7950d-ddc9-423d-88e0-3fb671b25a30 Work Title LA SOLEDAD DE…" at bounding box center [890, 241] width 923 height 251
click at [784, 112] on div "Catalog" at bounding box center [784, 95] width 711 height 40
click at [1314, 345] on button "Search" at bounding box center [1300, 337] width 102 height 34
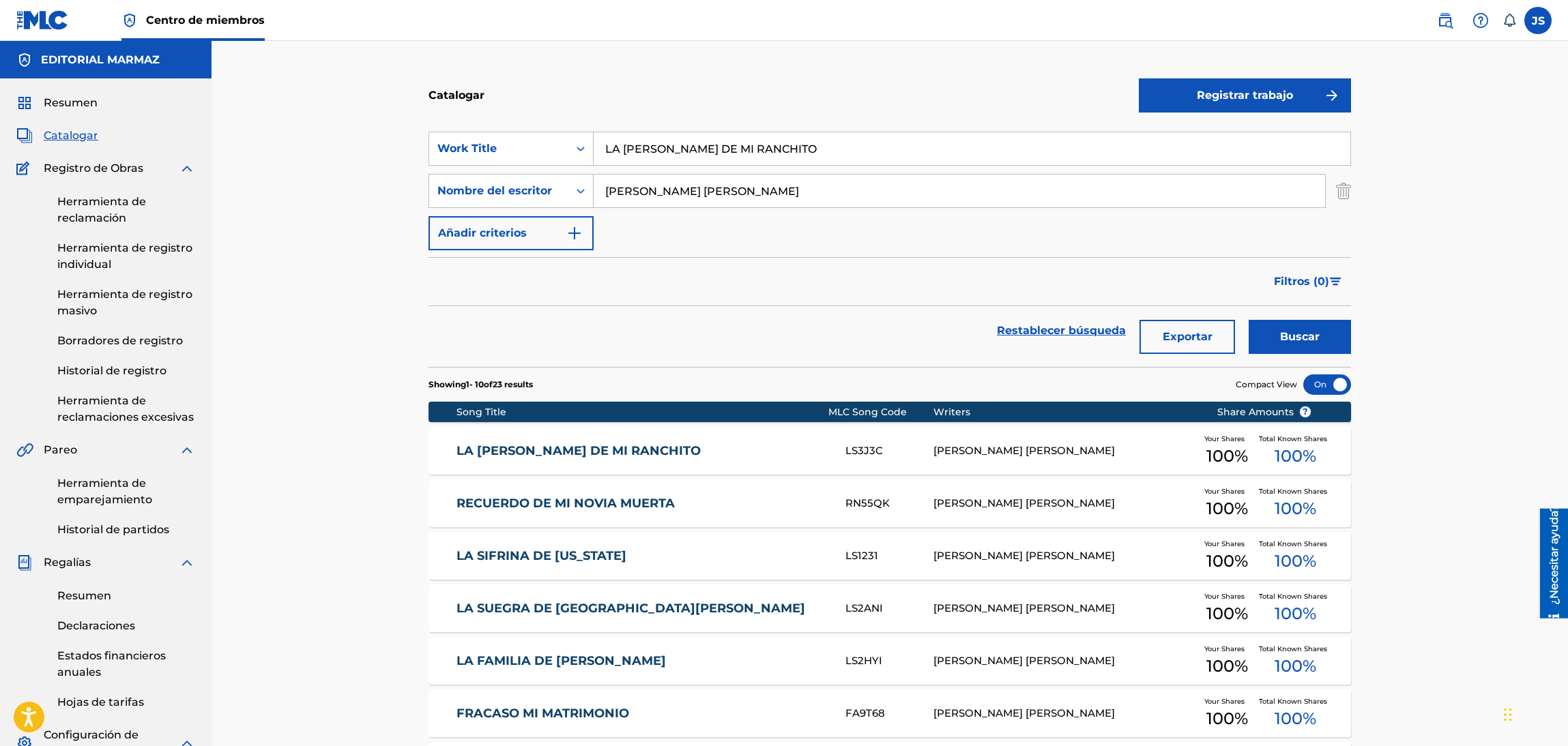
click at [612, 446] on link "LA [PERSON_NAME] DE MI RANCHITO" at bounding box center [642, 451] width 371 height 15
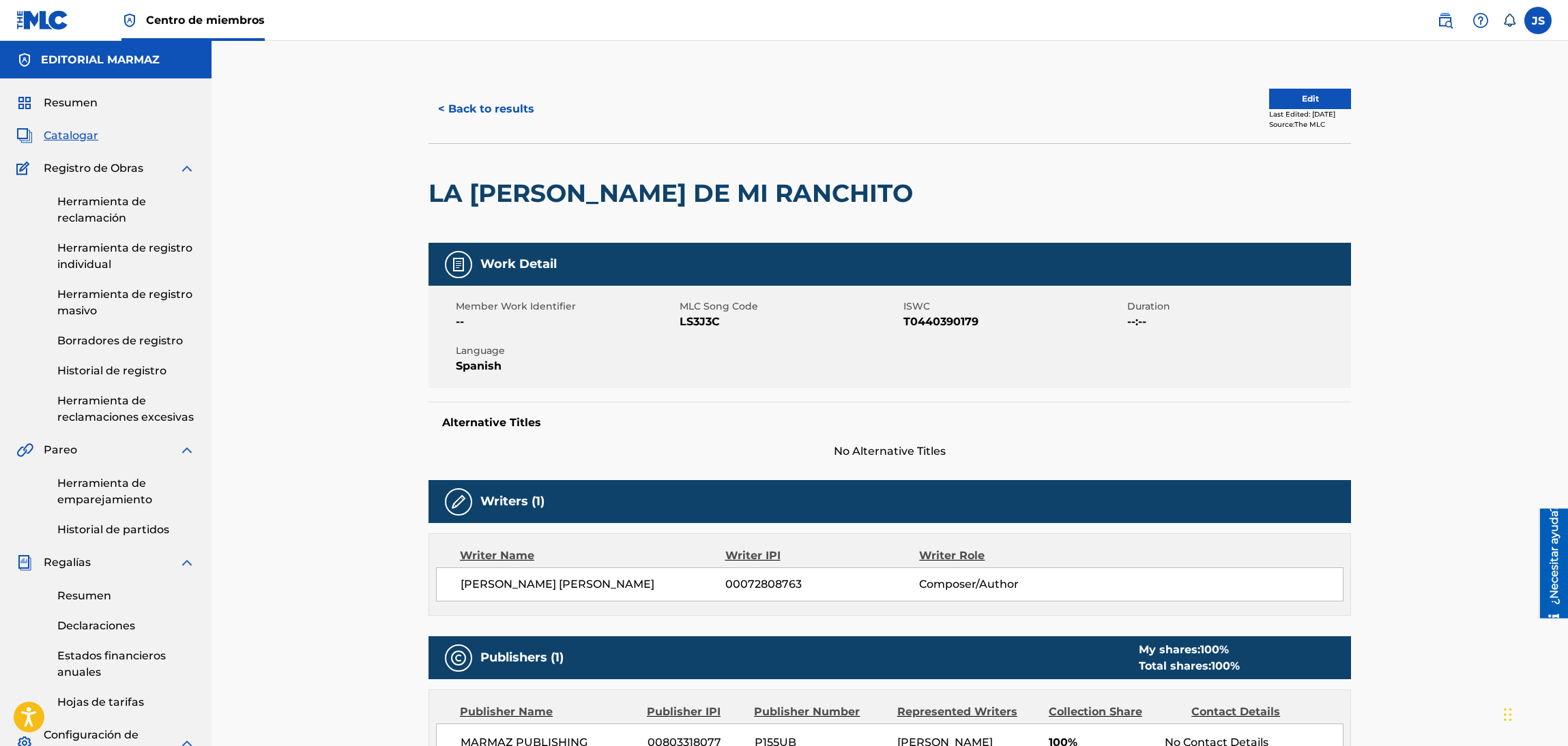
click at [914, 319] on span "T0440390179" at bounding box center [1013, 321] width 220 height 16
click at [713, 321] on span "LS3J3C" at bounding box center [789, 321] width 220 height 16
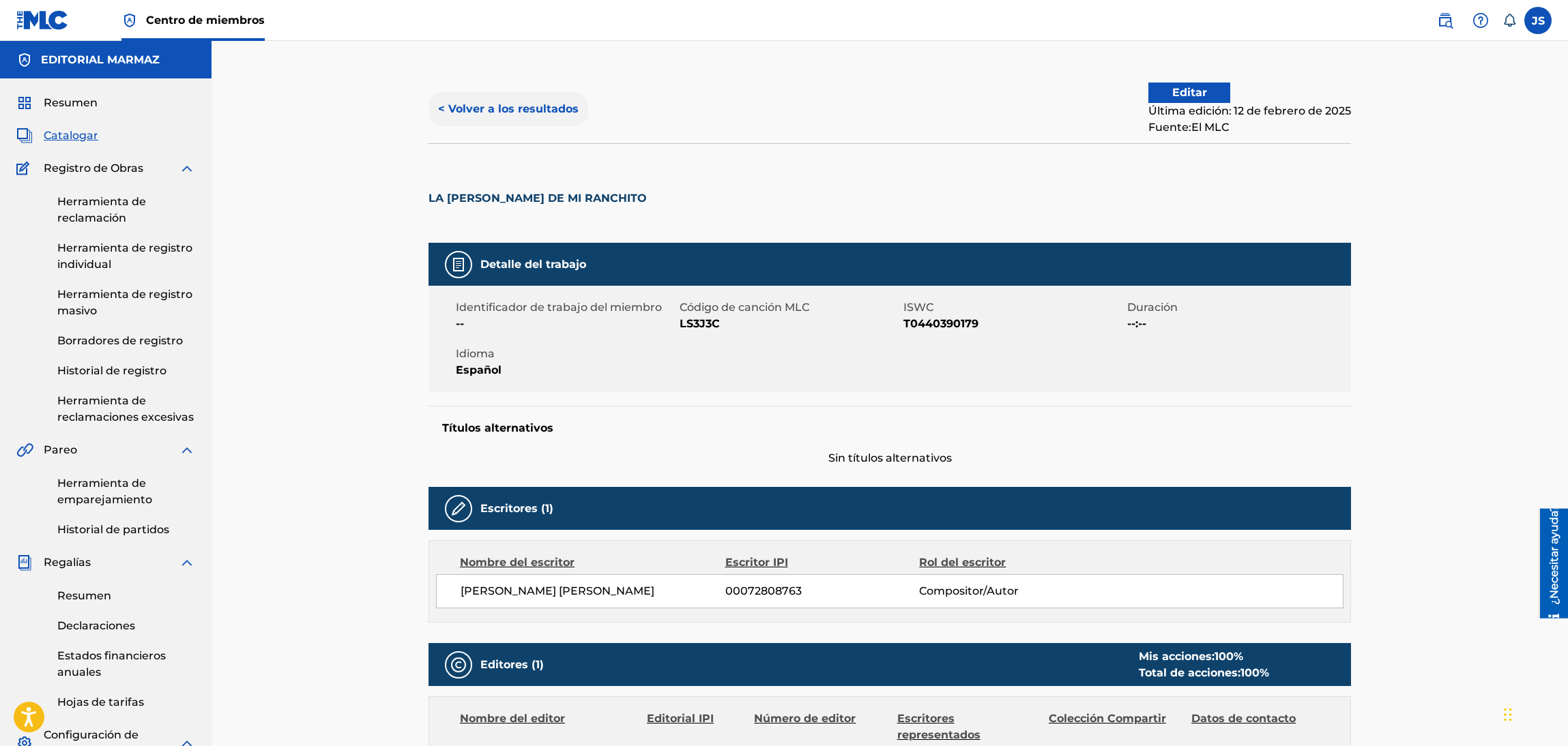
click at [488, 111] on font "< Volver a los resultados" at bounding box center [508, 109] width 140 height 13
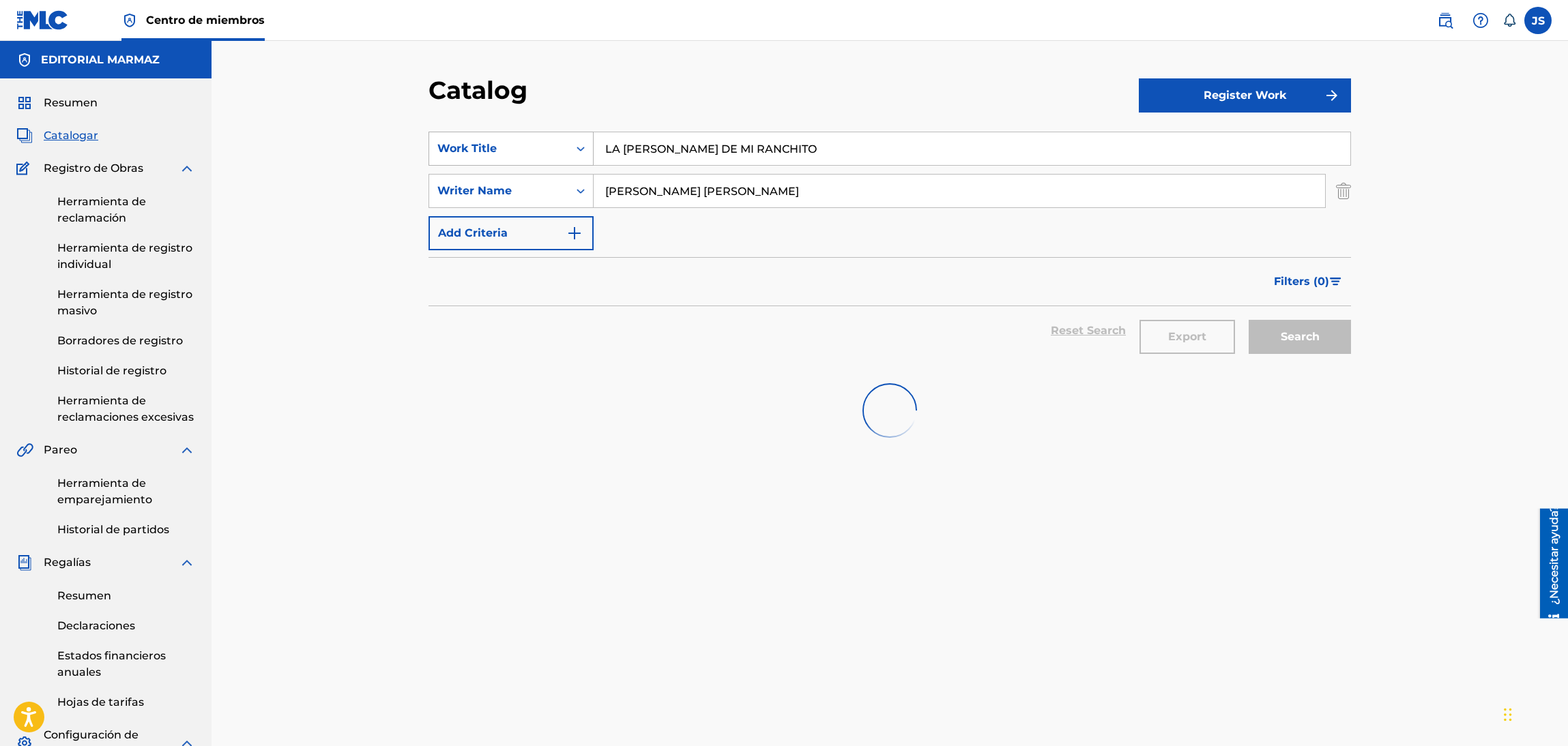
click at [585, 165] on div "SearchWithCriteria62a7950d-ddc9-423d-88e0-3fb671b25a30 Work Title LA SOLEDAD DE…" at bounding box center [890, 148] width 923 height 34
type input "PROFETA Y PROTESTANTE"
click at [740, 89] on div "Catalog" at bounding box center [784, 95] width 711 height 40
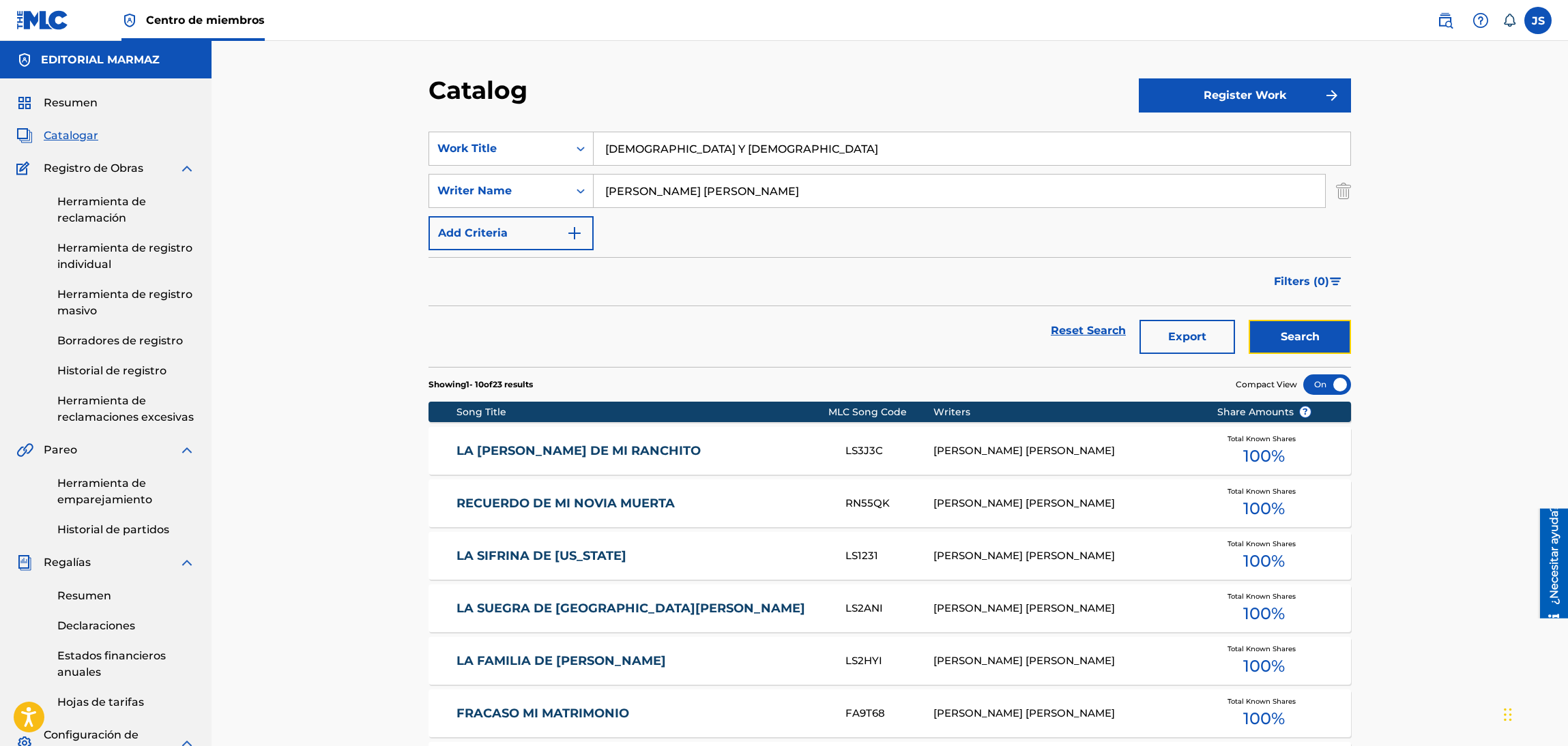
click at [1338, 348] on button "Search" at bounding box center [1300, 337] width 102 height 34
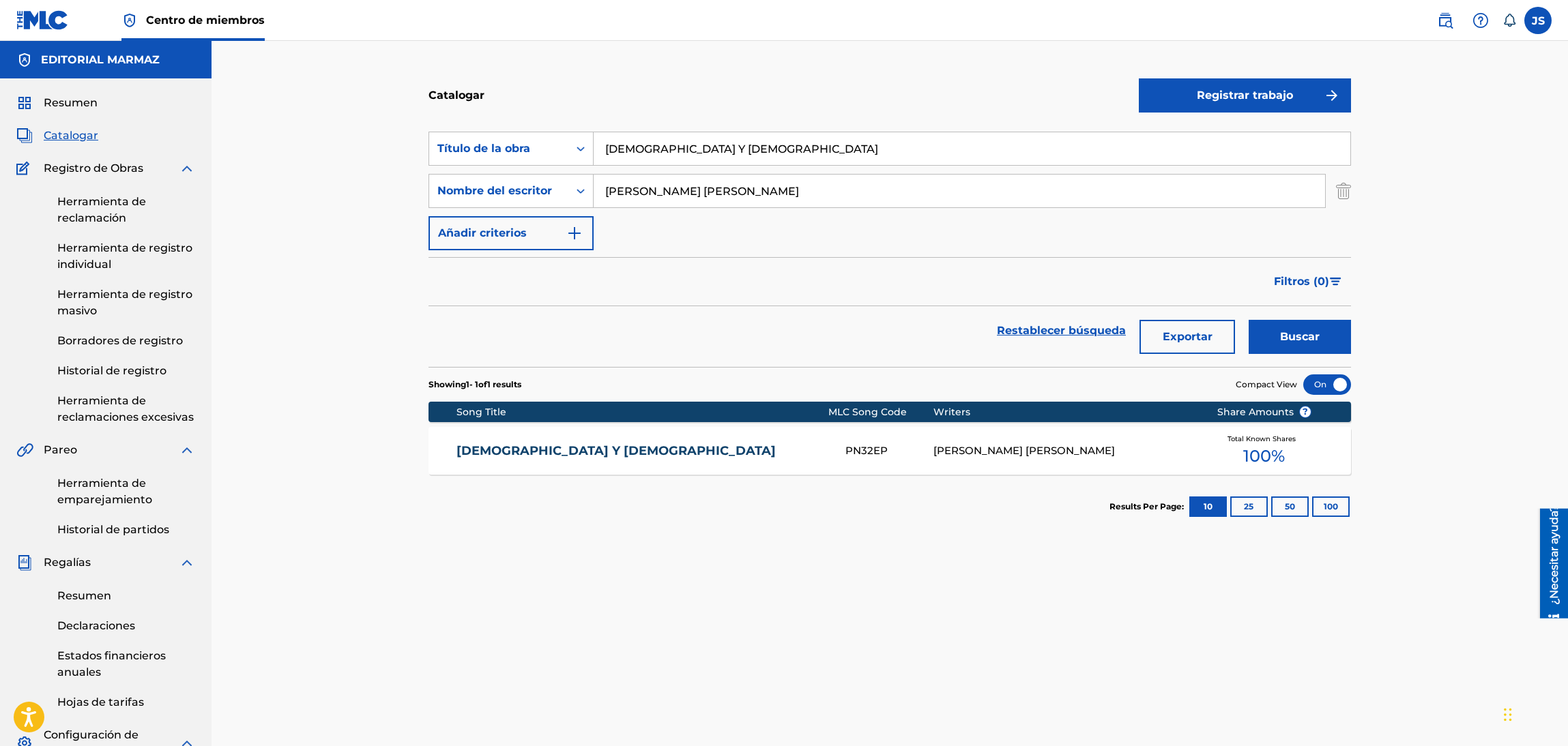
click at [599, 454] on link "PROFETA Y PROTESTANTE" at bounding box center [642, 451] width 371 height 15
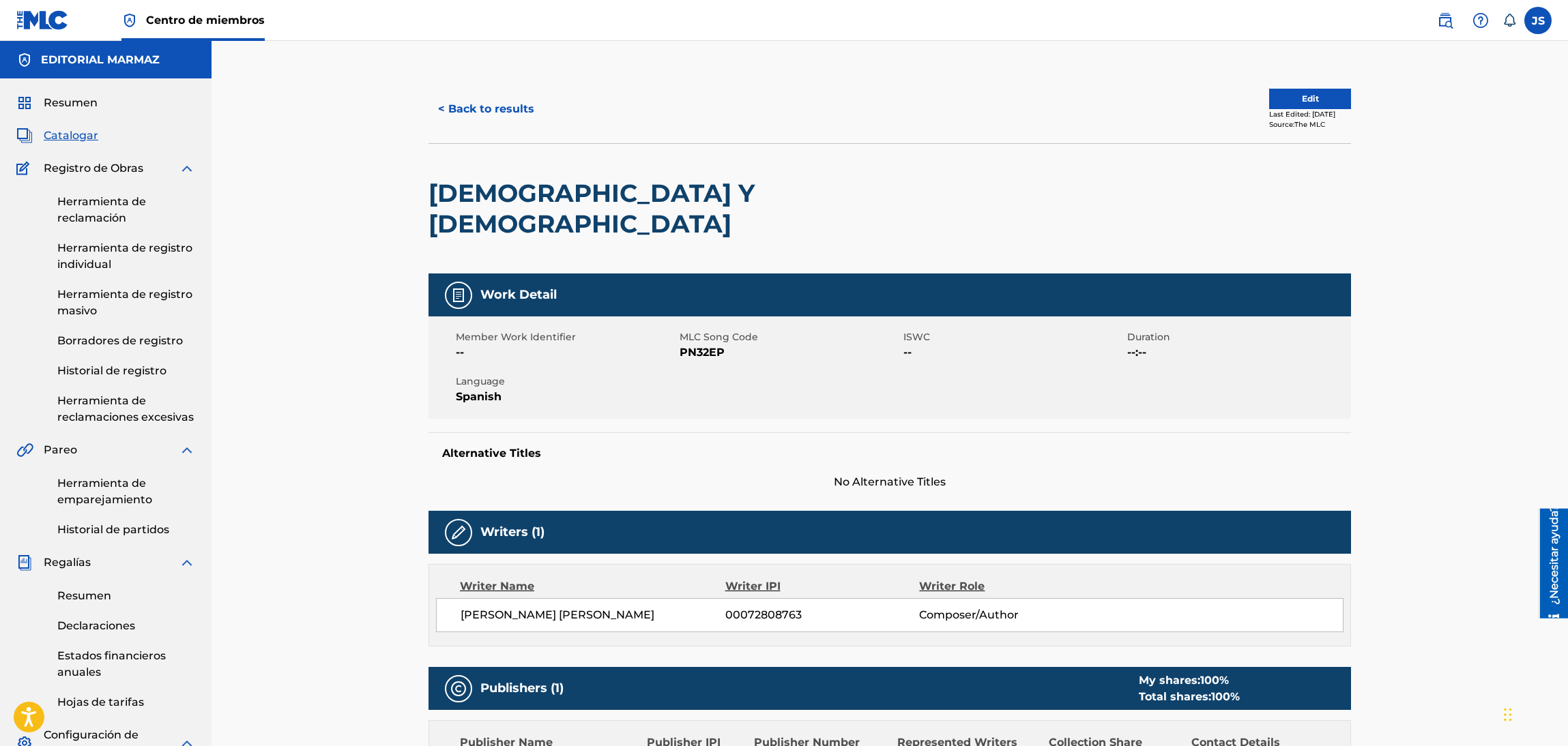
click at [711, 344] on span "PN32EP" at bounding box center [789, 352] width 220 height 16
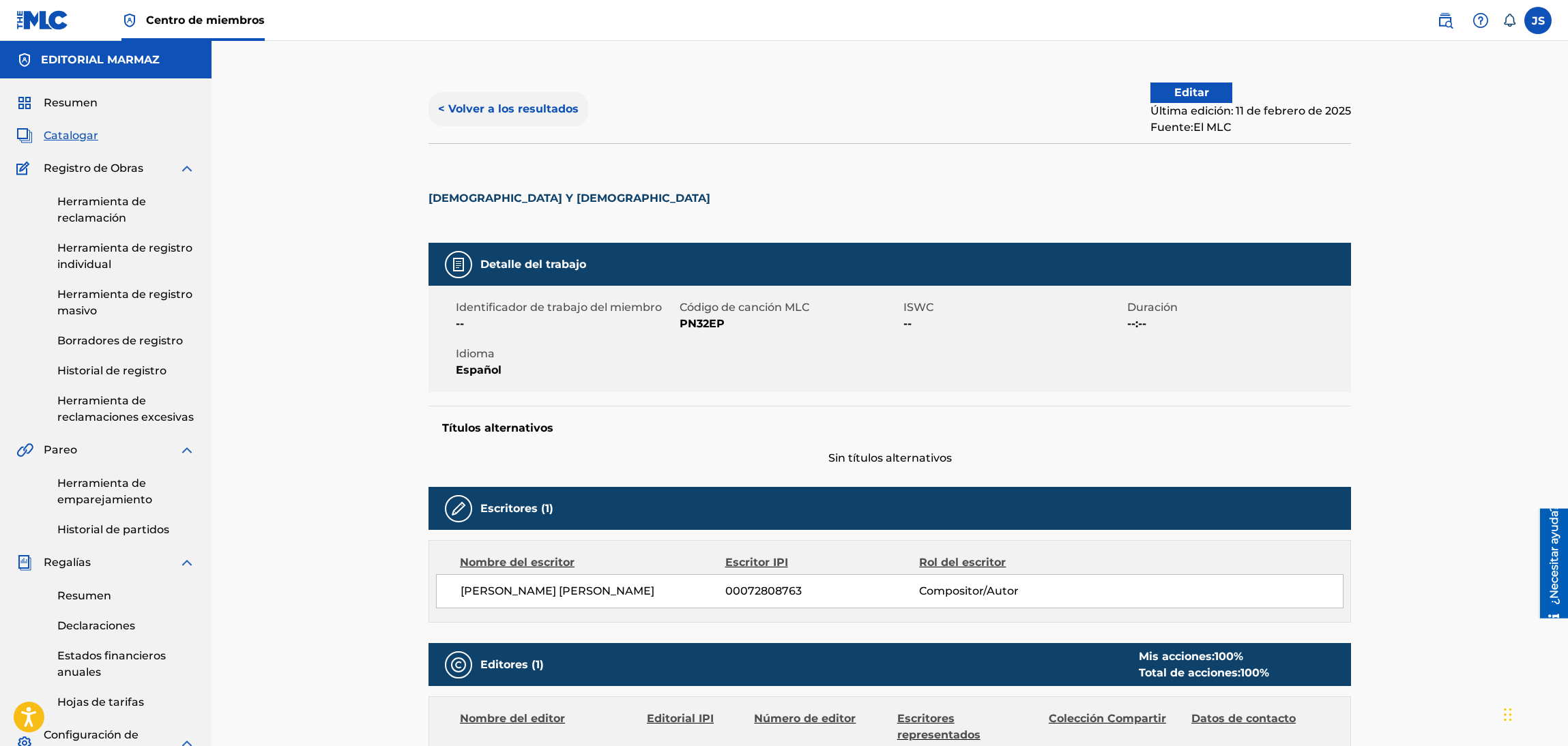
click at [480, 108] on font "< Volver a los resultados" at bounding box center [508, 109] width 140 height 13
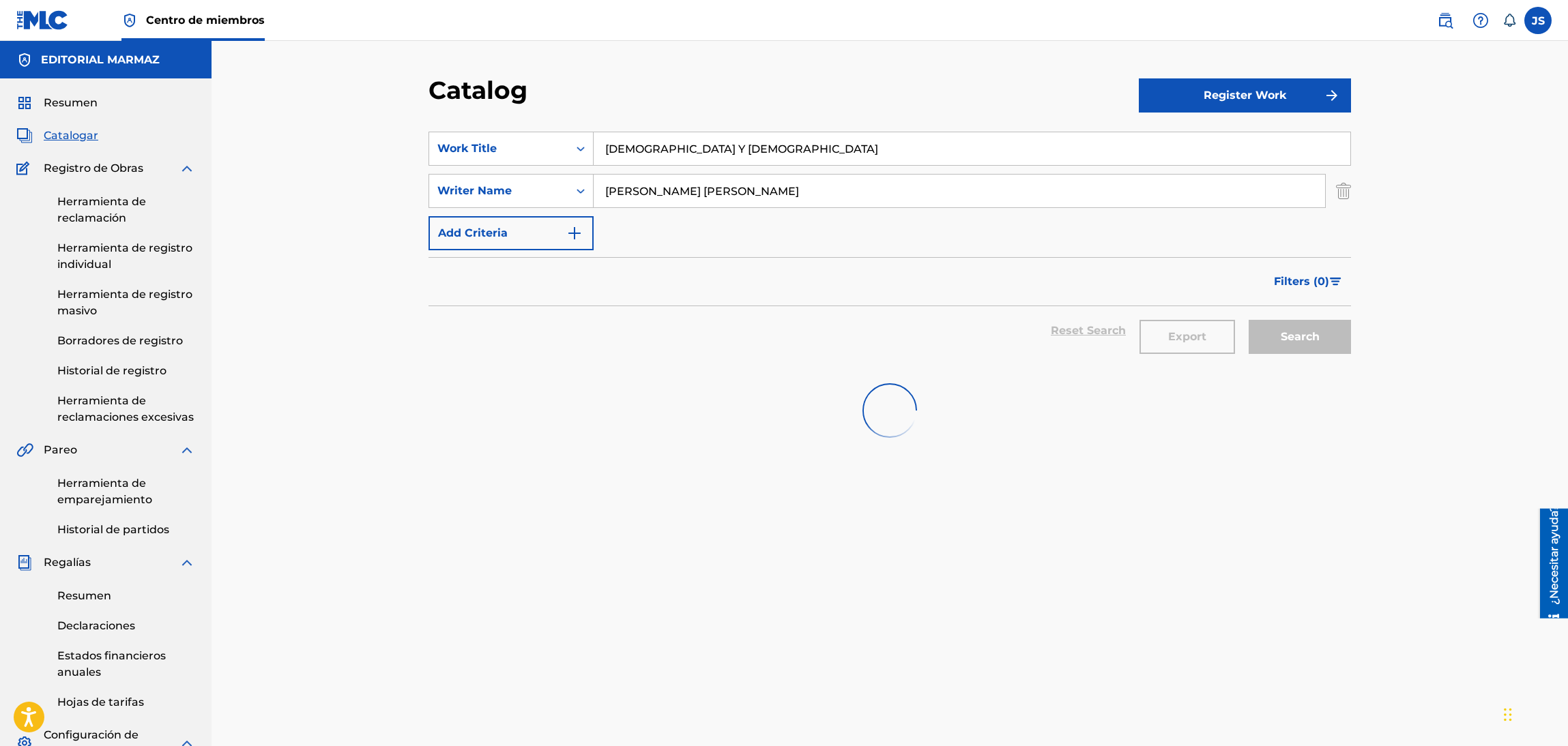
paste input "LOS SERES EXTRATERRESTRES"
drag, startPoint x: 722, startPoint y: 147, endPoint x: 789, endPoint y: 106, distance: 78.5
click at [553, 156] on div "SearchWithCriteria62a7950d-ddc9-423d-88e0-3fb671b25a30 Work Title PROFETA Y PRO…" at bounding box center [890, 148] width 923 height 34
type input "LOS SERES EXTRATERRESTRES"
click at [785, 106] on div "Catalog" at bounding box center [784, 95] width 711 height 40
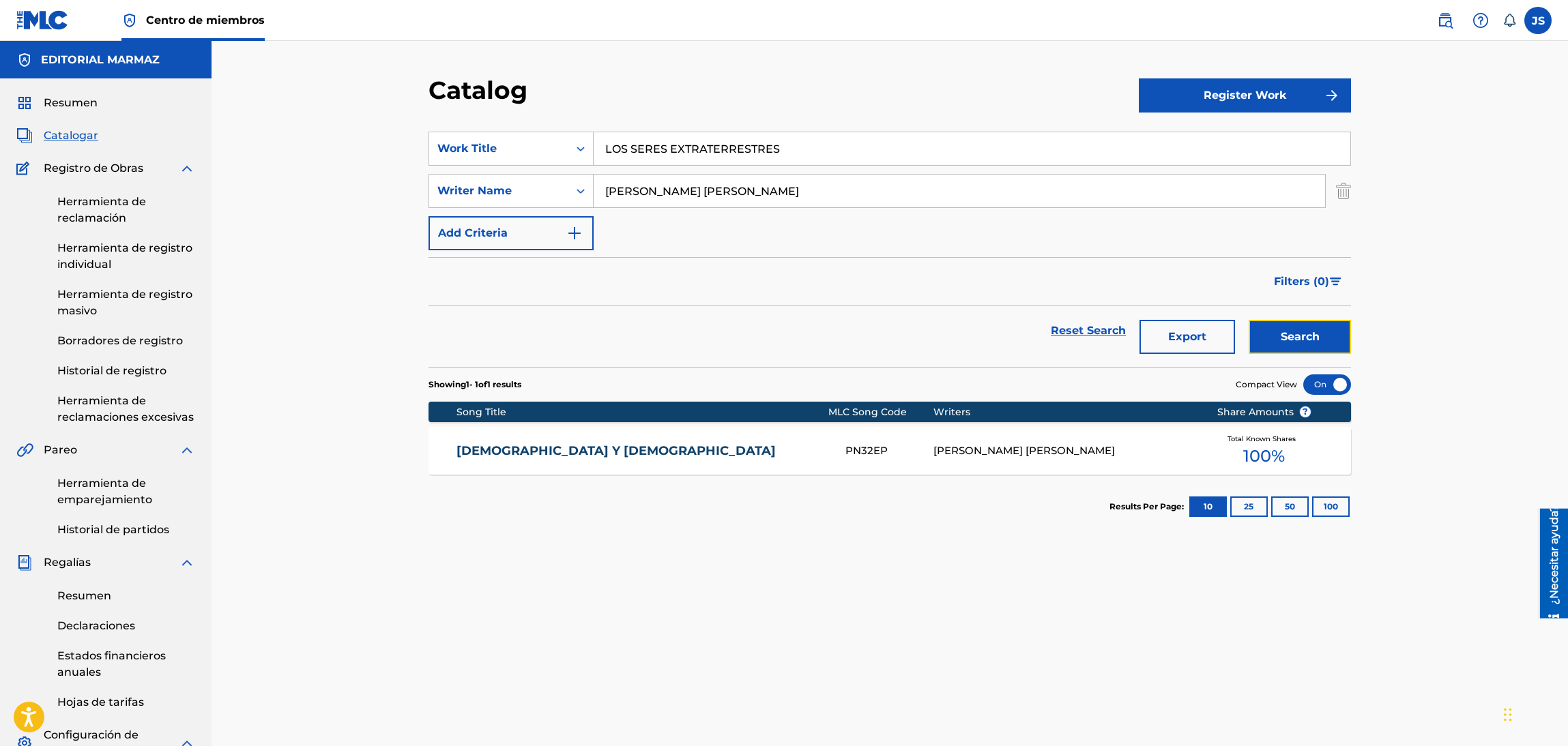
drag, startPoint x: 1289, startPoint y: 339, endPoint x: 1160, endPoint y: 364, distance: 131.4
click at [1291, 340] on button "Search" at bounding box center [1300, 337] width 102 height 34
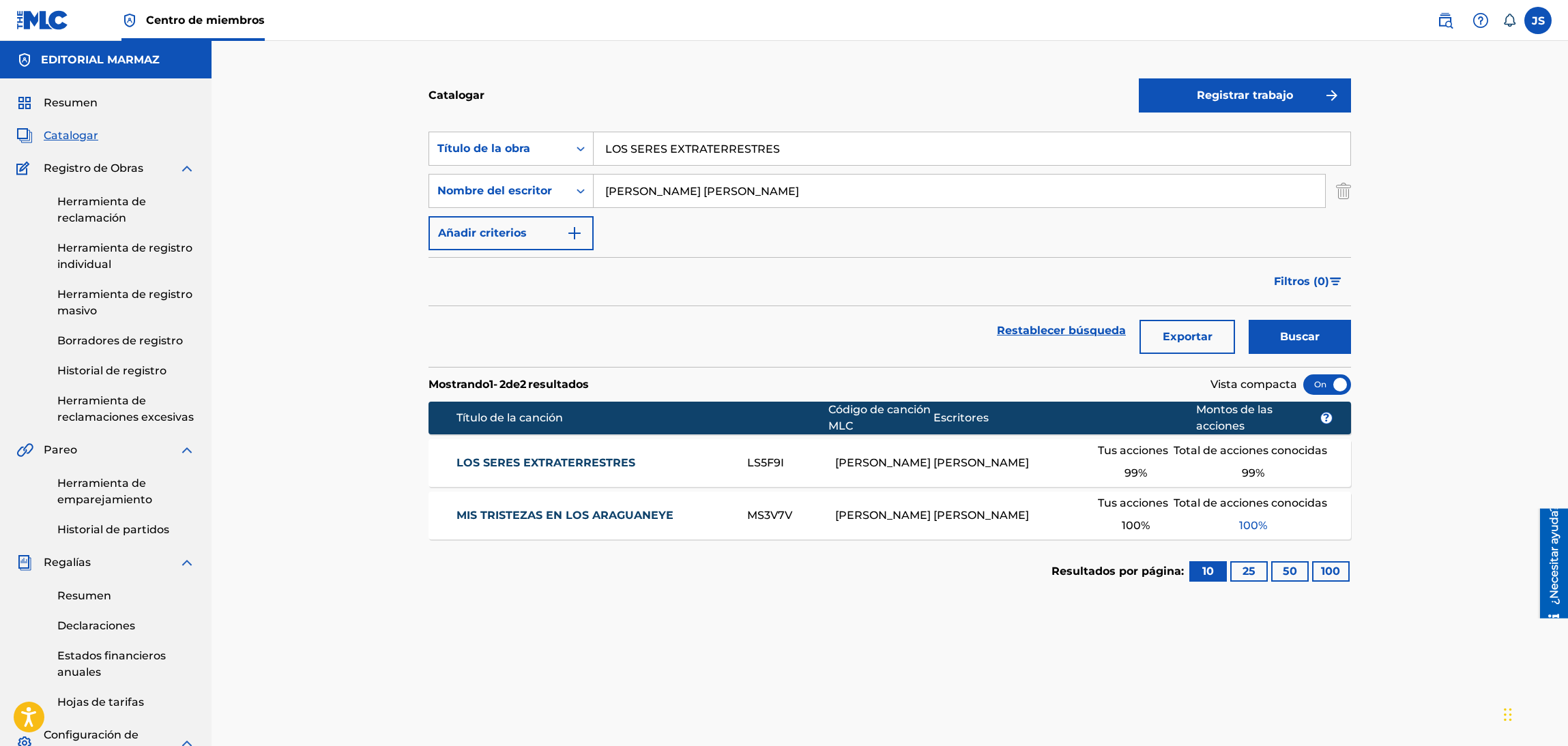
drag, startPoint x: 588, startPoint y: 463, endPoint x: 814, endPoint y: 266, distance: 299.8
click at [588, 463] on font "LOS SERES EXTRATERRESTRES" at bounding box center [545, 463] width 179 height 13
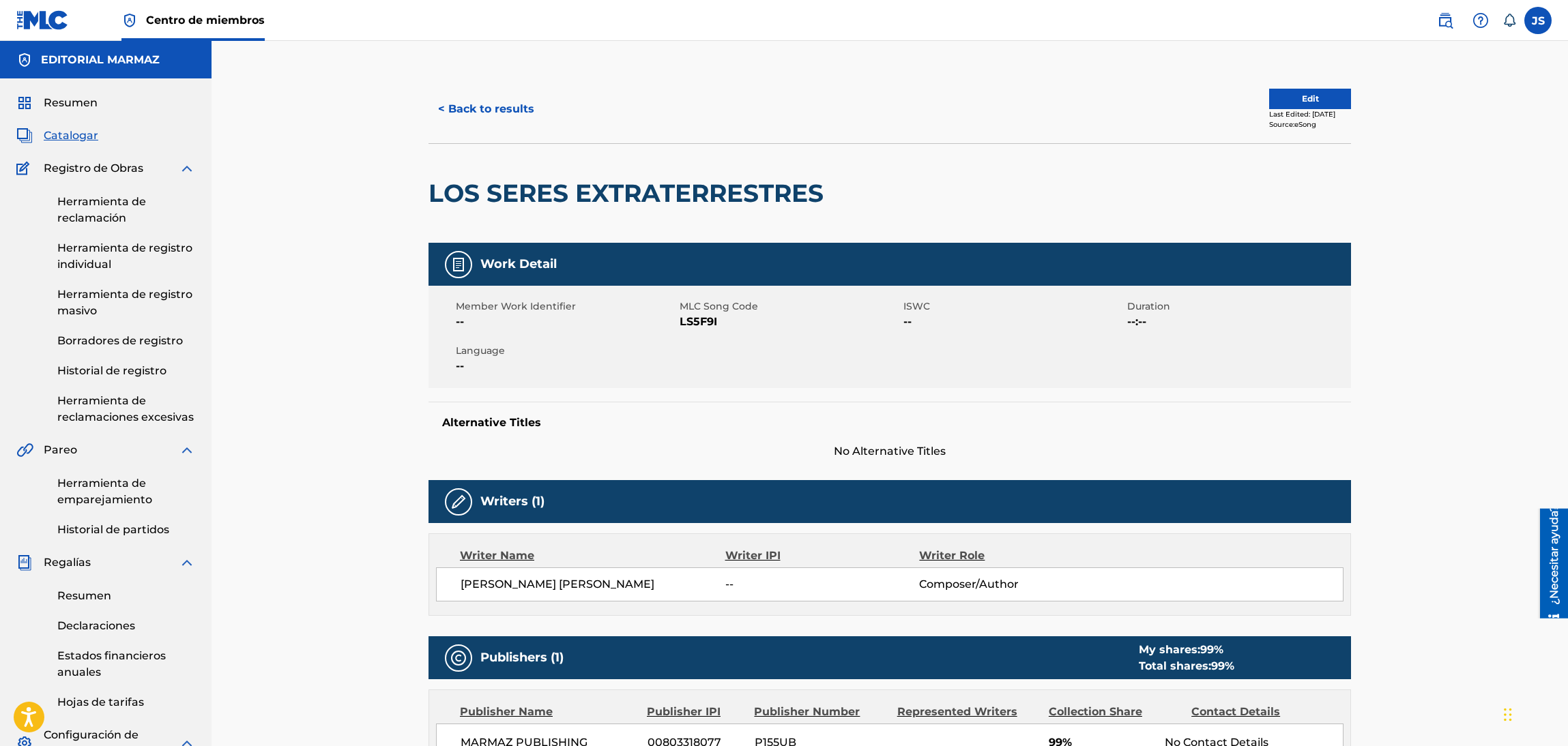
click at [697, 317] on span "LS5F9I" at bounding box center [789, 321] width 220 height 16
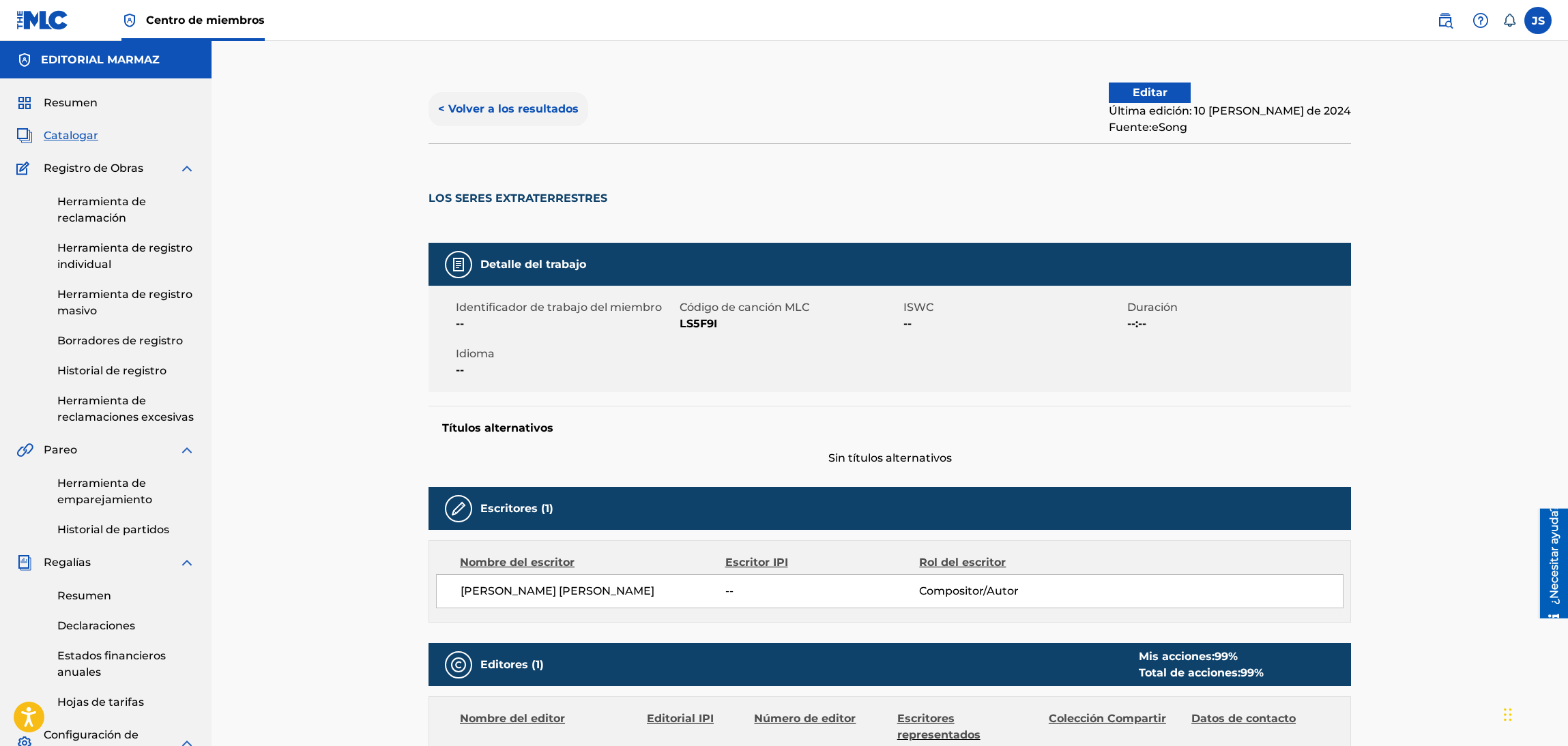
click at [488, 99] on button "< Volver a los resultados" at bounding box center [508, 109] width 159 height 34
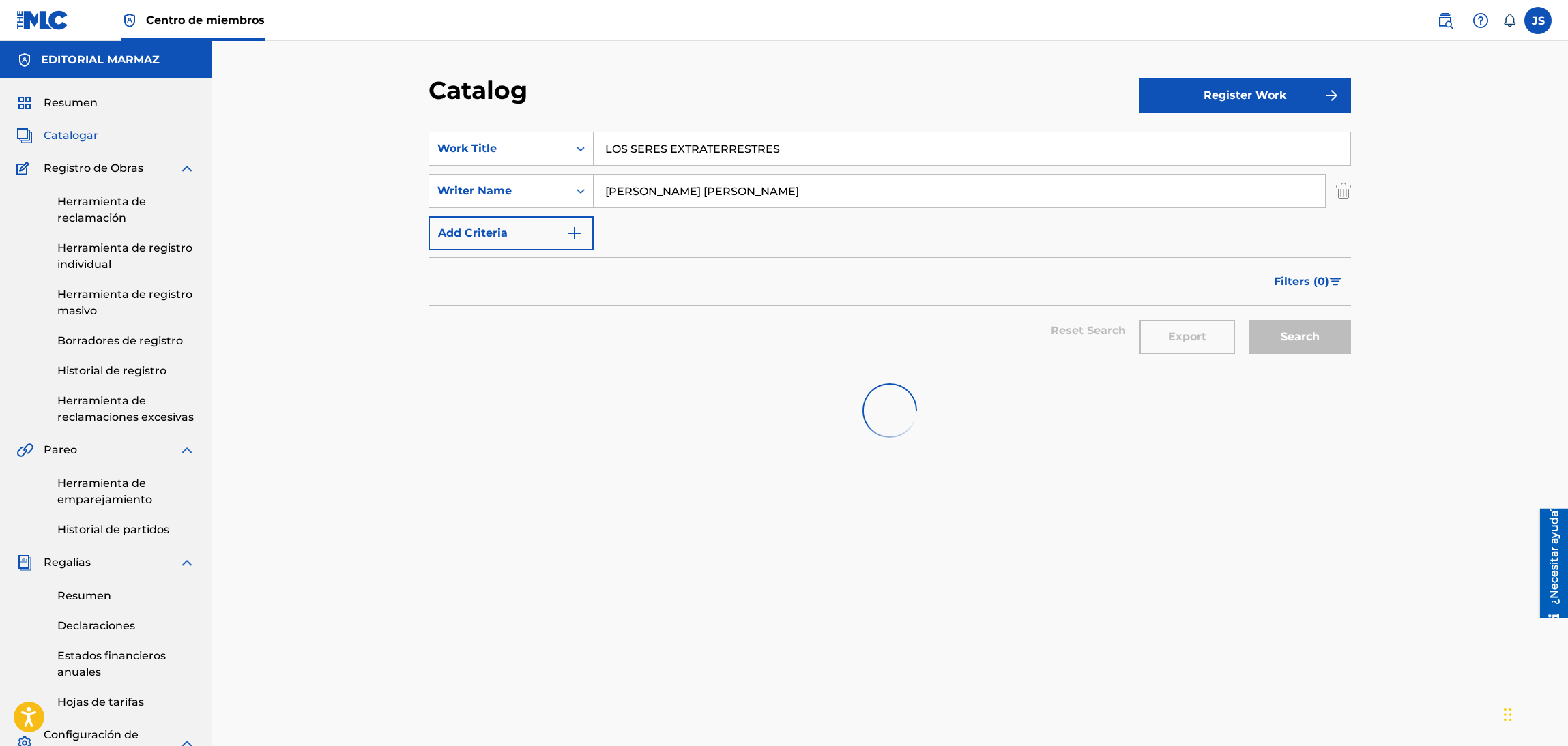
drag, startPoint x: 754, startPoint y: 152, endPoint x: 771, endPoint y: 107, distance: 48.1
click at [558, 148] on div "SearchWithCriteria62a7950d-ddc9-423d-88e0-3fb671b25a30 Work Title LOS SERES EXT…" at bounding box center [890, 148] width 923 height 34
paste input "A MAESTRA PETRA"
type input "LA MAESTRA [PERSON_NAME]"
click at [771, 107] on div "Catalog" at bounding box center [784, 95] width 711 height 40
